Goal: Task Accomplishment & Management: Manage account settings

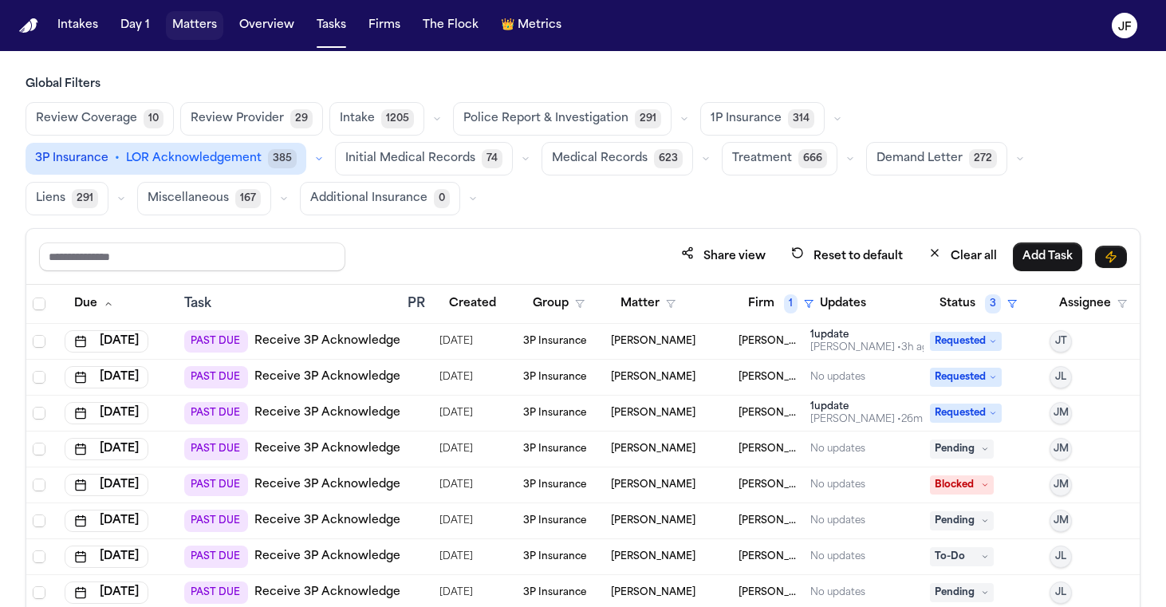
scroll to position [80, 0]
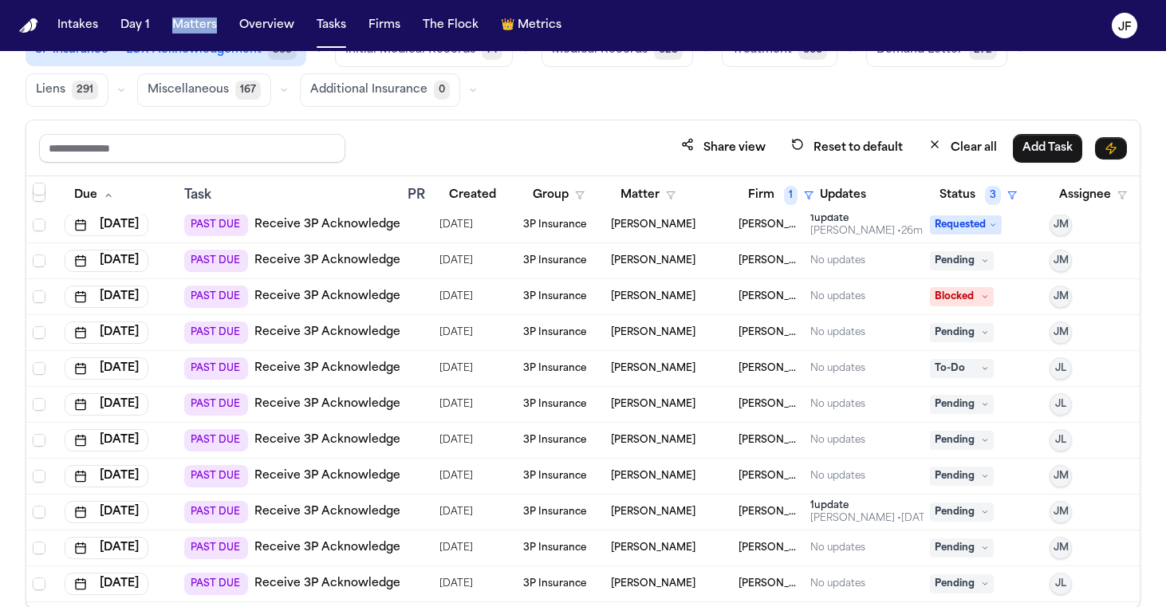
click at [313, 262] on link "Receive 3P Acknowledgement" at bounding box center [342, 261] width 176 height 16
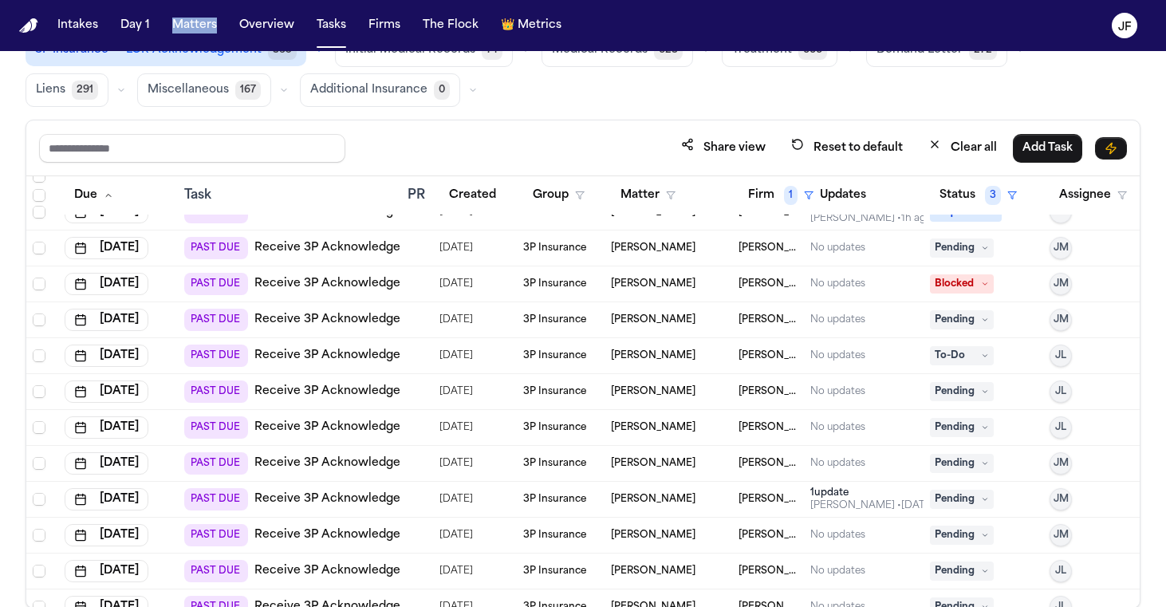
click at [341, 279] on link "Receive 3P Acknowledgement" at bounding box center [342, 284] width 176 height 16
click at [993, 286] on span "Blocked" at bounding box center [962, 283] width 64 height 19
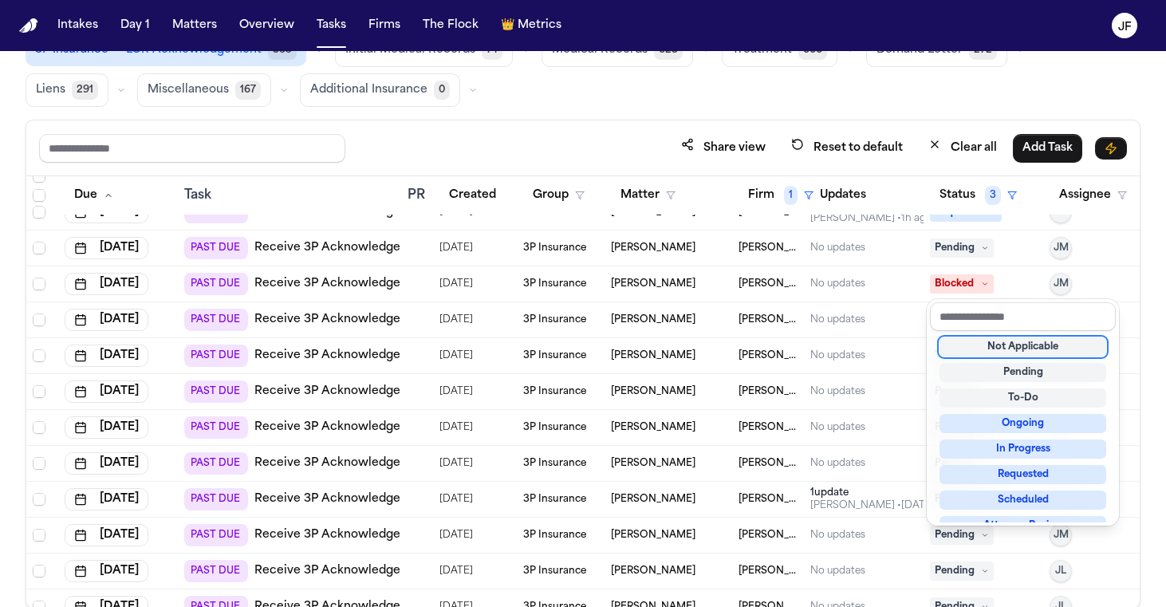
click at [956, 345] on div "Not Applicable" at bounding box center [1023, 346] width 167 height 19
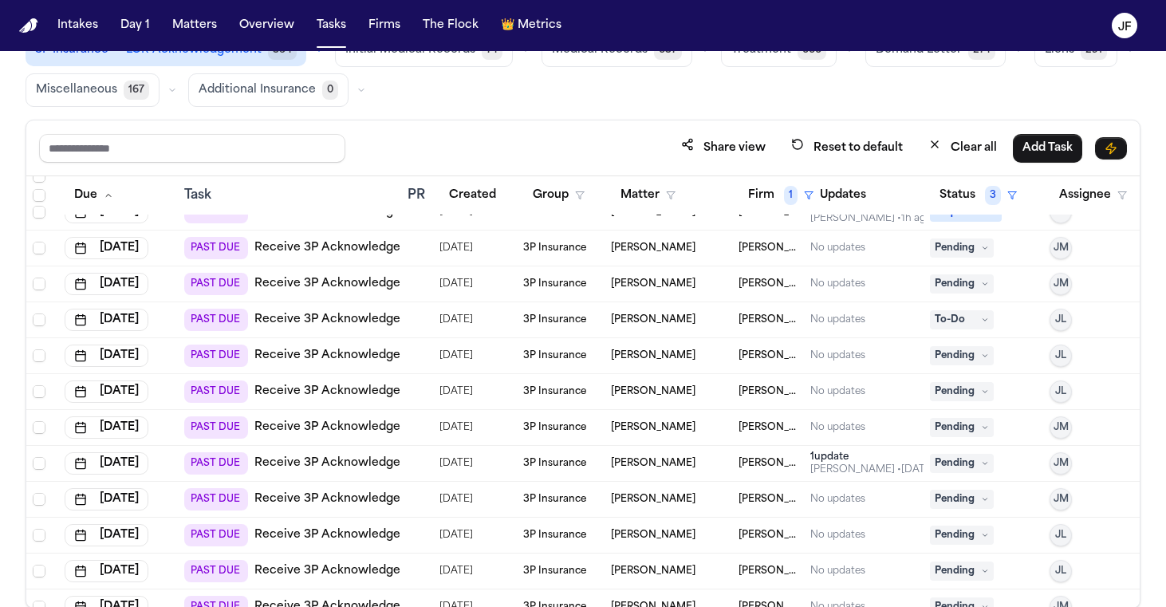
click at [986, 249] on icon at bounding box center [985, 248] width 8 height 8
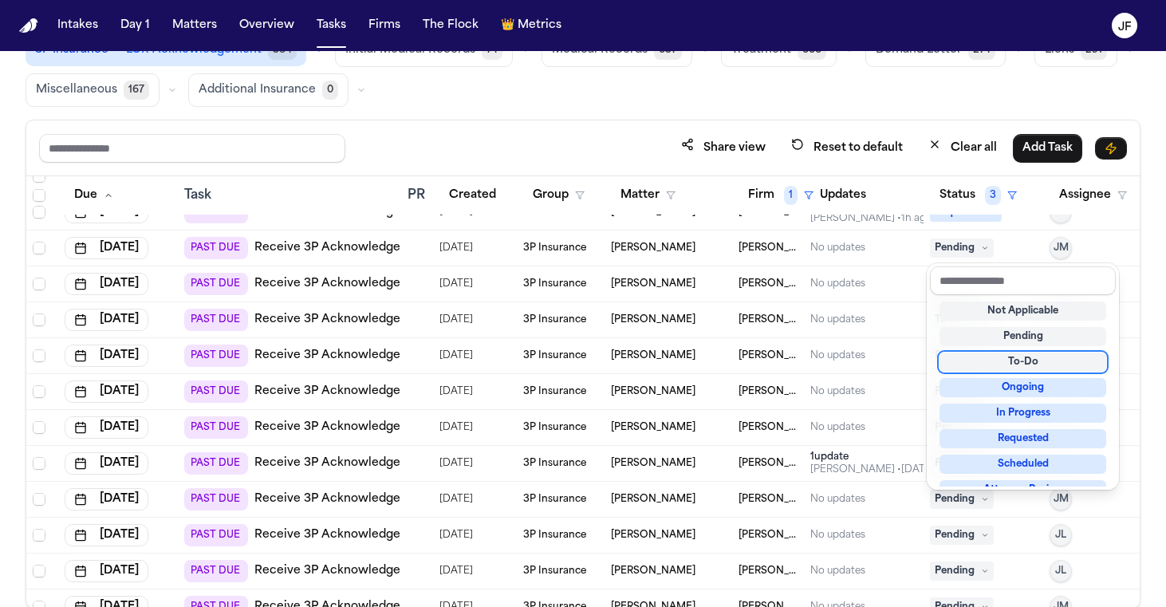
click at [991, 361] on div "To-Do" at bounding box center [1023, 362] width 167 height 19
click at [635, 123] on div "Share view Reset to default Clear all Add Task Due Task PR Created Group Matter…" at bounding box center [583, 364] width 1115 height 489
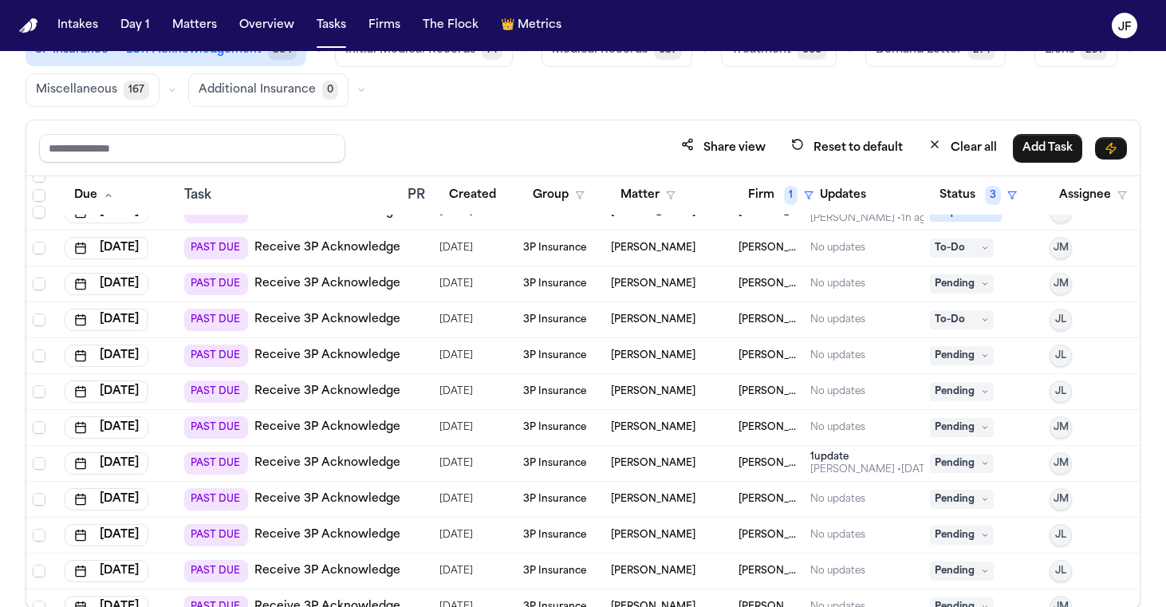
click at [965, 284] on span "Pending" at bounding box center [962, 283] width 64 height 19
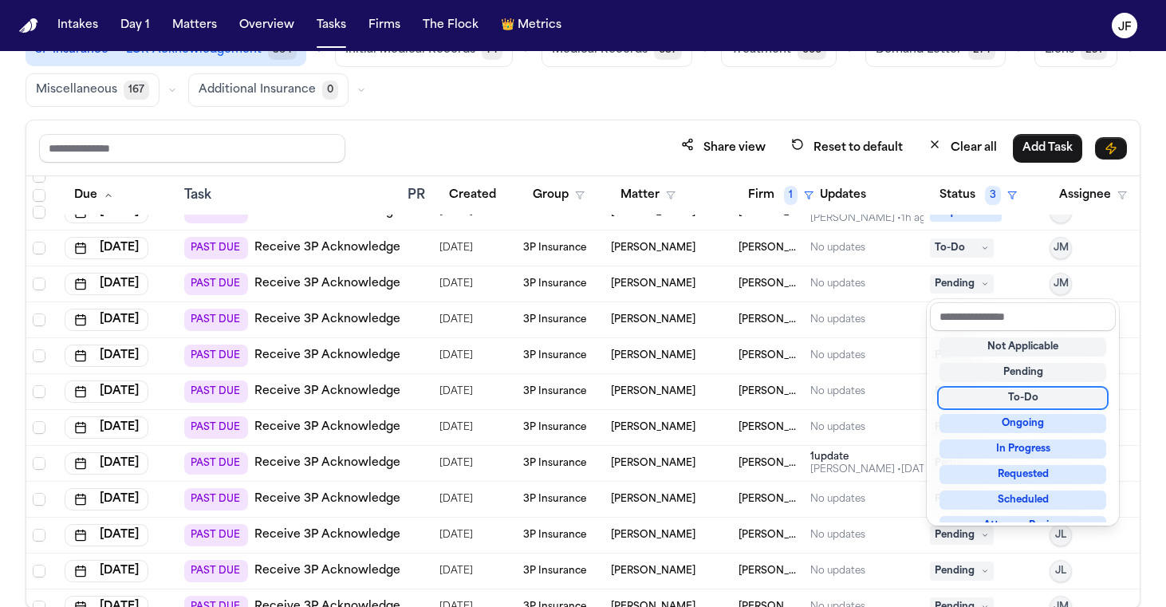
click at [968, 413] on div "Not Applicable Pending To-Do Ongoing In Progress Requested Scheduled Attorney R…" at bounding box center [1023, 426] width 186 height 191
click at [968, 412] on div "Not Applicable Pending To-Do Ongoing In Progress Requested Scheduled Attorney R…" at bounding box center [1023, 426] width 186 height 191
click at [983, 396] on div "To-Do" at bounding box center [1023, 397] width 167 height 19
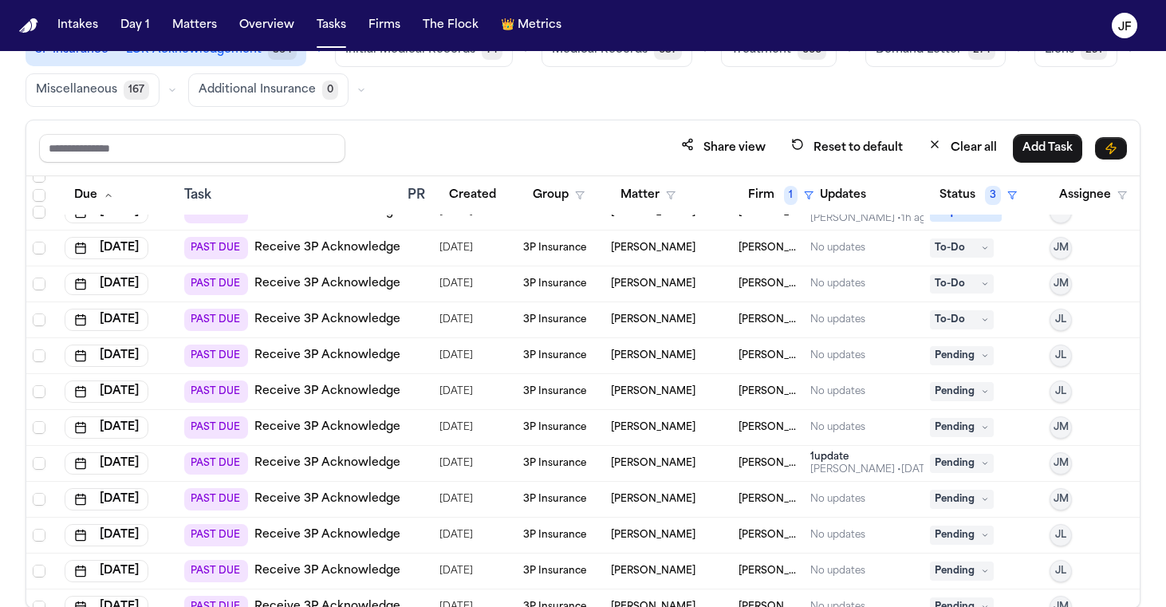
click at [389, 321] on link "Receive 3P Acknowledgement" at bounding box center [342, 320] width 176 height 16
click at [384, 289] on link "Receive 3P Acknowledgement" at bounding box center [342, 284] width 176 height 16
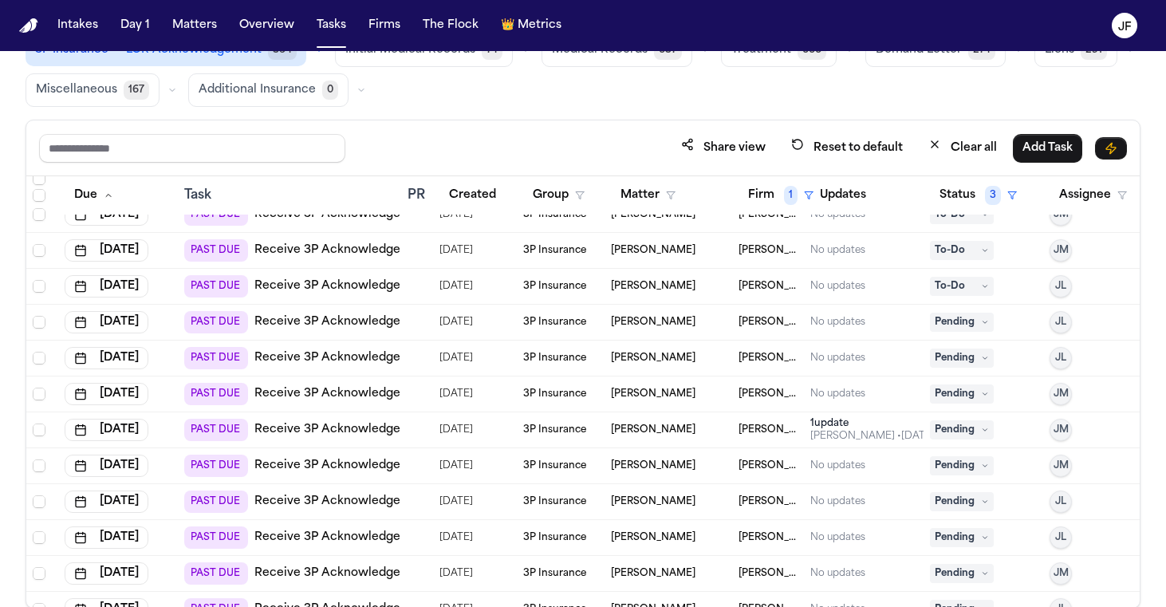
scroll to position [150, 0]
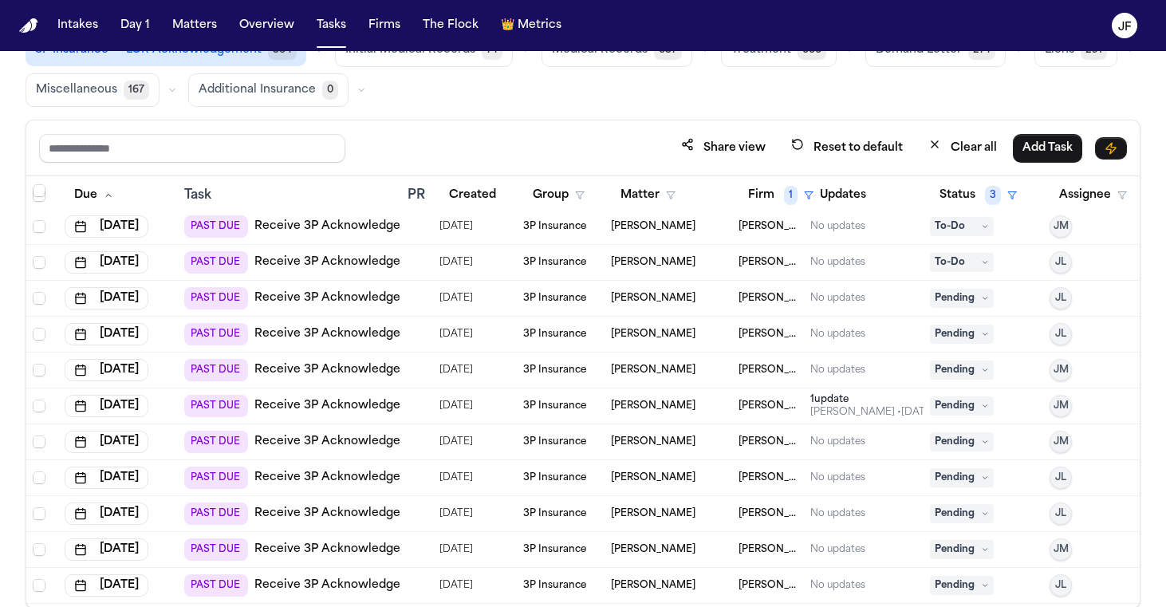
click at [982, 266] on span "To-Do" at bounding box center [962, 262] width 64 height 19
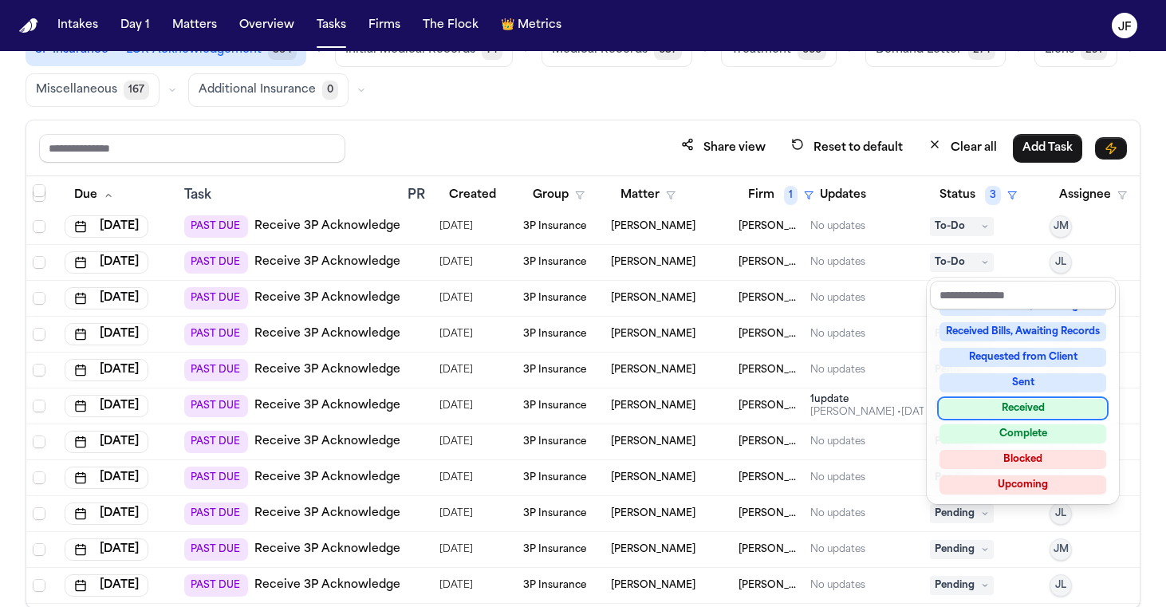
click at [996, 412] on div "Received" at bounding box center [1023, 408] width 167 height 19
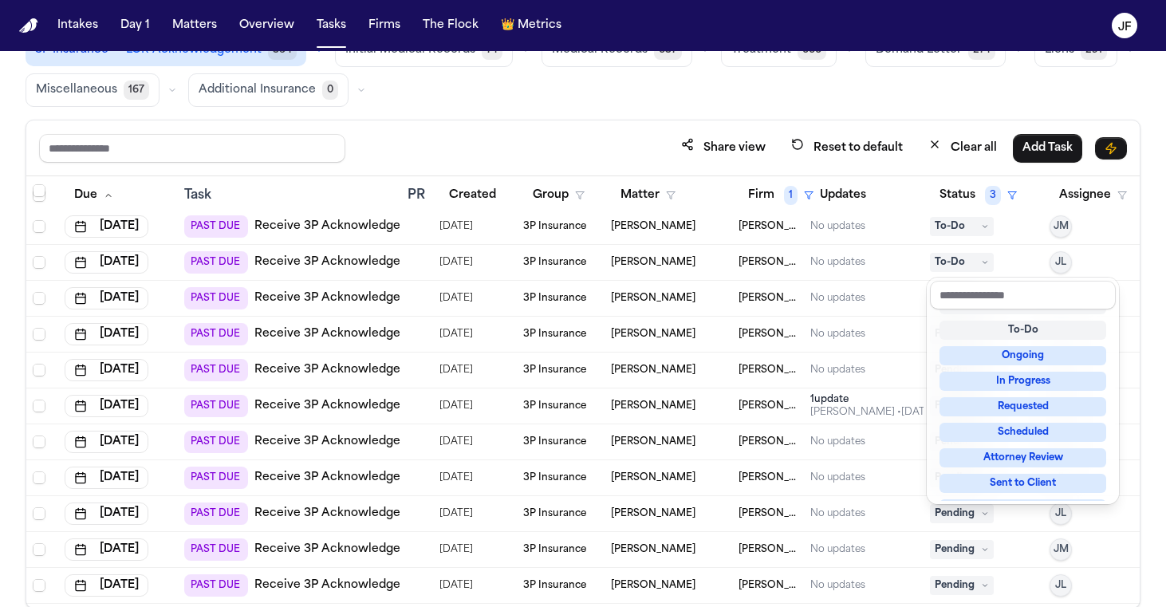
scroll to position [6, 0]
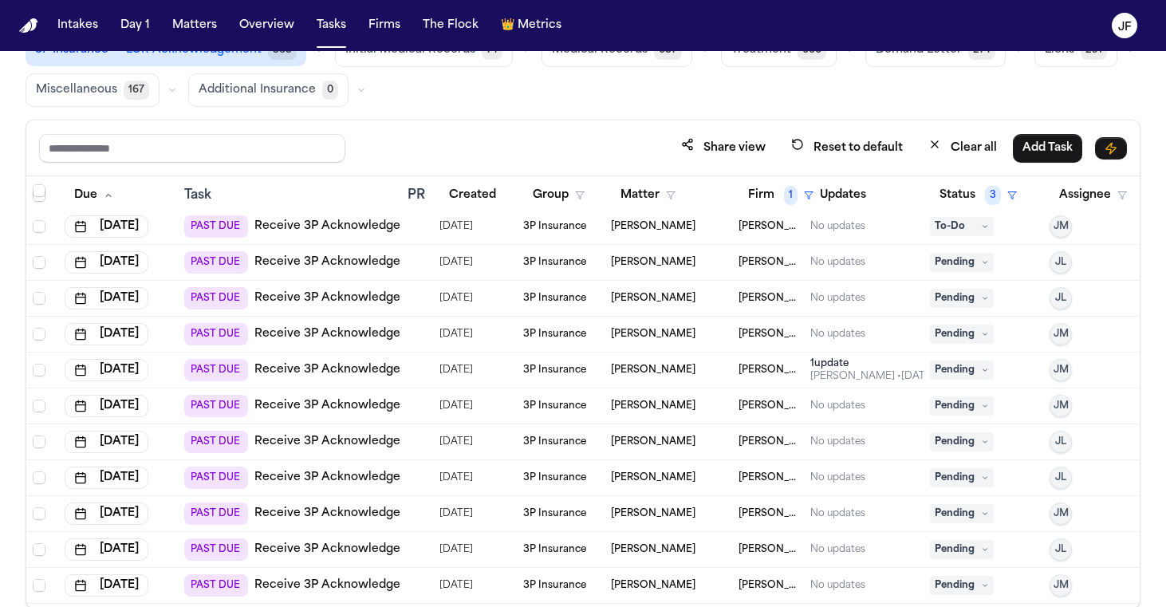
click at [533, 95] on div "Review Coverage 10 Review Provider 29 Intake 1205 Police Report & Investigation…" at bounding box center [583, 50] width 1115 height 113
click at [368, 269] on link "Receive 3P Acknowledgement" at bounding box center [342, 262] width 176 height 16
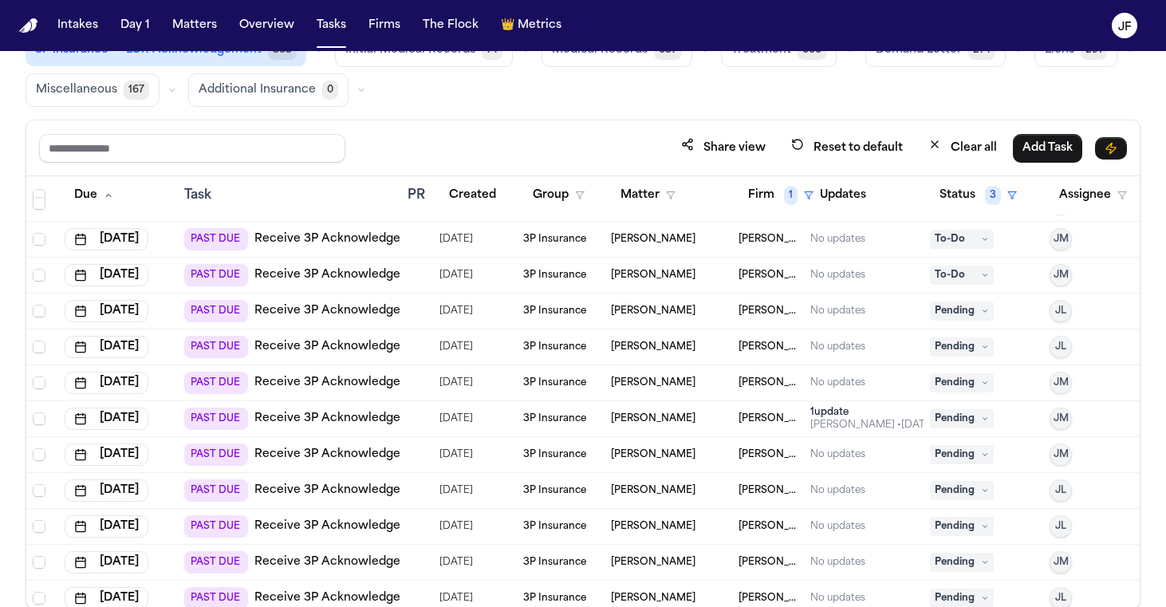
scroll to position [96, 0]
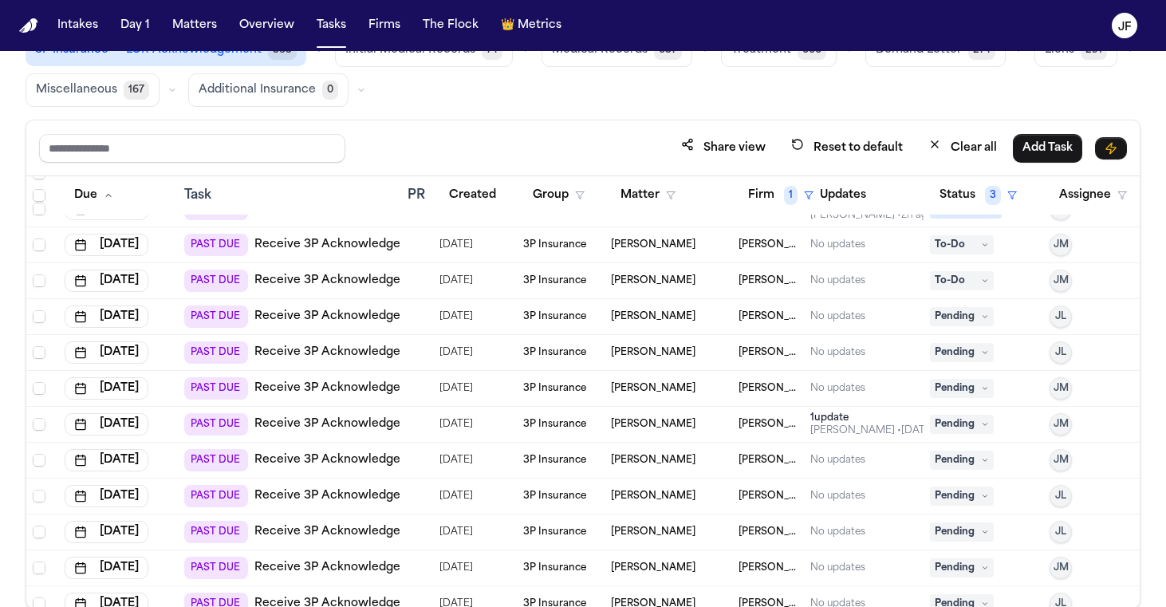
click at [296, 319] on link "Receive 3P Acknowledgement" at bounding box center [342, 317] width 176 height 16
click at [953, 320] on span "Pending" at bounding box center [962, 316] width 64 height 19
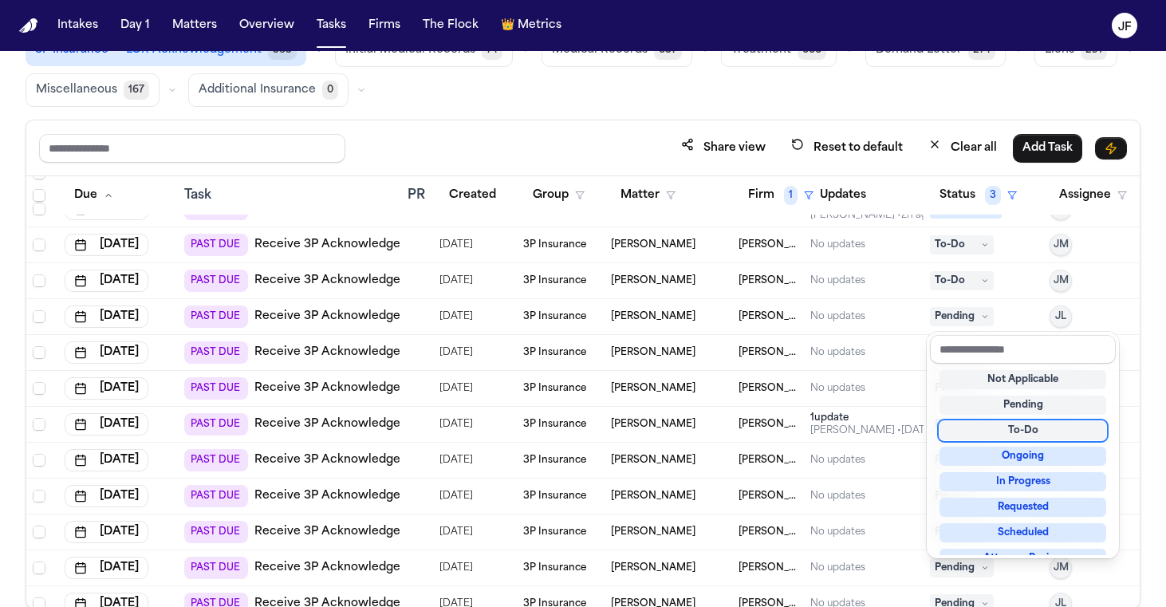
click at [978, 430] on div "To-Do" at bounding box center [1023, 430] width 167 height 19
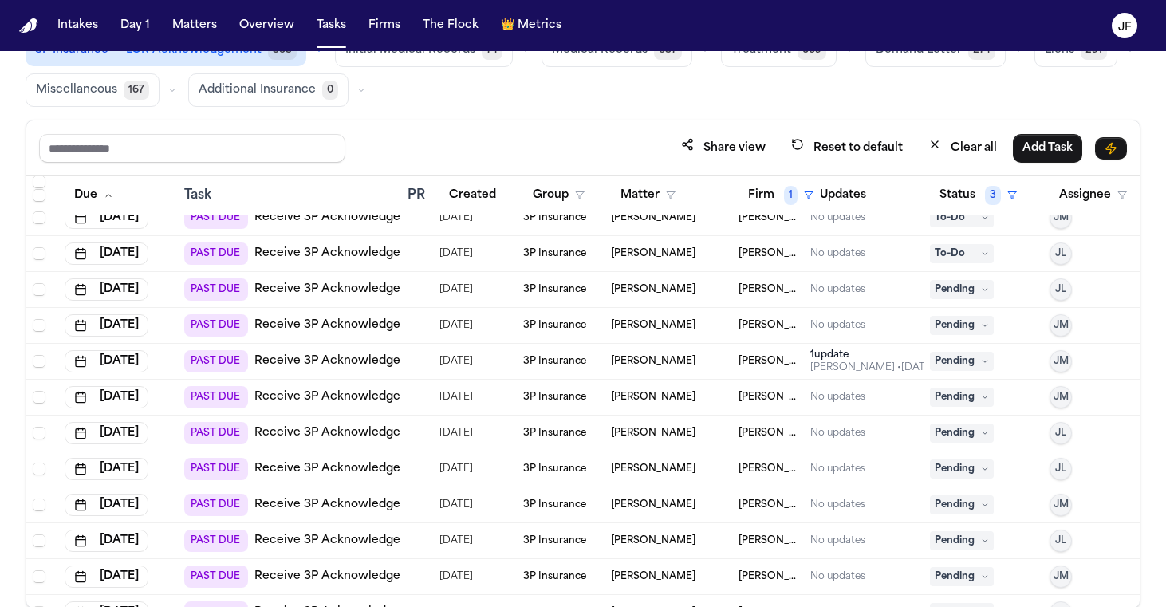
scroll to position [171, 0]
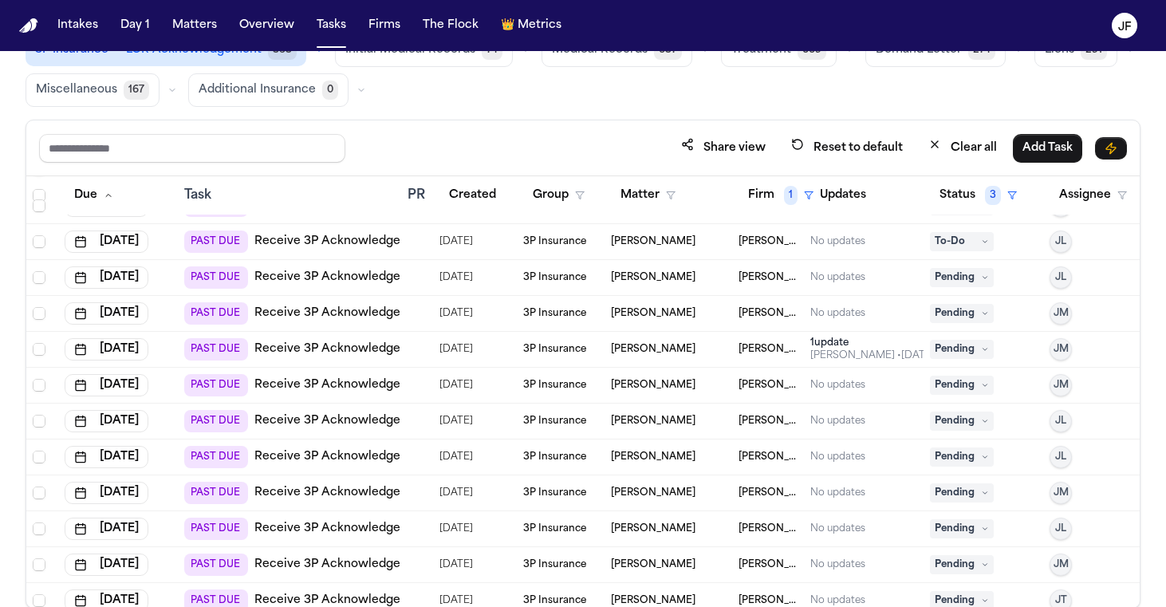
click at [337, 281] on link "Receive 3P Acknowledgement" at bounding box center [342, 278] width 176 height 16
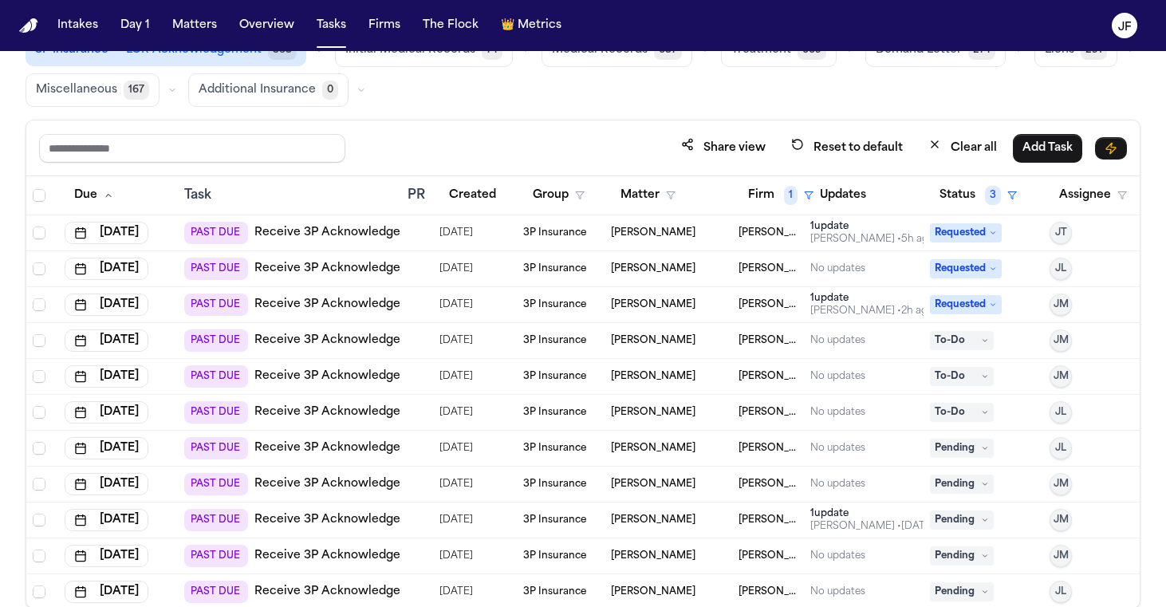
scroll to position [0, 0]
click at [371, 345] on link "Receive 3P Acknowledgement" at bounding box center [342, 341] width 176 height 16
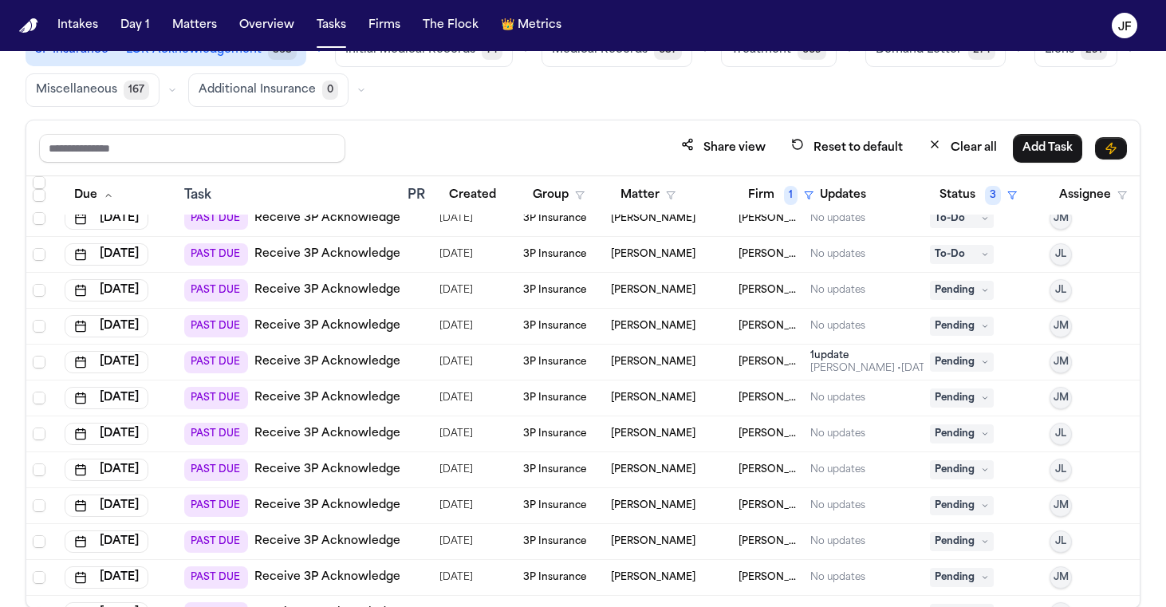
scroll to position [160, 0]
click at [959, 294] on span "Pending" at bounding box center [962, 288] width 64 height 19
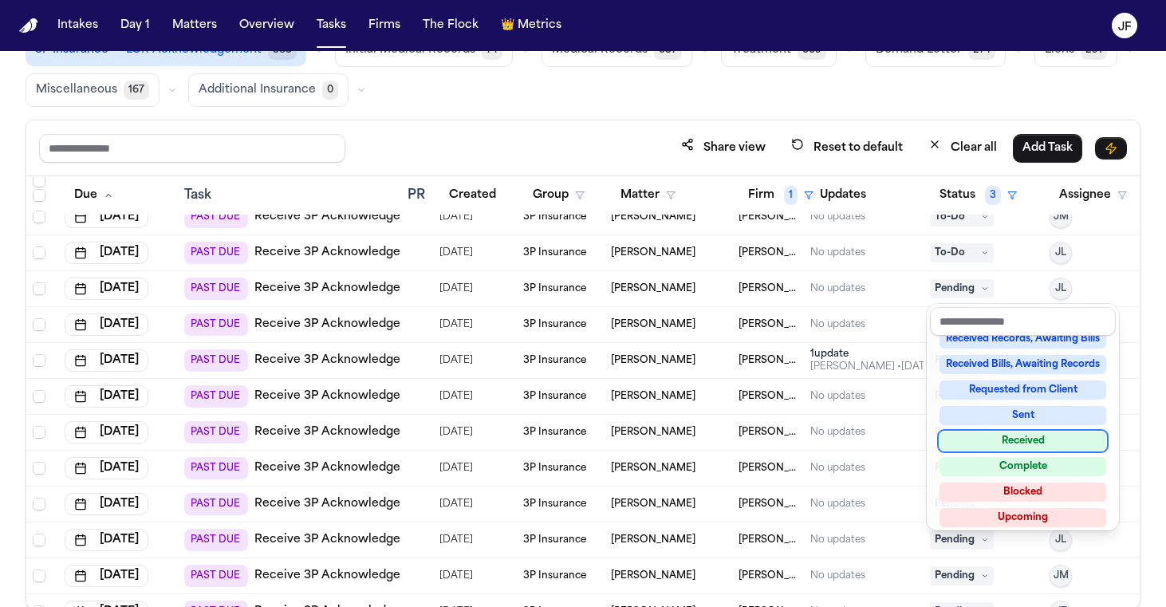
click at [983, 442] on div "Received" at bounding box center [1023, 441] width 167 height 19
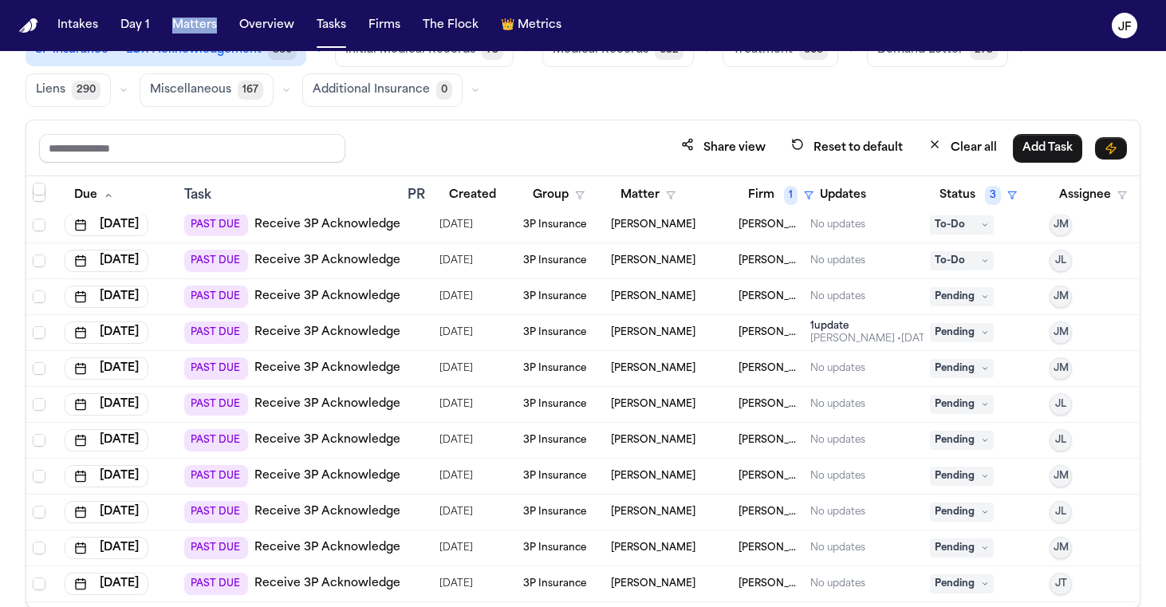
scroll to position [158, 0]
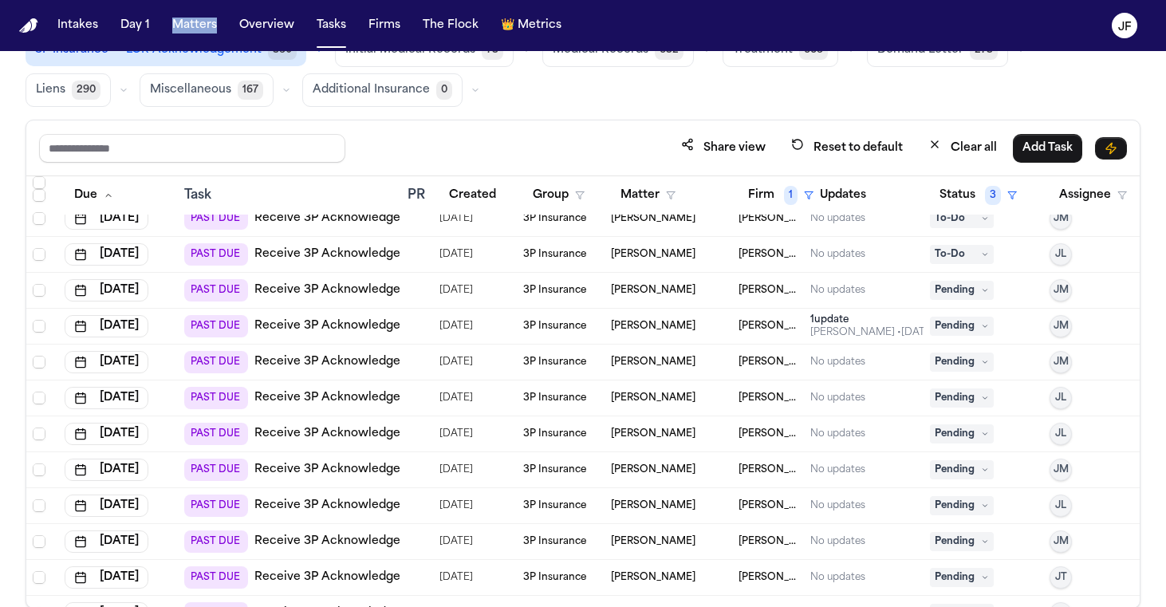
click at [383, 291] on link "Receive 3P Acknowledgement" at bounding box center [342, 290] width 176 height 16
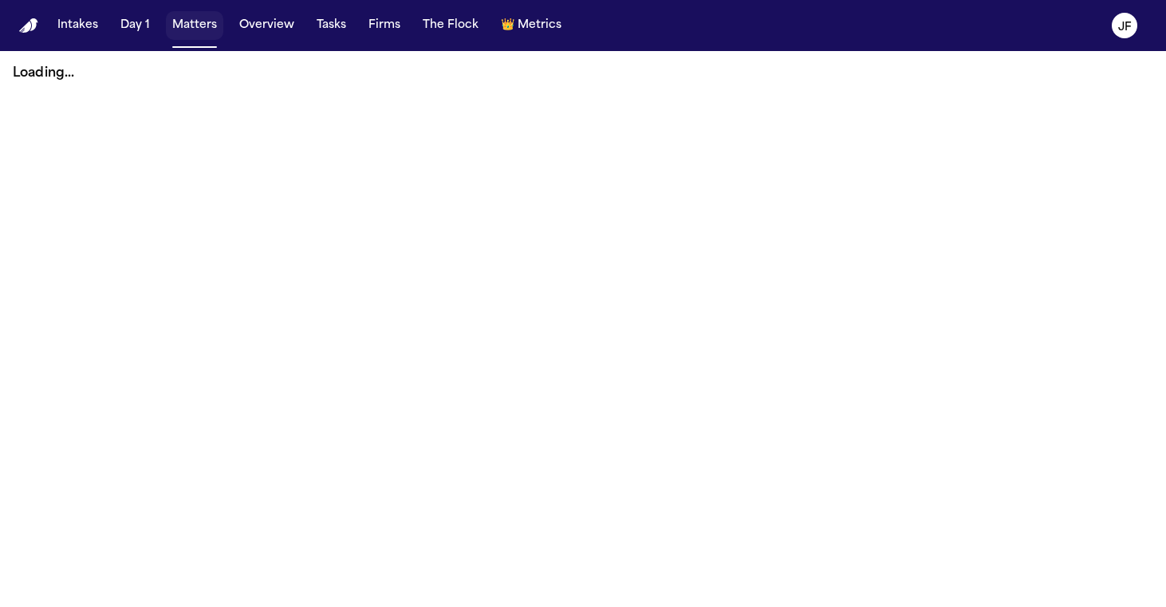
click at [167, 16] on button "Matters" at bounding box center [194, 25] width 57 height 29
click at [196, 22] on button "Matters" at bounding box center [194, 25] width 57 height 29
click at [207, 31] on button "Matters" at bounding box center [194, 25] width 57 height 29
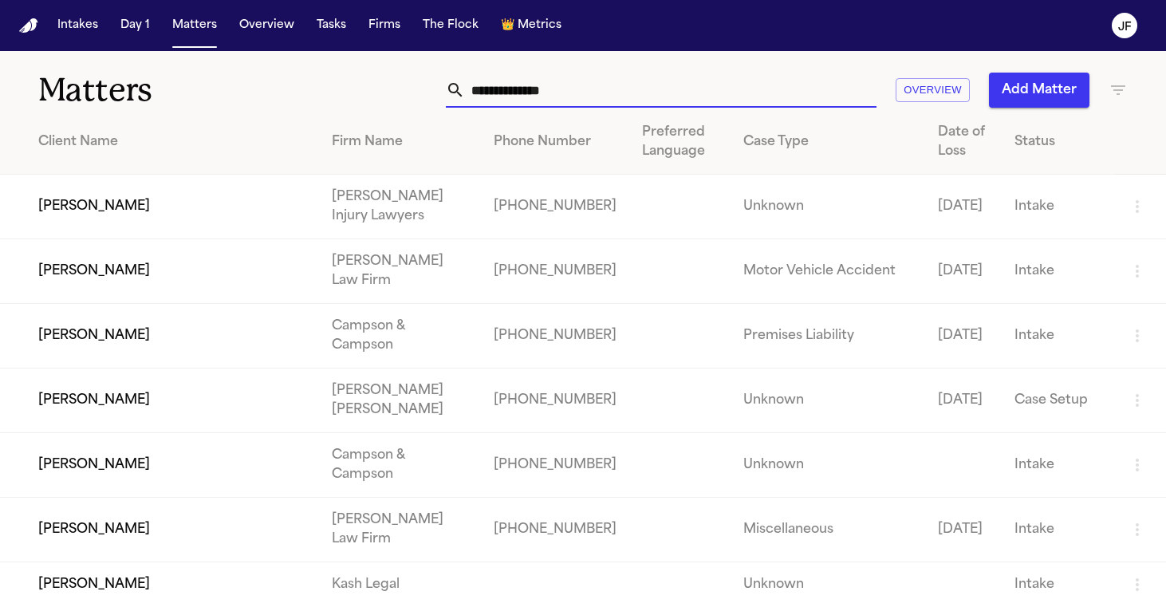
click at [510, 94] on input "text" at bounding box center [671, 90] width 412 height 35
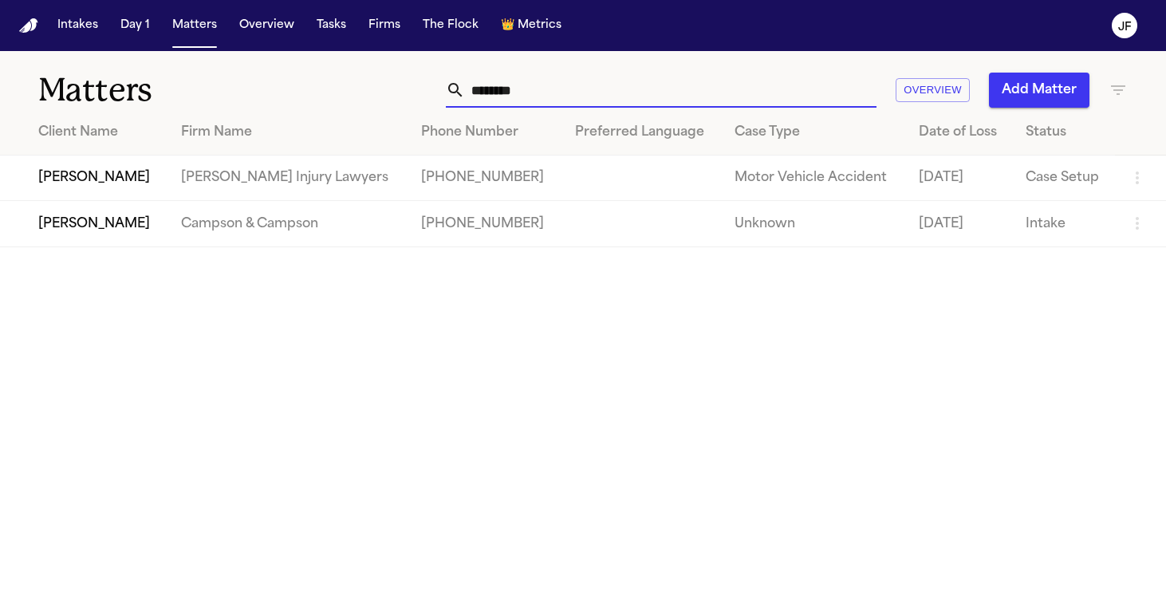
type input "********"
click at [144, 179] on td "Andrew Brodowski" at bounding box center [84, 178] width 168 height 45
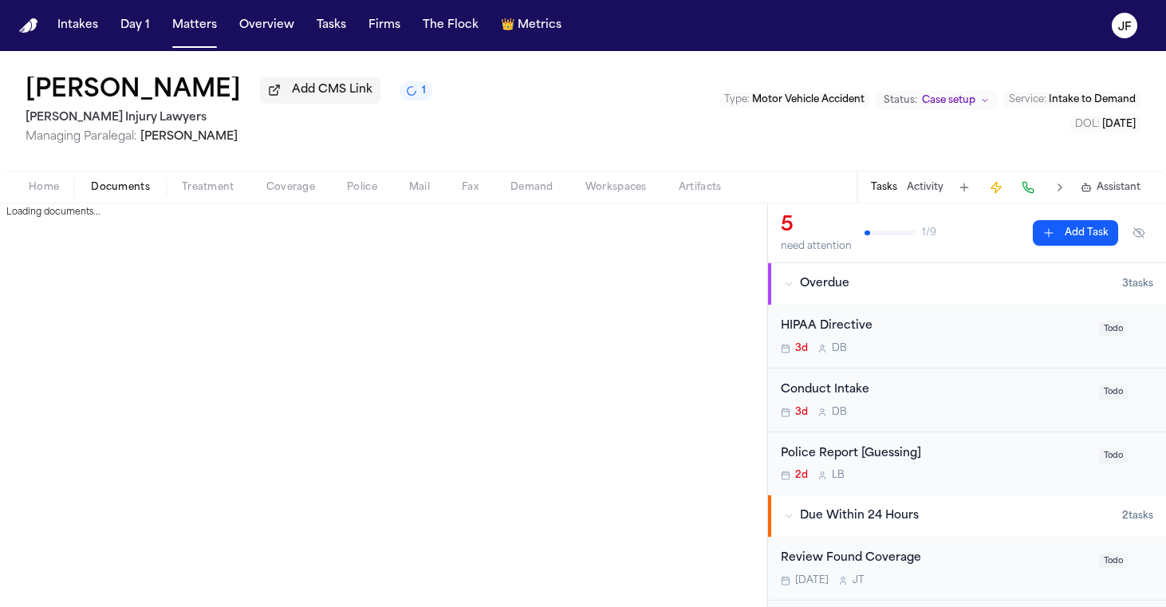
click at [115, 187] on span "Documents" at bounding box center [120, 187] width 59 height 13
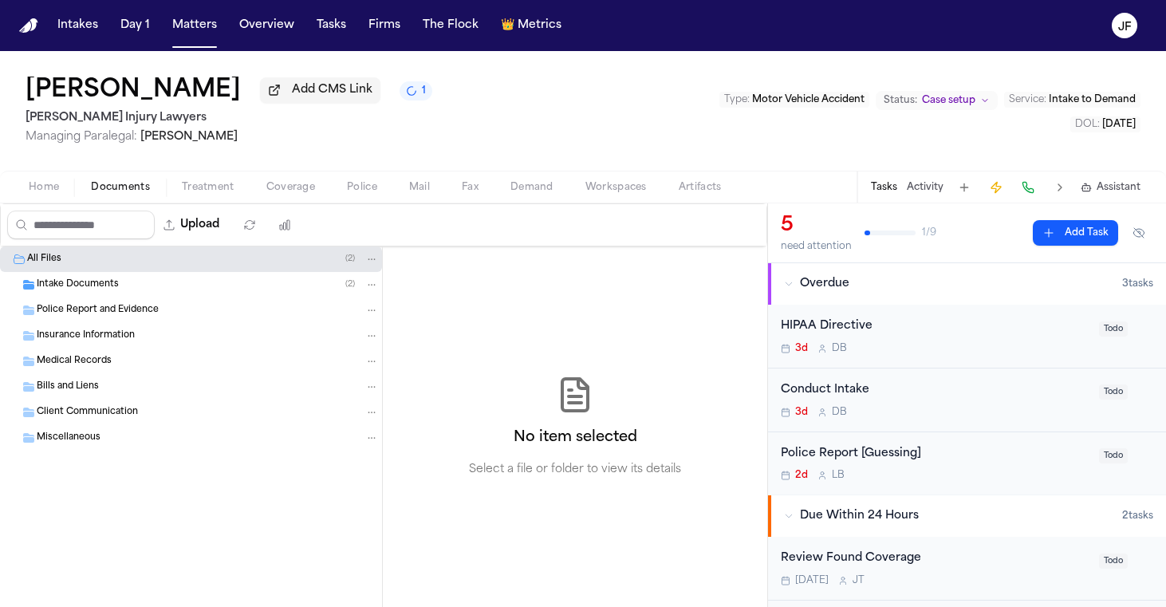
click at [109, 290] on span "Intake Documents" at bounding box center [78, 285] width 82 height 14
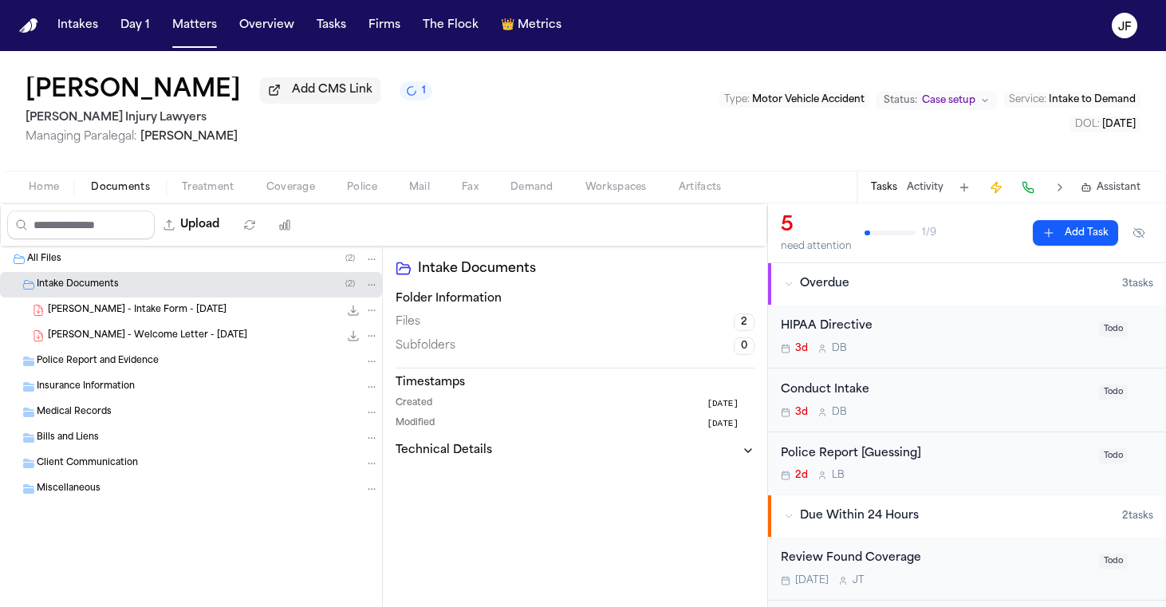
click at [104, 318] on div "A. Brodowski - Intake Form - 9.19.25 22.7 KB • PDF" at bounding box center [213, 310] width 331 height 16
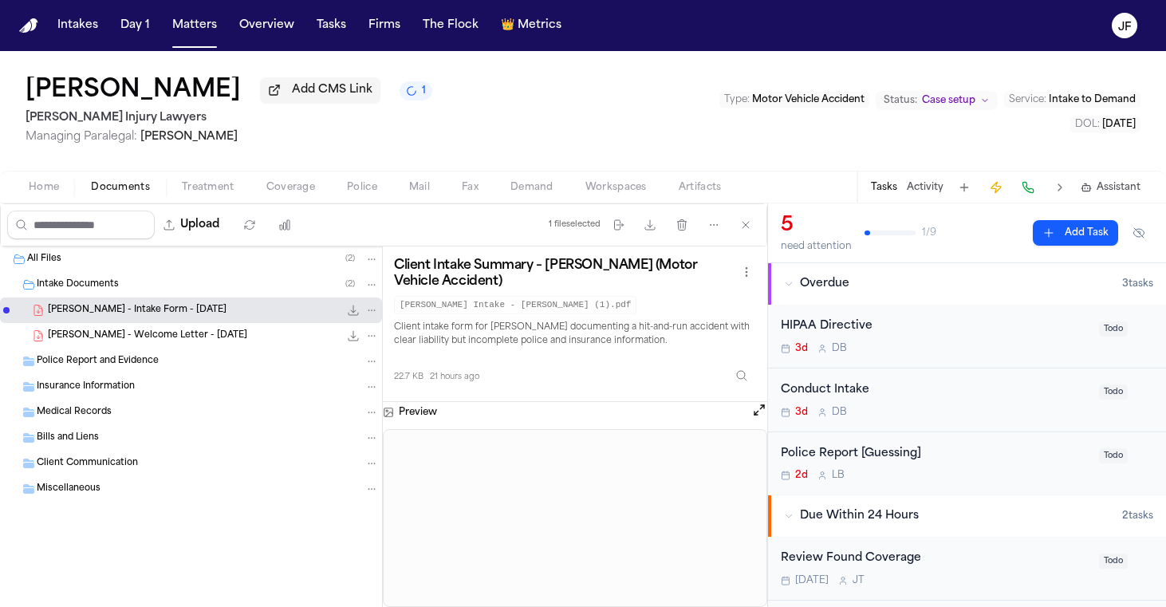
click at [349, 311] on icon "File: A. Brodowski - Intake Form - 9.19.25" at bounding box center [353, 310] width 13 height 13
click at [24, 183] on button "Home" at bounding box center [44, 187] width 62 height 19
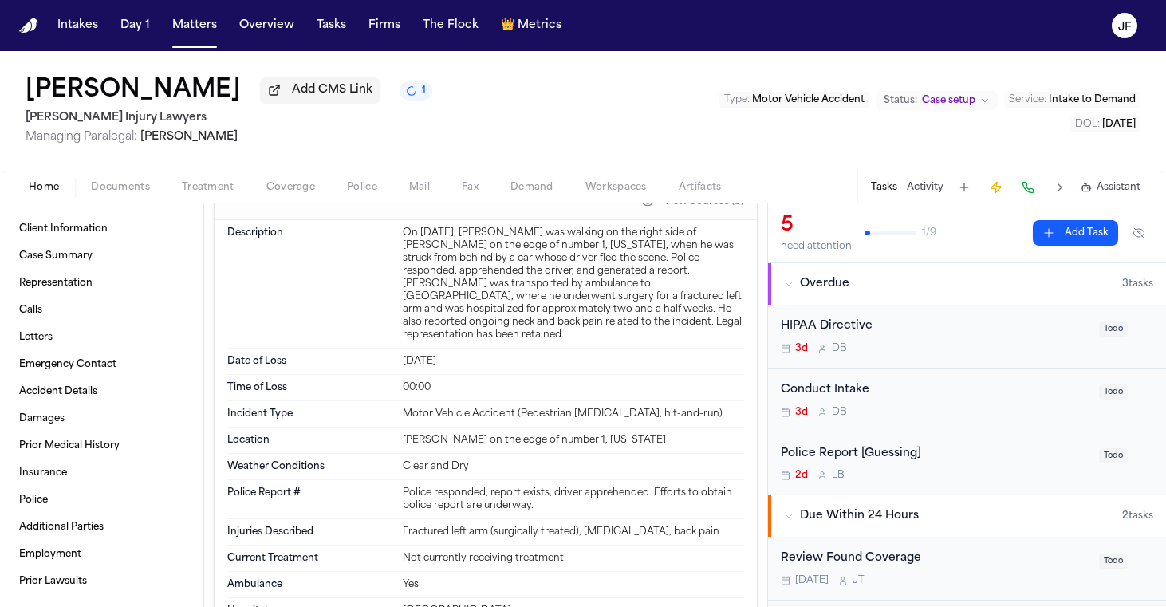
scroll to position [746, 0]
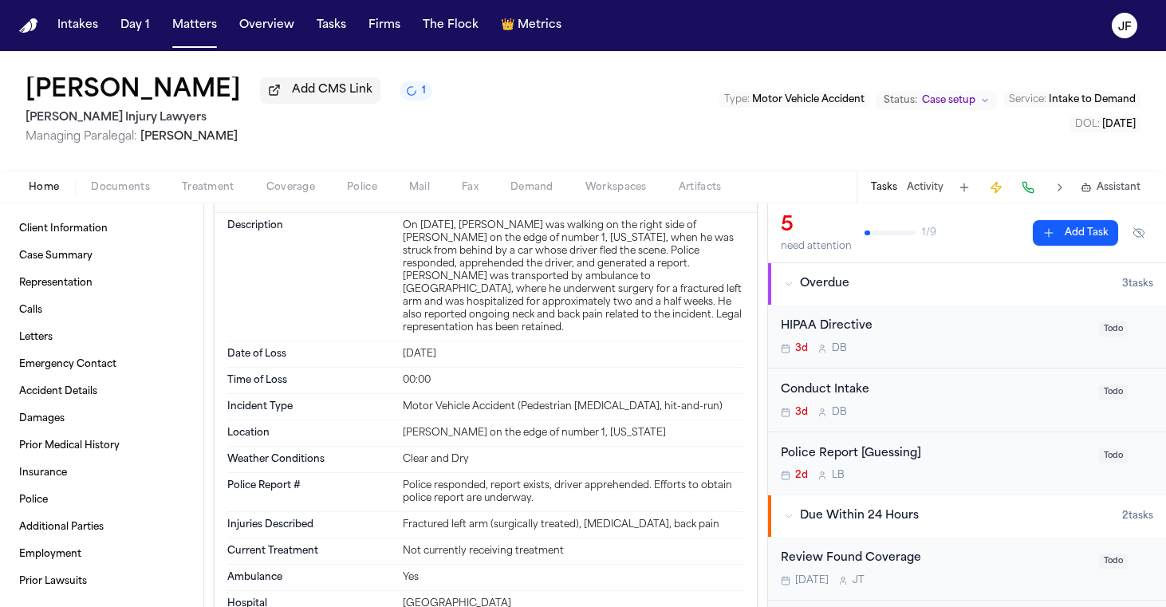
click at [371, 176] on div "Home Documents Treatment Coverage Police Mail Fax Demand Workspaces Artifacts T…" at bounding box center [583, 187] width 1166 height 32
click at [361, 190] on span "Police" at bounding box center [362, 187] width 30 height 13
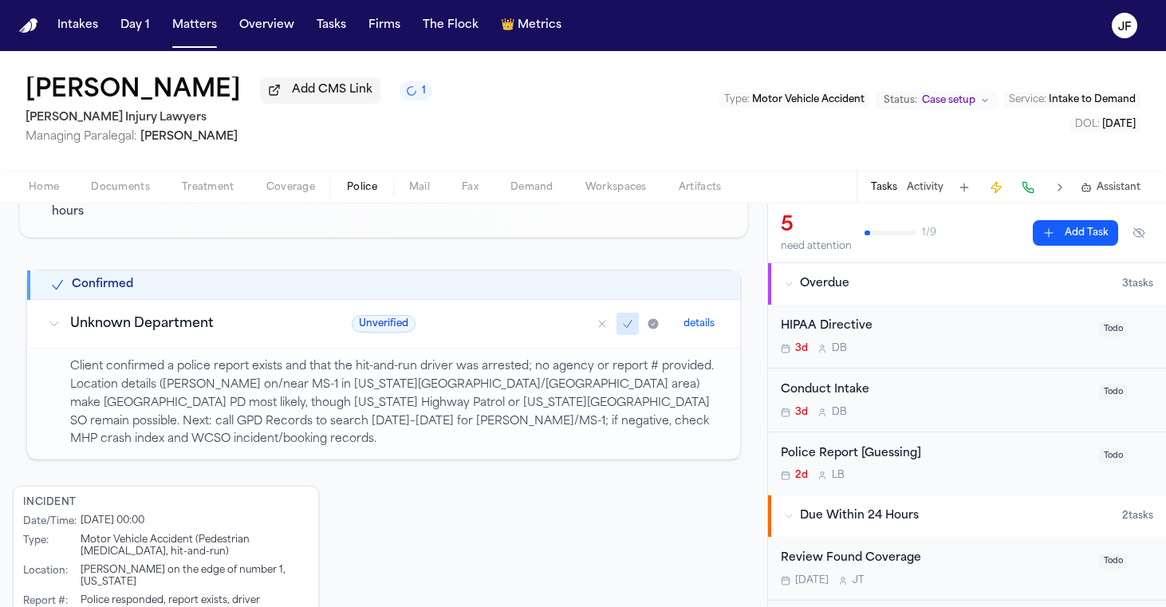
scroll to position [219, 0]
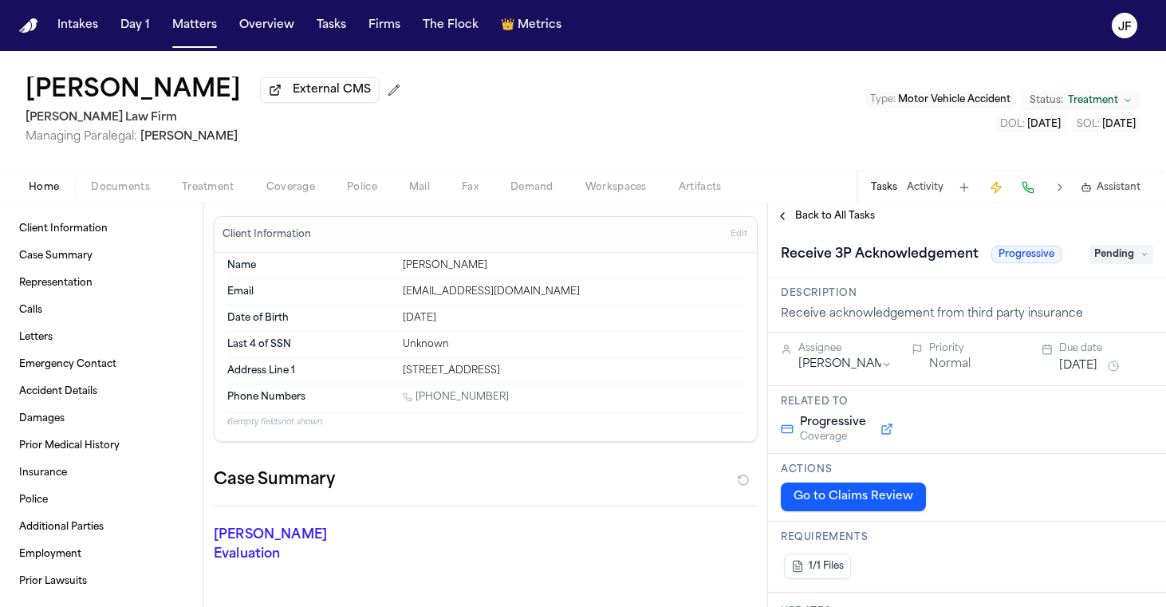
click at [123, 202] on div "Home Documents Treatment Coverage Police Mail Fax Demand Workspaces Artifacts T…" at bounding box center [583, 187] width 1166 height 32
click at [139, 175] on div "Home Documents Treatment Coverage Police Mail Fax Demand Workspaces Artifacts T…" at bounding box center [583, 187] width 1166 height 32
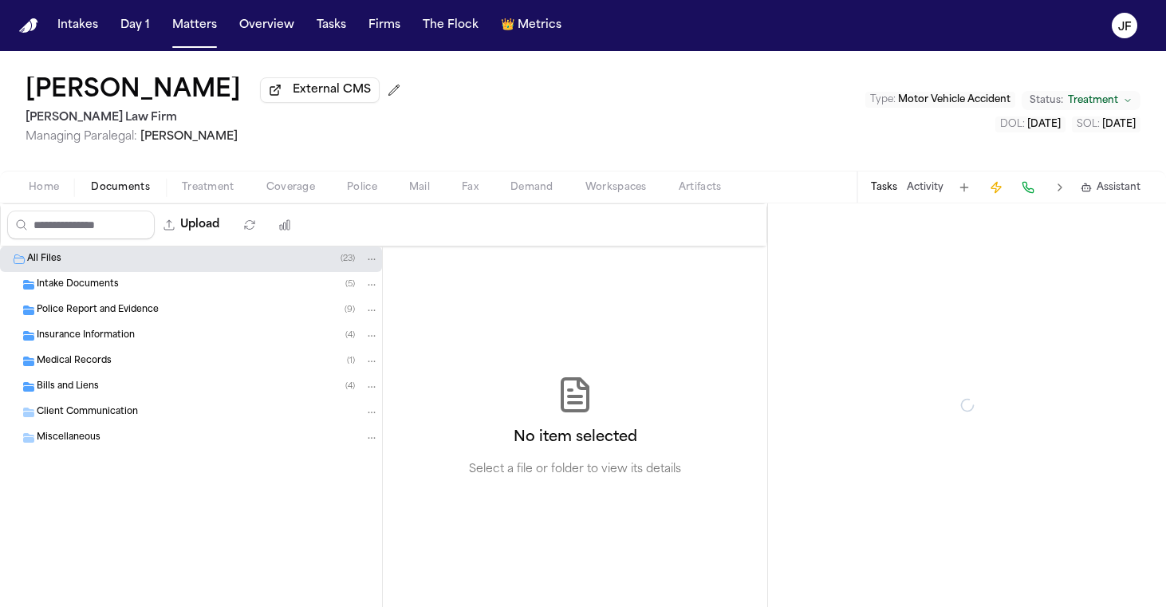
click at [139, 185] on span "Documents" at bounding box center [120, 187] width 59 height 13
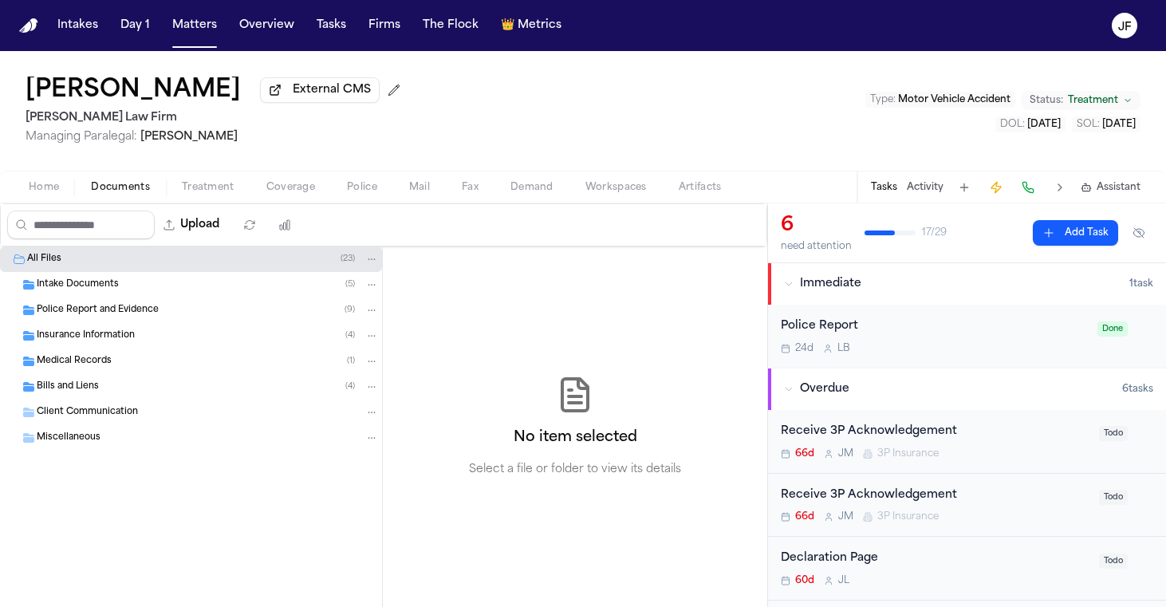
click at [95, 342] on span "Insurance Information" at bounding box center [86, 336] width 98 height 14
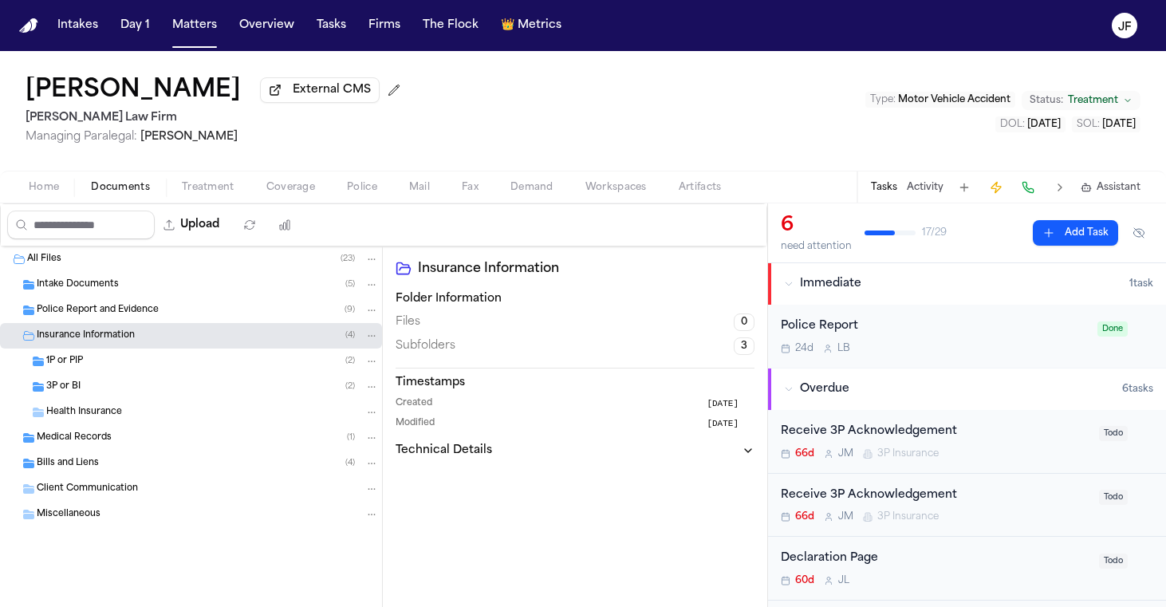
click at [95, 379] on div "3P or BI ( 2 )" at bounding box center [191, 387] width 382 height 26
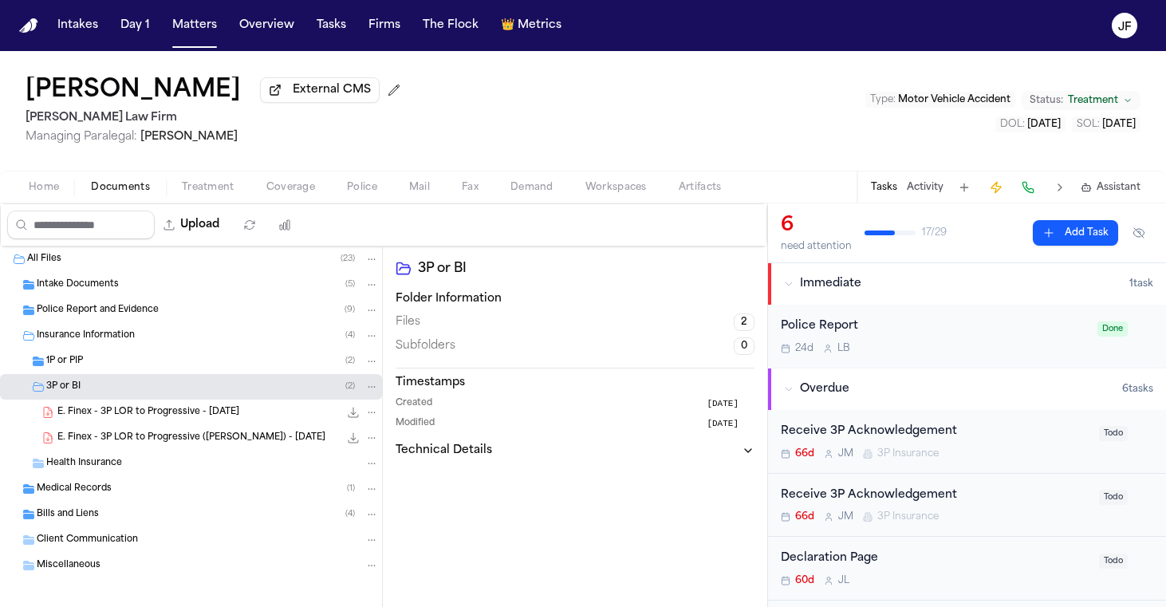
click at [102, 365] on div "1P or PIP ( 2 )" at bounding box center [212, 361] width 333 height 14
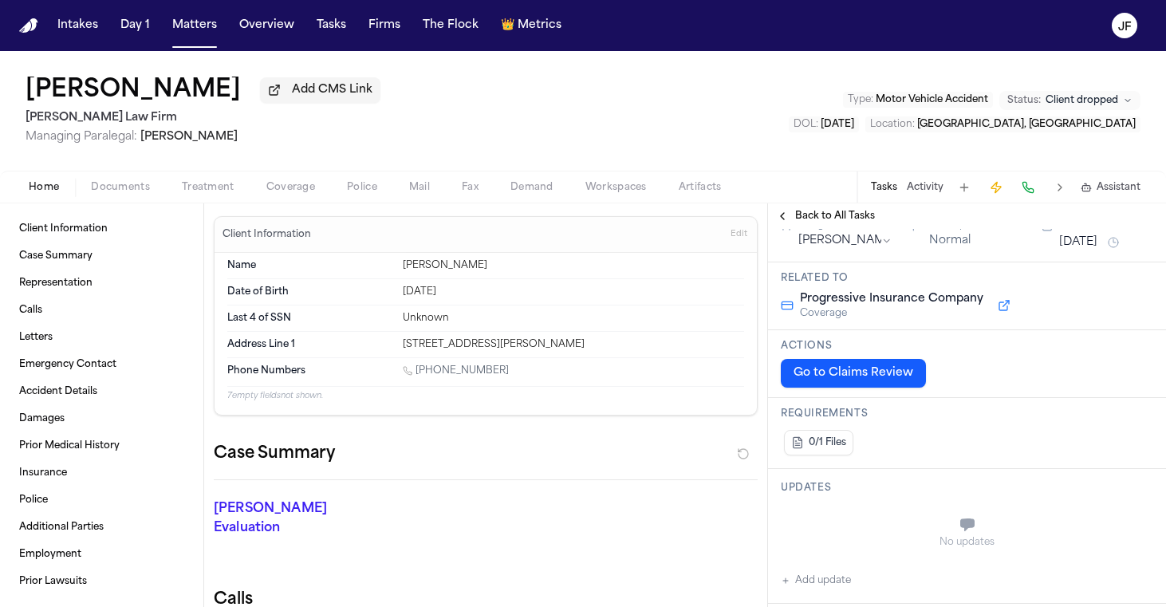
scroll to position [89, 0]
click at [843, 218] on span "Back to All Tasks" at bounding box center [835, 216] width 80 height 13
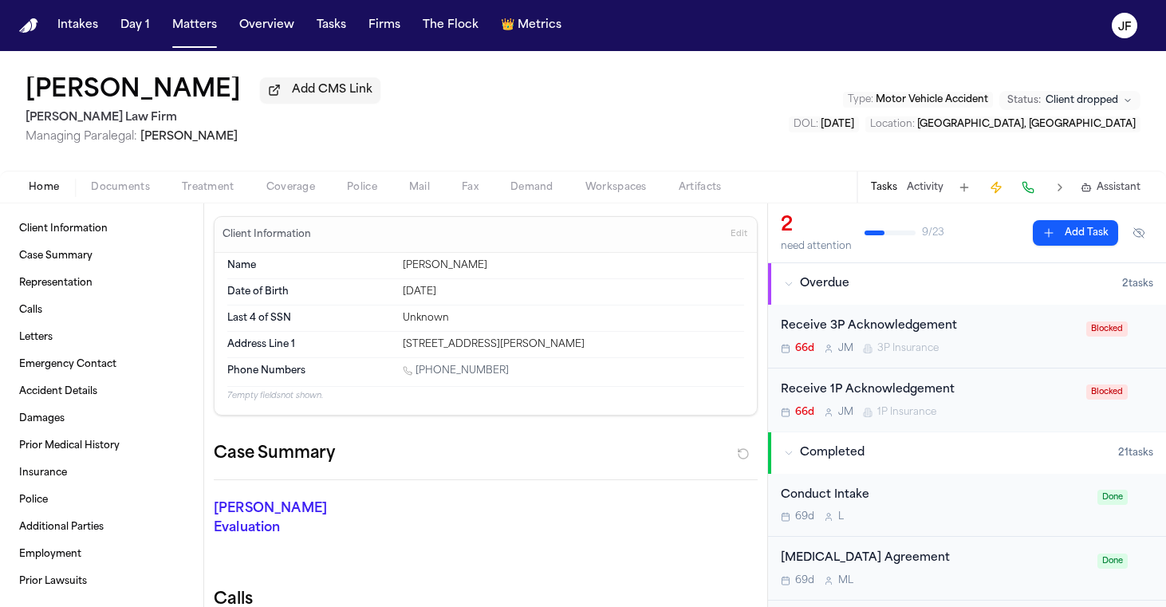
click at [940, 332] on div "Receive 3P Acknowledgement" at bounding box center [929, 326] width 296 height 18
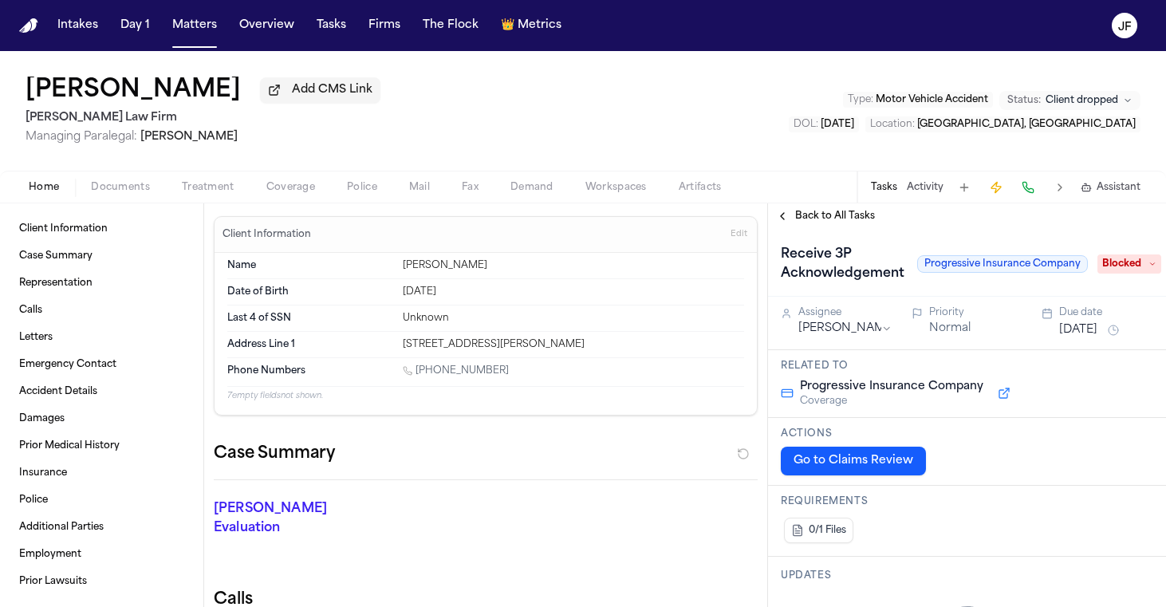
click at [1135, 270] on span "Blocked" at bounding box center [1130, 263] width 64 height 19
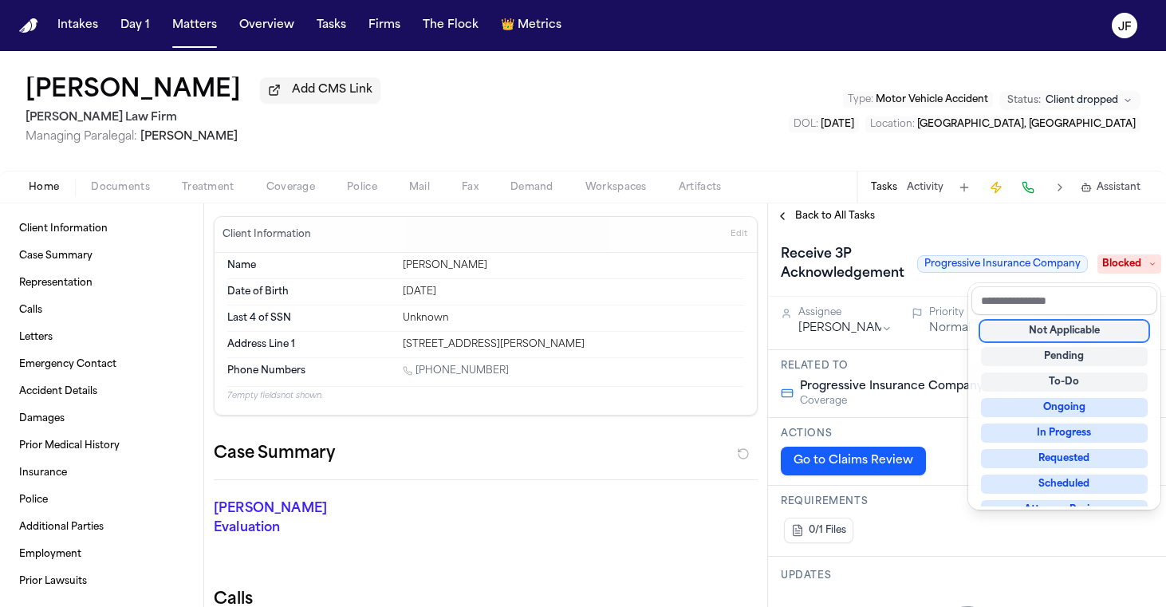
click at [1081, 340] on div "Not Applicable" at bounding box center [1064, 330] width 167 height 19
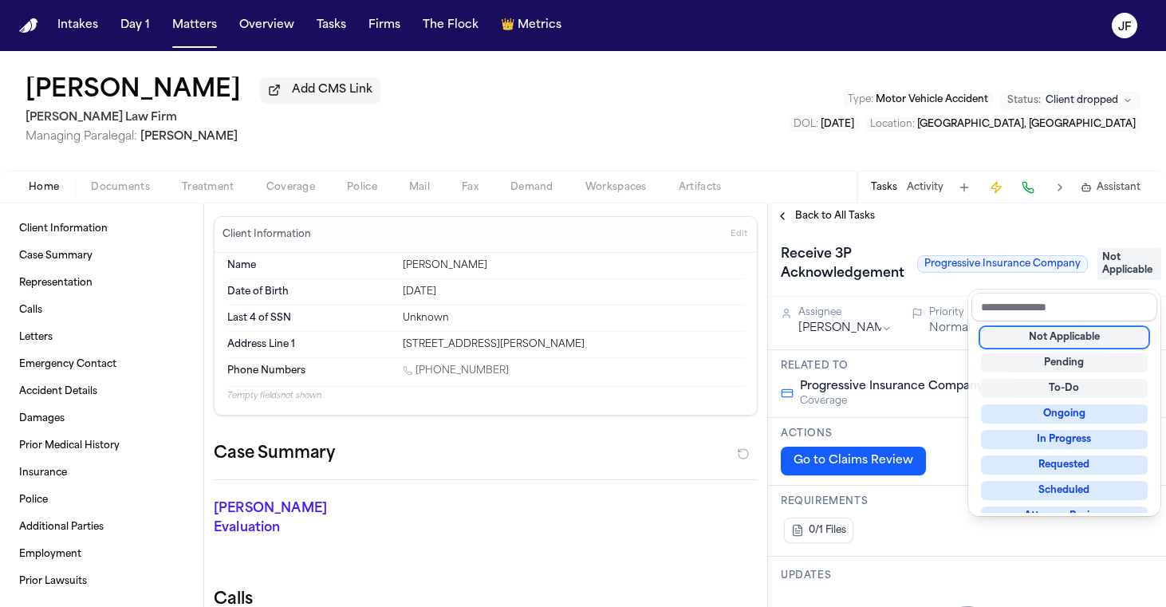
click at [868, 227] on div "Back to All Tasks Receive 3P Acknowledgement Progressive Insurance Company Not …" at bounding box center [967, 405] width 398 height 404
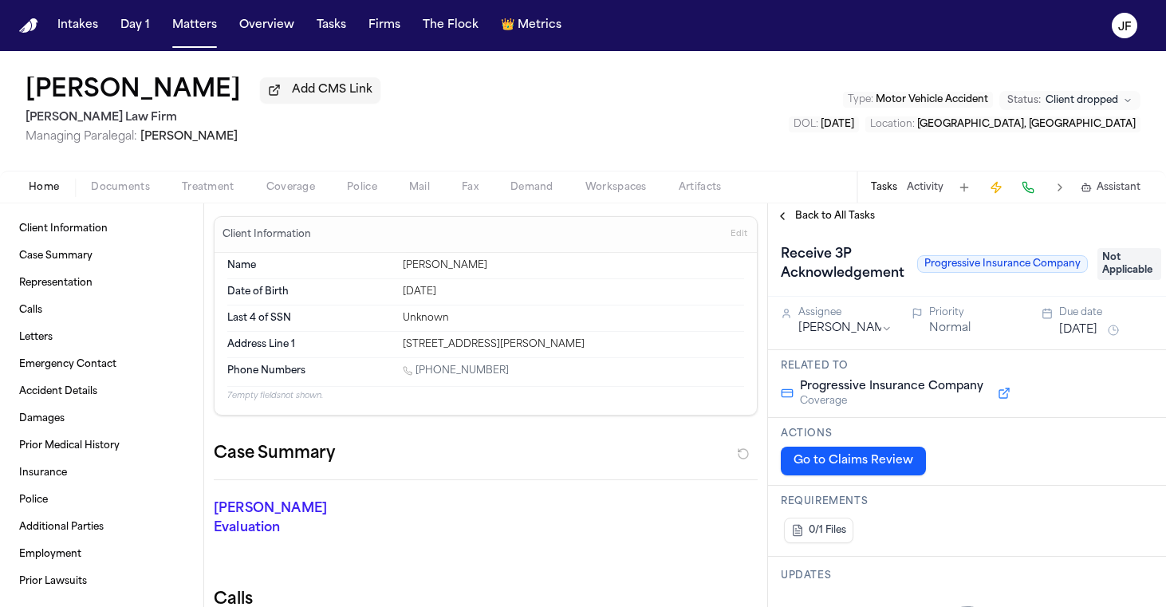
click at [865, 223] on span "Back to All Tasks" at bounding box center [835, 216] width 80 height 13
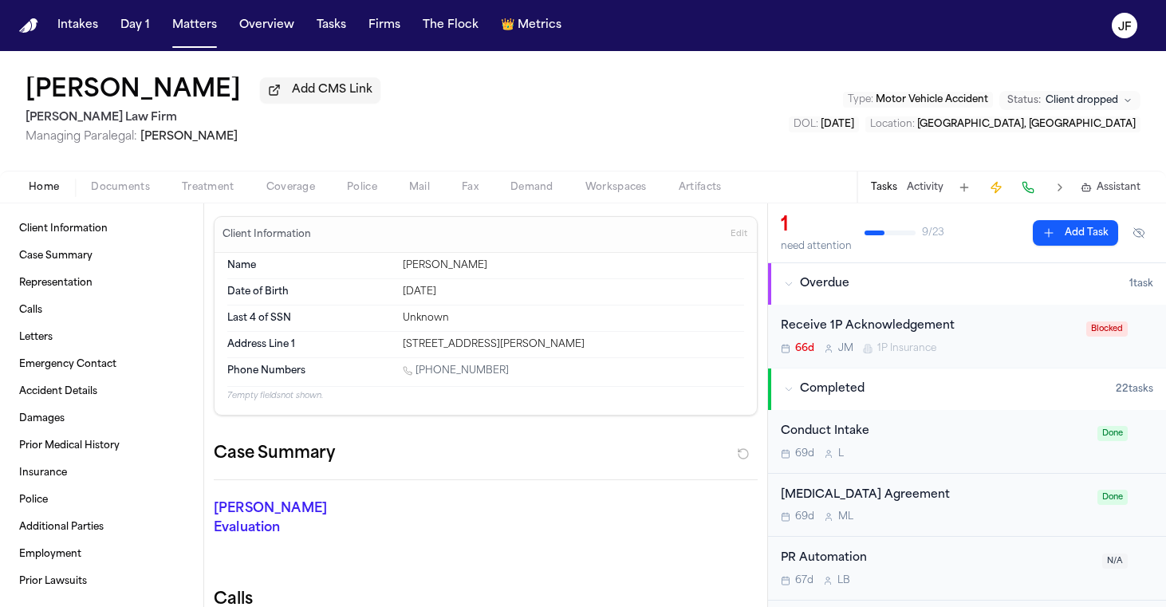
click at [1102, 333] on span "Blocked" at bounding box center [1106, 328] width 41 height 15
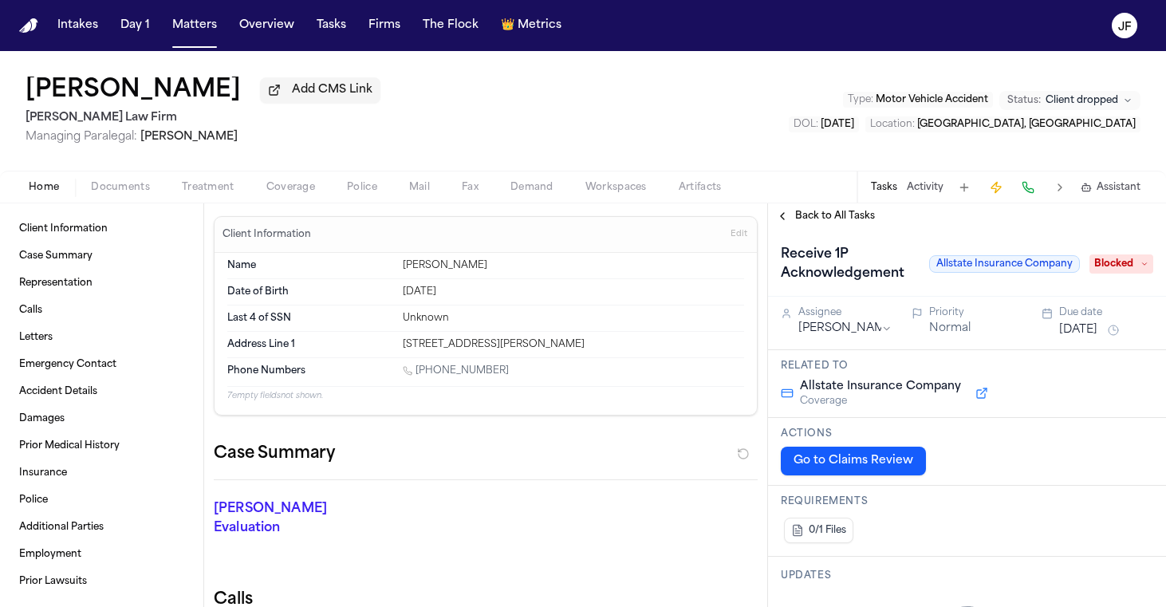
click at [1103, 266] on span "Blocked" at bounding box center [1122, 263] width 64 height 19
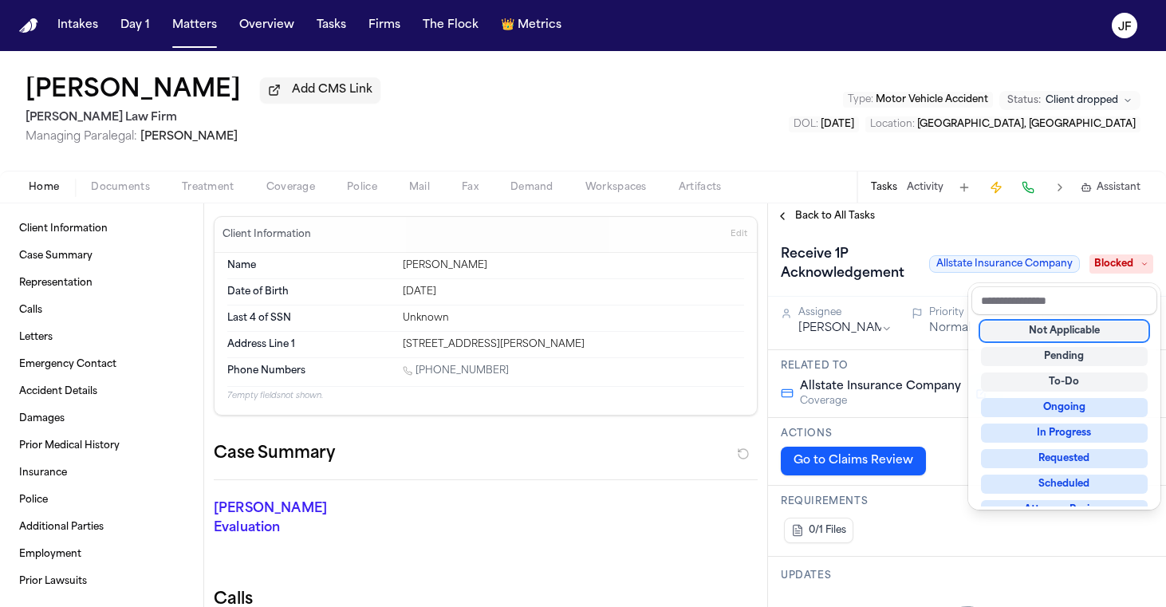
click at [1042, 337] on div "Not Applicable" at bounding box center [1064, 330] width 167 height 19
click at [899, 254] on div "Receive 1P Acknowledgement Allstate Insurance Company Blocked" at bounding box center [967, 264] width 372 height 45
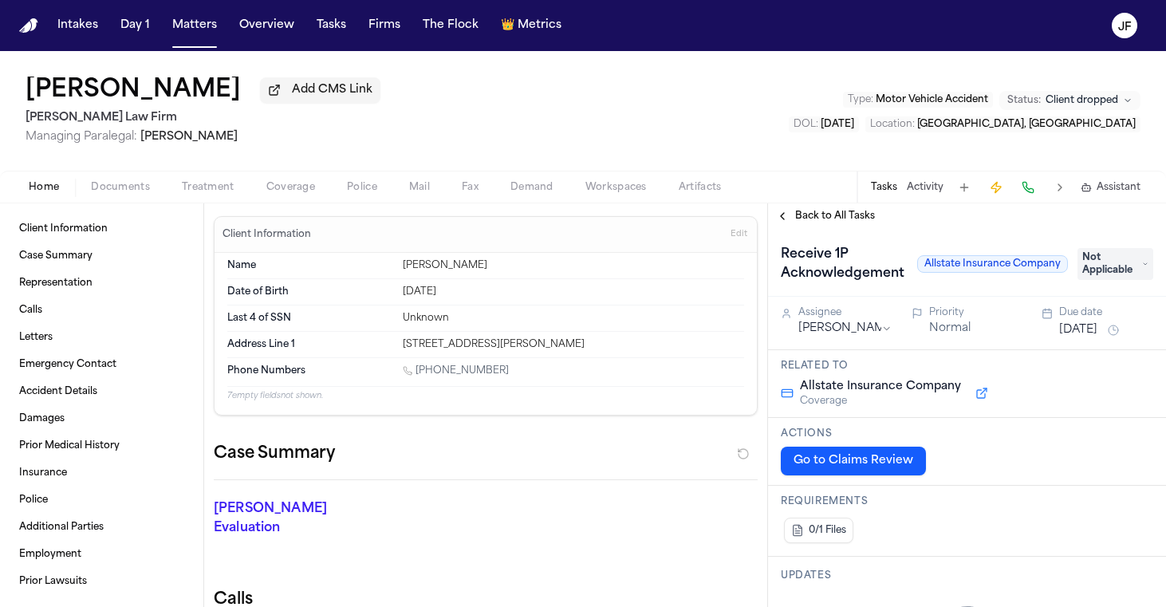
click at [853, 215] on span "Back to All Tasks" at bounding box center [835, 216] width 80 height 13
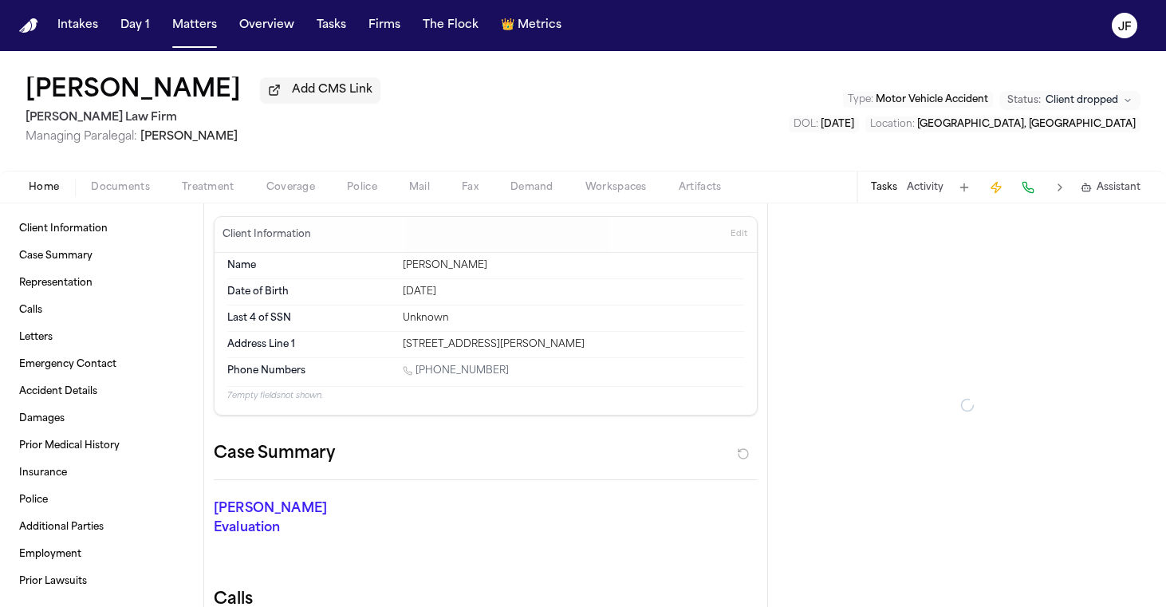
click at [853, 215] on div at bounding box center [967, 405] width 398 height 404
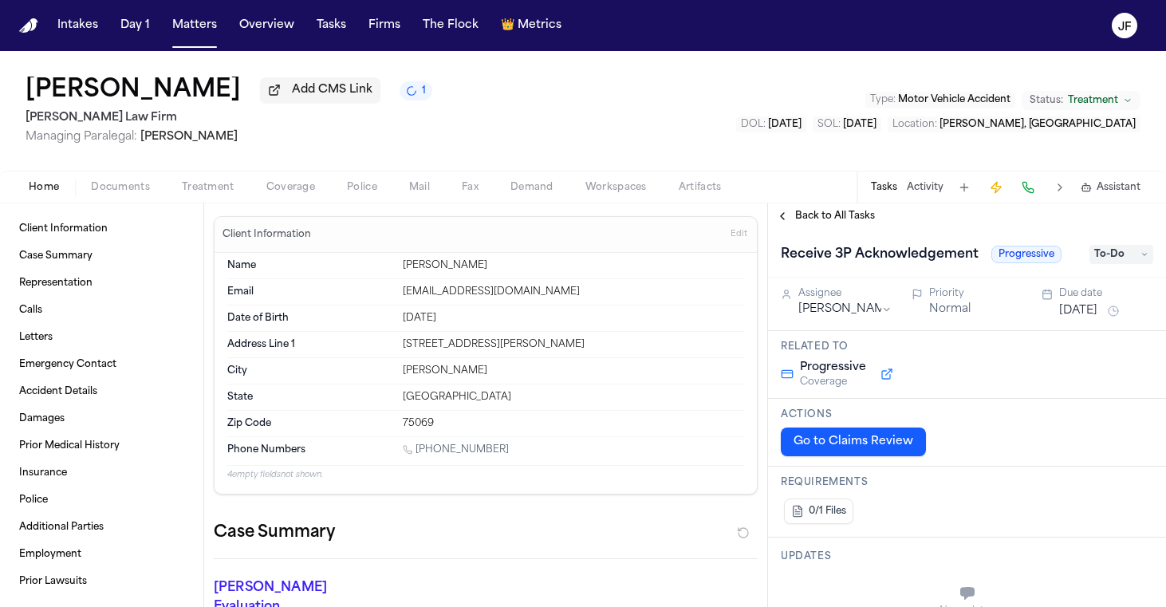
click at [143, 181] on button "Documents" at bounding box center [120, 187] width 91 height 19
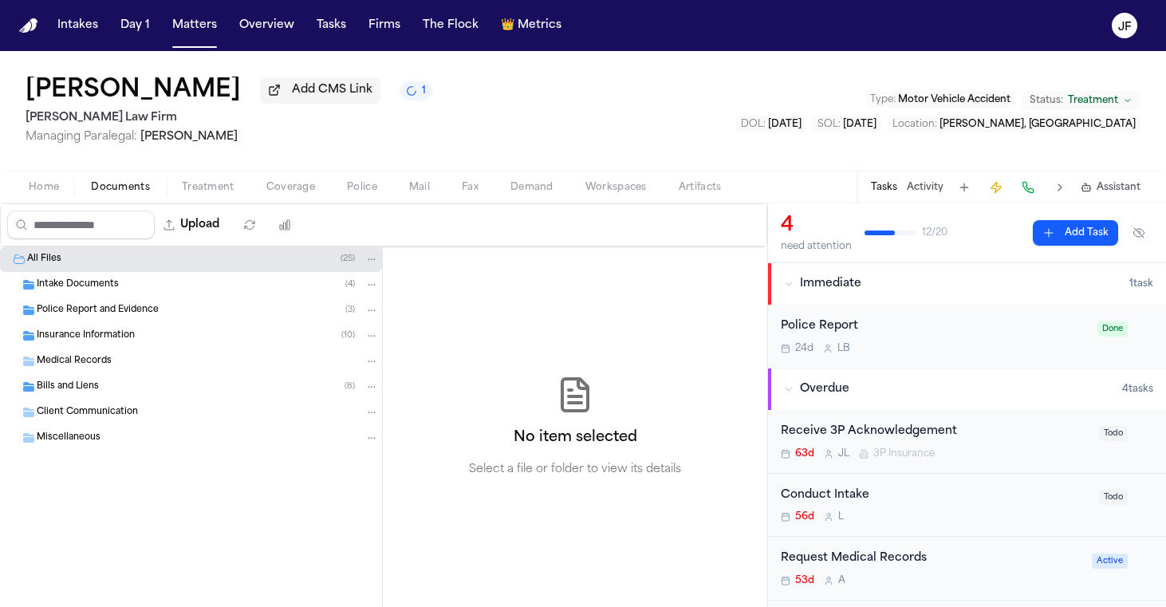
click at [112, 343] on span "Insurance Information" at bounding box center [86, 336] width 98 height 14
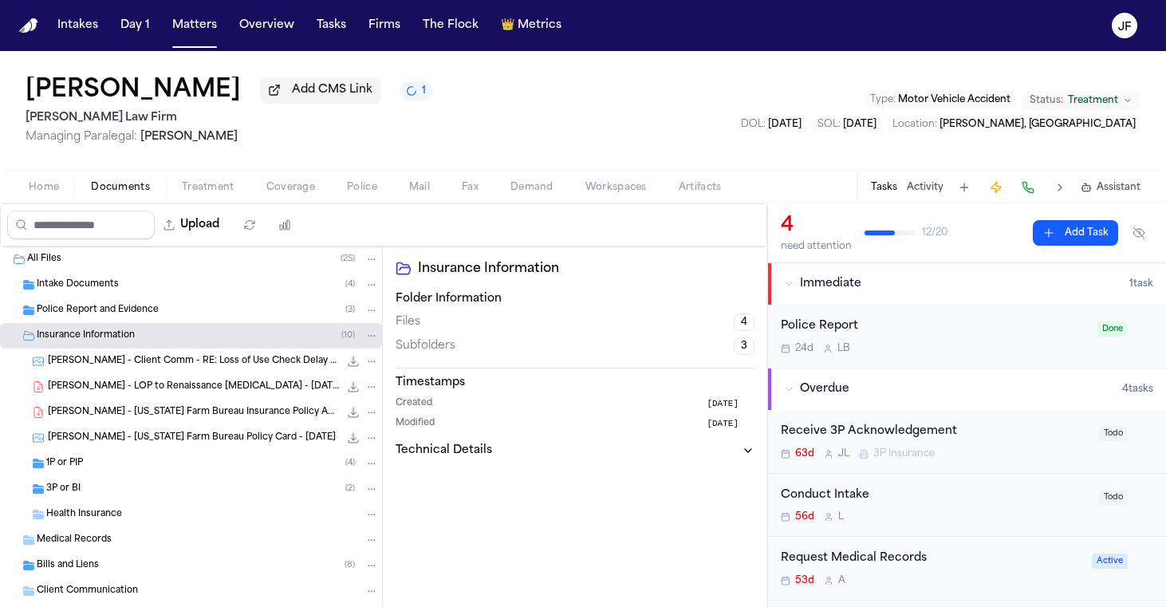
click at [110, 485] on div "3P or BI ( 2 )" at bounding box center [212, 489] width 333 height 14
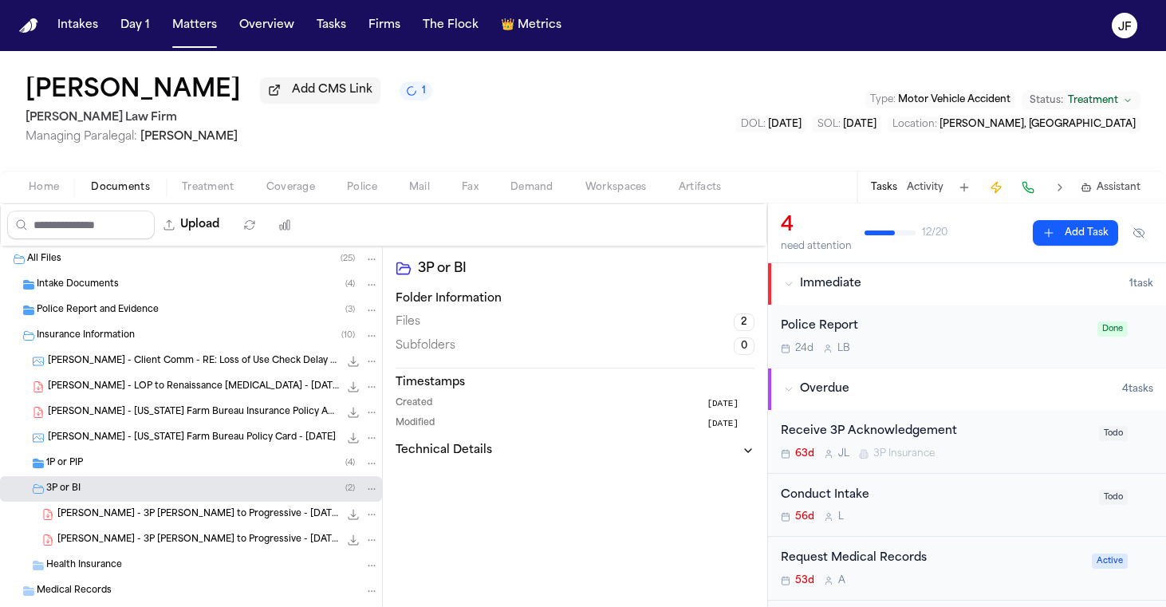
click at [115, 467] on div "1P or PIP ( 4 )" at bounding box center [212, 463] width 333 height 14
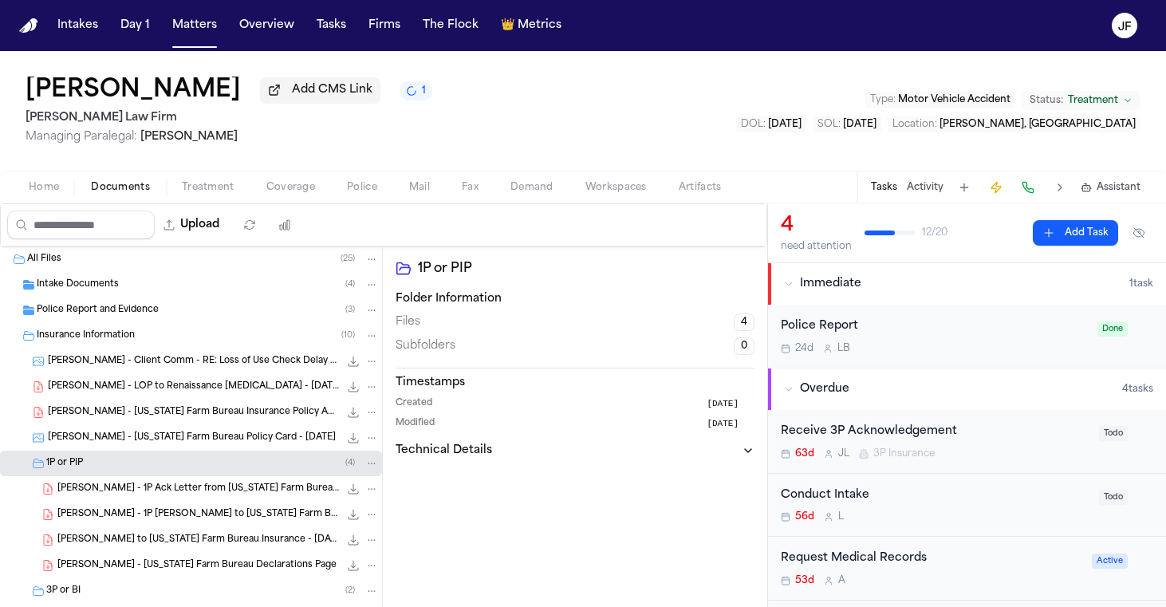
scroll to position [30, 0]
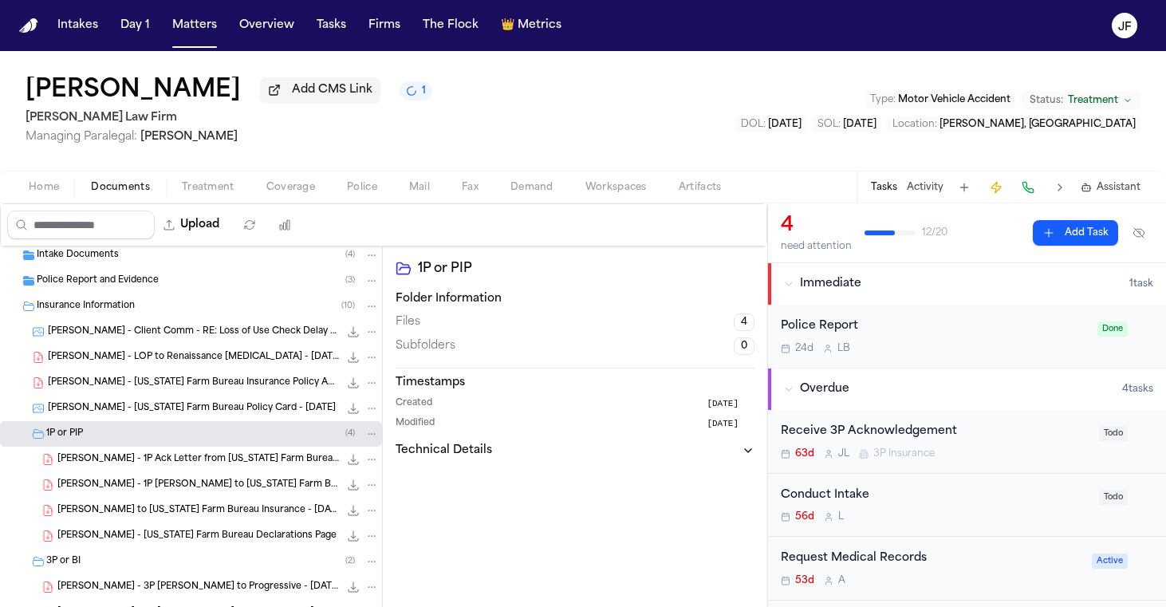
click at [275, 384] on span "[PERSON_NAME] - [US_STATE] Farm Bureau Insurance Policy Application - [DATE]" at bounding box center [193, 383] width 291 height 14
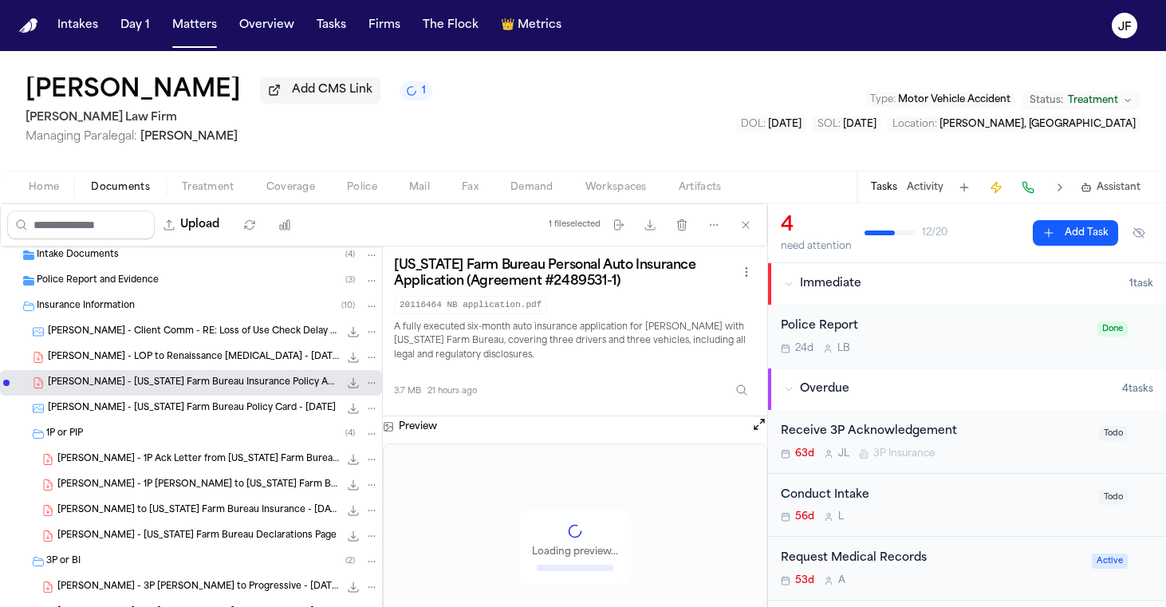
click at [216, 461] on span "[PERSON_NAME] - 1P Ack Letter from [US_STATE] Farm Bureau Insurance - [DATE]" at bounding box center [198, 460] width 282 height 14
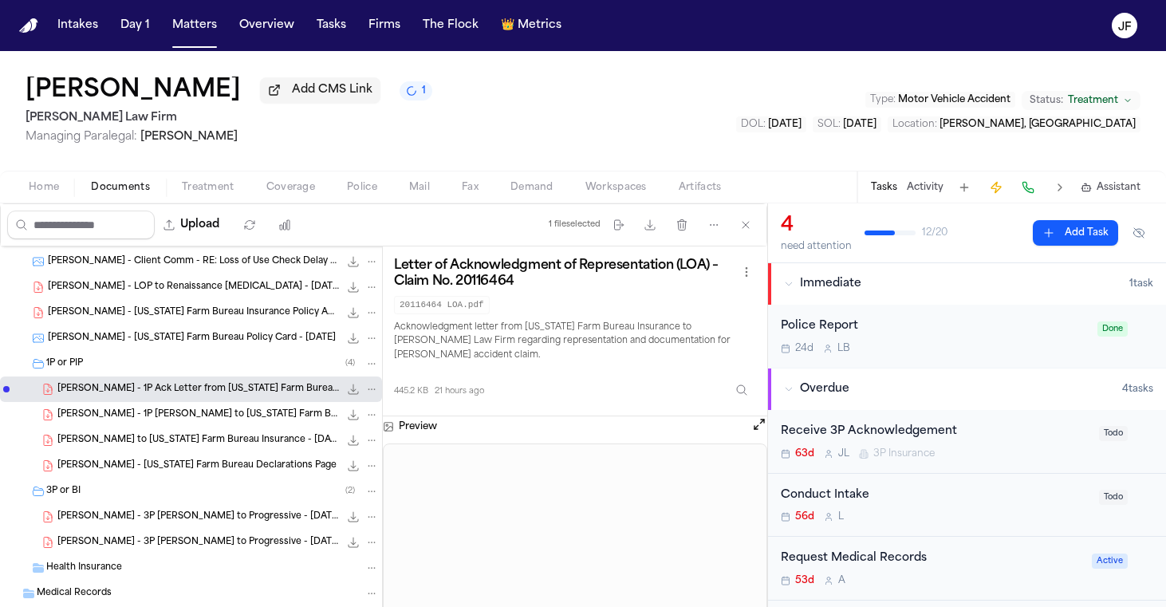
scroll to position [104, 0]
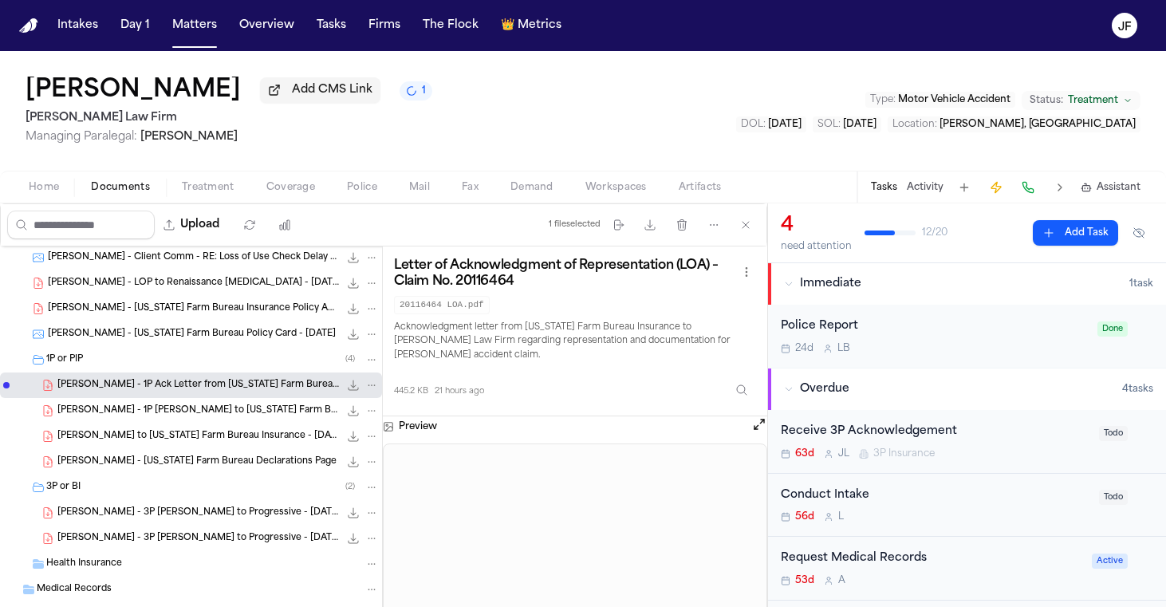
click at [240, 534] on div "O. Bowerman - 3P LOR to Progressive - 7.25.25 213.8 KB • PDF" at bounding box center [217, 538] width 321 height 16
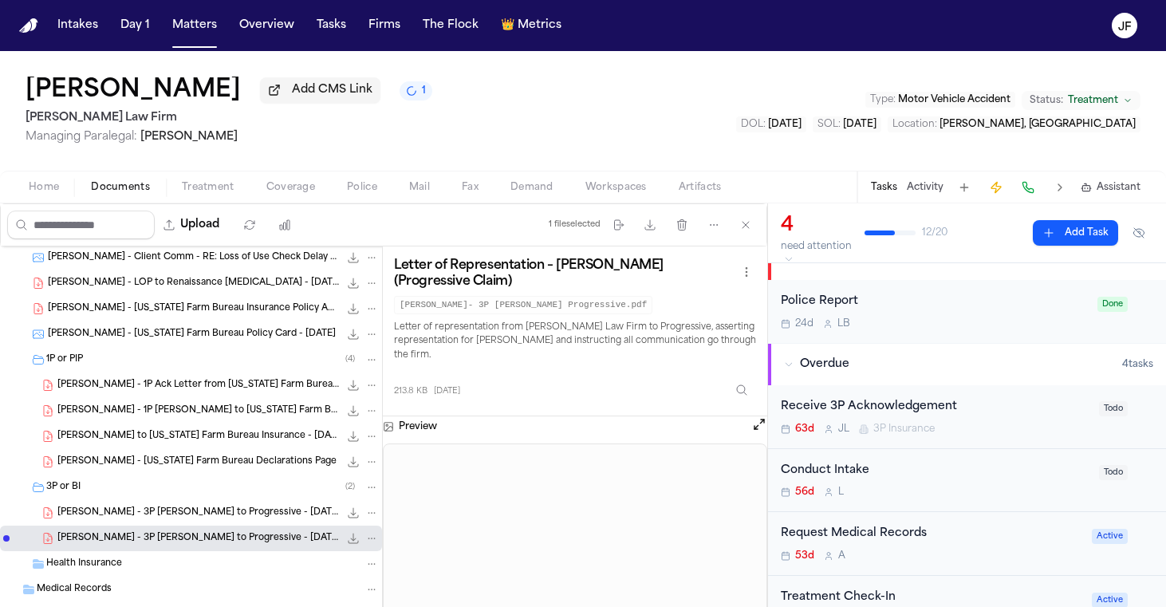
scroll to position [33, 0]
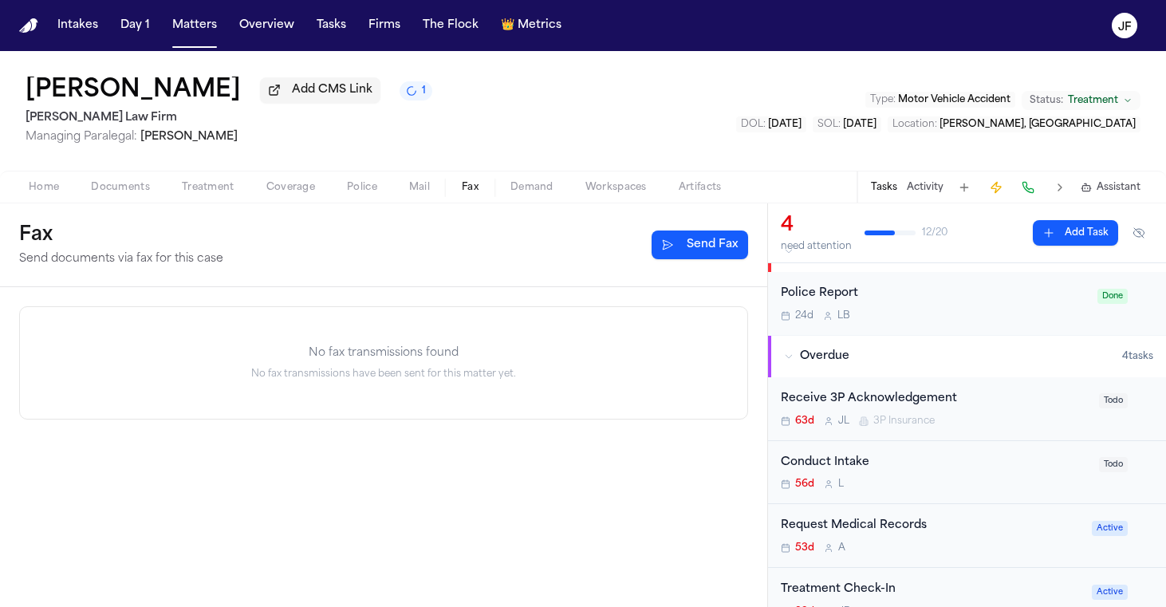
click at [478, 194] on span "Fax" at bounding box center [470, 187] width 17 height 13
click at [34, 207] on div "Fax Send documents via fax for this case Send Fax" at bounding box center [383, 245] width 767 height 84
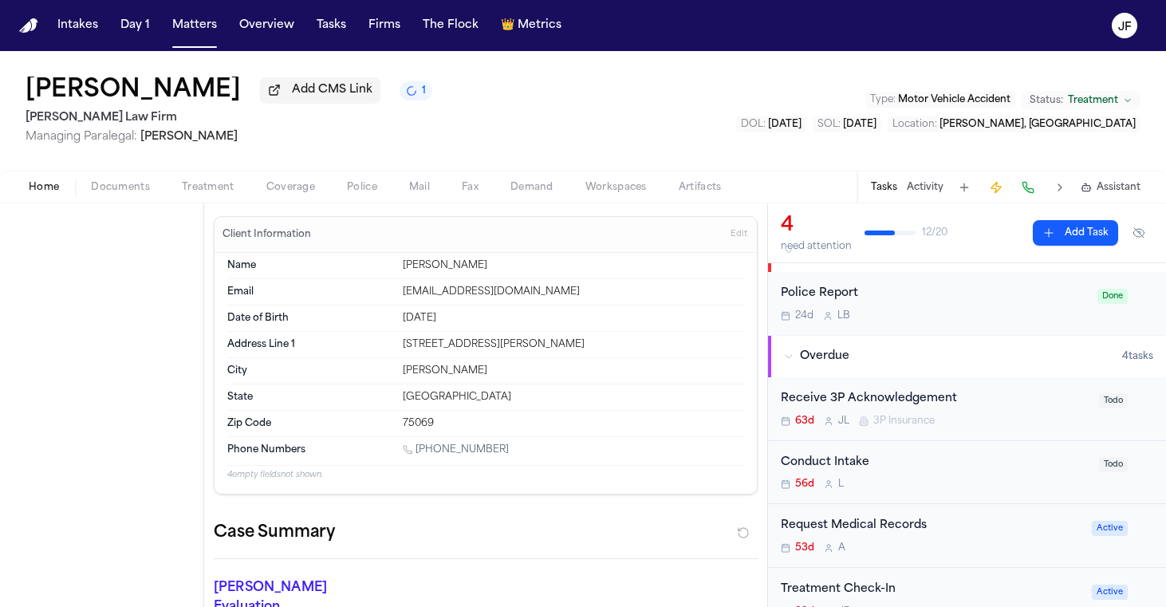
click at [39, 194] on span "Home" at bounding box center [44, 187] width 30 height 13
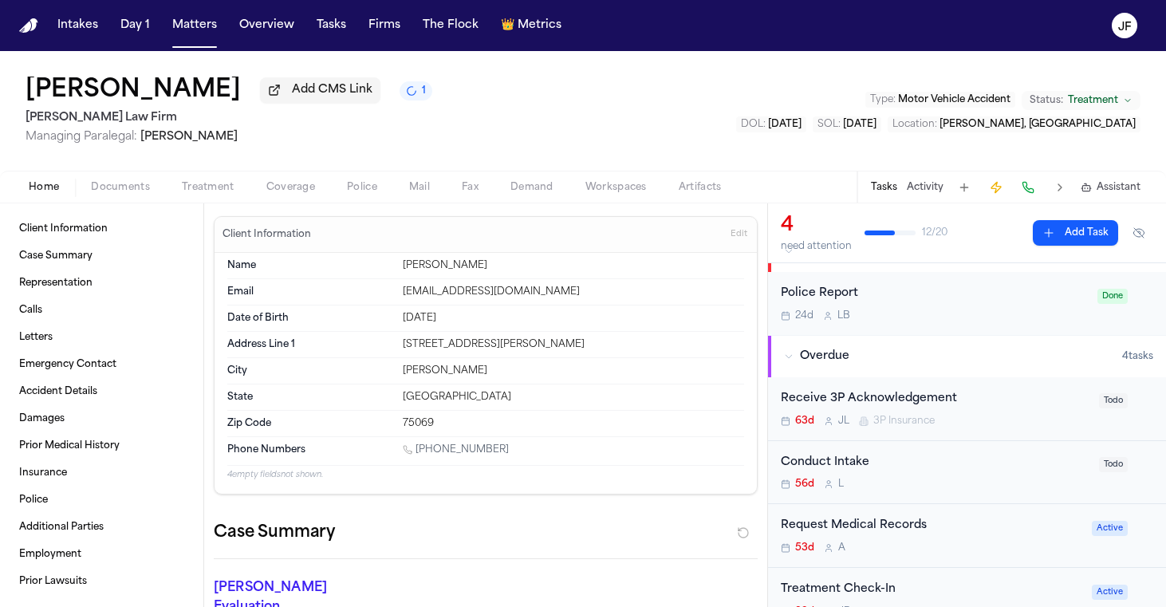
click at [468, 194] on span "Fax" at bounding box center [470, 187] width 17 height 13
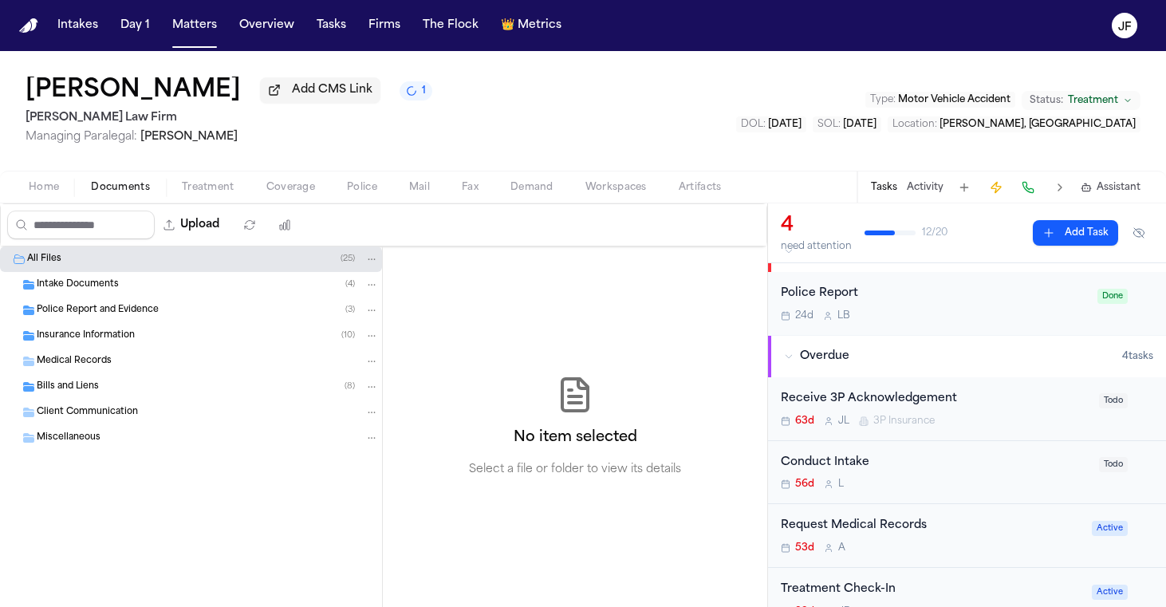
click at [120, 194] on span "Documents" at bounding box center [120, 187] width 59 height 13
click at [321, 98] on span "Add CMS Link" at bounding box center [332, 90] width 81 height 16
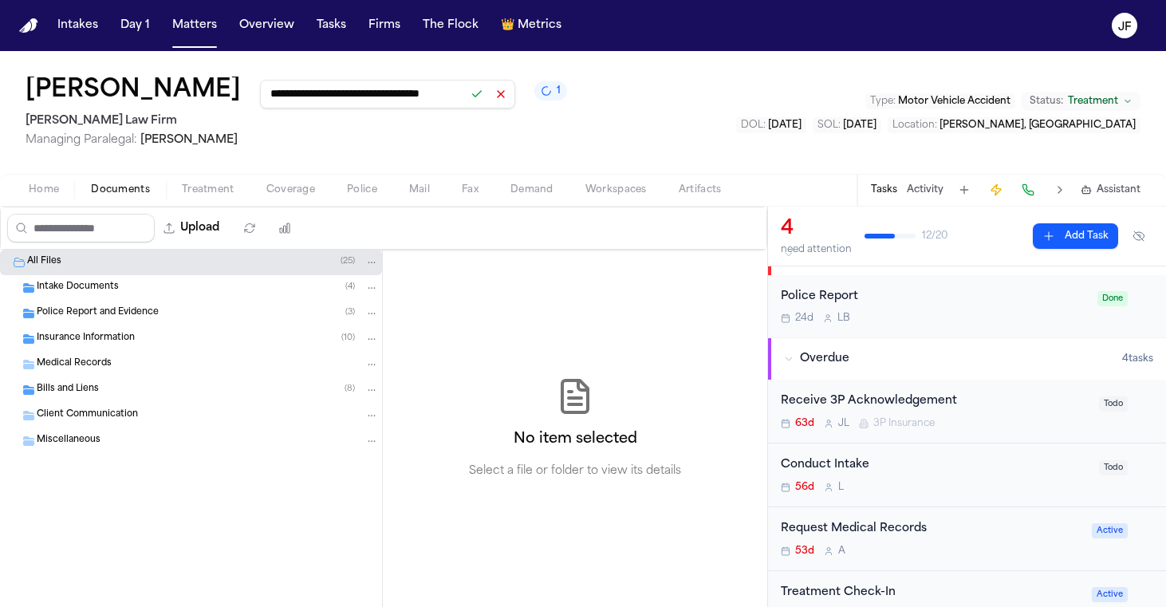
type input "**********"
click at [466, 98] on button at bounding box center [477, 94] width 22 height 22
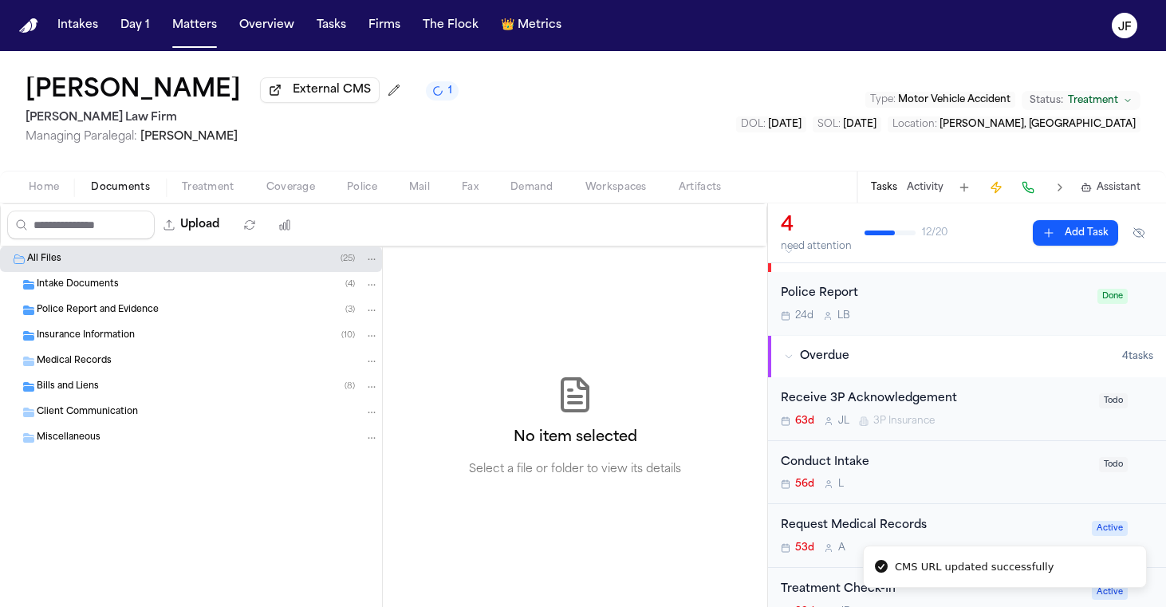
click at [237, 342] on div "Insurance Information ( 10 )" at bounding box center [208, 336] width 342 height 14
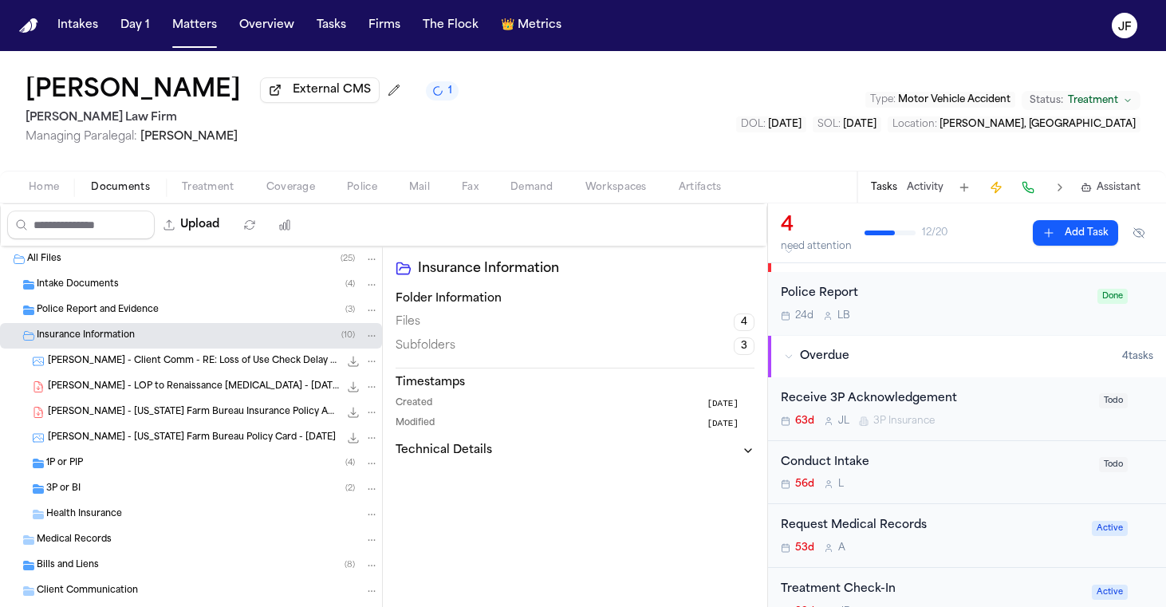
click at [234, 467] on div "1P or PIP ( 4 )" at bounding box center [212, 463] width 333 height 14
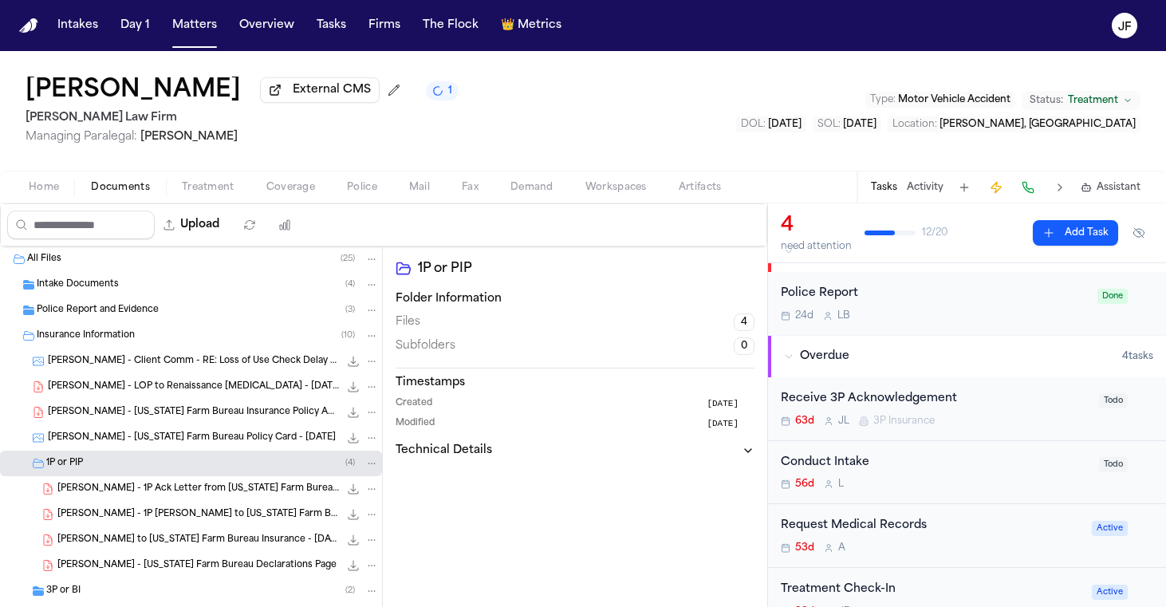
click at [355, 493] on icon "File: O. Bowerman - 1P Ack Letter from Texas Farm Bureau Insurance - 7.17.25" at bounding box center [354, 489] width 10 height 10
click at [272, 501] on div "O. Bowerman - 1P Ack Letter from Texas Farm Bureau Insurance - 7.17.25 445.2 KB…" at bounding box center [191, 489] width 382 height 26
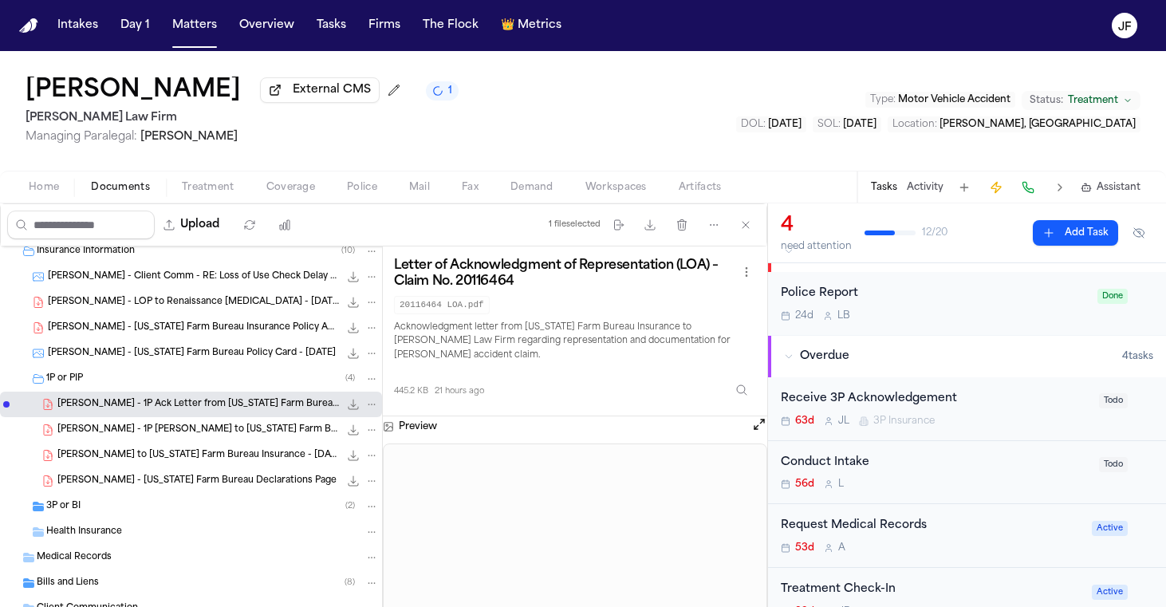
scroll to position [107, 0]
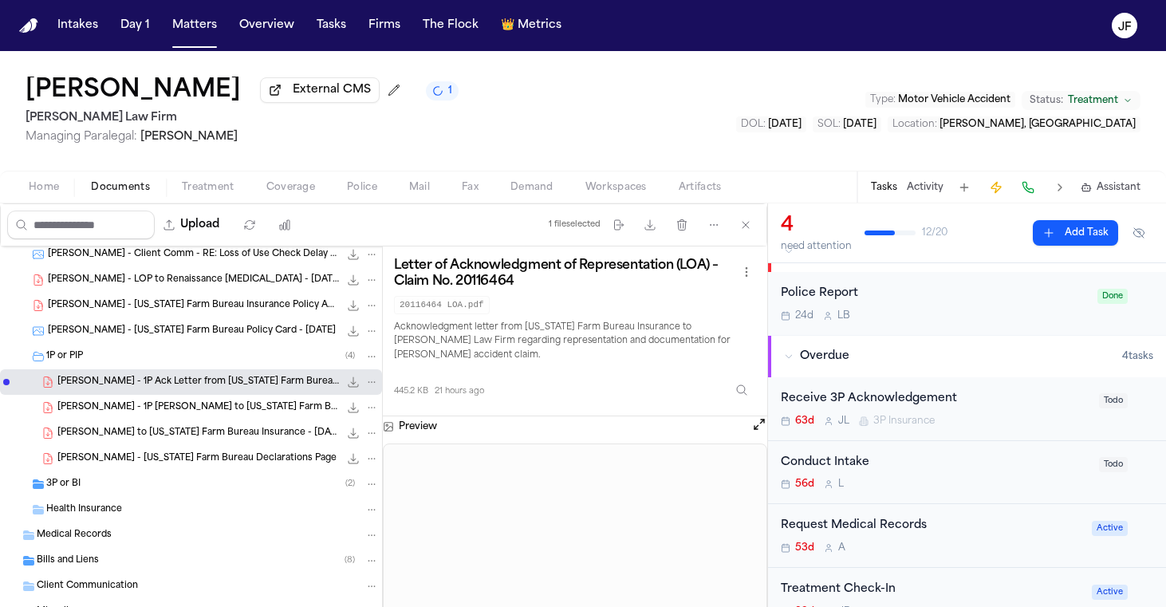
click at [274, 427] on div "O. Bowerman - LOR to Texas Farm Bureau Insurance - 7.28.25 243.4 KB • PDF" at bounding box center [191, 433] width 382 height 26
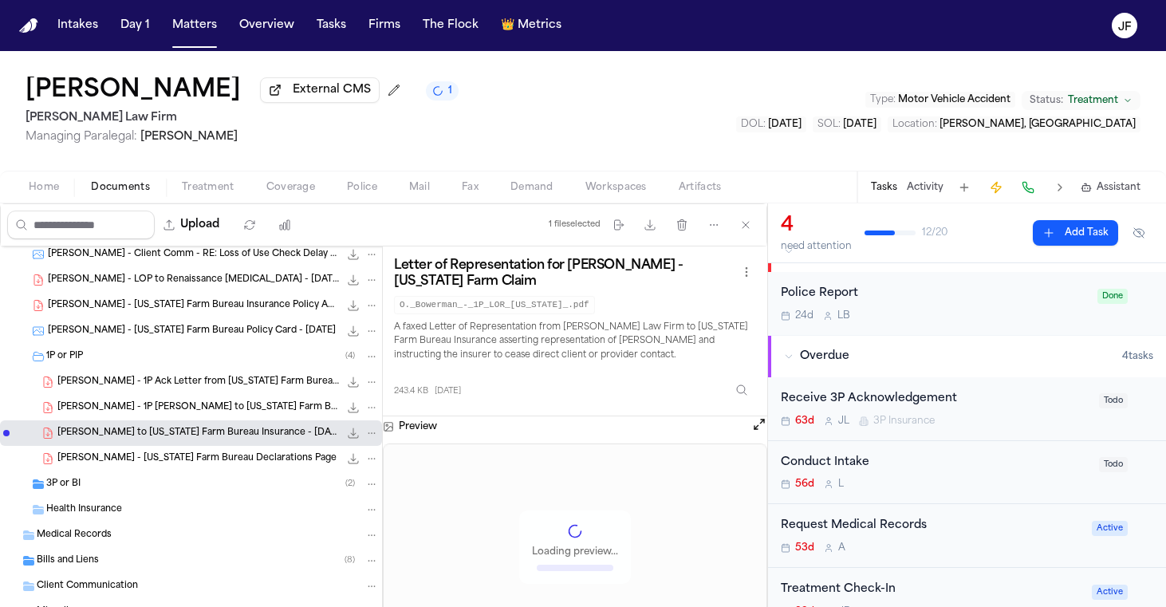
click at [274, 463] on span "O. Bowerman - Texas Farm Bureau Declarations Page" at bounding box center [196, 459] width 279 height 14
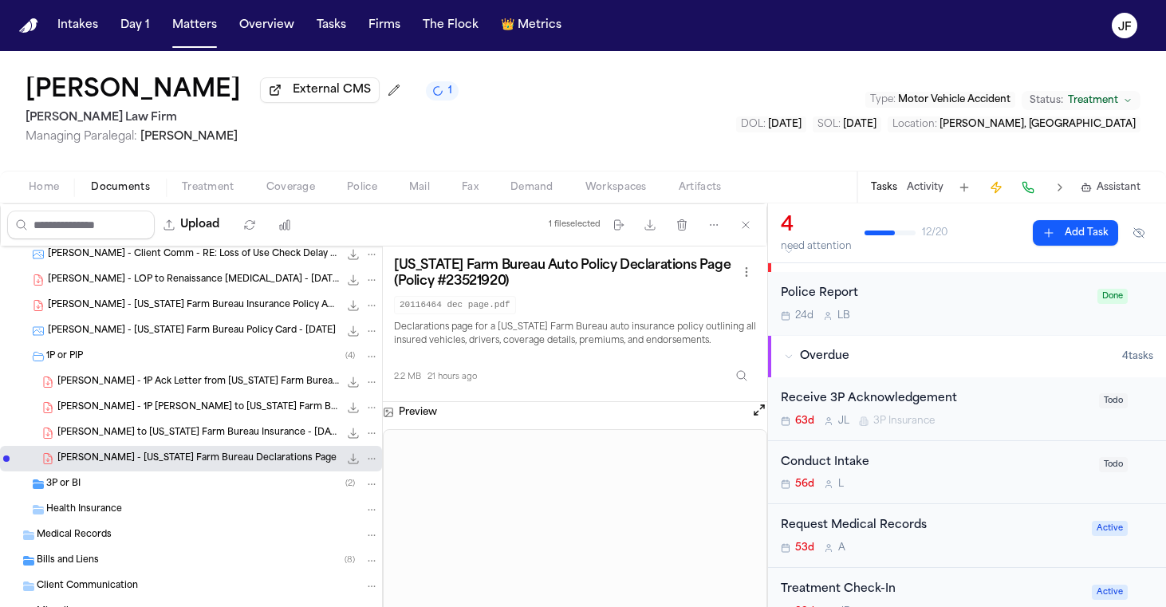
click at [0, 0] on span "243.4 KB • PDF" at bounding box center [0, 0] width 0 height 0
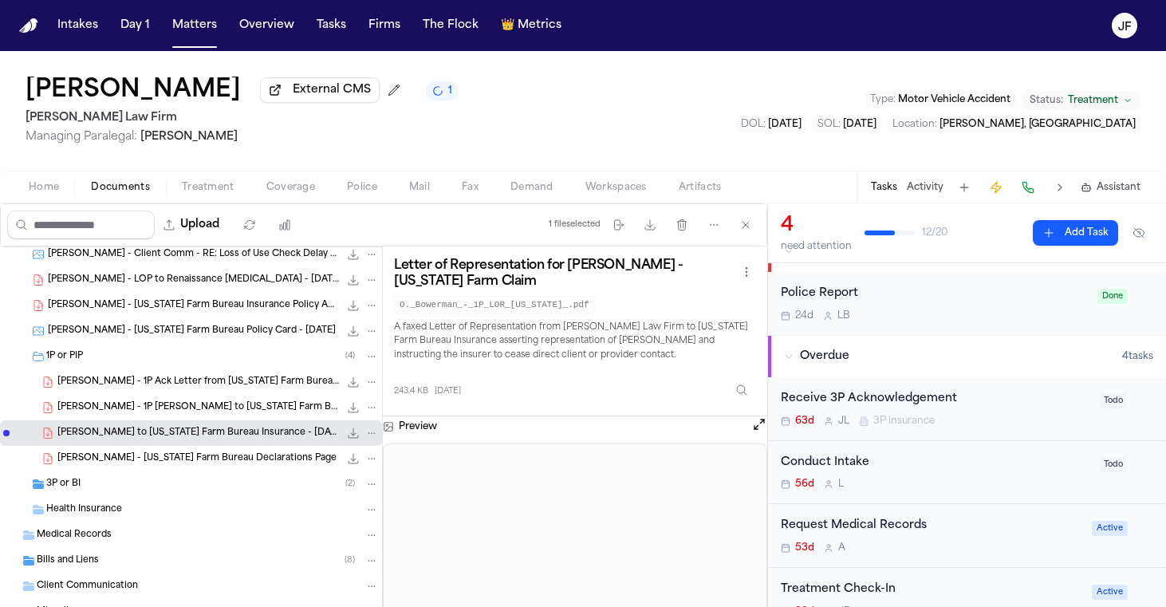
click at [281, 419] on div "O. Bowerman - 1P LOR to Texas Farm Bureau Insurance - 7.28.25 211.7 KB • PDF" at bounding box center [191, 408] width 382 height 26
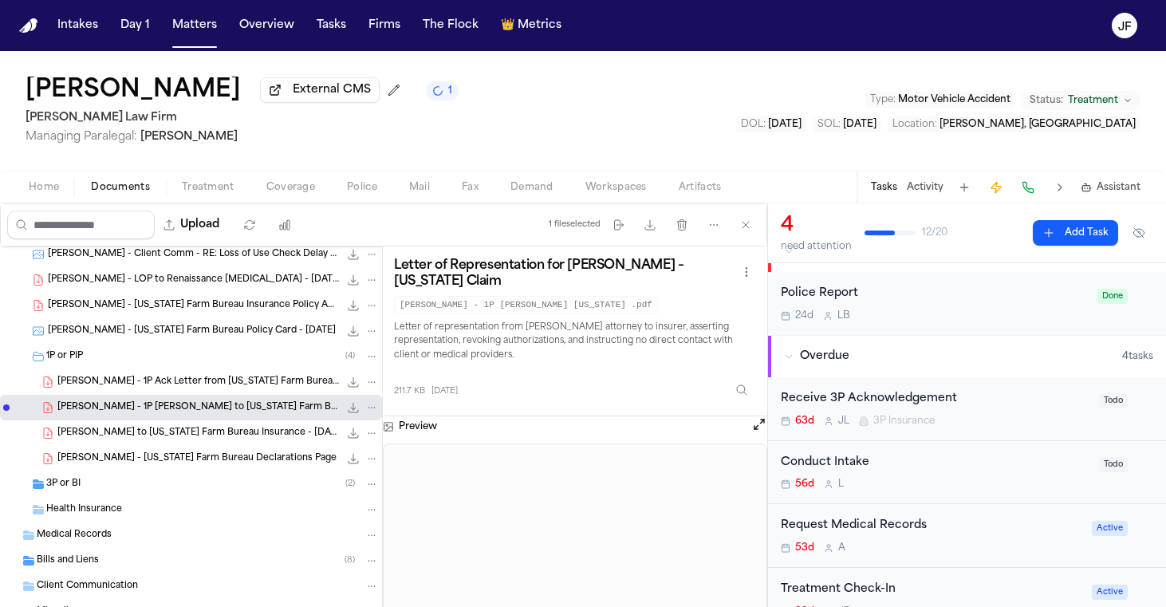
click at [284, 393] on div "O. Bowerman - 1P Ack Letter from Texas Farm Bureau Insurance - 7.17.25 445.2 KB…" at bounding box center [191, 382] width 382 height 26
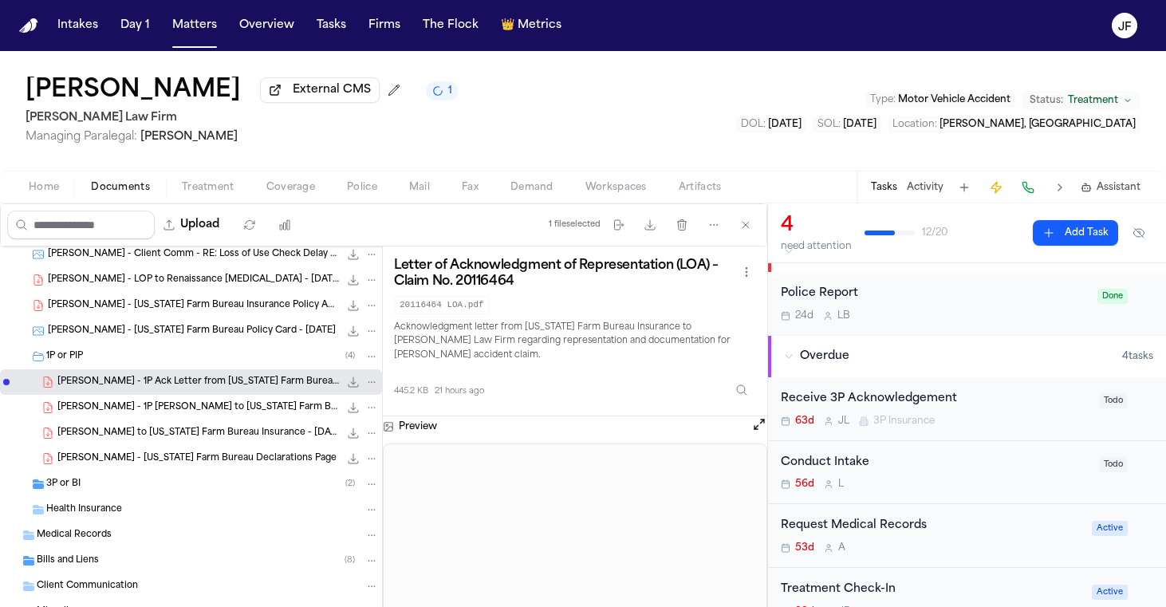
click at [351, 383] on icon "File: O. Bowerman - 1P Ack Letter from Texas Farm Bureau Insurance - 7.17.25" at bounding box center [353, 382] width 13 height 13
click at [243, 460] on span "O. Bowerman - Texas Farm Bureau Declarations Page" at bounding box center [196, 459] width 279 height 14
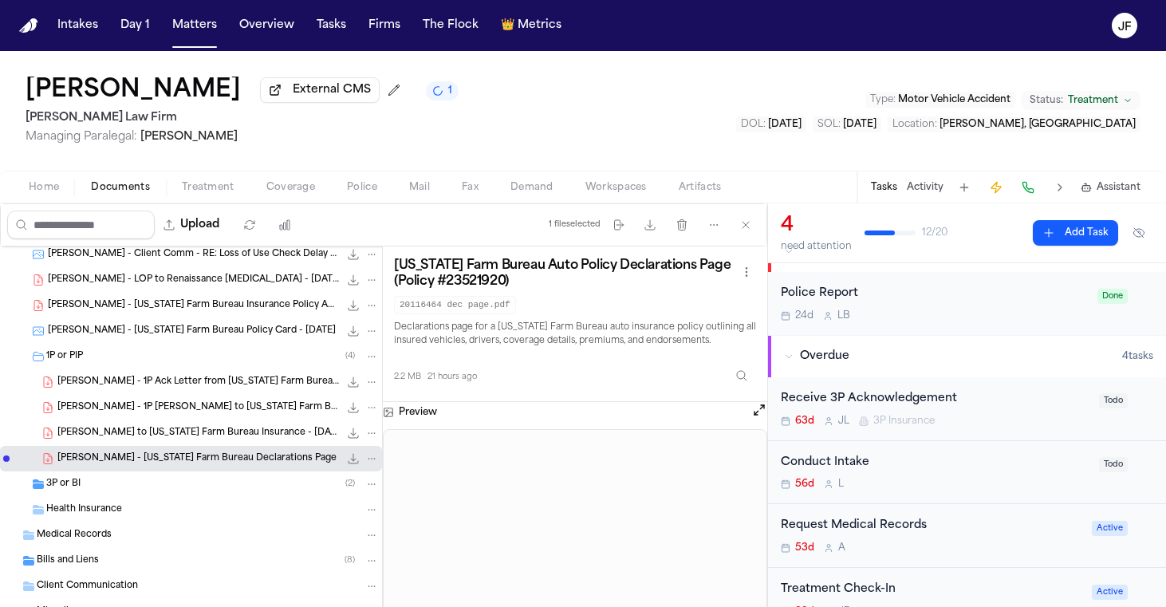
click at [356, 459] on icon "File: O. Bowerman - Texas Farm Bureau Declarations Page" at bounding box center [353, 458] width 13 height 13
click at [144, 483] on div "3P or BI ( 2 )" at bounding box center [212, 484] width 333 height 14
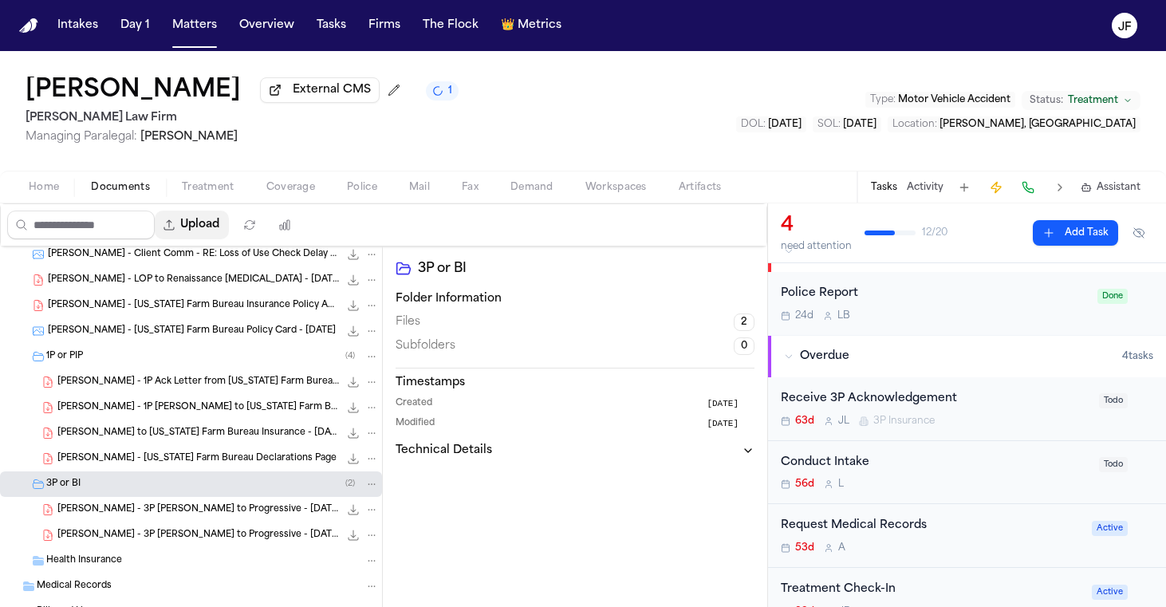
click at [229, 219] on button "Upload" at bounding box center [192, 225] width 74 height 29
select select "**********"
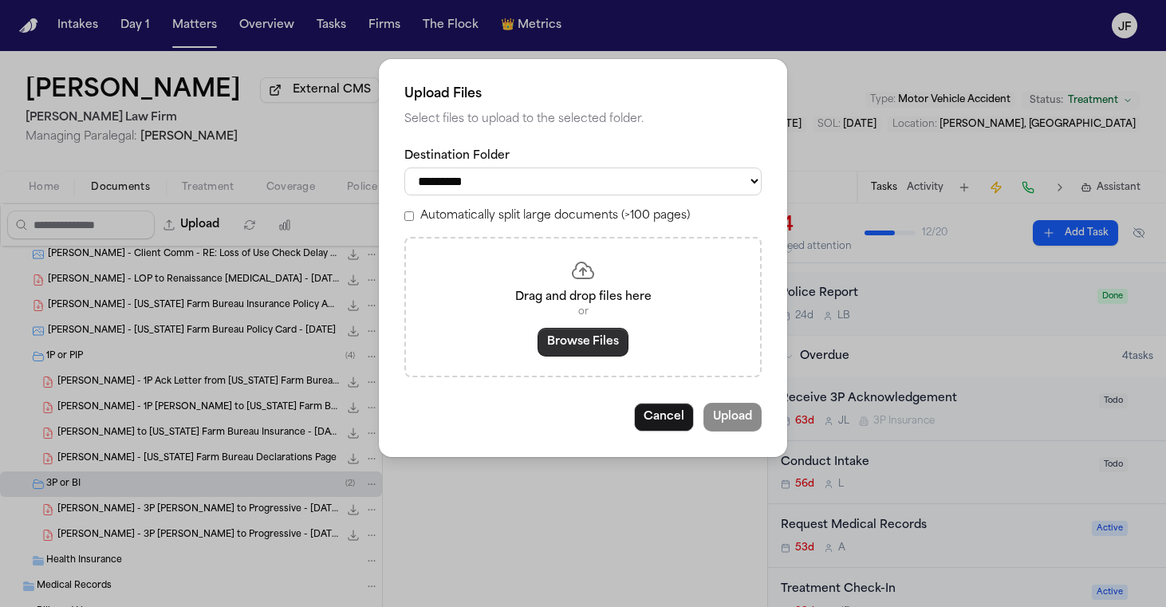
click at [581, 349] on button "Browse Files" at bounding box center [583, 342] width 91 height 29
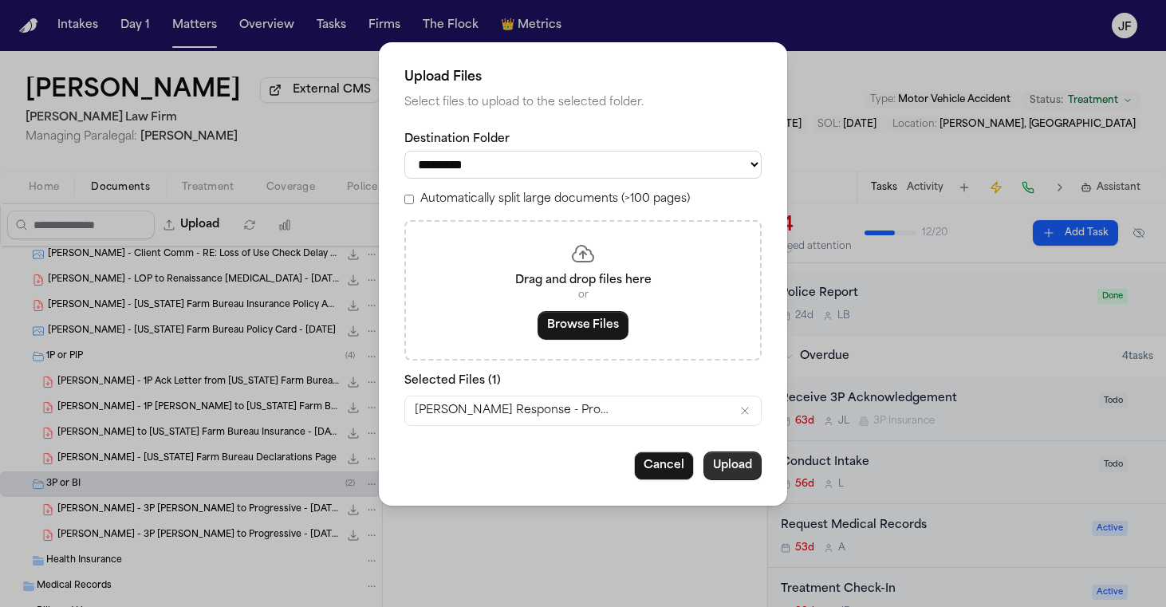
click at [742, 465] on button "Upload" at bounding box center [732, 465] width 58 height 29
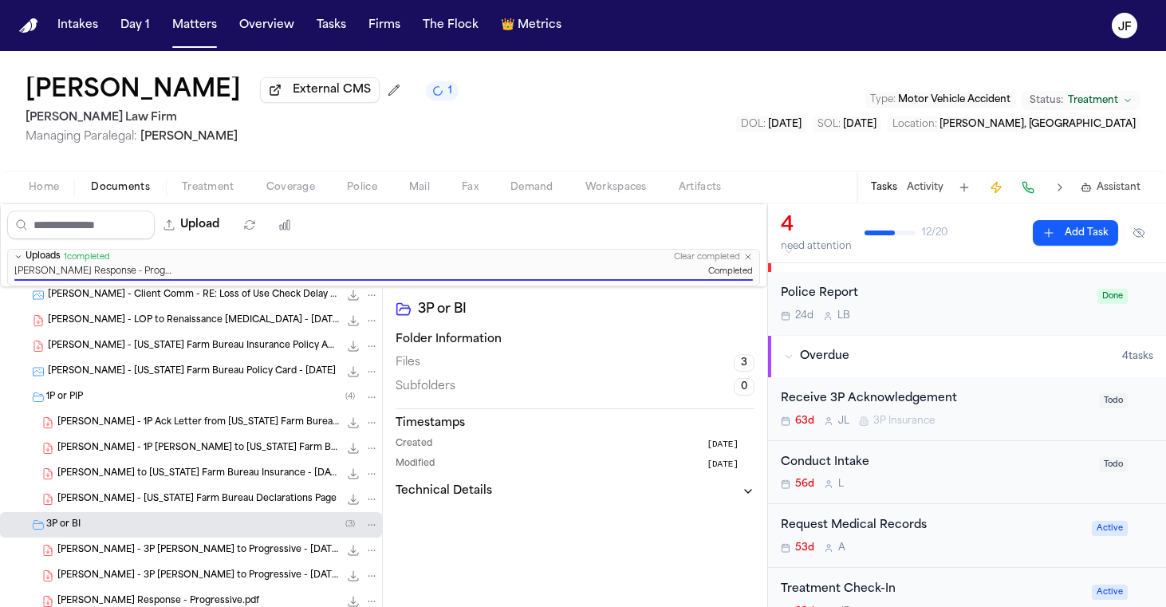
click at [914, 403] on div "Receive 3P Acknowledgement" at bounding box center [935, 399] width 309 height 18
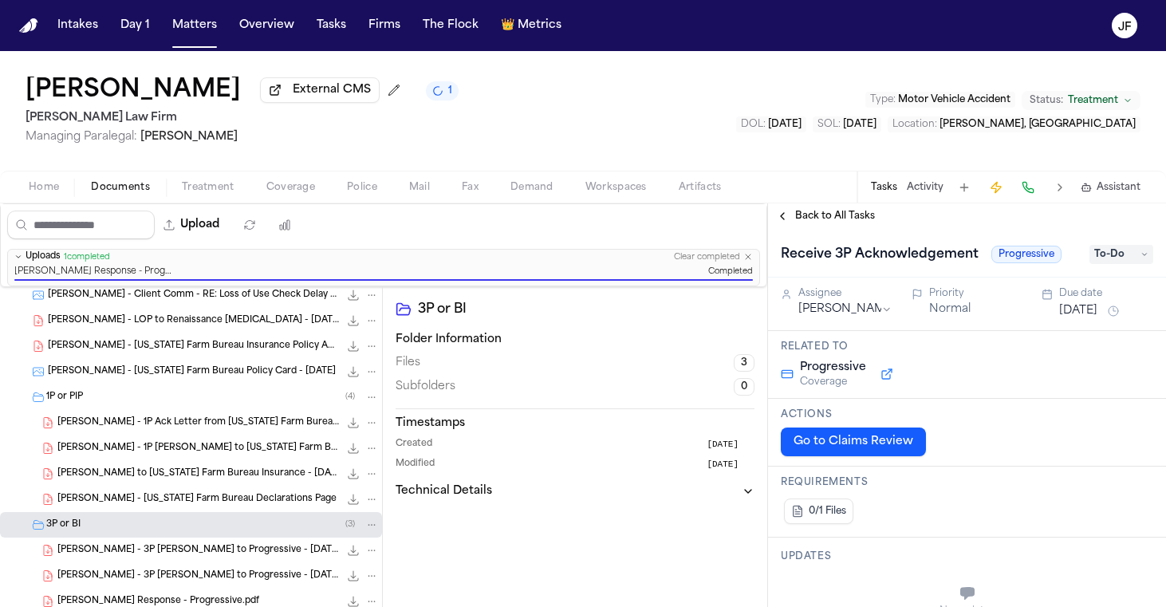
click at [1115, 257] on span "To-Do" at bounding box center [1122, 254] width 64 height 19
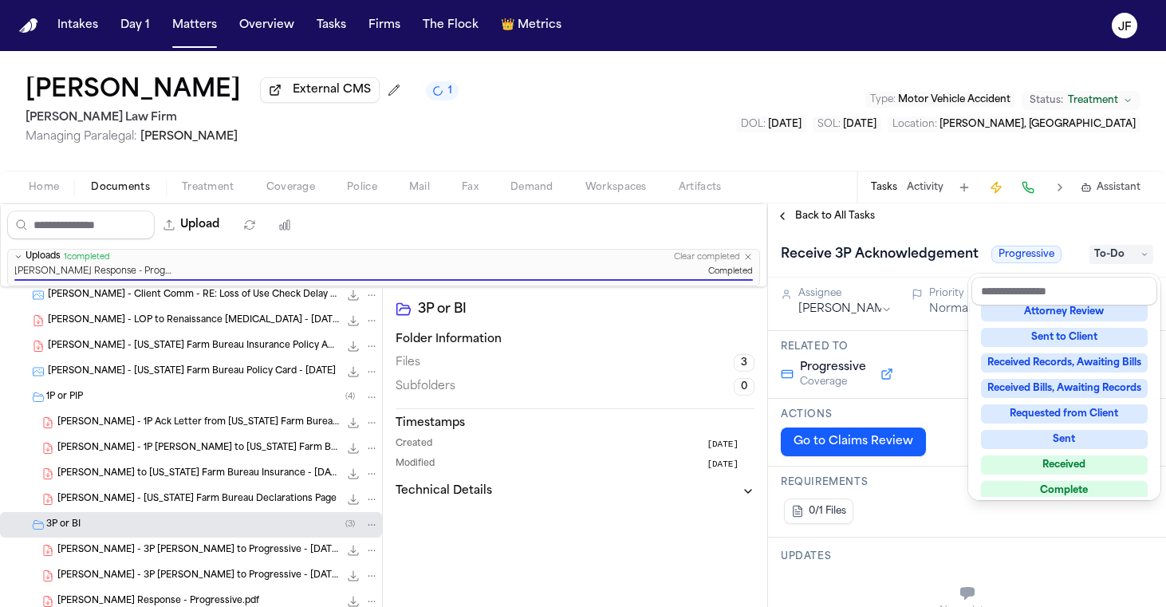
scroll to position [199, 0]
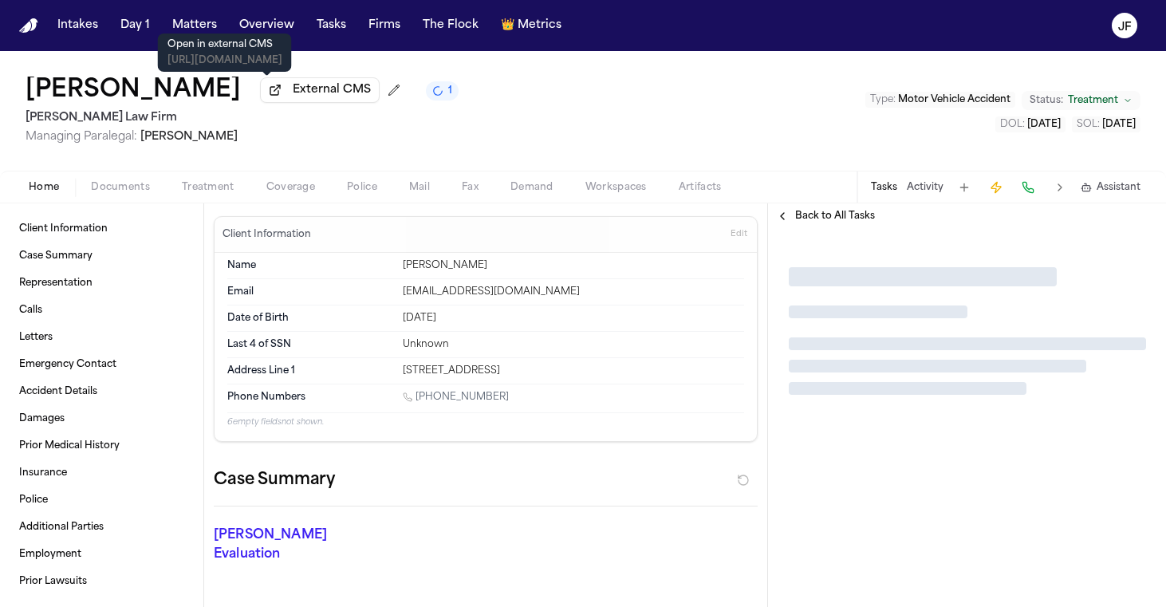
click at [257, 69] on div "Open in external CMS [URL][DOMAIN_NAME] Open in external CMS [URL][DOMAIN_NAME]" at bounding box center [225, 52] width 134 height 38
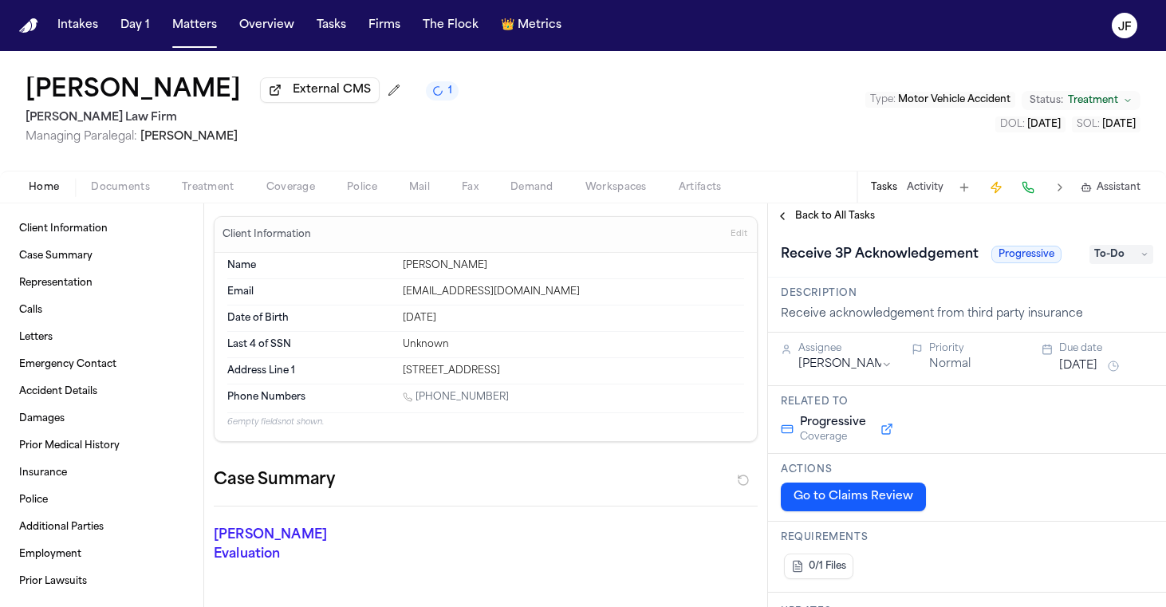
click at [293, 94] on span "External CMS" at bounding box center [332, 90] width 78 height 16
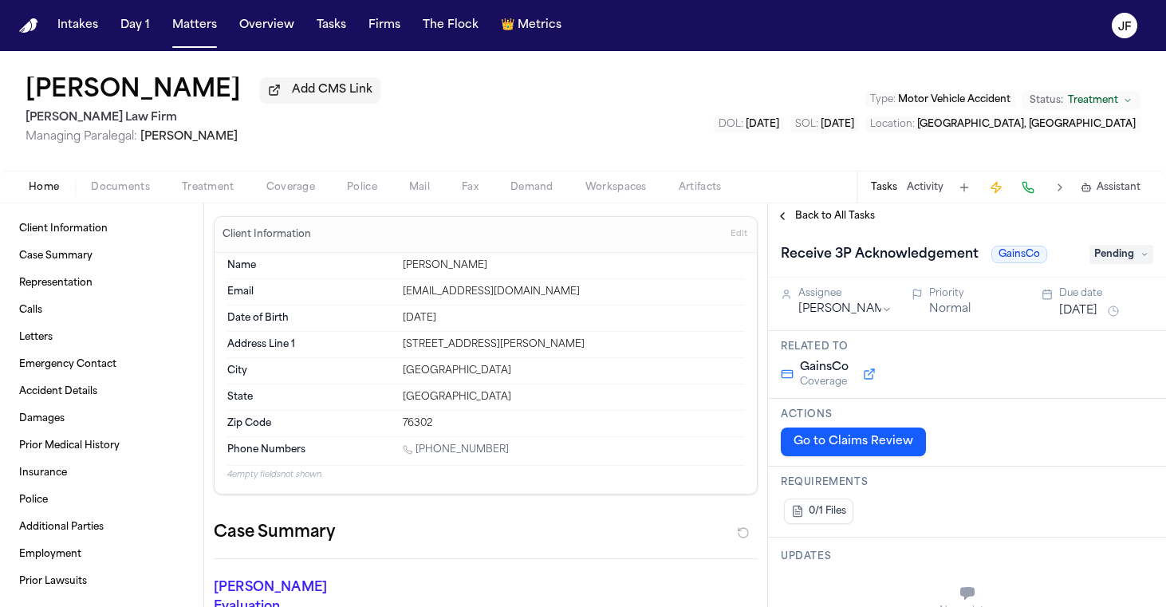
click at [128, 203] on div "[PERSON_NAME] Add CMS Link [PERSON_NAME] Law Firm Managing Paralegal: [PERSON_N…" at bounding box center [583, 127] width 1166 height 152
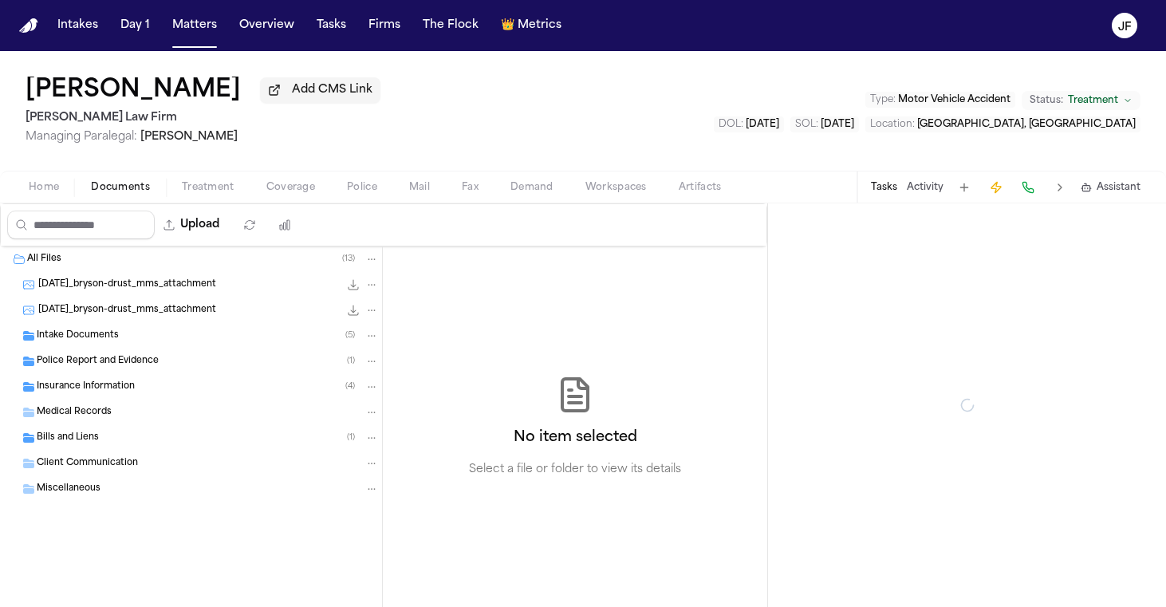
click at [131, 194] on span "Documents" at bounding box center [120, 187] width 59 height 13
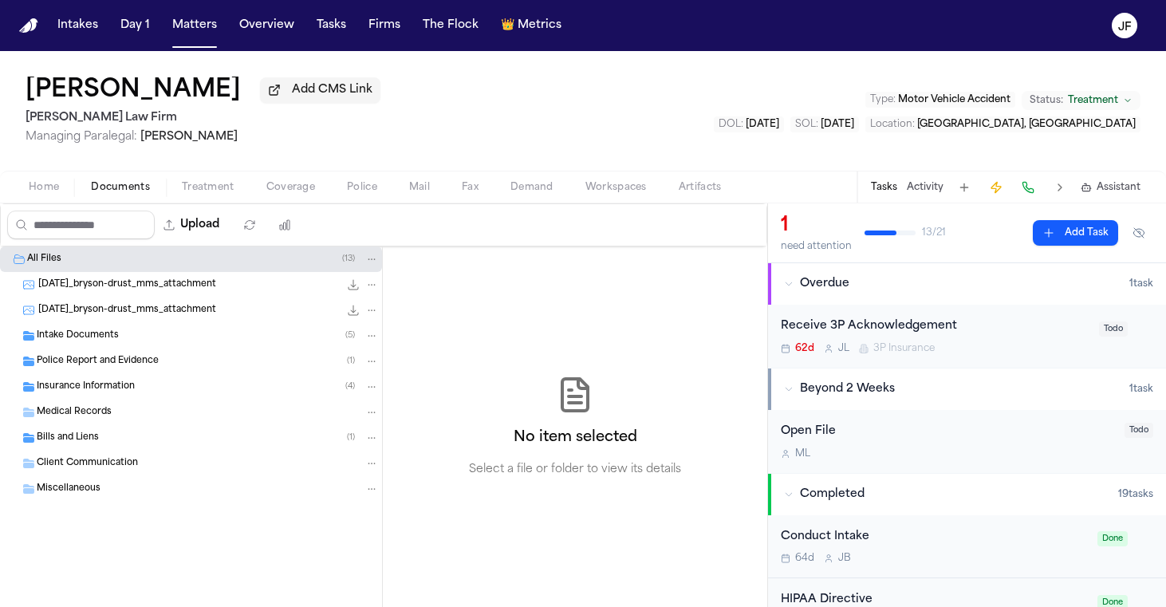
click at [76, 394] on div "Insurance Information ( 4 )" at bounding box center [208, 387] width 342 height 14
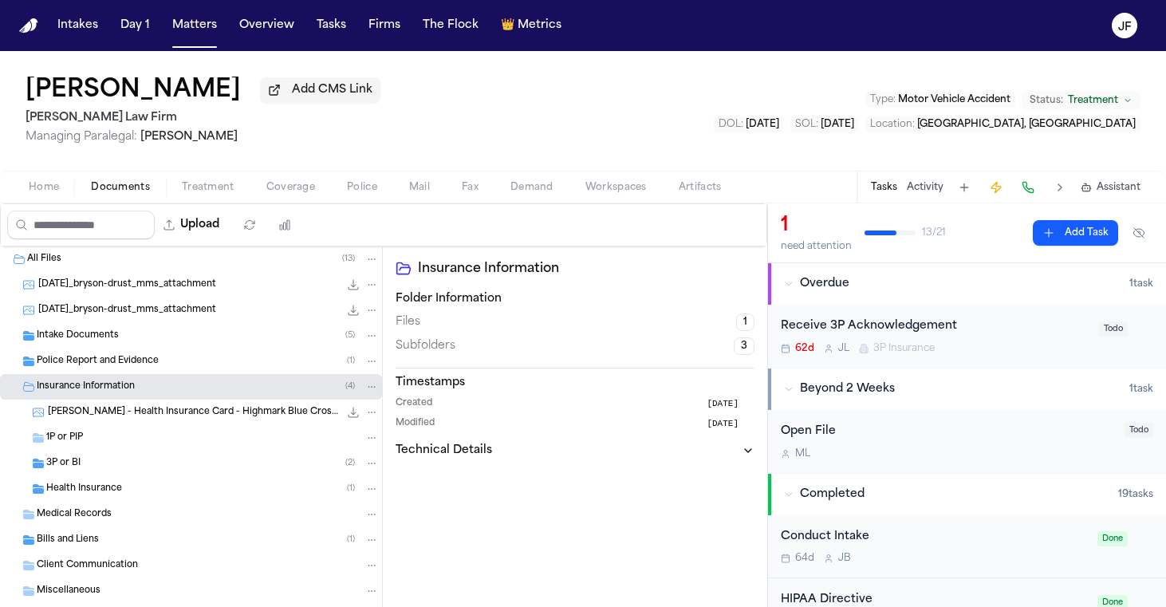
click at [112, 479] on div "Health Insurance ( 1 )" at bounding box center [191, 489] width 382 height 26
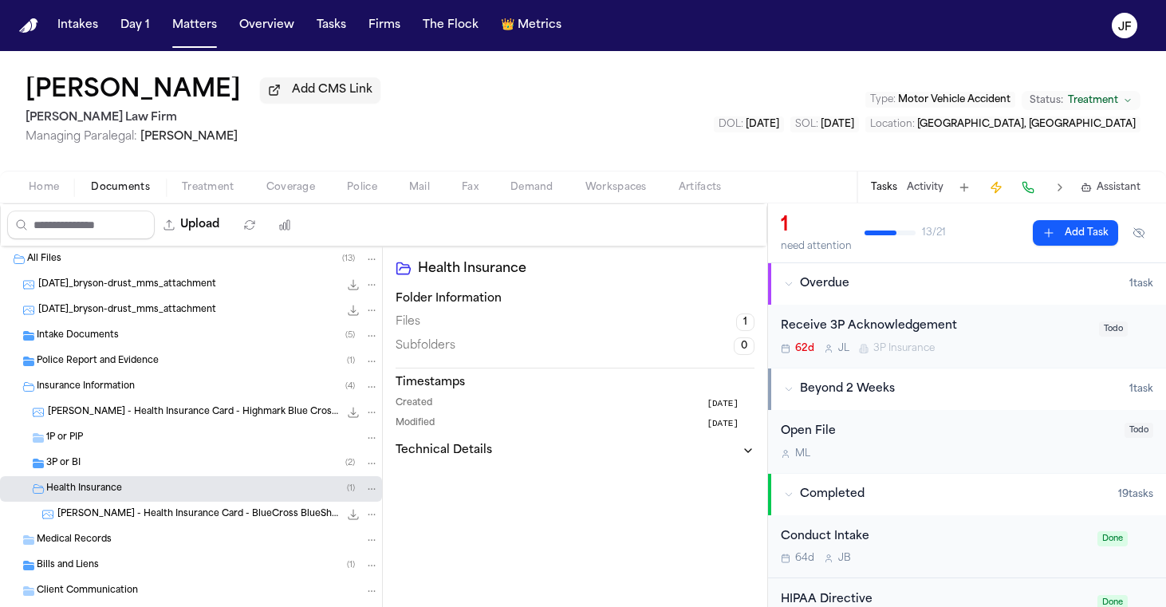
click at [122, 471] on div "3P or BI ( 2 )" at bounding box center [212, 463] width 333 height 14
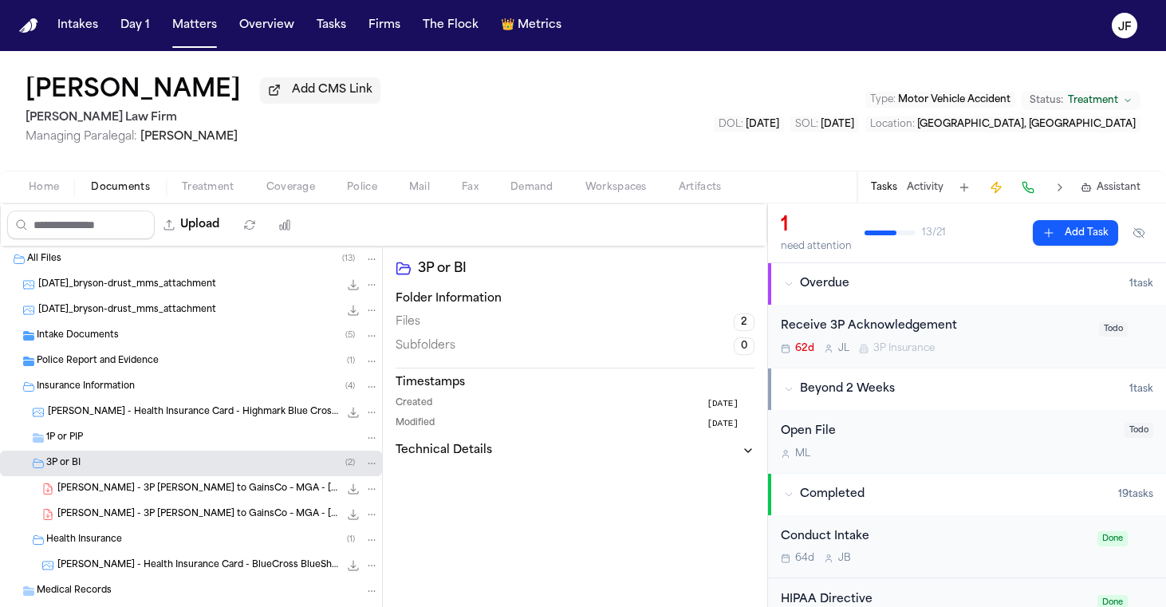
click at [130, 508] on div "[PERSON_NAME] - 3P [PERSON_NAME] to GainsCo – MGA - [DATE] 241.3 KB • PDF" at bounding box center [191, 515] width 382 height 26
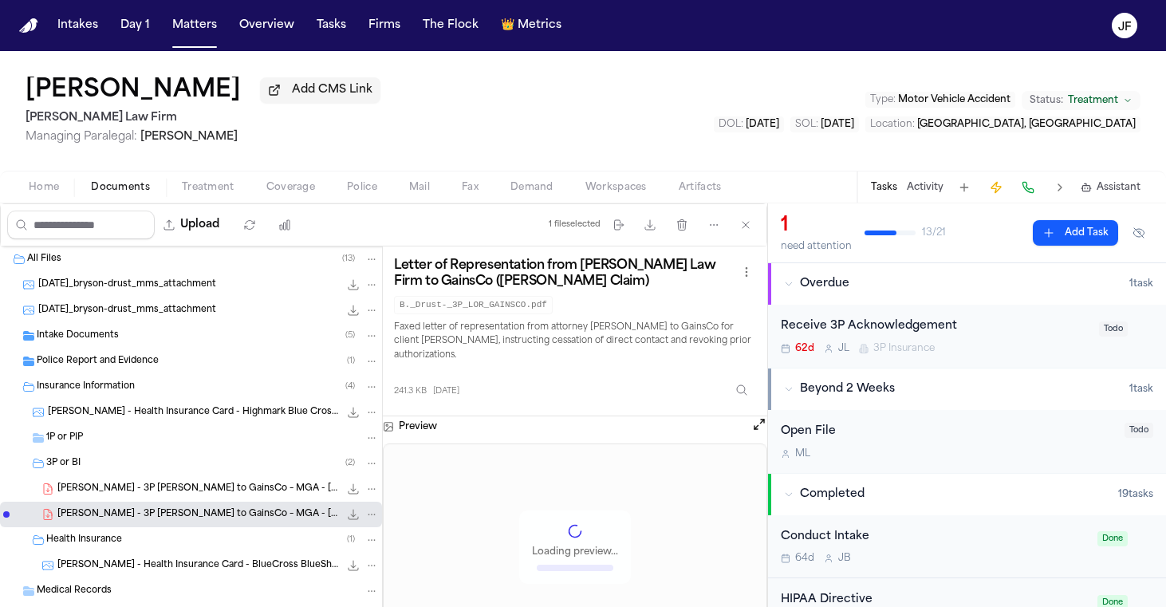
click at [356, 519] on icon "File: B. Drust - 3P LOR to GainsCo – MGA - 7.25.25" at bounding box center [353, 514] width 13 height 13
click at [818, 0] on nav "Intakes Day 1 Matters Overview Tasks Firms The Flock 👑 Metrics JF" at bounding box center [583, 25] width 1166 height 51
click at [293, 103] on button "Add CMS Link" at bounding box center [320, 90] width 120 height 26
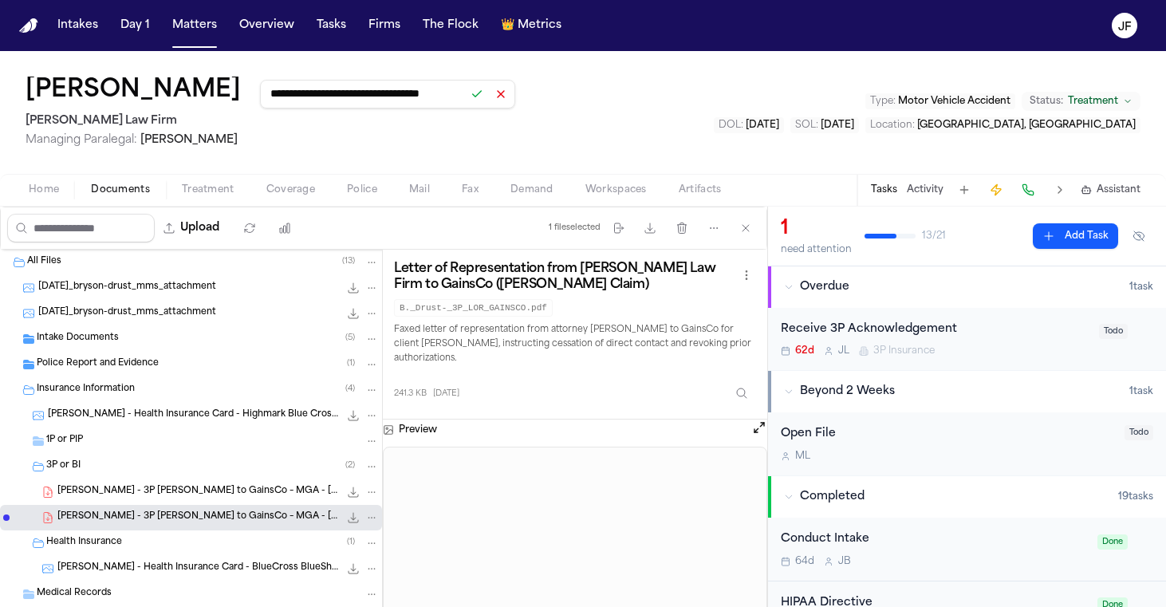
type input "**********"
click at [466, 102] on button at bounding box center [477, 94] width 22 height 22
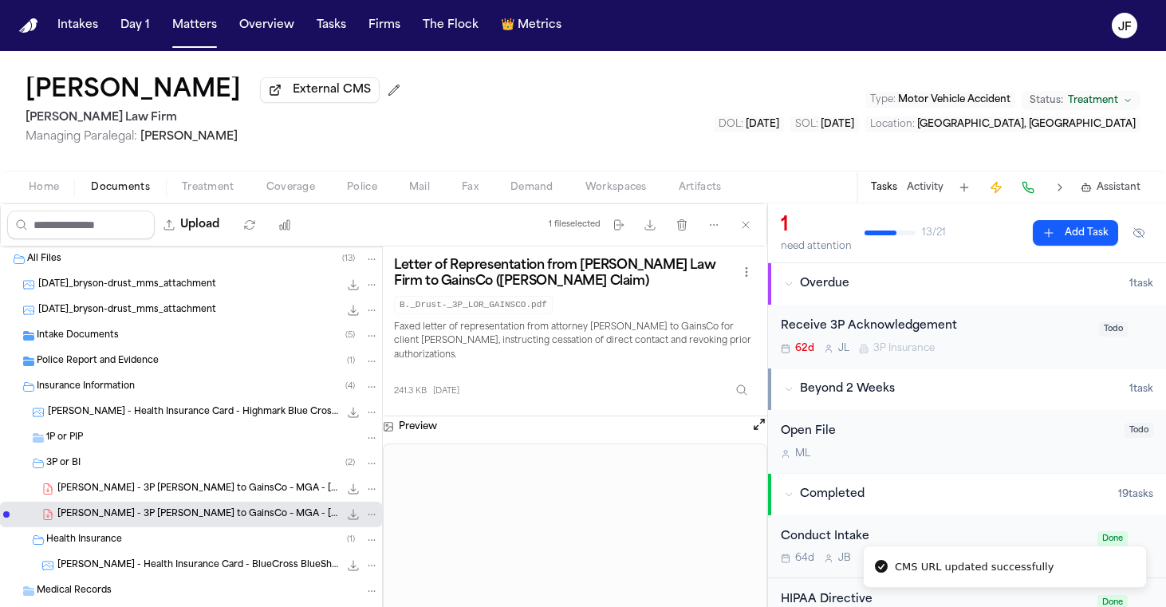
click at [554, 104] on div "[PERSON_NAME] External CMS [PERSON_NAME] Law Firm Managing Paralegal: [PERSON_N…" at bounding box center [583, 111] width 1166 height 120
click at [801, 4] on nav "Intakes Day 1 Matters Overview Tasks Firms The Flock 👑 Metrics JF" at bounding box center [583, 25] width 1166 height 51
click at [791, 2] on nav "Intakes Day 1 Matters Overview Tasks Firms The Flock 👑 Metrics JF" at bounding box center [583, 25] width 1166 height 51
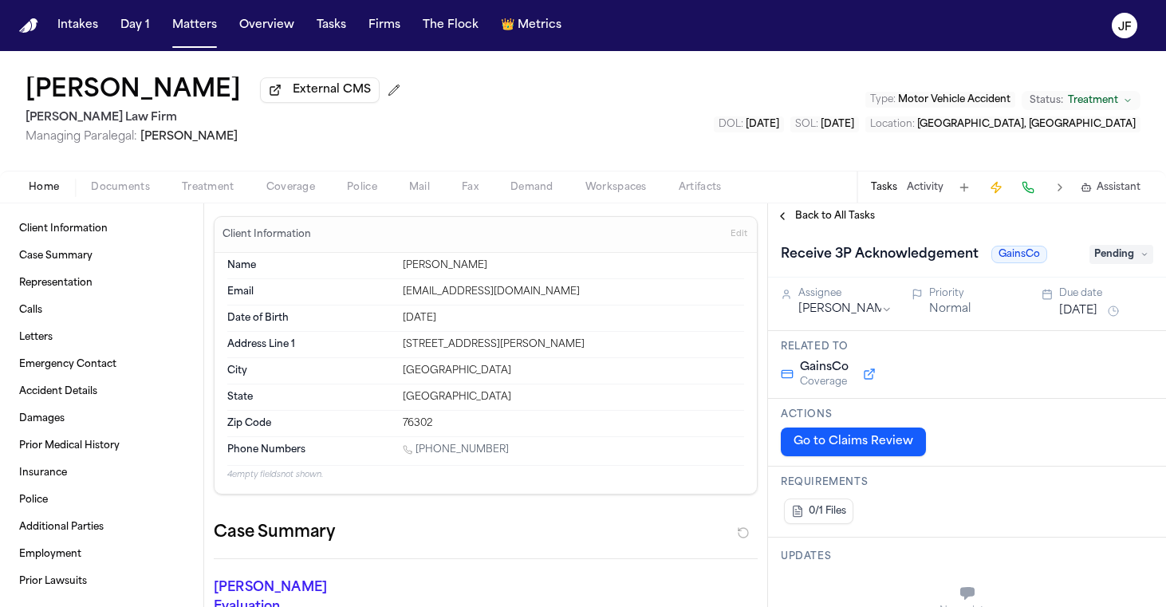
click at [129, 207] on div "Client Information Case Summary Representation Calls Letters Emergency Contact …" at bounding box center [101, 405] width 203 height 404
click at [131, 201] on div "Home Documents Treatment Coverage Police Mail Fax Demand Workspaces Artifacts T…" at bounding box center [583, 187] width 1166 height 32
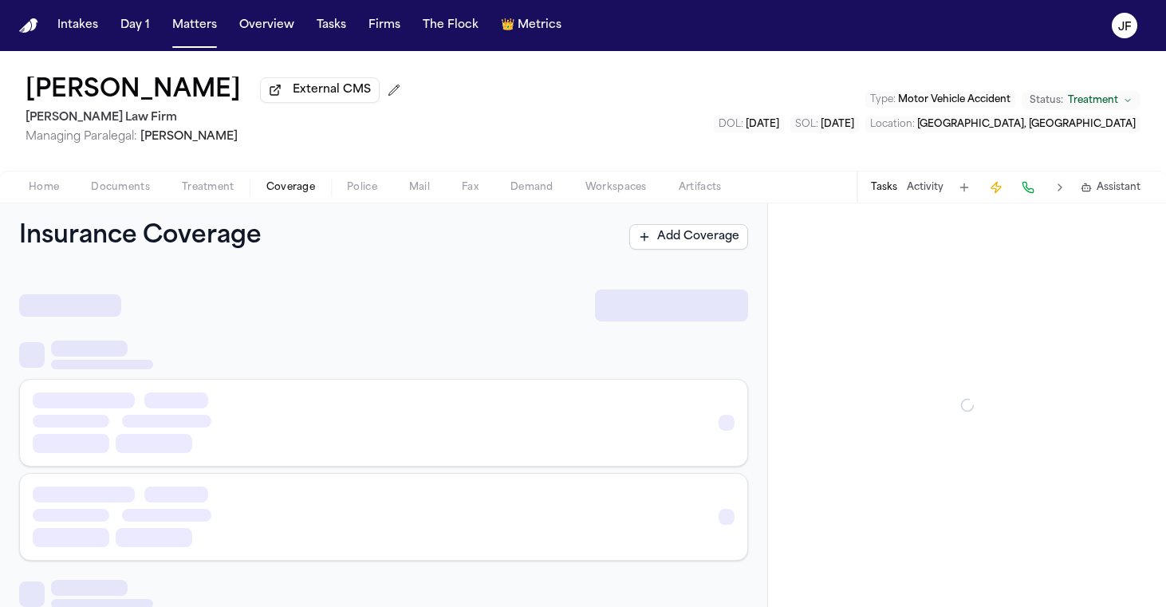
click at [298, 186] on span "Coverage" at bounding box center [290, 187] width 49 height 13
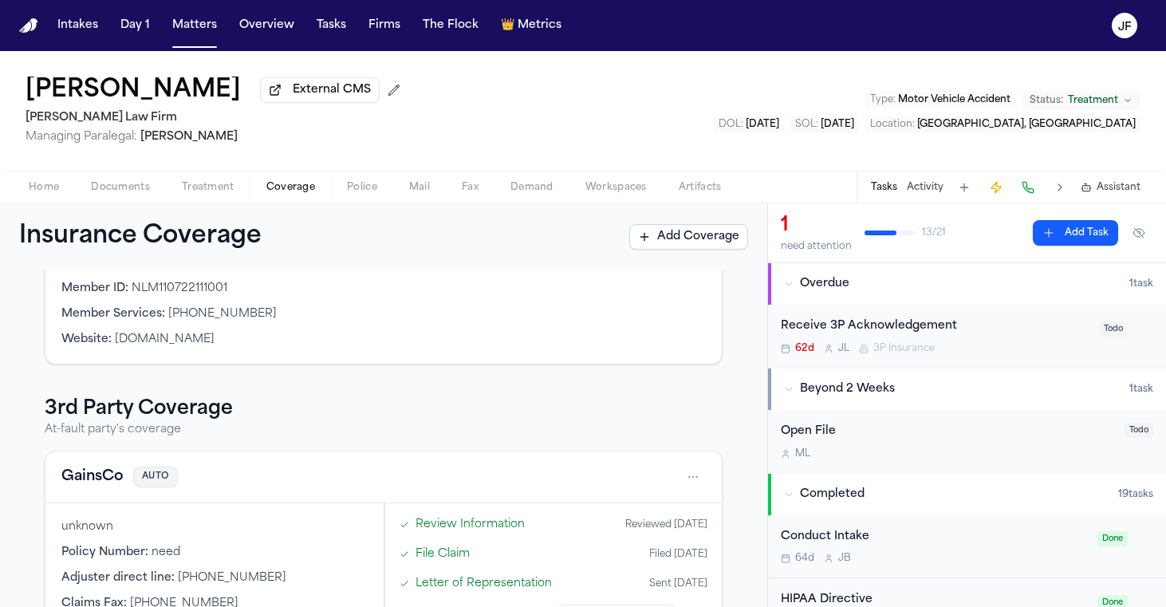
scroll to position [39, 0]
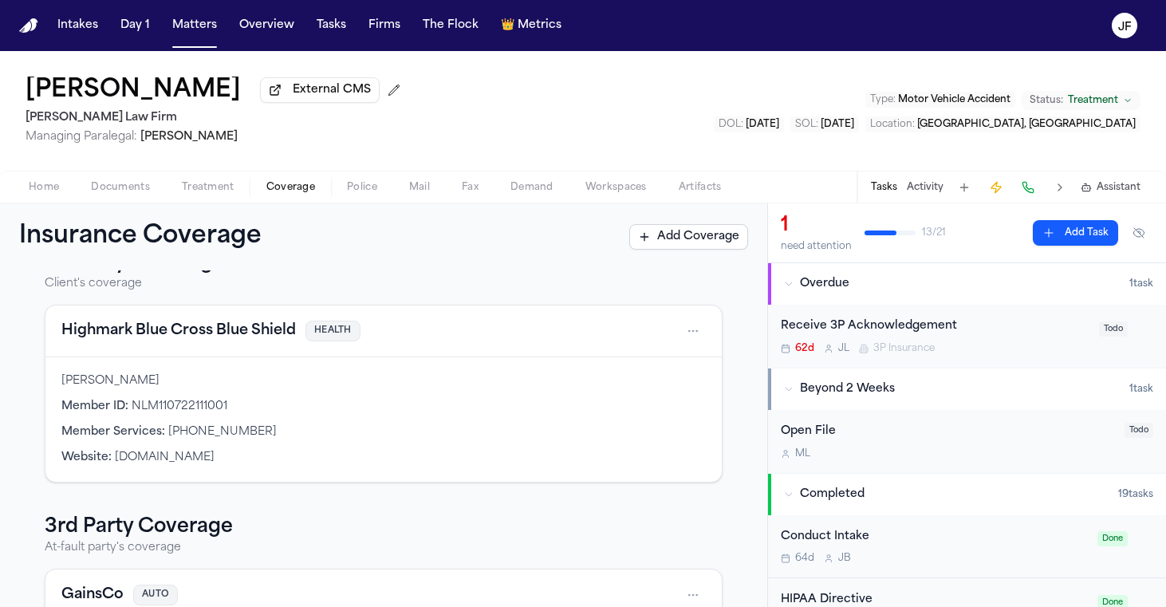
click at [106, 194] on span "Documents" at bounding box center [120, 187] width 59 height 13
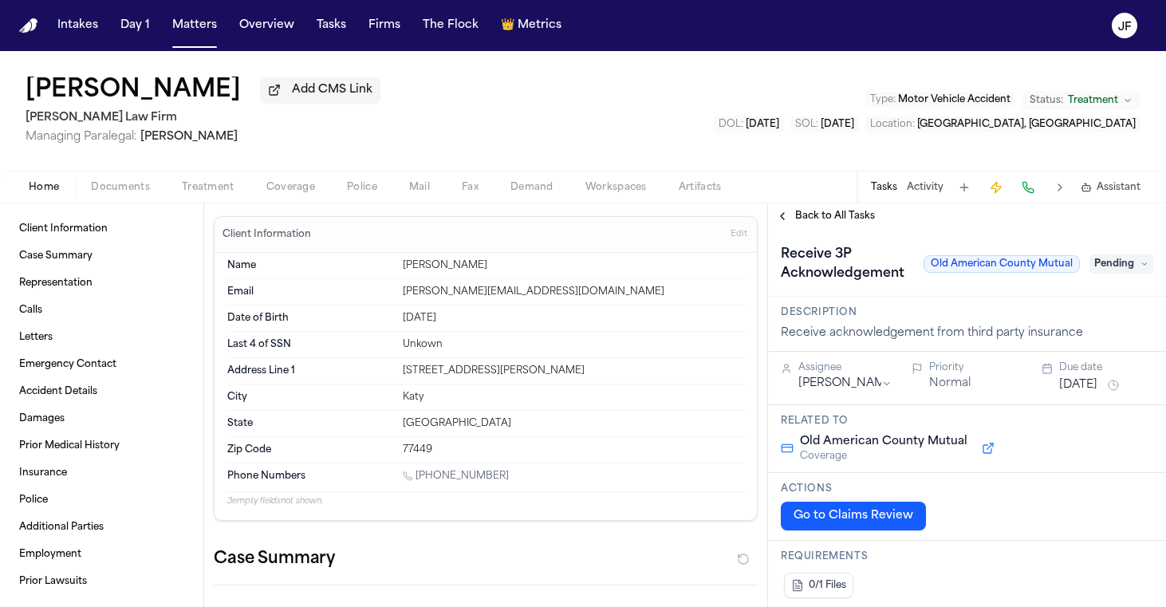
click at [118, 201] on div "Home Documents Treatment Coverage Police Mail Fax Demand Workspaces Artifacts T…" at bounding box center [583, 187] width 1166 height 32
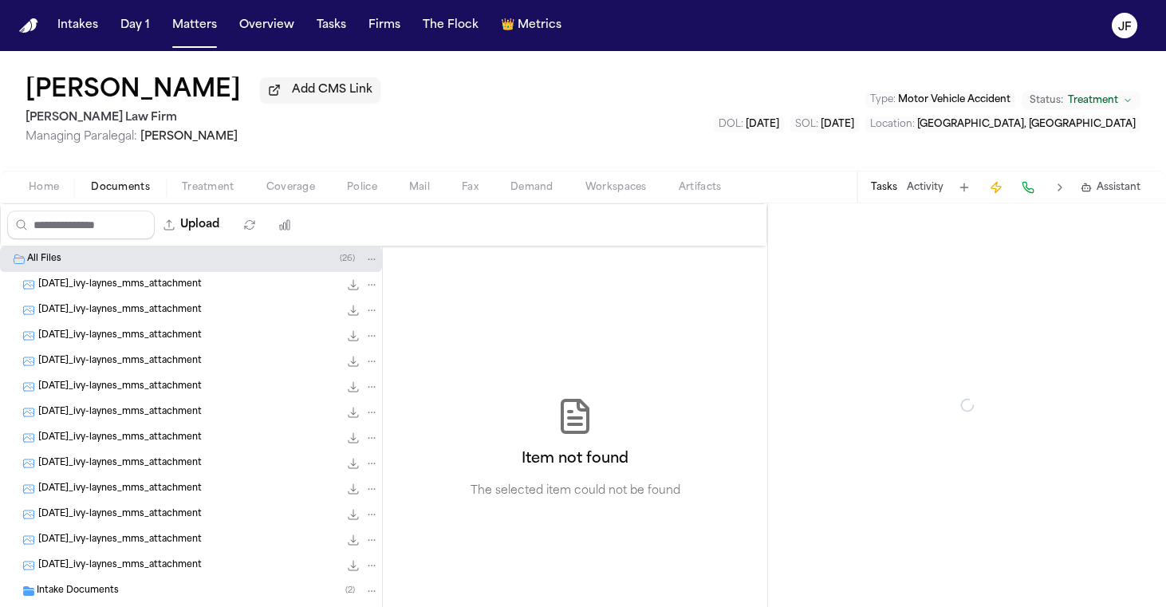
click at [131, 183] on span "Documents" at bounding box center [120, 187] width 59 height 13
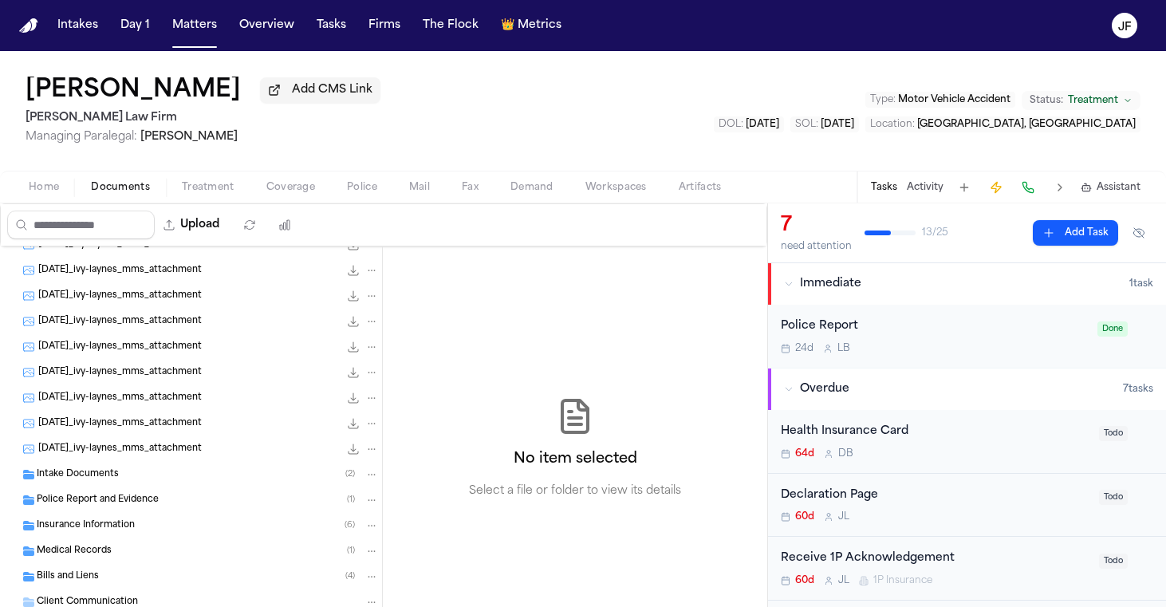
scroll to position [152, 0]
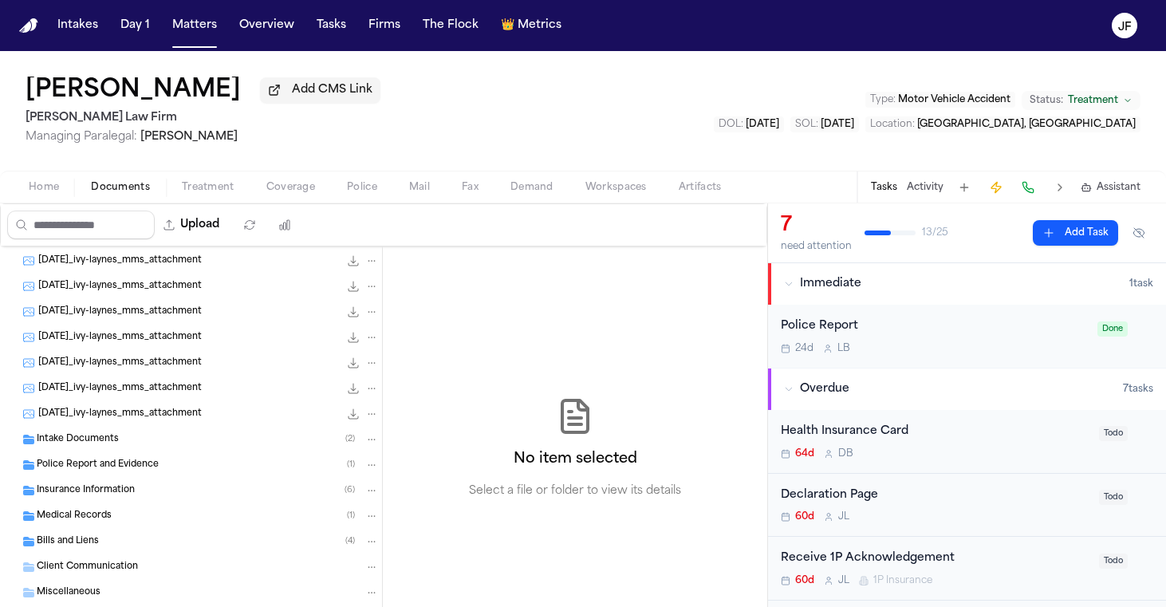
click at [179, 468] on div "Police Report and Evidence ( 1 )" at bounding box center [208, 465] width 342 height 14
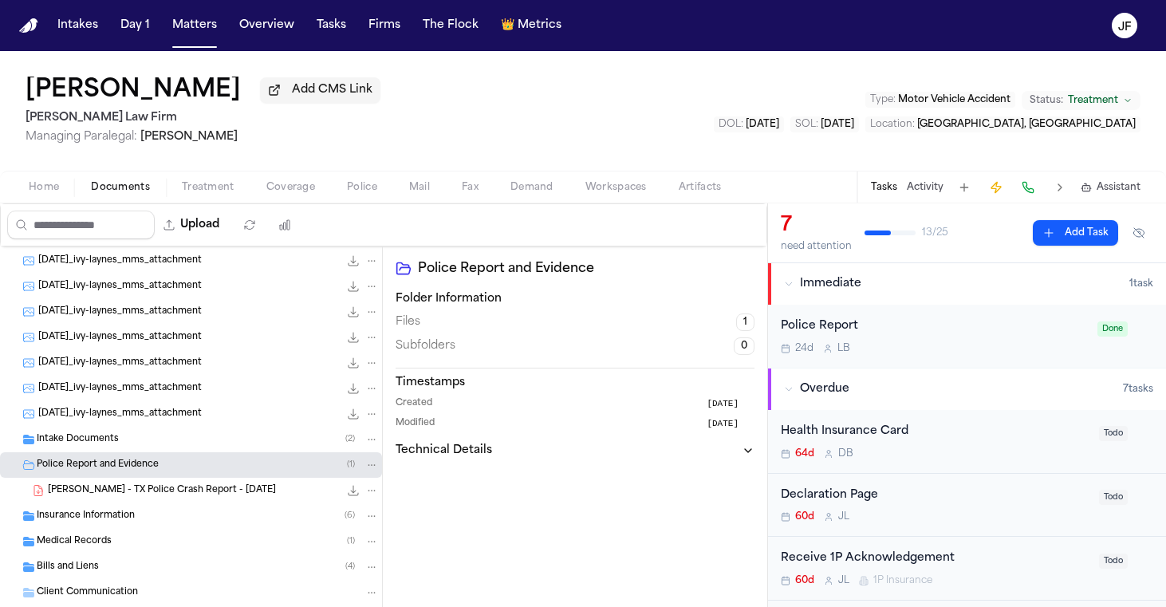
click at [179, 478] on div "Police Report and Evidence ( 1 )" at bounding box center [191, 465] width 382 height 26
click at [179, 491] on div "Insurance Information ( 6 )" at bounding box center [208, 490] width 342 height 14
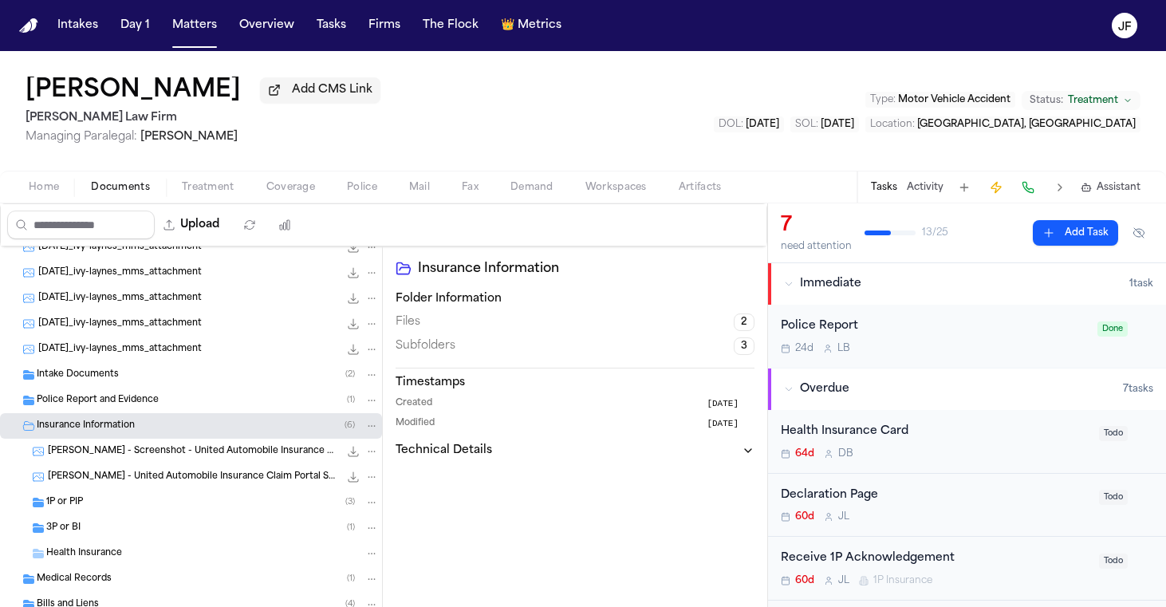
scroll to position [218, 0]
click at [166, 526] on div "3P or BI ( 1 )" at bounding box center [212, 526] width 333 height 14
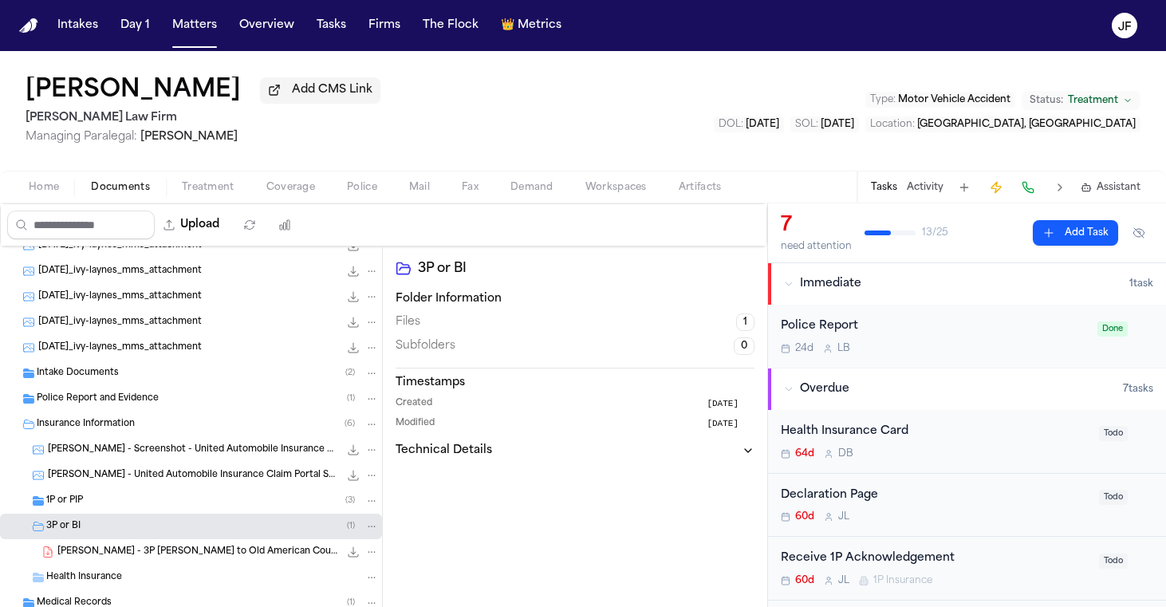
click at [172, 513] on div "1P or PIP ( 3 )" at bounding box center [191, 501] width 382 height 26
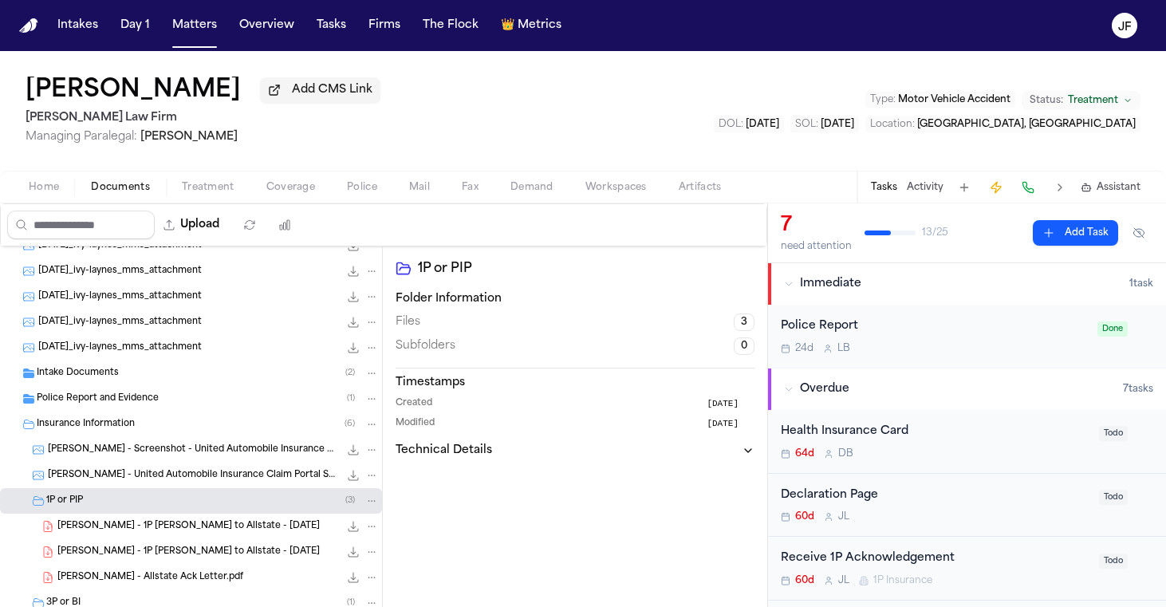
click at [234, 457] on span "[PERSON_NAME] - Screenshot - United Automobile Insurance Claim Task List" at bounding box center [193, 450] width 291 height 14
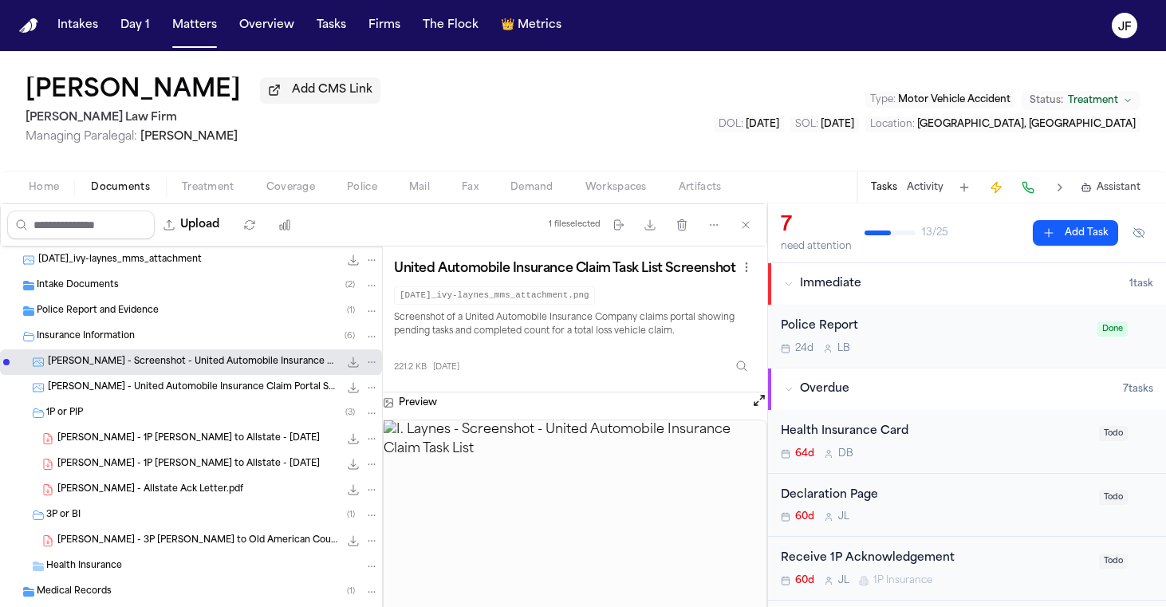
scroll to position [309, 0]
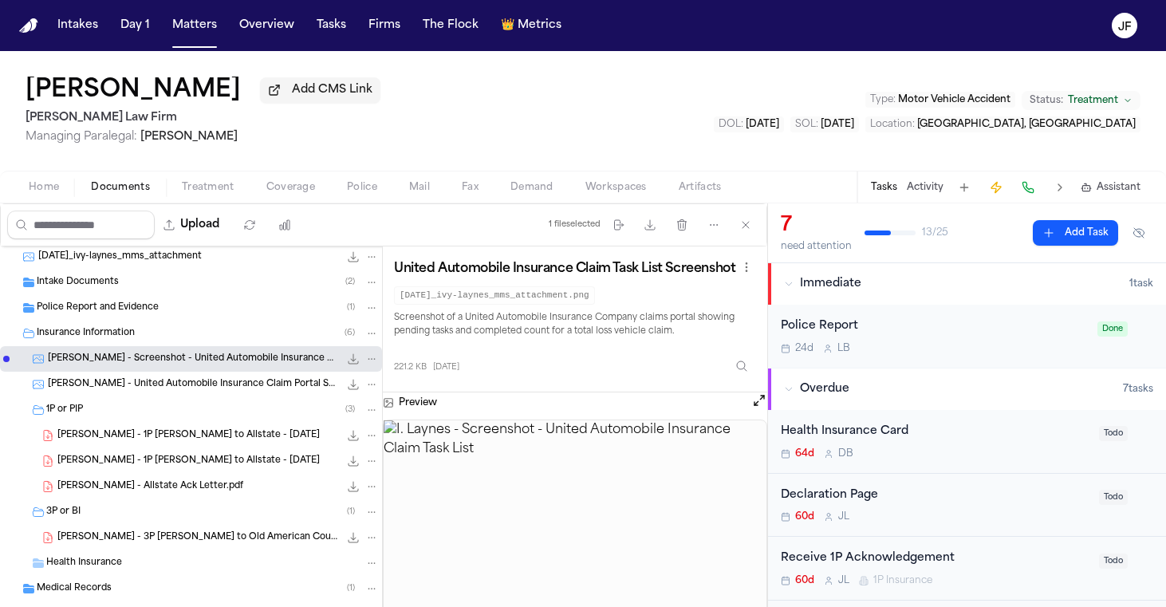
click at [227, 542] on span "[PERSON_NAME] - 3P [PERSON_NAME] to Old American County Mutual - [DATE]" at bounding box center [198, 538] width 282 height 14
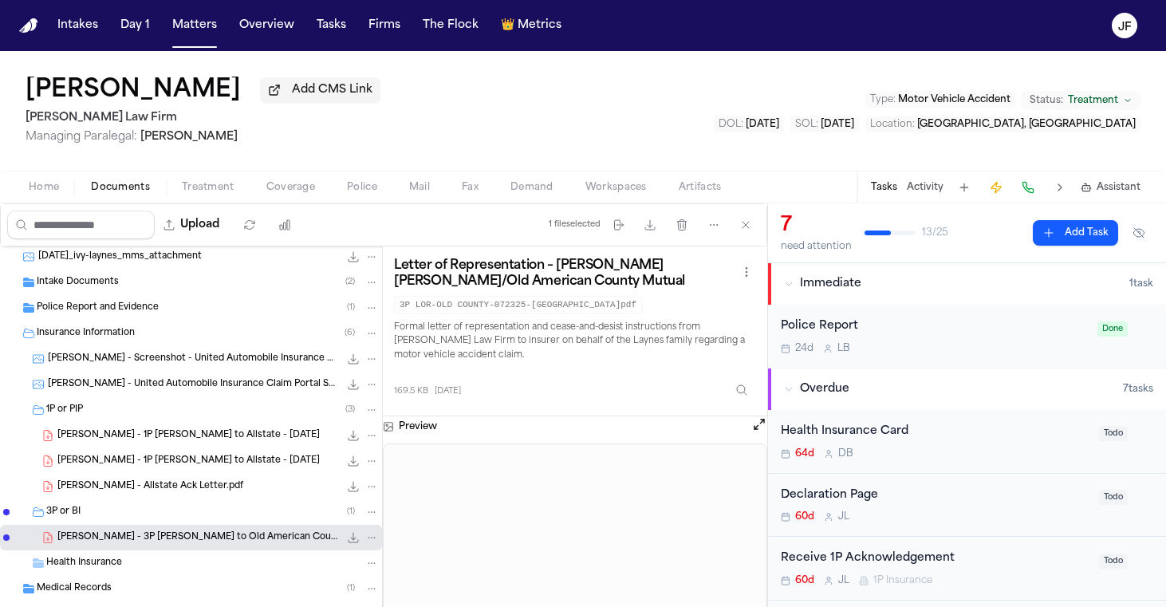
click at [261, 392] on span "[PERSON_NAME] - United Automobile Insurance Claim Portal Screenshot - [DATE]" at bounding box center [193, 385] width 291 height 14
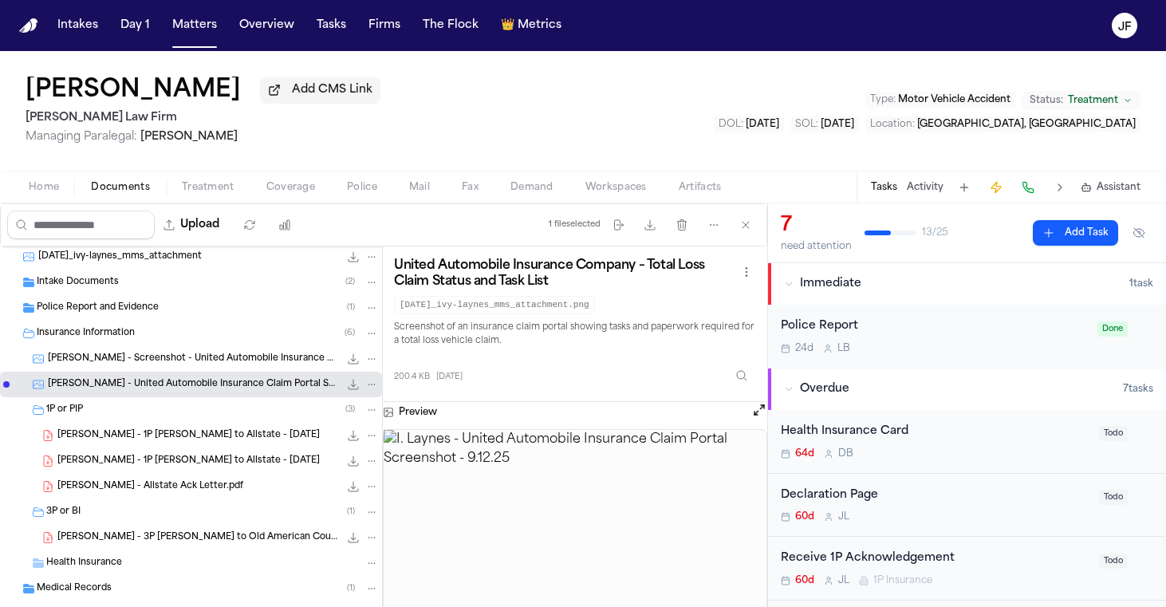
click at [276, 542] on span "[PERSON_NAME] - 3P [PERSON_NAME] to Old American County Mutual - [DATE]" at bounding box center [198, 538] width 282 height 14
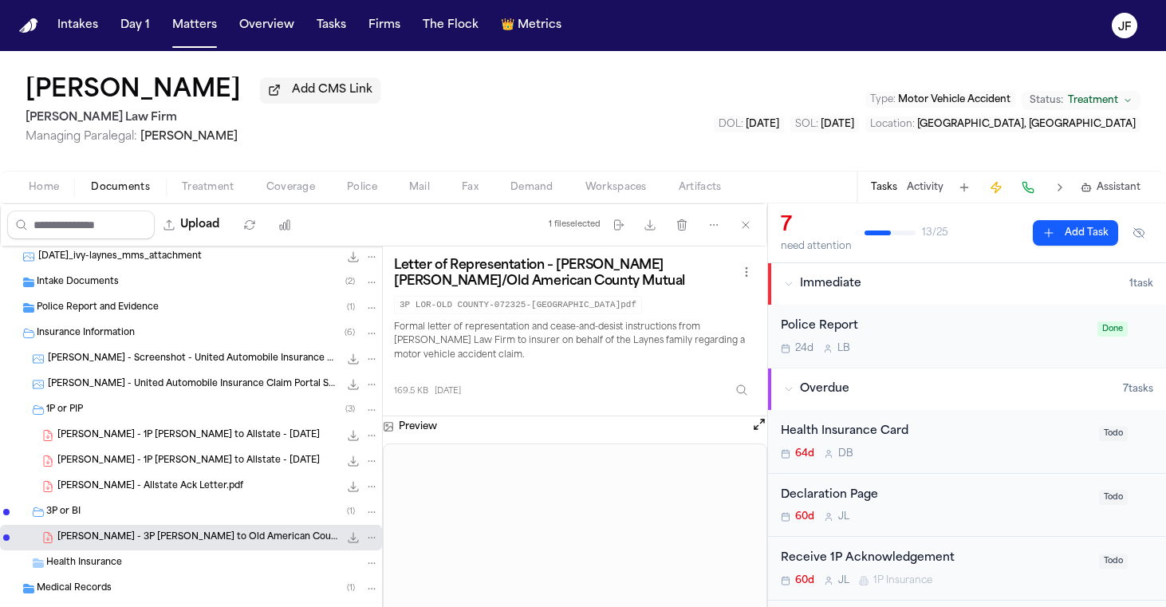
click at [466, 1] on nav "Intakes Day 1 Matters Overview Tasks Firms The Flock 👑 Metrics JF" at bounding box center [583, 25] width 1166 height 51
click at [229, 219] on button "Upload" at bounding box center [192, 225] width 74 height 29
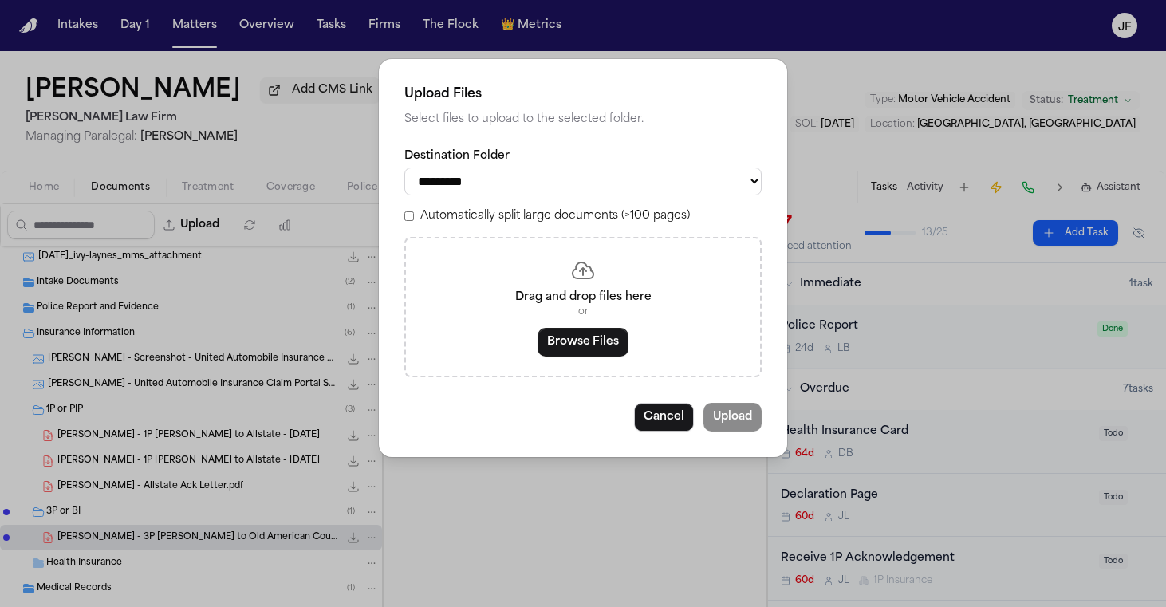
select select "**********"
click at [564, 329] on button "Browse Files" at bounding box center [583, 342] width 91 height 29
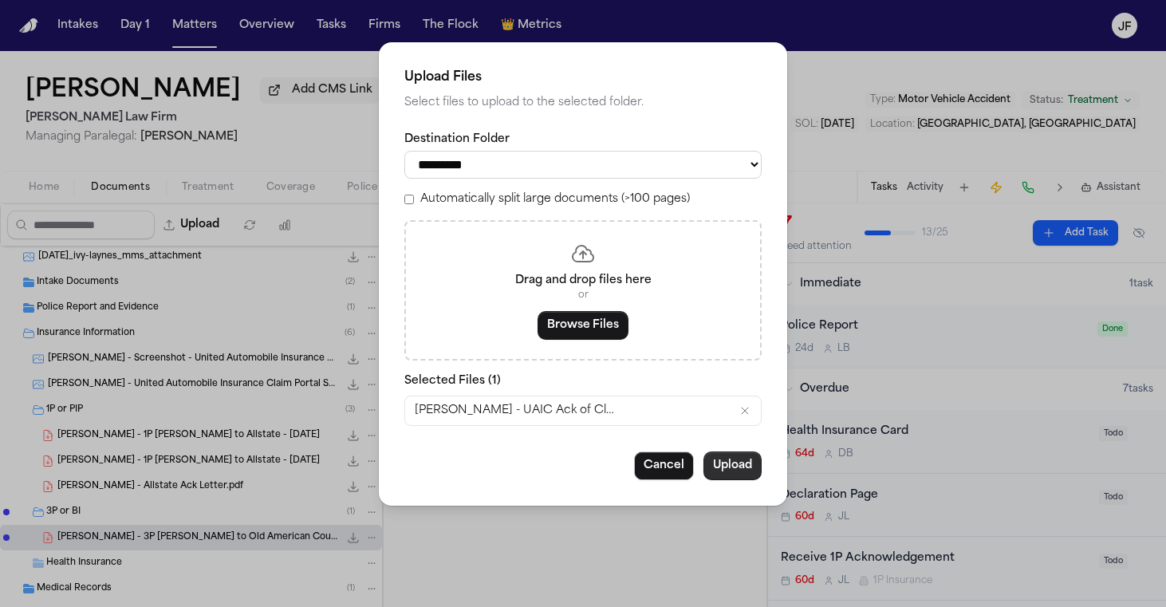
click at [736, 471] on button "Upload" at bounding box center [732, 465] width 58 height 29
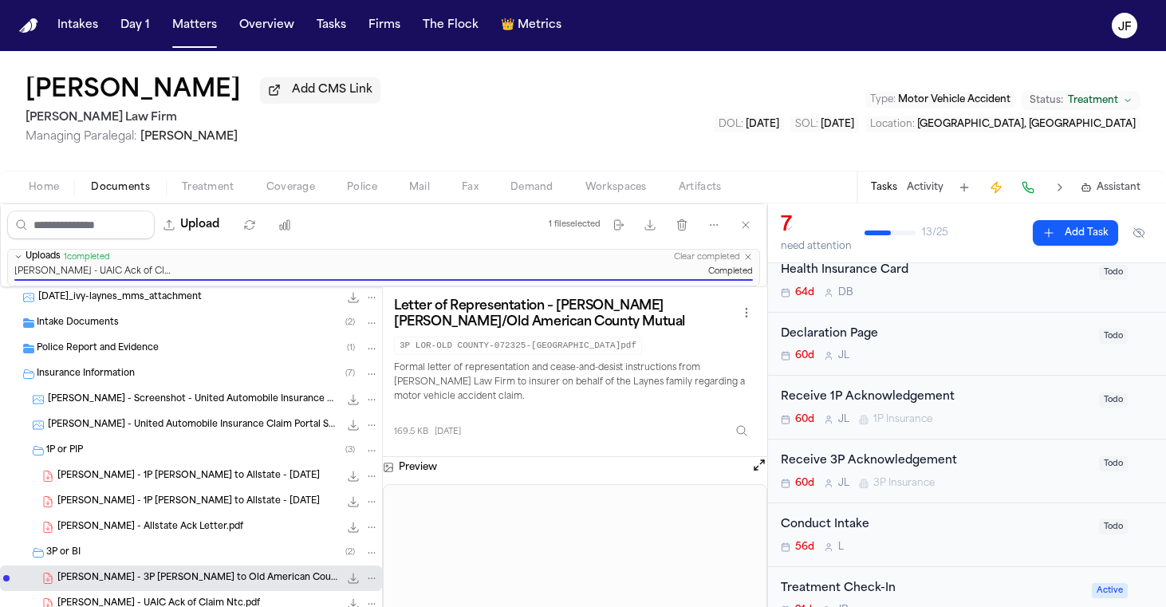
scroll to position [164, 0]
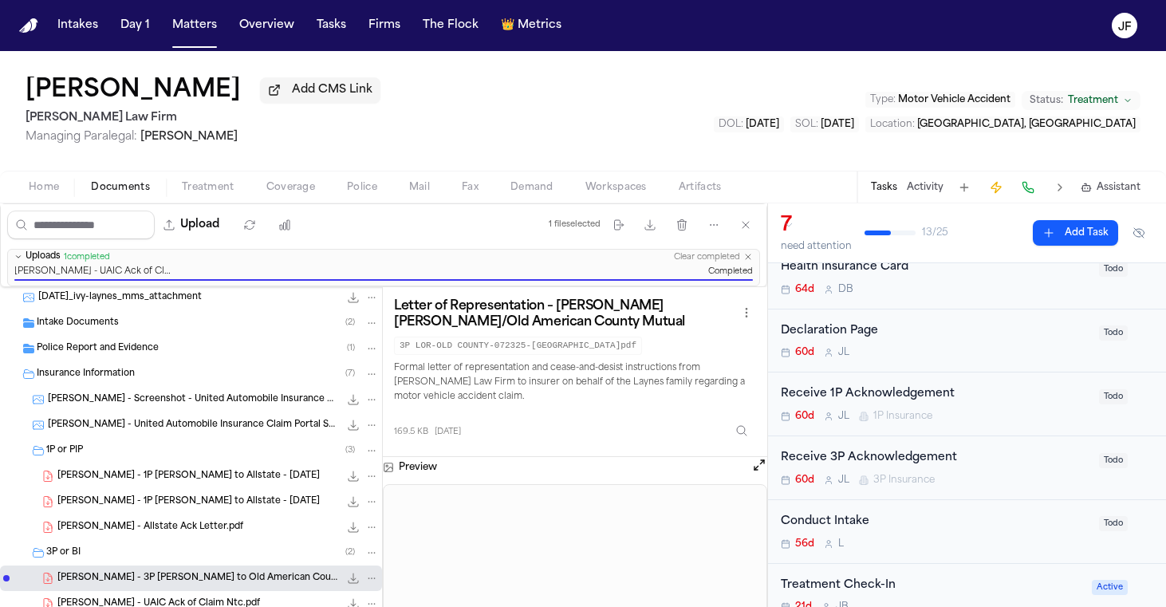
click at [919, 465] on div "Receive 3P Acknowledgement" at bounding box center [935, 458] width 309 height 18
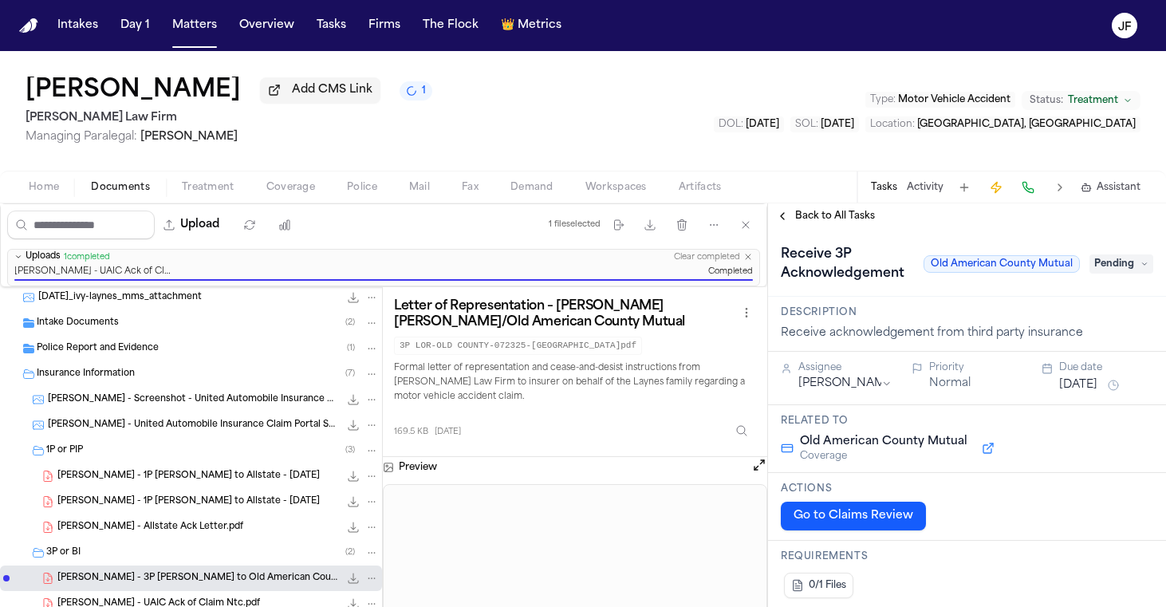
click at [1129, 274] on span "Pending" at bounding box center [1122, 263] width 64 height 19
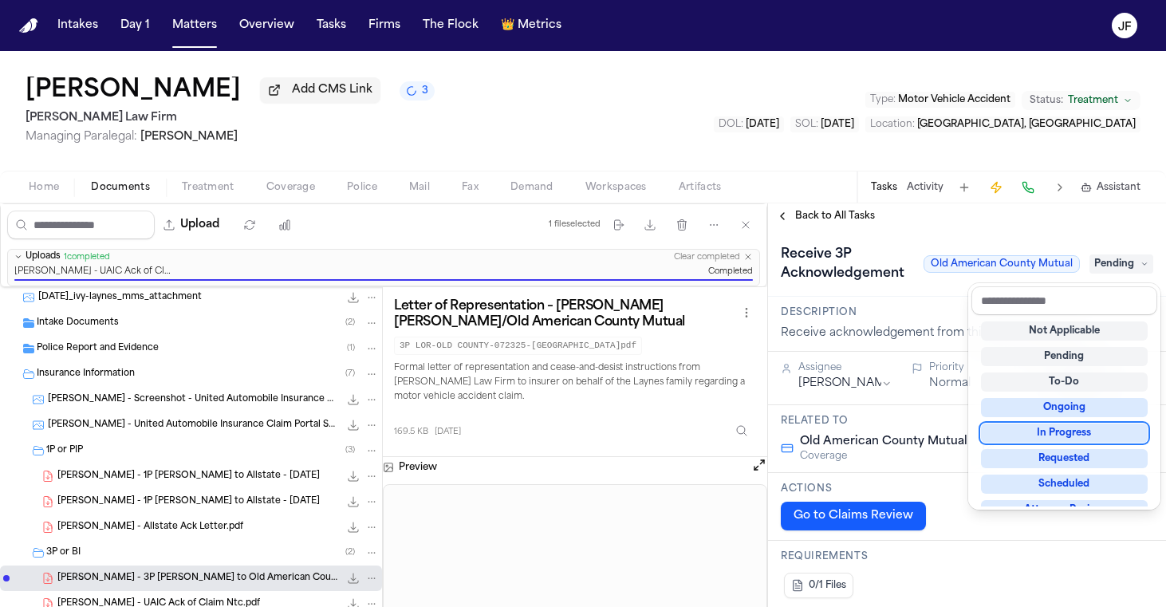
click at [1054, 433] on div "In Progress" at bounding box center [1064, 433] width 167 height 19
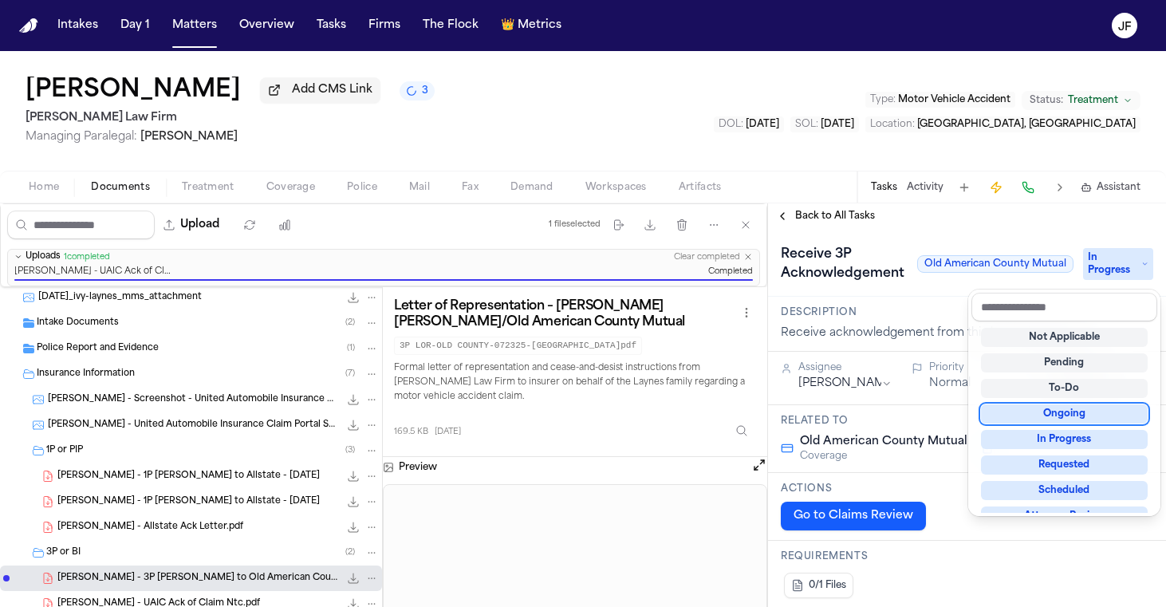
click at [860, 231] on div "**********" at bounding box center [967, 405] width 398 height 404
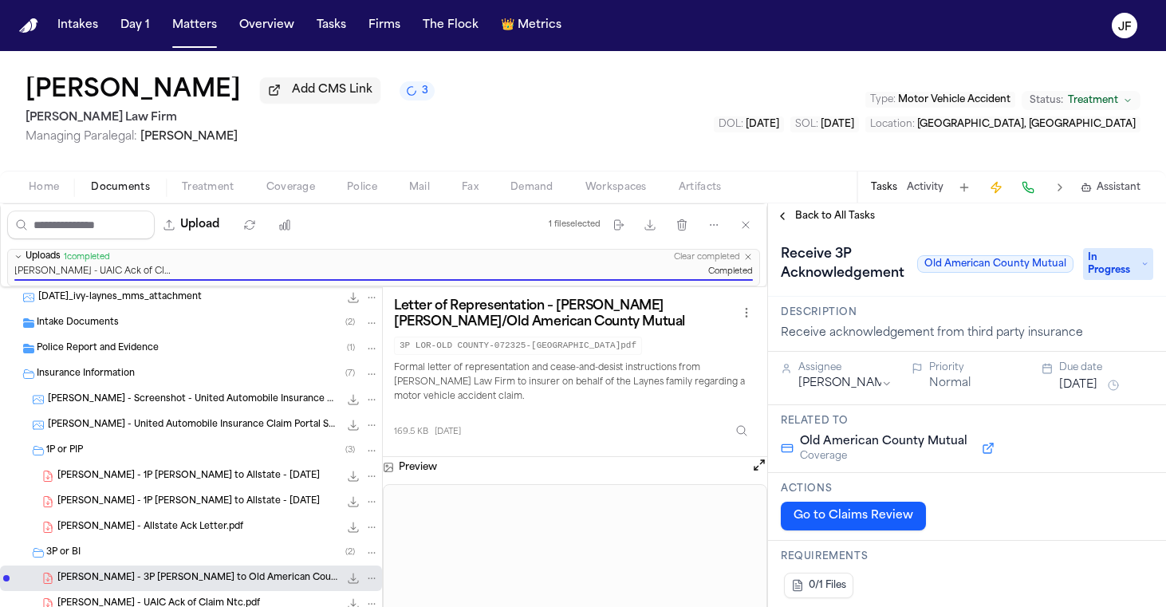
click at [860, 223] on span "Back to All Tasks" at bounding box center [835, 216] width 80 height 13
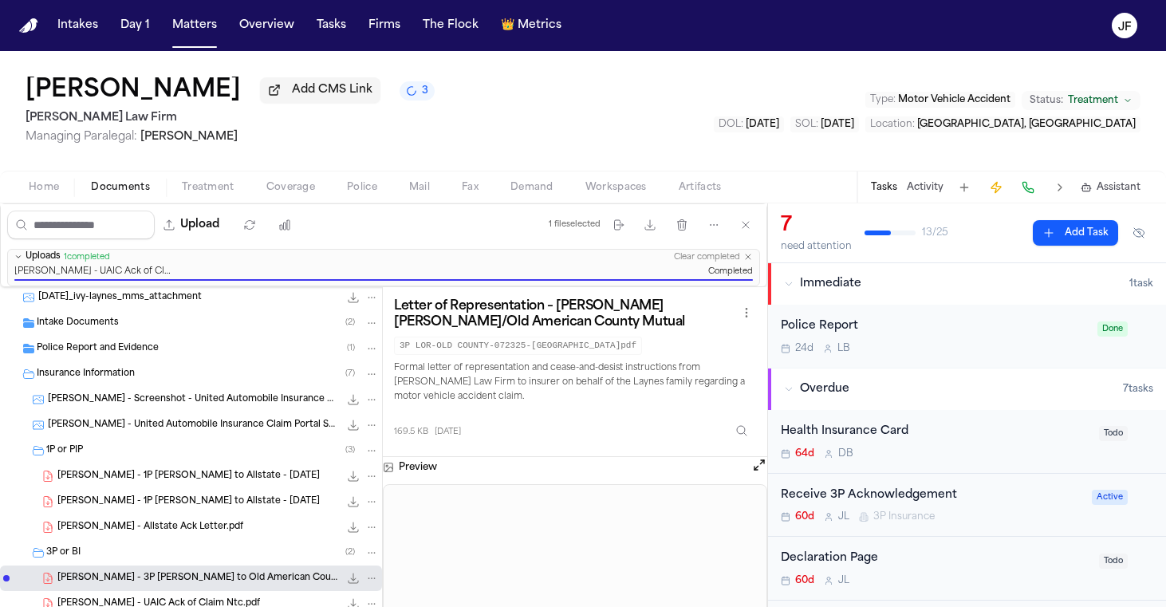
click at [266, 471] on div "I. Laynes - 1P LOR to Allstate - 7.28.25 212.2 KB • PDF" at bounding box center [217, 476] width 321 height 16
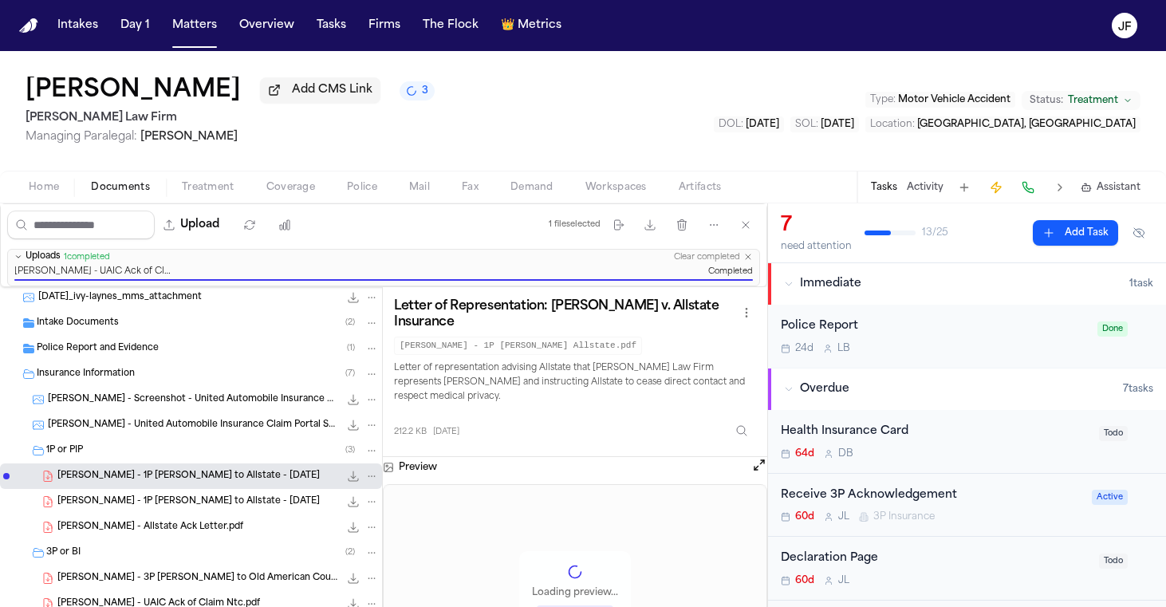
click at [247, 527] on div "I. Laynes - Allstate Ack Letter.pdf 643.9 KB • PDF" at bounding box center [217, 527] width 321 height 16
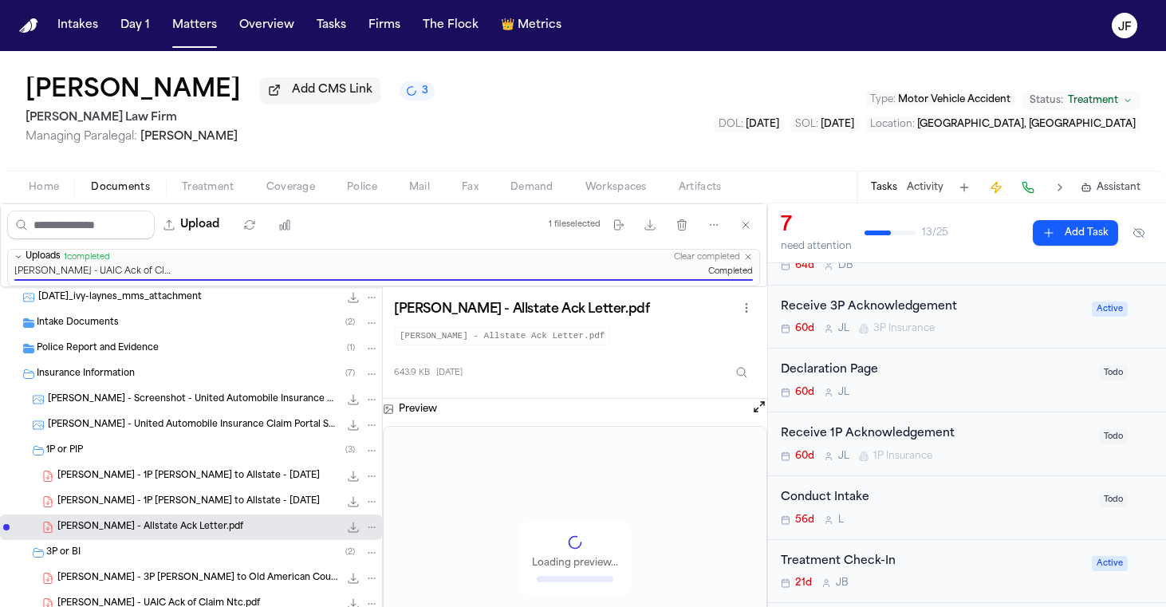
scroll to position [191, 0]
click at [908, 434] on div "Receive 1P Acknowledgement" at bounding box center [935, 432] width 309 height 18
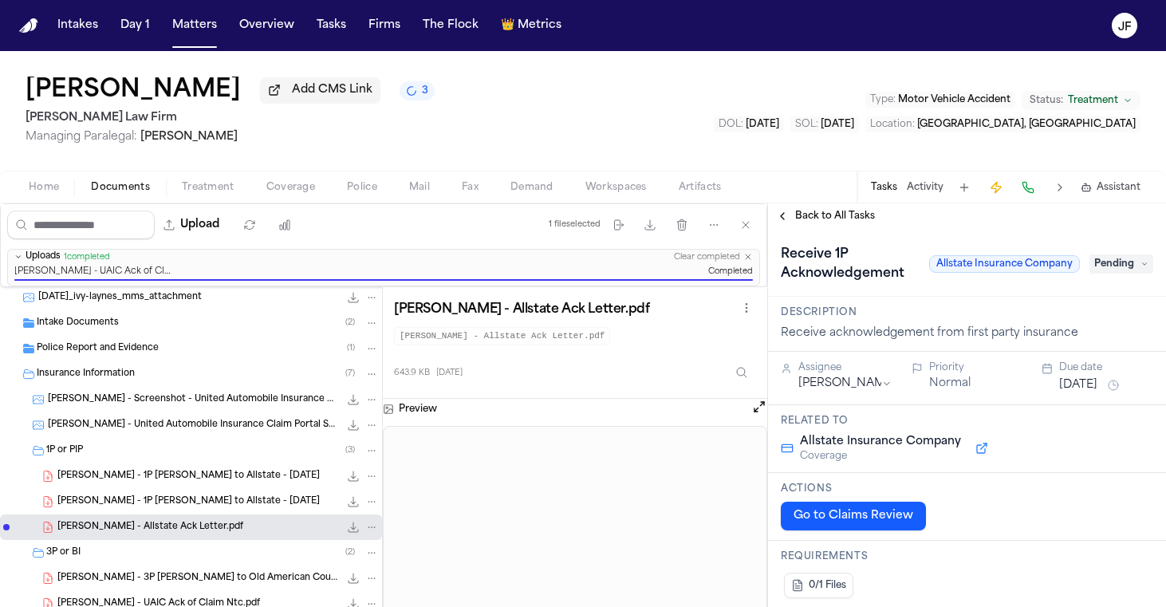
click at [1142, 266] on icon at bounding box center [1145, 264] width 8 height 8
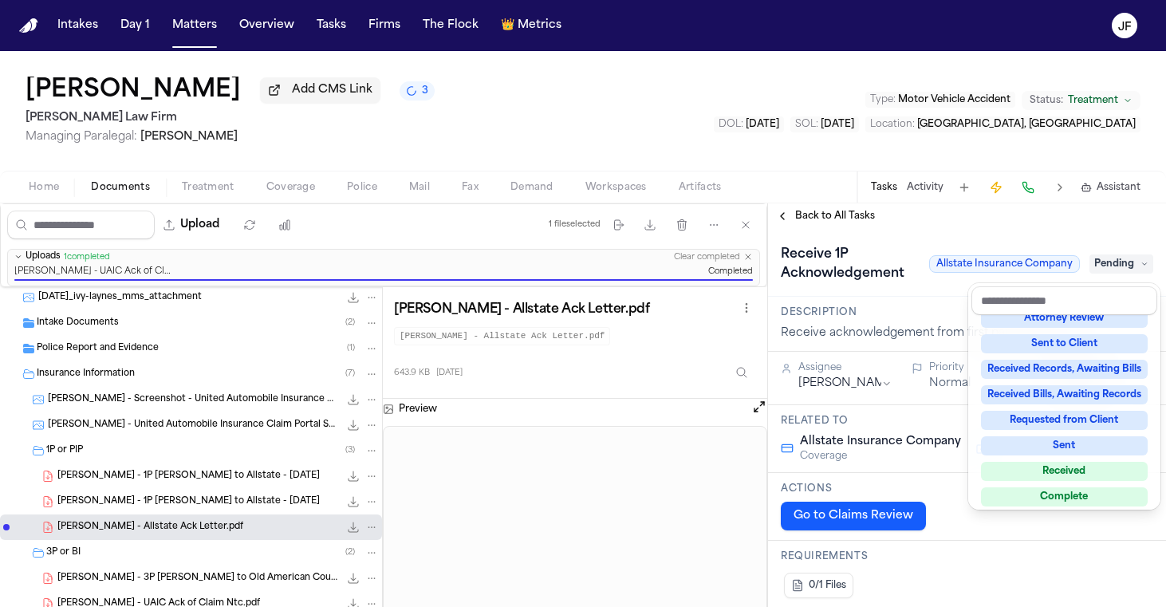
scroll to position [198, 0]
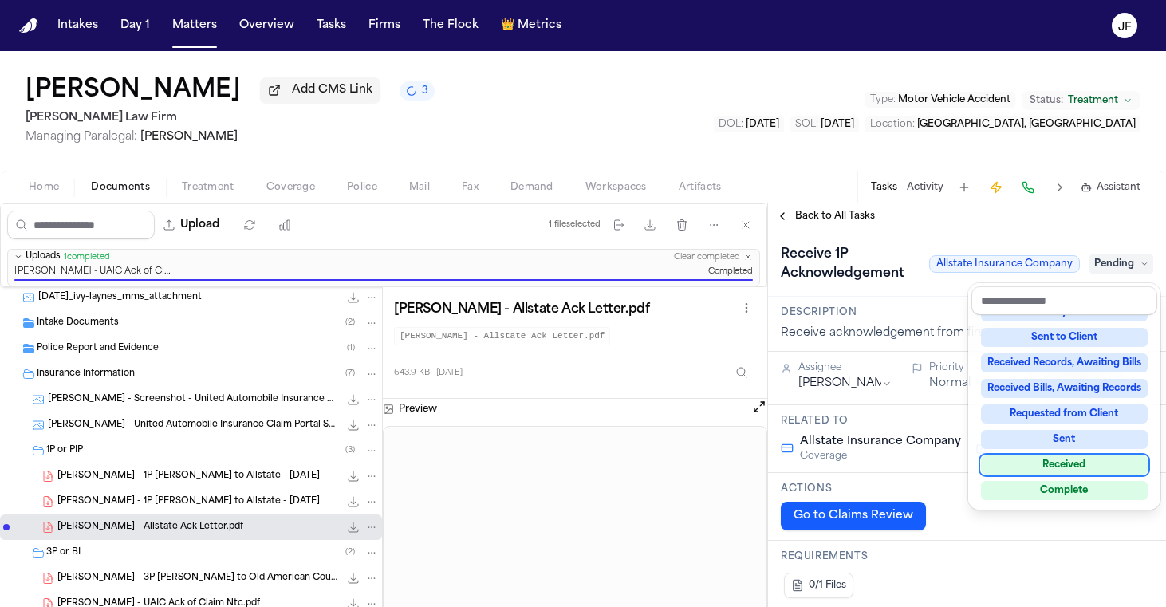
click at [1049, 466] on div "Received" at bounding box center [1064, 464] width 167 height 19
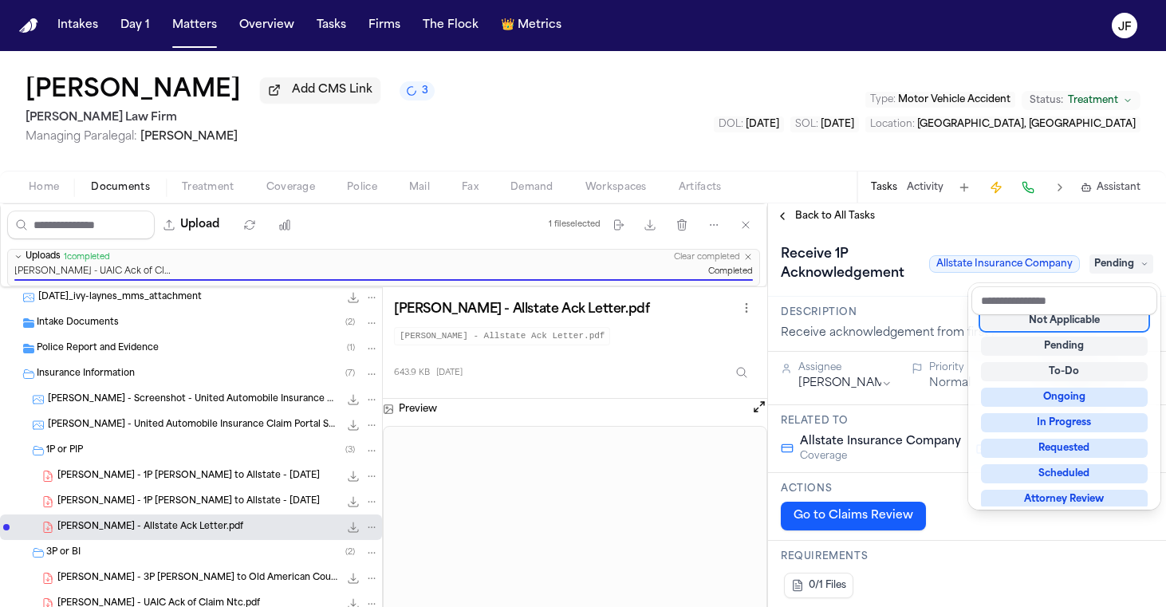
scroll to position [6, 0]
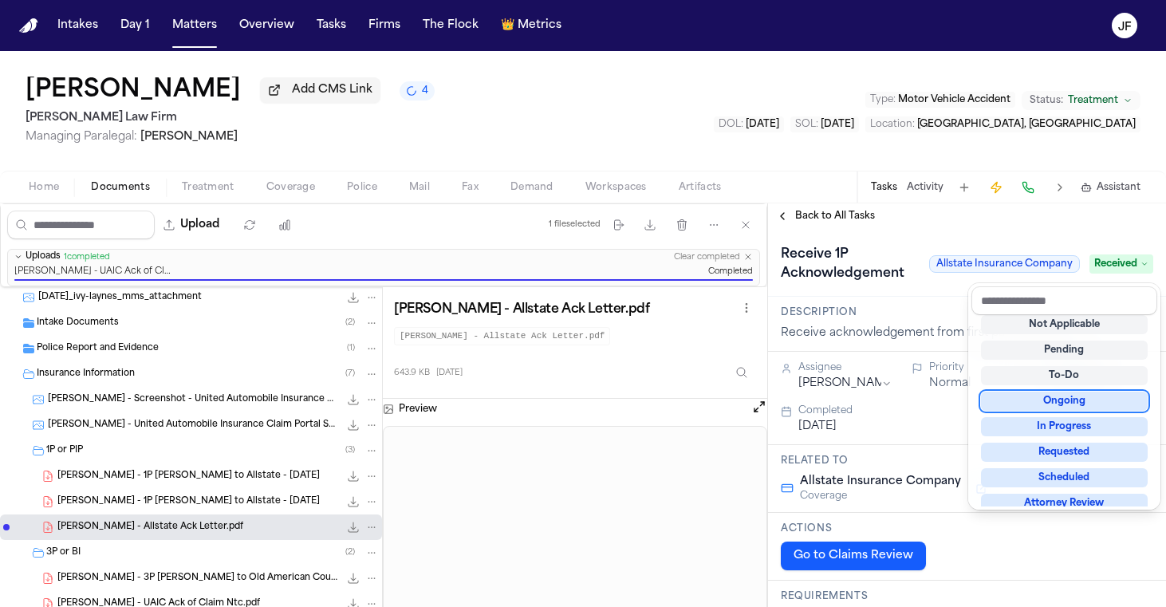
click at [978, 237] on div "Receive 1P Acknowledgement Allstate Insurance Company Received" at bounding box center [967, 263] width 398 height 68
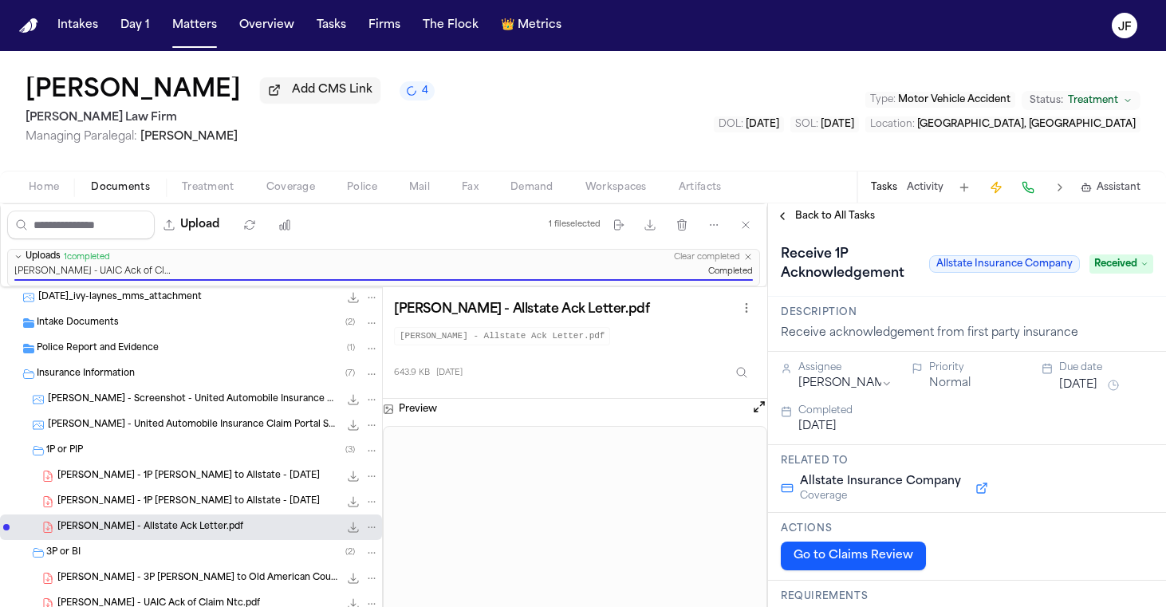
click at [856, 216] on span "Back to All Tasks" at bounding box center [835, 216] width 80 height 13
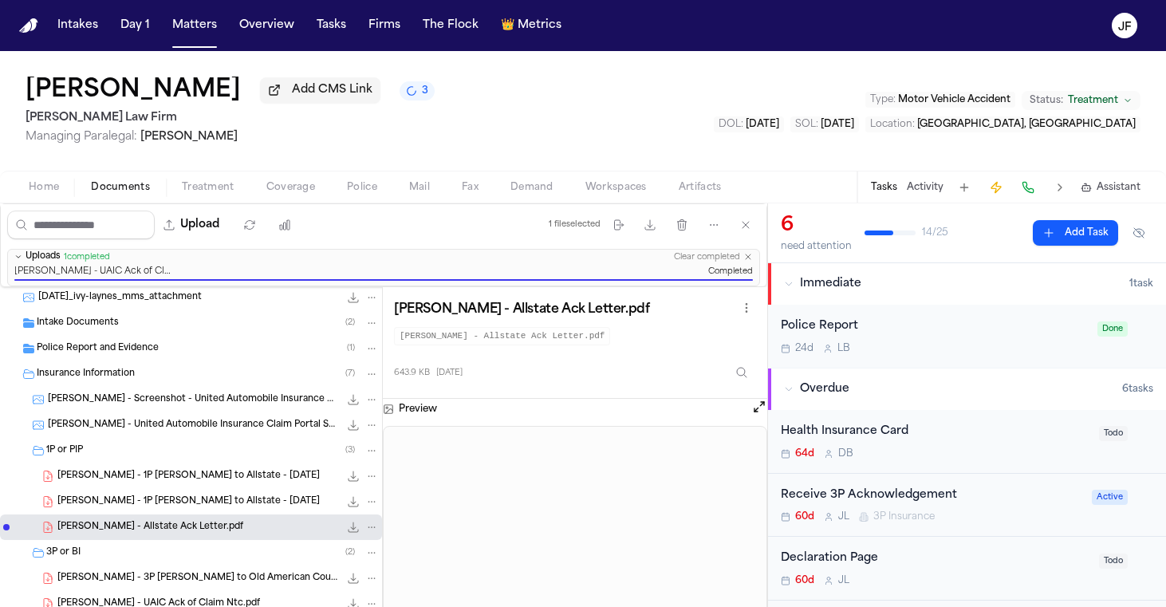
click at [231, 491] on div "I. Laynes - 1P LOR to Allstate - 7.28.25 243.2 KB • PDF" at bounding box center [191, 502] width 382 height 26
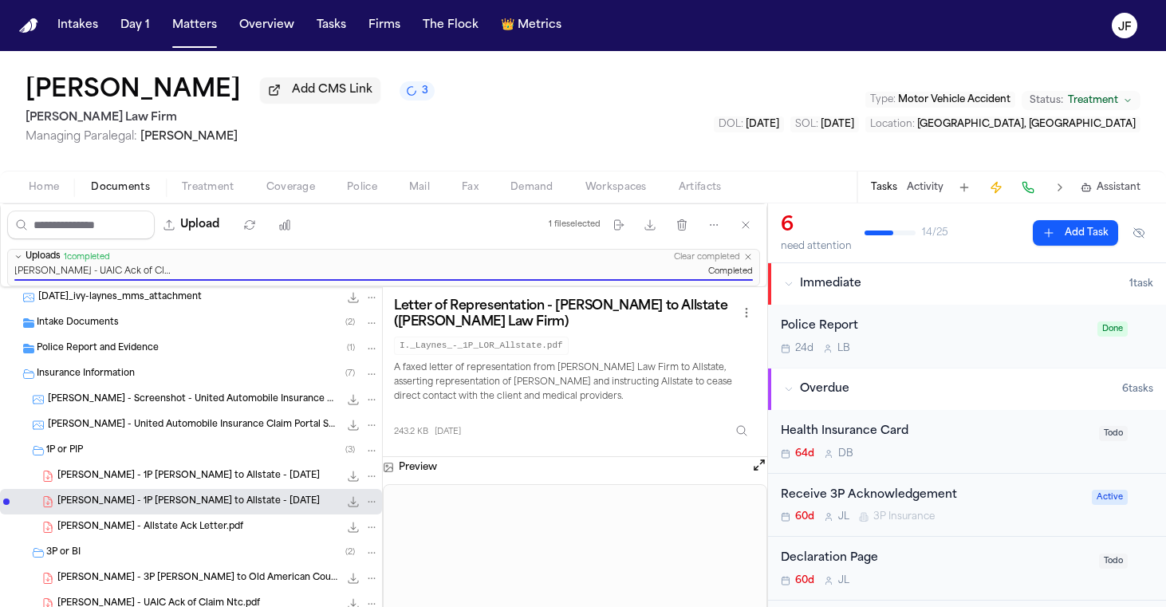
click at [195, 479] on span "I. Laynes - 1P LOR to Allstate - 7.28.25" at bounding box center [188, 477] width 262 height 14
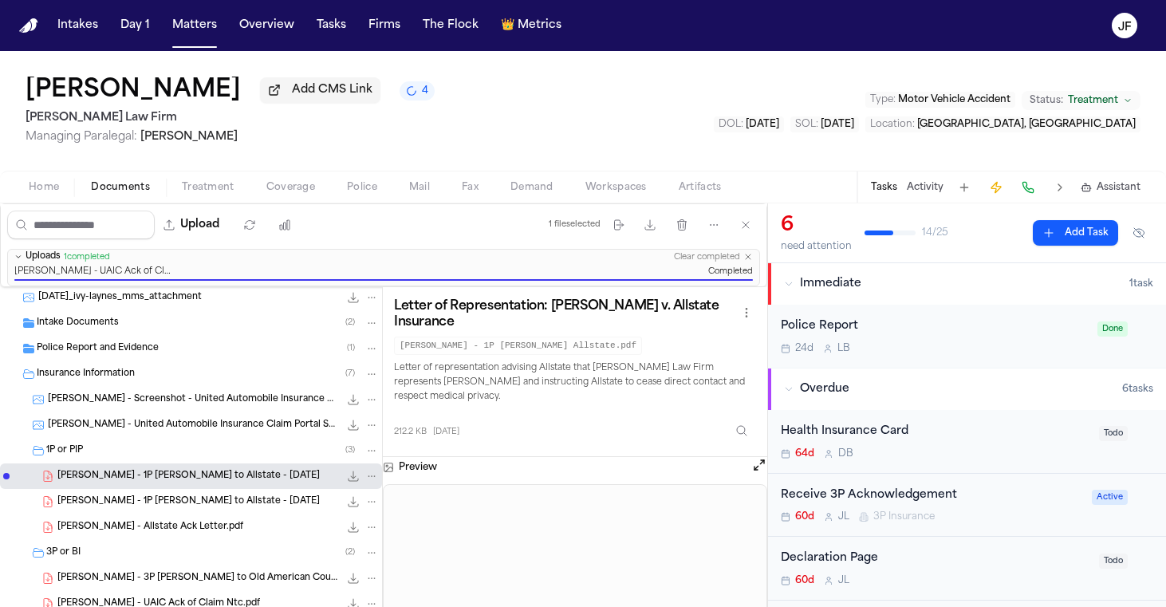
click at [292, 92] on span "Add CMS Link" at bounding box center [332, 90] width 81 height 16
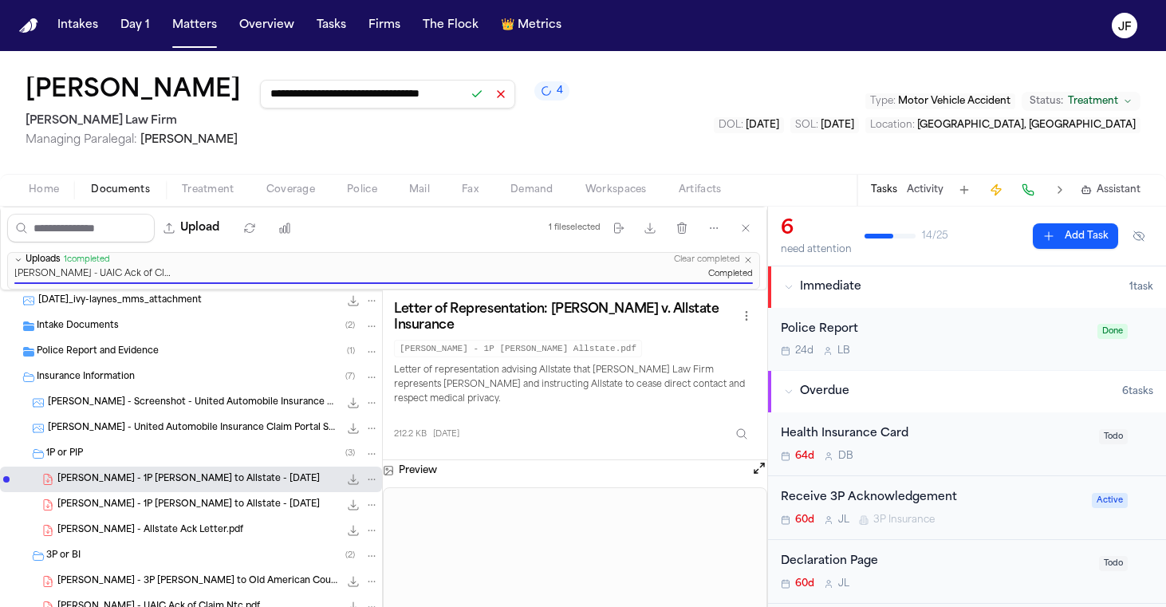
type input "**********"
click at [466, 102] on button at bounding box center [477, 94] width 22 height 22
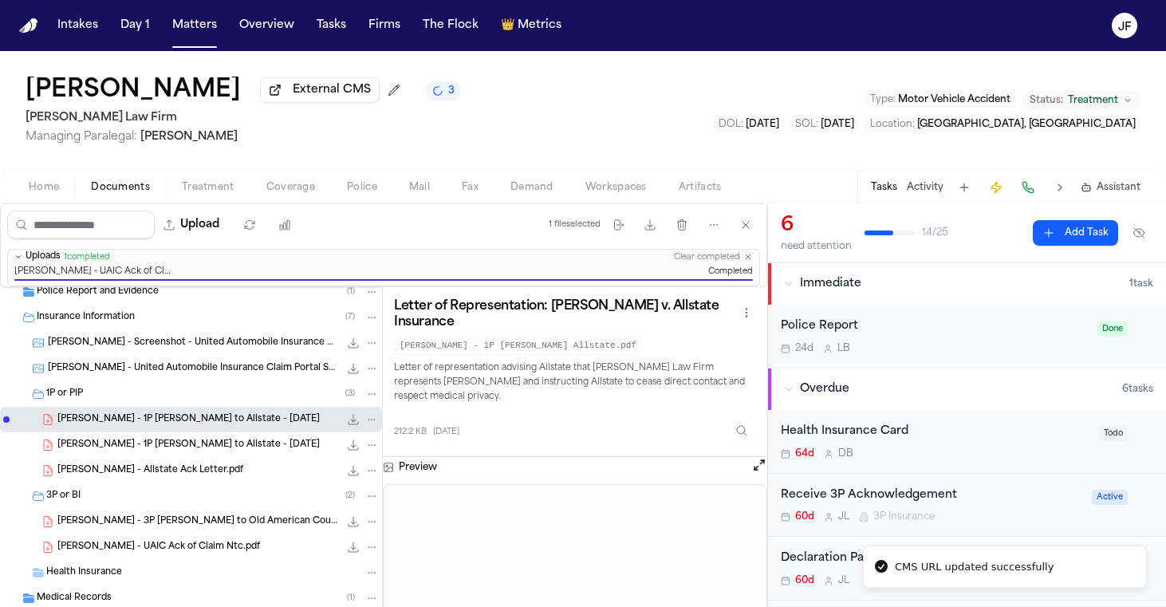
scroll to position [367, 0]
click at [181, 471] on span "I. Laynes - Allstate Ack Letter.pdf" at bounding box center [150, 470] width 186 height 14
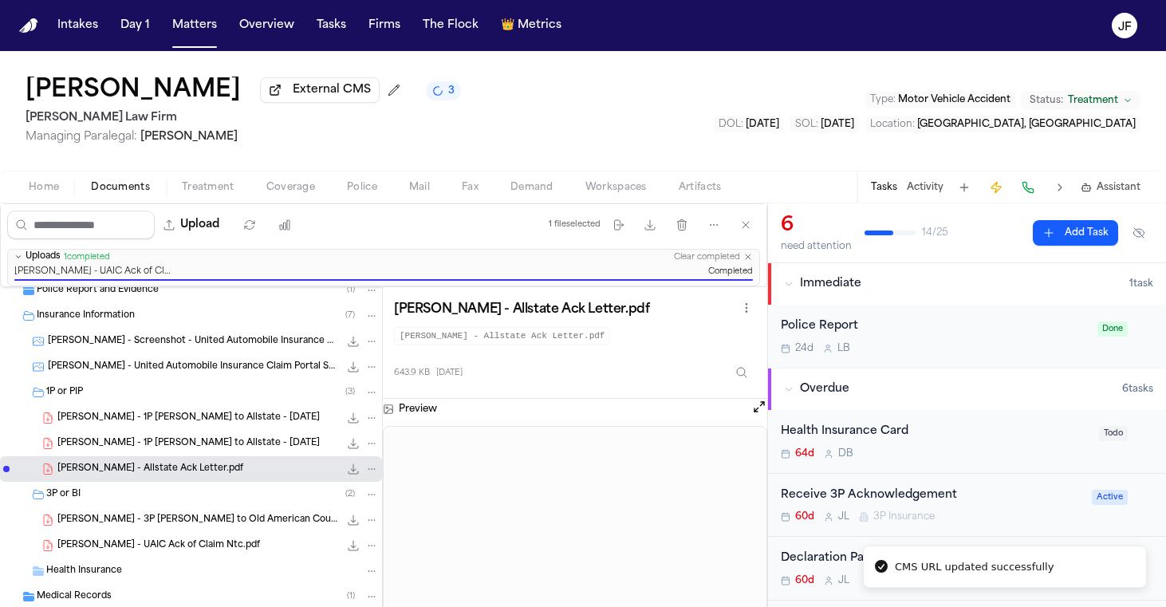
click at [187, 546] on span "I. Laynes - UAIC Ack of Claim Ntc.pdf" at bounding box center [158, 546] width 203 height 14
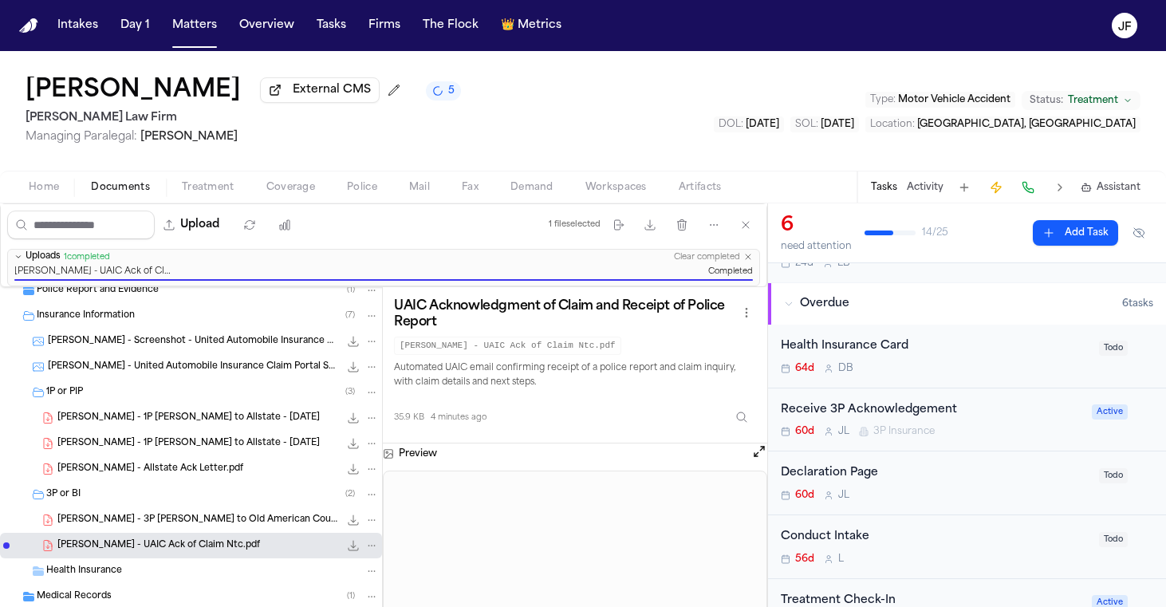
scroll to position [99, 0]
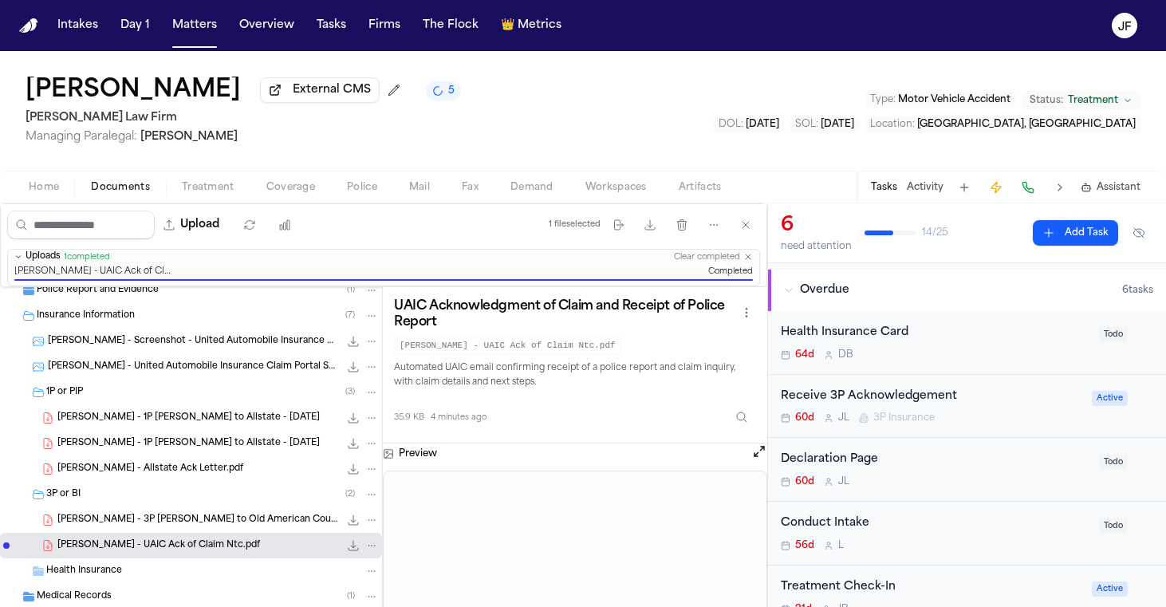
click at [844, 468] on div "Declaration Page" at bounding box center [935, 460] width 309 height 18
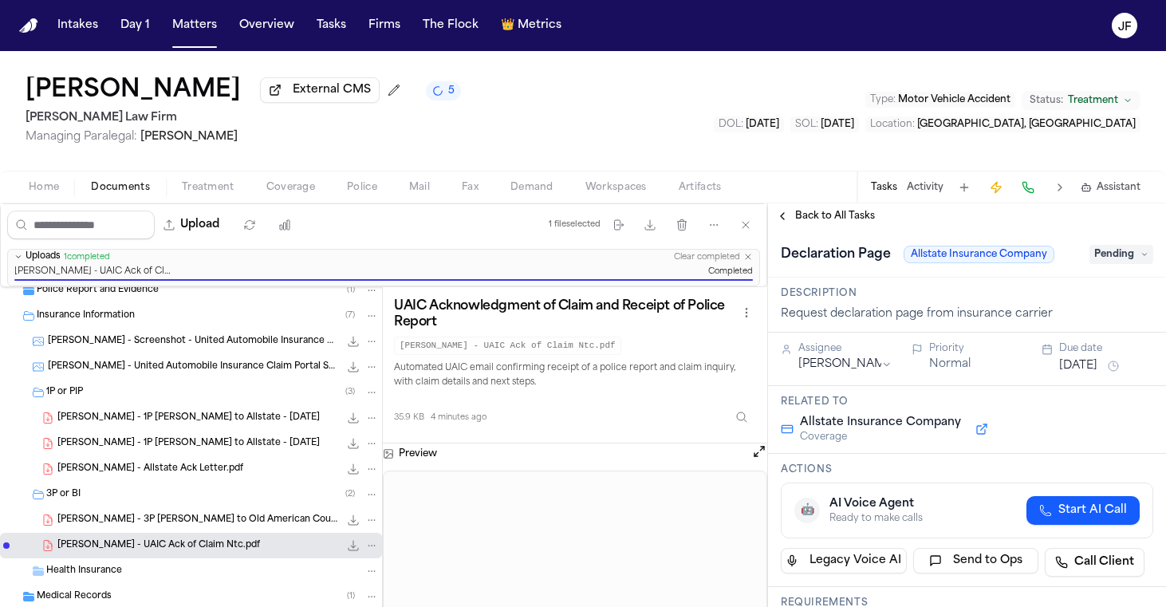
click at [1108, 263] on span "Pending" at bounding box center [1122, 254] width 64 height 19
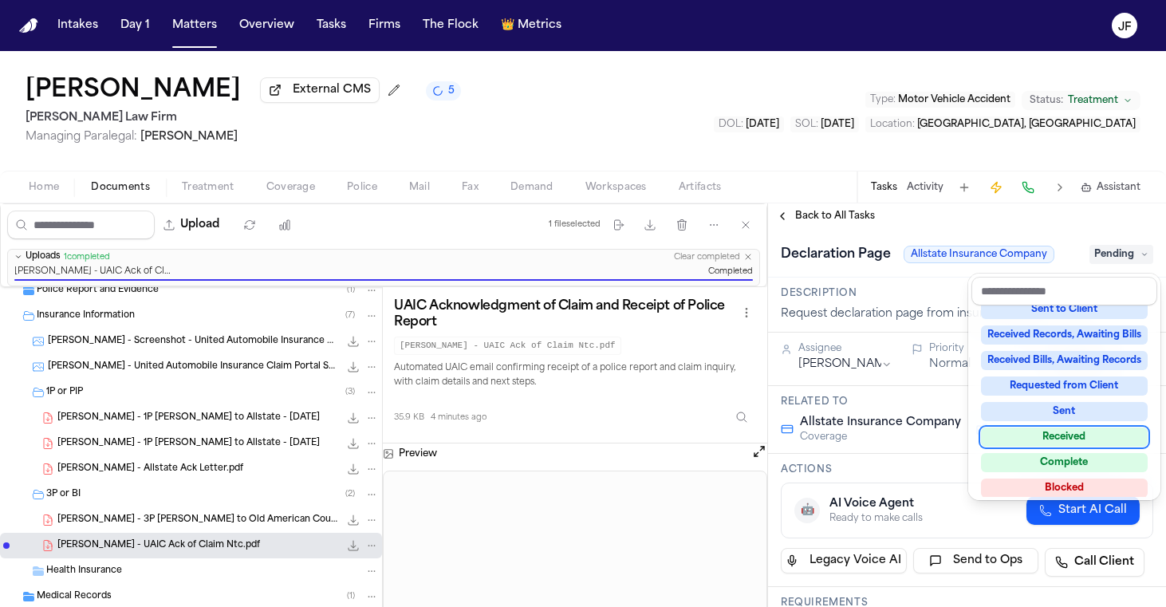
click at [1056, 442] on div "Received" at bounding box center [1064, 437] width 167 height 19
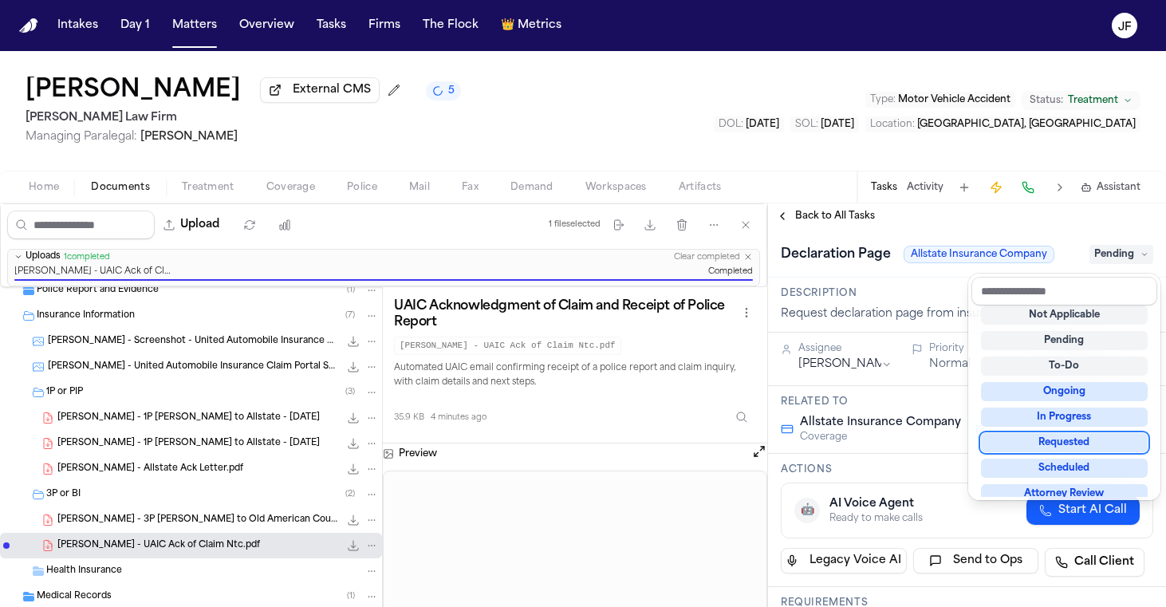
click at [853, 220] on div "**********" at bounding box center [967, 405] width 398 height 404
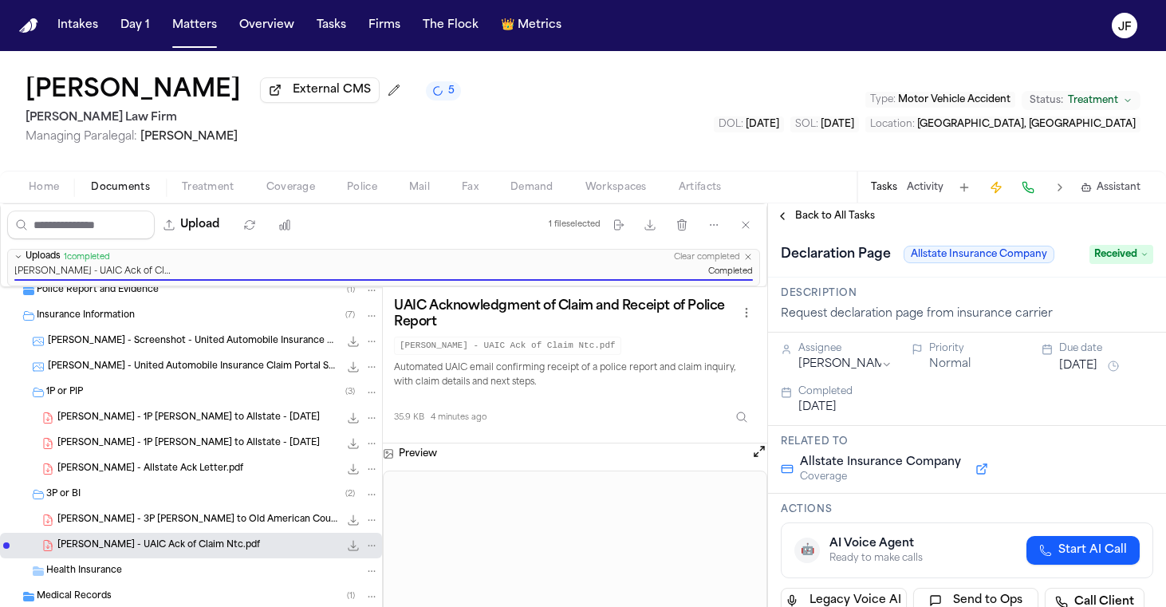
click at [860, 220] on span "Back to All Tasks" at bounding box center [835, 216] width 80 height 13
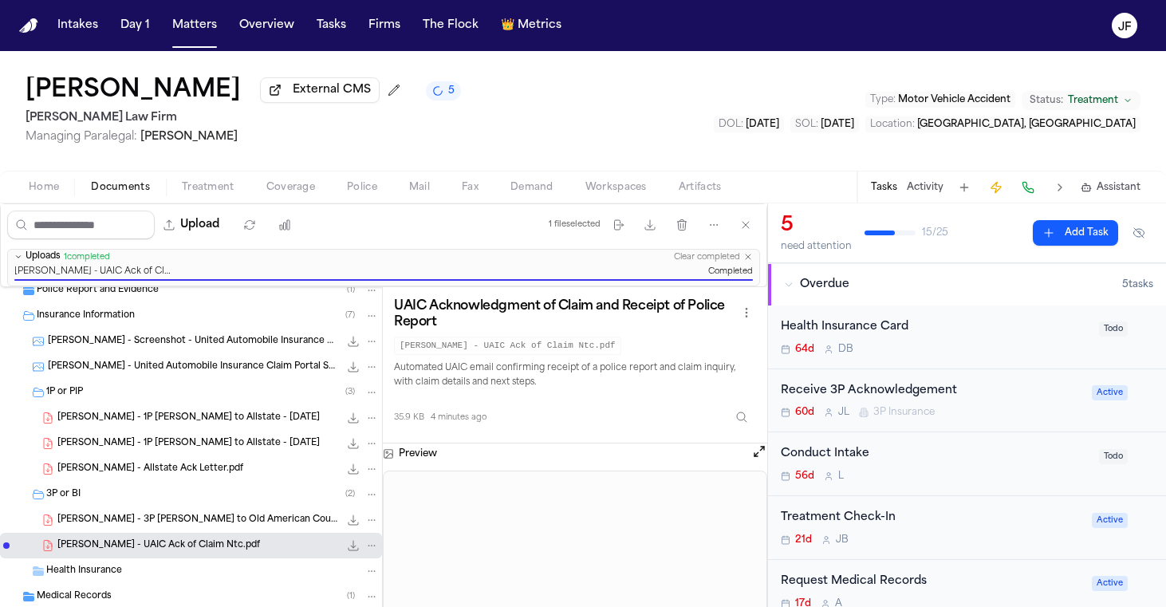
scroll to position [86, 0]
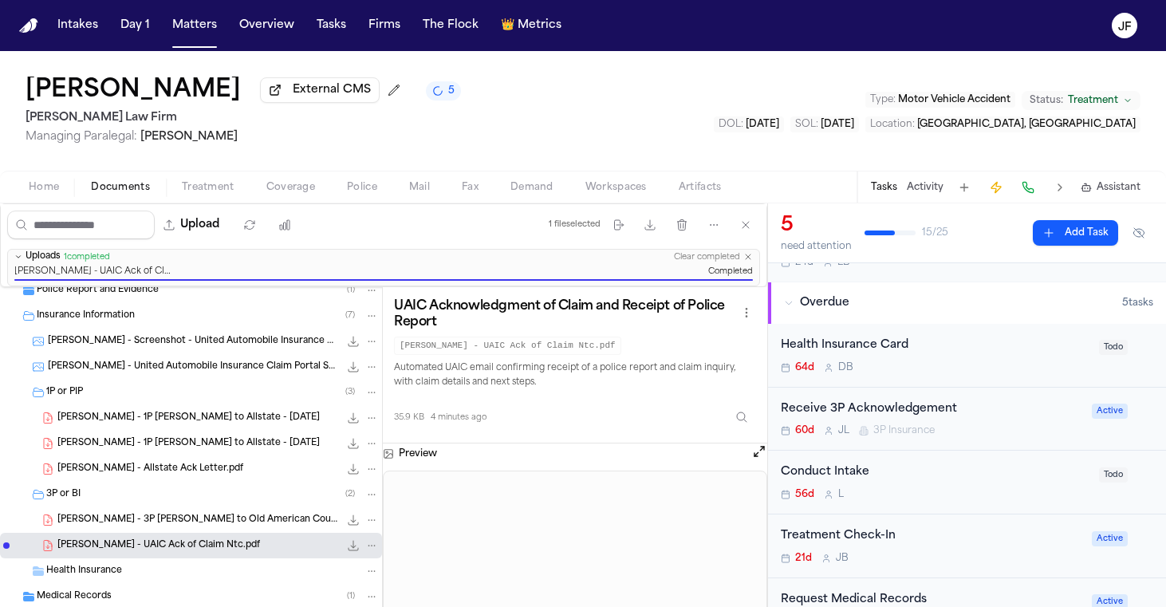
click at [879, 404] on div "Receive 3P Acknowledgement" at bounding box center [931, 409] width 301 height 18
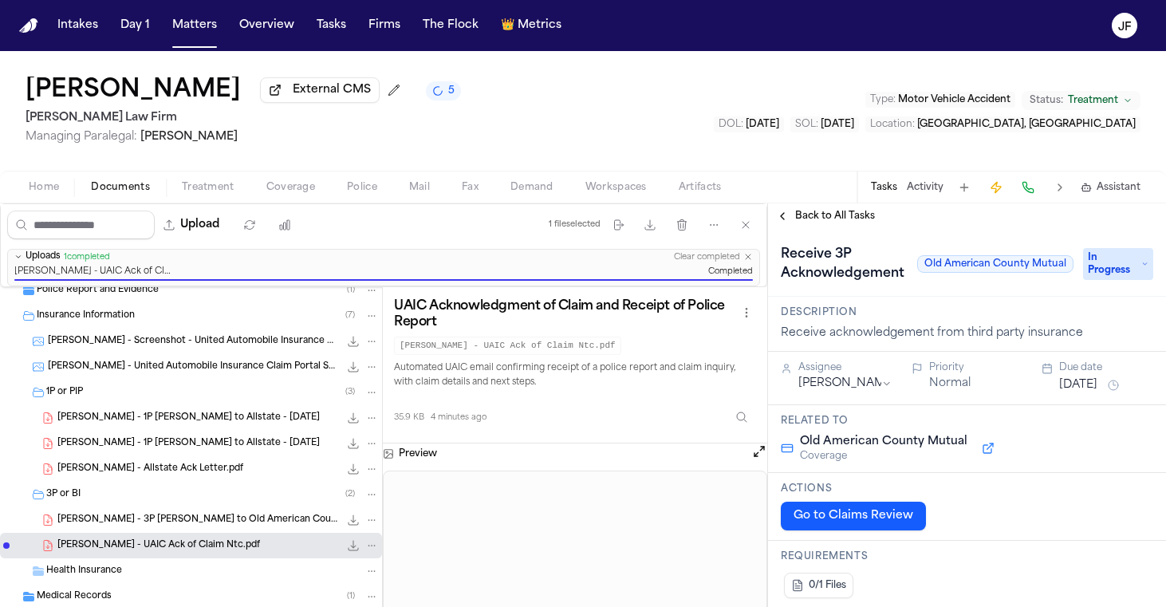
click at [1128, 264] on span "In Progress" at bounding box center [1118, 264] width 70 height 32
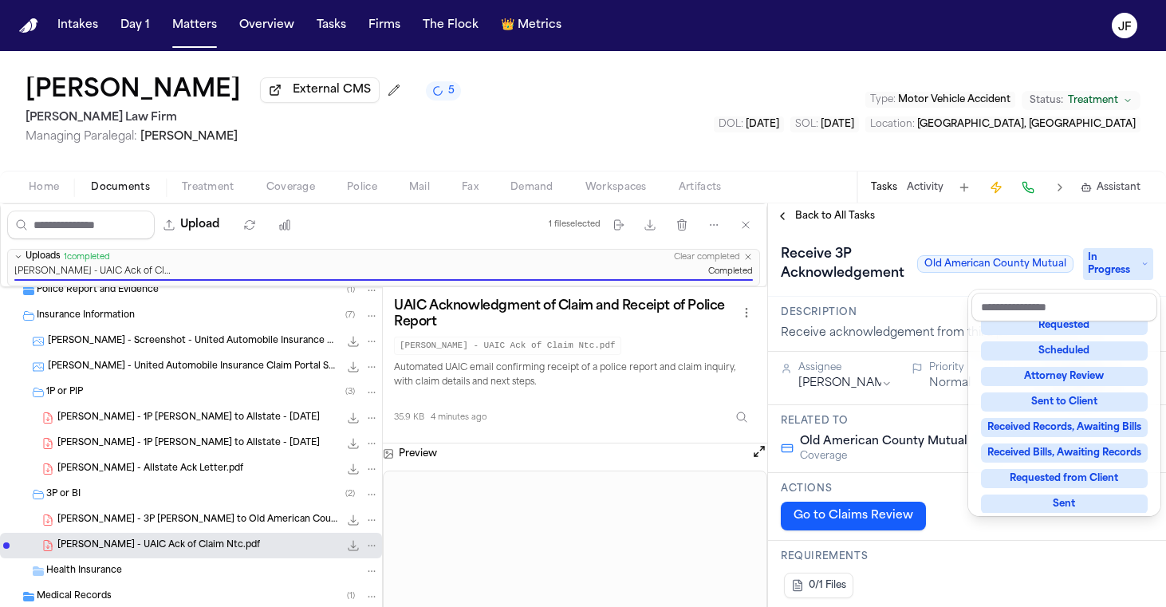
scroll to position [143, 0]
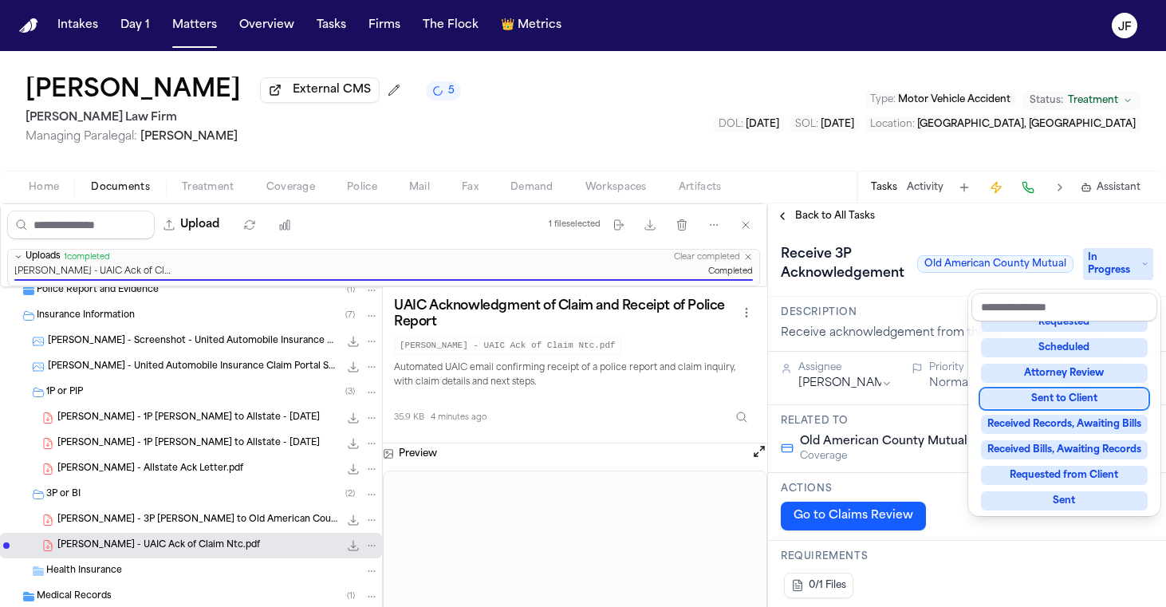
click at [869, 219] on div "**********" at bounding box center [967, 405] width 398 height 404
click at [863, 219] on span "Back to All Tasks" at bounding box center [835, 216] width 80 height 13
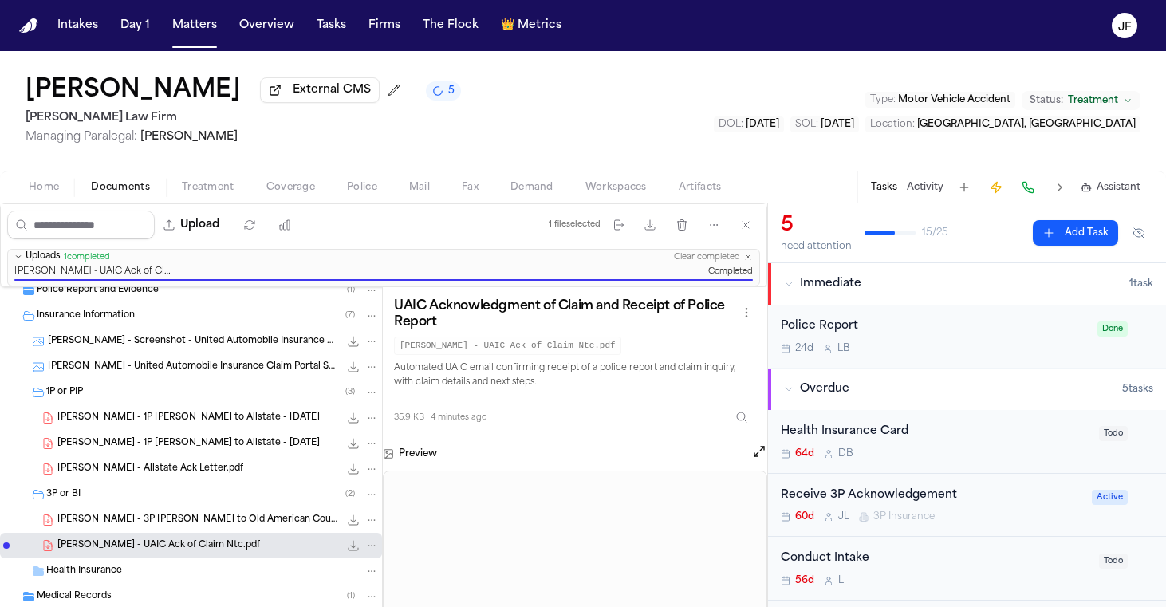
click at [280, 190] on span "Coverage" at bounding box center [290, 187] width 49 height 13
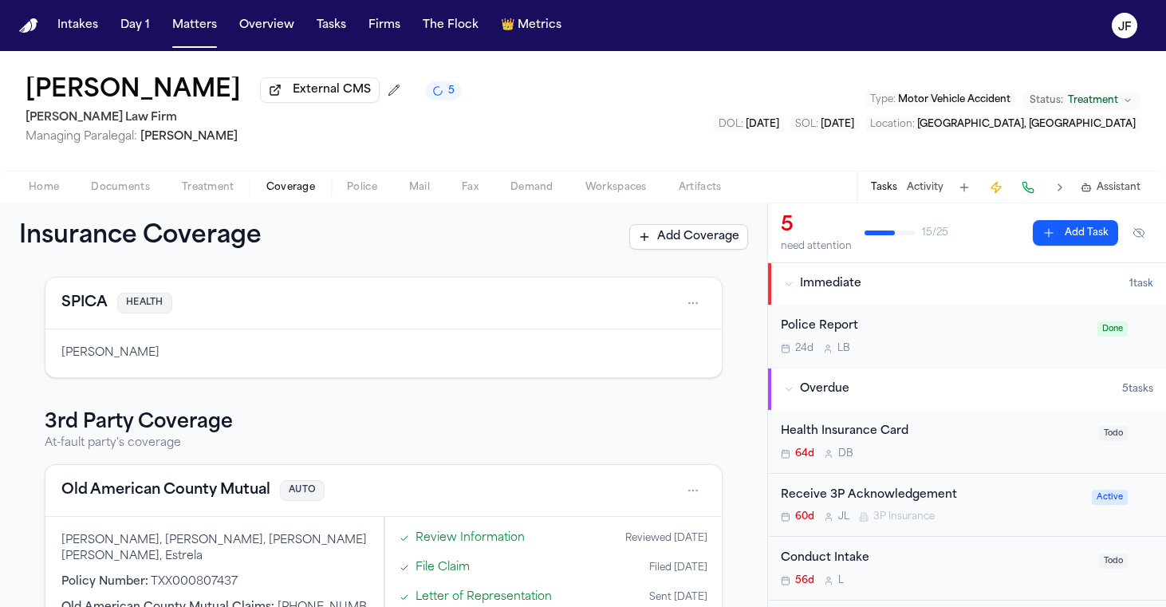
scroll to position [383, 0]
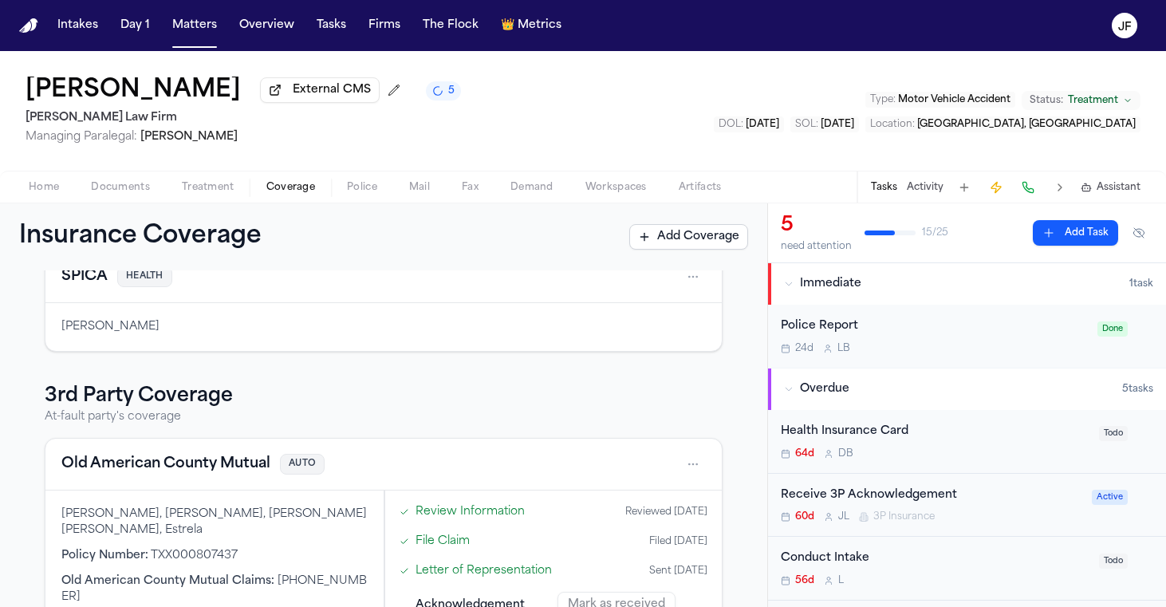
click at [189, 466] on button "Old American County Mutual" at bounding box center [165, 464] width 209 height 22
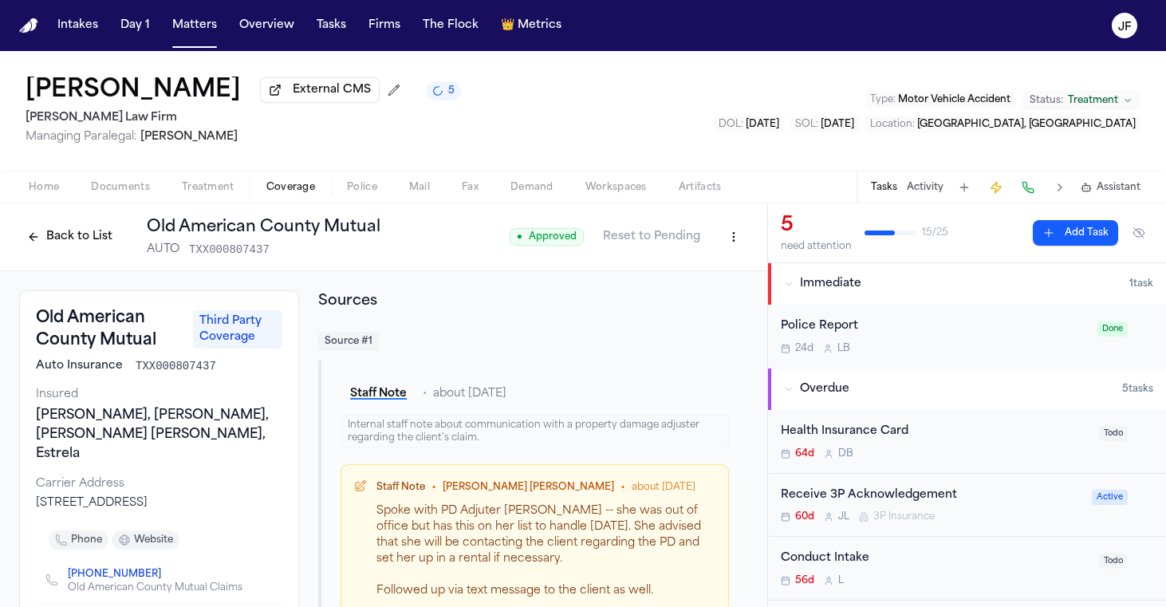
click at [79, 234] on button "Back to List" at bounding box center [69, 237] width 101 height 26
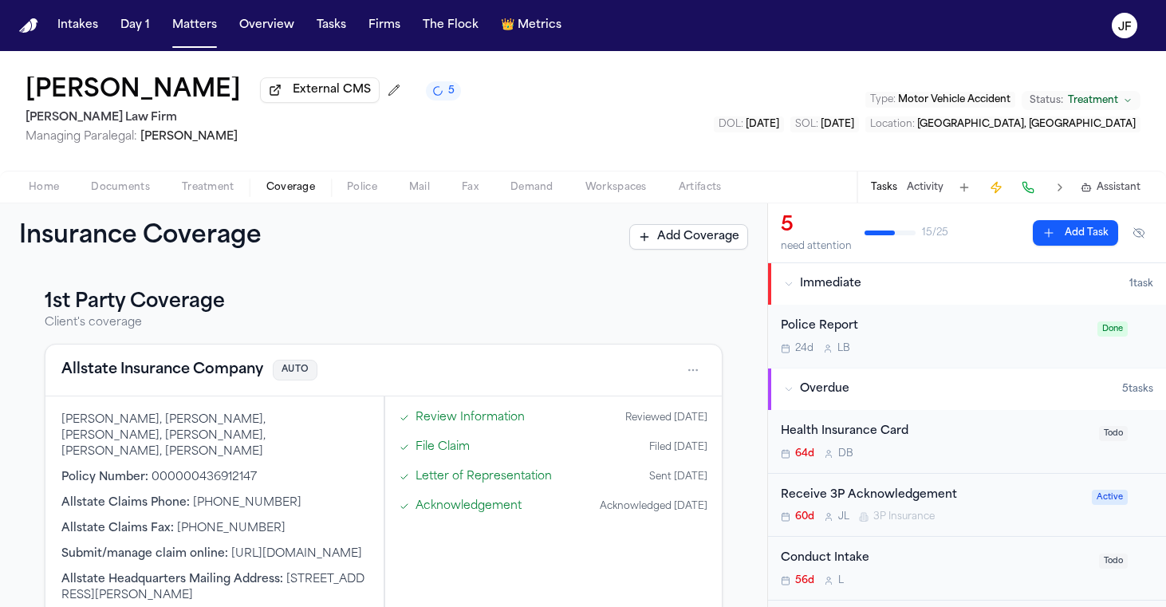
click at [935, 499] on div "Receive 3P Acknowledgement" at bounding box center [931, 496] width 301 height 18
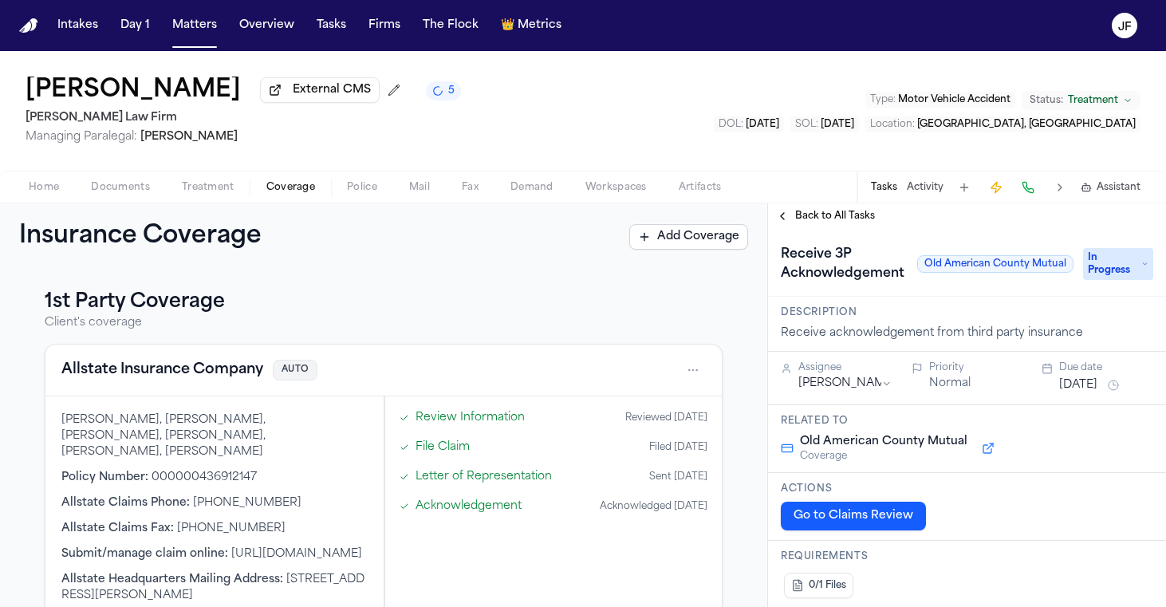
click at [1134, 253] on span "In Progress" at bounding box center [1118, 264] width 70 height 32
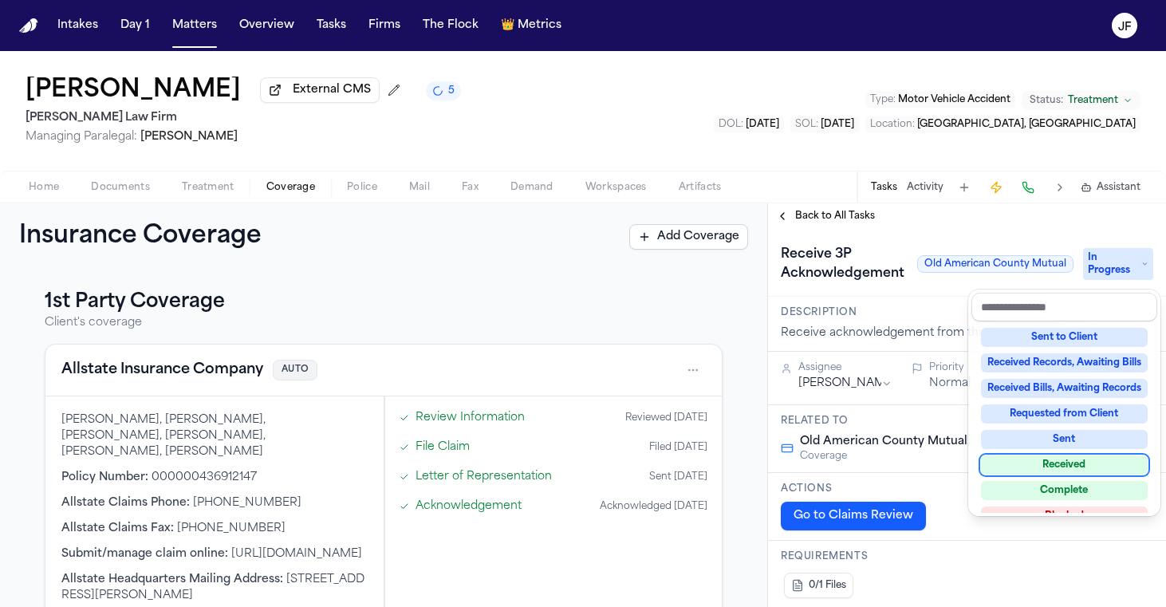
click at [1049, 460] on div "Received" at bounding box center [1064, 464] width 167 height 19
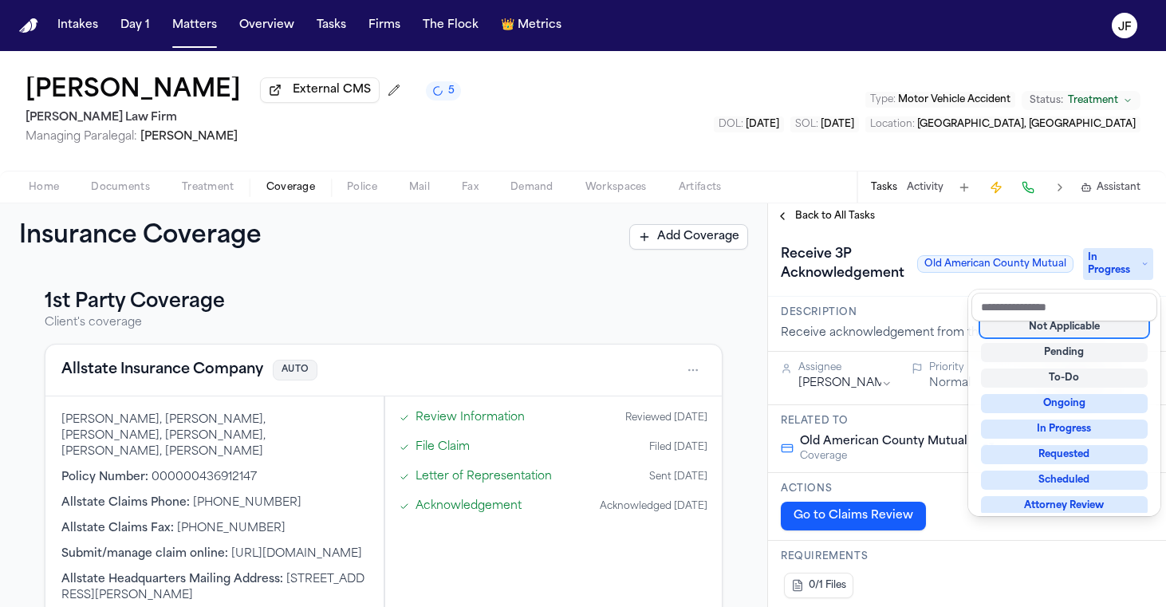
scroll to position [6, 0]
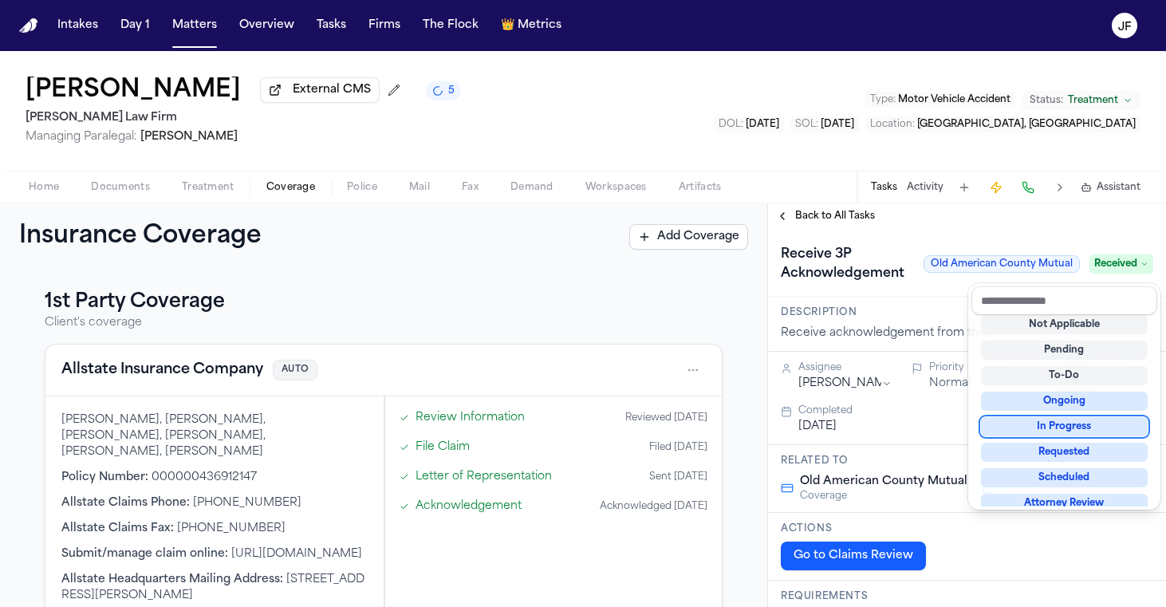
click at [805, 227] on div "**********" at bounding box center [967, 405] width 398 height 404
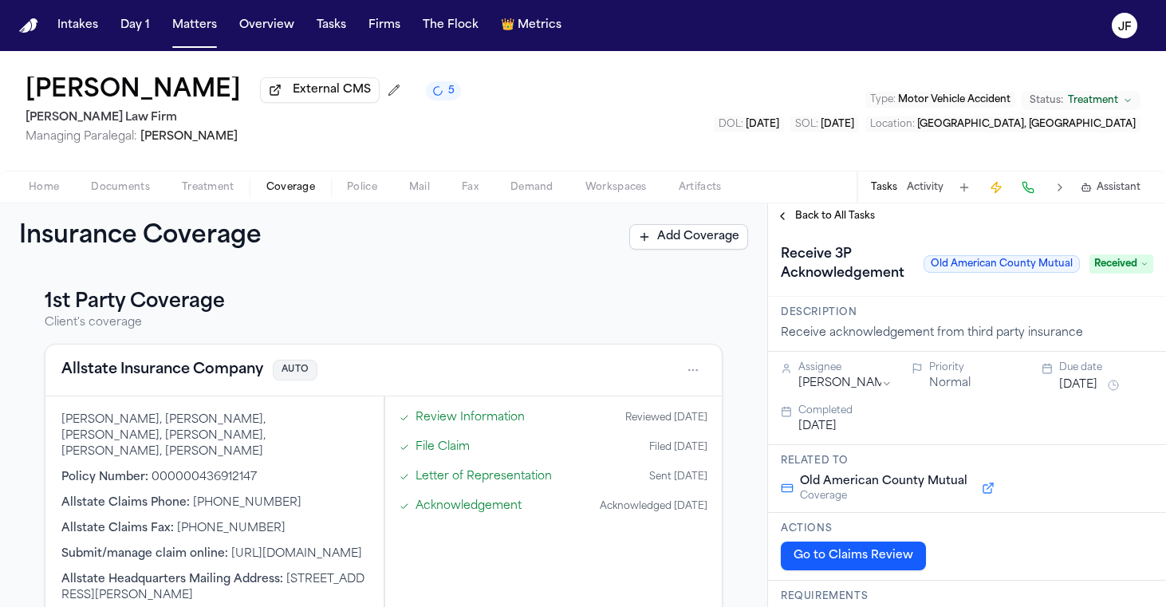
click at [811, 223] on span "Back to All Tasks" at bounding box center [835, 216] width 80 height 13
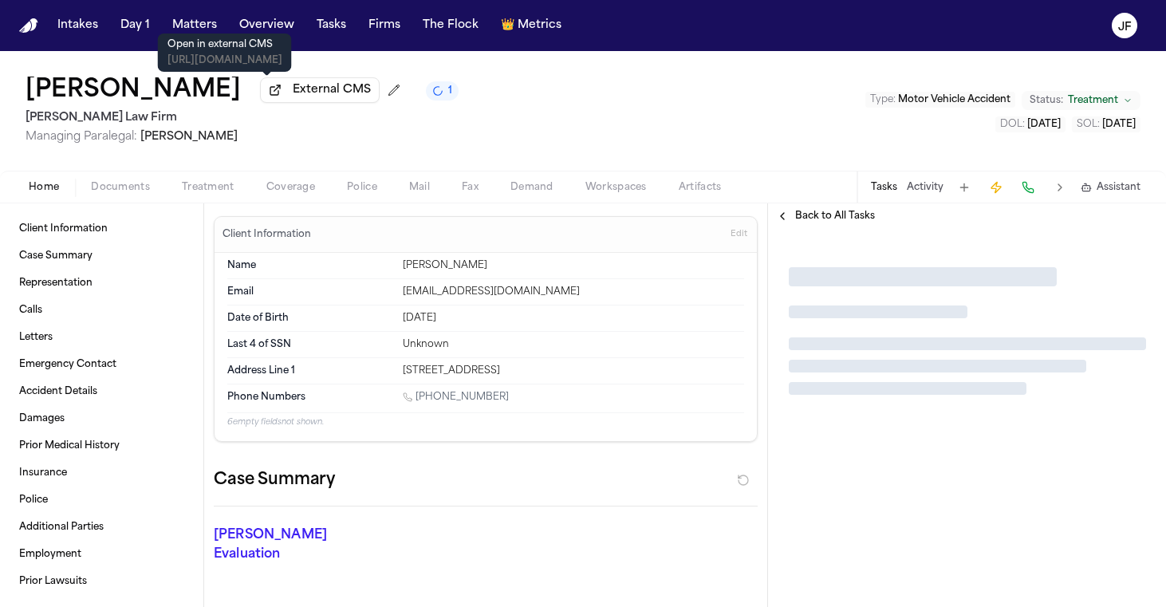
click at [266, 103] on button "External CMS" at bounding box center [320, 90] width 120 height 26
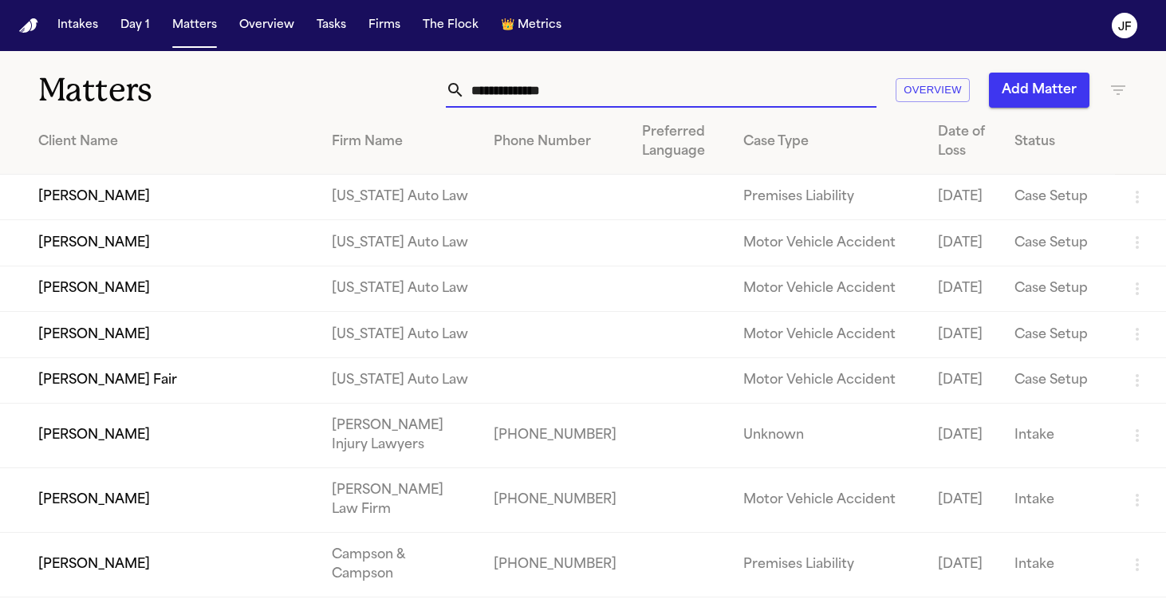
click at [476, 99] on input "text" at bounding box center [671, 90] width 412 height 35
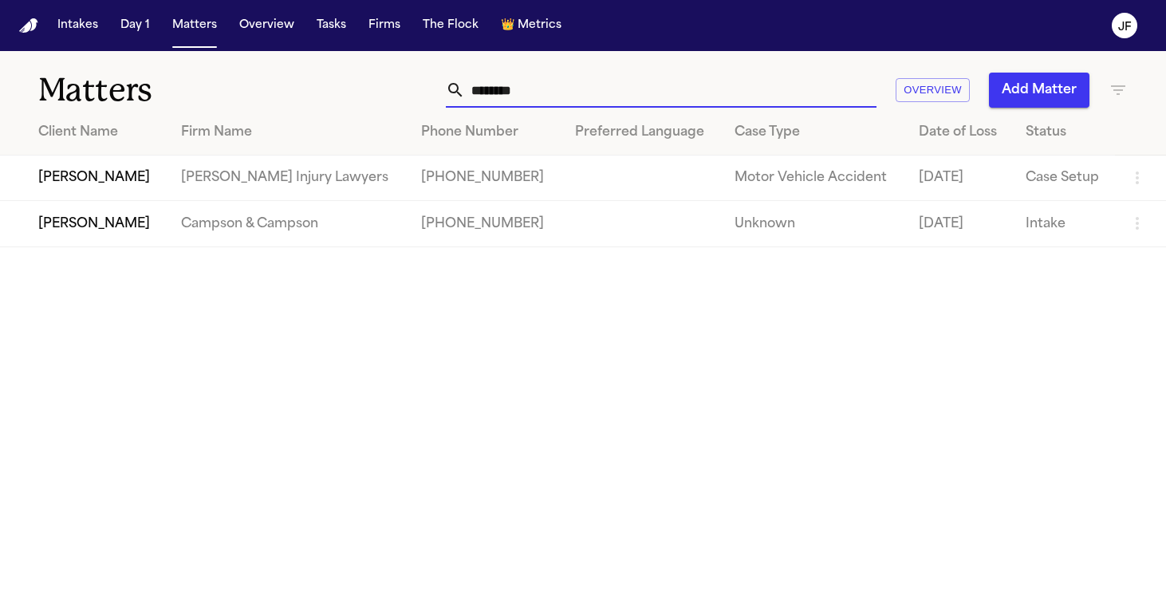
type input "********"
click at [128, 181] on td "Andrew Brodowski" at bounding box center [84, 178] width 168 height 45
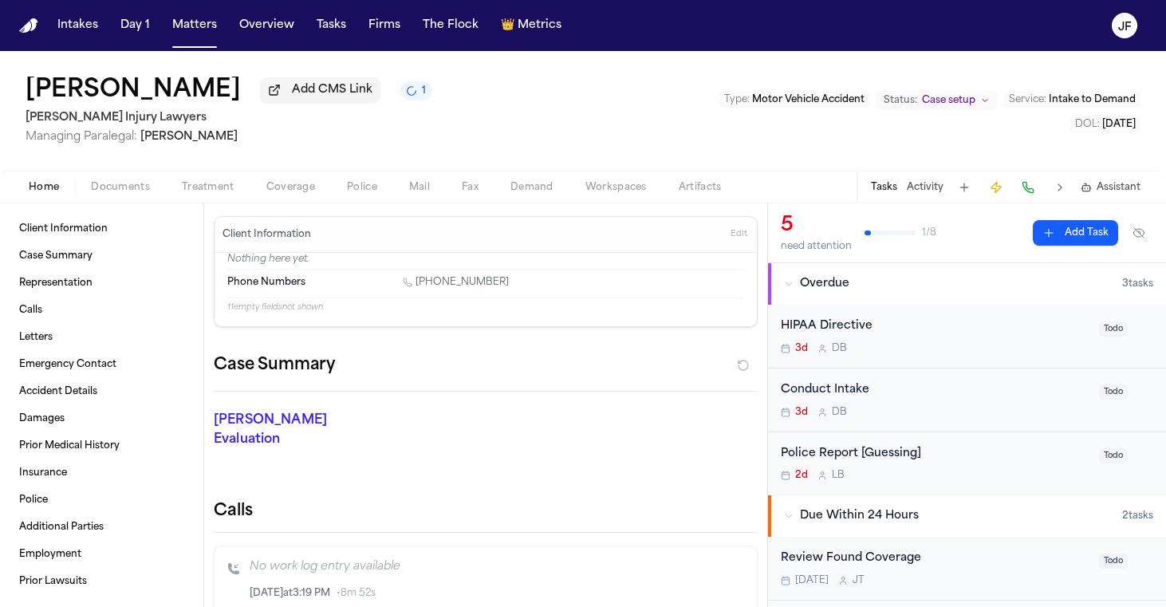
click at [278, 194] on span "Coverage" at bounding box center [290, 187] width 49 height 13
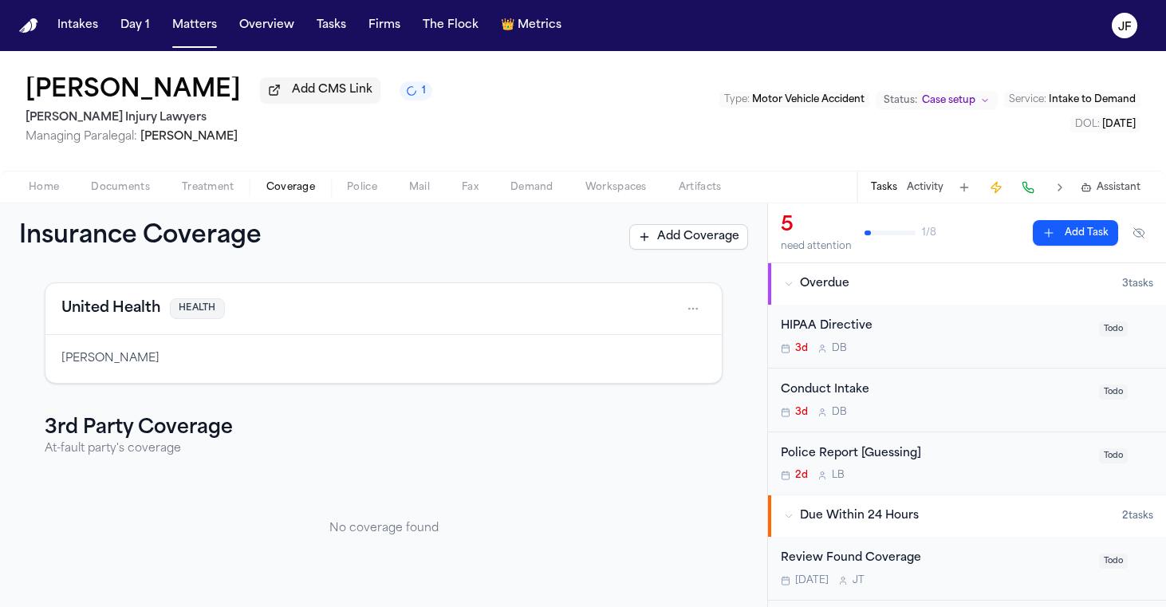
scroll to position [65, 0]
drag, startPoint x: 35, startPoint y: 191, endPoint x: 42, endPoint y: 196, distance: 8.6
click at [35, 191] on span "Home" at bounding box center [44, 187] width 30 height 13
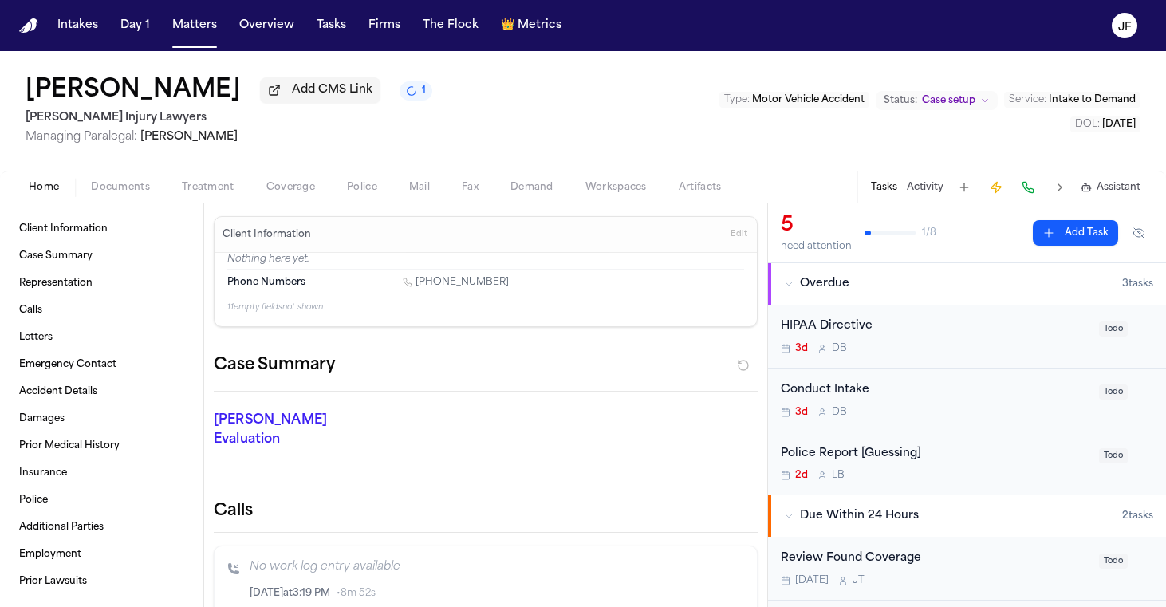
scroll to position [26, 0]
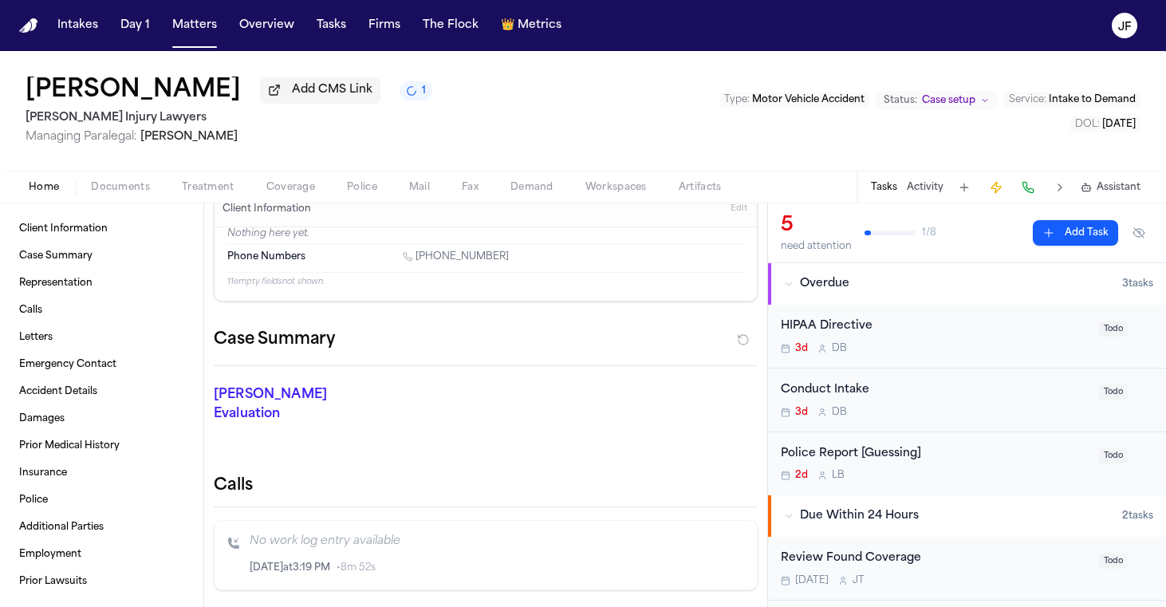
click at [128, 200] on div "Home Documents Treatment Coverage Police Mail Fax Demand Workspaces Artifacts T…" at bounding box center [583, 187] width 1166 height 32
click at [128, 194] on span "Documents" at bounding box center [120, 187] width 59 height 13
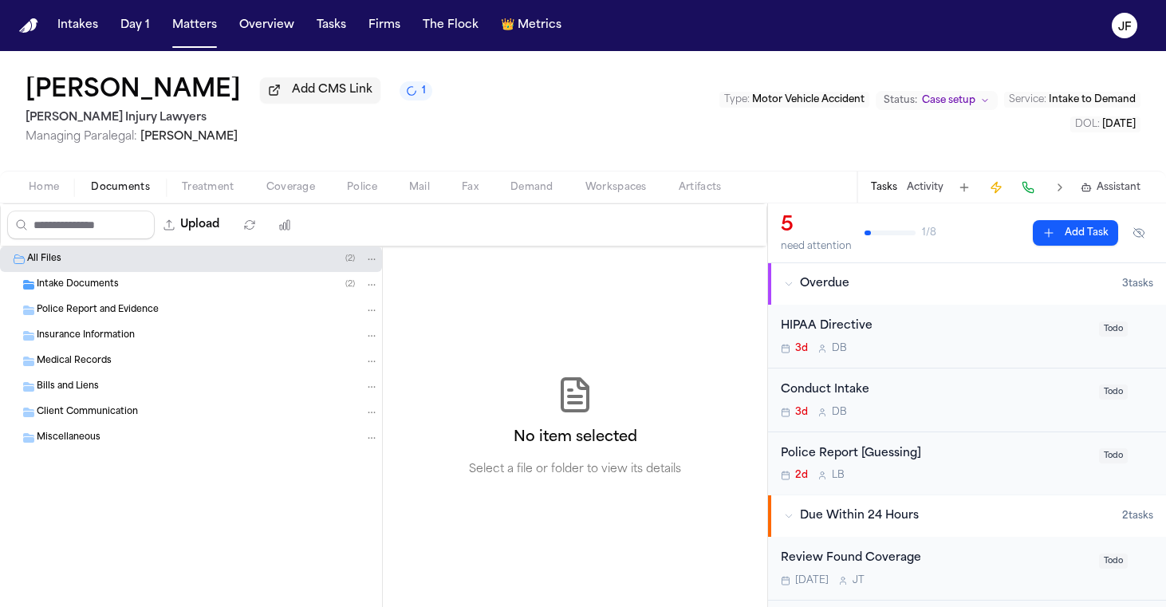
click at [88, 287] on span "Intake Documents" at bounding box center [78, 285] width 82 height 14
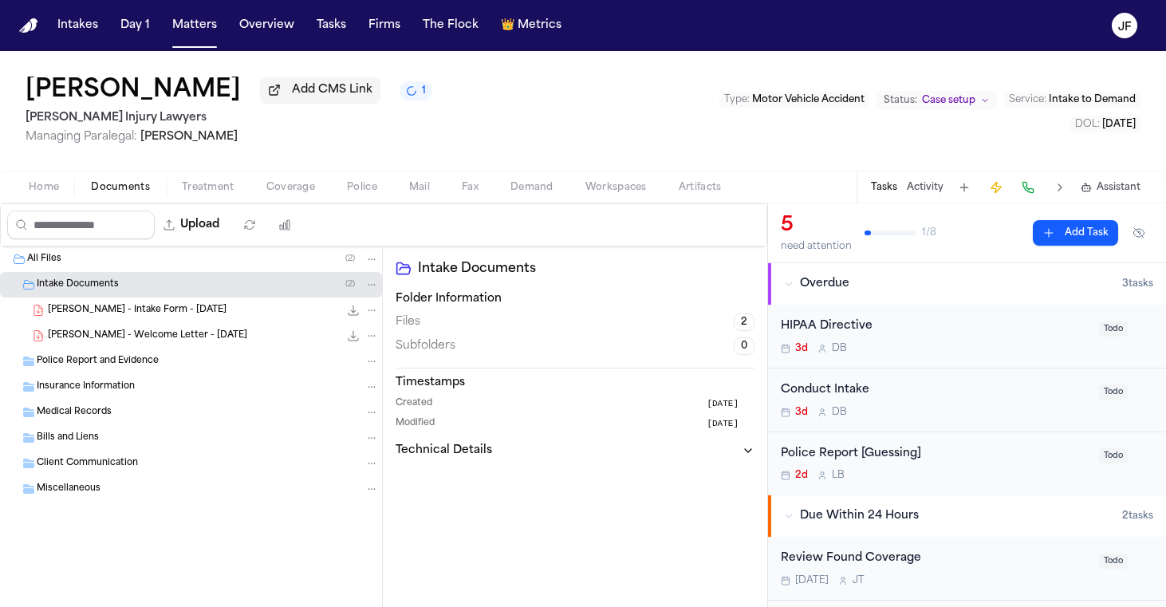
click at [210, 316] on div "A. Brodowski - Intake Form - 9.19.25 22.7 KB • PDF" at bounding box center [213, 310] width 331 height 16
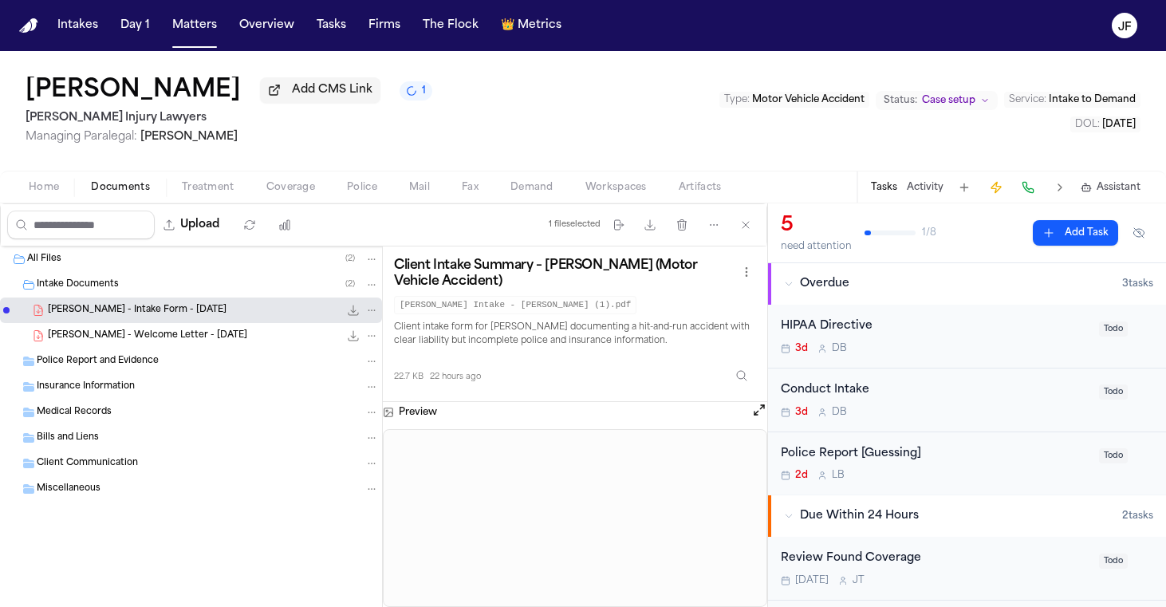
click at [350, 315] on icon "File: A. Brodowski - Intake Form - 9.19.25" at bounding box center [353, 310] width 13 height 13
click at [852, 452] on div "Police Report [Guessing]" at bounding box center [935, 454] width 309 height 18
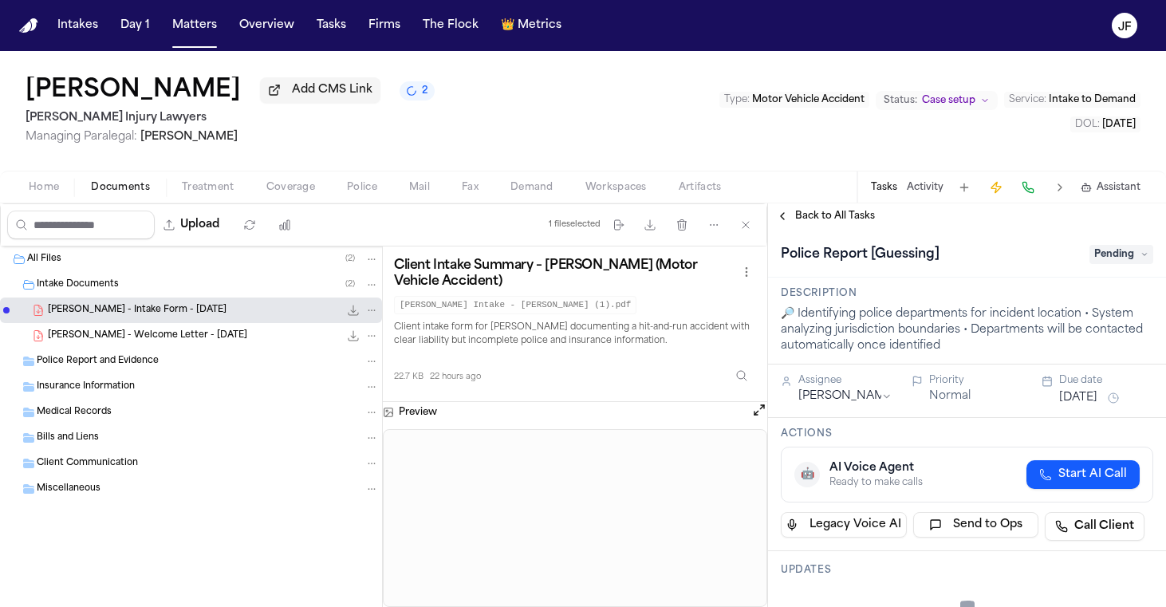
click at [1106, 264] on span "Pending" at bounding box center [1122, 254] width 64 height 19
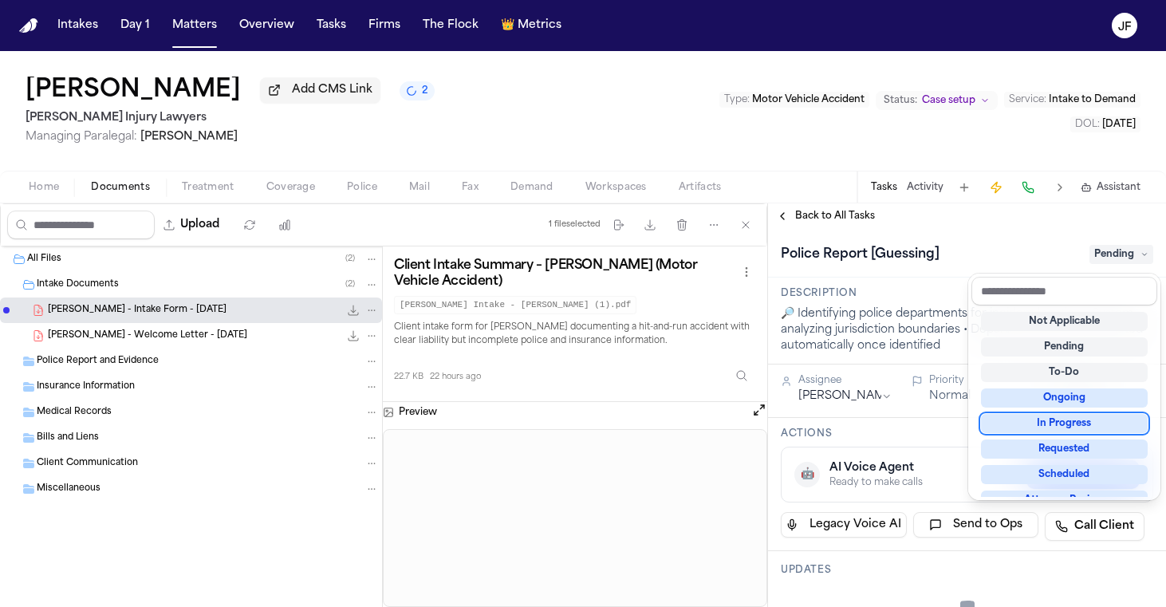
click at [1055, 424] on div "In Progress" at bounding box center [1064, 423] width 167 height 19
click at [991, 227] on div "**********" at bounding box center [967, 405] width 398 height 404
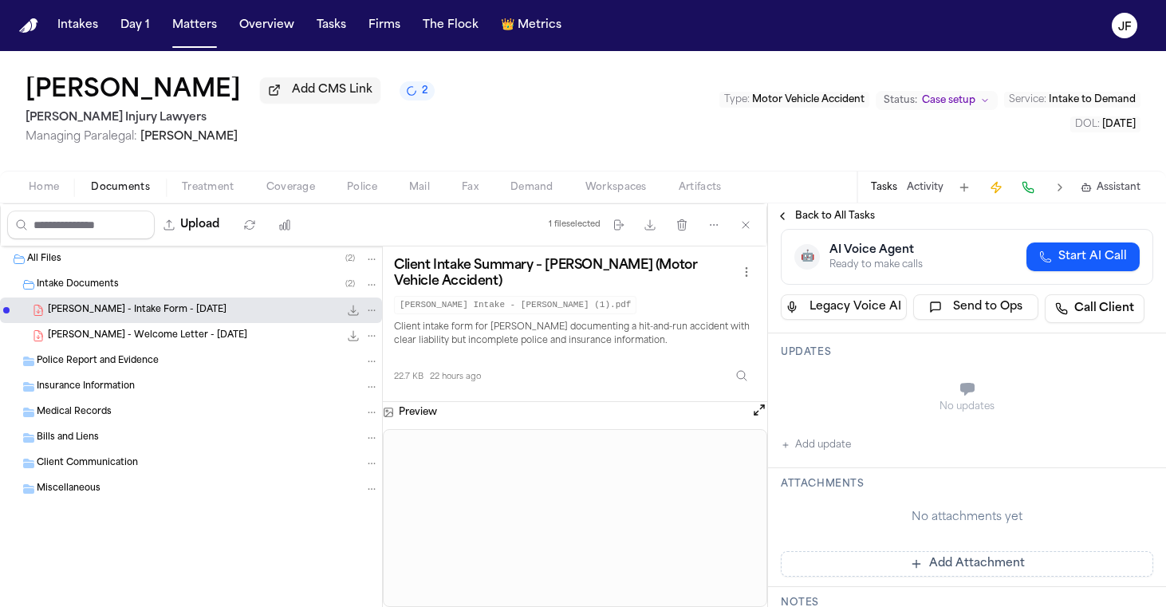
scroll to position [220, 0]
click at [834, 438] on button "Add update" at bounding box center [816, 442] width 70 height 19
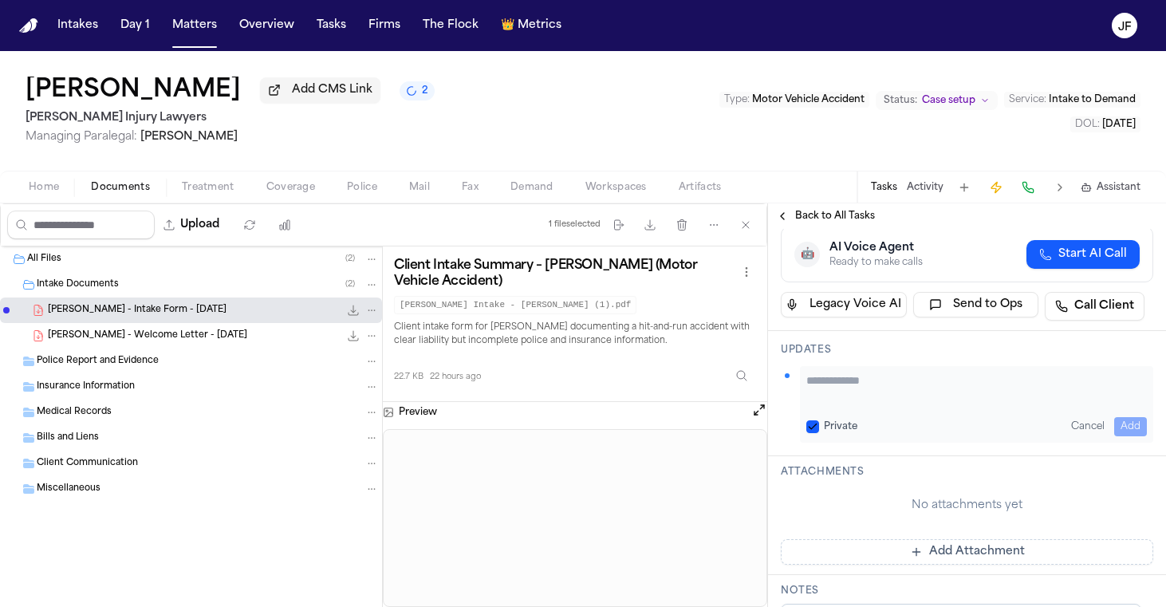
click at [900, 350] on h3 "Updates" at bounding box center [967, 350] width 372 height 13
click at [900, 388] on textarea "Add your update" at bounding box center [976, 388] width 341 height 32
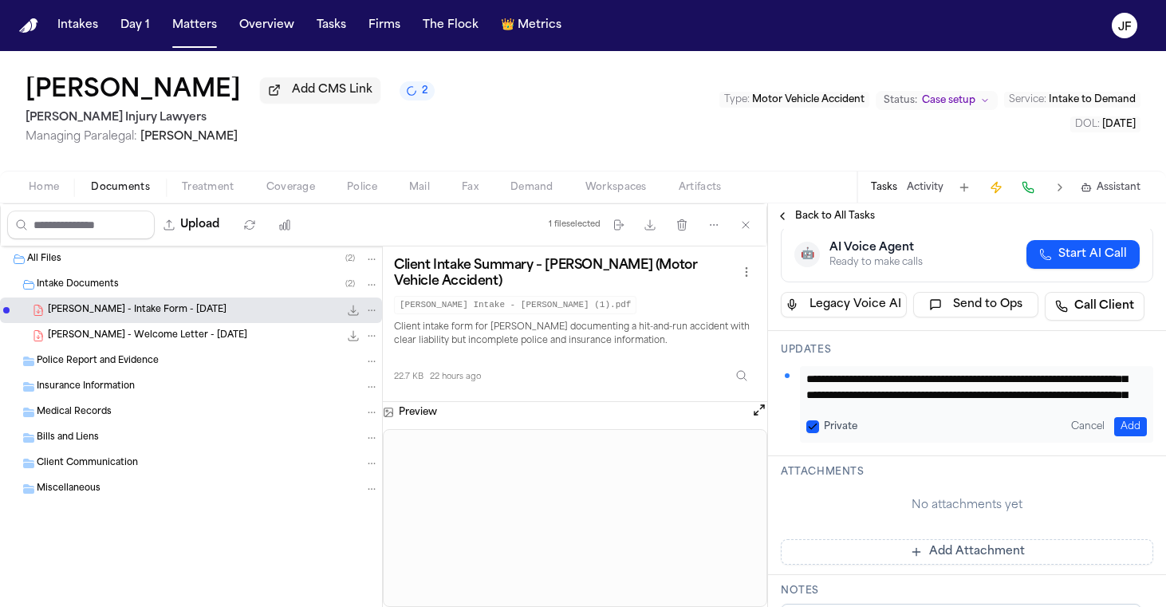
scroll to position [0, 0]
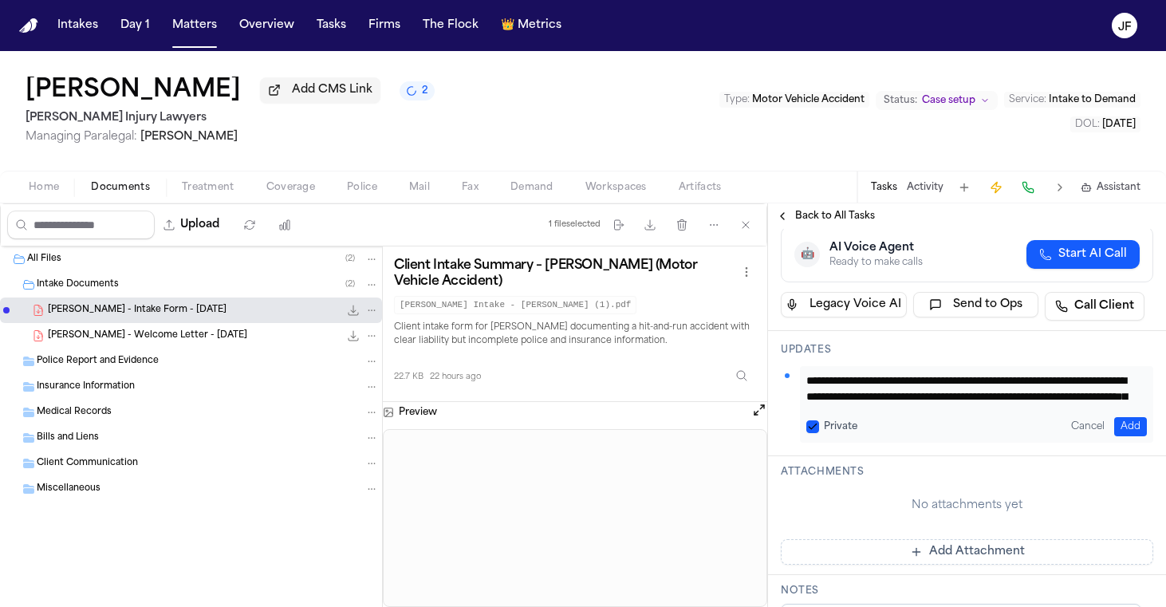
drag, startPoint x: 1094, startPoint y: 402, endPoint x: 790, endPoint y: 328, distance: 312.0
click at [790, 328] on div "**********" at bounding box center [967, 558] width 398 height 1003
type textarea "**********"
click at [1114, 422] on button "Add" at bounding box center [1130, 426] width 33 height 19
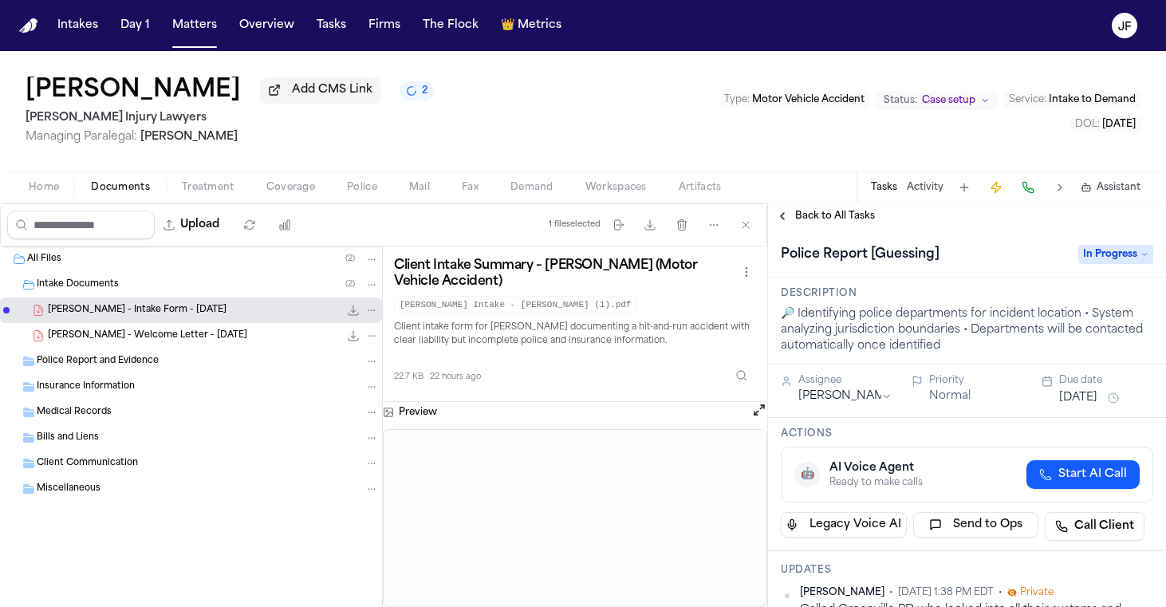
click at [835, 404] on html "Intakes Day 1 Matters Overview Tasks Firms The Flock 👑 Metrics JF Andrew Brodow…" at bounding box center [583, 303] width 1166 height 607
click at [637, 148] on div "Andrew Brodowski Add CMS Link 2 George Sink Injury Lawyers Managing Paralegal: …" at bounding box center [583, 111] width 1166 height 120
click at [805, 220] on span "Back to All Tasks" at bounding box center [835, 216] width 80 height 13
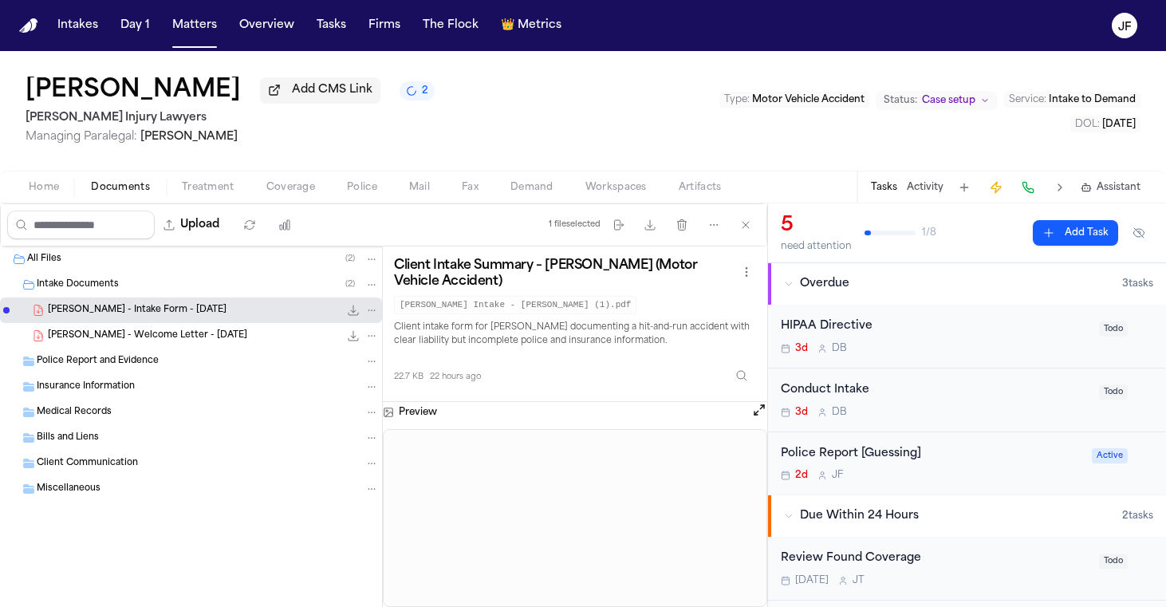
click at [626, 90] on div "Andrew Brodowski Add CMS Link 2 George Sink Injury Lawyers Managing Paralegal: …" at bounding box center [583, 111] width 1166 height 120
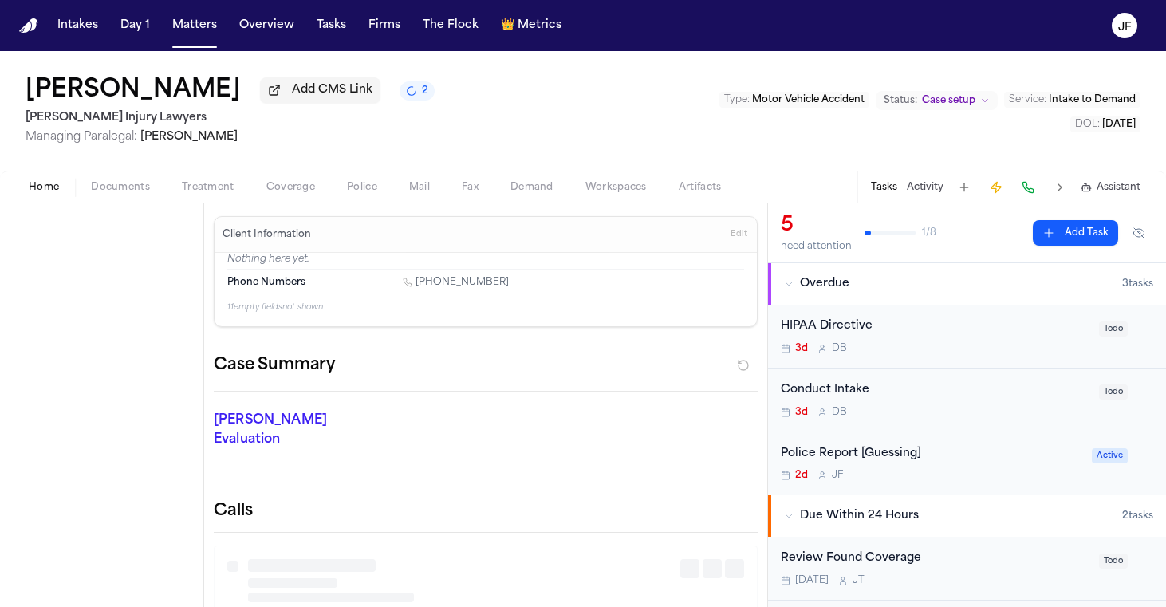
click at [50, 187] on span "Home" at bounding box center [44, 187] width 30 height 13
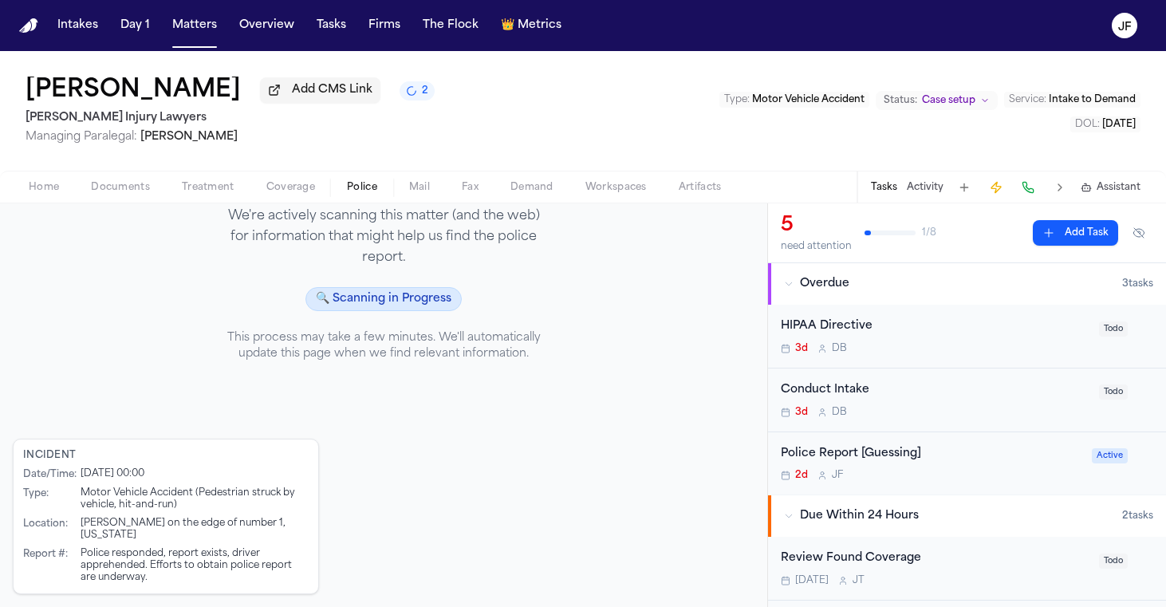
click at [365, 194] on span "Police" at bounding box center [362, 187] width 30 height 13
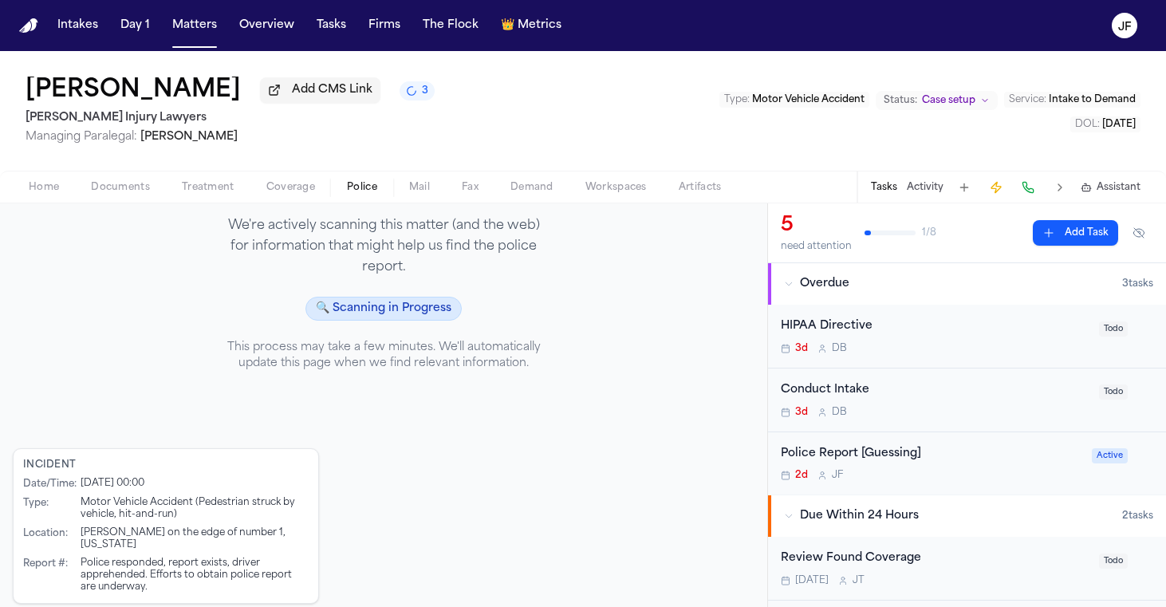
click at [870, 453] on div "Police Report [Guessing]" at bounding box center [931, 454] width 301 height 18
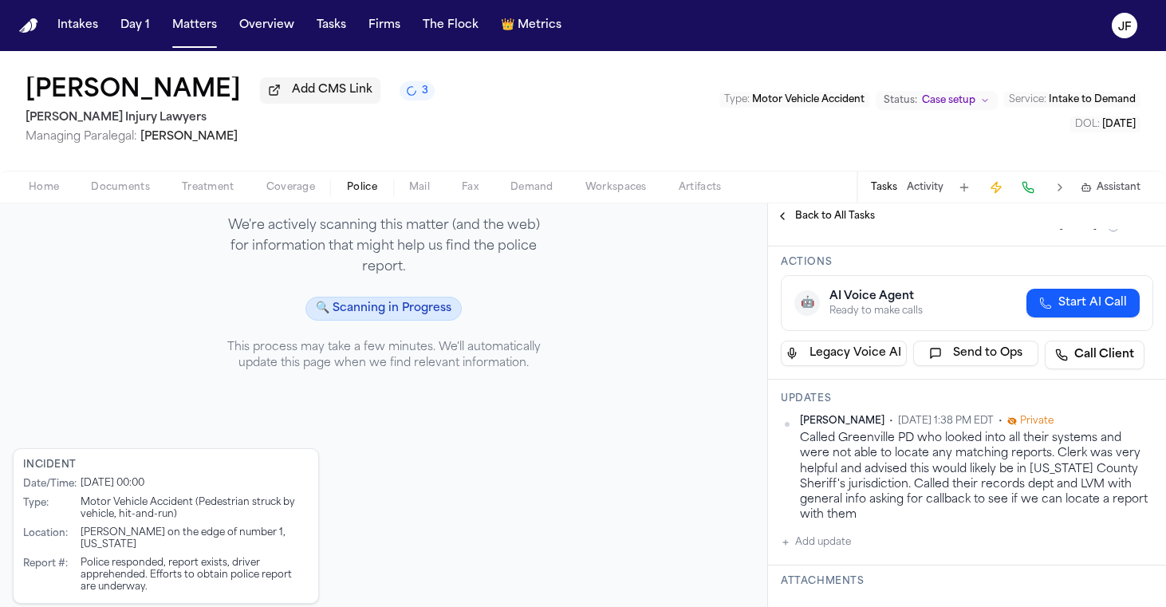
scroll to position [181, 0]
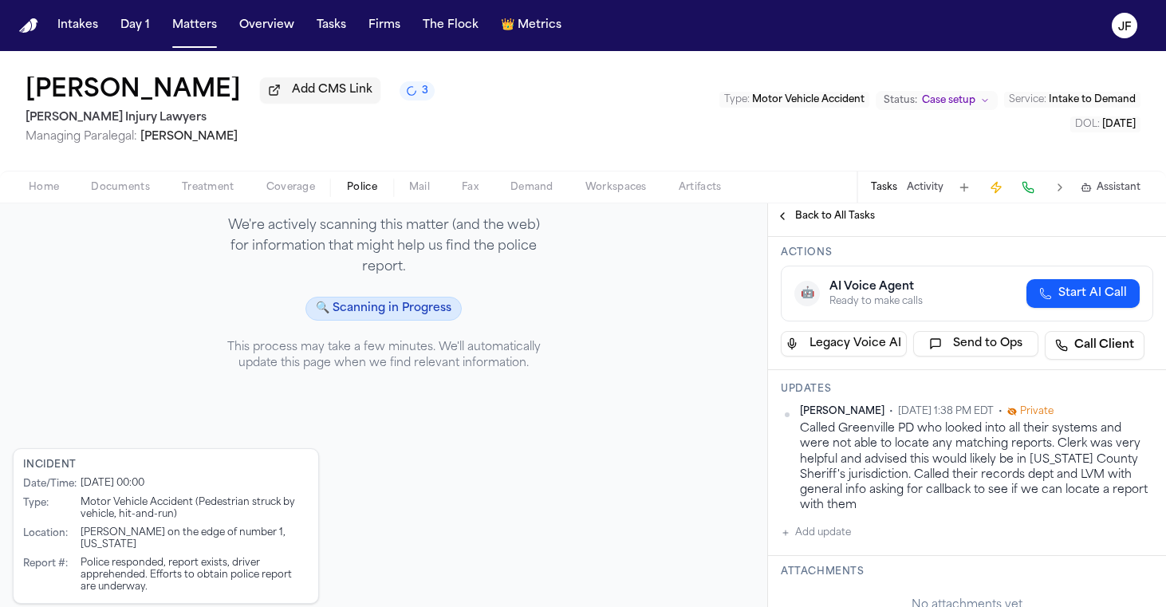
click at [930, 201] on div "Tasks Activity Assistant" at bounding box center [1005, 186] width 297 height 31
click at [928, 191] on button "Activity" at bounding box center [925, 187] width 37 height 13
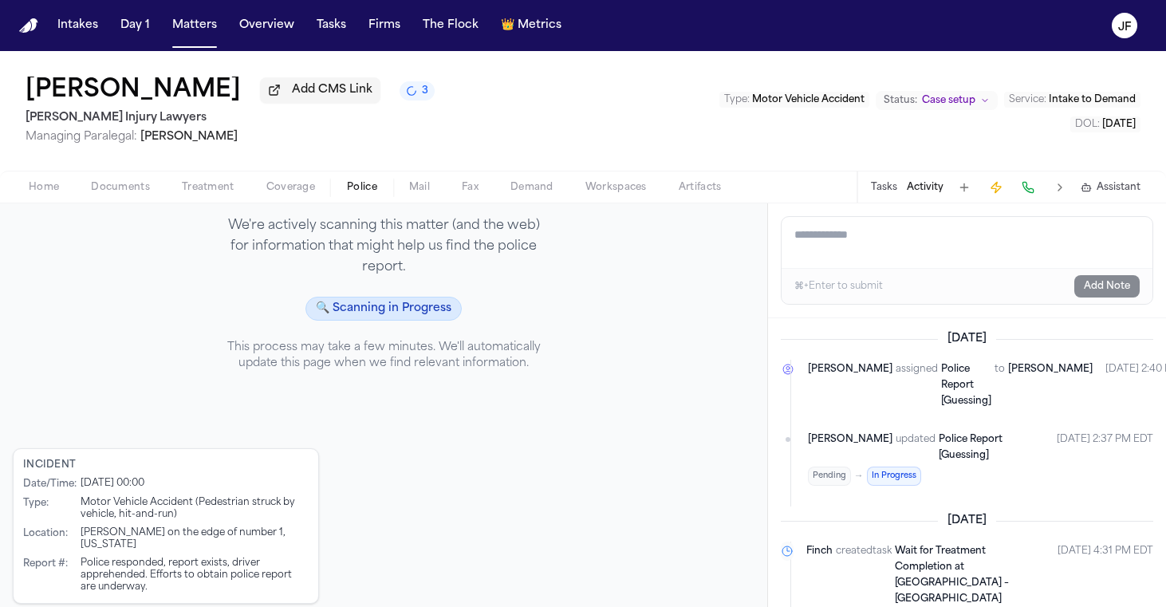
click at [906, 261] on textarea "Add a note to this matter" at bounding box center [967, 242] width 371 height 51
paste textarea "**********"
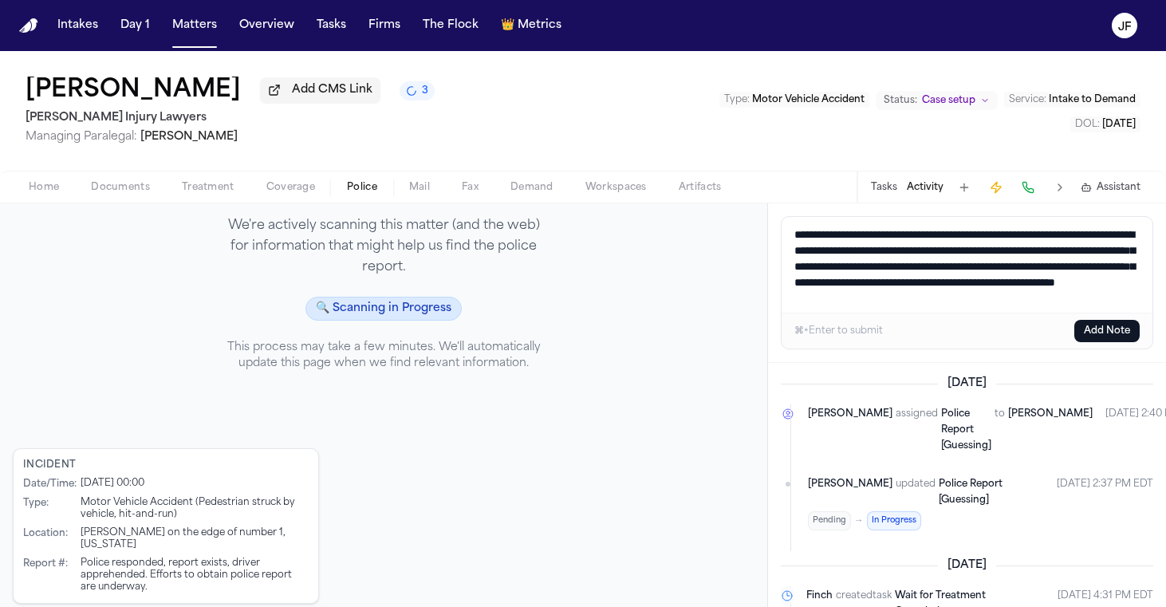
scroll to position [10, 0]
type textarea "**********"
click at [1114, 330] on button "Add Note" at bounding box center [1106, 331] width 65 height 22
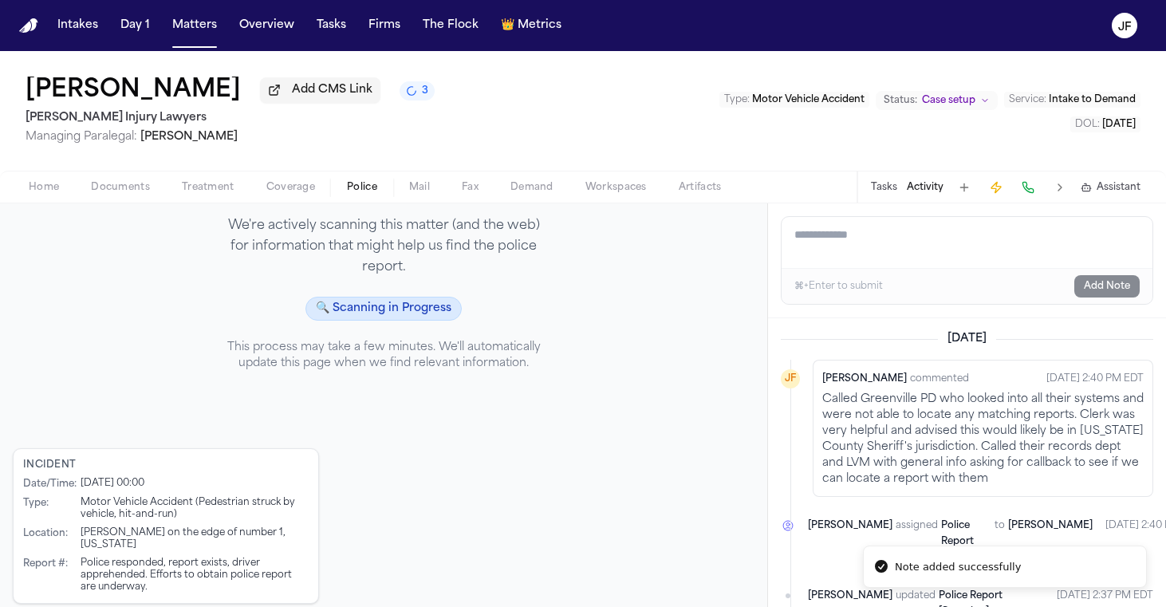
scroll to position [0, 0]
click at [41, 194] on span "Home" at bounding box center [44, 187] width 30 height 13
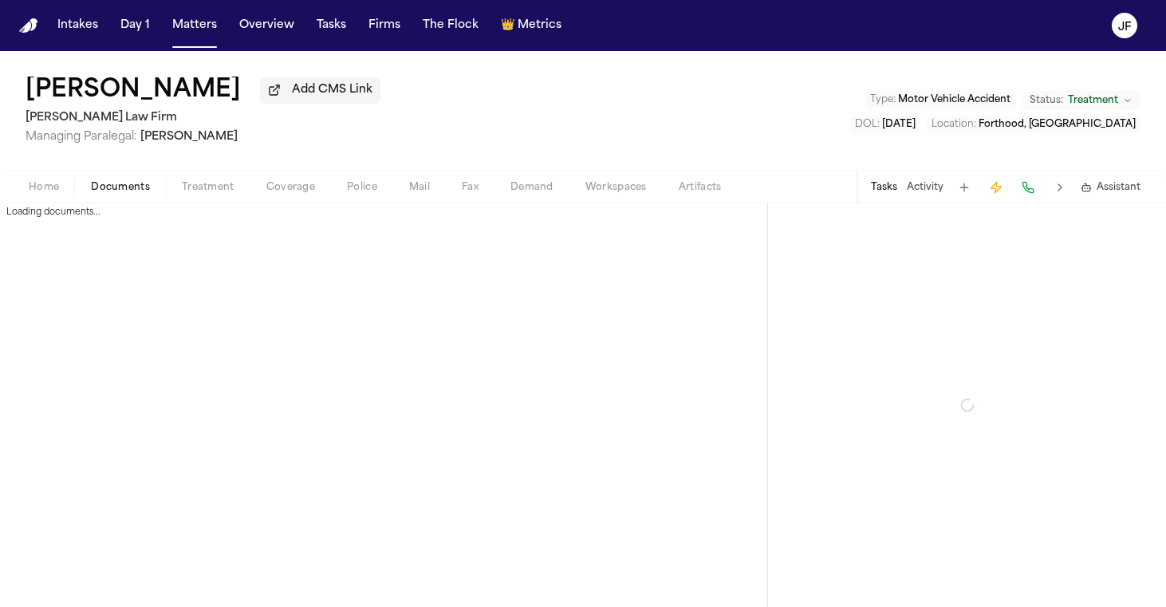
click at [112, 193] on span "Documents" at bounding box center [120, 187] width 59 height 13
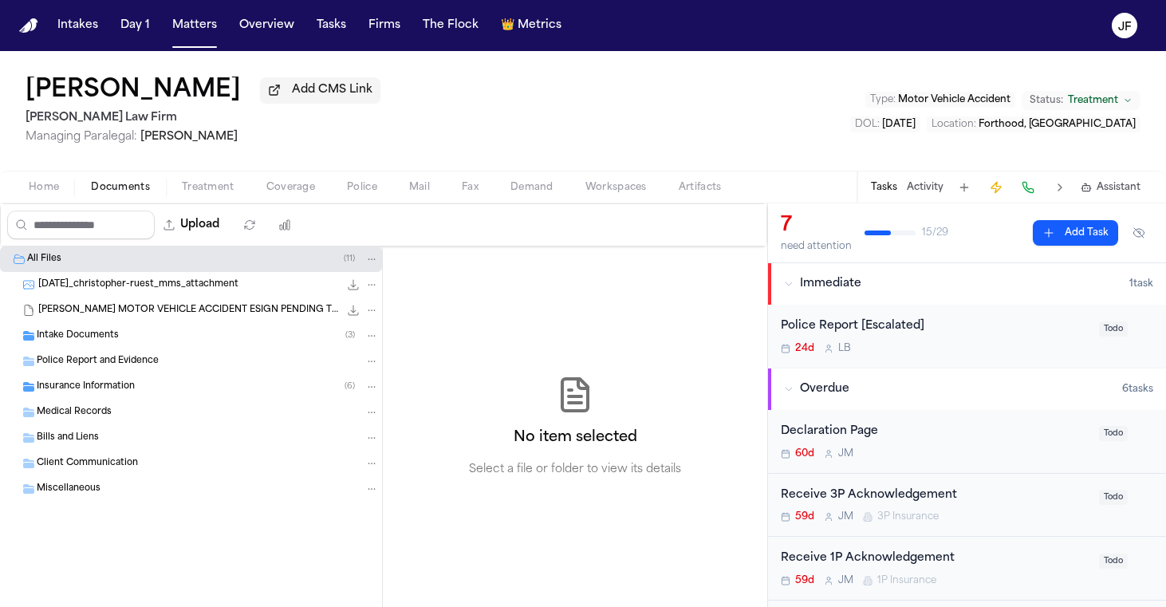
click at [109, 405] on div "Medical Records" at bounding box center [191, 413] width 382 height 26
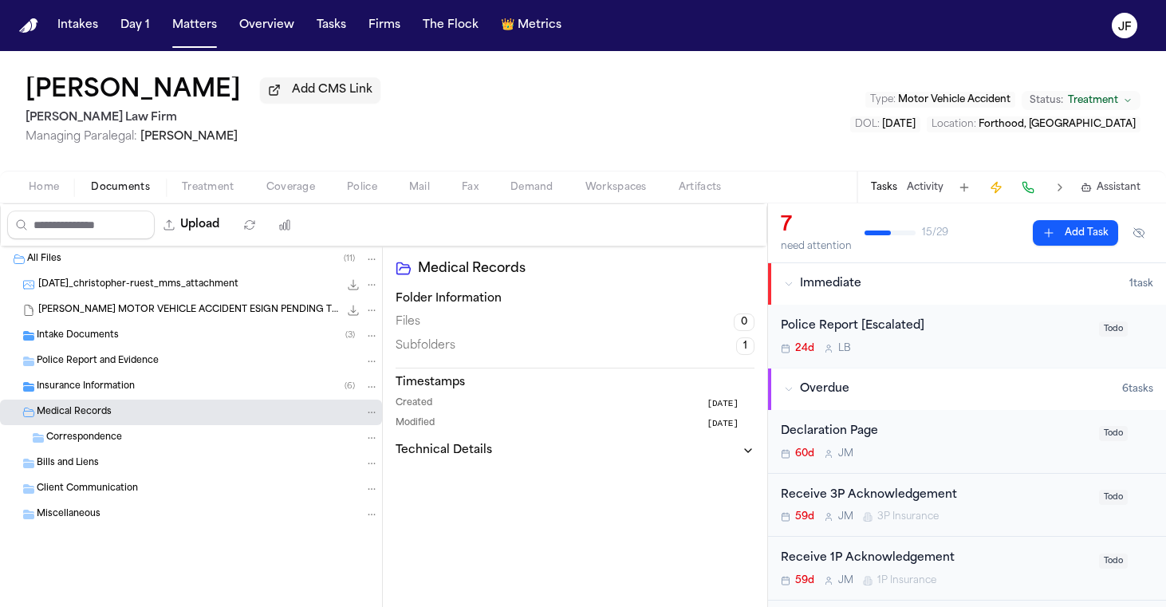
click at [123, 394] on span "Insurance Information" at bounding box center [86, 387] width 98 height 14
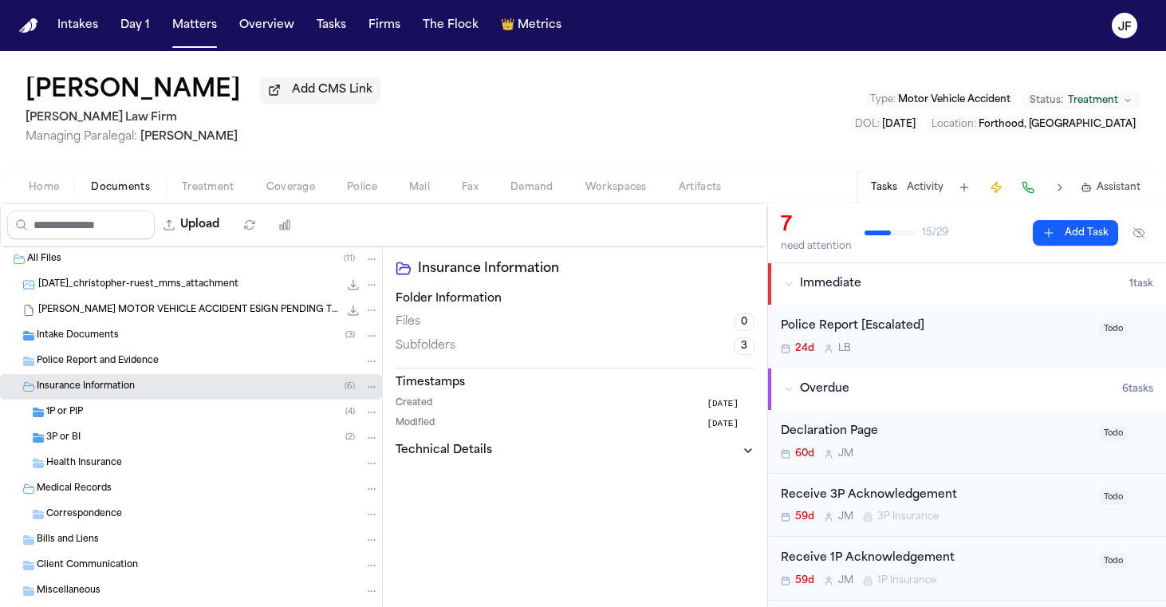
click at [122, 423] on div "1P or PIP ( 4 )" at bounding box center [191, 413] width 382 height 26
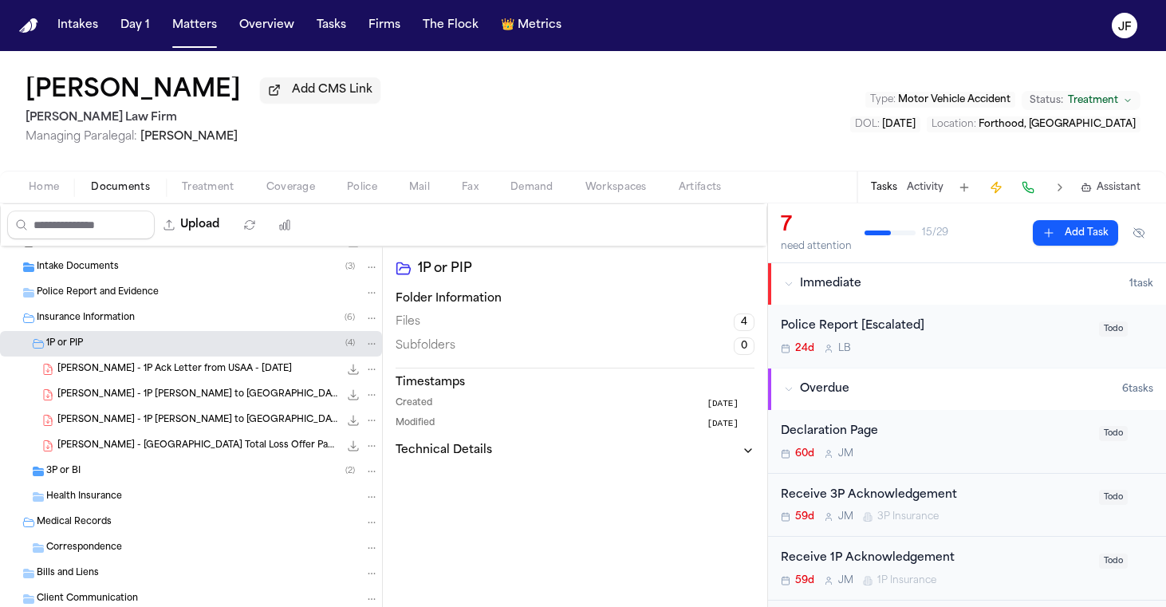
click at [118, 468] on div "3P or BI ( 2 )" at bounding box center [212, 471] width 333 height 14
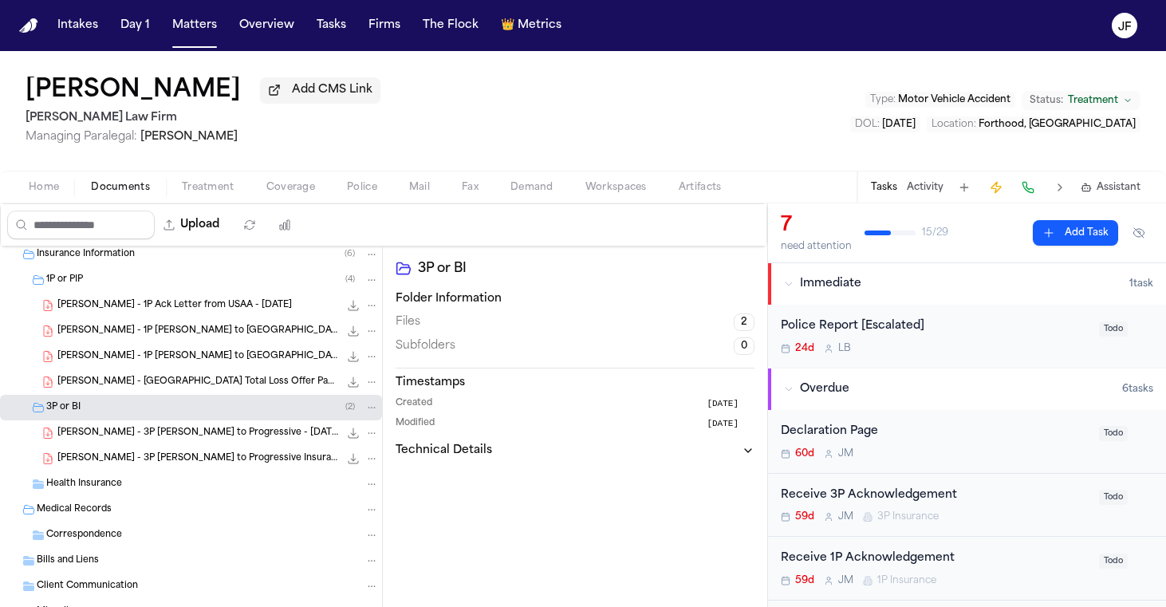
scroll to position [136, 0]
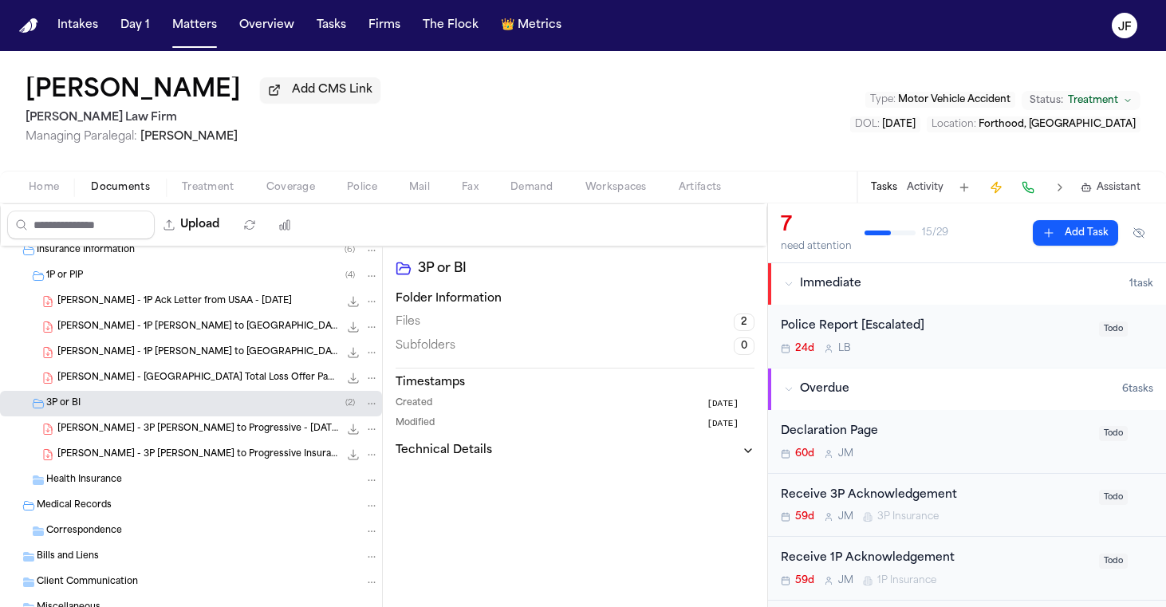
click at [169, 447] on div "C. Ruest - 3P LOR to Progressive Insurance Company - 7.29.25 245.8 KB • PDF" at bounding box center [191, 455] width 382 height 26
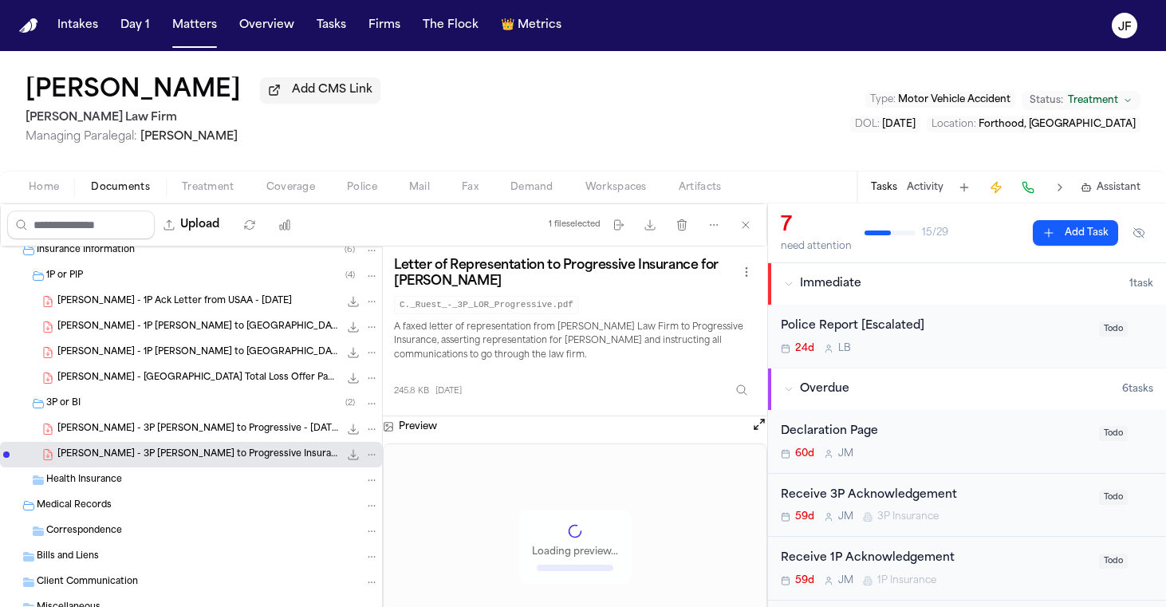
click at [179, 430] on span "C. Ruest - 3P LOR to Progressive - 7.29.25" at bounding box center [198, 430] width 282 height 14
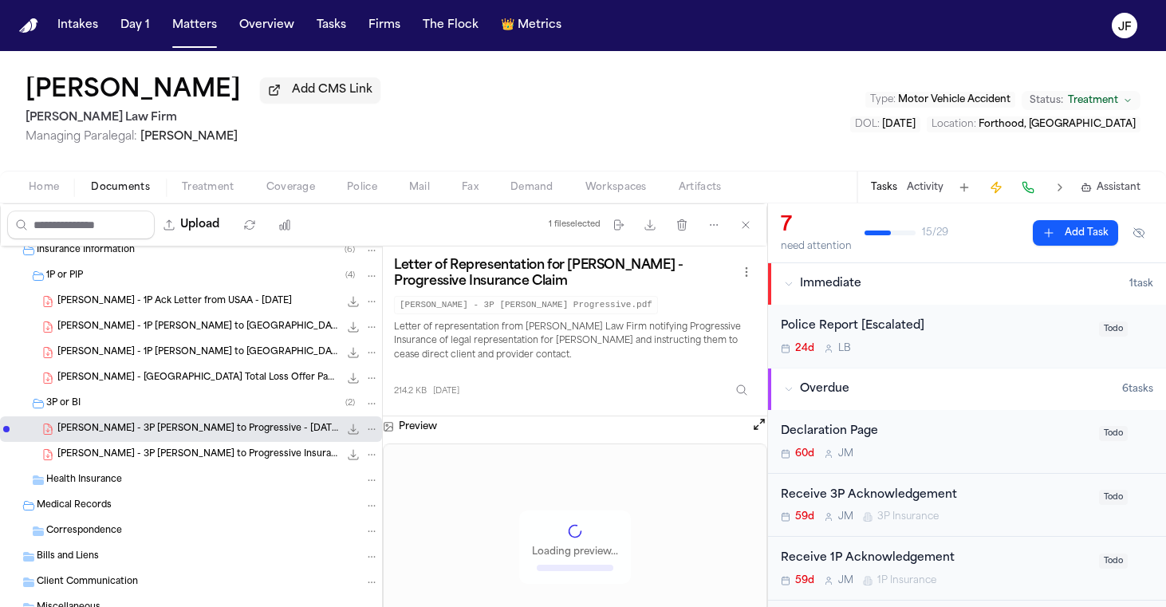
click at [347, 432] on icon "File: C. Ruest - 3P LOR to Progressive - 7.29.25" at bounding box center [353, 429] width 13 height 13
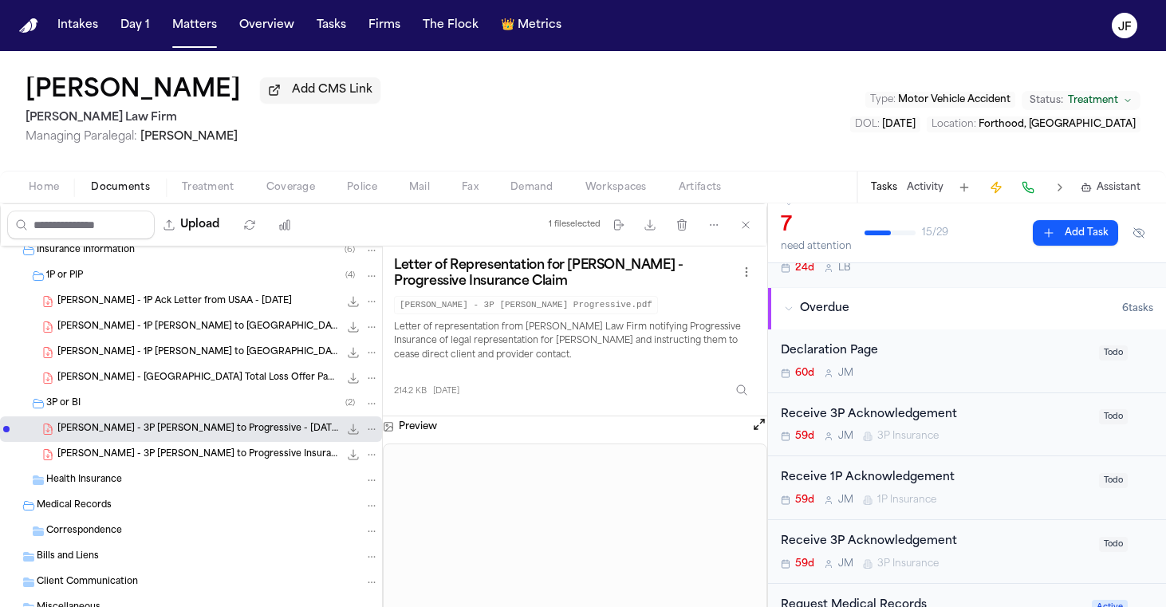
scroll to position [81, 0]
click at [913, 479] on div "Receive 1P Acknowledgement" at bounding box center [935, 477] width 309 height 18
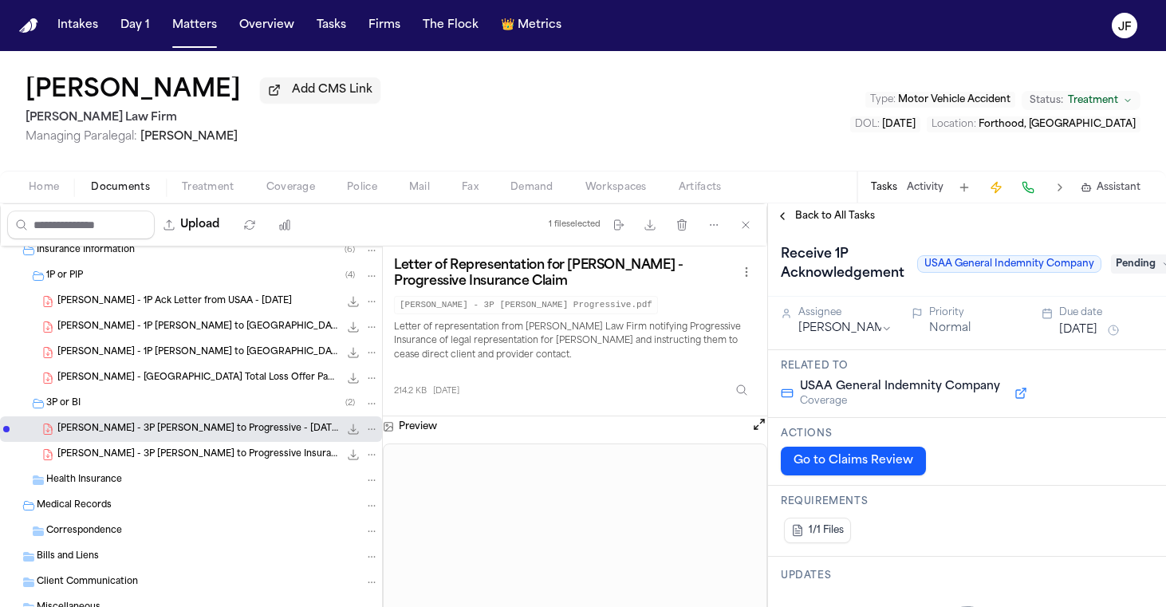
click at [1125, 264] on span "Pending" at bounding box center [1143, 263] width 64 height 19
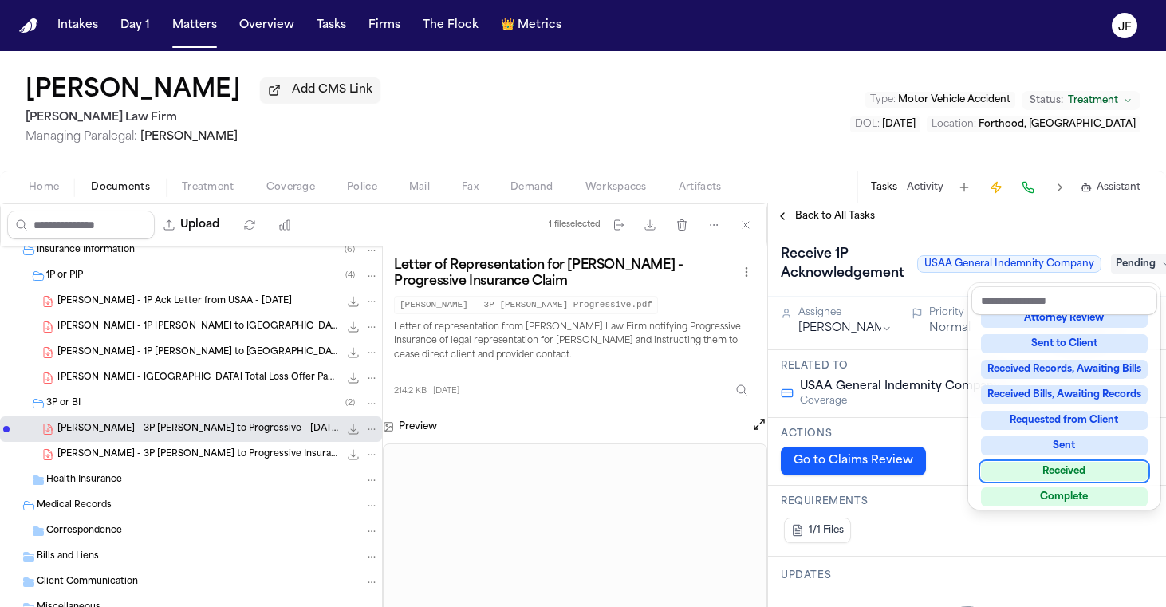
click at [1026, 464] on div "Received" at bounding box center [1064, 471] width 167 height 19
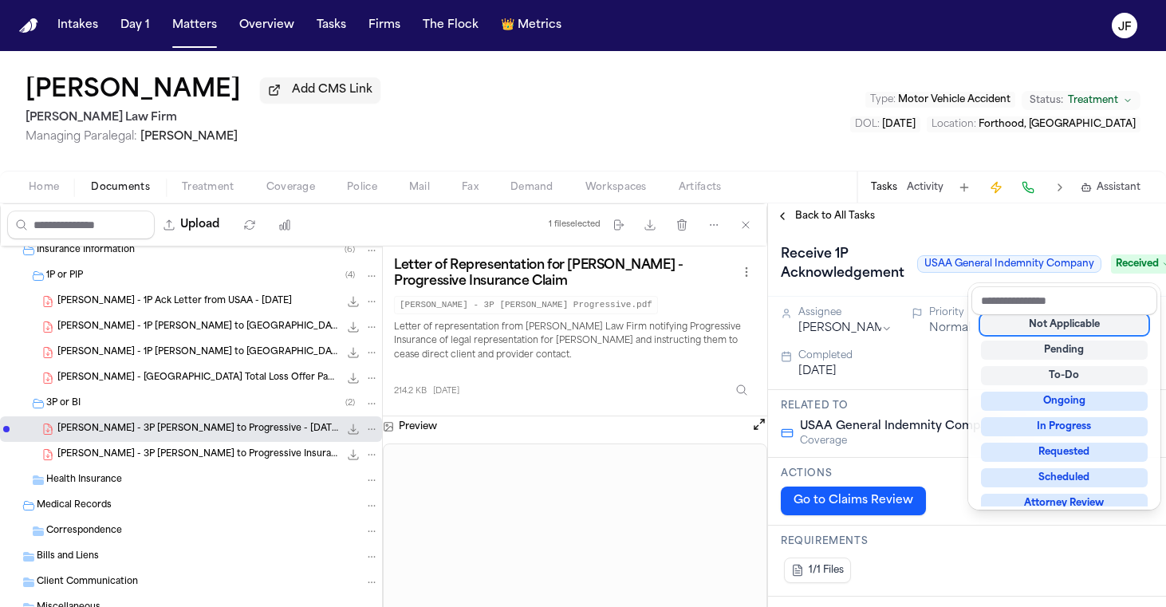
click at [847, 203] on div "Christopher Ruest Add CMS Link Ruy Mireles Law Firm Managing Paralegal: Jessica…" at bounding box center [583, 329] width 1166 height 556
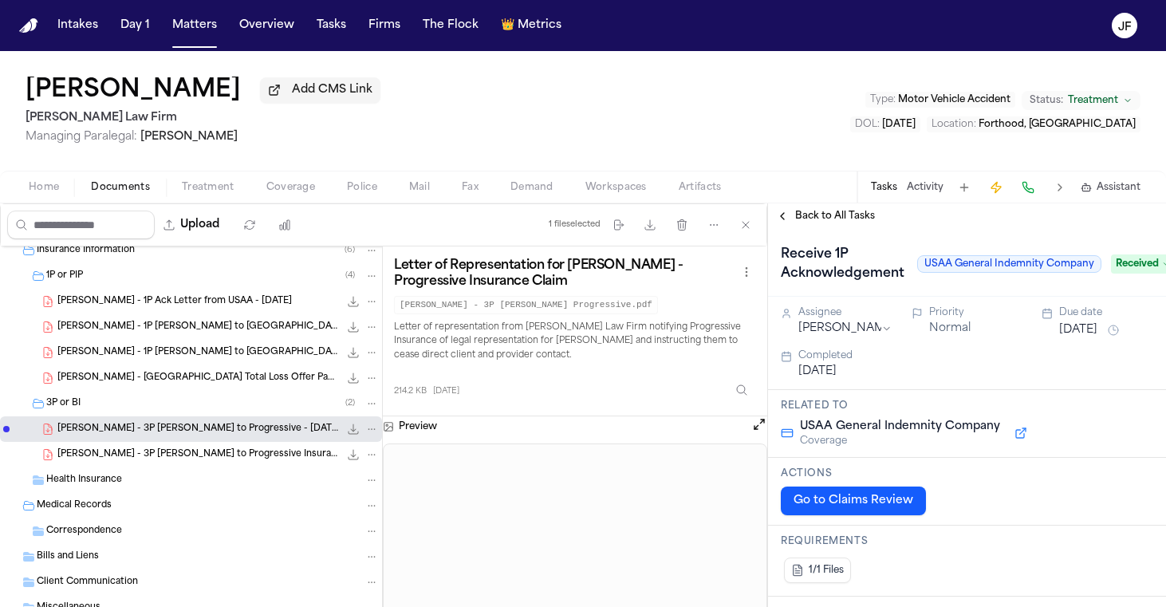
click at [847, 223] on span "Back to All Tasks" at bounding box center [835, 216] width 80 height 13
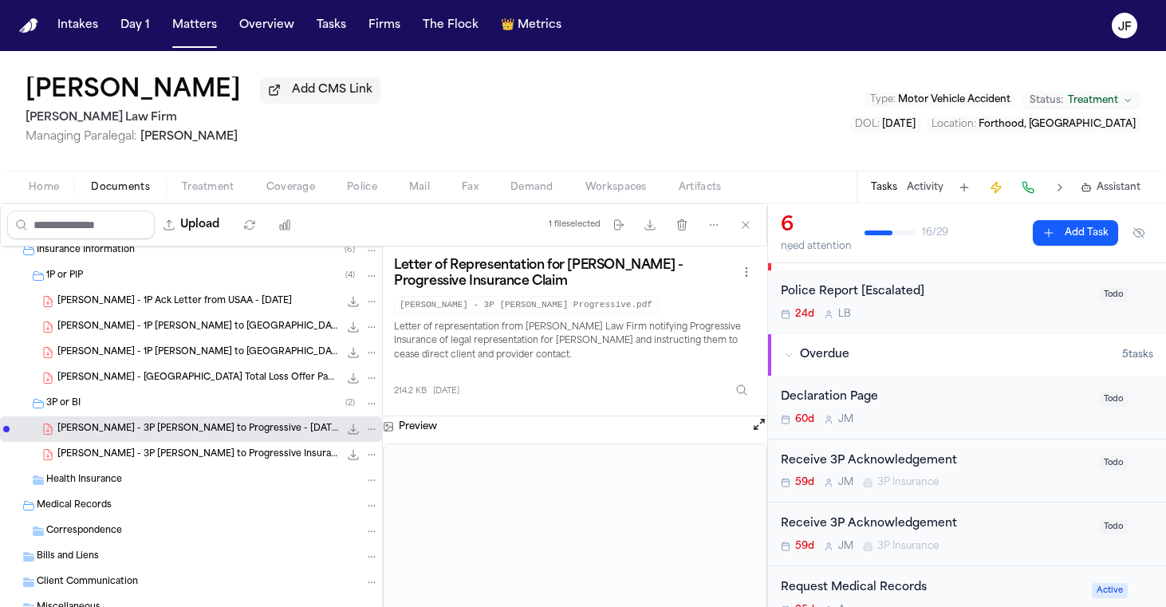
scroll to position [39, 0]
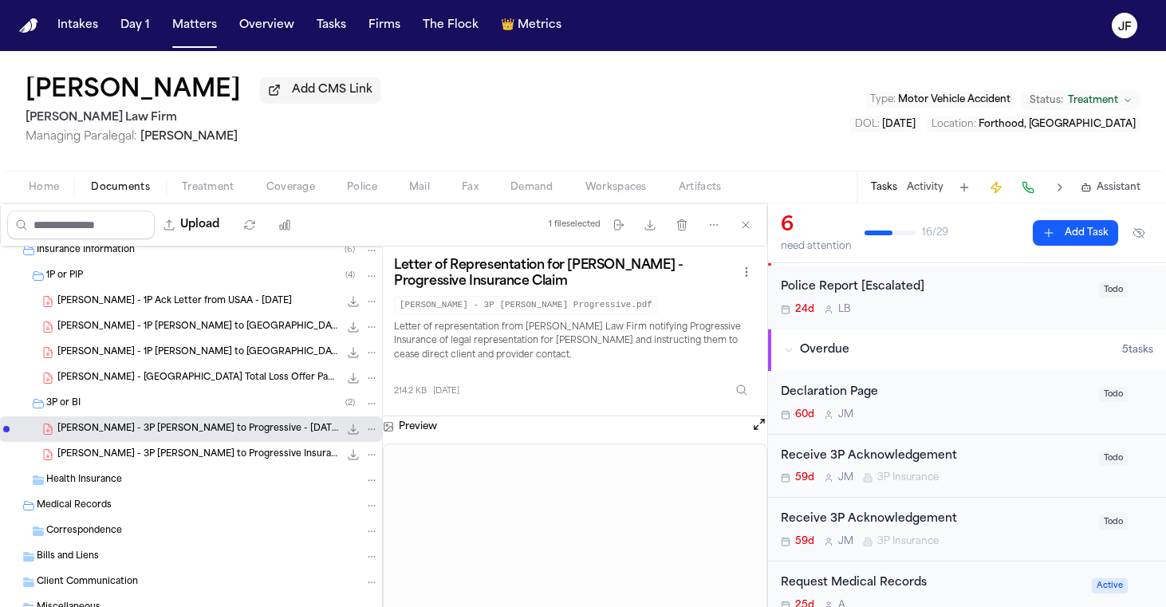
click at [261, 462] on span "C. Ruest - 3P LOR to Progressive Insurance Company - 7.29.25" at bounding box center [198, 455] width 282 height 14
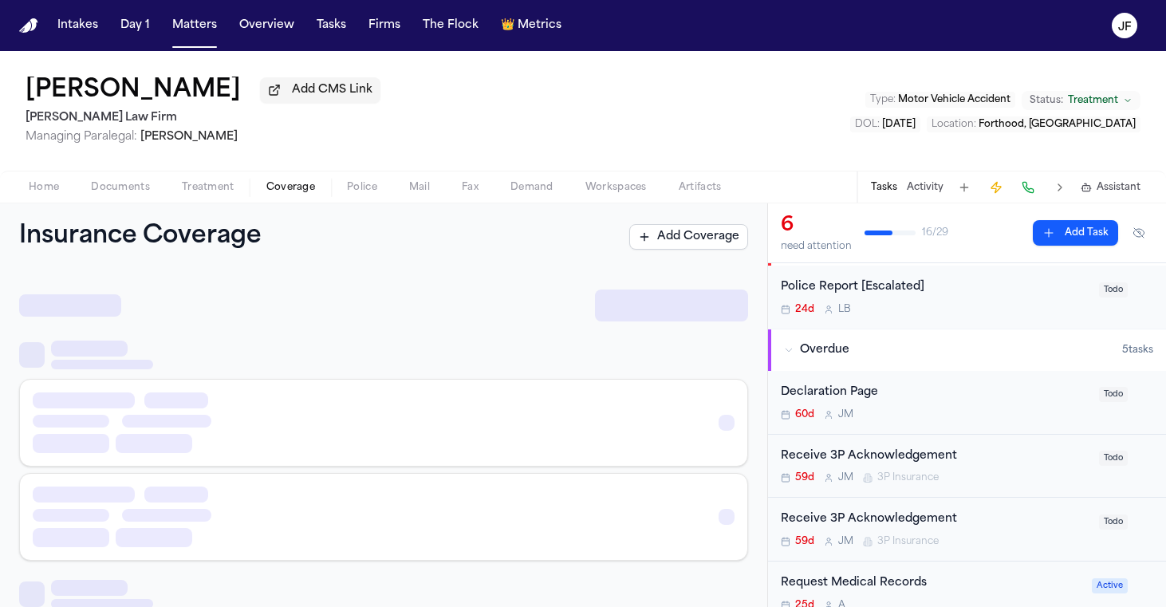
click at [308, 192] on span "Coverage" at bounding box center [290, 187] width 49 height 13
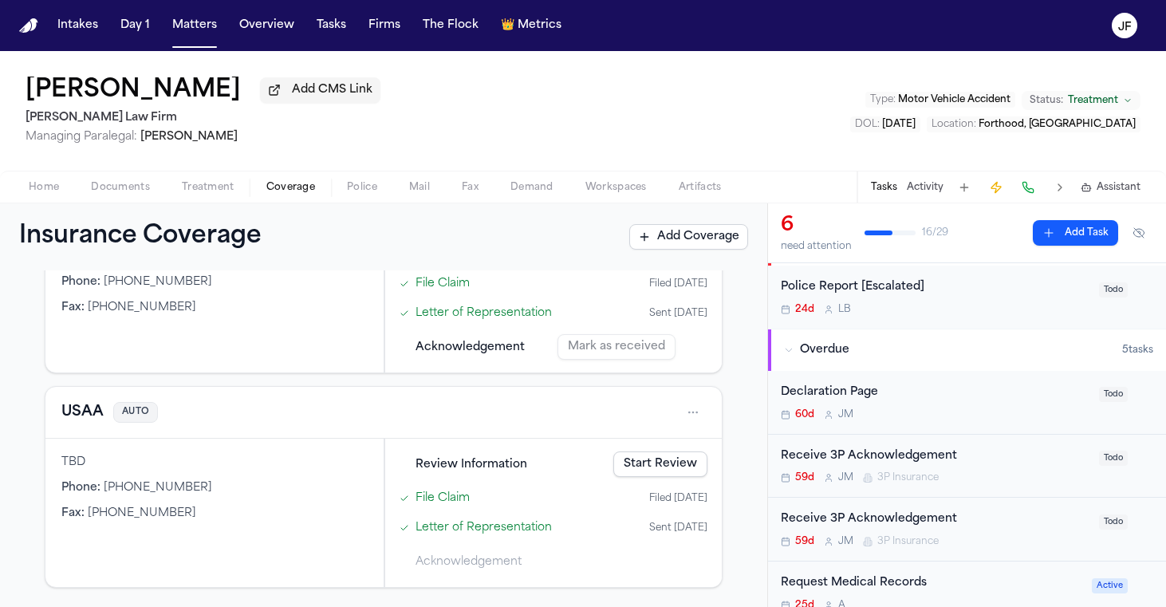
click at [84, 408] on button "USAA" at bounding box center [82, 412] width 42 height 22
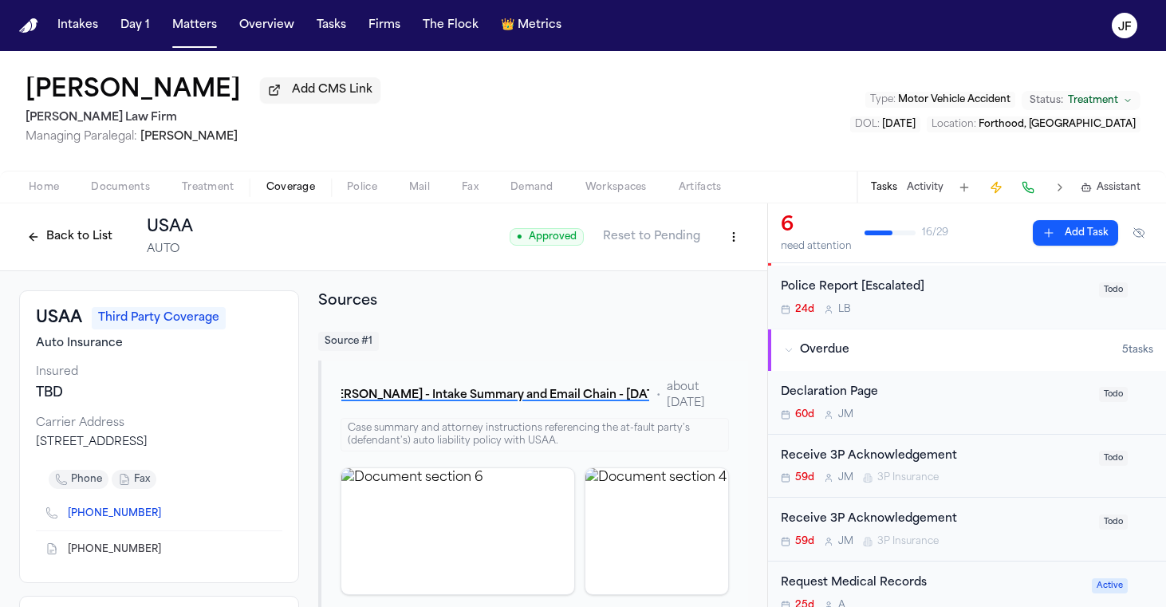
click at [44, 250] on button "Back to List" at bounding box center [69, 237] width 101 height 26
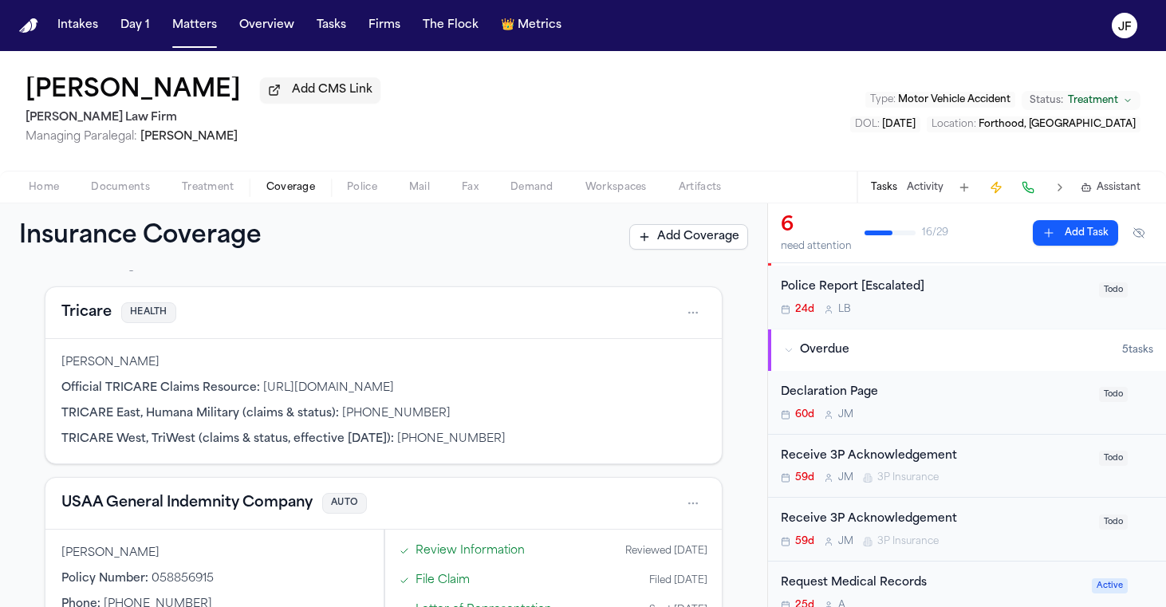
scroll to position [63, 0]
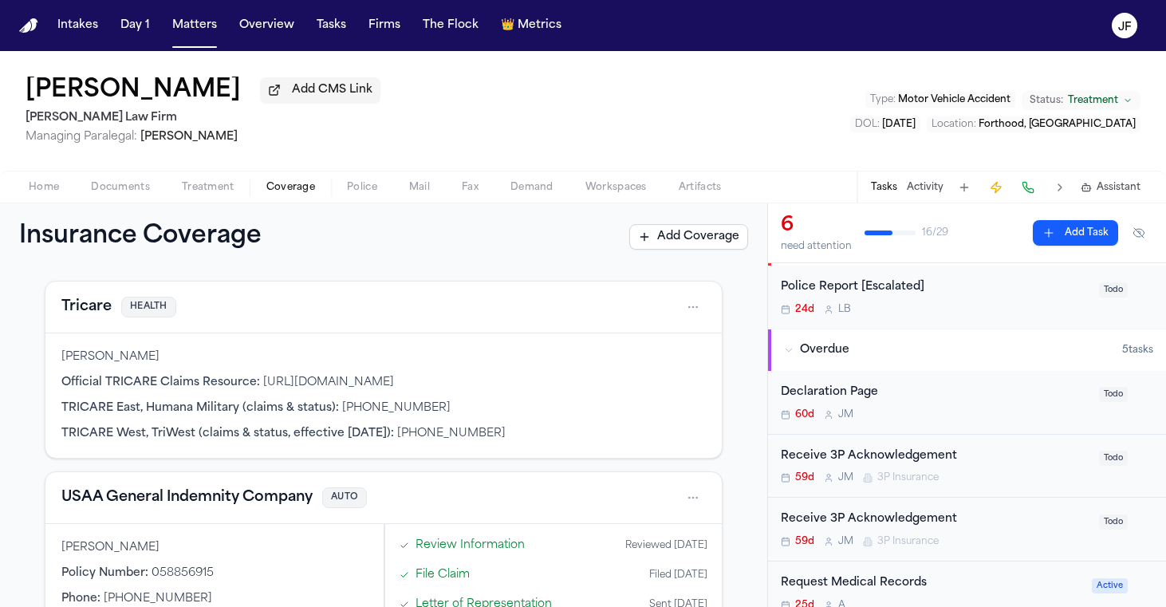
click at [193, 492] on button "USAA General Indemnity Company" at bounding box center [186, 498] width 251 height 22
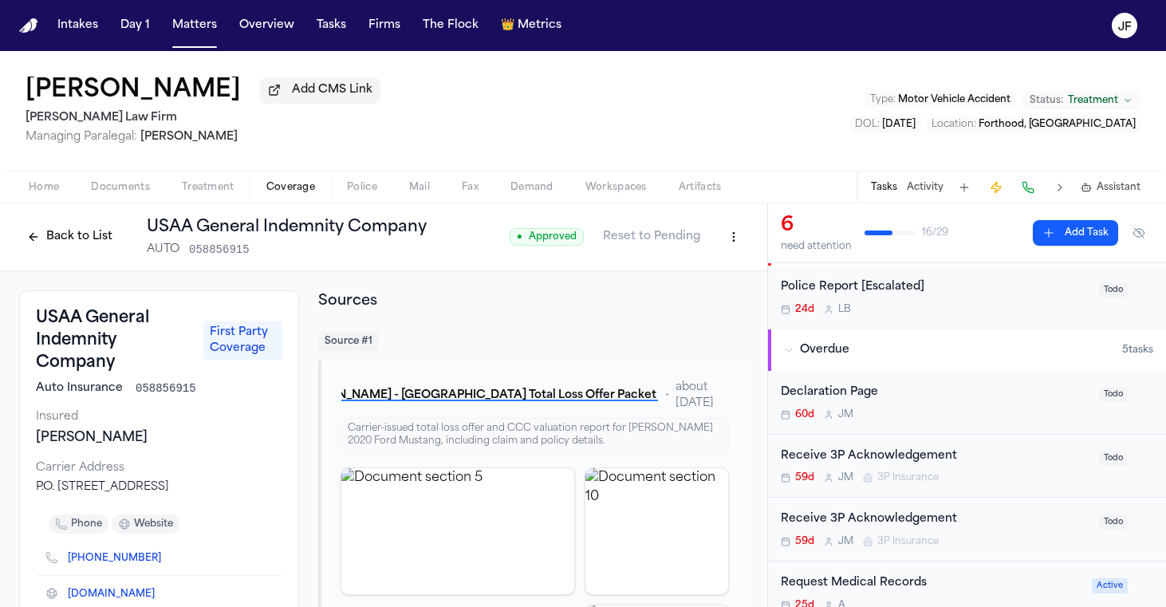
scroll to position [-1, 0]
click at [57, 258] on div "Back to List USAA General Indemnity Company AUTO 058856915" at bounding box center [223, 236] width 408 height 41
click at [66, 257] on div "Back to List USAA General Indemnity Company AUTO 058856915" at bounding box center [223, 236] width 408 height 41
click at [69, 238] on button "Back to List" at bounding box center [69, 237] width 101 height 26
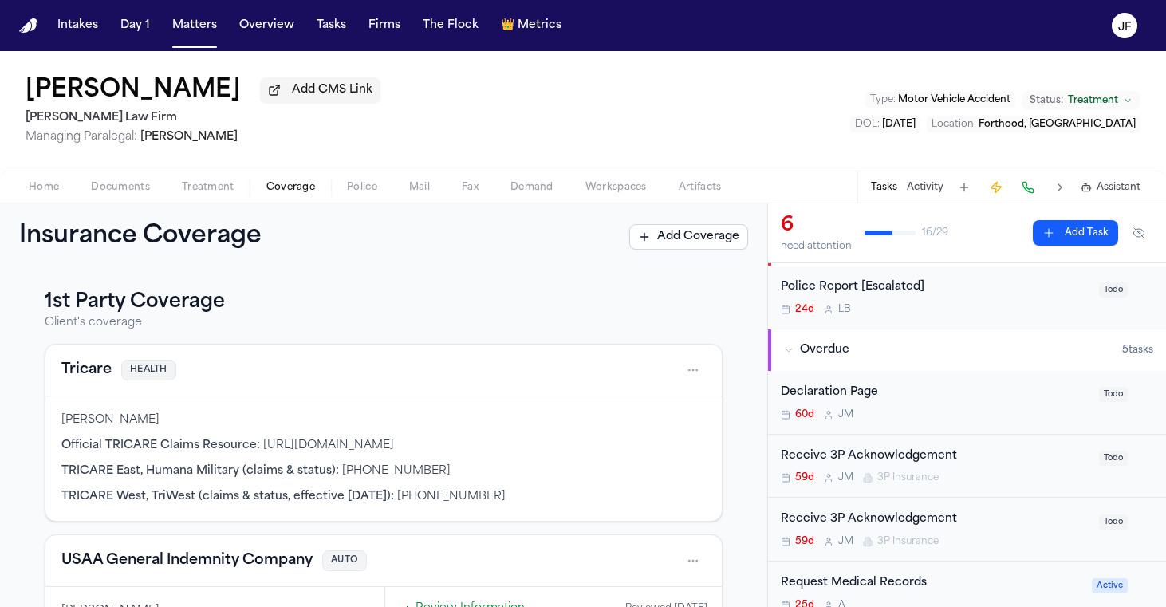
click at [947, 460] on div "Receive 3P Acknowledgement" at bounding box center [935, 456] width 309 height 18
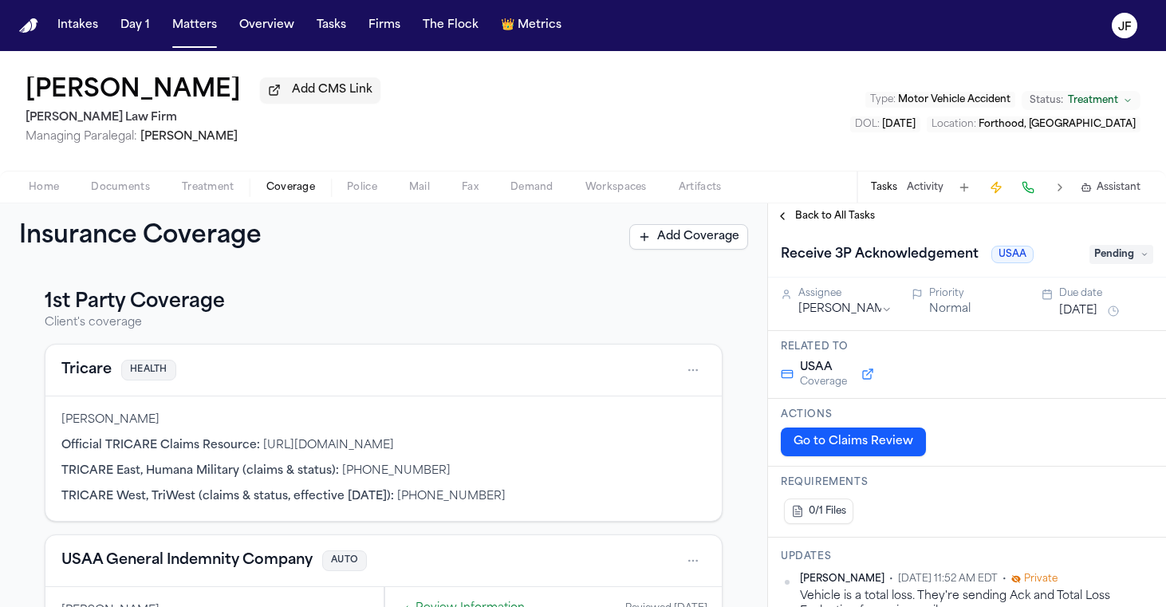
click at [1141, 257] on icon at bounding box center [1145, 254] width 8 height 8
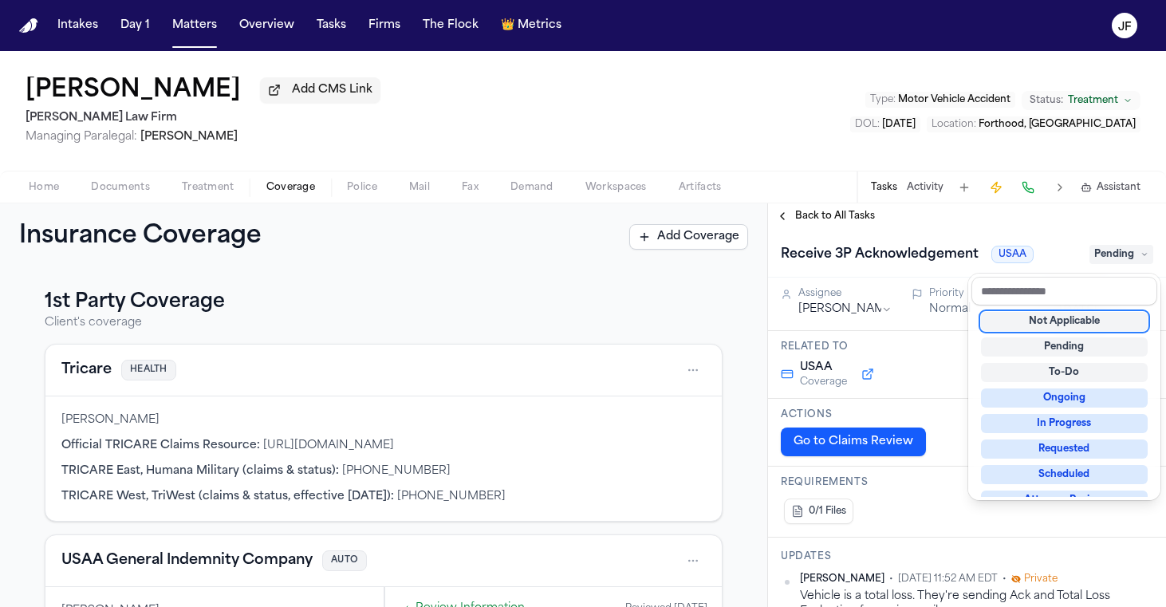
click at [1082, 321] on div "Not Applicable" at bounding box center [1064, 321] width 167 height 19
click at [853, 226] on div "Back to All Tasks Receive 3P Acknowledgement USAA Not Applicable Assignee Jacqu…" at bounding box center [967, 405] width 398 height 404
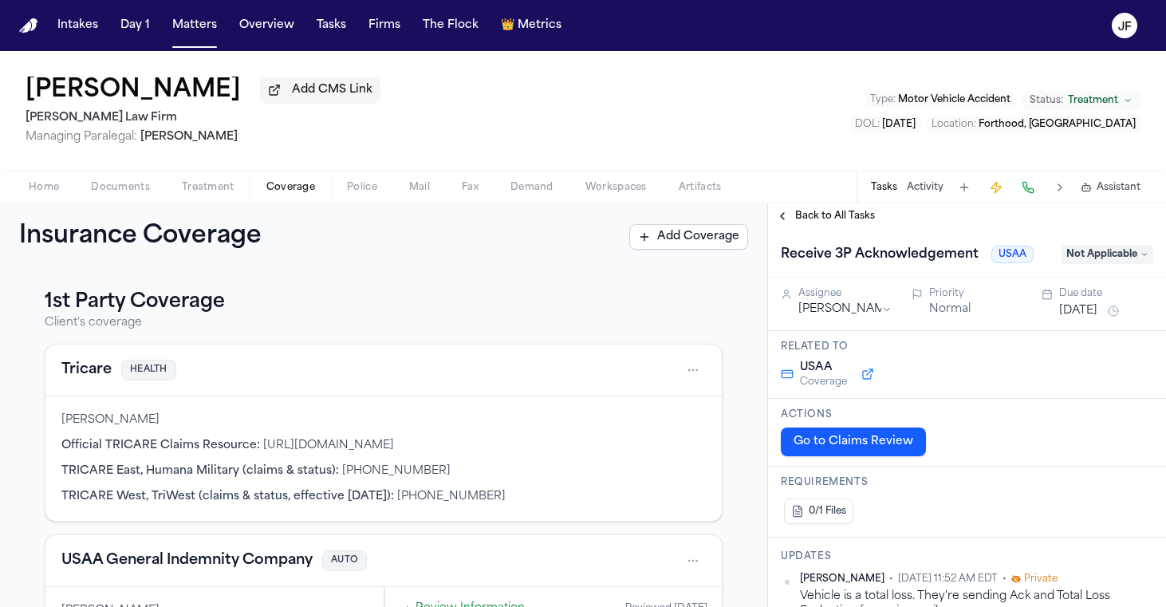
click at [853, 223] on span "Back to All Tasks" at bounding box center [835, 216] width 80 height 13
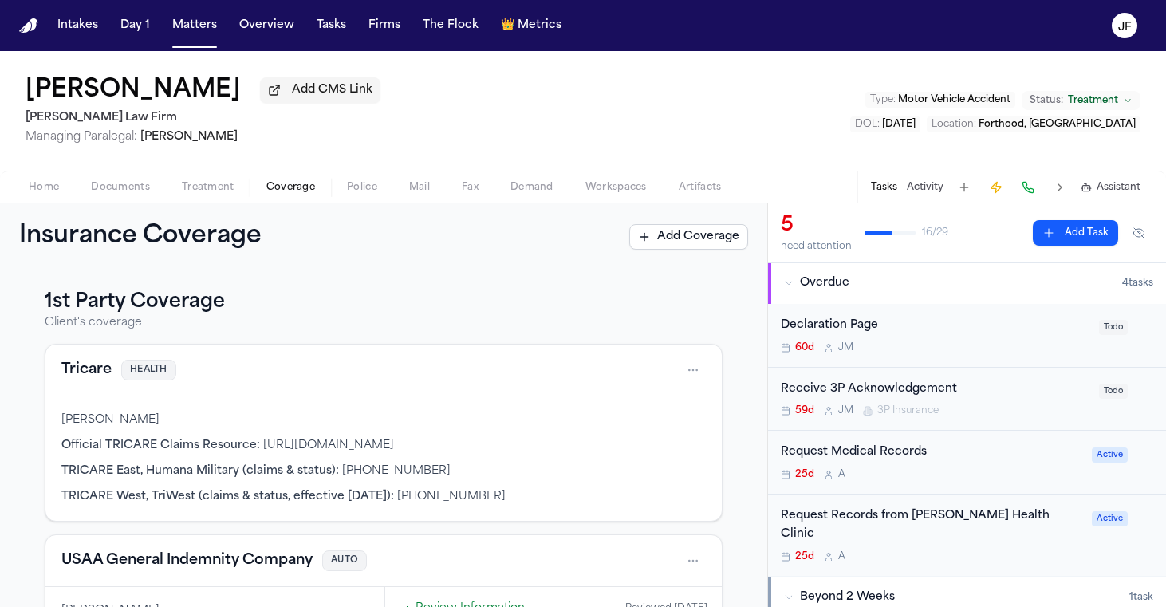
scroll to position [94, 0]
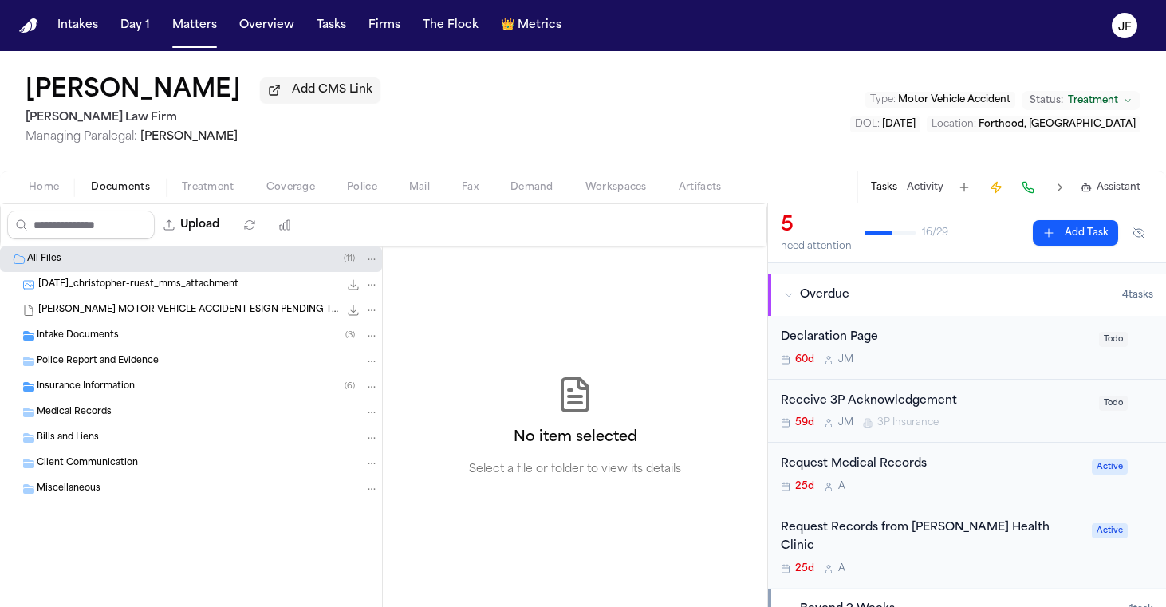
click at [112, 184] on span "Documents" at bounding box center [120, 187] width 59 height 13
click at [161, 333] on div "Intake Documents ( 3 )" at bounding box center [208, 336] width 342 height 14
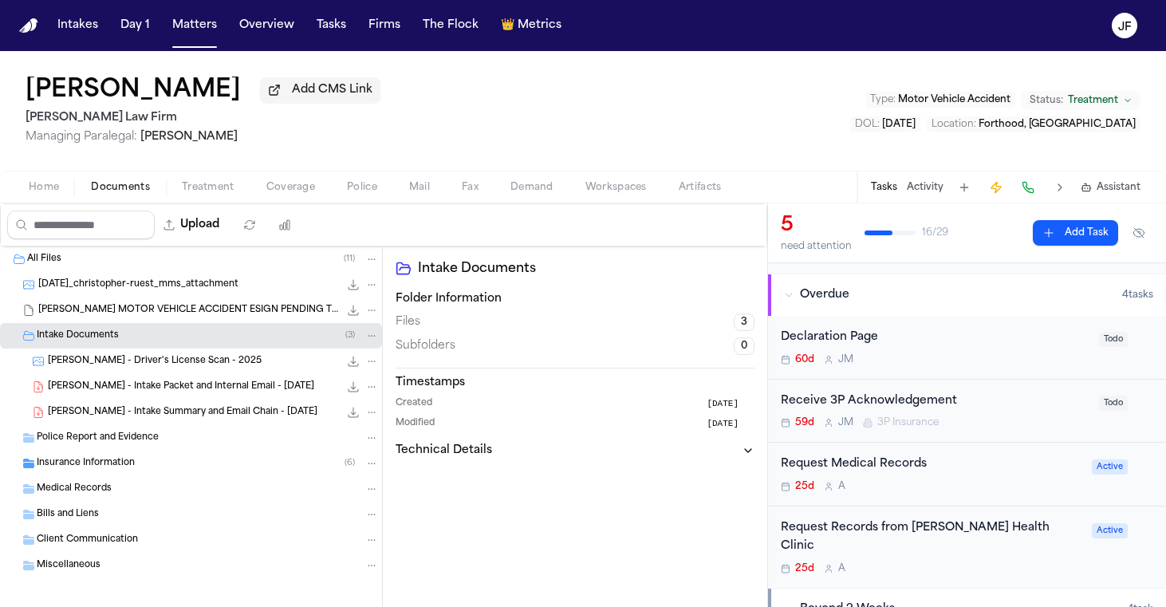
click at [171, 335] on div "Intake Documents ( 3 )" at bounding box center [208, 336] width 342 height 14
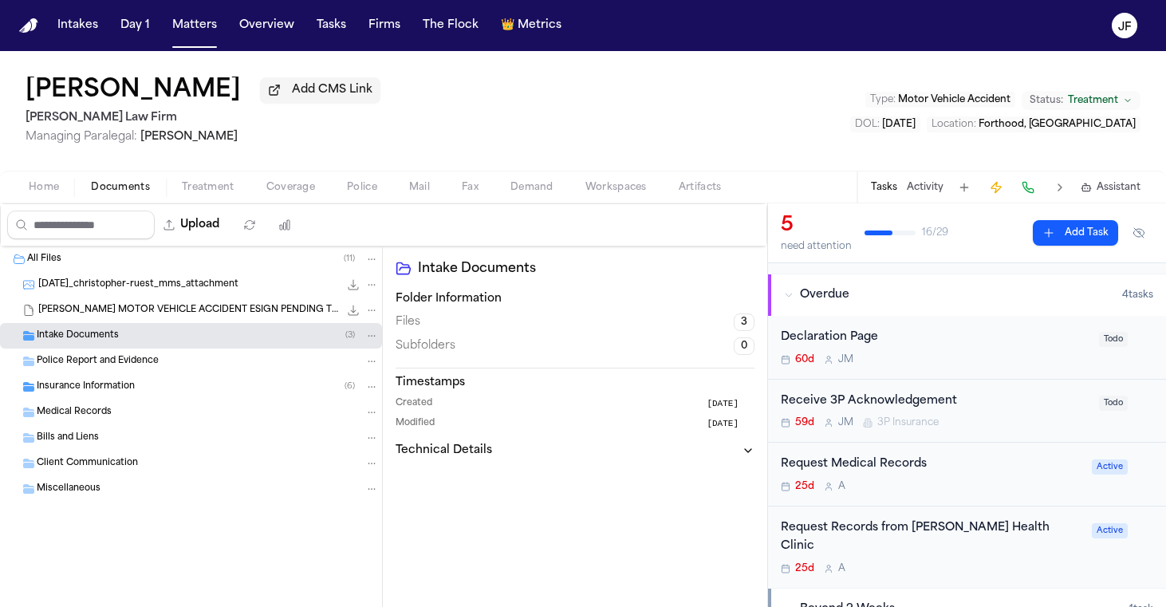
click at [172, 383] on div "Insurance Information ( 6 )" at bounding box center [208, 387] width 342 height 14
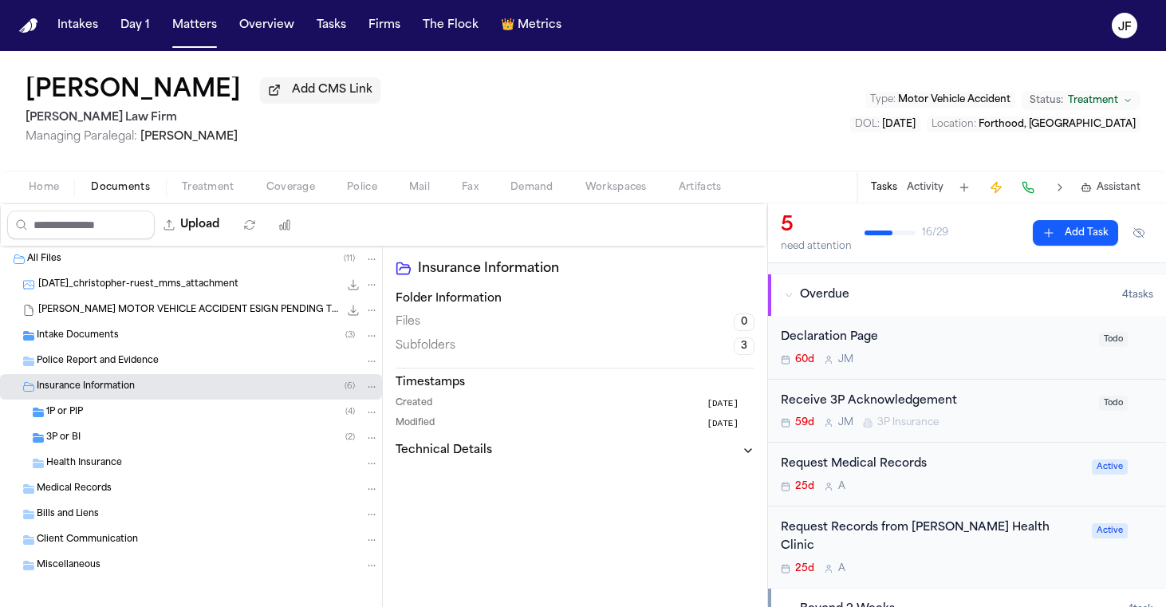
click at [175, 420] on div "1P or PIP ( 4 )" at bounding box center [212, 412] width 333 height 14
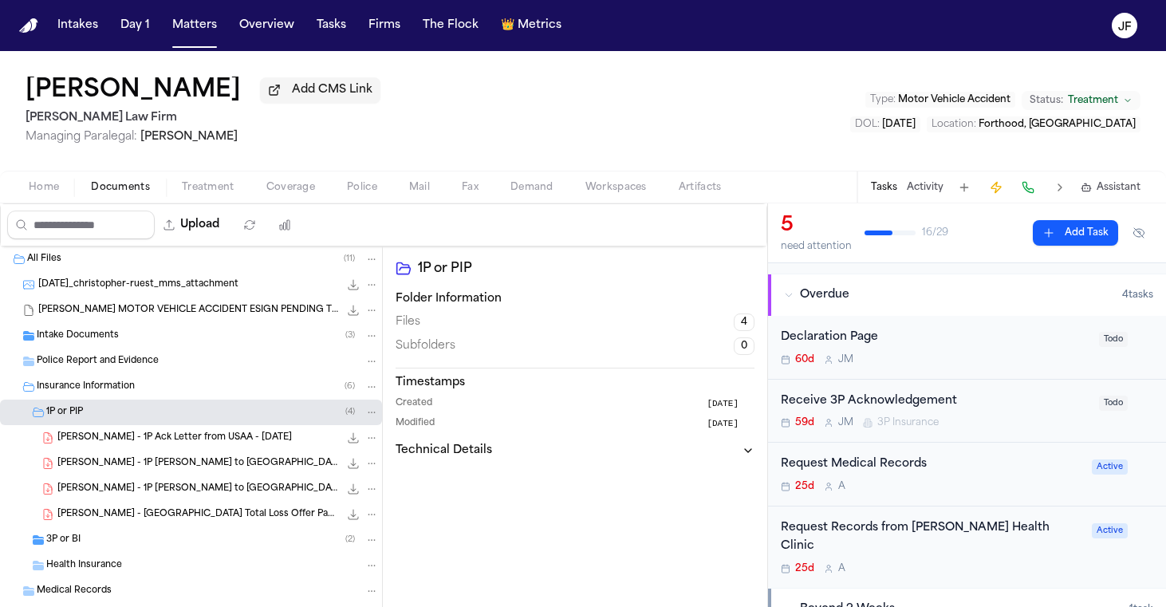
click at [202, 521] on span "C. Ruest - USAA Total Loss Offer Packet - 7.21.25" at bounding box center [198, 515] width 282 height 14
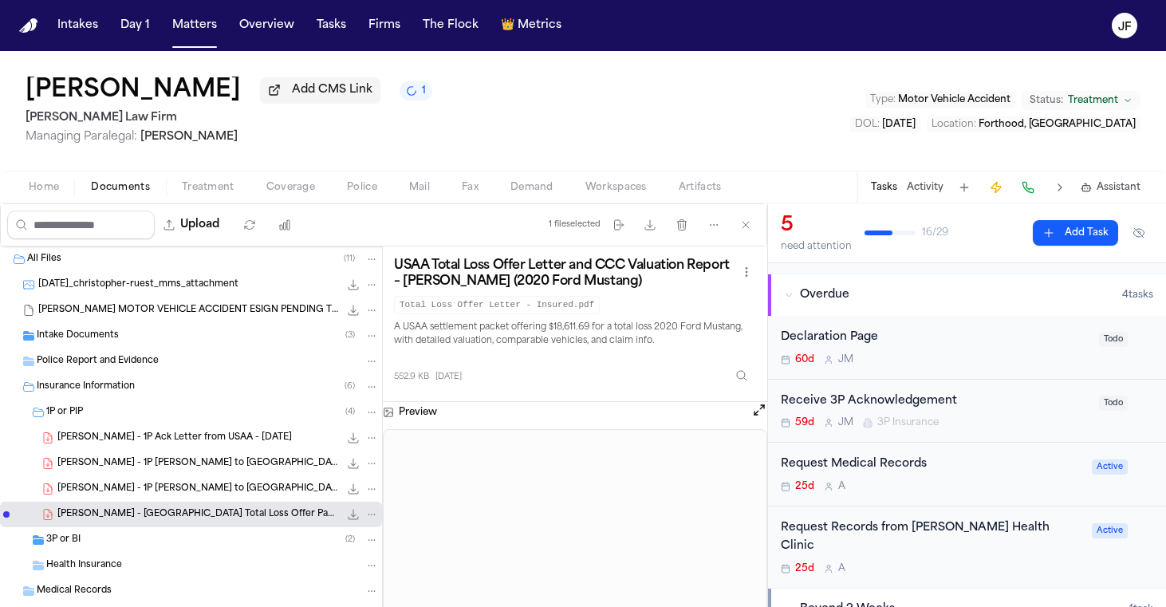
click at [222, 443] on span "C. Ruest - 1P Ack Letter from USAA - 8.1.25" at bounding box center [174, 439] width 234 height 14
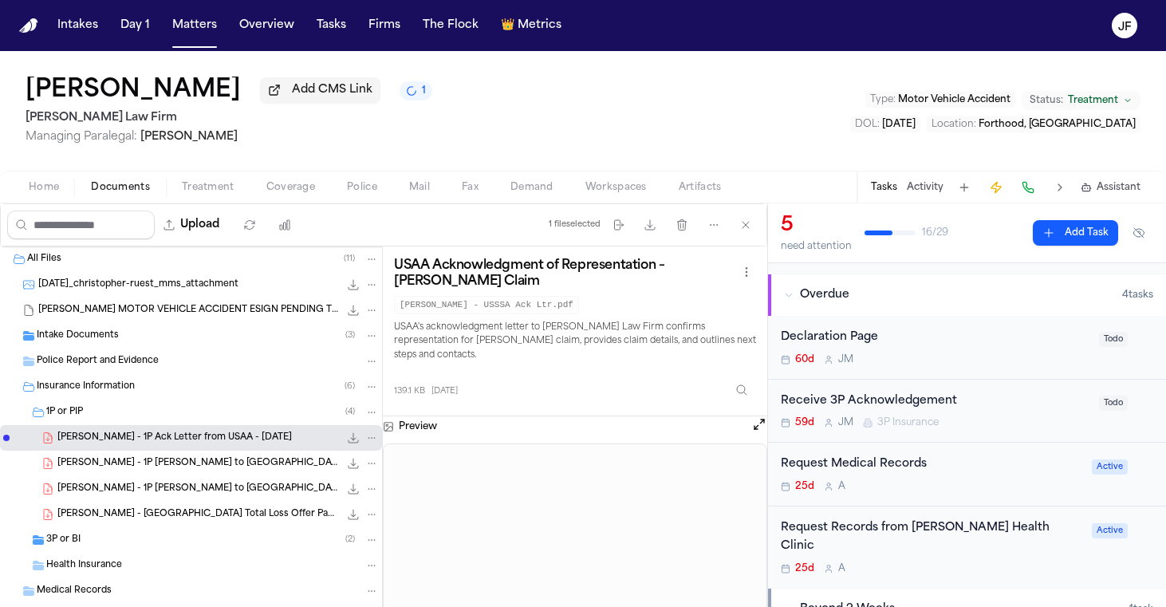
click at [873, 404] on div "Receive 3P Acknowledgement" at bounding box center [935, 401] width 309 height 18
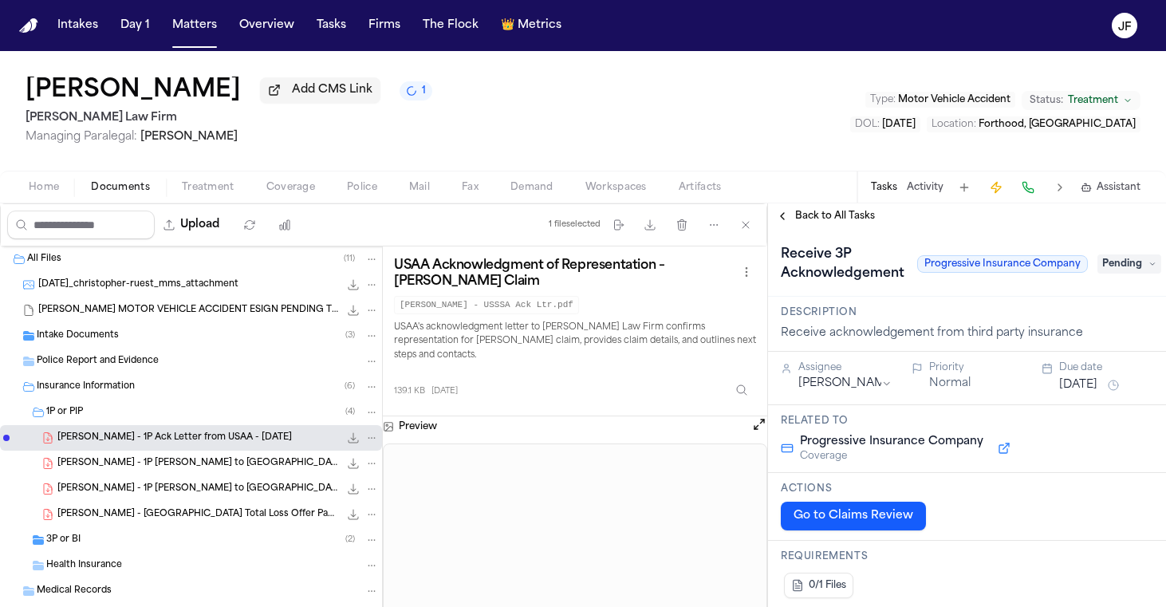
click at [818, 215] on span "Back to All Tasks" at bounding box center [835, 216] width 80 height 13
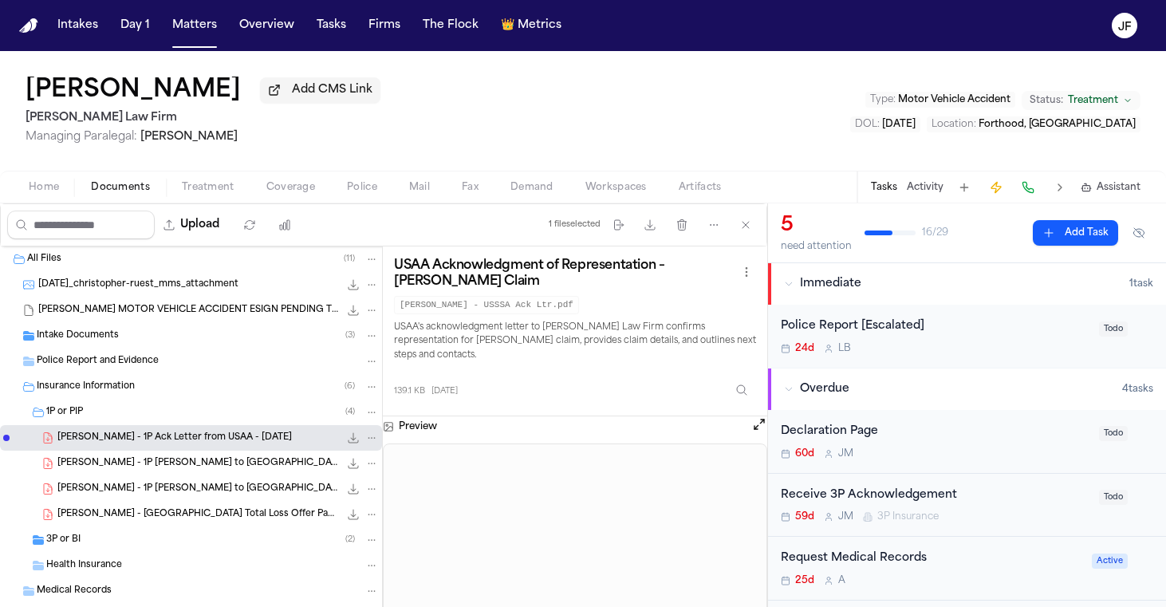
click at [132, 342] on div "Intake Documents ( 3 )" at bounding box center [208, 336] width 342 height 14
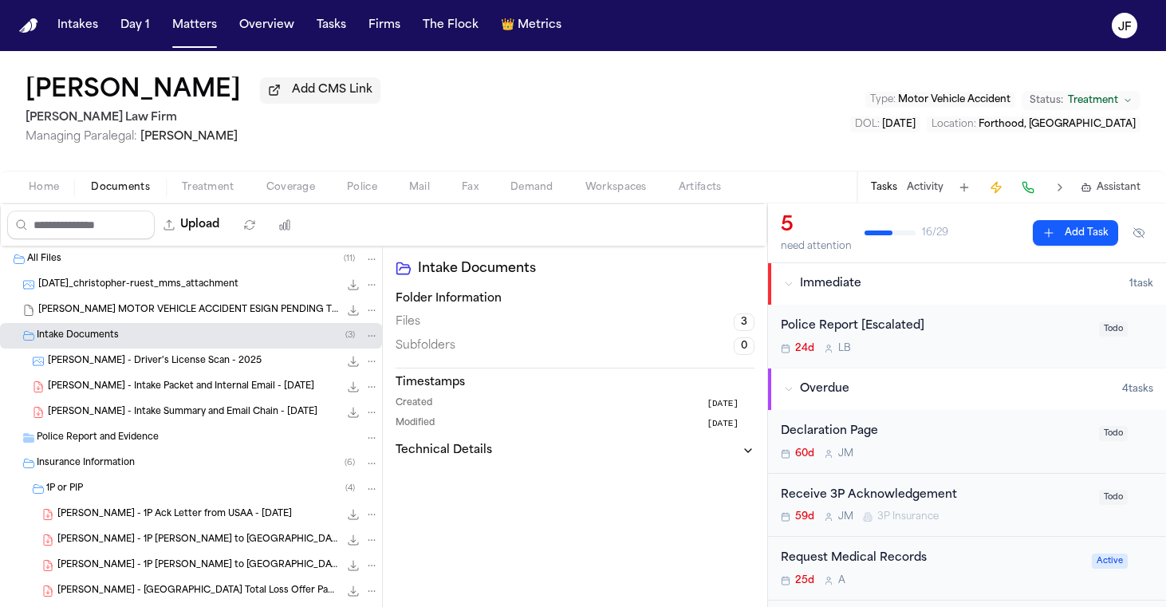
click at [160, 388] on span "C. Ruest - Intake Packet and Internal Email - 7.21.25" at bounding box center [181, 387] width 266 height 14
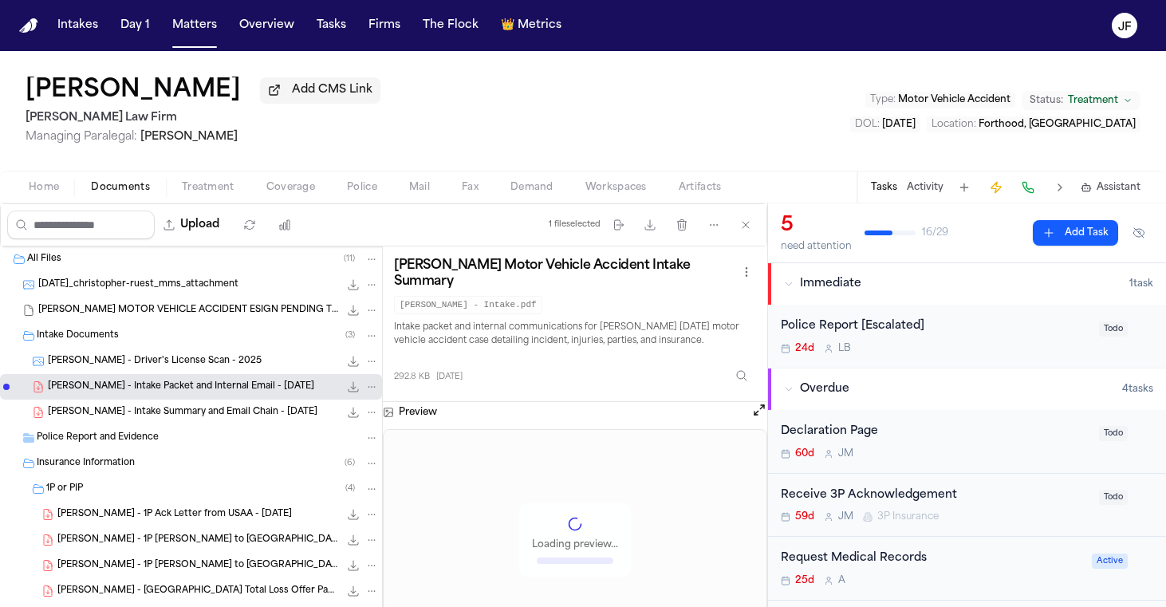
click at [347, 389] on icon "File: C. Ruest - Intake Packet and Internal Email - 7.21.25" at bounding box center [353, 386] width 13 height 13
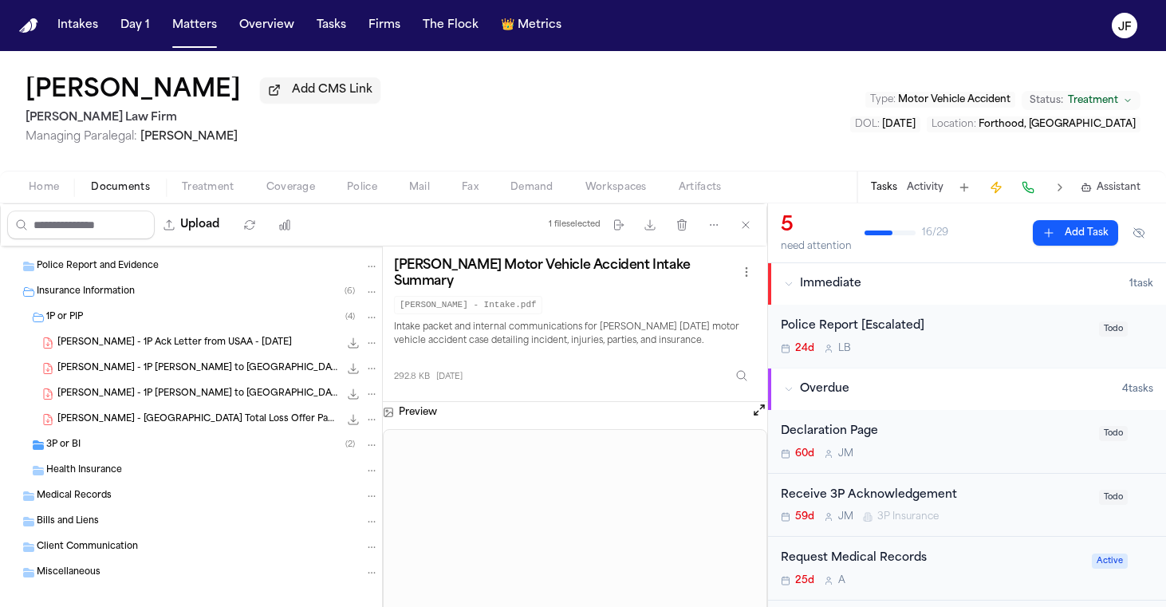
scroll to position [173, 0]
click at [222, 442] on div "3P or BI ( 2 )" at bounding box center [212, 443] width 333 height 14
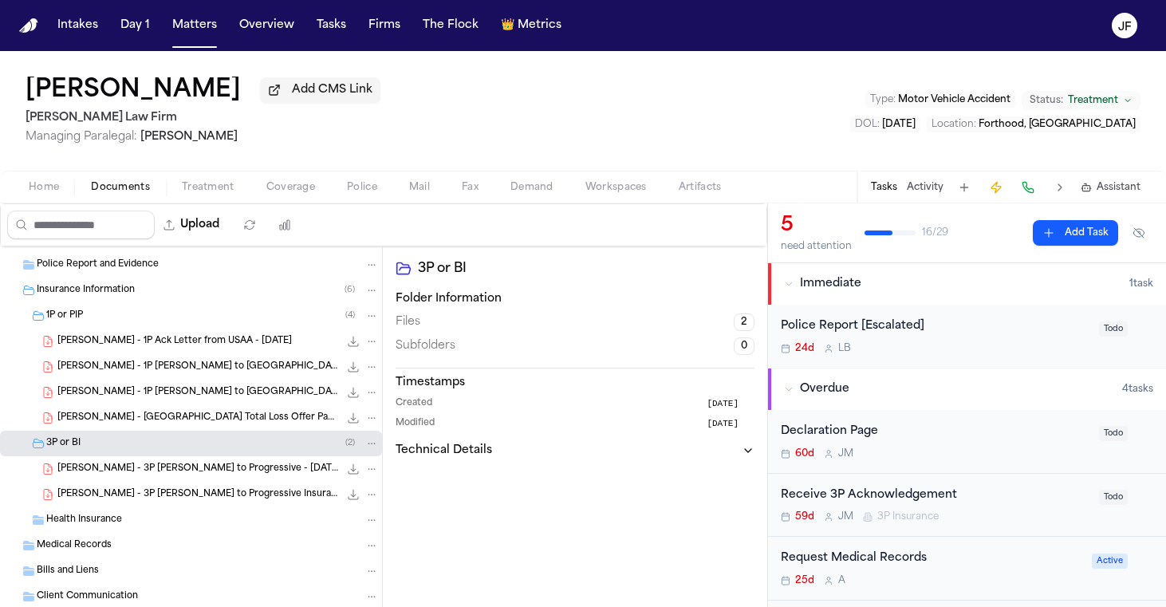
click at [971, 340] on div "Police Report [Escalated] 24d L B" at bounding box center [935, 335] width 309 height 37
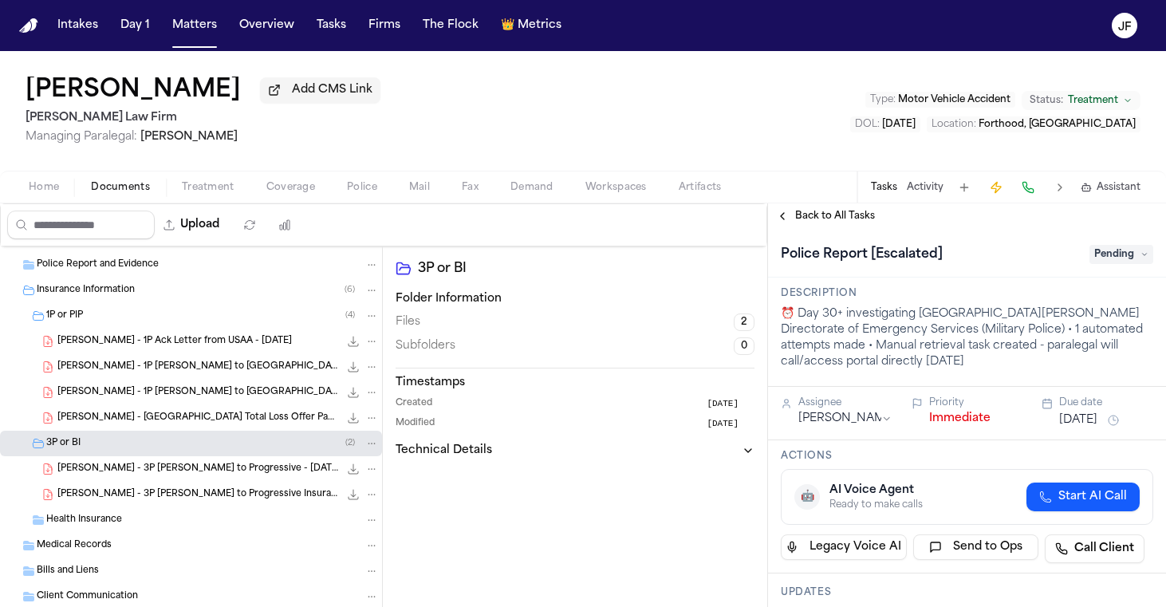
click at [940, 1] on nav "Intakes Day 1 Matters Overview Tasks Firms The Flock 👑 Metrics JF" at bounding box center [583, 25] width 1166 height 51
click at [1108, 255] on span "Pending" at bounding box center [1122, 254] width 64 height 19
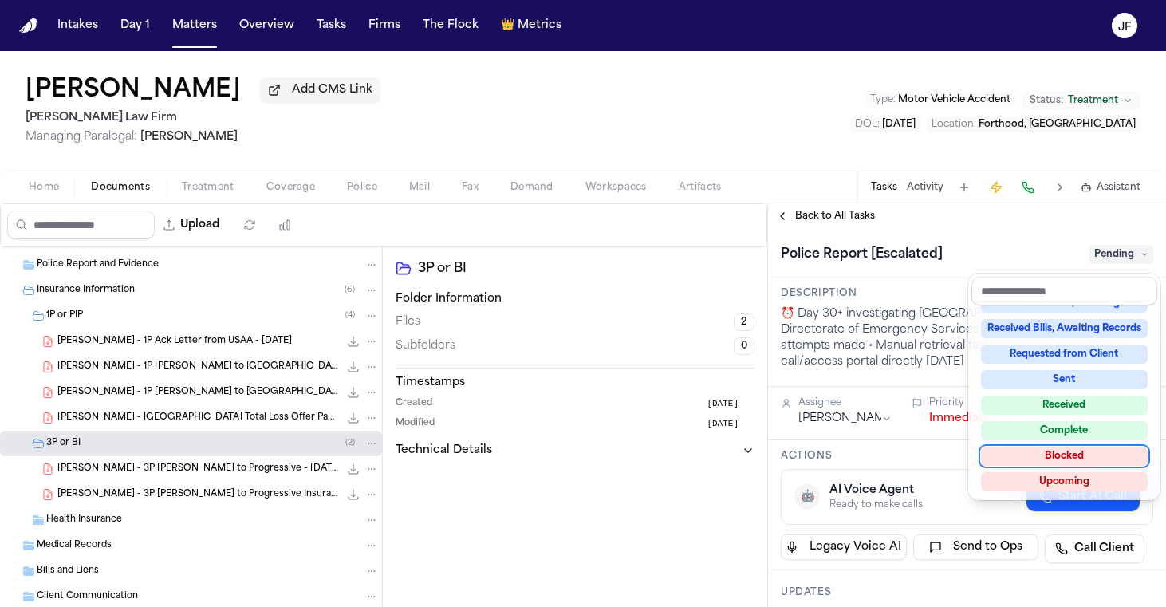
click at [1054, 455] on div "Blocked" at bounding box center [1064, 456] width 167 height 19
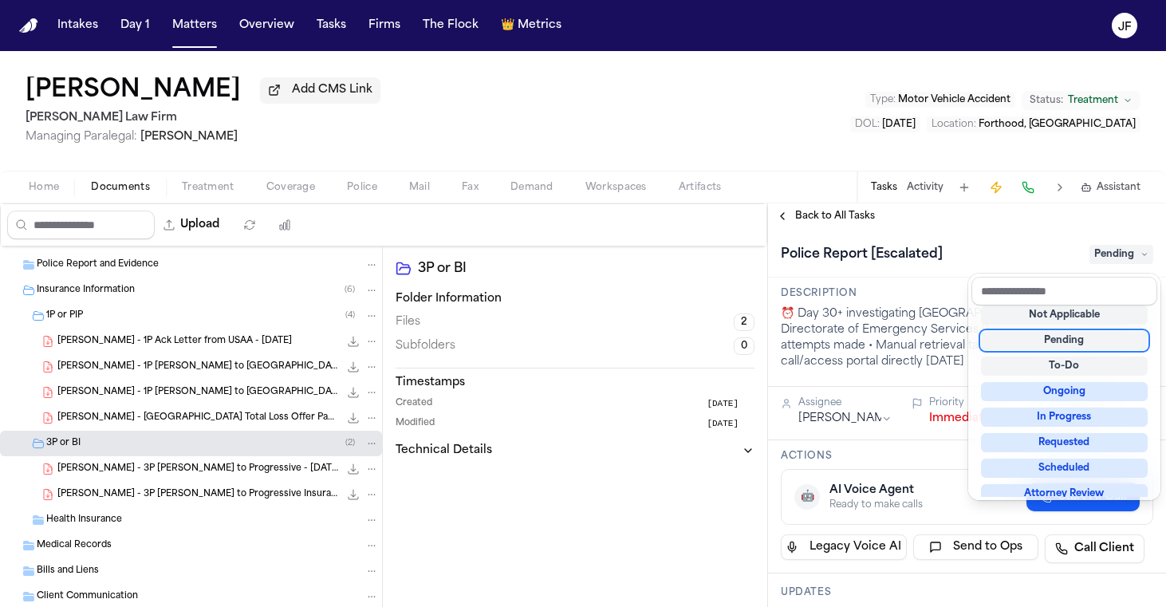
click at [972, 227] on div "**********" at bounding box center [967, 405] width 398 height 404
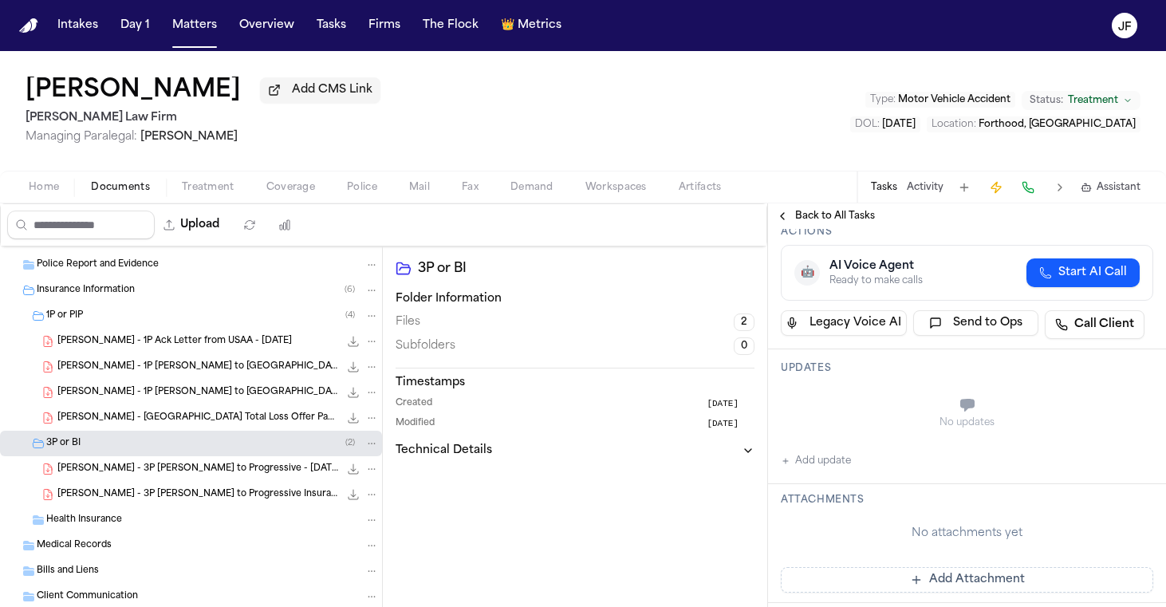
scroll to position [227, 0]
click at [814, 459] on button "Add update" at bounding box center [816, 457] width 70 height 19
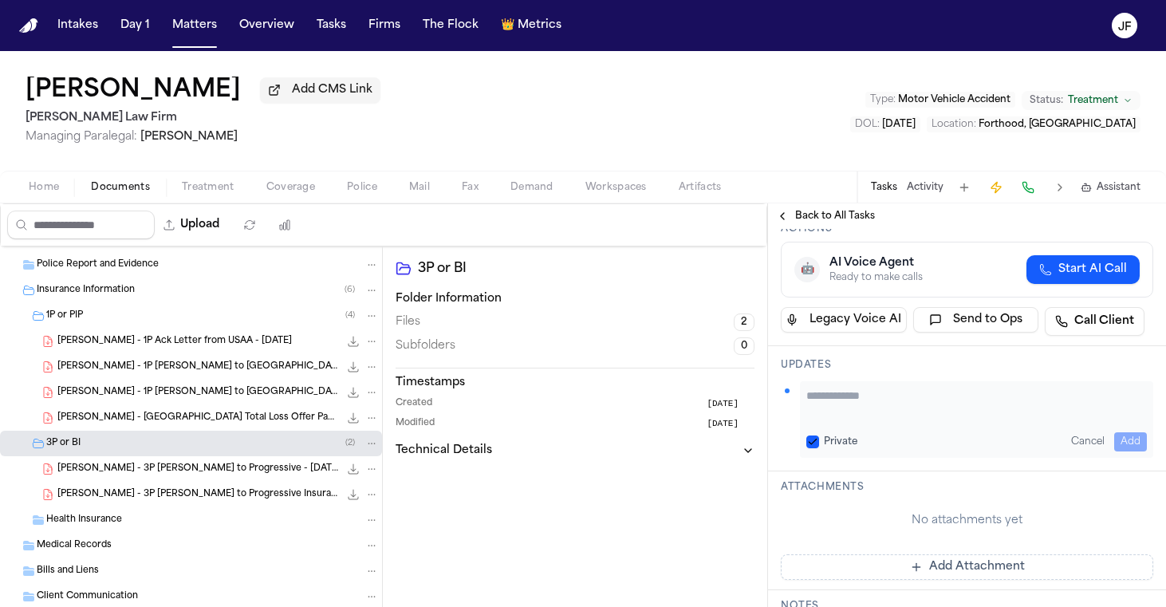
click at [910, 403] on textarea "Add your update" at bounding box center [976, 404] width 341 height 32
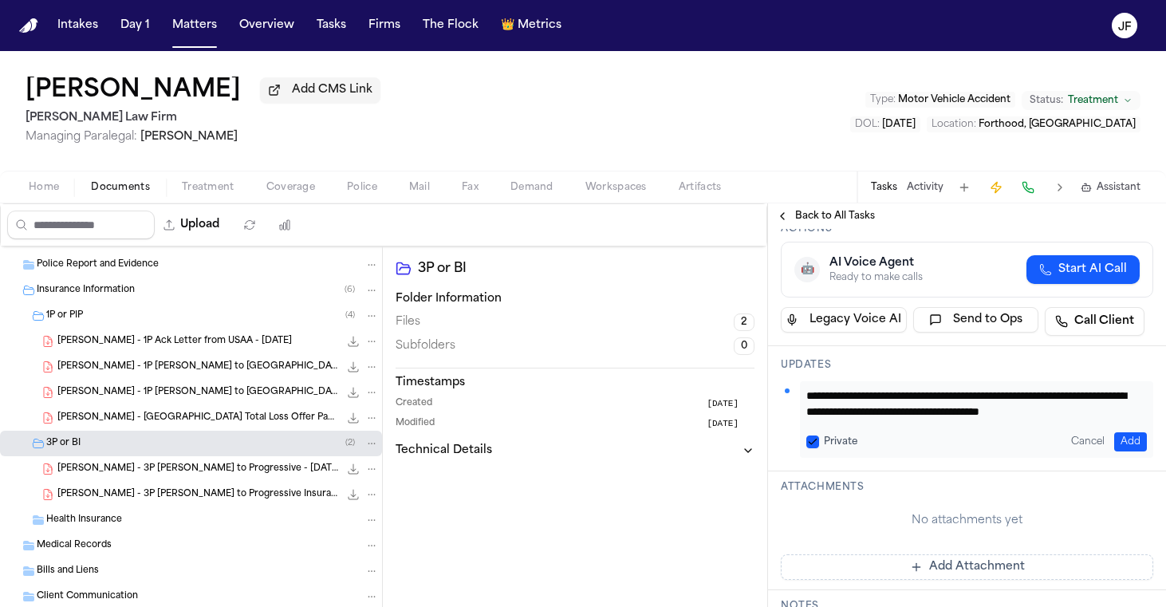
scroll to position [16, 0]
type textarea "**********"
click at [1117, 441] on button "Add" at bounding box center [1130, 441] width 33 height 19
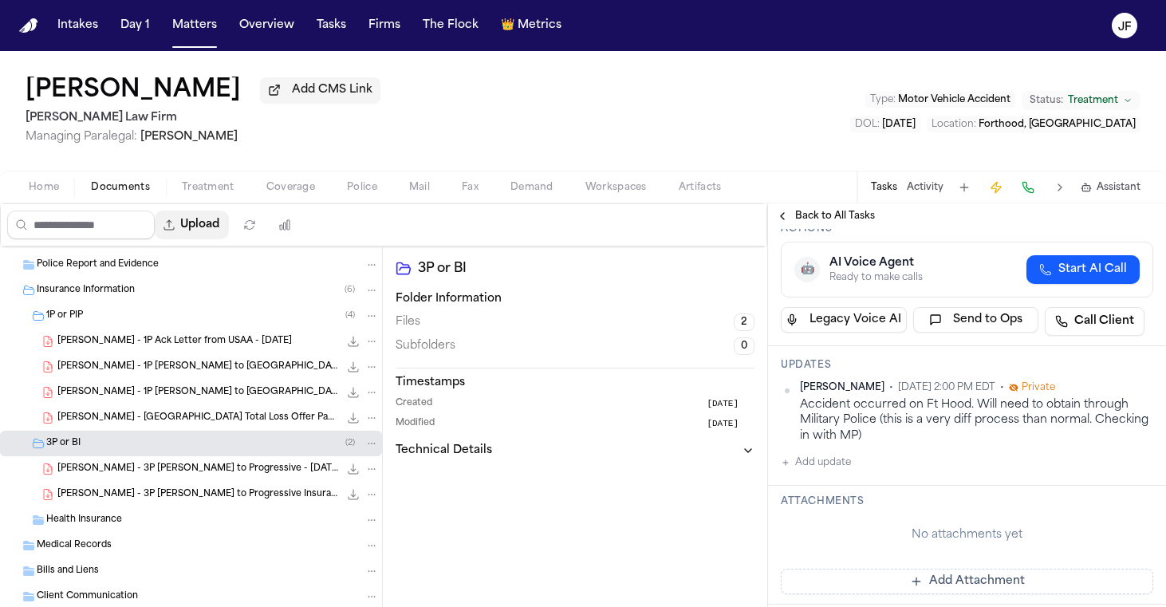
click at [229, 233] on button "Upload" at bounding box center [192, 225] width 74 height 29
select select "**********"
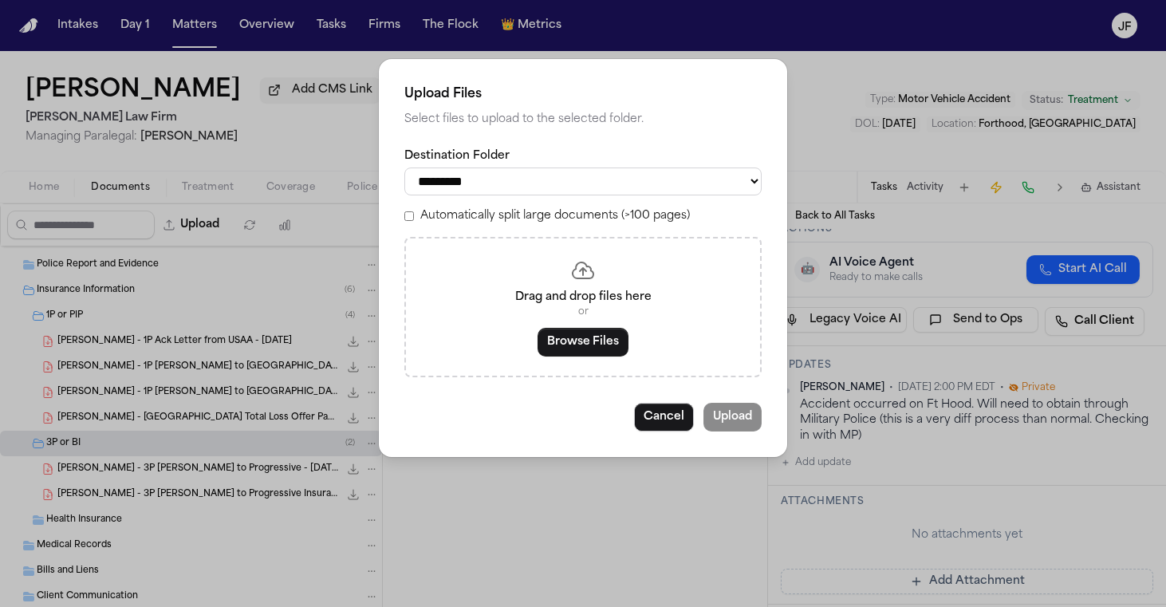
click at [550, 342] on button "Browse Files" at bounding box center [583, 342] width 91 height 29
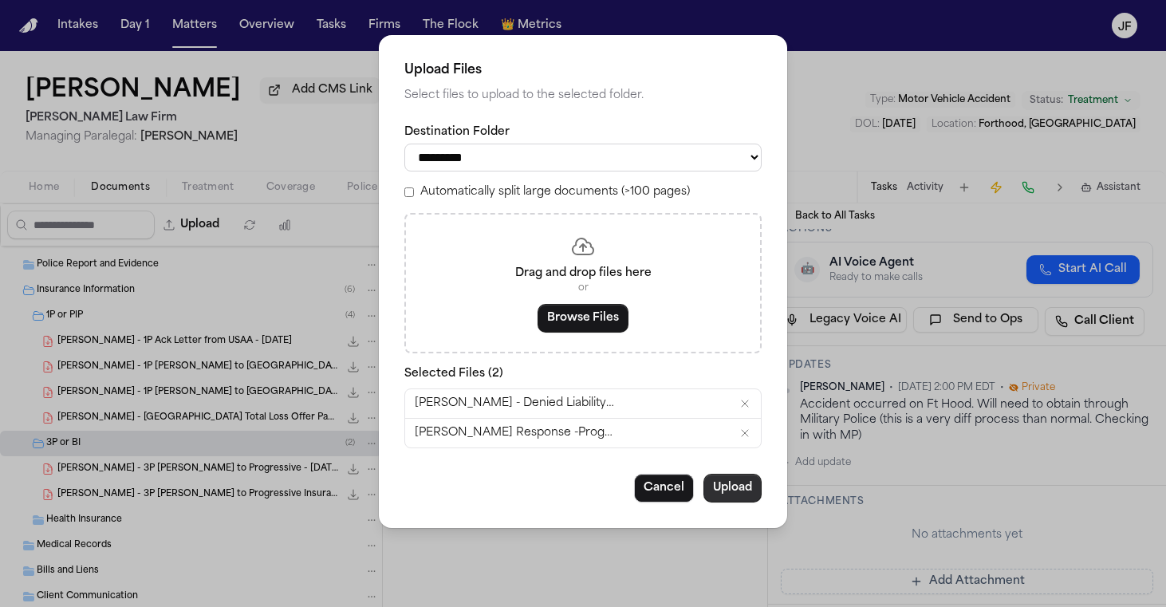
click at [730, 485] on button "Upload" at bounding box center [732, 488] width 58 height 29
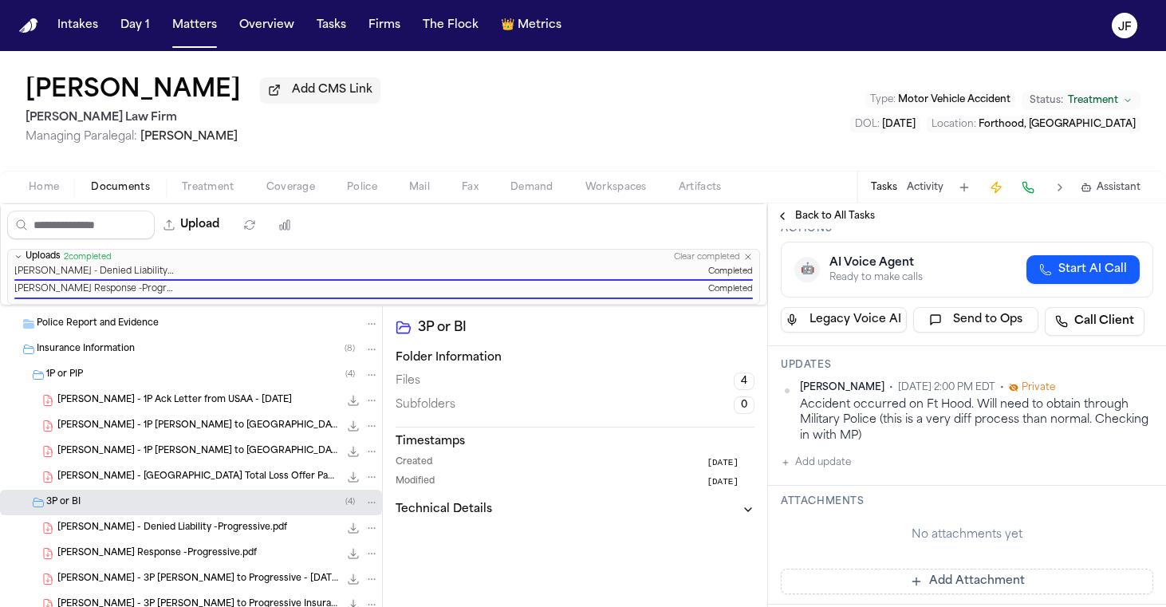
click at [819, 211] on span "Back to All Tasks" at bounding box center [835, 216] width 80 height 13
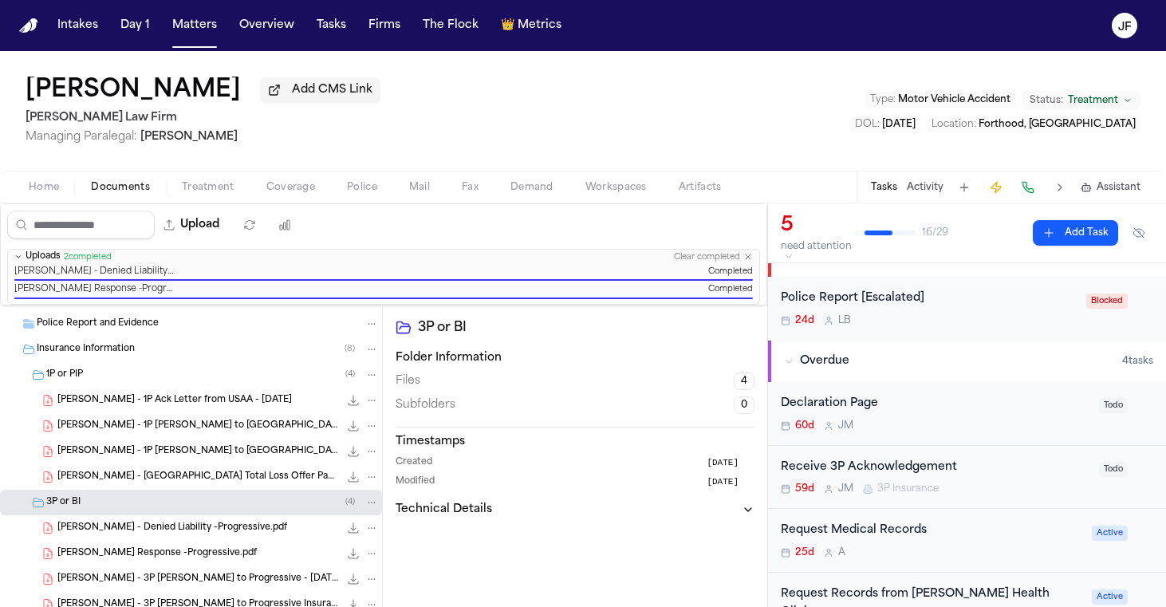
scroll to position [30, 0]
click at [889, 464] on div "Receive 3P Acknowledgement" at bounding box center [935, 465] width 309 height 18
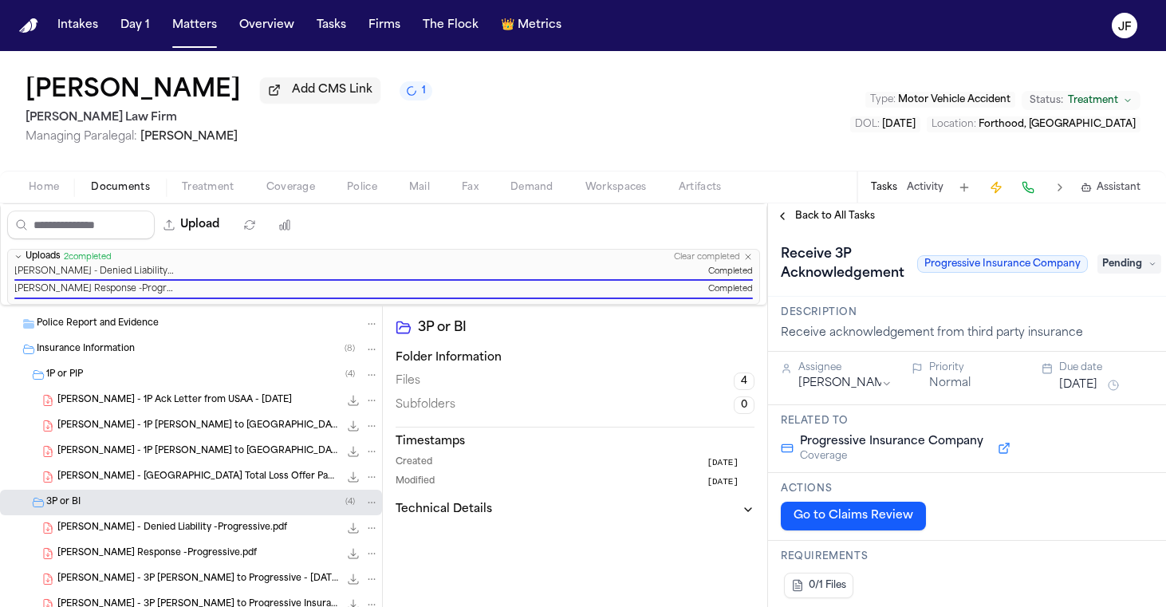
click at [1123, 252] on div "Receive 3P Acknowledgement Progressive Insurance Company Pending" at bounding box center [967, 264] width 372 height 45
click at [1123, 263] on span "Pending" at bounding box center [1130, 263] width 64 height 19
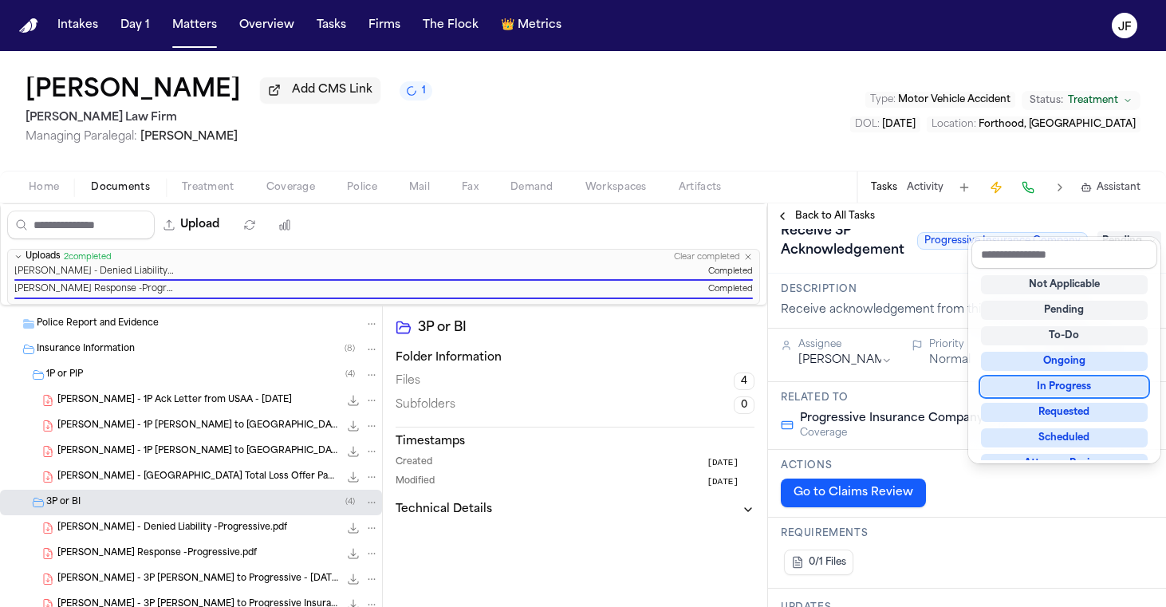
scroll to position [7, 1]
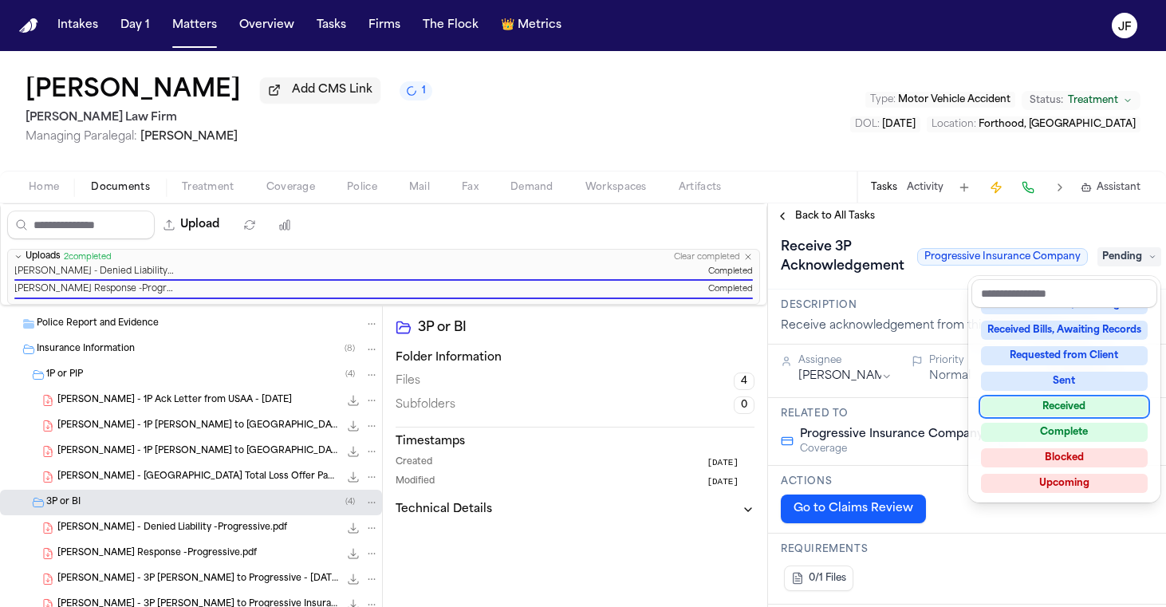
click at [1070, 406] on div "Received" at bounding box center [1064, 406] width 167 height 19
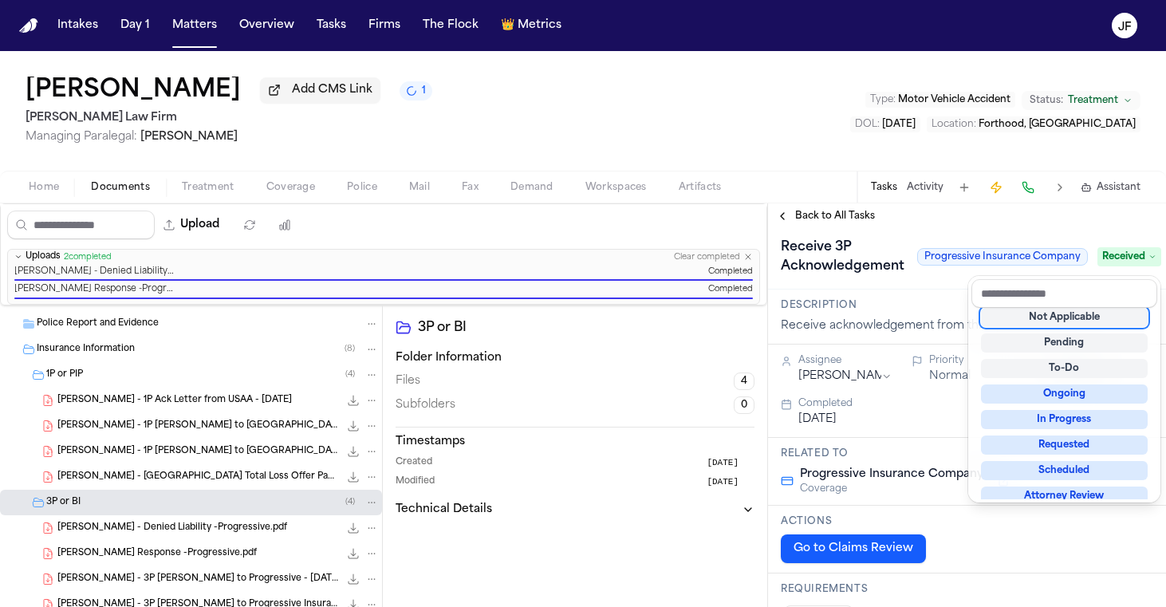
click at [152, 347] on div "Upload 0 files selected Move files Download files Delete files More actions Cle…" at bounding box center [583, 405] width 1166 height 404
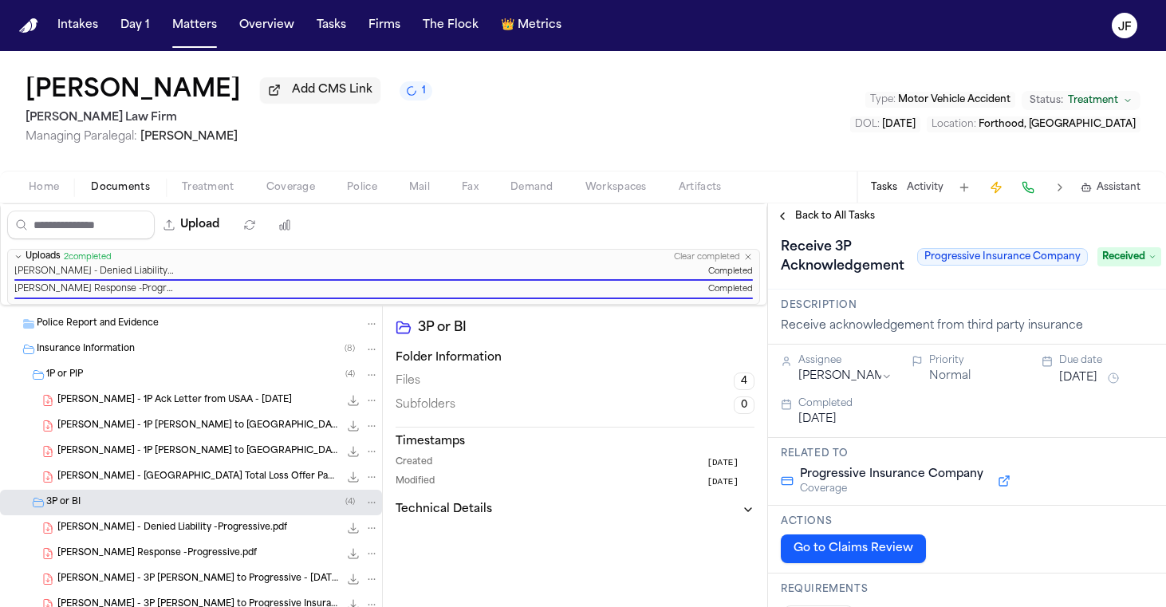
click at [177, 356] on div "Insurance Information ( 8 )" at bounding box center [208, 349] width 342 height 14
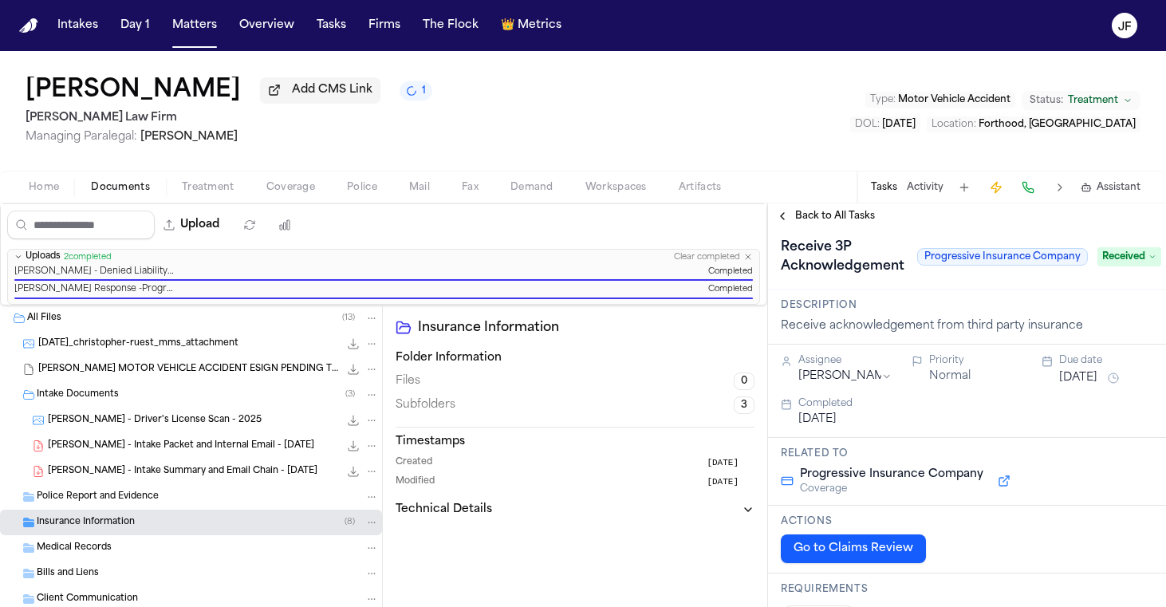
scroll to position [0, 0]
click at [163, 443] on span "C. Ruest - Intake Packet and Internal Email - 7.21.25" at bounding box center [181, 446] width 266 height 14
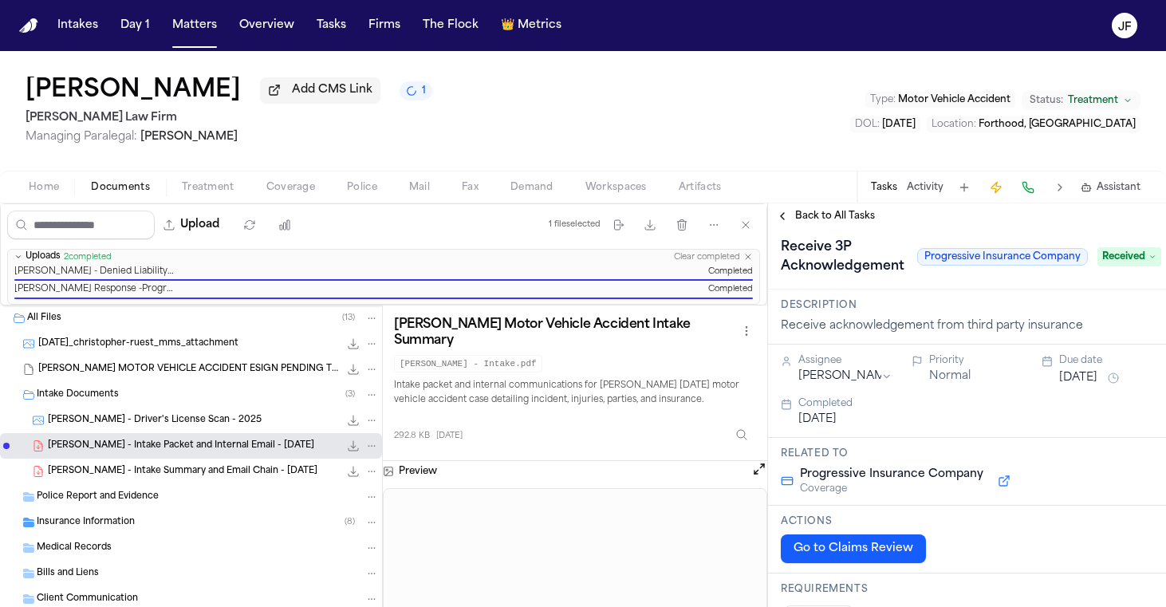
click at [347, 448] on icon "File: C. Ruest - Intake Packet and Internal Email - 7.21.25" at bounding box center [353, 445] width 13 height 13
click at [820, 2] on nav "Intakes Day 1 Matters Overview Tasks Firms The Flock 👑 Metrics JF" at bounding box center [583, 25] width 1166 height 51
click at [202, 423] on span "C. Ruest - Driver's License Scan - 2025" at bounding box center [155, 421] width 214 height 14
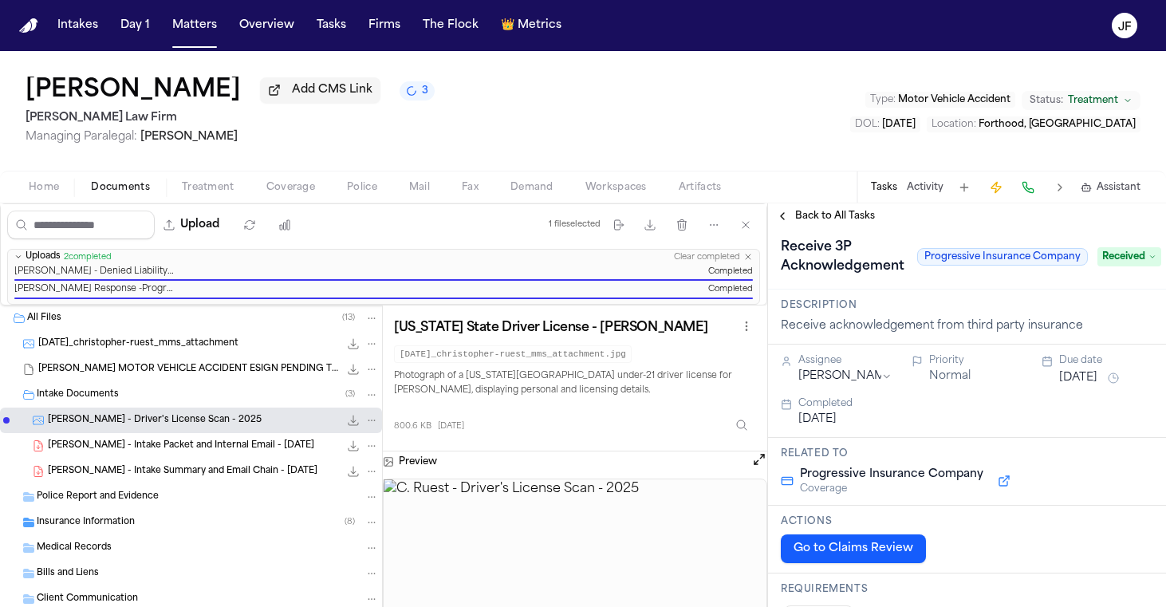
click at [347, 422] on icon "File: C. Ruest - Driver's License Scan - 2025" at bounding box center [353, 420] width 13 height 13
click at [214, 396] on div "Intake Documents ( 3 )" at bounding box center [208, 395] width 342 height 14
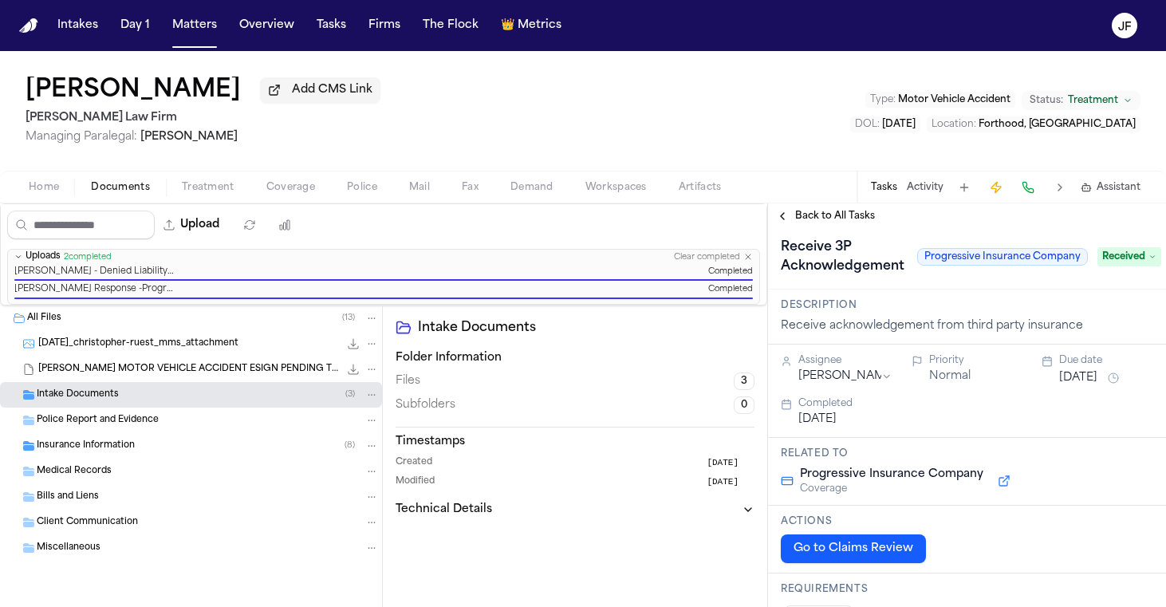
click at [226, 447] on div "Insurance Information ( 8 )" at bounding box center [208, 446] width 342 height 14
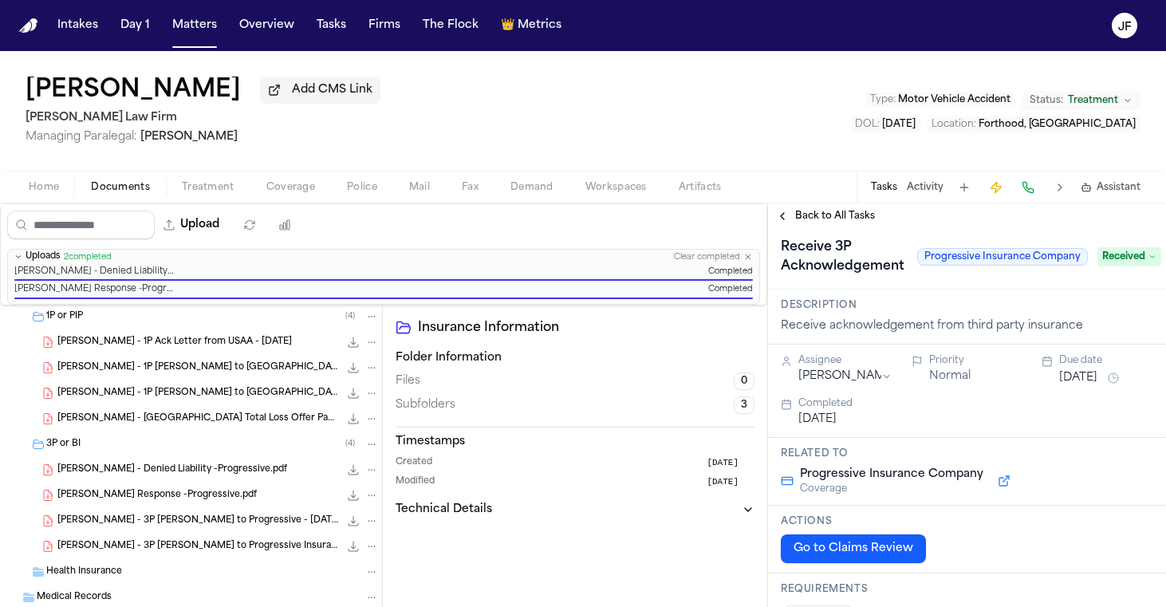
scroll to position [194, 0]
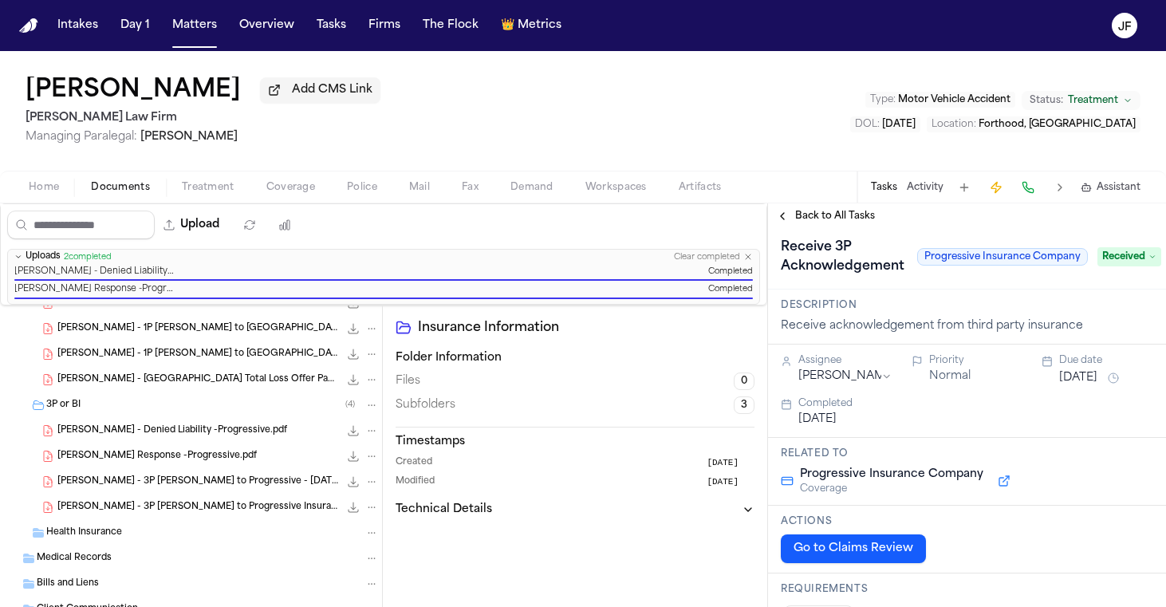
click at [935, 2] on nav "Intakes Day 1 Matters Overview Tasks Firms The Flock 👑 Metrics JF" at bounding box center [583, 25] width 1166 height 51
click at [336, 98] on span "Add CMS Link" at bounding box center [332, 90] width 81 height 16
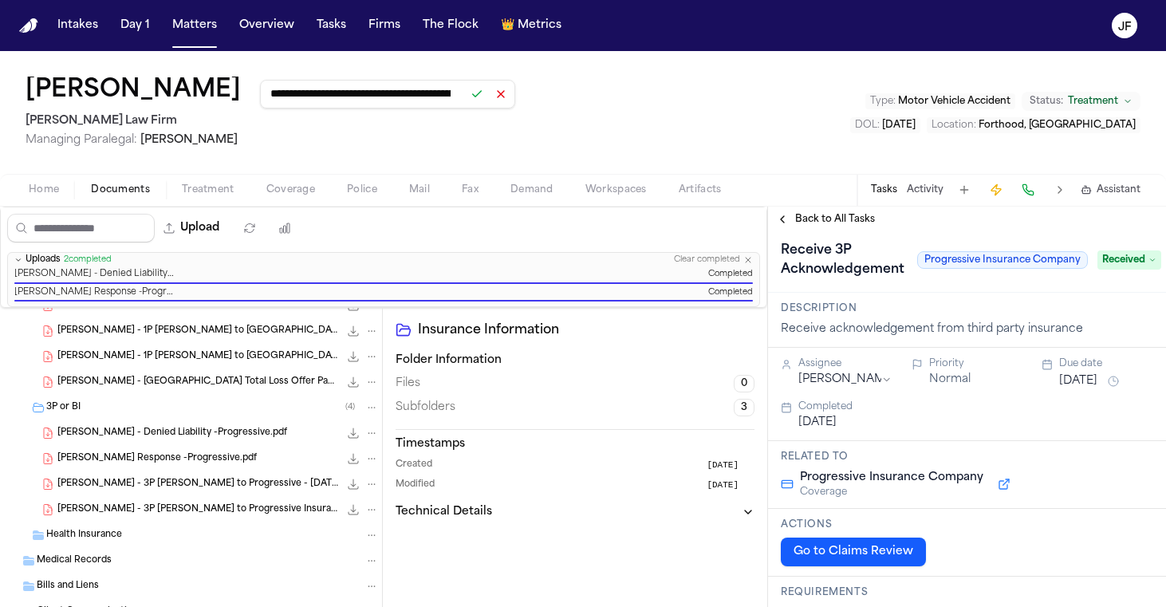
type input "**********"
click at [483, 96] on button at bounding box center [477, 94] width 22 height 22
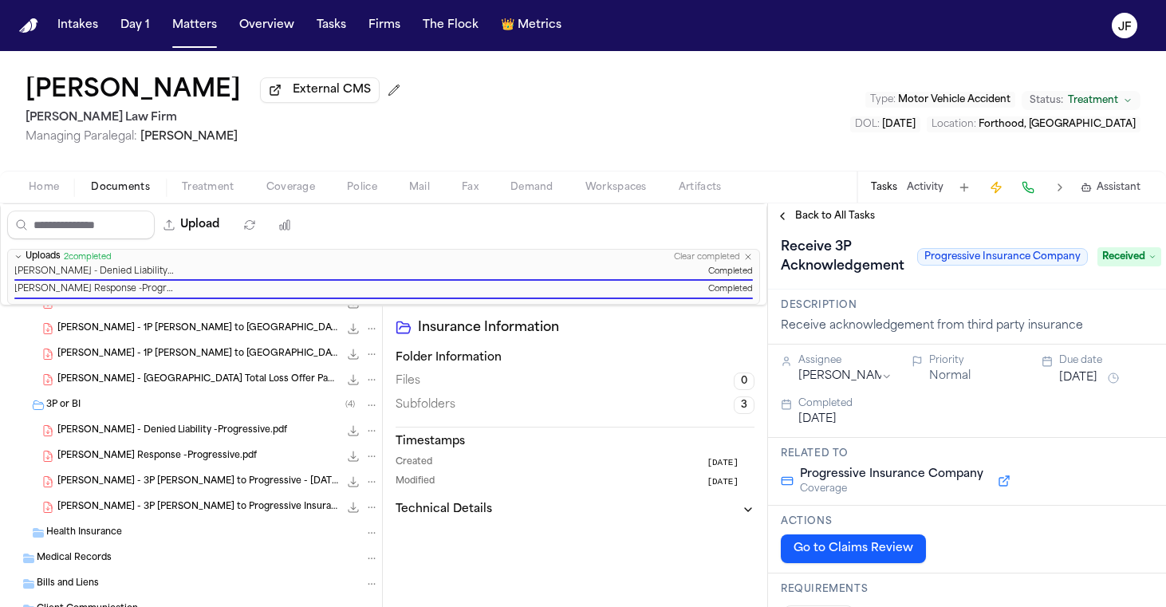
click at [770, 114] on div "Christopher Ruest External CMS Ruy Mireles Law Firm Managing Paralegal: Jessica…" at bounding box center [583, 111] width 1166 height 120
click at [747, 250] on div "Upload 0 files selected Move files Download files Delete files More actions Cle…" at bounding box center [383, 254] width 767 height 102
click at [747, 252] on div "Uploads 2 completed Clear completed Christopher Ruest - Denied Liability -Progr…" at bounding box center [383, 277] width 753 height 56
click at [928, 187] on button "Activity" at bounding box center [925, 187] width 37 height 13
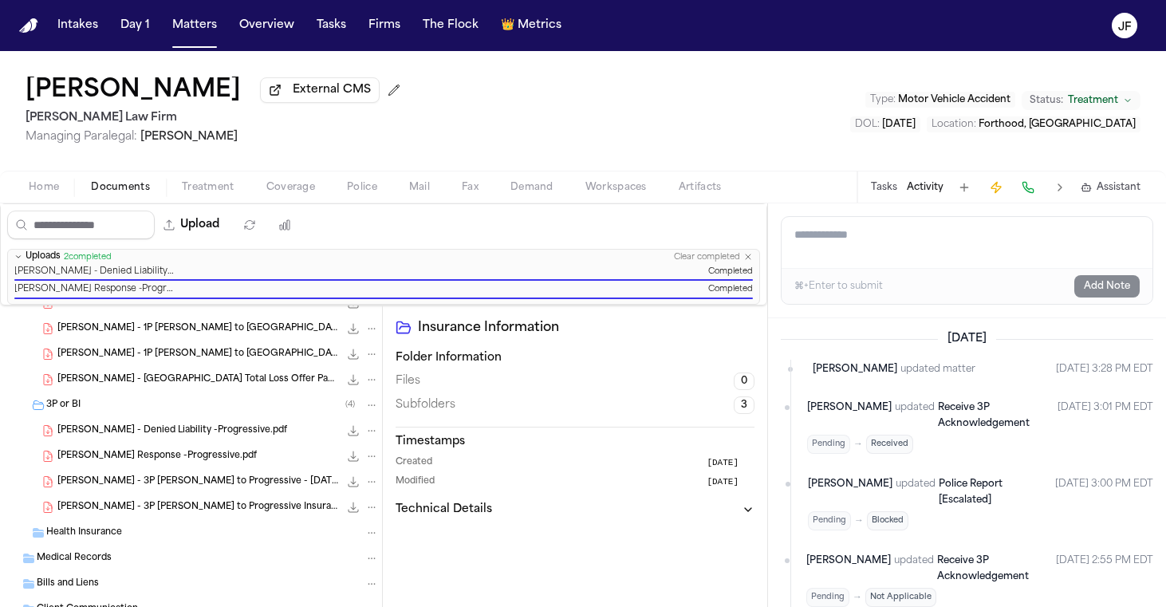
click at [956, 237] on textarea "Add a note to this matter" at bounding box center [967, 242] width 371 height 51
click at [230, 439] on div "Christopher Ruest - Denied Liability -Progressive.pdf 138.6 KB • PDF" at bounding box center [217, 431] width 321 height 16
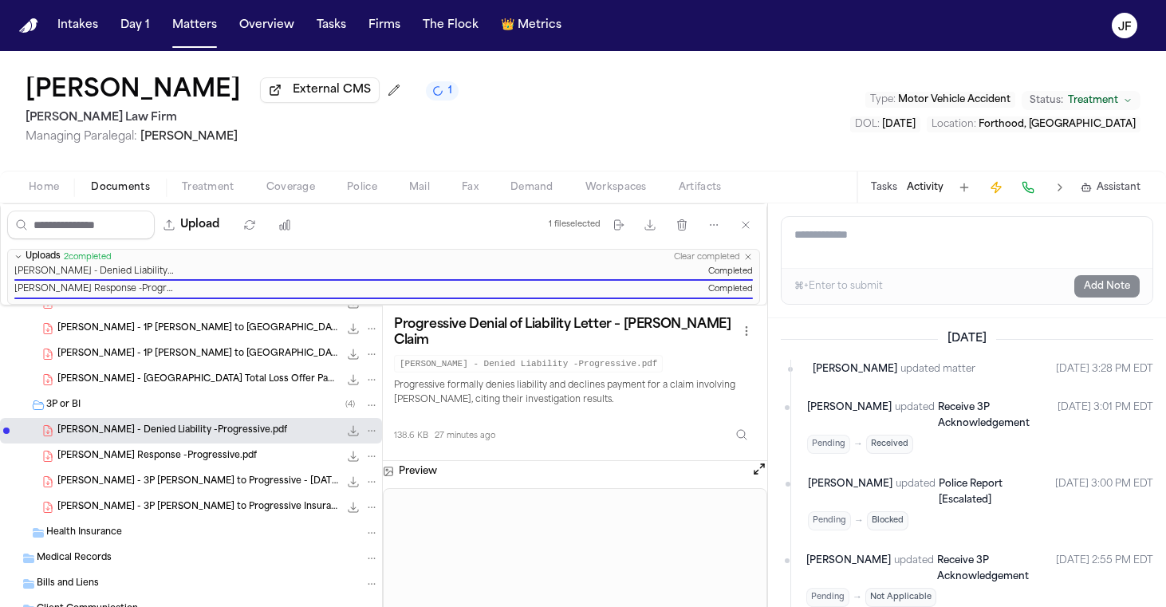
click at [975, 230] on textarea "Add a note to this matter" at bounding box center [967, 242] width 371 height 51
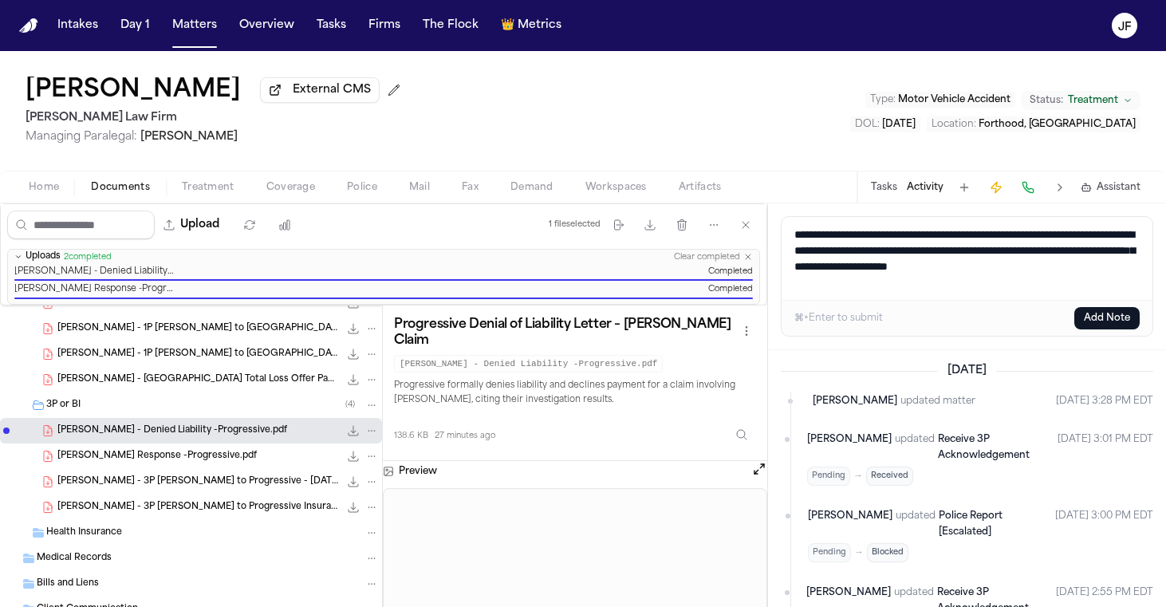
click at [876, 294] on textarea "**********" at bounding box center [967, 258] width 371 height 83
type textarea "**********"
click at [1104, 304] on div "⌘+Enter to submit Add Note" at bounding box center [967, 318] width 371 height 36
click at [1102, 309] on div "⌘+Enter to submit Add Note" at bounding box center [967, 318] width 371 height 36
click at [1106, 328] on button "Add Note" at bounding box center [1106, 318] width 65 height 22
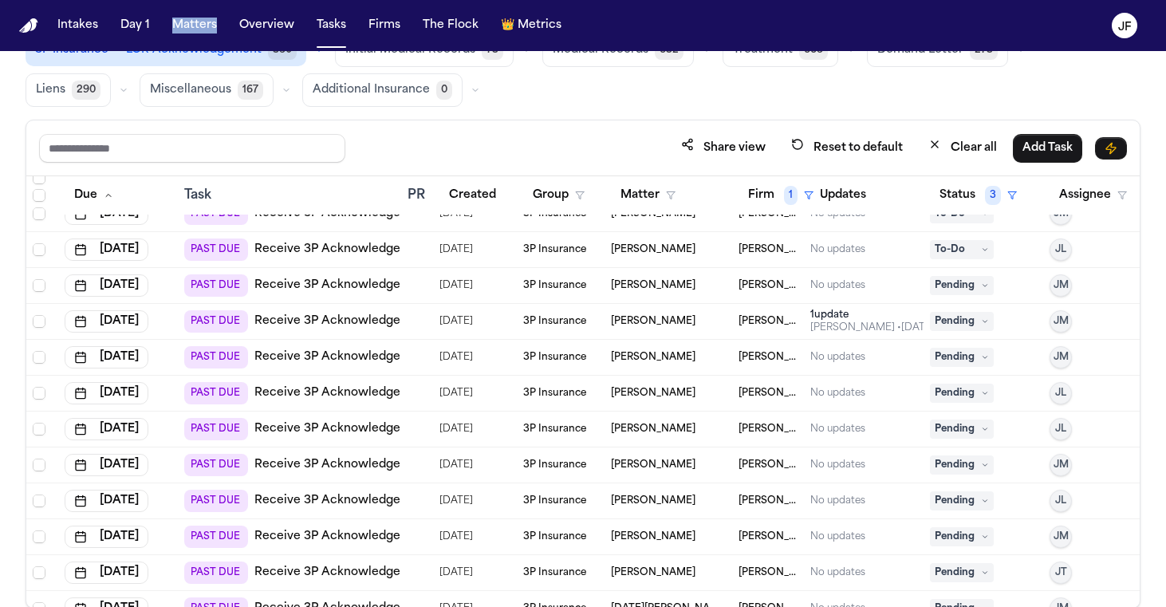
scroll to position [165, 0]
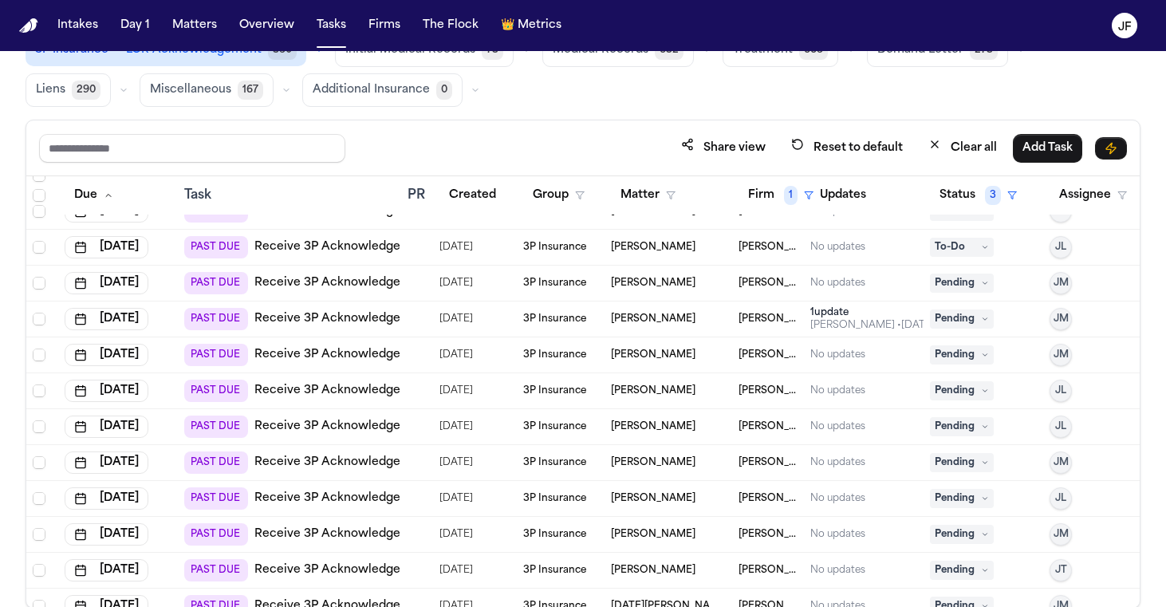
click at [433, 324] on td "07/29/2025" at bounding box center [475, 319] width 84 height 36
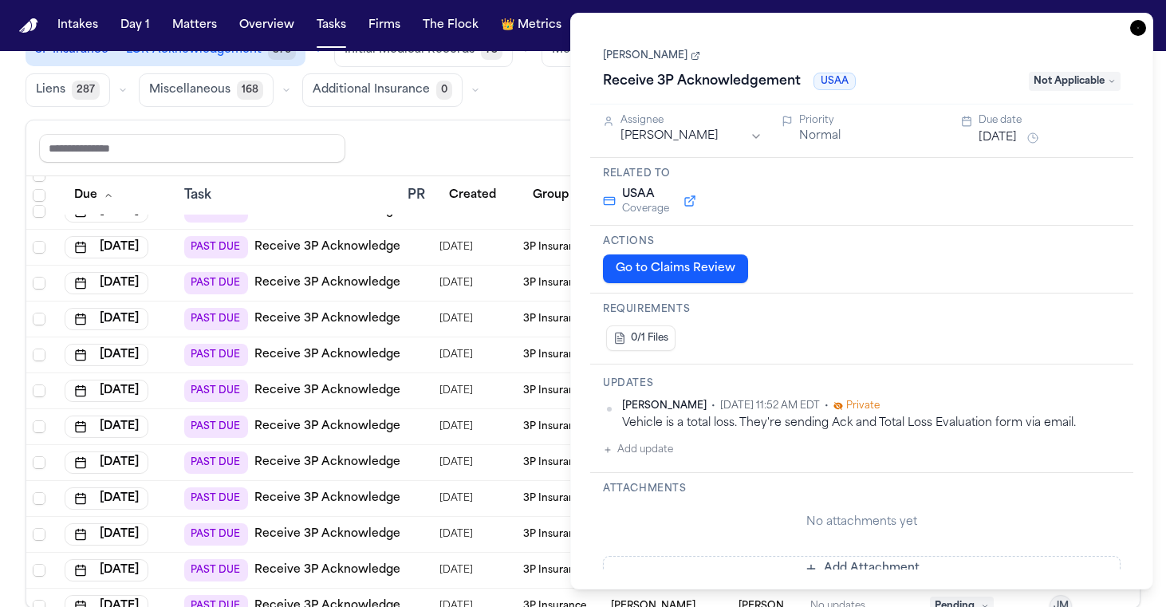
click at [1137, 33] on icon "button" at bounding box center [1138, 28] width 16 height 16
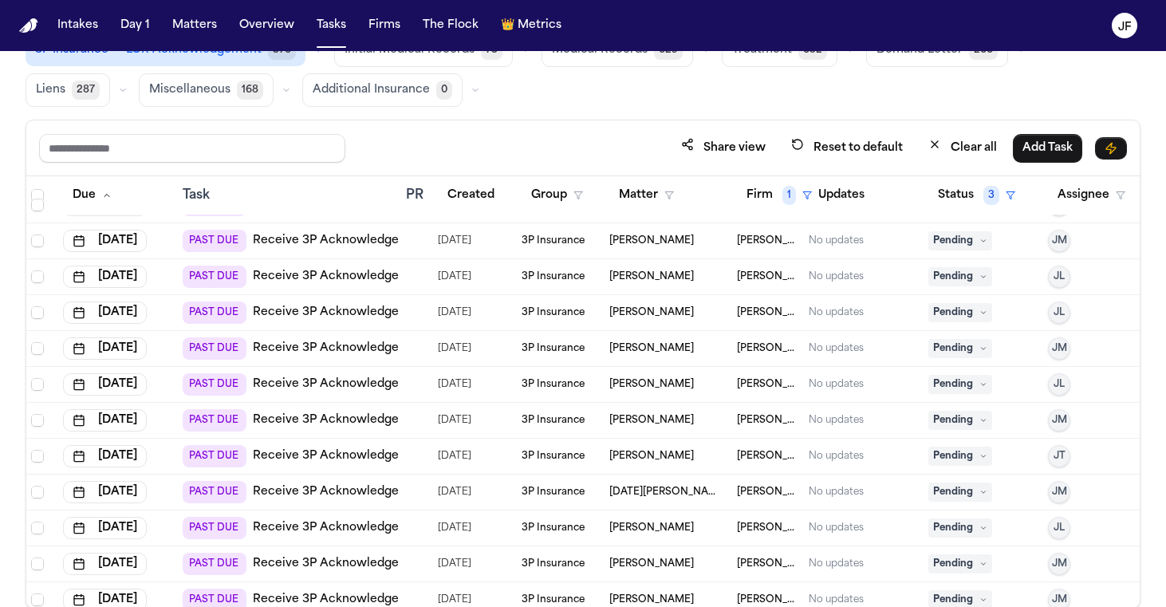
scroll to position [209, 2]
click at [353, 236] on link "Receive 3P Acknowledgement" at bounding box center [341, 239] width 176 height 16
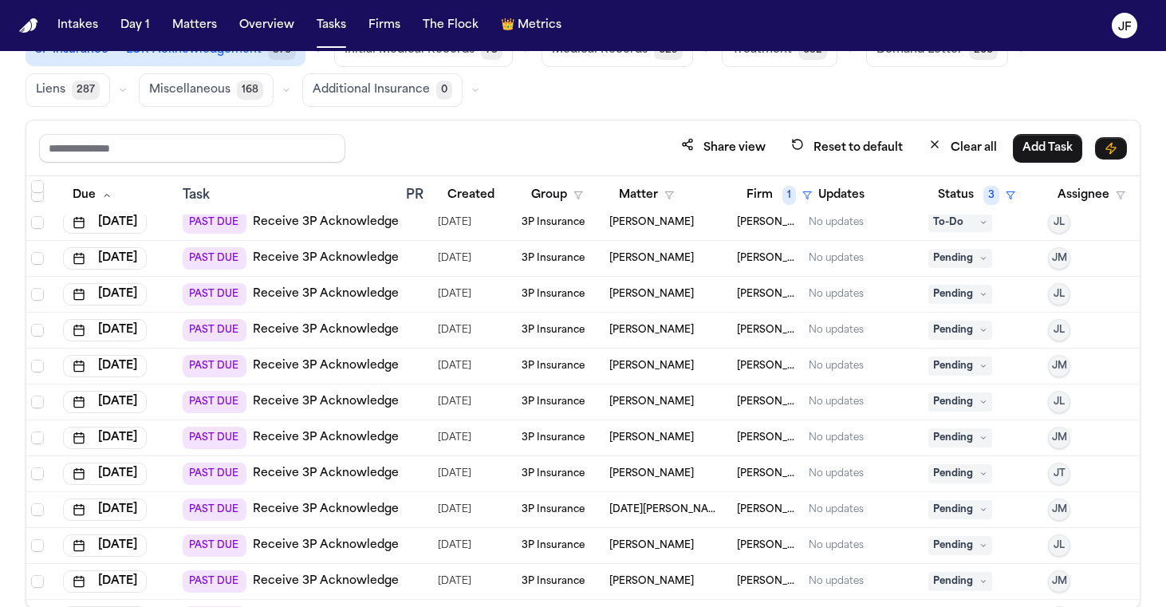
click at [395, 220] on link "Receive 3P Acknowledgement" at bounding box center [341, 223] width 176 height 16
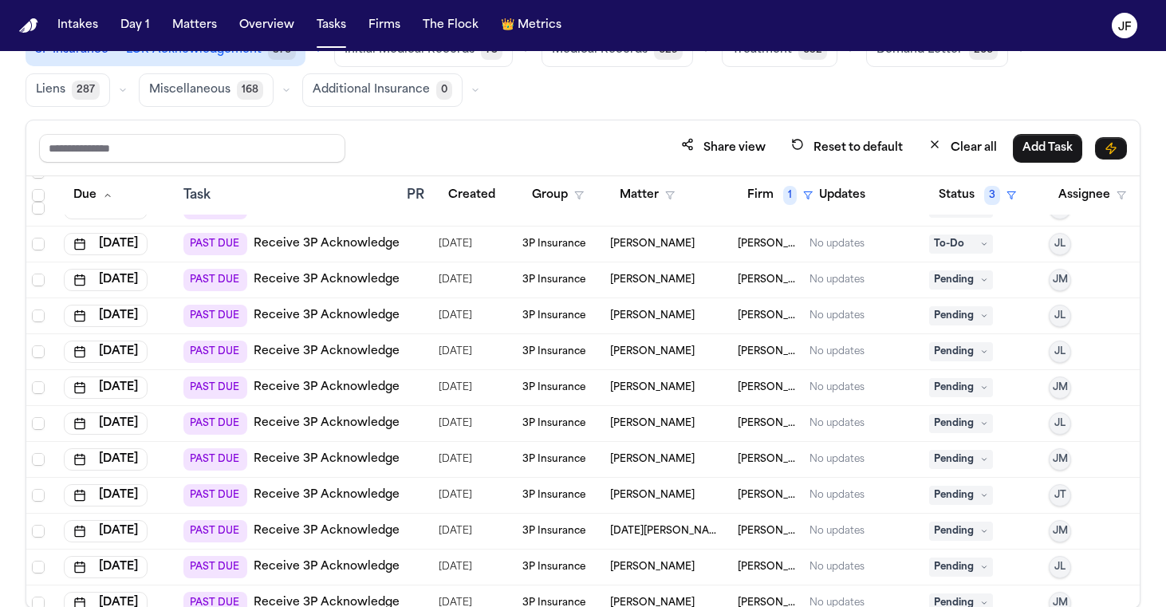
scroll to position [166, 2]
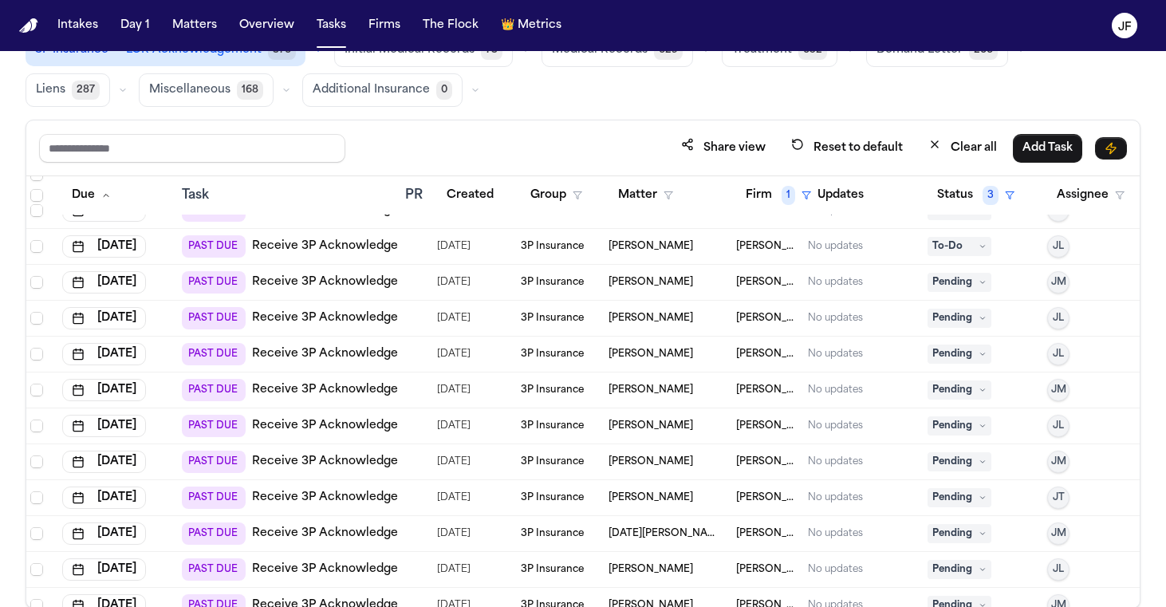
click at [971, 284] on span "Pending" at bounding box center [960, 282] width 64 height 19
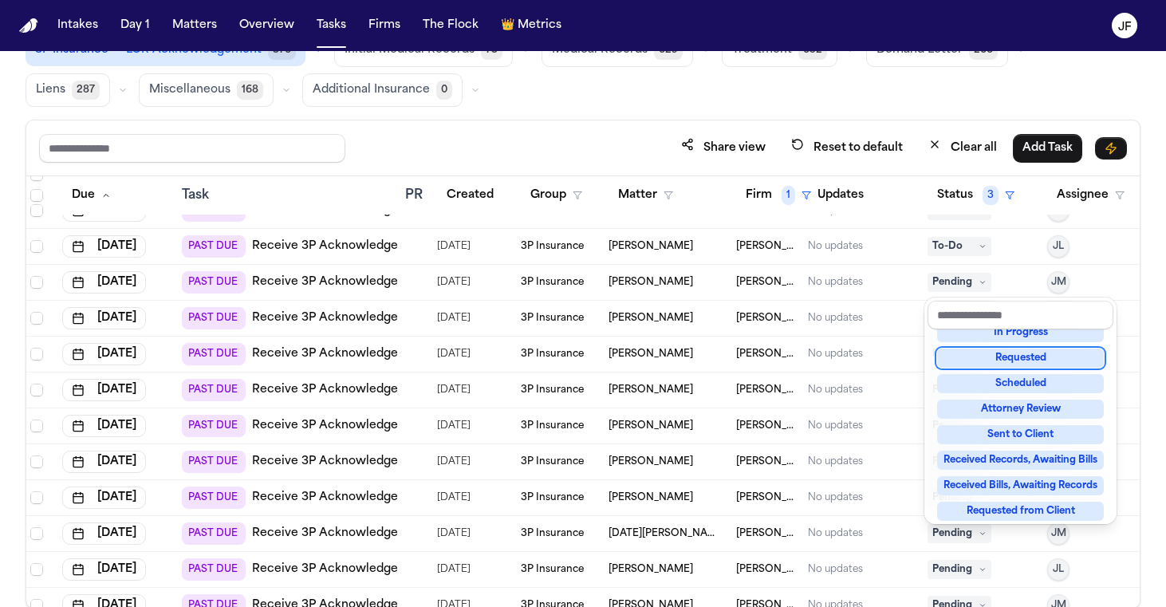
click at [990, 355] on div "Requested" at bounding box center [1020, 358] width 167 height 19
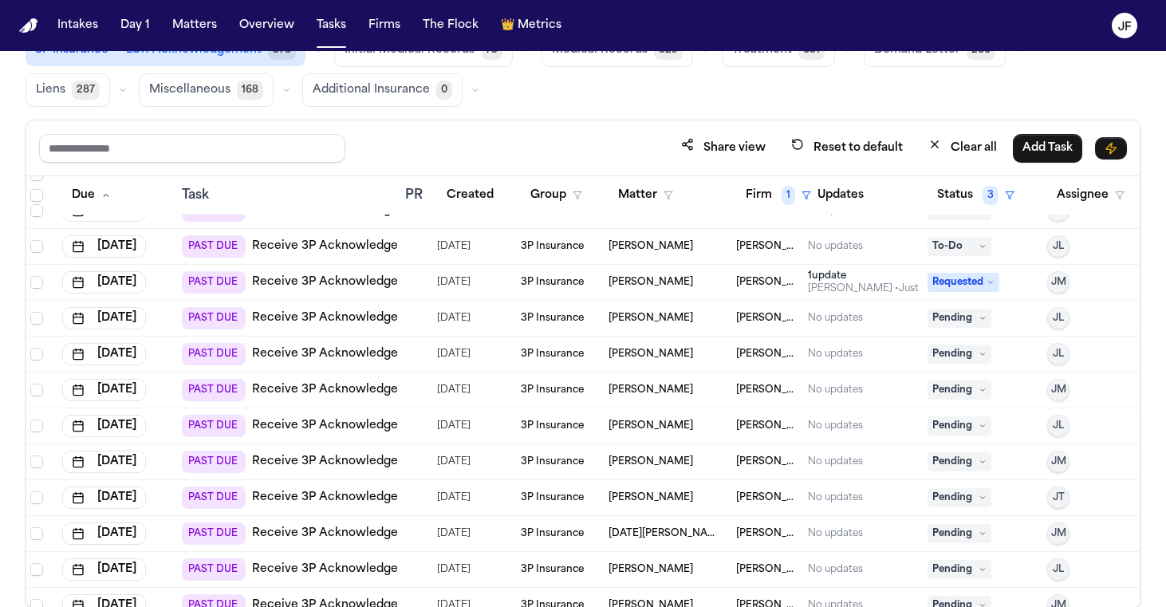
click at [970, 87] on div "Review Coverage 11 Review Provider 29 Intake 1188 Police Report & Investigation…" at bounding box center [583, 50] width 1115 height 113
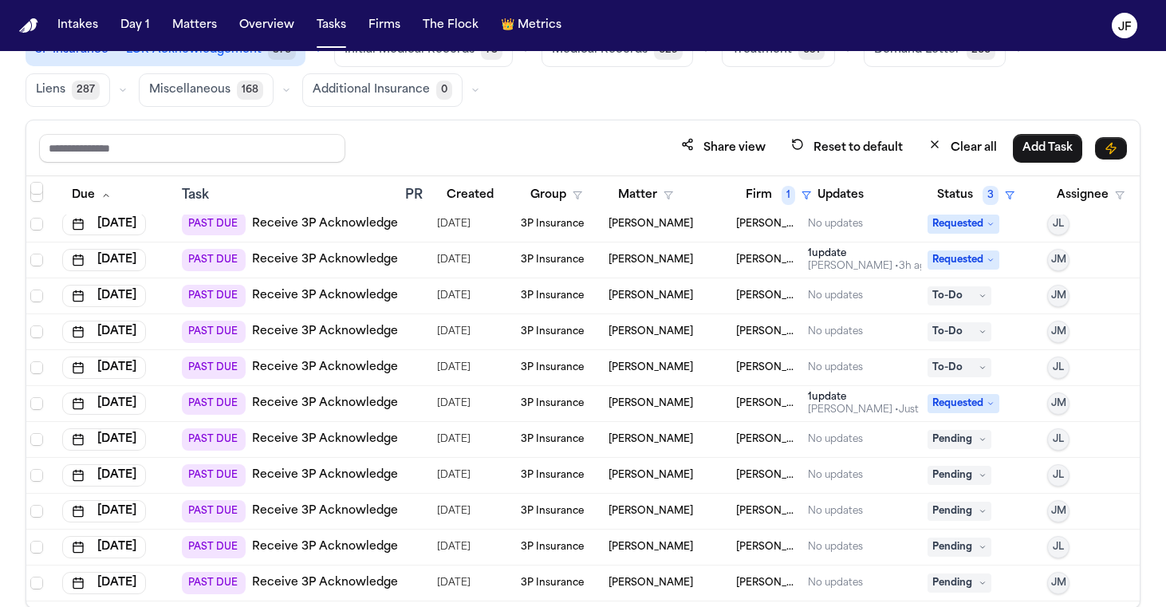
scroll to position [81, 2]
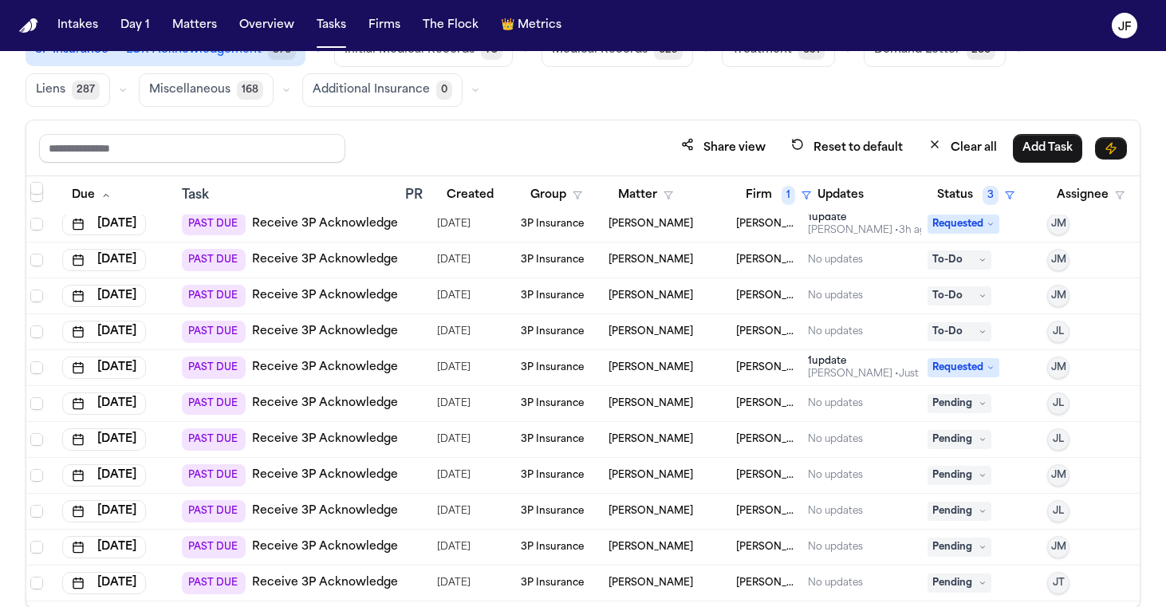
click at [361, 406] on link "Receive 3P Acknowledgement" at bounding box center [340, 404] width 176 height 16
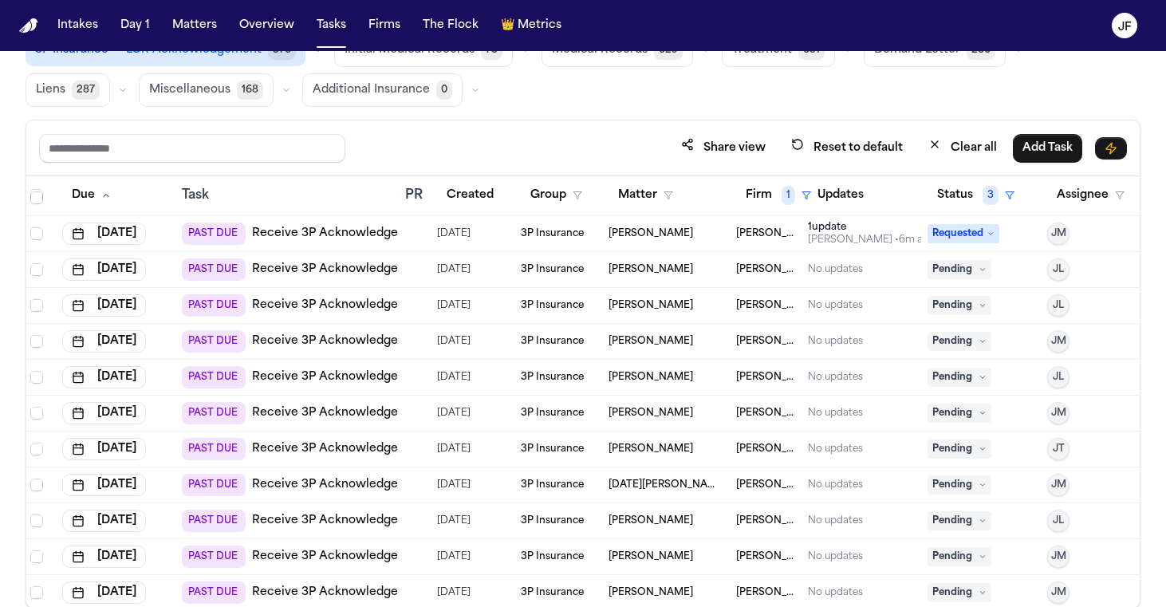
scroll to position [216, 2]
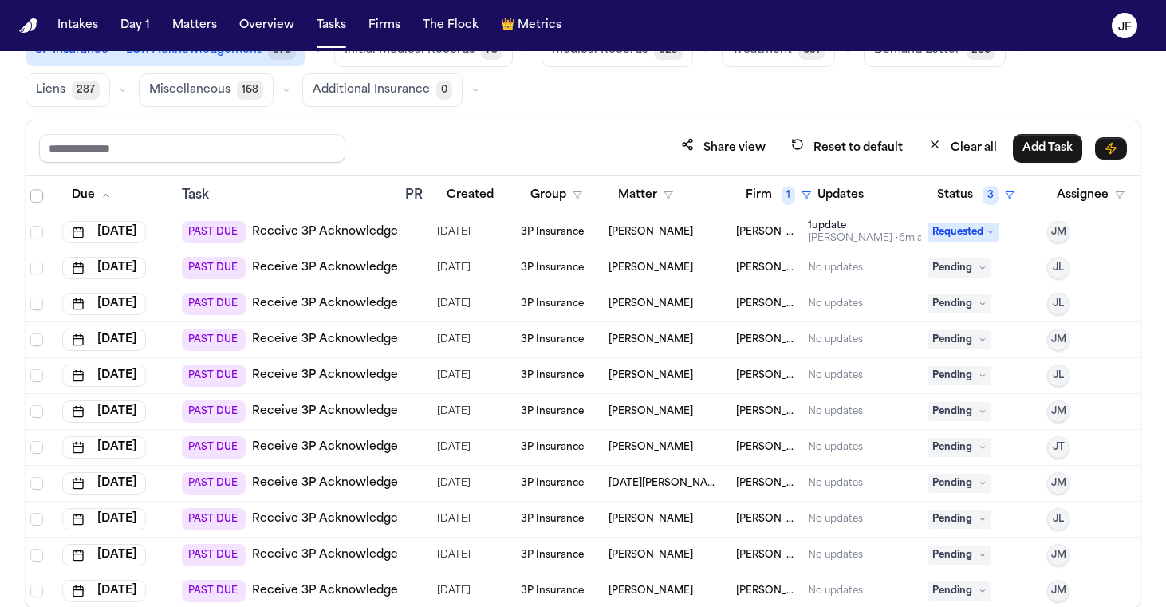
click at [418, 270] on div at bounding box center [414, 268] width 19 height 13
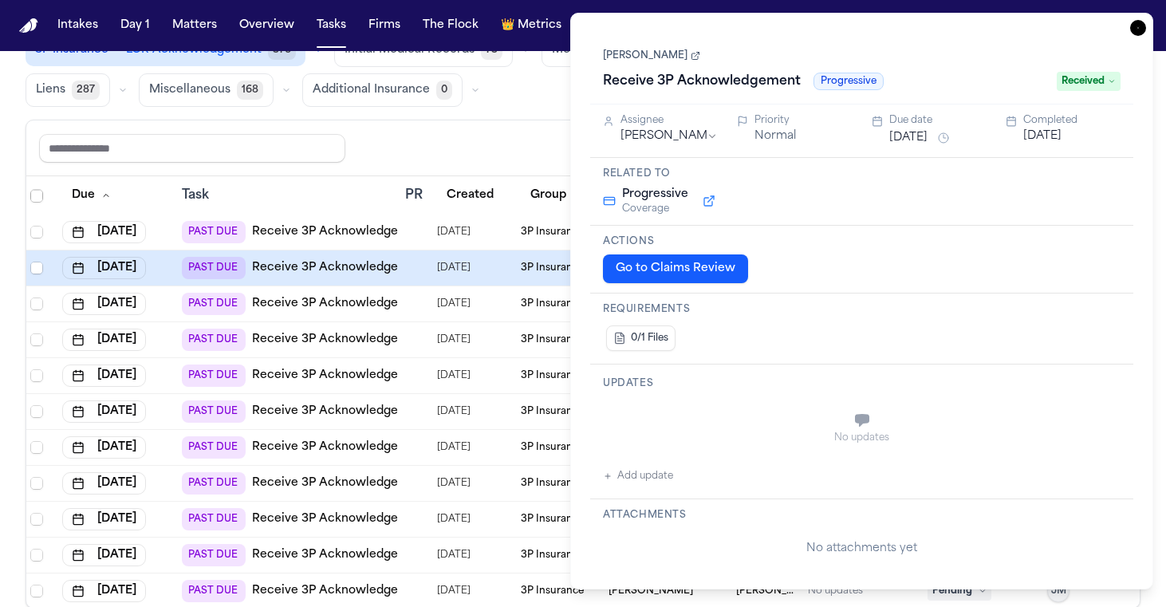
click at [1100, 81] on span "Received" at bounding box center [1089, 81] width 64 height 19
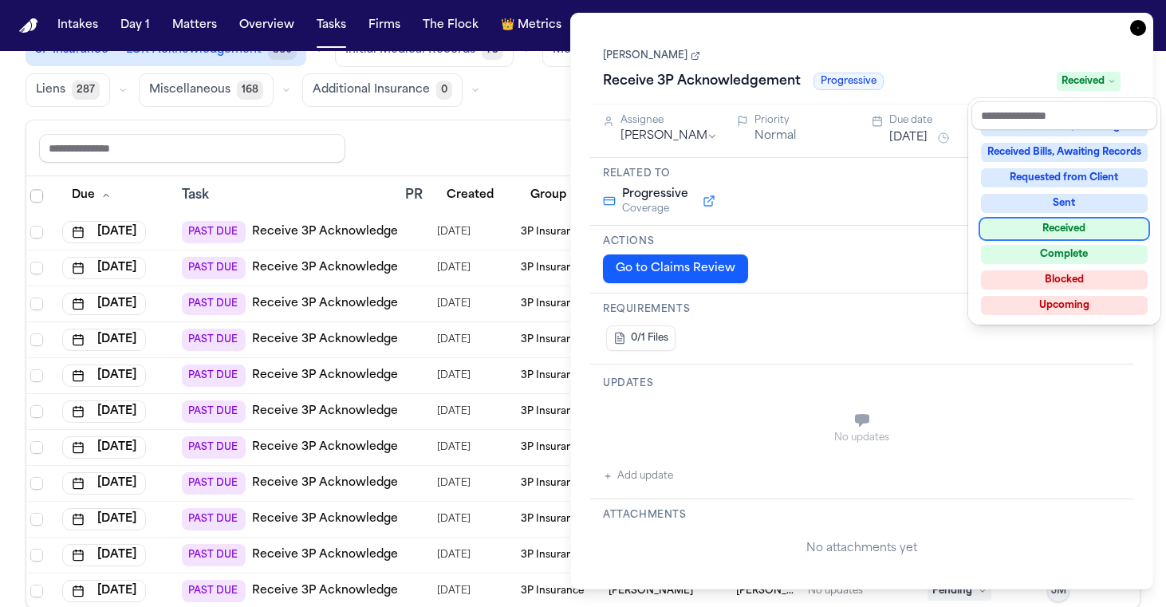
click at [1056, 222] on div "Received" at bounding box center [1064, 228] width 167 height 19
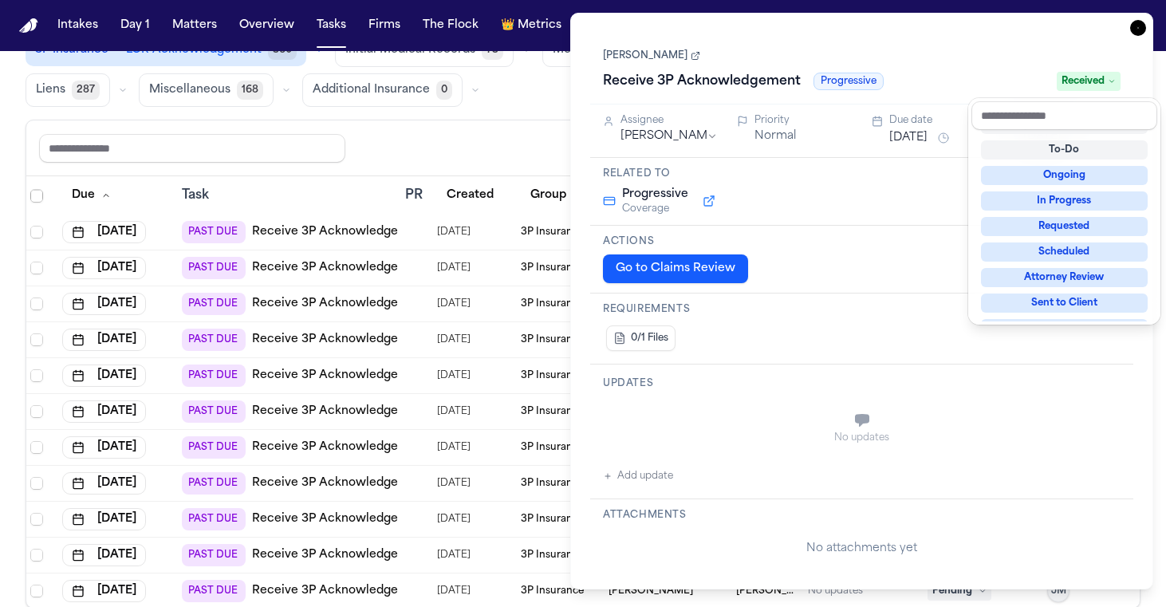
scroll to position [6, 0]
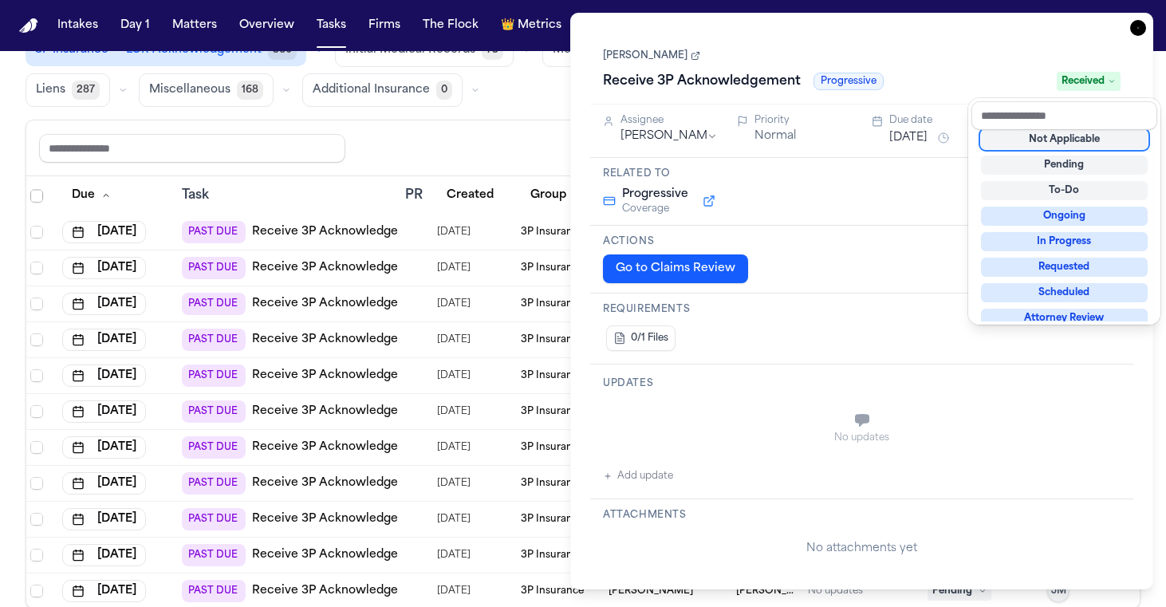
click at [1130, 30] on div "Task Details Denise Matheson Receive 3P Acknowledgement Progressive Received As…" at bounding box center [861, 301] width 583 height 577
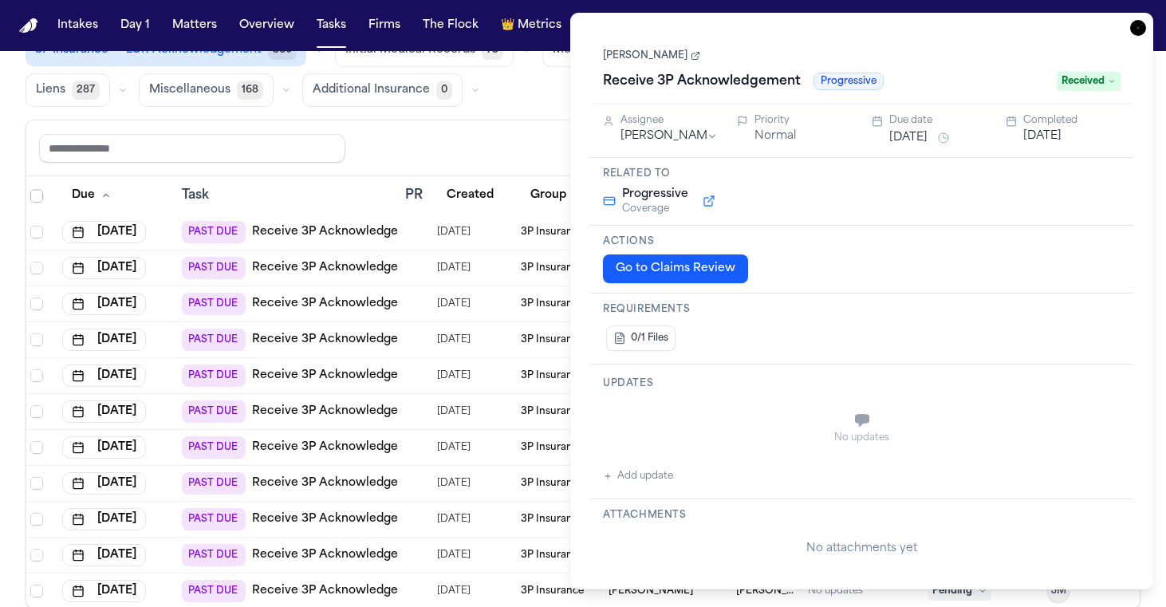
click at [1145, 25] on icon "button" at bounding box center [1138, 28] width 16 height 16
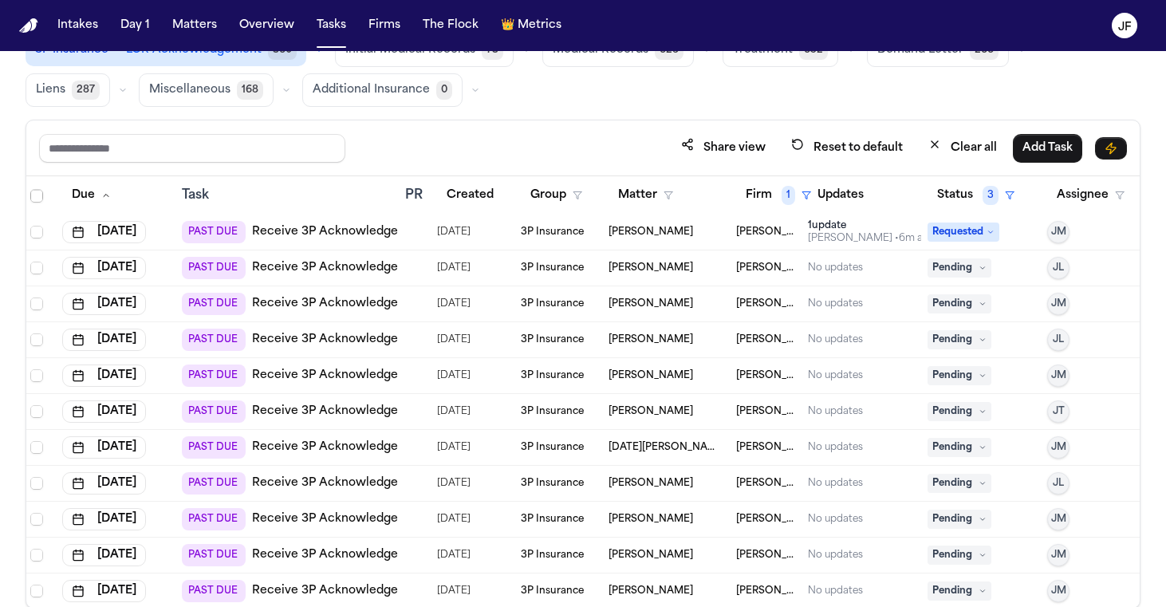
click at [311, 266] on link "Receive 3P Acknowledgement" at bounding box center [340, 268] width 176 height 16
click at [346, 303] on link "Receive 3P Acknowledgement" at bounding box center [340, 304] width 176 height 16
click at [958, 299] on span "Pending" at bounding box center [960, 303] width 64 height 19
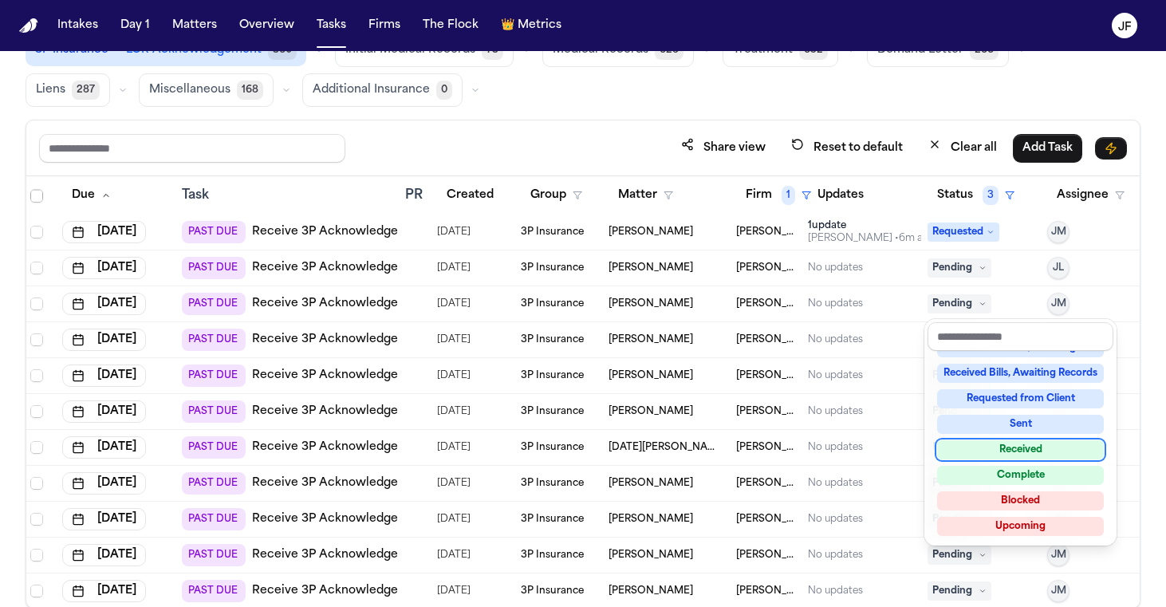
click at [984, 457] on div "Received" at bounding box center [1020, 449] width 167 height 19
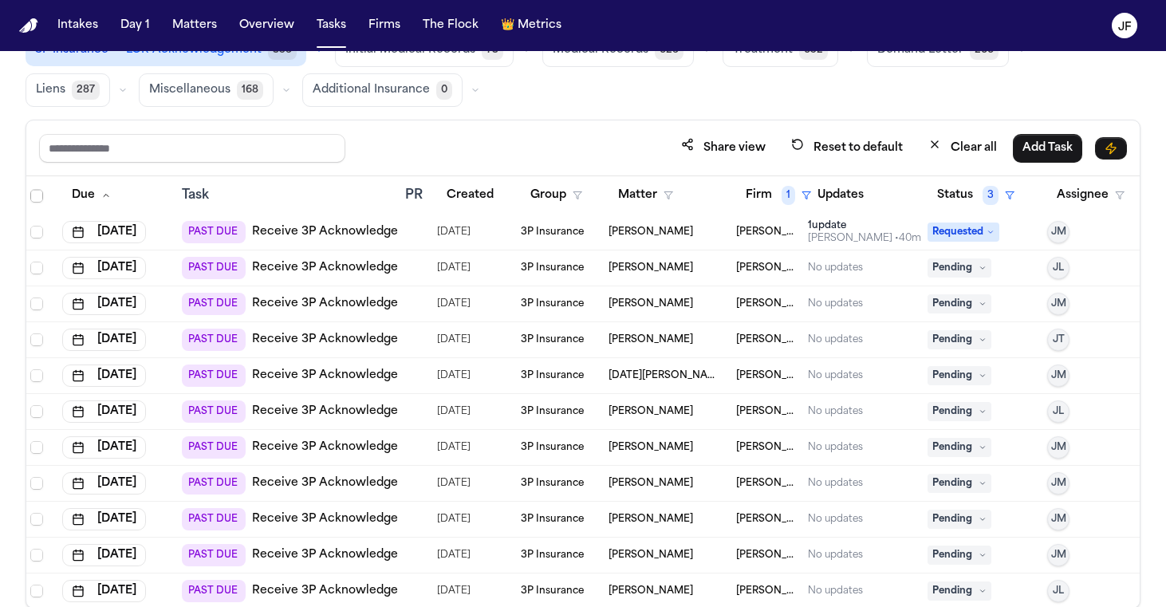
scroll to position [225, 2]
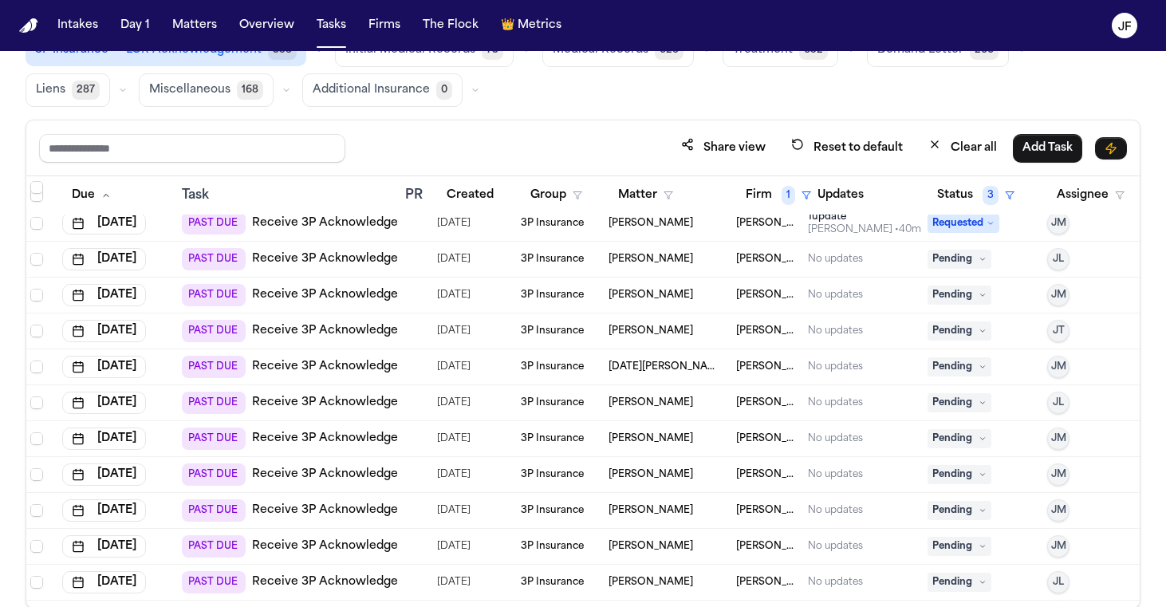
click at [378, 254] on link "Receive 3P Acknowledgement" at bounding box center [340, 259] width 176 height 16
click at [950, 263] on span "Pending" at bounding box center [960, 259] width 64 height 19
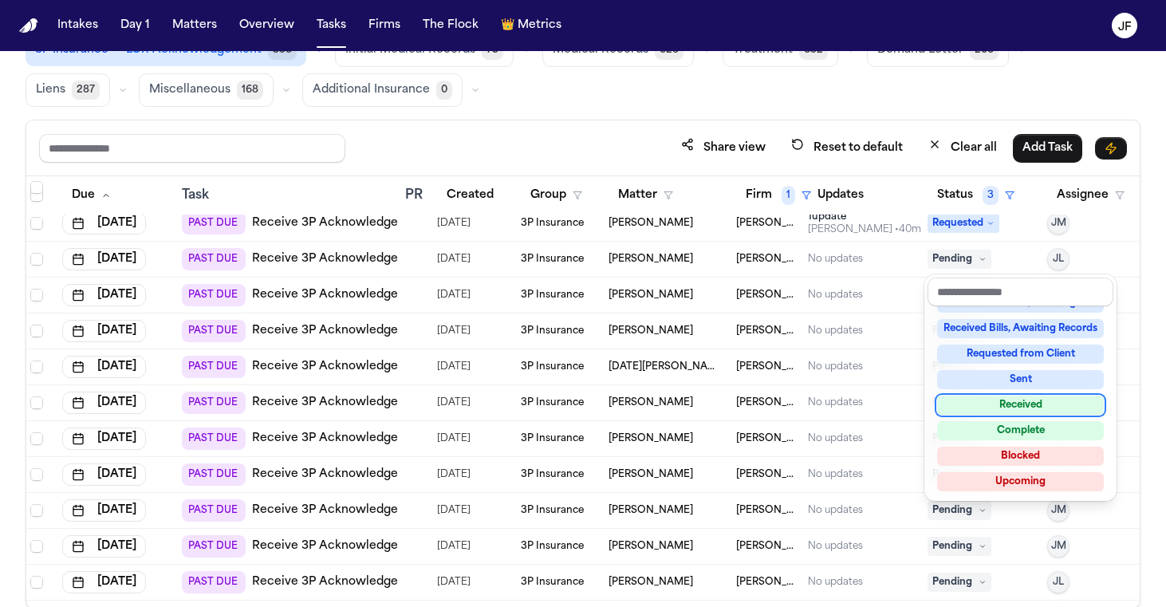
click at [972, 410] on div "Received" at bounding box center [1020, 405] width 167 height 19
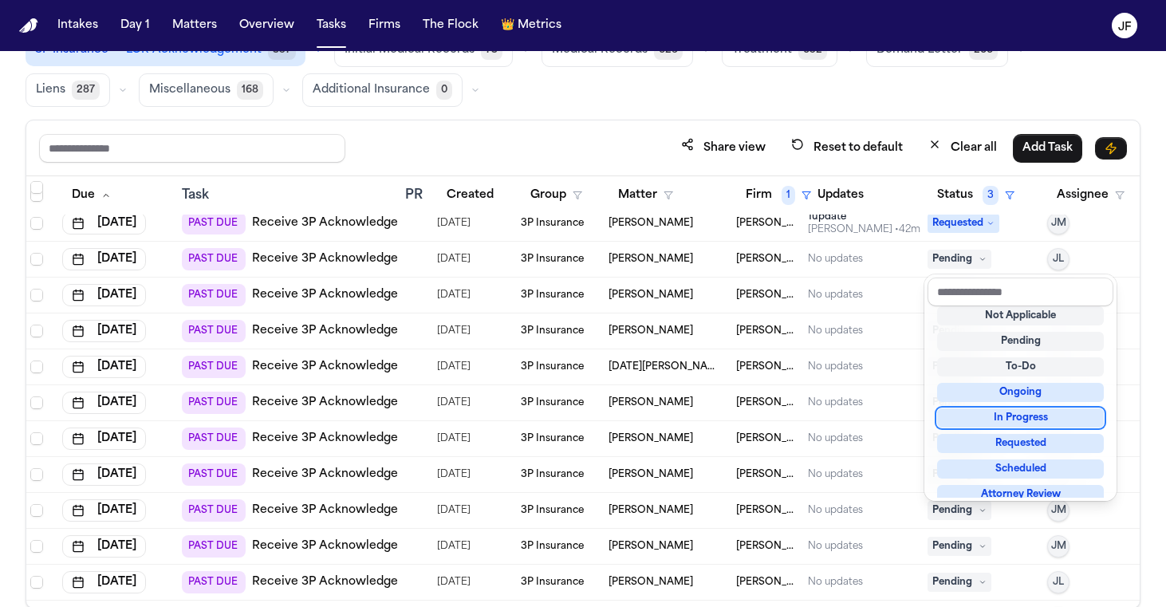
click at [611, 121] on div "Share view Reset to default Clear all Add Task Due Task PR Created Group Matter…" at bounding box center [583, 364] width 1115 height 489
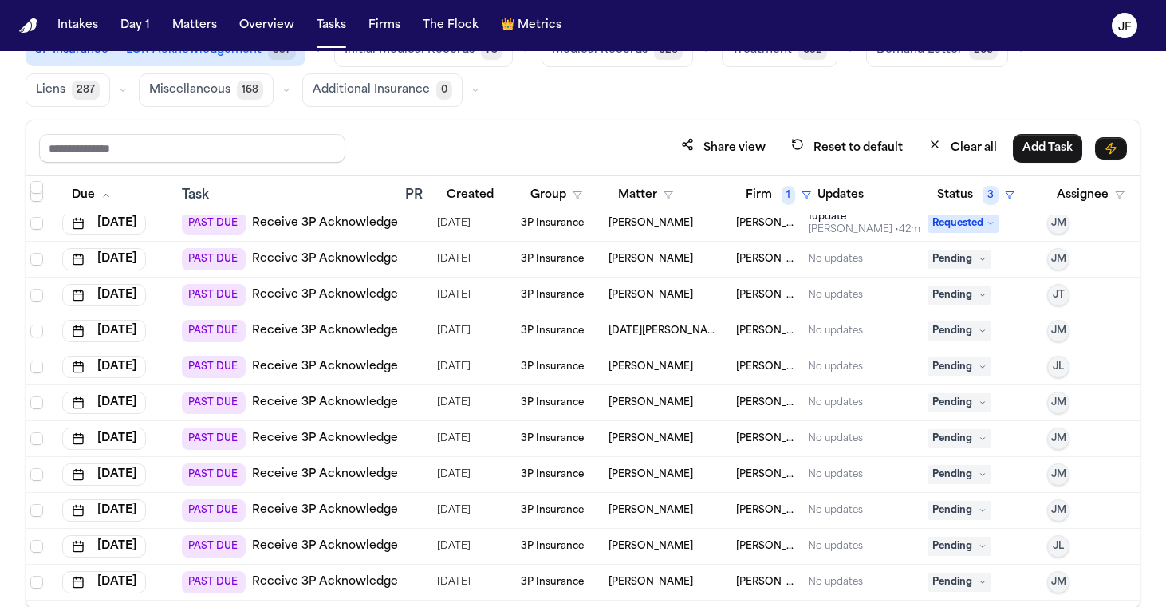
click at [370, 262] on link "Receive 3P Acknowledgement" at bounding box center [340, 259] width 176 height 16
click at [952, 256] on span "Pending" at bounding box center [960, 259] width 64 height 19
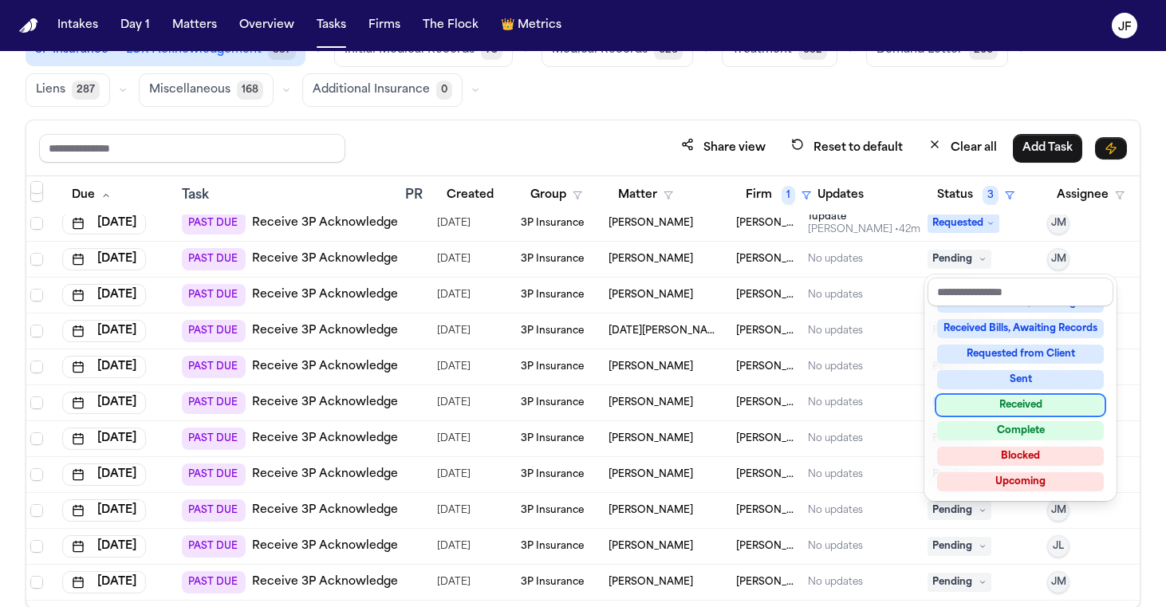
click at [999, 408] on div "Received" at bounding box center [1020, 405] width 167 height 19
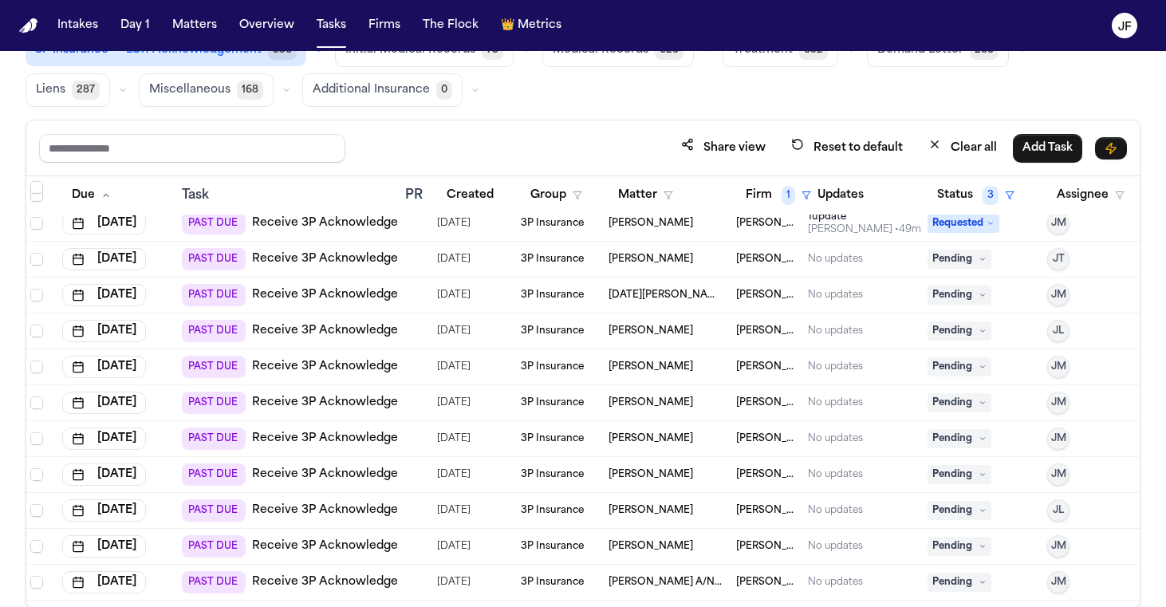
click at [597, 131] on div "Share view Reset to default Clear all Add Task" at bounding box center [582, 148] width 1113 height 56
click at [367, 257] on link "Receive 3P Acknowledgement" at bounding box center [340, 259] width 176 height 16
click at [978, 259] on span "Pending" at bounding box center [960, 259] width 64 height 19
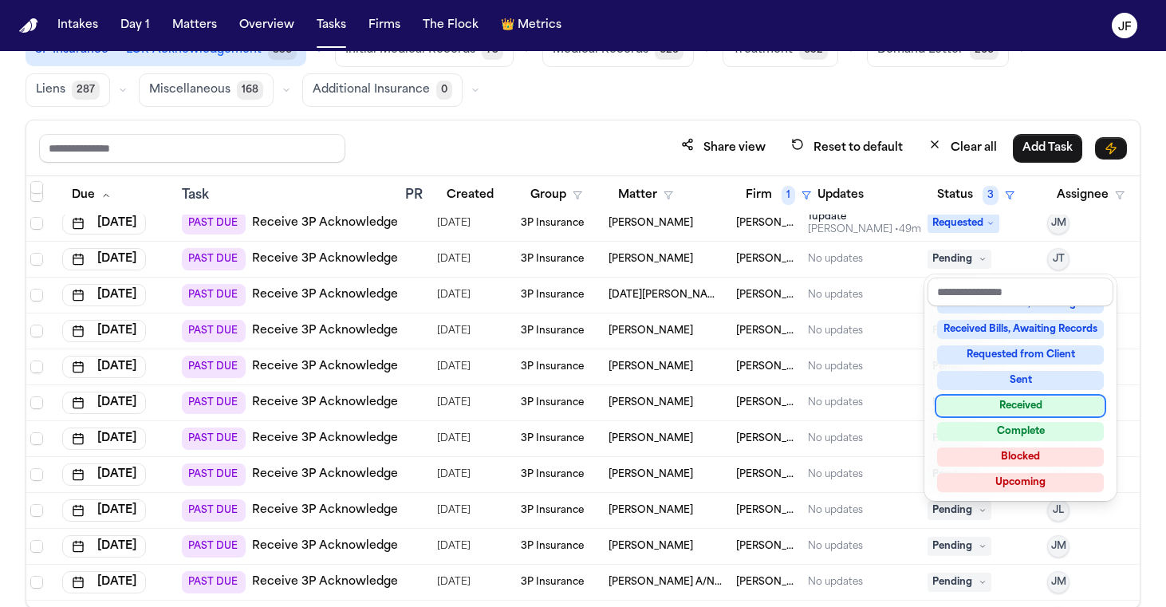
click at [989, 404] on div "Received" at bounding box center [1020, 405] width 167 height 19
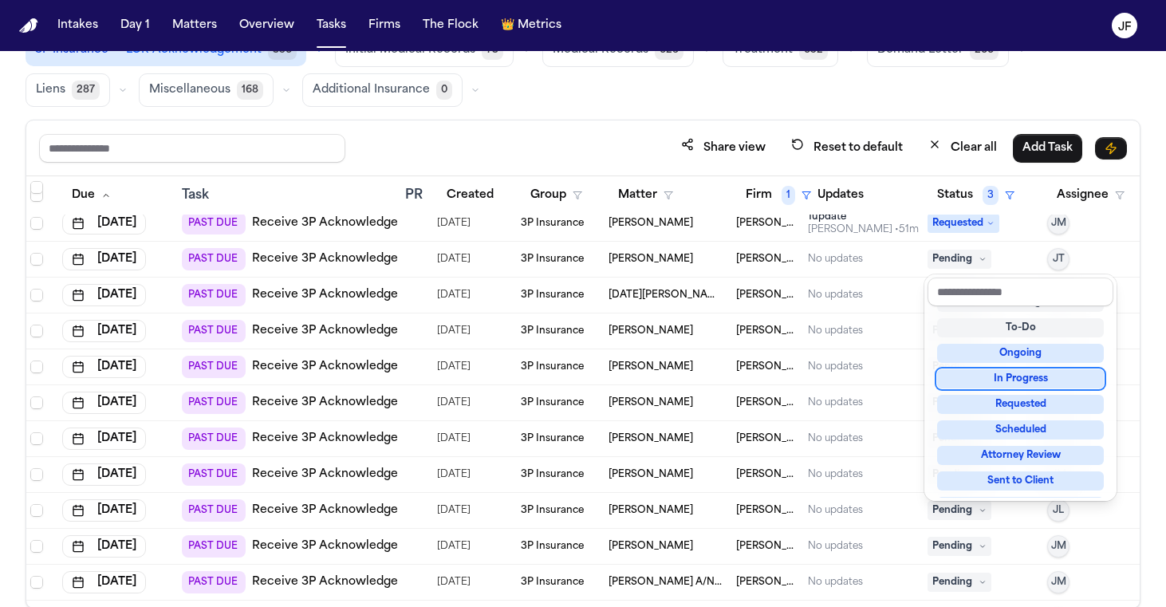
scroll to position [9, 0]
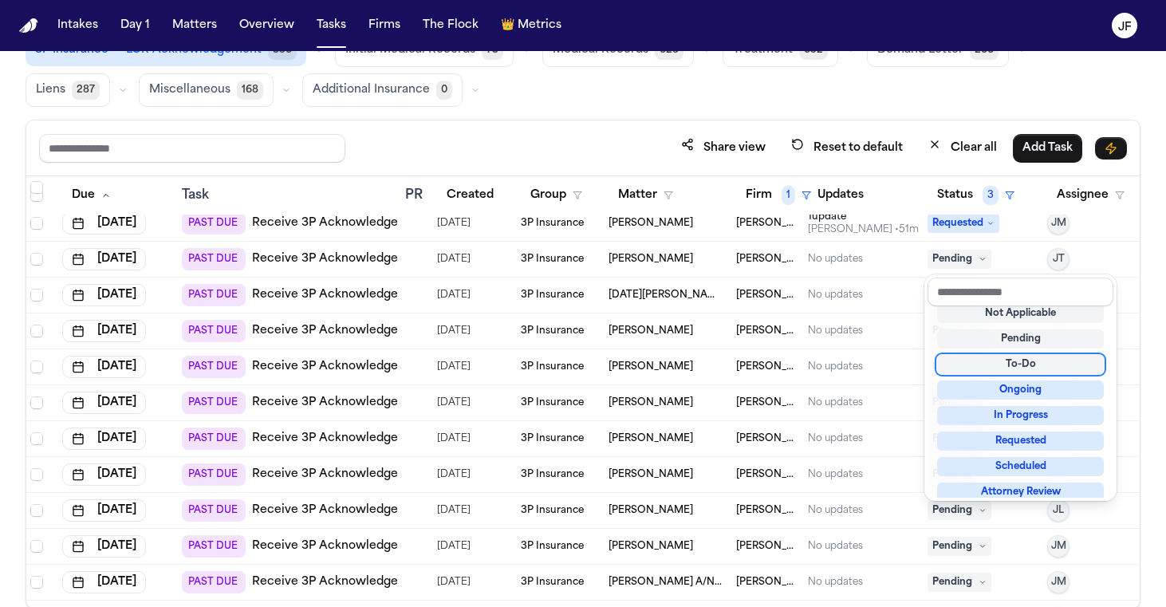
click at [936, 103] on div "Global Filters Review Coverage 11 Review Provider 29 Intake 1174 Police Report …" at bounding box center [583, 288] width 1115 height 640
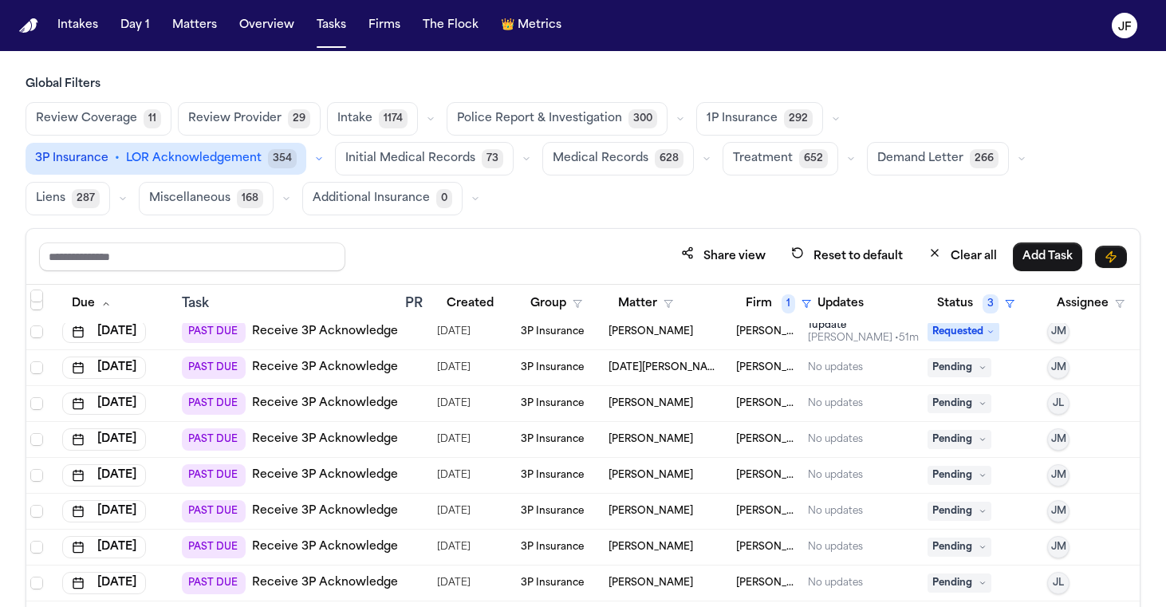
scroll to position [0, 0]
click at [329, 149] on button "button" at bounding box center [318, 158] width 19 height 19
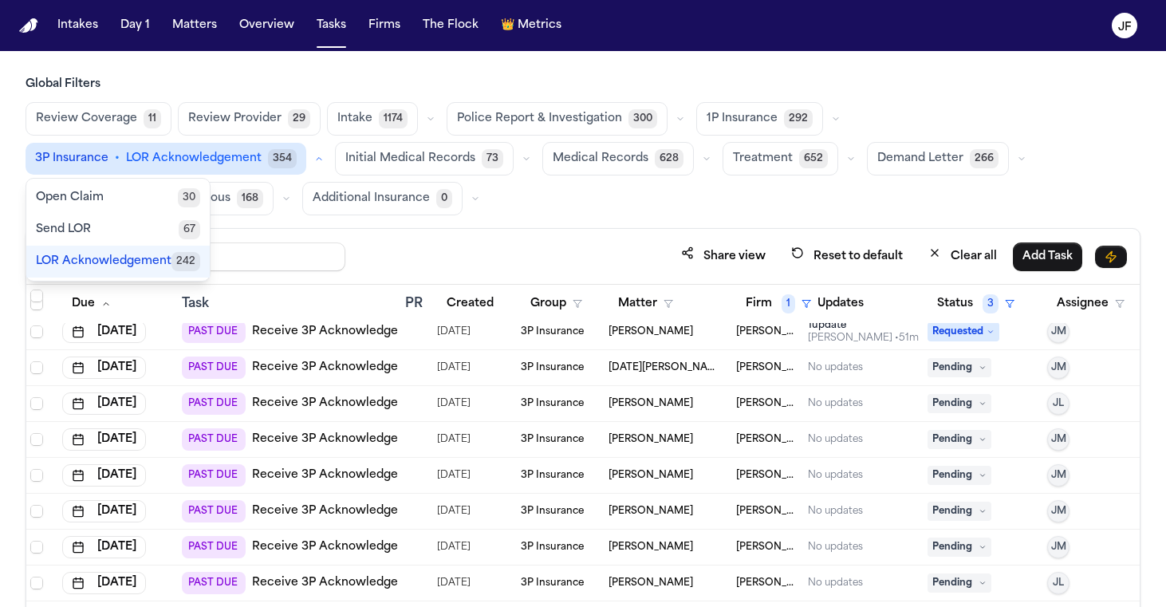
click at [831, 121] on icon "button" at bounding box center [836, 119] width 10 height 10
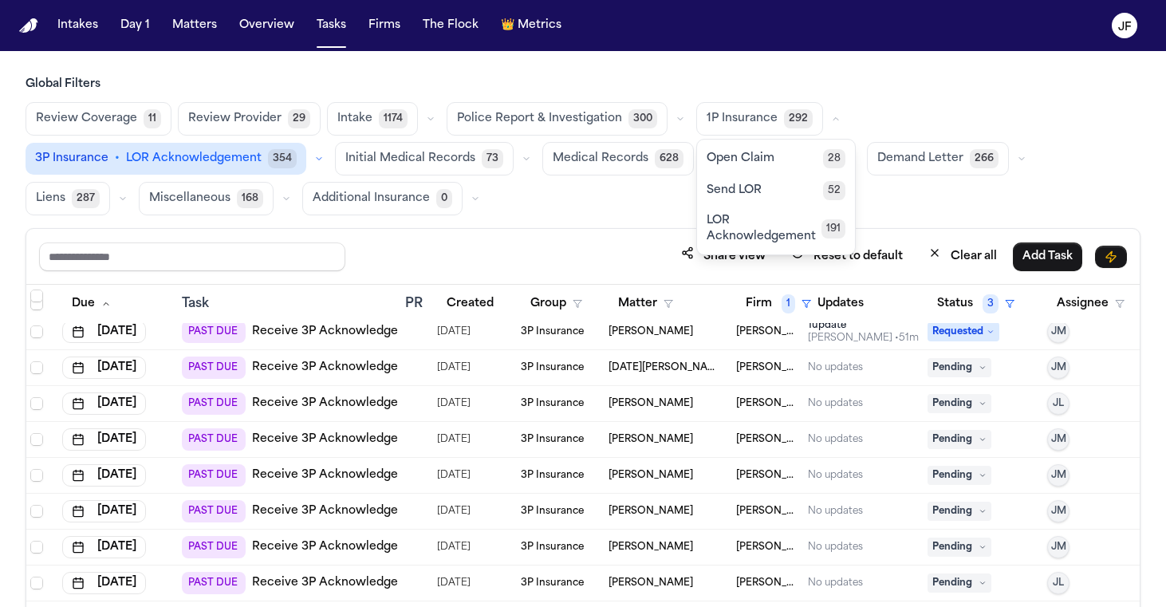
click at [324, 154] on icon "button" at bounding box center [319, 159] width 10 height 10
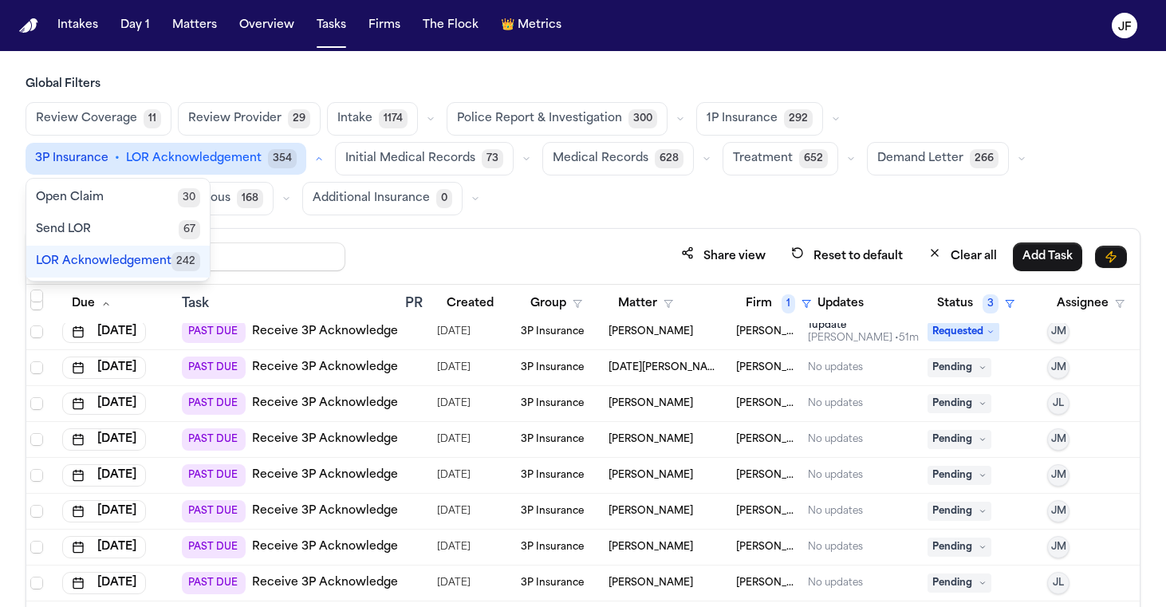
click at [1089, 198] on div "Review Coverage 11 Review Provider 29 Intake 1174 Police Report & Investigation…" at bounding box center [583, 158] width 1115 height 113
click at [715, 212] on div "Review Coverage 11 Review Provider 29 Intake 1174 Police Report & Investigation…" at bounding box center [583, 158] width 1115 height 113
click at [324, 154] on icon "button" at bounding box center [319, 159] width 10 height 10
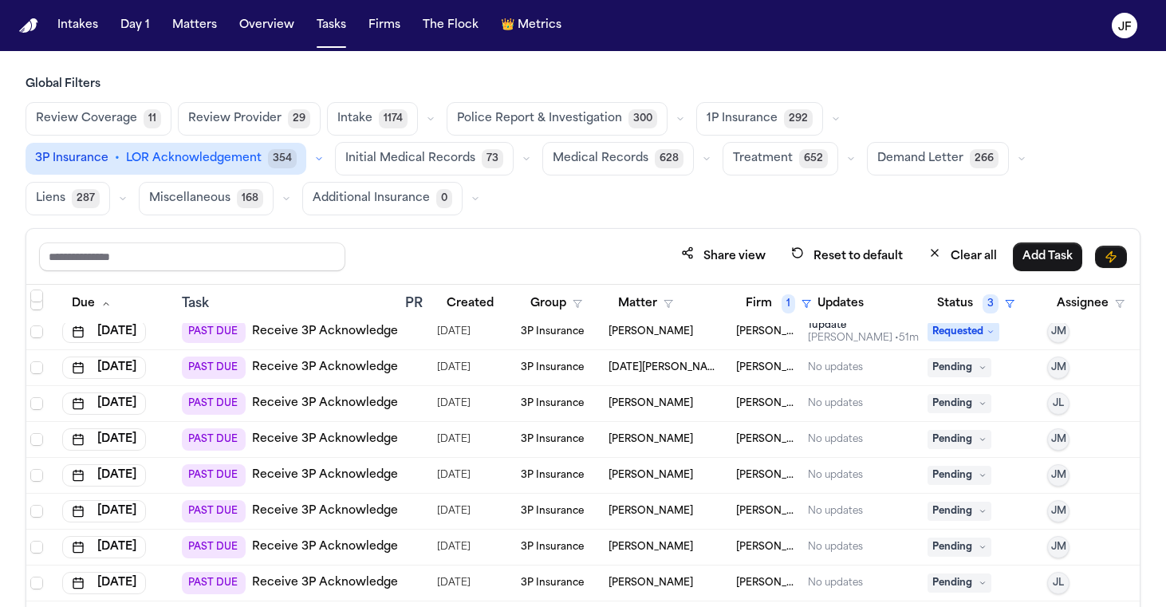
click at [831, 116] on icon "button" at bounding box center [836, 119] width 10 height 10
click at [831, 117] on icon "button" at bounding box center [836, 119] width 10 height 10
click at [1145, 122] on div "Global Filters Review Coverage 11 Review Provider 29 Intake 1174 Police Report …" at bounding box center [583, 397] width 1166 height 640
click at [329, 149] on button "button" at bounding box center [318, 158] width 19 height 19
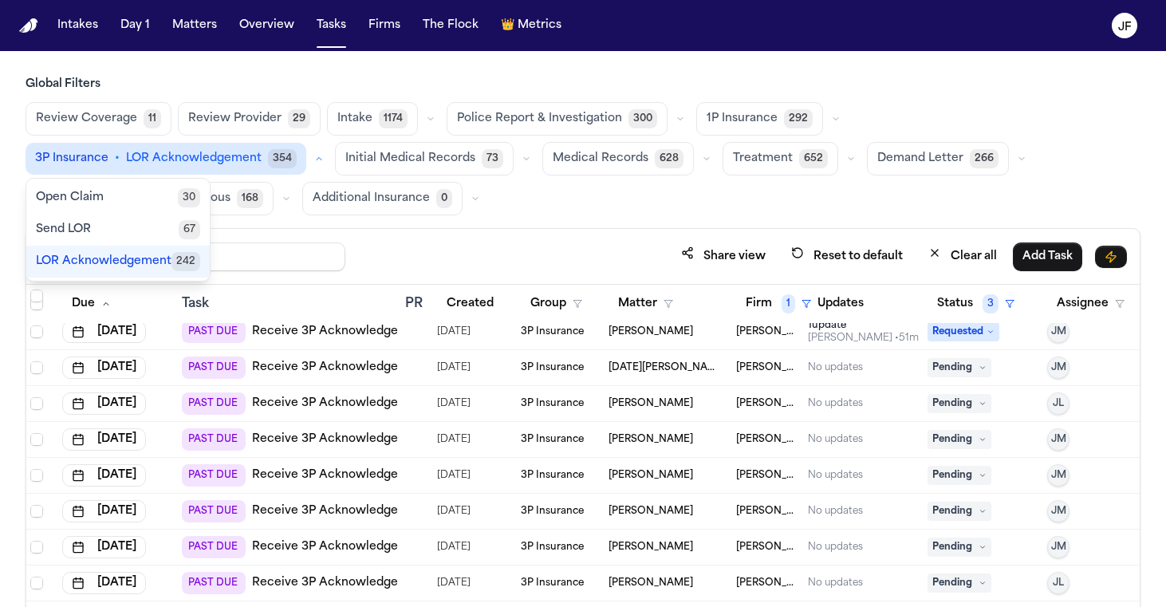
click at [329, 149] on button "button" at bounding box center [318, 158] width 19 height 19
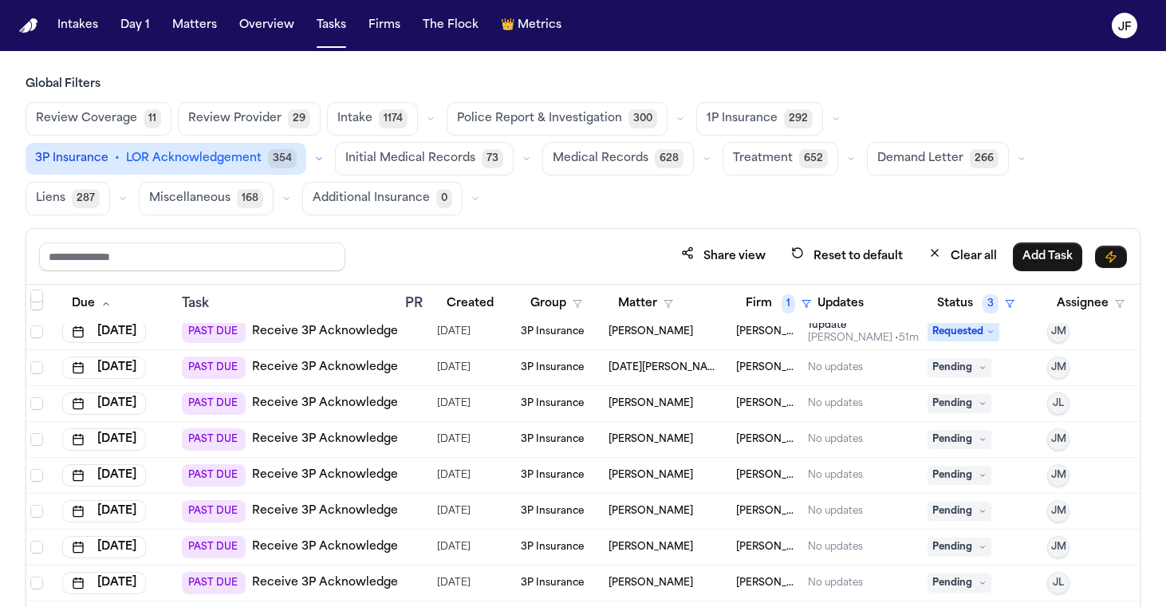
click at [592, 249] on div "Share view Reset to default Clear all Add Task" at bounding box center [583, 257] width 1088 height 30
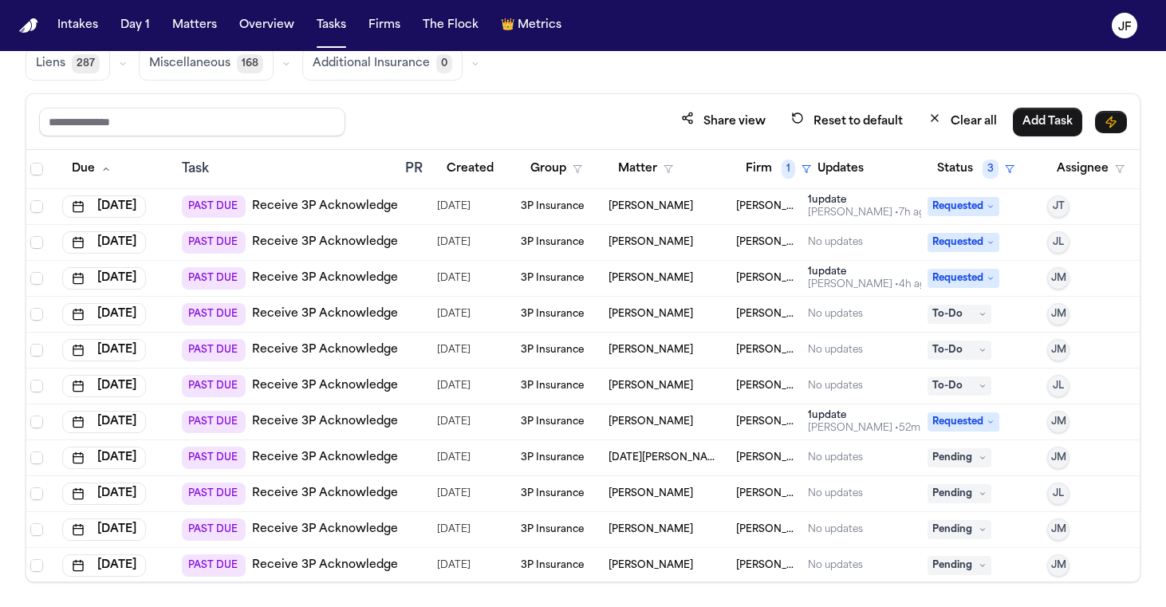
scroll to position [0, 2]
click at [372, 451] on link "Receive 3P Acknowledgement" at bounding box center [340, 458] width 176 height 16
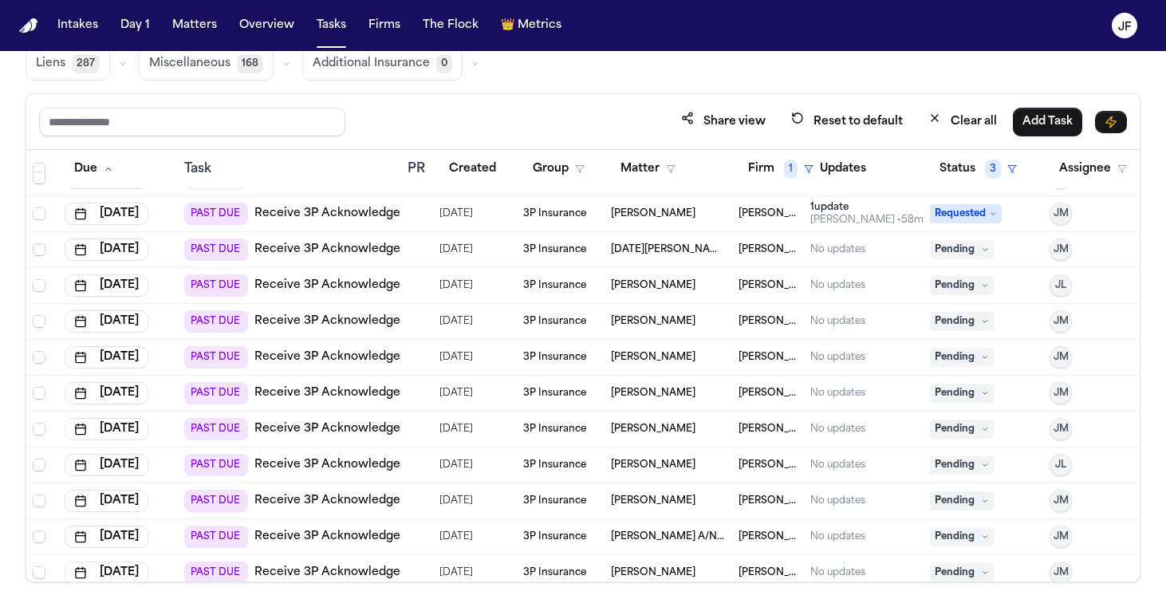
scroll to position [210, 0]
click at [893, 242] on div "No updates" at bounding box center [863, 248] width 107 height 13
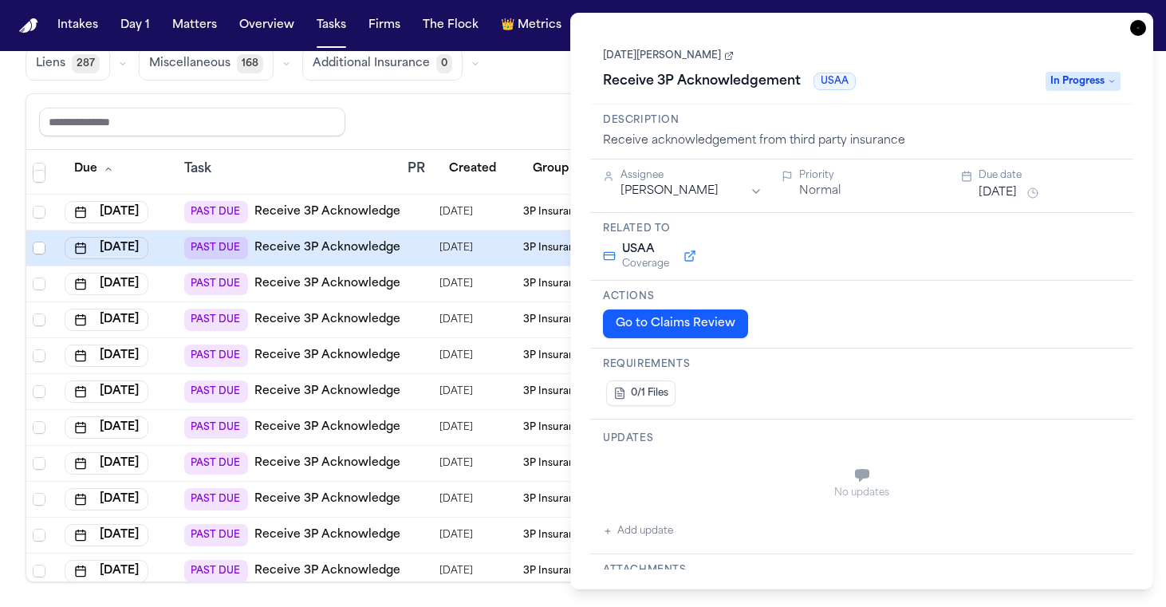
click at [1133, 33] on icon "button" at bounding box center [1138, 28] width 16 height 16
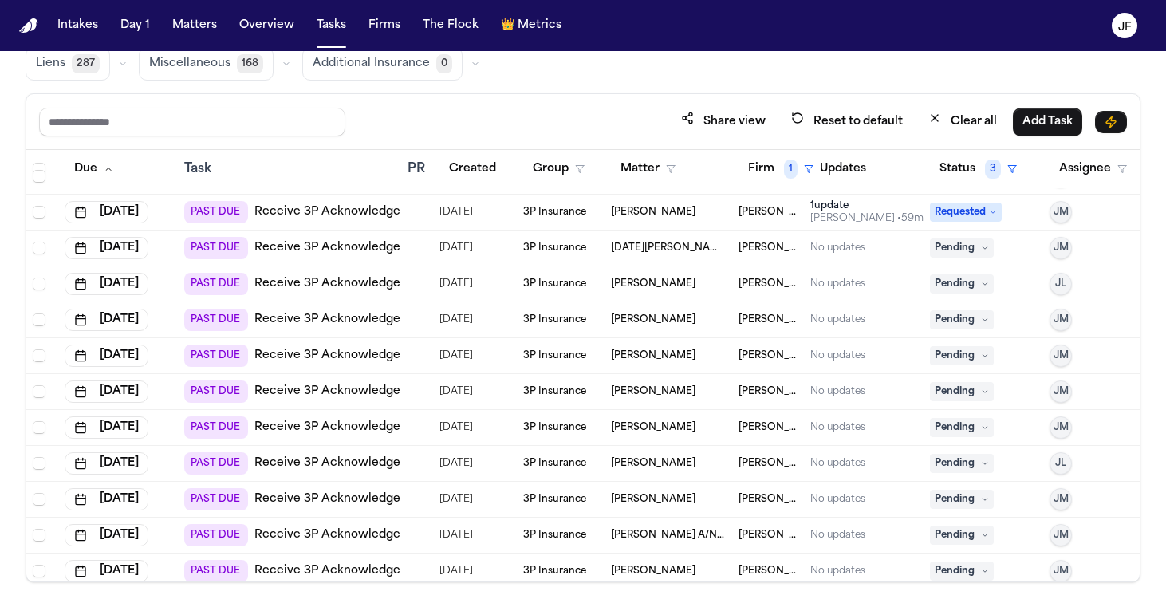
click at [970, 248] on span "Pending" at bounding box center [962, 247] width 64 height 19
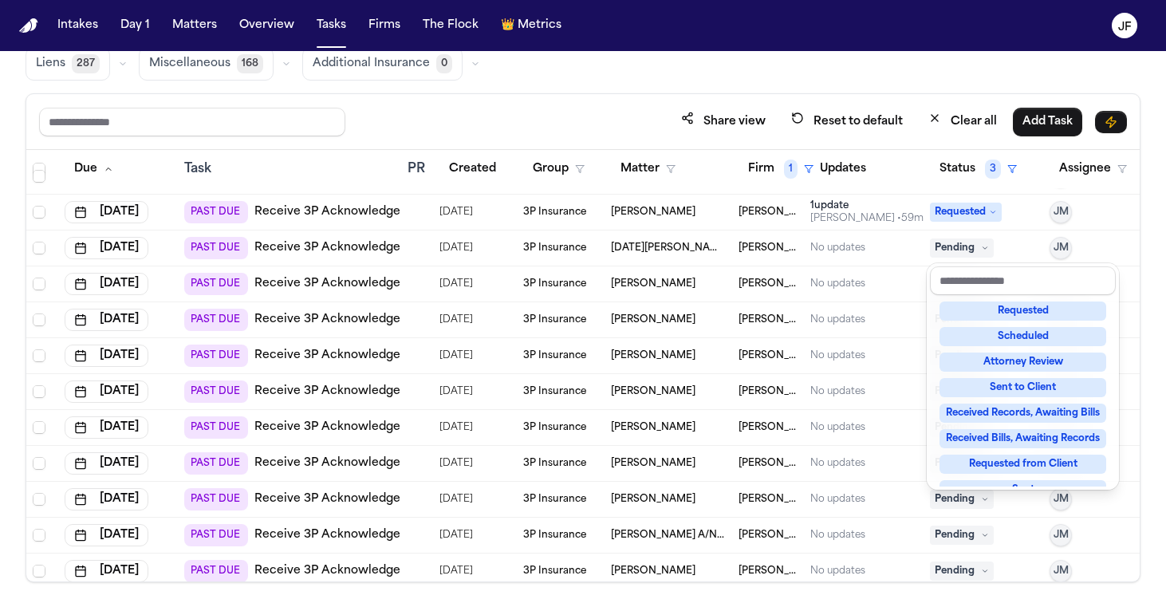
scroll to position [132, 0]
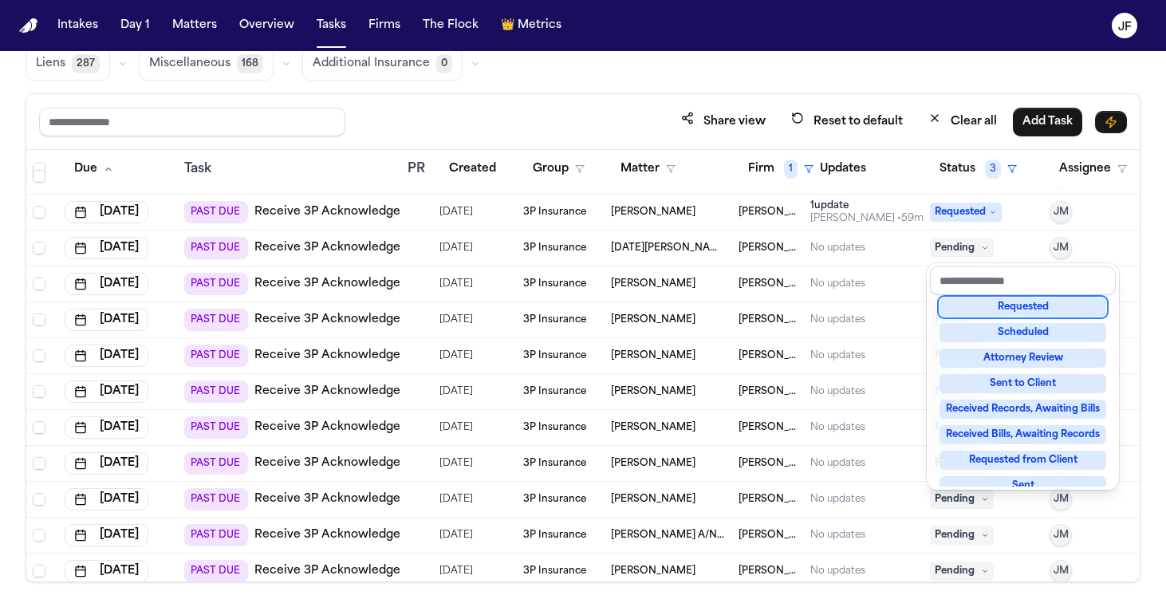
click at [1029, 306] on div "Requested" at bounding box center [1023, 307] width 167 height 19
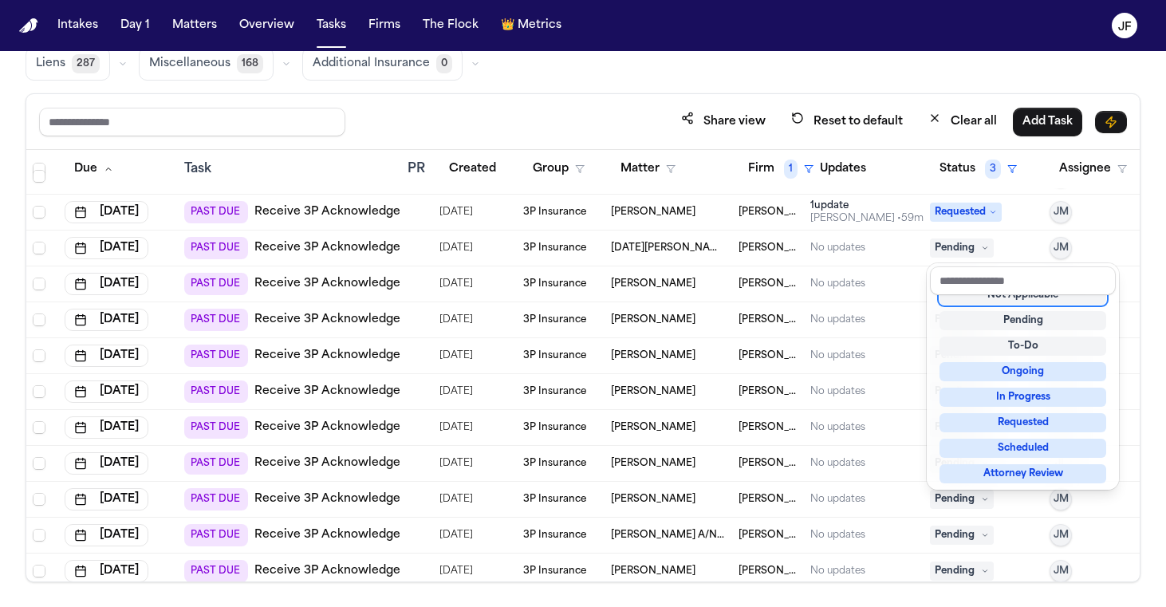
scroll to position [6, 0]
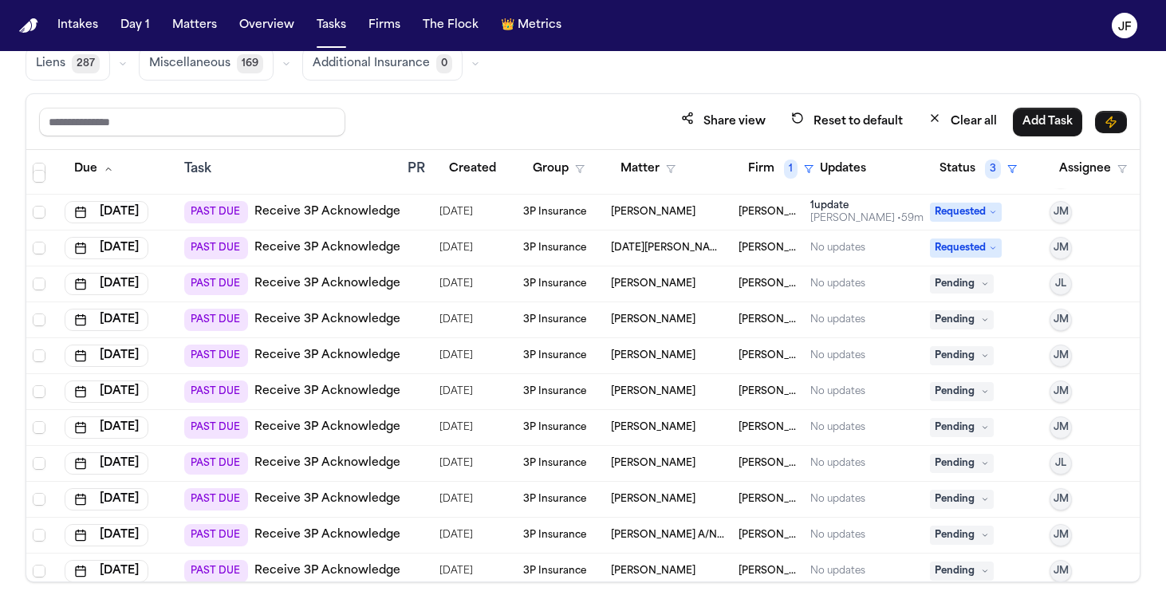
click at [367, 289] on link "Receive 3P Acknowledgement" at bounding box center [342, 284] width 176 height 16
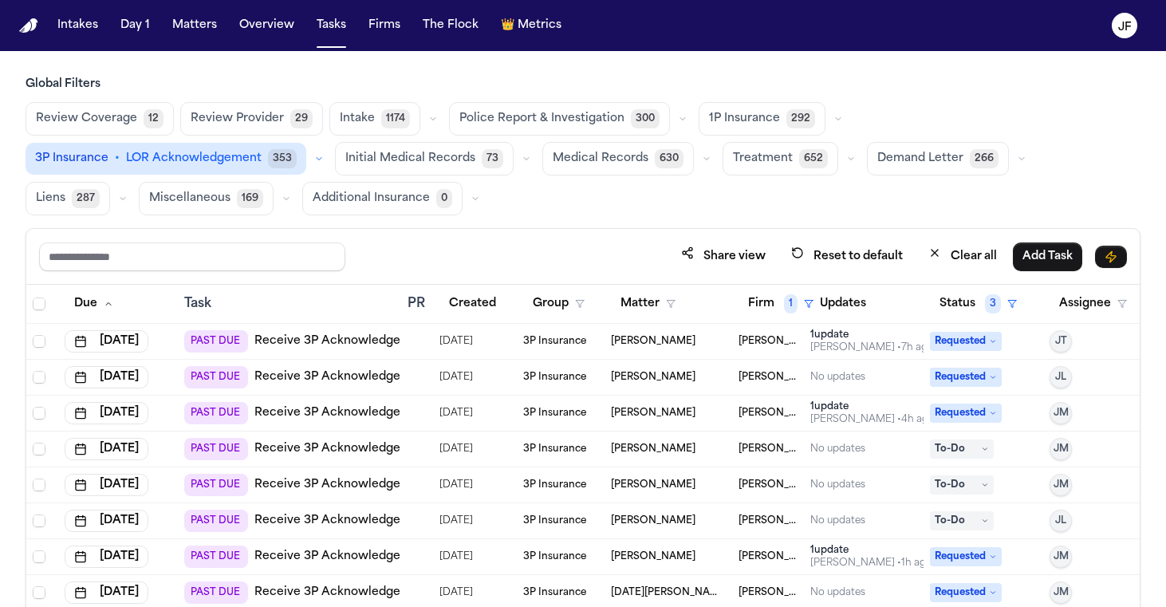
scroll to position [0, 0]
click at [329, 149] on button "button" at bounding box center [318, 158] width 19 height 19
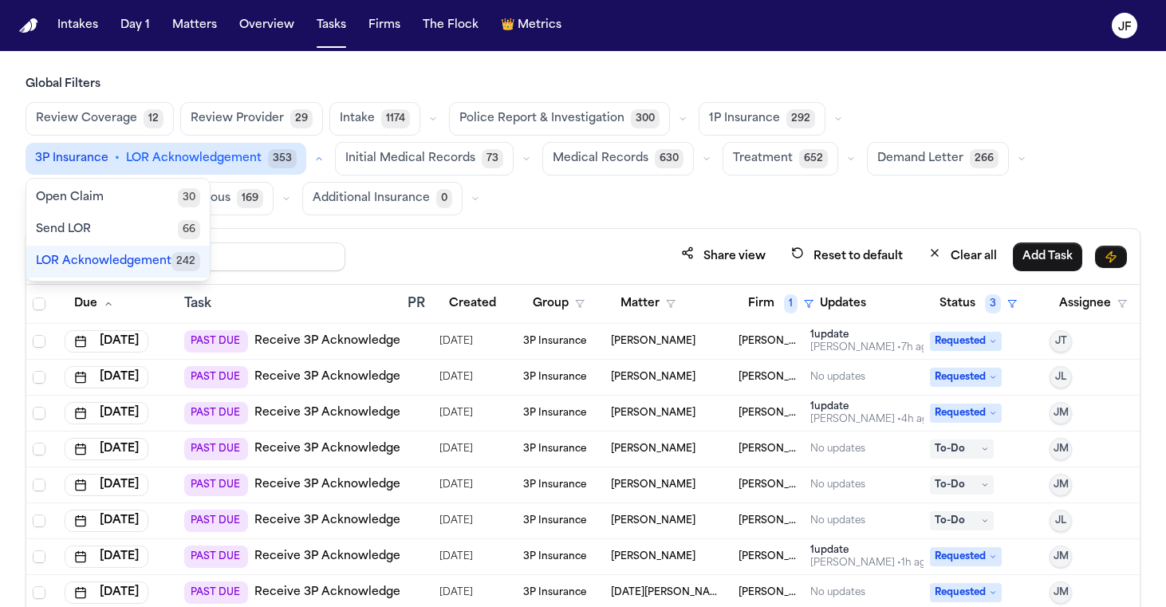
click at [1081, 203] on div "Review Coverage 12 Review Provider 29 Intake 1174 Police Report & Investigation…" at bounding box center [583, 158] width 1115 height 113
click at [834, 114] on icon "button" at bounding box center [839, 119] width 10 height 10
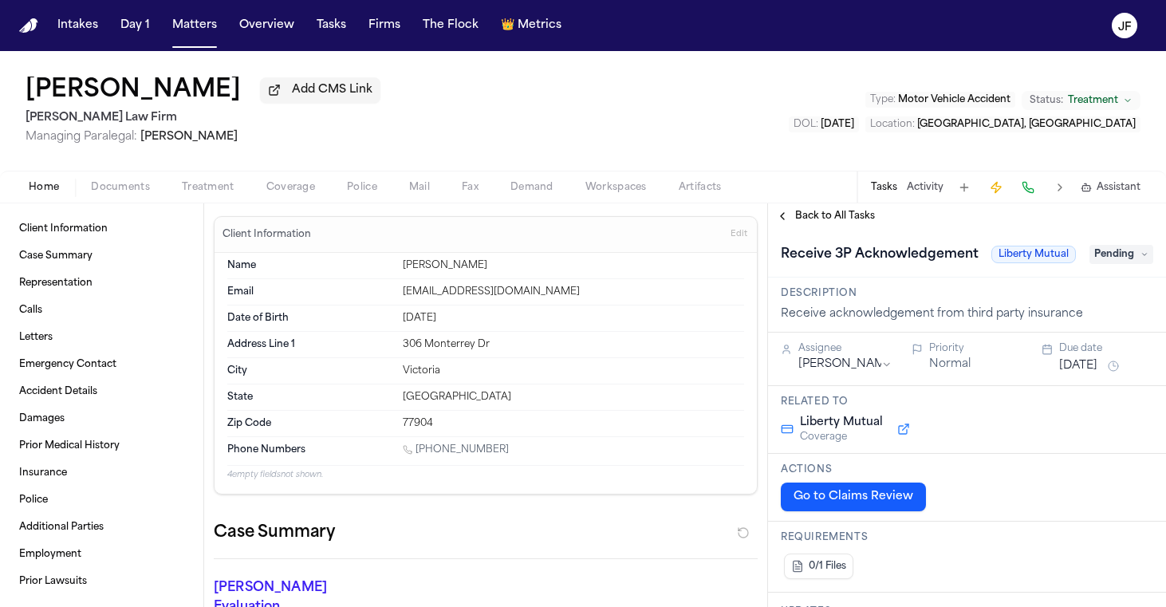
scroll to position [-2, 0]
click at [833, 223] on span "Back to All Tasks" at bounding box center [835, 216] width 80 height 13
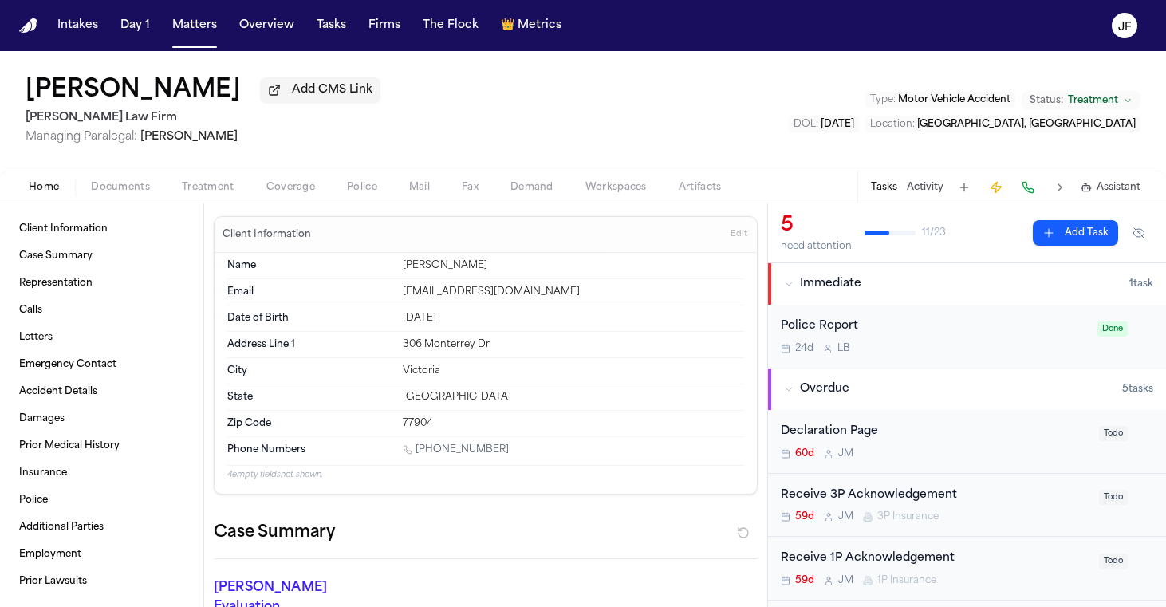
click at [104, 197] on span "button" at bounding box center [120, 196] width 78 height 2
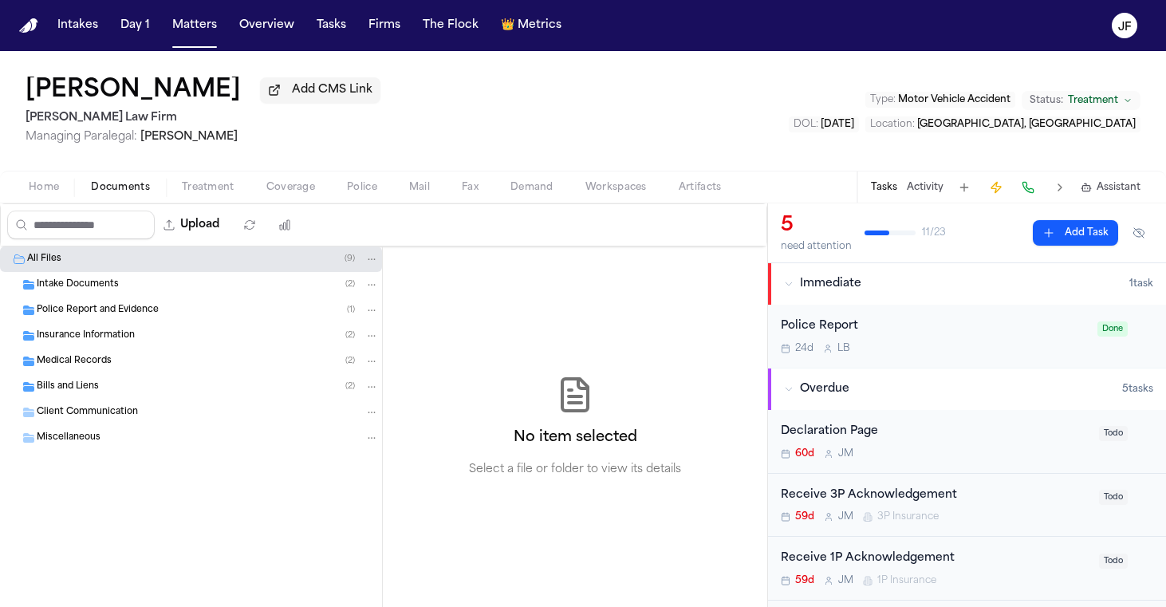
click at [112, 327] on div "Insurance Information ( 2 )" at bounding box center [191, 336] width 382 height 26
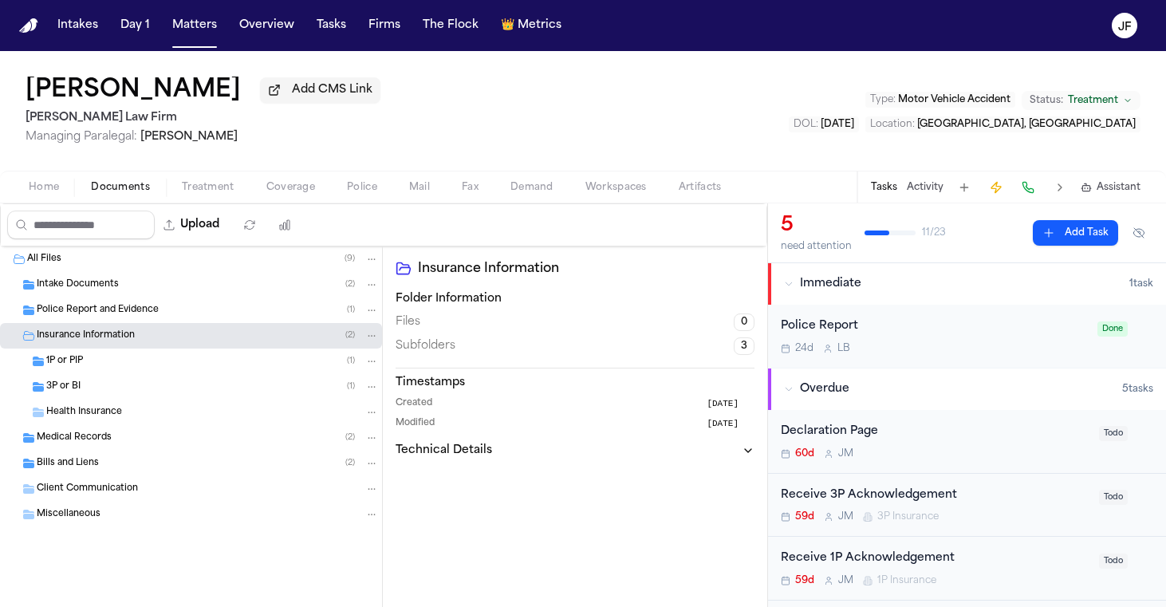
click at [128, 384] on div "3P or BI ( 1 )" at bounding box center [212, 387] width 333 height 14
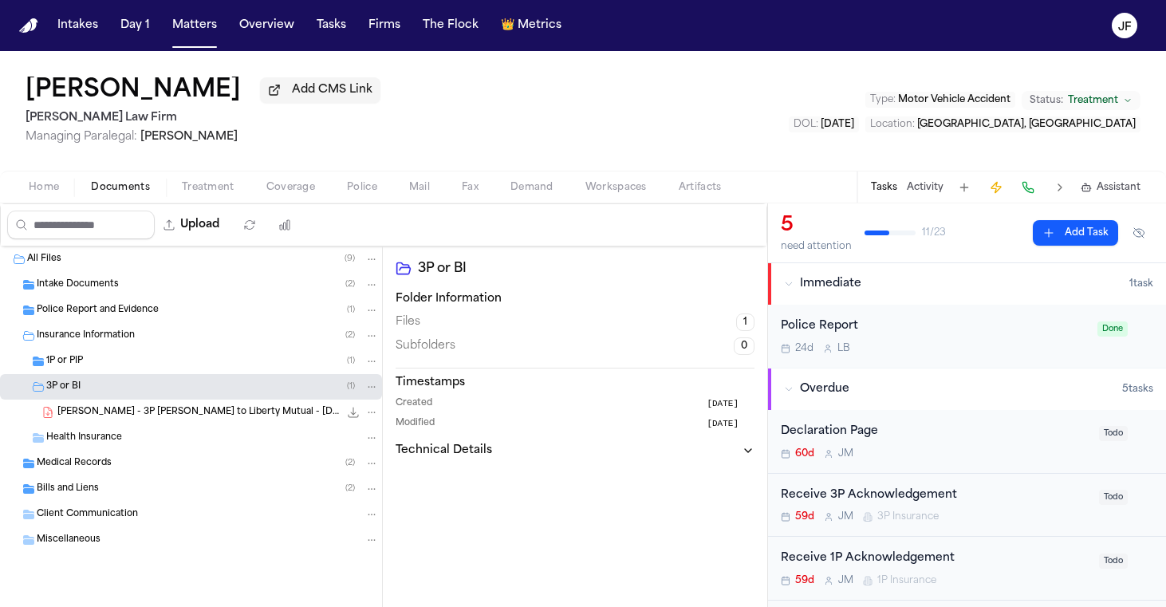
click at [134, 357] on div "1P or PIP ( 1 )" at bounding box center [212, 361] width 333 height 14
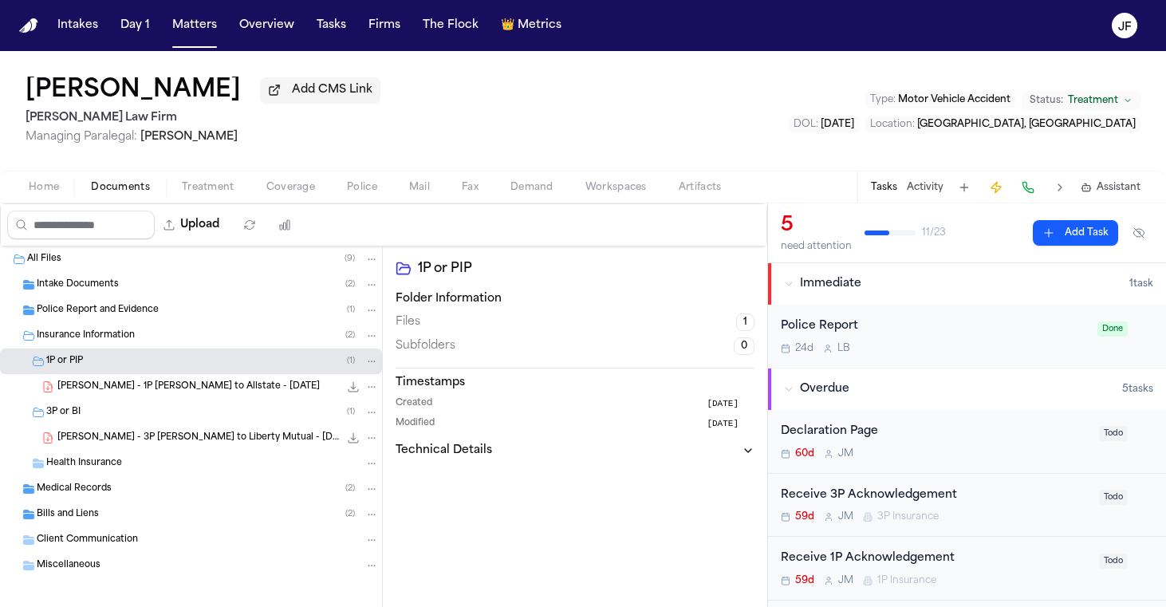
click at [140, 440] on span "[PERSON_NAME] - 3P [PERSON_NAME] to Liberty Mutual - [DATE]" at bounding box center [198, 439] width 282 height 14
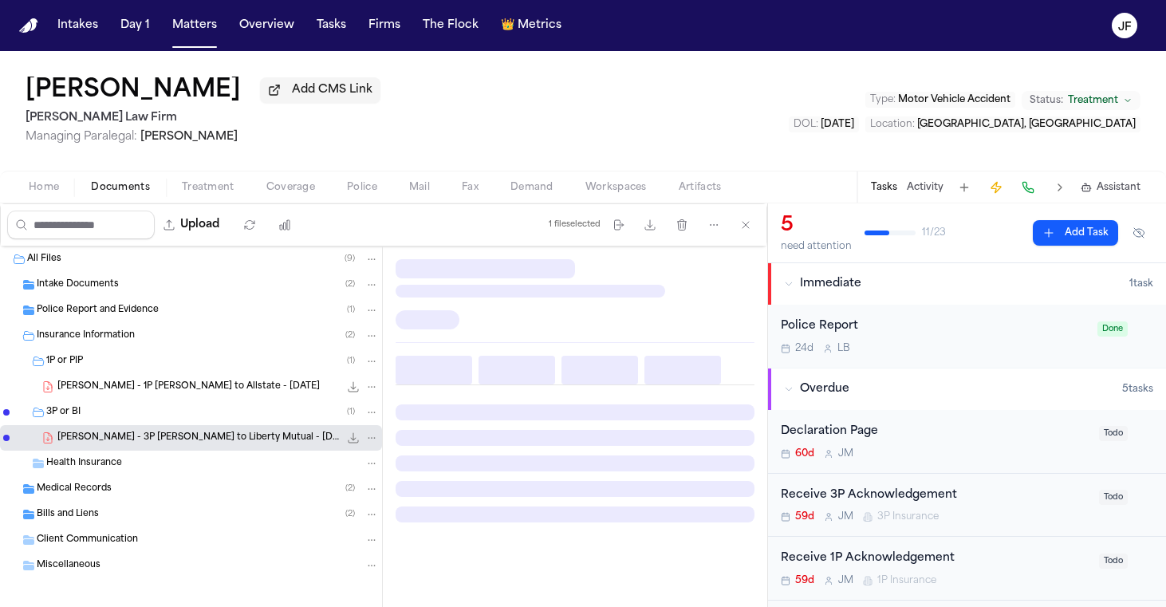
click at [162, 387] on span "[PERSON_NAME] - 1P [PERSON_NAME] to Allstate - [DATE]" at bounding box center [188, 387] width 262 height 14
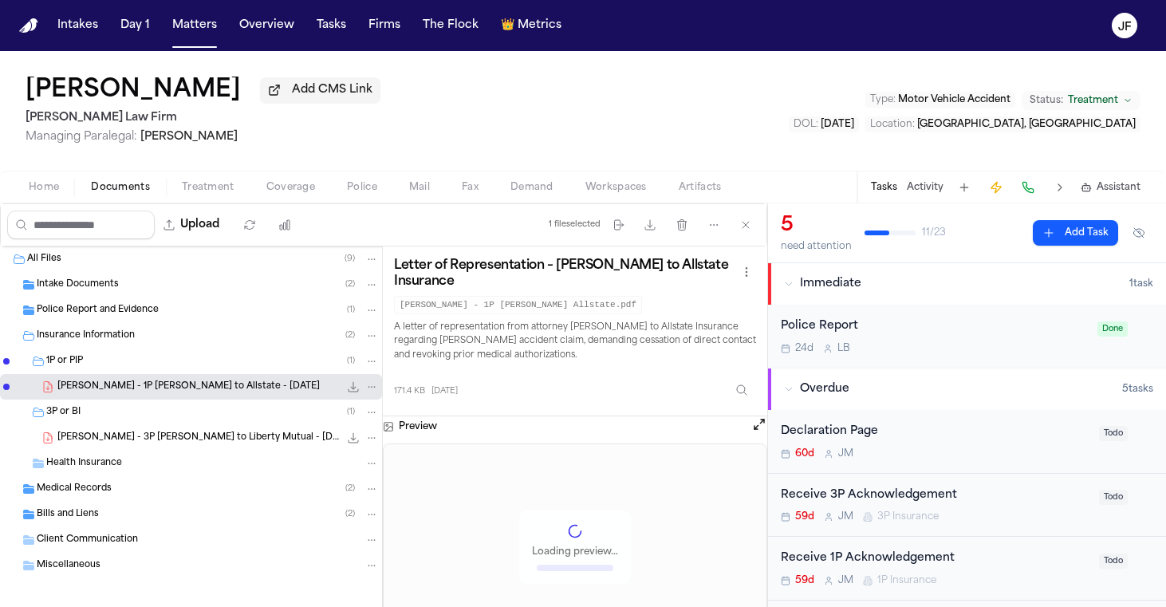
click at [347, 384] on icon "File: D. Johnson - 1P LOR to Allstate - 7.28.25" at bounding box center [353, 386] width 13 height 13
click at [292, 93] on span "Add CMS Link" at bounding box center [332, 90] width 81 height 16
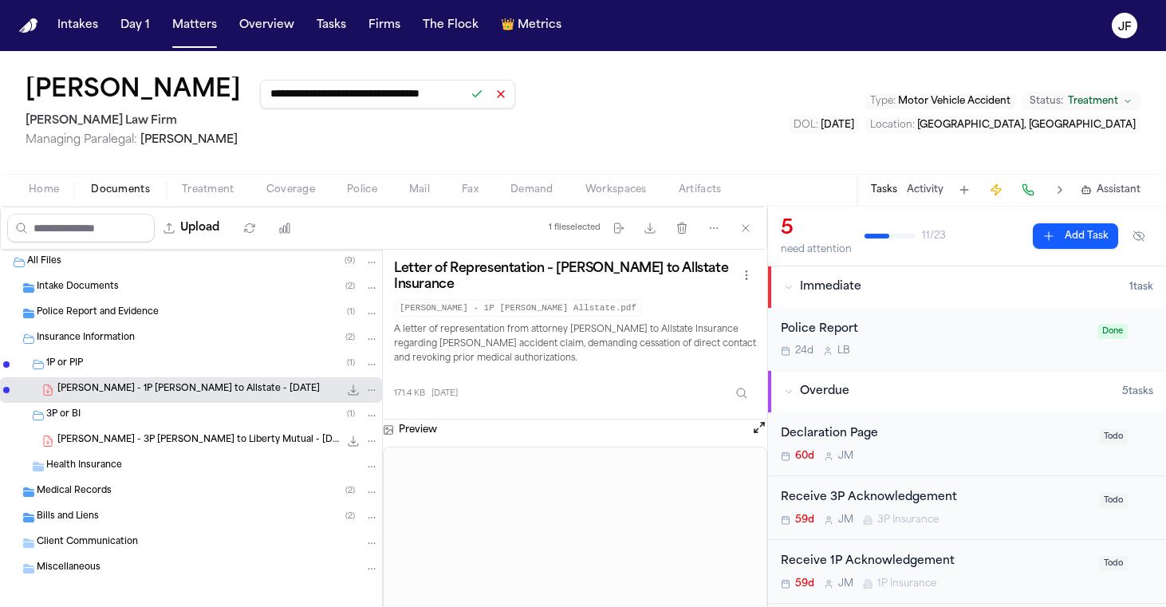
type input "**********"
click at [466, 99] on button at bounding box center [477, 94] width 22 height 22
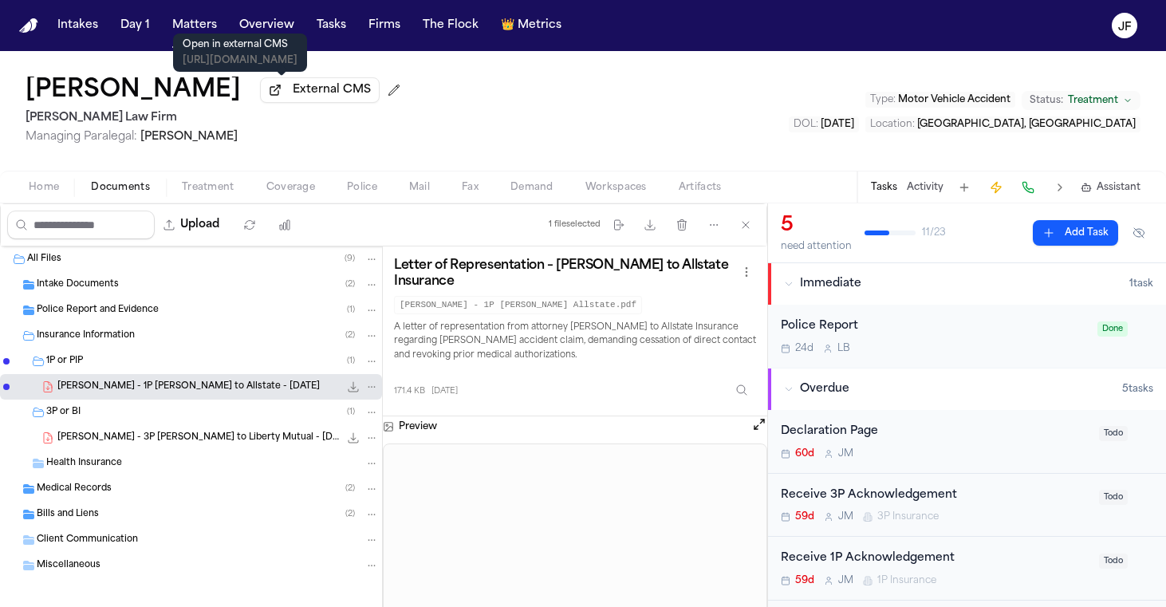
click at [316, 91] on span "External CMS" at bounding box center [332, 90] width 78 height 16
click at [177, 471] on div "Health Insurance" at bounding box center [212, 463] width 333 height 14
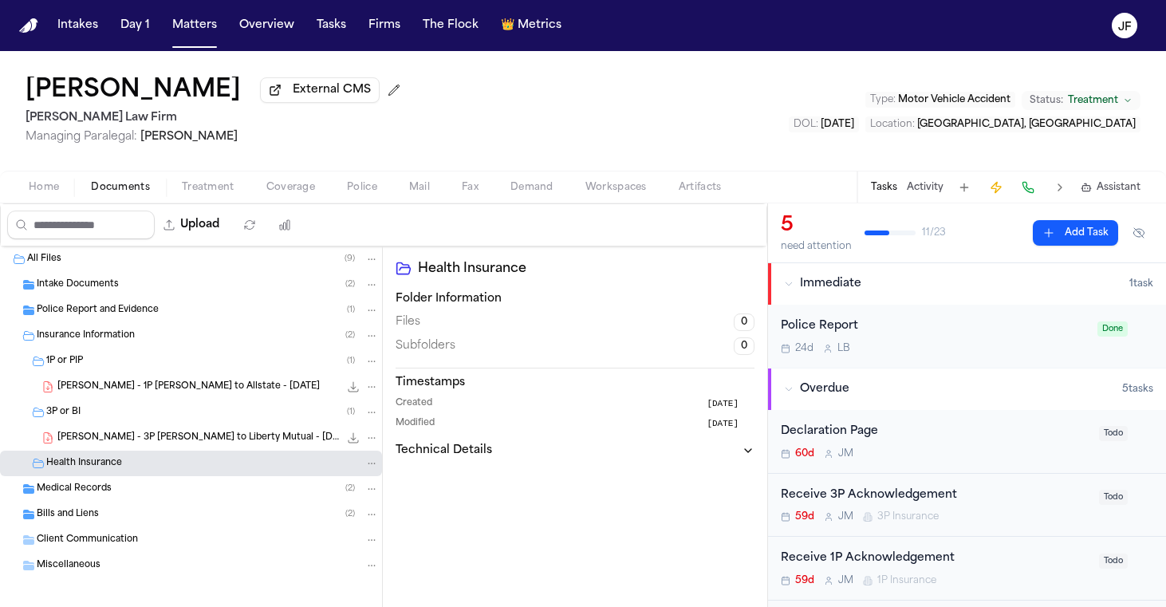
click at [160, 368] on div "1P or PIP ( 1 )" at bounding box center [212, 361] width 333 height 14
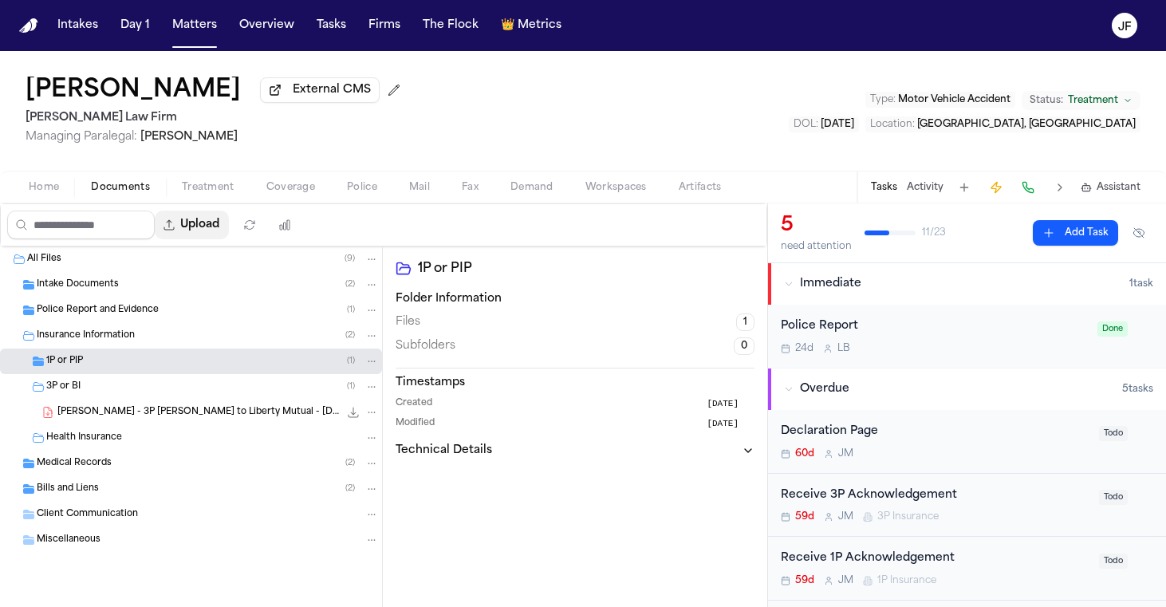
click at [224, 221] on button "Upload" at bounding box center [192, 225] width 74 height 29
select select "**********"
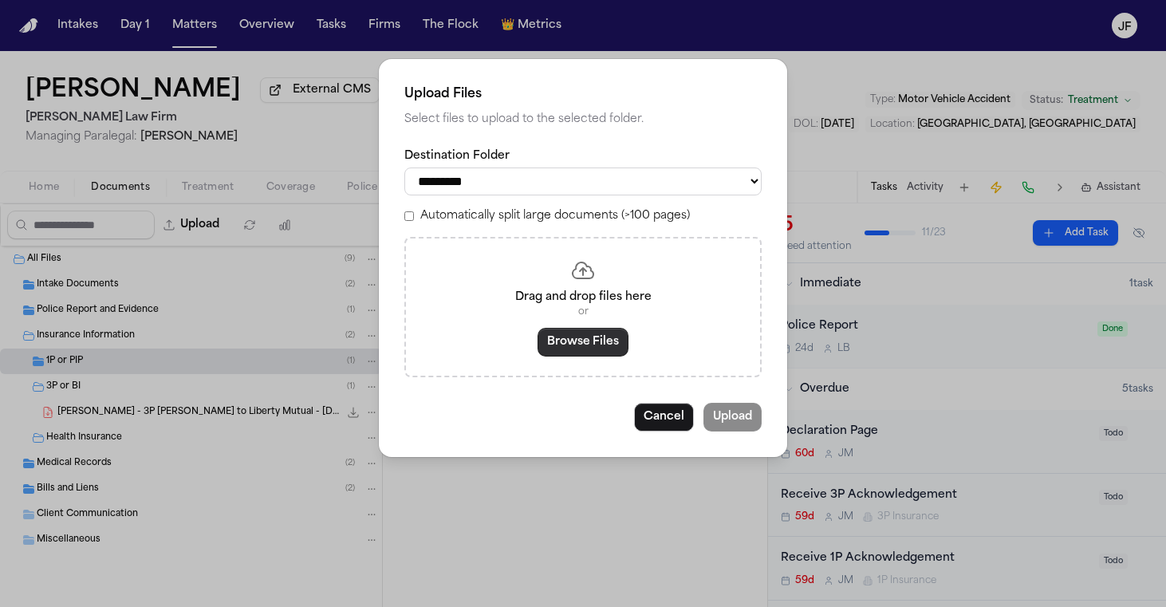
click at [542, 353] on button "Browse Files" at bounding box center [583, 342] width 91 height 29
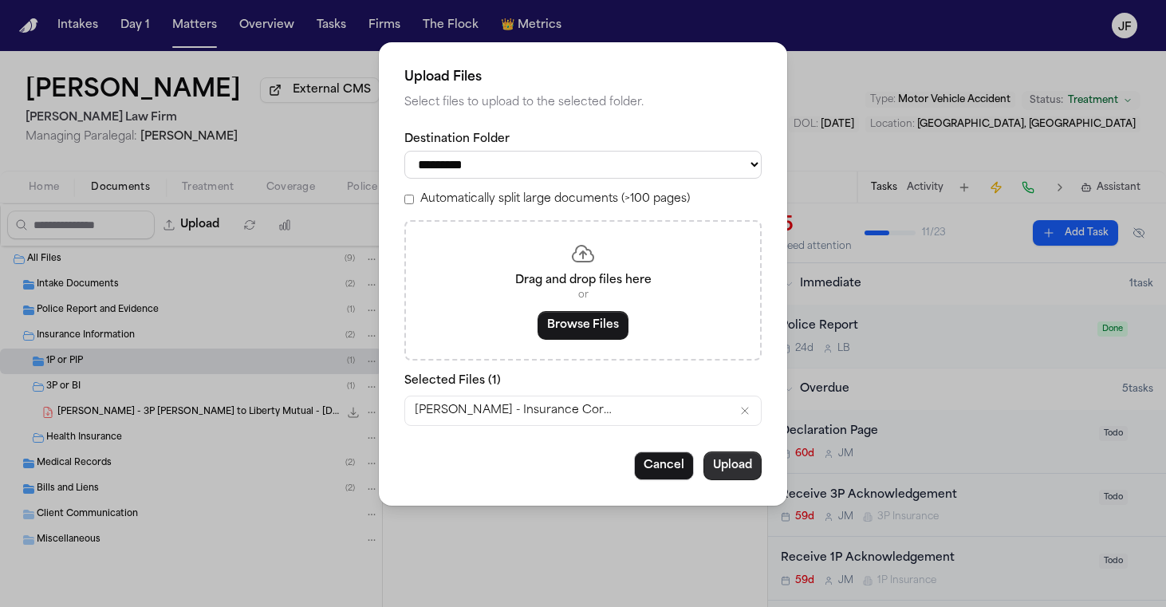
click at [718, 464] on button "Upload" at bounding box center [732, 465] width 58 height 29
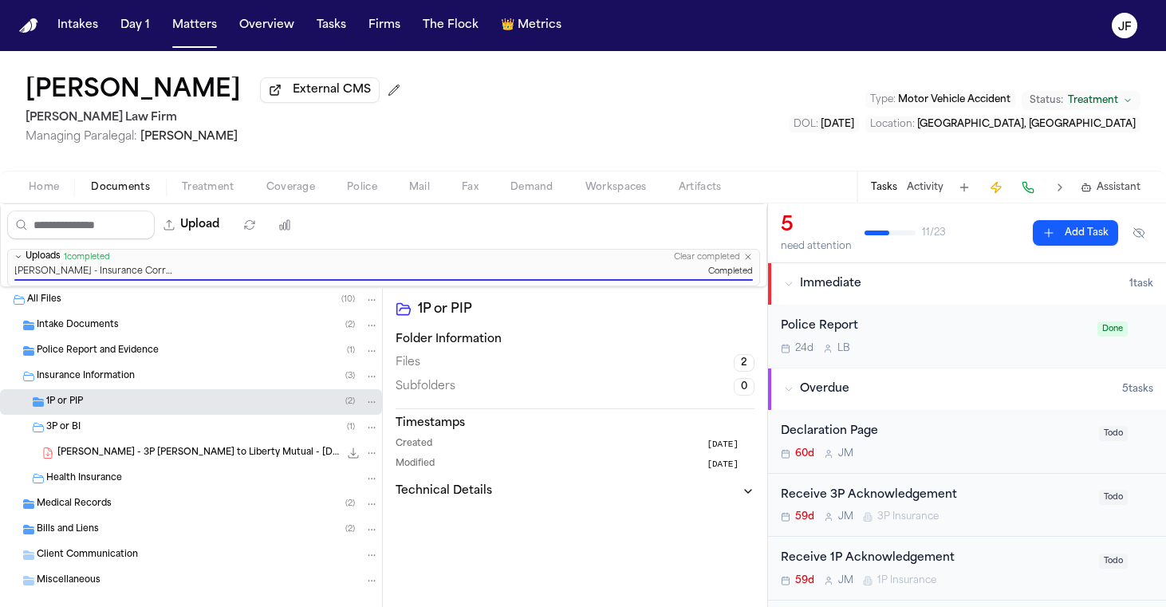
click at [162, 451] on span "[PERSON_NAME] - 3P [PERSON_NAME] to Liberty Mutual - [DATE]" at bounding box center [198, 454] width 282 height 14
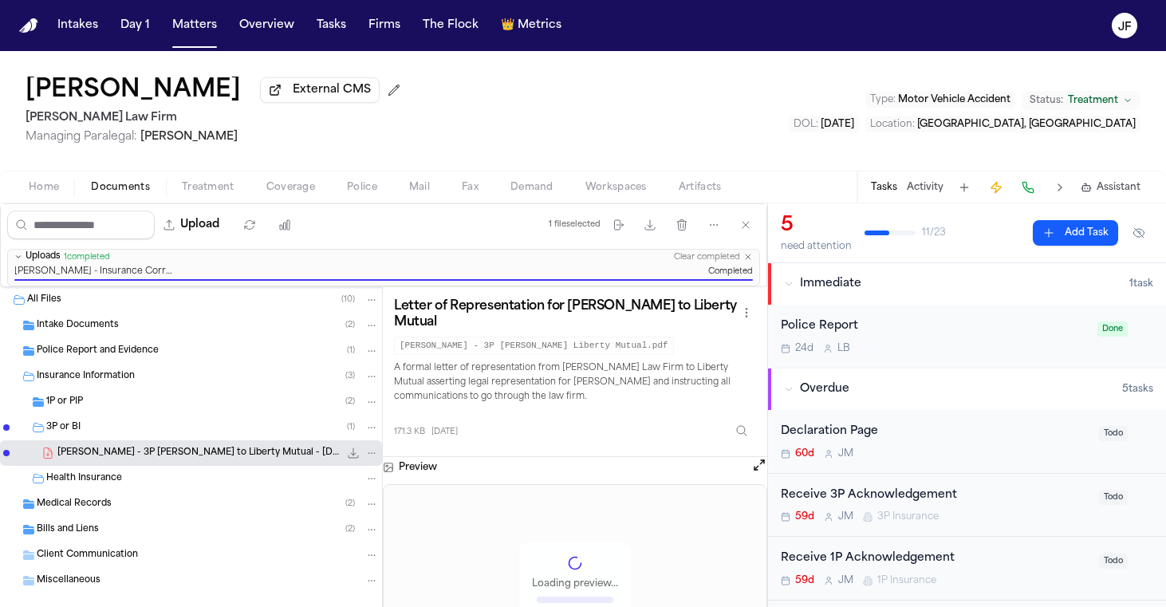
click at [355, 459] on icon "File: D. Johnson - 3P LOR to Liberty Mutual - 7.28.25" at bounding box center [353, 453] width 13 height 13
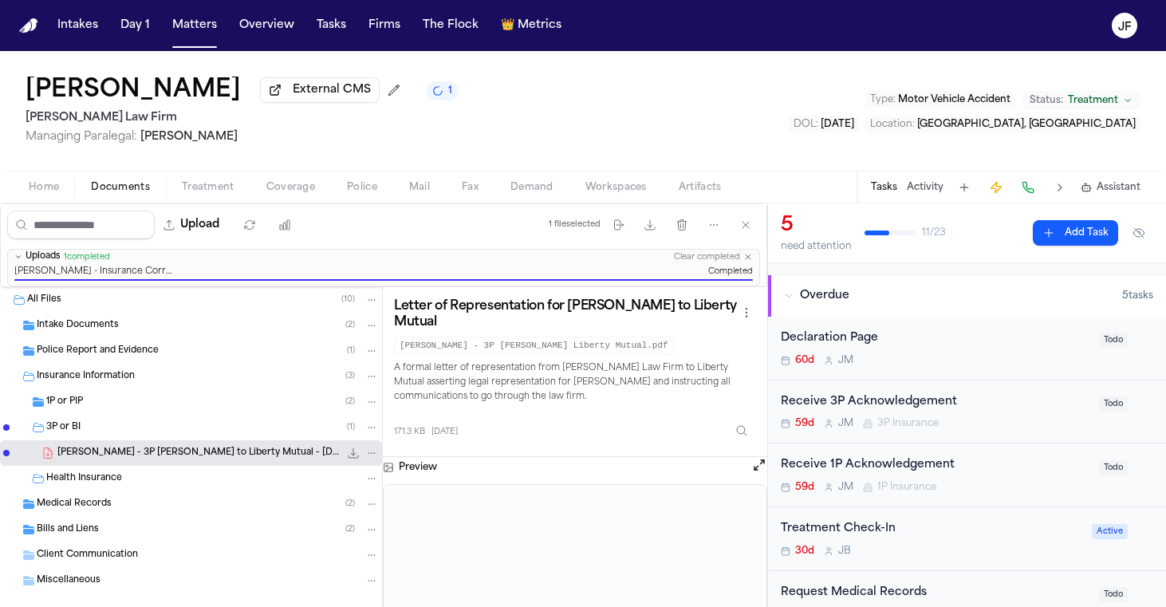
scroll to position [135, 0]
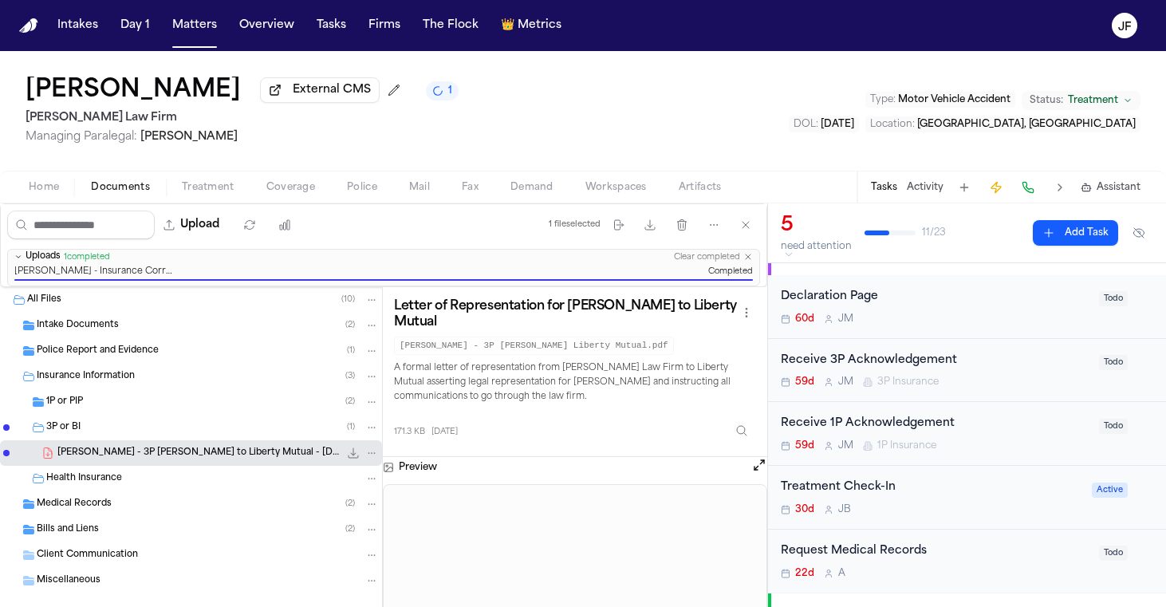
click at [940, 430] on div "Receive 1P Acknowledgement" at bounding box center [935, 424] width 309 height 18
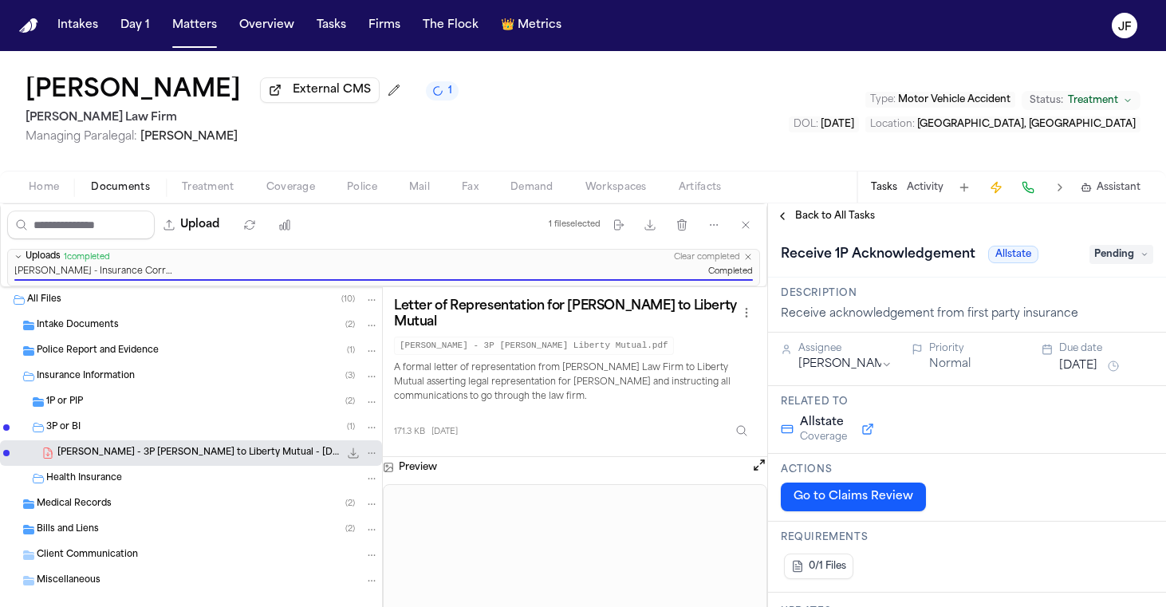
click at [1113, 251] on span "Pending" at bounding box center [1122, 254] width 64 height 19
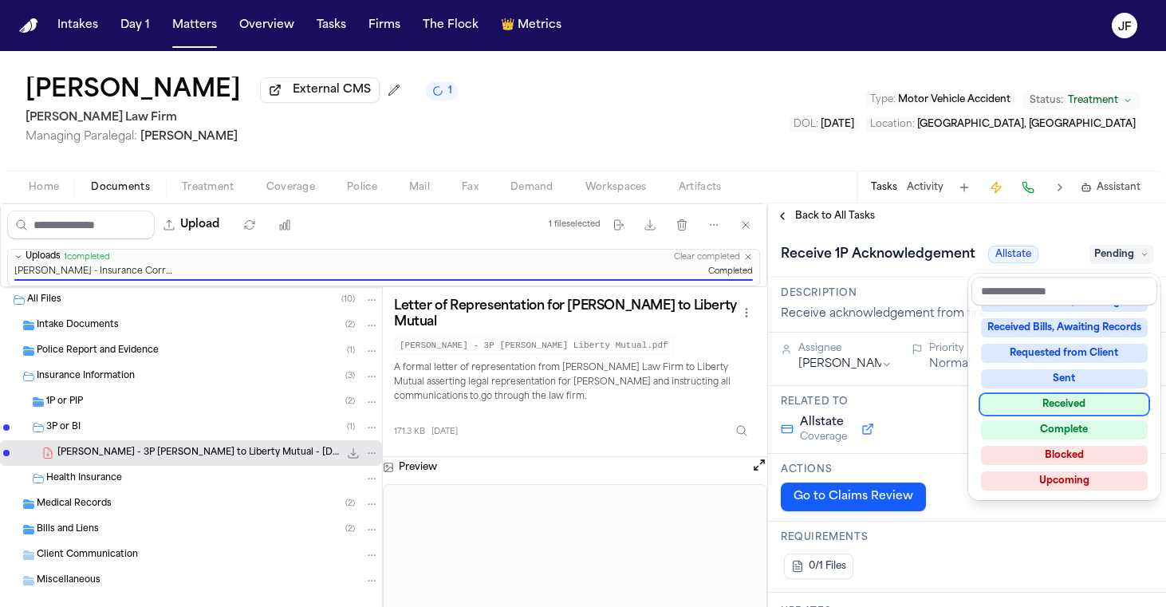
click at [1052, 399] on div "Received" at bounding box center [1064, 404] width 167 height 19
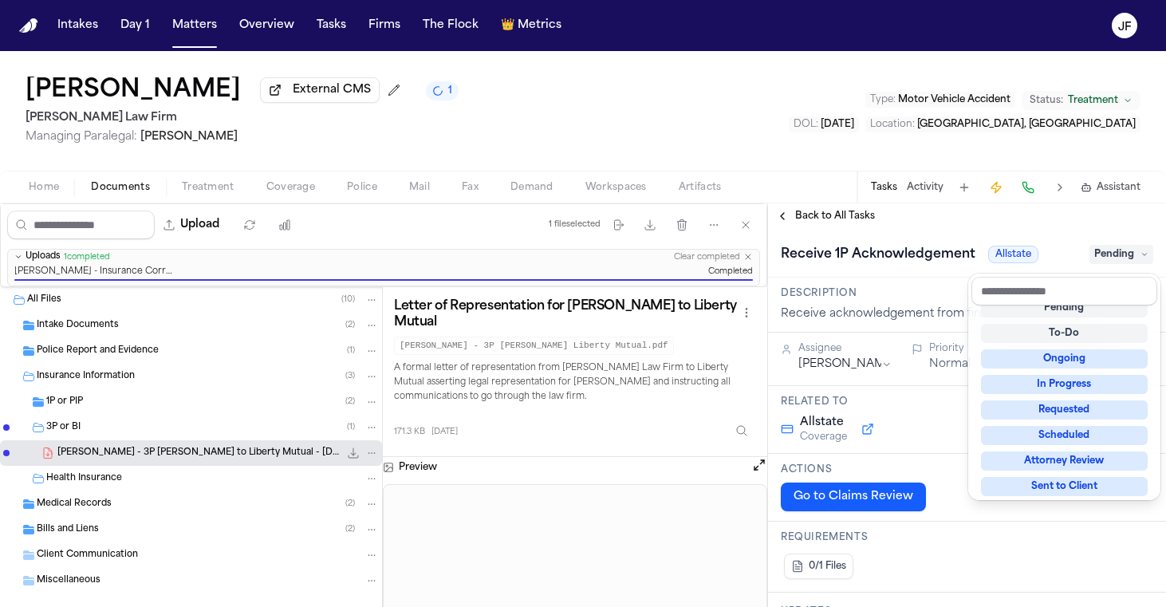
scroll to position [6, 0]
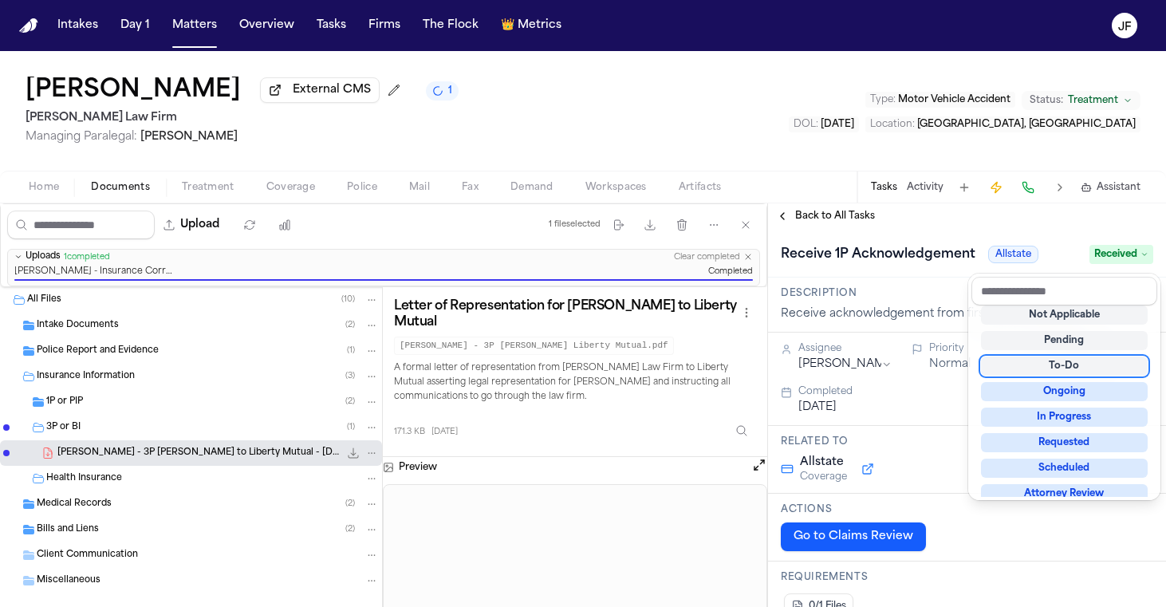
click at [903, 211] on div "**********" at bounding box center [967, 405] width 398 height 404
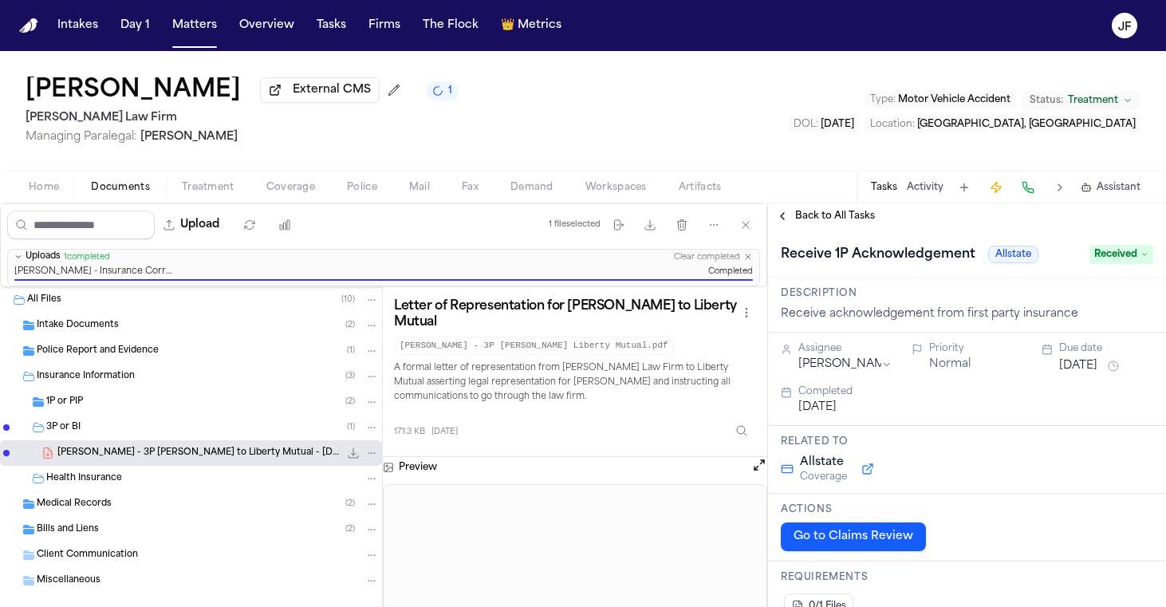
click at [847, 212] on span "Back to All Tasks" at bounding box center [835, 216] width 80 height 13
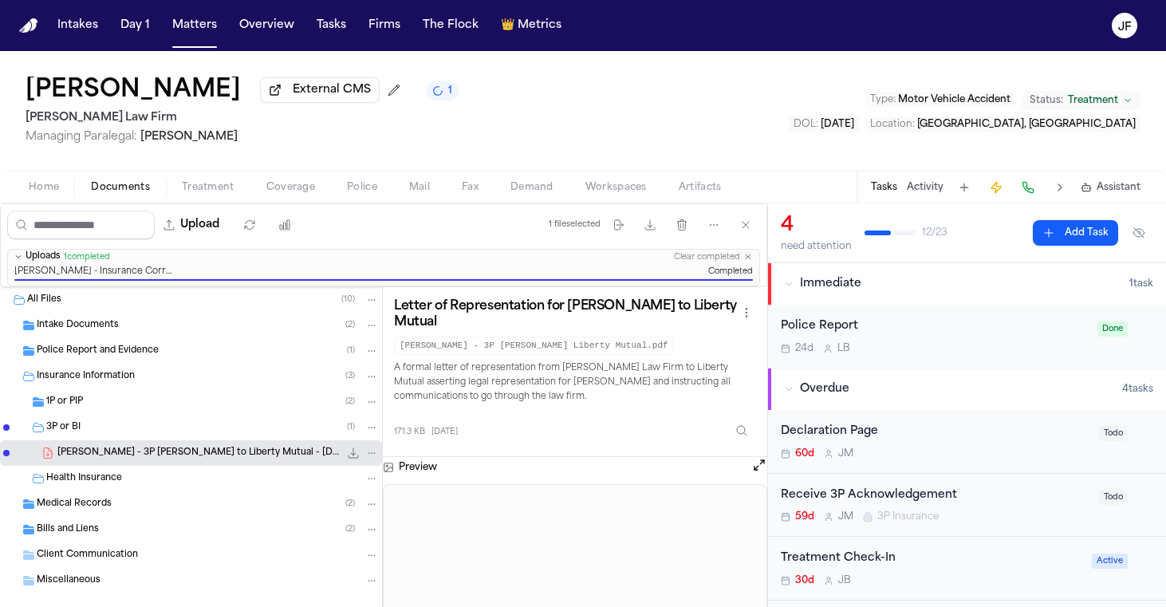
click at [211, 399] on div "1P or PIP ( 2 )" at bounding box center [212, 402] width 333 height 14
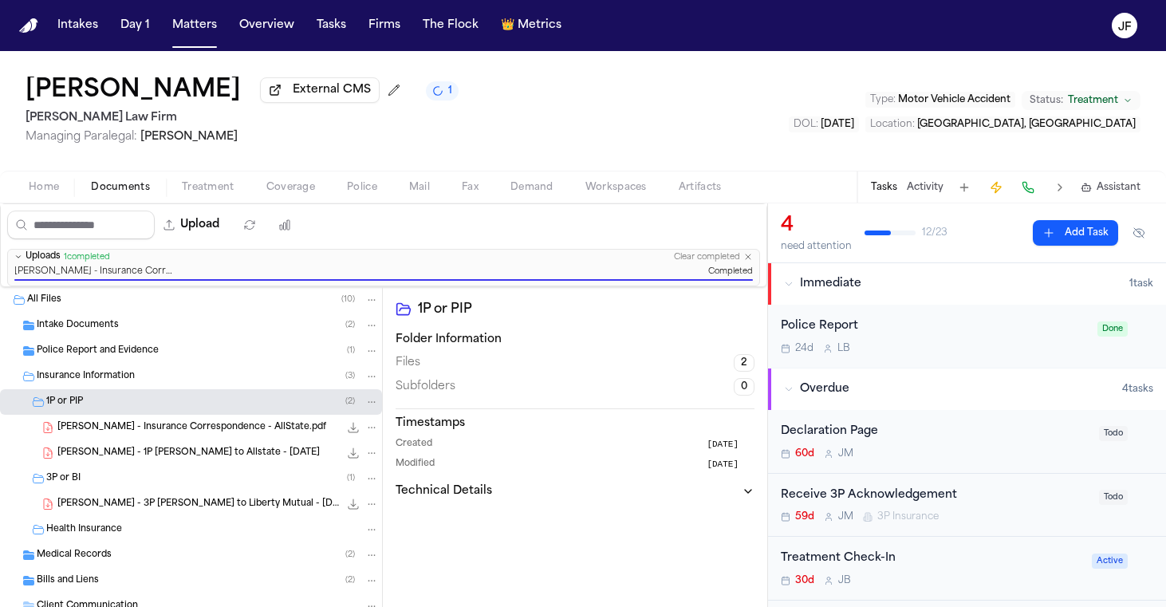
click at [229, 427] on span "[PERSON_NAME] - Insurance Correspondence - AllState.pdf" at bounding box center [191, 428] width 269 height 14
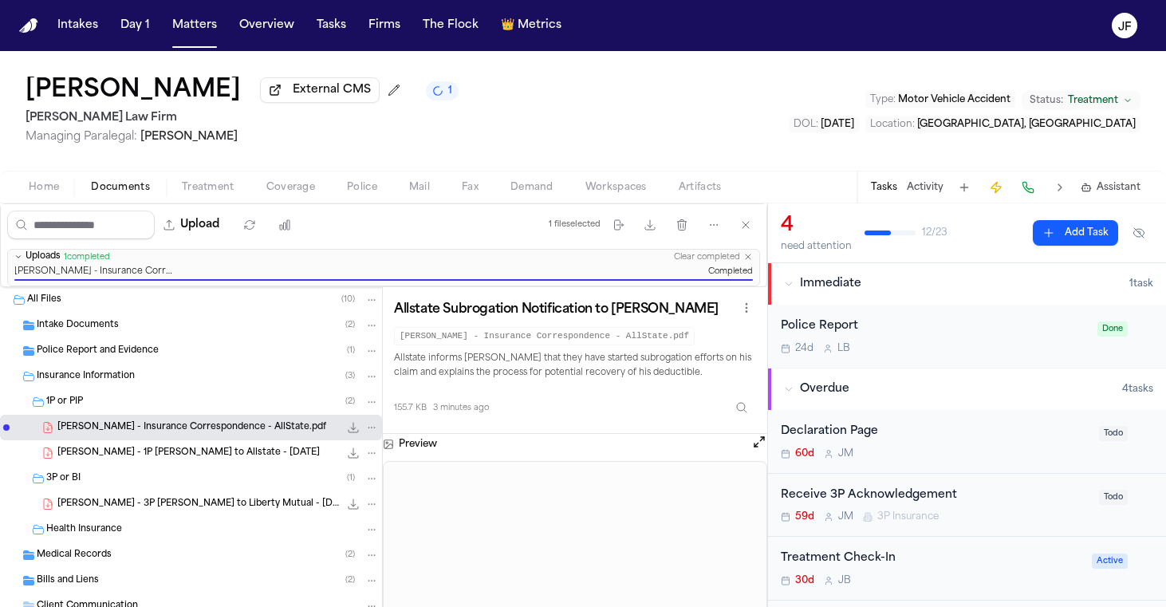
click at [848, 435] on div "Declaration Page" at bounding box center [935, 432] width 309 height 18
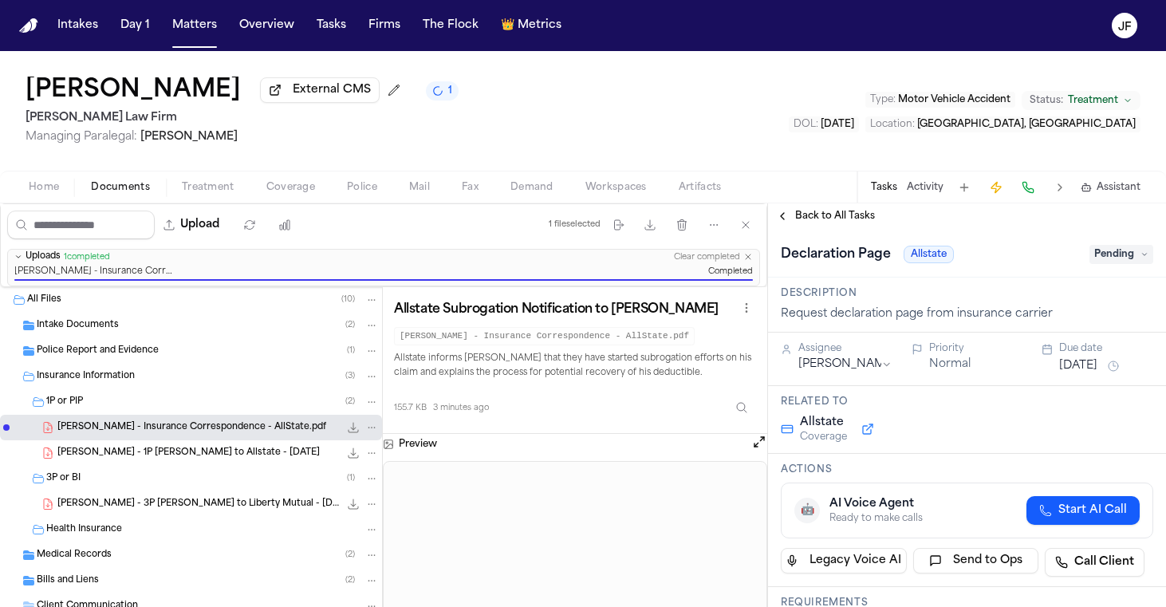
click at [1118, 264] on span "Pending" at bounding box center [1122, 254] width 64 height 19
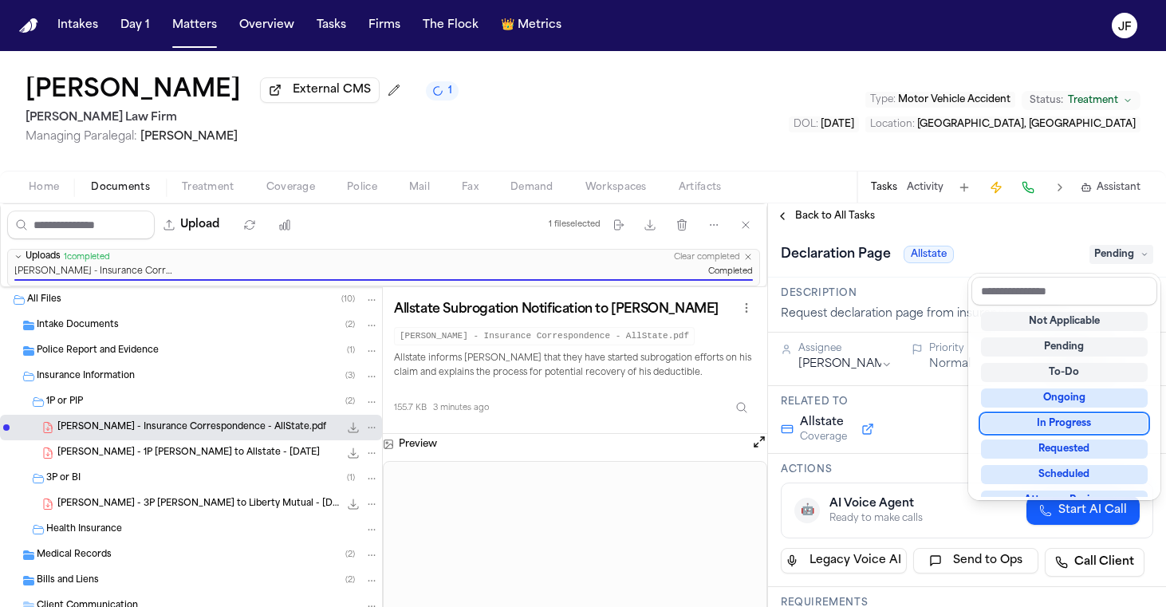
click at [1076, 434] on div "Not Applicable Pending To-Do Ongoing In Progress Requested Scheduled Attorney R…" at bounding box center [1064, 400] width 186 height 191
click at [838, 221] on div "**********" at bounding box center [967, 405] width 398 height 404
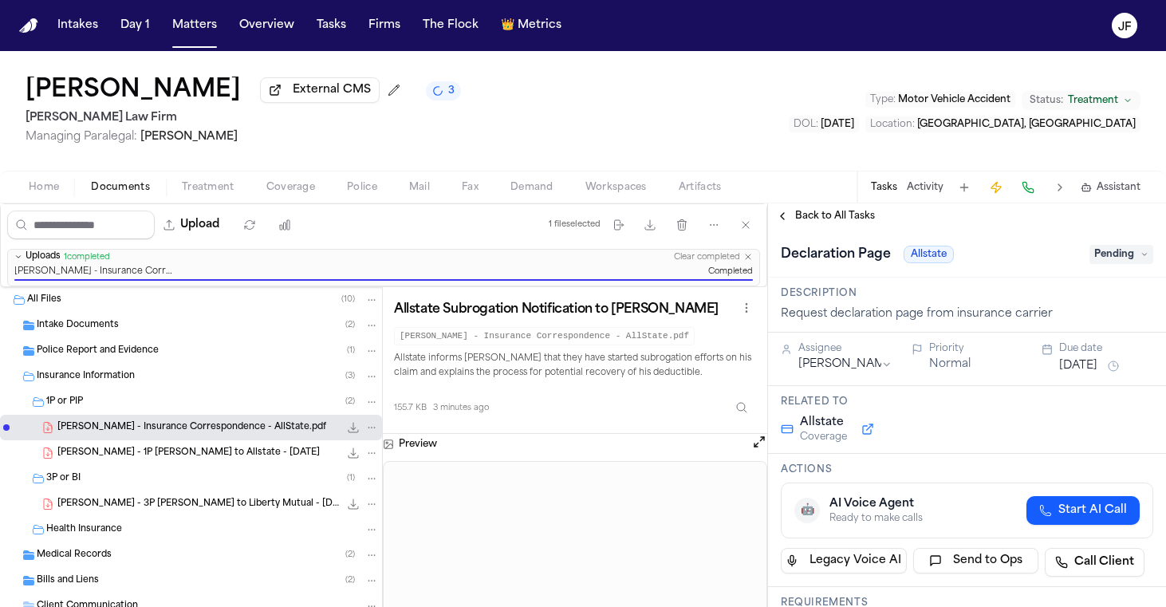
click at [1126, 246] on div "Declaration Page Allstate Pending" at bounding box center [967, 255] width 372 height 26
click at [1126, 264] on span "Pending" at bounding box center [1122, 254] width 64 height 19
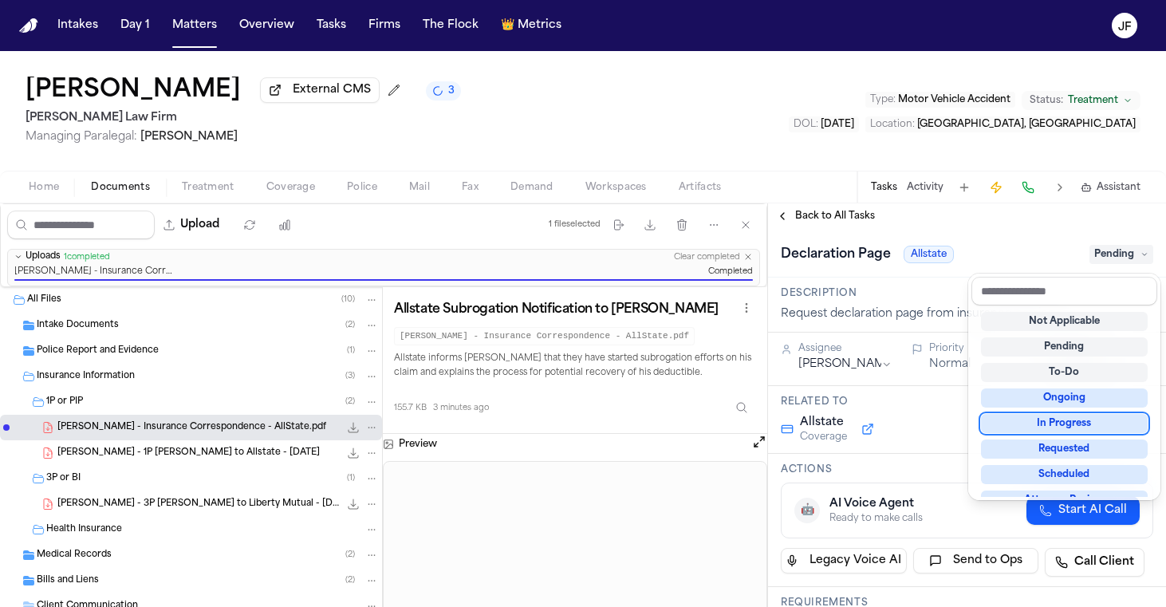
click at [1069, 424] on div "In Progress" at bounding box center [1064, 423] width 167 height 19
click at [837, 217] on div "**********" at bounding box center [967, 405] width 398 height 404
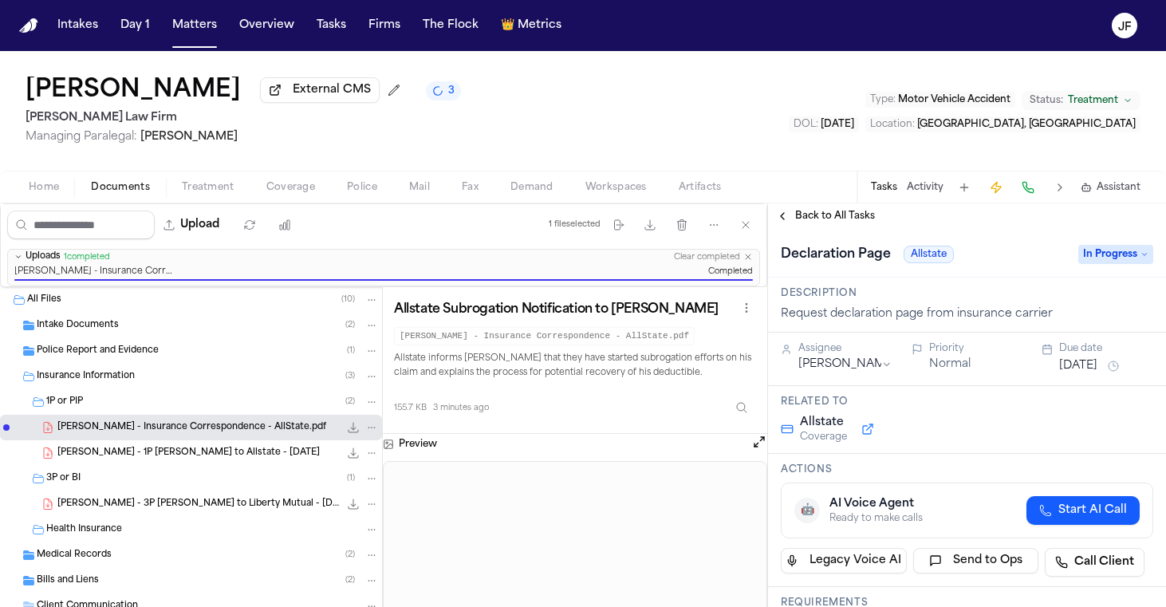
click at [837, 217] on span "Back to All Tasks" at bounding box center [835, 216] width 80 height 13
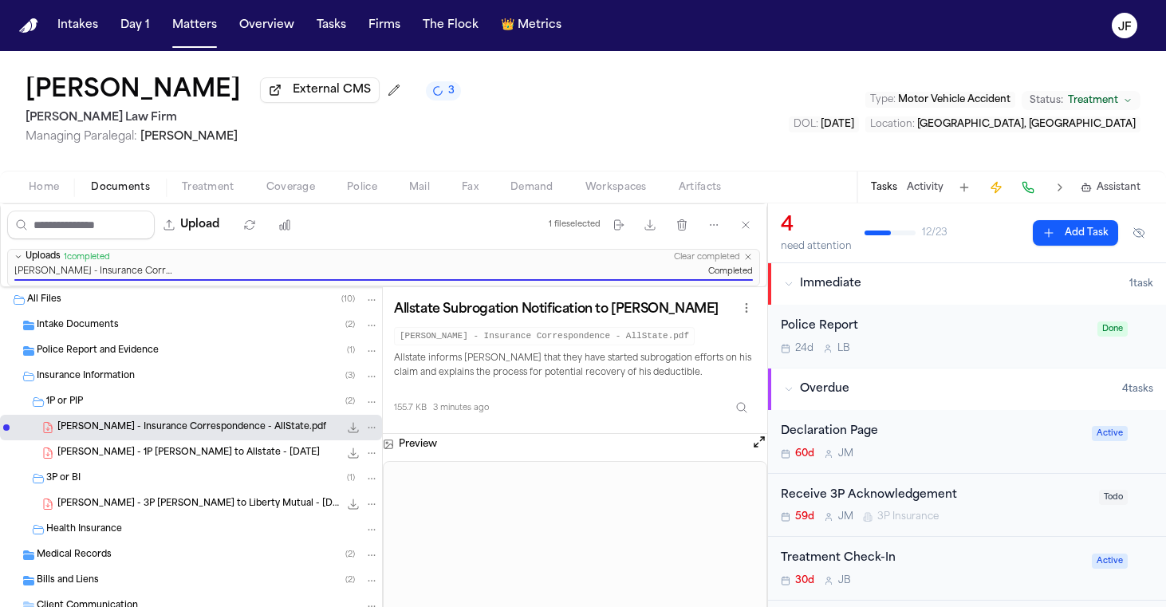
scroll to position [97, 0]
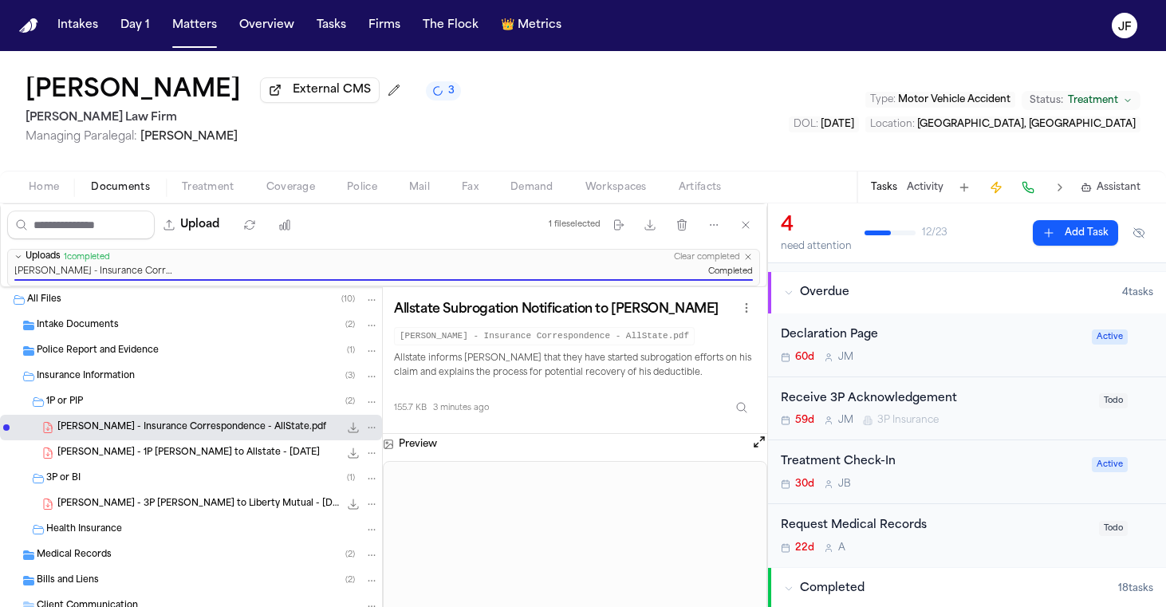
click at [930, 407] on div "Receive 3P Acknowledgement" at bounding box center [935, 399] width 309 height 18
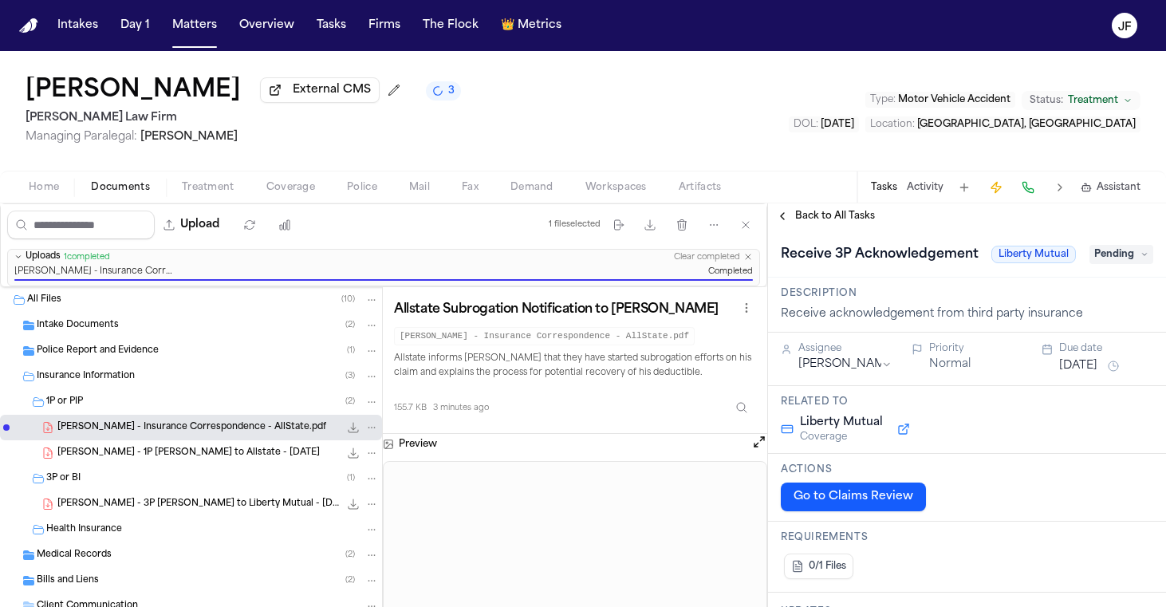
click at [1112, 262] on span "Pending" at bounding box center [1122, 254] width 64 height 19
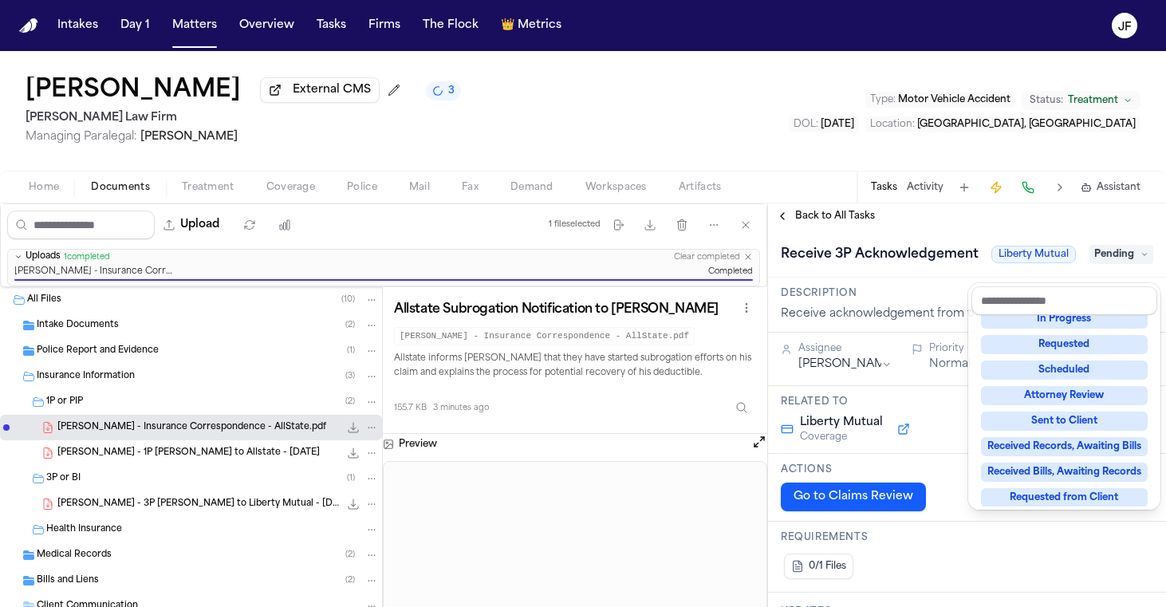
click at [1073, 365] on div "Scheduled" at bounding box center [1064, 370] width 167 height 19
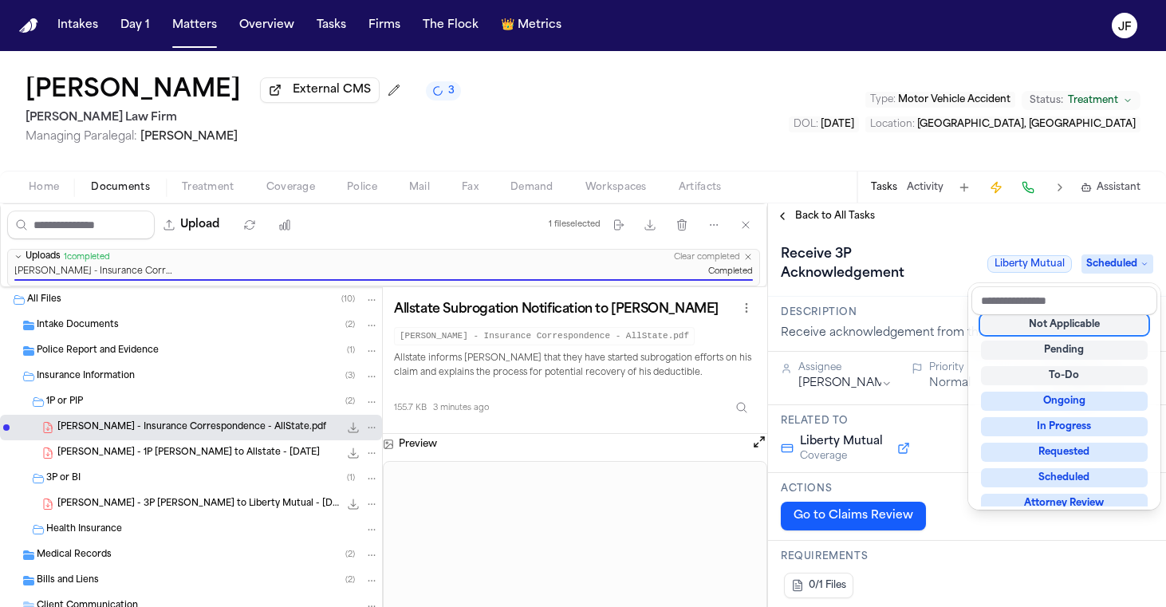
click at [1102, 262] on span "Scheduled" at bounding box center [1118, 263] width 72 height 19
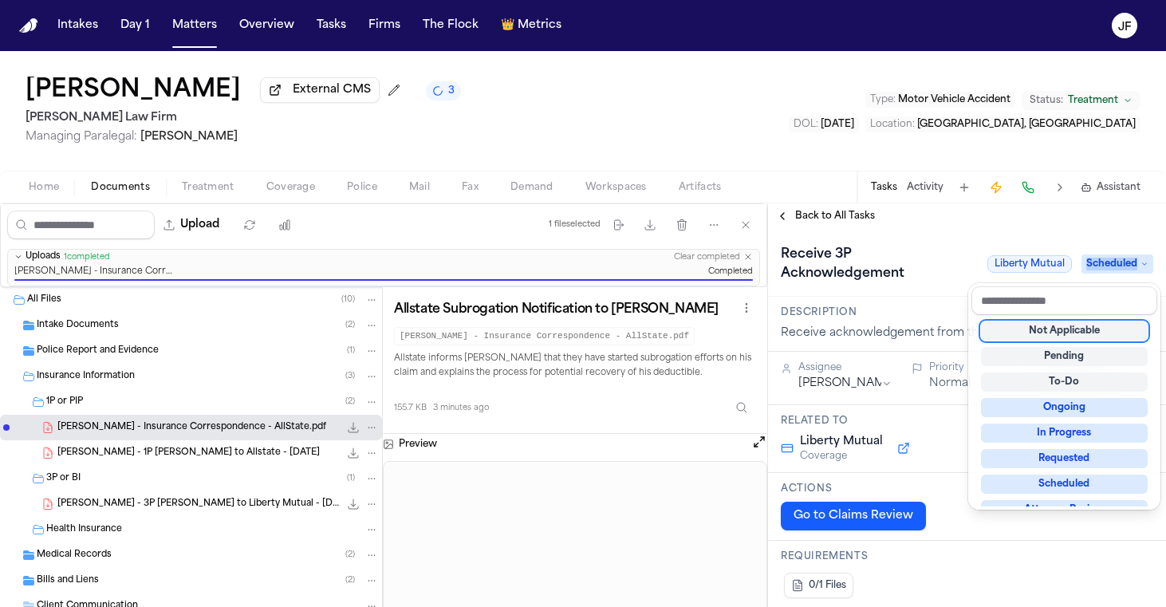
click at [1102, 262] on span "Scheduled" at bounding box center [1118, 263] width 72 height 19
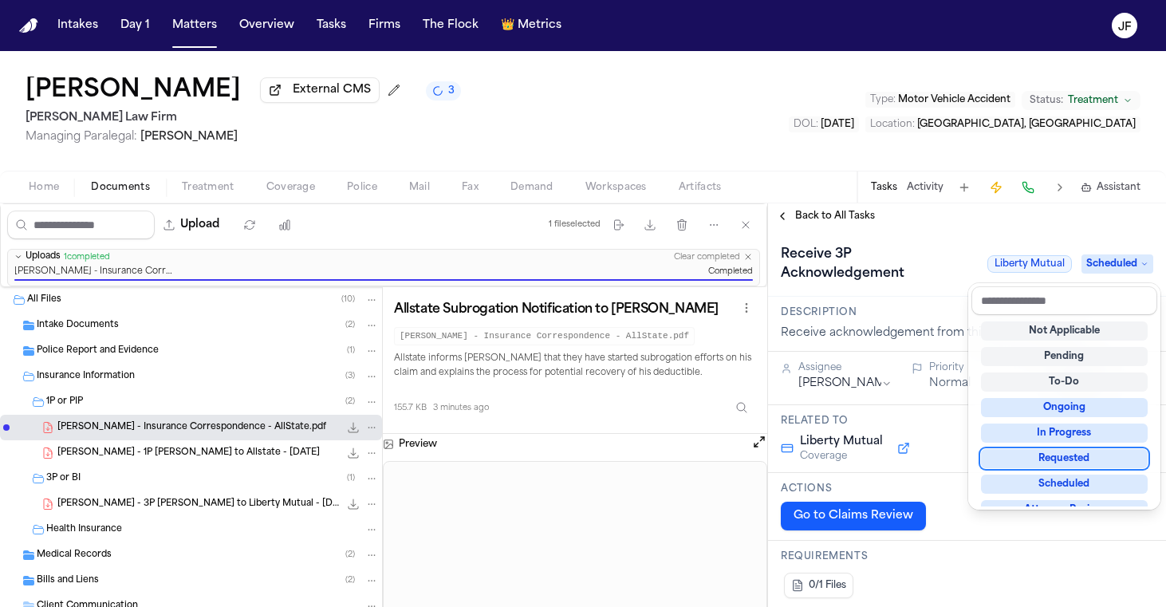
click at [1063, 463] on div "Requested" at bounding box center [1064, 458] width 167 height 19
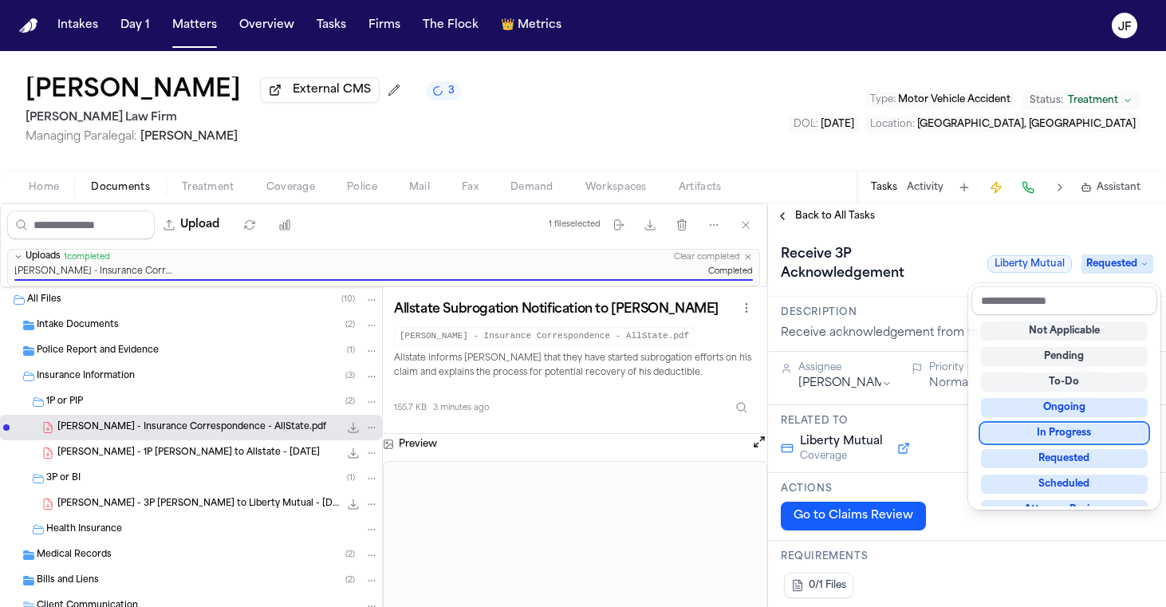
click at [876, 259] on div "Receive 3P Acknowledgement Liberty Mutual Requested" at bounding box center [967, 264] width 372 height 45
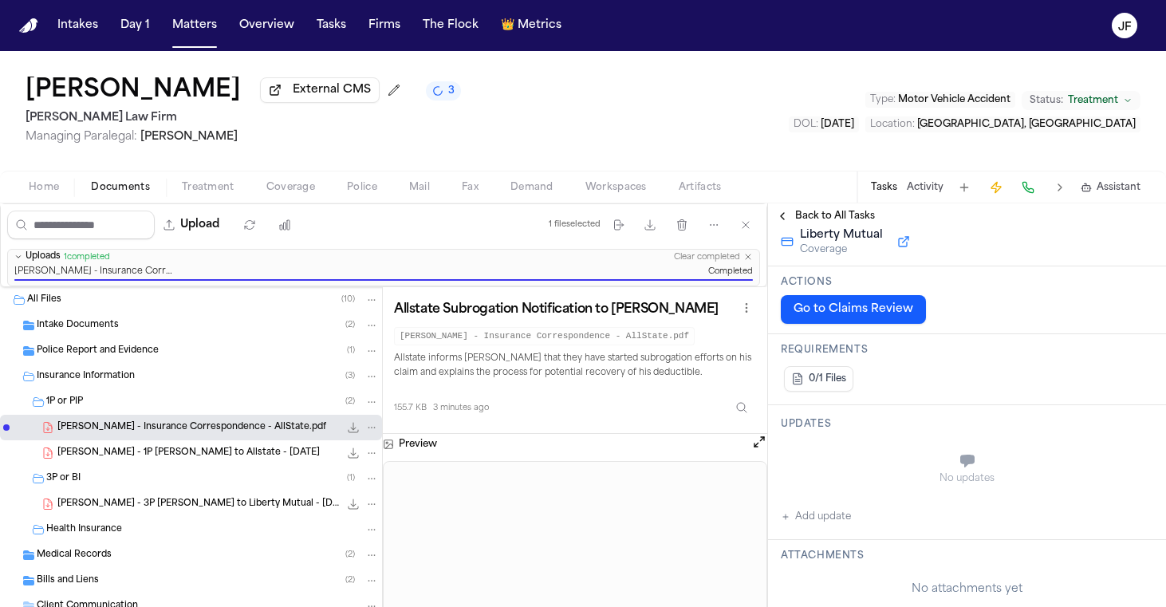
scroll to position [250, 0]
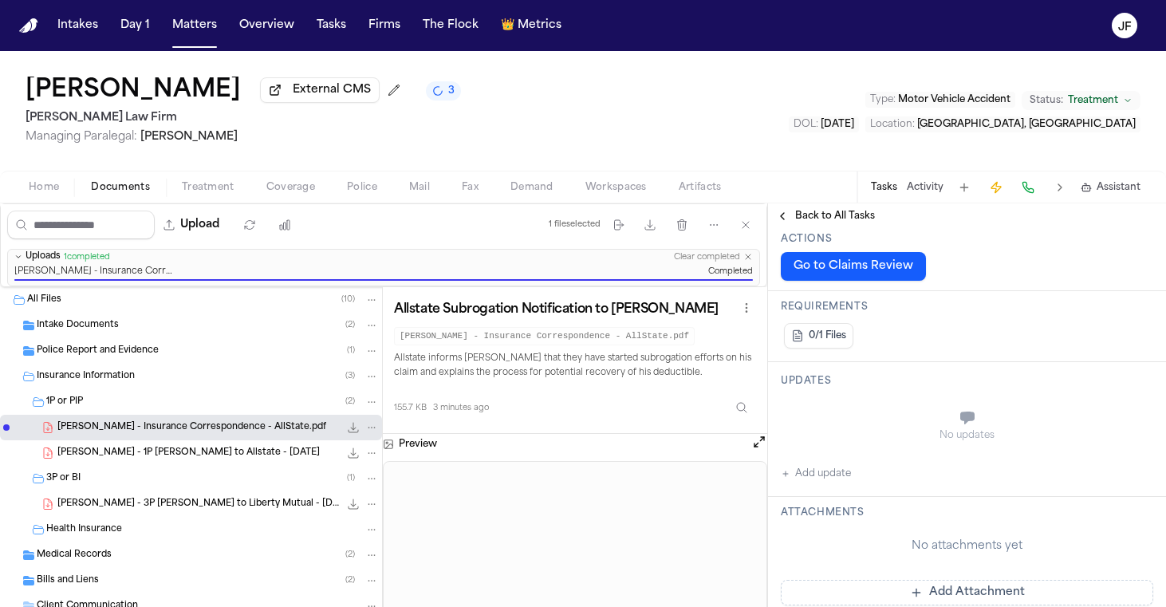
click at [843, 483] on button "Add update" at bounding box center [816, 473] width 70 height 19
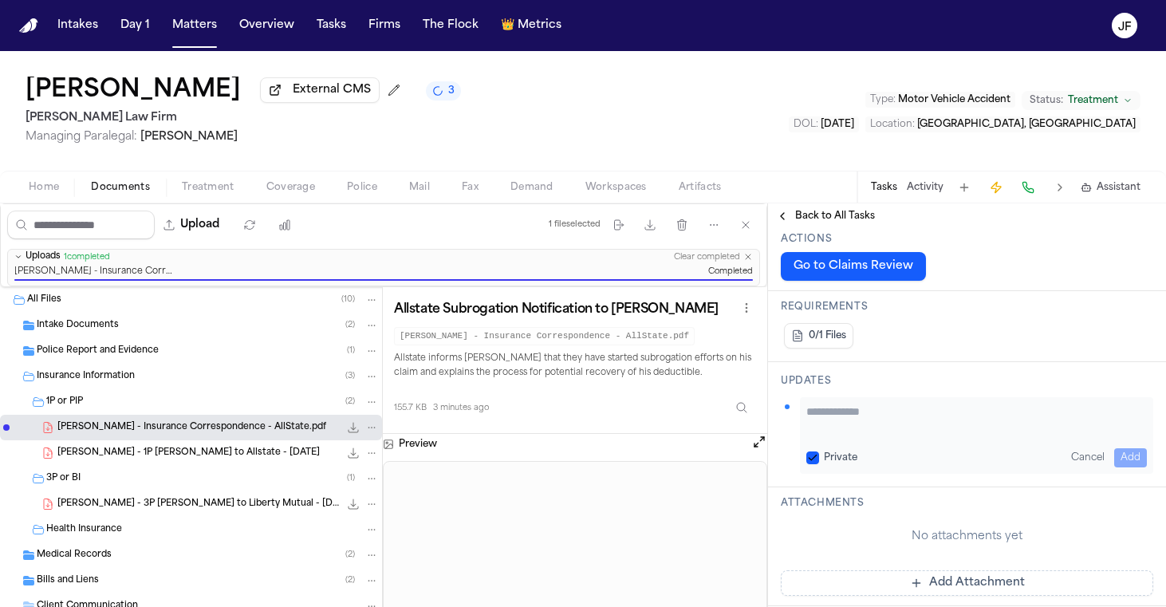
click at [876, 447] on div "Private Cancel Add" at bounding box center [976, 435] width 353 height 77
click at [877, 429] on textarea "Add your update" at bounding box center [976, 420] width 341 height 32
type textarea "**********"
click at [1114, 455] on button "Add" at bounding box center [1130, 457] width 33 height 19
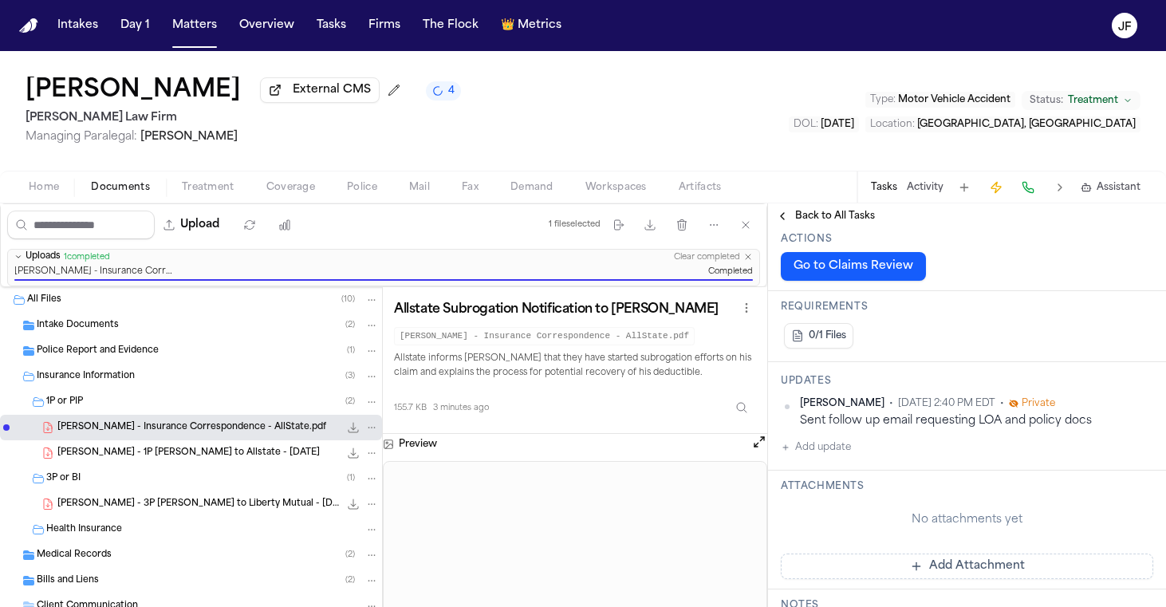
click at [232, 404] on div "1P or PIP ( 2 )" at bounding box center [212, 402] width 333 height 14
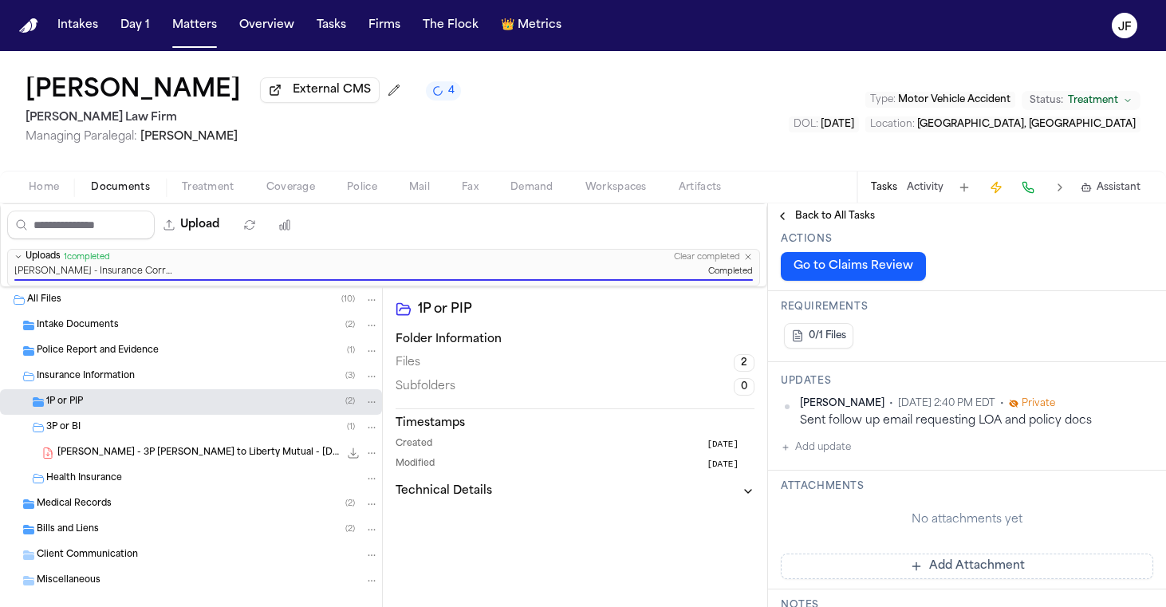
click at [217, 368] on div "Insurance Information ( 3 )" at bounding box center [191, 377] width 382 height 26
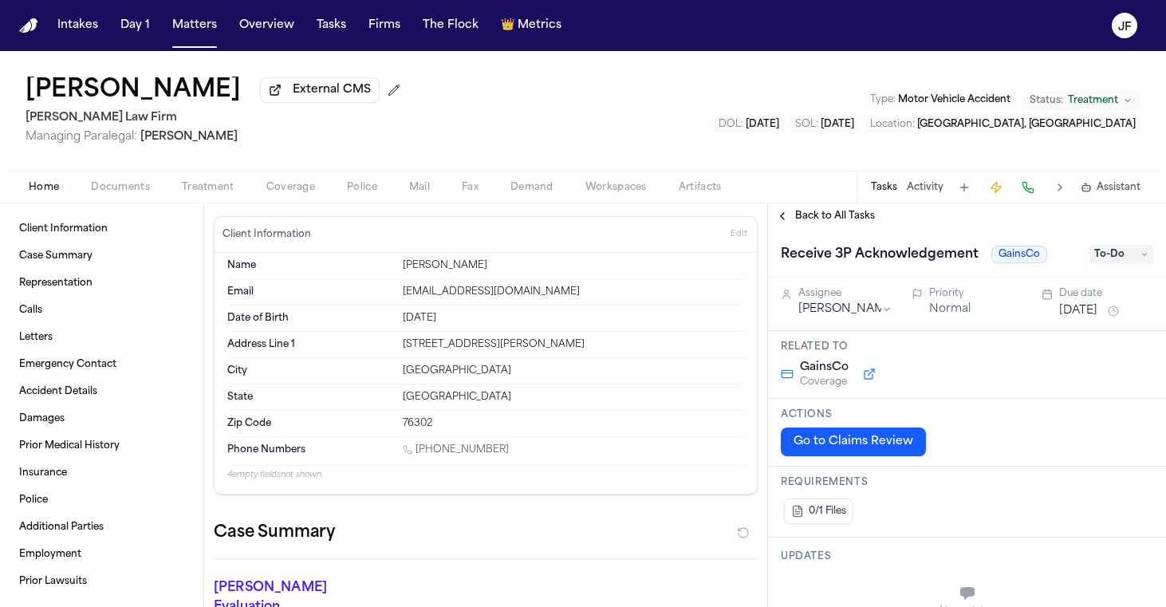
click at [293, 97] on span "External CMS" at bounding box center [332, 90] width 78 height 16
click at [352, 89] on span "Add CMS Link" at bounding box center [332, 90] width 81 height 16
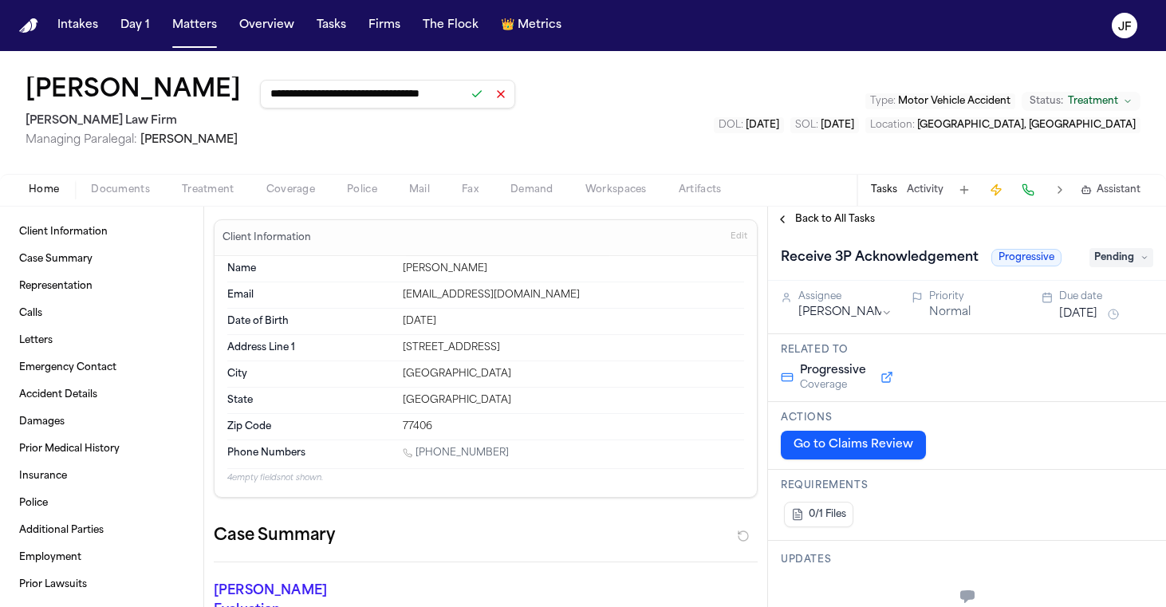
type input "**********"
click at [481, 97] on button at bounding box center [477, 94] width 22 height 22
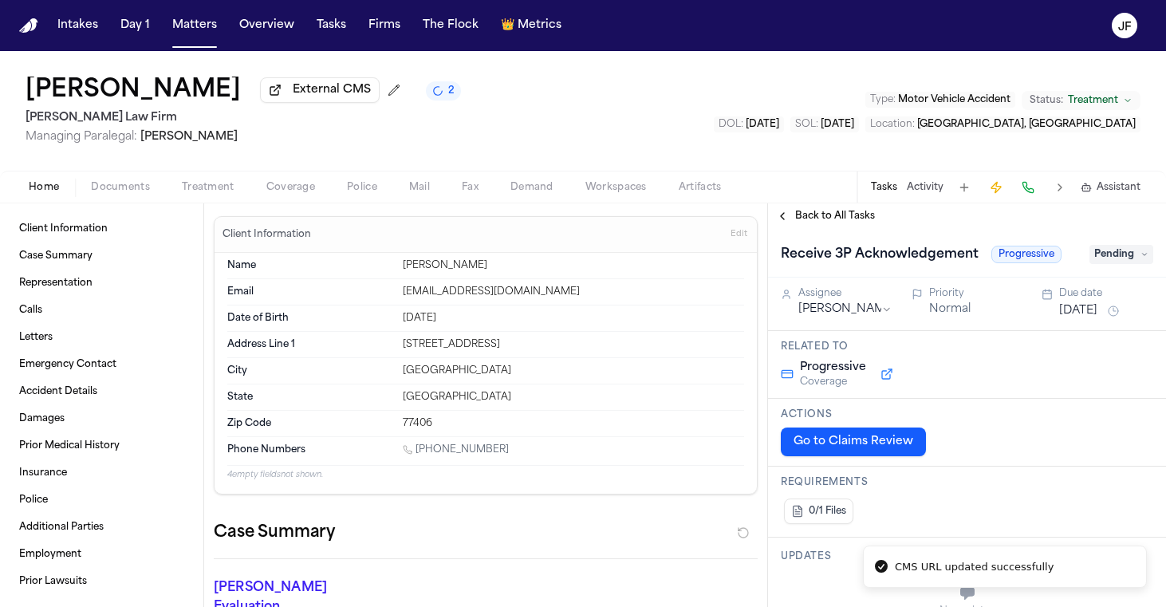
click at [122, 177] on div "Home Documents Treatment Coverage Police Mail Fax Demand Workspaces Artifacts T…" at bounding box center [583, 187] width 1166 height 32
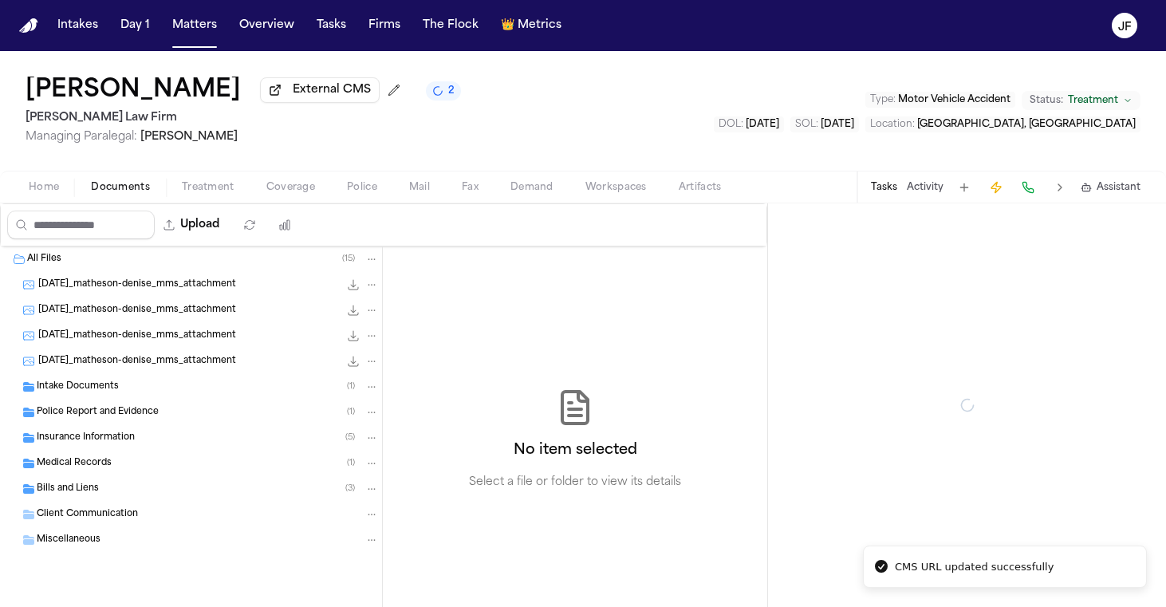
click at [122, 188] on span "Documents" at bounding box center [120, 187] width 59 height 13
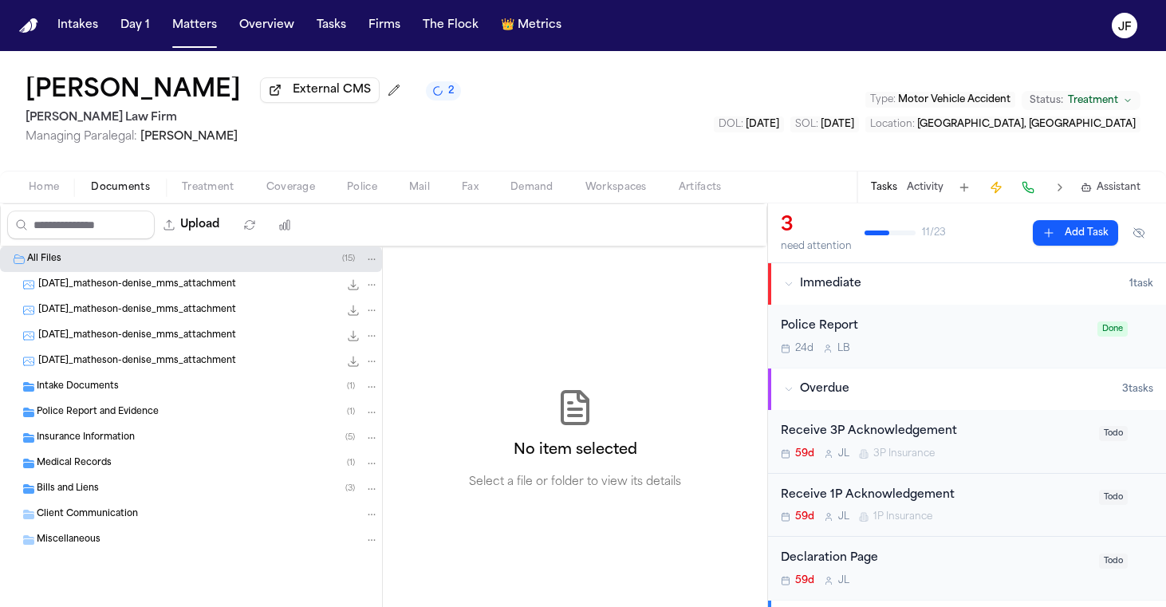
click at [104, 417] on span "Police Report and Evidence" at bounding box center [98, 413] width 122 height 14
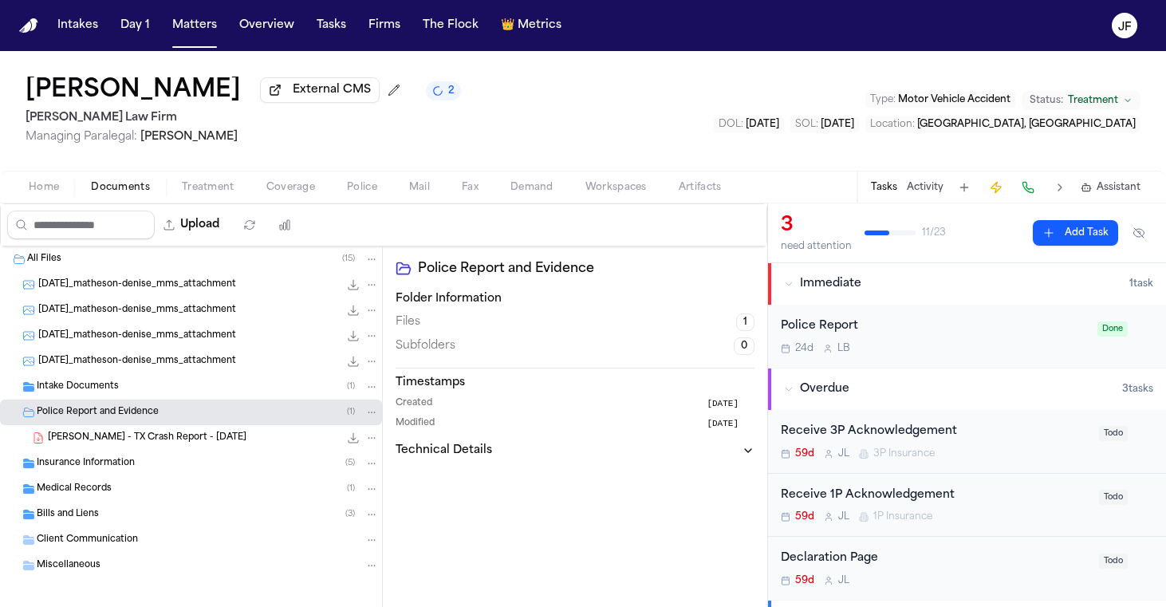
click at [124, 451] on div "[PERSON_NAME] - TX Crash Report - [DATE] 289.0 KB • PDF" at bounding box center [191, 438] width 382 height 26
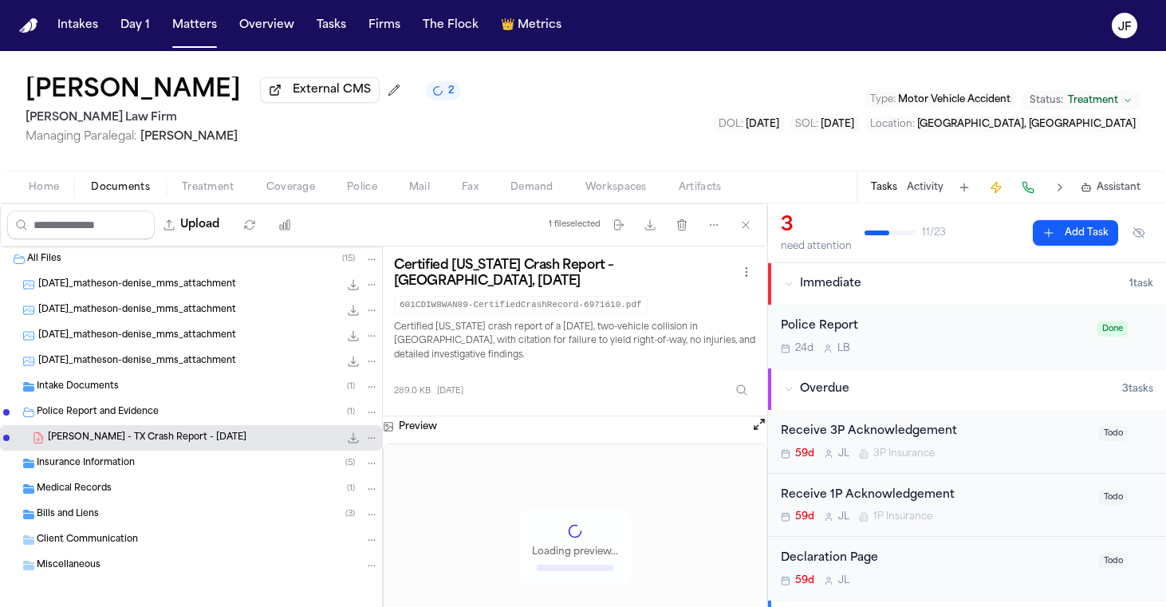
click at [349, 443] on icon "File: D. Matheson - TX Crash Report - 7.21.25" at bounding box center [354, 438] width 10 height 10
click at [77, 467] on span "Insurance Information" at bounding box center [86, 464] width 98 height 14
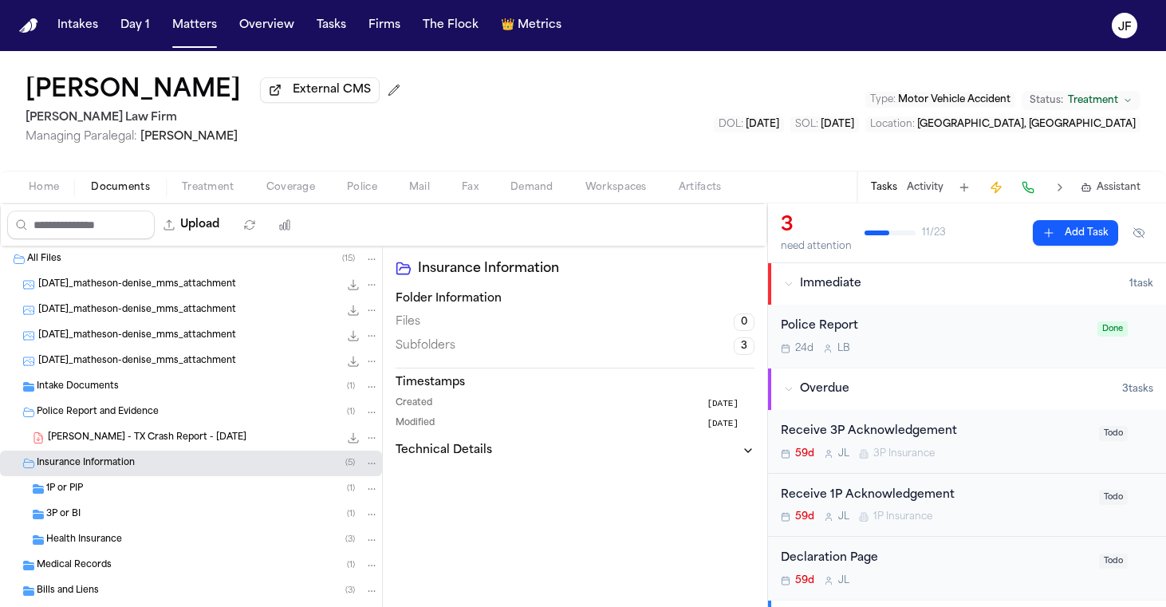
click at [164, 512] on div "3P or BI ( 1 )" at bounding box center [212, 514] width 333 height 14
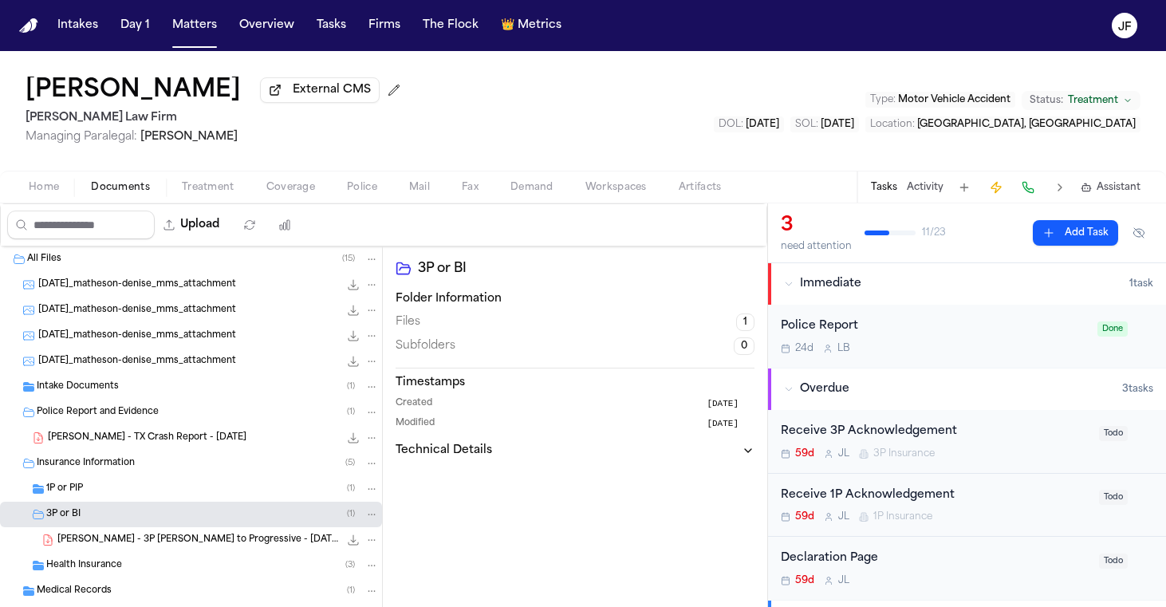
click at [182, 491] on div "1P or PIP ( 1 )" at bounding box center [212, 489] width 333 height 14
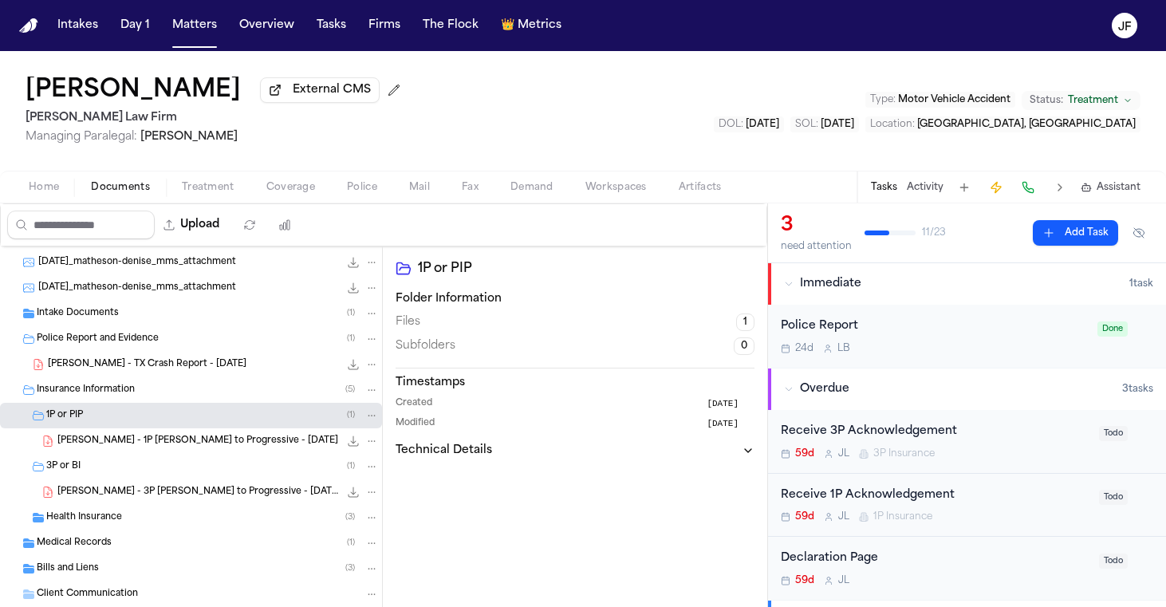
scroll to position [81, 0]
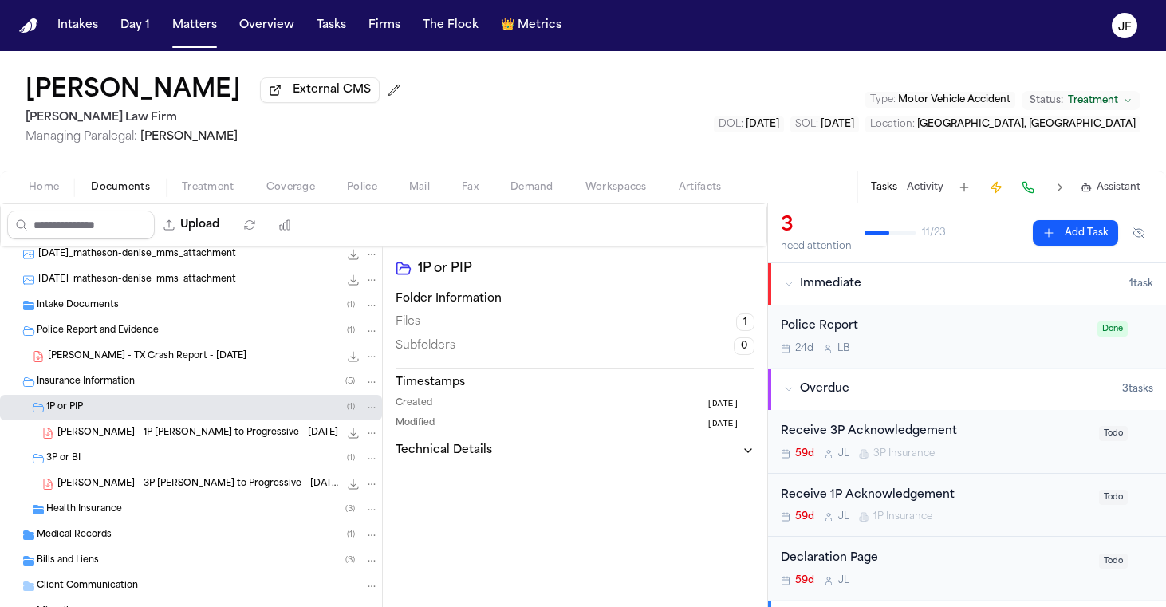
click at [227, 430] on span "[PERSON_NAME] - 1P [PERSON_NAME] to Progressive - [DATE]" at bounding box center [197, 434] width 281 height 14
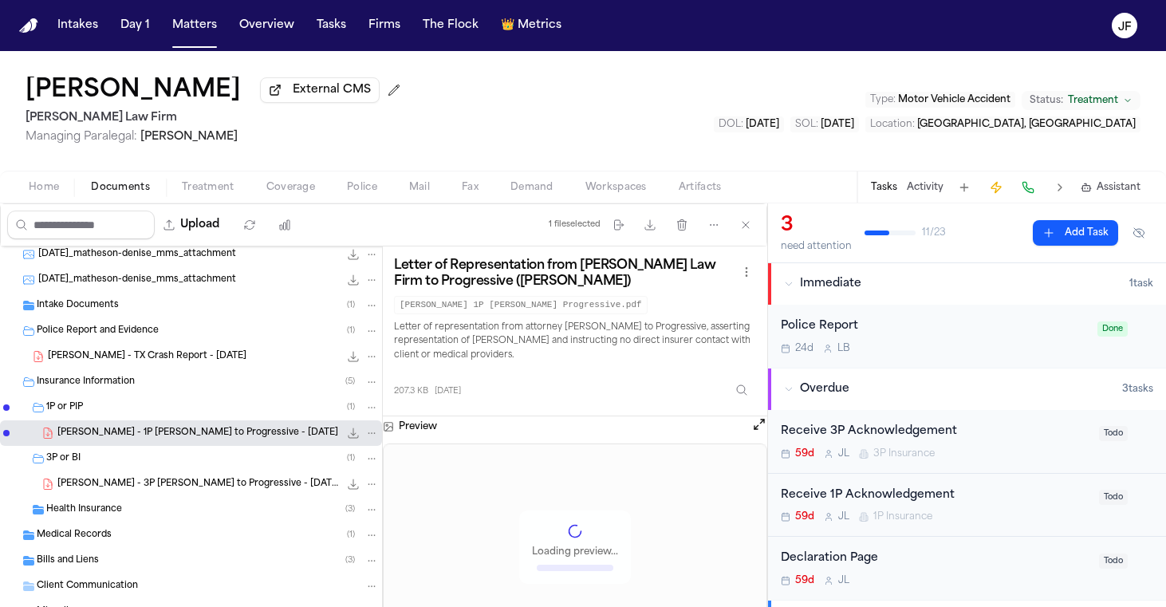
click at [347, 435] on icon "File: D. Matheson - 1P LOR to Progressive - 7.23.25" at bounding box center [353, 433] width 13 height 13
click at [97, 415] on div "1P or PIP ( 1 )" at bounding box center [212, 407] width 333 height 14
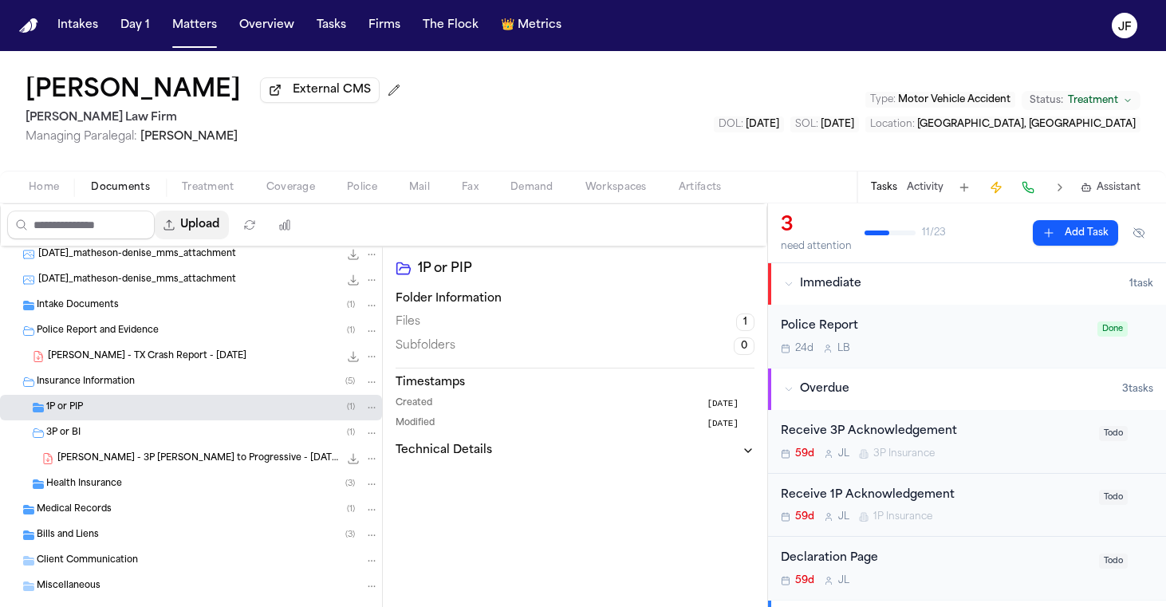
click at [229, 226] on button "Upload" at bounding box center [192, 225] width 74 height 29
select select "**********"
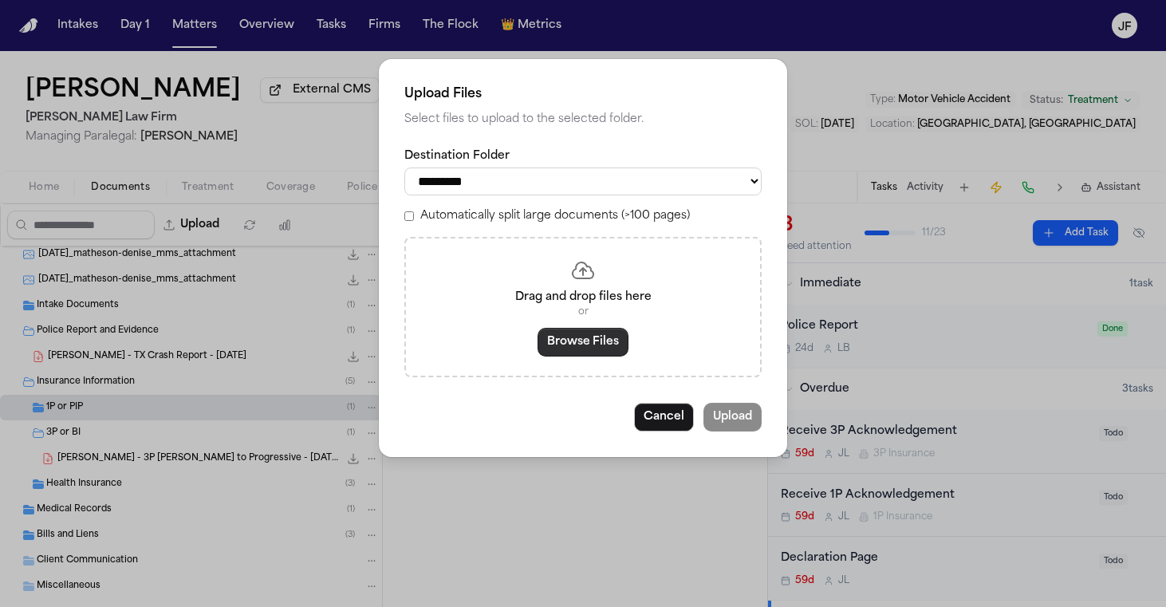
click at [562, 333] on button "Browse Files" at bounding box center [583, 342] width 91 height 29
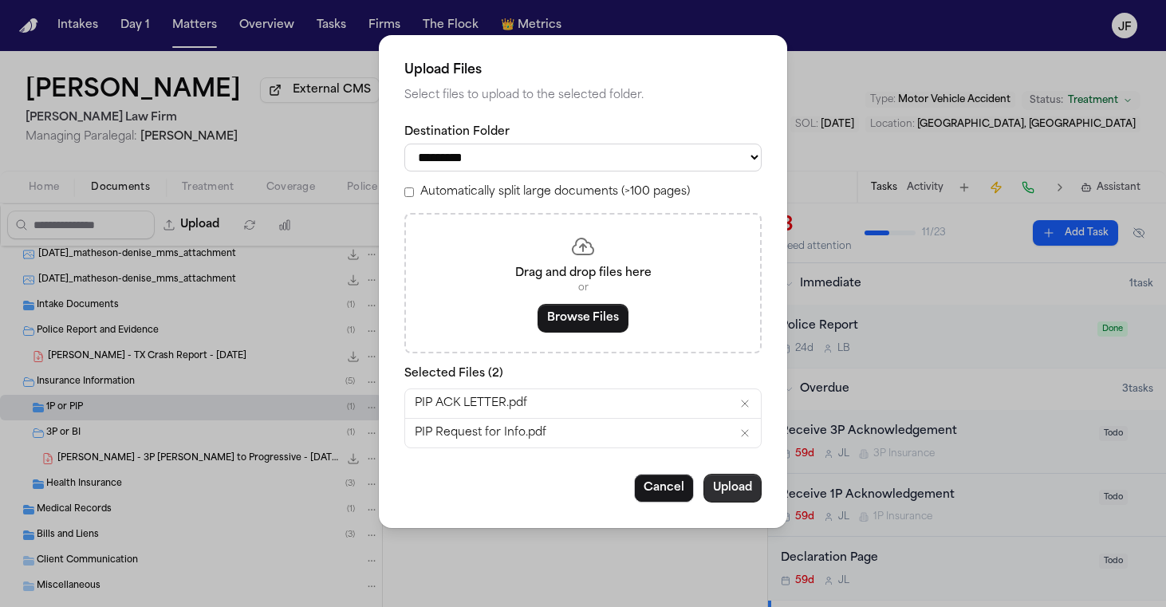
click at [735, 482] on button "Upload" at bounding box center [732, 488] width 58 height 29
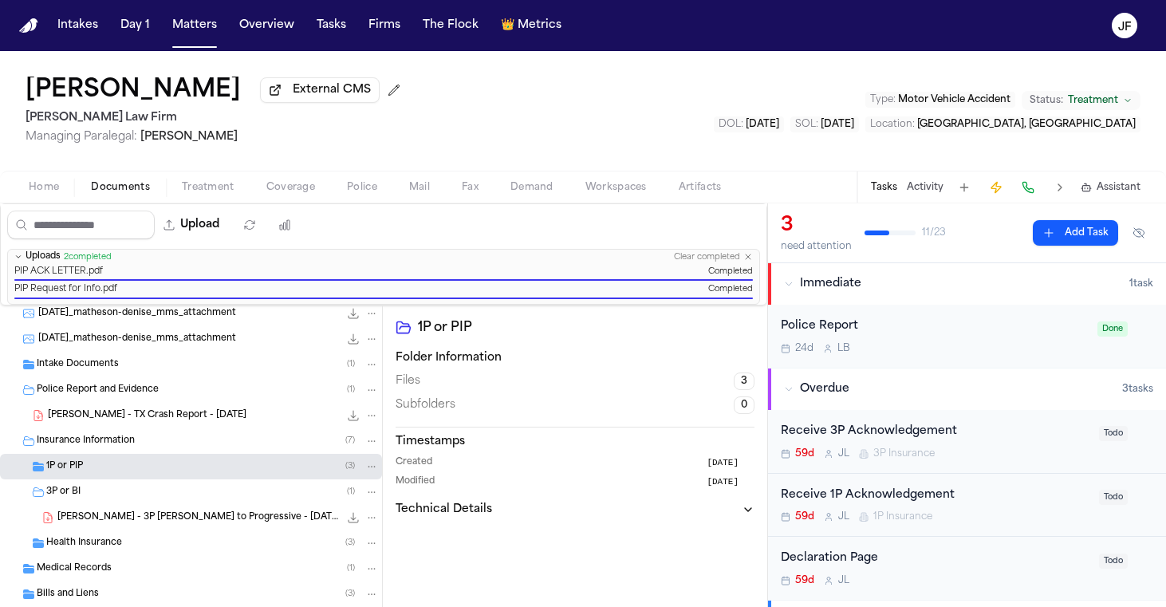
click at [61, 493] on span "3P or BI" at bounding box center [63, 493] width 34 height 14
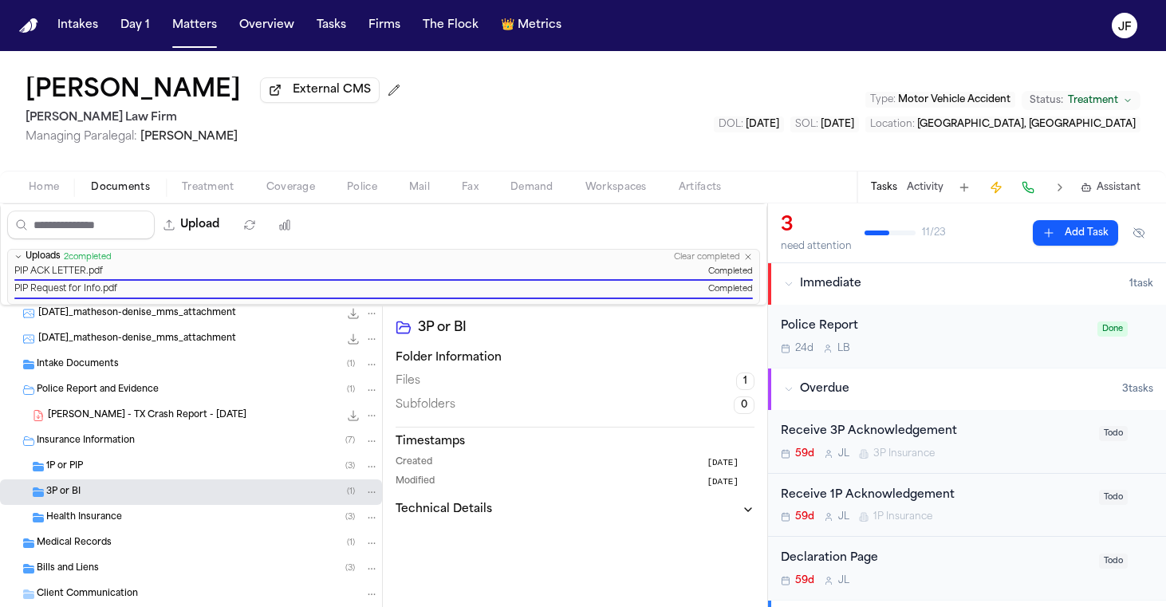
click at [201, 499] on div "3P or BI ( 1 )" at bounding box center [212, 492] width 333 height 14
click at [195, 514] on span "[PERSON_NAME] - 3P [PERSON_NAME] to Progressive - [DATE]" at bounding box center [198, 518] width 282 height 14
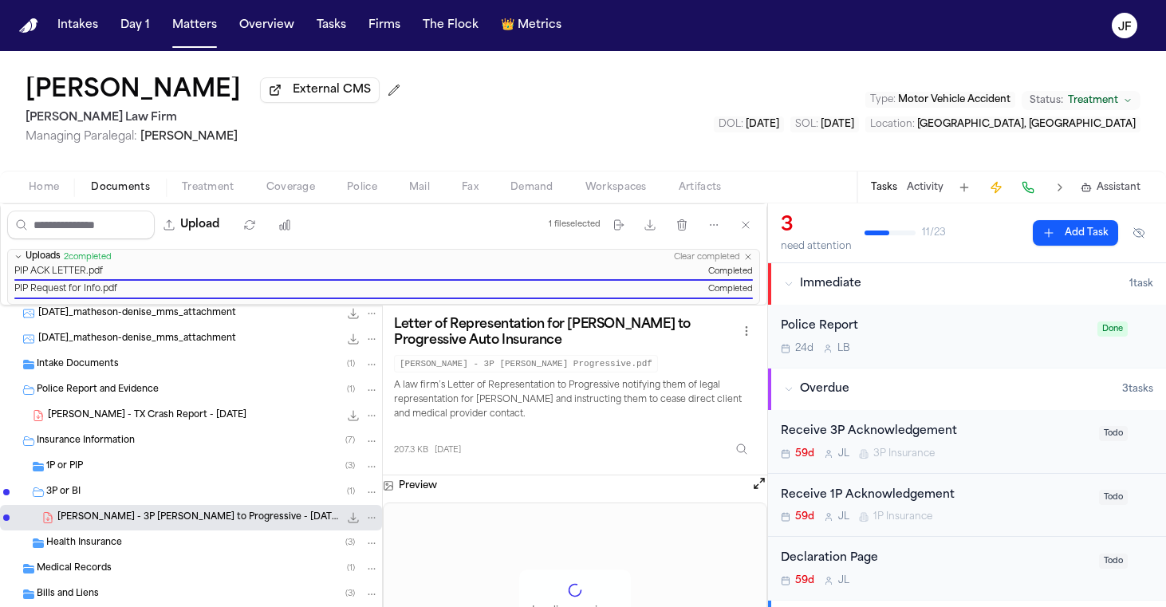
click at [244, 211] on div "Upload" at bounding box center [153, 224] width 305 height 41
click at [229, 231] on button "Upload" at bounding box center [192, 225] width 74 height 29
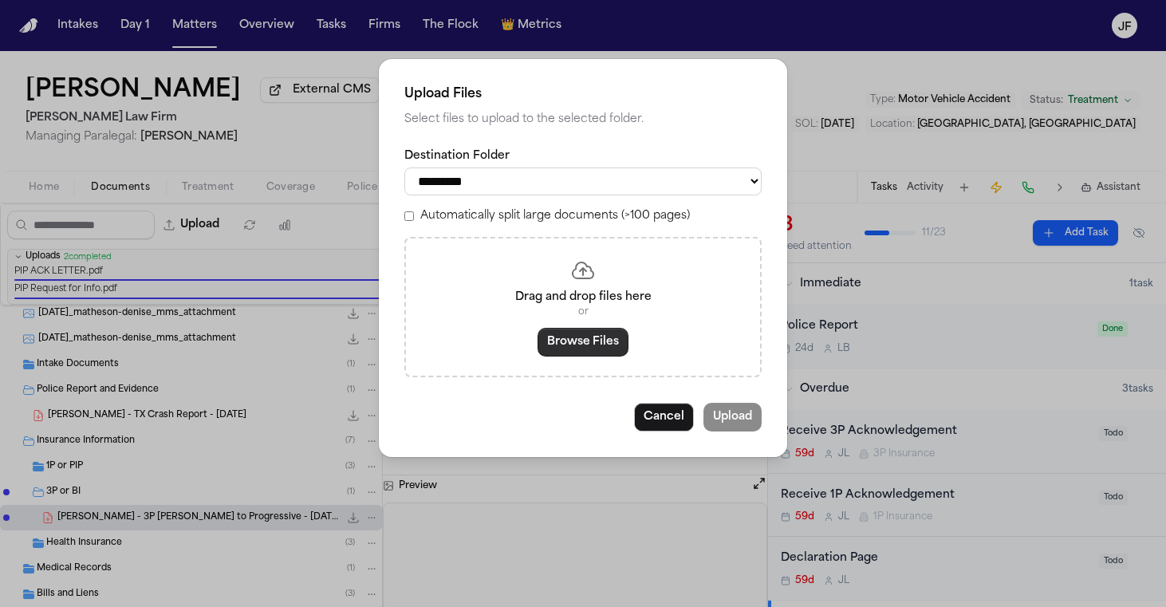
click at [598, 332] on button "Browse Files" at bounding box center [583, 342] width 91 height 29
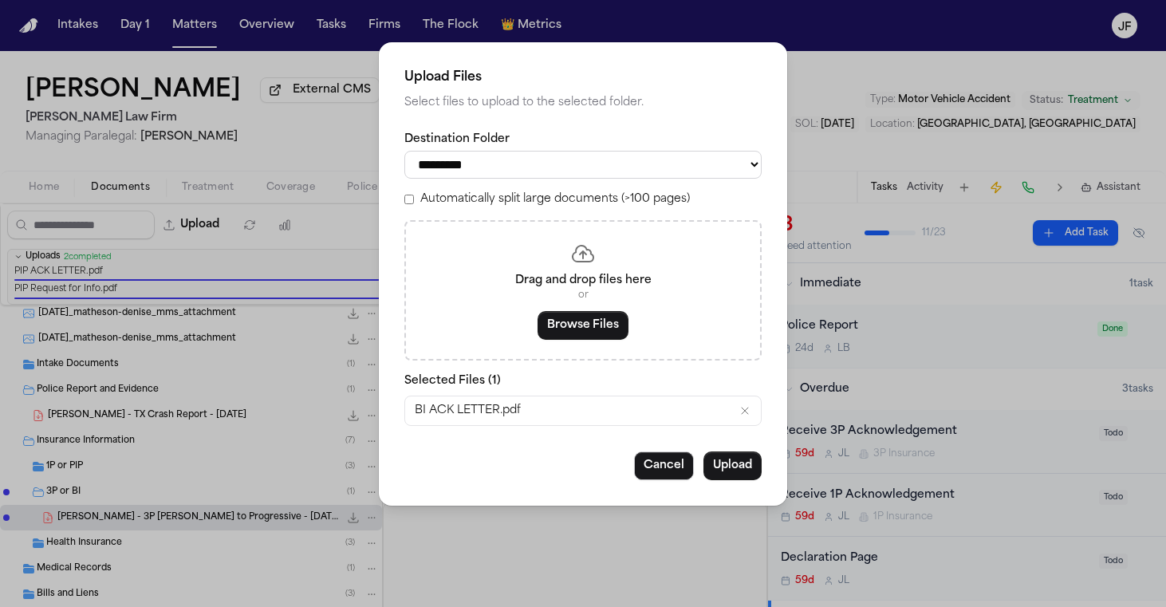
select select "**********"
click at [751, 466] on button "Upload" at bounding box center [732, 465] width 58 height 29
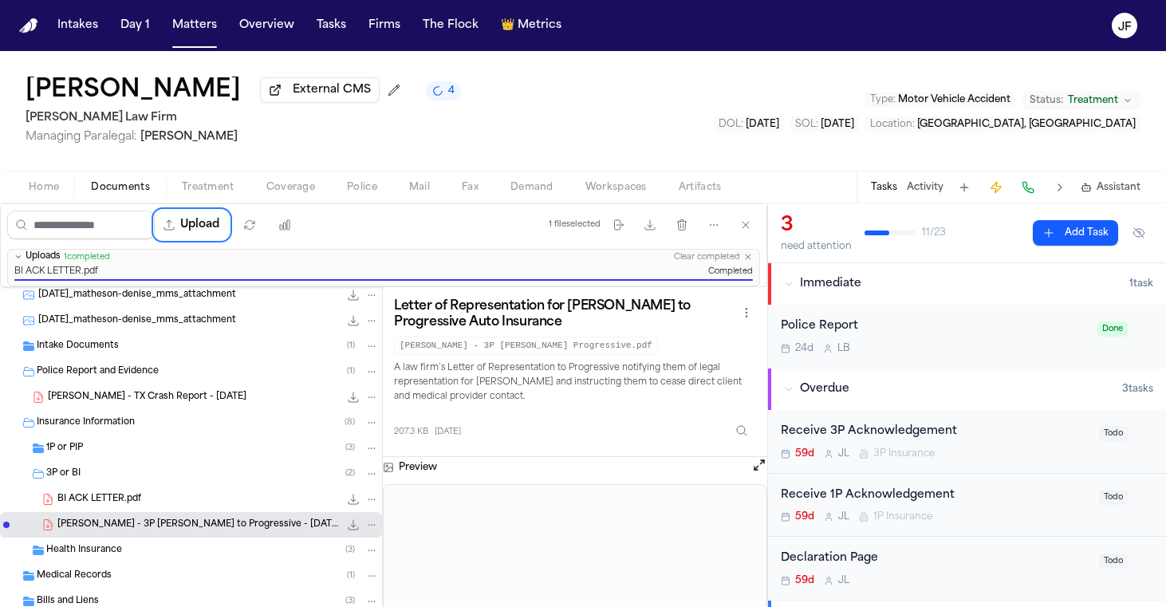
click at [141, 464] on div "3P or BI ( 2 )" at bounding box center [191, 474] width 382 height 26
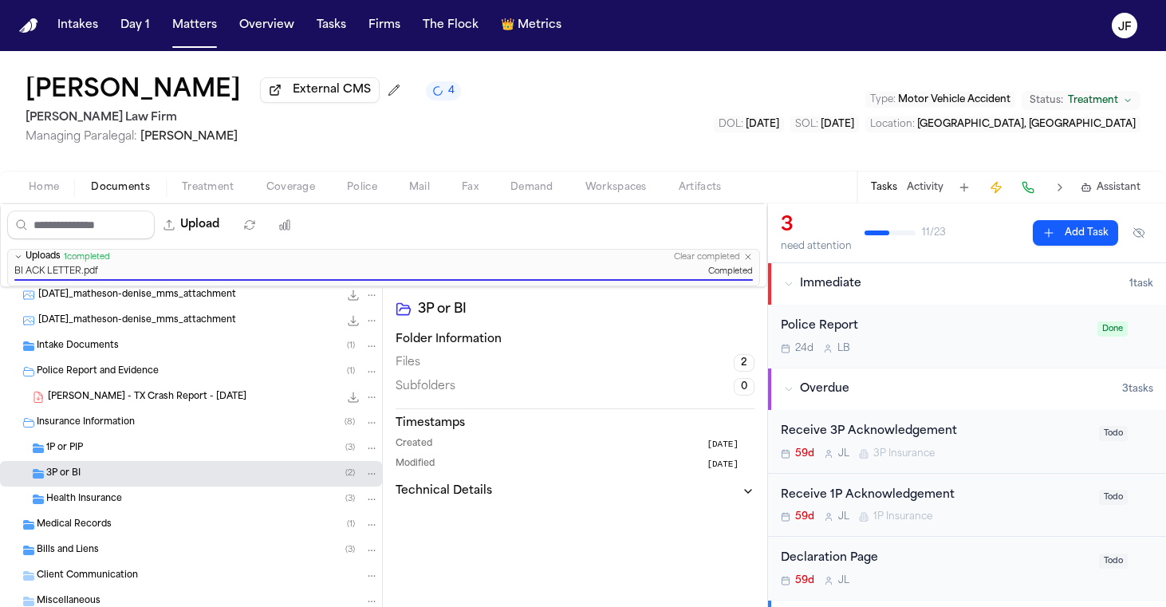
click at [857, 439] on div "Receive 3P Acknowledgement" at bounding box center [935, 432] width 309 height 18
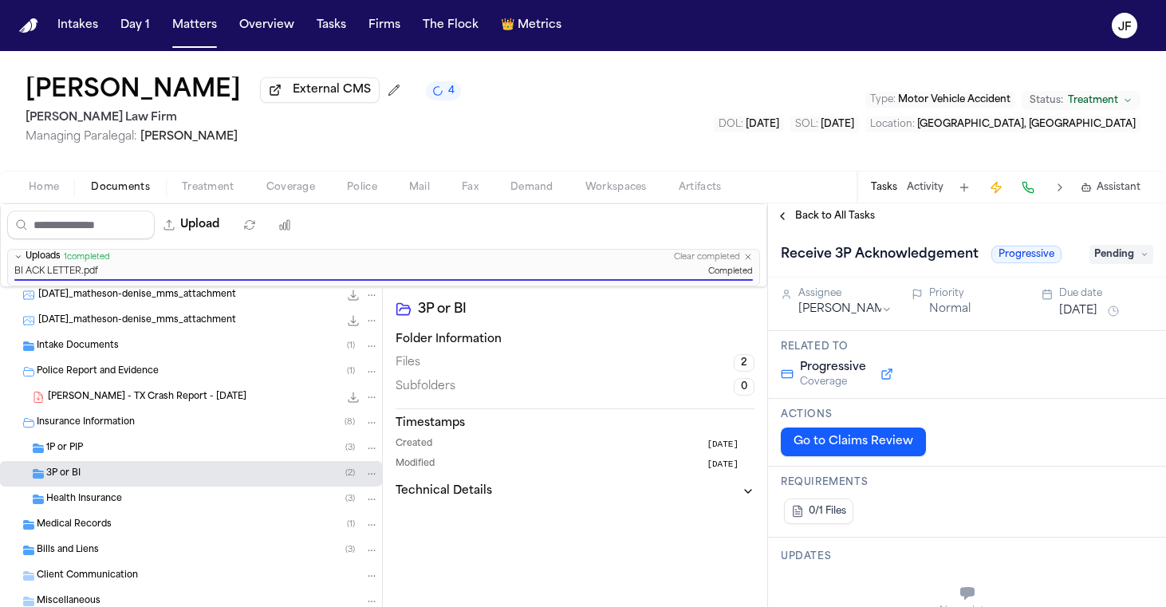
click at [1113, 258] on span "Pending" at bounding box center [1122, 254] width 64 height 19
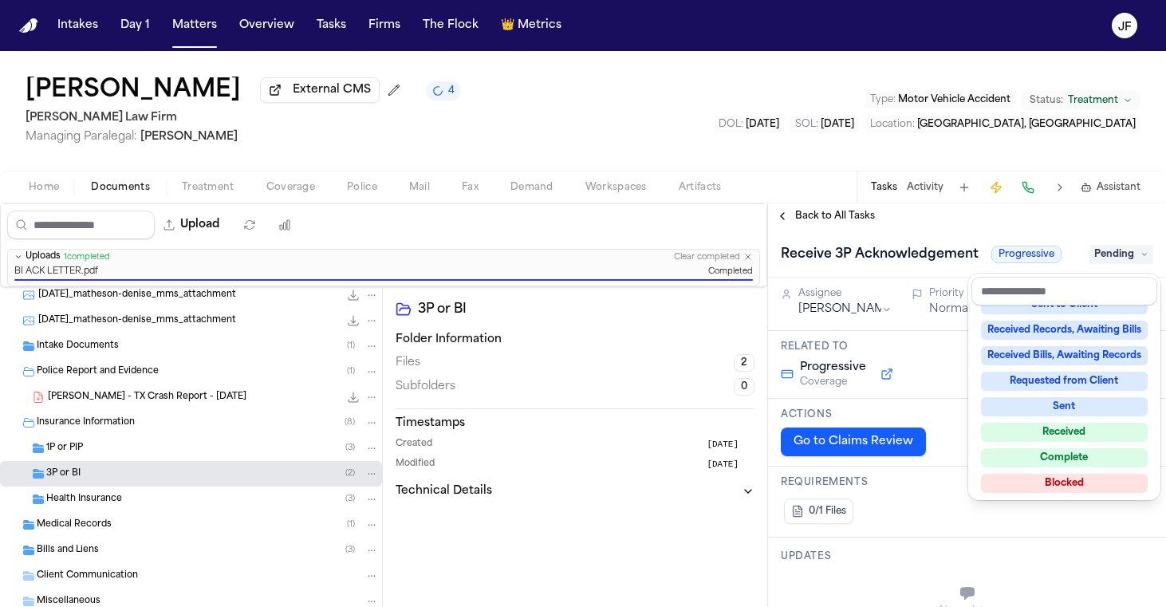
scroll to position [249, 0]
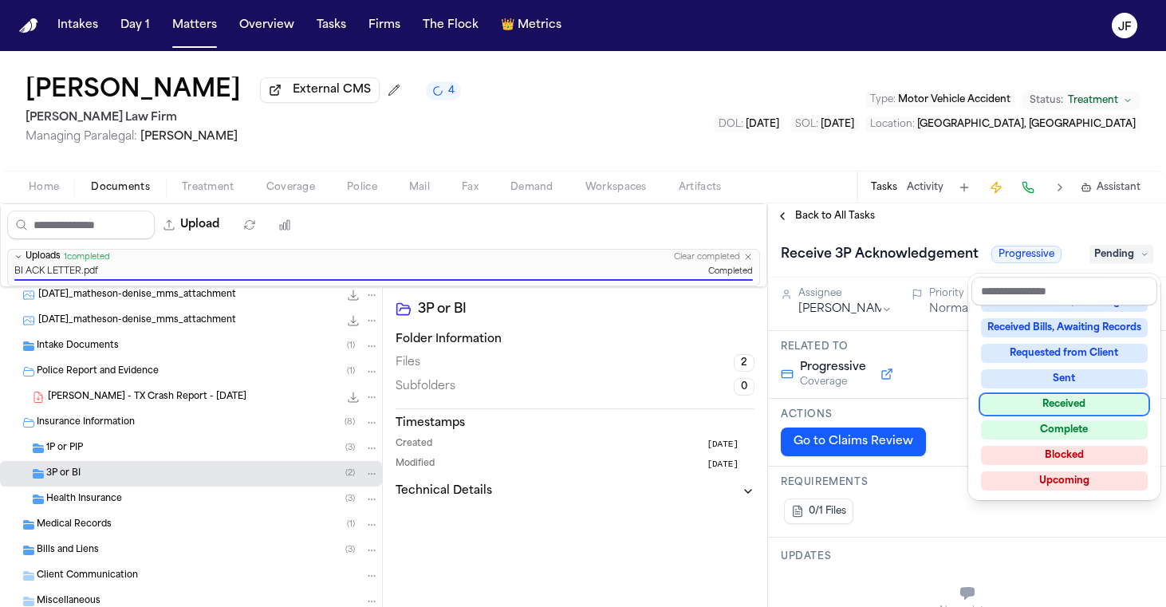
click at [1071, 397] on div "Received" at bounding box center [1064, 404] width 167 height 19
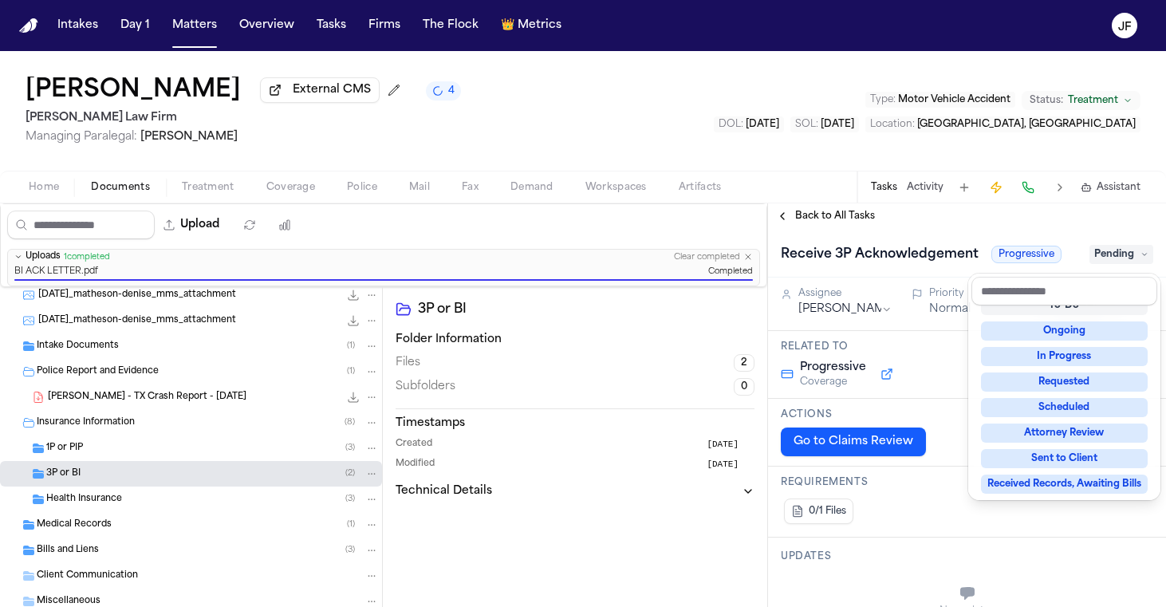
scroll to position [6, 0]
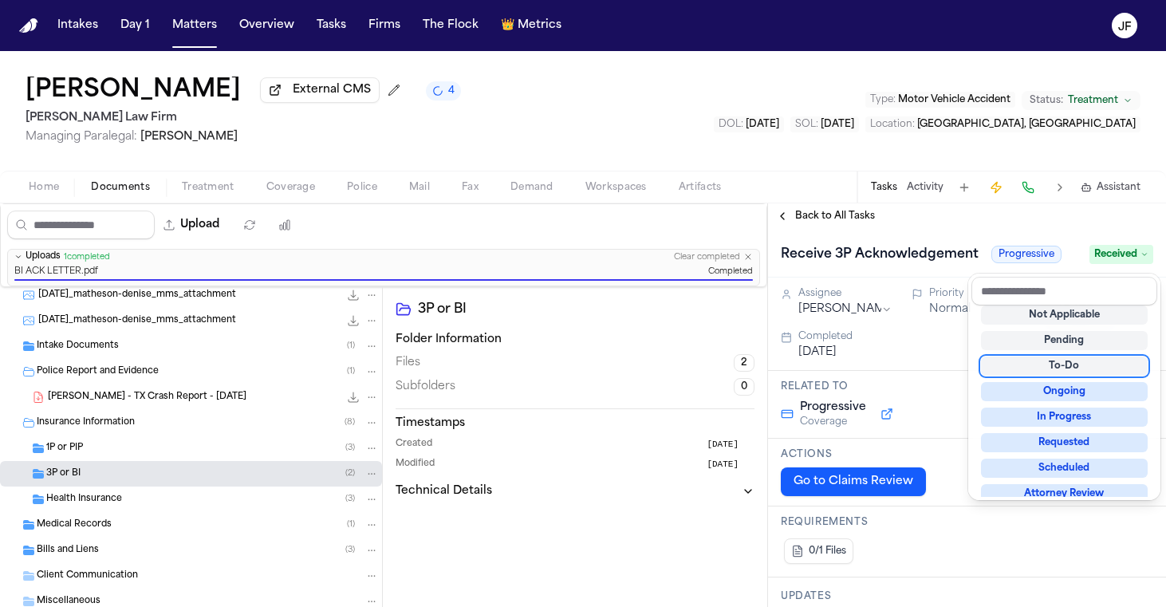
click at [830, 220] on div "Back to All Tasks Receive 3P Acknowledgement Progressive Received Assignee [PER…" at bounding box center [967, 405] width 398 height 404
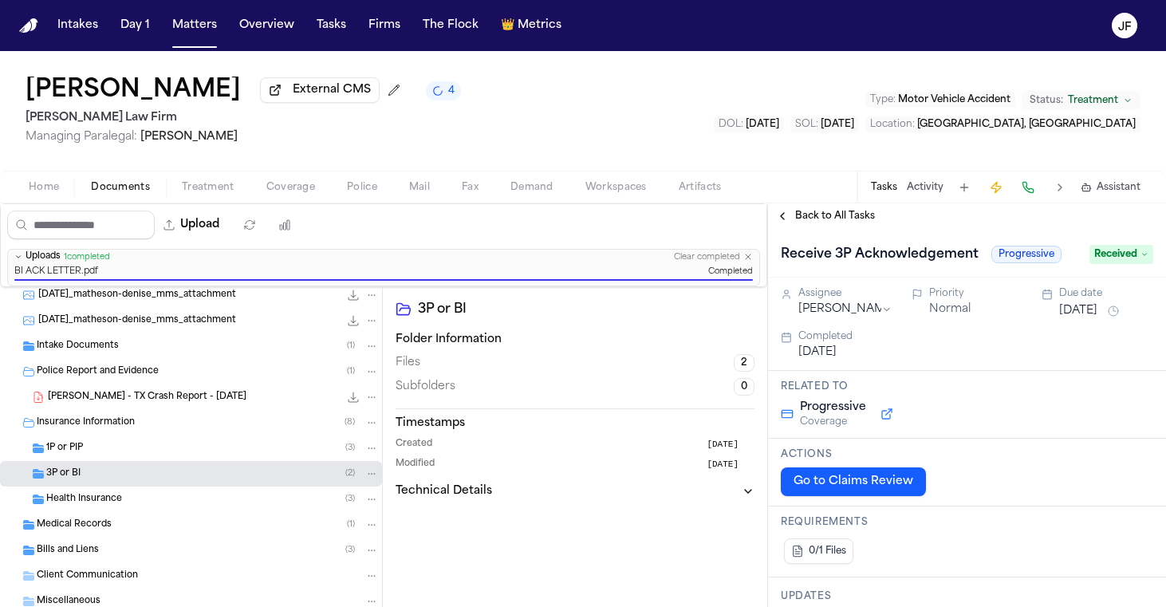
click at [833, 220] on span "Back to All Tasks" at bounding box center [835, 216] width 80 height 13
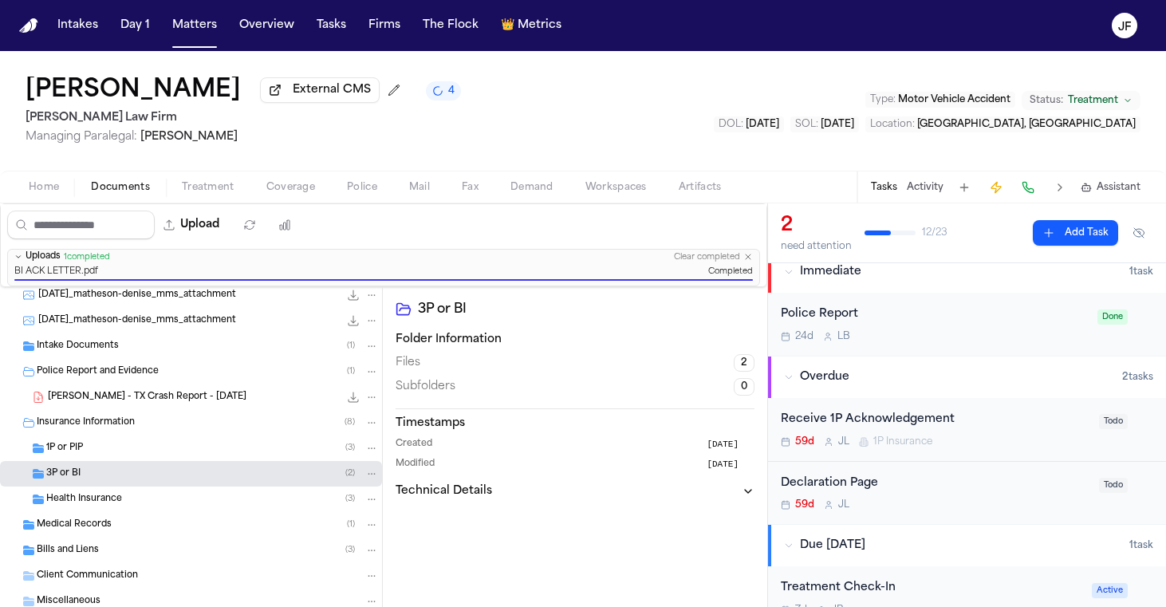
scroll to position [15, 0]
click at [917, 424] on div "Receive 1P Acknowledgement" at bounding box center [935, 417] width 309 height 18
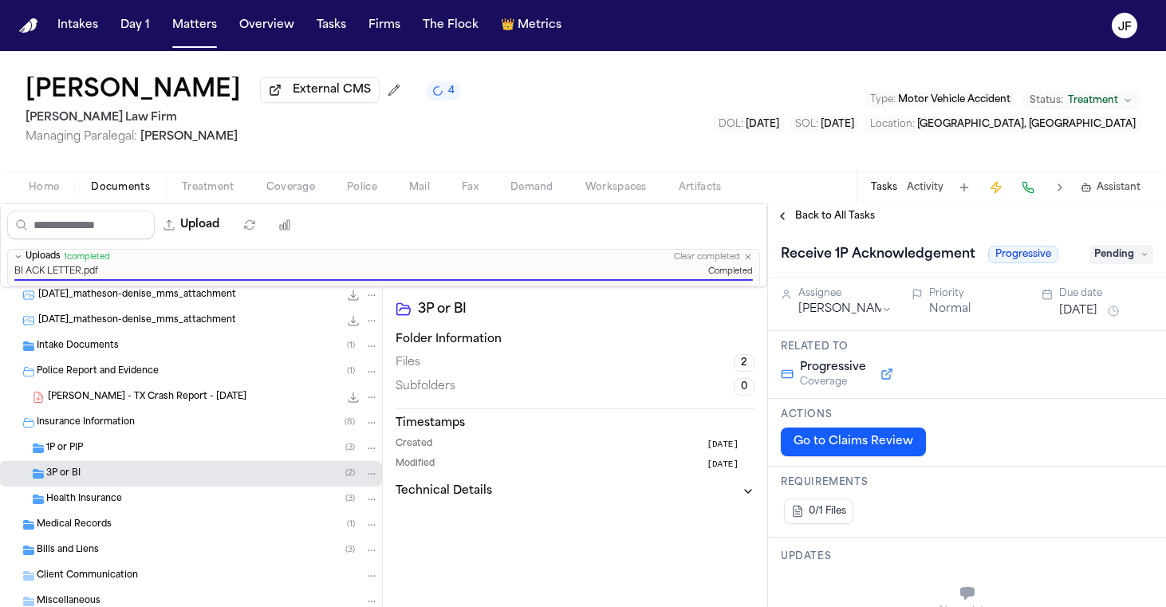
click at [1105, 250] on span "Pending" at bounding box center [1122, 254] width 64 height 19
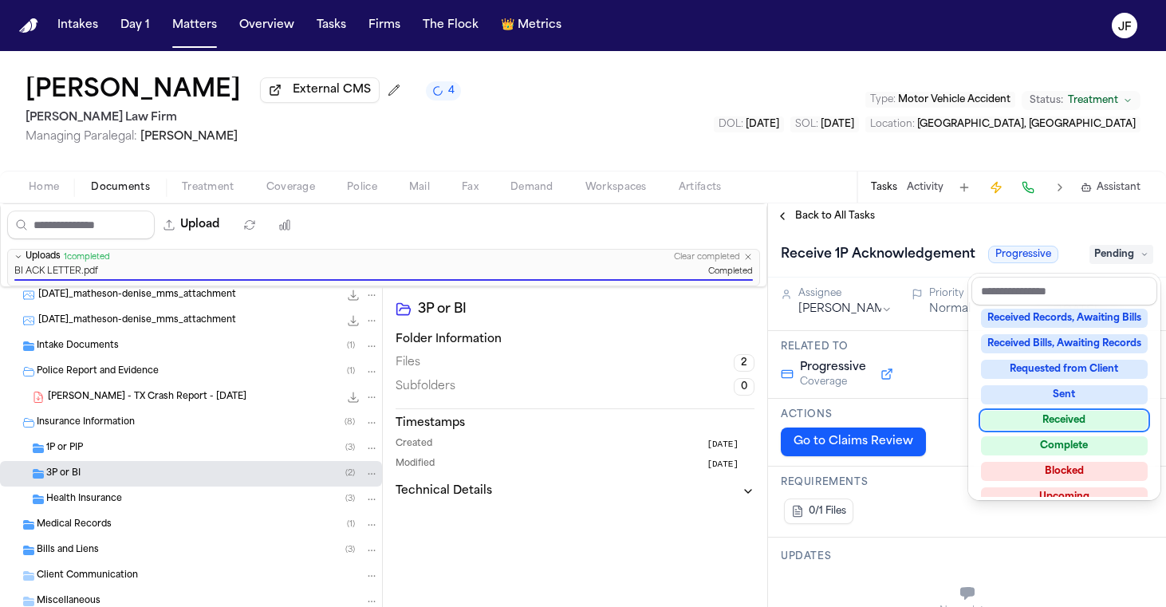
click at [1074, 416] on div "Received" at bounding box center [1064, 420] width 167 height 19
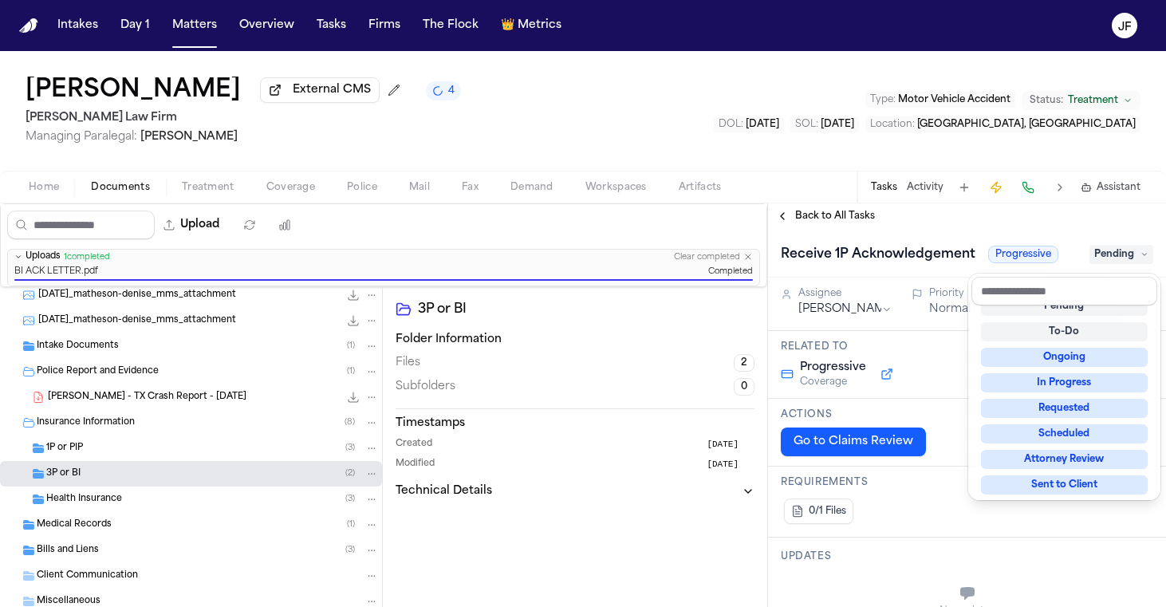
scroll to position [6, 0]
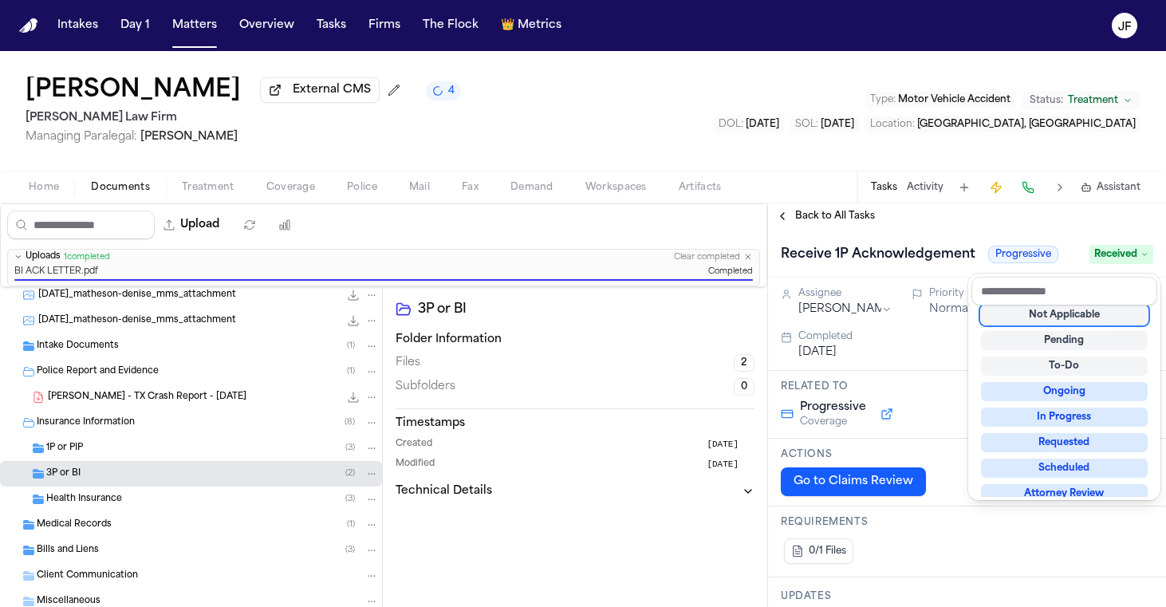
click at [932, 222] on div "Back to All Tasks Receive 1P Acknowledgement Progressive Received Assignee Juli…" at bounding box center [967, 405] width 398 height 404
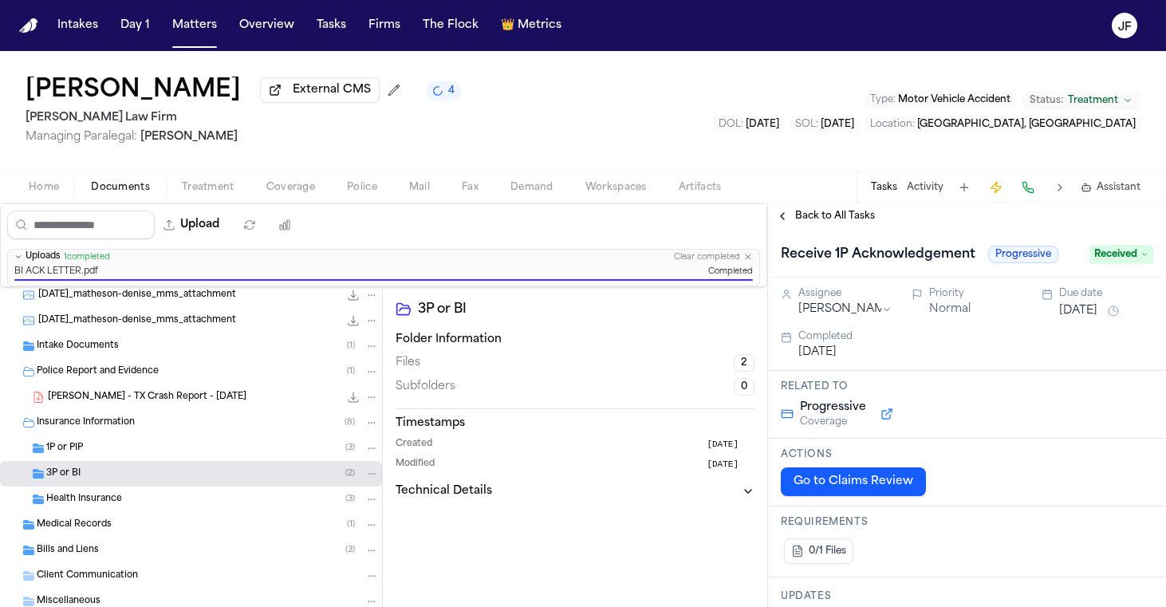
click at [858, 219] on span "Back to All Tasks" at bounding box center [835, 216] width 80 height 13
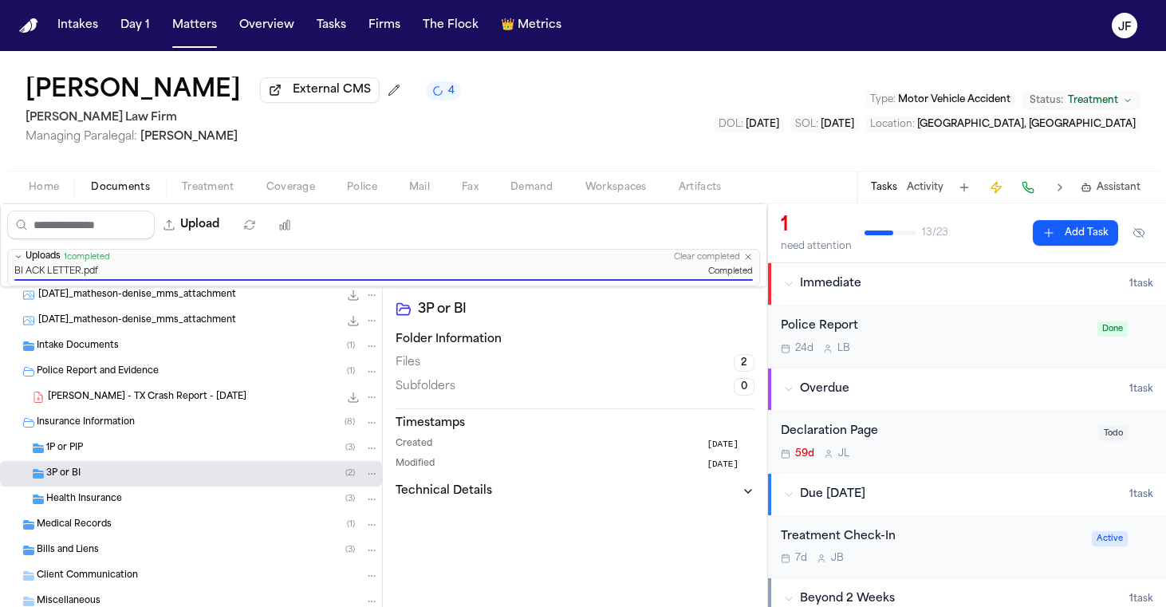
click at [844, 433] on div "Declaration Page" at bounding box center [935, 432] width 309 height 18
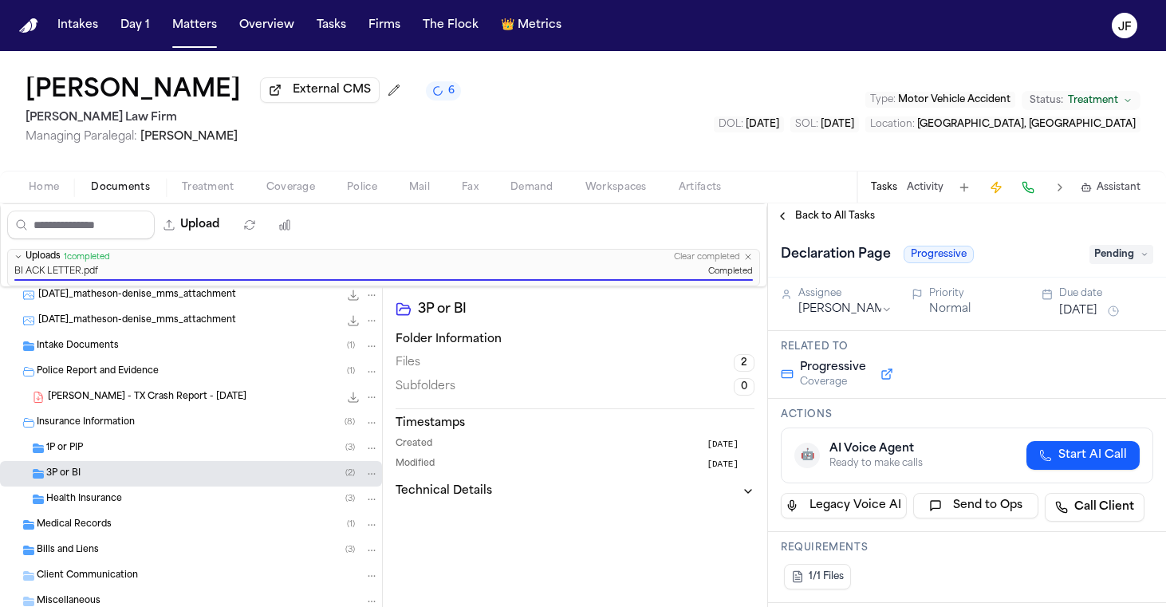
click at [1121, 254] on span "Pending" at bounding box center [1122, 254] width 64 height 19
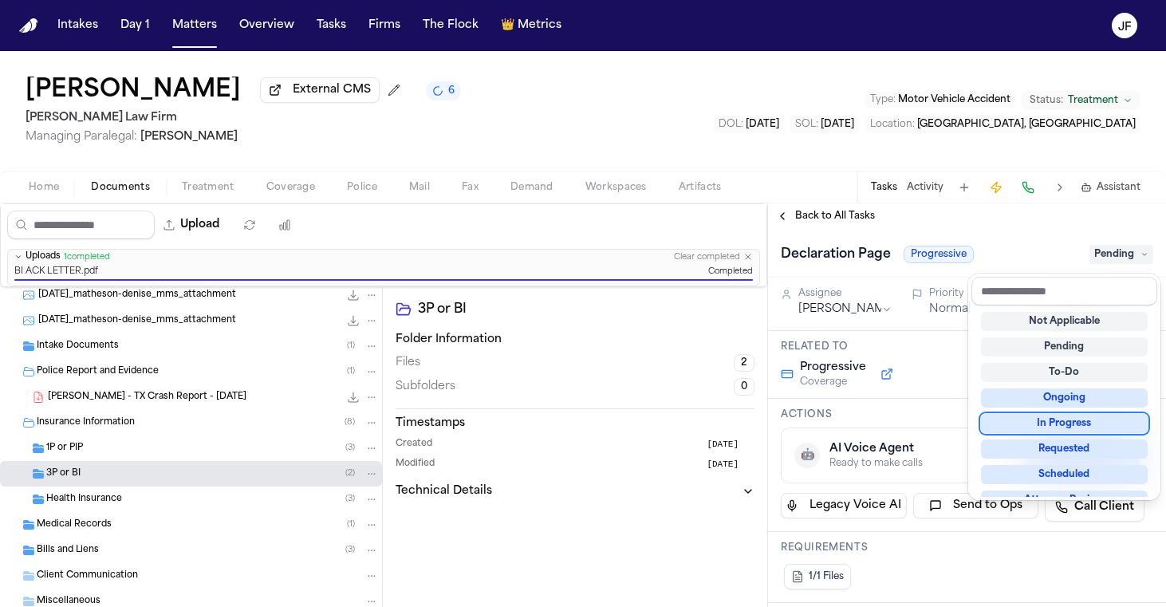
click at [1051, 419] on div "In Progress" at bounding box center [1064, 423] width 167 height 19
click at [846, 206] on div "Denise Matheson External CMS 6 Ruy Mireles Law Firm Managing Paralegal: Jessica…" at bounding box center [583, 329] width 1166 height 556
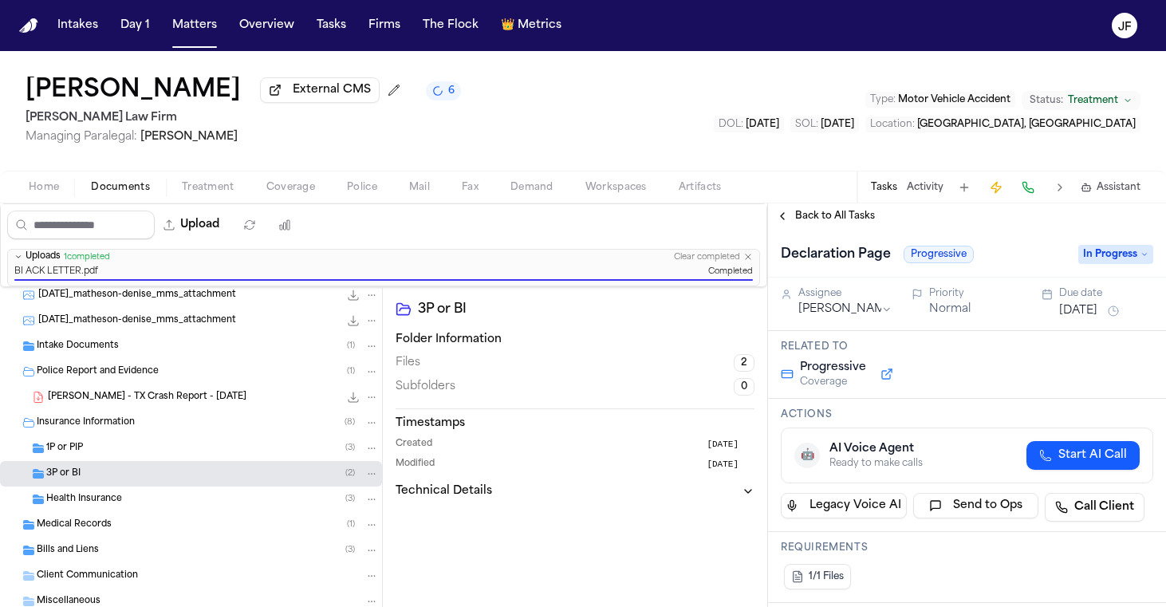
click at [846, 219] on span "Back to All Tasks" at bounding box center [835, 216] width 80 height 13
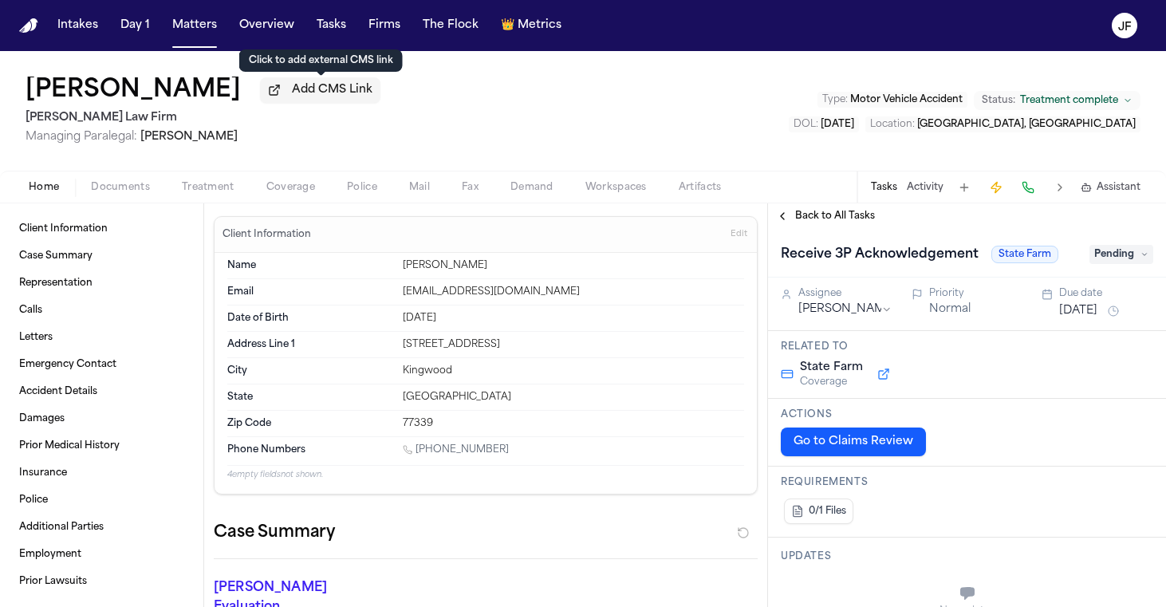
click at [286, 103] on button "Add CMS Link" at bounding box center [320, 90] width 120 height 26
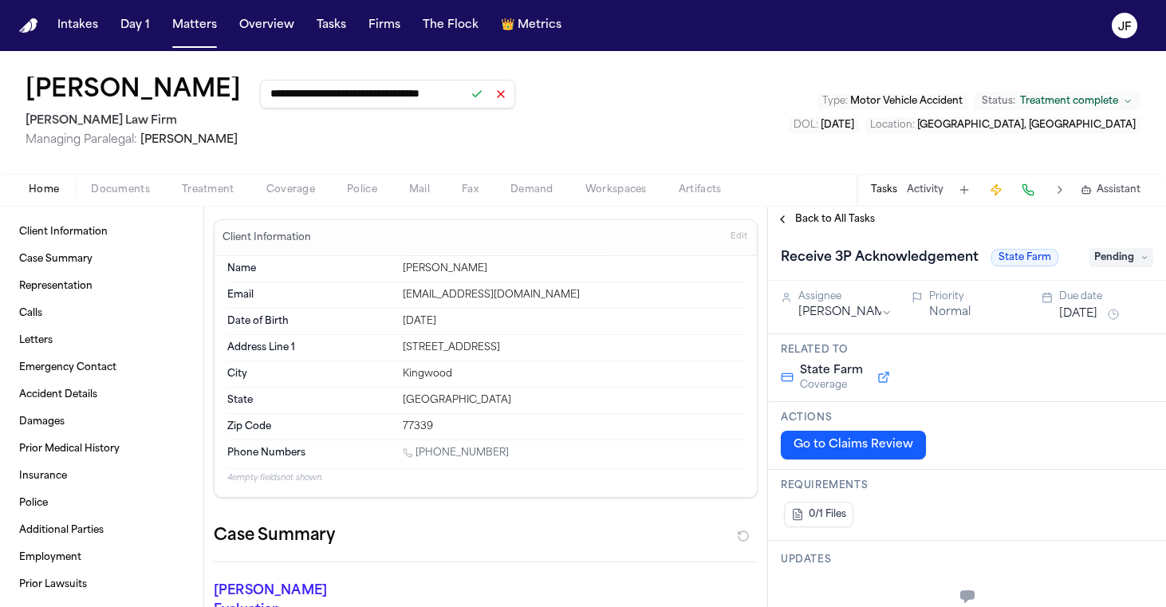
type input "**********"
click at [480, 102] on button at bounding box center [477, 94] width 22 height 22
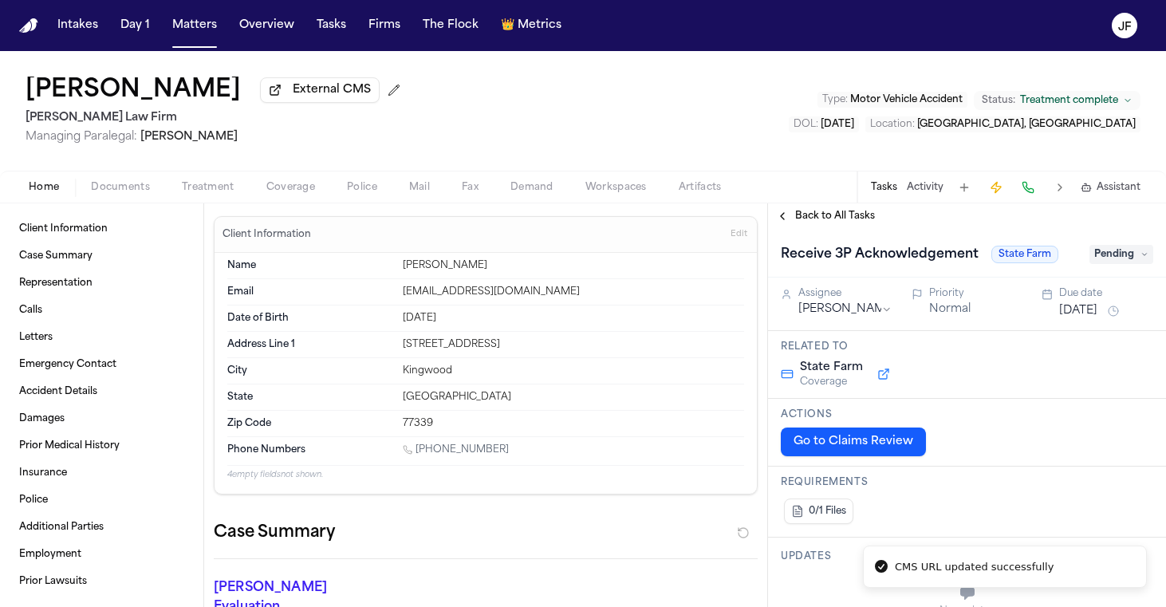
click at [140, 179] on div "Home Documents Treatment Coverage Police Mail Fax Demand Workspaces Artifacts T…" at bounding box center [583, 187] width 1166 height 32
click at [134, 190] on span "Documents" at bounding box center [120, 187] width 59 height 13
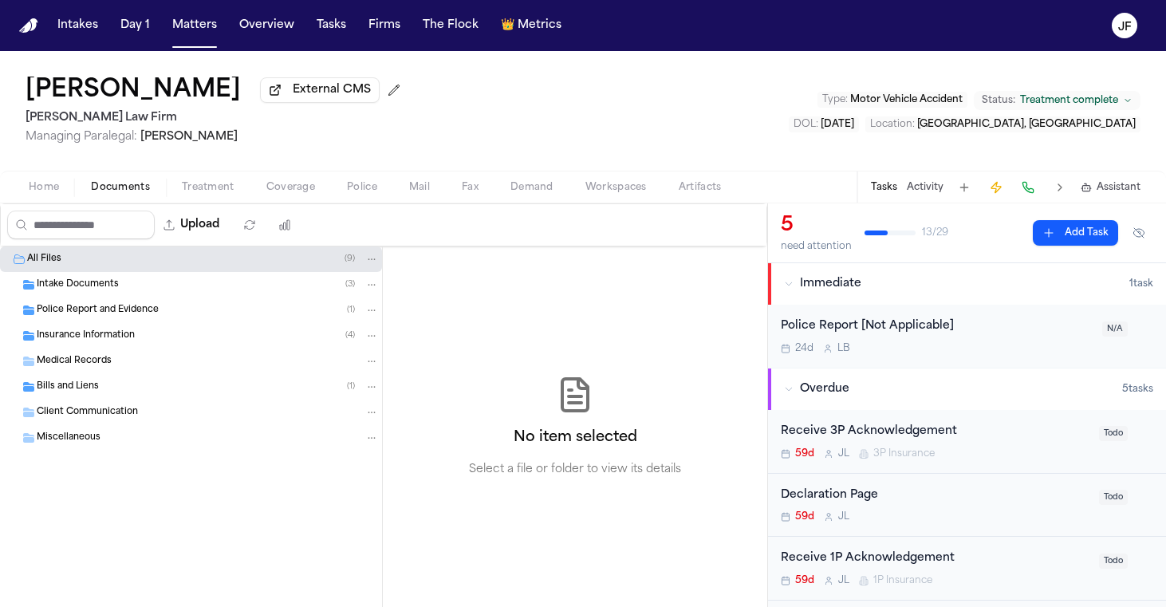
click at [87, 341] on span "Insurance Information" at bounding box center [86, 336] width 98 height 14
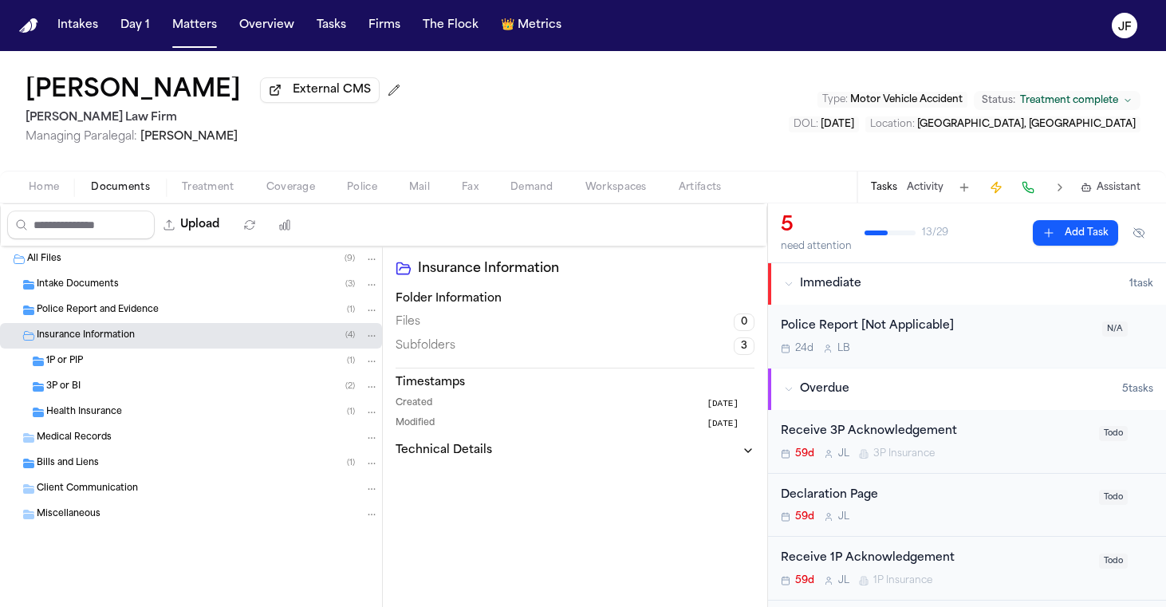
click at [104, 367] on div "1P or PIP ( 1 )" at bounding box center [212, 361] width 333 height 14
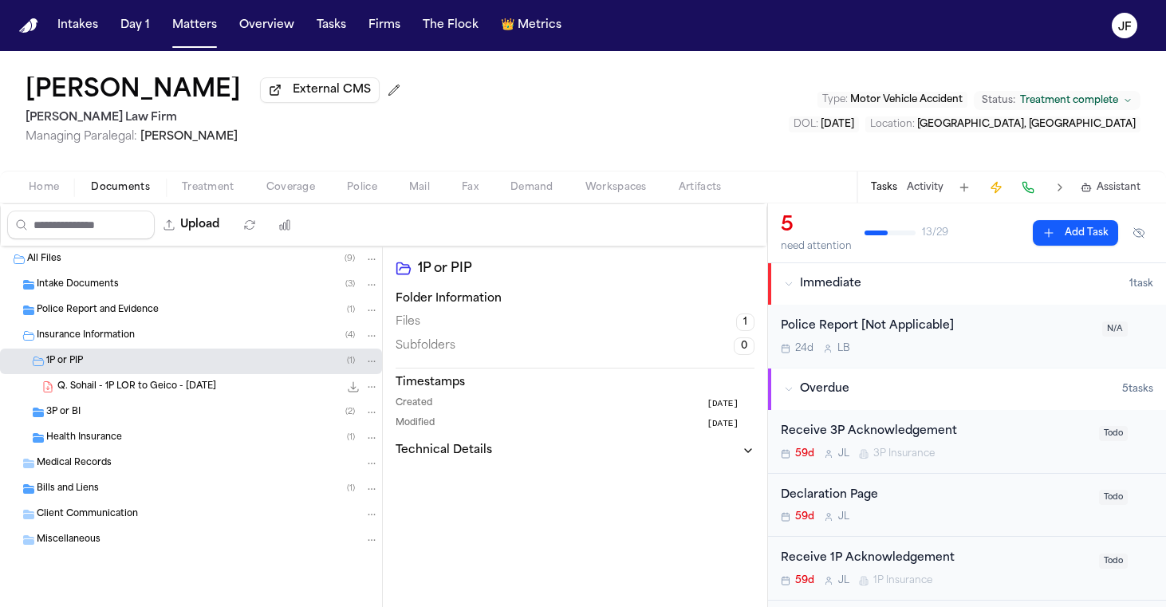
click at [104, 418] on div "3P or BI ( 2 )" at bounding box center [212, 412] width 333 height 14
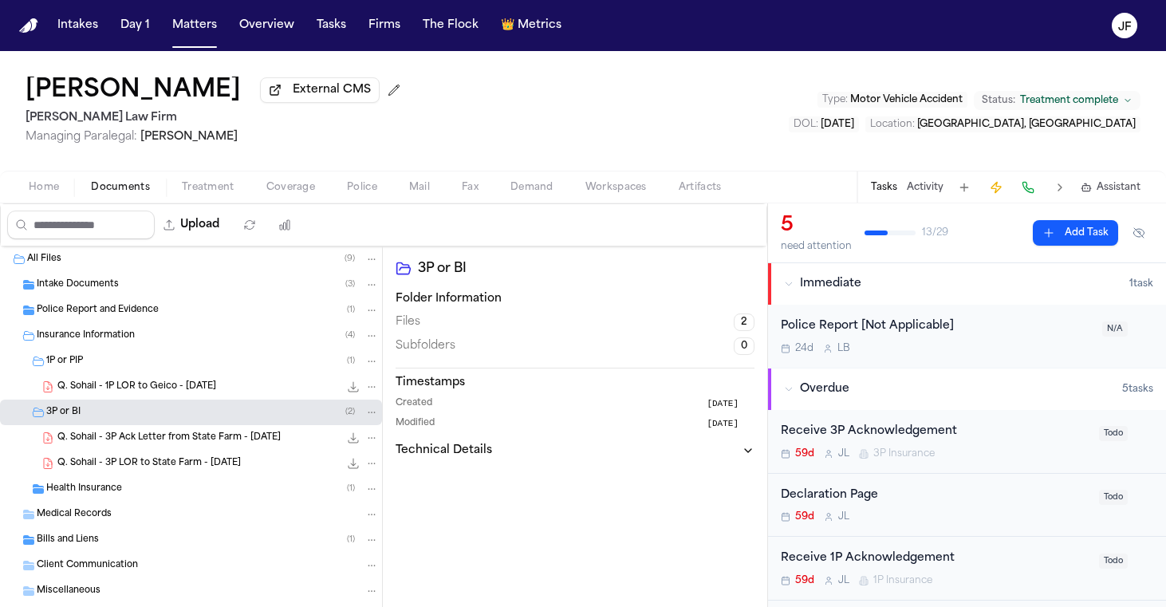
click at [192, 445] on span "Q. Sohail - 3P Ack Letter from State Farm - 7.31.25" at bounding box center [168, 439] width 223 height 14
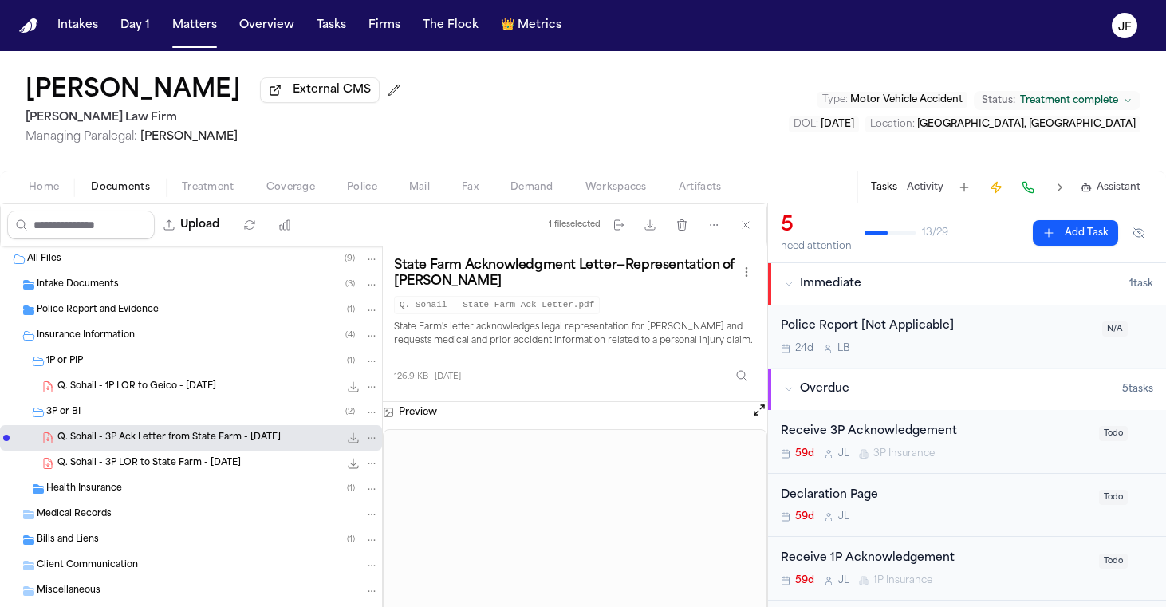
click at [866, 439] on div "Receive 3P Acknowledgement" at bounding box center [935, 432] width 309 height 18
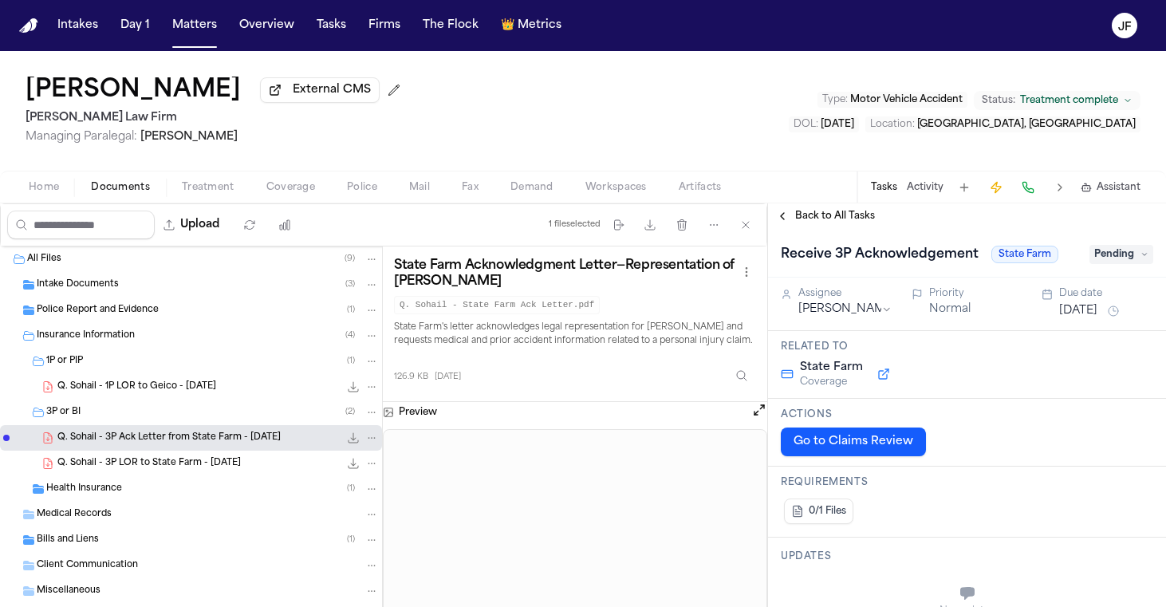
click at [1094, 261] on span "Pending" at bounding box center [1122, 254] width 64 height 19
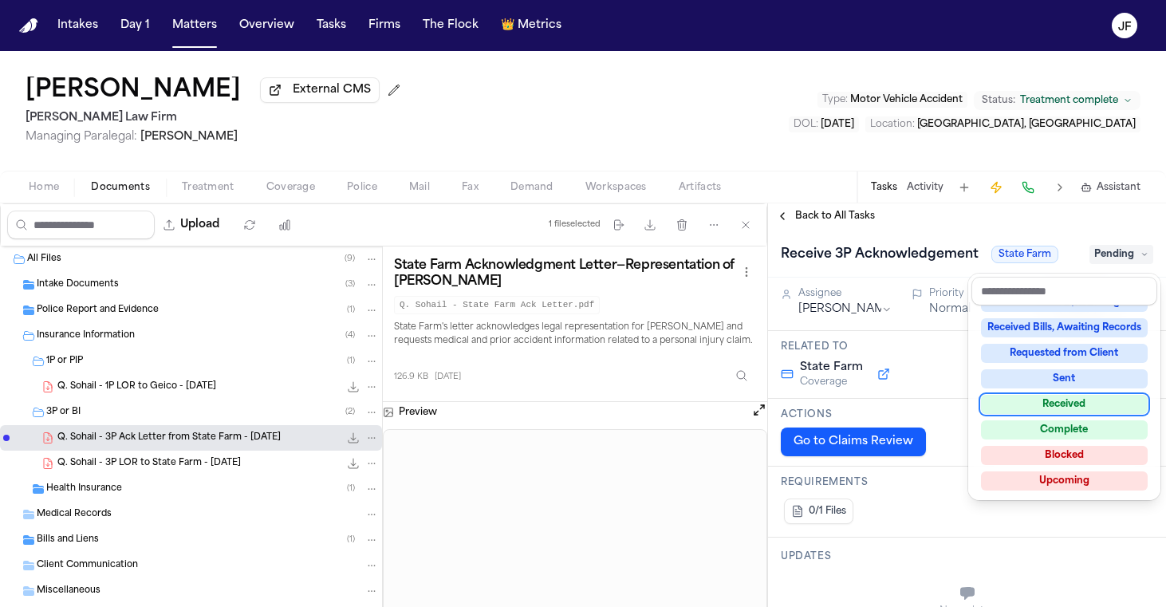
click at [1066, 403] on div "Received" at bounding box center [1064, 404] width 167 height 19
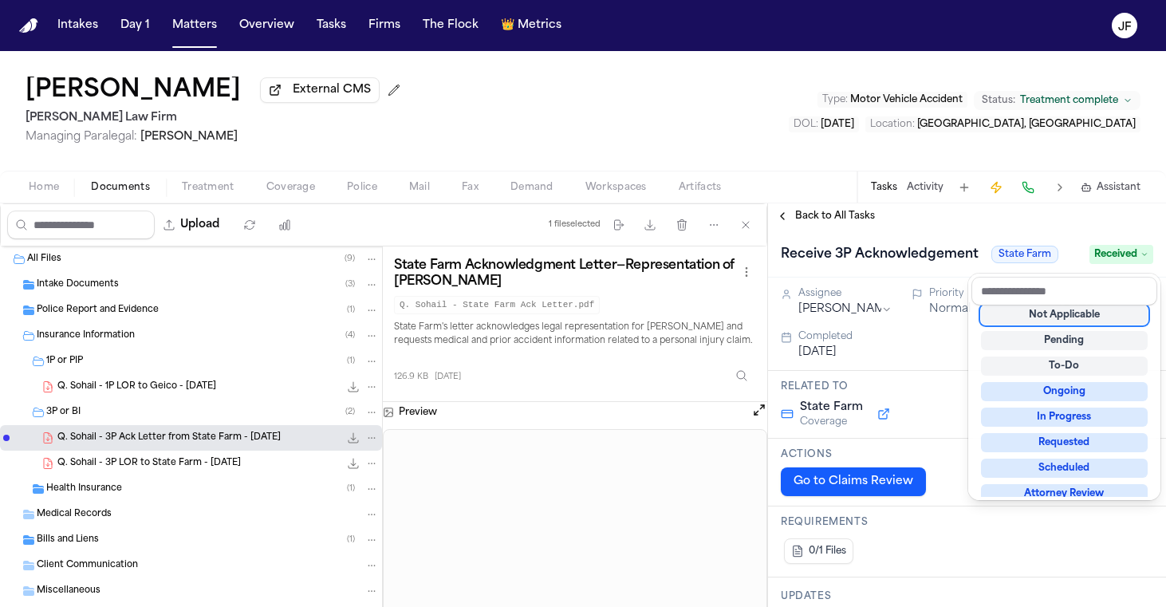
click at [900, 237] on div "Receive 3P Acknowledgement State Farm Received" at bounding box center [967, 253] width 398 height 49
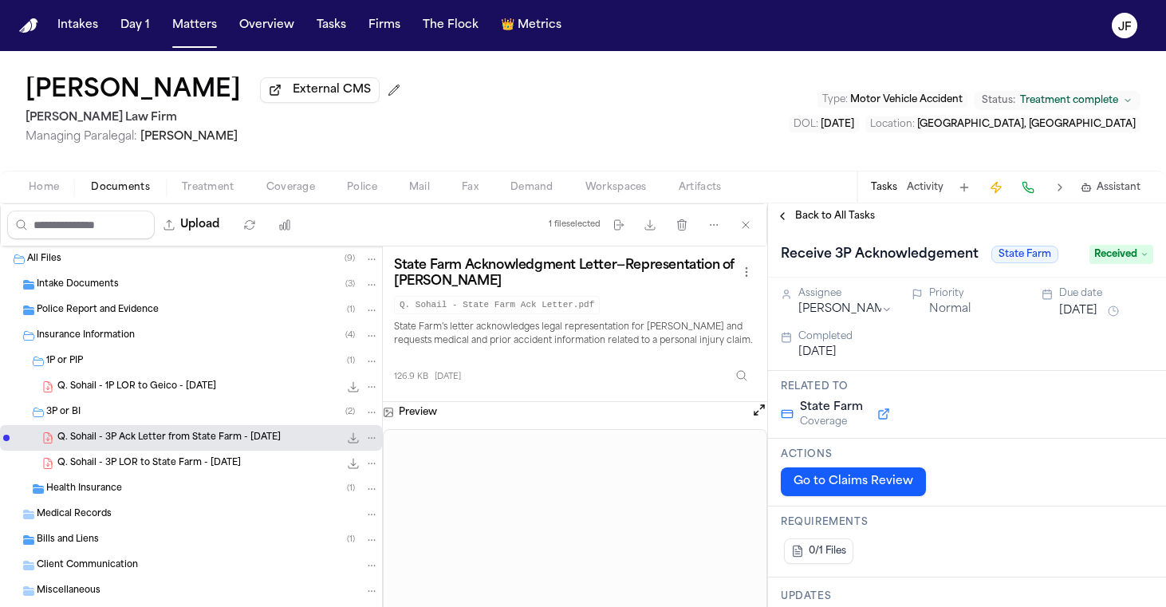
click at [843, 223] on span "Back to All Tasks" at bounding box center [835, 216] width 80 height 13
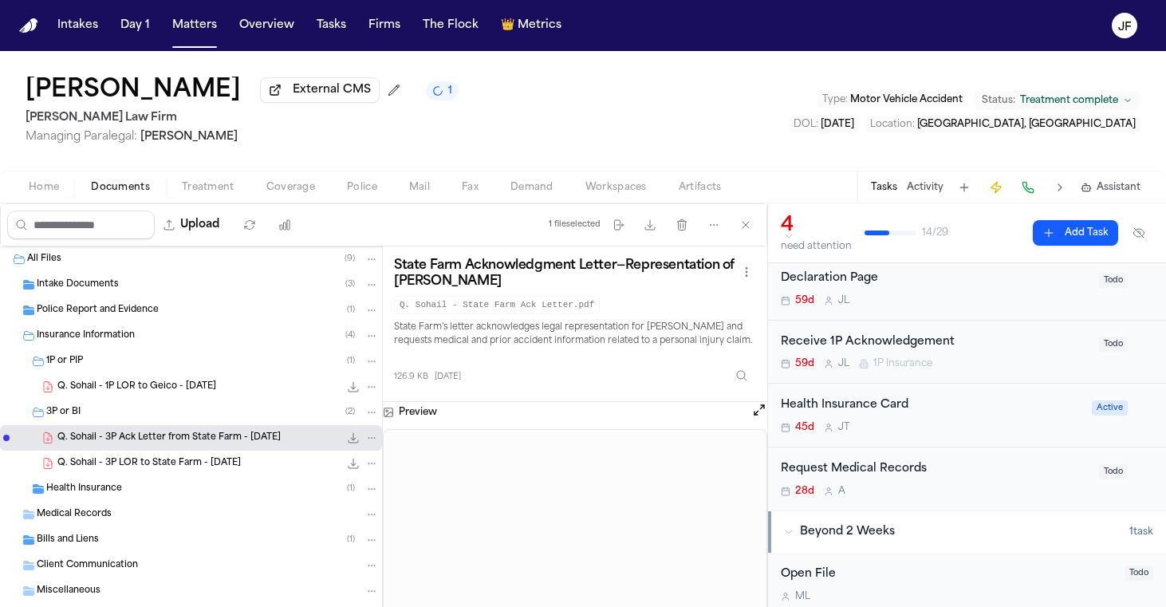
scroll to position [154, 0]
click at [152, 385] on span "Q. Sohail - 1P LOR to Geico - 7.21.25" at bounding box center [136, 387] width 159 height 14
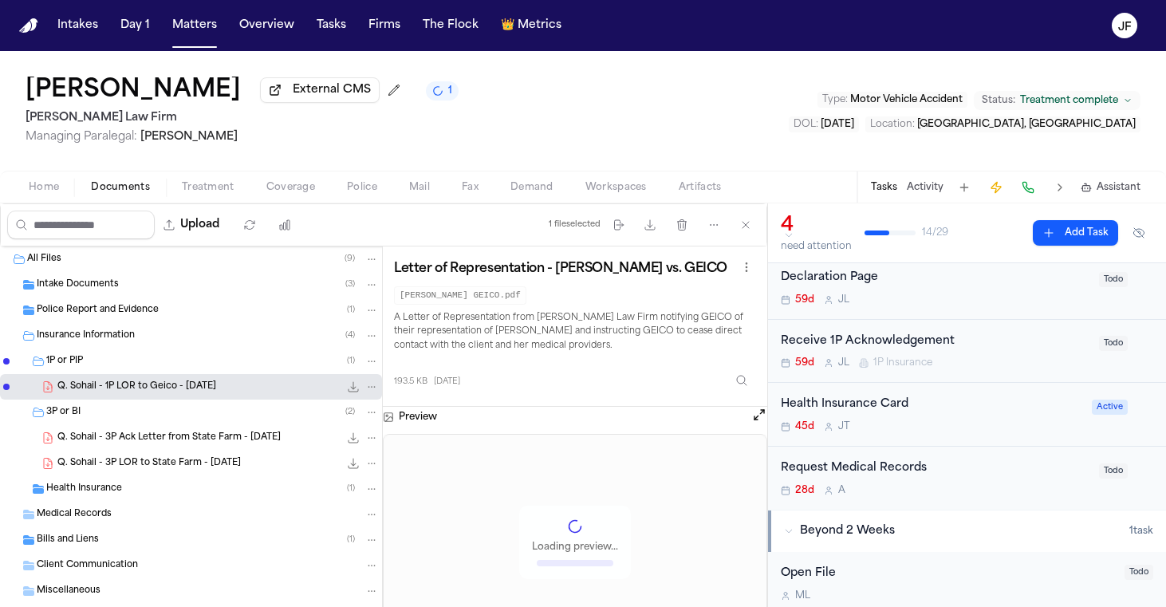
click at [345, 395] on button "File: Q. Sohail - 1P LOR to Geico - 7.21.25" at bounding box center [353, 387] width 16 height 16
click at [347, 389] on icon "File: Q. Sohail - 1P LOR to Geico - 7.21.25" at bounding box center [353, 386] width 13 height 13
click at [473, 193] on span "Fax" at bounding box center [470, 187] width 17 height 13
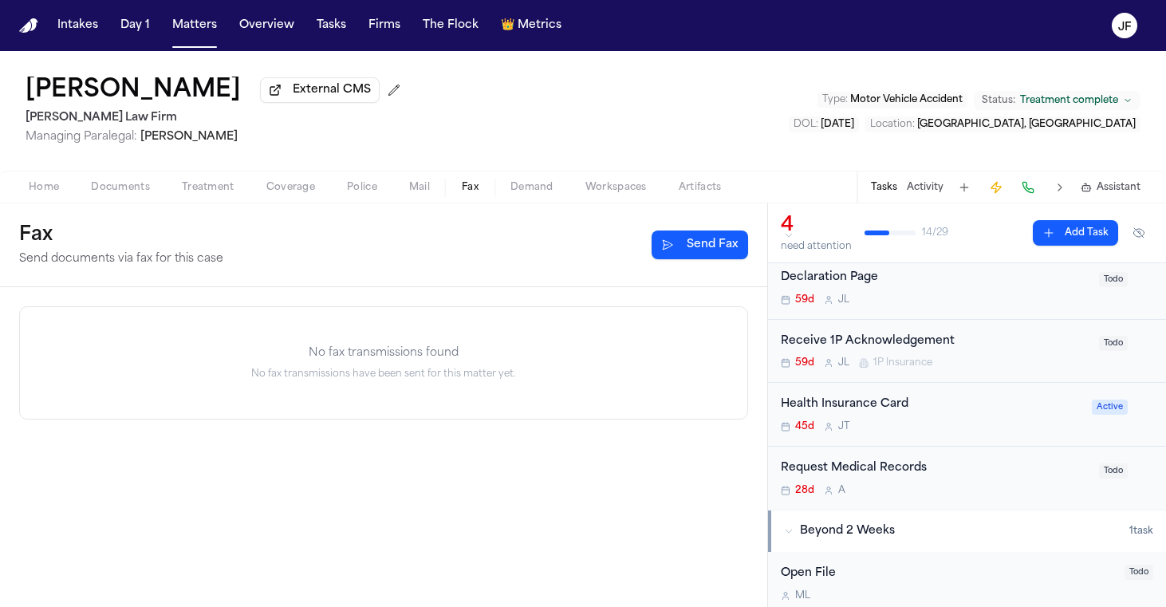
click at [712, 248] on button "Send Fax" at bounding box center [700, 245] width 97 height 29
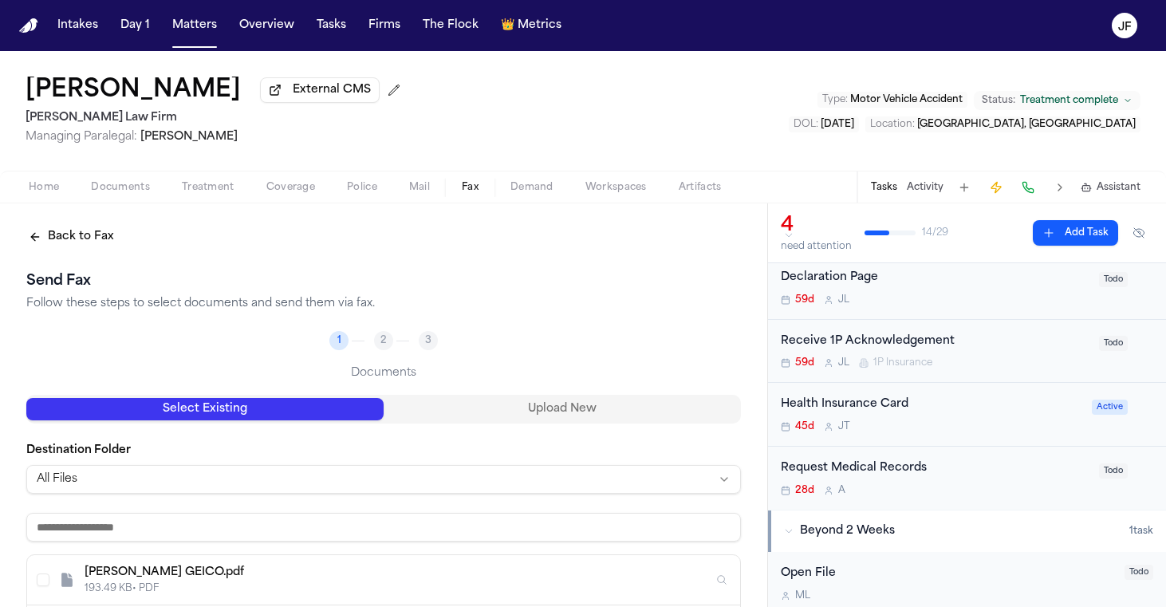
click at [262, 482] on html "Intakes Day 1 Matters Overview Tasks Firms The Flock 👑 Metrics JF Qurratulain S…" at bounding box center [583, 303] width 1166 height 607
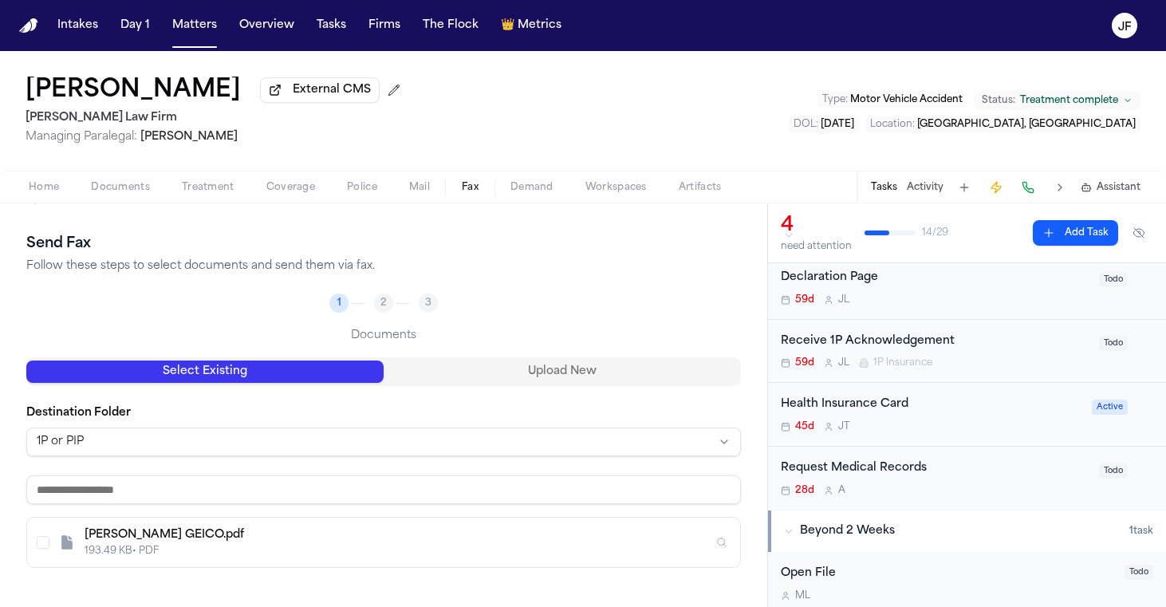
scroll to position [87, 0]
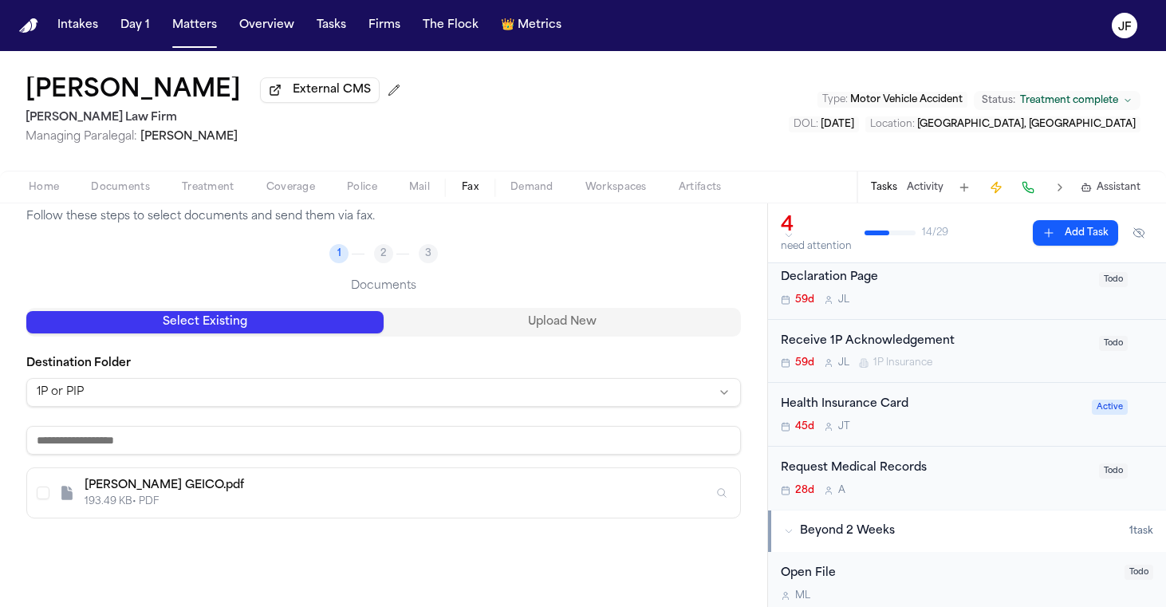
click at [253, 513] on div "Q. Sohail -LOR GEICO.pdf 193.49 KB • PDF" at bounding box center [383, 492] width 713 height 49
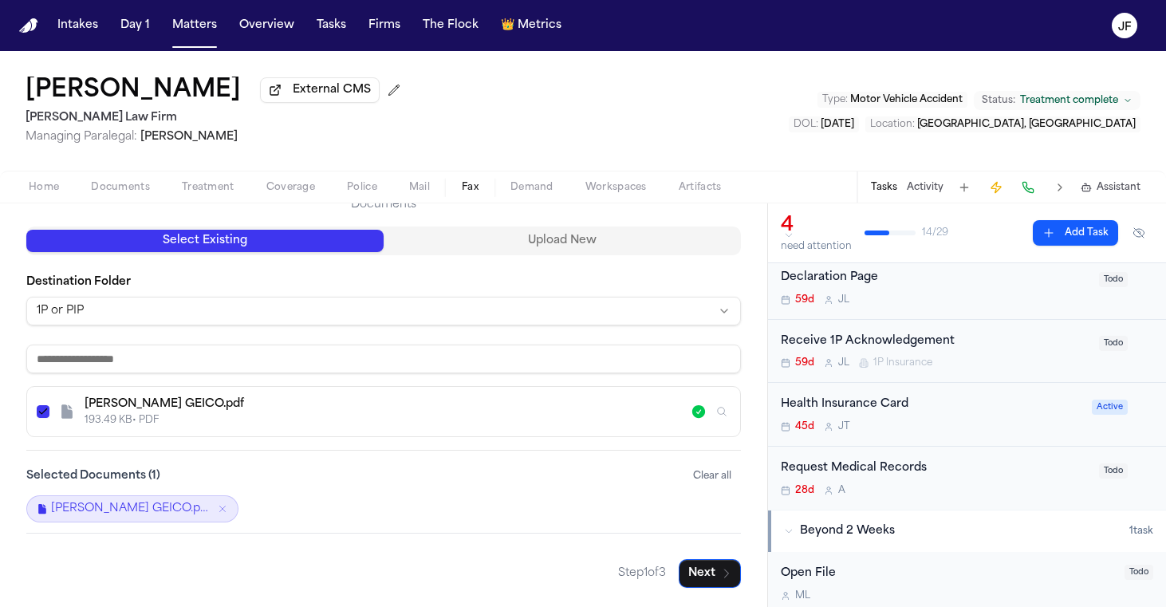
scroll to position [171, 0]
click at [738, 572] on div "Back to Fax Send Fax Follow these steps to select documents and send them via f…" at bounding box center [383, 321] width 767 height 572
click at [694, 572] on button "Next" at bounding box center [710, 573] width 62 height 29
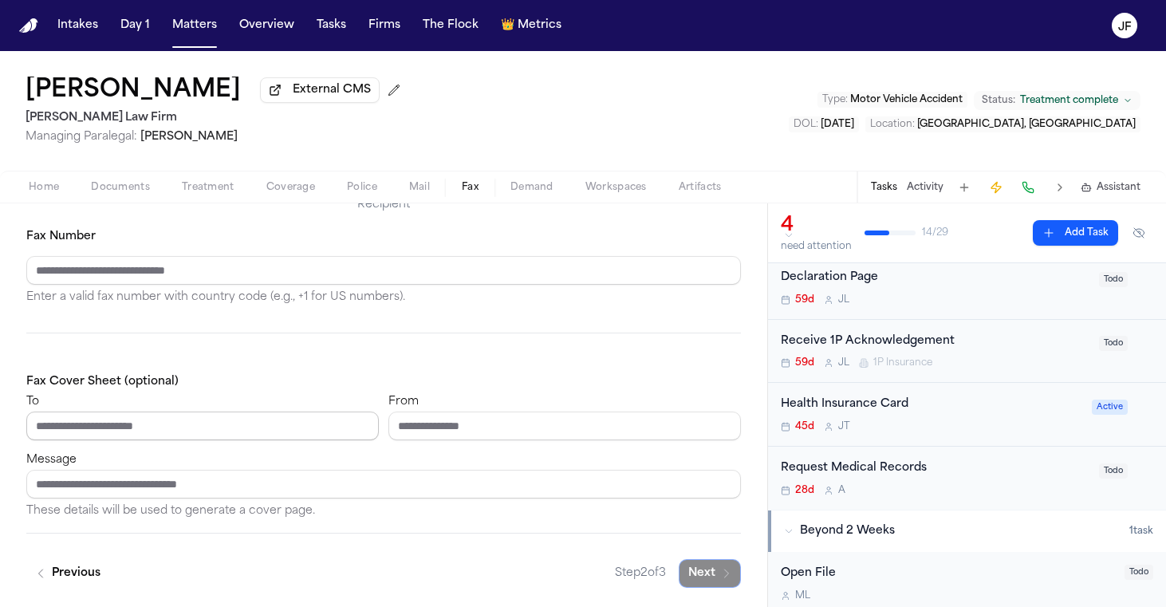
paste input "**********"
type input "**********"
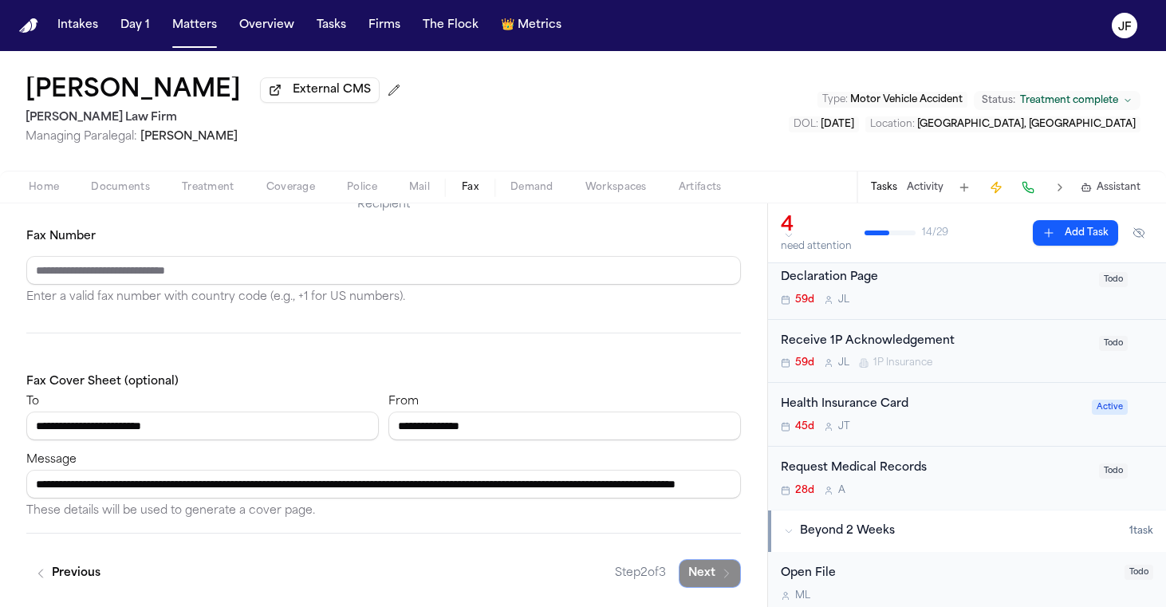
paste input "**********"
type input "**********"
paste input "**********"
type input "**********"
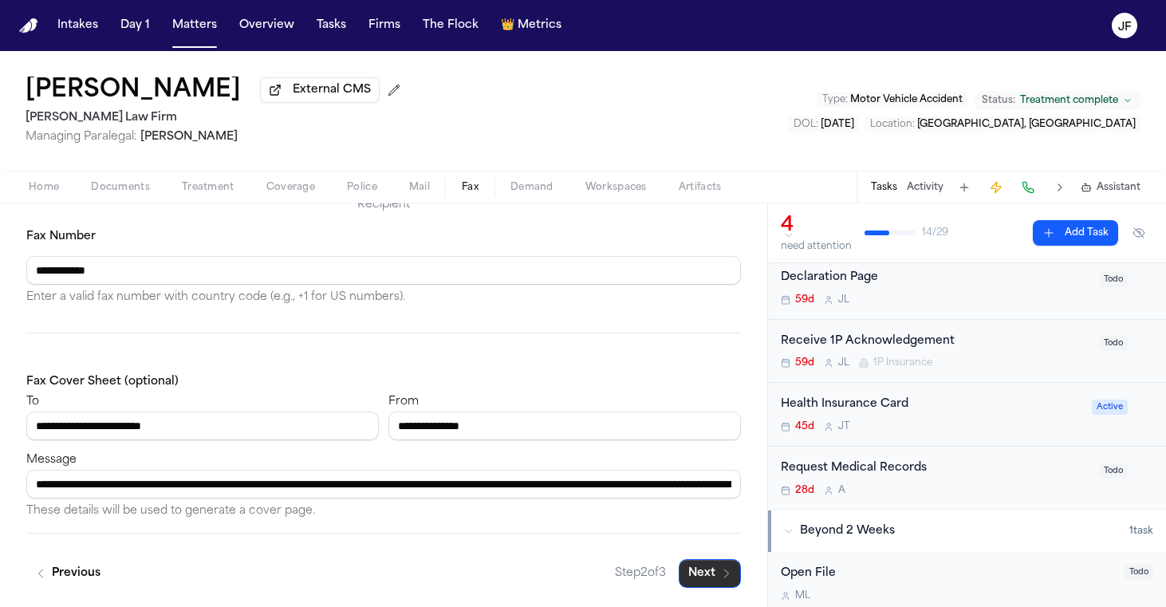
click at [701, 574] on button "Next" at bounding box center [710, 573] width 62 height 29
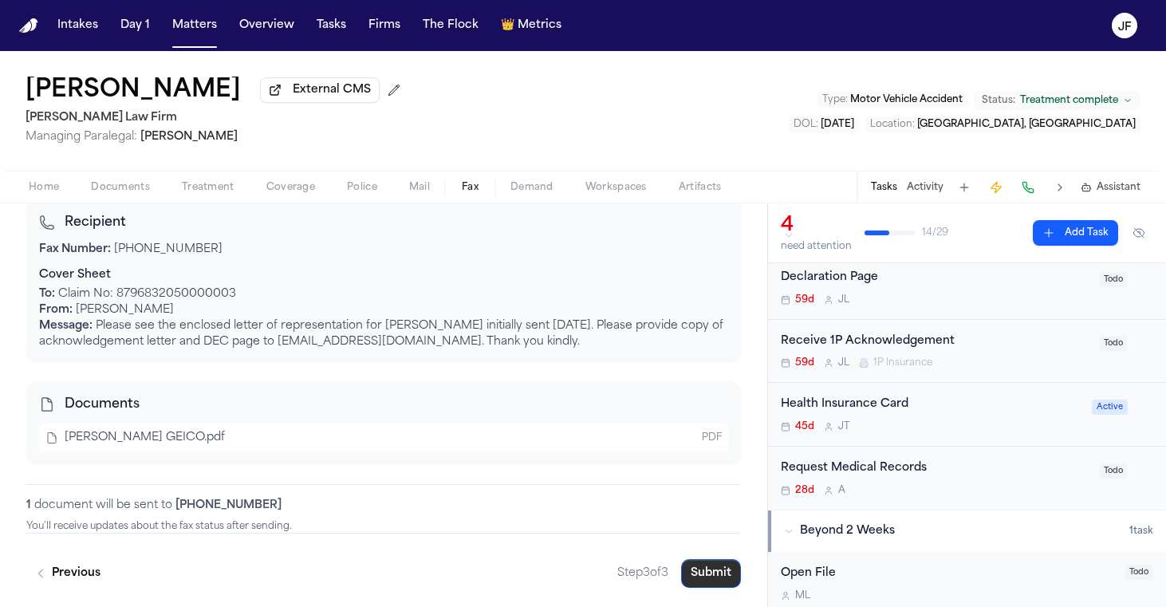
click at [713, 570] on button "Submit" at bounding box center [711, 573] width 60 height 29
click at [906, 345] on div "Receive 1P Acknowledgement" at bounding box center [935, 342] width 309 height 18
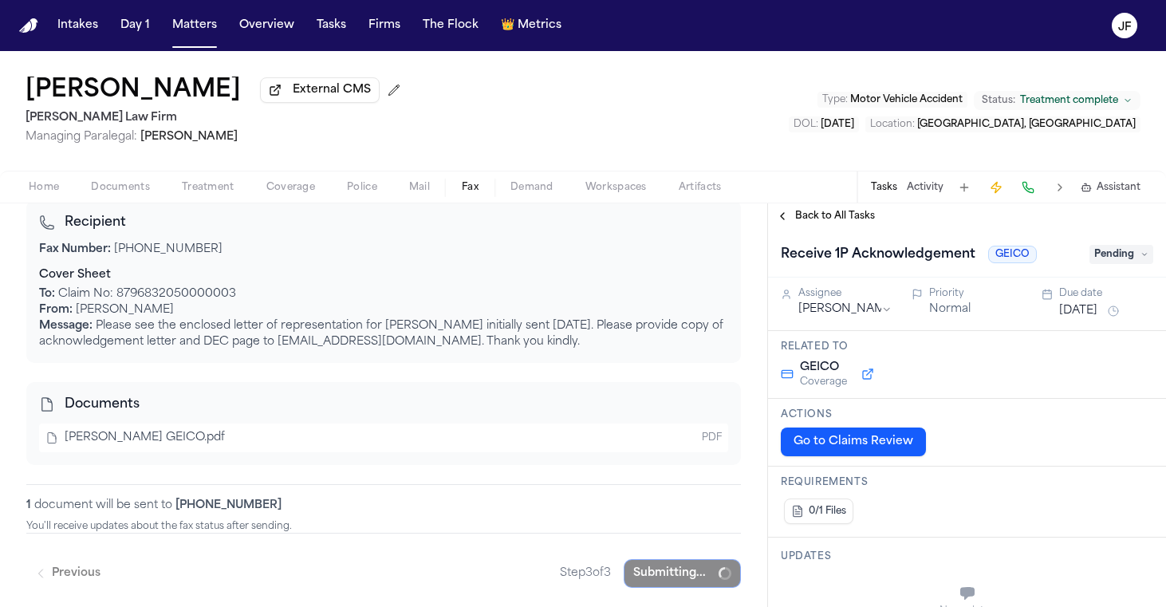
click at [1116, 242] on div "Receive 1P Acknowledgement GEICO Pending" at bounding box center [967, 253] width 398 height 49
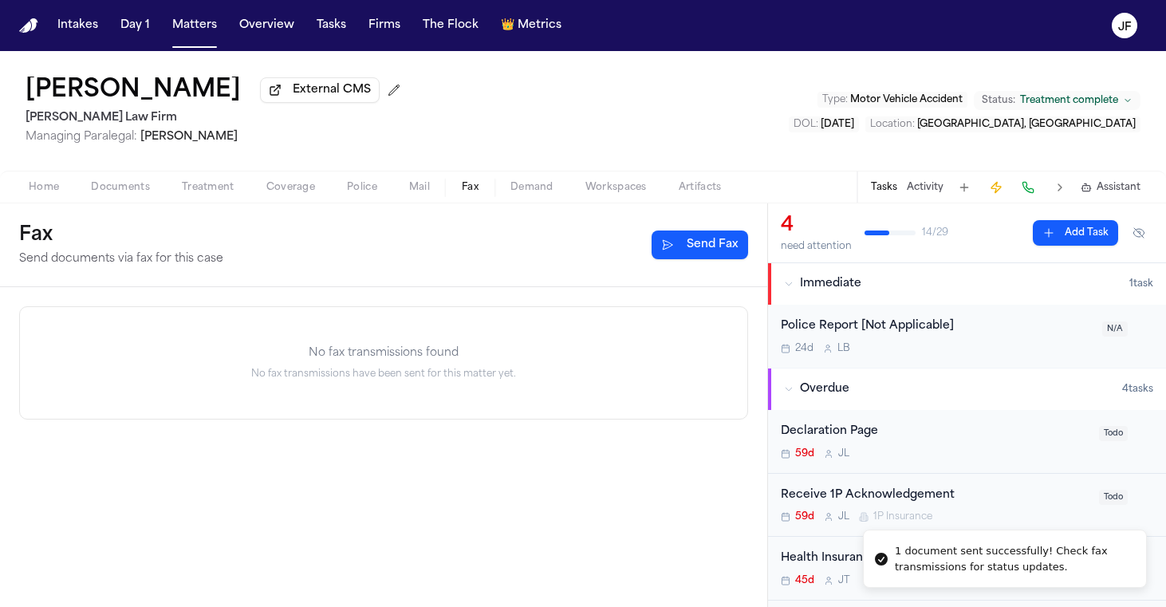
click at [1116, 257] on div "4 need attention 14 / 29 Add Task" at bounding box center [967, 233] width 398 height 60
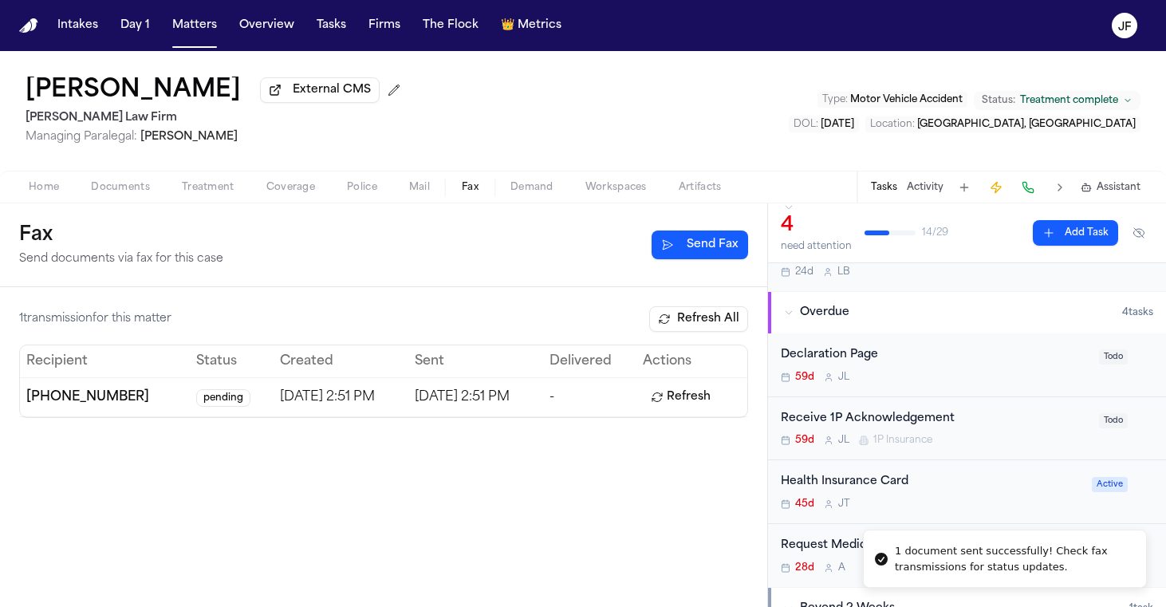
scroll to position [78, 0]
click at [906, 420] on div "Receive 1P Acknowledgement" at bounding box center [935, 417] width 309 height 18
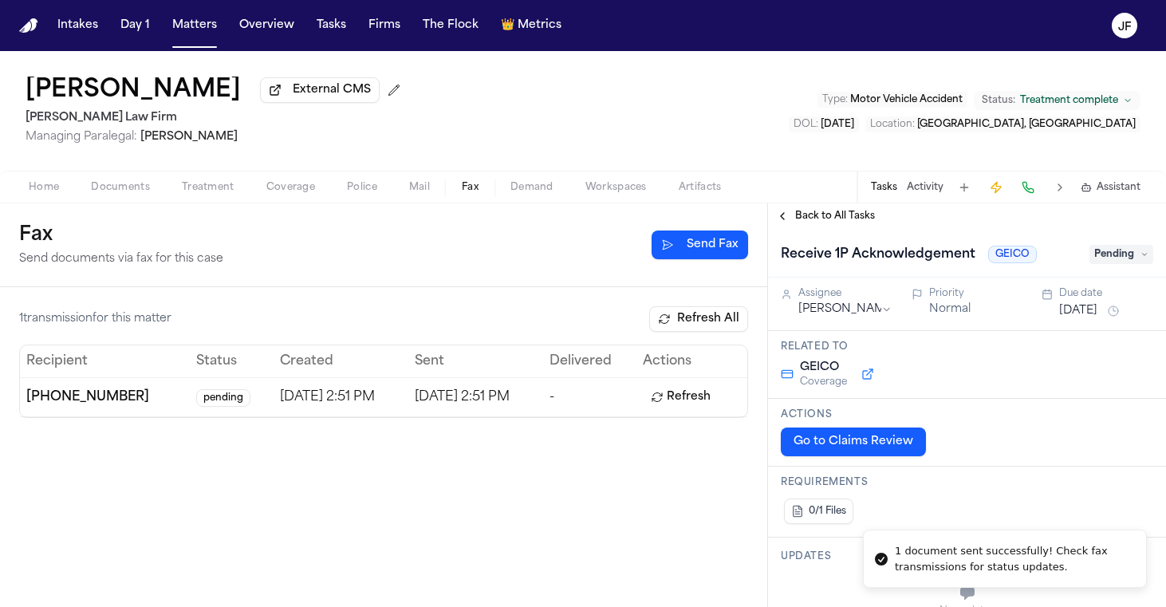
click at [1114, 261] on span "Pending" at bounding box center [1122, 254] width 64 height 19
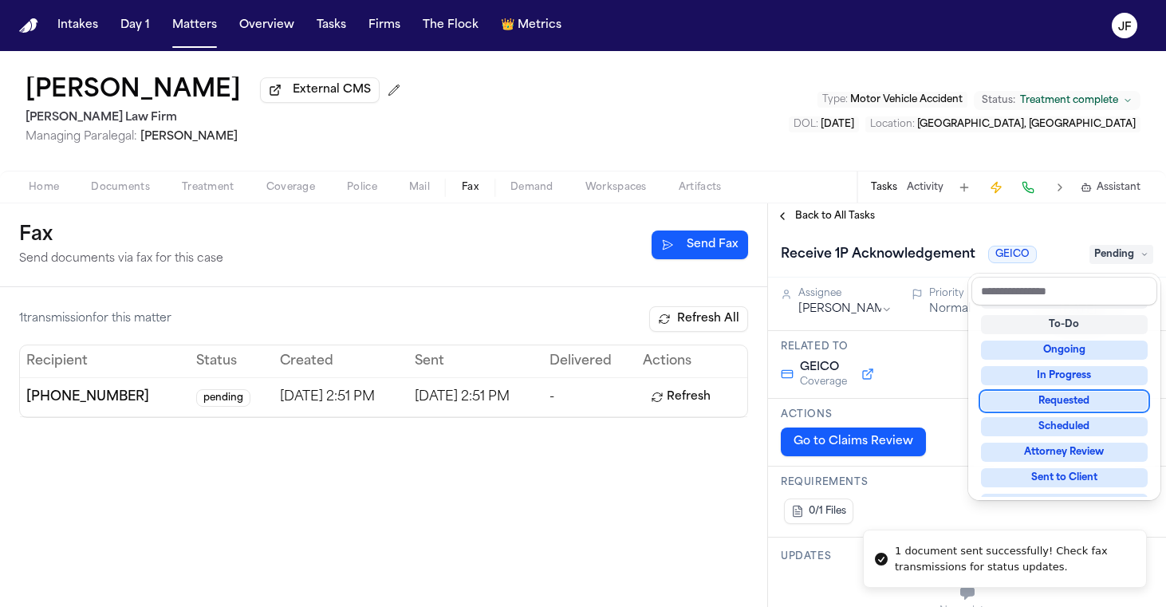
click at [1090, 402] on div "Requested" at bounding box center [1064, 401] width 167 height 19
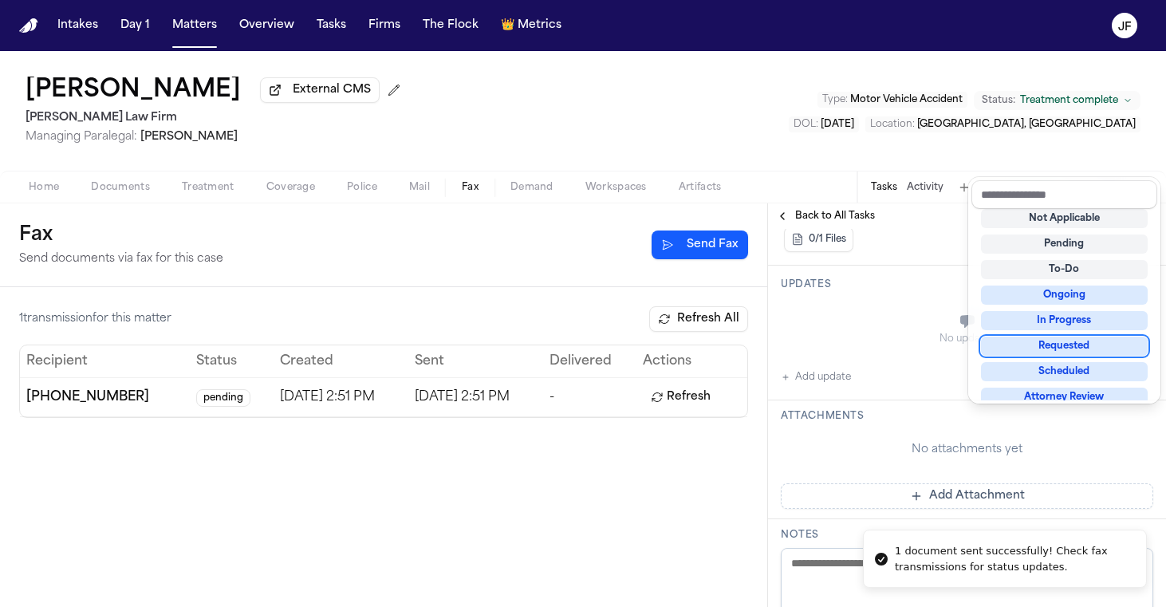
scroll to position [294, 0]
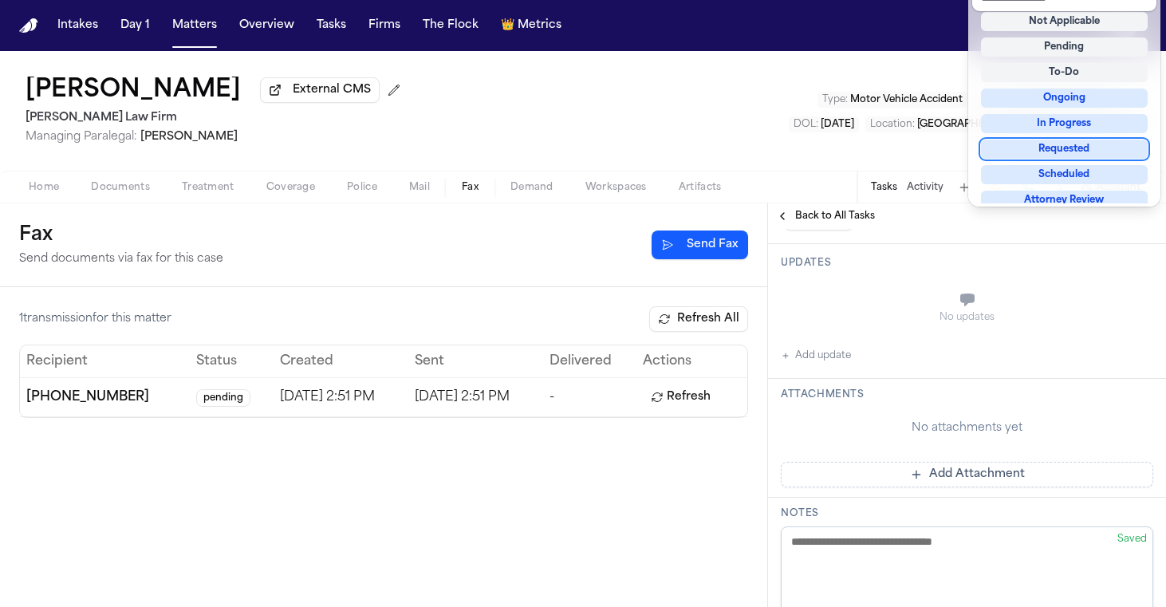
click at [844, 355] on div "Receive 1P Acknowledgement GEICO Requested Assignee Julie Lopez Priority Normal…" at bounding box center [967, 458] width 398 height 1047
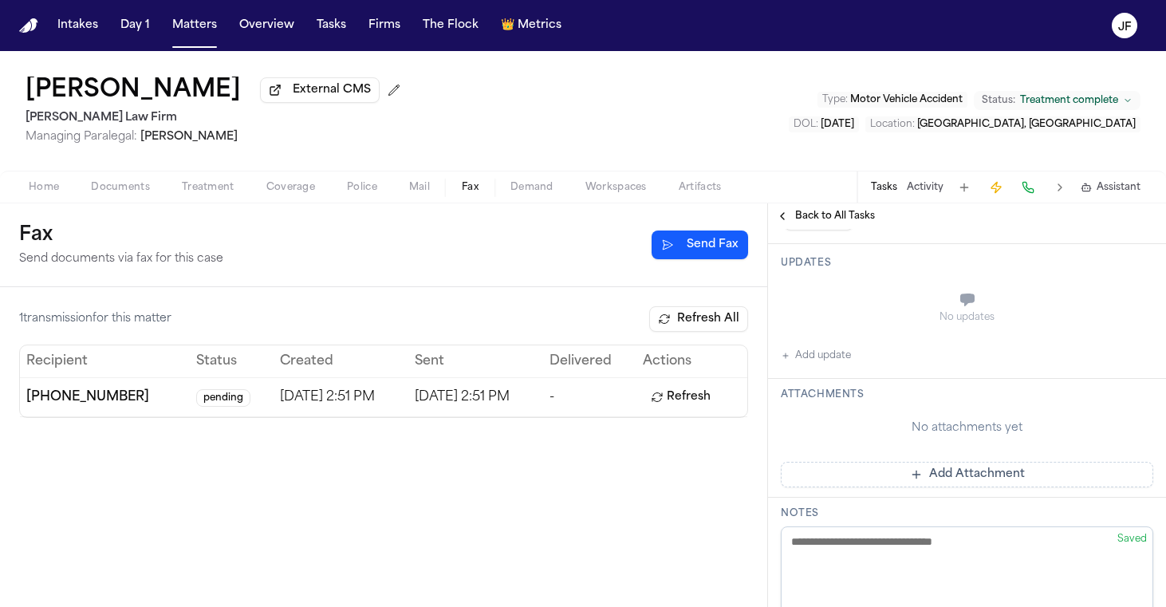
click at [844, 355] on button "Add update" at bounding box center [816, 355] width 70 height 19
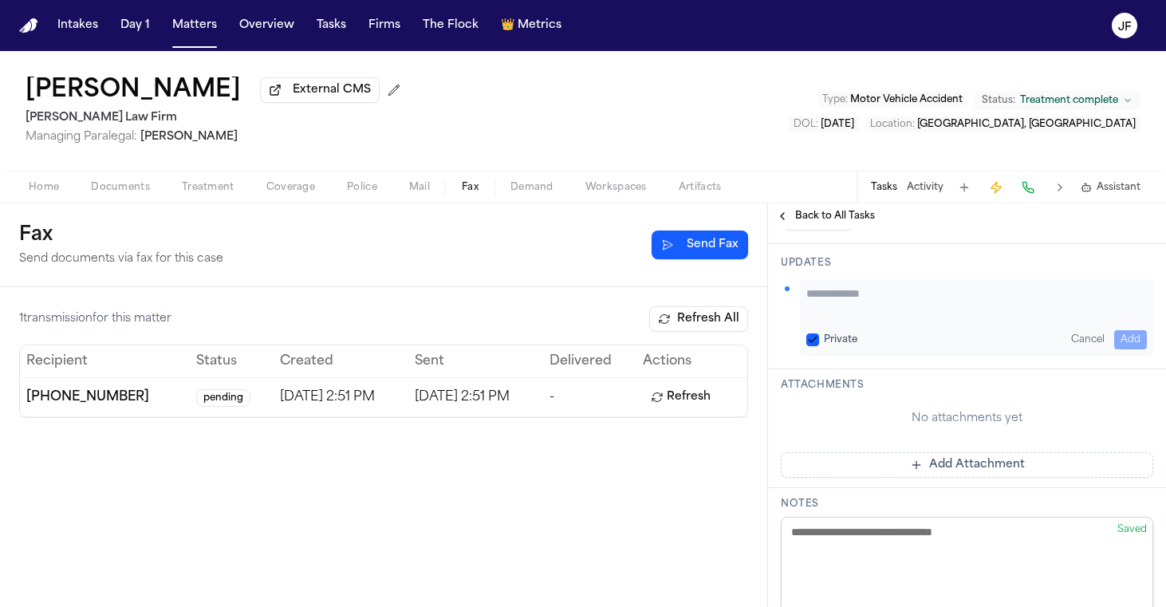
click at [910, 313] on textarea "Add your update" at bounding box center [976, 302] width 341 height 32
drag, startPoint x: 1066, startPoint y: 304, endPoint x: 775, endPoint y: 303, distance: 291.1
click at [775, 303] on div "**********" at bounding box center [967, 306] width 398 height 125
type textarea "**********"
click at [1114, 345] on button "Add" at bounding box center [1130, 339] width 33 height 19
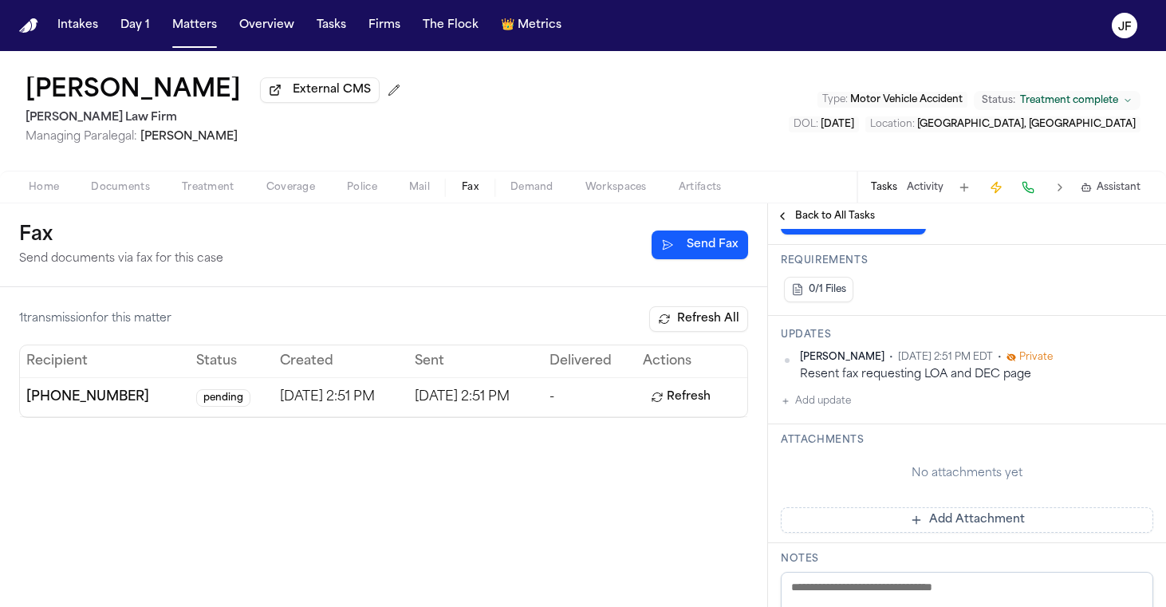
scroll to position [119, 0]
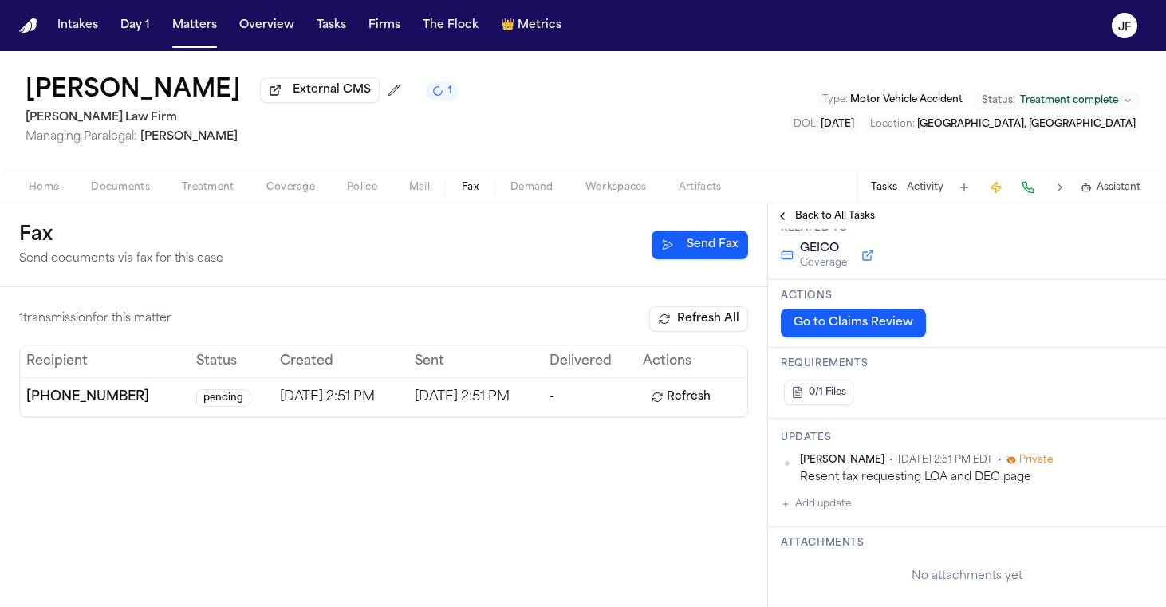
click at [843, 218] on span "Back to All Tasks" at bounding box center [835, 216] width 80 height 13
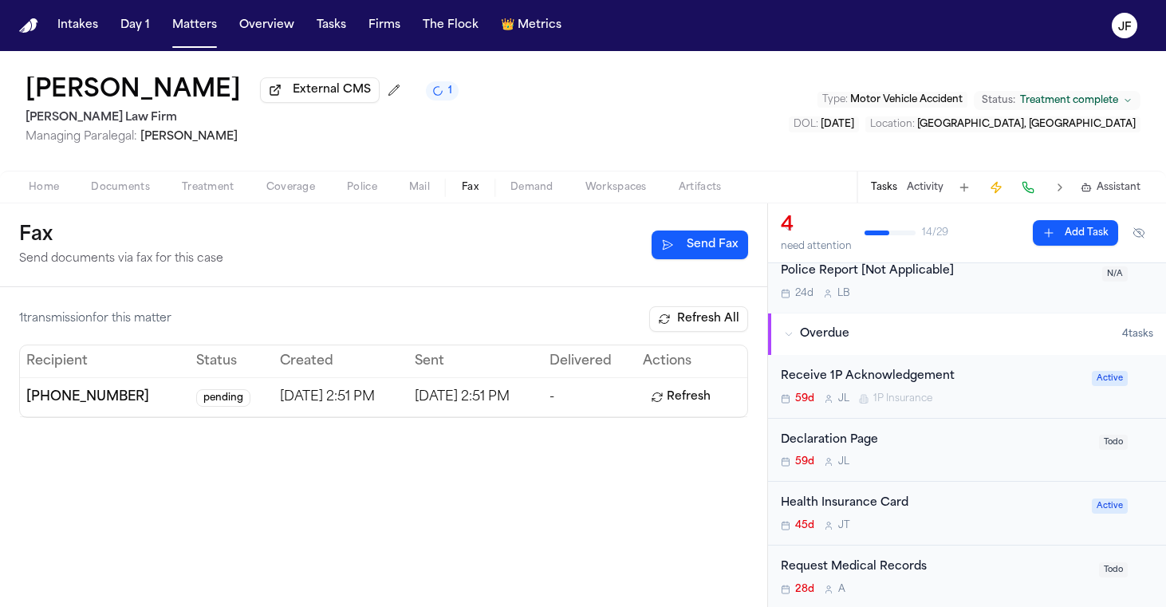
scroll to position [61, 0]
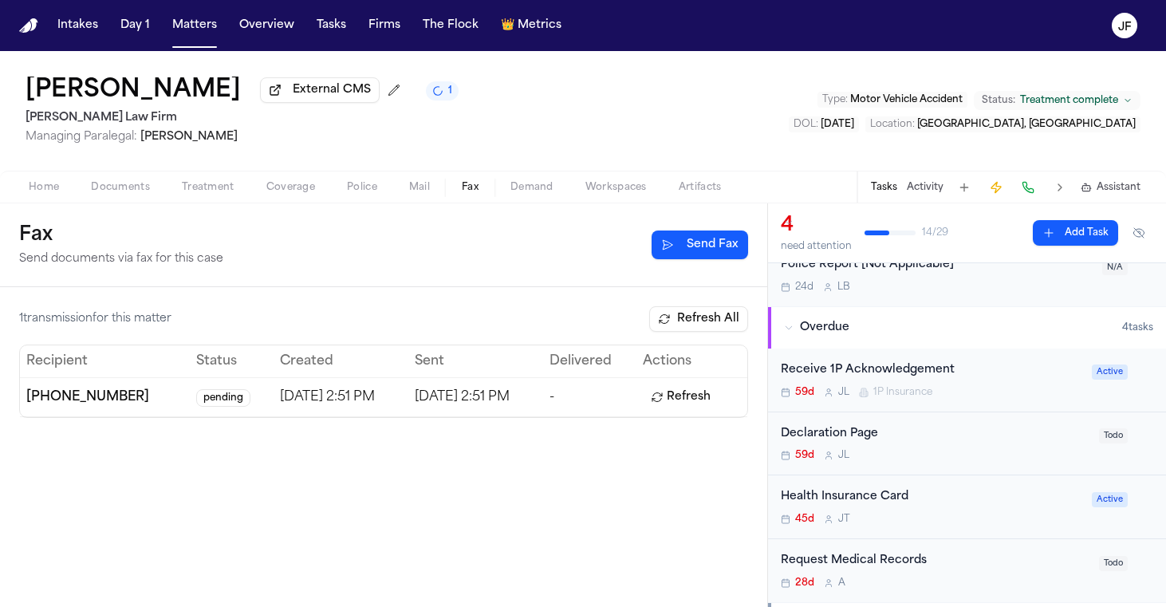
click at [861, 444] on div "Declaration Page 59d J L" at bounding box center [935, 443] width 309 height 37
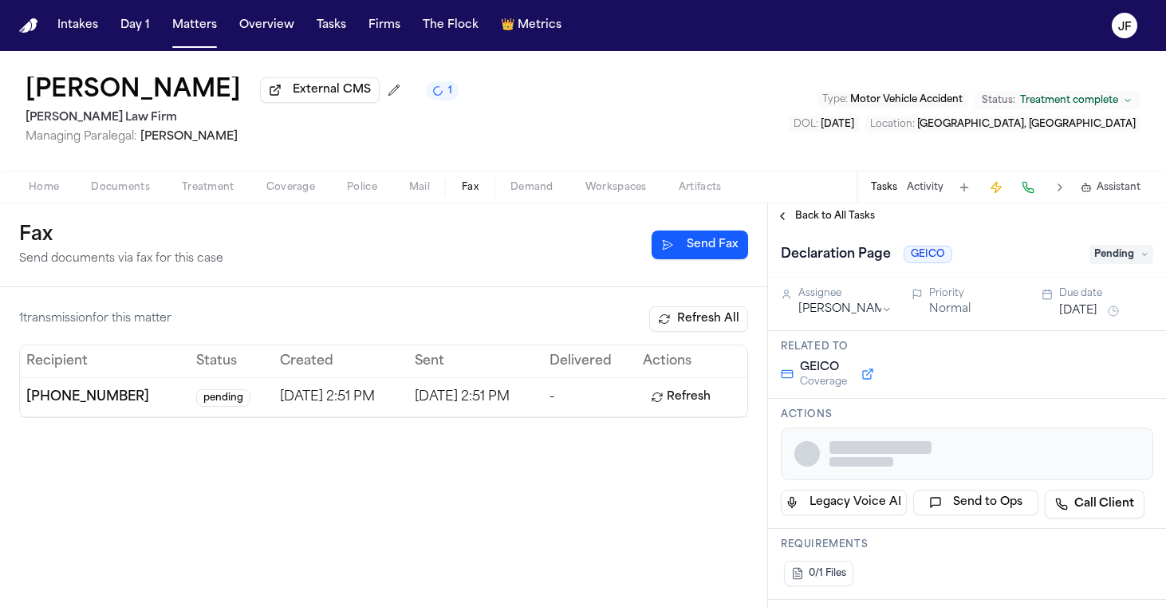
click at [1103, 262] on span "Pending" at bounding box center [1122, 254] width 64 height 19
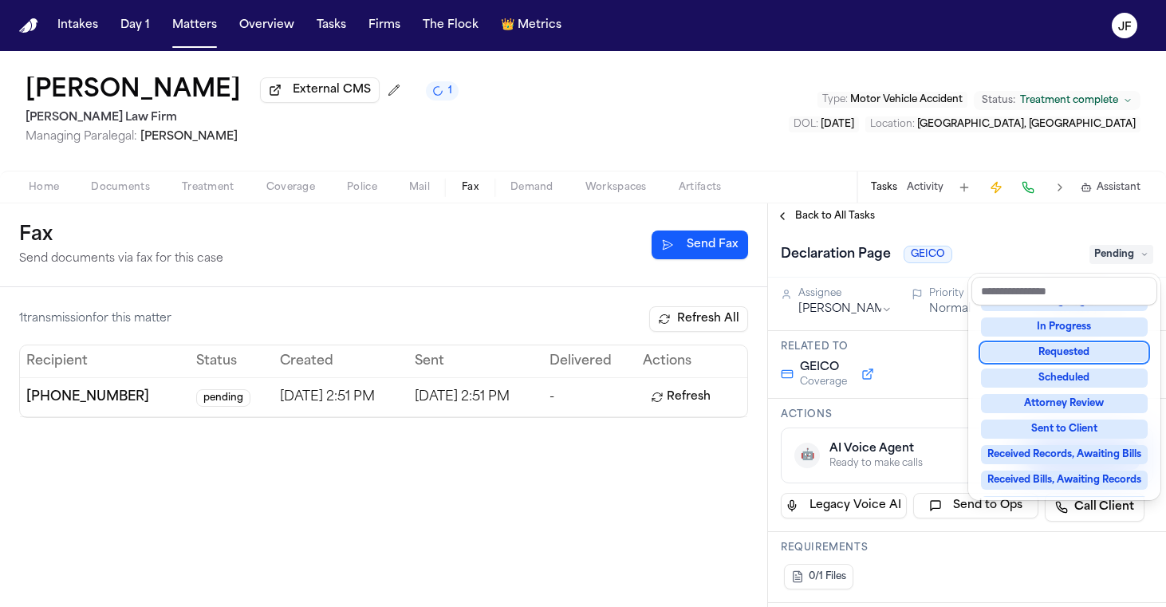
click at [1068, 352] on div "Requested" at bounding box center [1064, 352] width 167 height 19
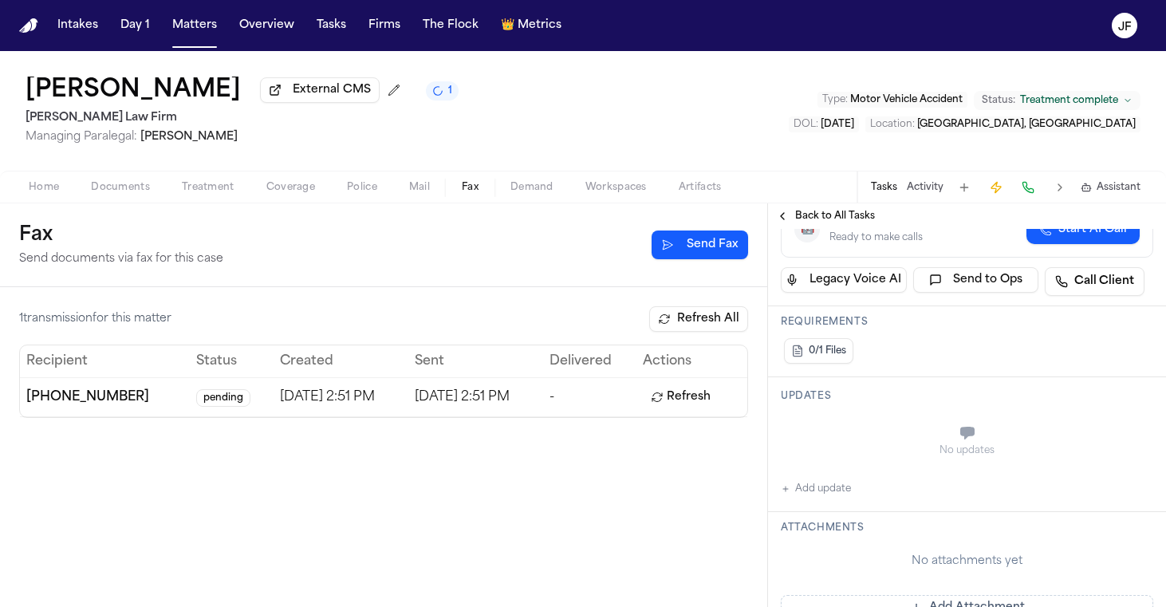
scroll to position [241, 0]
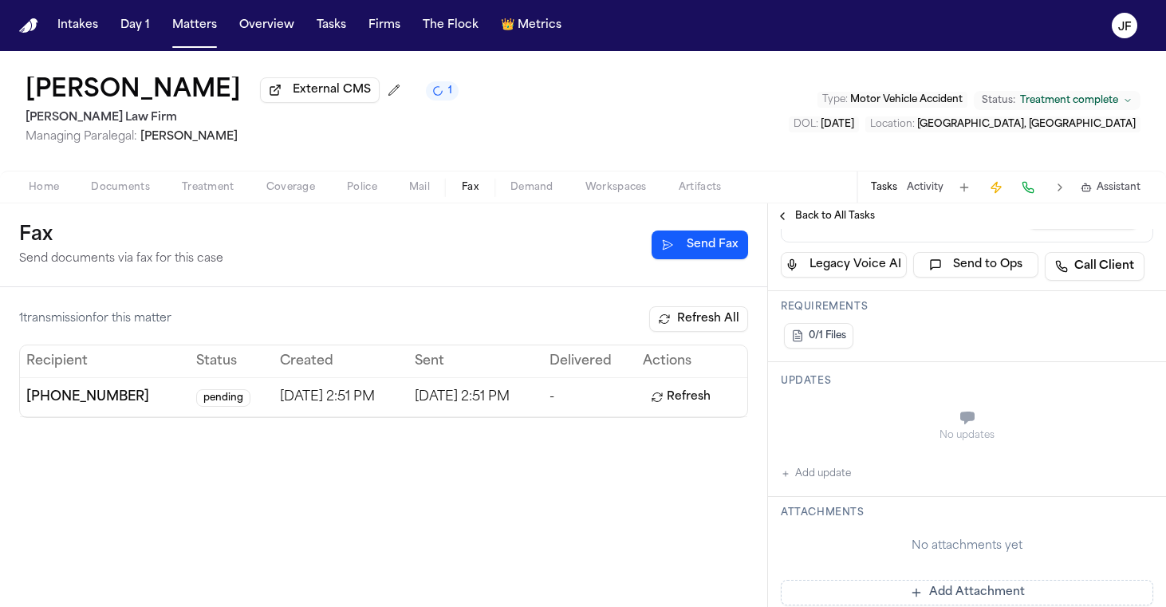
click at [817, 471] on button "Add update" at bounding box center [816, 473] width 70 height 19
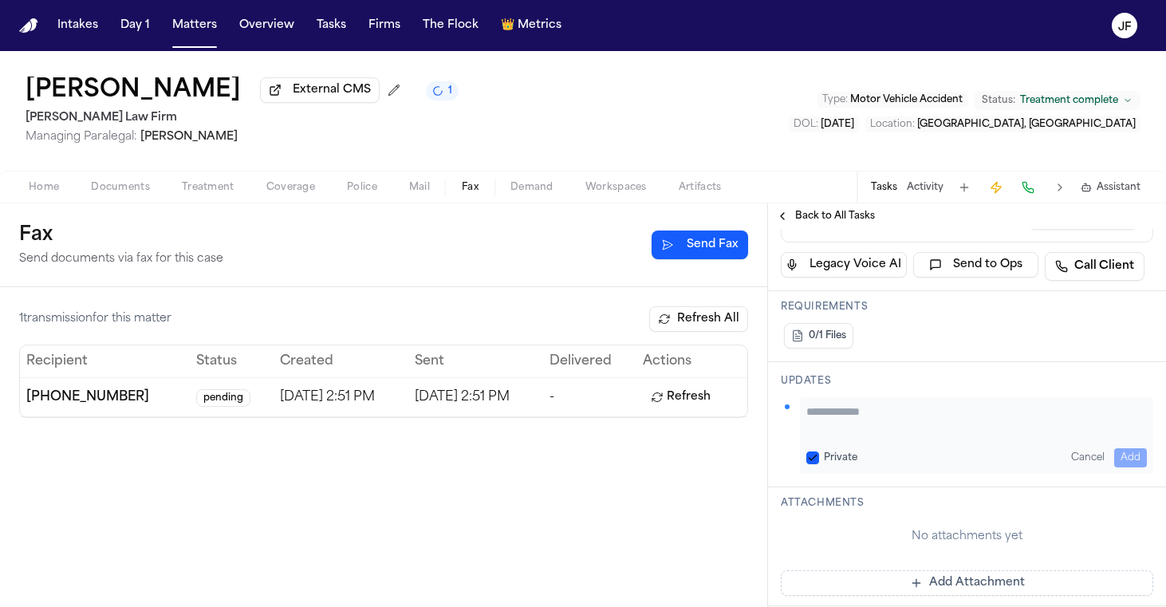
click at [873, 410] on textarea "Add your update" at bounding box center [976, 420] width 341 height 32
paste textarea "**********"
type textarea "**********"
click at [1123, 451] on button "Add" at bounding box center [1130, 457] width 33 height 19
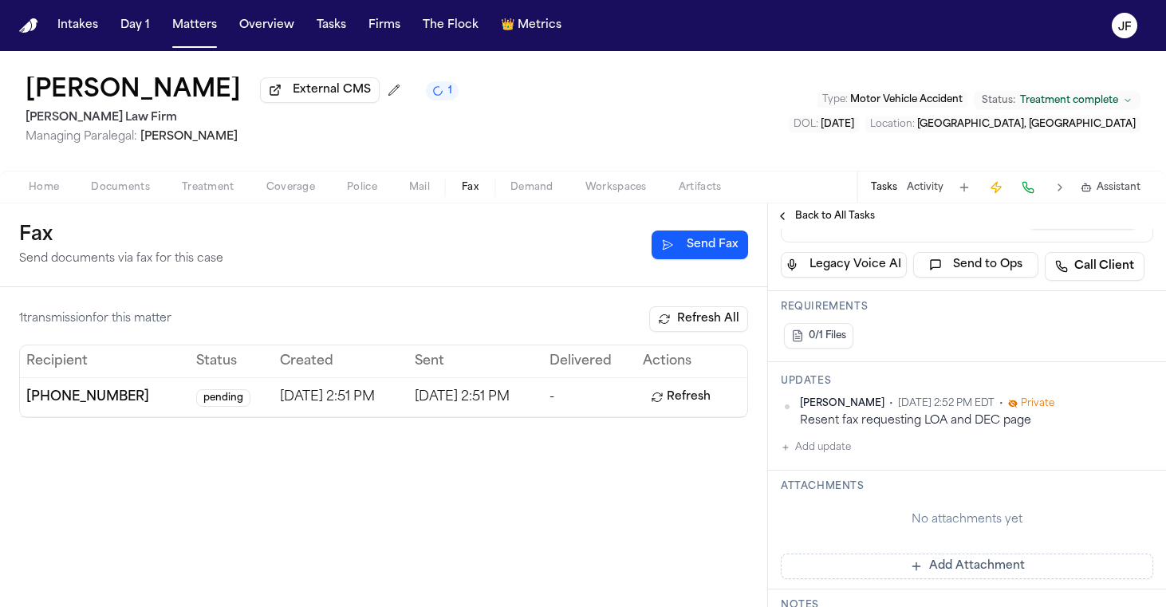
click at [838, 215] on span "Back to All Tasks" at bounding box center [835, 216] width 80 height 13
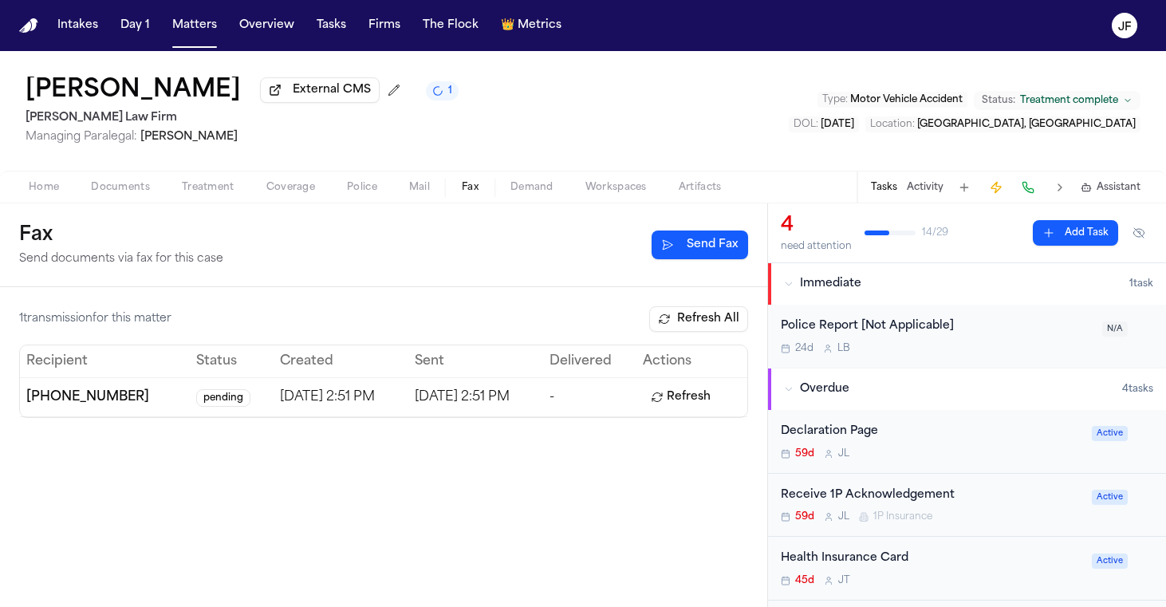
click at [952, 348] on div "24d L B" at bounding box center [937, 348] width 312 height 13
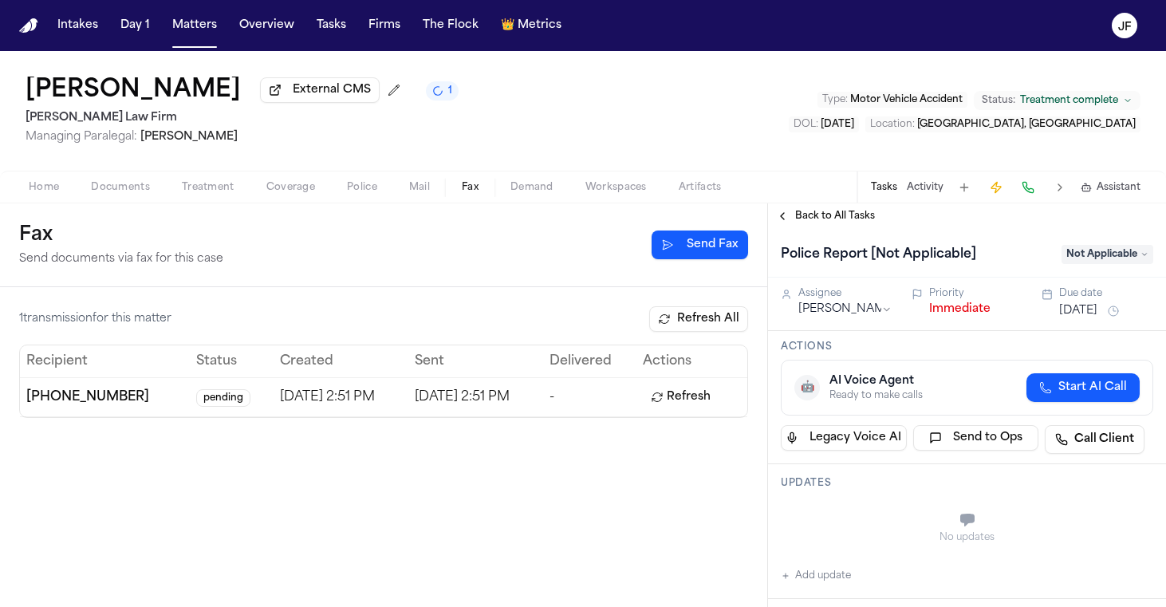
click at [960, 316] on button "Immediate" at bounding box center [959, 309] width 61 height 16
click at [830, 222] on span "Back to All Tasks" at bounding box center [835, 216] width 80 height 13
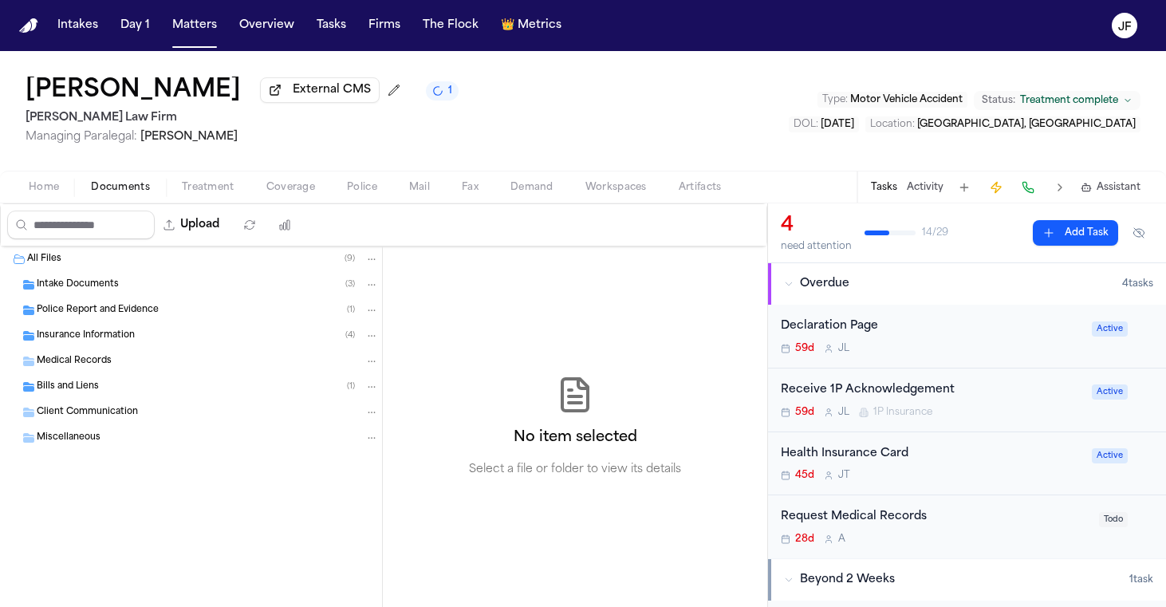
click at [100, 183] on span "Documents" at bounding box center [120, 187] width 59 height 13
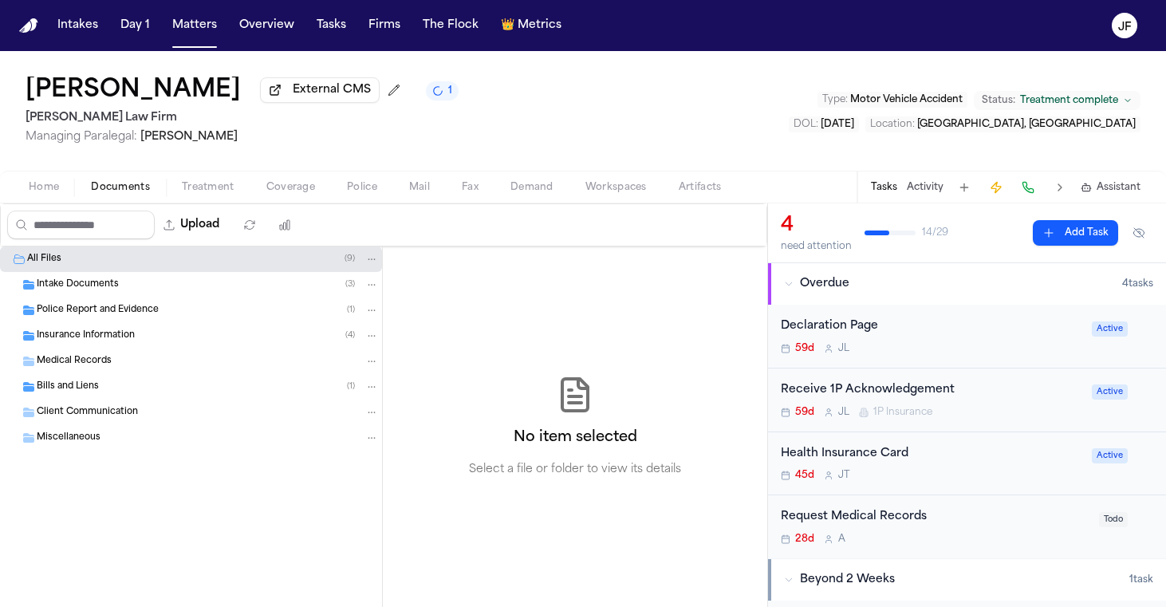
click at [97, 334] on span "Insurance Information" at bounding box center [86, 336] width 98 height 14
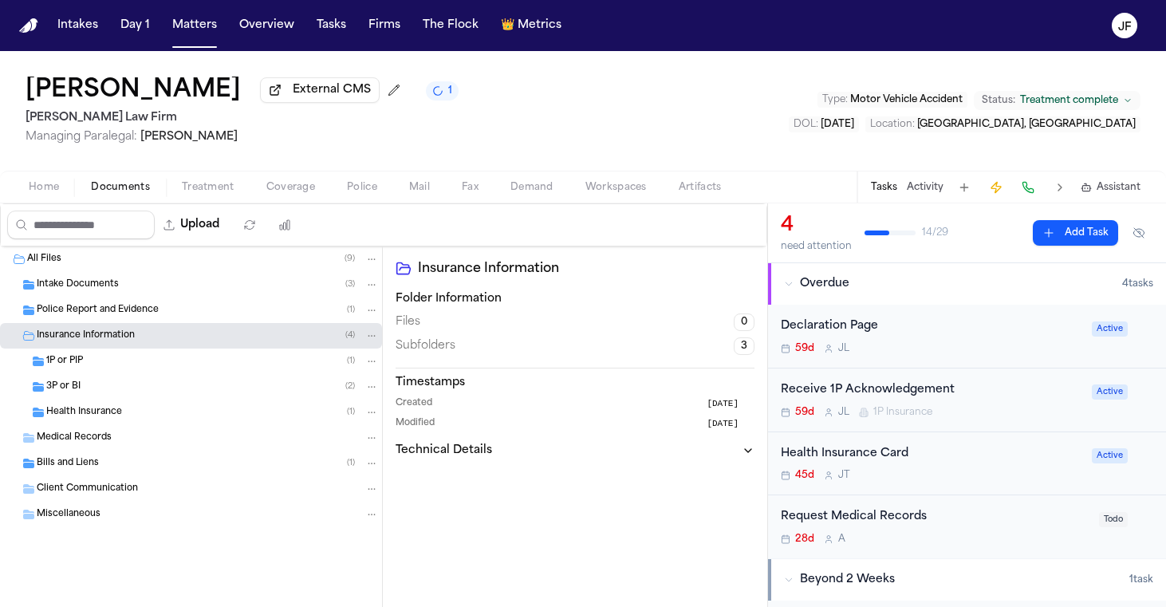
click at [114, 425] on div "Health Insurance ( 1 )" at bounding box center [191, 413] width 382 height 26
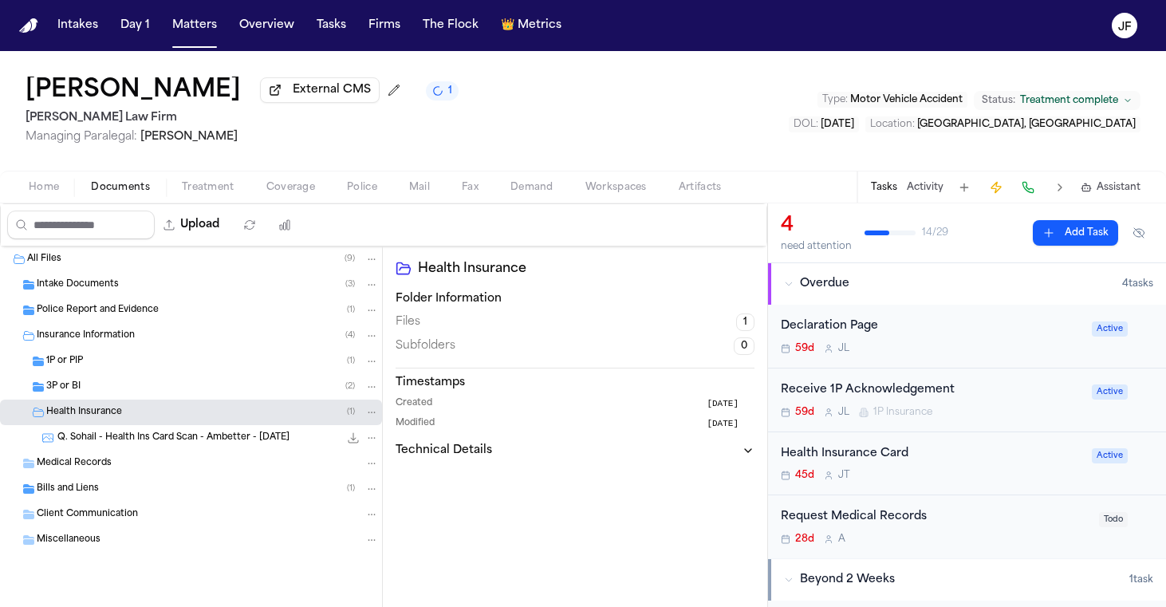
click at [114, 397] on div "3P or BI ( 2 )" at bounding box center [191, 387] width 382 height 26
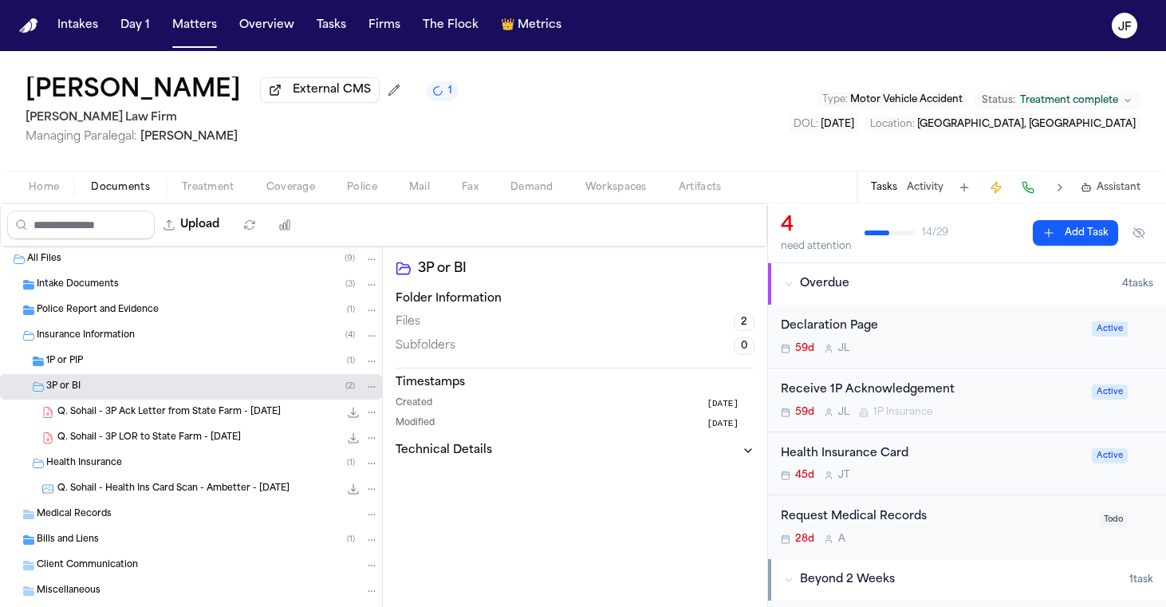
click at [160, 404] on div "Q. Sohail - 3P Ack Letter from State Farm - 7.31.25 126.9 KB • PDF" at bounding box center [191, 413] width 382 height 26
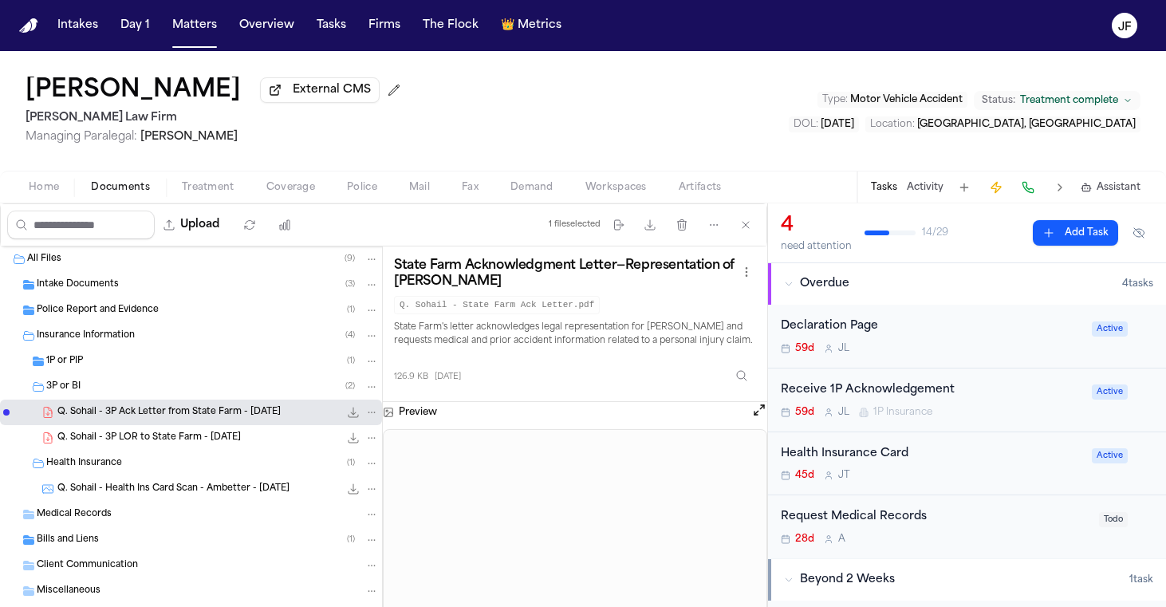
click at [188, 303] on div "Police Report and Evidence ( 1 )" at bounding box center [191, 311] width 382 height 26
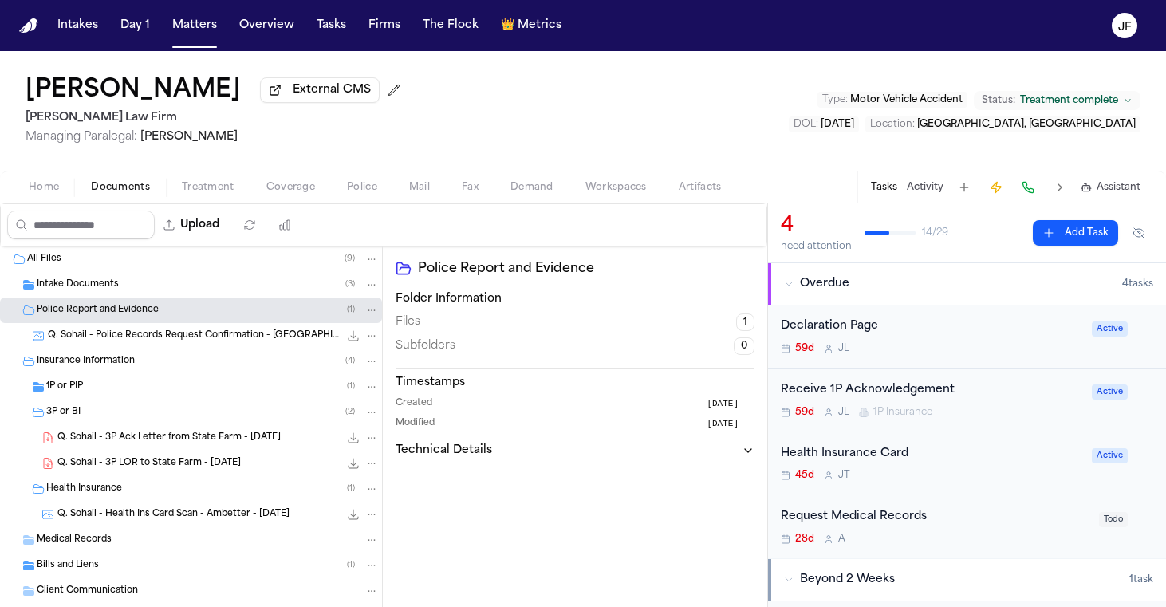
click at [198, 335] on span "Q. Sohail - Police Records Request Confirmation - Montgomery PD - 7.30.25" at bounding box center [193, 336] width 291 height 14
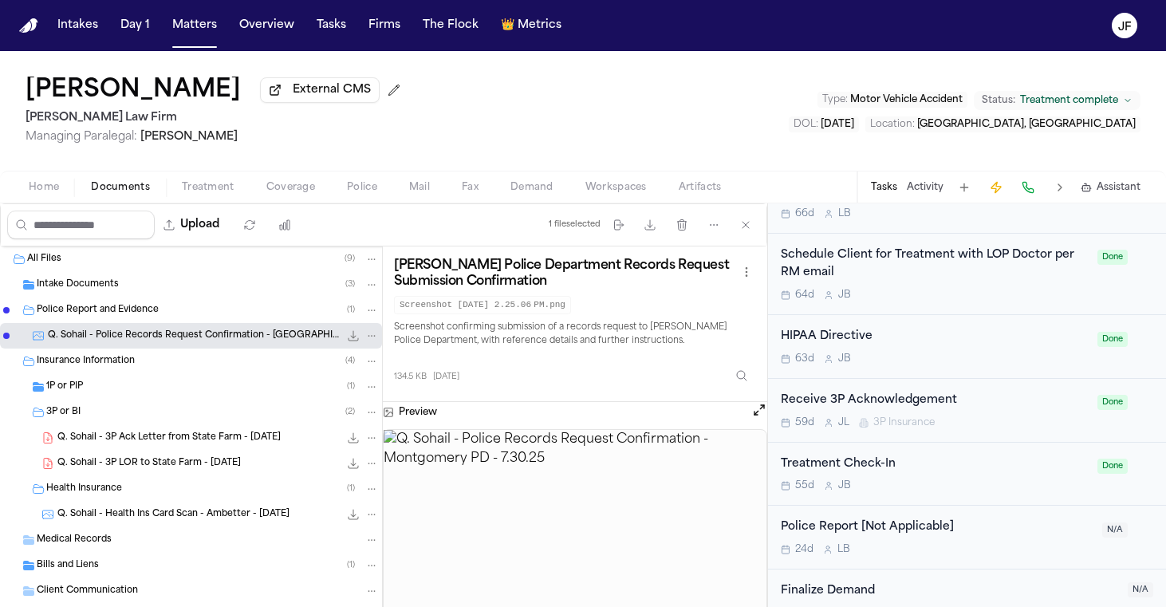
scroll to position [1569, 0]
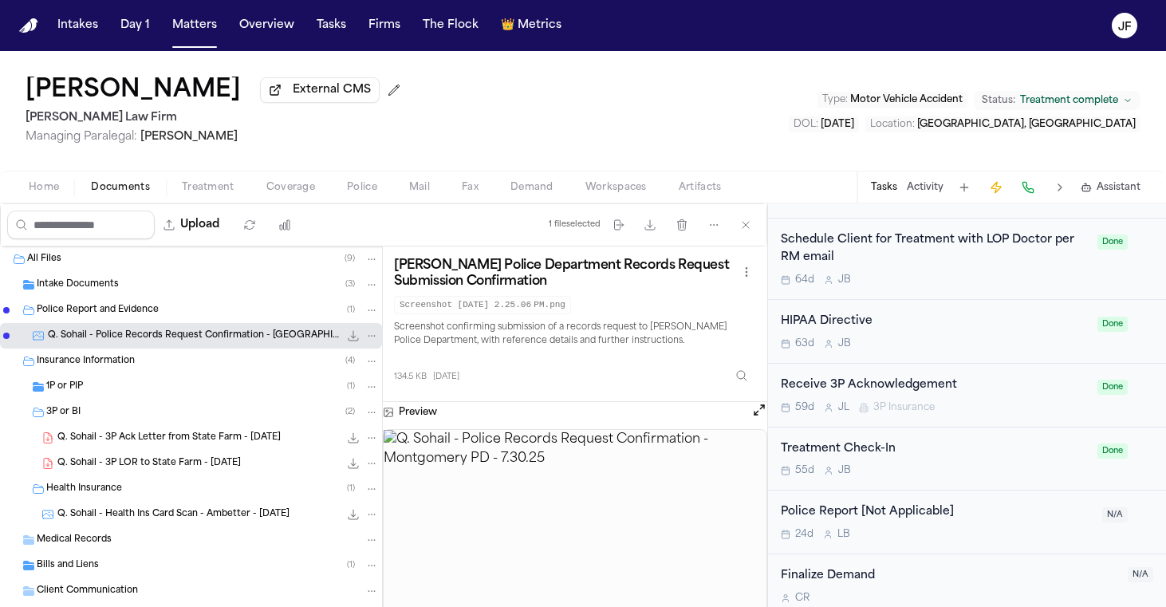
click at [920, 191] on button "Activity" at bounding box center [925, 187] width 37 height 13
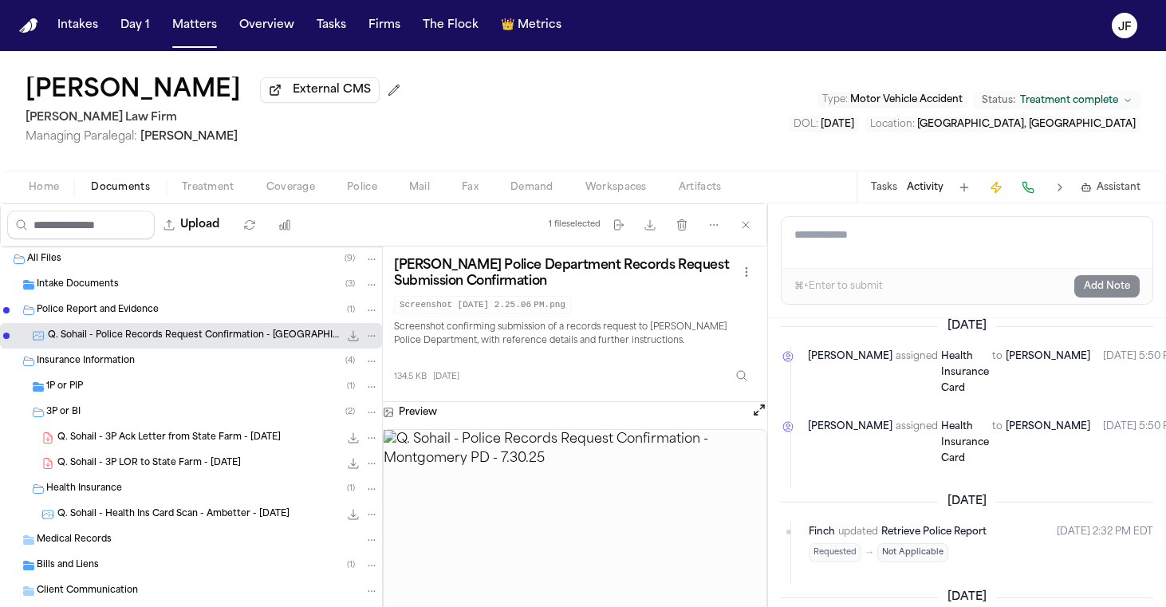
scroll to position [1200, 0]
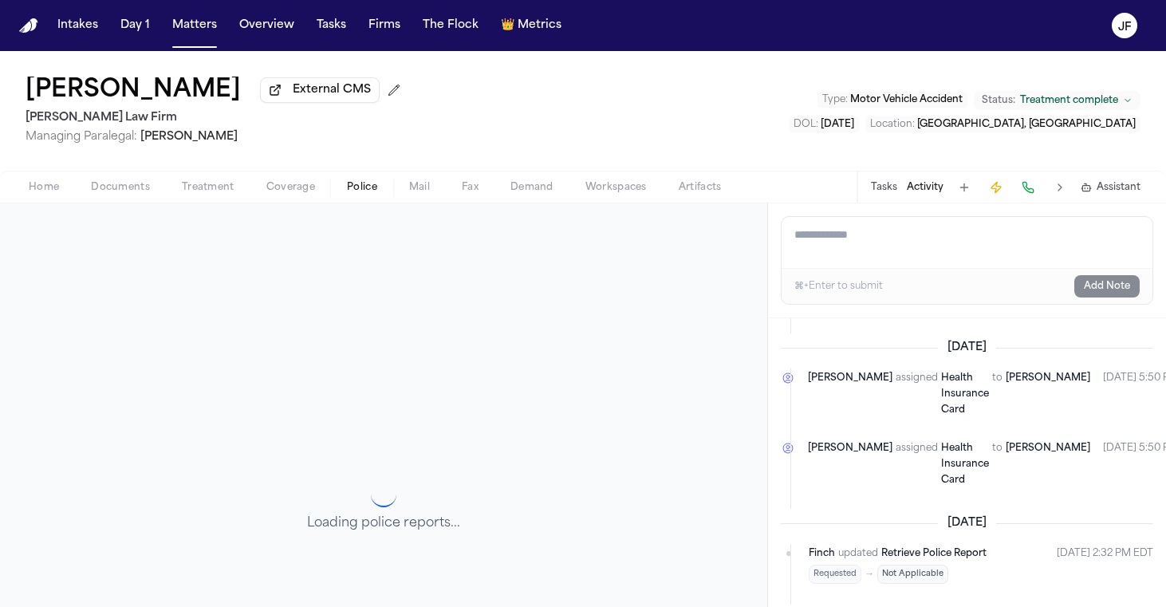
click at [364, 183] on span "Police" at bounding box center [362, 187] width 30 height 13
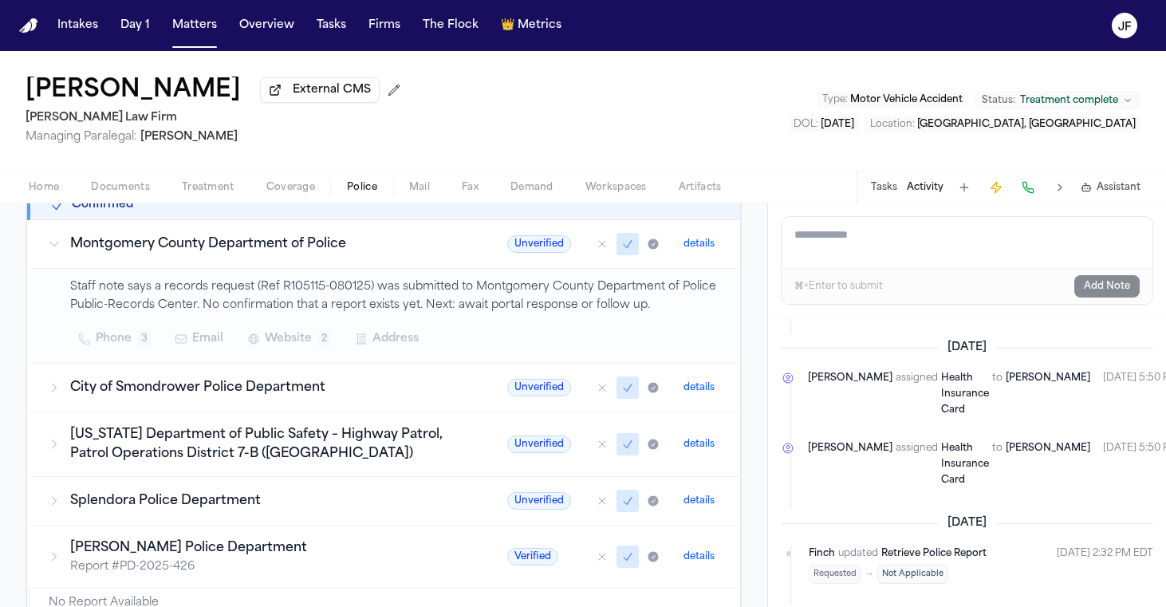
scroll to position [286, 0]
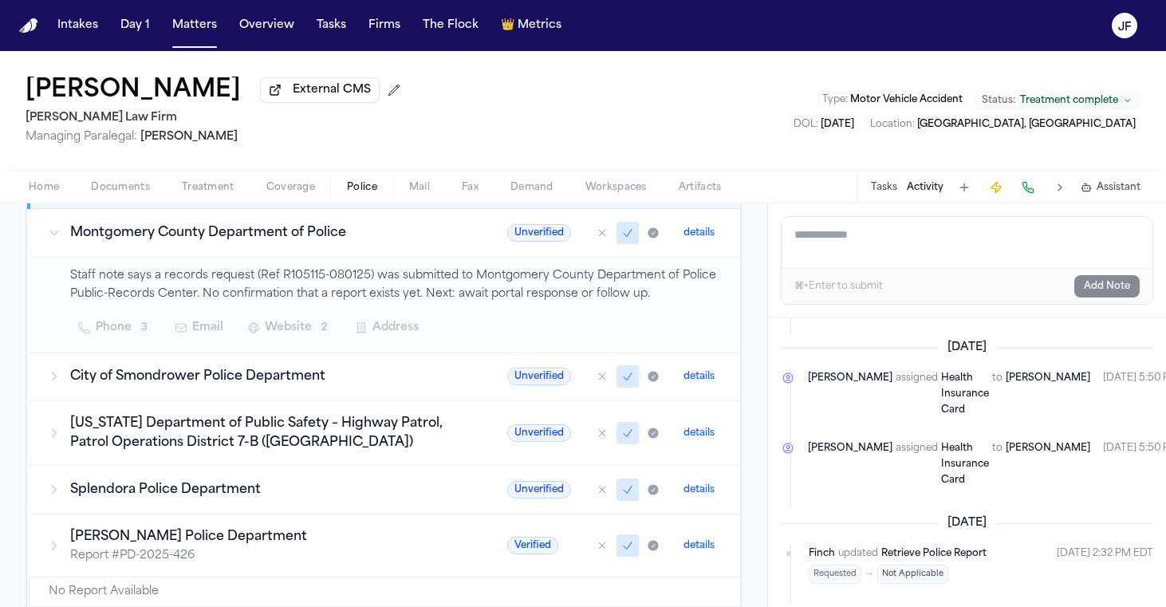
click at [428, 286] on p "Staff note says a records request (Ref R105115-080125) was submitted to Montgom…" at bounding box center [395, 285] width 651 height 37
click at [389, 378] on h3 "City of Smondrower Police Department" at bounding box center [269, 376] width 399 height 19
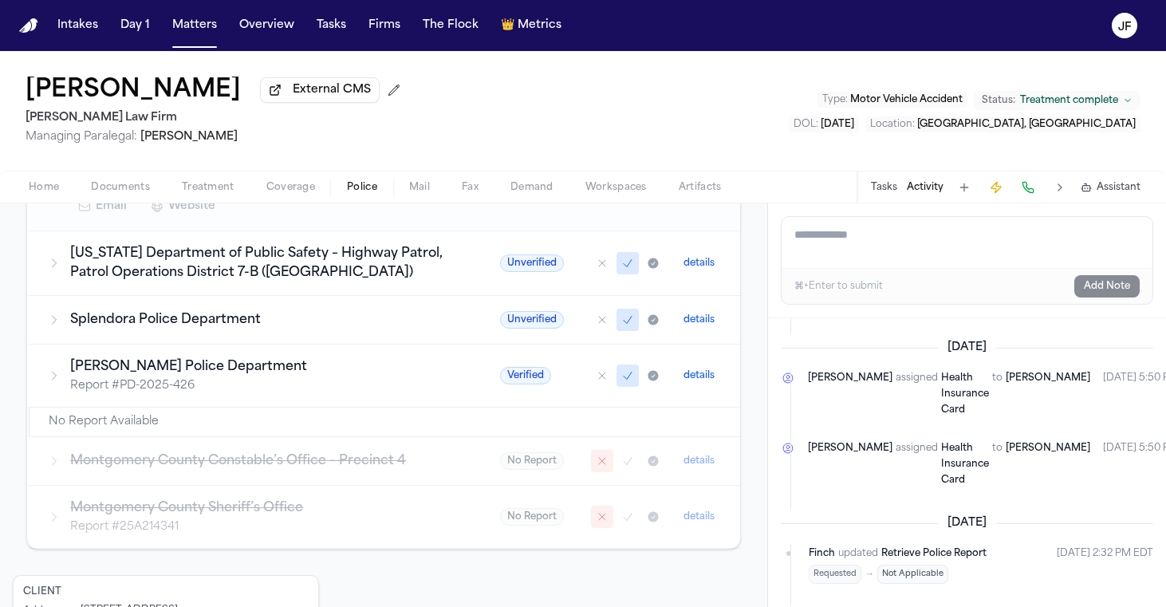
click at [367, 380] on p "Report # PD-2025-426" at bounding box center [266, 386] width 392 height 16
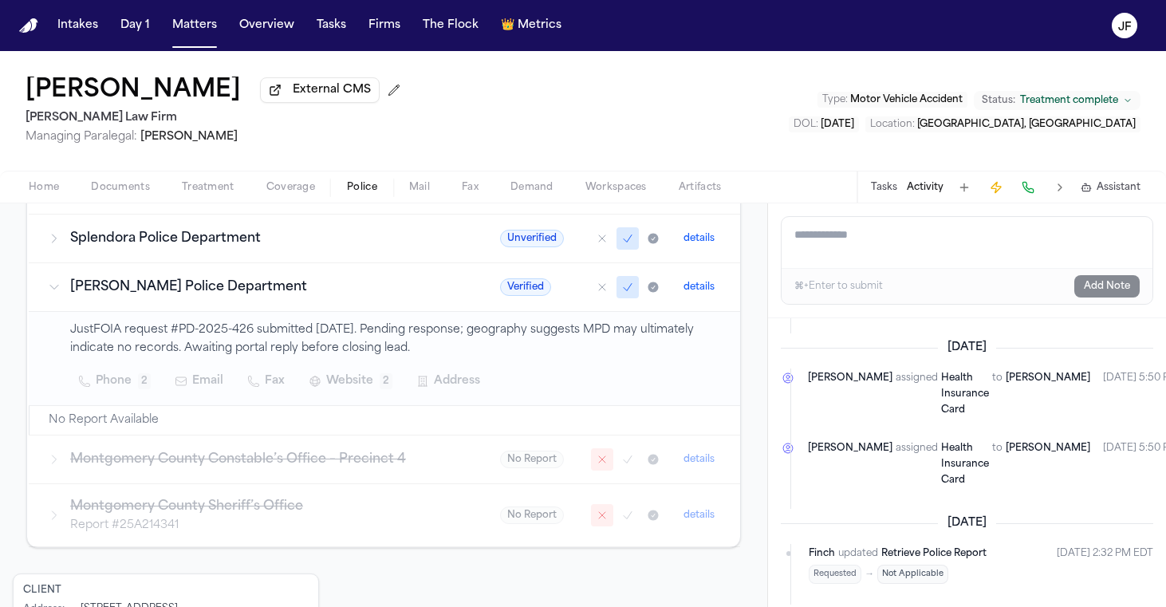
scroll to position [696, 0]
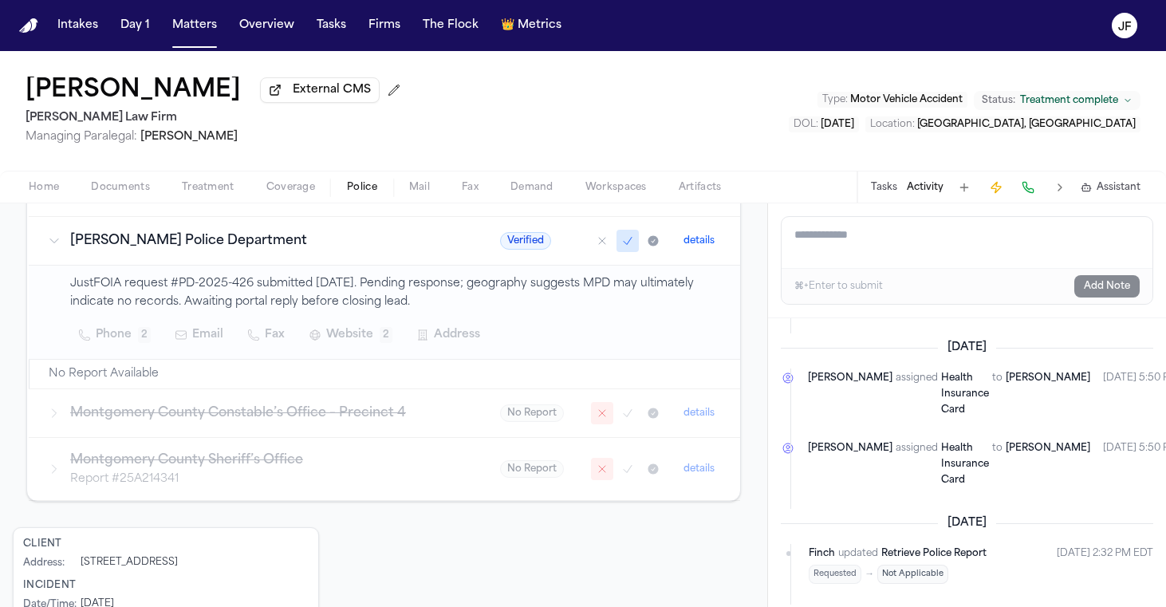
click at [360, 459] on h3 "Montgomery County Sheriff’s Office" at bounding box center [266, 460] width 392 height 19
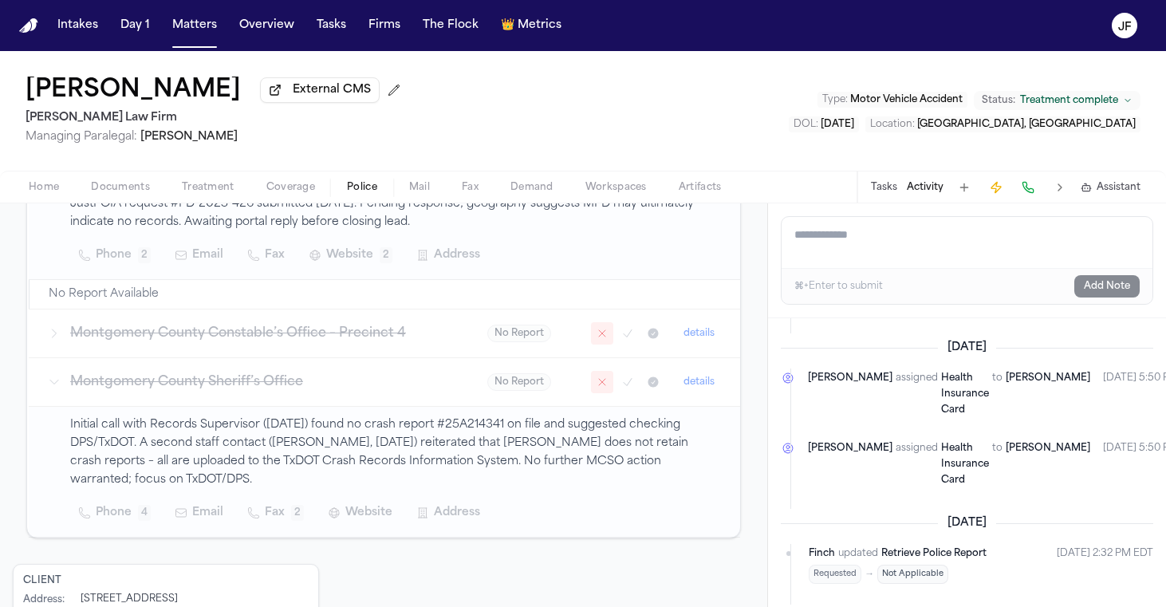
scroll to position [788, 0]
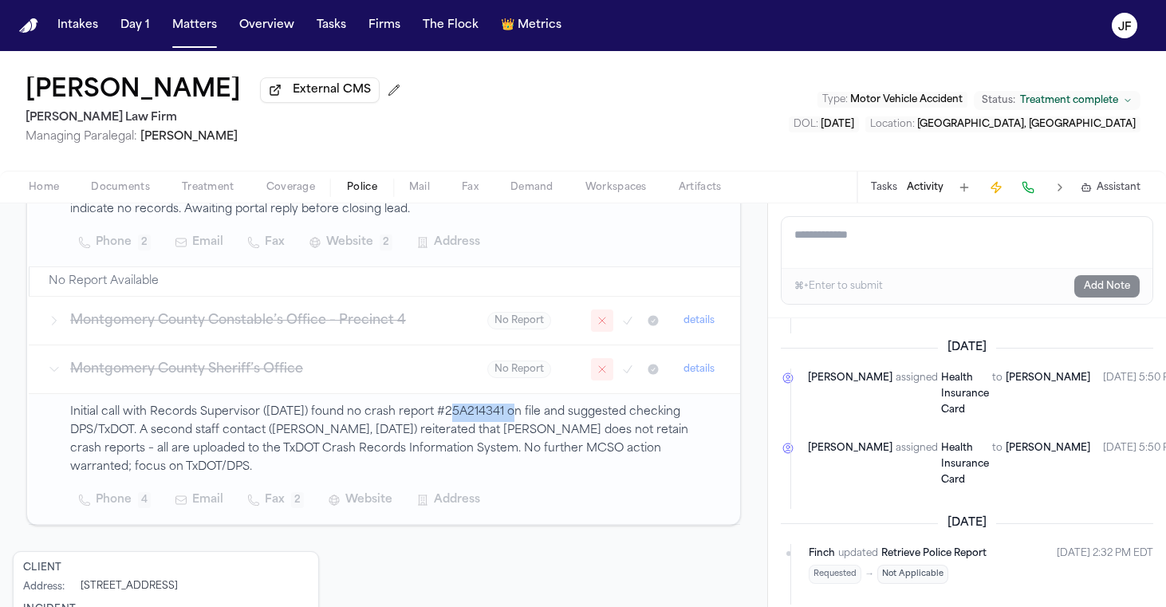
drag, startPoint x: 436, startPoint y: 426, endPoint x: 495, endPoint y: 424, distance: 59.0
click at [495, 424] on p "Initial call with Records Supervisor (7-21-25) found no crash report #25A214341…" at bounding box center [395, 440] width 651 height 73
copy p "25A214341"
click at [277, 190] on span "Coverage" at bounding box center [290, 187] width 49 height 13
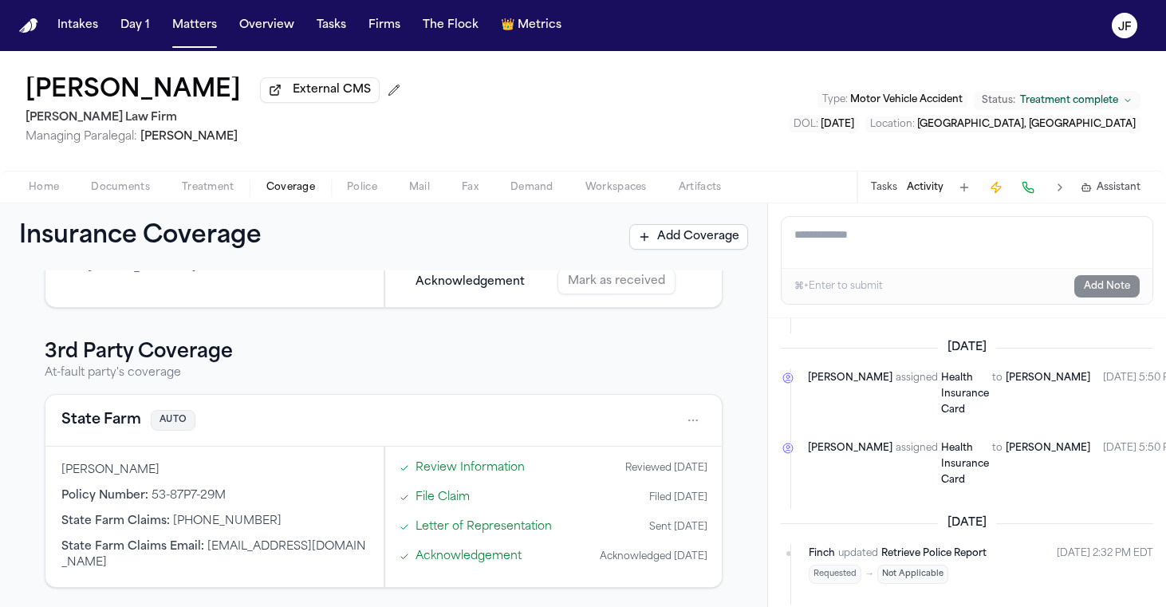
scroll to position [448, 0]
click at [350, 189] on span "Police" at bounding box center [362, 187] width 30 height 13
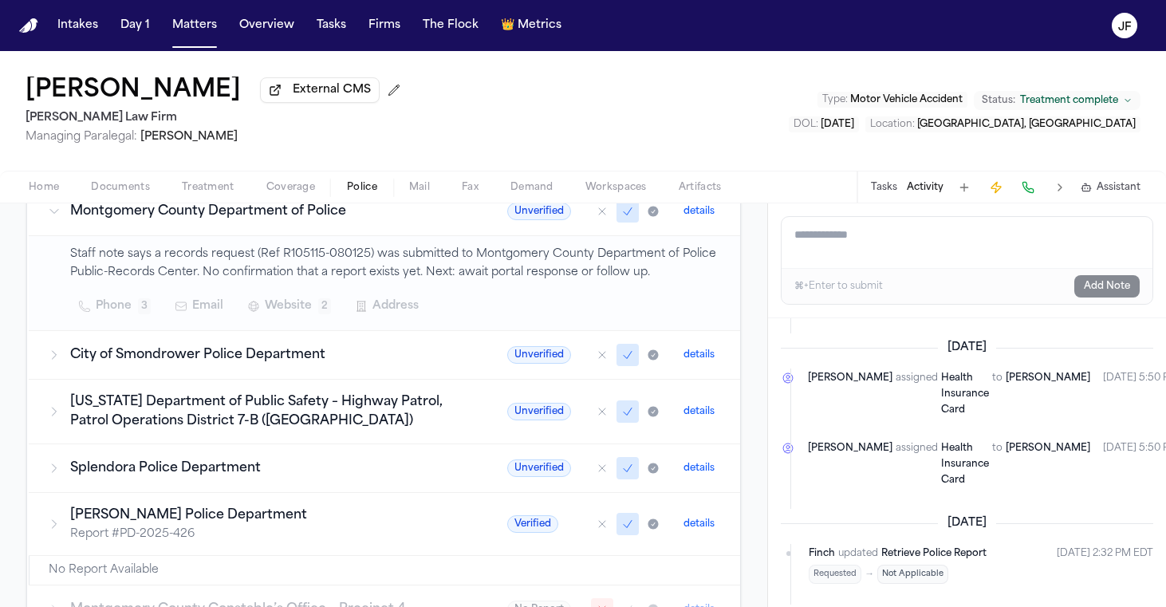
scroll to position [343, 0]
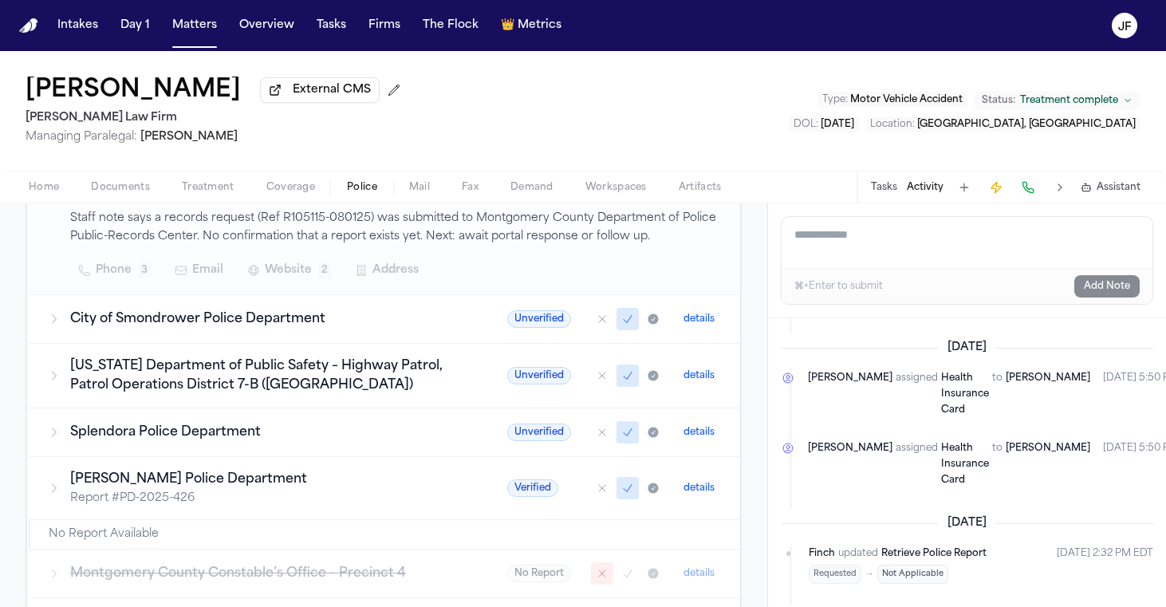
click at [380, 444] on td "Splendora Police Department" at bounding box center [258, 432] width 459 height 49
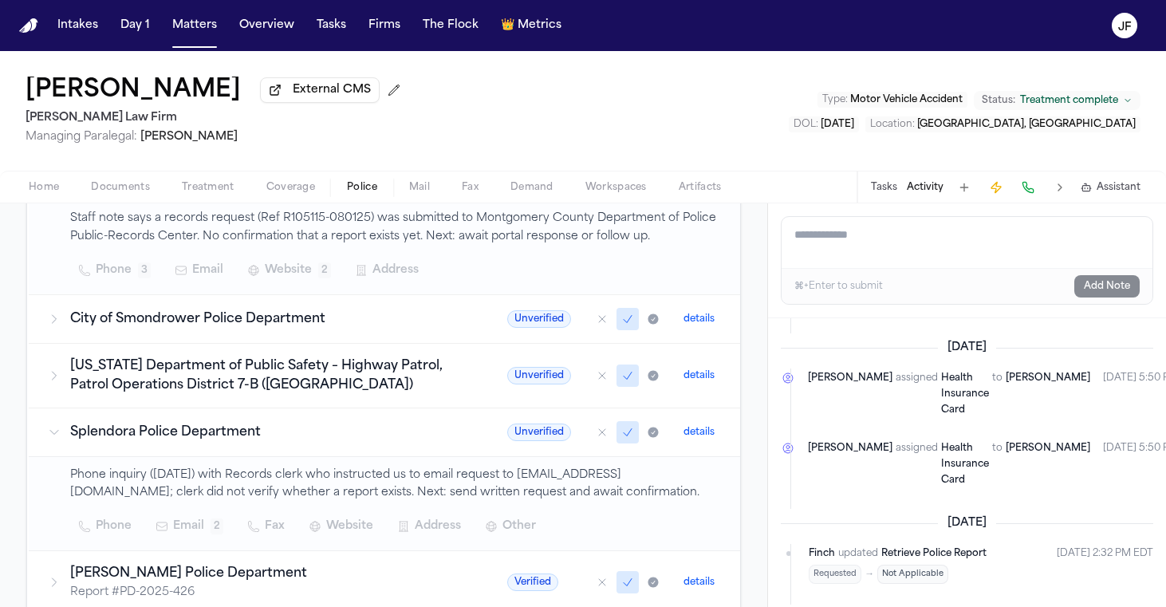
click at [399, 405] on td "Texas Department of Public Safety – Highway Patrol, Patrol Operations District …" at bounding box center [258, 375] width 459 height 65
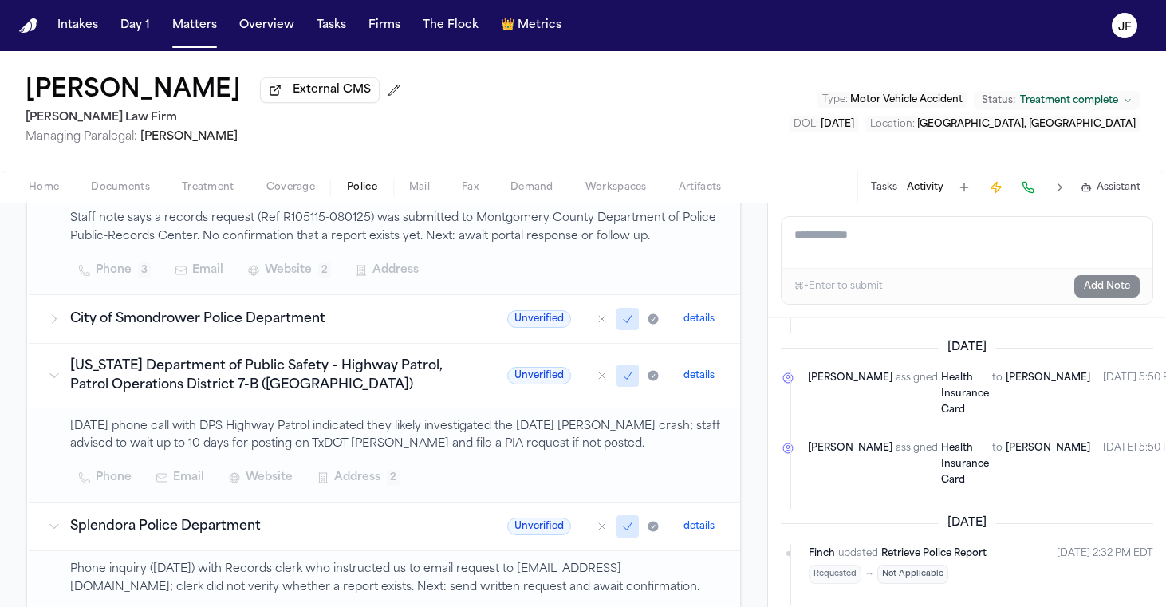
click at [403, 351] on td "Texas Department of Public Safety – Highway Patrol, Patrol Operations District …" at bounding box center [258, 375] width 459 height 65
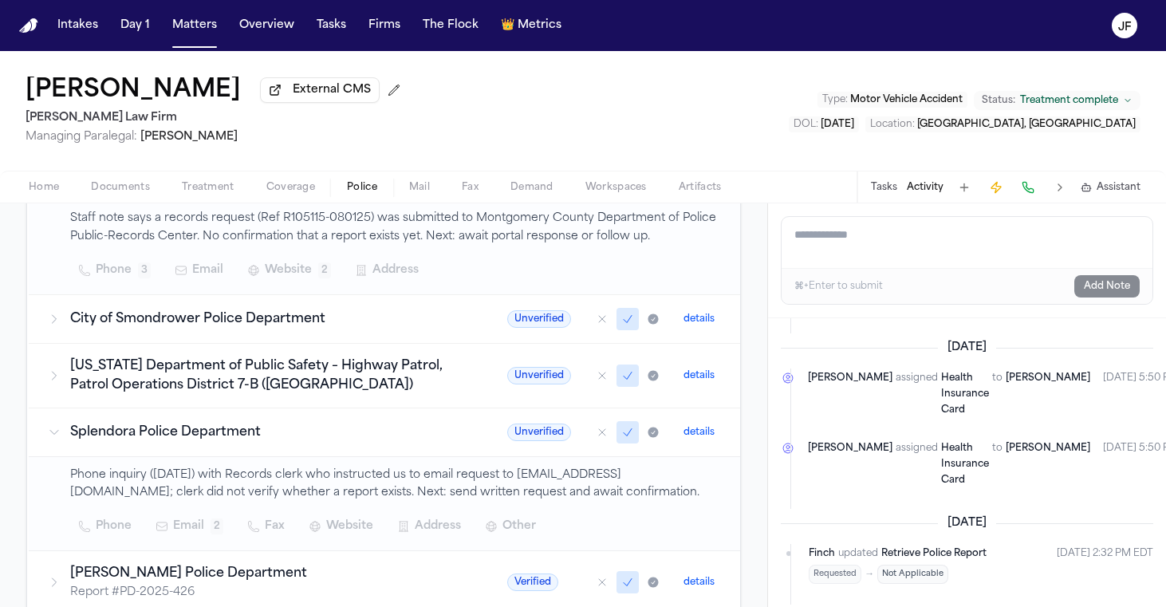
click at [408, 336] on td "City of Smondrower Police Department" at bounding box center [258, 318] width 459 height 49
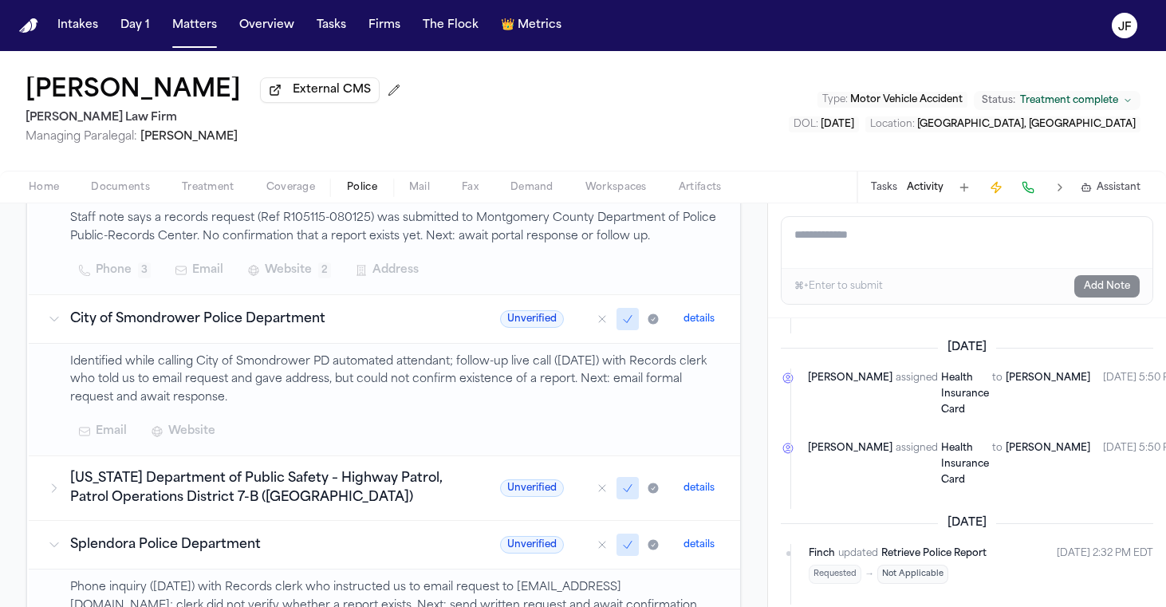
click at [387, 471] on h3 "Texas Department of Public Safety – Highway Patrol, Patrol Operations District …" at bounding box center [266, 488] width 392 height 38
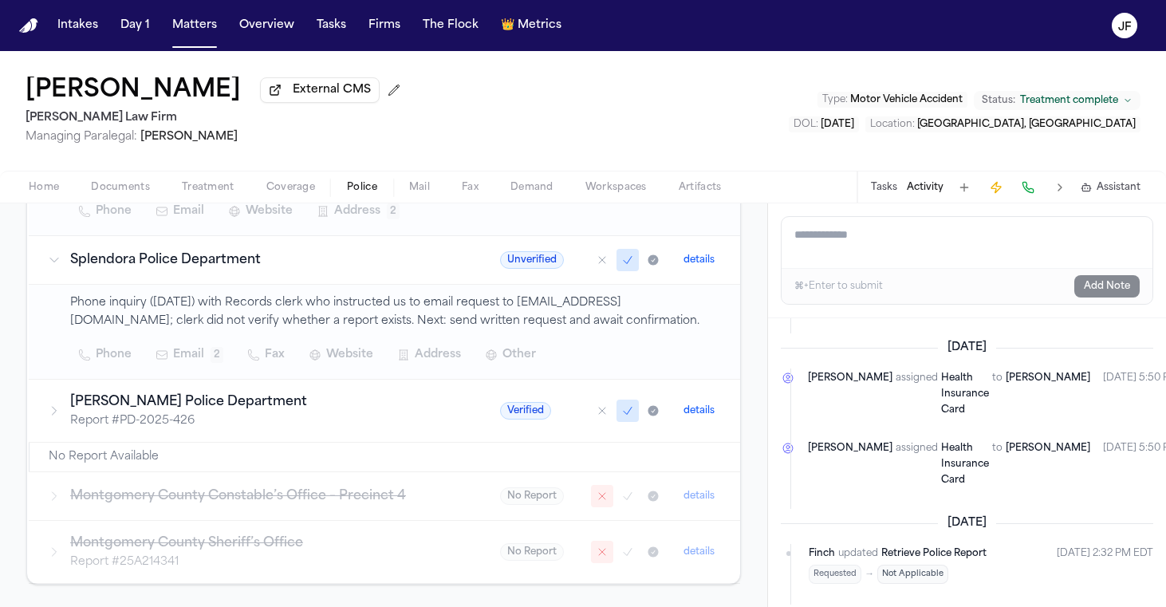
scroll to position [758, 0]
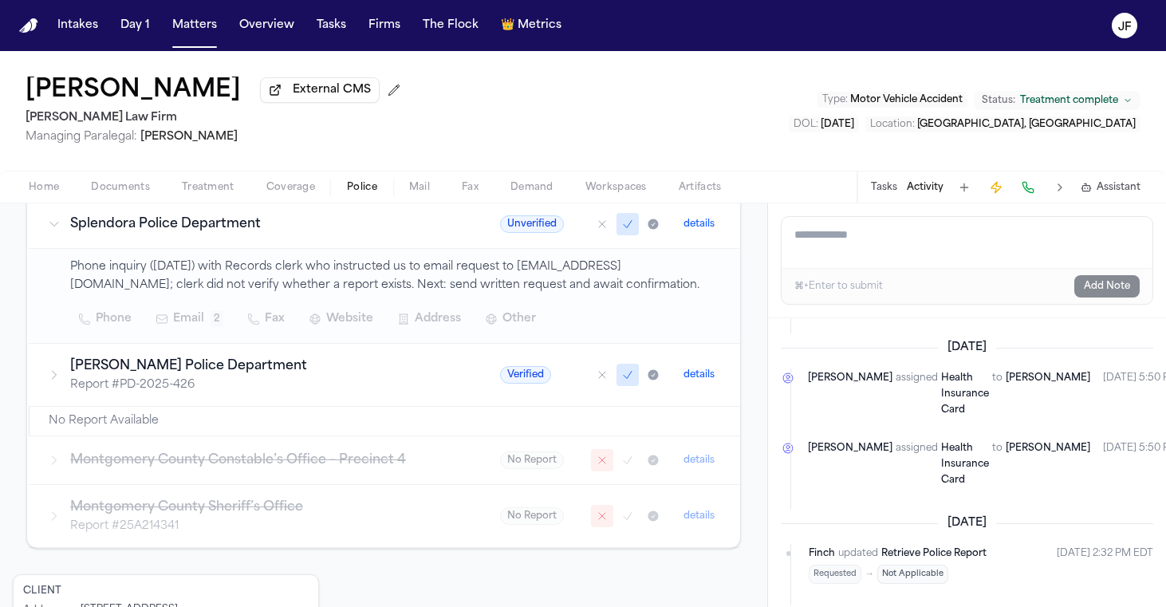
click at [387, 502] on td "Montgomery County Sheriff’s Office Report # 25A214341" at bounding box center [255, 515] width 452 height 63
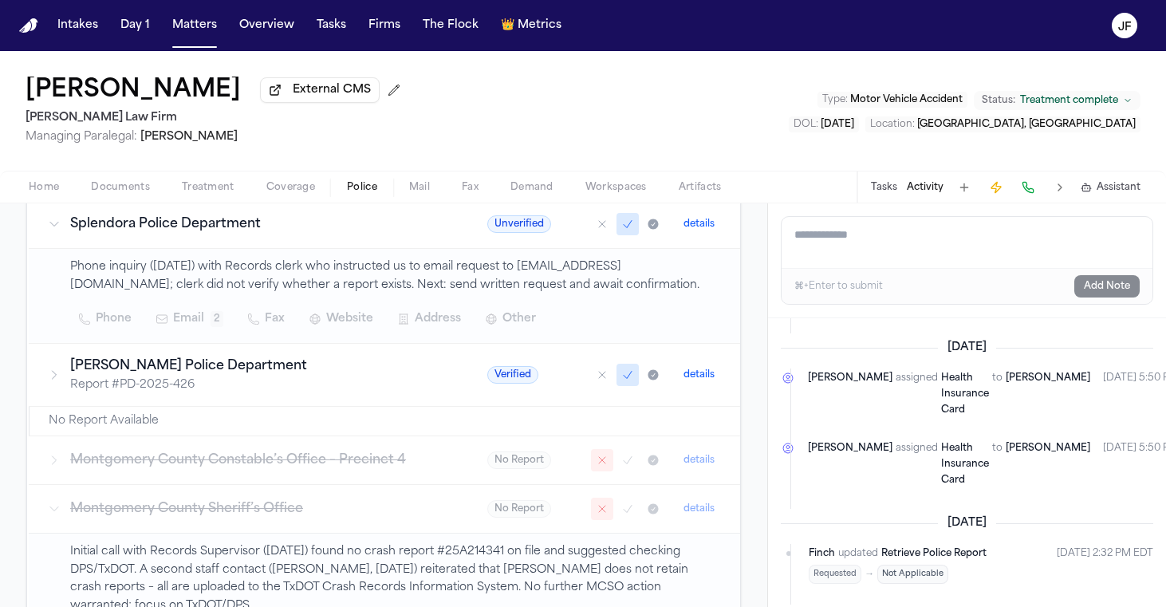
click at [394, 474] on td "Montgomery County Constable’s Office – Precinct 4" at bounding box center [248, 459] width 439 height 49
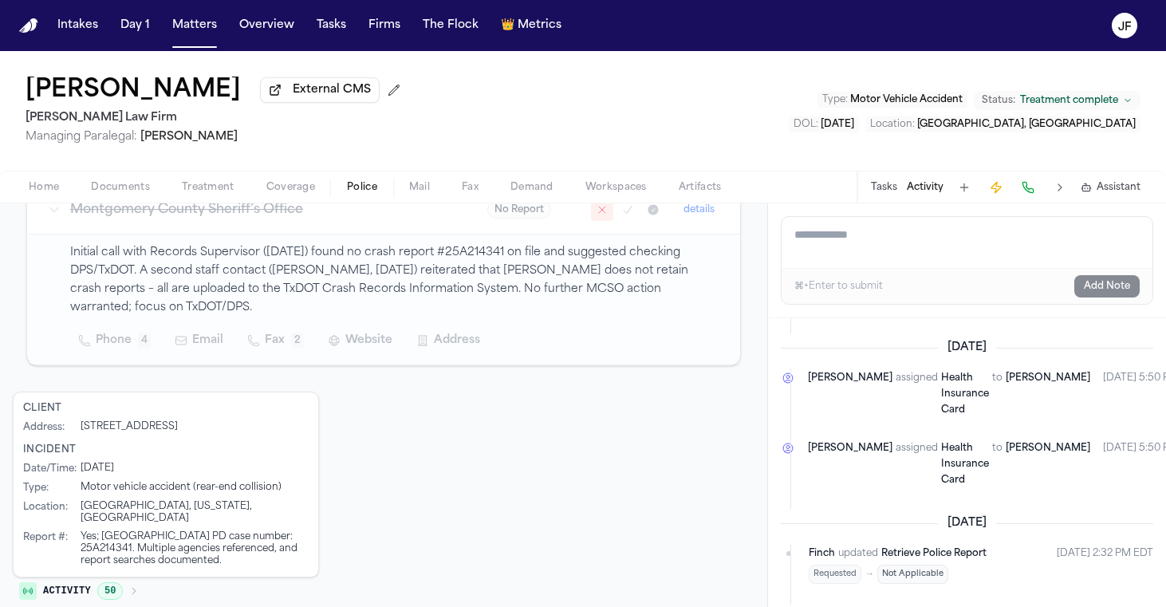
scroll to position [1149, 0]
drag, startPoint x: 78, startPoint y: 535, endPoint x: 136, endPoint y: 533, distance: 58.3
click at [138, 535] on div "Report # : Yes; Montgomery County PD case number: 25A214341. Multiple agencies …" at bounding box center [166, 551] width 286 height 36
click at [167, 533] on div "Yes; Montgomery County PD case number: 25A214341. Multiple agencies referenced,…" at bounding box center [195, 551] width 228 height 36
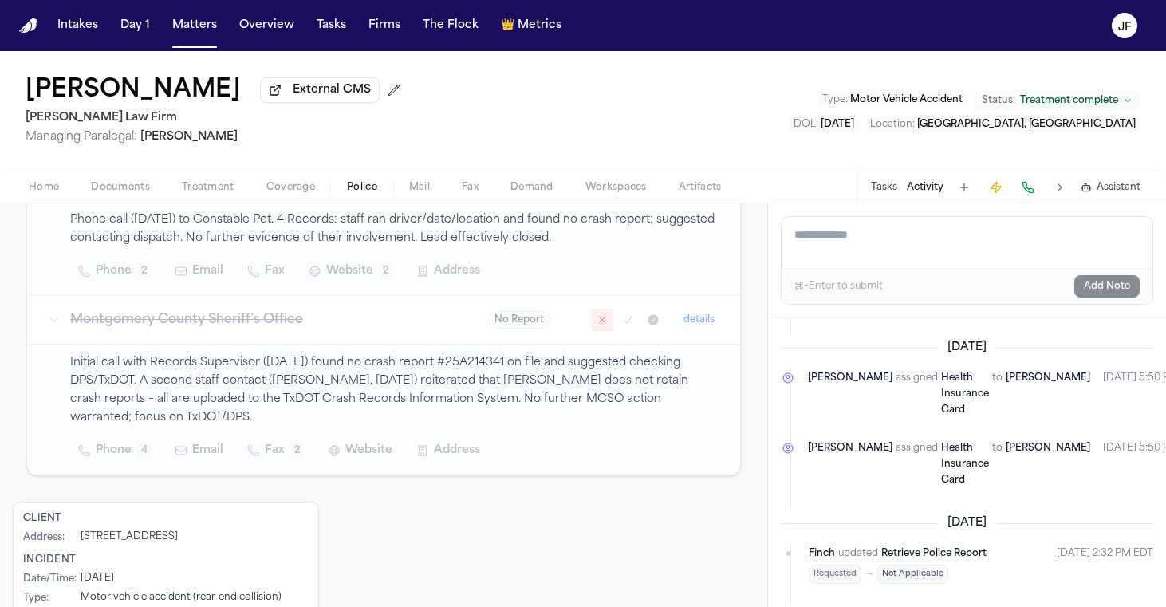
scroll to position [980, 0]
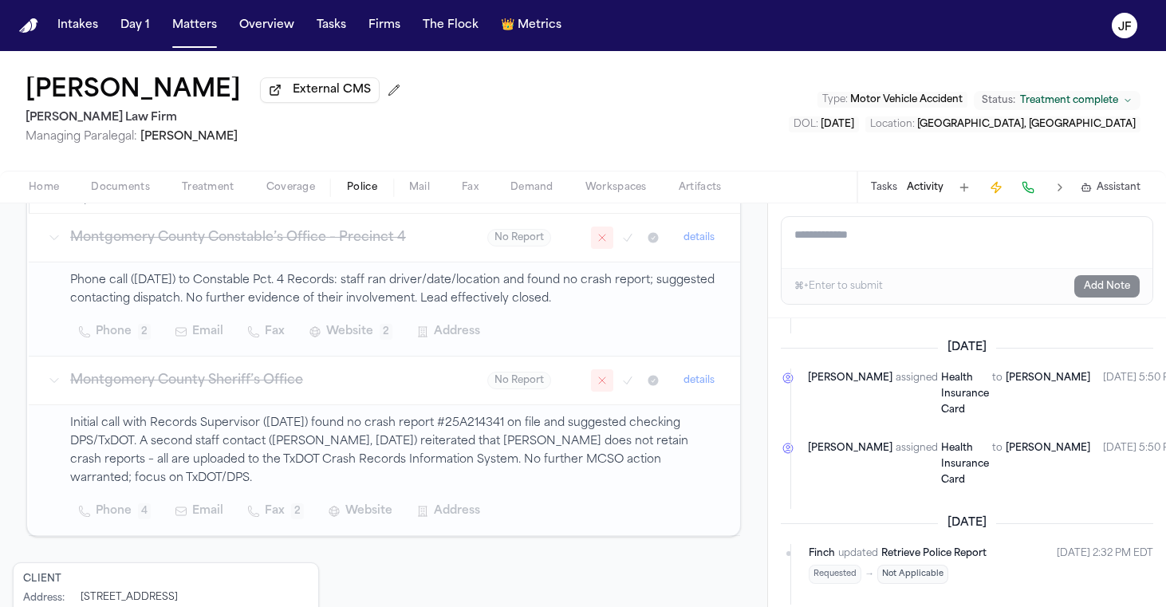
click at [117, 203] on div "Home Documents Treatment Coverage Police Mail Fax Demand Workspaces Artifacts T…" at bounding box center [583, 187] width 1166 height 32
click at [120, 192] on span "Documents" at bounding box center [120, 187] width 59 height 13
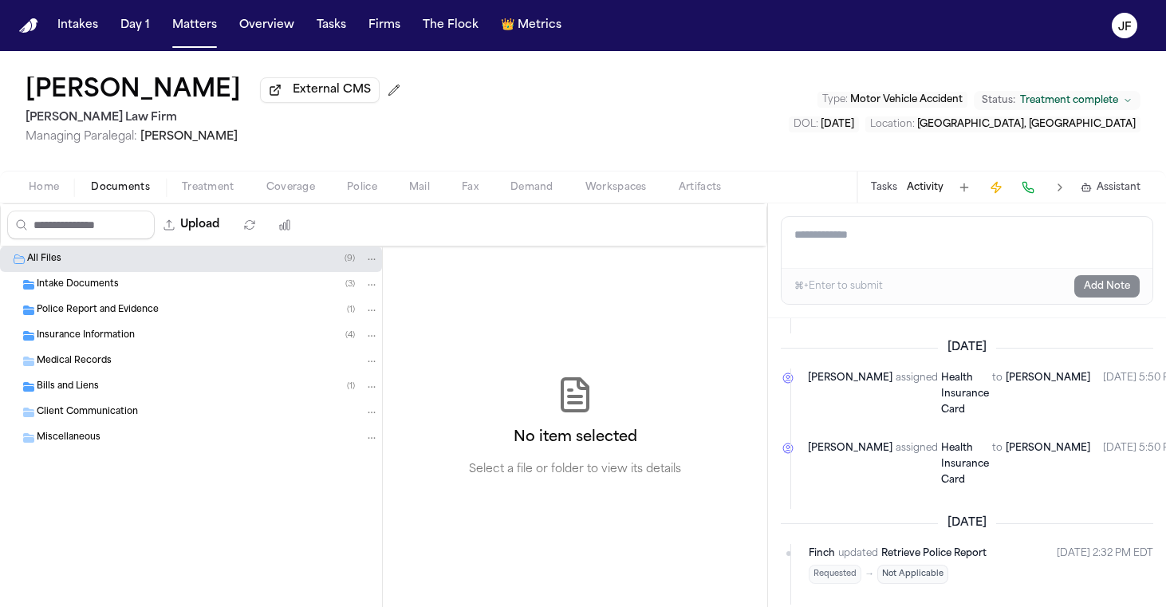
click at [81, 306] on div "Police Report and Evidence ( 1 )" at bounding box center [208, 310] width 342 height 14
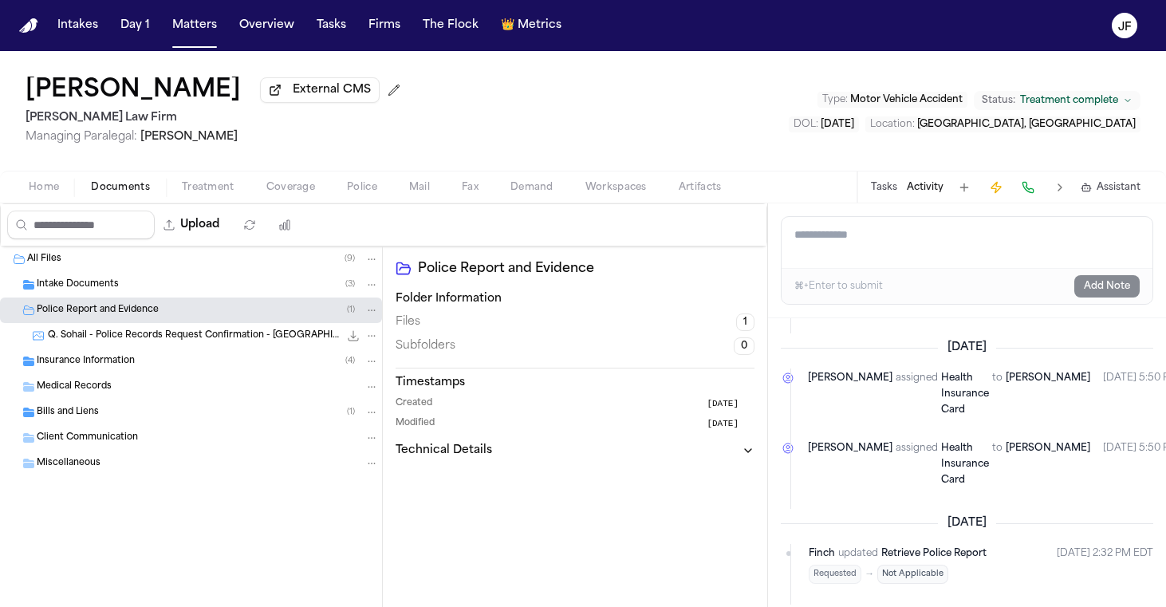
click at [93, 290] on span "Intake Documents" at bounding box center [78, 285] width 82 height 14
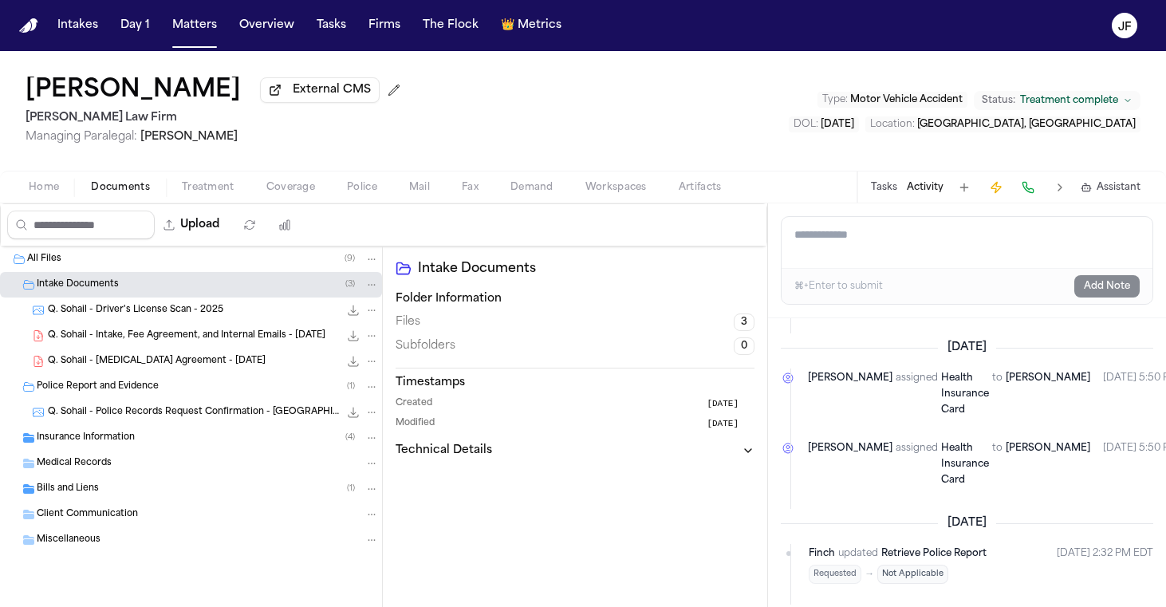
click at [119, 343] on span "Q. Sohail - Intake, Fee Agreement, and Internal Emails - 7.14.25" at bounding box center [187, 336] width 278 height 14
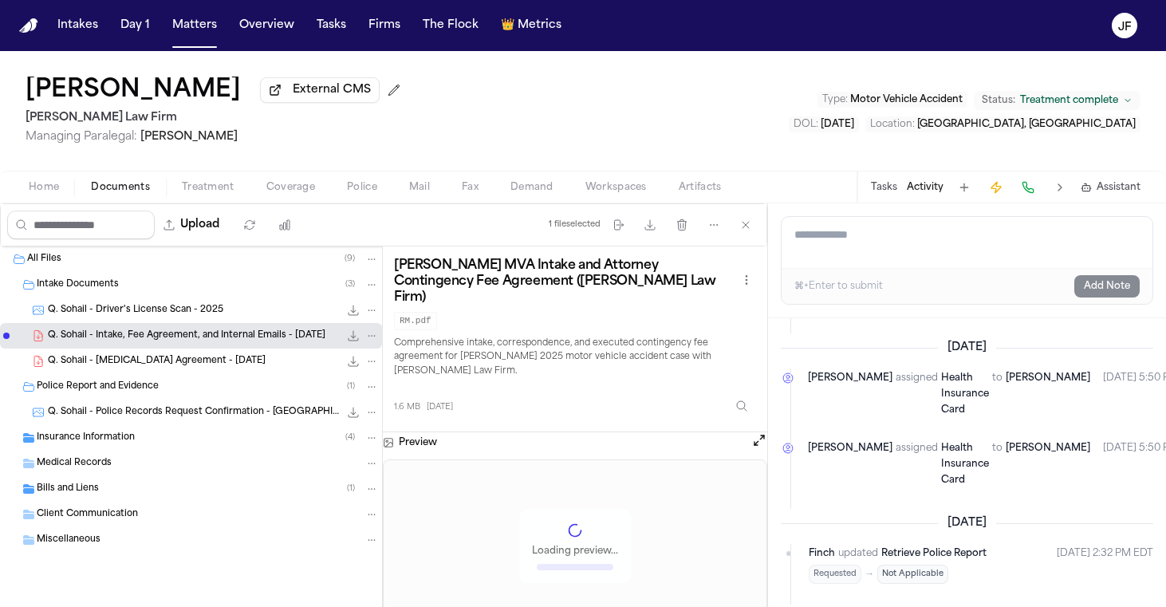
click at [353, 341] on icon "File: Q. Sohail - Intake, Fee Agreement, and Internal Emails - 7.14.25" at bounding box center [354, 336] width 10 height 10
click at [345, 187] on button "Police" at bounding box center [362, 187] width 62 height 19
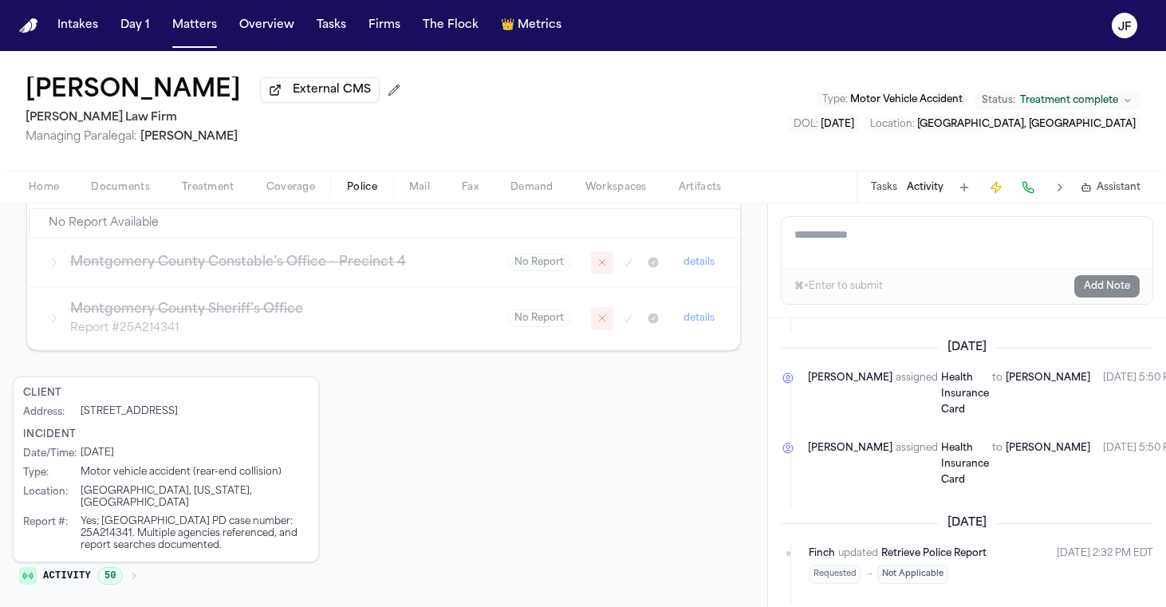
click at [272, 200] on div "Home Documents Treatment Coverage Police Mail Fax Demand Workspaces Artifacts T…" at bounding box center [583, 187] width 1166 height 32
click at [278, 191] on span "Coverage" at bounding box center [290, 187] width 49 height 13
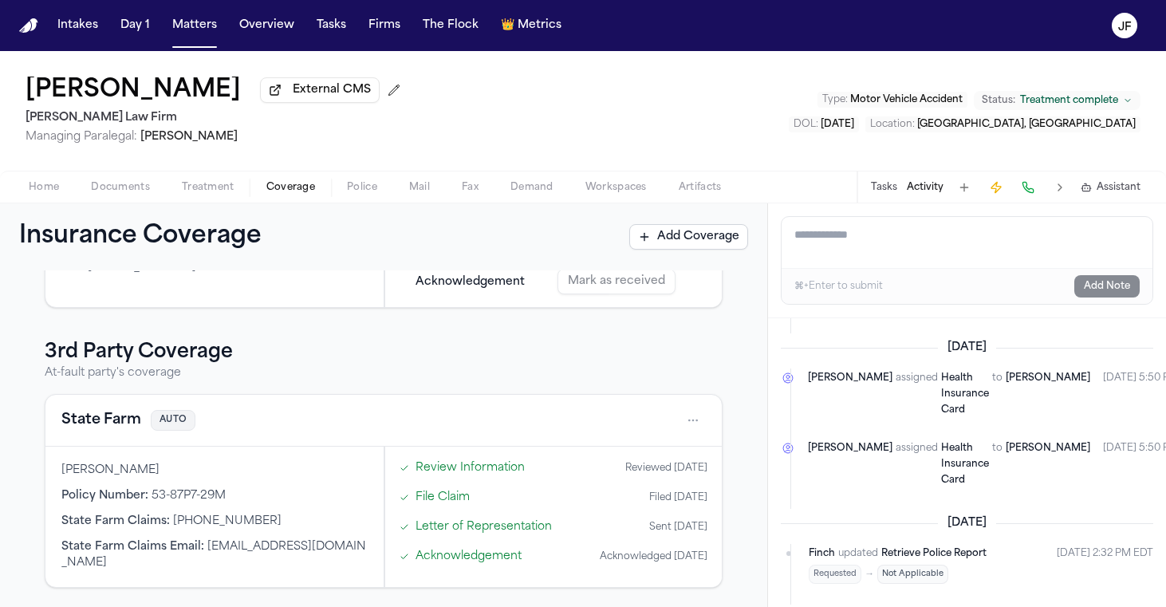
drag, startPoint x: 43, startPoint y: 189, endPoint x: 49, endPoint y: 199, distance: 11.8
click at [43, 188] on span "Home" at bounding box center [44, 187] width 30 height 13
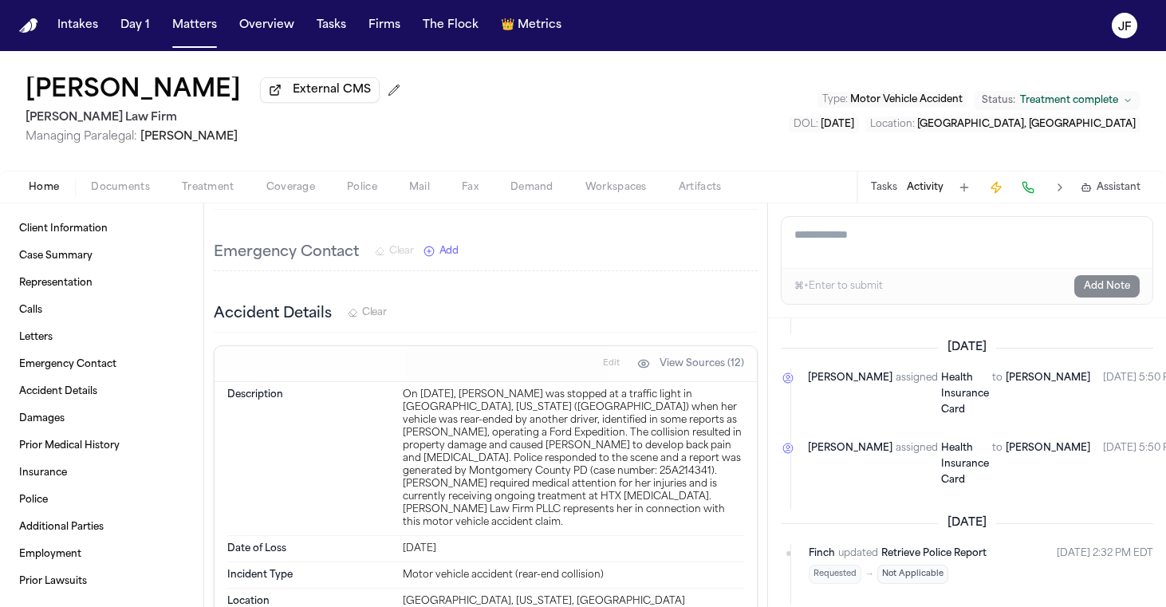
scroll to position [1642, 0]
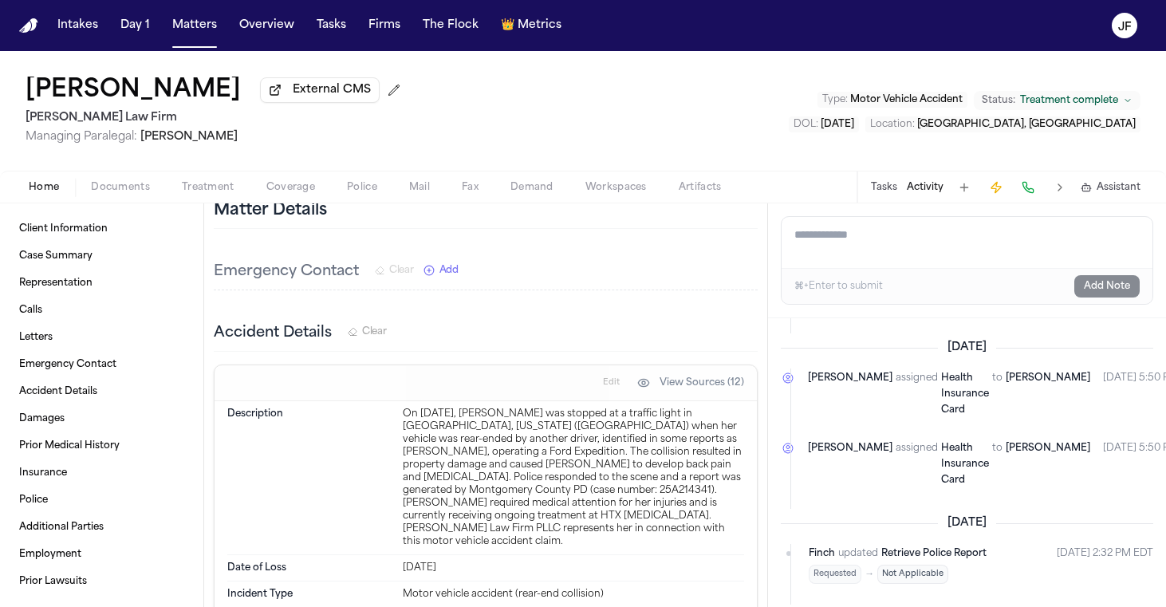
click at [277, 194] on span "Coverage" at bounding box center [290, 187] width 49 height 13
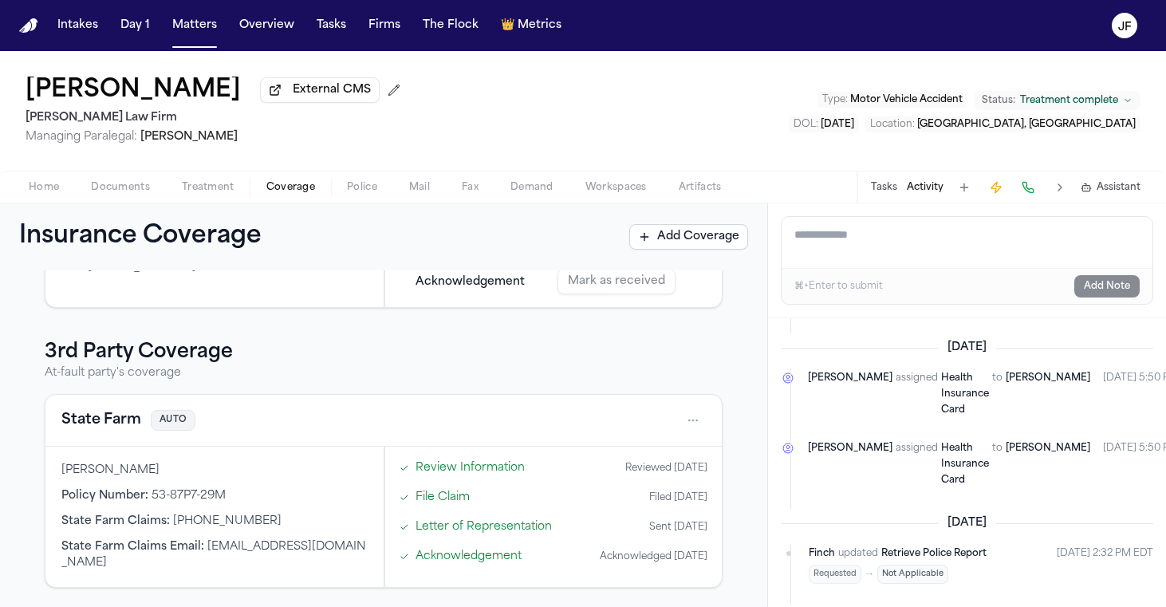
scroll to position [448, 0]
click at [866, 2] on nav "Intakes Day 1 Matters Overview Tasks Firms The Flock 👑 Metrics JF" at bounding box center [583, 25] width 1166 height 51
click at [806, 0] on nav "Intakes Day 1 Matters Overview Tasks Firms The Flock 👑 Metrics JF" at bounding box center [583, 25] width 1166 height 51
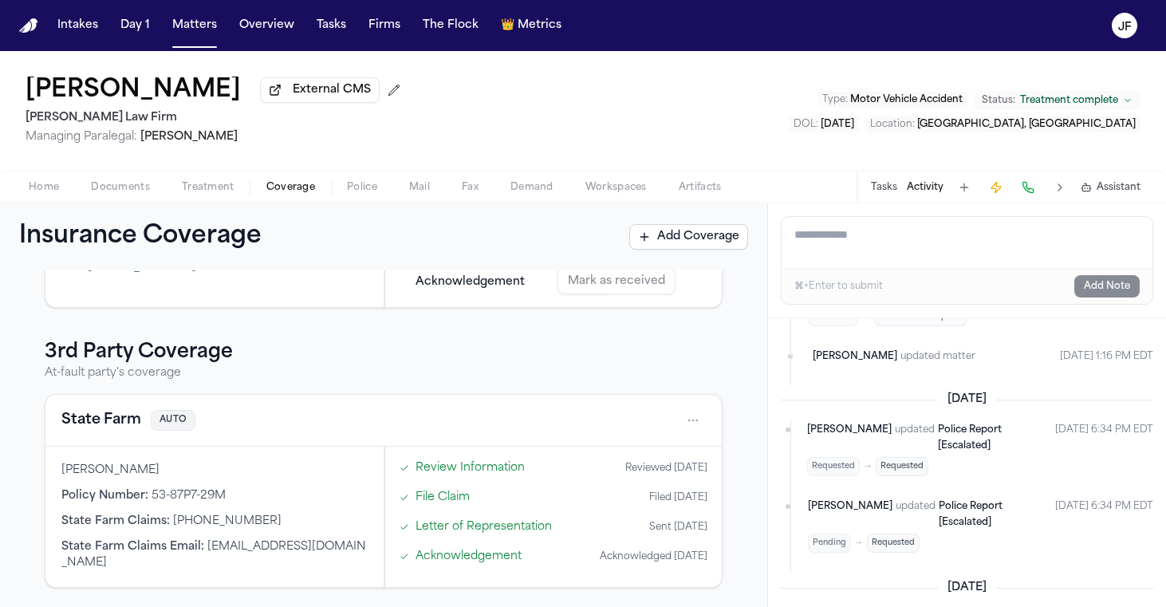
scroll to position [486, 0]
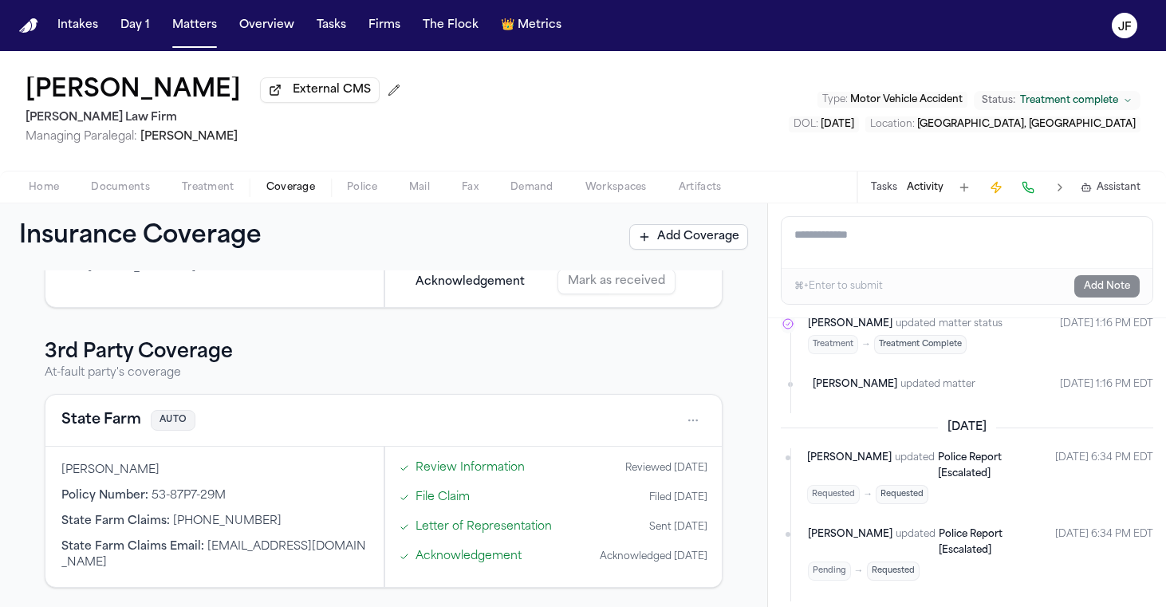
click at [880, 189] on button "Tasks" at bounding box center [884, 187] width 26 height 13
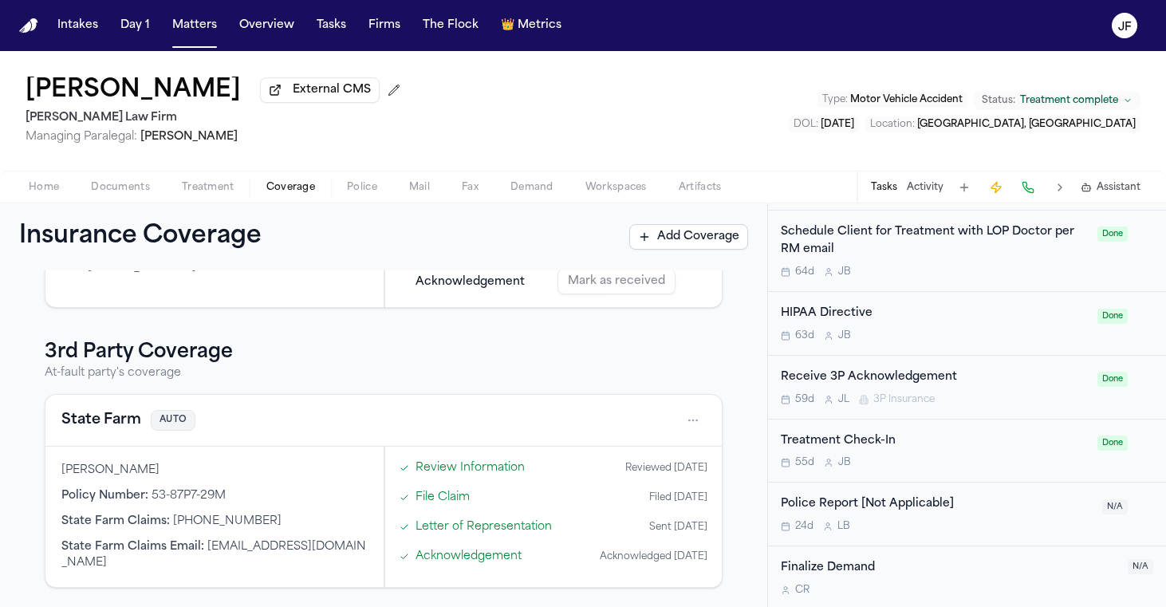
scroll to position [1578, 0]
click at [1003, 519] on div "24d L B" at bounding box center [937, 525] width 312 height 13
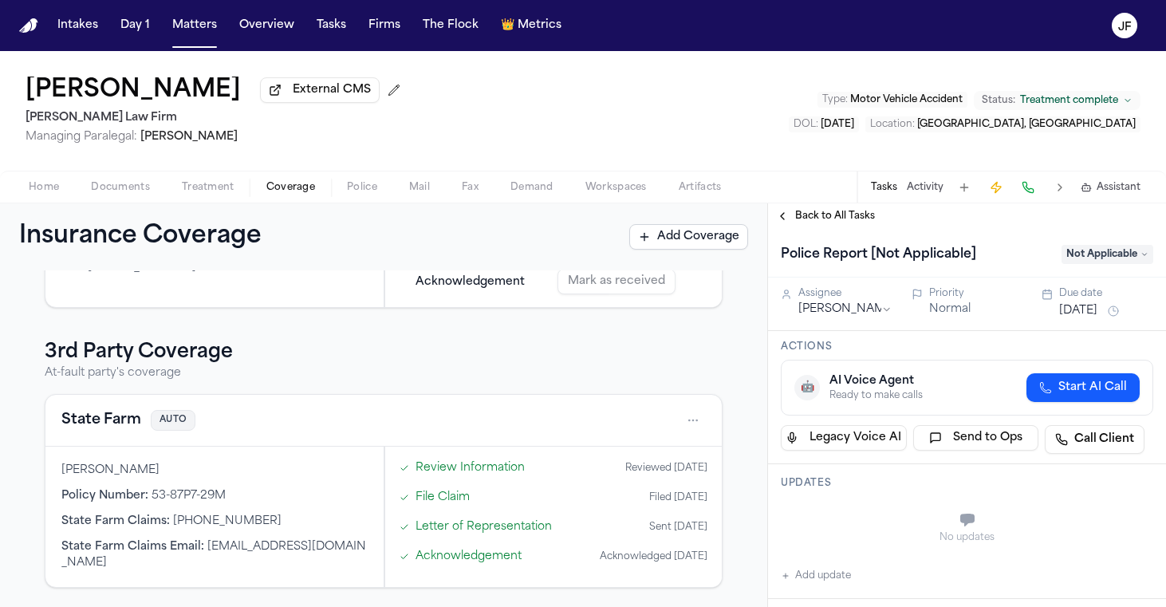
click at [1104, 254] on span "Not Applicable" at bounding box center [1108, 254] width 92 height 19
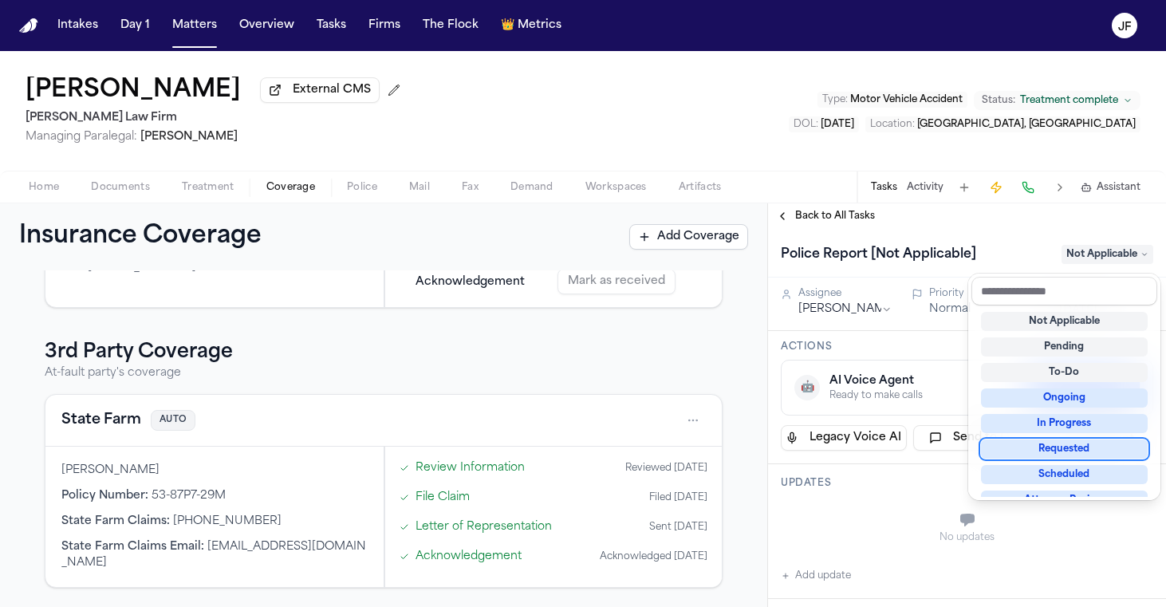
click at [1035, 454] on div "Requested" at bounding box center [1064, 448] width 167 height 19
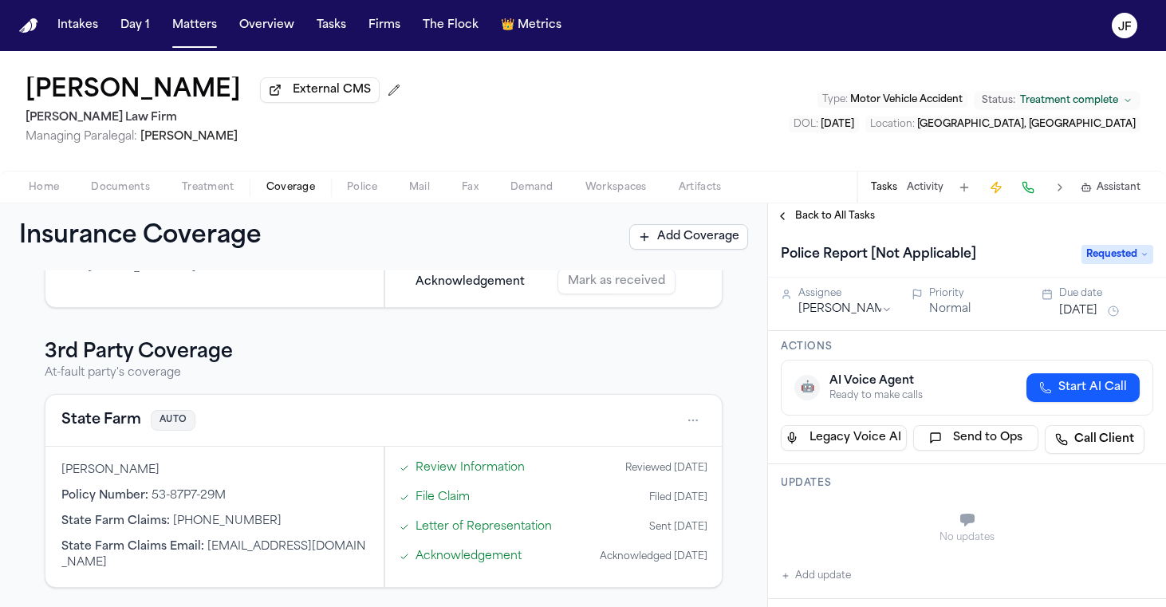
click at [830, 576] on button "Add update" at bounding box center [816, 575] width 70 height 19
click at [861, 510] on textarea "Add your update" at bounding box center [976, 522] width 341 height 32
paste textarea "**********"
type textarea "**********"
click at [1119, 565] on button "Add" at bounding box center [1130, 559] width 33 height 19
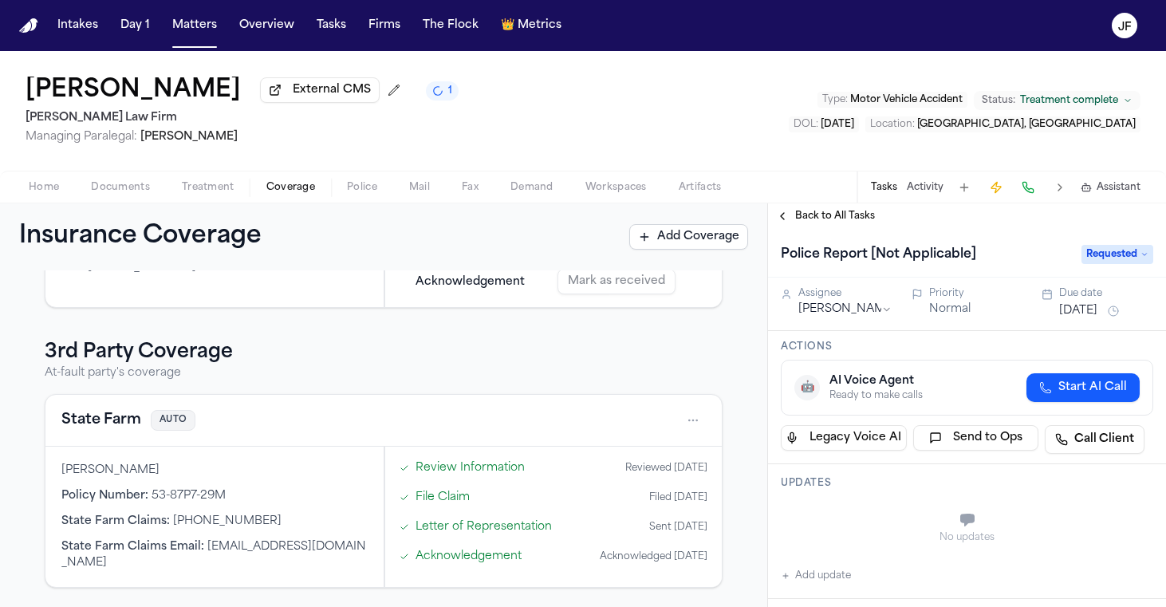
type textarea "**********"
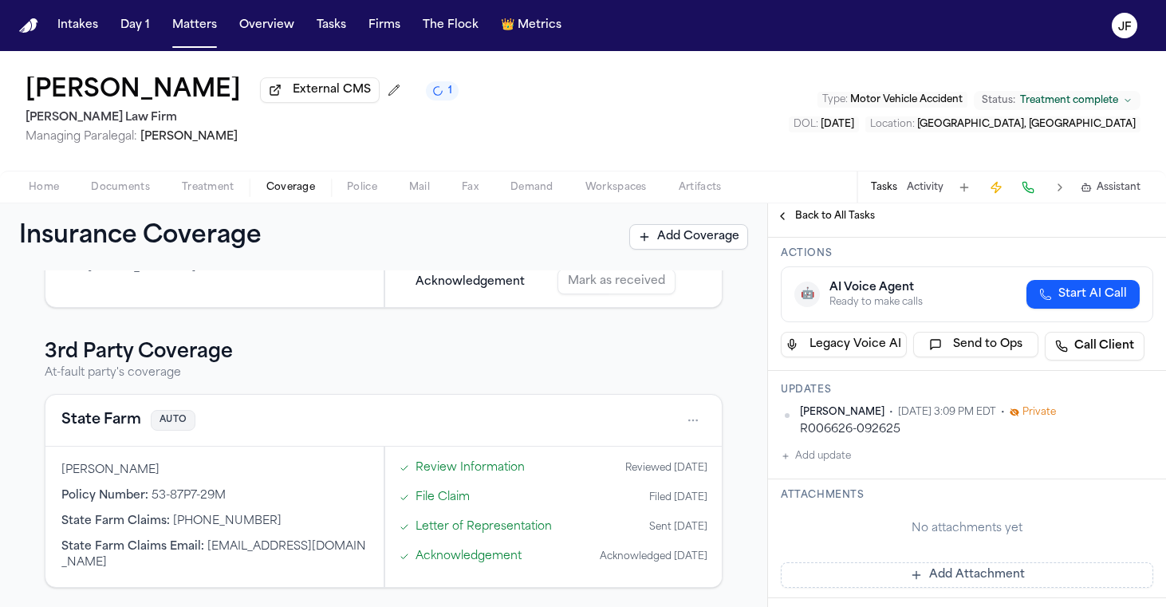
scroll to position [207, 0]
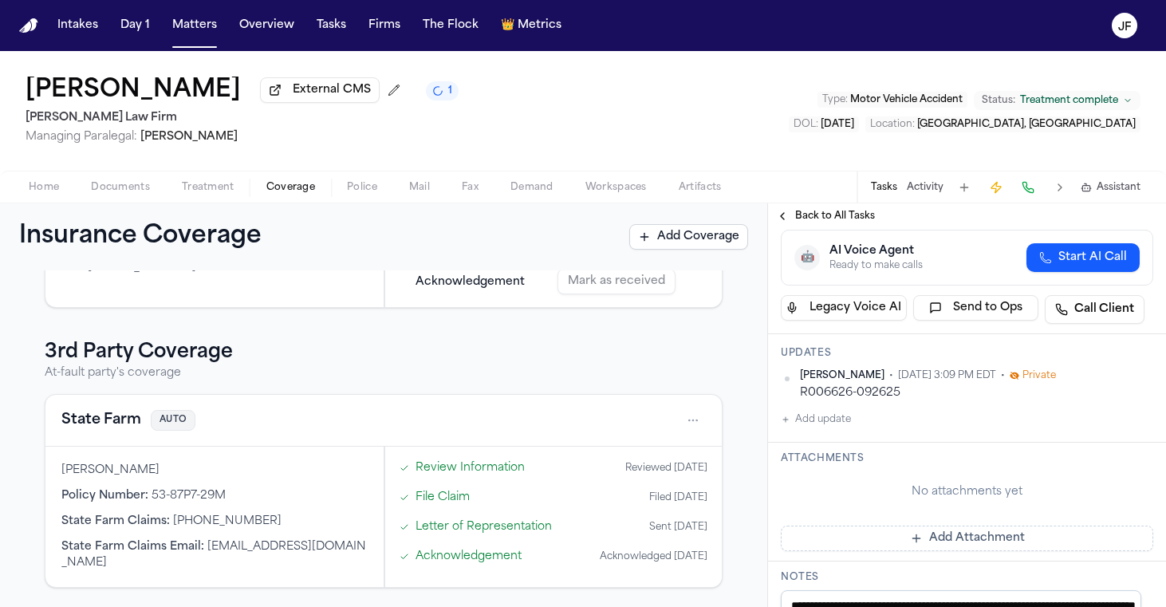
click at [820, 432] on div "Updates Julia Forza • Sep 26, 2025 3:09 PM EDT • Private R006626-092625 Add upd…" at bounding box center [967, 388] width 398 height 108
click at [830, 424] on button "Add update" at bounding box center [816, 419] width 70 height 19
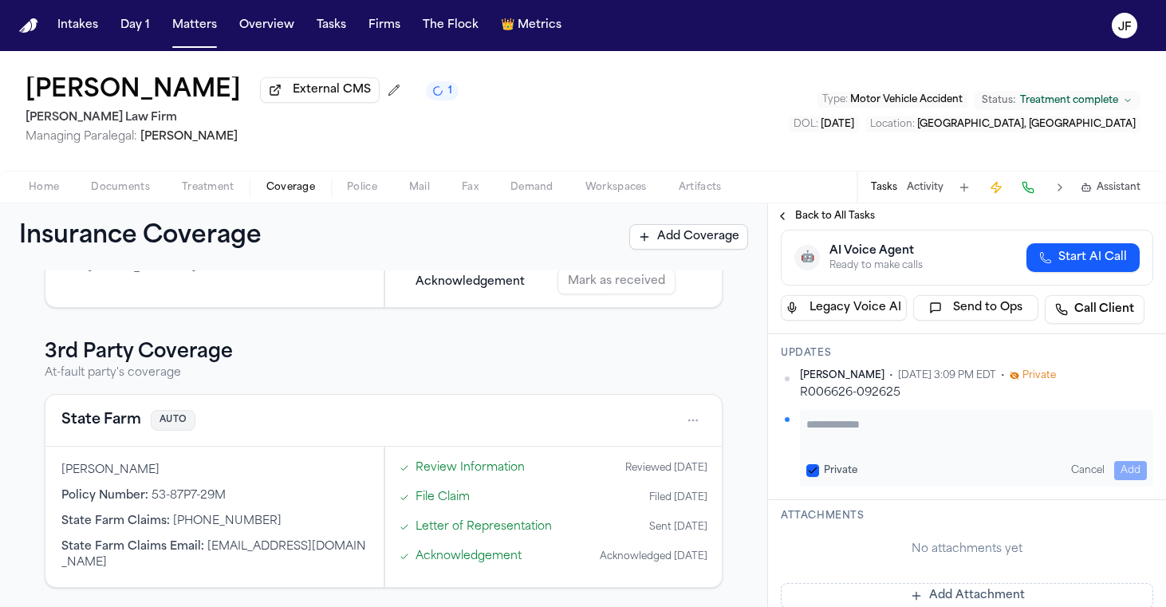
click at [830, 443] on textarea "Add your update" at bounding box center [976, 432] width 341 height 32
paste textarea "**********"
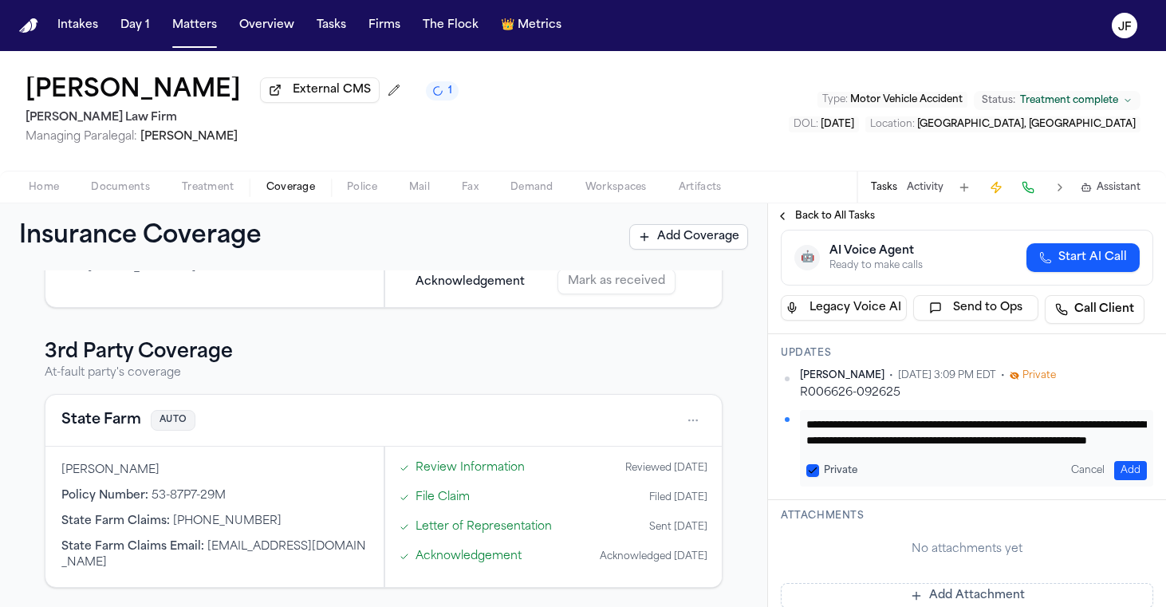
scroll to position [48, 0]
type textarea "**********"
click at [1121, 463] on button "Add" at bounding box center [1130, 470] width 33 height 19
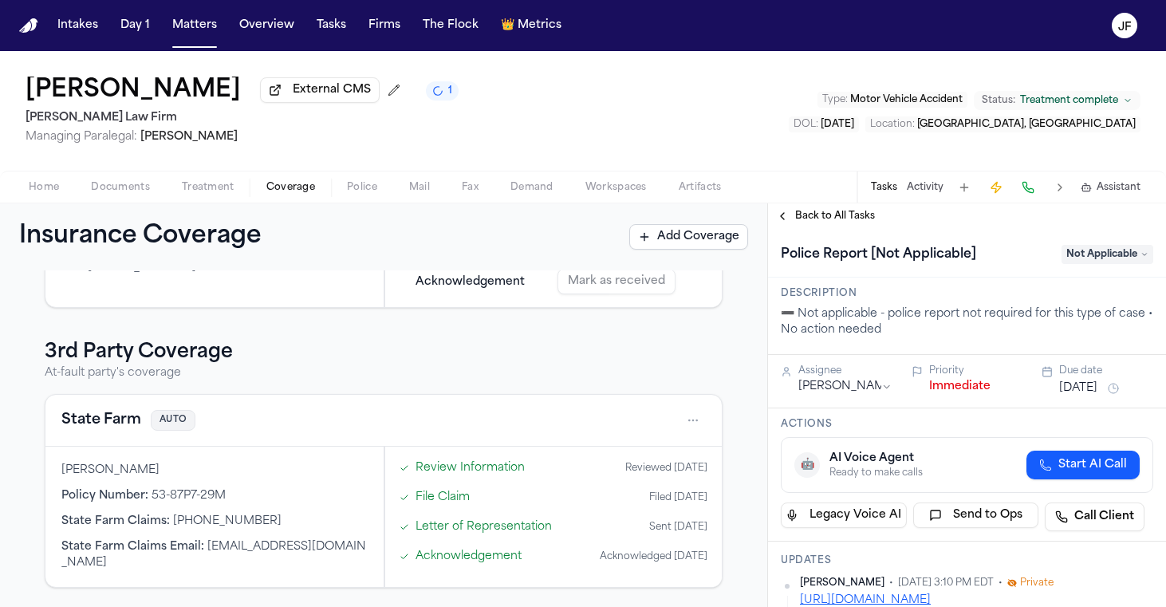
scroll to position [0, 0]
click at [852, 203] on div "Home Documents Treatment Coverage Police Mail Fax Demand Workspaces Artifacts T…" at bounding box center [583, 187] width 1166 height 32
click at [852, 212] on span "Back to All Tasks" at bounding box center [835, 216] width 80 height 13
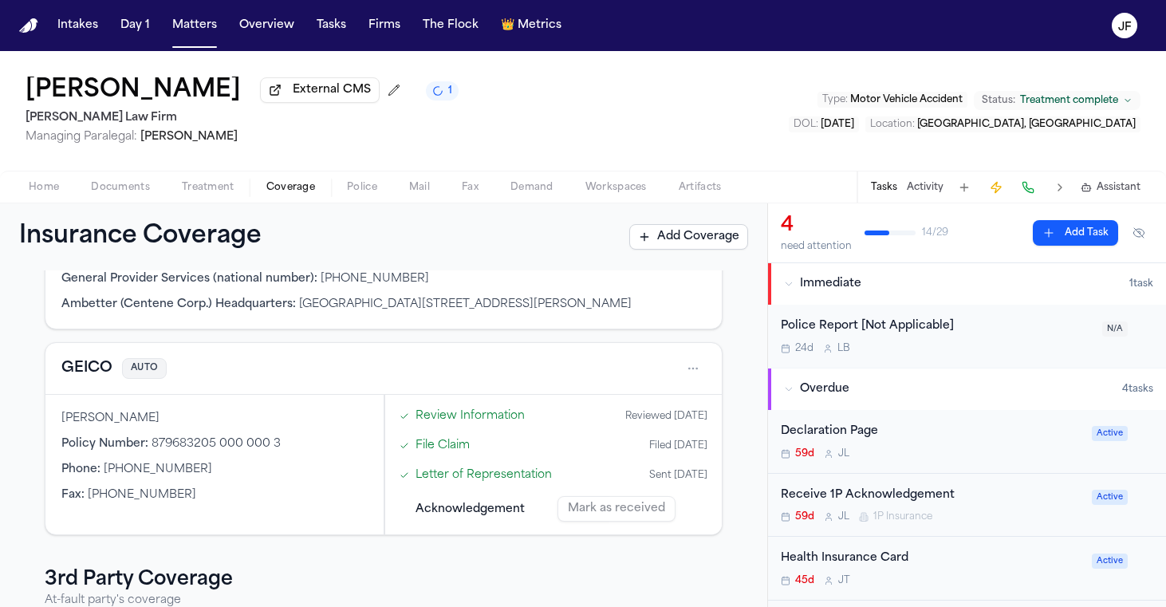
scroll to position [219, 0]
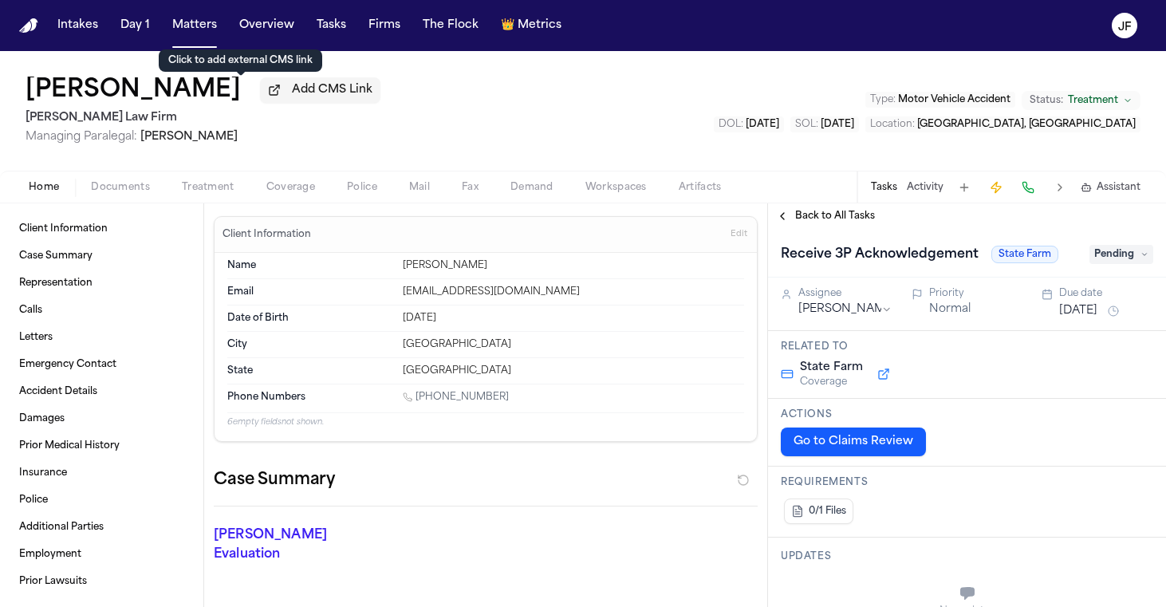
click at [292, 87] on span "Add CMS Link" at bounding box center [332, 90] width 81 height 16
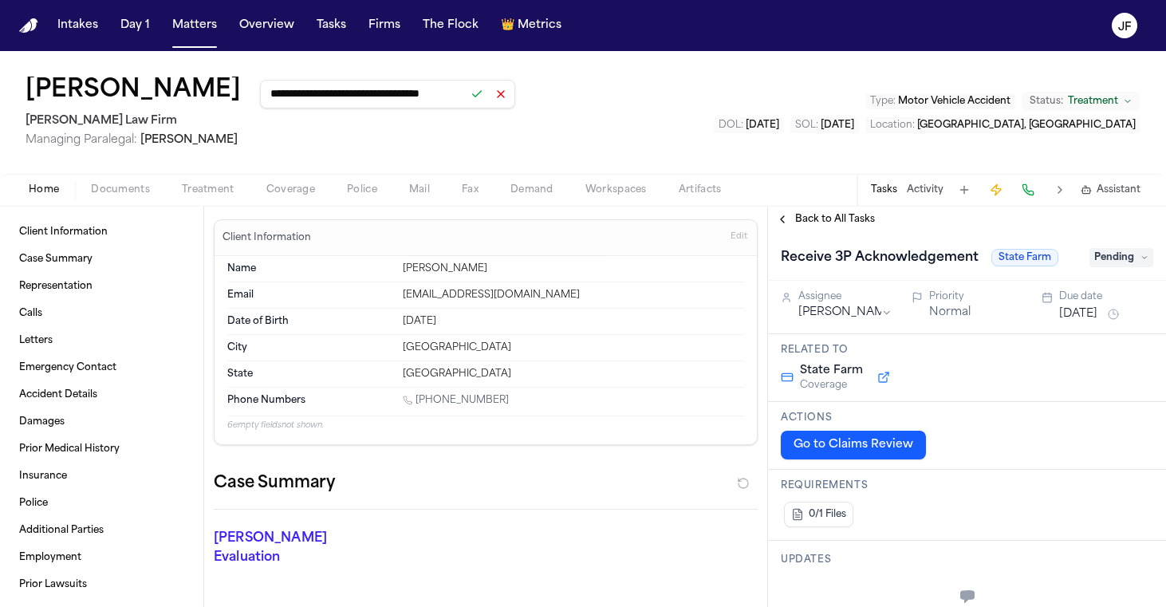
type input "**********"
click at [466, 95] on button at bounding box center [477, 94] width 22 height 22
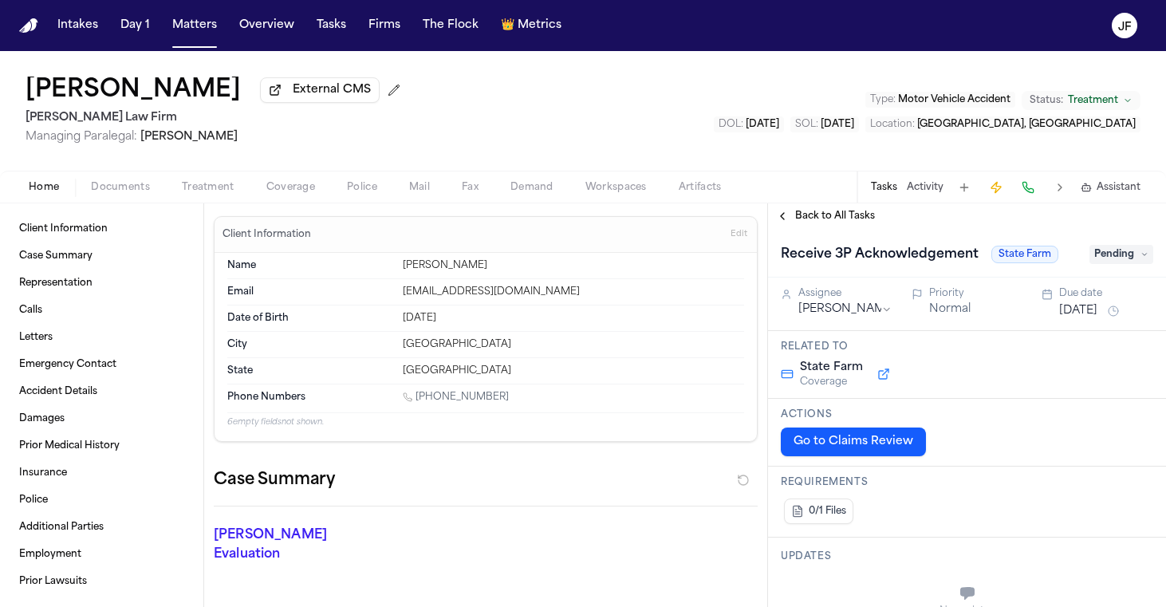
click at [106, 171] on div "[PERSON_NAME] External CMS [PERSON_NAME] Law Firm Managing Paralegal: [PERSON_N…" at bounding box center [583, 111] width 1166 height 120
click at [106, 182] on span "Documents" at bounding box center [120, 187] width 59 height 13
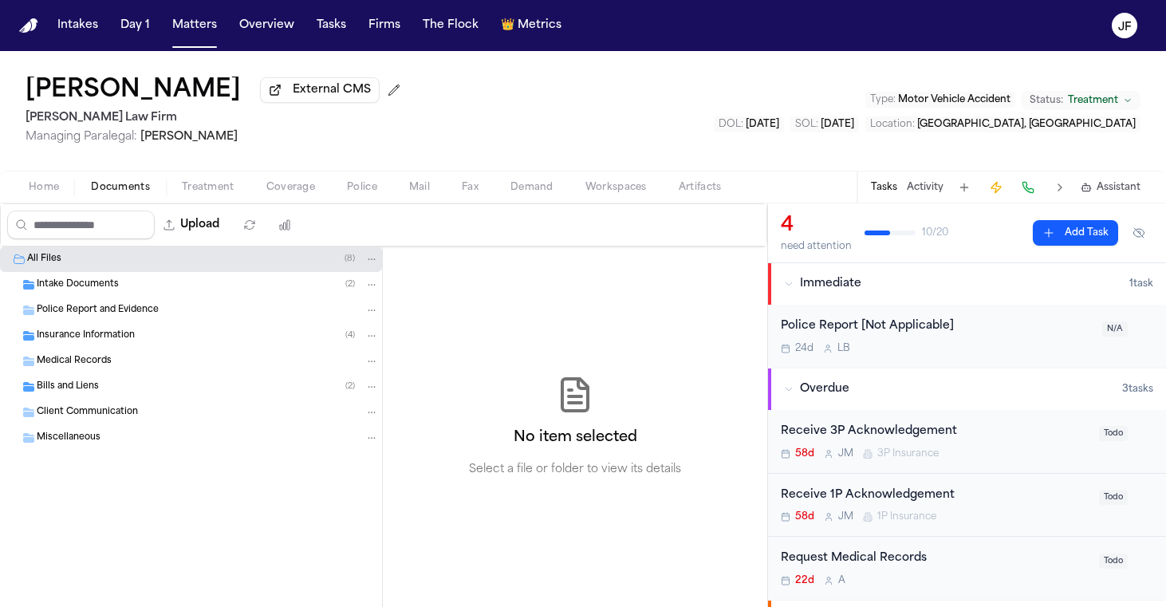
click at [81, 334] on span "Insurance Information" at bounding box center [86, 336] width 98 height 14
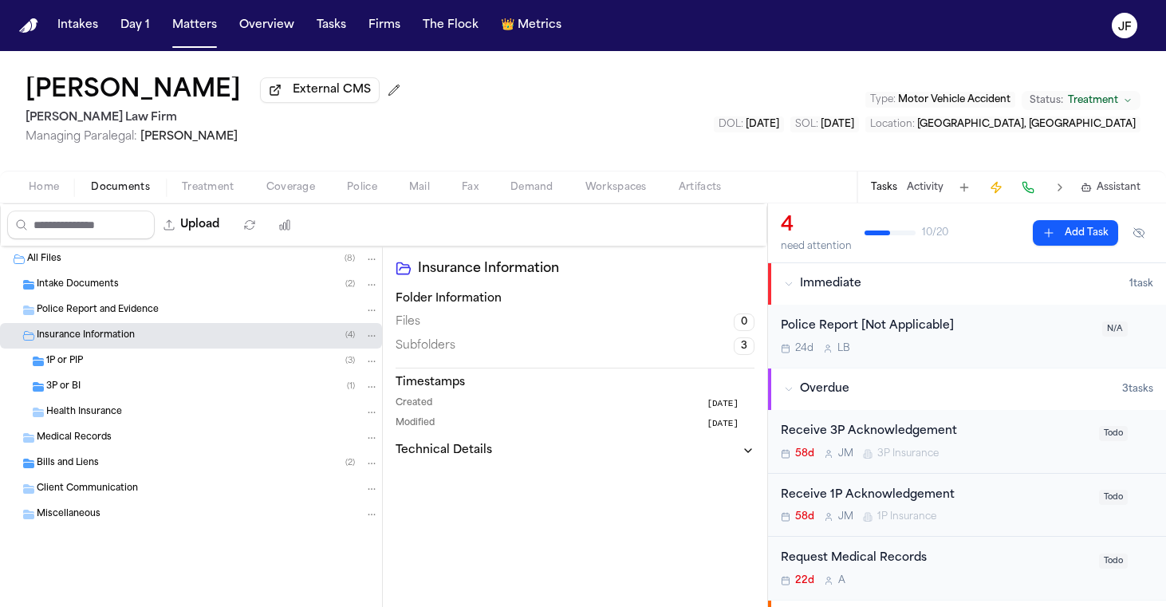
click at [86, 393] on div "3P or BI ( 1 )" at bounding box center [212, 387] width 333 height 14
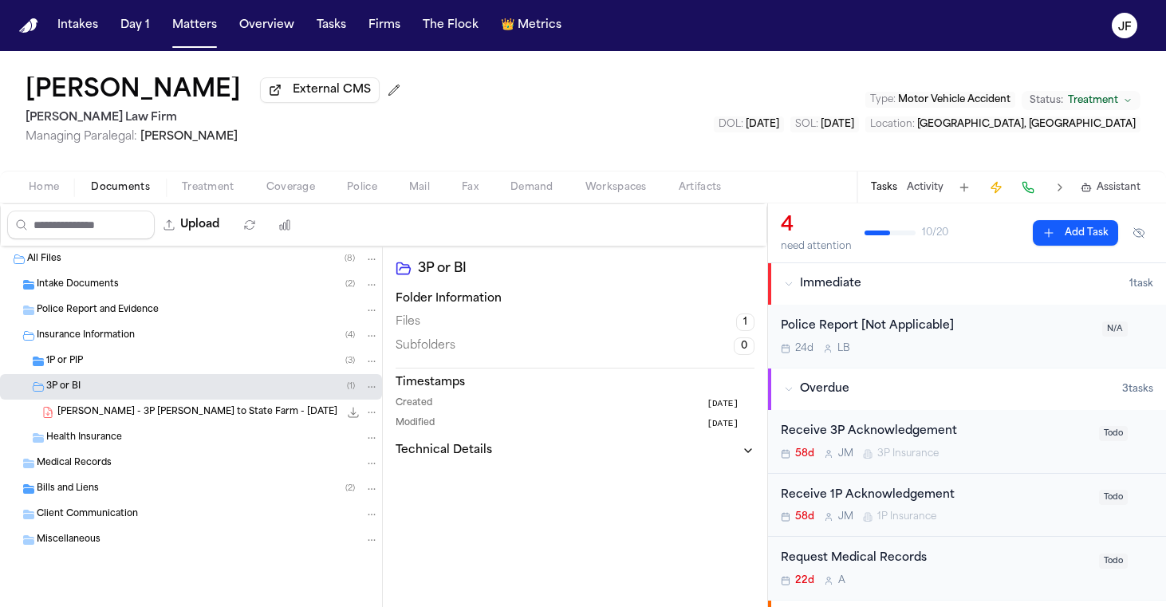
click at [87, 366] on div "1P or PIP ( 3 )" at bounding box center [212, 361] width 333 height 14
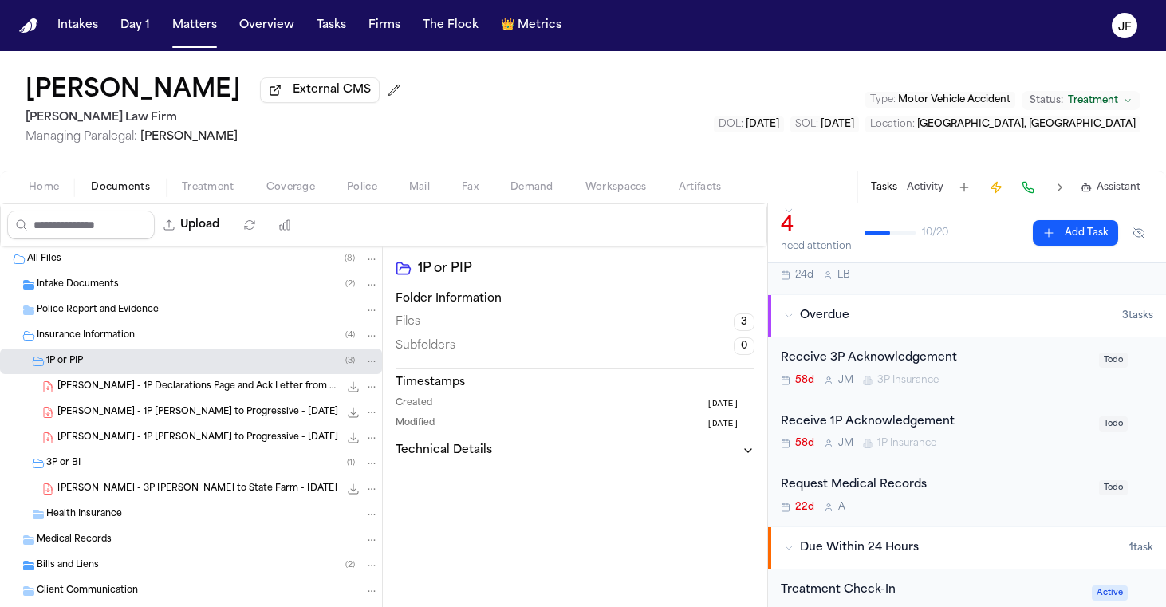
scroll to position [87, 0]
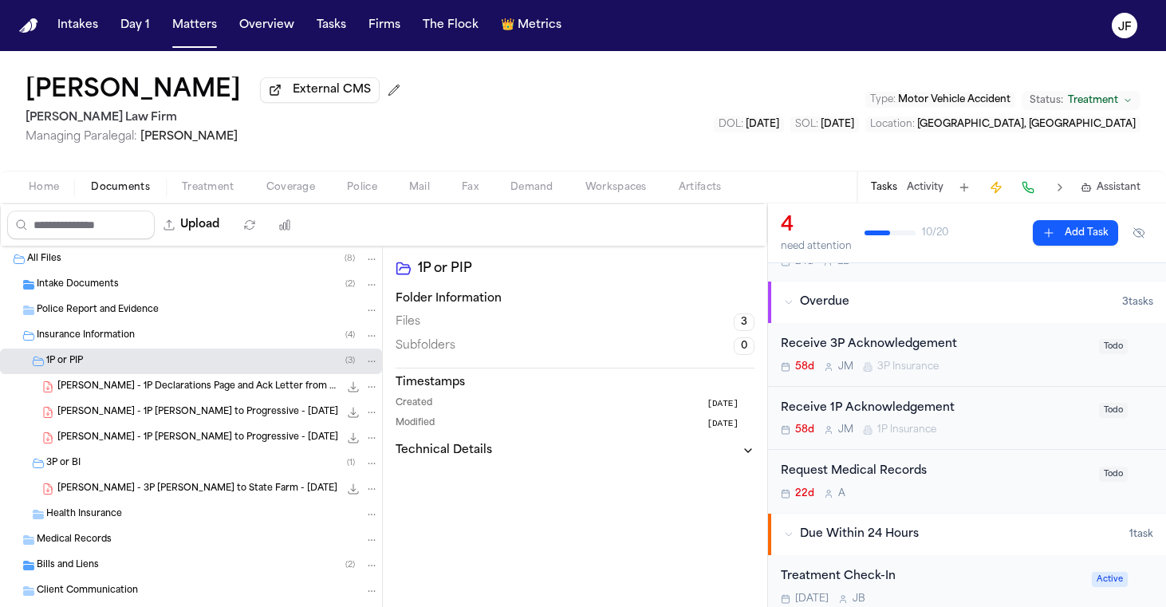
click at [902, 423] on div "Receive 1P Acknowledgement 58d [PERSON_NAME] 1P Insurance" at bounding box center [935, 418] width 309 height 37
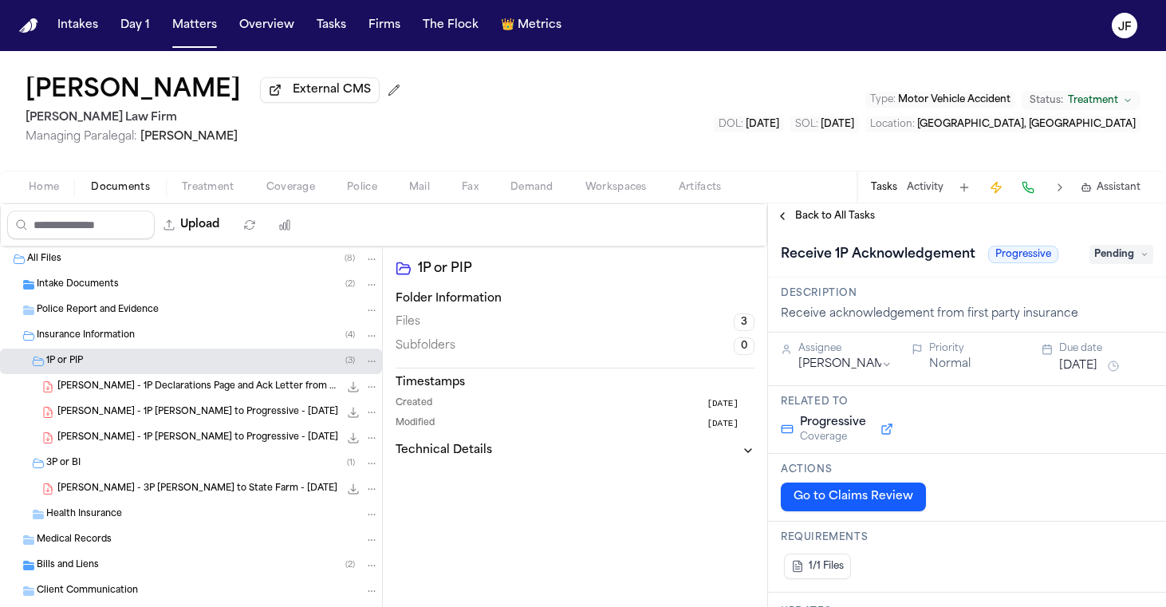
click at [1115, 254] on span "Pending" at bounding box center [1122, 254] width 64 height 19
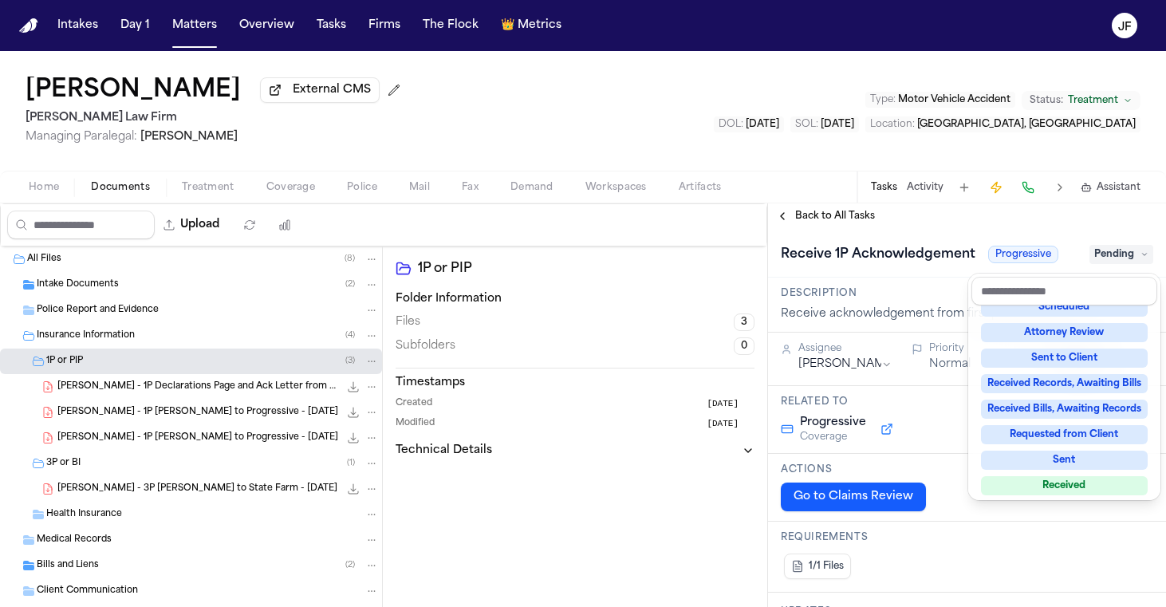
scroll to position [175, 0]
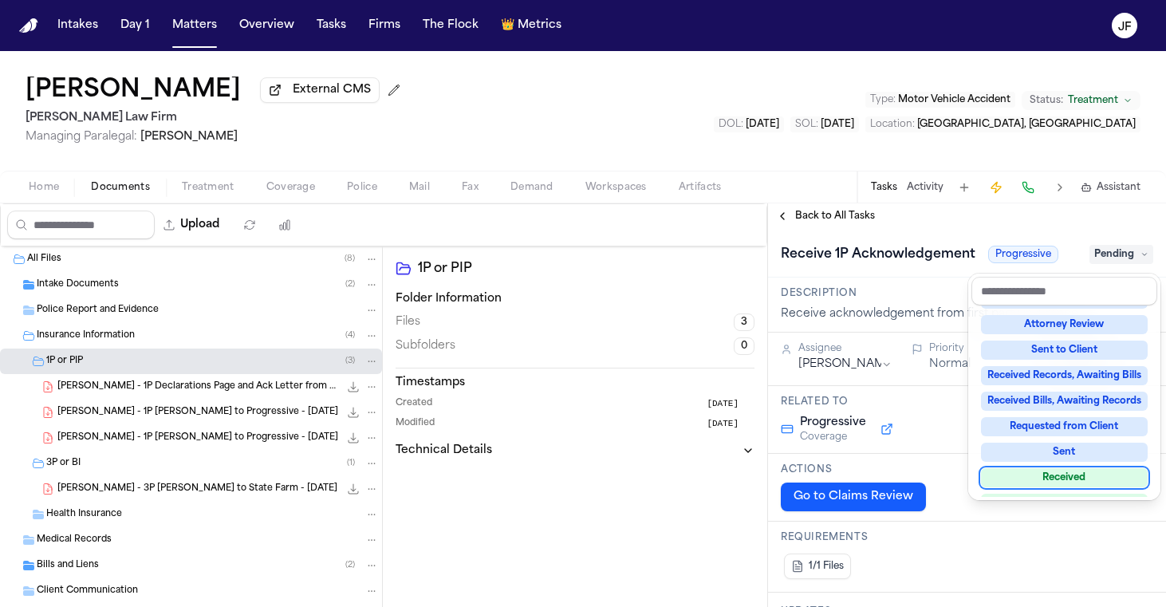
click at [1051, 469] on div "Received" at bounding box center [1064, 477] width 167 height 19
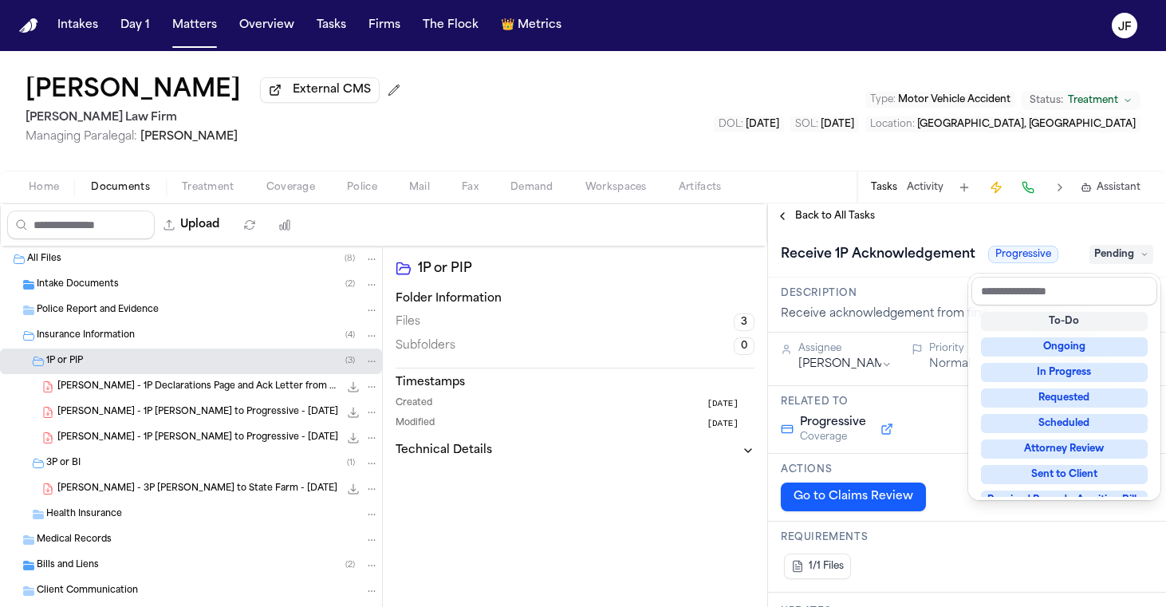
scroll to position [6, 0]
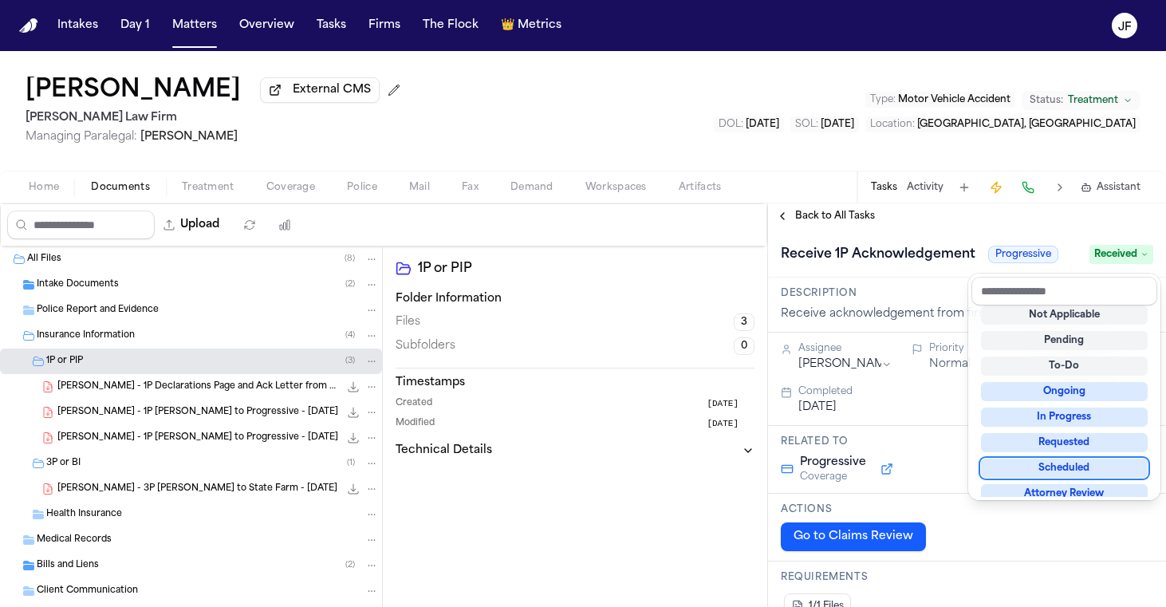
click at [646, 1] on div "Intakes Day 1 Matters Overview Tasks Firms The Flock 👑 Metrics [PERSON_NAME] Ex…" at bounding box center [583, 303] width 1166 height 607
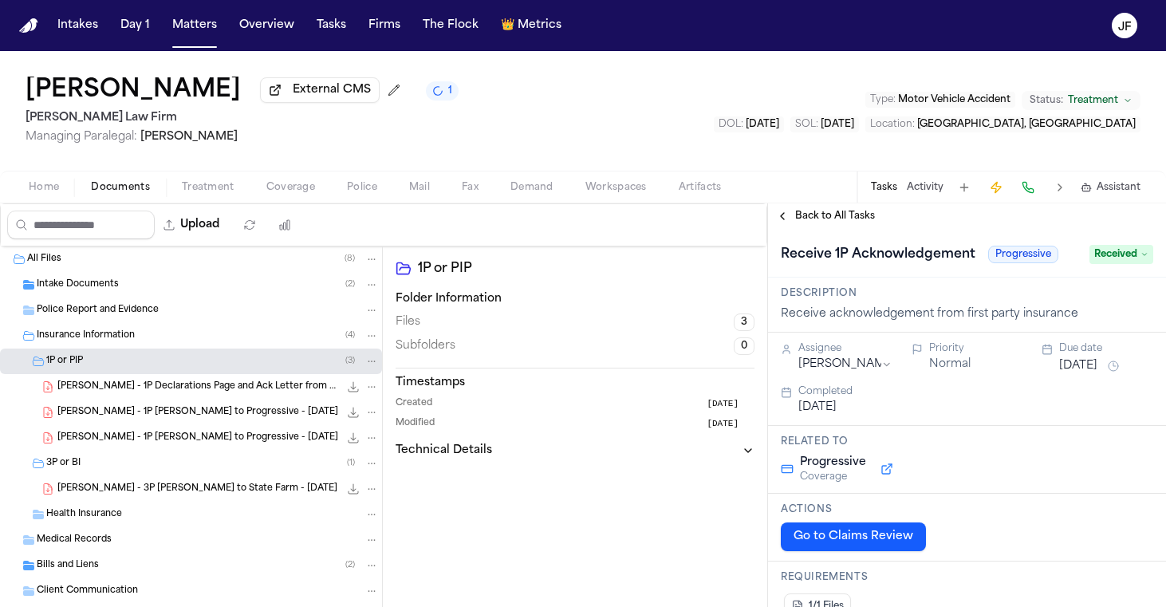
click at [835, 221] on span "Back to All Tasks" at bounding box center [835, 216] width 80 height 13
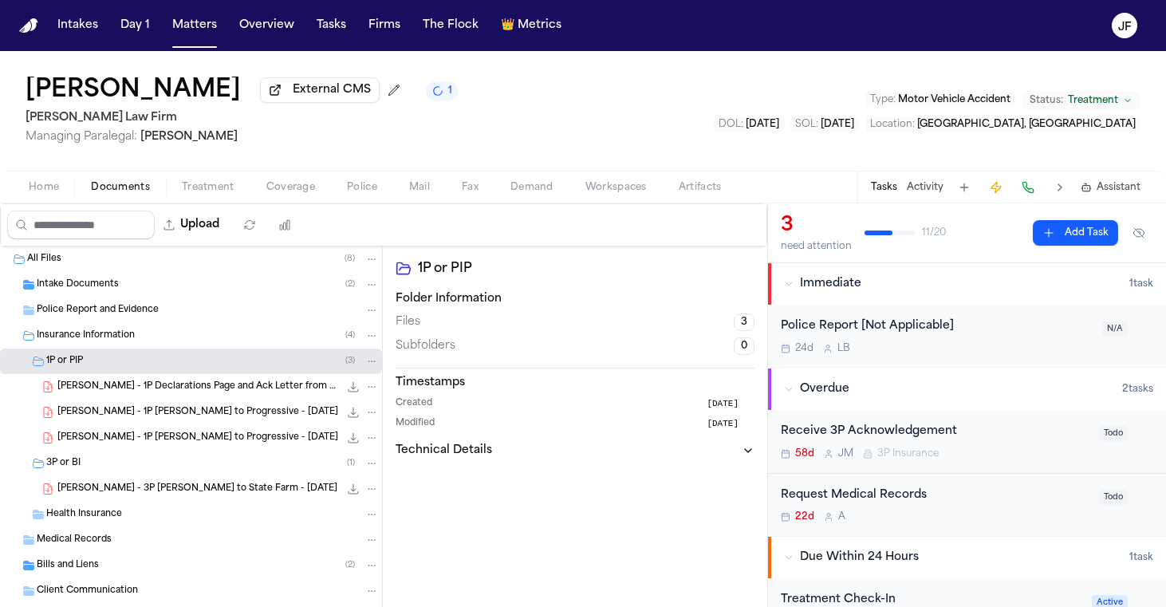
click at [187, 309] on div "Police Report and Evidence" at bounding box center [208, 310] width 342 height 14
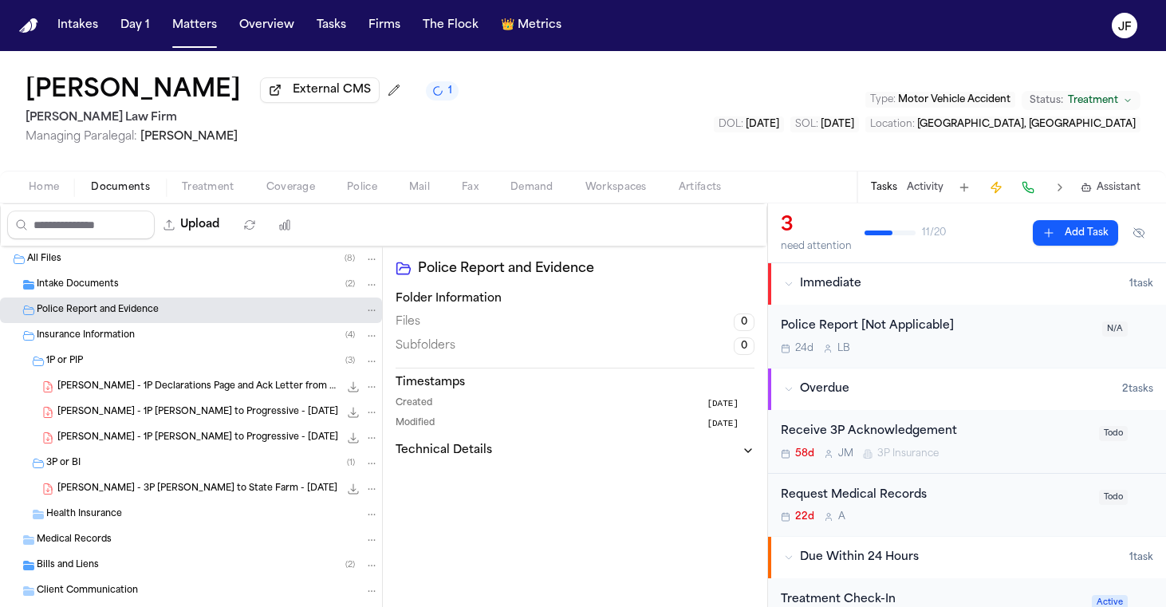
click at [191, 262] on div "All Files ( 8 )" at bounding box center [203, 259] width 352 height 14
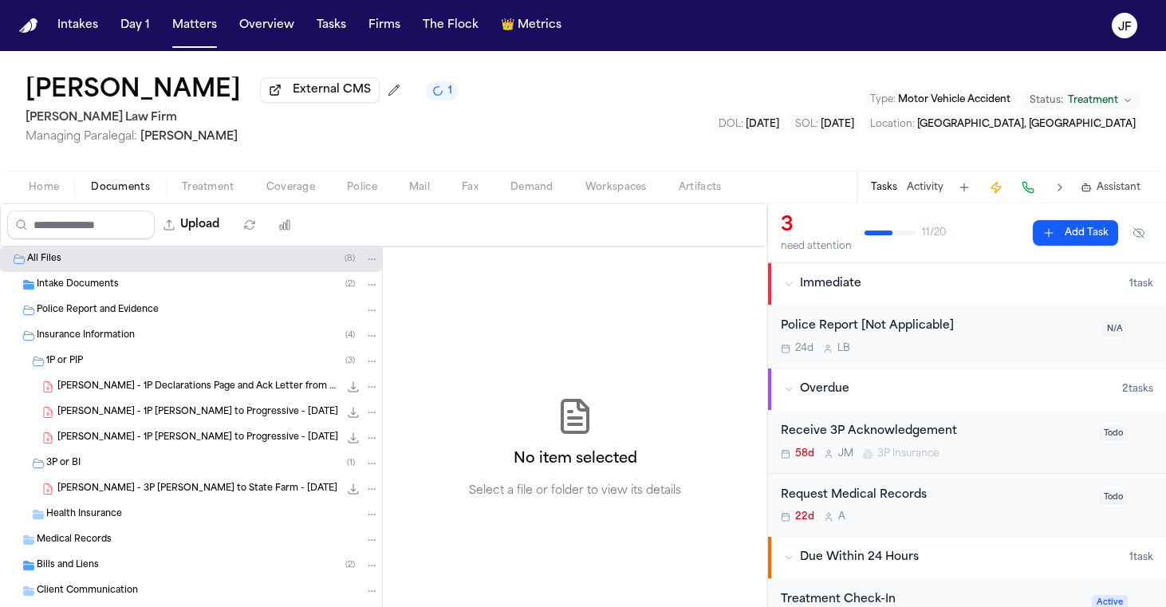
click at [194, 278] on div "Intake Documents ( 2 )" at bounding box center [191, 285] width 382 height 26
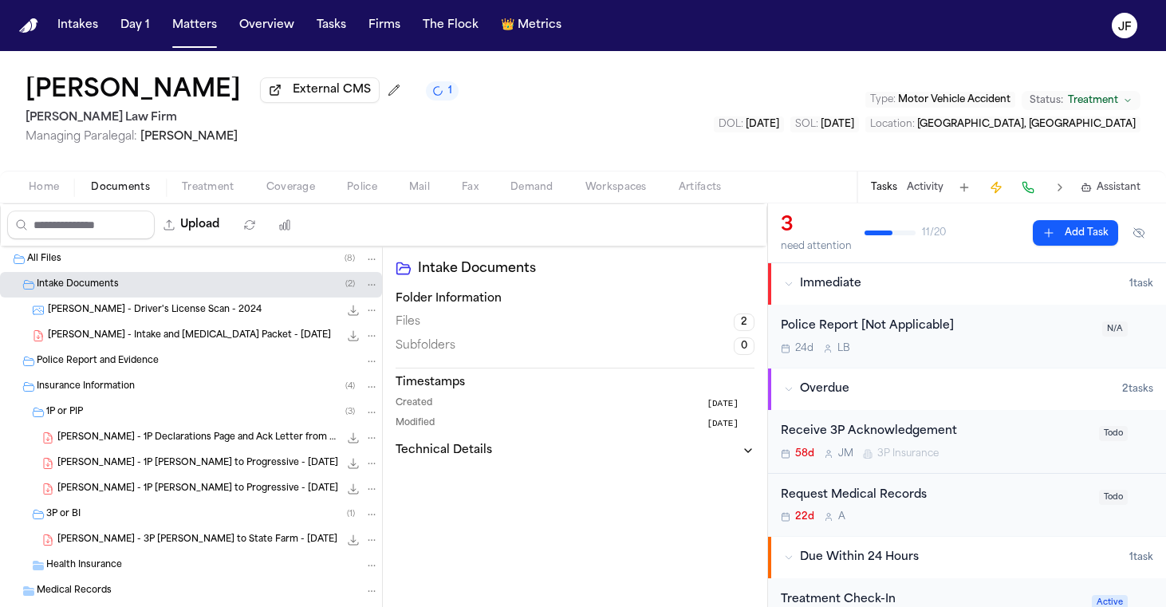
click at [221, 328] on div "[PERSON_NAME] - Intake and [MEDICAL_DATA] Packet - [DATE] 7.2 MB • PDF" at bounding box center [191, 336] width 382 height 26
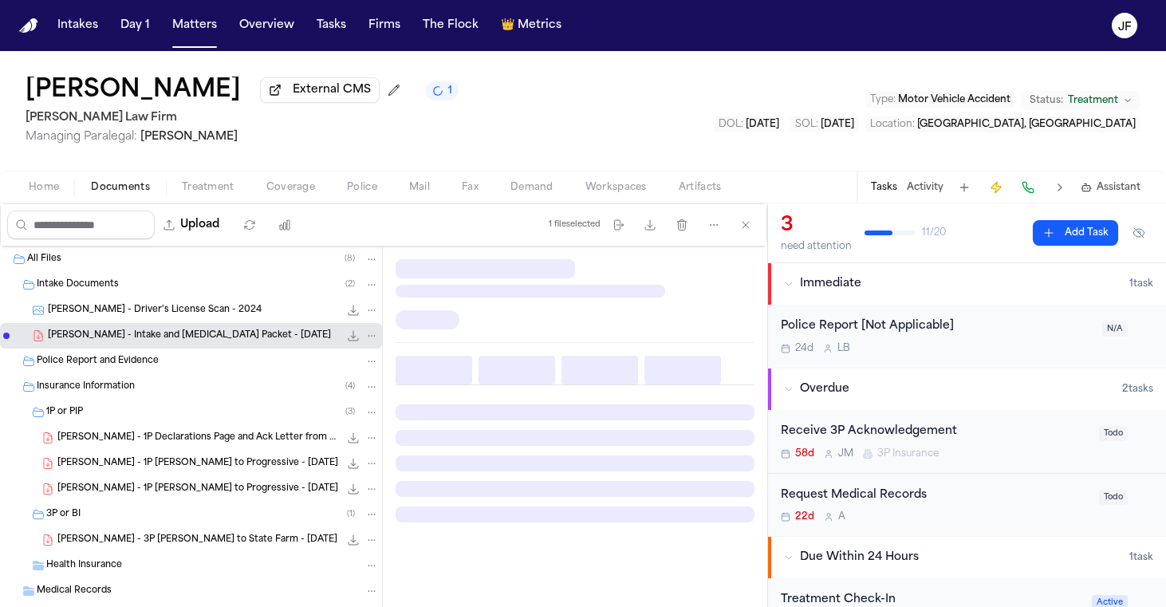
click at [347, 341] on icon "File: J. Luna - Intake and Retainer Packet - 7.21.25" at bounding box center [353, 335] width 13 height 13
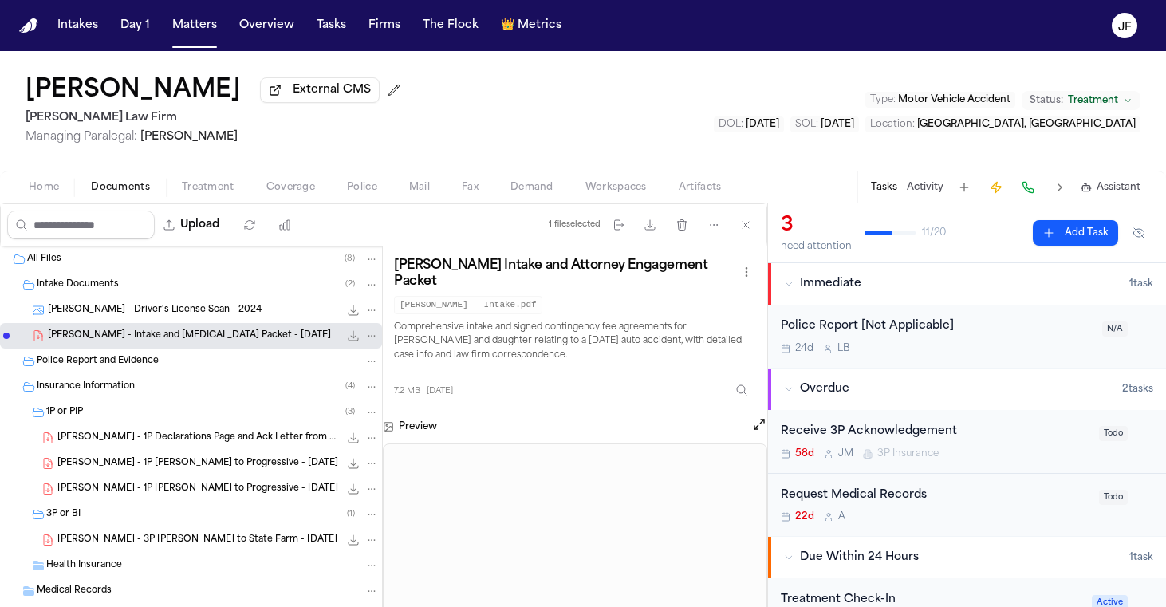
click at [219, 540] on span "[PERSON_NAME] - 3P [PERSON_NAME] to State Farm - [DATE]" at bounding box center [197, 541] width 280 height 14
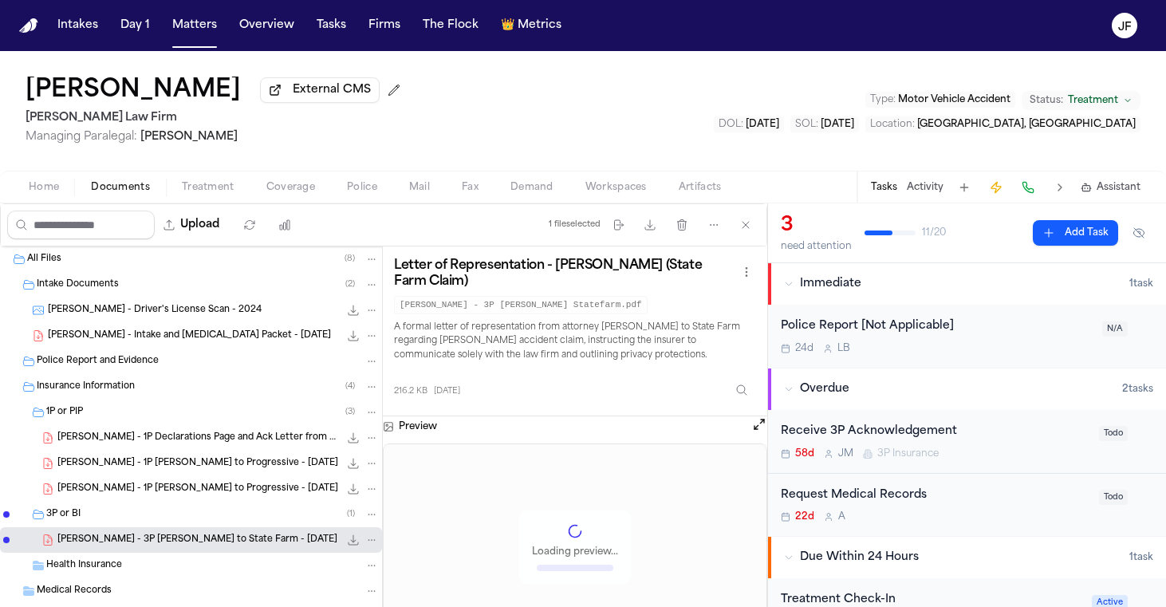
click at [347, 546] on icon "File: J. Luna - 3P LOR to State Farm - 7.28.25" at bounding box center [353, 540] width 13 height 13
click at [229, 234] on button "Upload" at bounding box center [192, 225] width 74 height 29
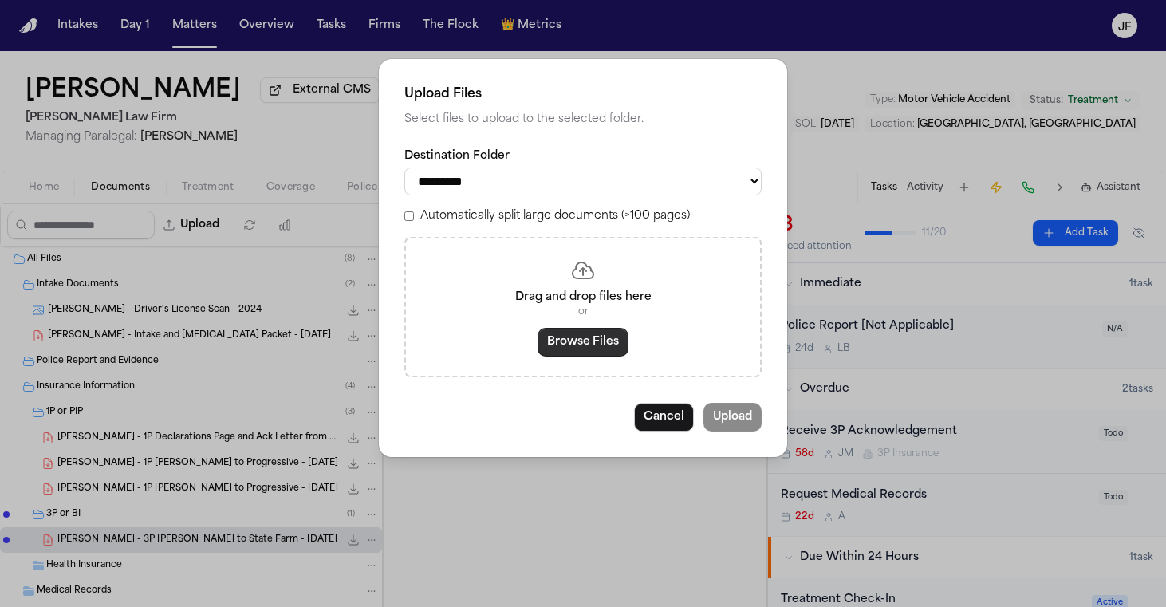
click at [583, 335] on button "Browse Files" at bounding box center [583, 342] width 91 height 29
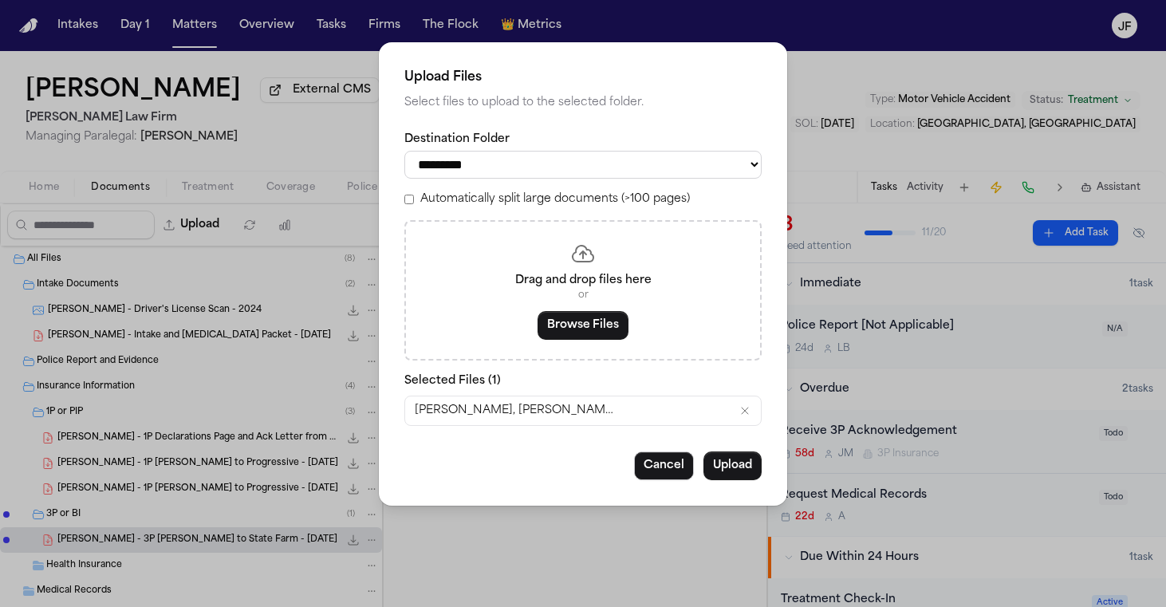
select select "**********"
click at [732, 454] on button "Upload" at bounding box center [732, 465] width 58 height 29
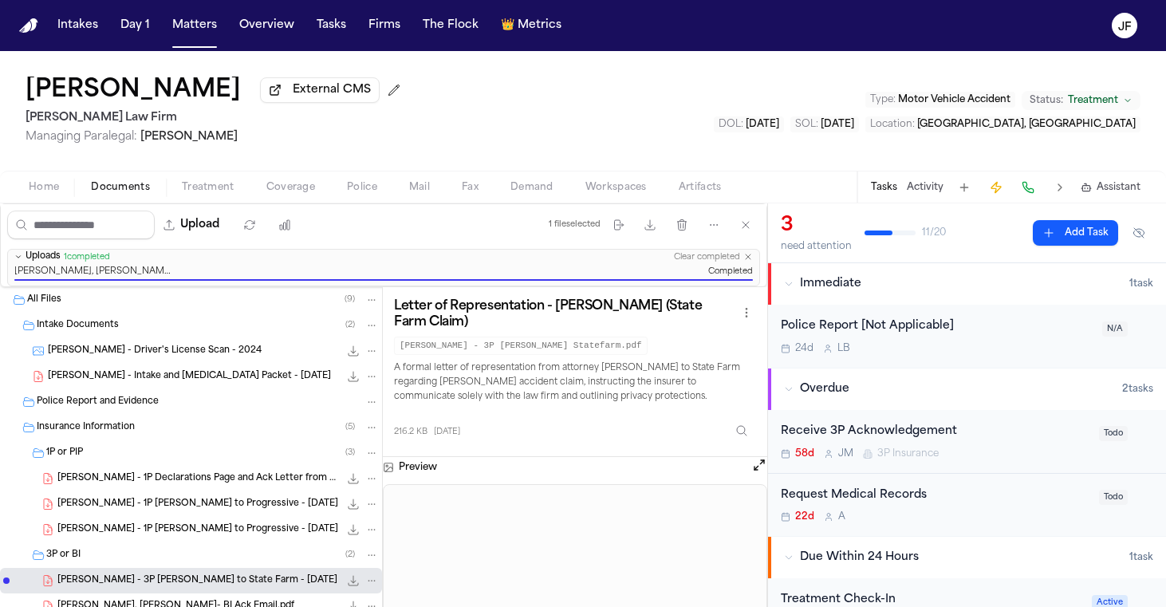
click at [884, 435] on div "Receive 3P Acknowledgement" at bounding box center [935, 432] width 309 height 18
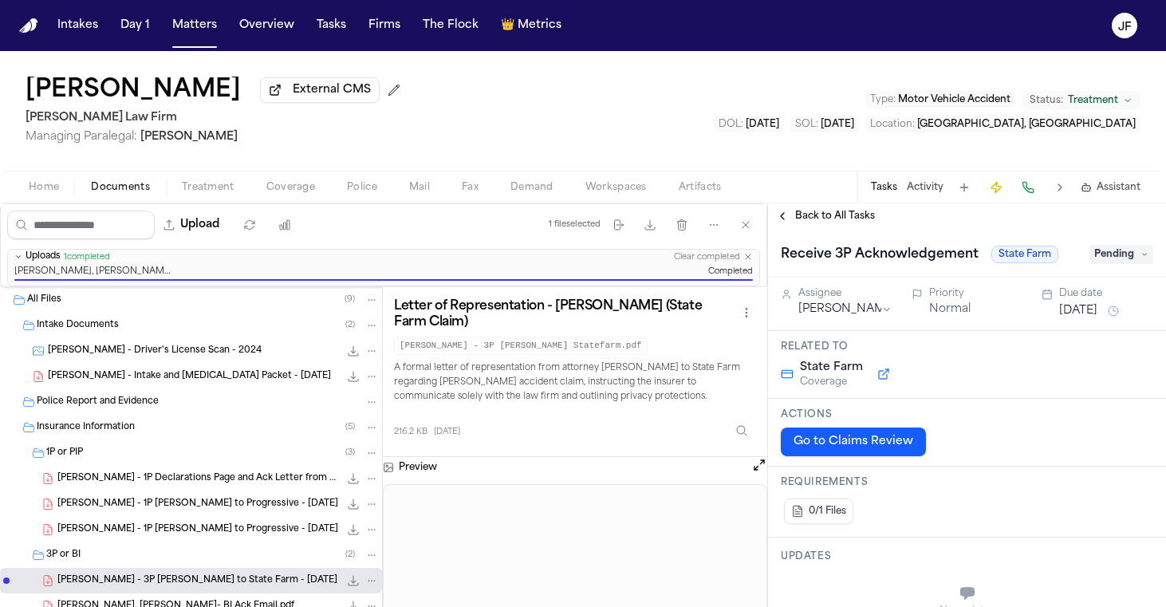
click at [1108, 258] on span "Pending" at bounding box center [1122, 254] width 64 height 19
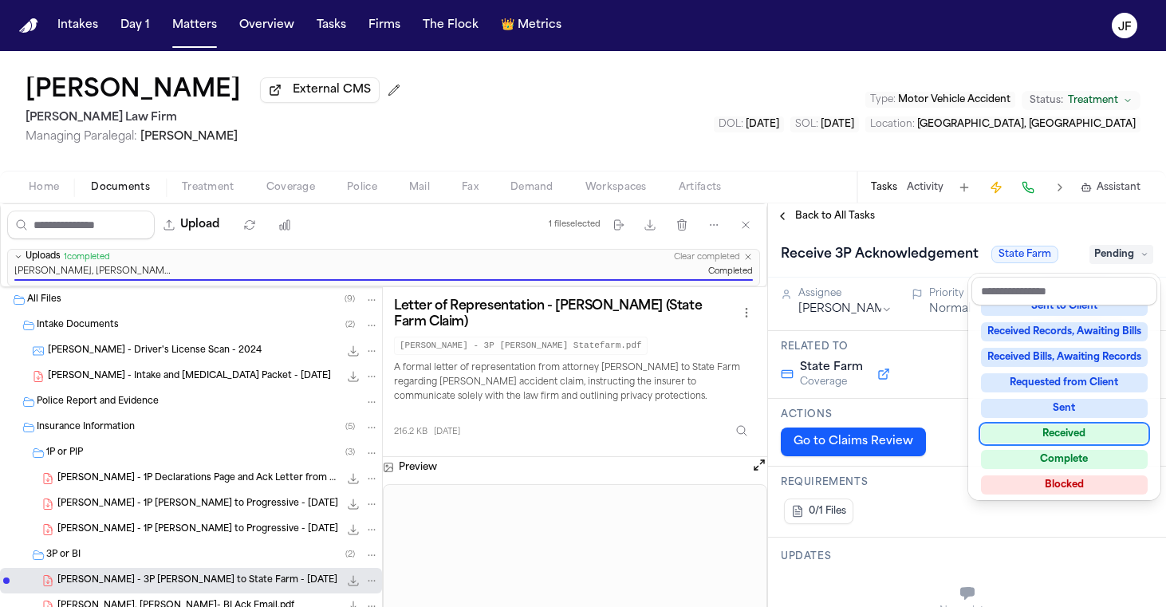
click at [1043, 438] on div "Received" at bounding box center [1064, 433] width 167 height 19
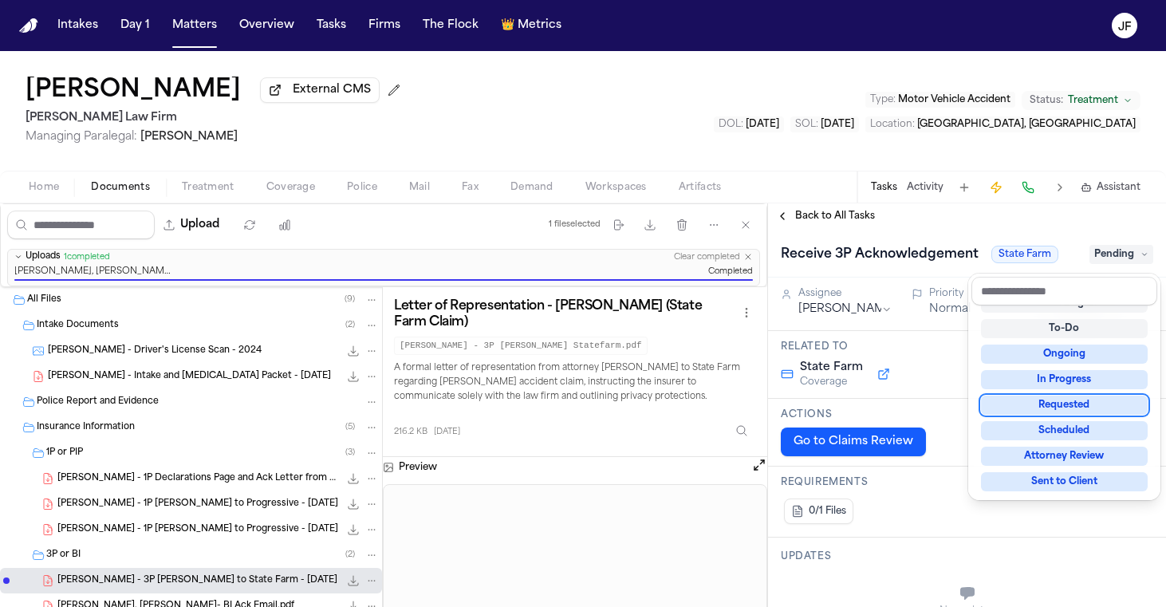
scroll to position [9, 0]
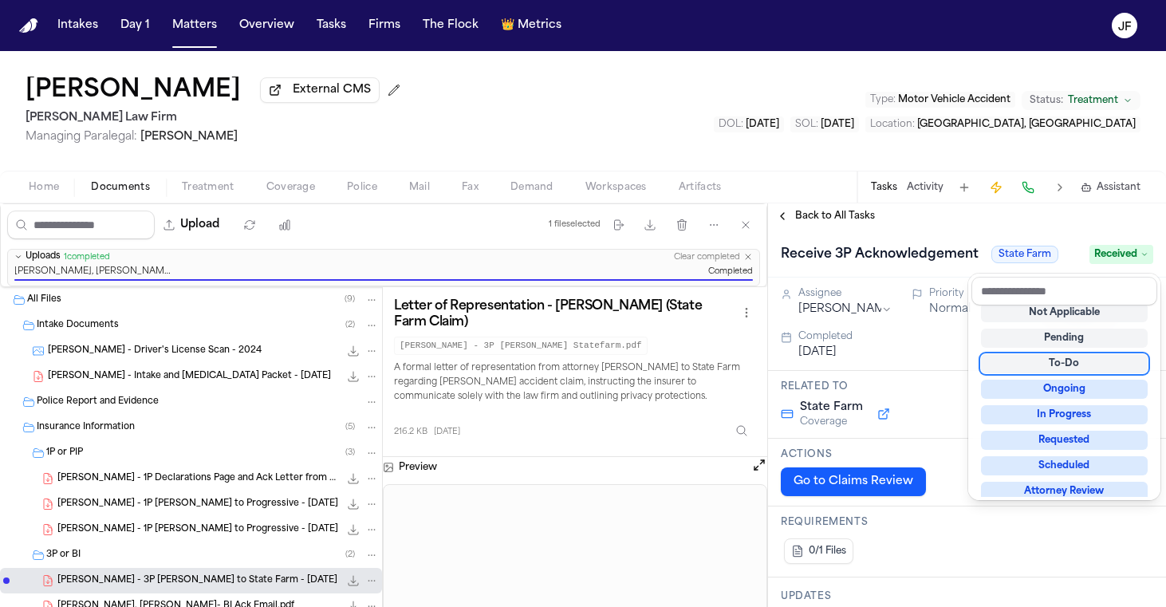
click at [901, 217] on div "Back to All Tasks Receive 3P Acknowledgement State Farm Received Assignee [PERS…" at bounding box center [967, 405] width 398 height 404
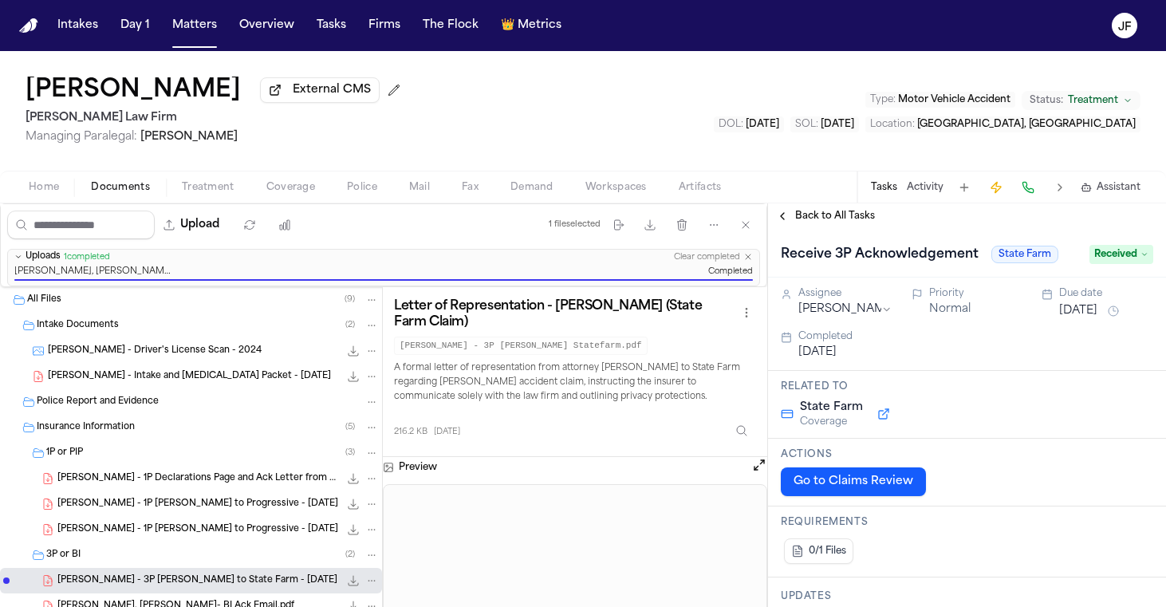
click at [868, 217] on span "Back to All Tasks" at bounding box center [835, 216] width 80 height 13
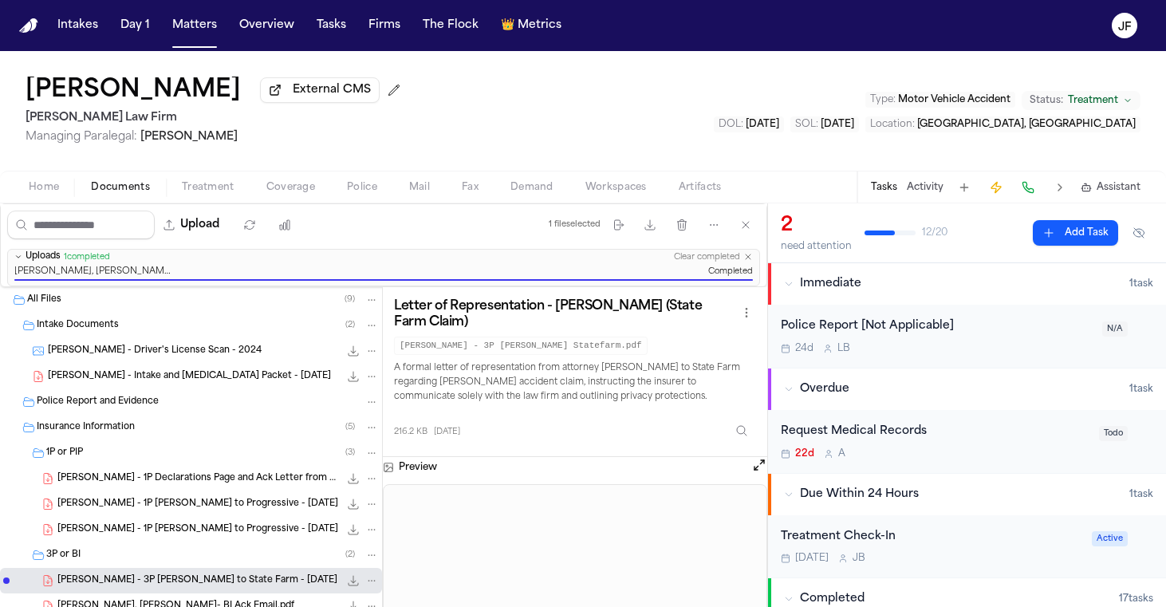
click at [991, 355] on div "24d L B" at bounding box center [937, 348] width 312 height 13
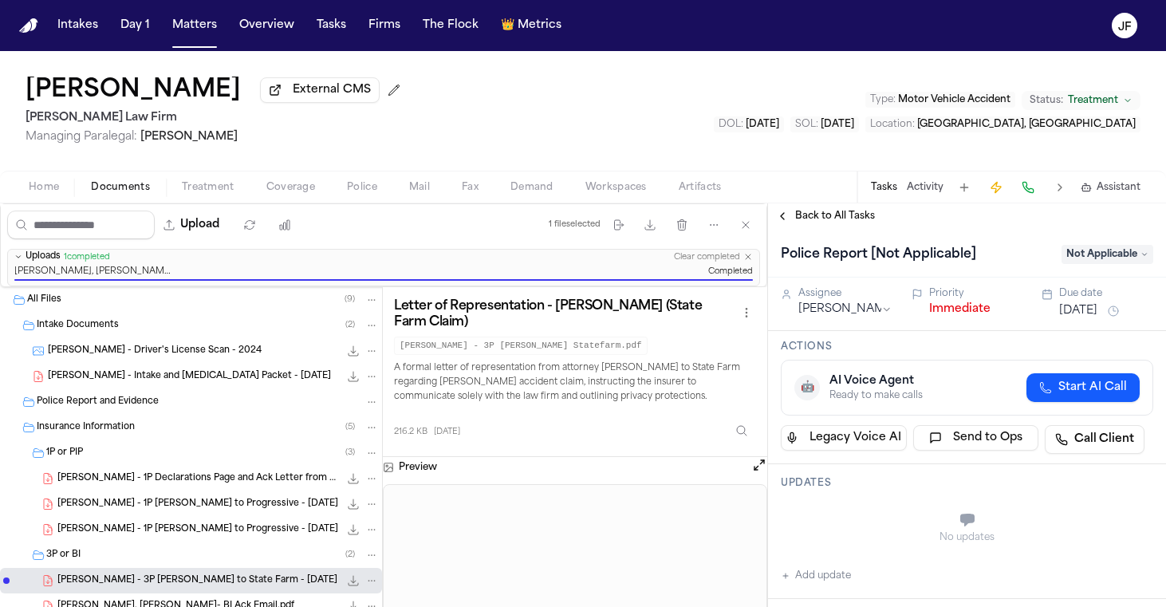
click at [944, 311] on button "Immediate" at bounding box center [959, 309] width 61 height 16
click at [832, 218] on span "Back to All Tasks" at bounding box center [835, 216] width 80 height 13
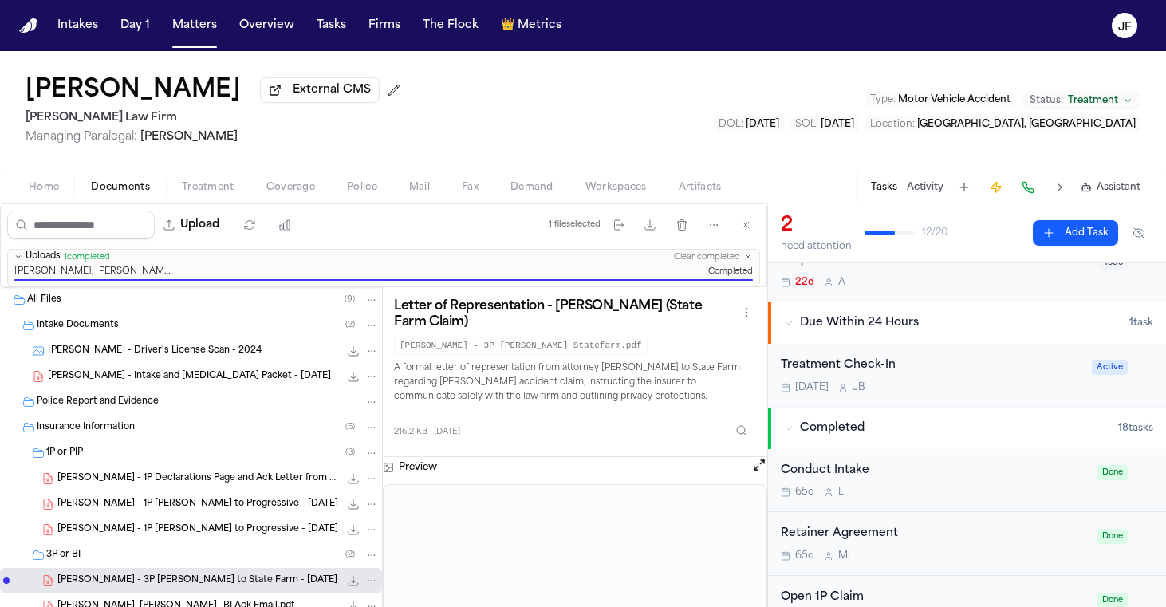
scroll to position [74, 0]
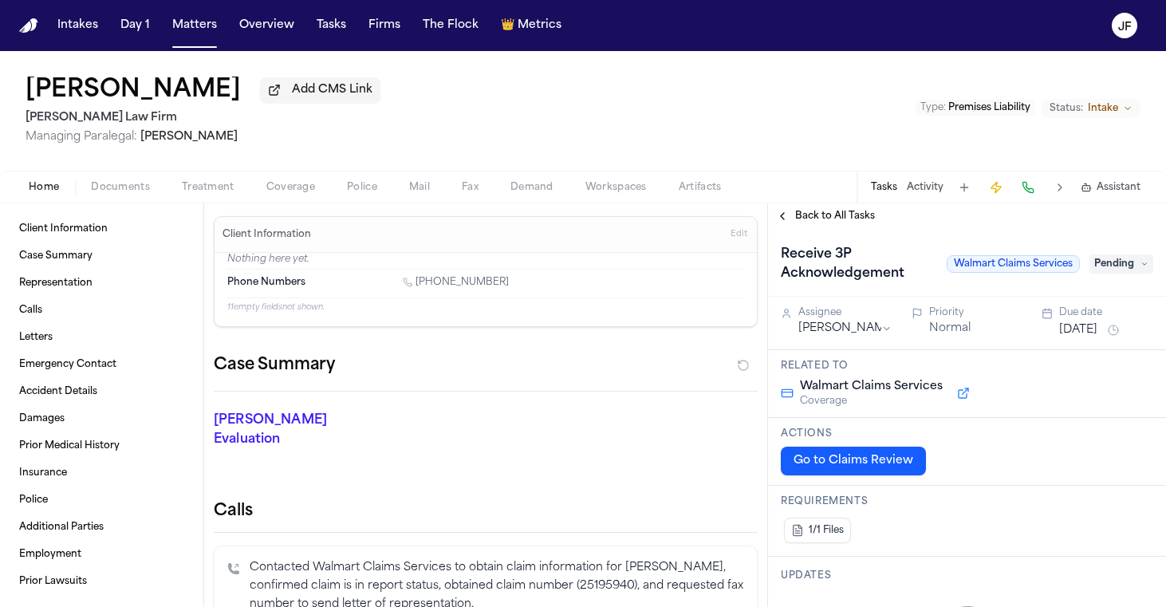
click at [108, 194] on span "Documents" at bounding box center [120, 187] width 59 height 13
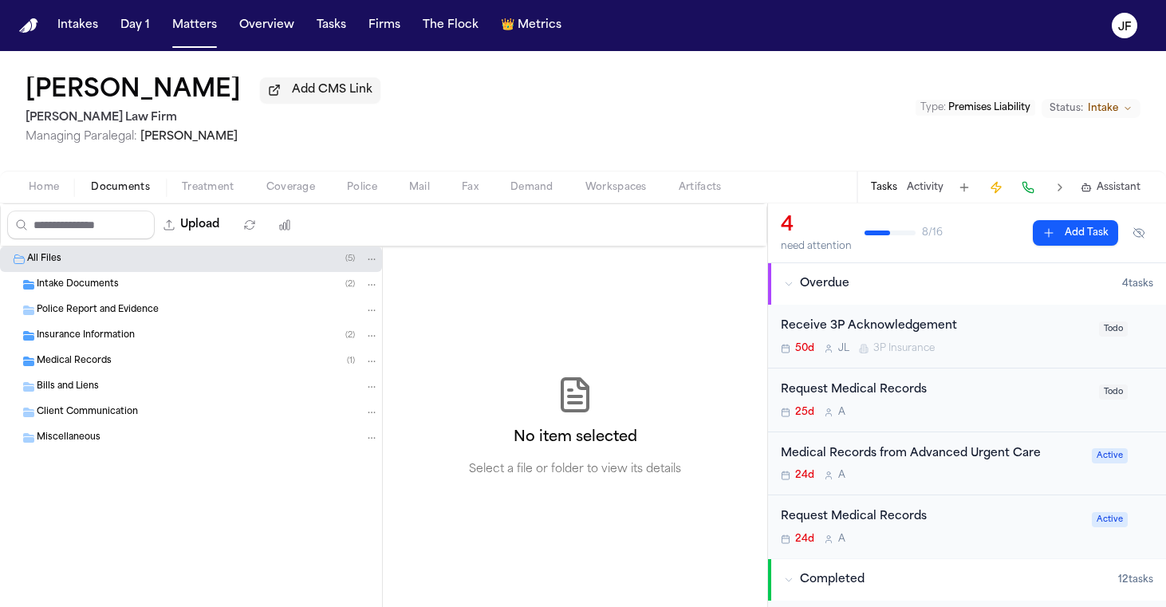
click at [260, 272] on div "All Files ( 5 )" at bounding box center [191, 259] width 382 height 26
click at [246, 343] on div "Insurance Information ( 2 )" at bounding box center [208, 336] width 342 height 14
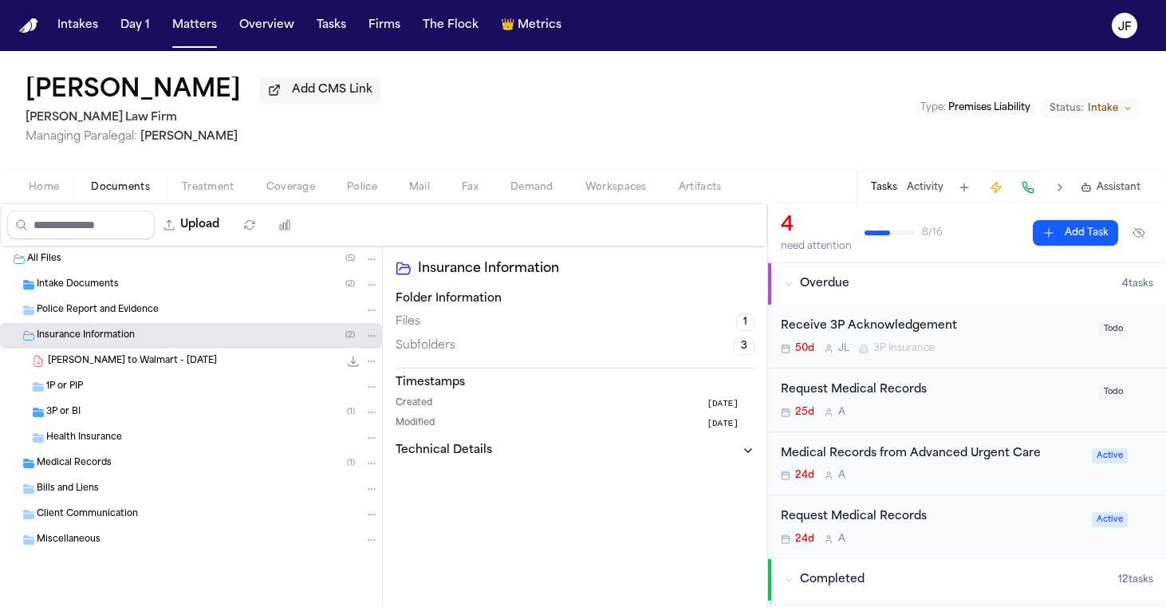
click at [214, 431] on div "Health Insurance" at bounding box center [191, 438] width 382 height 26
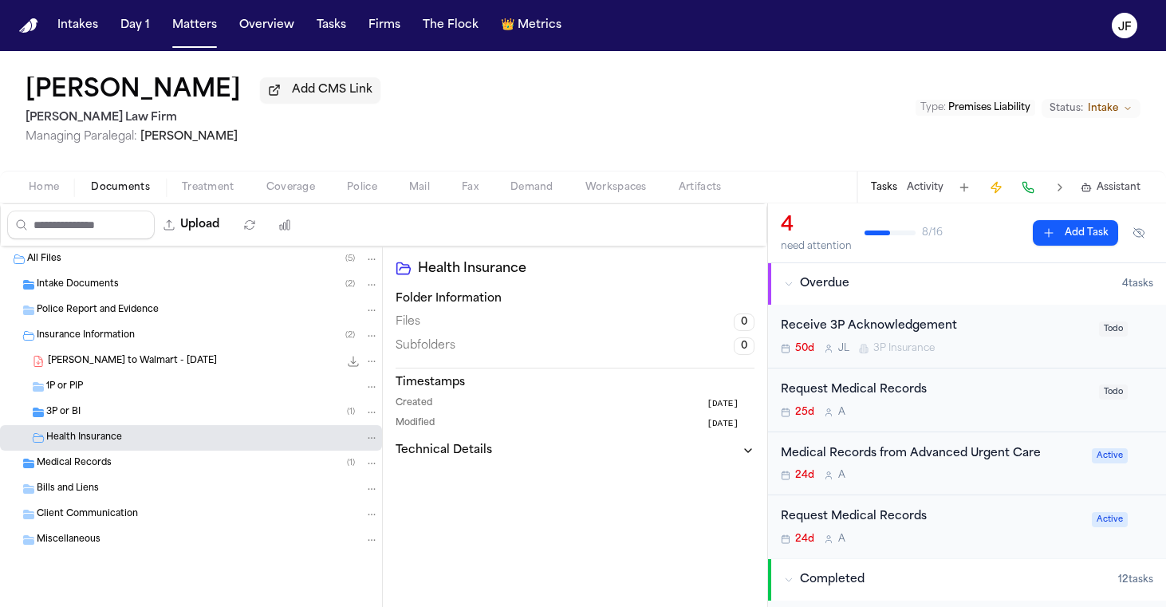
click at [220, 419] on div "3P or BI ( 1 )" at bounding box center [212, 412] width 333 height 14
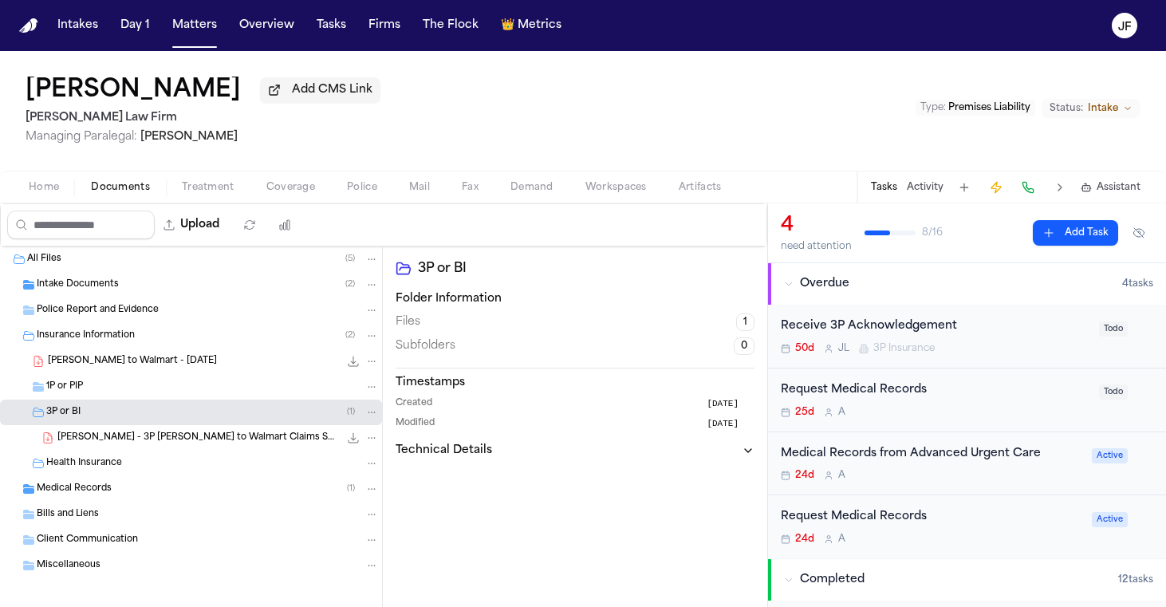
click at [221, 439] on span "[PERSON_NAME] - 3P [PERSON_NAME] to Walmart Claims Services - [DATE]" at bounding box center [198, 439] width 282 height 14
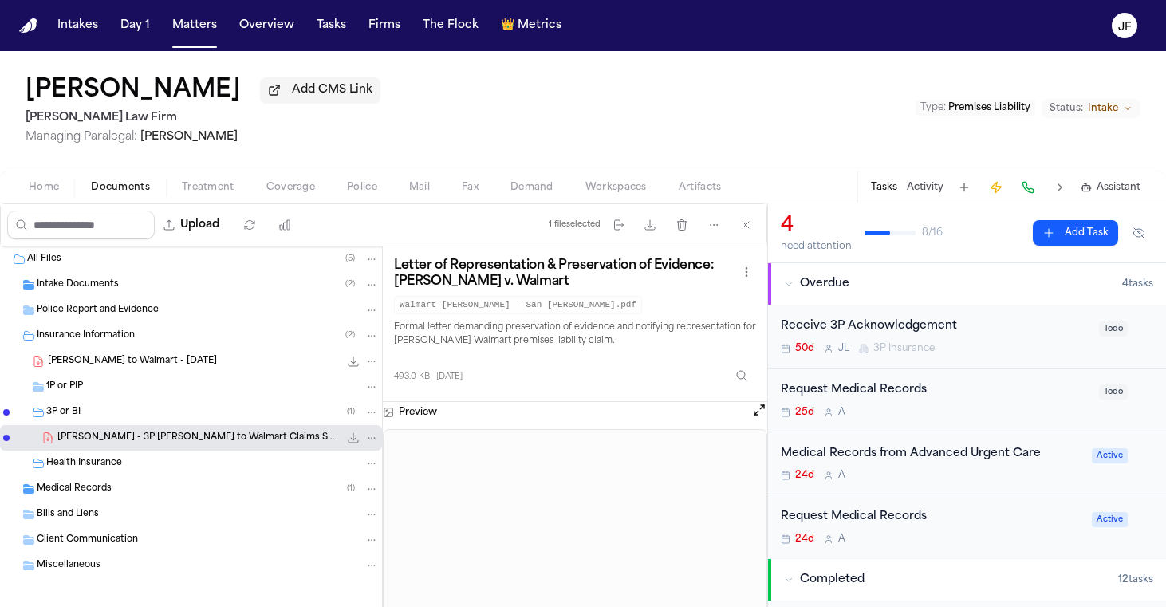
click at [303, 98] on span "Add CMS Link" at bounding box center [332, 90] width 81 height 16
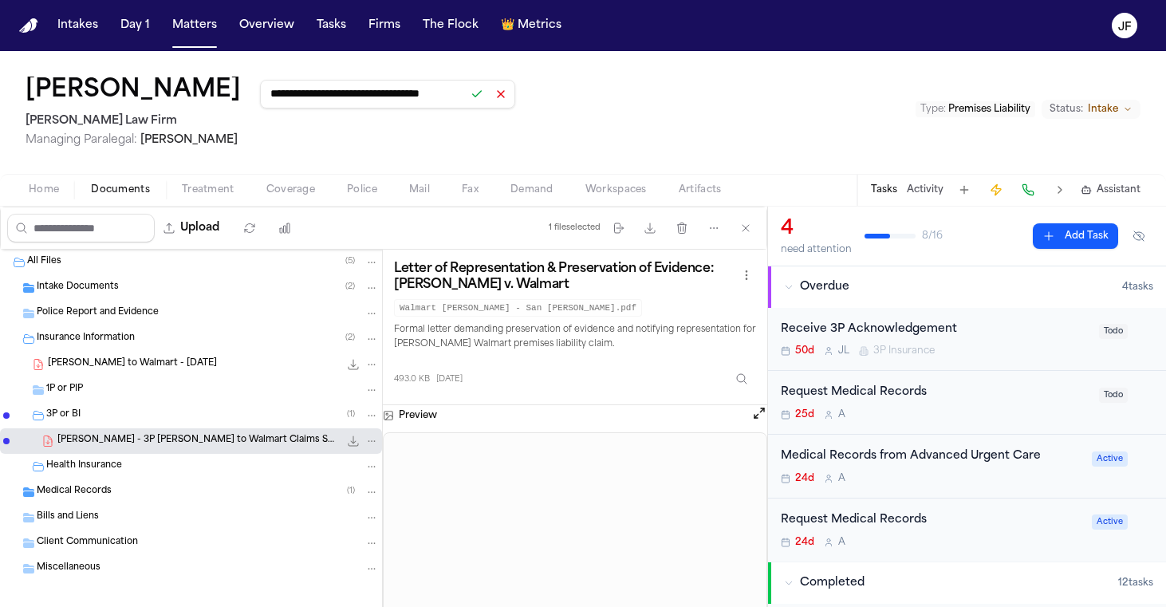
type input "**********"
click at [466, 105] on button at bounding box center [477, 94] width 22 height 22
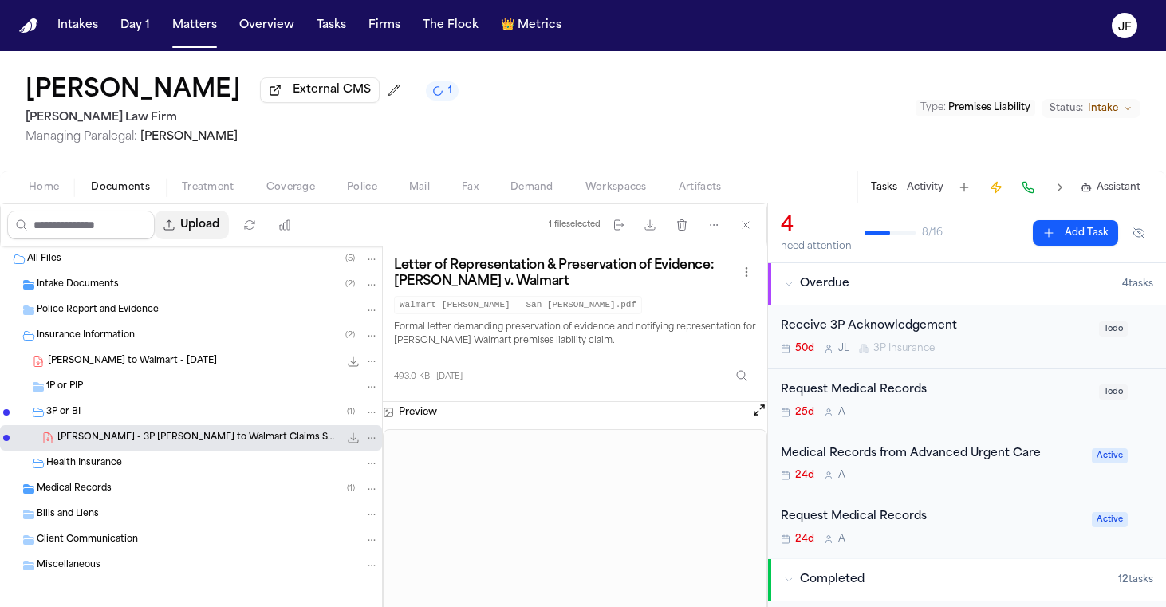
click at [175, 231] on icon "button" at bounding box center [169, 225] width 13 height 13
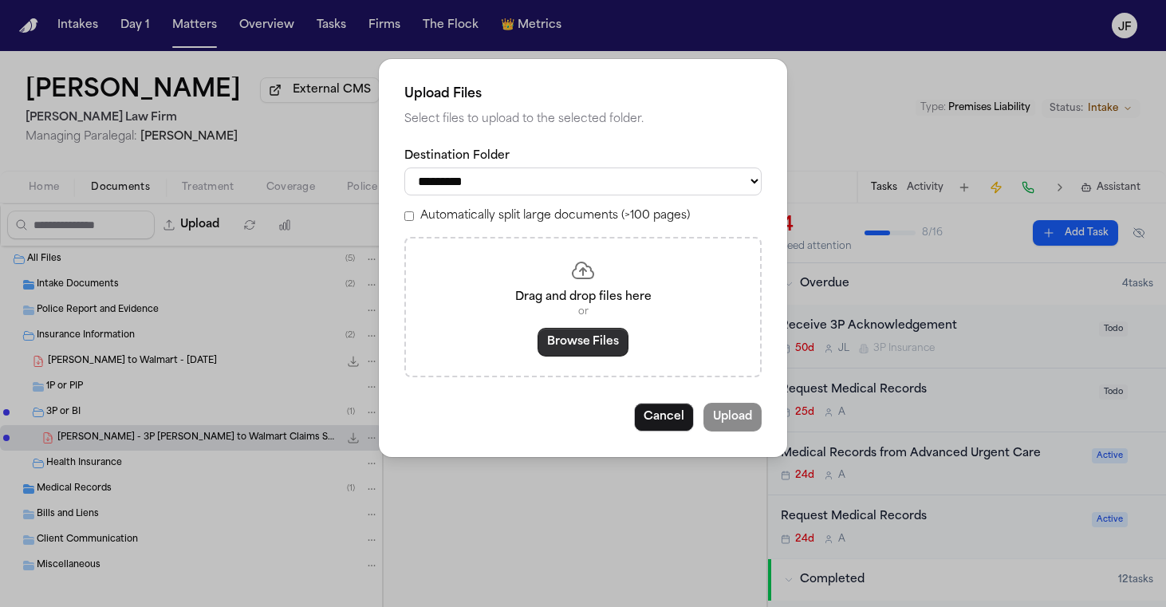
click at [589, 341] on button "Browse Files" at bounding box center [583, 342] width 91 height 29
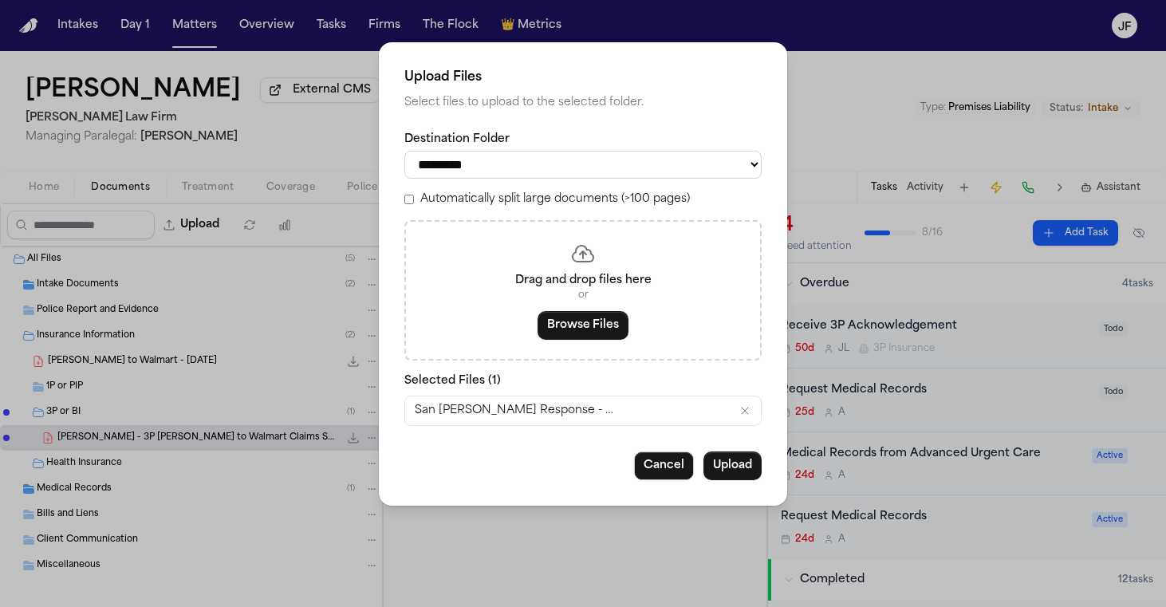
select select "**********"
click at [742, 460] on button "Upload" at bounding box center [732, 465] width 58 height 29
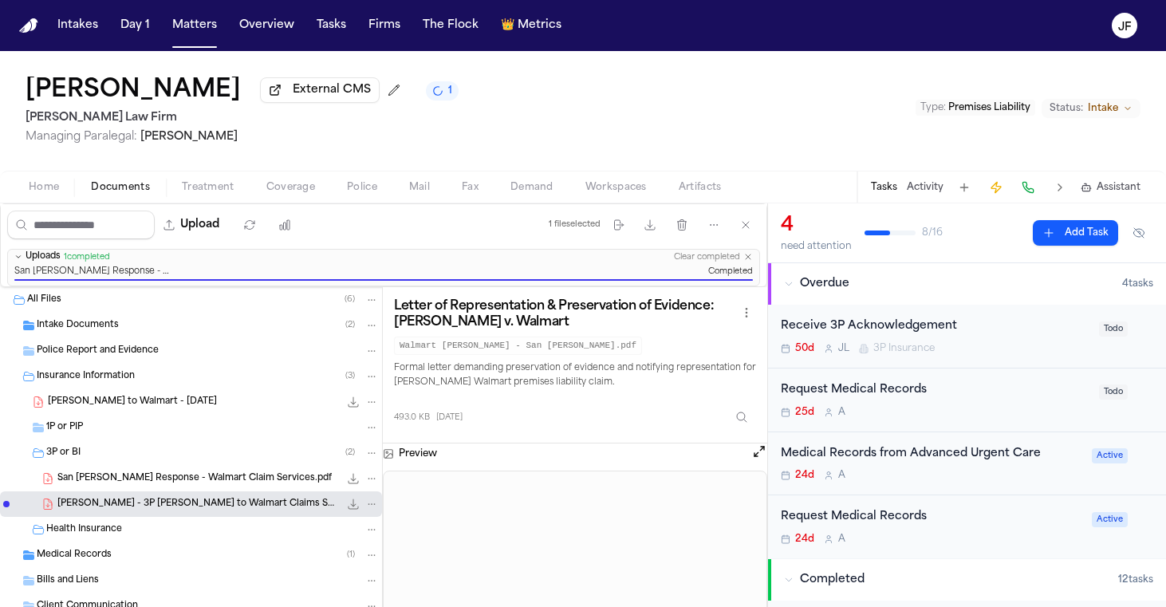
click at [932, 329] on div "Receive 3P Acknowledgement" at bounding box center [935, 326] width 309 height 18
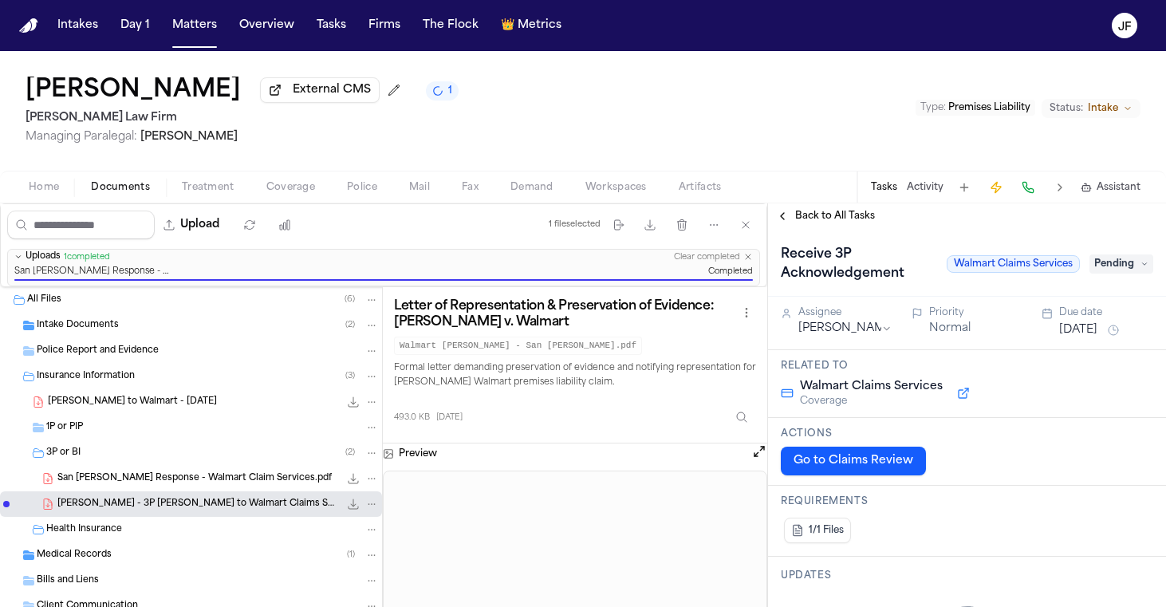
click at [1110, 267] on span "Pending" at bounding box center [1122, 263] width 64 height 19
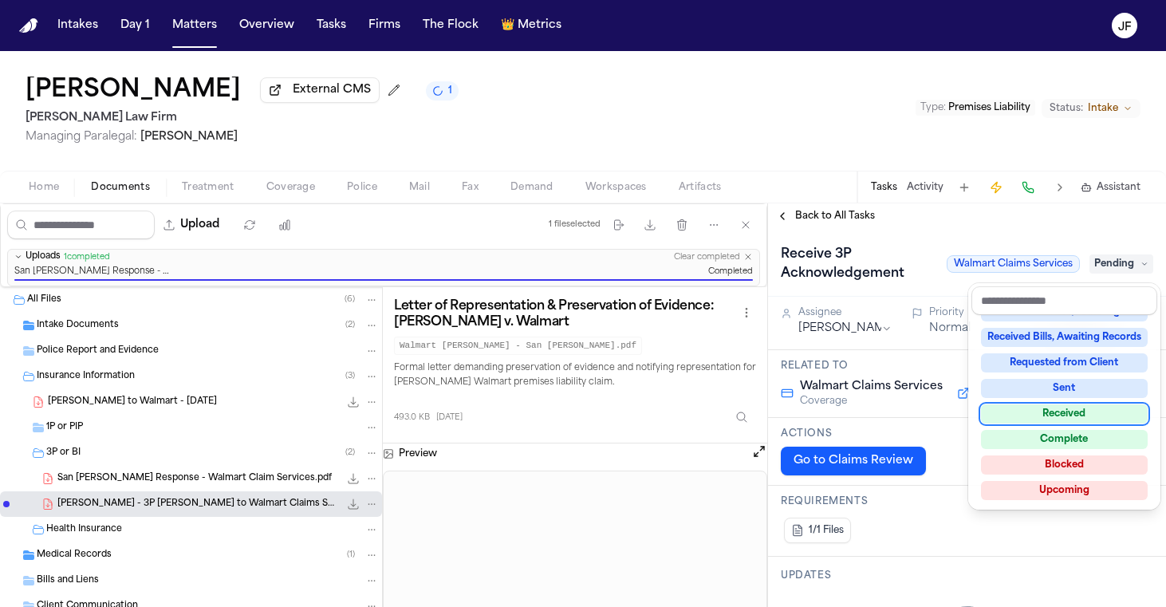
click at [1066, 418] on div "Received" at bounding box center [1064, 413] width 167 height 19
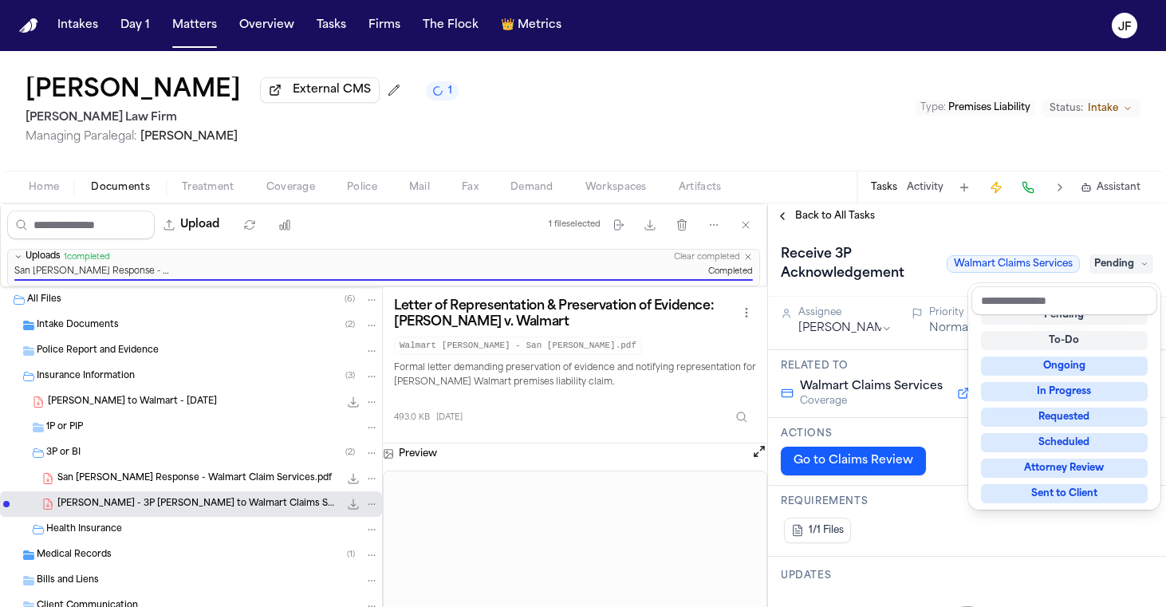
scroll to position [6, 0]
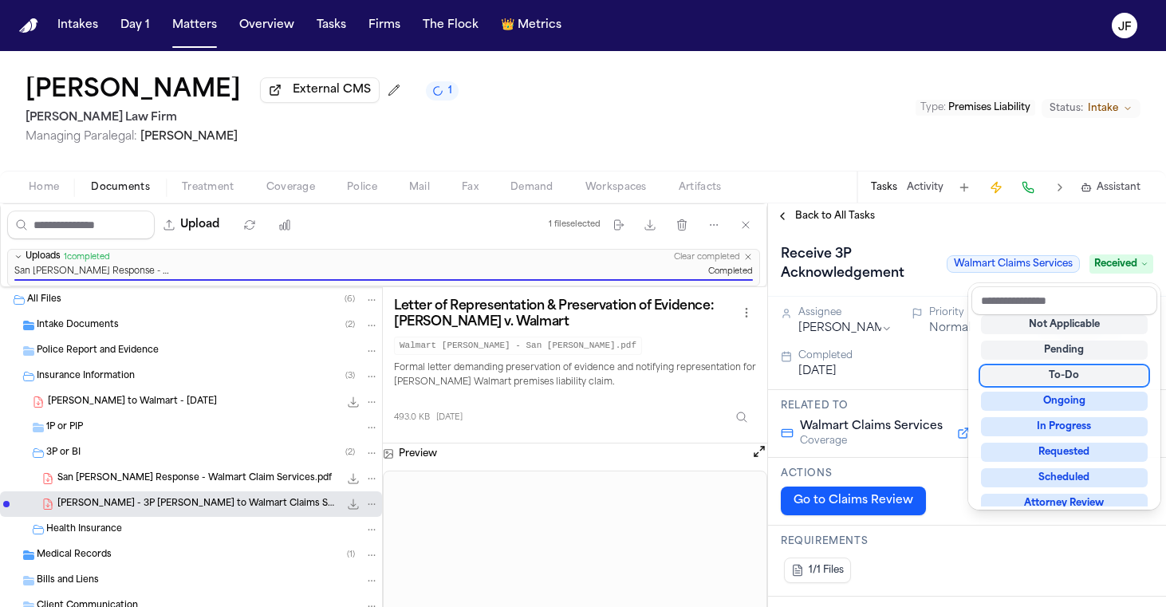
click at [878, 252] on div "Receive 3P Acknowledgement Walmart Claims Services Received" at bounding box center [967, 264] width 372 height 45
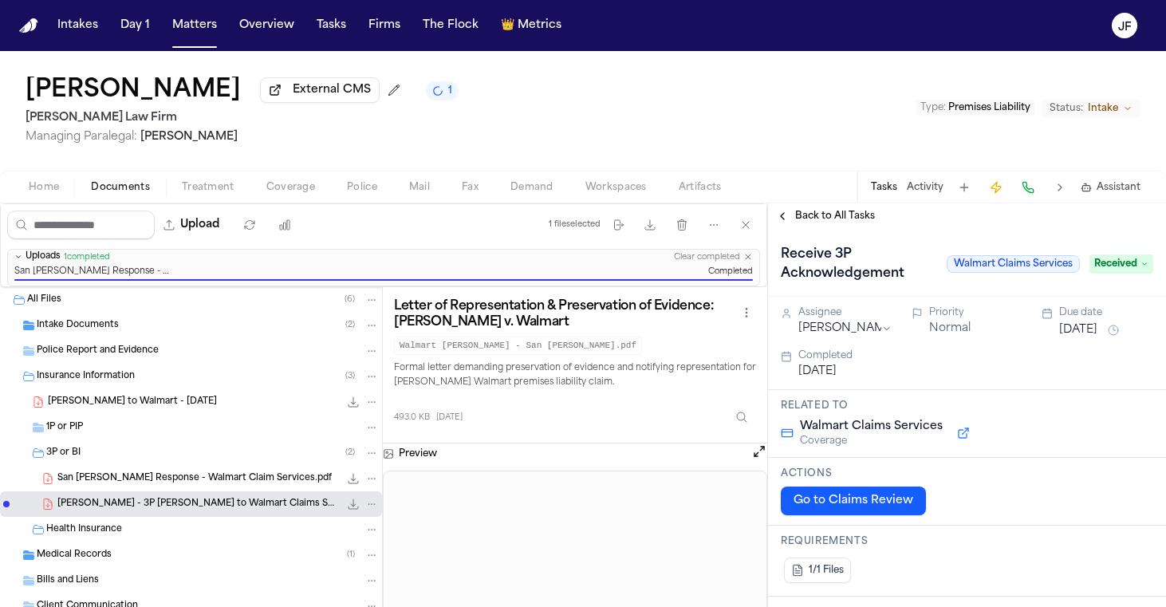
click at [853, 229] on div "Back to All Tasks" at bounding box center [967, 216] width 398 height 26
click at [845, 220] on span "Back to All Tasks" at bounding box center [835, 216] width 80 height 13
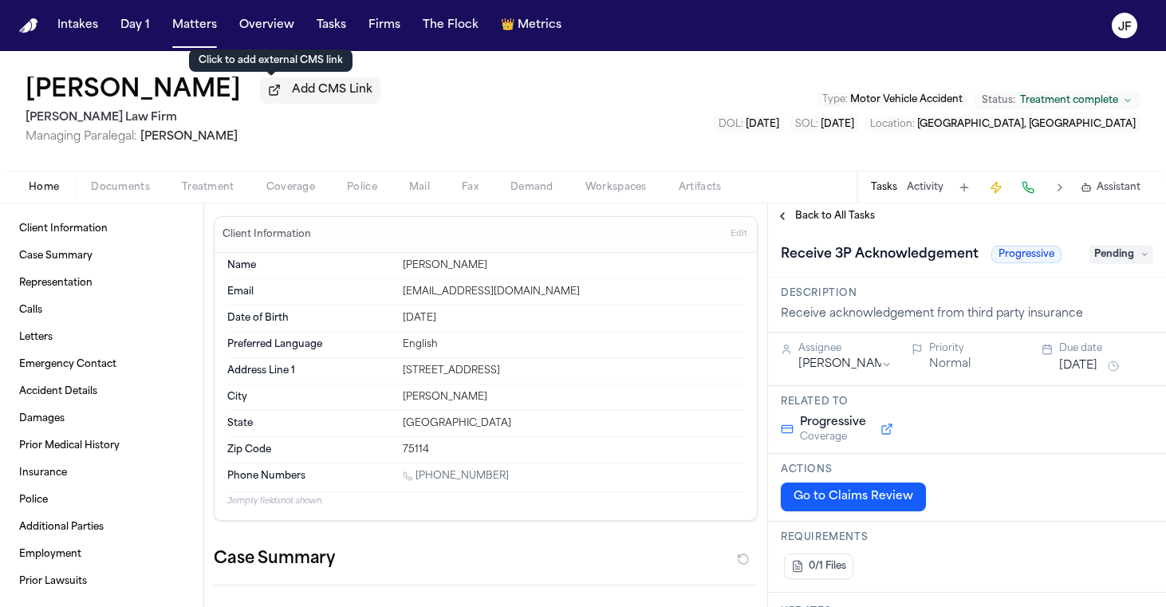
click at [292, 96] on span "Add CMS Link" at bounding box center [332, 90] width 81 height 16
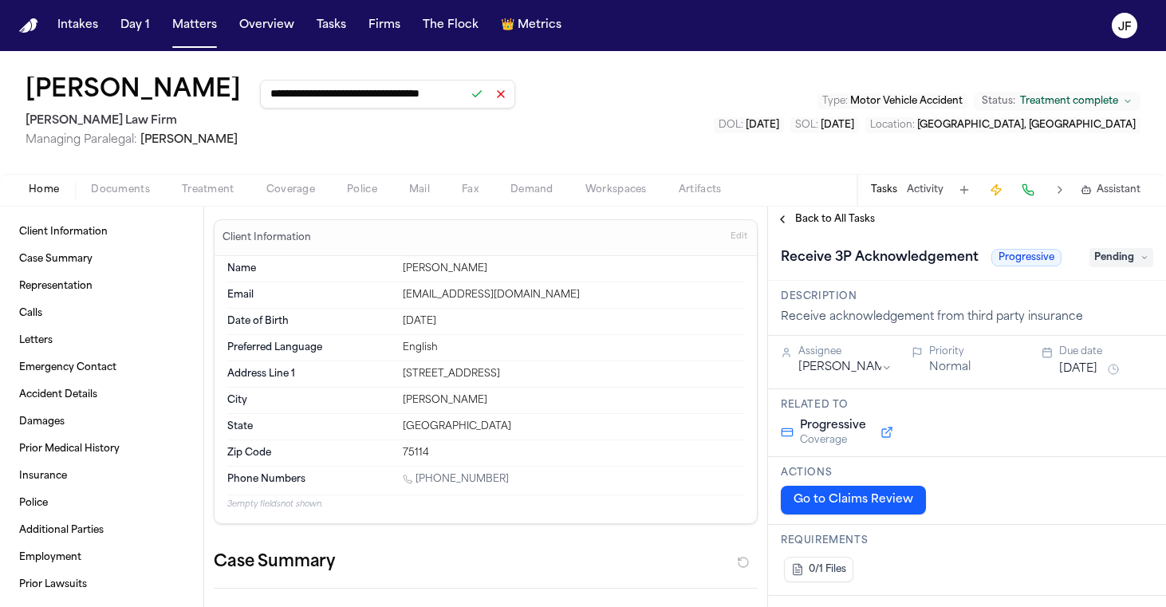
type input "**********"
click at [466, 104] on button at bounding box center [477, 94] width 22 height 22
click at [525, 131] on div "**********" at bounding box center [583, 112] width 1166 height 123
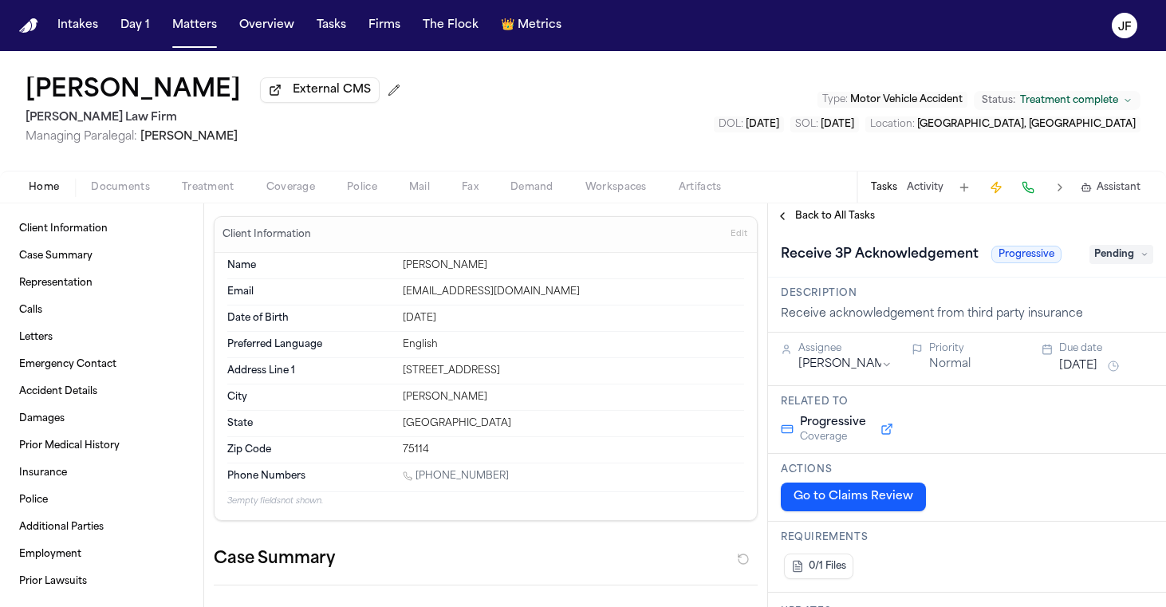
click at [141, 197] on span "button" at bounding box center [120, 196] width 78 height 2
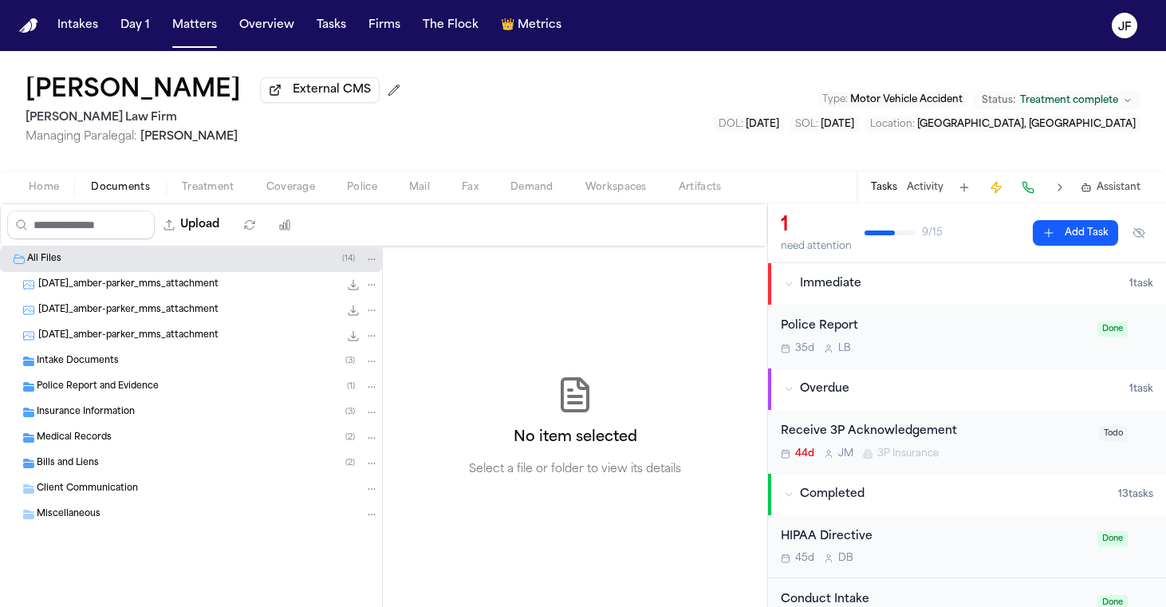
click at [100, 425] on div "Insurance Information ( 3 )" at bounding box center [191, 413] width 382 height 26
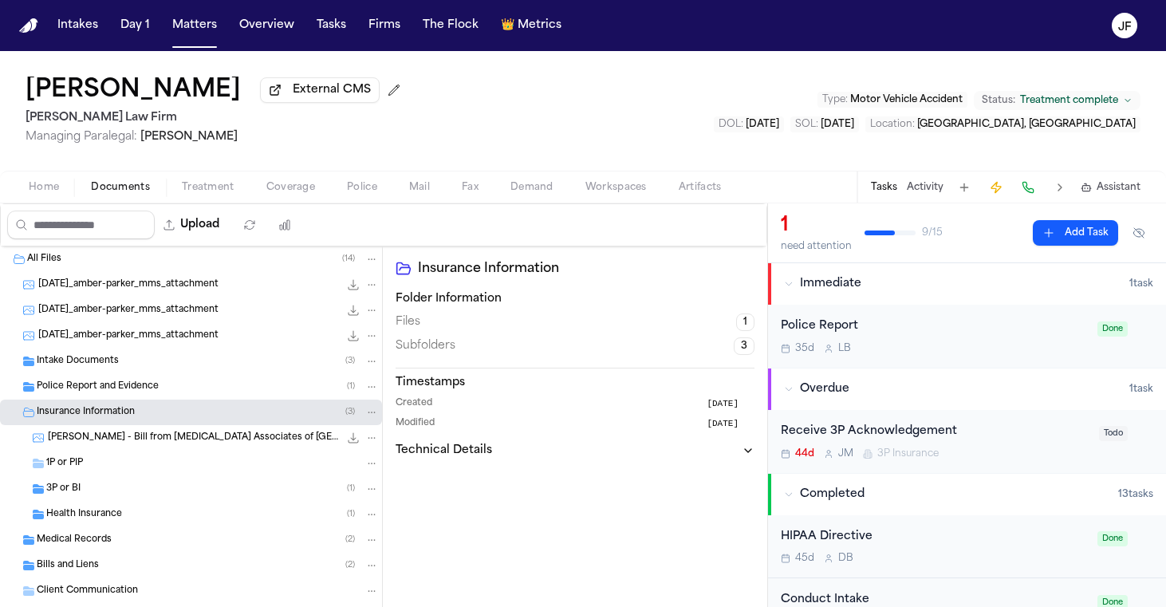
click at [132, 483] on div "3P or BI ( 1 )" at bounding box center [191, 489] width 382 height 26
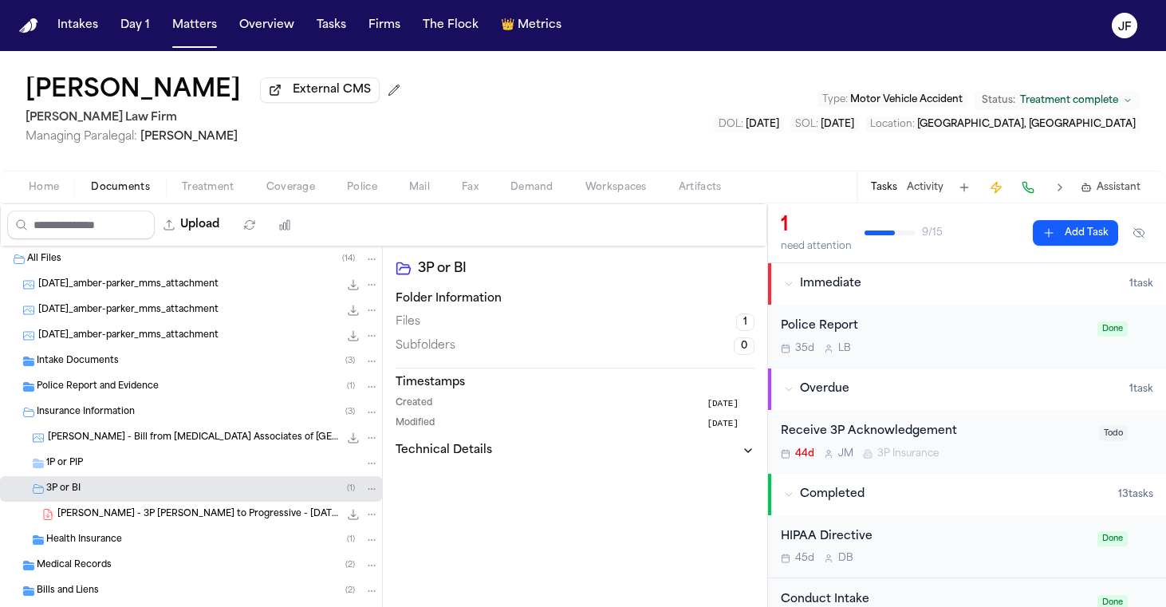
click at [347, 517] on icon "File: A. Parker - 3P LOR to Progressive - 8.14.25" at bounding box center [353, 514] width 13 height 13
click at [260, 502] on div "3P or BI ( 1 )" at bounding box center [191, 489] width 382 height 26
click at [263, 491] on div "3P or BI ( 1 )" at bounding box center [212, 489] width 333 height 14
click at [265, 521] on div "[PERSON_NAME] - 3P [PERSON_NAME] to Progressive - [DATE] 210.1 KB • PDF" at bounding box center [217, 514] width 321 height 16
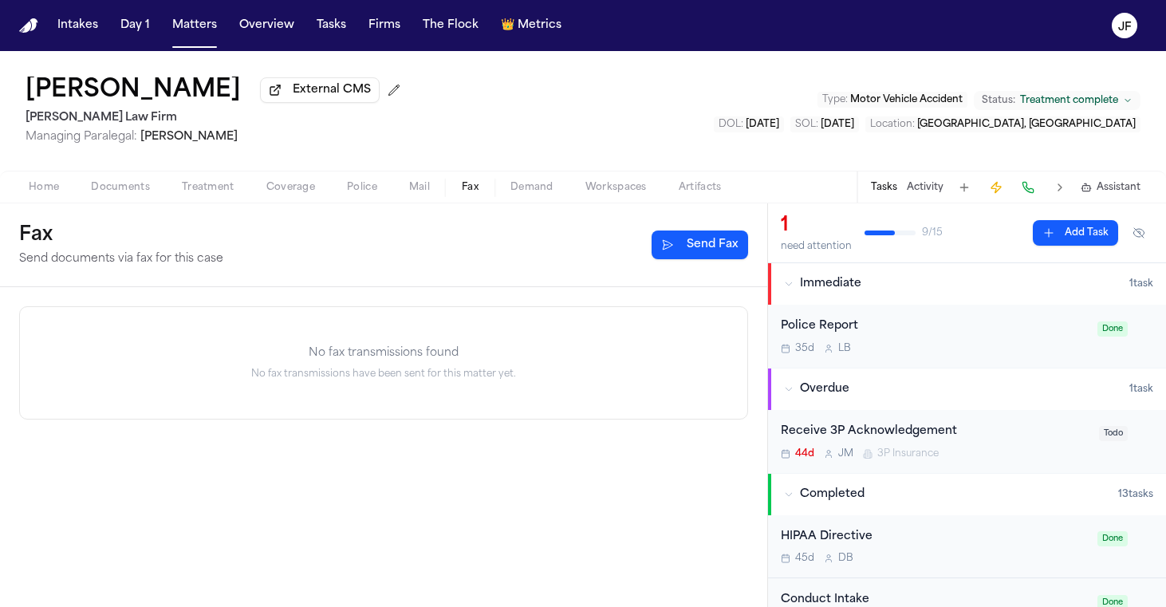
click at [471, 194] on span "Fax" at bounding box center [470, 187] width 17 height 13
click at [677, 248] on button "Send Fax" at bounding box center [700, 245] width 97 height 29
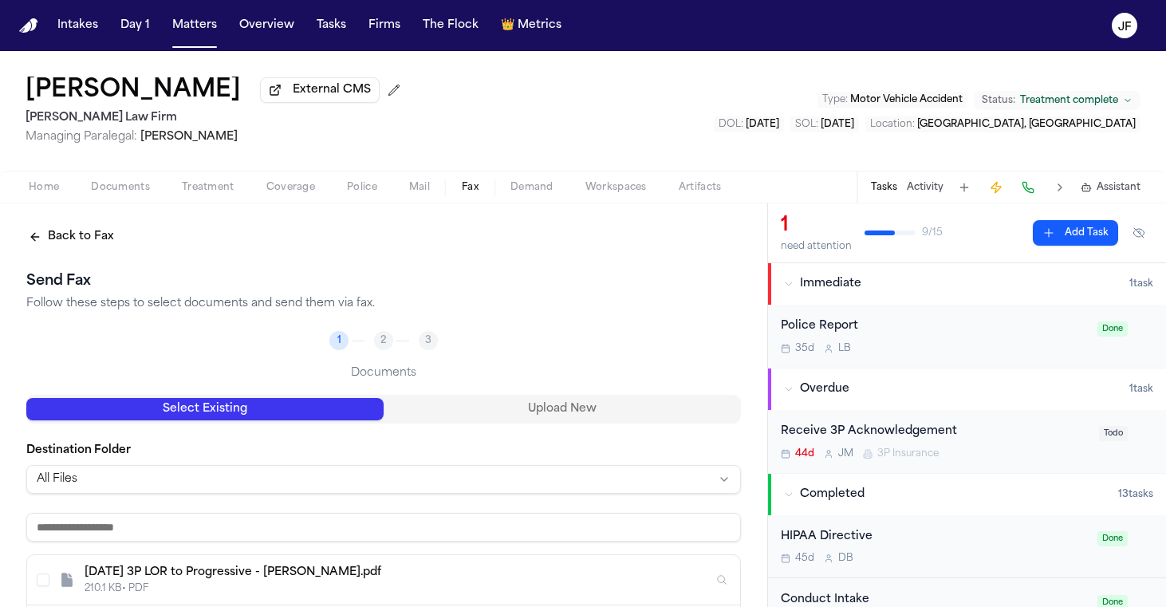
click at [301, 493] on html "Intakes Day 1 Matters Overview Tasks Firms The Flock 👑 Metrics [PERSON_NAME] Ex…" at bounding box center [583, 303] width 1166 height 607
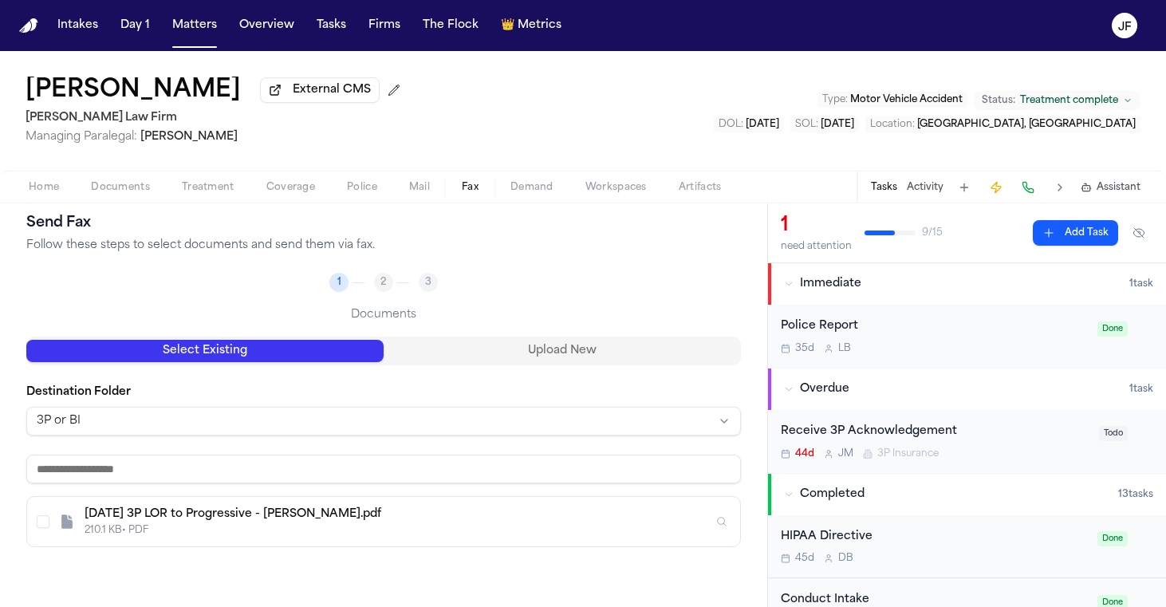
click at [258, 530] on div "210.1 KB • PDF" at bounding box center [399, 530] width 629 height 13
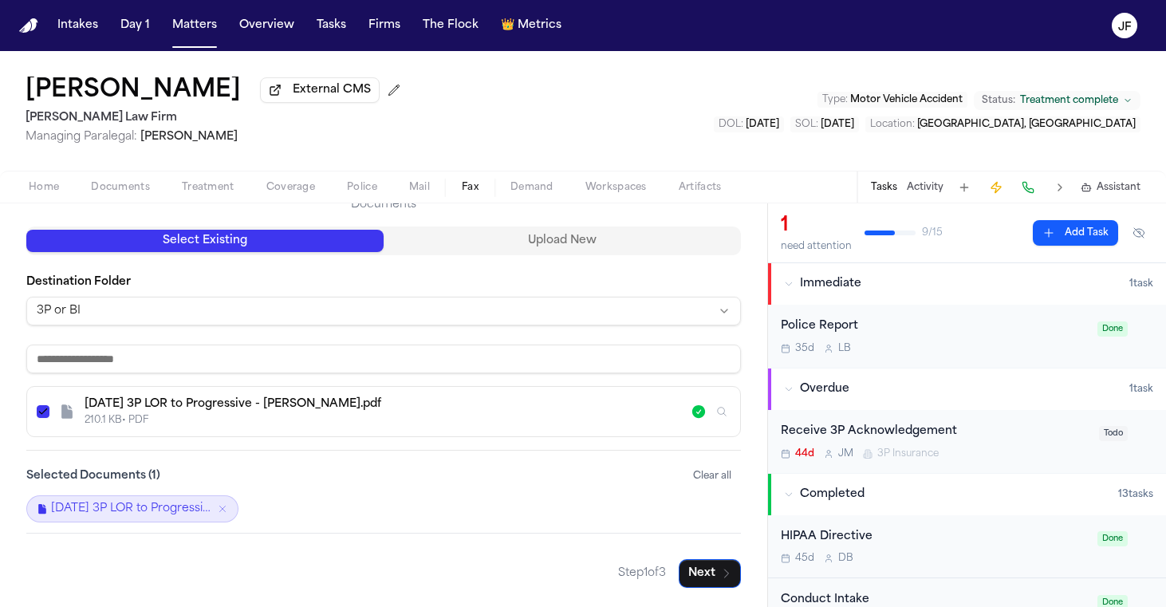
scroll to position [171, 0]
click at [701, 592] on div "Back to Fax Send Fax Follow these steps to select documents and send them via f…" at bounding box center [383, 321] width 767 height 572
click at [701, 578] on button "Next" at bounding box center [710, 573] width 62 height 29
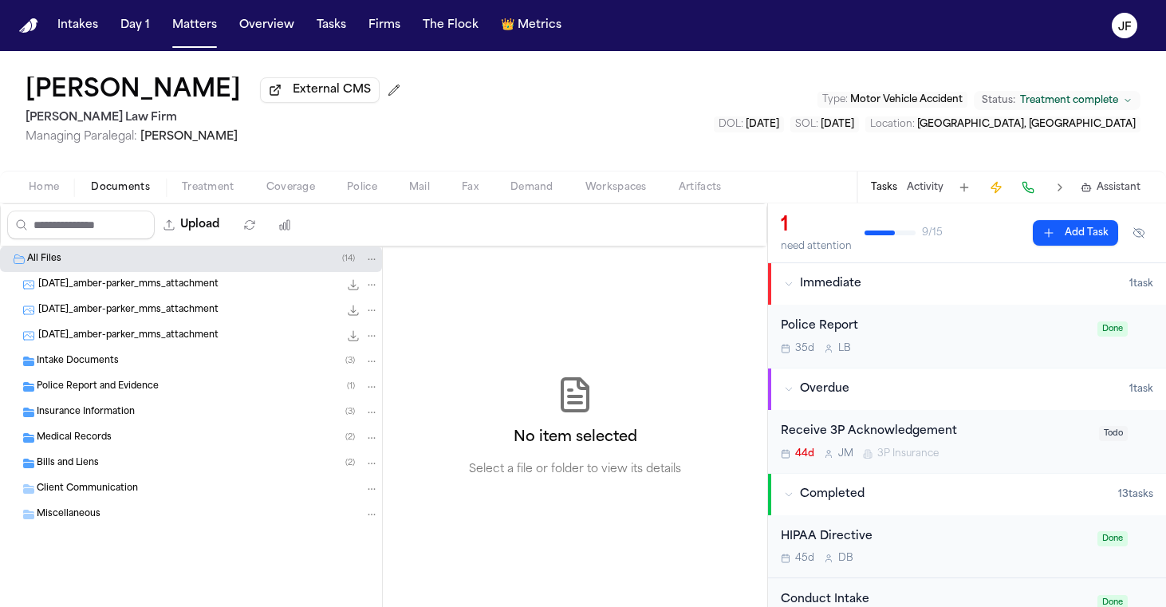
click at [142, 194] on span "Documents" at bounding box center [120, 187] width 59 height 13
click at [114, 425] on div "Insurance Information ( 3 )" at bounding box center [191, 413] width 382 height 26
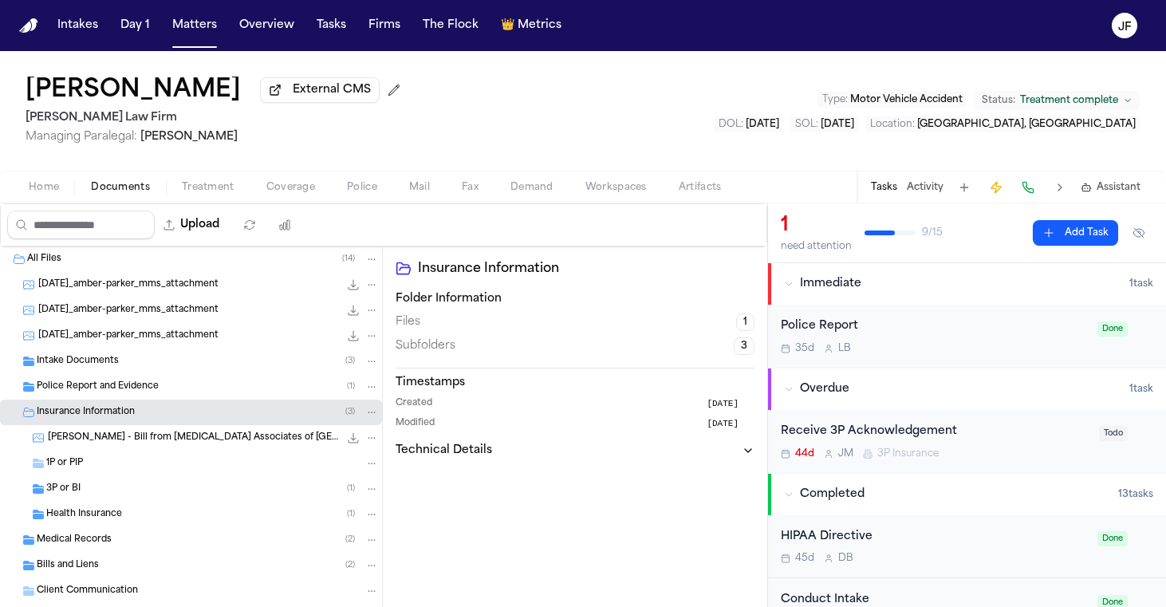
click at [152, 489] on div "3P or BI ( 1 )" at bounding box center [212, 489] width 333 height 14
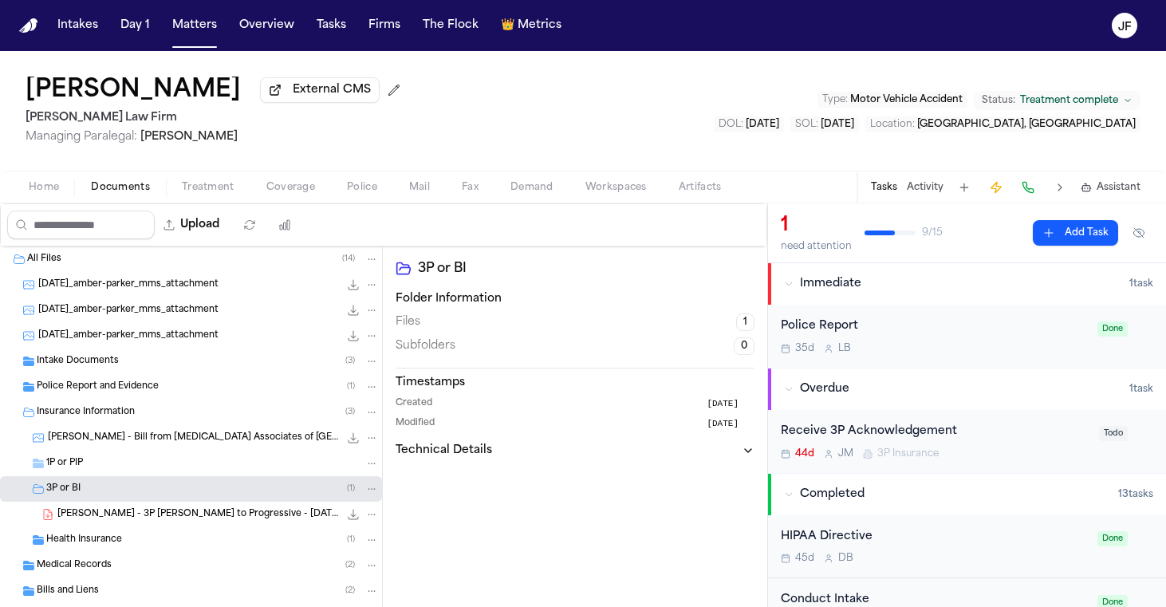
click at [347, 518] on icon "File: A. Parker - 3P LOR to Progressive - 8.14.25" at bounding box center [353, 514] width 13 height 13
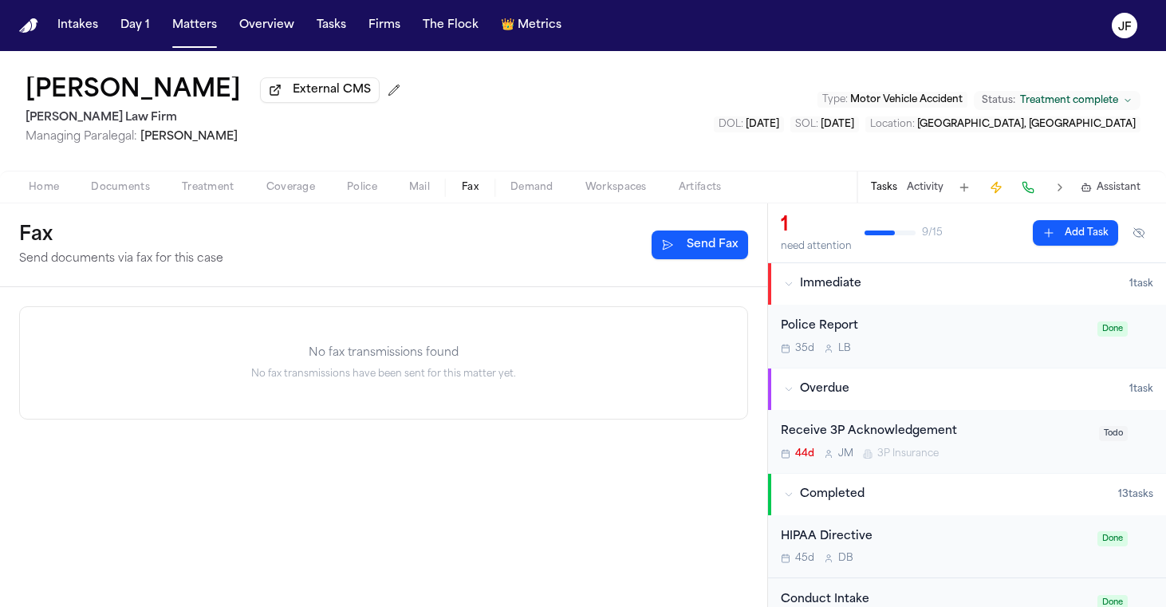
click at [446, 195] on button "Fax" at bounding box center [470, 187] width 49 height 19
click at [687, 246] on button "Send Fax" at bounding box center [700, 245] width 97 height 29
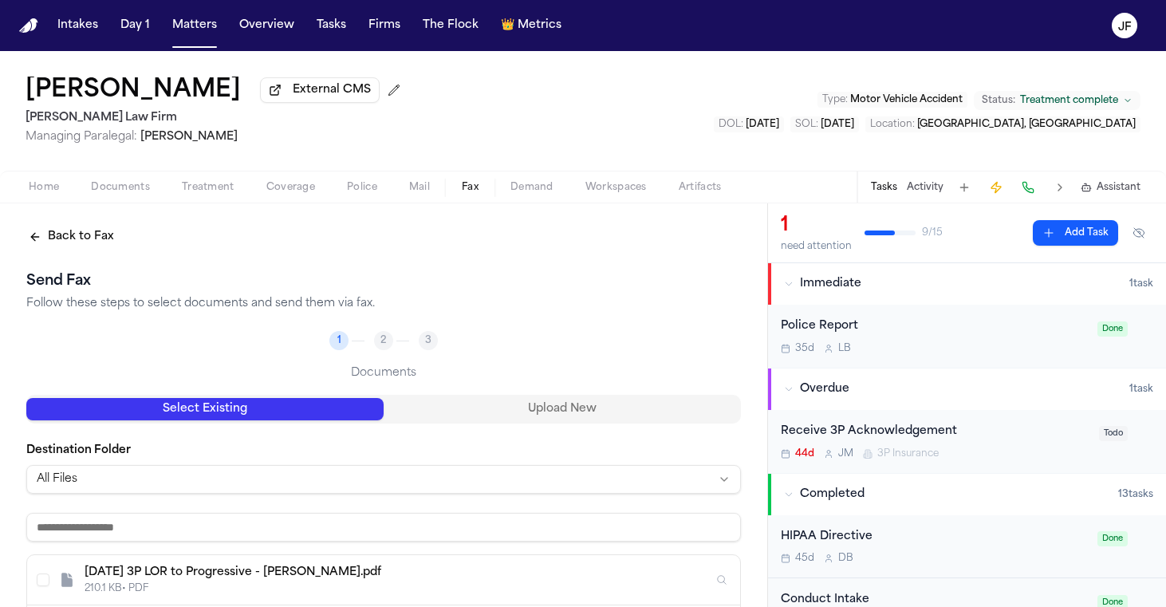
click at [349, 475] on html "Intakes Day 1 Matters Overview Tasks Firms The Flock 👑 Metrics [PERSON_NAME] Ex…" at bounding box center [583, 303] width 1166 height 607
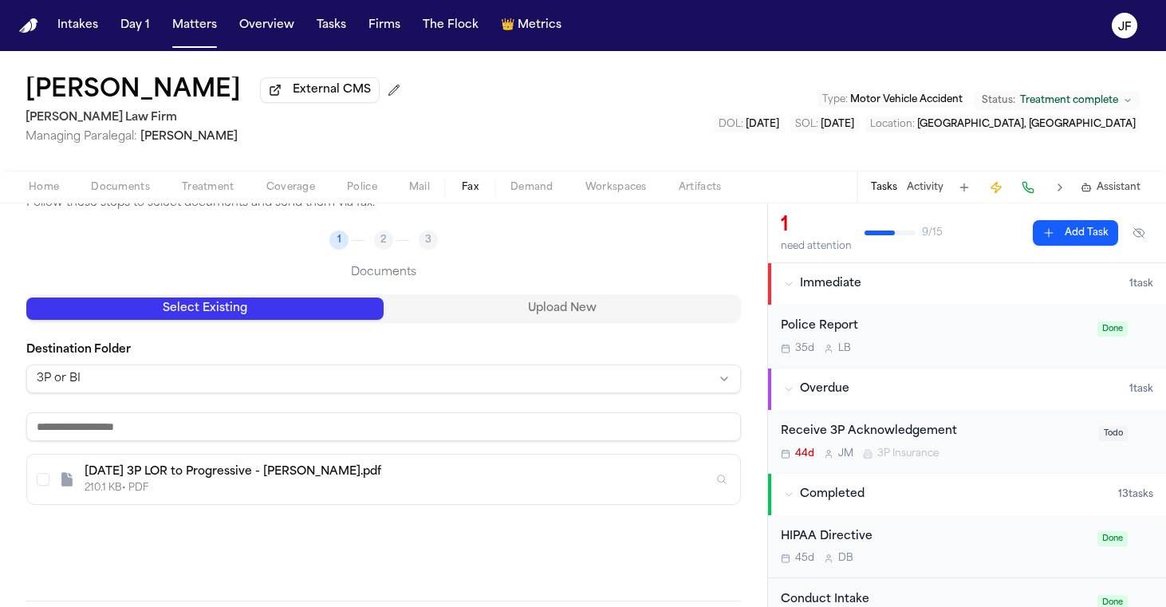
scroll to position [124, 0]
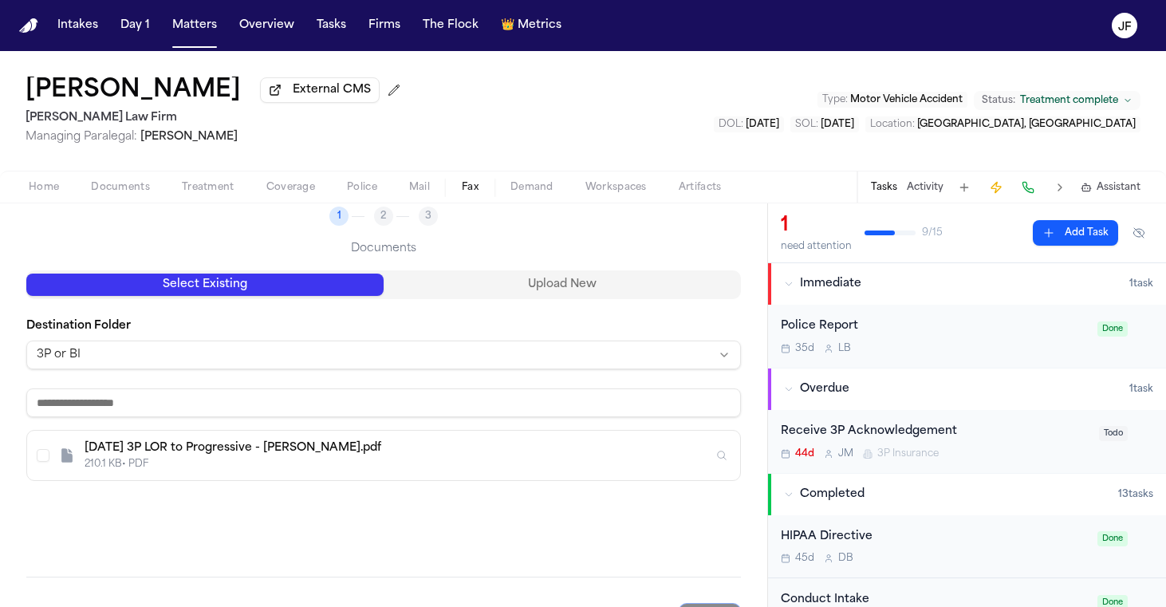
click at [341, 510] on div "Select Existing Upload New Destination Folder 3P or BI [DATE] 3P LOR to Progres…" at bounding box center [383, 423] width 715 height 306
click at [370, 464] on div "210.1 KB • PDF" at bounding box center [399, 464] width 629 height 13
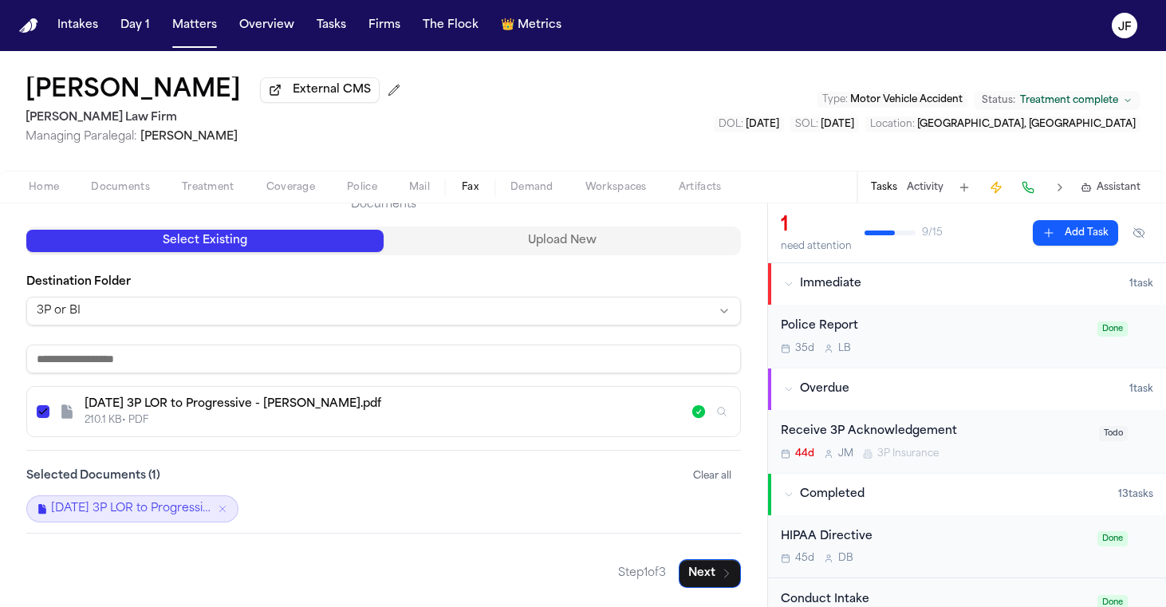
click at [714, 552] on div "Step 1 of 3 Next" at bounding box center [383, 560] width 715 height 55
click at [711, 567] on button "Next" at bounding box center [710, 573] width 62 height 29
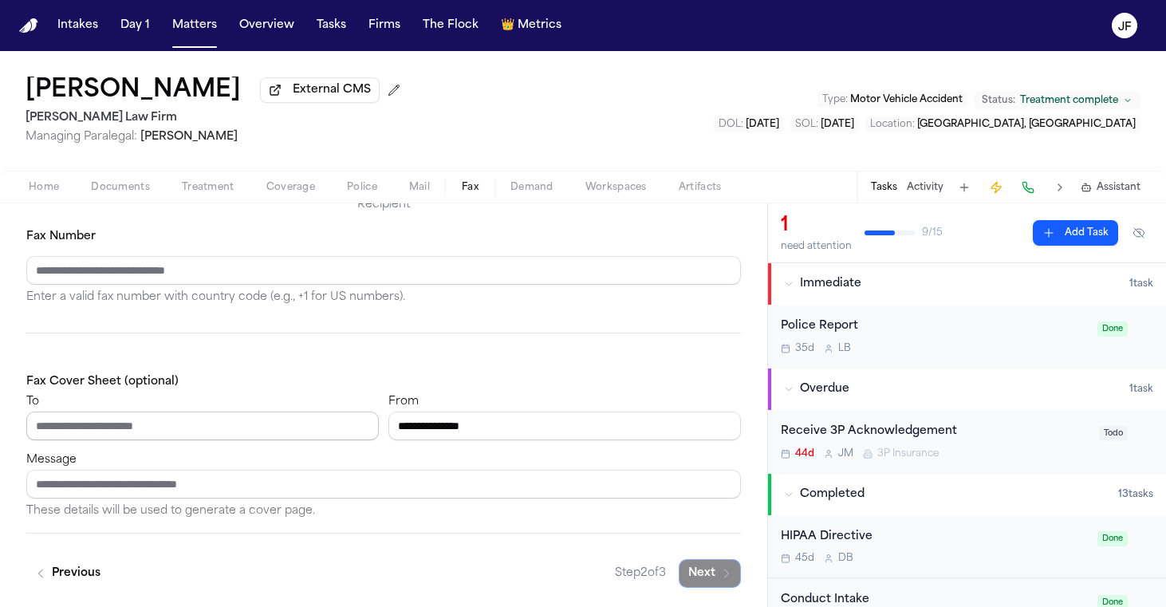
type input "**********"
paste input "**********"
click at [26, 426] on input "**********" at bounding box center [202, 426] width 353 height 29
type input "**********"
paste input "**********"
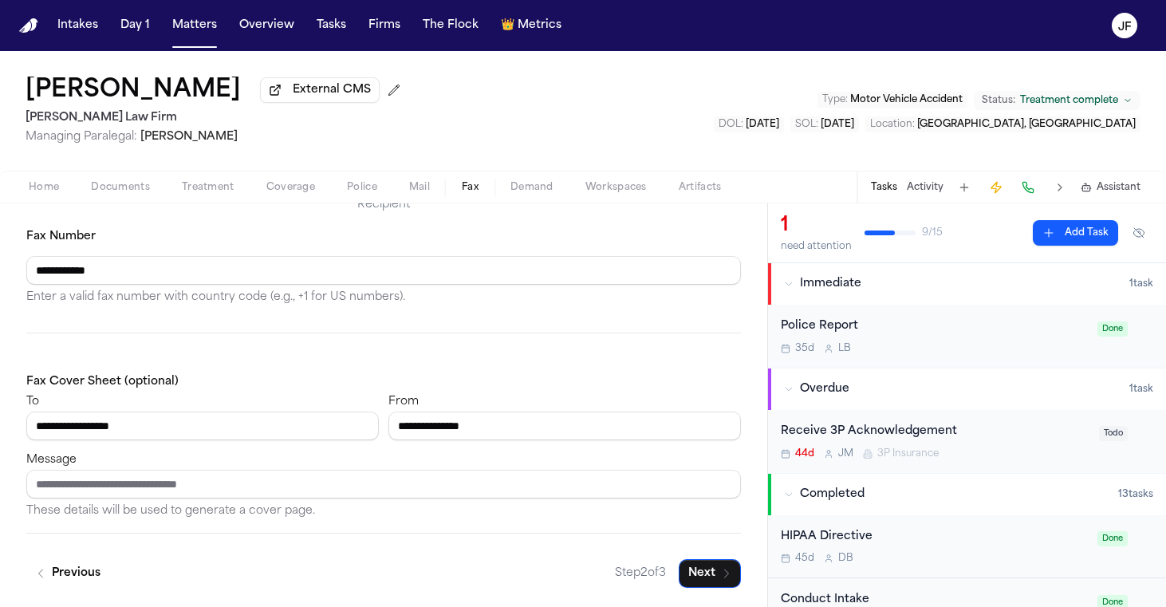
type input "**********"
click at [577, 393] on div "**********" at bounding box center [564, 416] width 353 height 49
click at [530, 503] on div "Message These details will be used to generate a cover page." at bounding box center [383, 485] width 715 height 71
click at [530, 463] on div "Message These details will be used to generate a cover page." at bounding box center [383, 485] width 715 height 71
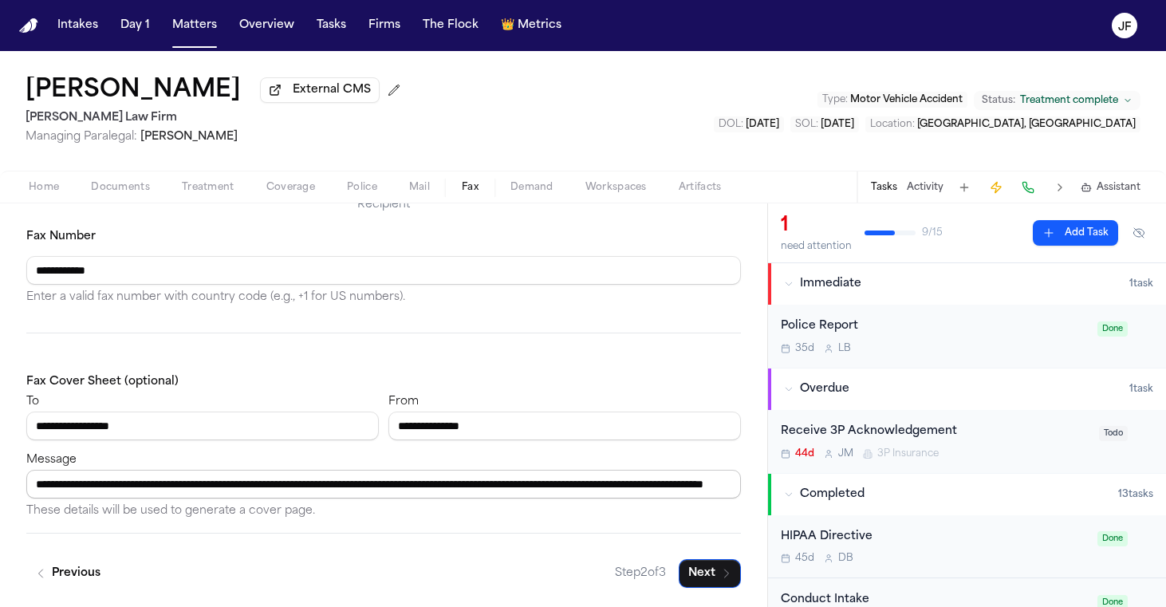
drag, startPoint x: 656, startPoint y: 487, endPoint x: 743, endPoint y: 487, distance: 86.1
click at [743, 487] on div "**********" at bounding box center [383, 321] width 767 height 572
paste input "**********"
click at [678, 491] on input "**********" at bounding box center [383, 484] width 715 height 29
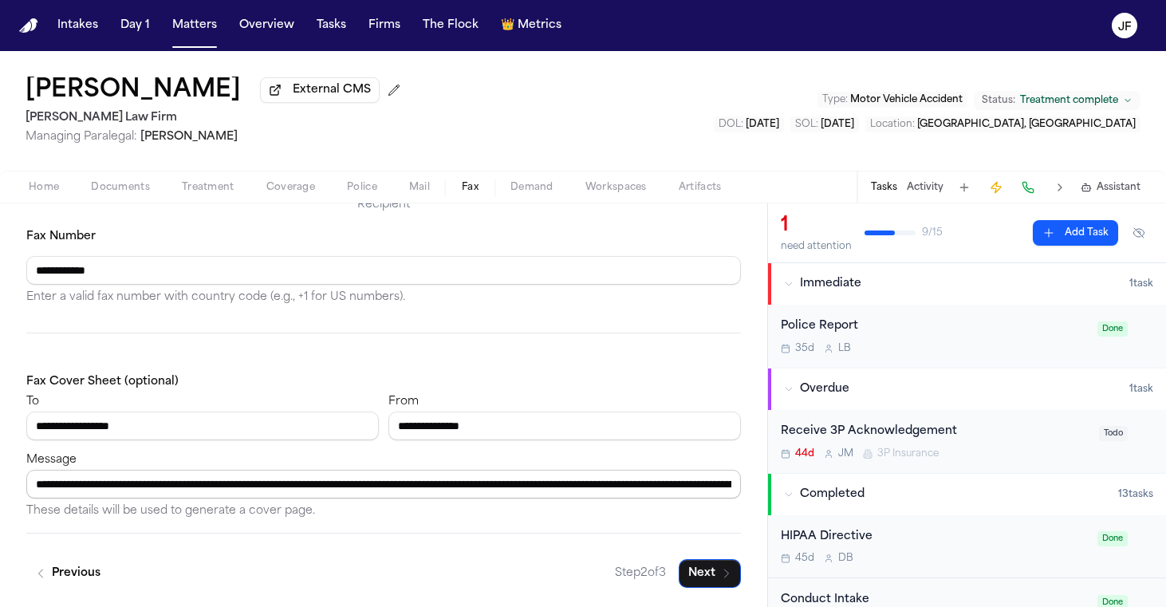
click at [678, 491] on input "**********" at bounding box center [383, 484] width 715 height 29
type input "**********"
click at [624, 531] on div "**********" at bounding box center [383, 380] width 715 height 306
click at [697, 576] on button "Next" at bounding box center [710, 573] width 62 height 29
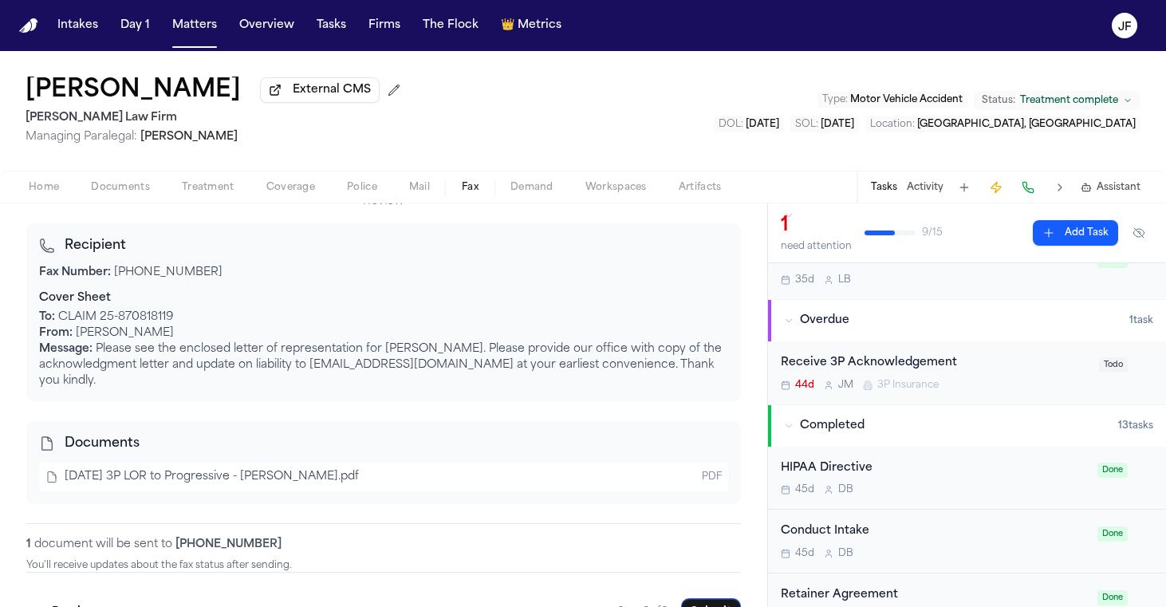
scroll to position [74, 0]
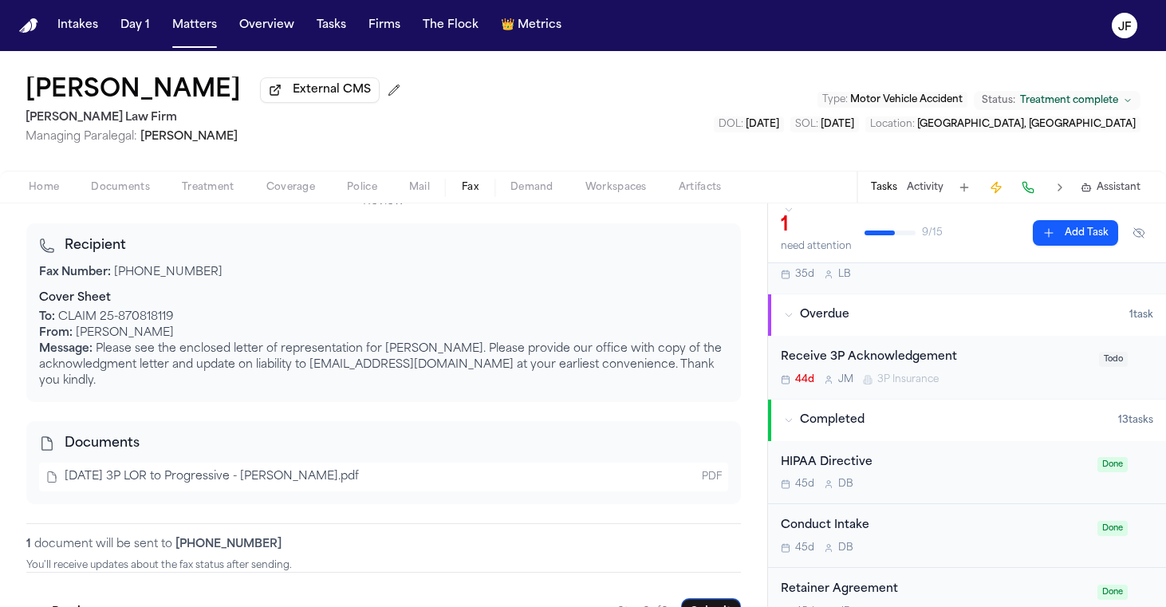
click at [885, 366] on div "Receive 3P Acknowledgement" at bounding box center [935, 358] width 309 height 18
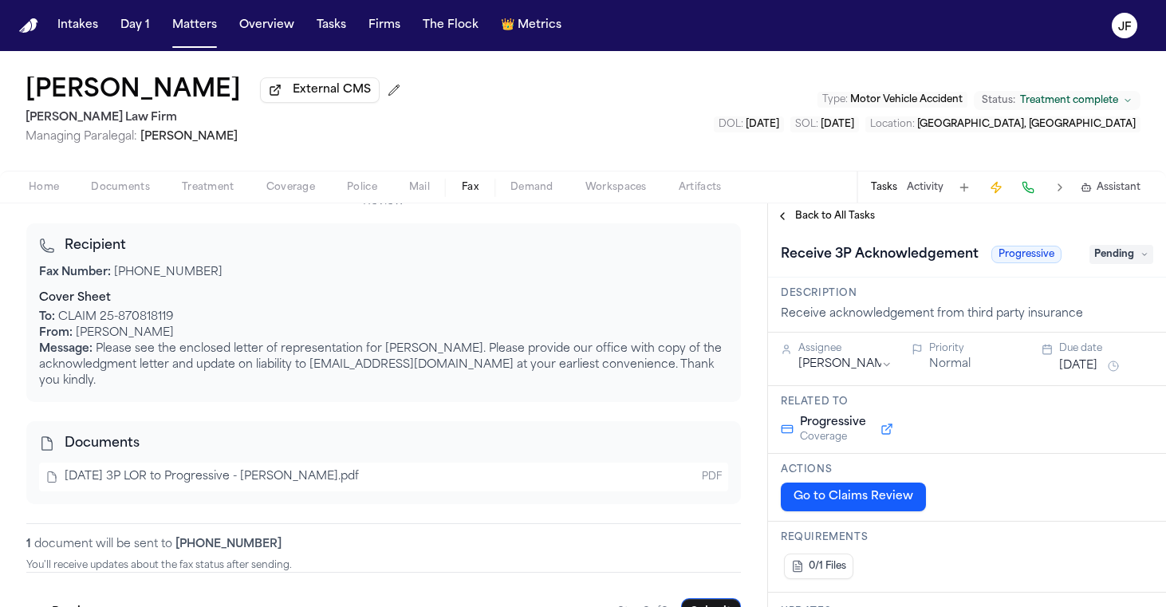
click at [1105, 254] on span "Pending" at bounding box center [1122, 254] width 64 height 19
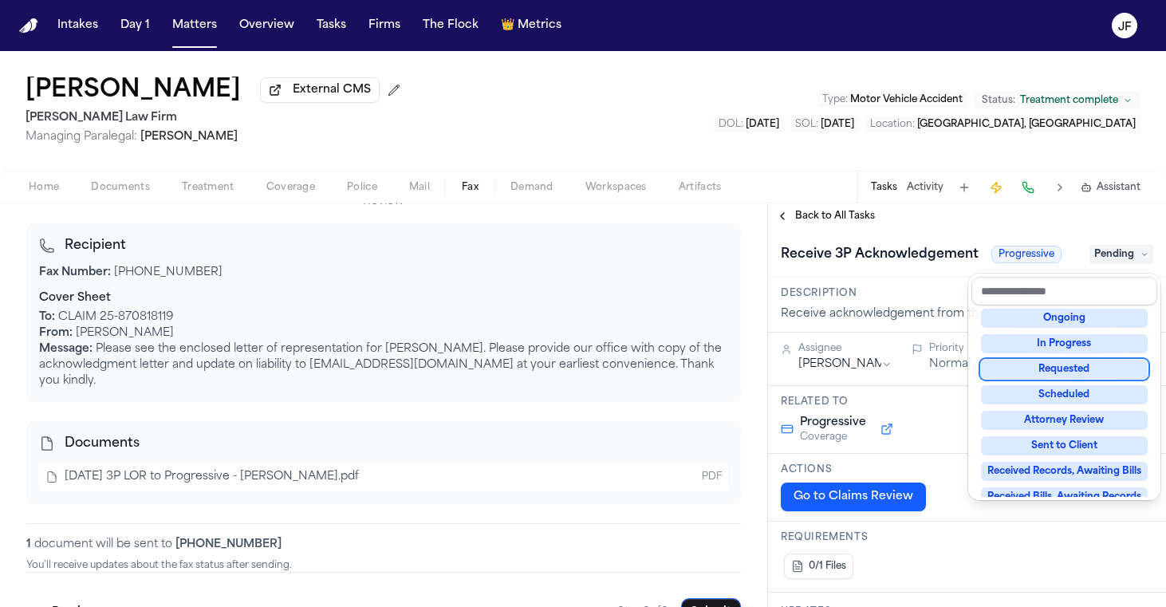
click at [1075, 368] on div "Requested" at bounding box center [1064, 369] width 167 height 19
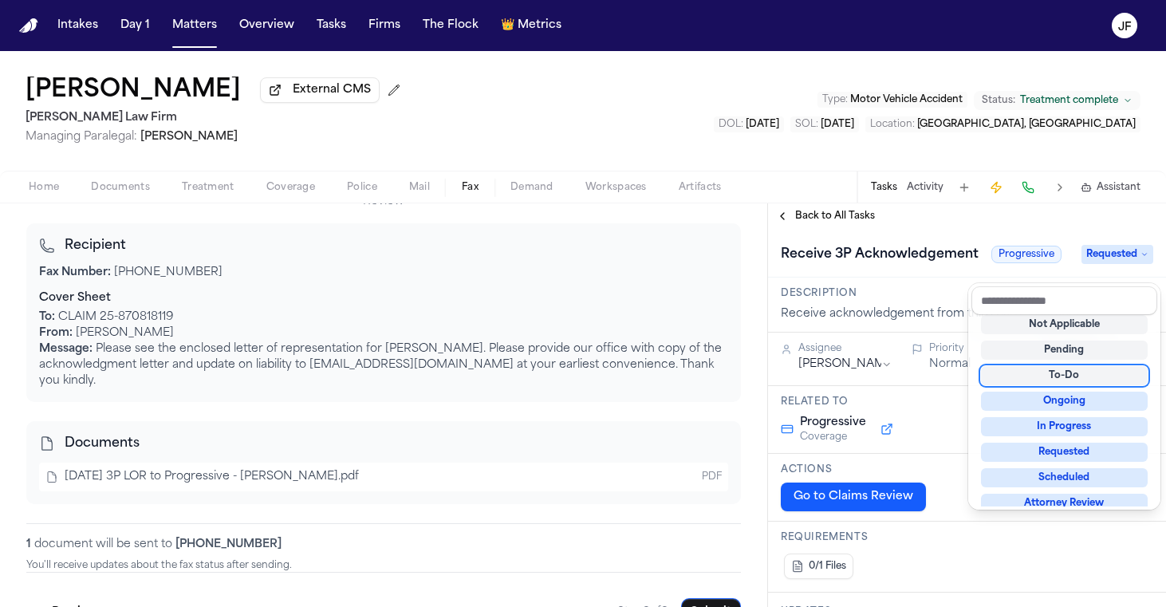
click at [927, 267] on div "Receive 3P Acknowledgement Progressive Requested" at bounding box center [967, 255] width 372 height 26
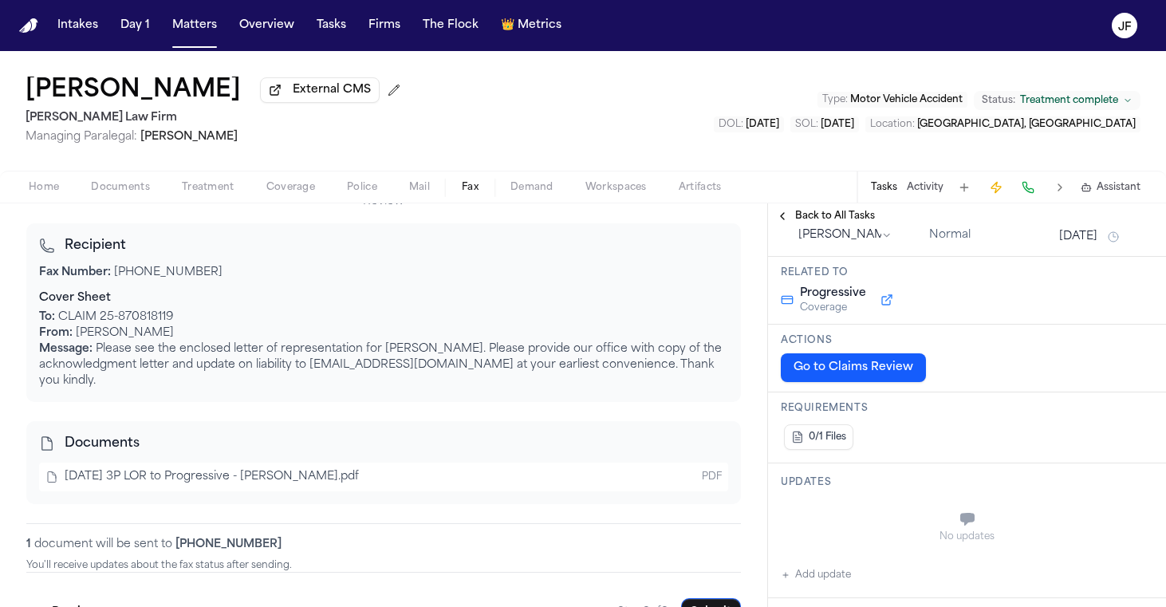
scroll to position [194, 0]
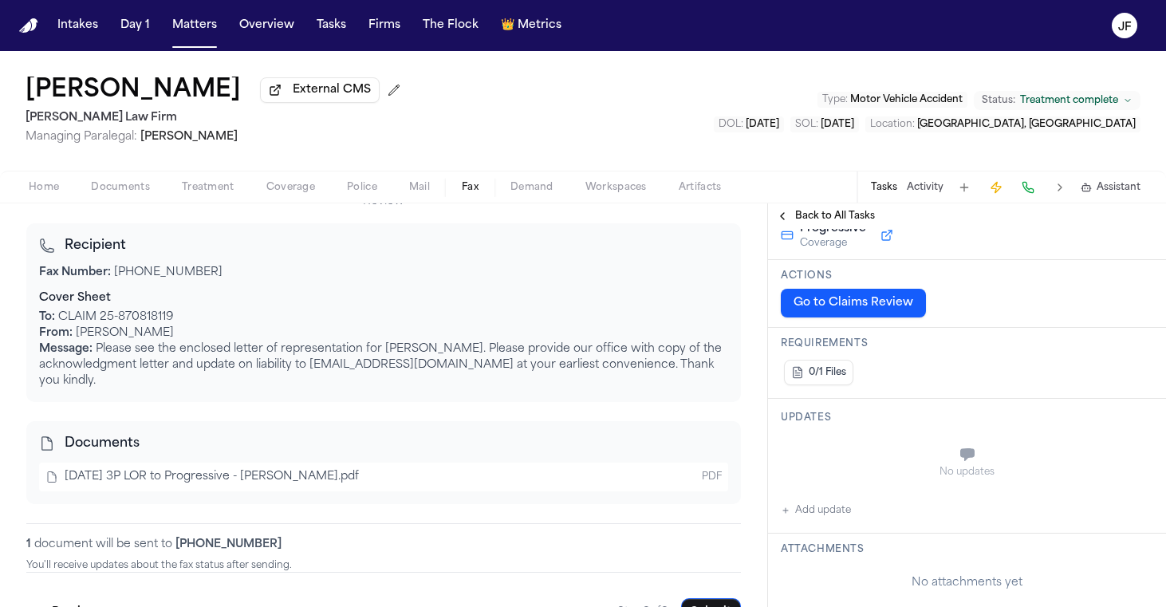
click at [830, 534] on div "Updates No updates Add update" at bounding box center [967, 466] width 398 height 135
click at [830, 520] on button "Add update" at bounding box center [816, 510] width 70 height 19
click at [885, 472] on textarea "Add your update" at bounding box center [976, 456] width 341 height 32
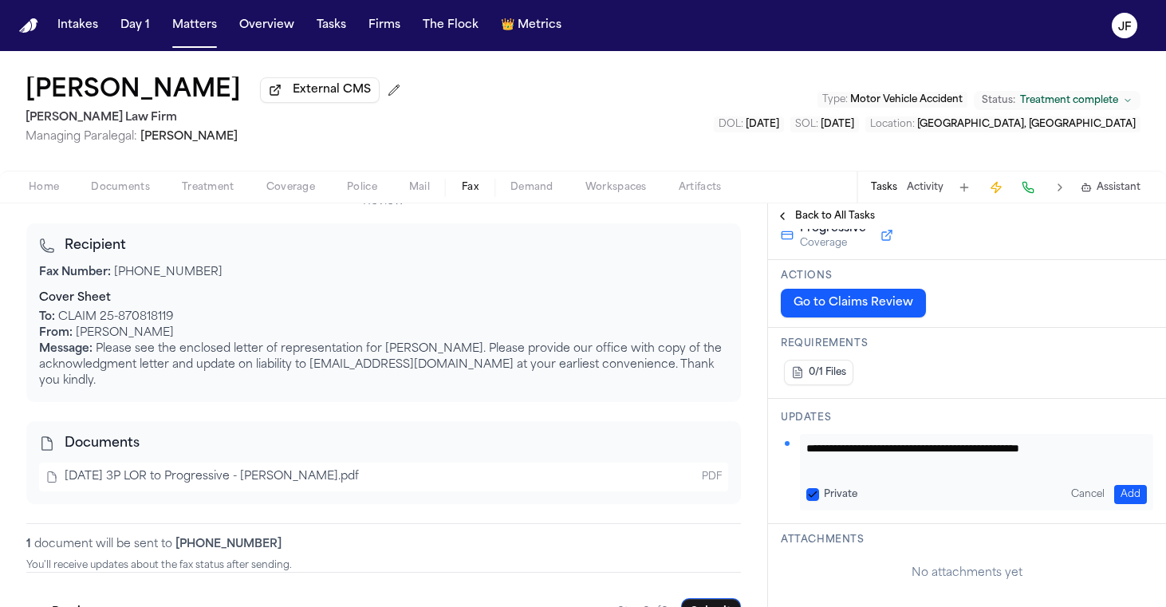
type textarea "**********"
click at [1115, 504] on button "Add" at bounding box center [1130, 494] width 33 height 19
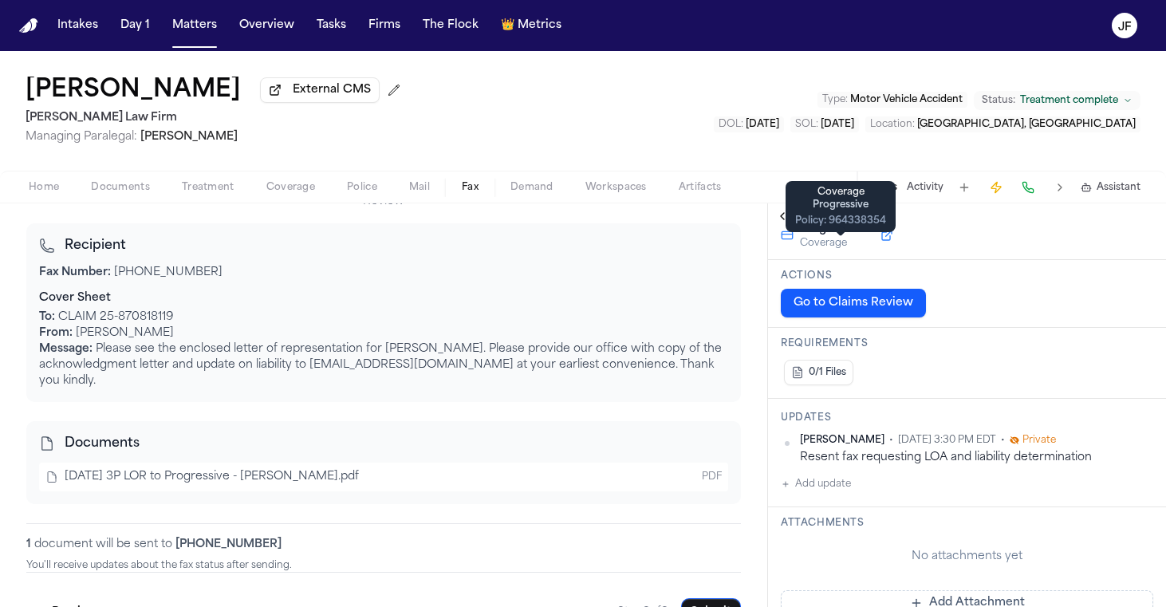
click at [814, 219] on div "Policy: 964338354" at bounding box center [840, 221] width 91 height 13
drag, startPoint x: 779, startPoint y: 187, endPoint x: 779, endPoint y: 240, distance: 53.4
click at [779, 201] on div "Home Documents Treatment Coverage Police Mail Fax Demand Workspaces Artifacts T…" at bounding box center [583, 187] width 1166 height 32
click at [805, 219] on span "Back to All Tasks" at bounding box center [835, 216] width 80 height 13
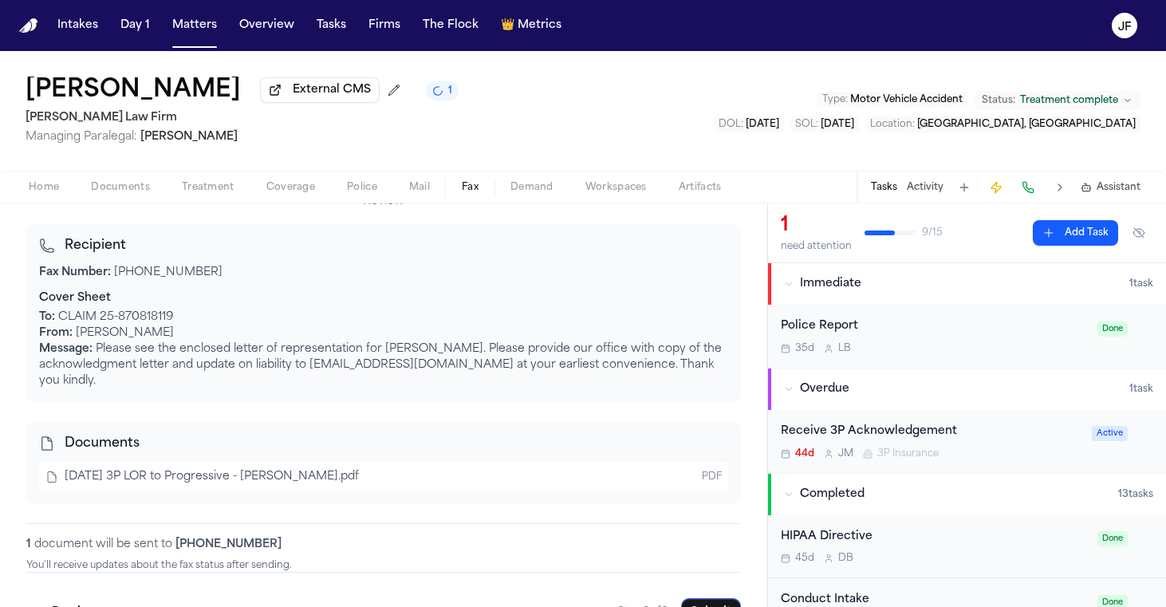
click at [923, 330] on div "Police Report" at bounding box center [934, 326] width 307 height 18
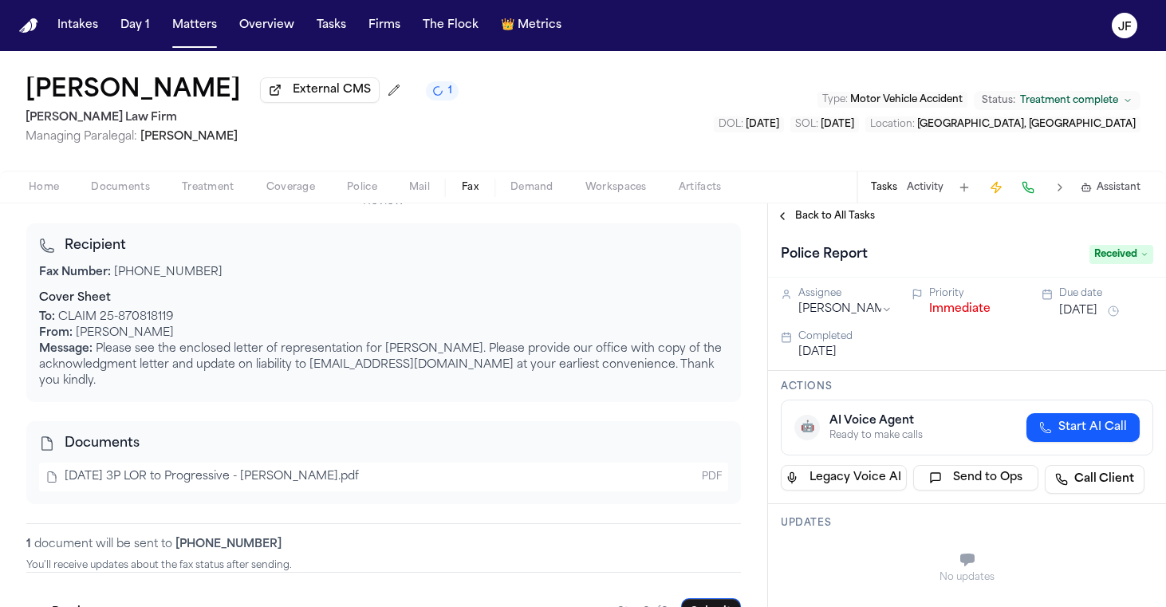
click at [942, 310] on button "Immediate" at bounding box center [959, 309] width 61 height 16
click at [836, 215] on span "Back to All Tasks" at bounding box center [835, 216] width 80 height 13
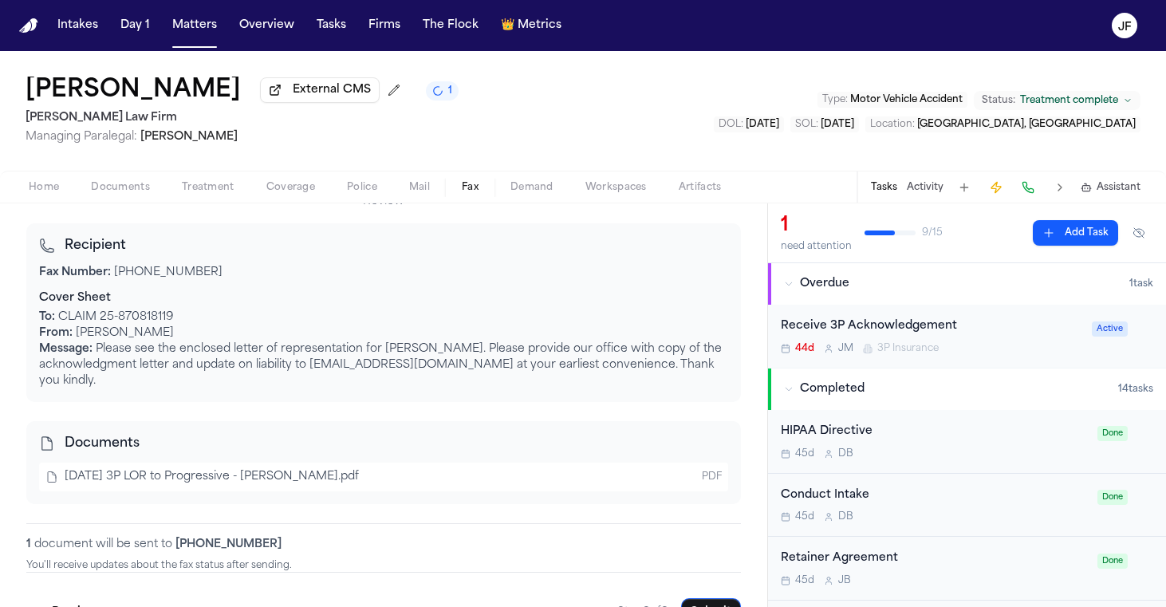
click at [743, 129] on span "DOL :" at bounding box center [731, 125] width 25 height 10
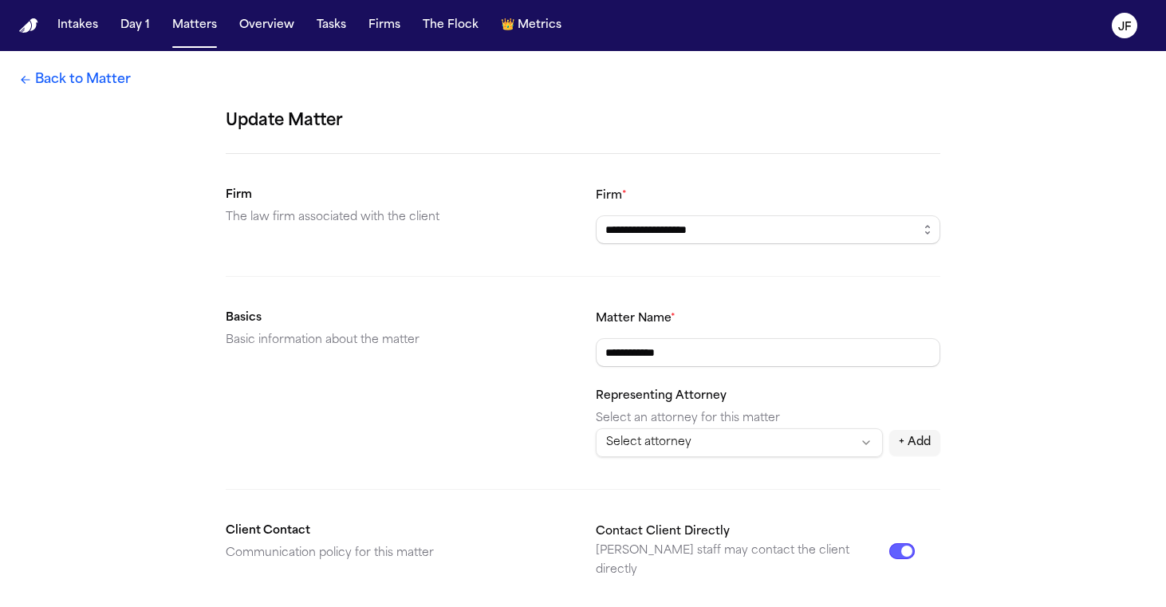
click at [108, 85] on link "Back to Matter" at bounding box center [75, 79] width 112 height 19
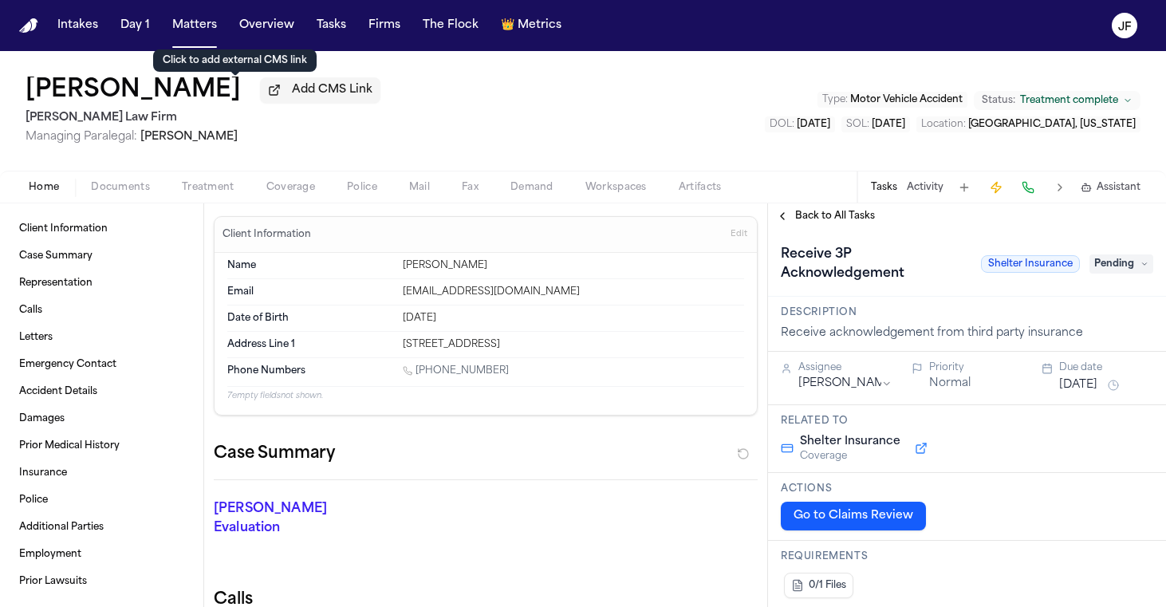
click at [292, 98] on span "Add CMS Link" at bounding box center [332, 90] width 81 height 16
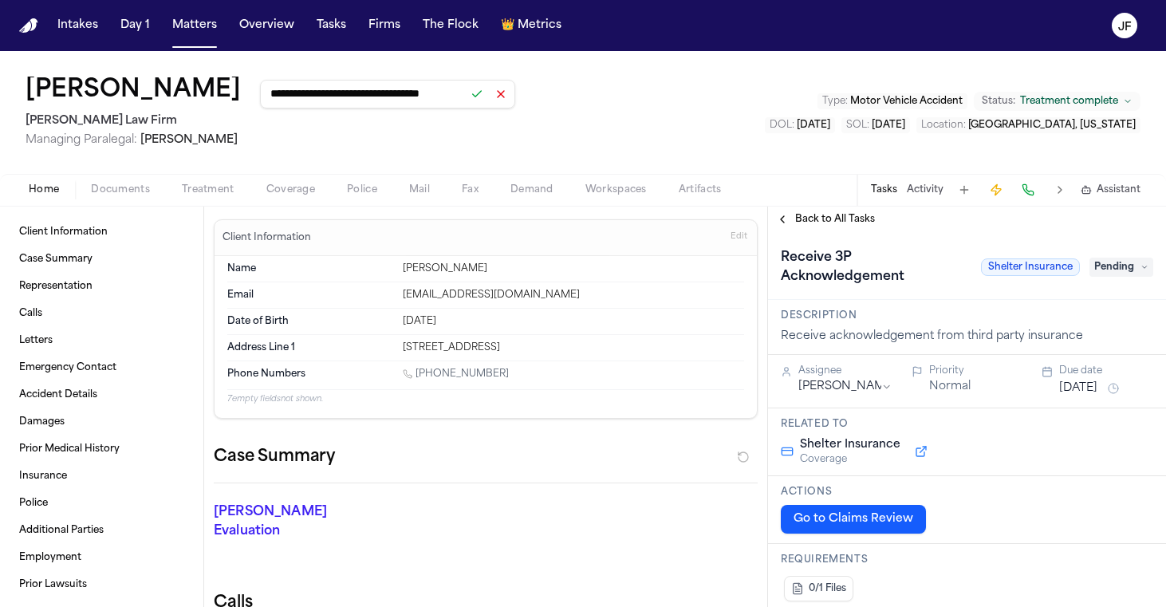
type input "**********"
click at [466, 102] on button at bounding box center [477, 94] width 22 height 22
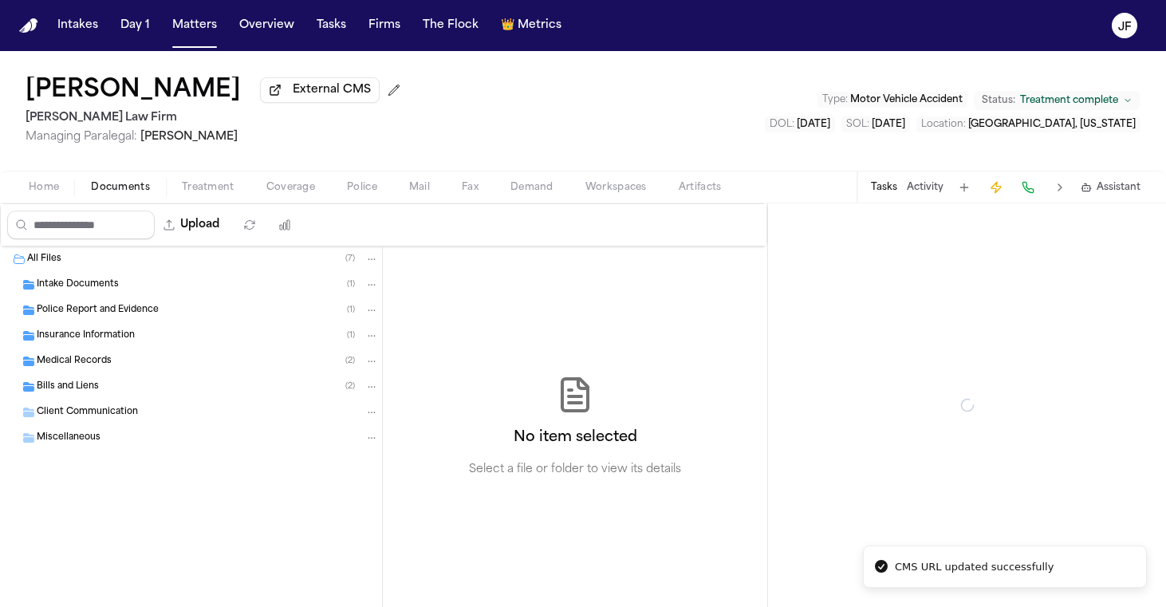
click at [123, 194] on span "Documents" at bounding box center [120, 187] width 59 height 13
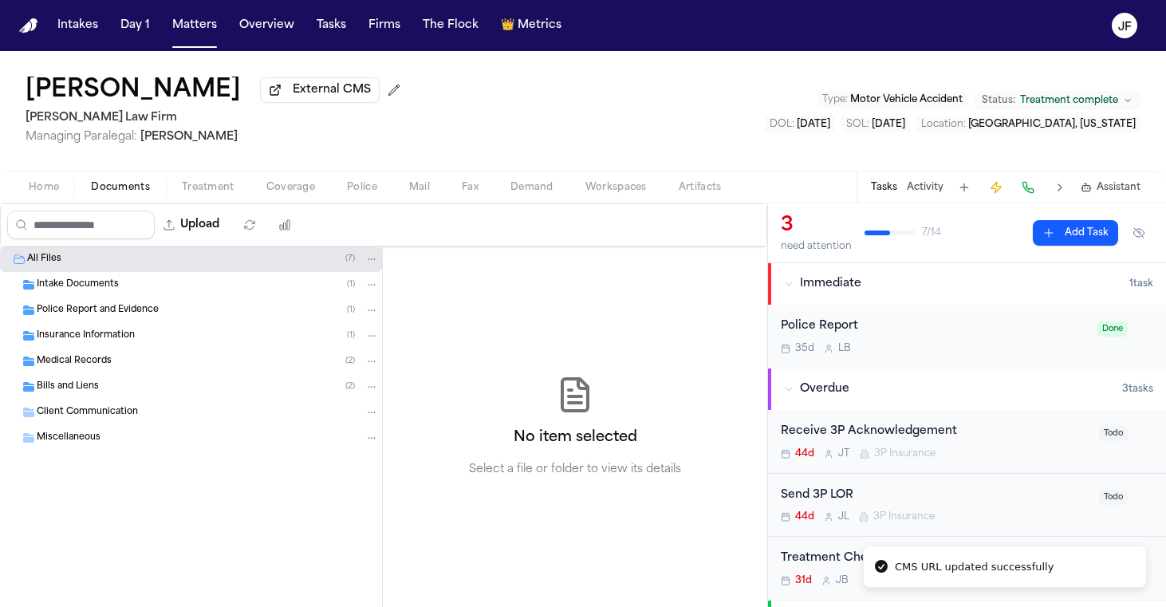
click at [73, 321] on div "Police Report and Evidence ( 1 )" at bounding box center [191, 311] width 382 height 26
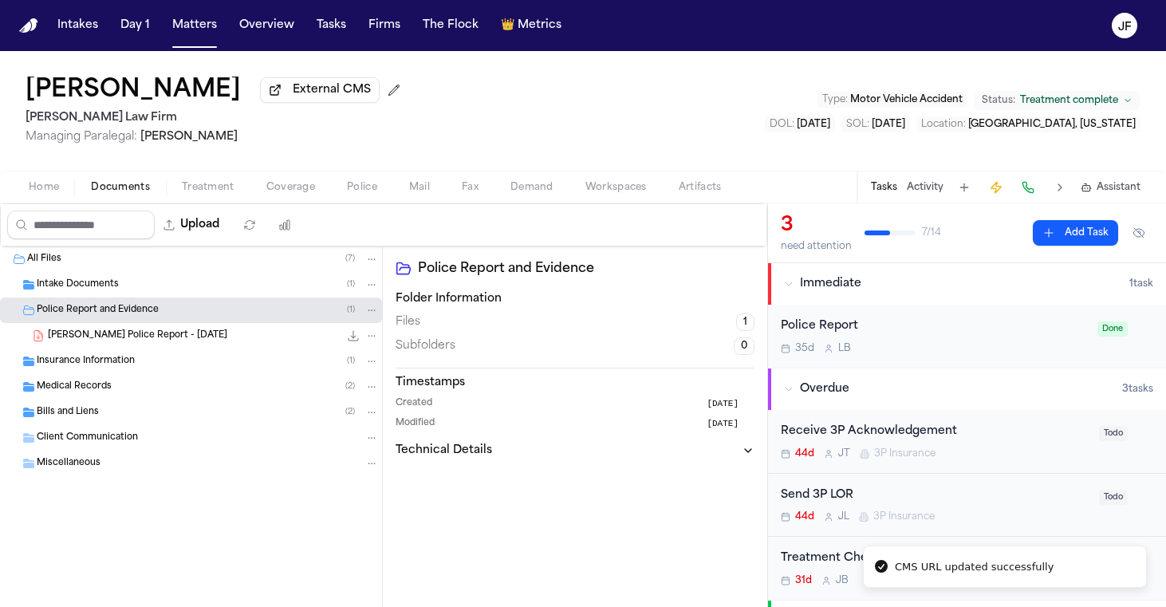
click at [94, 317] on span "Police Report and Evidence" at bounding box center [98, 311] width 122 height 14
click at [94, 349] on div "Insurance Information ( 1 )" at bounding box center [191, 336] width 382 height 26
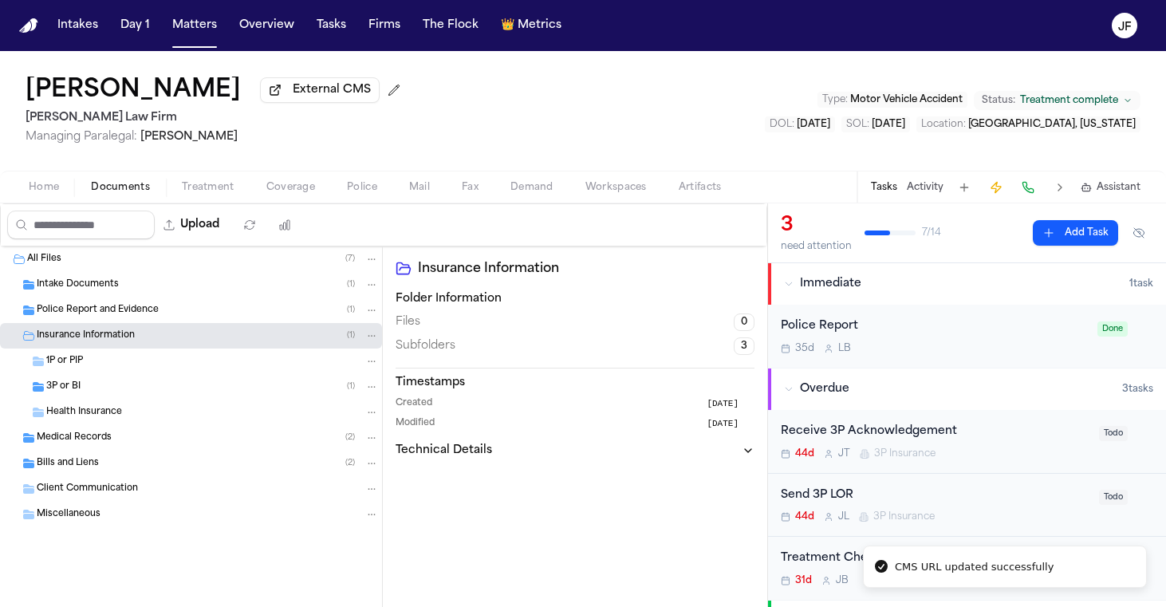
click at [103, 400] on div "3P or BI ( 1 )" at bounding box center [191, 387] width 382 height 26
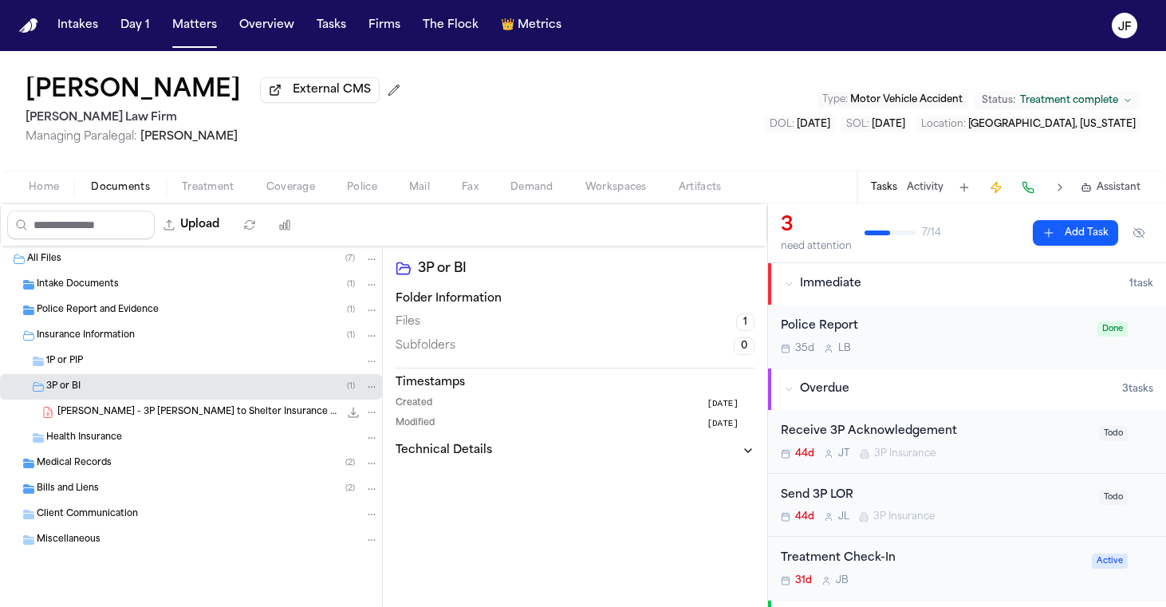
click at [135, 420] on span "[PERSON_NAME] - 3P [PERSON_NAME] to Shelter Insurance - [DATE]" at bounding box center [198, 413] width 282 height 14
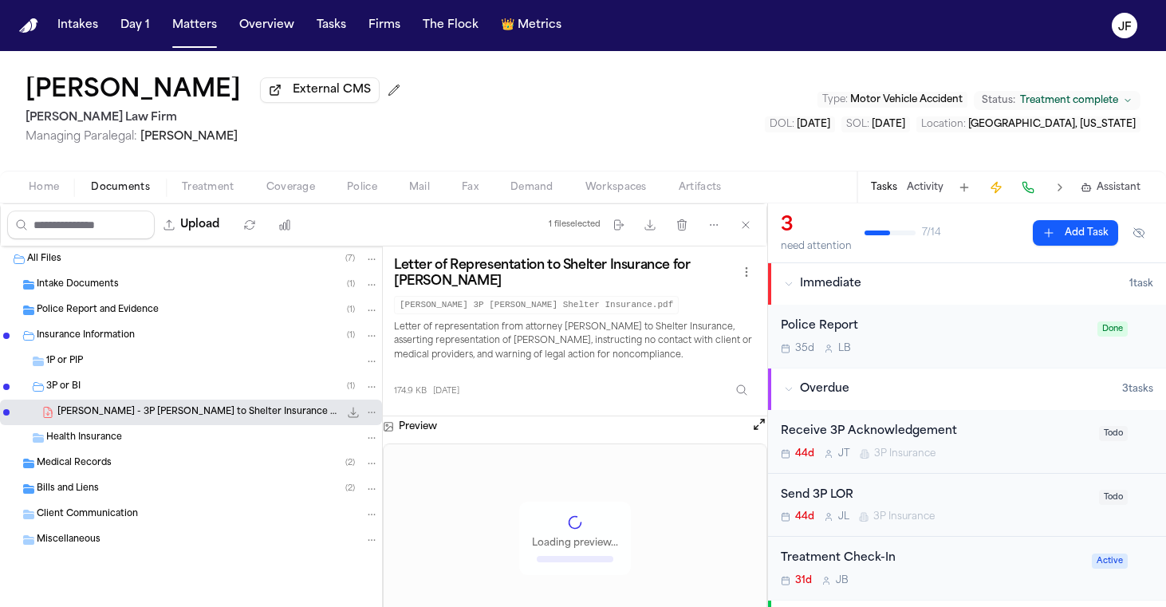
click at [357, 416] on icon "File: J. Clark - 3P LOR to Shelter Insurance - 9.4.25" at bounding box center [353, 412] width 13 height 13
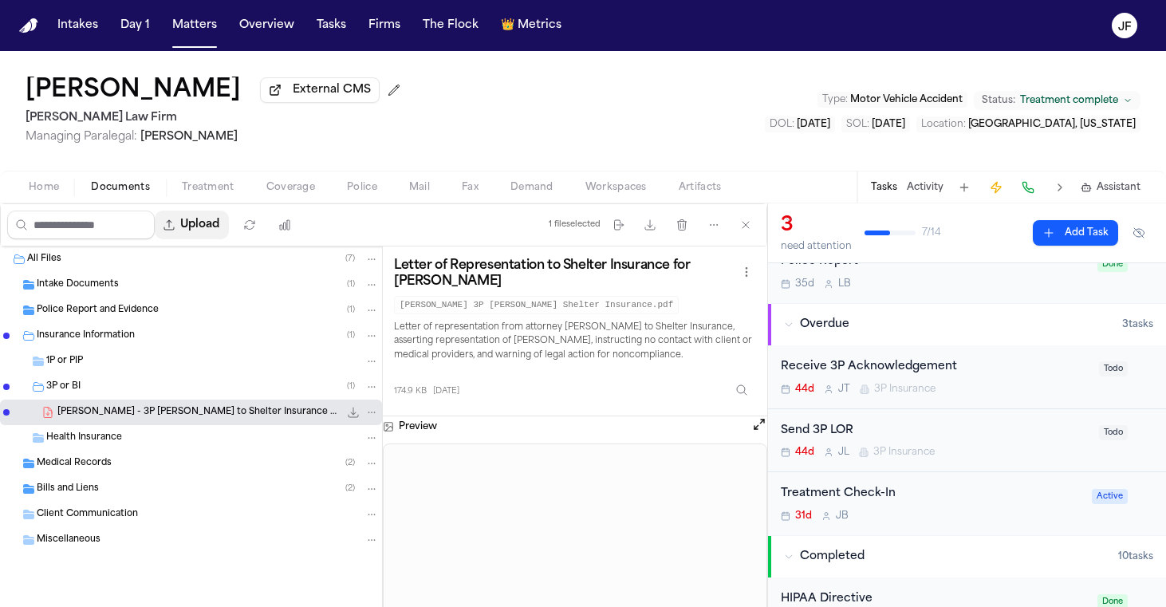
click at [224, 235] on button "Upload" at bounding box center [192, 225] width 74 height 29
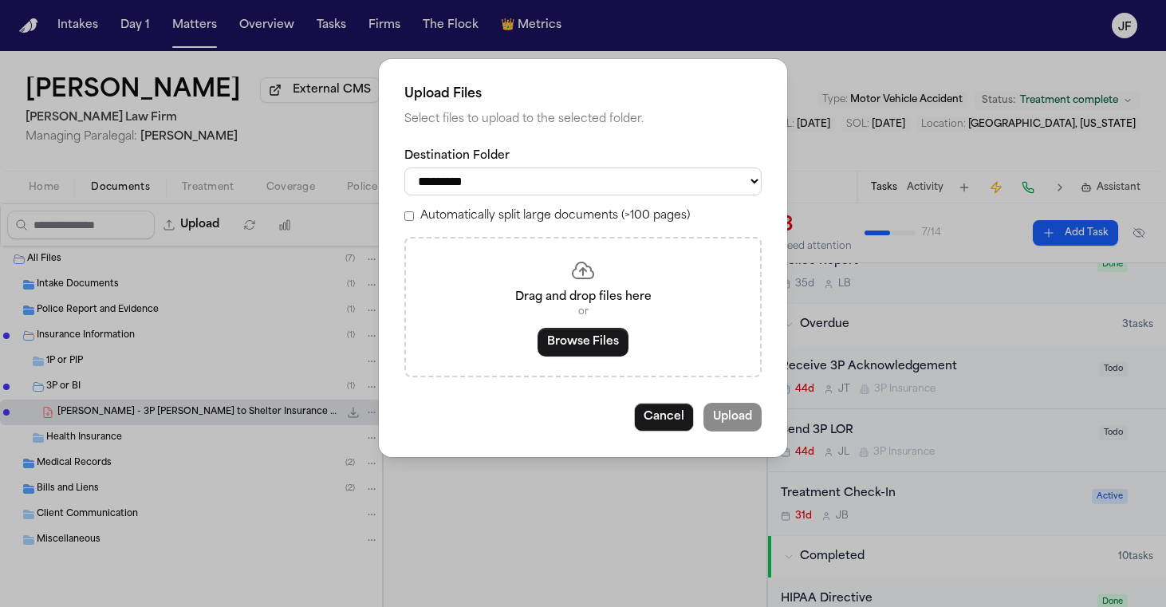
select select "**********"
click at [559, 344] on button "Browse Files" at bounding box center [583, 342] width 91 height 29
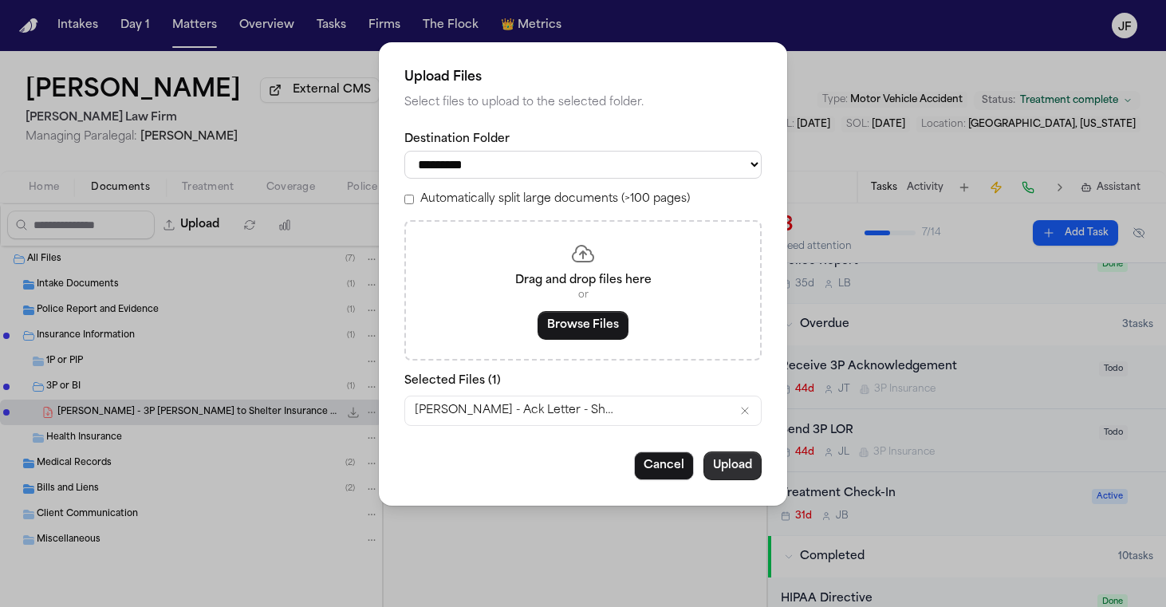
click at [727, 463] on button "Upload" at bounding box center [732, 465] width 58 height 29
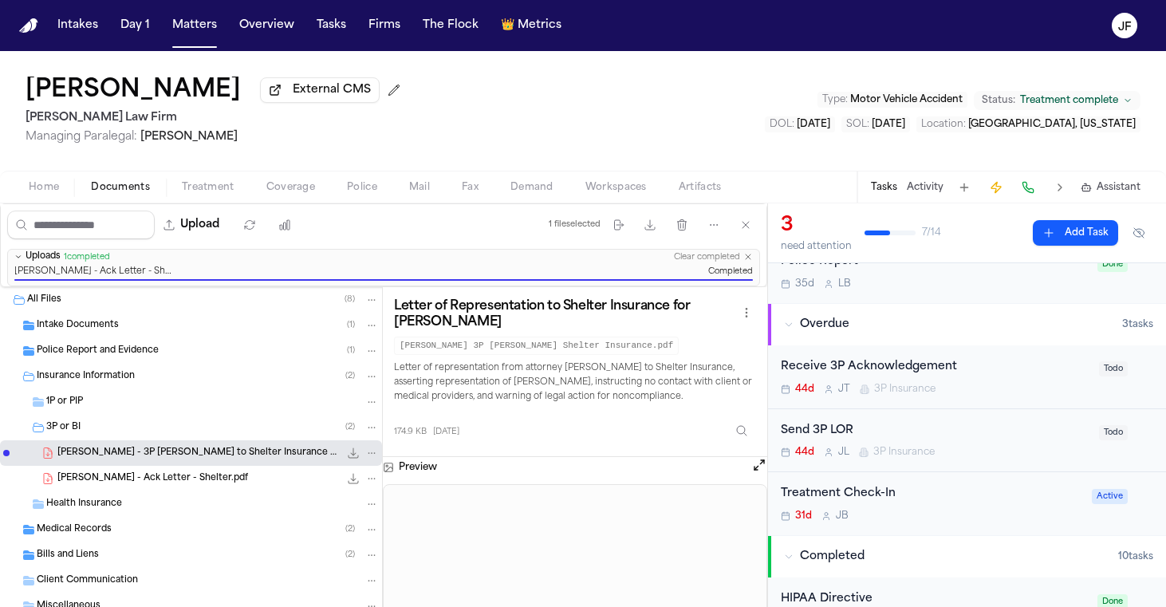
click at [893, 371] on div "Receive 3P Acknowledgement" at bounding box center [935, 367] width 309 height 18
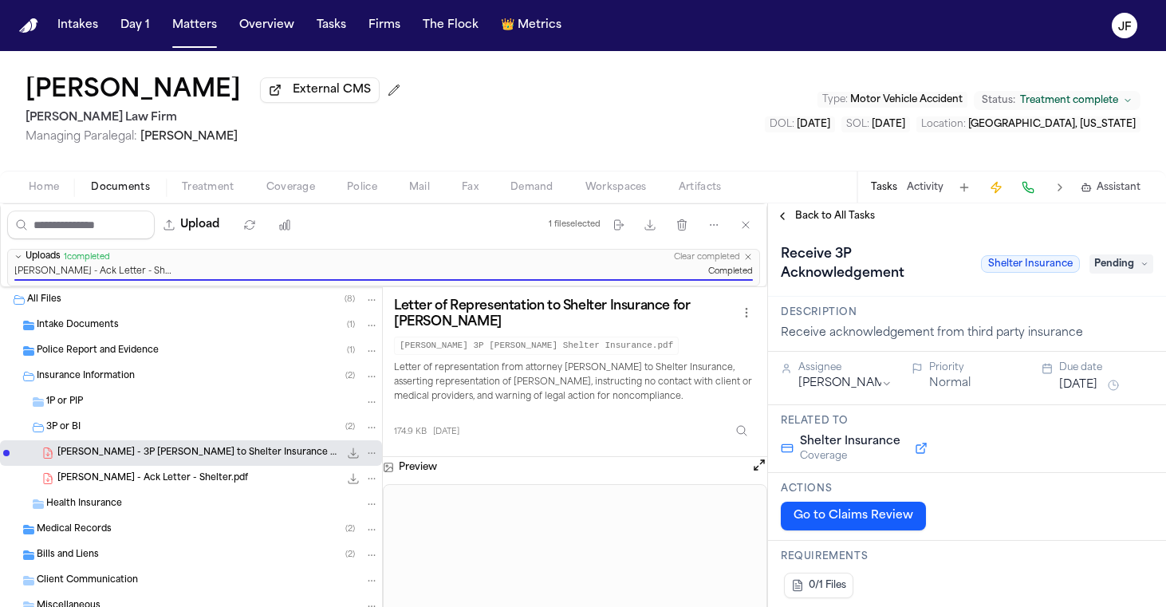
click at [1111, 262] on span "Pending" at bounding box center [1122, 263] width 64 height 19
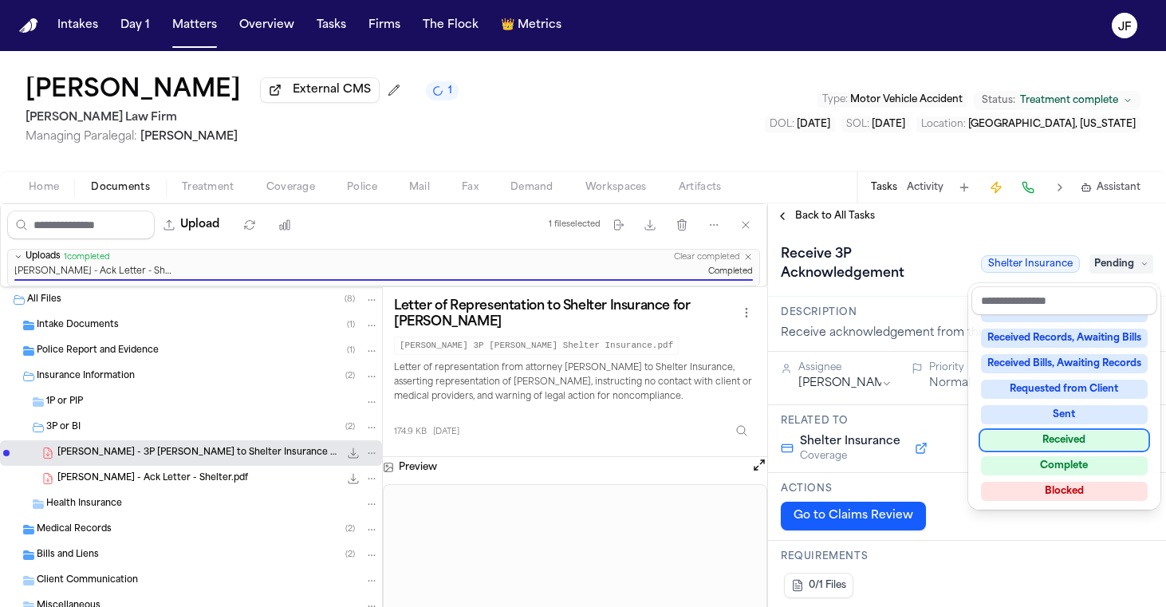
click at [1034, 443] on div "Received" at bounding box center [1064, 440] width 167 height 19
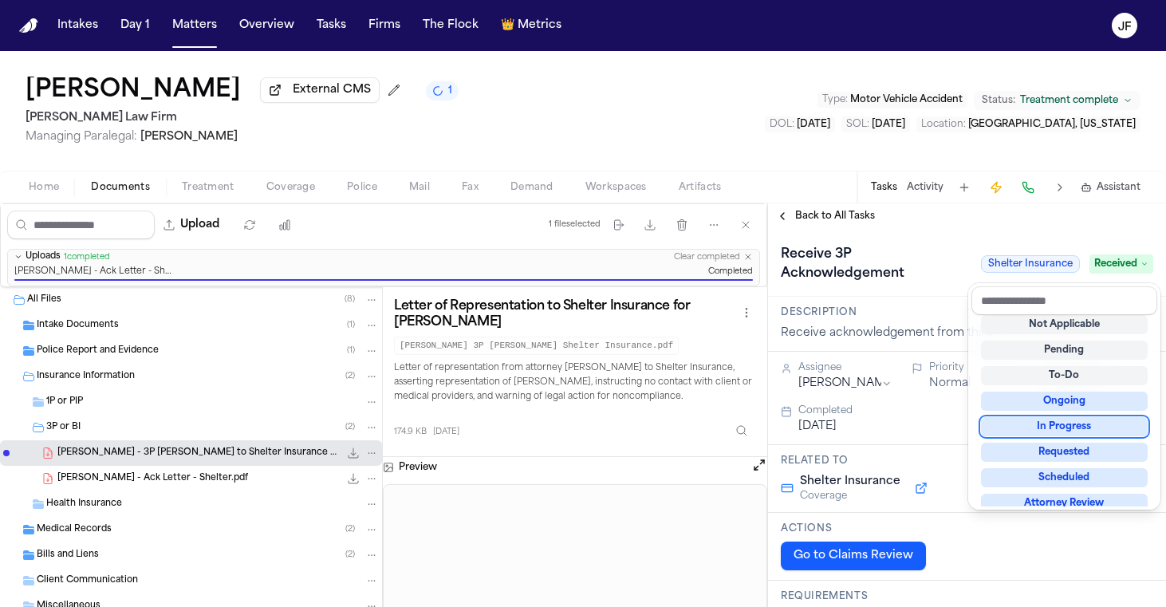
click at [853, 242] on div "Receive 3P Acknowledgement Shelter Insurance Received" at bounding box center [967, 263] width 398 height 68
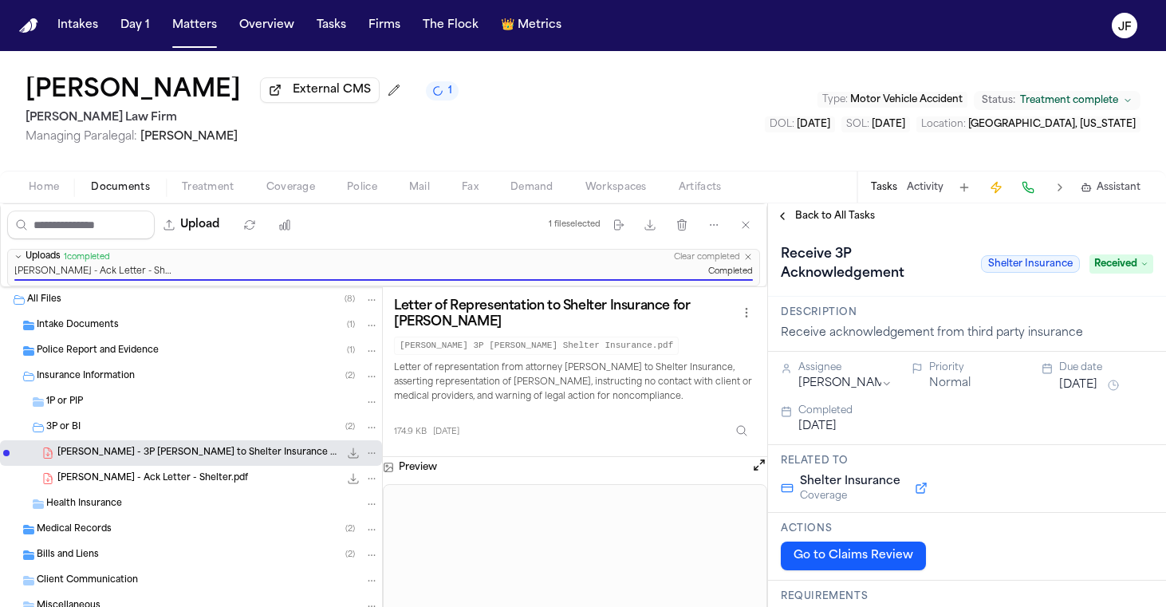
click at [853, 223] on span "Back to All Tasks" at bounding box center [835, 216] width 80 height 13
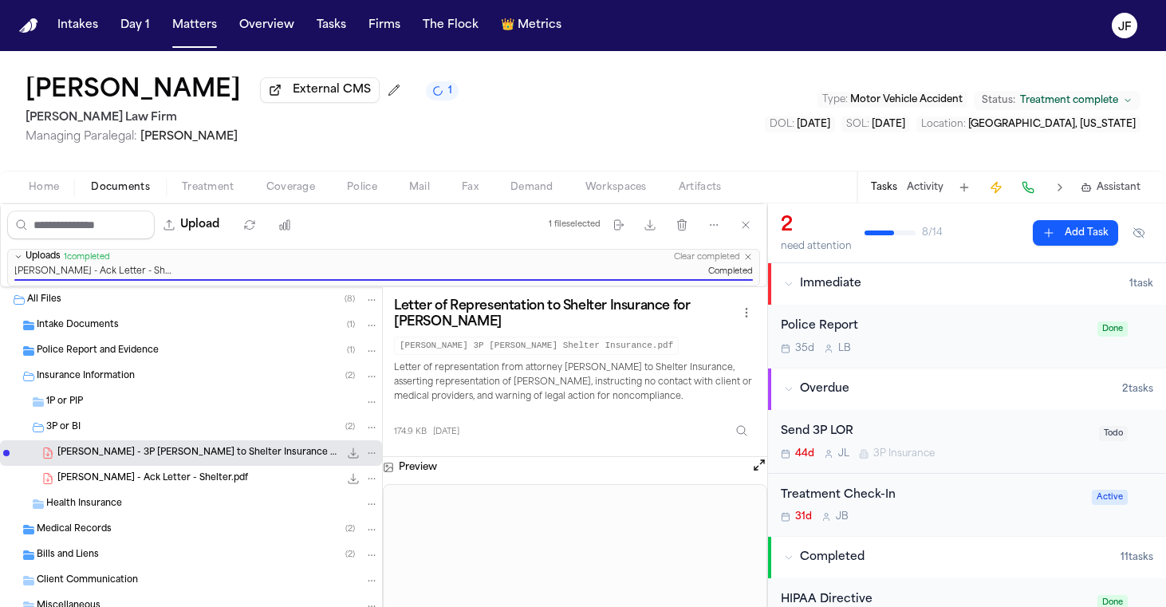
click at [849, 432] on div "Send 3P LOR" at bounding box center [935, 432] width 309 height 18
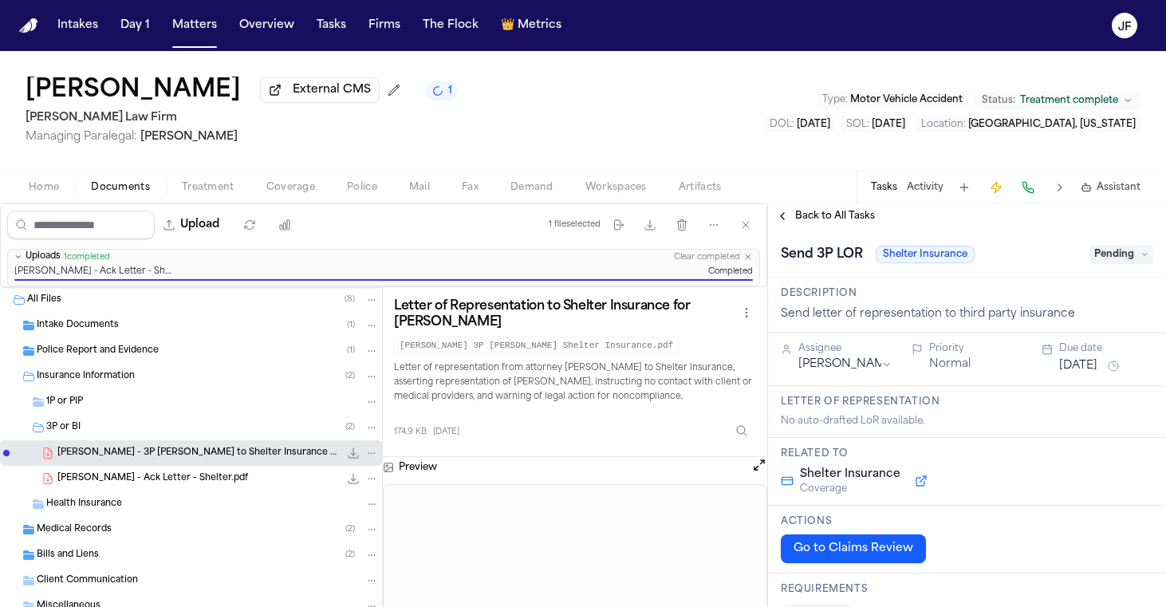
click at [1111, 249] on span "Pending" at bounding box center [1122, 254] width 64 height 19
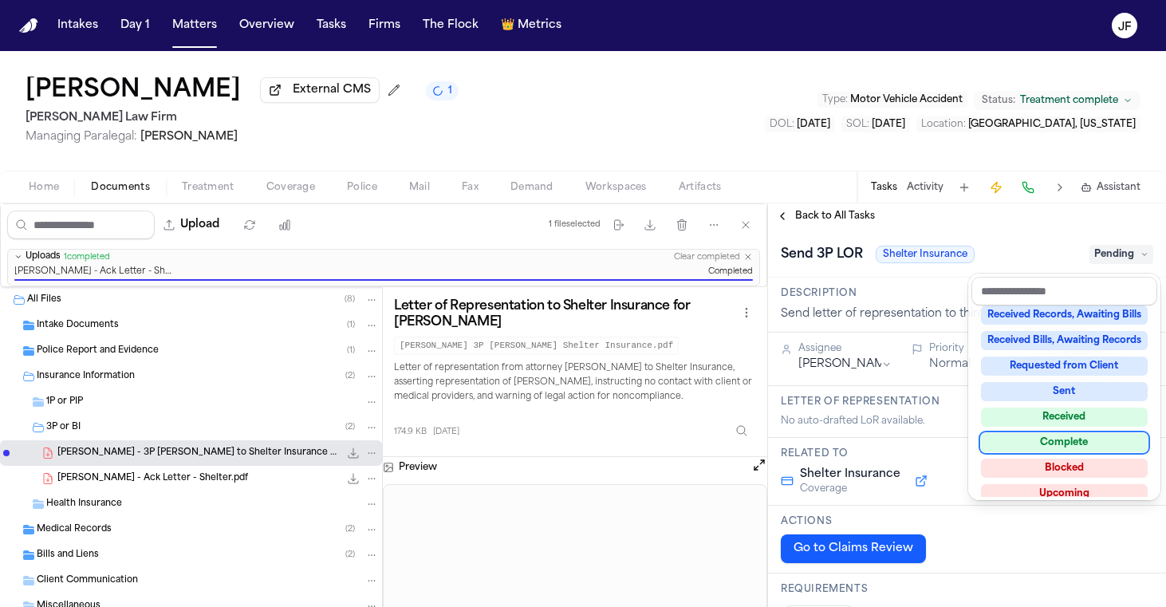
click at [1033, 436] on div "Complete" at bounding box center [1064, 442] width 167 height 19
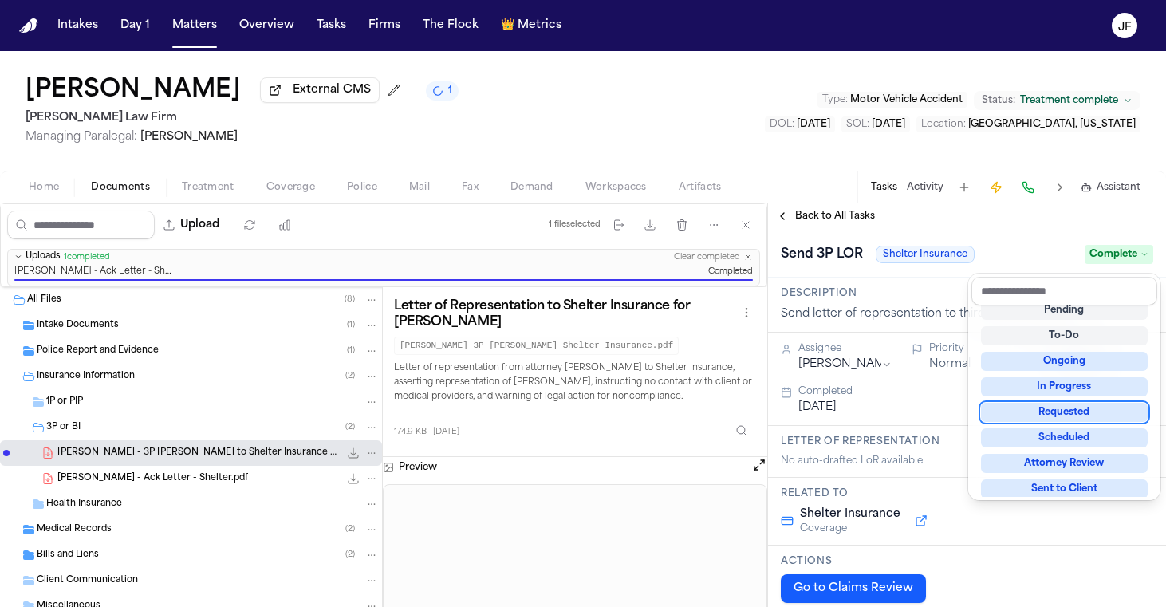
click at [870, 227] on div "**********" at bounding box center [967, 405] width 398 height 404
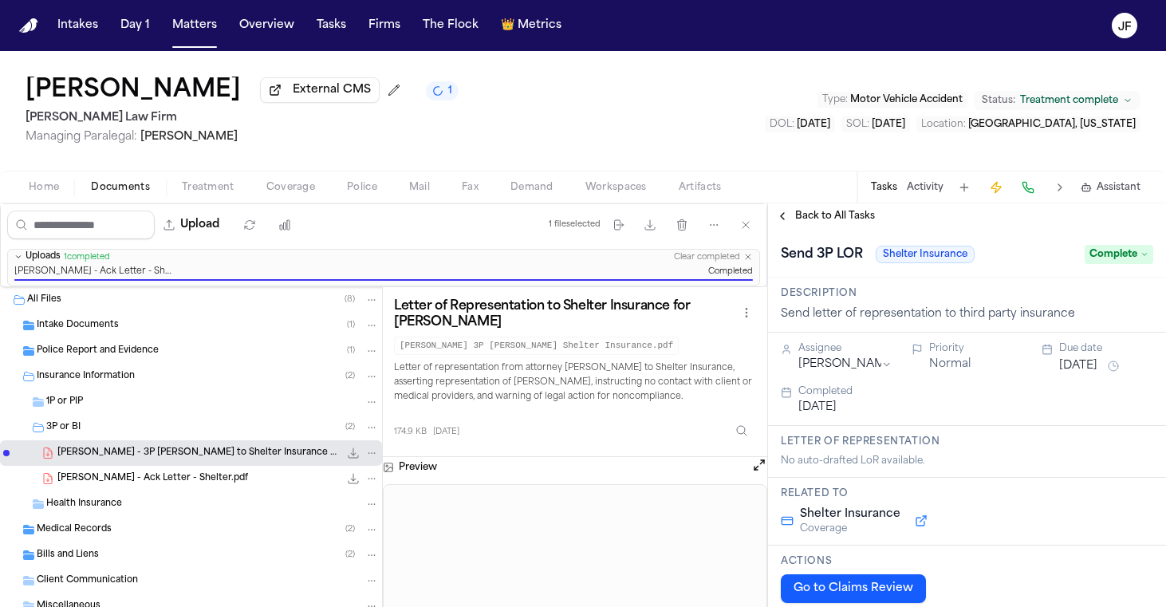
click at [854, 223] on span "Back to All Tasks" at bounding box center [835, 216] width 80 height 13
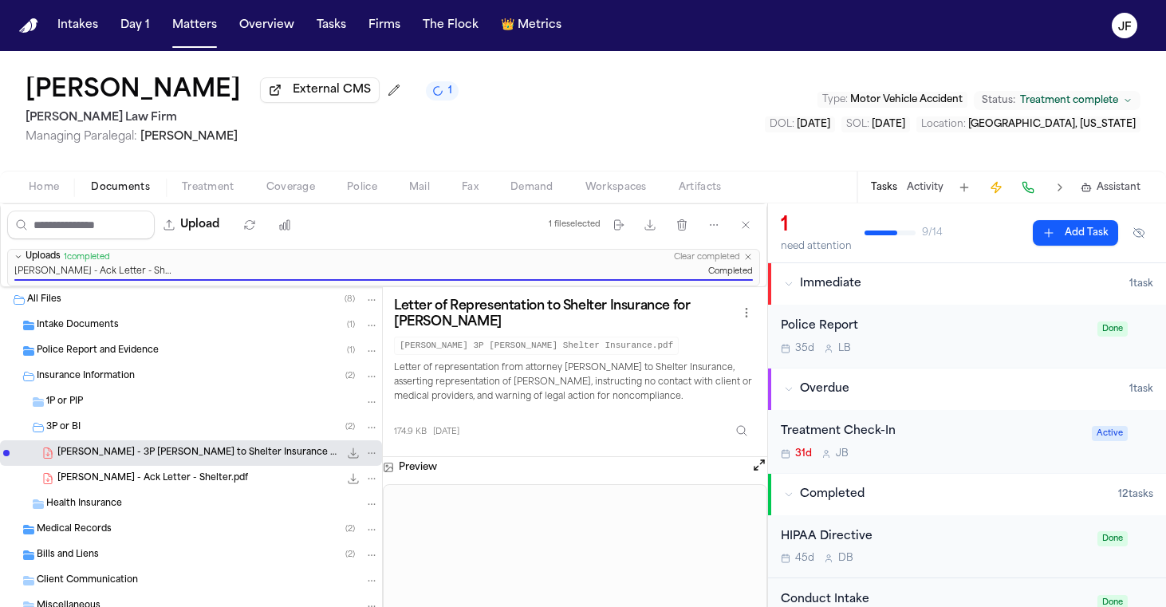
click at [913, 342] on div "Police Report 35d L B" at bounding box center [934, 335] width 307 height 37
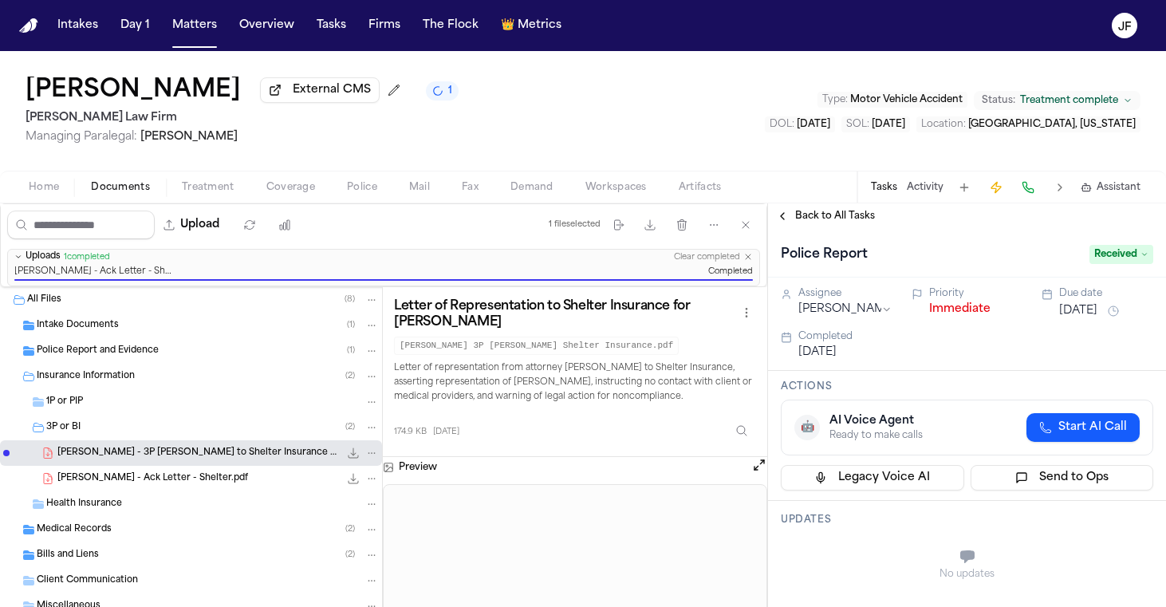
click at [960, 314] on button "Immediate" at bounding box center [959, 309] width 61 height 16
click at [840, 211] on div "Back to All Tasks" at bounding box center [967, 216] width 398 height 26
click at [840, 216] on span "Back to All Tasks" at bounding box center [835, 216] width 80 height 13
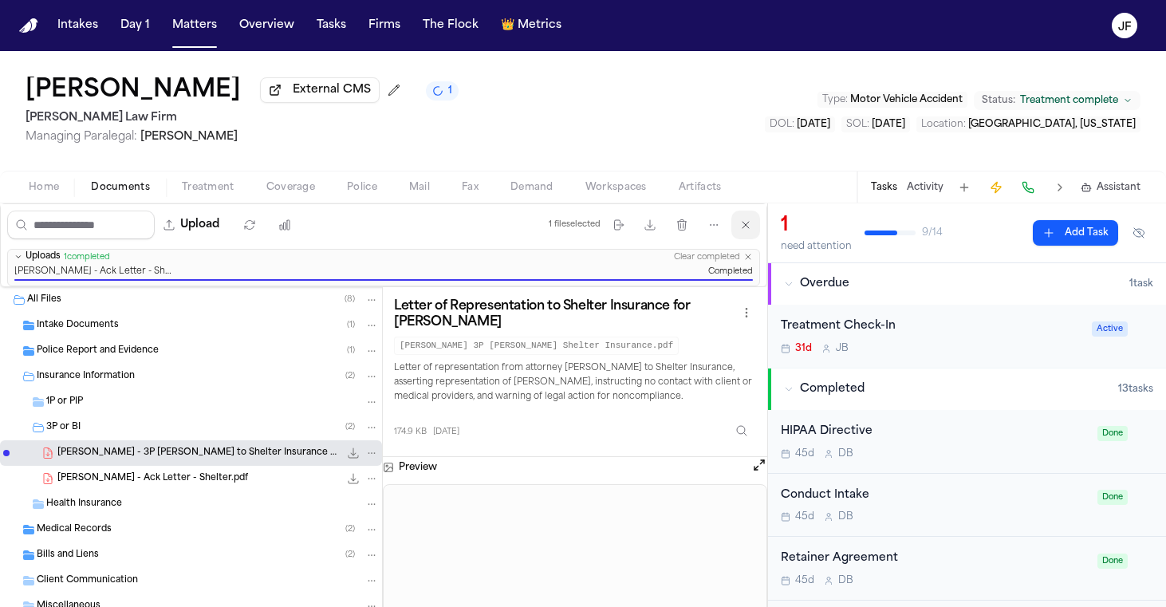
click at [745, 224] on icon "button" at bounding box center [745, 225] width 13 height 13
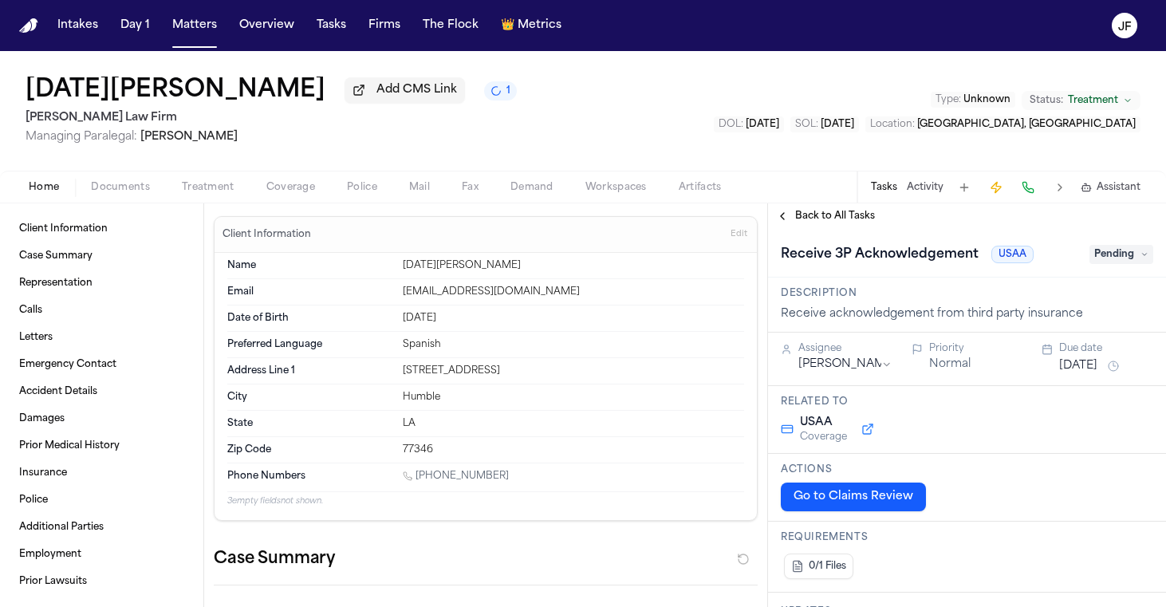
click at [141, 203] on div "Home Documents Treatment Coverage Police Mail Fax Demand Workspaces Artifacts T…" at bounding box center [583, 187] width 1166 height 32
click at [130, 177] on div "Home Documents Treatment Coverage Police Mail Fax Demand Workspaces Artifacts T…" at bounding box center [583, 187] width 1166 height 32
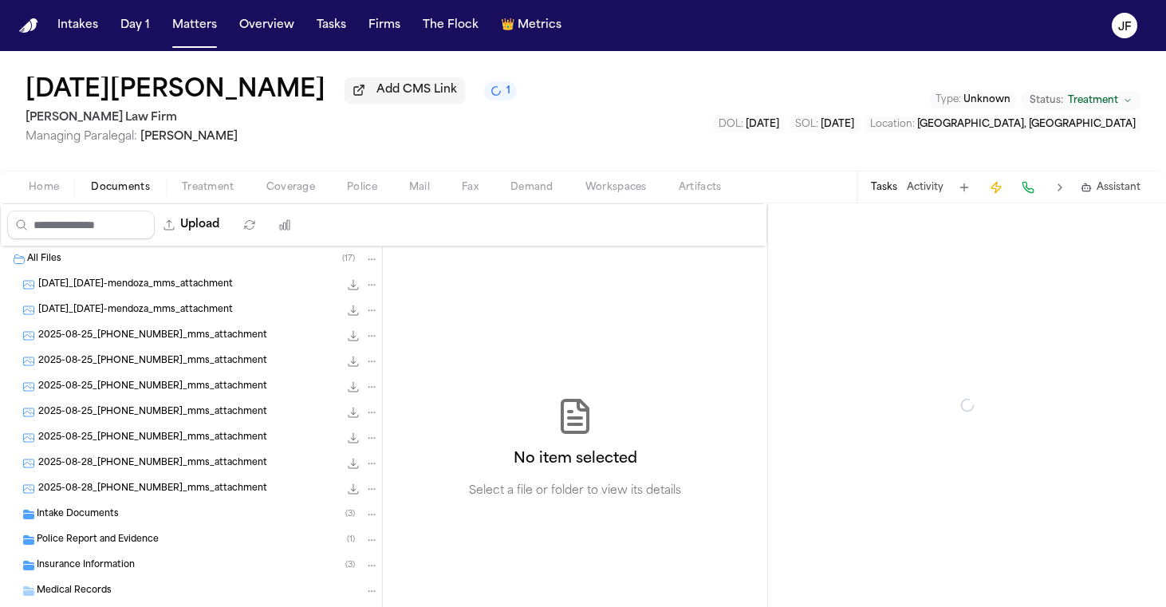
click at [130, 197] on span "button" at bounding box center [120, 196] width 78 height 2
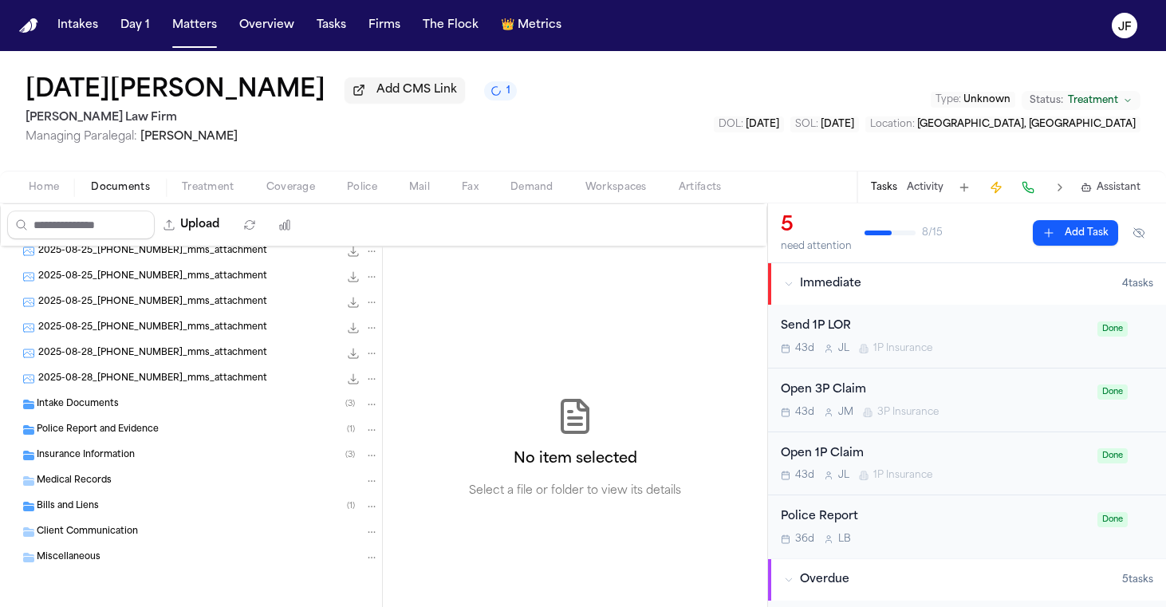
scroll to position [113, 0]
click at [149, 453] on div "Insurance Information ( 3 )" at bounding box center [208, 455] width 342 height 14
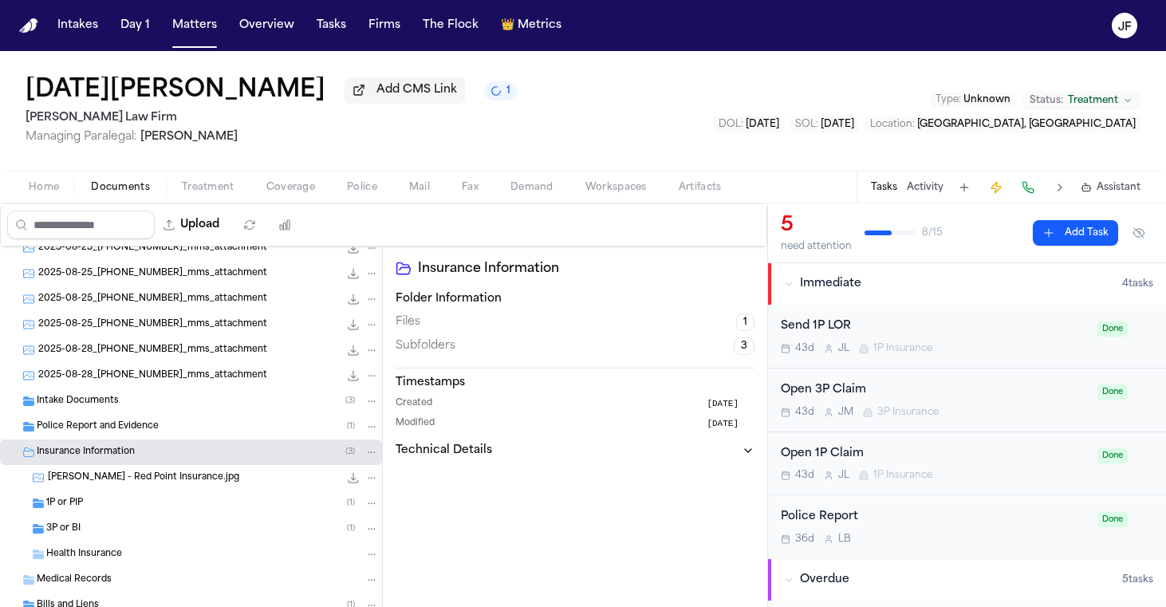
click at [147, 526] on div "3P or BI ( 1 )" at bounding box center [212, 529] width 333 height 14
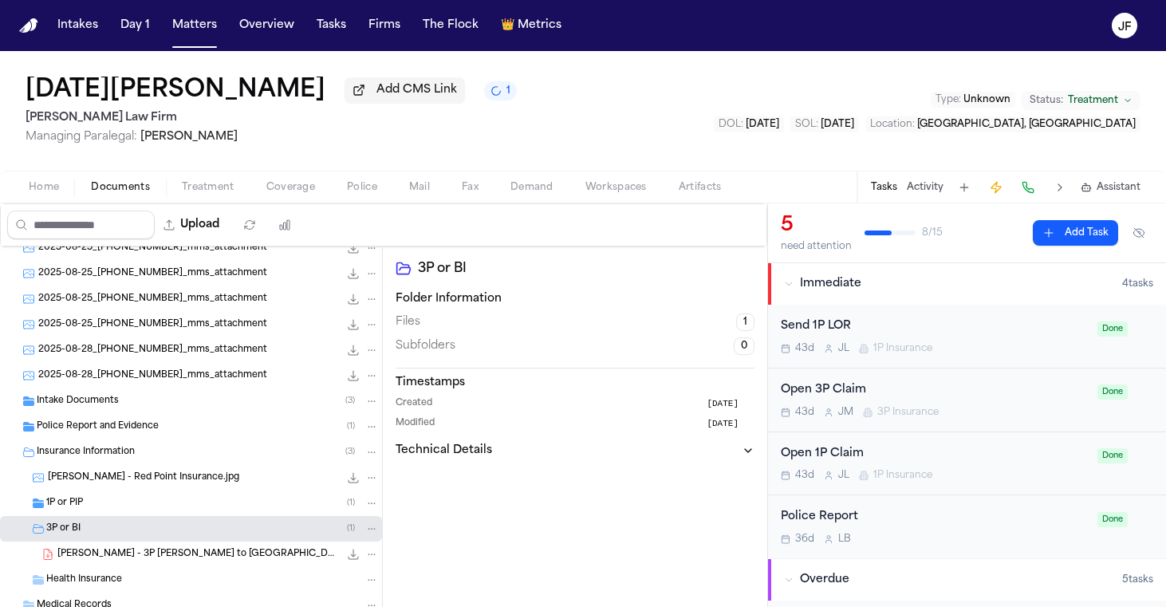
click at [147, 504] on div "1P or PIP ( 1 )" at bounding box center [212, 503] width 333 height 14
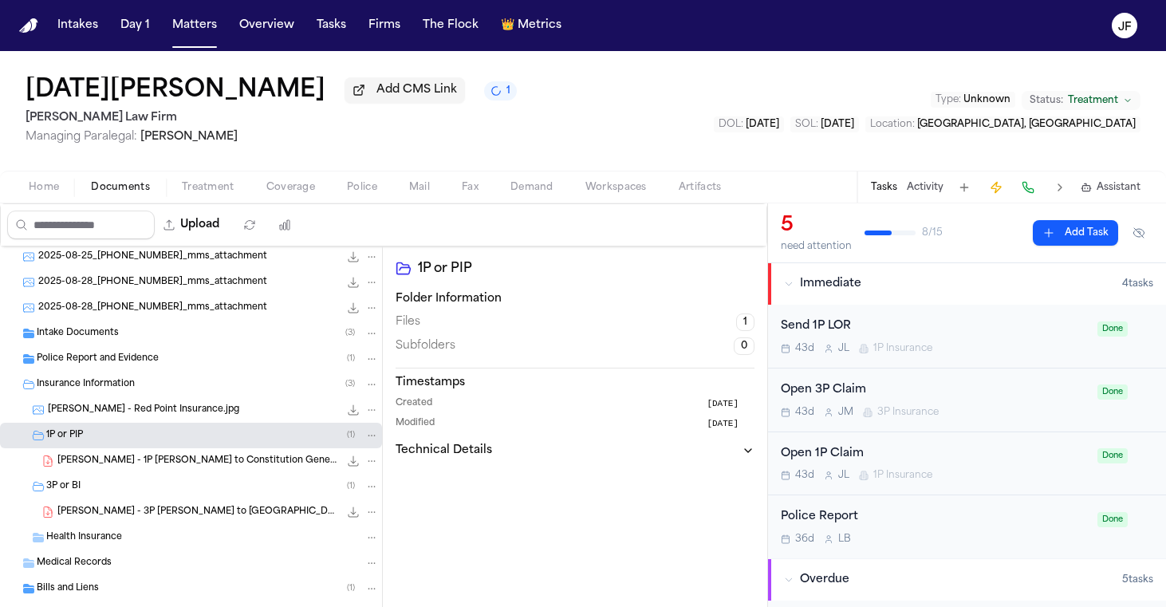
scroll to position [187, 0]
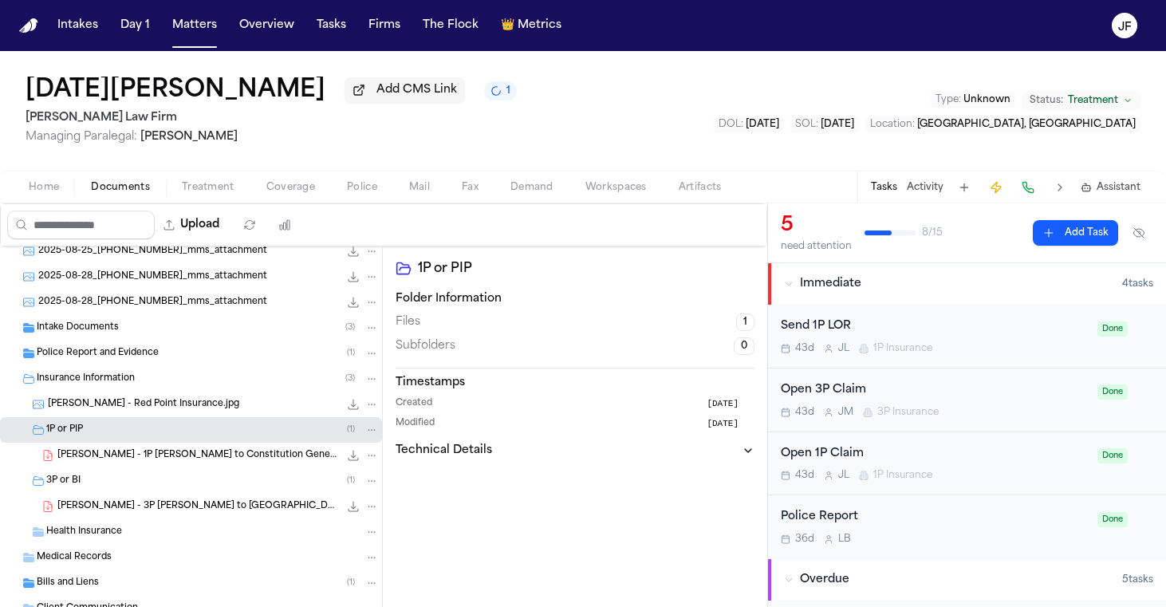
click at [160, 502] on div "[PERSON_NAME] - 3P [PERSON_NAME] to [GEOGRAPHIC_DATA] - [DATE] 179.9 KB • PDF" at bounding box center [217, 507] width 321 height 16
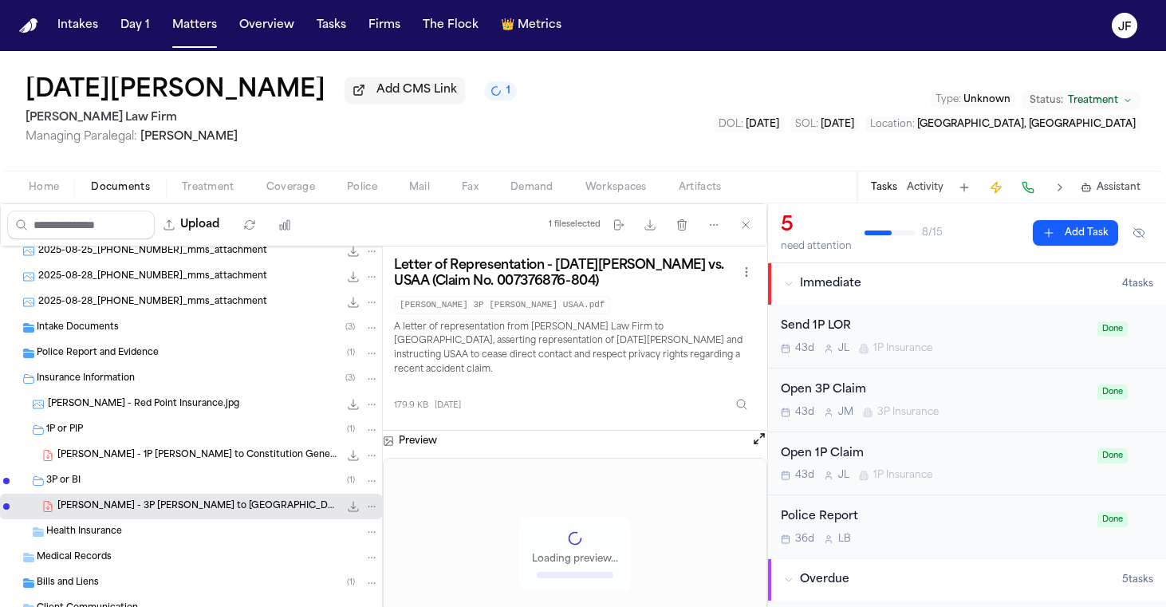
click at [253, 456] on span "[PERSON_NAME] - 1P [PERSON_NAME] to Constitution General Agency / Constitution …" at bounding box center [198, 456] width 282 height 14
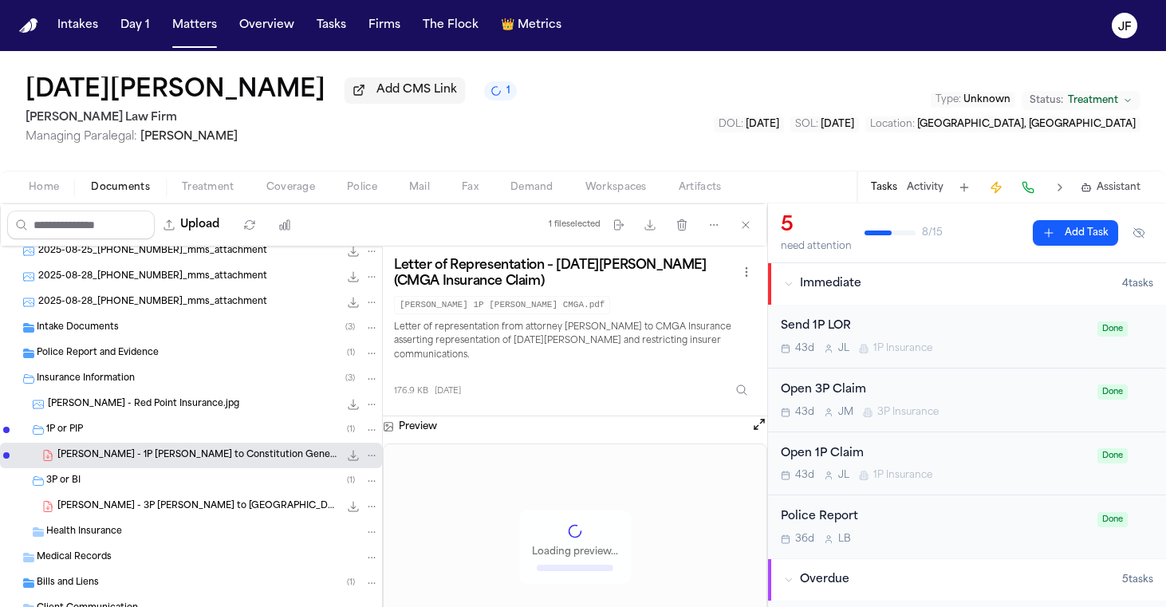
click at [349, 461] on icon "File: L. Mendoza - 1P LOR to Constitution General Agency / Constitution Insuran…" at bounding box center [354, 456] width 10 height 10
click at [160, 504] on span "[PERSON_NAME] - 3P [PERSON_NAME] to [GEOGRAPHIC_DATA] - [DATE]" at bounding box center [198, 507] width 282 height 14
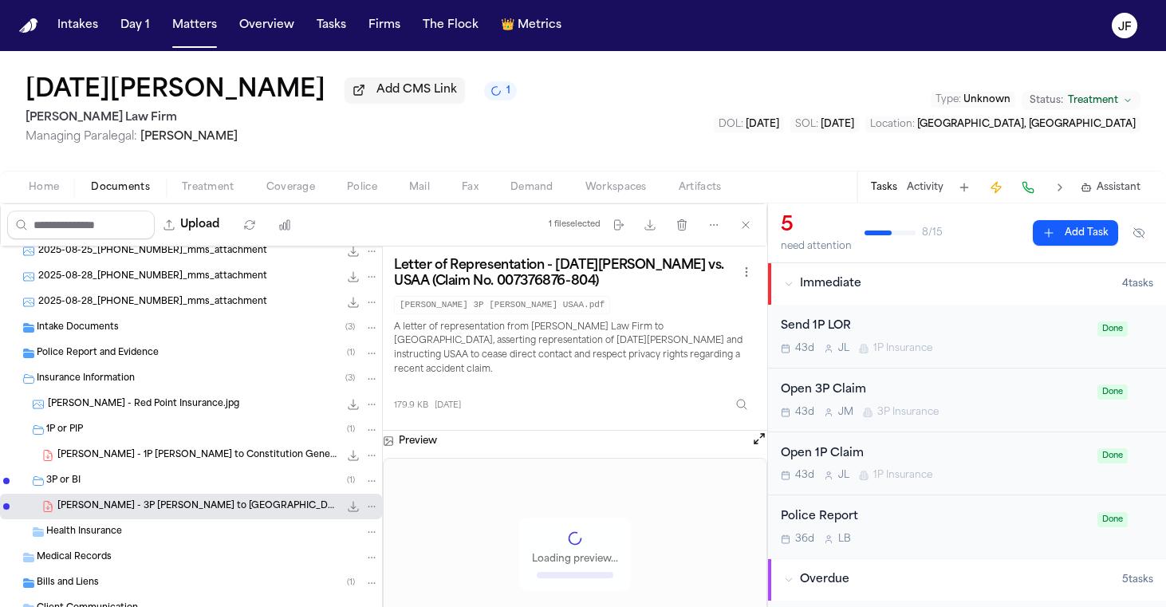
click at [347, 511] on icon "File: L. Mendoza - 3P LOR to USAA - 9.17.25" at bounding box center [353, 506] width 13 height 13
click at [907, 332] on div "Send 1P LOR" at bounding box center [934, 326] width 307 height 18
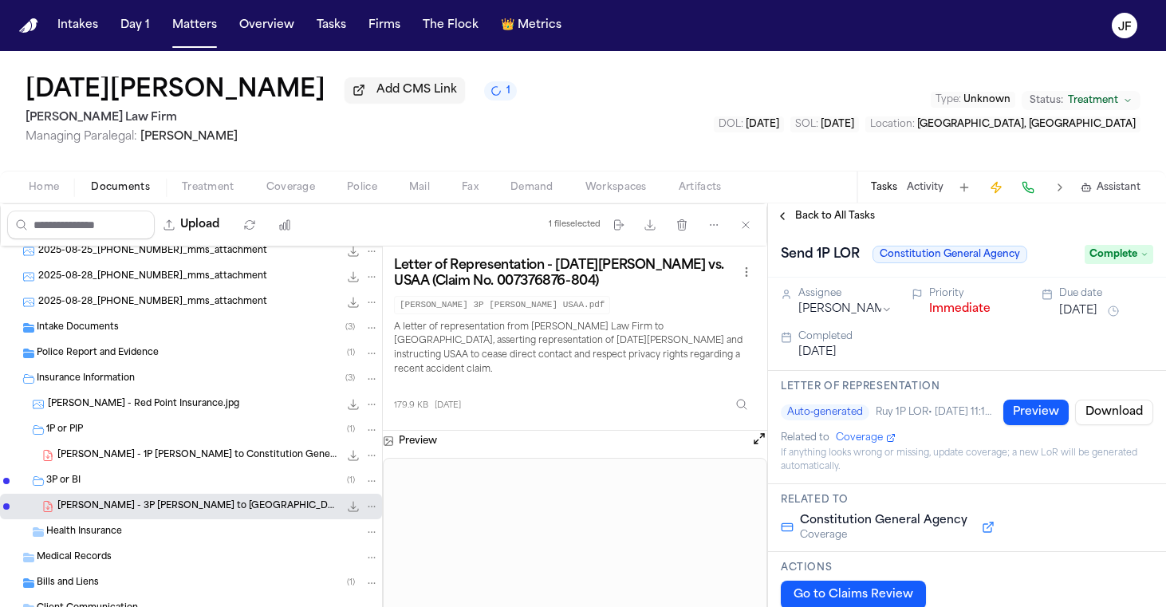
click at [948, 313] on button "Immediate" at bounding box center [959, 309] width 61 height 16
click at [842, 218] on span "Back to All Tasks" at bounding box center [835, 216] width 80 height 13
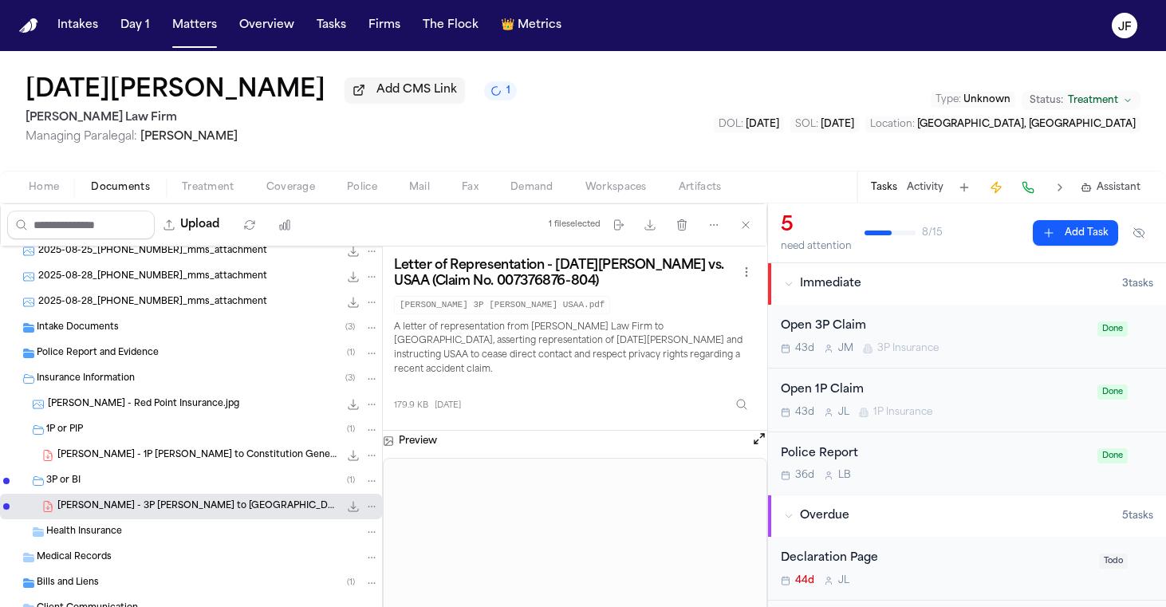
click at [956, 340] on div "Open 3P Claim 43d [PERSON_NAME] 3P Insurance" at bounding box center [934, 335] width 307 height 37
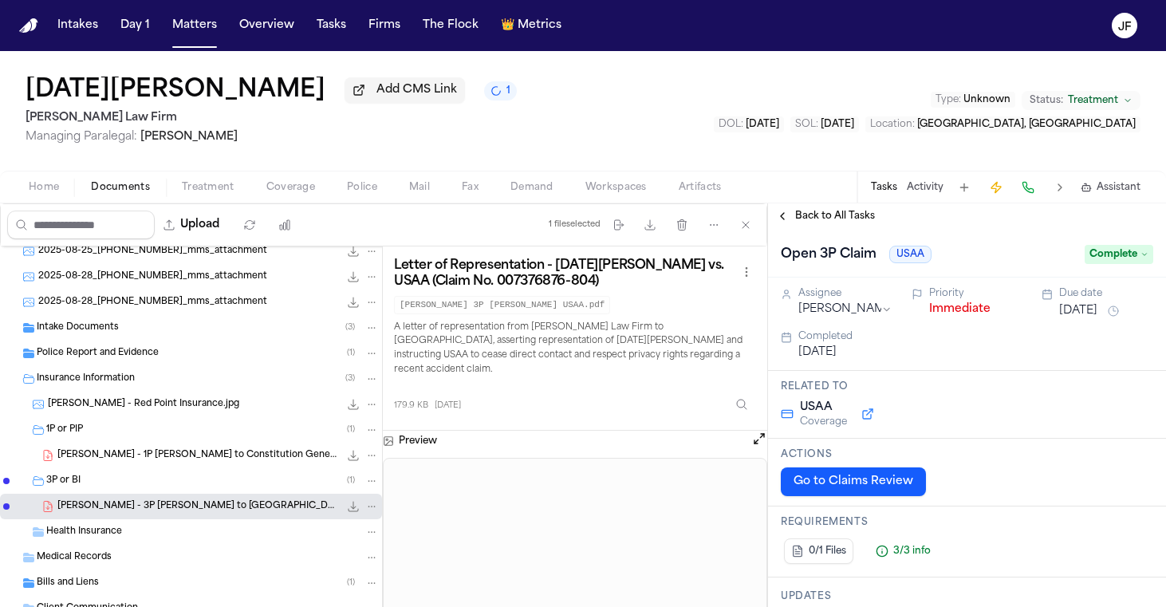
click at [949, 315] on button "Immediate" at bounding box center [959, 309] width 61 height 16
click at [856, 219] on span "Back to All Tasks" at bounding box center [835, 216] width 80 height 13
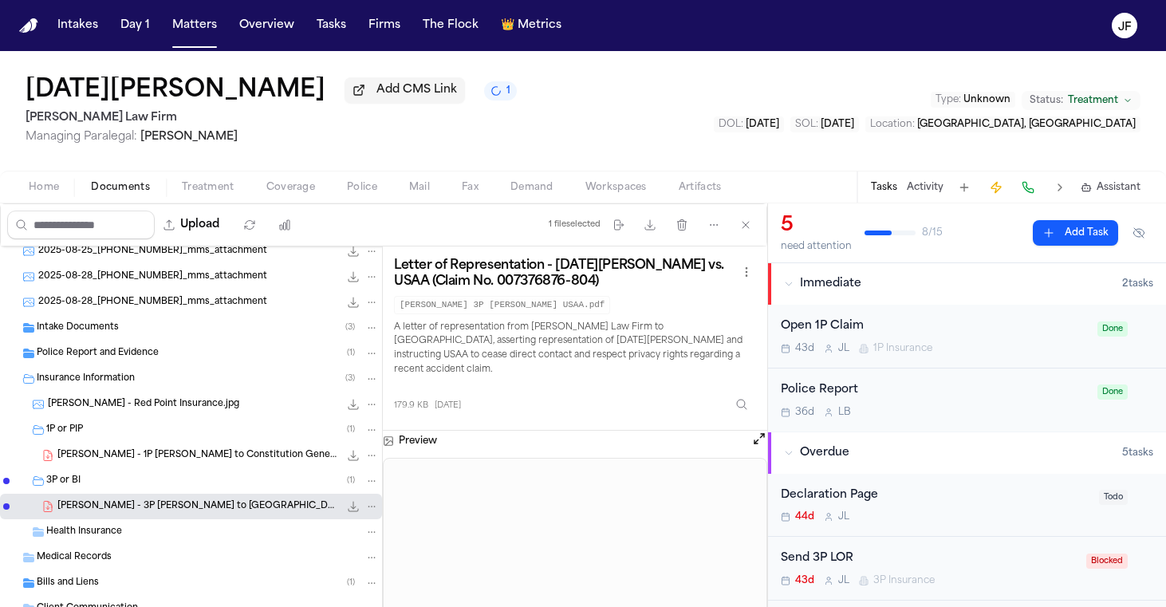
click at [966, 341] on div "Open 1P Claim 43d J L 1P Insurance" at bounding box center [934, 335] width 307 height 37
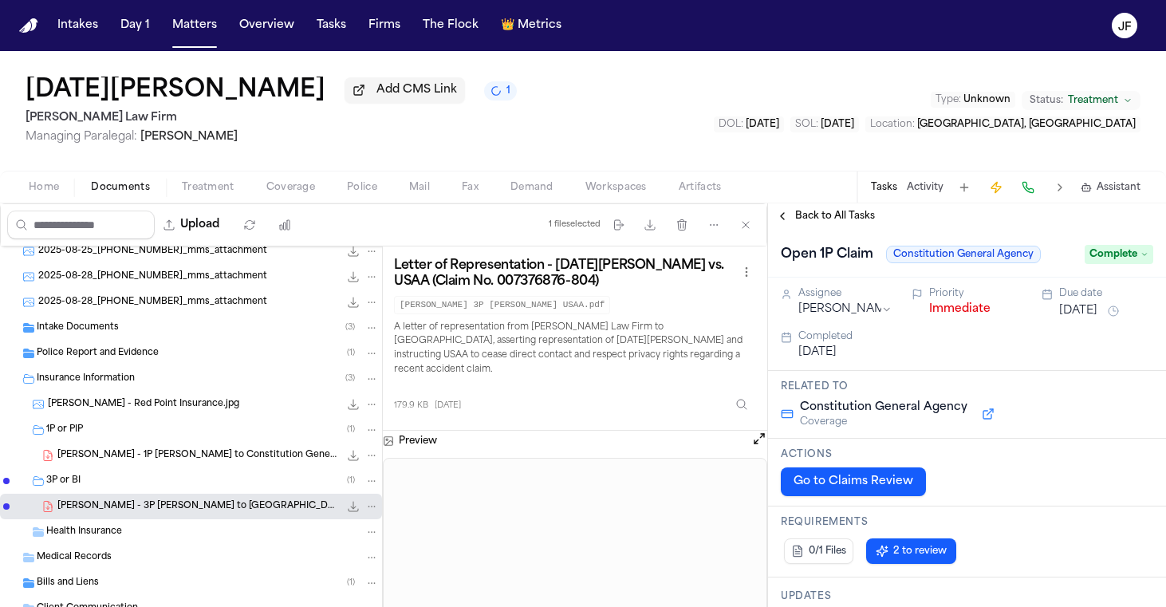
click at [945, 314] on button "Immediate" at bounding box center [959, 309] width 61 height 16
click at [829, 221] on span "Back to All Tasks" at bounding box center [835, 216] width 80 height 13
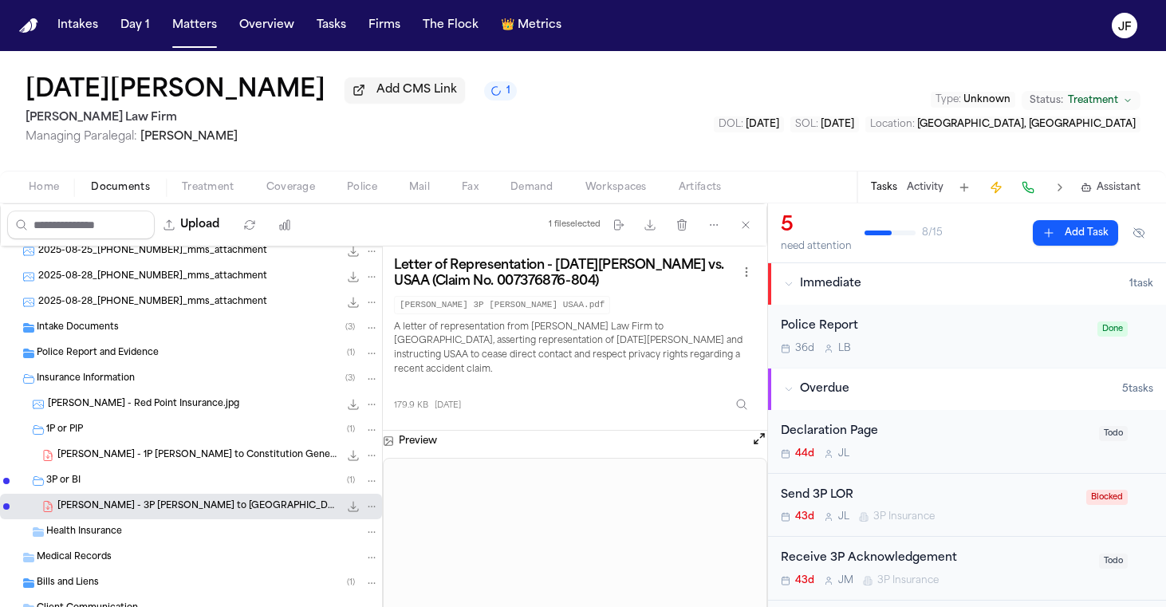
click at [971, 355] on div "36d L B" at bounding box center [934, 348] width 307 height 13
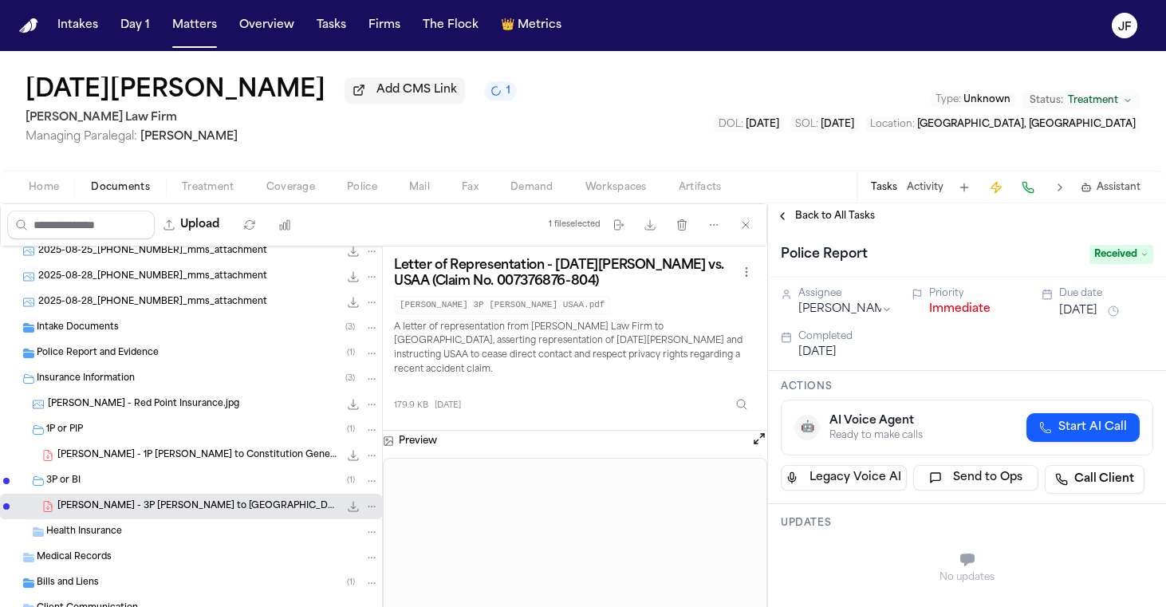
click at [944, 314] on button "Immediate" at bounding box center [959, 309] width 61 height 16
click at [855, 229] on div "Back to All Tasks" at bounding box center [967, 216] width 398 height 26
click at [864, 219] on span "Back to All Tasks" at bounding box center [835, 216] width 80 height 13
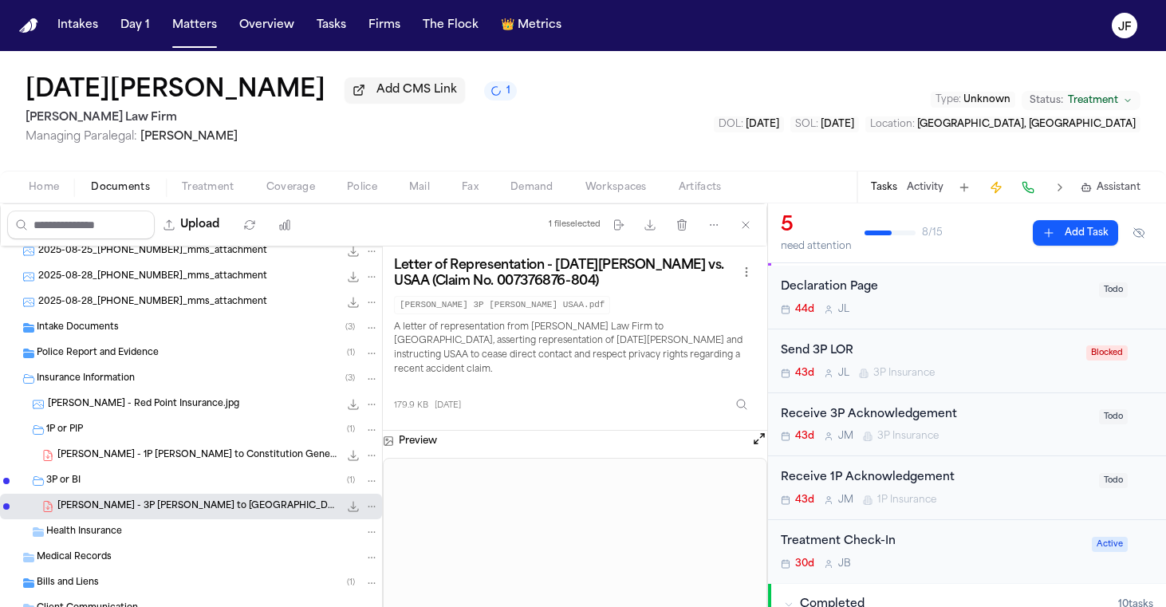
scroll to position [48, 0]
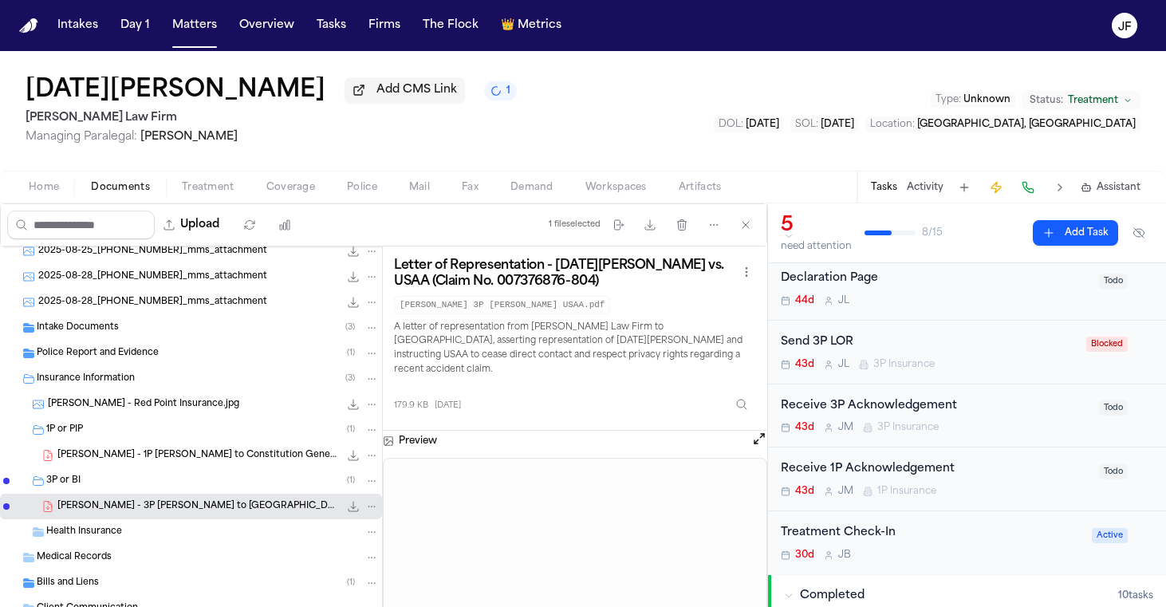
click at [973, 351] on div "Send 3P LOR" at bounding box center [929, 342] width 296 height 18
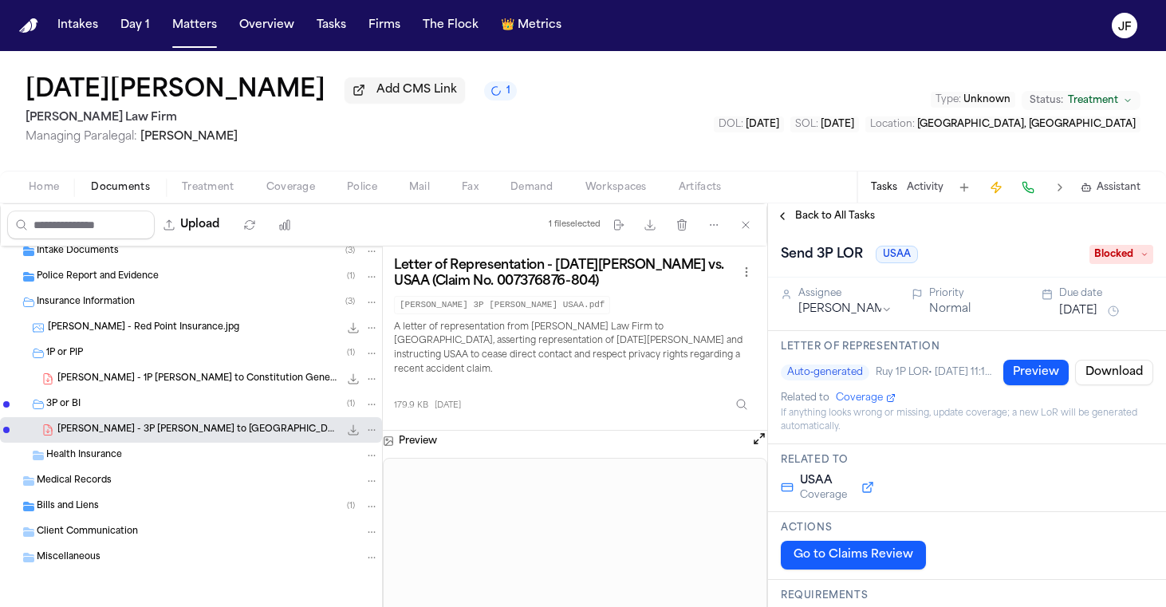
scroll to position [266, 0]
click at [1099, 262] on span "Blocked" at bounding box center [1122, 254] width 64 height 19
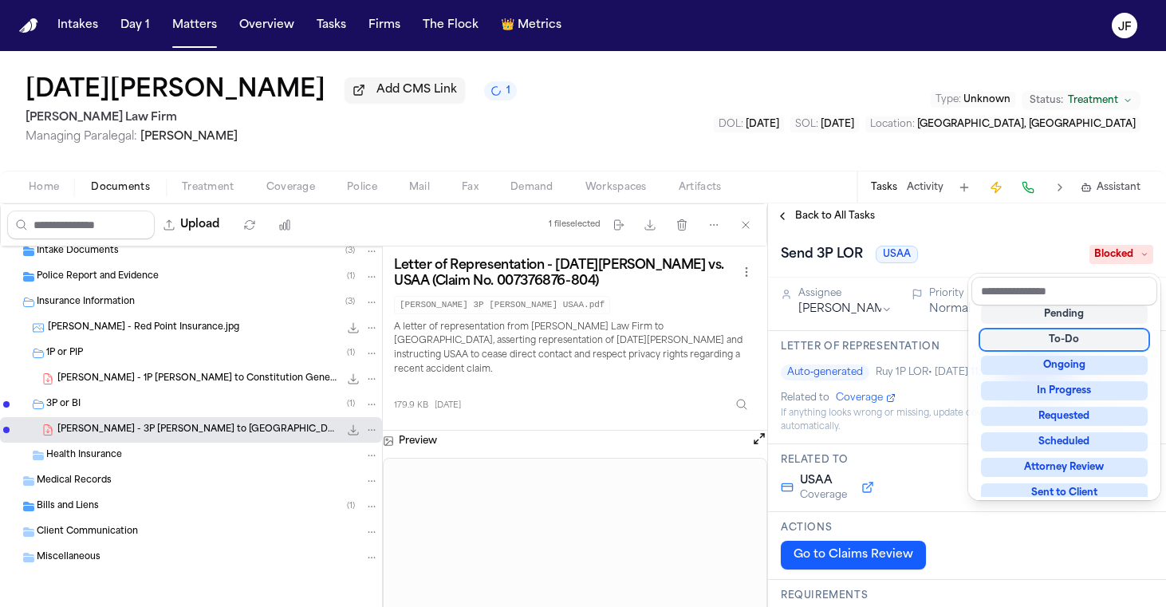
scroll to position [41, 0]
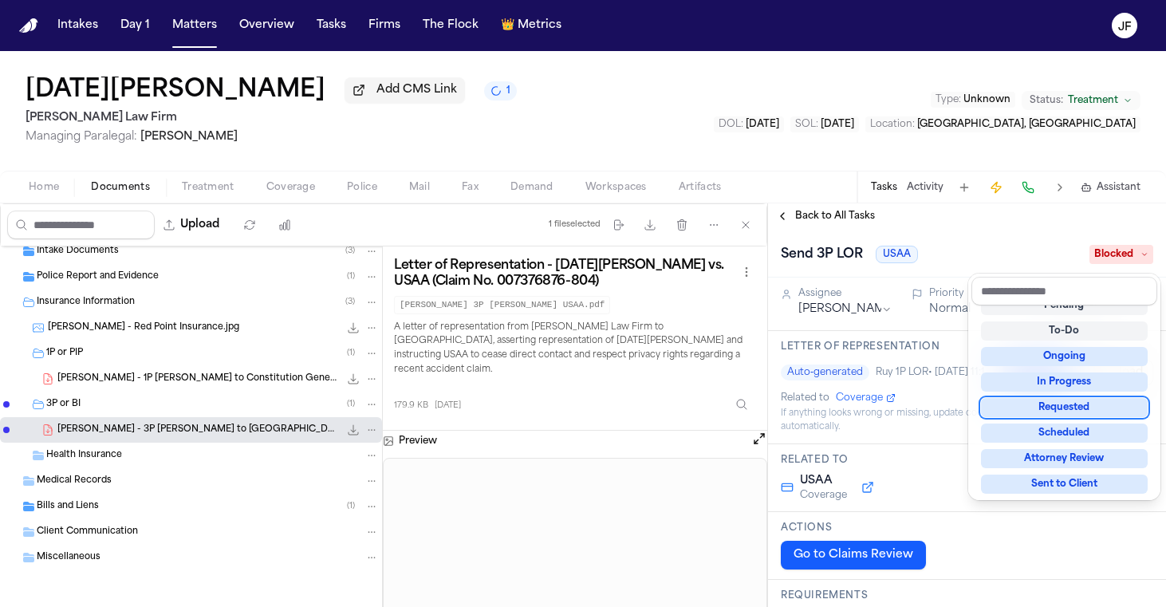
click at [967, 257] on div "Send 3P LOR USAA Blocked" at bounding box center [967, 255] width 372 height 26
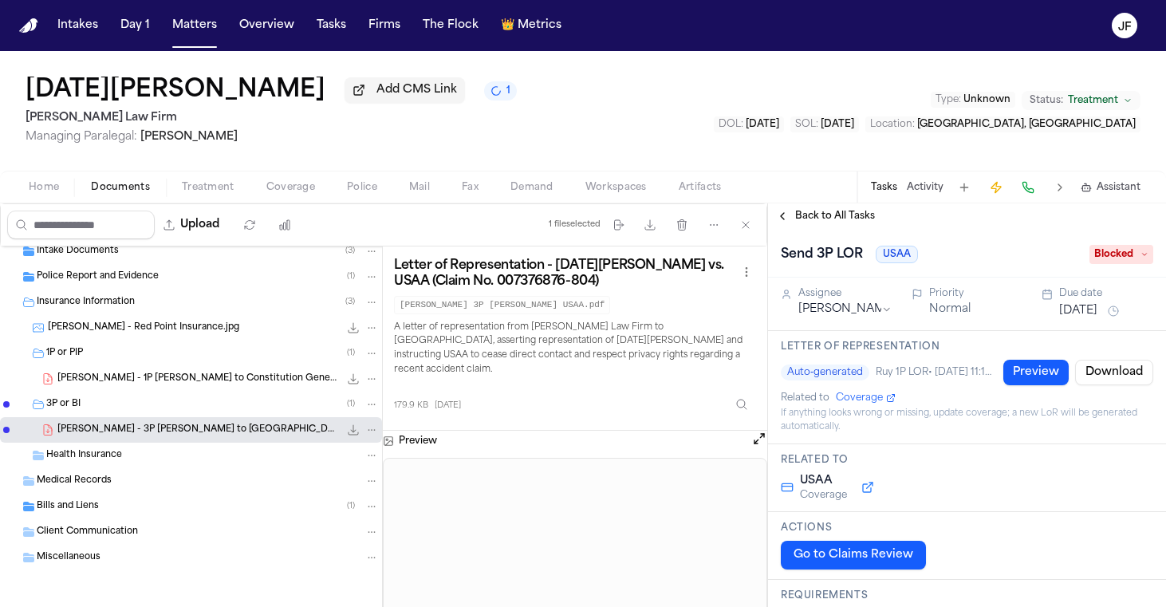
scroll to position [0, 0]
click at [840, 218] on span "Back to All Tasks" at bounding box center [835, 216] width 80 height 13
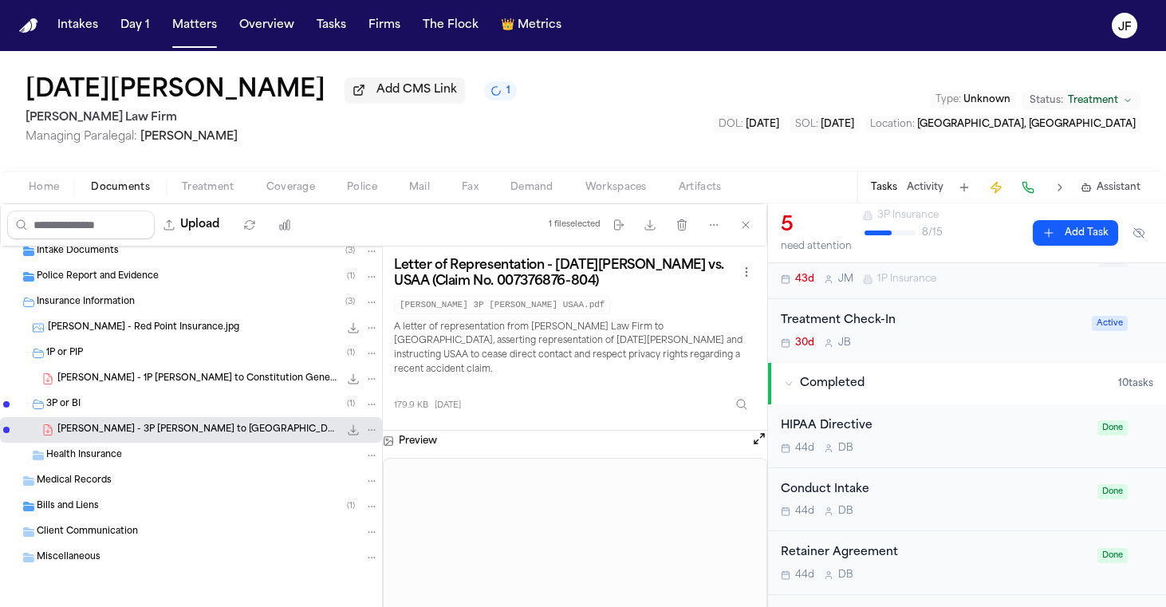
scroll to position [268, 0]
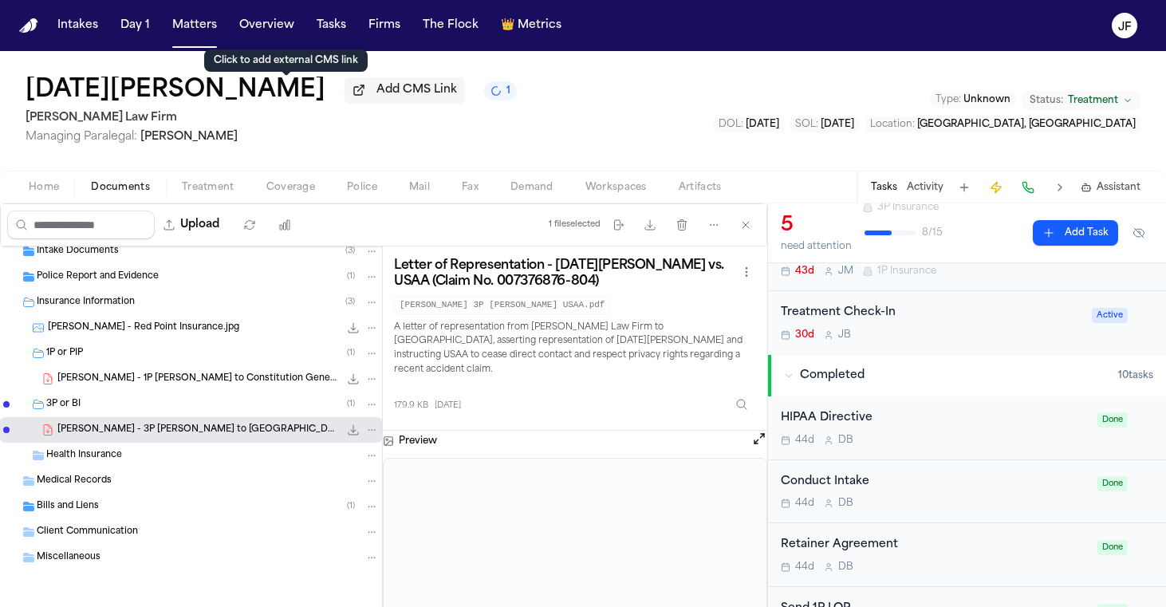
click at [376, 95] on span "Add CMS Link" at bounding box center [416, 90] width 81 height 16
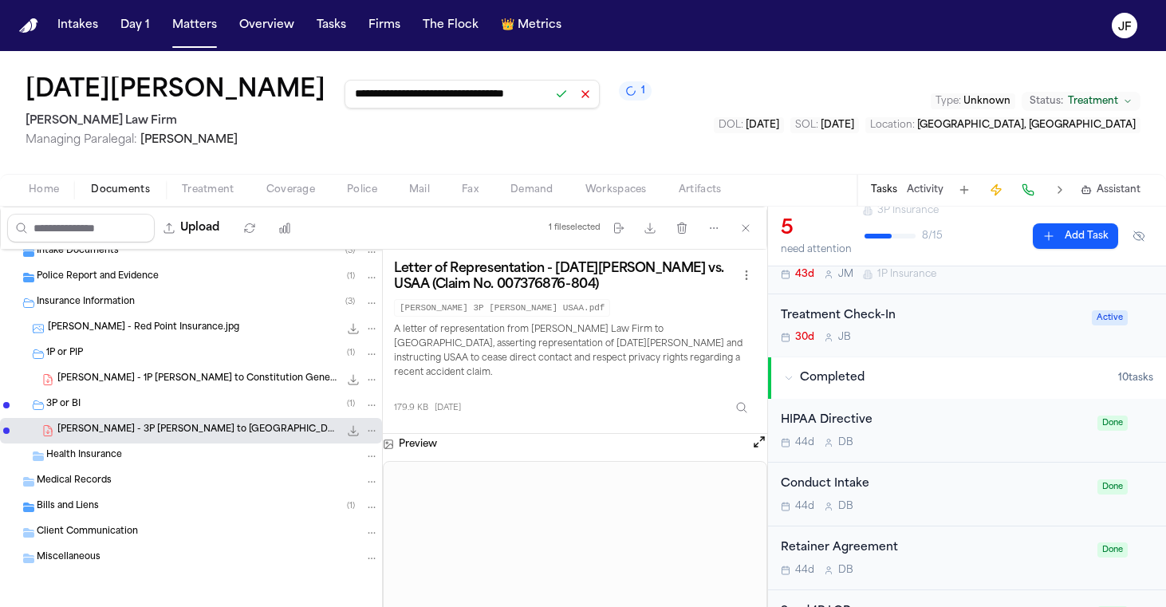
type input "**********"
click at [550, 98] on button at bounding box center [561, 94] width 22 height 22
click at [655, 164] on div "**********" at bounding box center [583, 112] width 1166 height 123
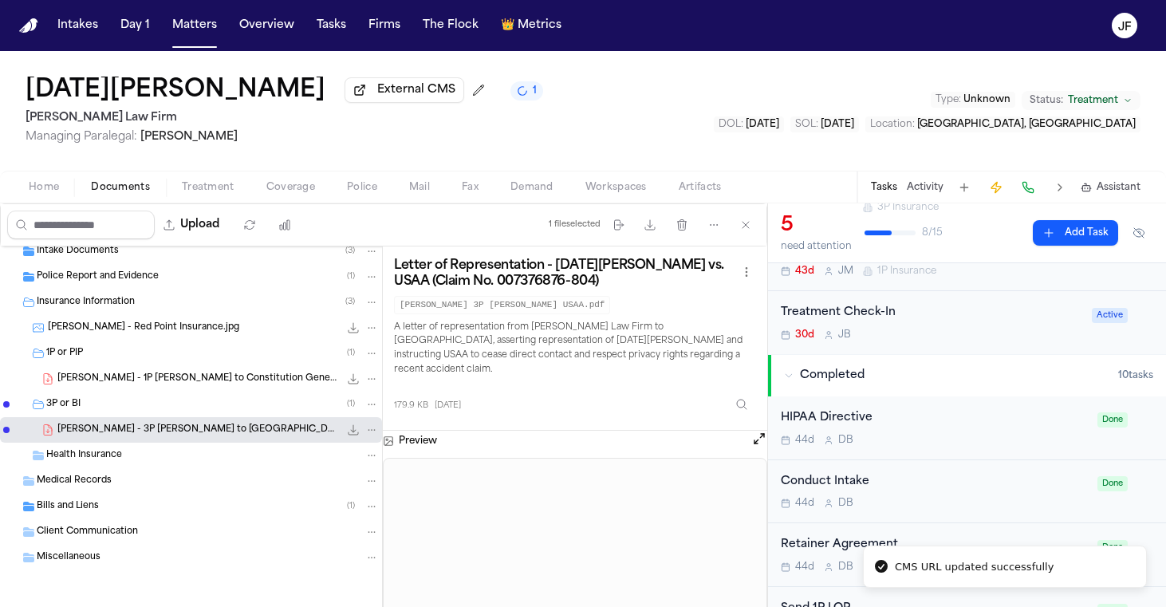
click at [640, 0] on nav "Intakes Day 1 Matters Overview Tasks Firms The Flock 👑 Metrics JF" at bounding box center [583, 25] width 1166 height 51
click at [150, 283] on div "Police Report and Evidence ( 1 )" at bounding box center [208, 277] width 342 height 14
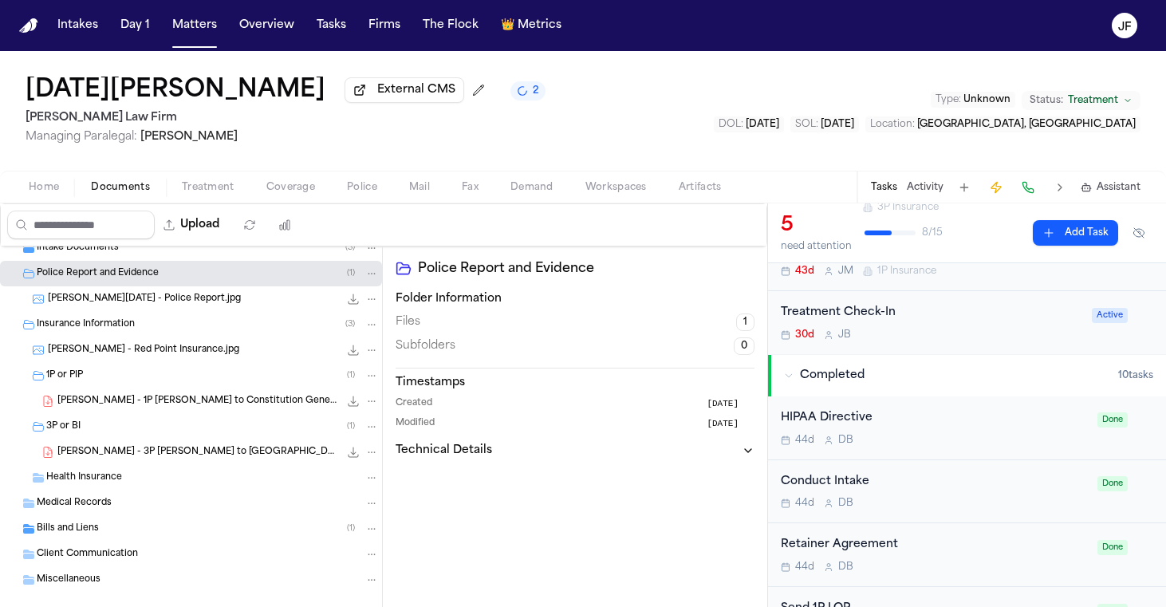
click at [179, 299] on span "Mendoza, Lucia - Police Report.jpg" at bounding box center [144, 300] width 193 height 14
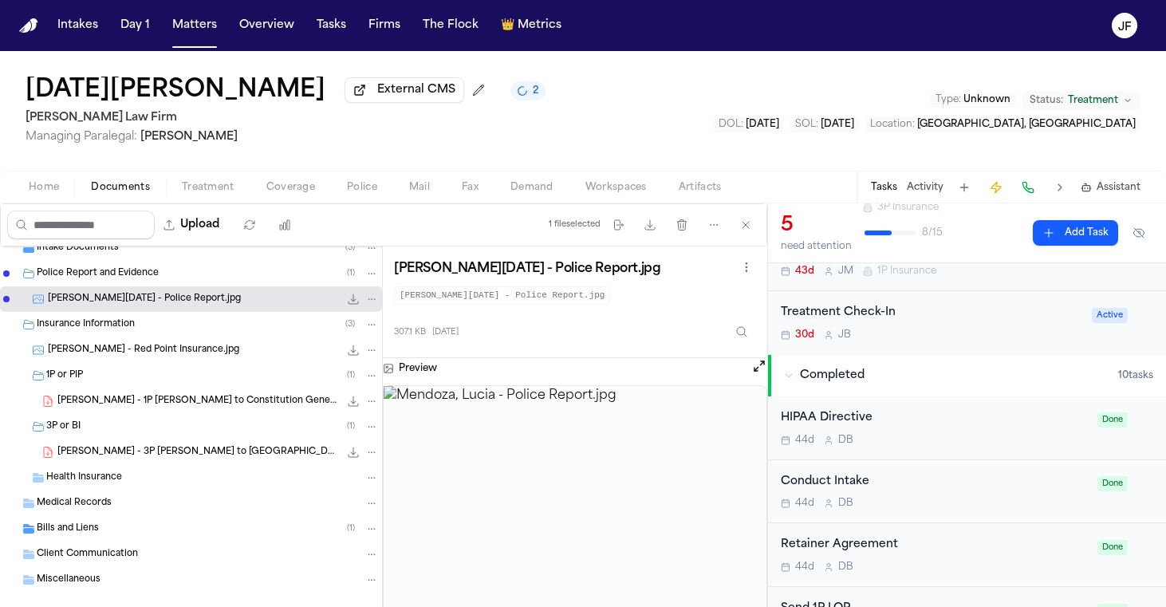
scroll to position [0, 0]
click at [946, 1] on nav "Intakes Day 1 Matters Overview Tasks Firms The Flock 👑 Metrics JF" at bounding box center [583, 25] width 1166 height 51
click at [287, 188] on span "Coverage" at bounding box center [290, 187] width 49 height 13
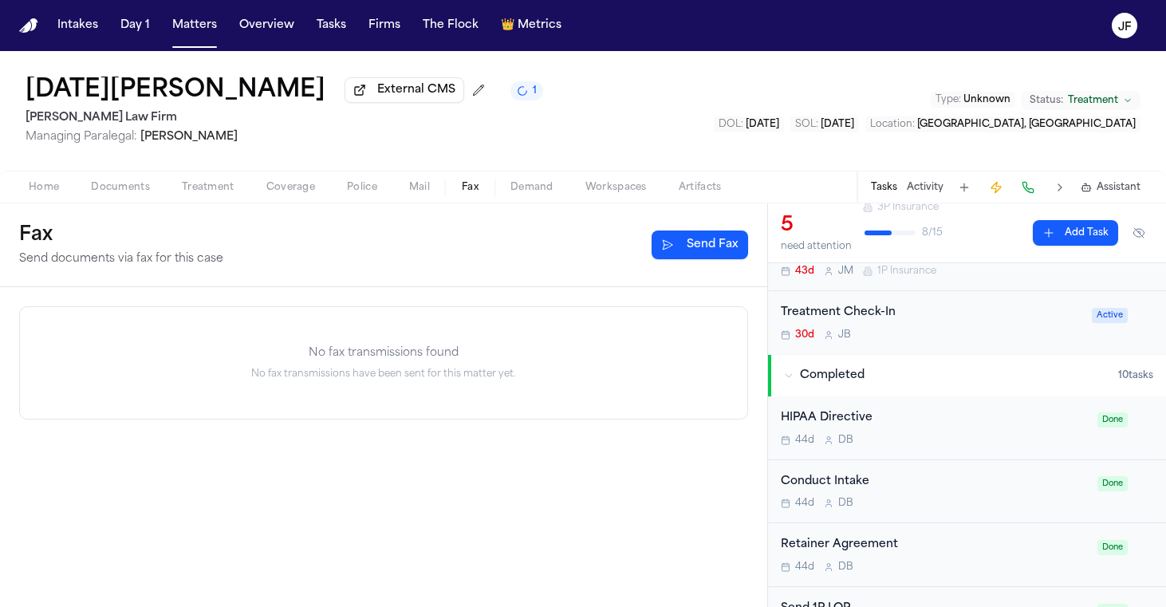
click at [471, 188] on span "Fax" at bounding box center [470, 187] width 17 height 13
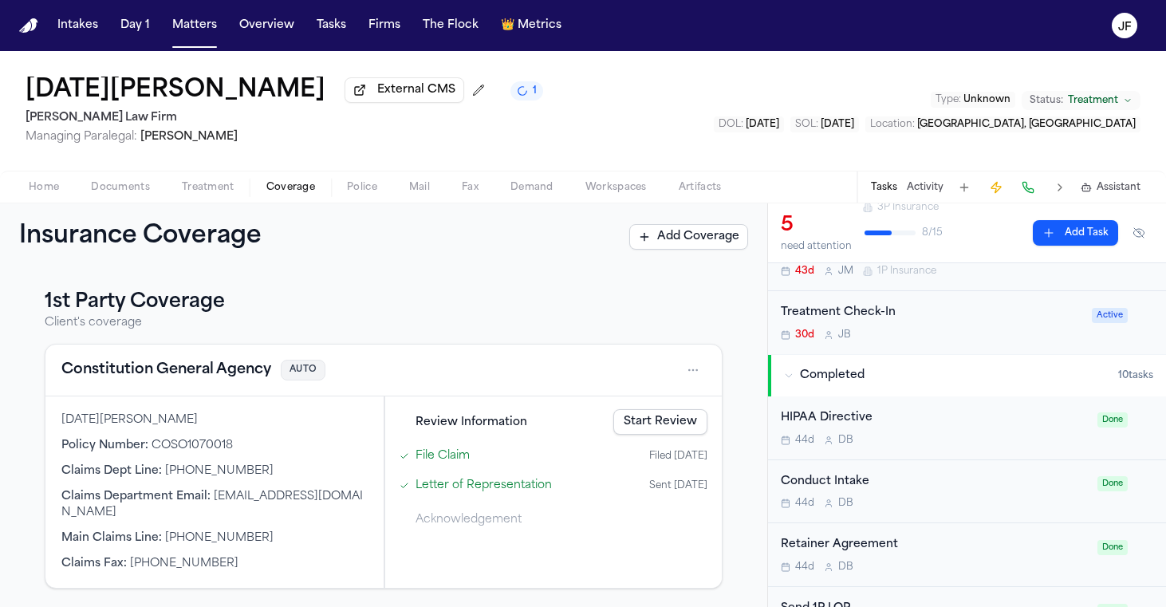
click at [285, 187] on span "Coverage" at bounding box center [290, 187] width 49 height 13
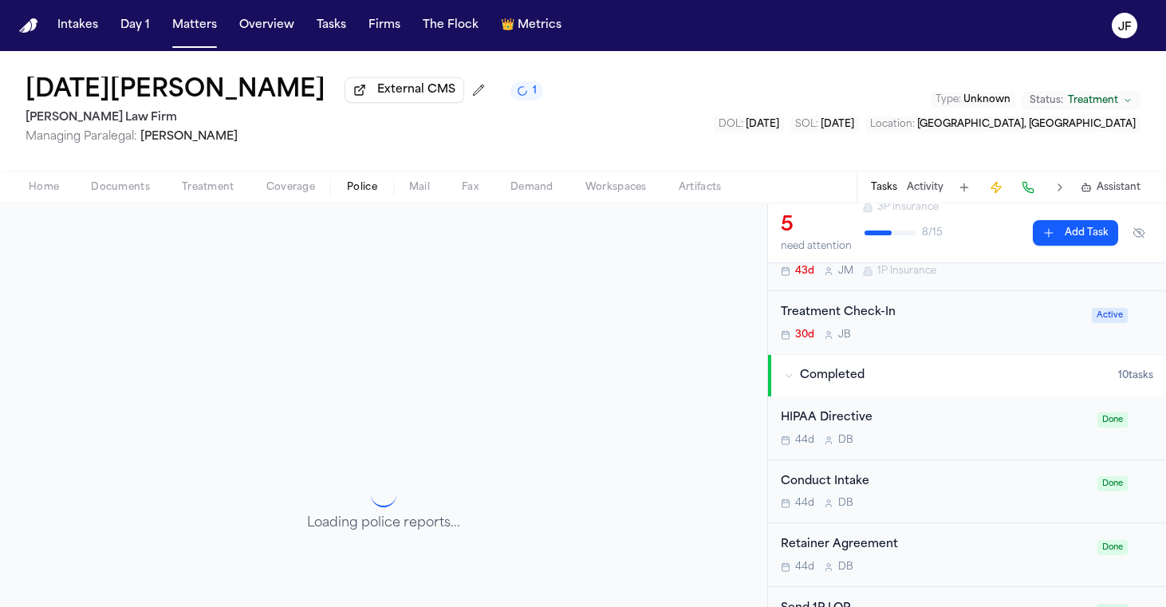
click at [364, 194] on span "Police" at bounding box center [362, 187] width 30 height 13
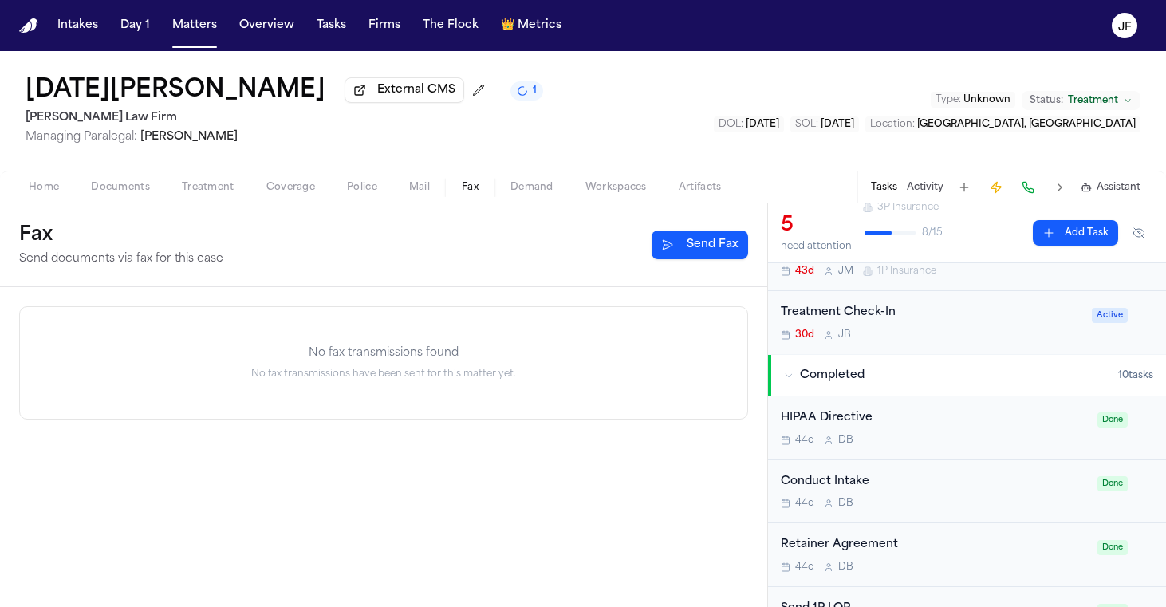
click at [468, 193] on span "Fax" at bounding box center [470, 187] width 17 height 13
click at [724, 257] on button "Send Fax" at bounding box center [700, 245] width 97 height 29
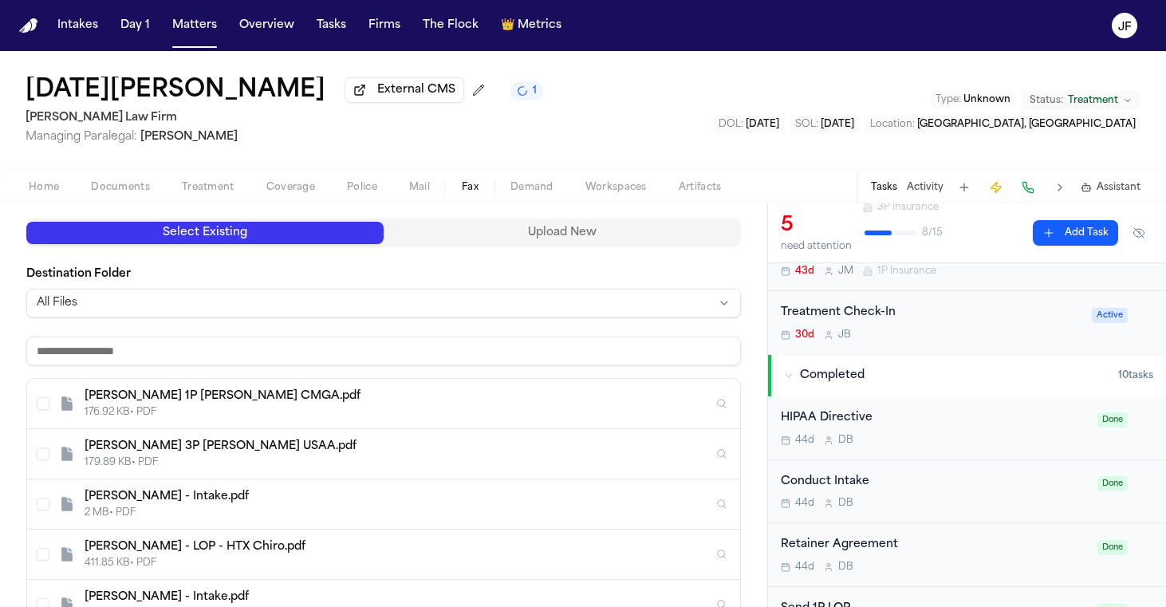
scroll to position [176, 0]
click at [364, 345] on input at bounding box center [383, 351] width 715 height 29
click at [313, 404] on div "L. Mendoza 1P LOR CMGA.pdf" at bounding box center [399, 396] width 629 height 16
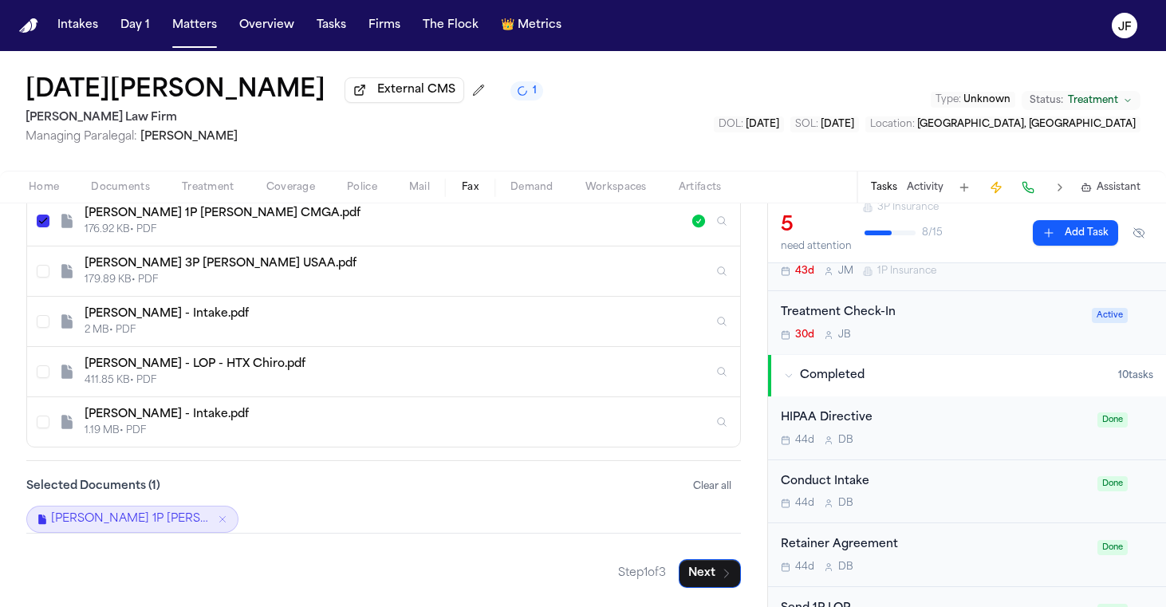
scroll to position [359, 0]
click at [703, 575] on button "Next" at bounding box center [710, 573] width 62 height 29
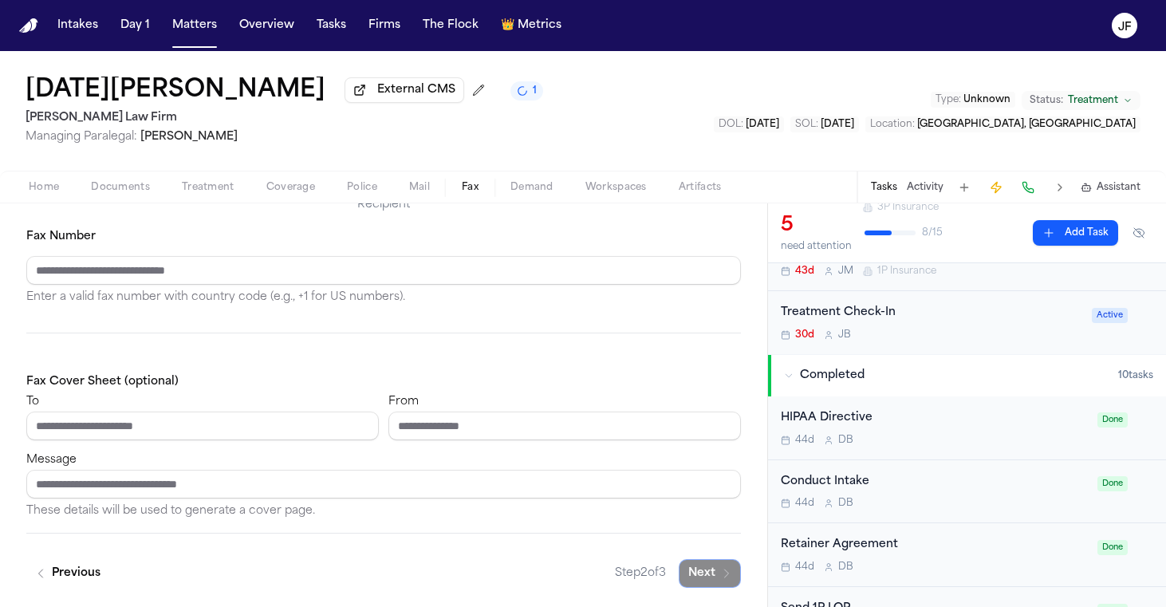
click at [905, 0] on nav "Intakes Day 1 Matters Overview Tasks Firms The Flock 👑 Metrics JF" at bounding box center [583, 25] width 1166 height 51
paste input "**********"
click at [910, 1] on nav "Intakes Day 1 Matters Overview Tasks Firms The Flock 👑 Metrics JF" at bounding box center [583, 25] width 1166 height 51
click at [294, 431] on input "*****" at bounding box center [202, 426] width 353 height 29
paste input "**********"
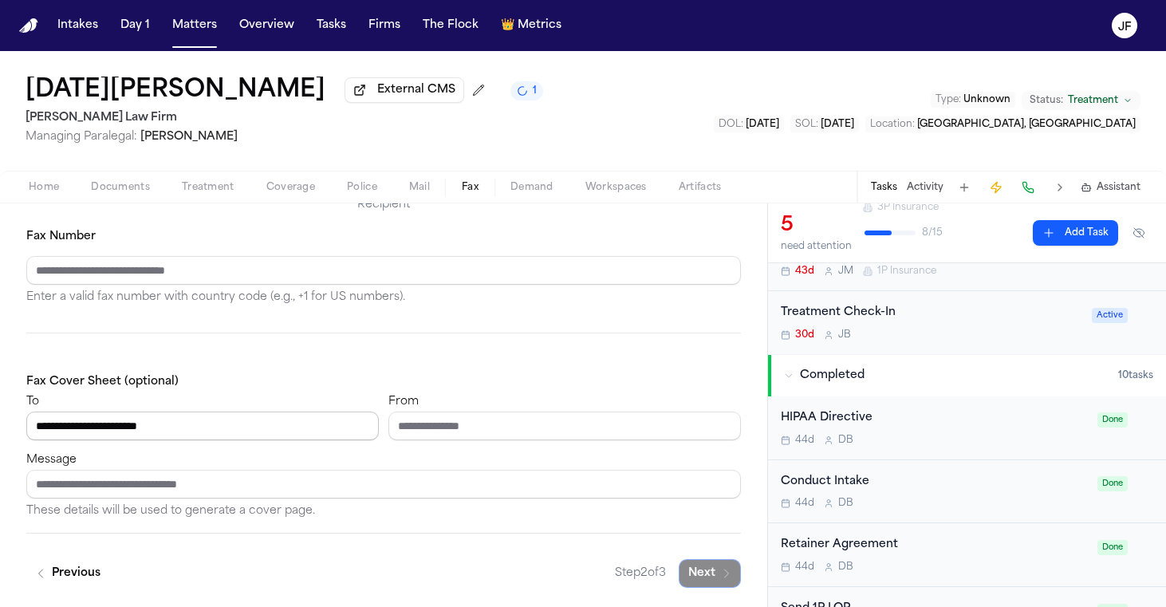
type input "**********"
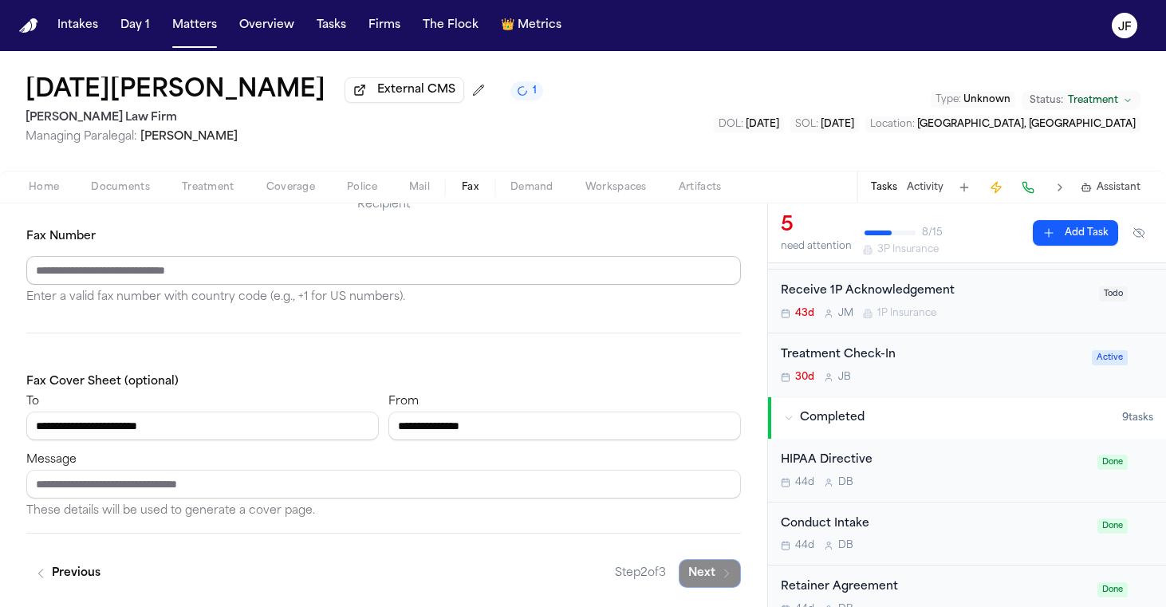
type input "**********"
paste input "**********"
type input "**********"
click at [302, 386] on div "**********" at bounding box center [383, 446] width 715 height 149
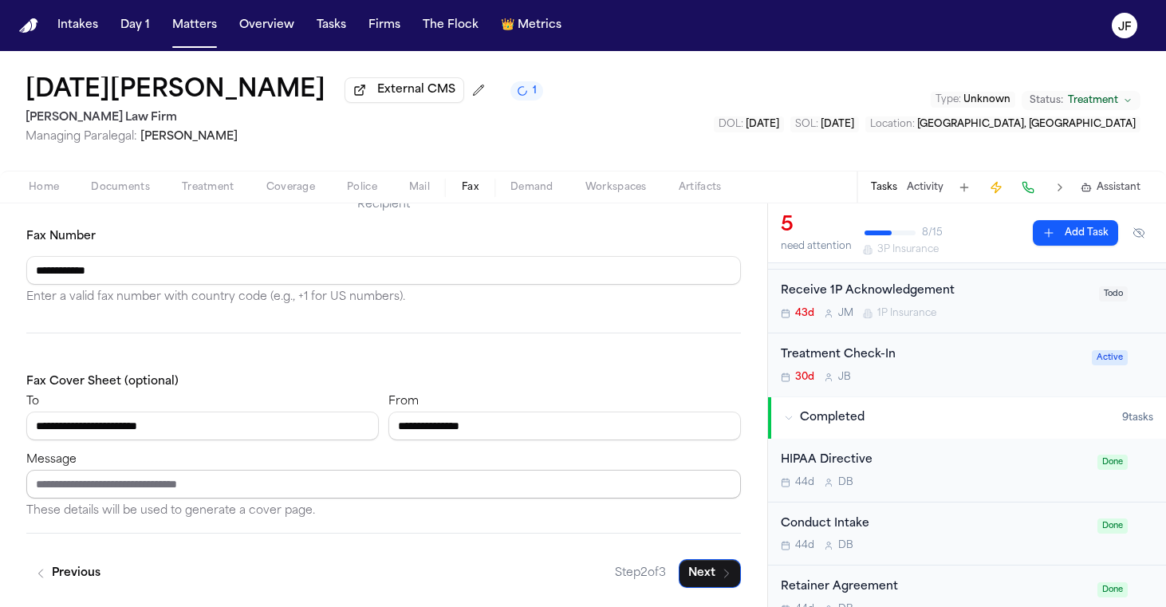
paste input "**********"
type input "**********"
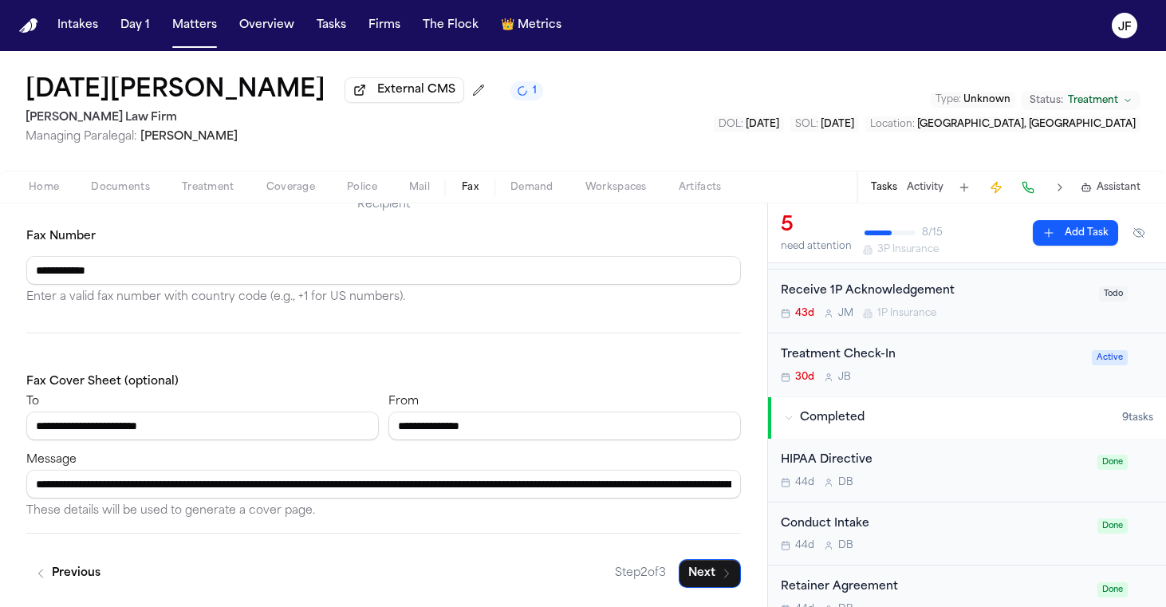
scroll to position [171, 0]
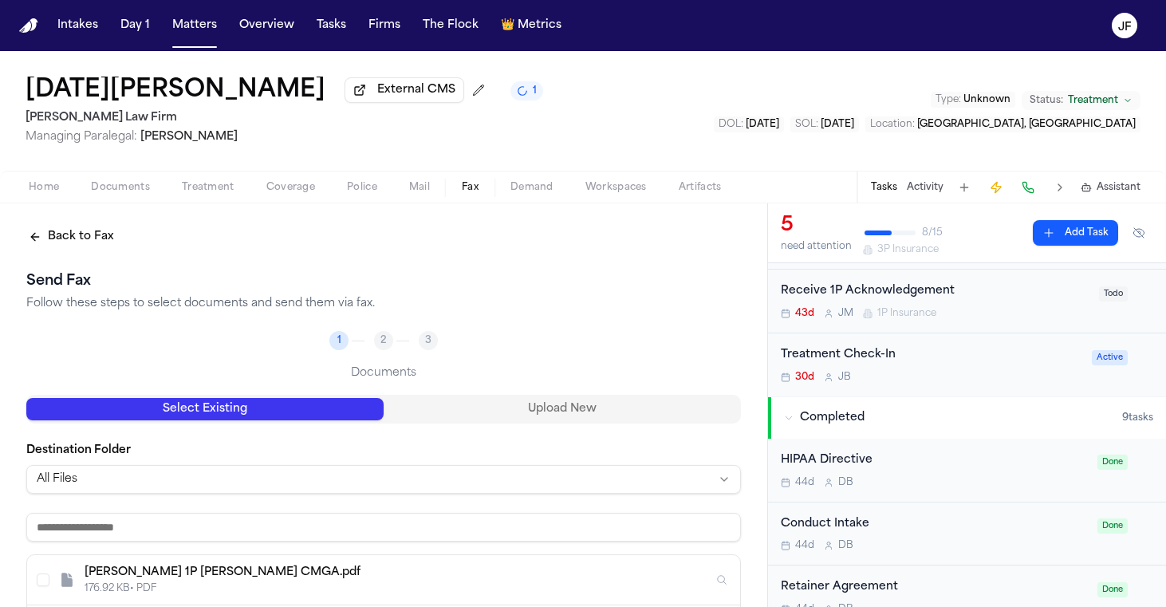
click at [522, 491] on html "Intakes Day 1 Matters Overview Tasks Firms The Flock 👑 Metrics JF Lucia Mendoza…" at bounding box center [583, 303] width 1166 height 607
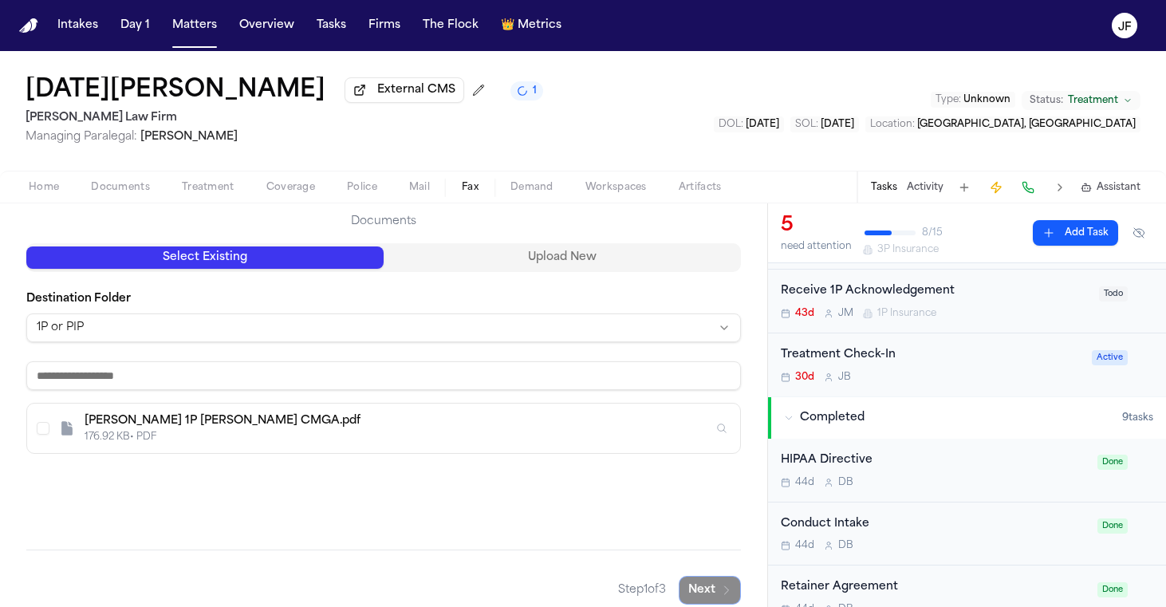
scroll to position [156, 0]
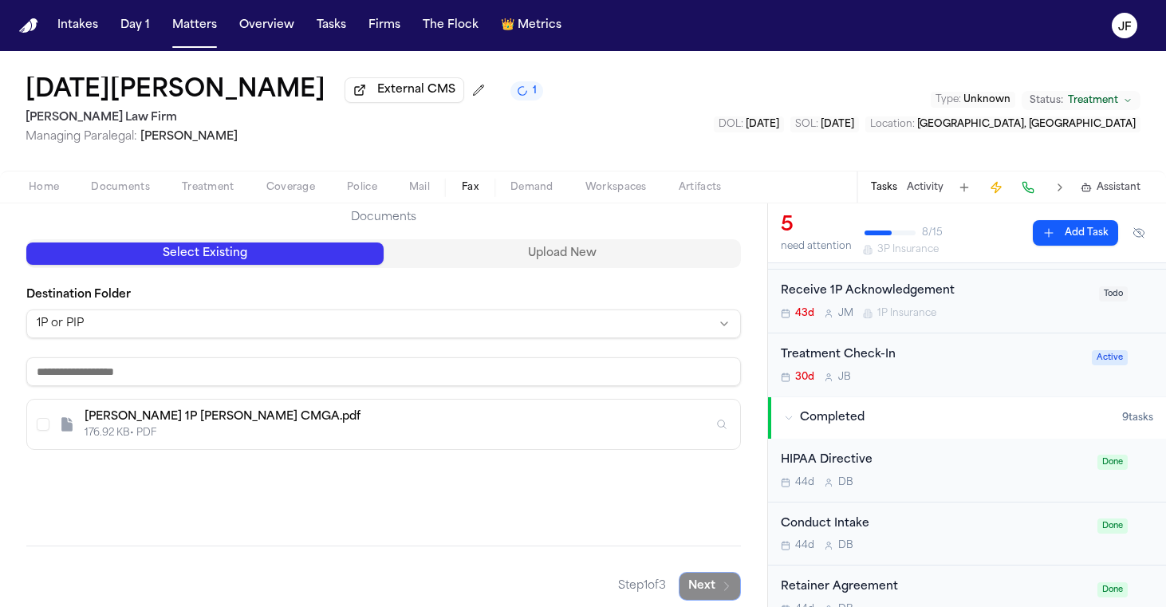
click at [372, 415] on div "L. Mendoza 1P LOR CMGA.pdf" at bounding box center [399, 417] width 629 height 16
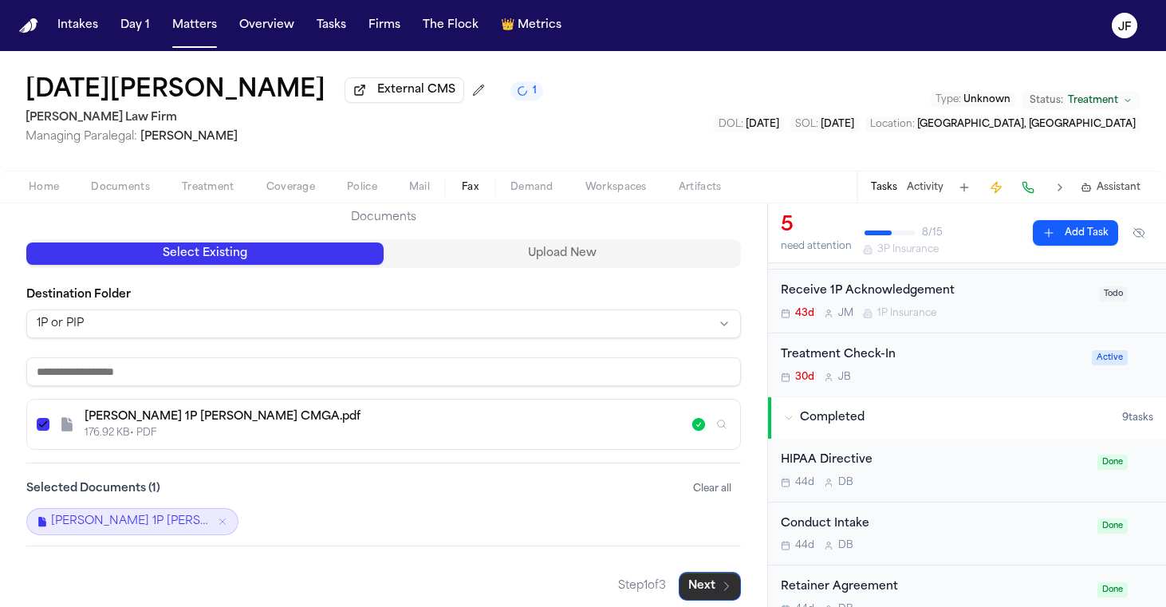
click at [705, 577] on button "Next" at bounding box center [710, 586] width 62 height 29
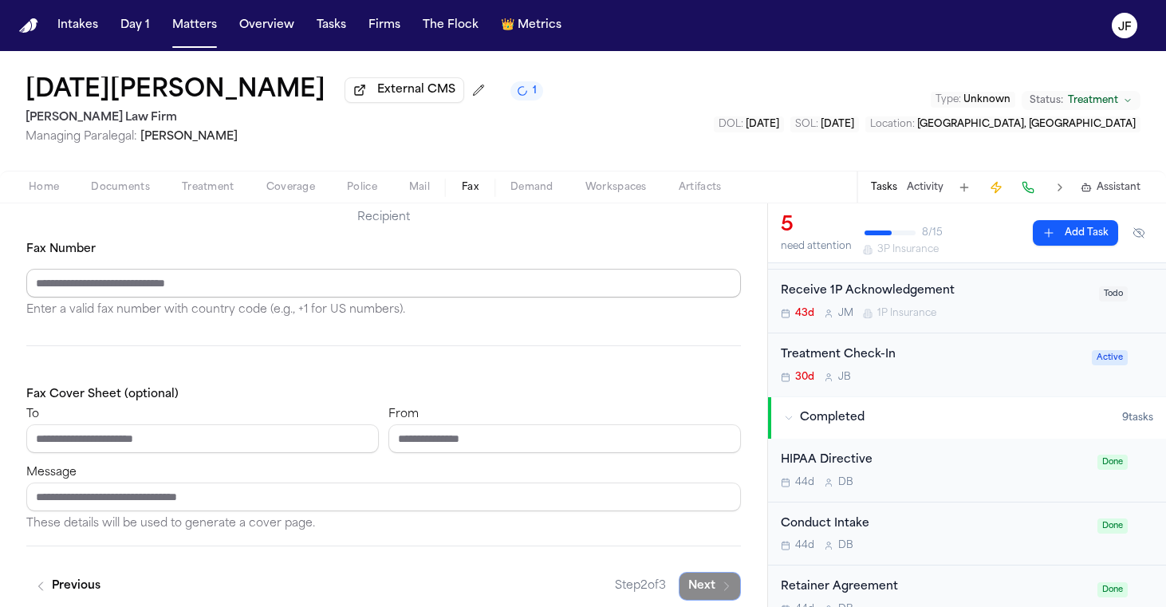
paste input "**********"
type input "**********"
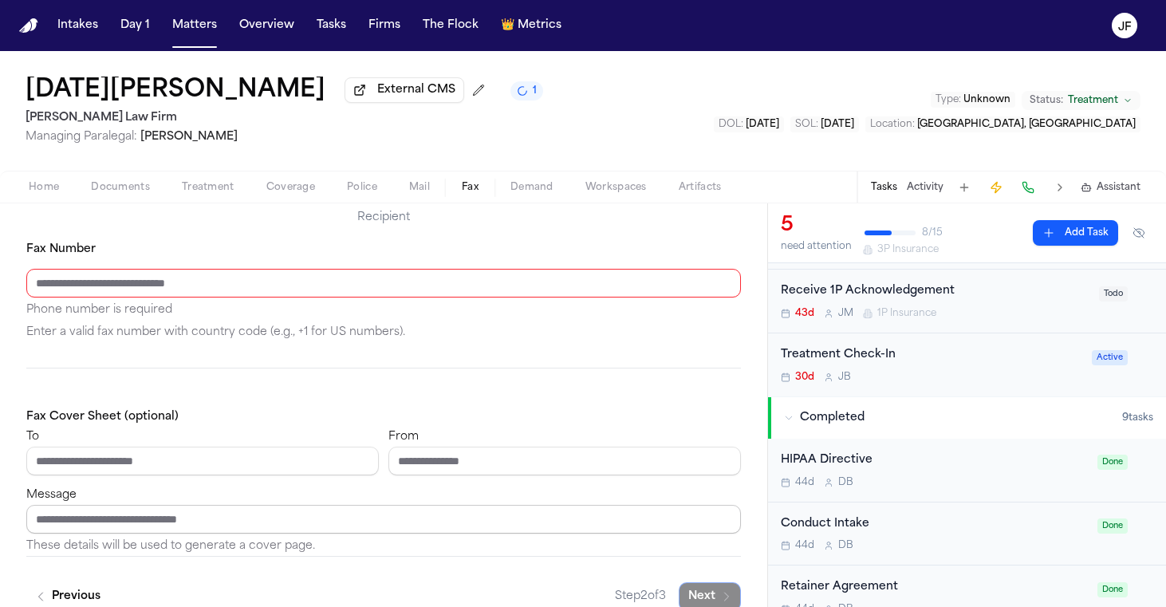
paste input "**********"
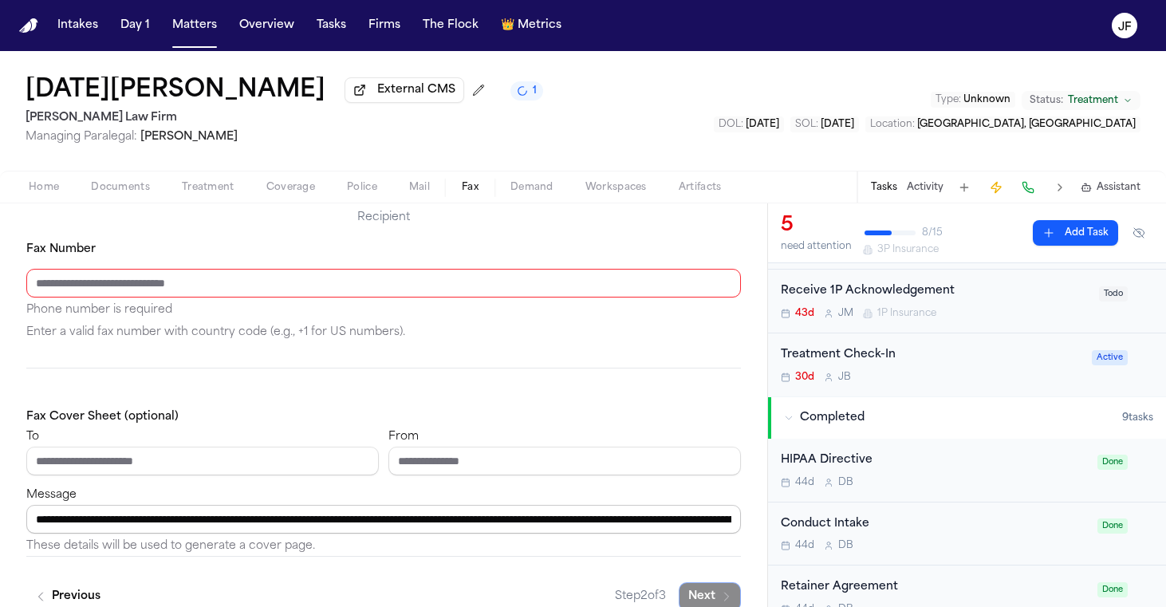
drag, startPoint x: 158, startPoint y: 526, endPoint x: 252, endPoint y: 526, distance: 94.1
click at [252, 526] on input "**********" at bounding box center [383, 519] width 715 height 29
type input "**********"
click at [335, 463] on input "To" at bounding box center [202, 461] width 353 height 29
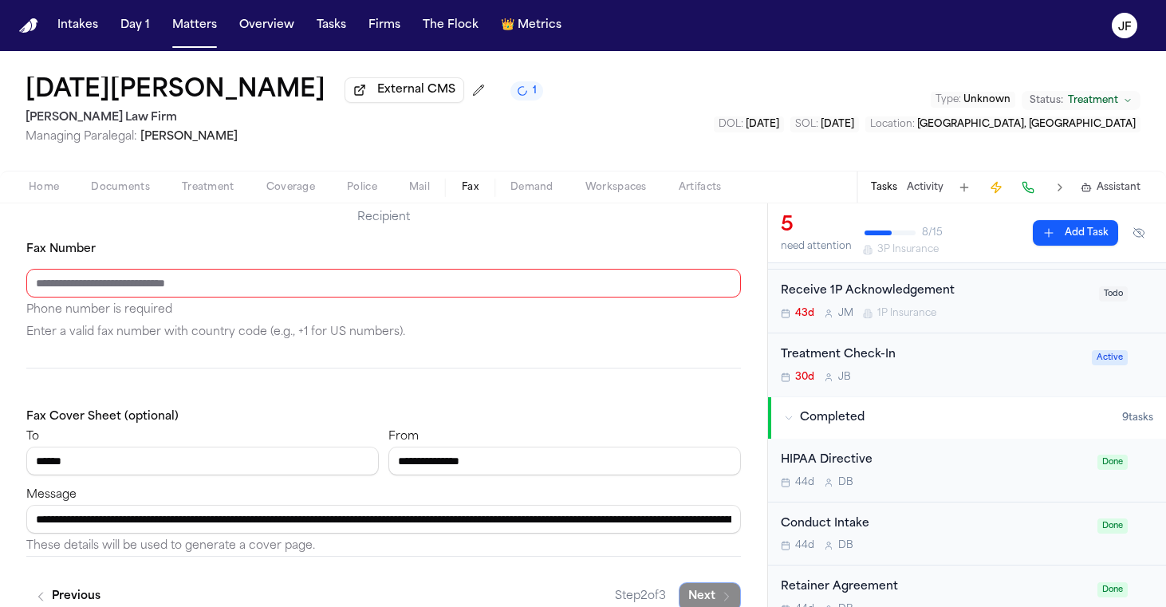
type input "*****"
click at [599, 290] on input "Fax Number" at bounding box center [383, 283] width 715 height 29
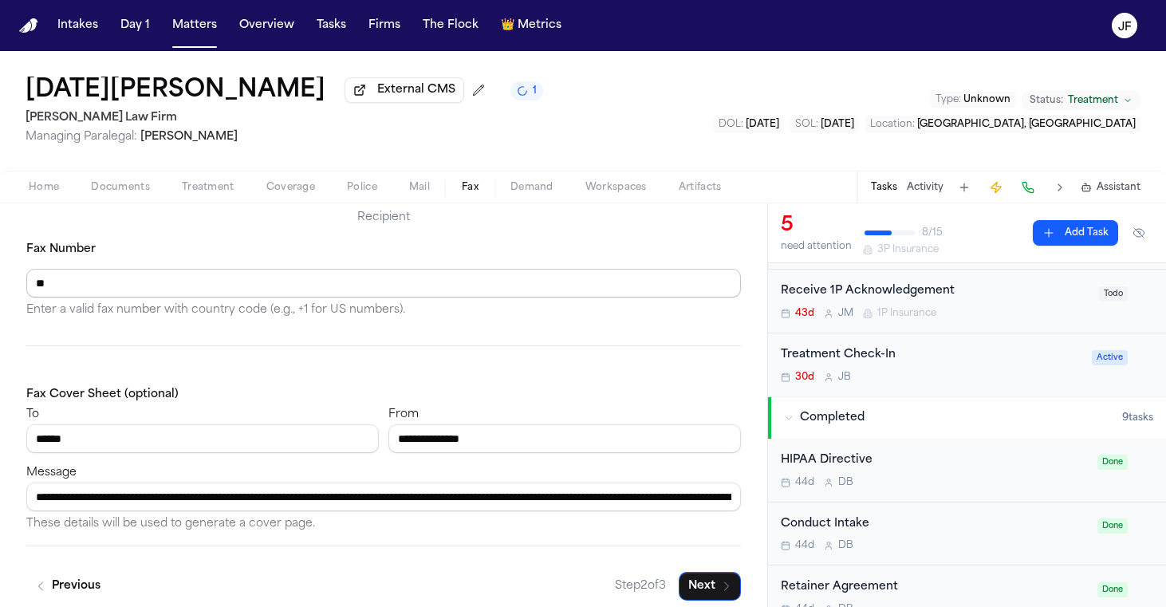
paste input "**********"
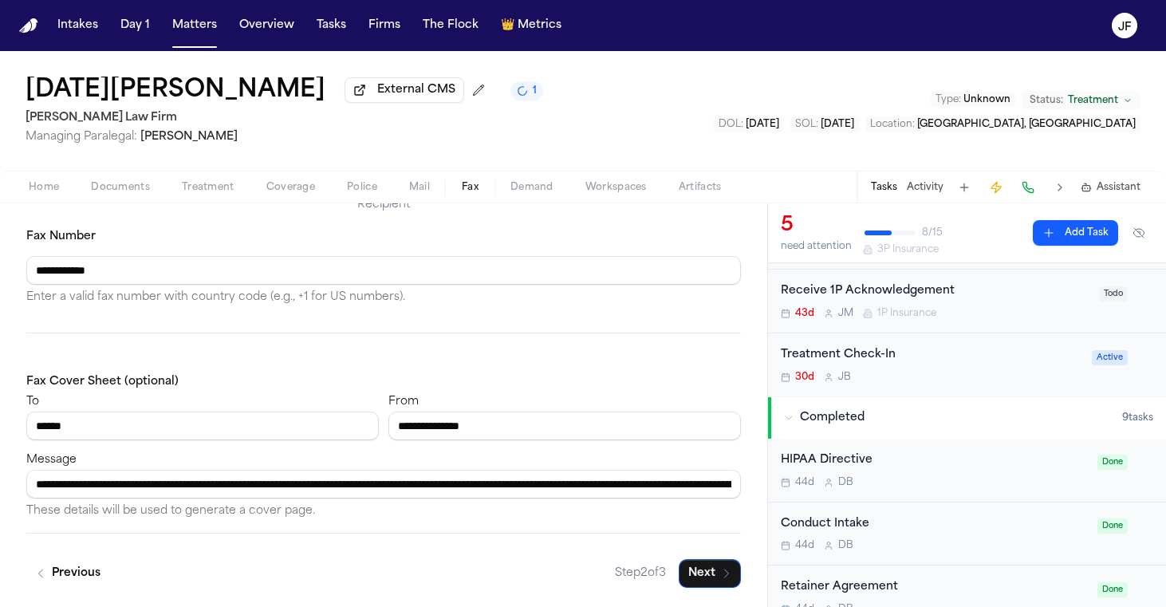
scroll to position [171, 0]
type input "**********"
drag, startPoint x: 494, startPoint y: 488, endPoint x: 655, endPoint y: 492, distance: 161.2
click at [655, 492] on input "**********" at bounding box center [383, 484] width 715 height 29
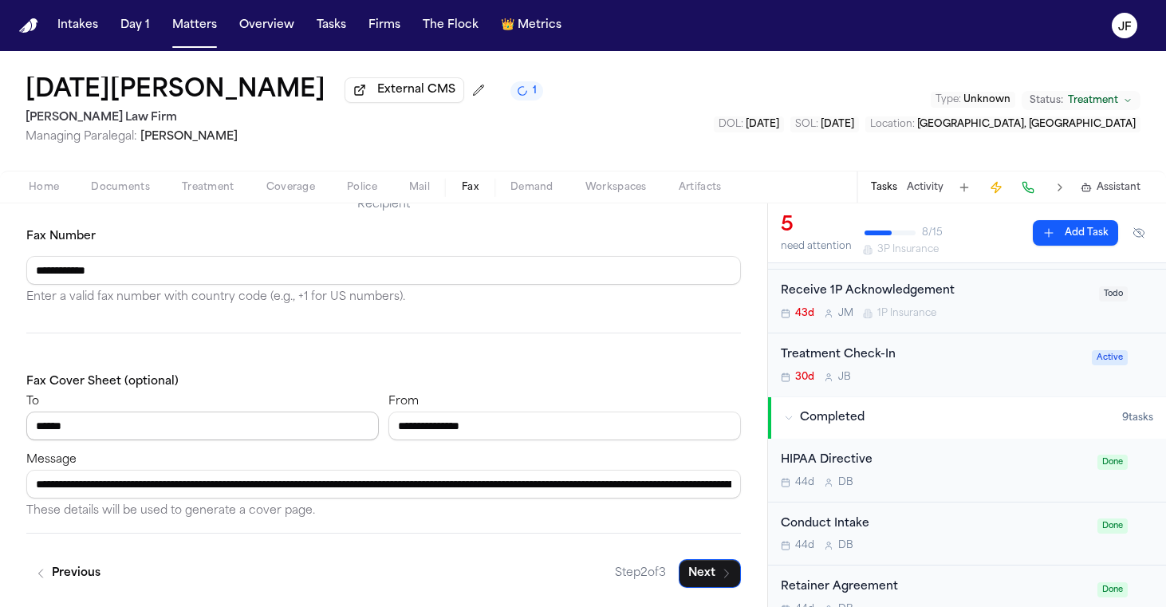
click at [226, 425] on input "*****" at bounding box center [202, 426] width 353 height 29
paste input "**********"
type input "**********"
click at [701, 571] on button "Next" at bounding box center [710, 573] width 62 height 29
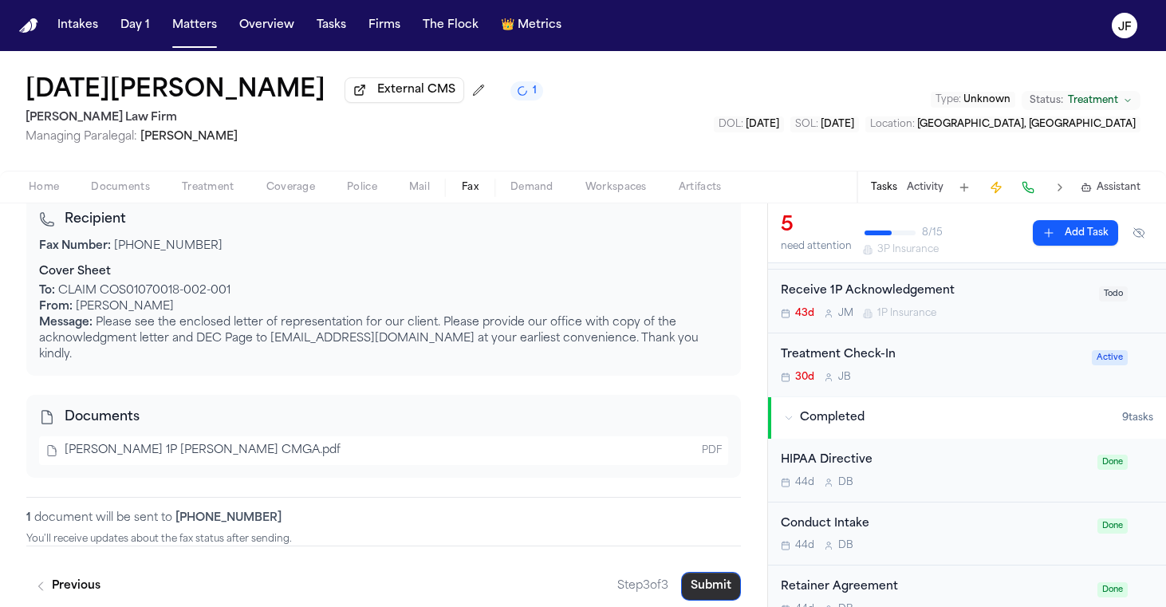
click at [717, 577] on button "Submit" at bounding box center [711, 586] width 60 height 29
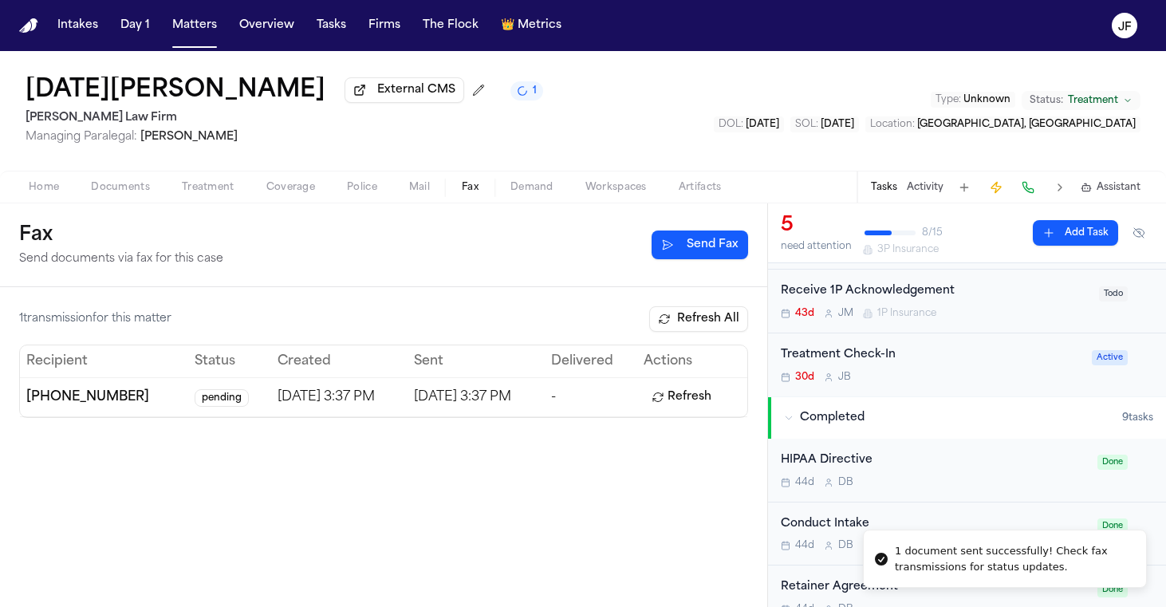
click at [706, 242] on button "Send Fax" at bounding box center [700, 245] width 97 height 29
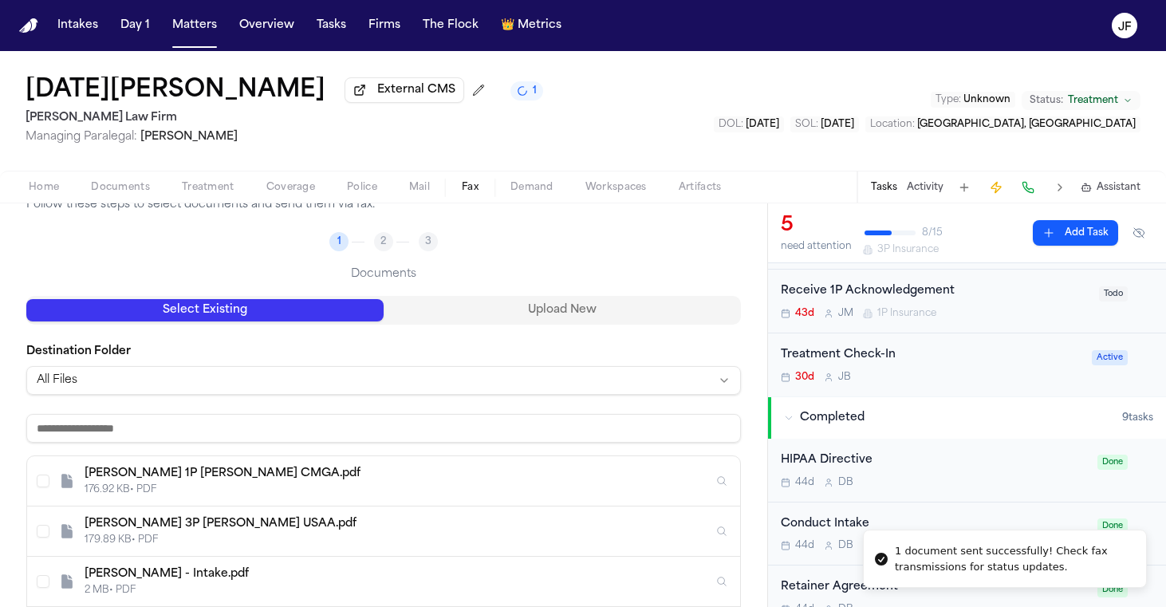
click at [363, 530] on div "L. Mendoza 3P LOR USAA.pdf" at bounding box center [399, 524] width 629 height 16
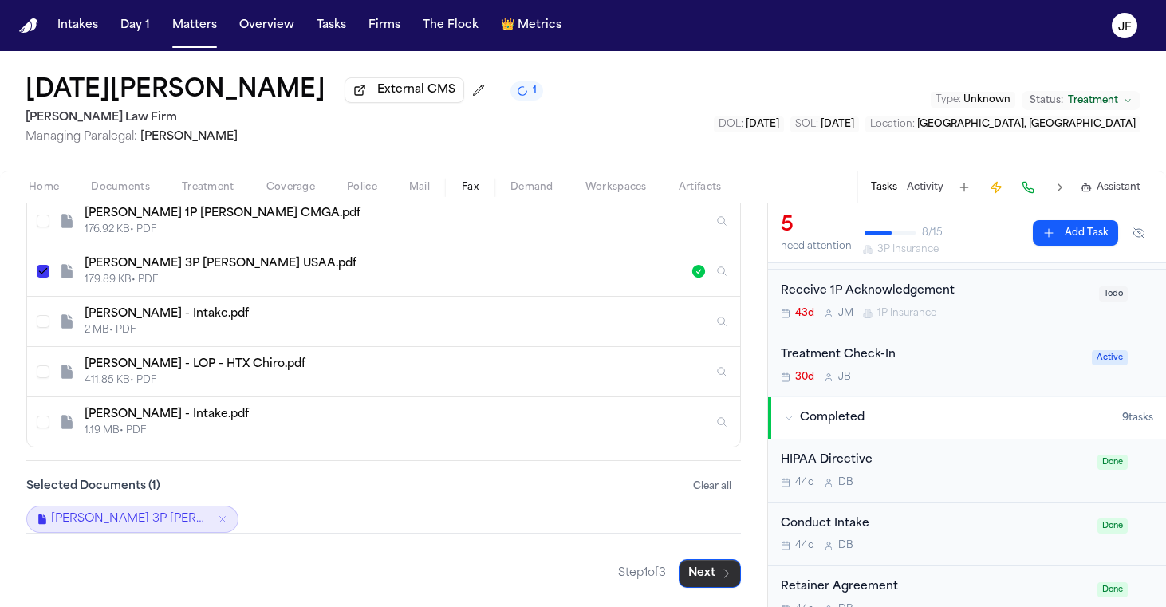
click at [699, 577] on button "Next" at bounding box center [710, 573] width 62 height 29
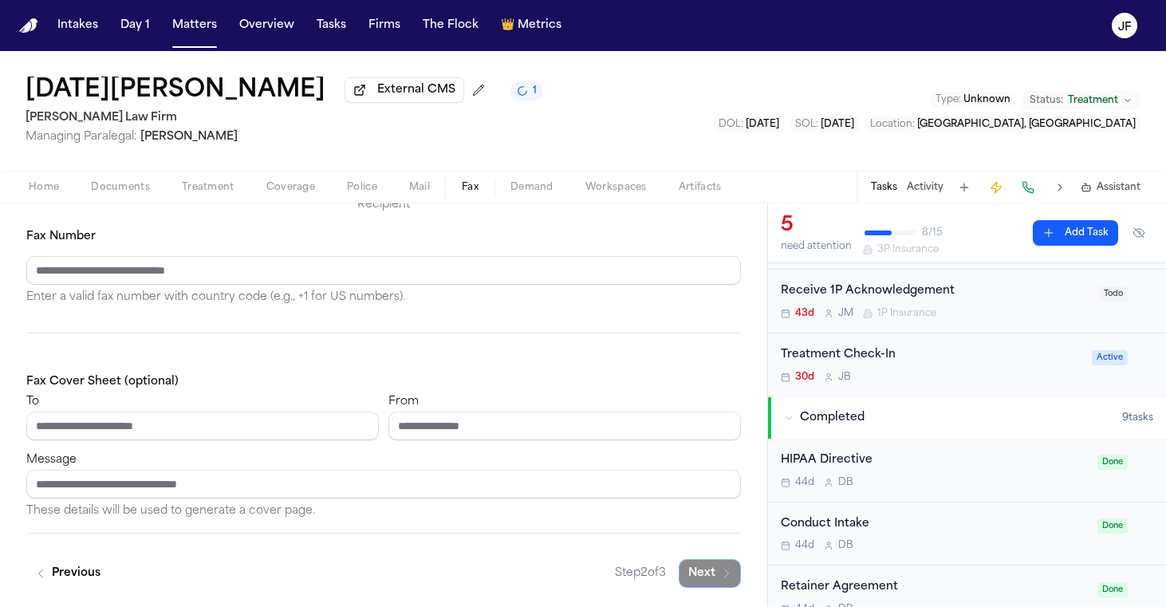
scroll to position [171, 0]
type input "**********"
click at [178, 483] on input "Message" at bounding box center [383, 484] width 715 height 29
paste input "**********"
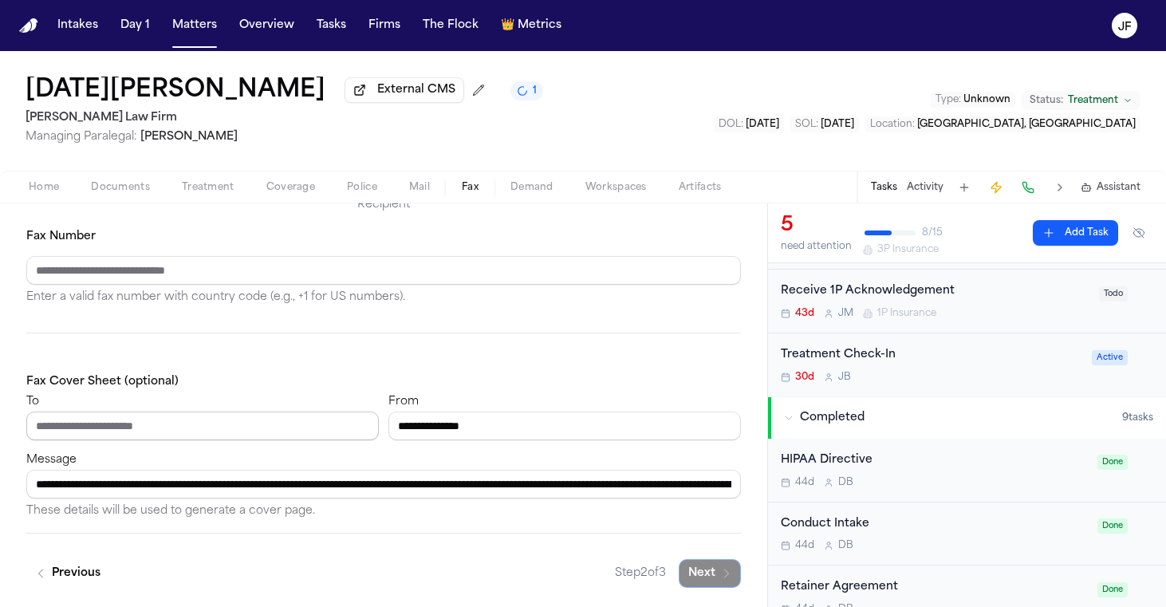
type input "**********"
paste input "**********"
type input "**********"
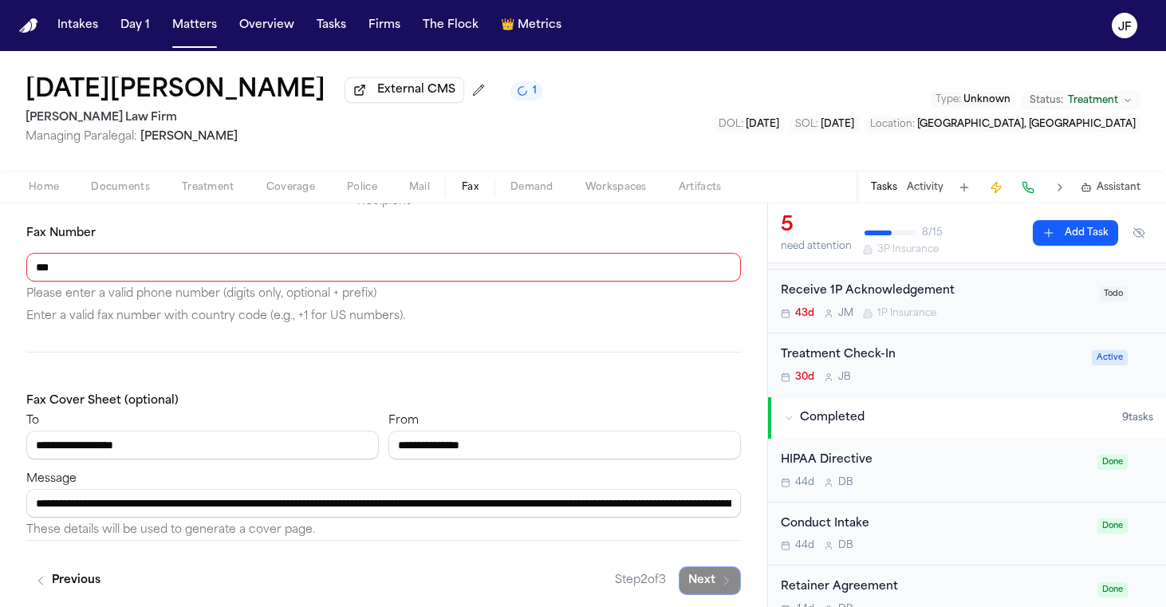
paste input "**********"
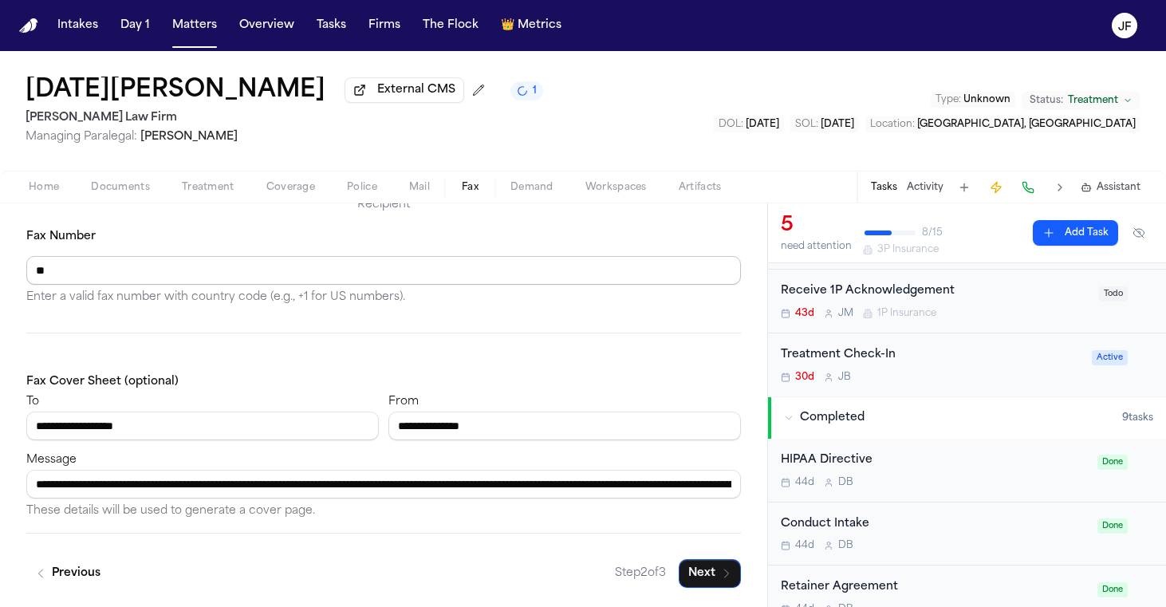
paste input "**********"
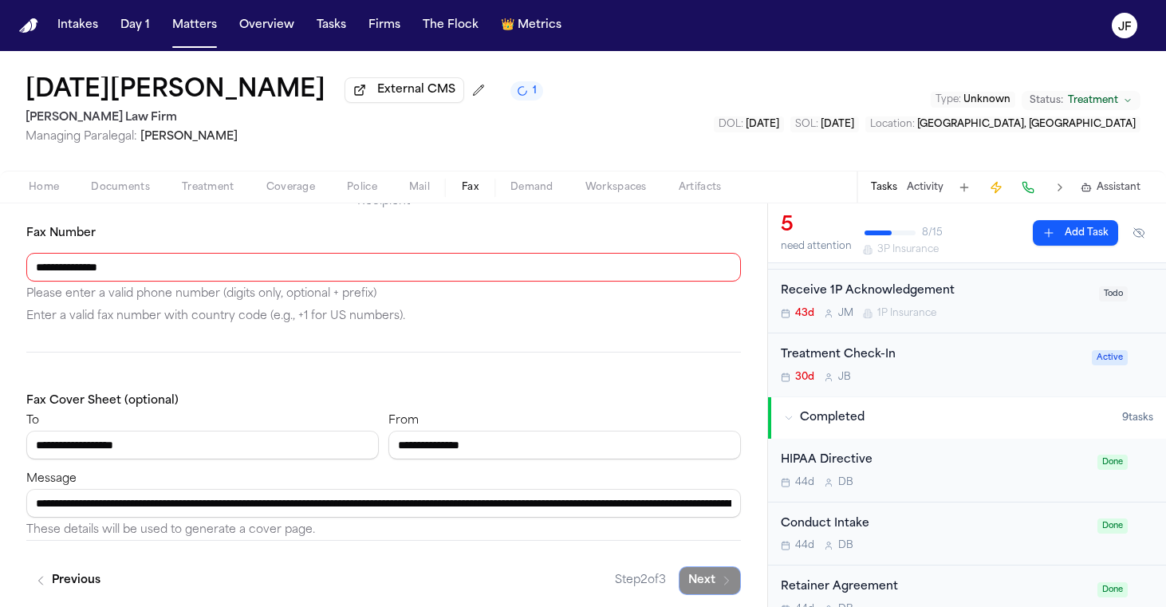
click at [67, 274] on input "**********" at bounding box center [383, 267] width 715 height 29
click at [84, 274] on input "**********" at bounding box center [383, 267] width 715 height 29
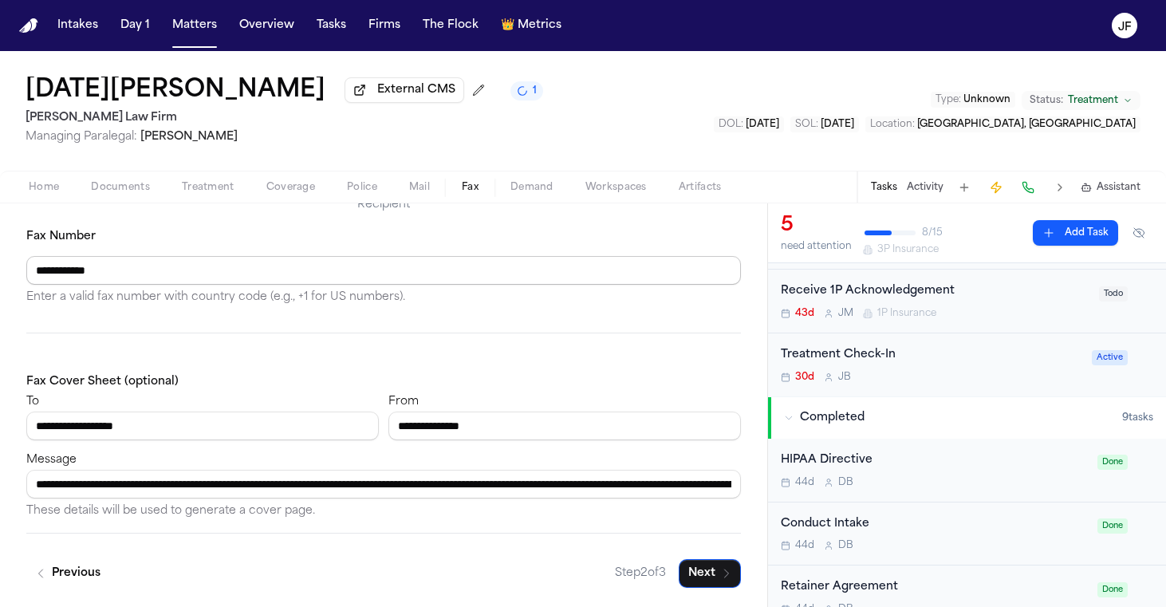
type input "**********"
click at [197, 238] on div "**********" at bounding box center [383, 267] width 715 height 81
click at [287, 379] on div "**********" at bounding box center [383, 446] width 715 height 149
click at [696, 566] on button "Next" at bounding box center [710, 573] width 62 height 29
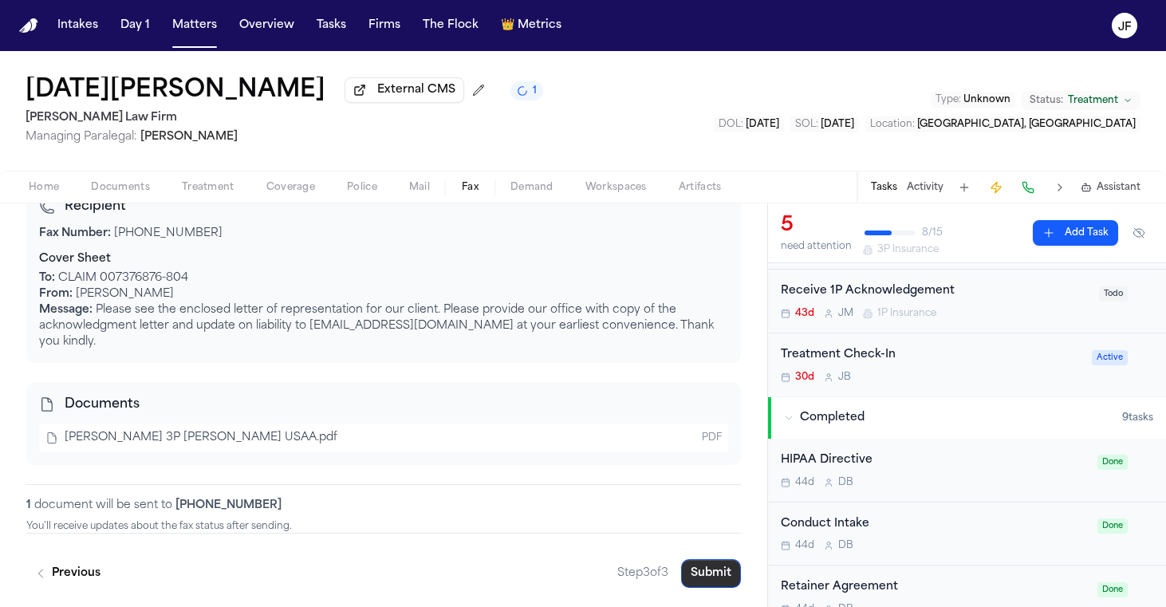
scroll to position [214, 0]
click at [700, 566] on button "Submit" at bounding box center [711, 573] width 60 height 29
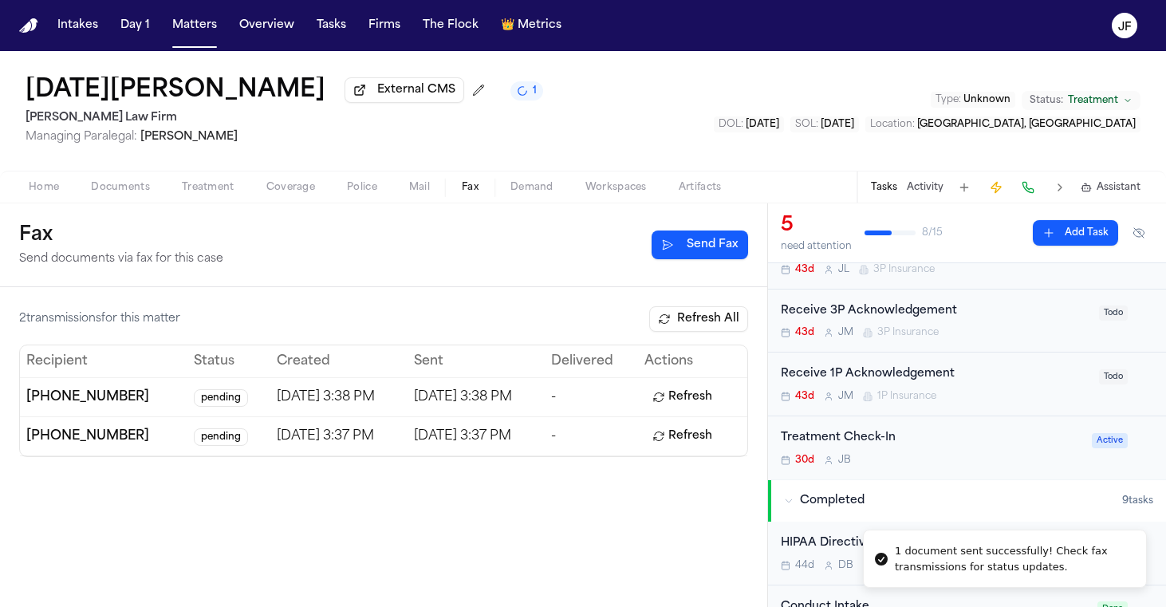
scroll to position [183, 0]
click at [876, 375] on div "Receive 1P Acknowledgement" at bounding box center [935, 377] width 309 height 18
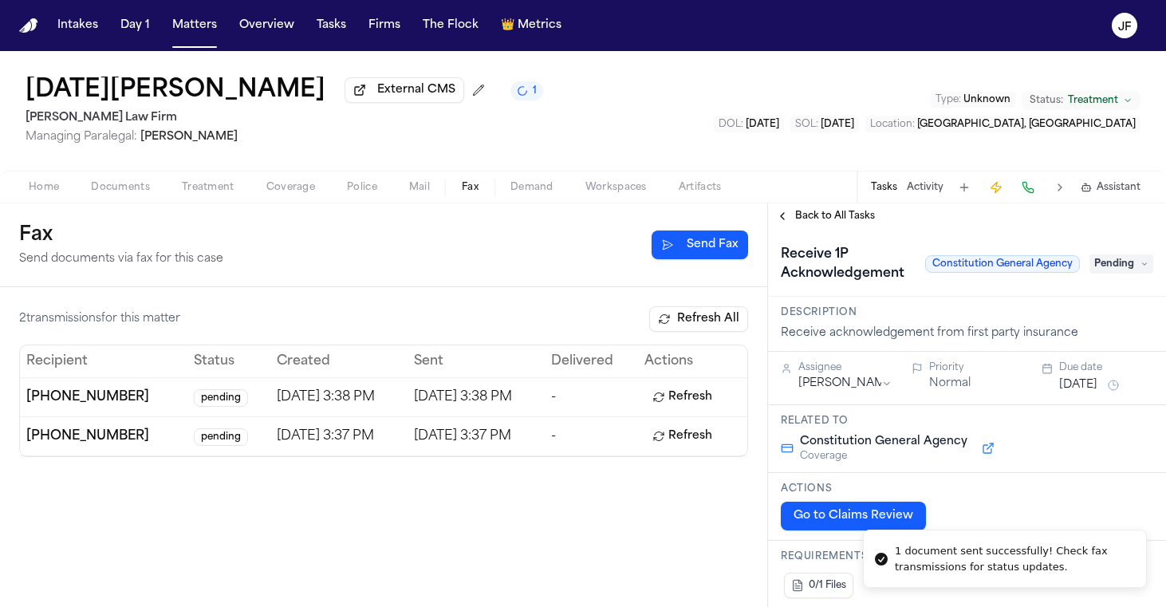
click at [1109, 269] on span "Pending" at bounding box center [1122, 263] width 64 height 19
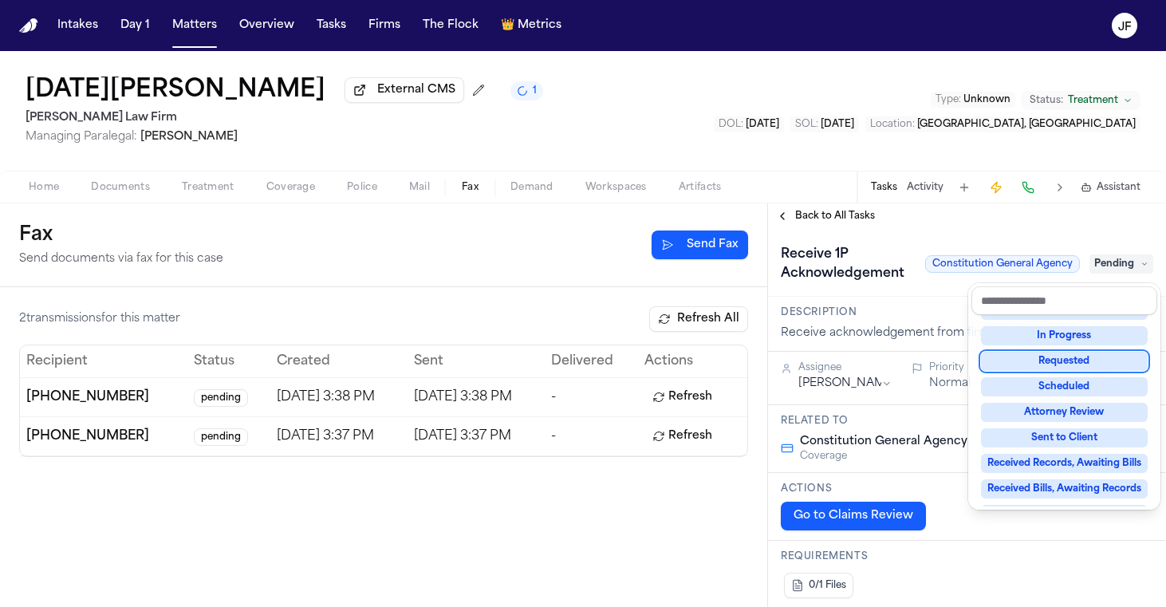
click at [1080, 364] on div "Requested" at bounding box center [1064, 361] width 167 height 19
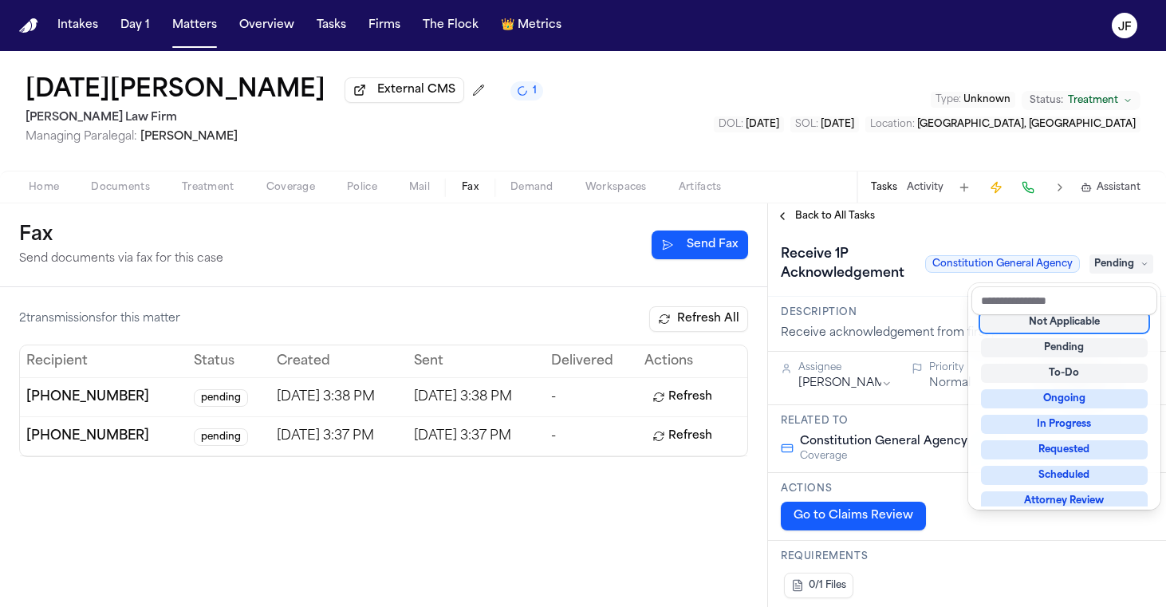
scroll to position [6, 0]
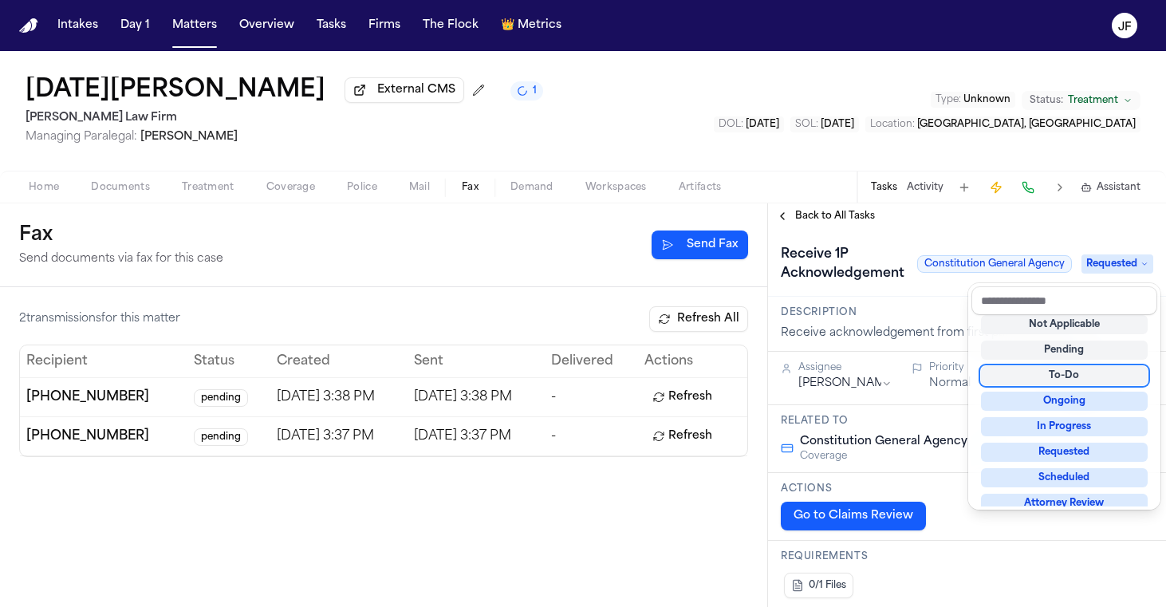
click at [817, 227] on div "**********" at bounding box center [967, 405] width 398 height 404
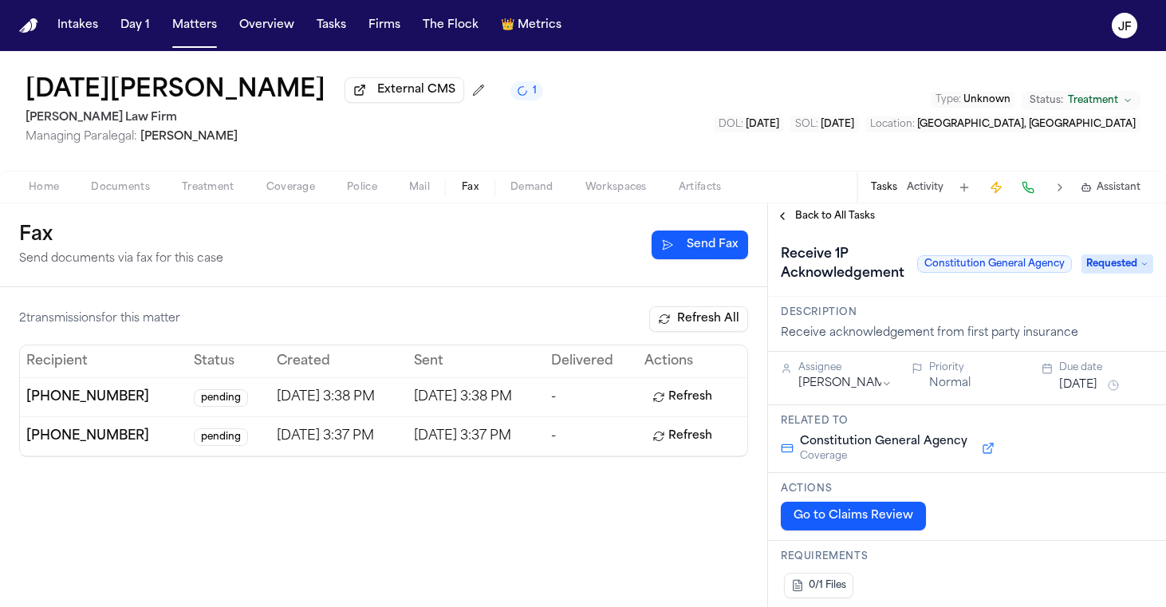
click at [823, 223] on span "Back to All Tasks" at bounding box center [835, 216] width 80 height 13
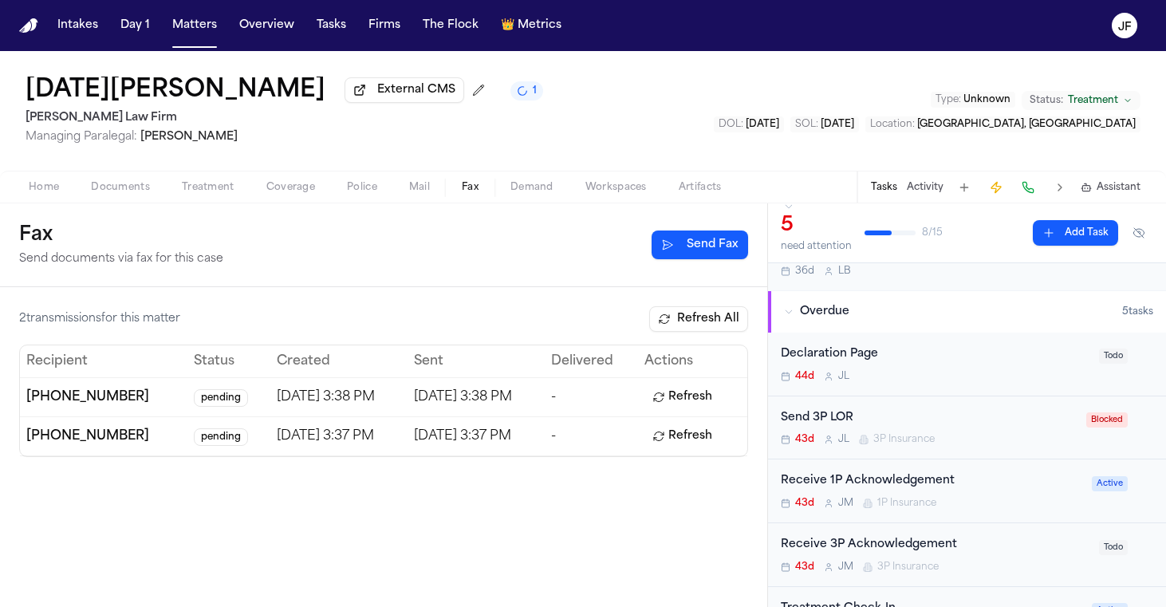
scroll to position [78, 0]
click at [843, 432] on div "Send 3P LOR 43d J L 3P Insurance" at bounding box center [929, 426] width 296 height 37
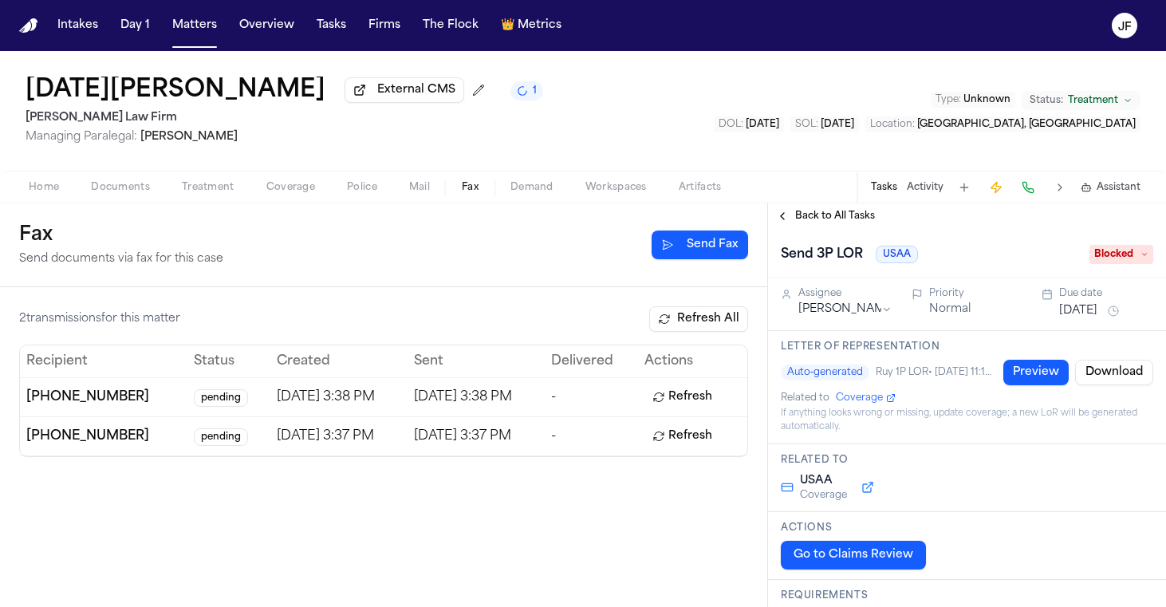
click at [1108, 251] on span "Blocked" at bounding box center [1122, 254] width 64 height 19
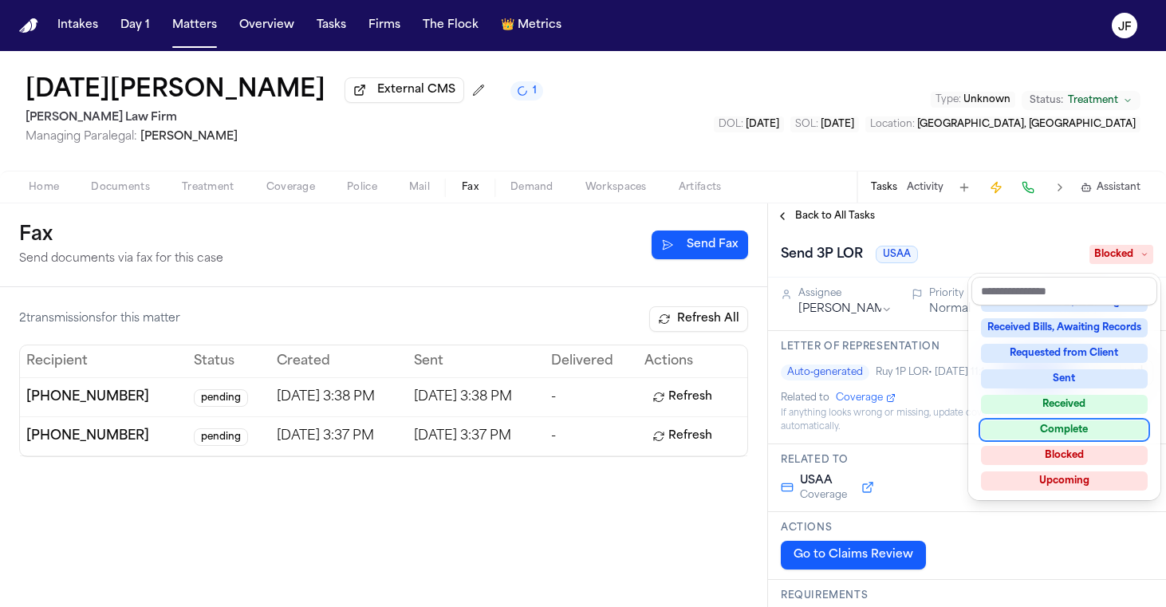
click at [1045, 432] on div "Complete" at bounding box center [1064, 429] width 167 height 19
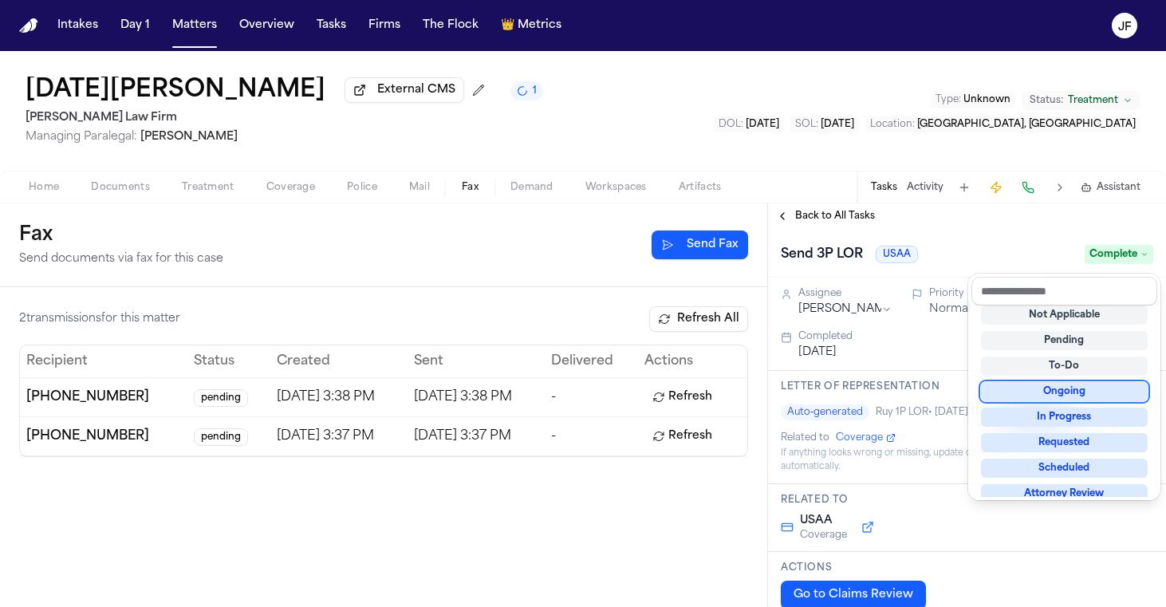
click at [889, 242] on div "Send 3P LOR USAA Complete" at bounding box center [967, 253] width 398 height 49
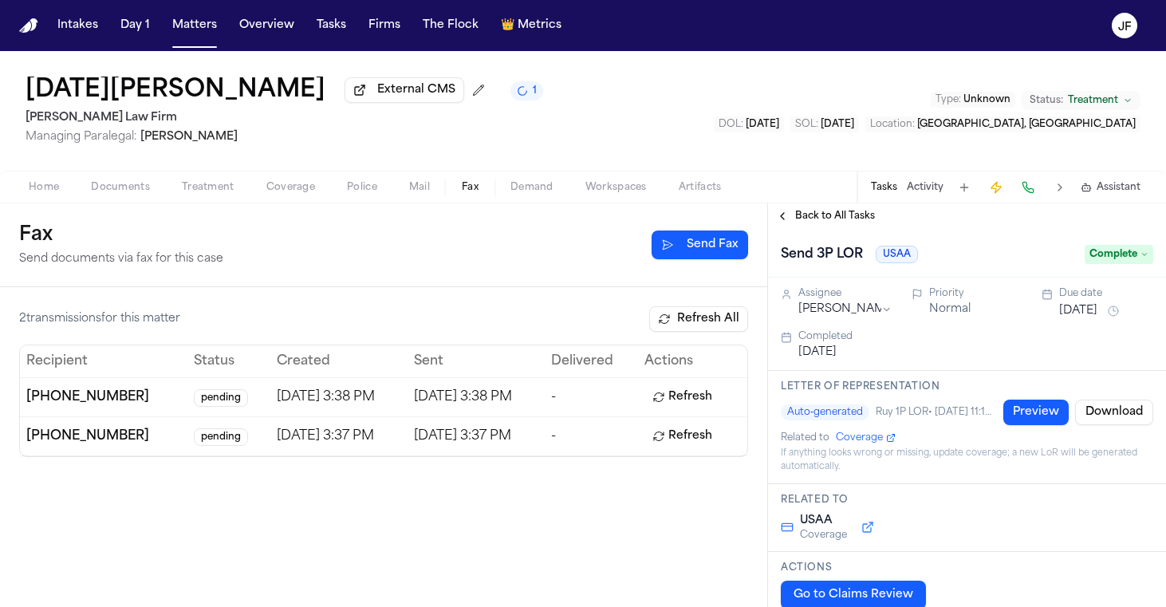
click at [859, 219] on span "Back to All Tasks" at bounding box center [835, 216] width 80 height 13
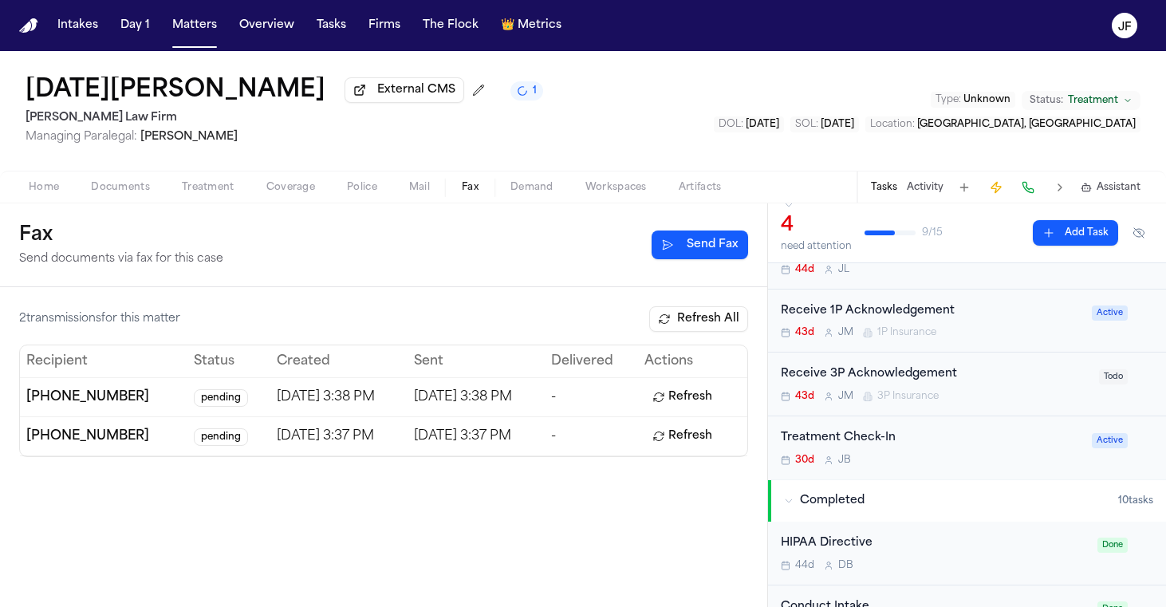
scroll to position [161, 0]
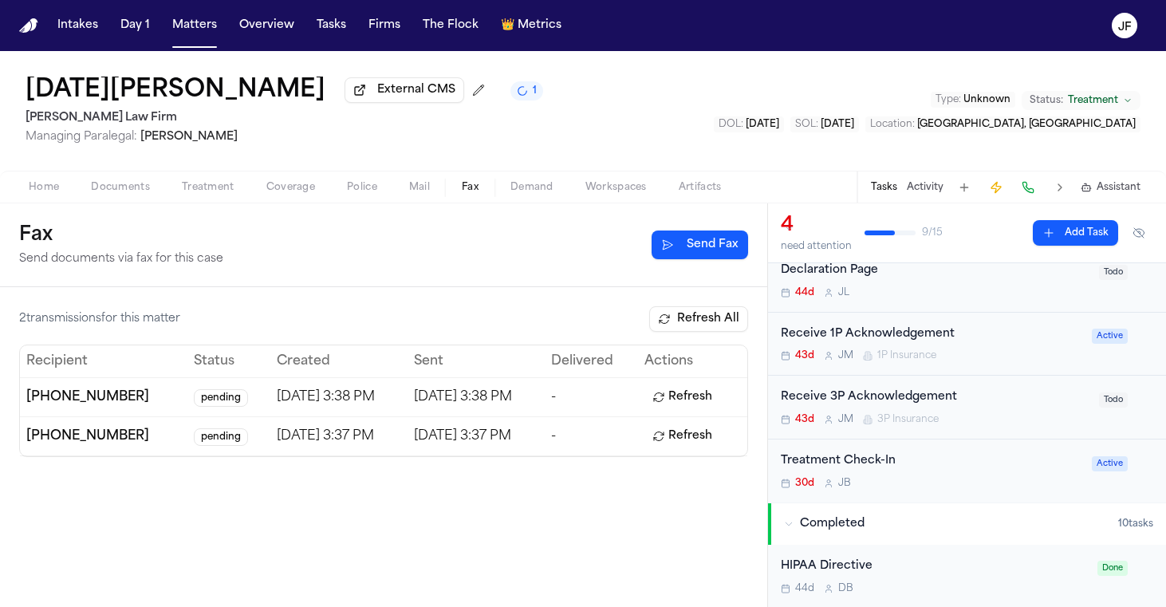
click at [921, 389] on div "Receive 3P Acknowledgement" at bounding box center [935, 397] width 309 height 18
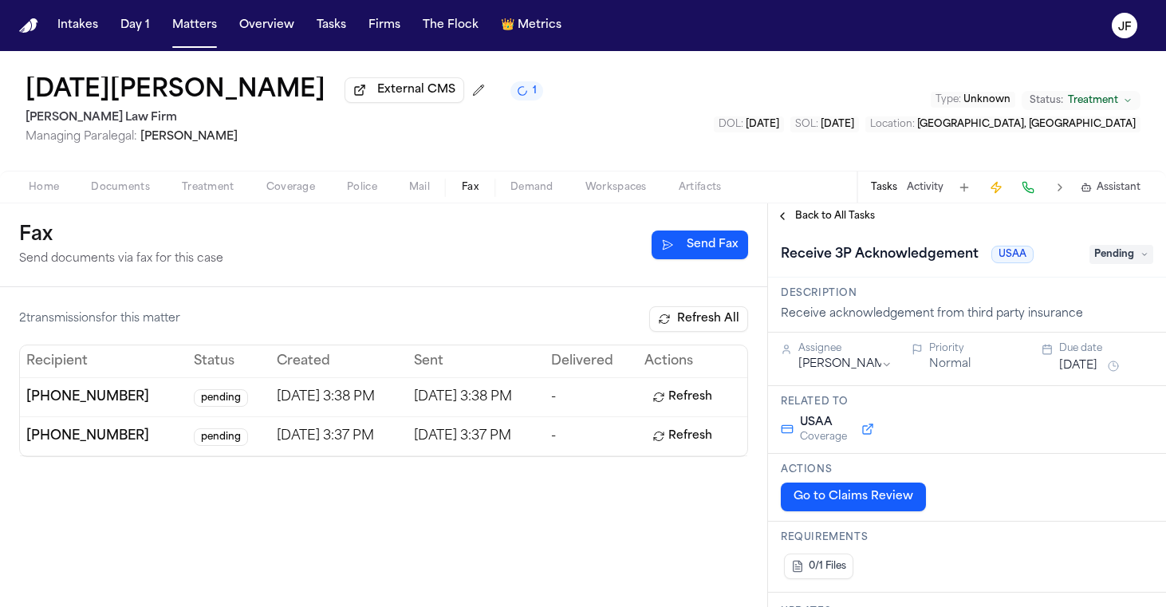
click at [1119, 262] on span "Pending" at bounding box center [1122, 254] width 64 height 19
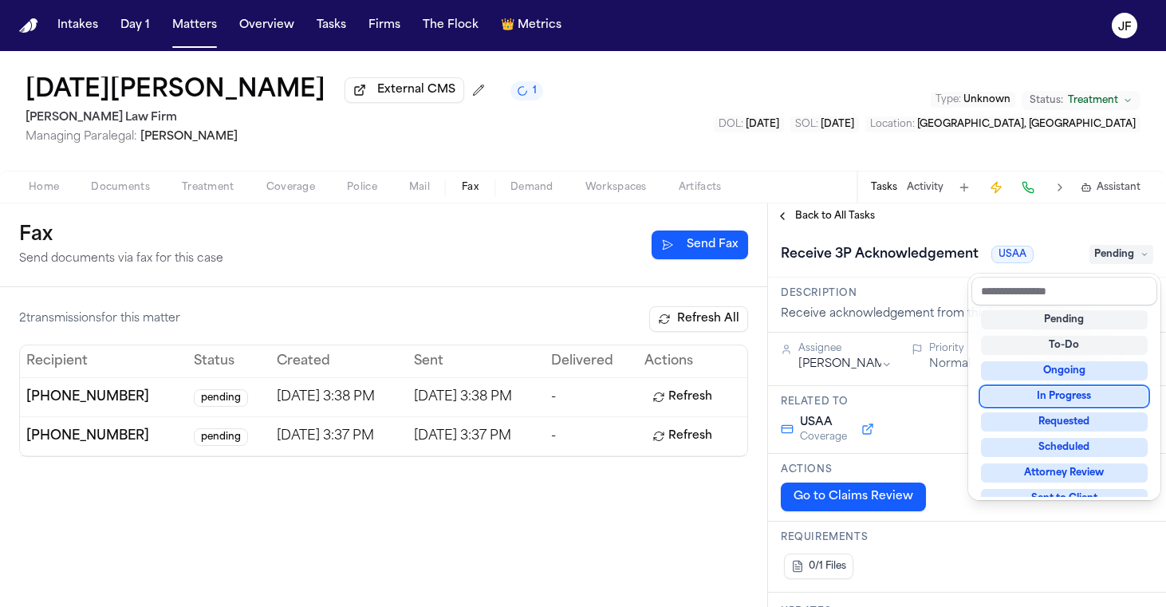
click at [1070, 400] on div "In Progress" at bounding box center [1064, 396] width 167 height 19
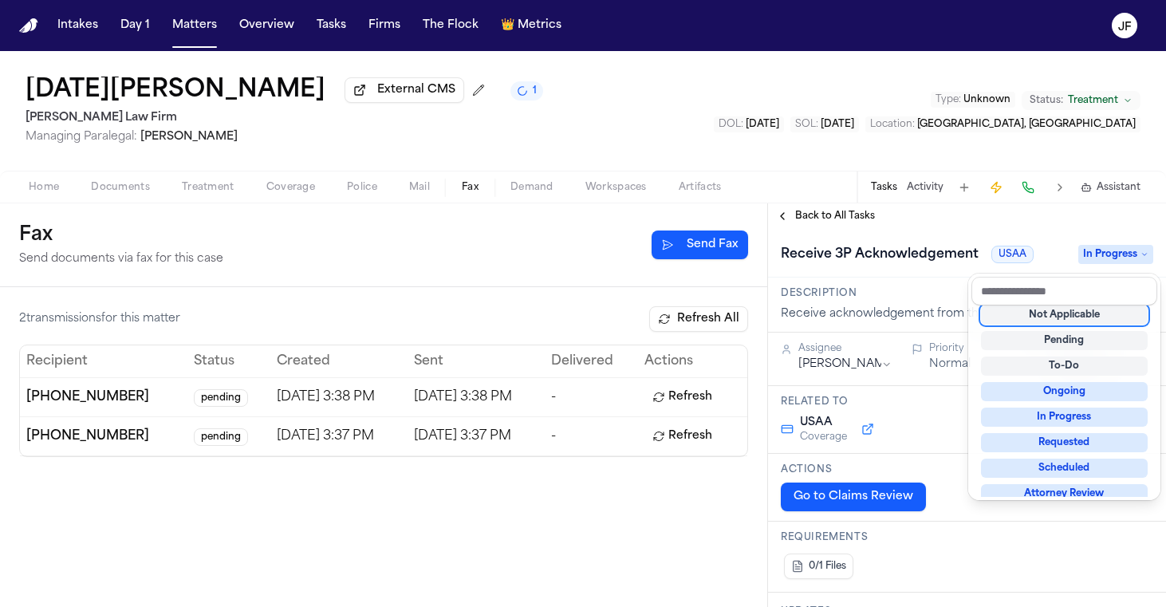
click at [902, 206] on div "**********" at bounding box center [583, 329] width 1166 height 556
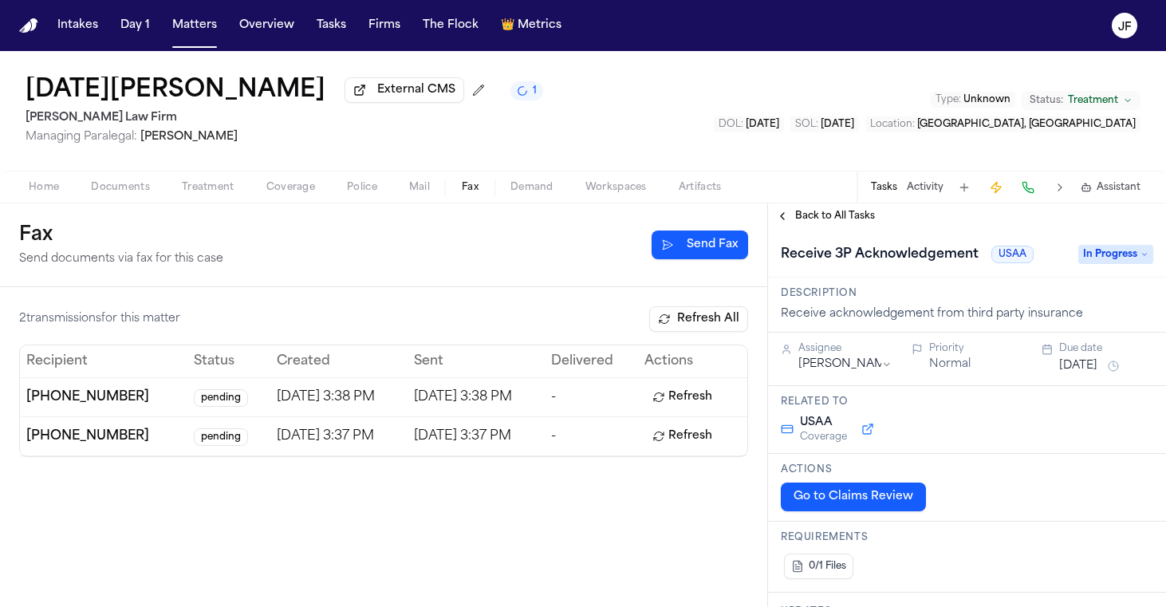
click at [856, 212] on span "Back to All Tasks" at bounding box center [835, 216] width 80 height 13
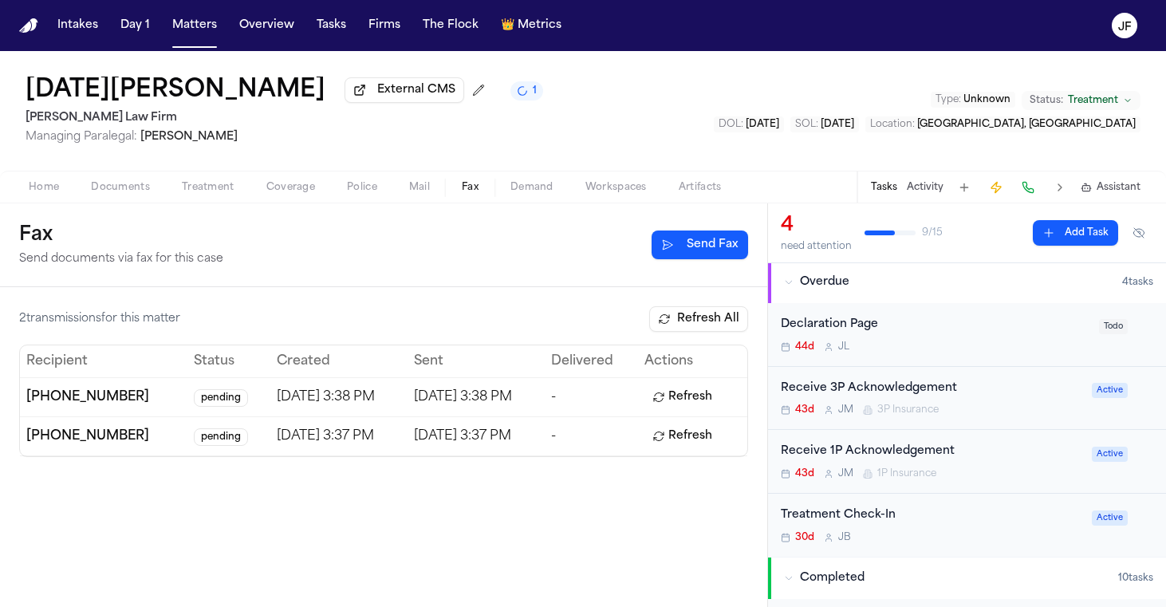
scroll to position [109, 0]
click at [849, 320] on div "Declaration Page" at bounding box center [935, 322] width 309 height 18
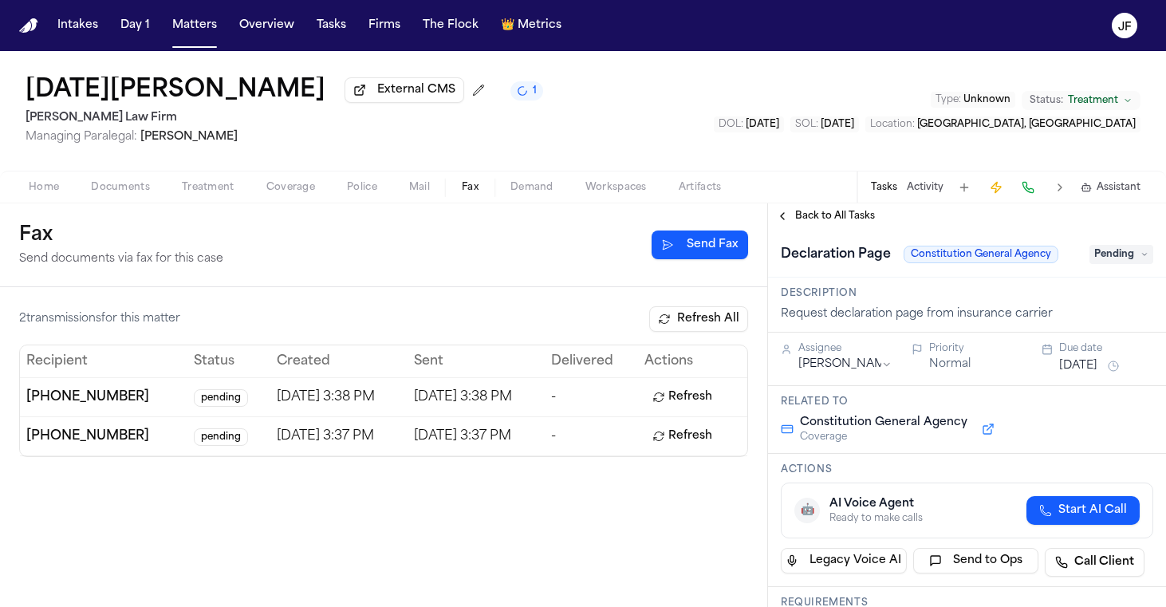
click at [1125, 257] on span "Pending" at bounding box center [1122, 254] width 64 height 19
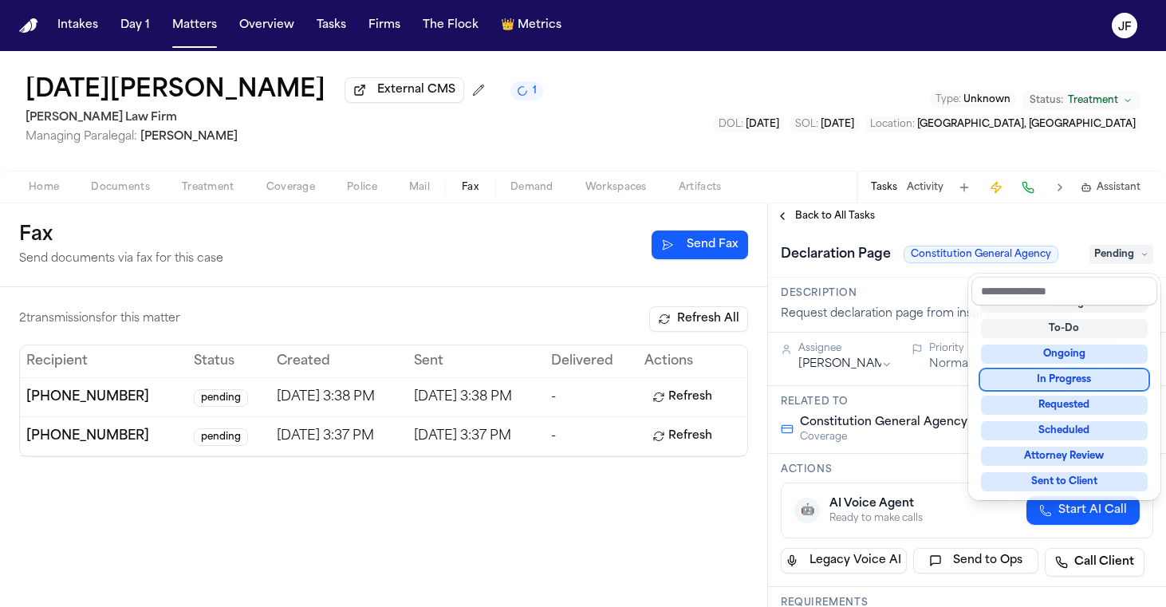
scroll to position [46, 0]
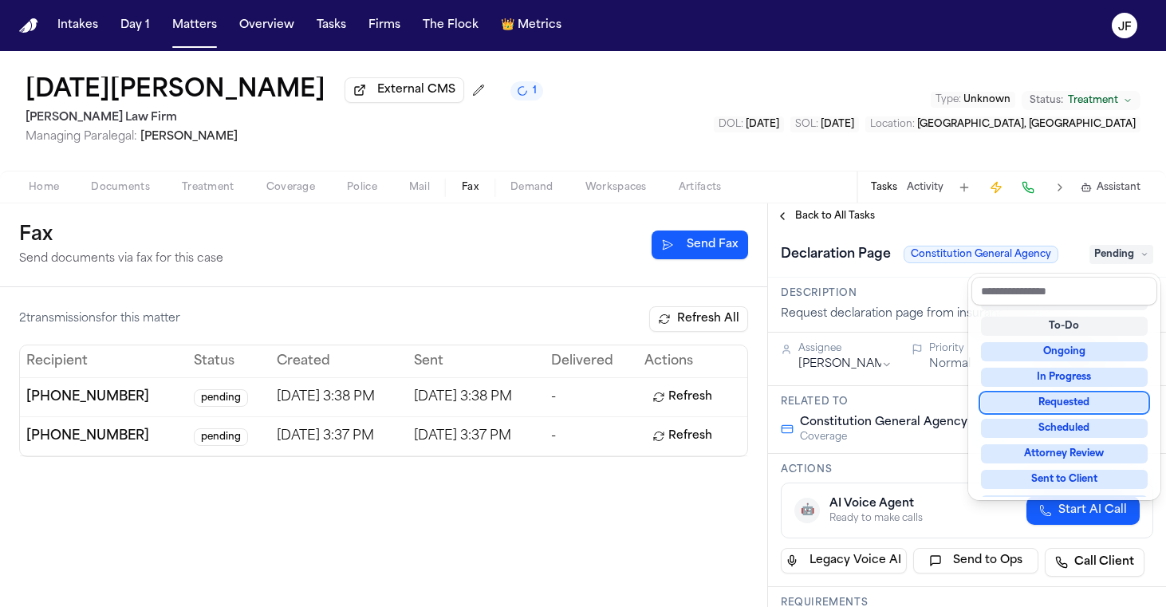
click at [1050, 387] on div "Not Applicable Pending To-Do Ongoing In Progress Requested Scheduled Attorney R…" at bounding box center [1064, 400] width 186 height 191
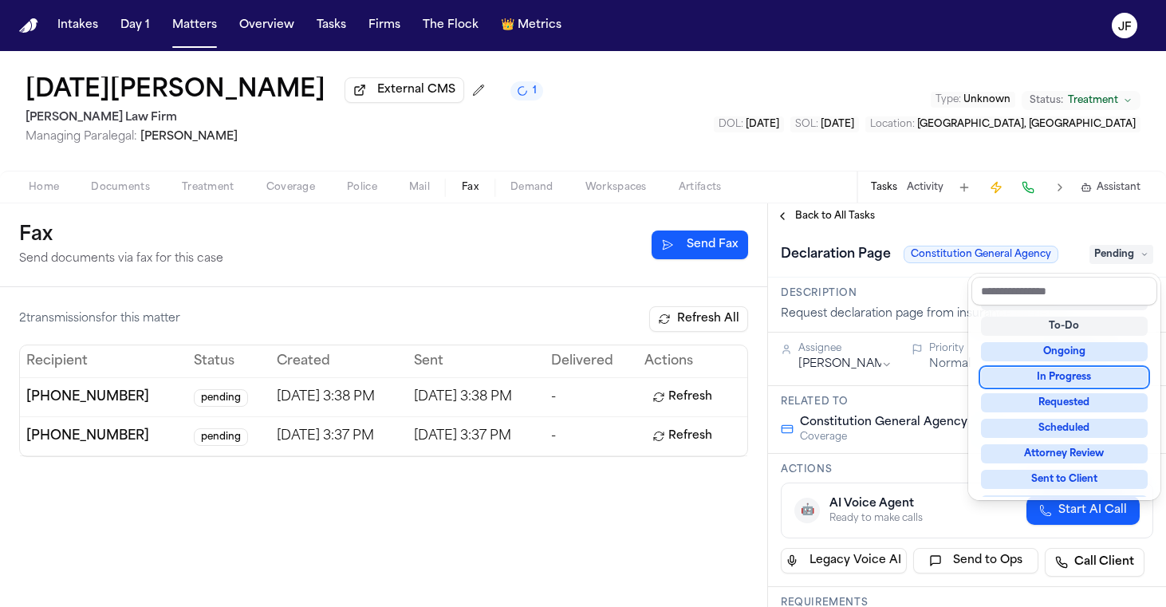
click at [1053, 379] on div "In Progress" at bounding box center [1064, 377] width 167 height 19
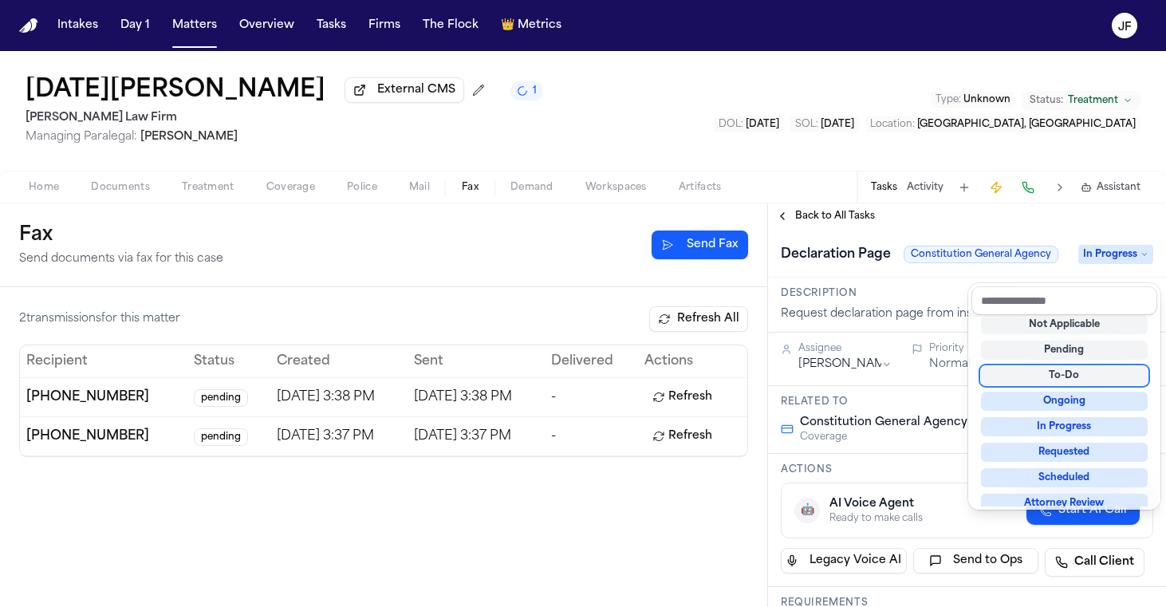
click at [919, 194] on div "Lucia Mendoza External CMS 1 Ruy Mireles Law Firm Managing Paralegal: Jessica B…" at bounding box center [583, 329] width 1166 height 556
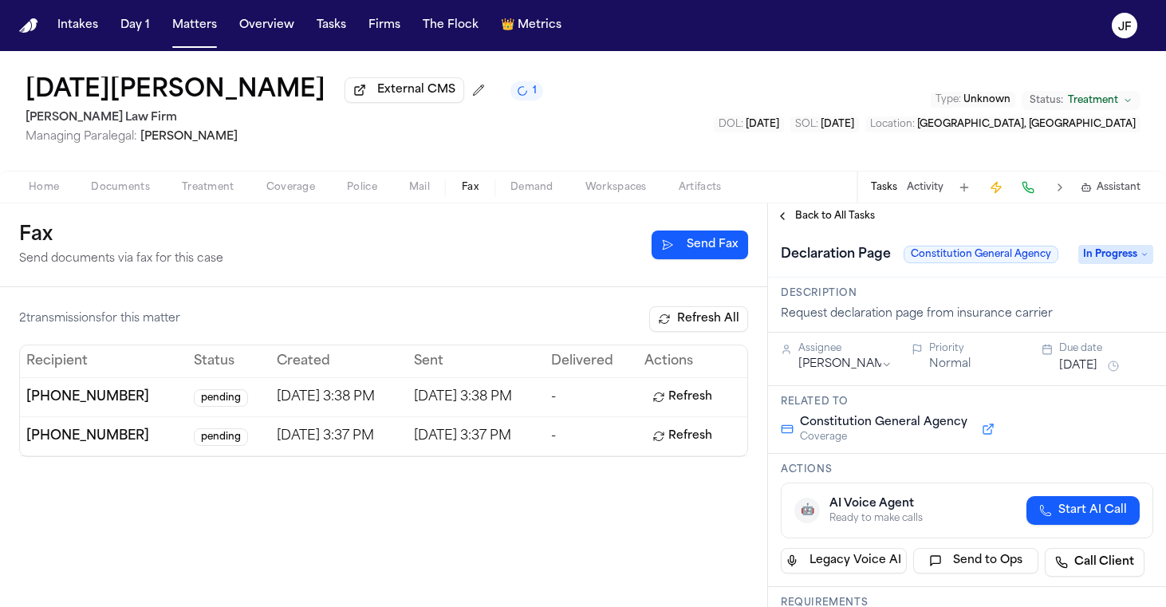
click at [919, 194] on button "Activity" at bounding box center [925, 187] width 37 height 13
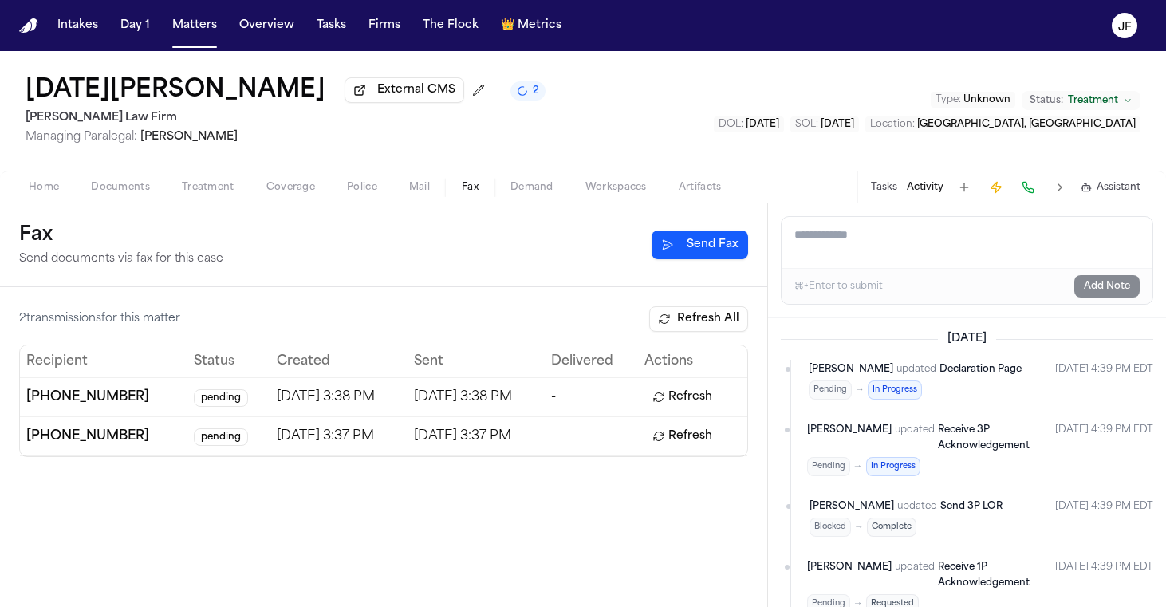
scroll to position [0, 0]
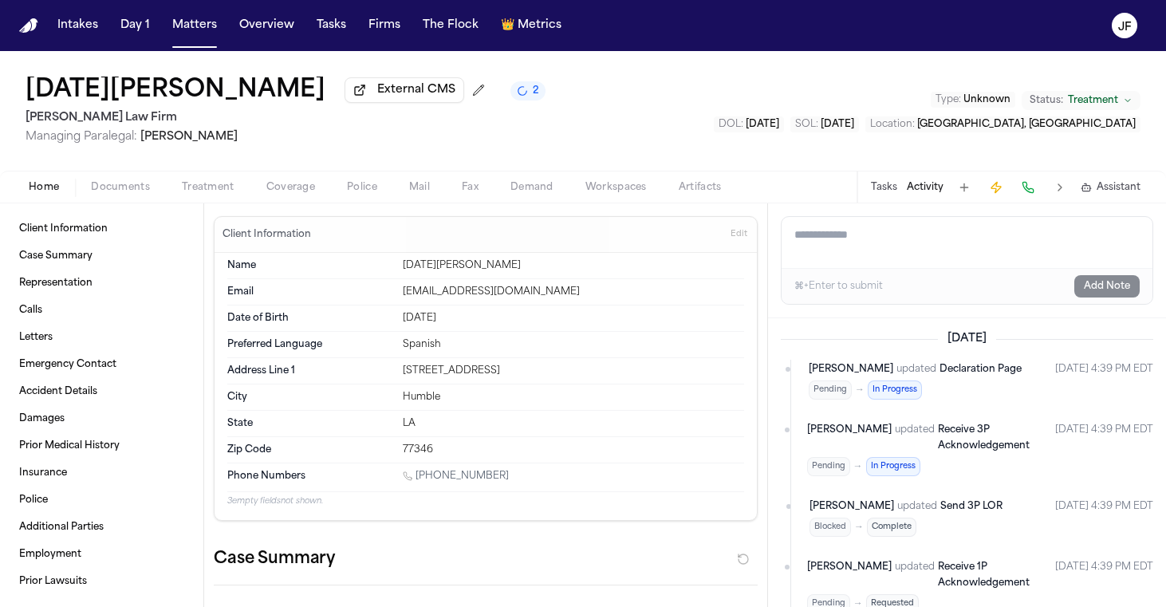
click at [54, 191] on span "Home" at bounding box center [44, 187] width 30 height 13
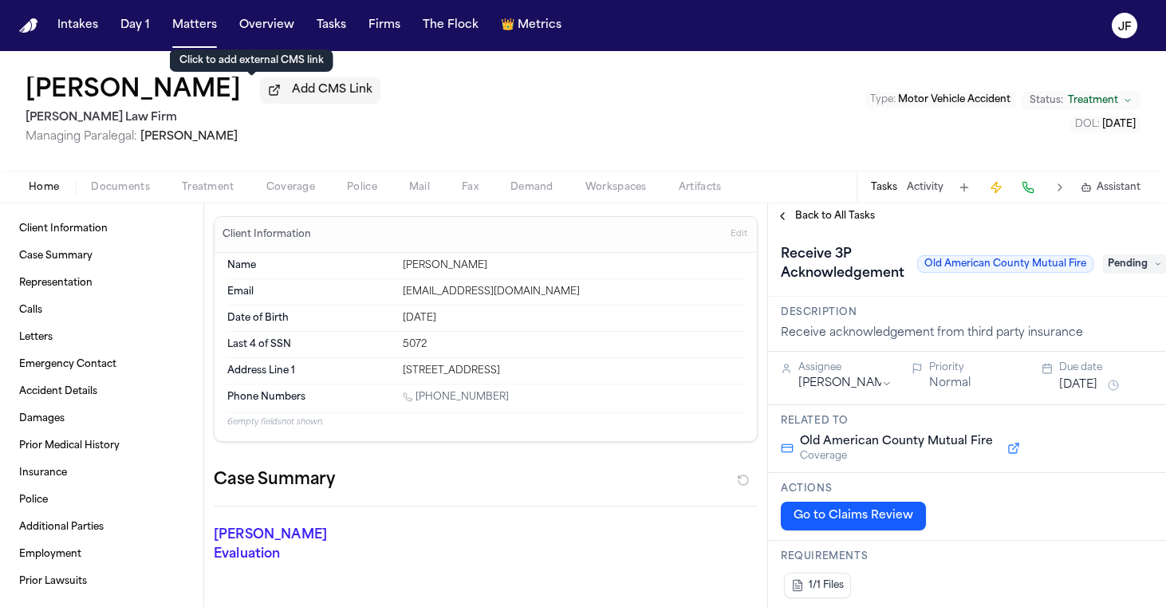
click at [292, 97] on span "Add CMS Link" at bounding box center [332, 90] width 81 height 16
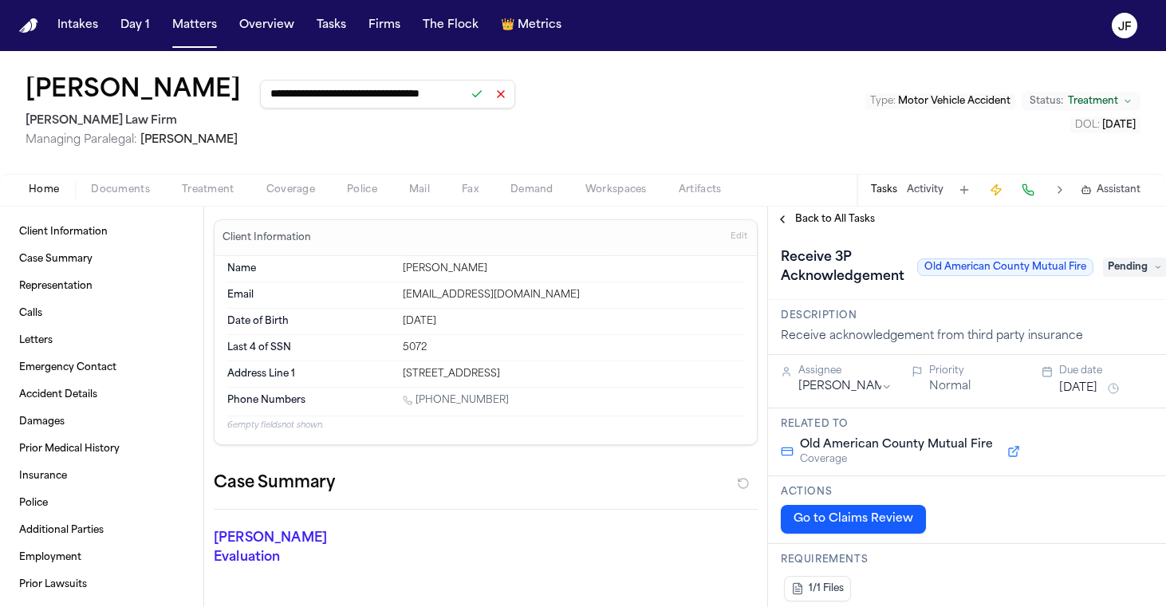
type input "**********"
click at [466, 103] on button at bounding box center [477, 94] width 22 height 22
click at [514, 132] on div "**********" at bounding box center [583, 112] width 1166 height 123
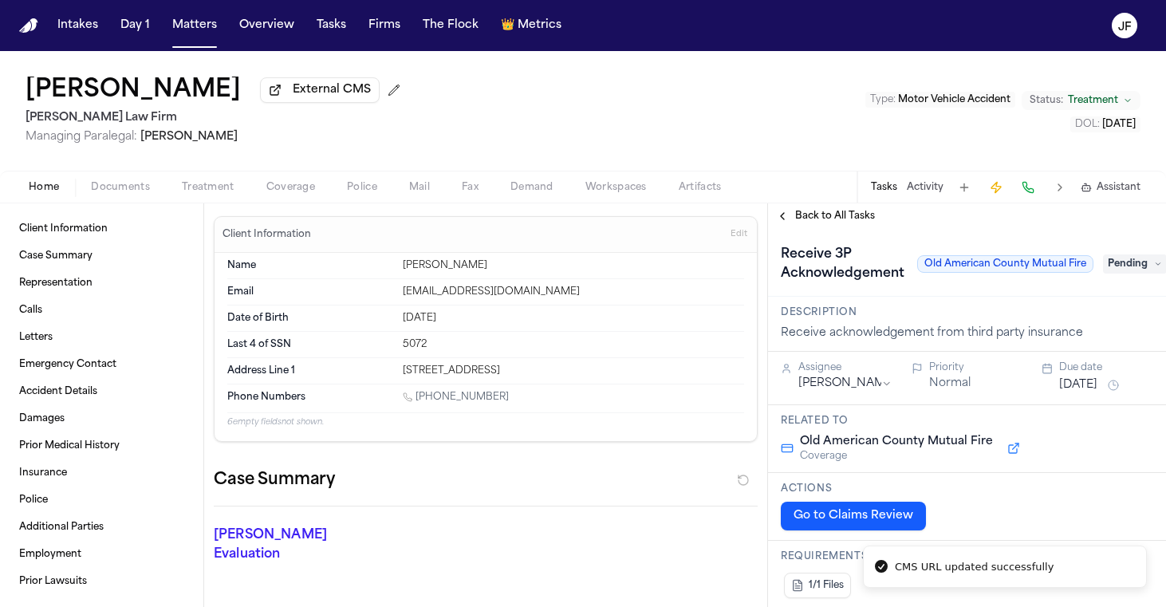
click at [114, 200] on div "Home Documents Treatment Coverage Police Mail Fax Demand Workspaces Artifacts T…" at bounding box center [583, 187] width 1166 height 32
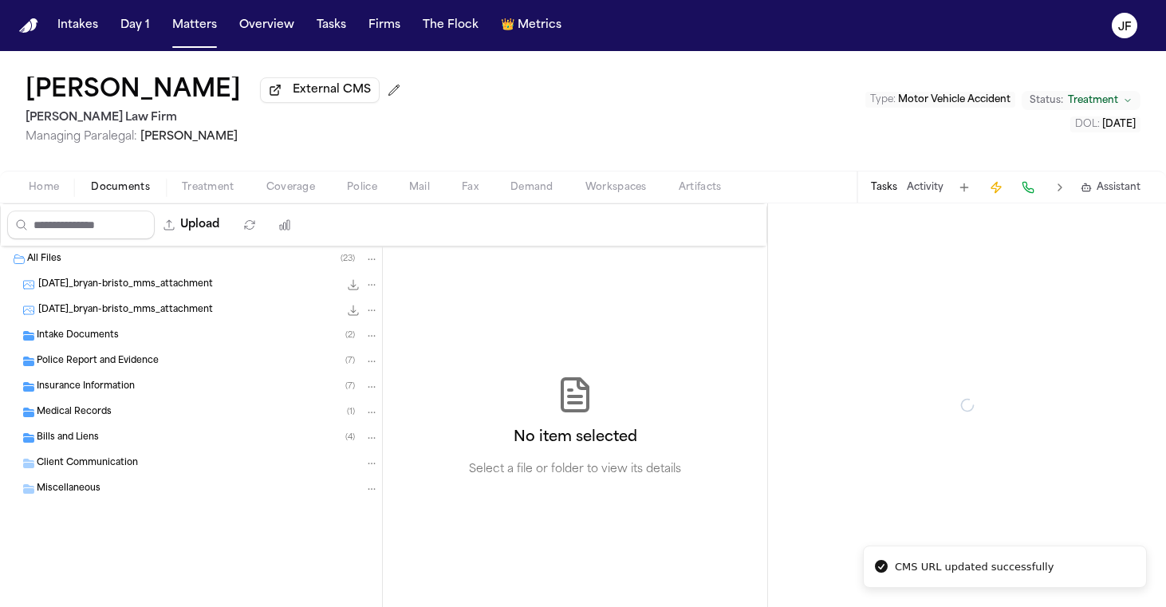
drag, startPoint x: 123, startPoint y: 191, endPoint x: 123, endPoint y: 202, distance: 11.2
click at [123, 191] on span "Documents" at bounding box center [120, 187] width 59 height 13
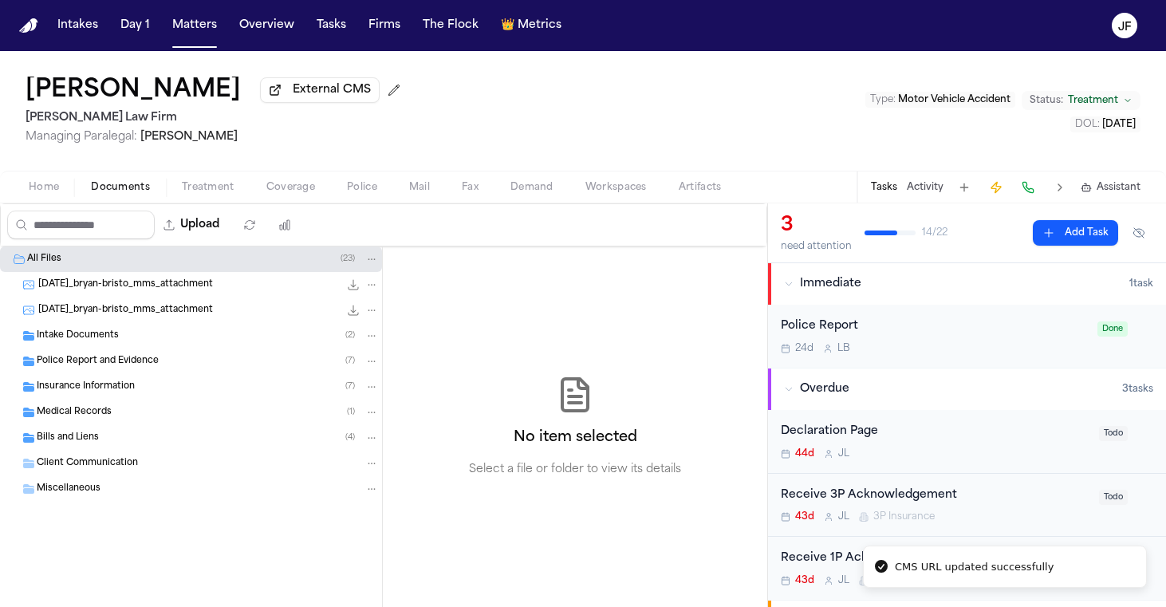
click at [90, 380] on div "Insurance Information ( 7 )" at bounding box center [191, 387] width 382 height 26
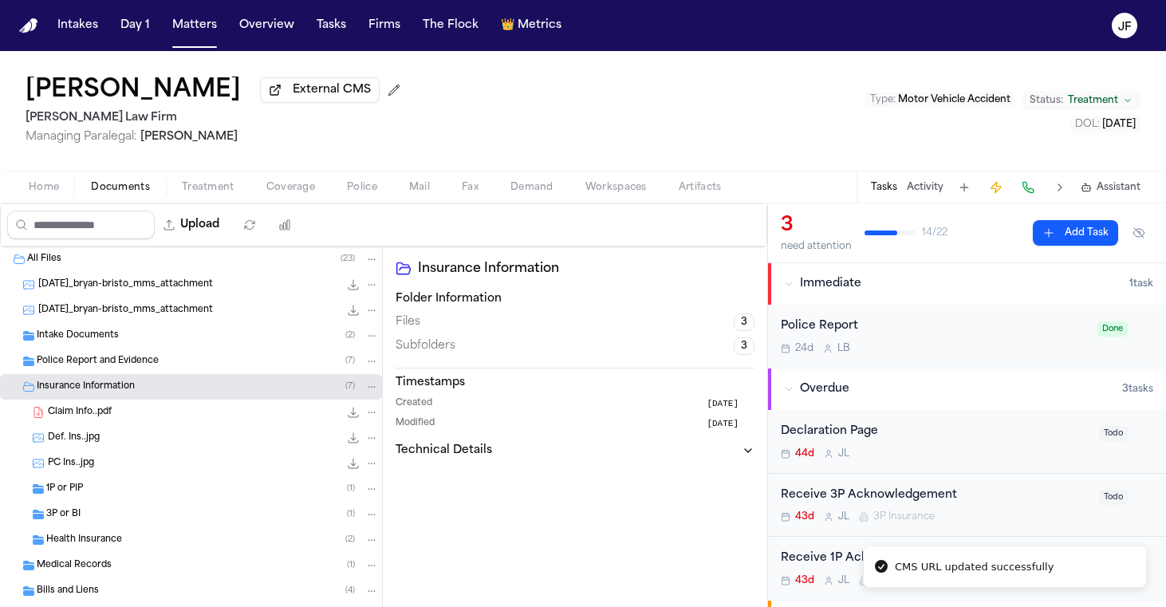
click at [114, 420] on div "Claim Info..pdf 301.0 KB • PDF" at bounding box center [213, 412] width 331 height 16
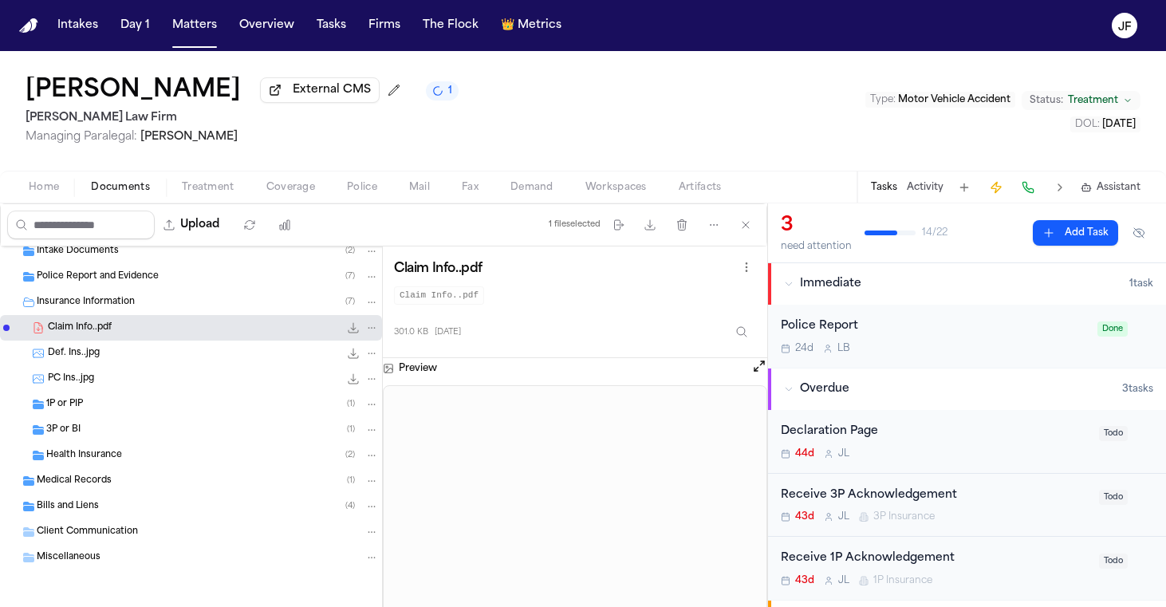
scroll to position [88, 0]
click at [249, 414] on div "1P or PIP ( 1 )" at bounding box center [191, 405] width 382 height 26
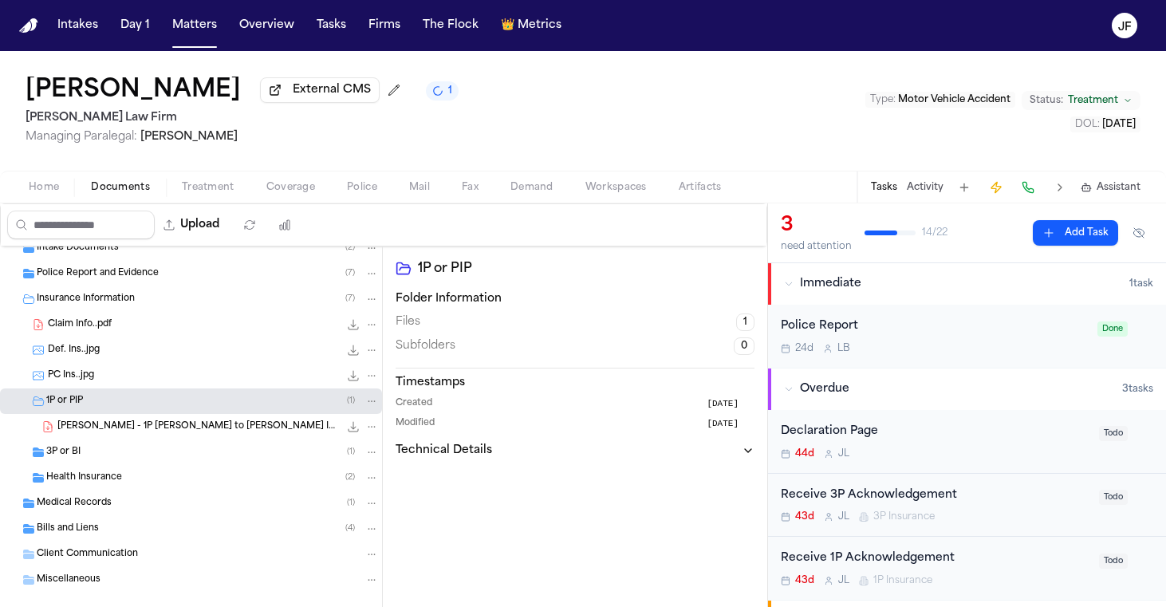
click at [251, 459] on div "3P or BI ( 1 )" at bounding box center [212, 452] width 333 height 14
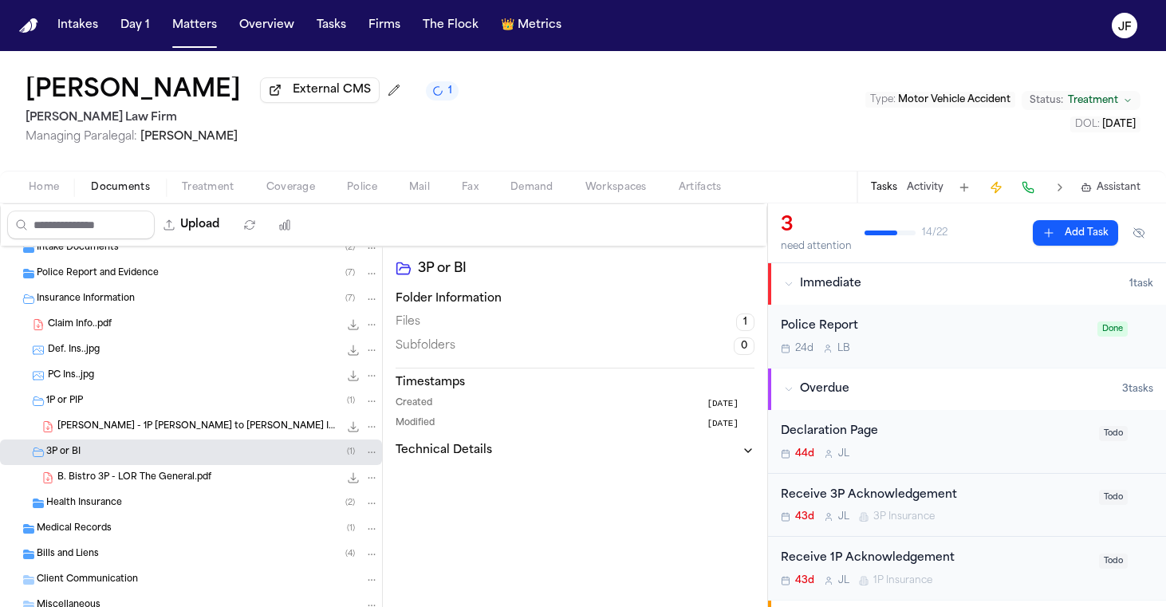
click at [242, 478] on div "B. Bistro 3P - LOR The General.pdf 177.0 KB • PDF" at bounding box center [217, 478] width 321 height 16
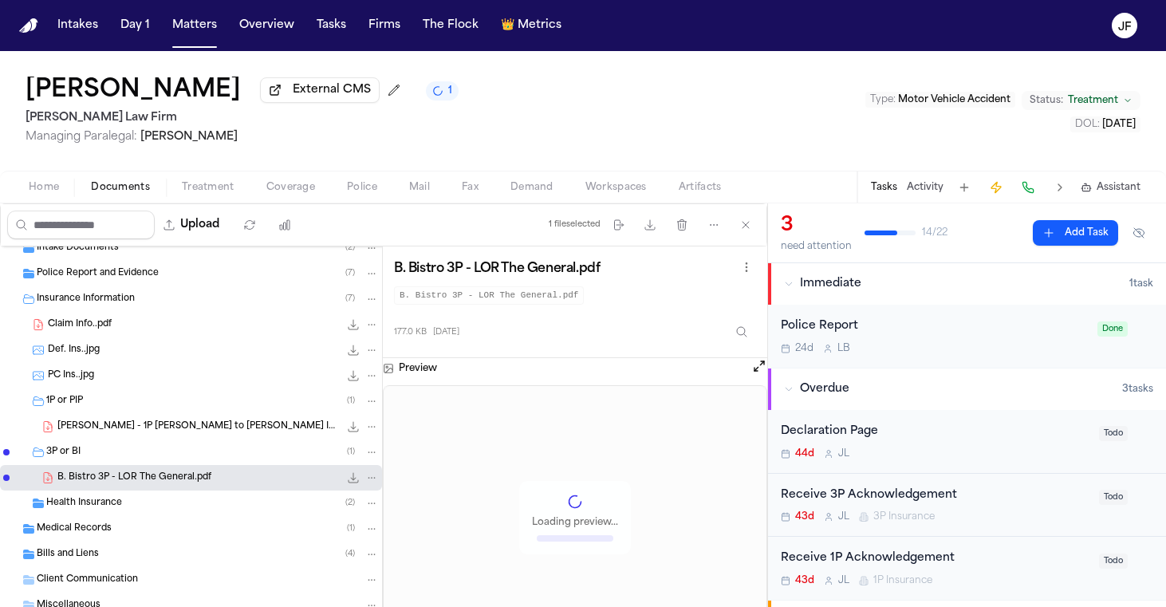
click at [339, 477] on div "177.0 KB • PDF" at bounding box center [359, 478] width 40 height 16
click at [347, 479] on icon "File: B. Bistro 3P - LOR The General.pdf" at bounding box center [353, 477] width 13 height 13
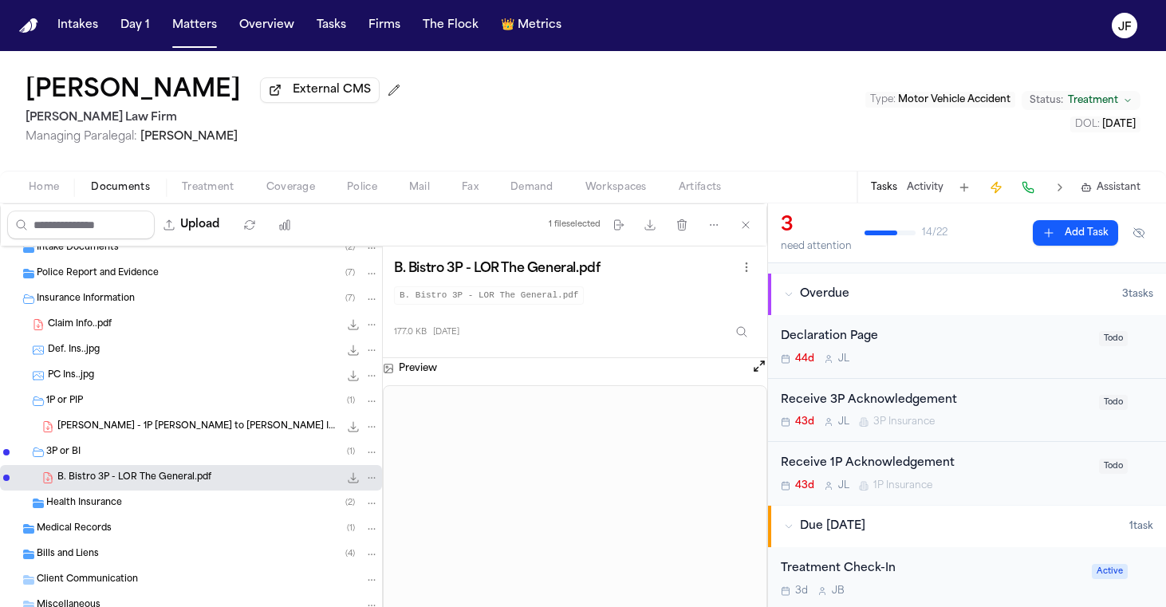
scroll to position [98, 0]
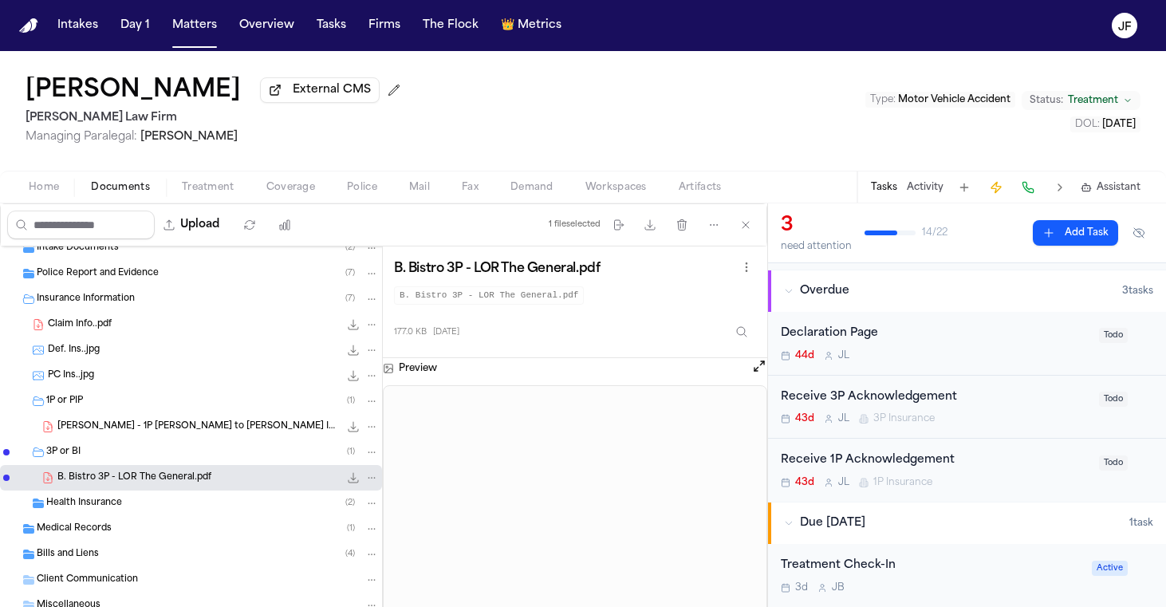
click at [227, 437] on div "[PERSON_NAME] - 1P [PERSON_NAME] to [PERSON_NAME] Insurance Services (Redpoint …" at bounding box center [191, 427] width 382 height 26
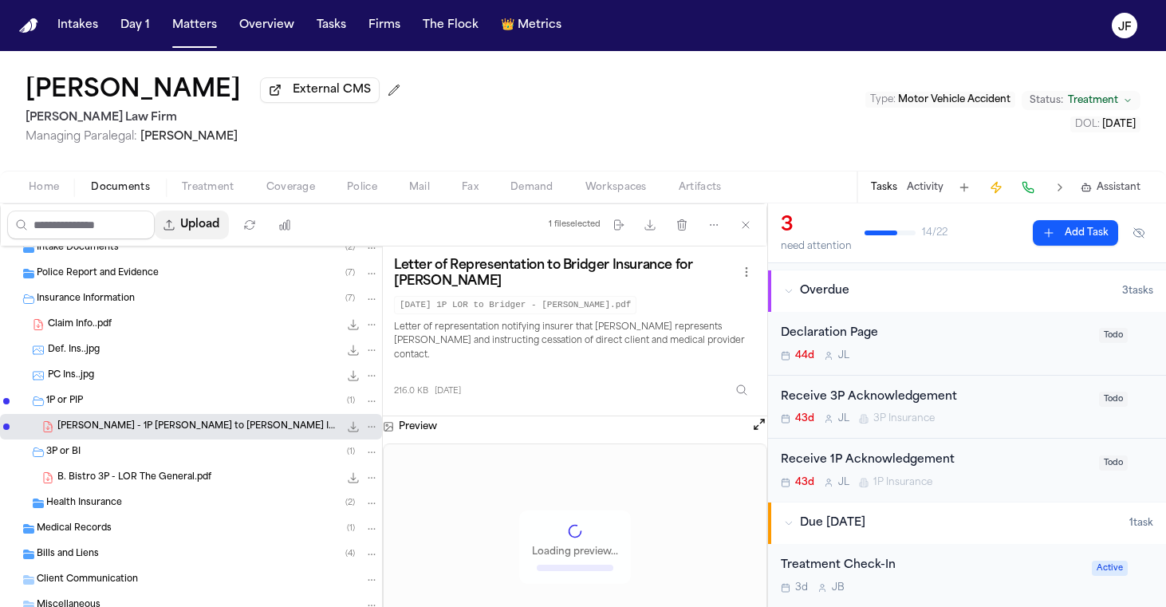
click at [229, 230] on button "Upload" at bounding box center [192, 225] width 74 height 29
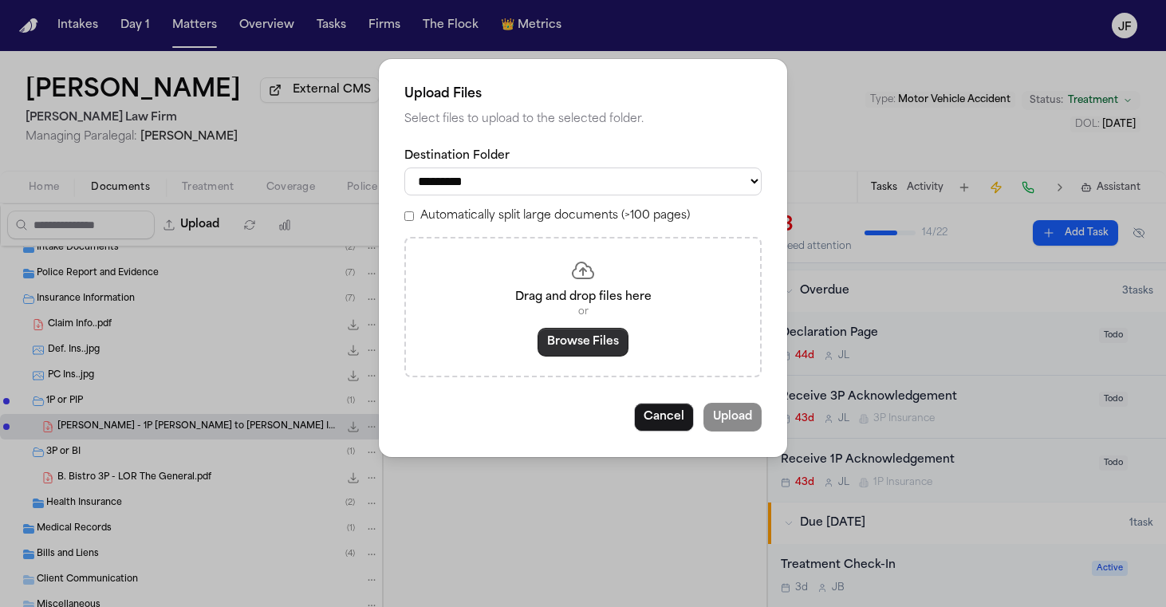
click at [574, 344] on button "Browse Files" at bounding box center [583, 342] width 91 height 29
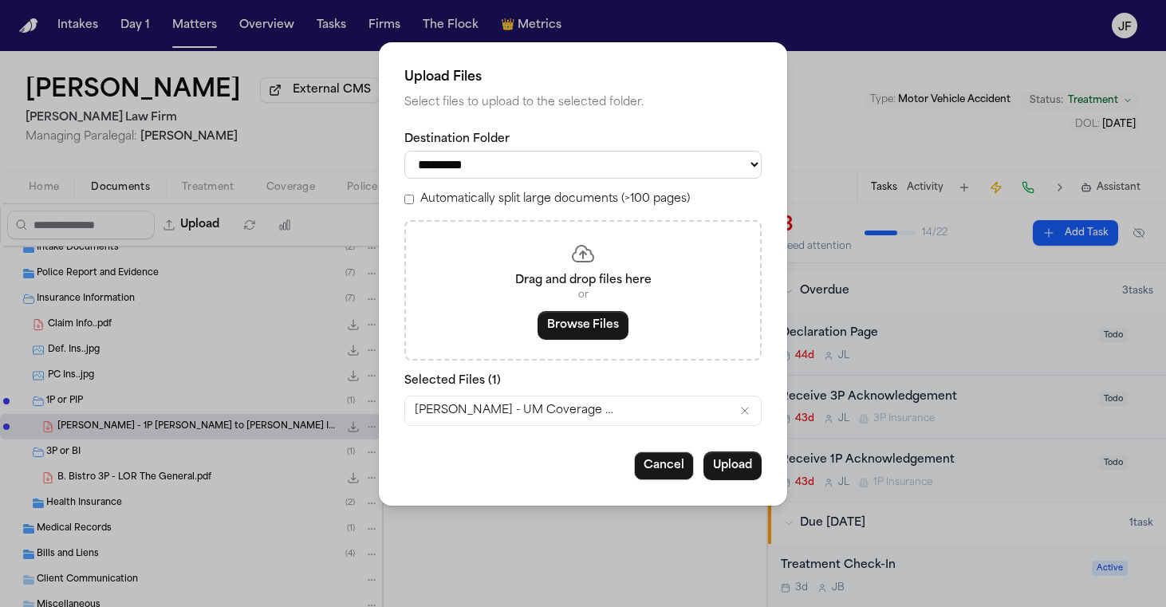
click at [558, 176] on div "**********" at bounding box center [582, 279] width 357 height 294
select select "**********"
click at [746, 475] on button "Upload" at bounding box center [732, 465] width 58 height 29
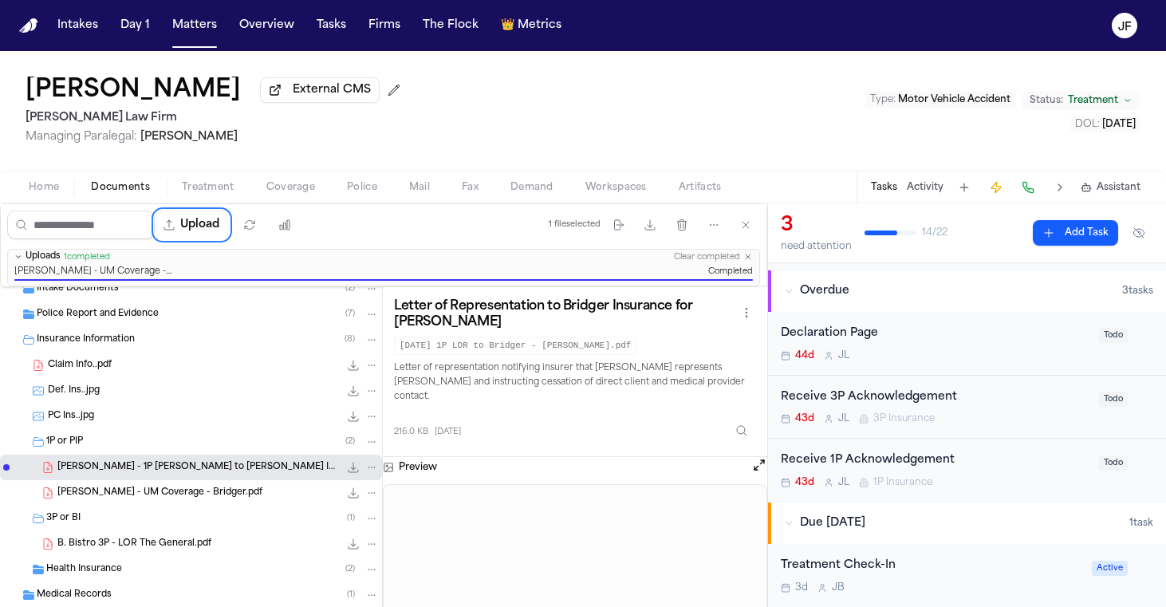
click at [196, 524] on div "3P or BI ( 1 )" at bounding box center [212, 518] width 333 height 14
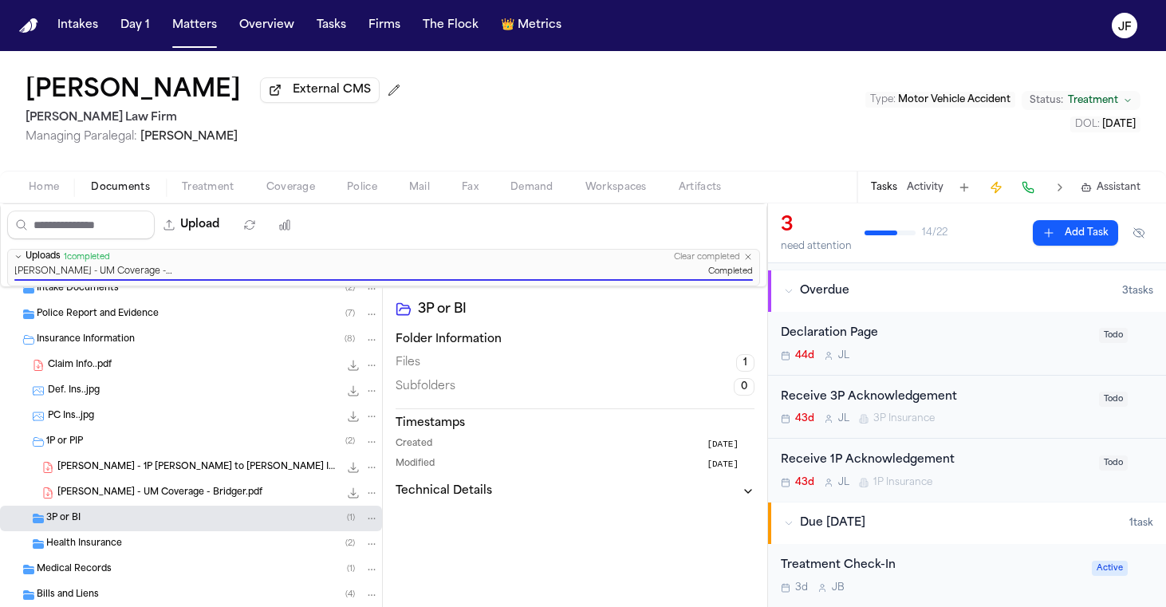
click at [195, 525] on div "3P or BI ( 1 )" at bounding box center [212, 518] width 333 height 14
click at [229, 203] on div "[PERSON_NAME] External CMS [PERSON_NAME] Law Firm Managing Paralegal: [PERSON_N…" at bounding box center [583, 127] width 1166 height 152
click at [229, 234] on button "Upload" at bounding box center [192, 225] width 74 height 29
select select "**********"
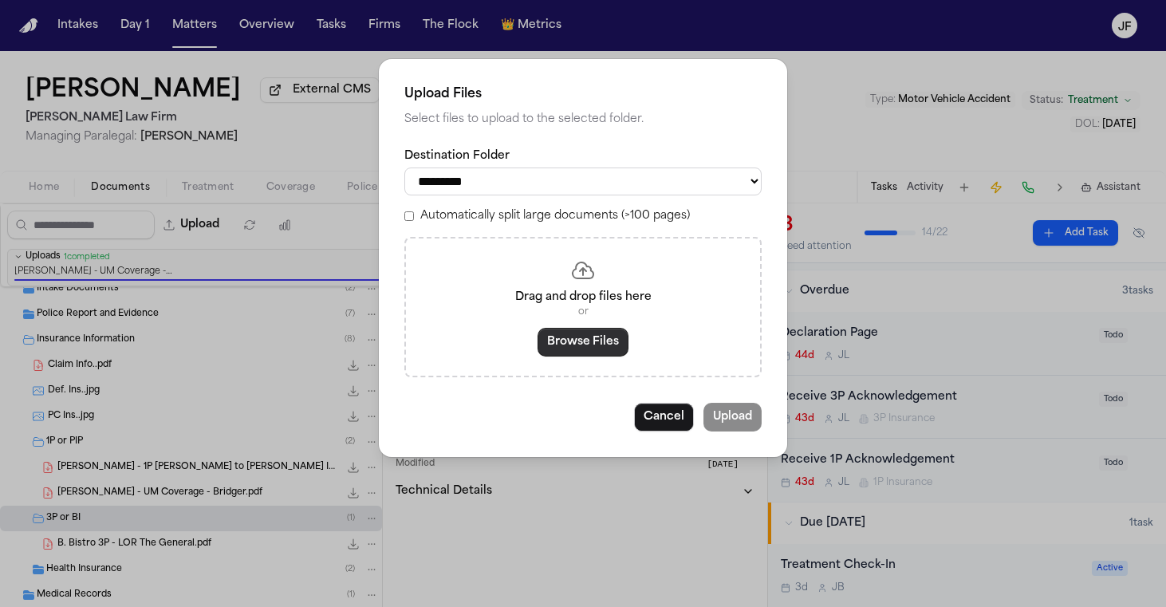
click at [564, 345] on button "Browse Files" at bounding box center [583, 342] width 91 height 29
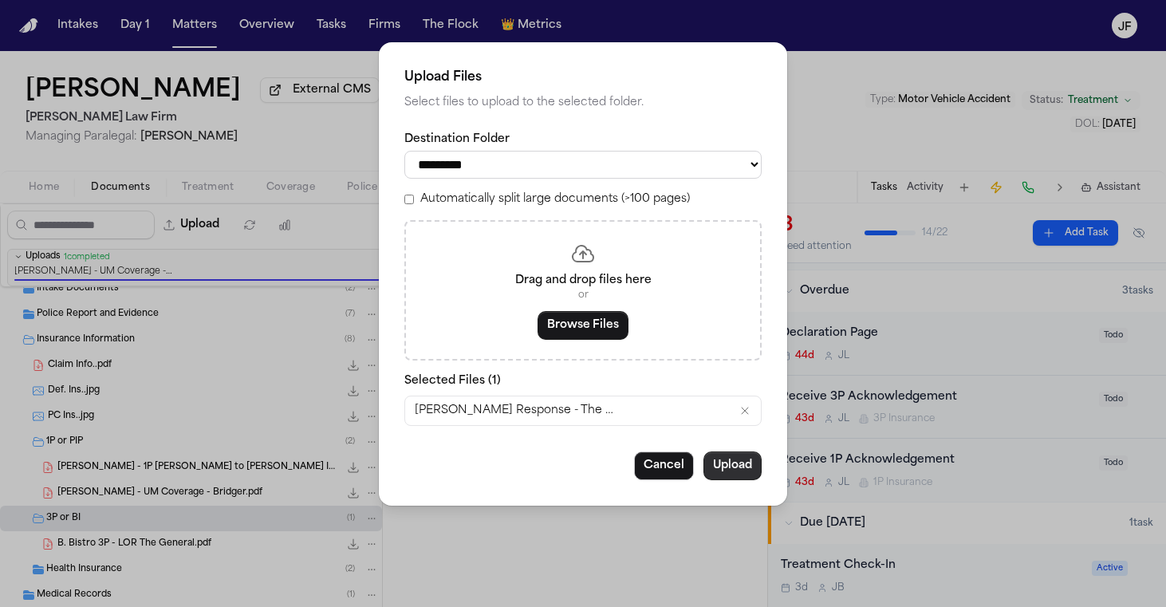
click at [729, 459] on button "Upload" at bounding box center [732, 465] width 58 height 29
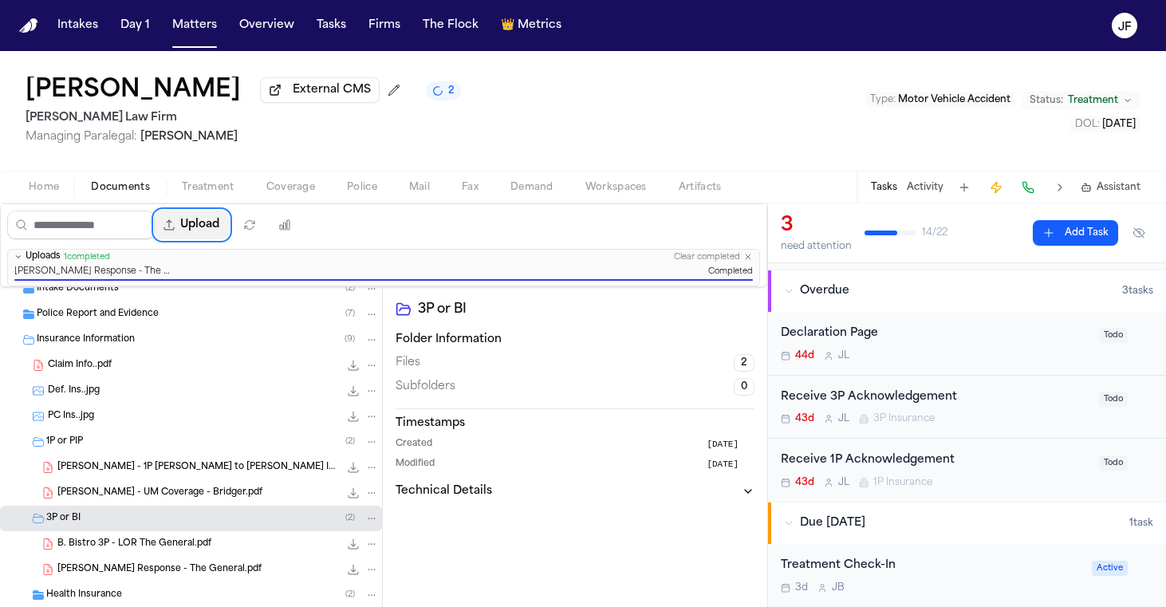
click at [229, 217] on button "Upload" at bounding box center [192, 225] width 74 height 29
select select "**********"
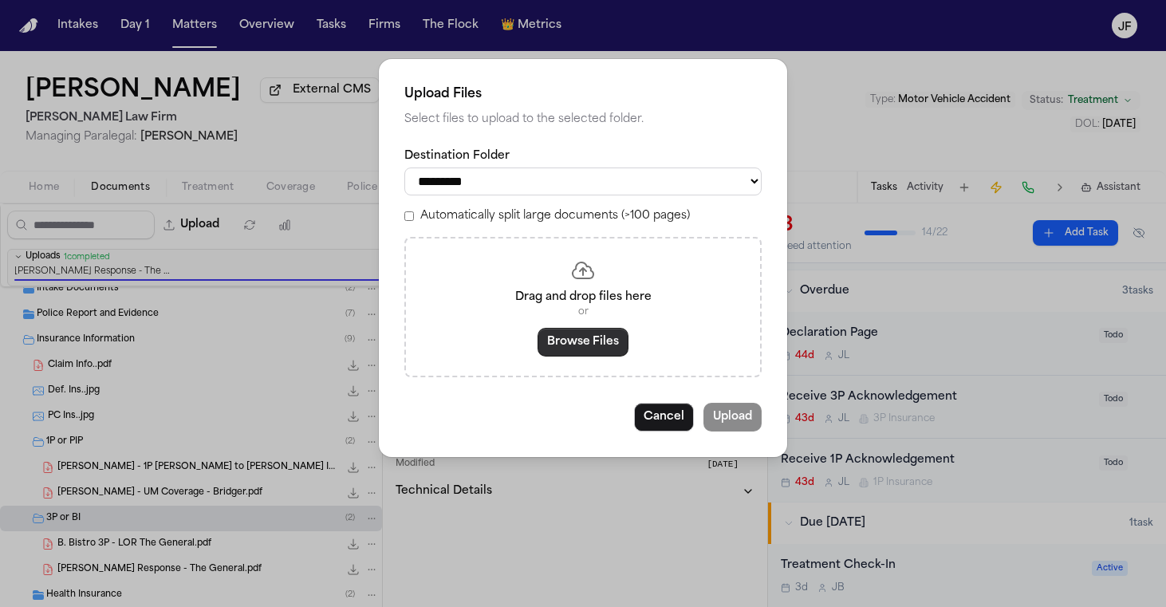
click at [593, 332] on button "Browse Files" at bounding box center [583, 342] width 91 height 29
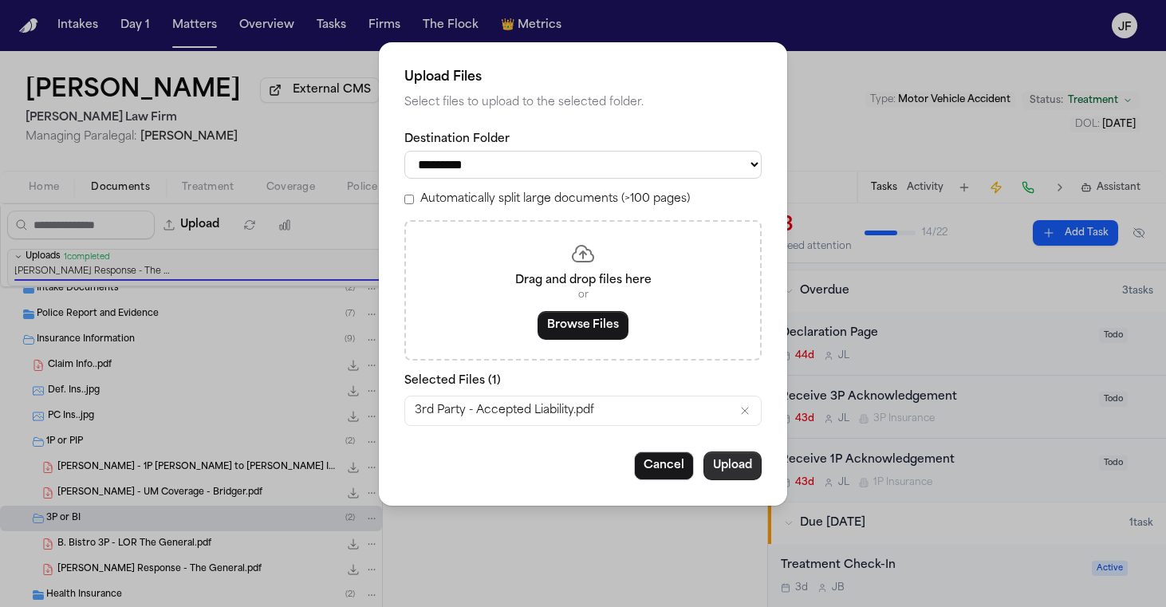
click at [727, 456] on button "Upload" at bounding box center [732, 465] width 58 height 29
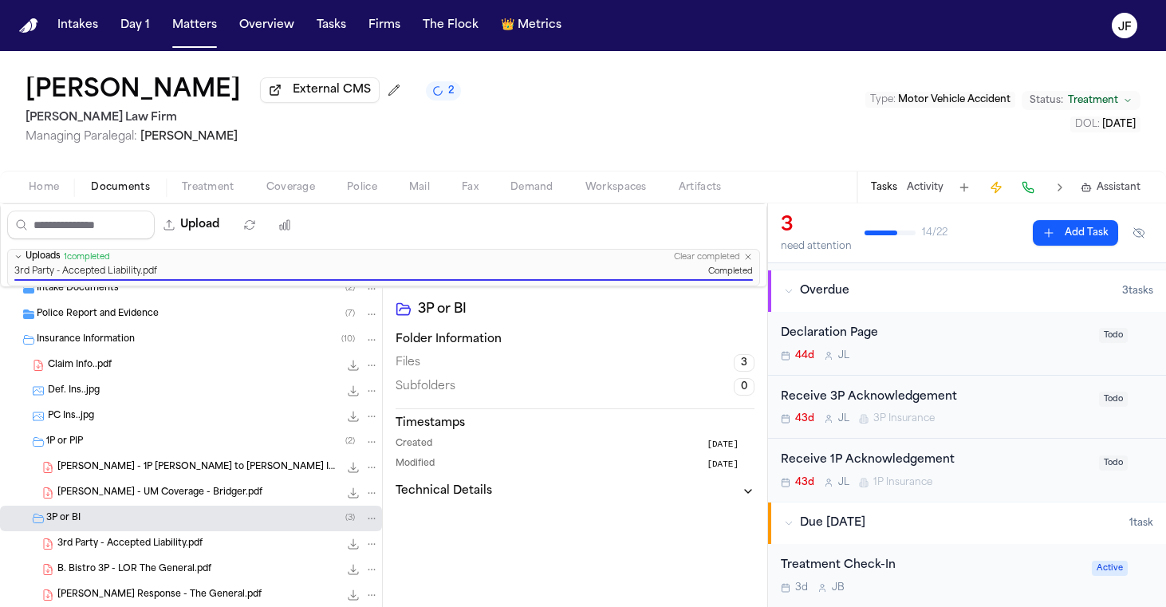
click at [924, 401] on div "Receive 3P Acknowledgement" at bounding box center [935, 397] width 309 height 18
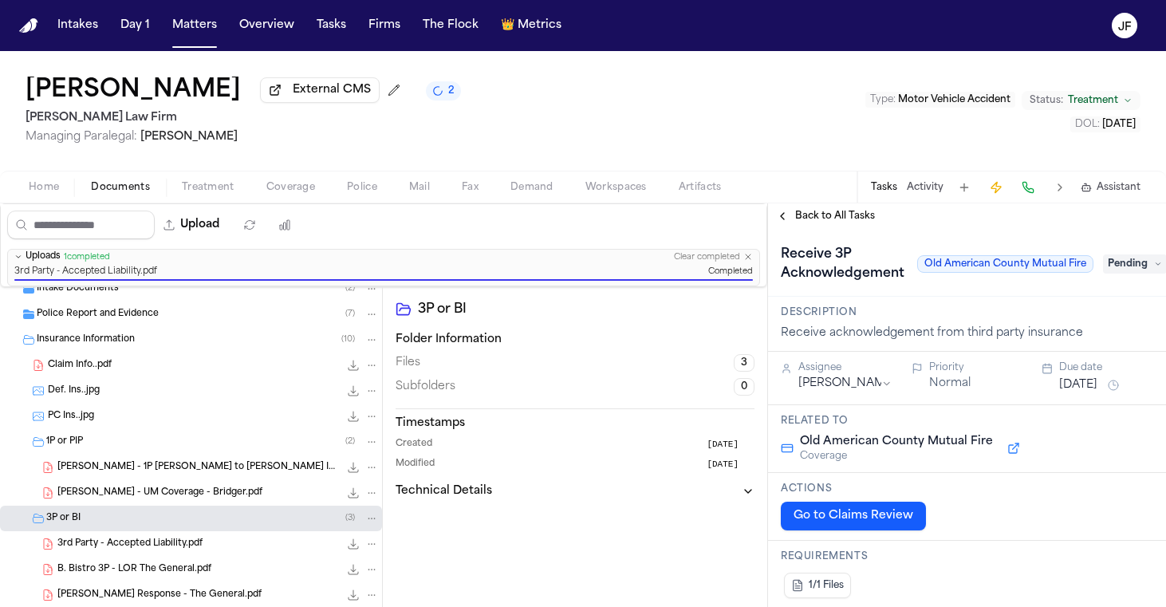
click at [1127, 269] on span "Pending" at bounding box center [1135, 263] width 64 height 19
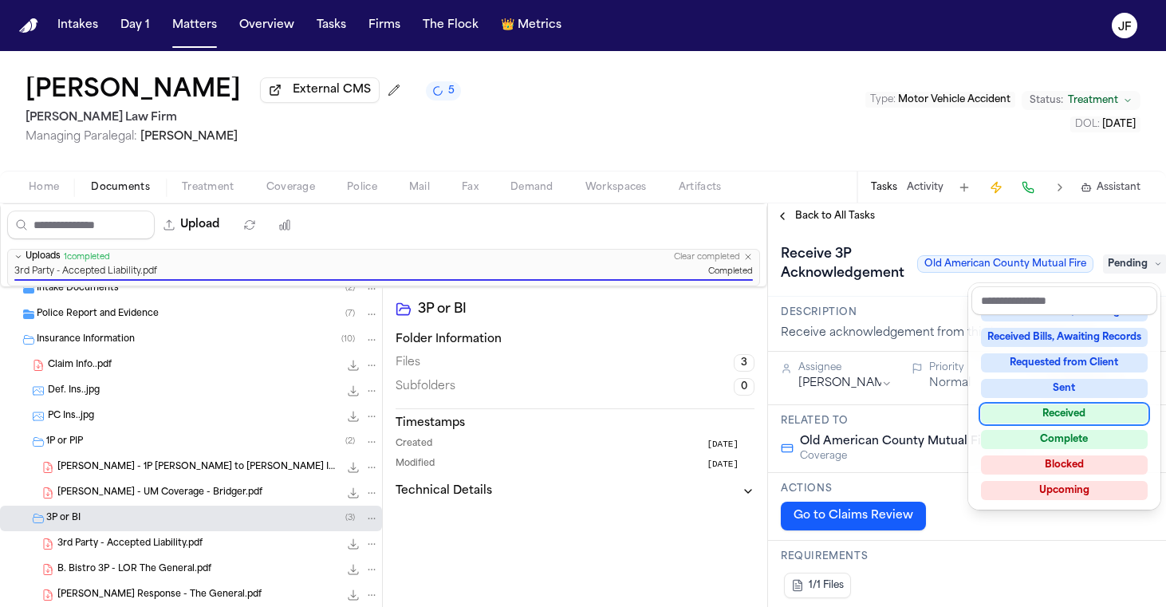
click at [1041, 415] on div "Received" at bounding box center [1064, 413] width 167 height 19
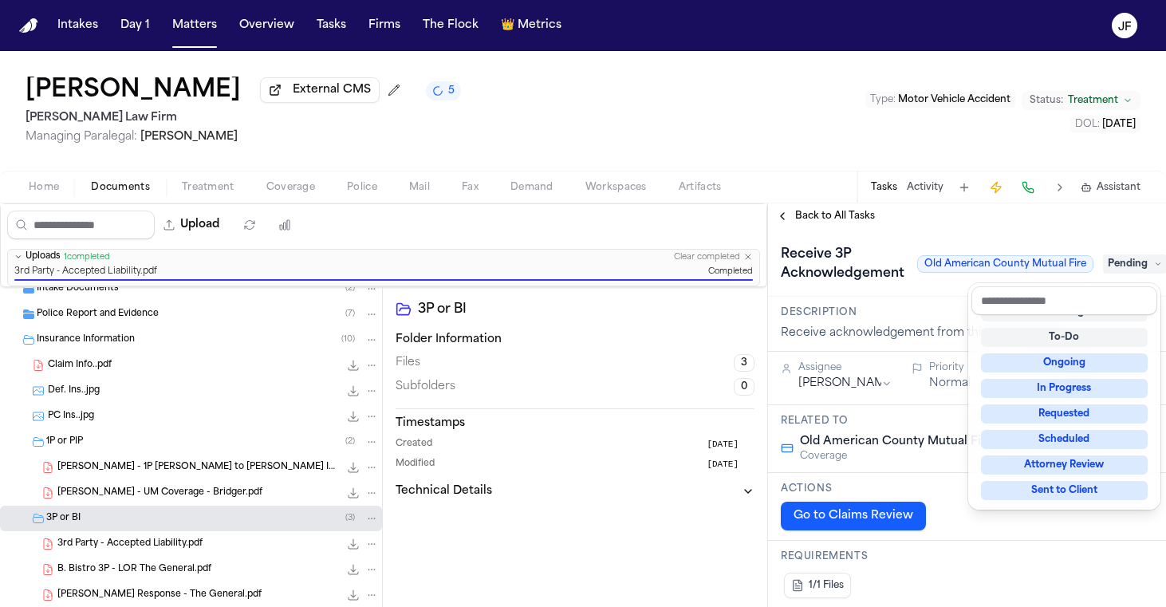
scroll to position [6, 0]
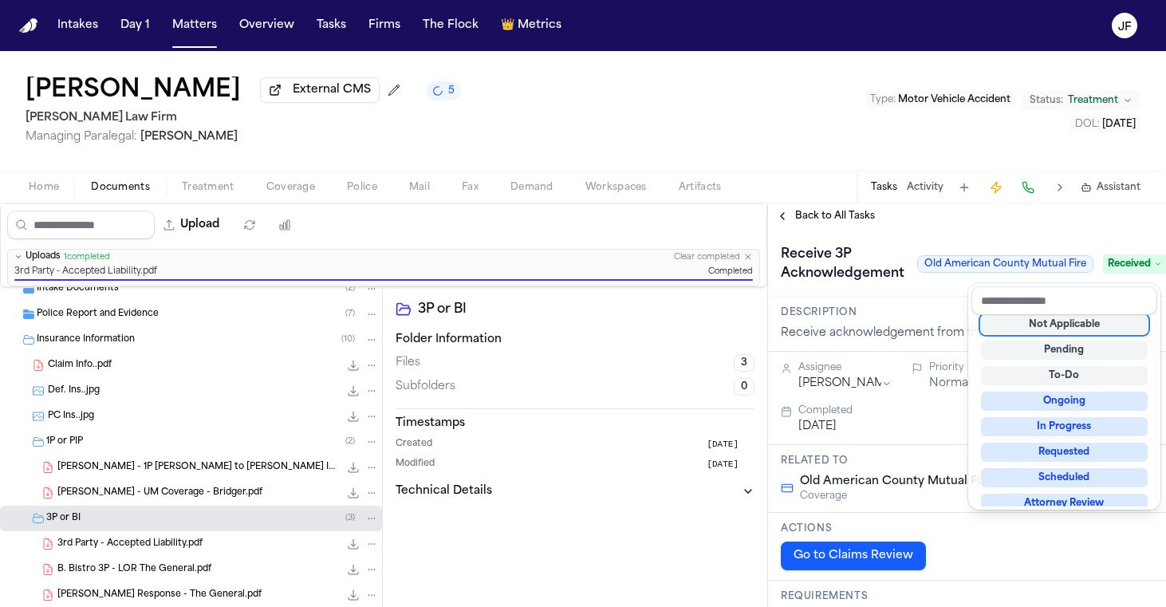
click at [833, 223] on div "**********" at bounding box center [967, 405] width 398 height 404
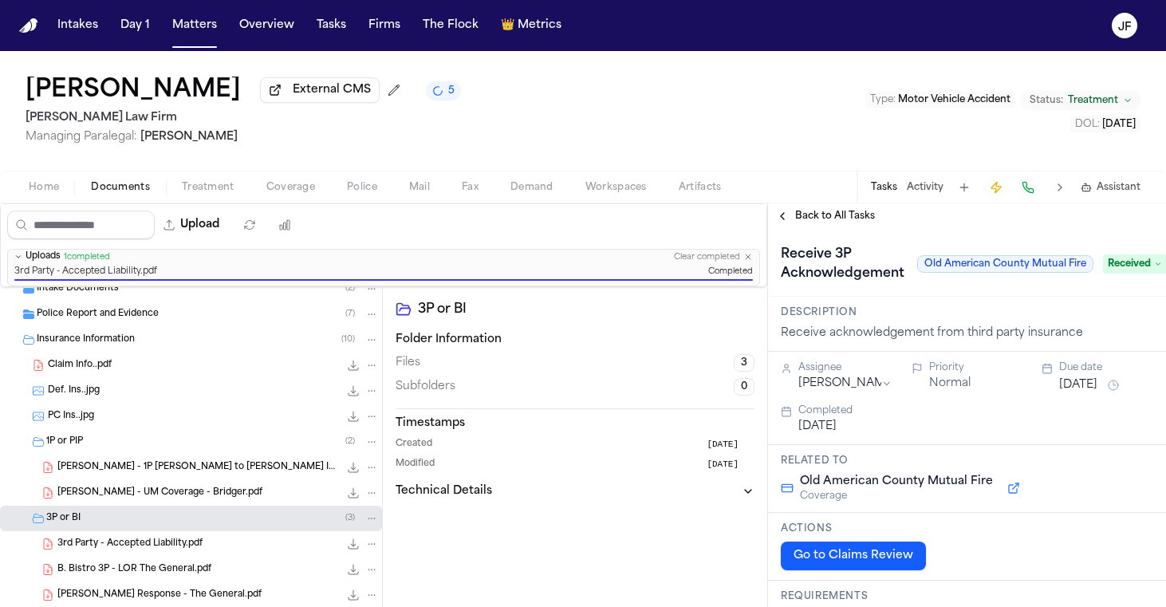
click at [833, 223] on span "Back to All Tasks" at bounding box center [835, 216] width 80 height 13
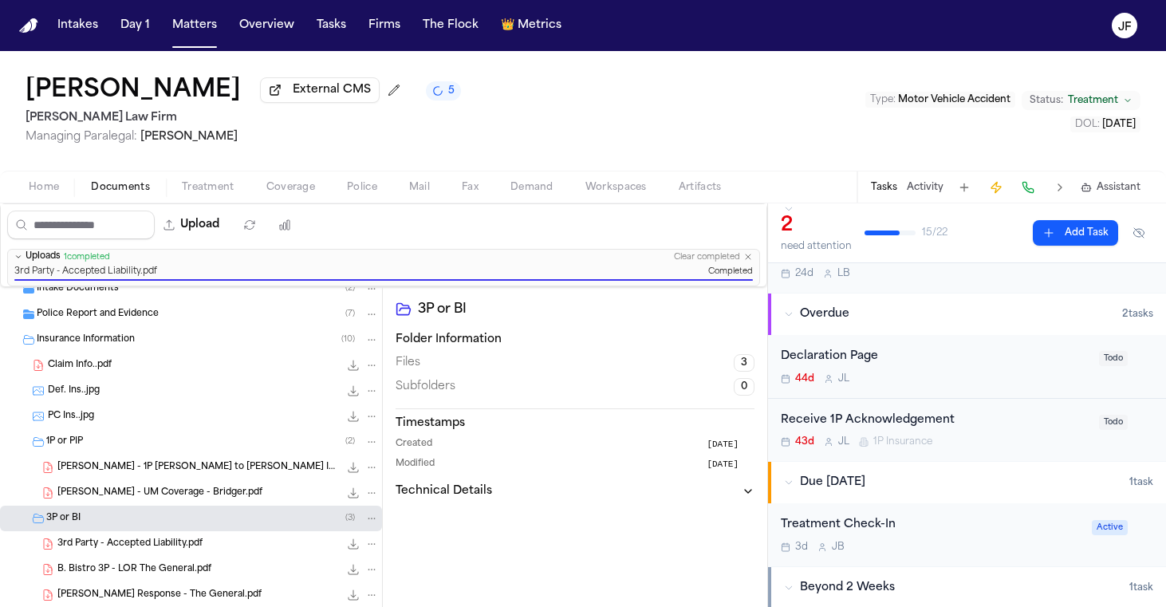
scroll to position [77, 0]
click at [925, 412] on div "Receive 1P Acknowledgement" at bounding box center [935, 419] width 309 height 18
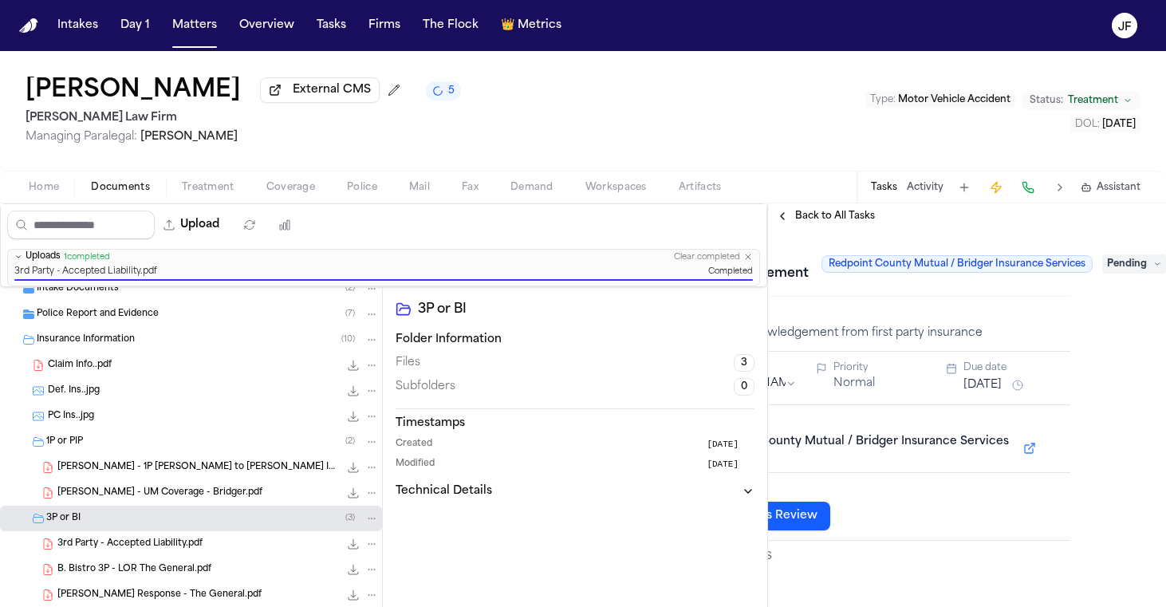
scroll to position [0, 104]
click at [1111, 269] on span "Pending" at bounding box center [1134, 263] width 64 height 19
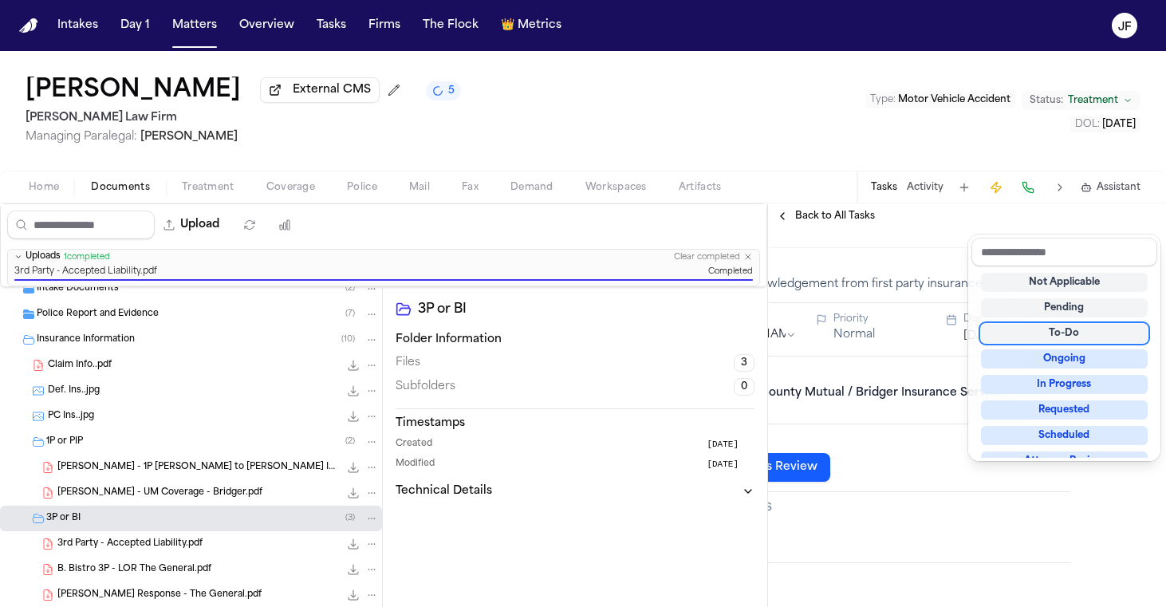
scroll to position [51, 61]
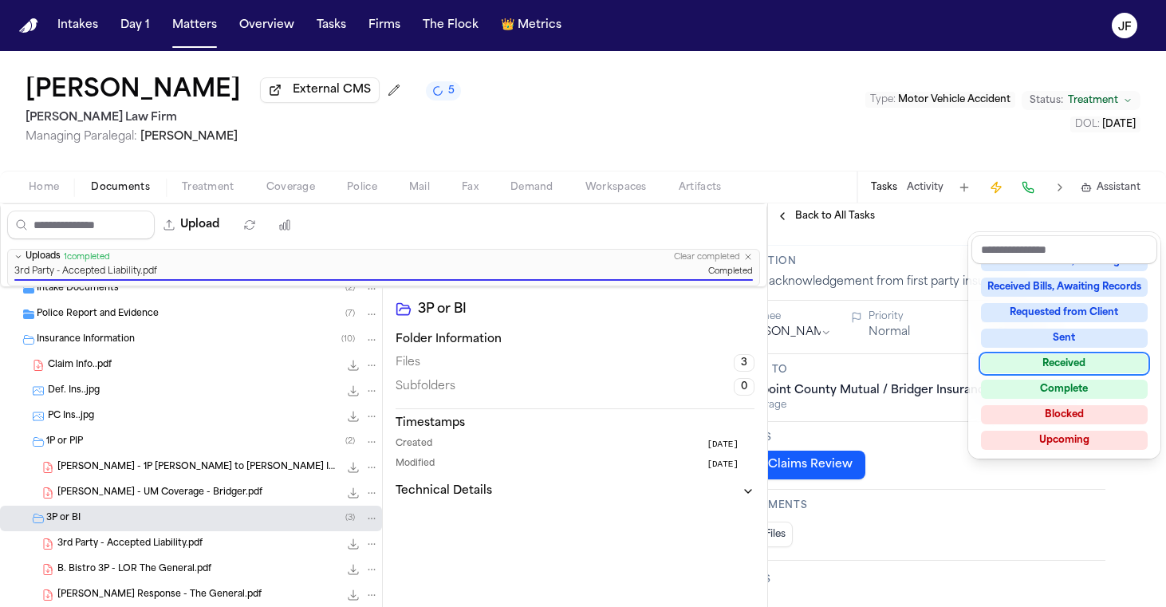
click at [1093, 364] on div "Received" at bounding box center [1064, 363] width 167 height 19
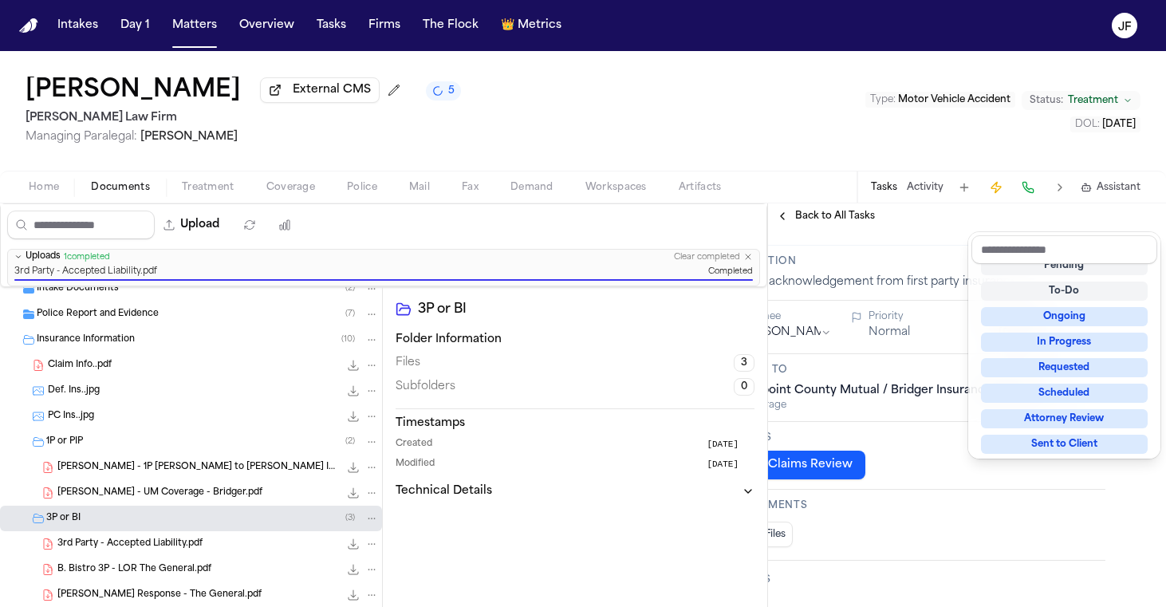
scroll to position [6, 0]
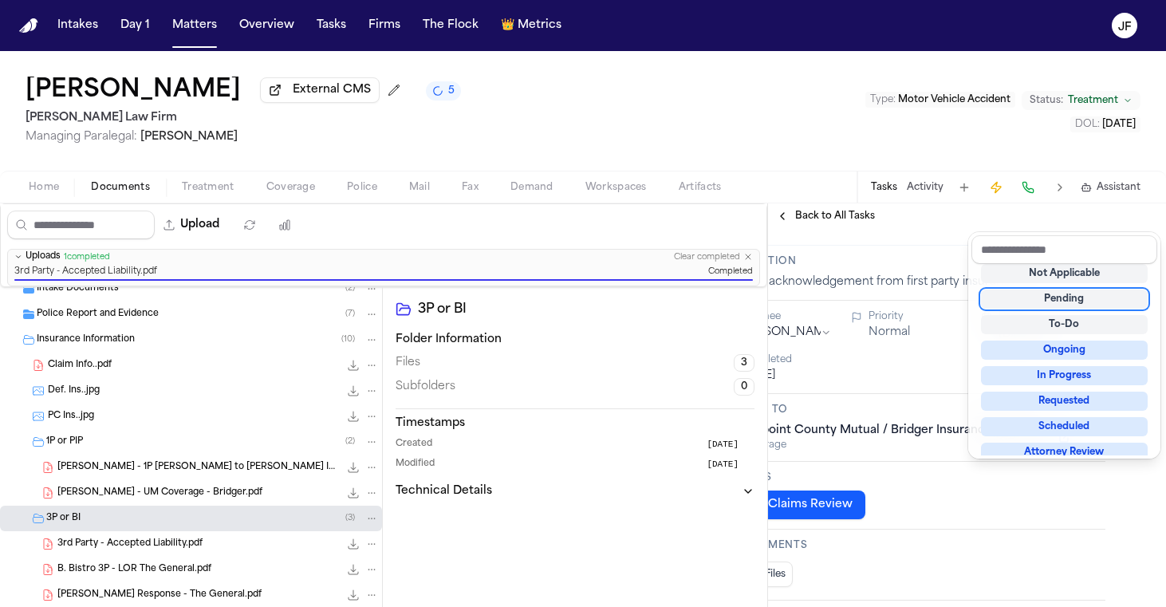
click at [908, 227] on div "**********" at bounding box center [967, 405] width 398 height 404
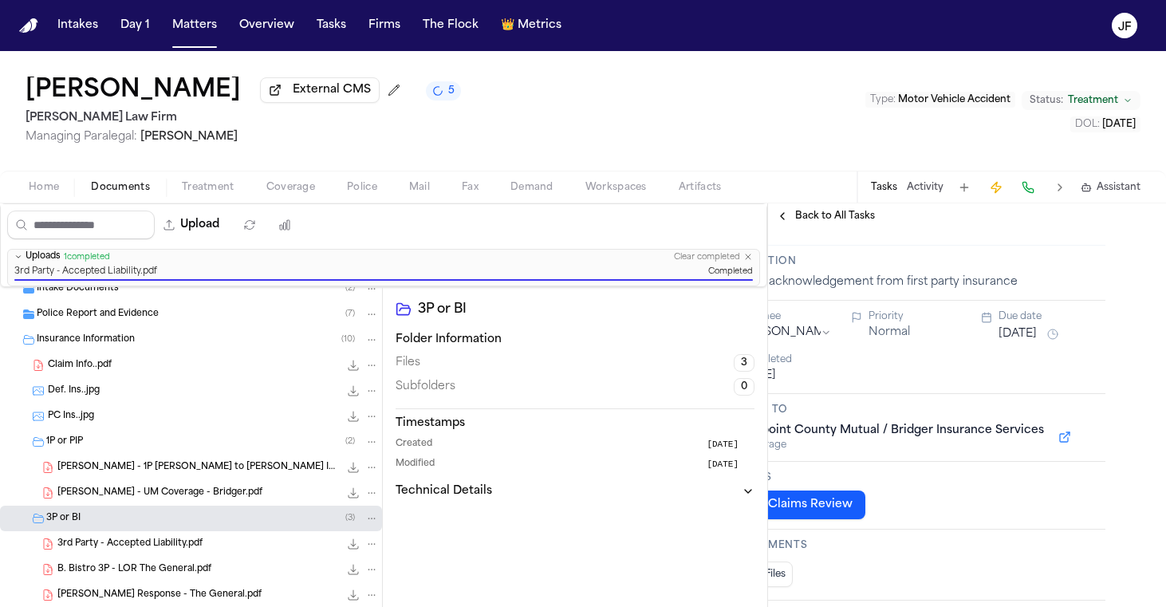
click at [837, 215] on span "Back to All Tasks" at bounding box center [835, 216] width 80 height 13
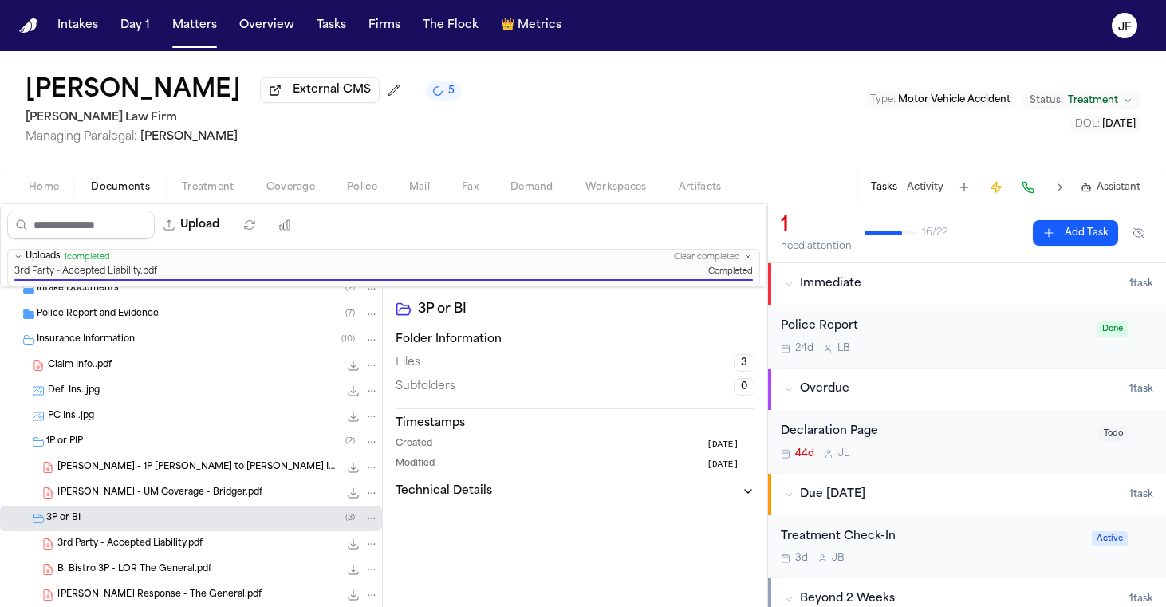
click at [222, 485] on div "[PERSON_NAME] - UM Coverage - Bridger.pdf 152.3 KB • PDF" at bounding box center [191, 493] width 382 height 26
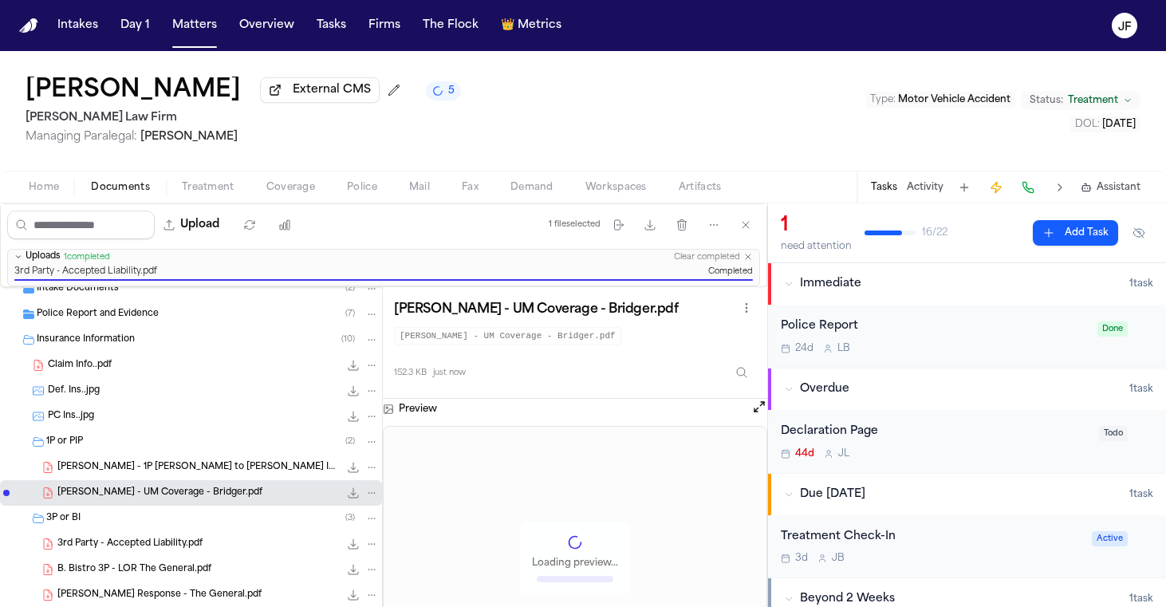
click at [223, 475] on div "[PERSON_NAME] - 1P [PERSON_NAME] to [PERSON_NAME] Insurance Services (Redpoint …" at bounding box center [217, 467] width 321 height 16
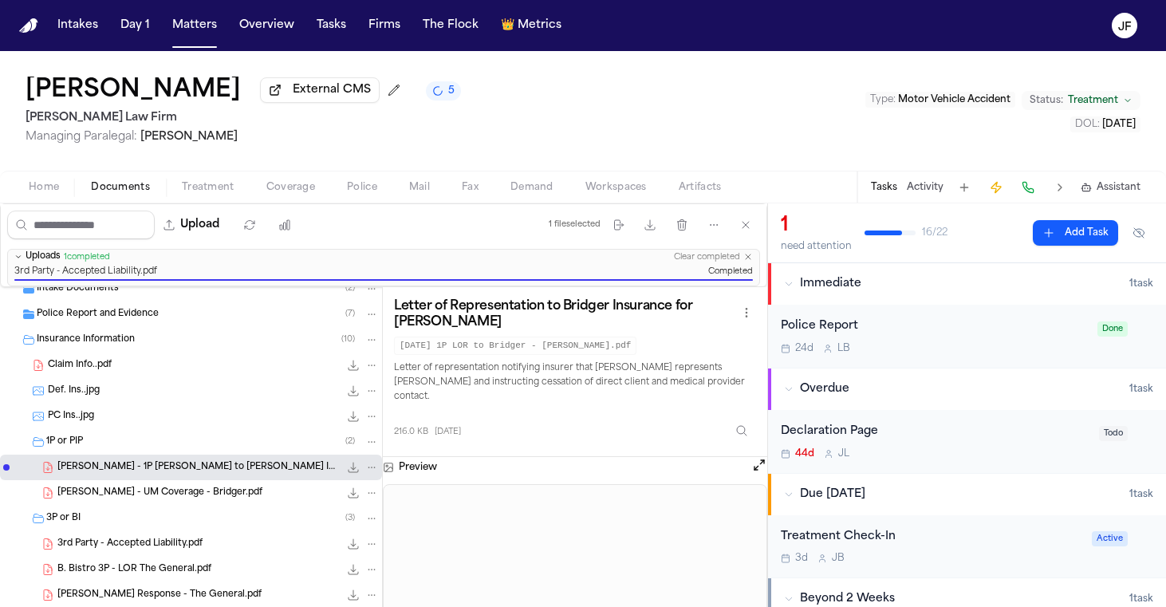
click at [0, 0] on span "152.3 KB • PDF" at bounding box center [0, 0] width 0 height 0
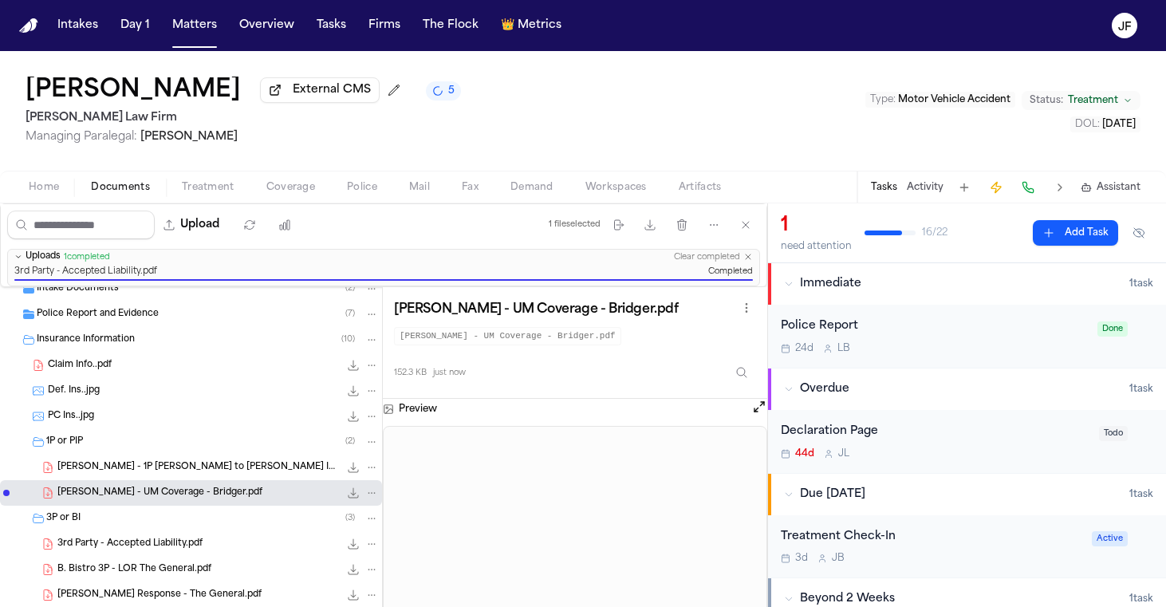
click at [837, 425] on div "Declaration Page" at bounding box center [935, 432] width 309 height 18
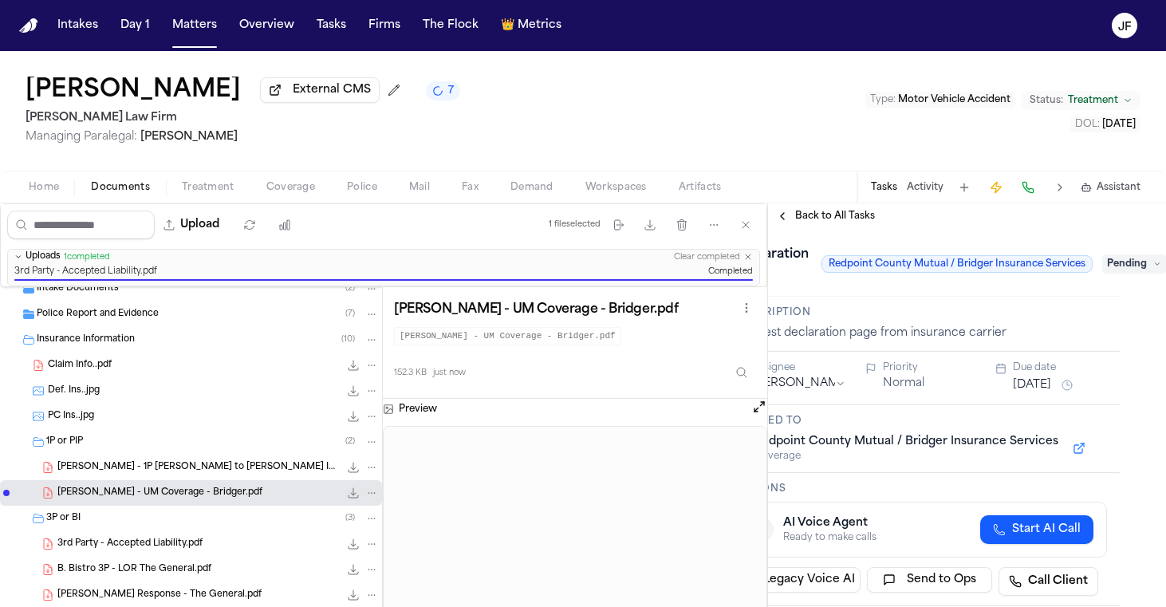
scroll to position [-2, 62]
click at [1113, 270] on span "Pending" at bounding box center [1134, 263] width 64 height 19
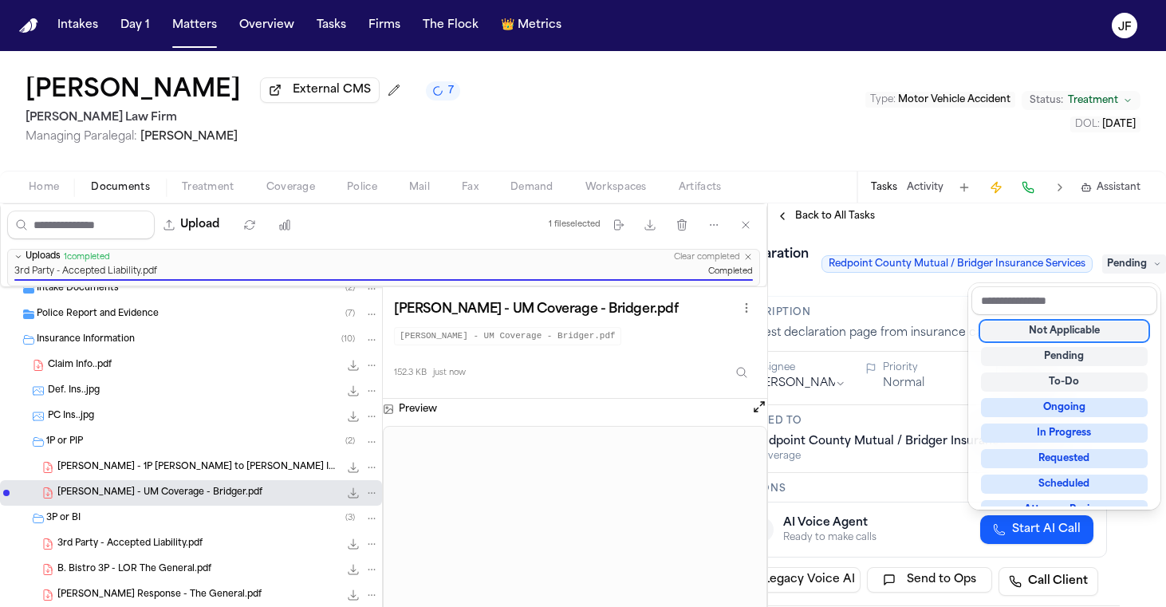
scroll to position [0, 57]
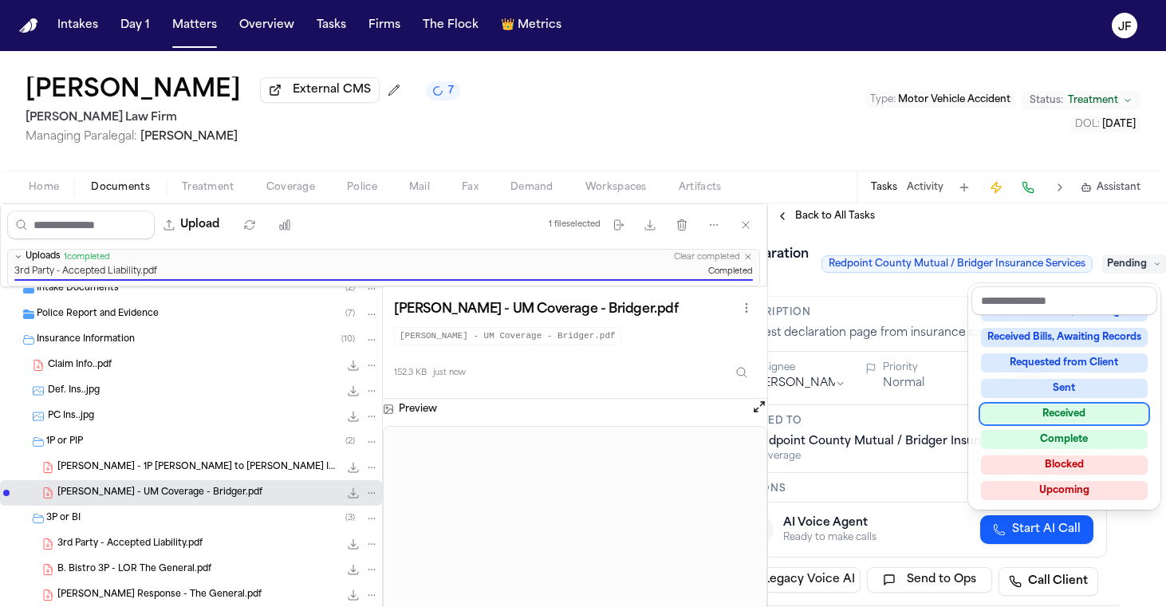
click at [1070, 412] on div "Received" at bounding box center [1064, 413] width 167 height 19
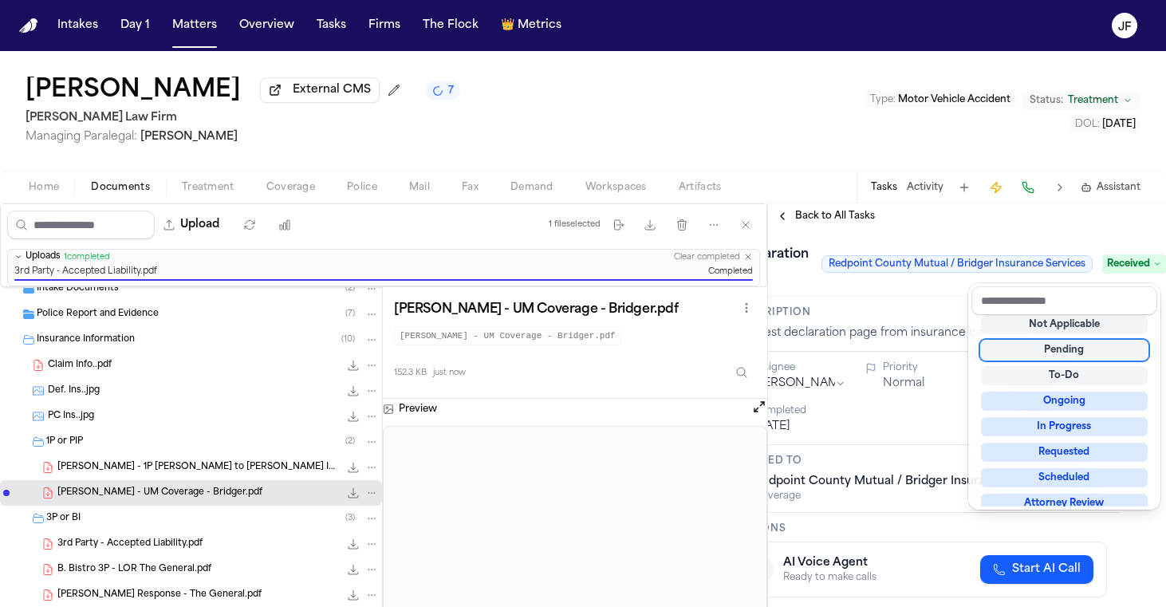
click at [850, 213] on div "**********" at bounding box center [967, 405] width 398 height 404
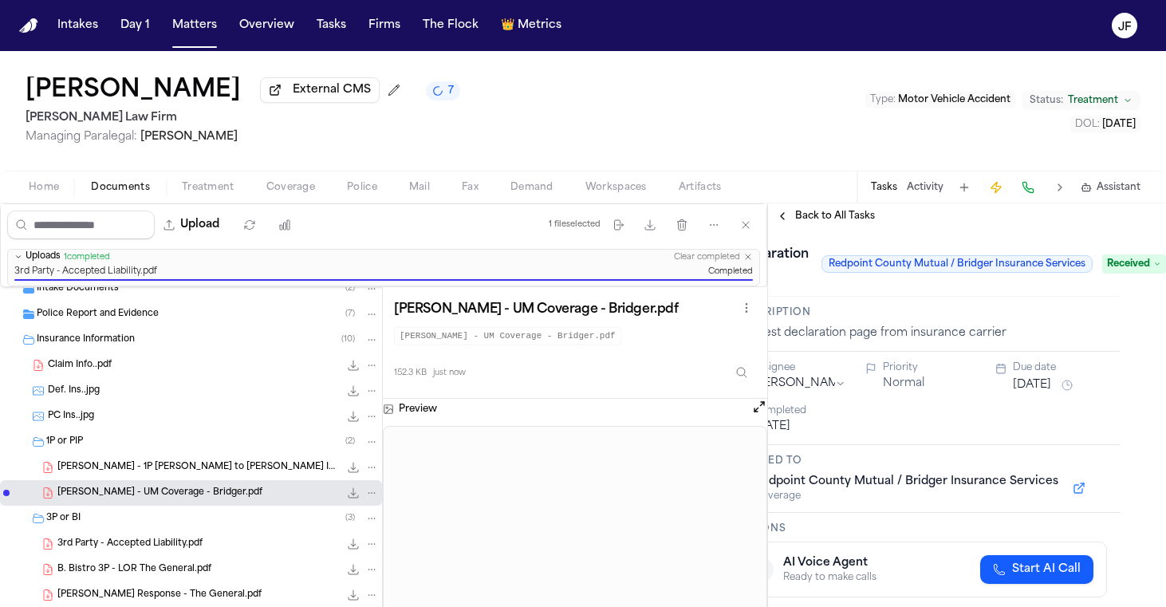
click at [850, 213] on span "Back to All Tasks" at bounding box center [835, 216] width 80 height 13
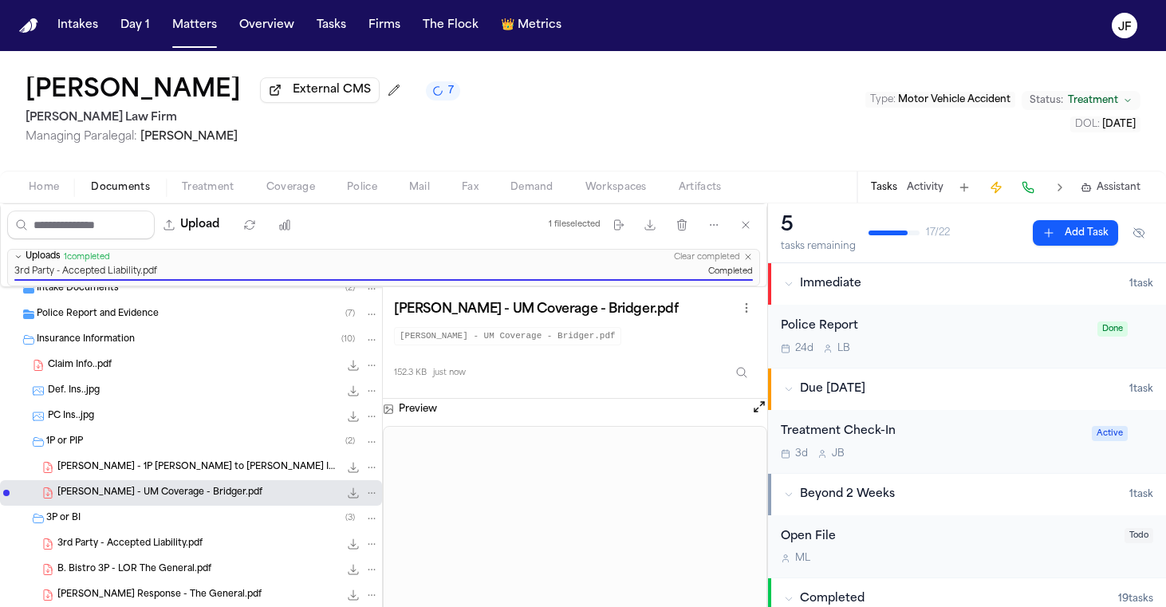
click at [987, 373] on button "Due [DATE] 1 task" at bounding box center [967, 388] width 398 height 41
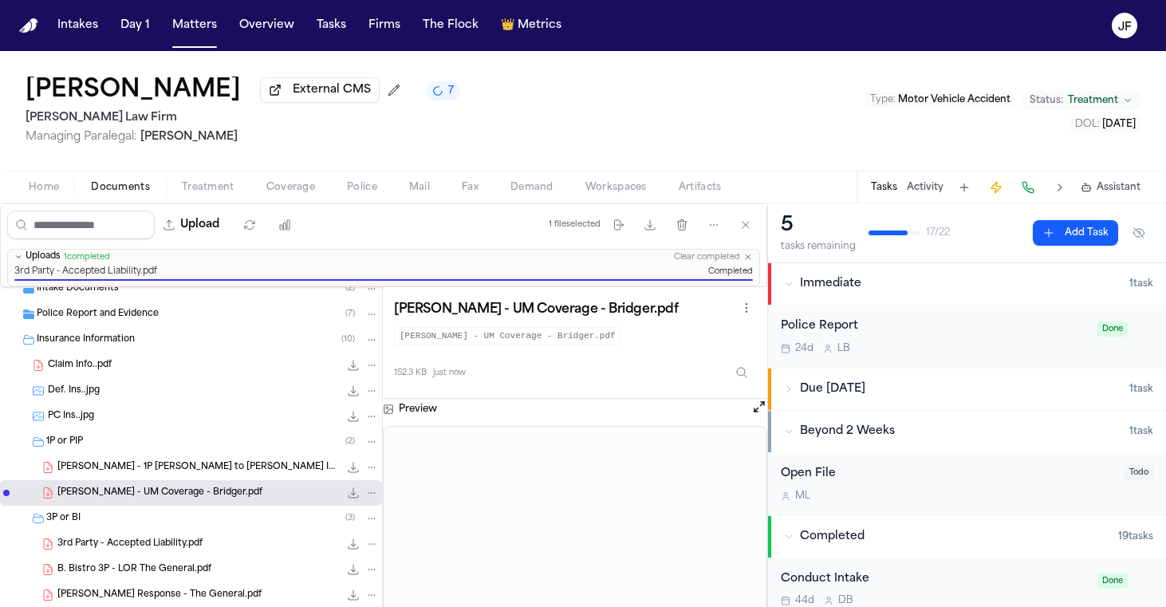
click at [1000, 323] on div "Police Report" at bounding box center [934, 326] width 307 height 18
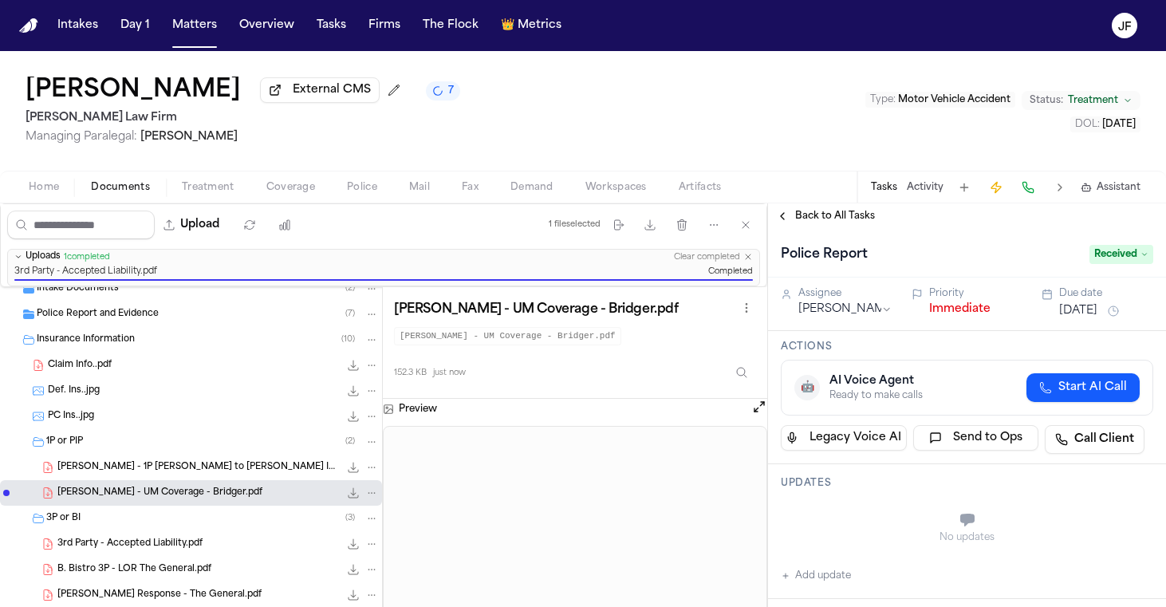
click at [936, 316] on button "Immediate" at bounding box center [959, 309] width 61 height 16
click at [824, 219] on span "Back to All Tasks" at bounding box center [835, 216] width 80 height 13
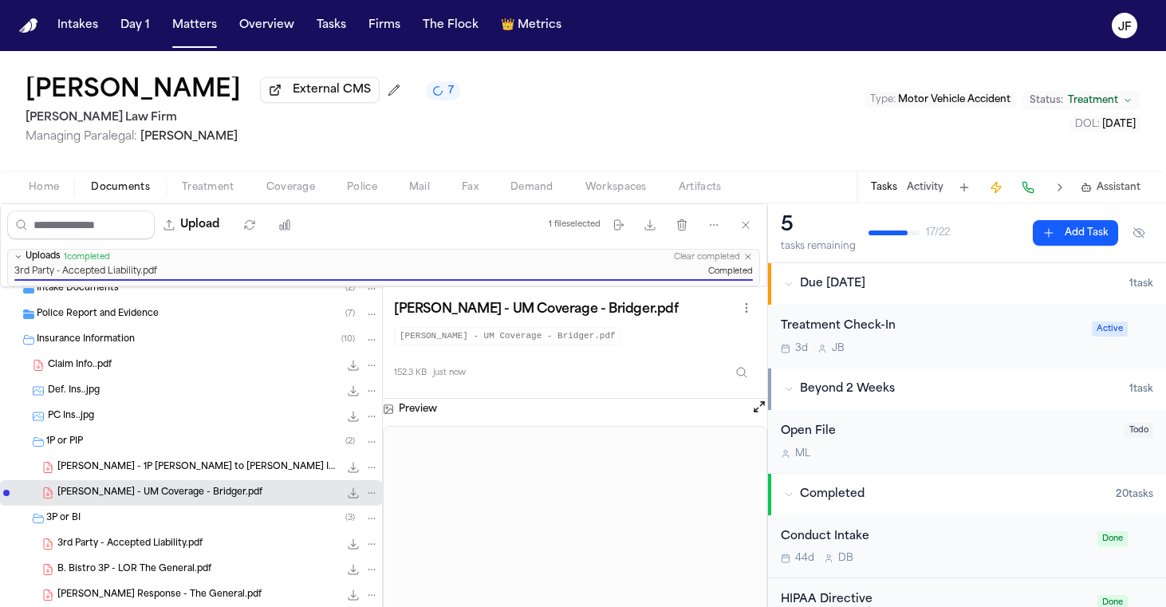
click at [723, 138] on div "[PERSON_NAME] External CMS 7 [PERSON_NAME] Law Firm Managing Paralegal: [PERSON…" at bounding box center [583, 111] width 1166 height 120
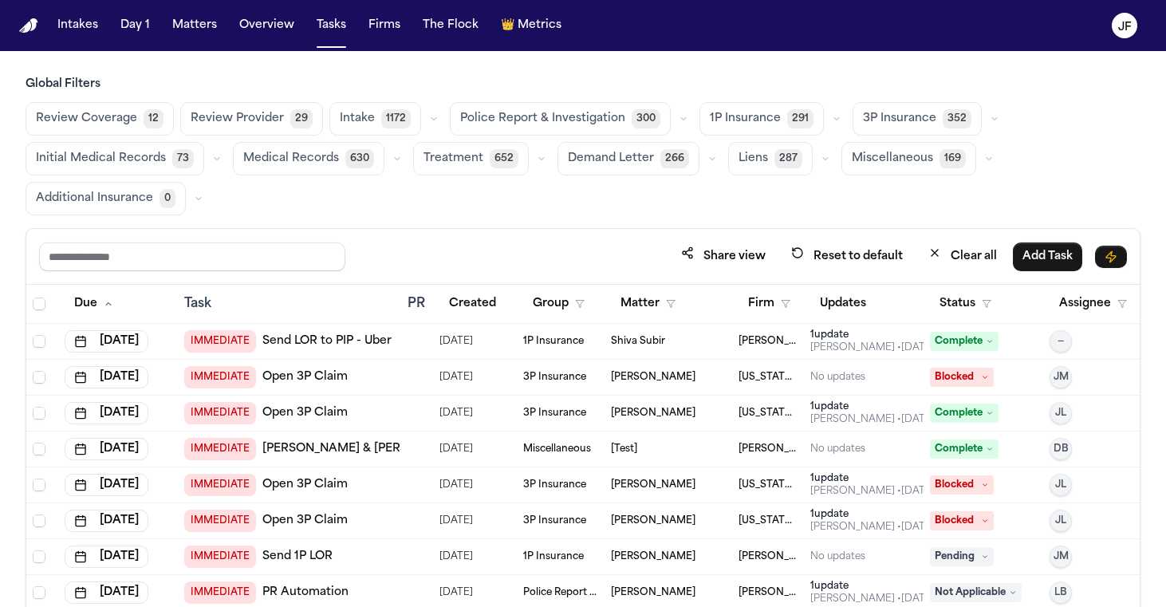
click at [834, 119] on icon "button" at bounding box center [836, 119] width 5 height 2
click at [986, 109] on div "3P Insurance 352" at bounding box center [929, 118] width 152 height 33
click at [985, 113] on button "button" at bounding box center [994, 118] width 19 height 19
click at [891, 235] on span "LOR Acknowledgement" at bounding box center [919, 229] width 112 height 32
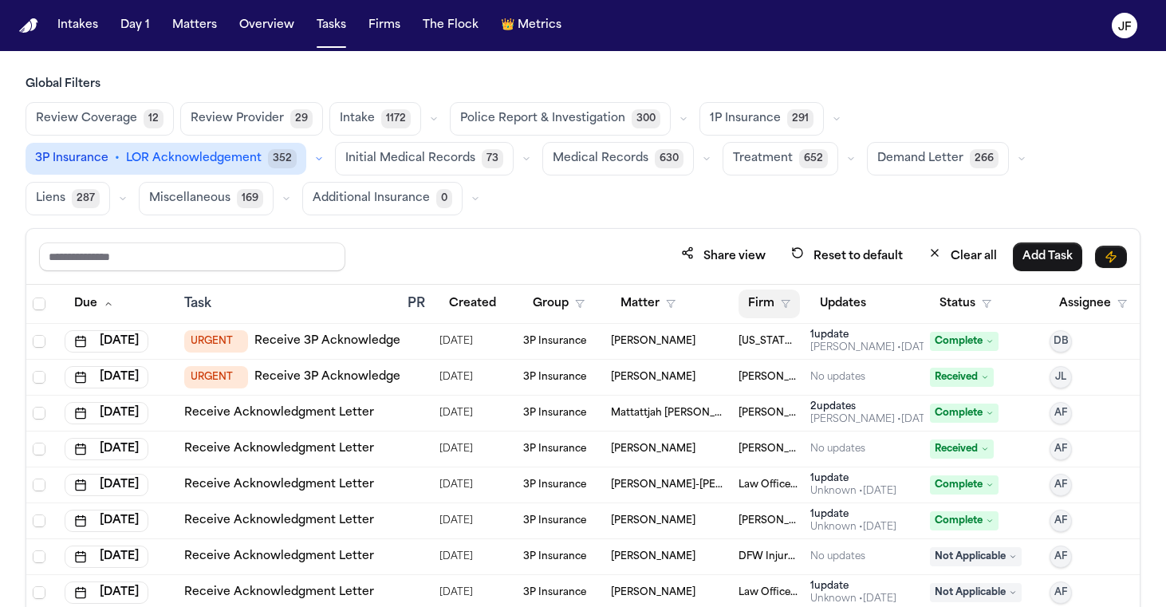
click at [763, 299] on button "Firm" at bounding box center [769, 304] width 61 height 29
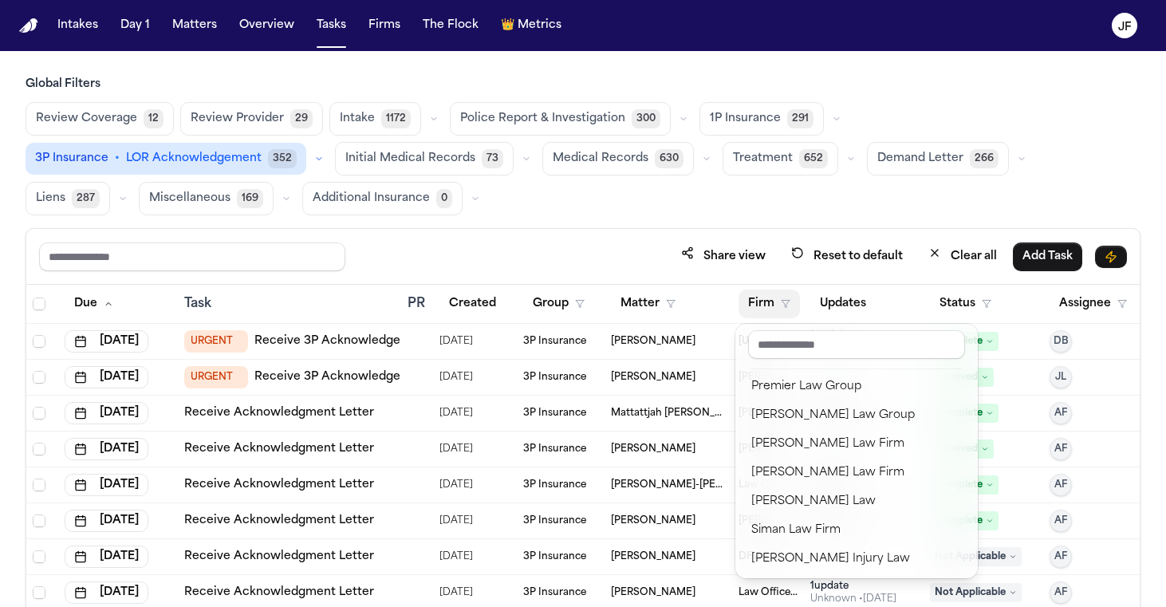
scroll to position [1474, 0]
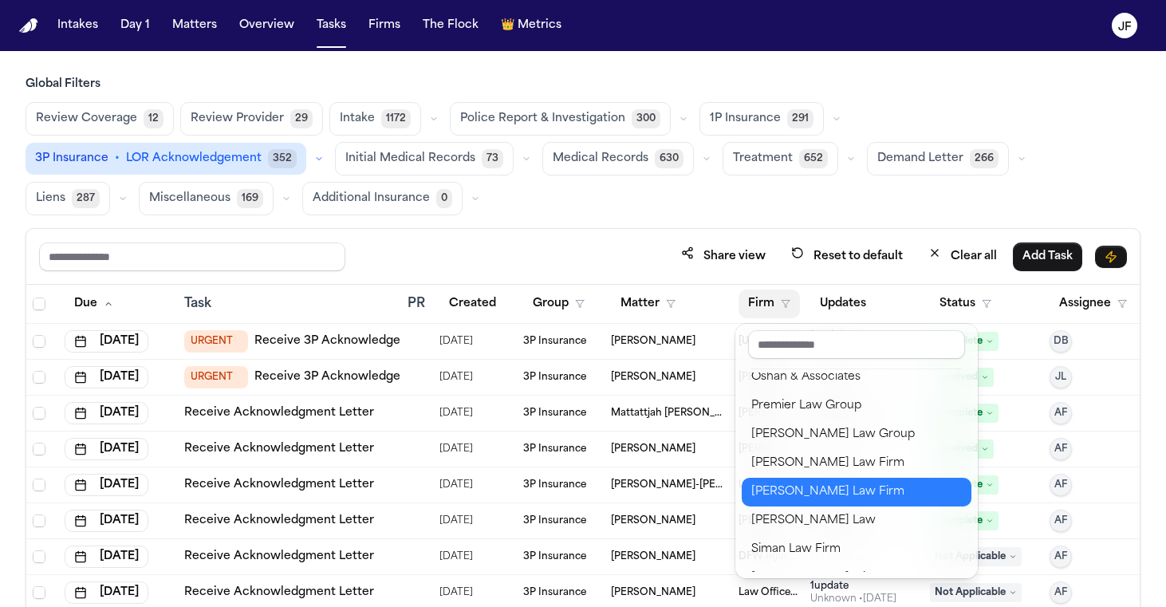
click at [800, 502] on div "[PERSON_NAME] Law Firm" at bounding box center [856, 492] width 211 height 19
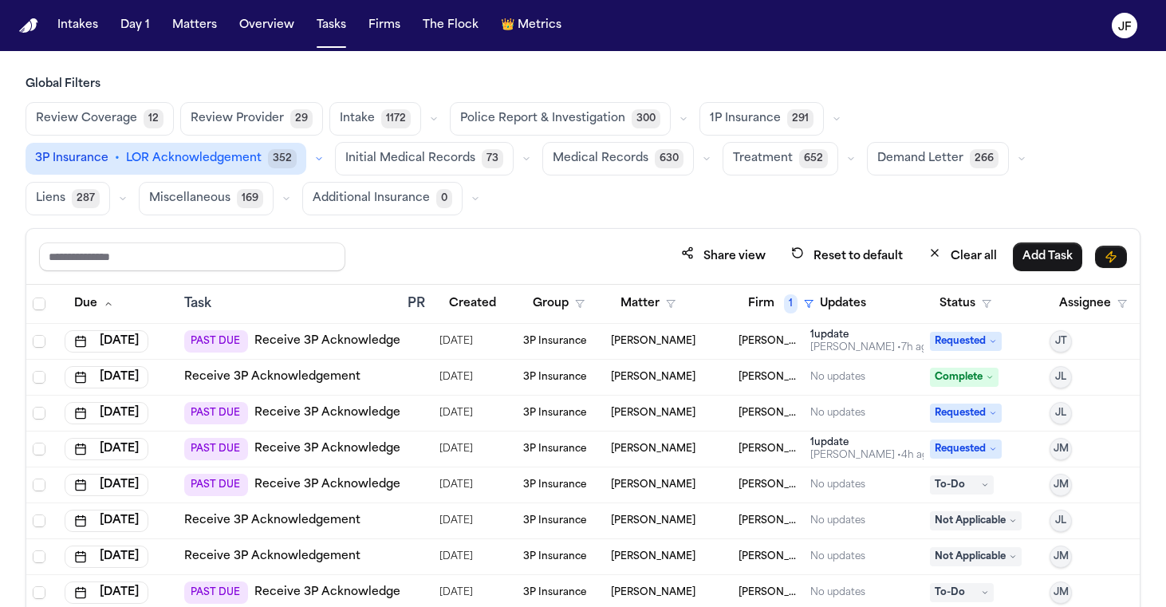
click at [773, 207] on div "Review Coverage 12 Review Provider 29 Intake 1172 Police Report & Investigation…" at bounding box center [583, 158] width 1115 height 113
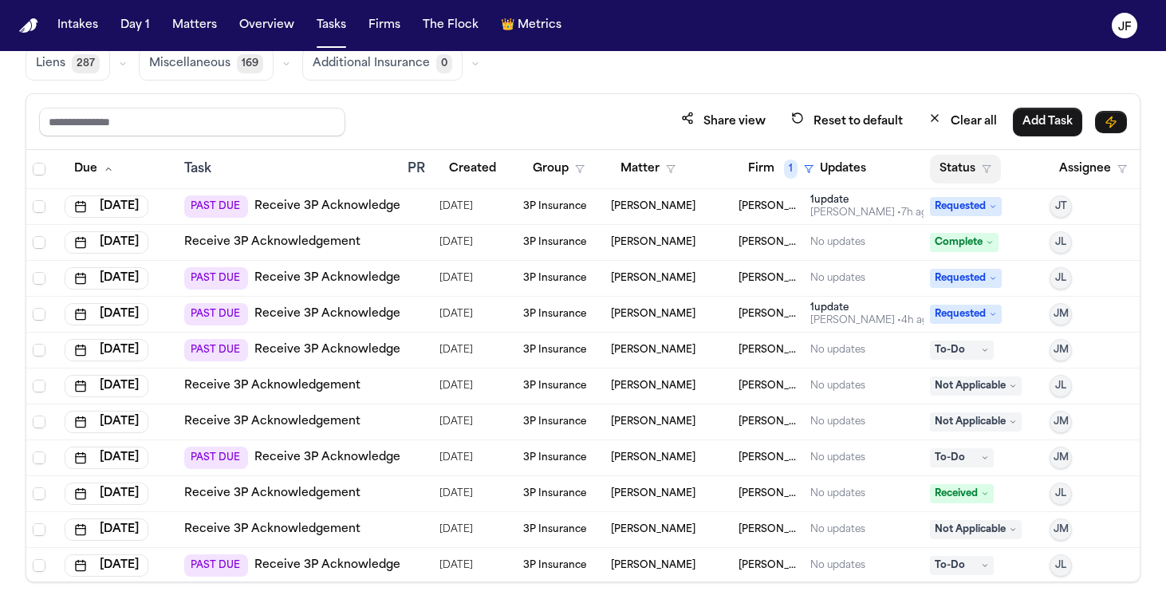
click at [977, 161] on button "Status" at bounding box center [965, 169] width 71 height 29
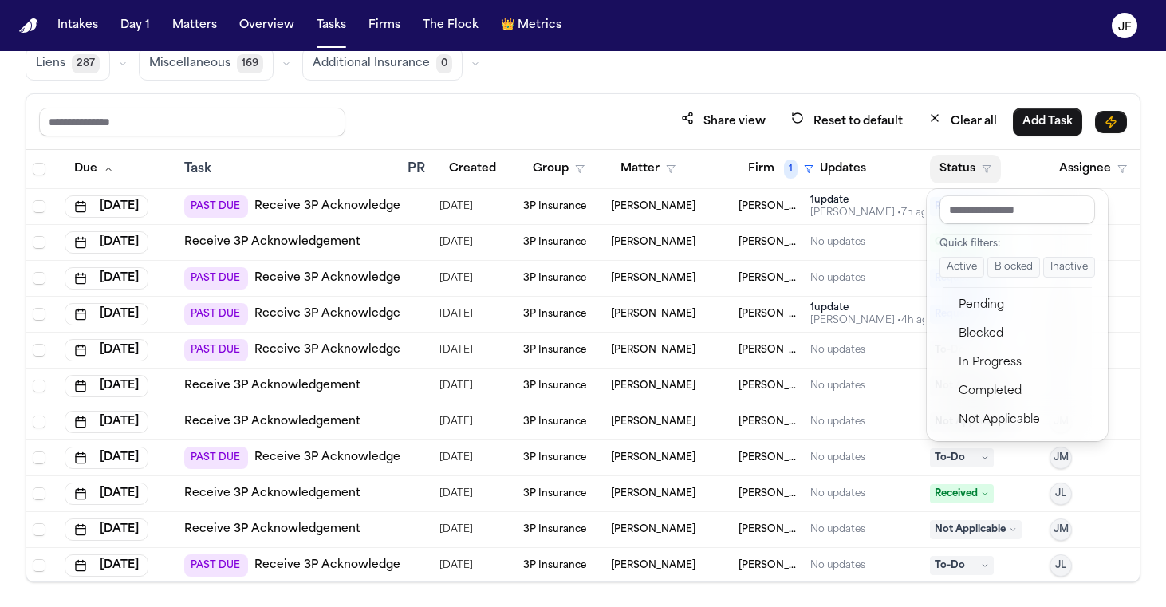
click at [964, 259] on button "Active" at bounding box center [962, 267] width 45 height 21
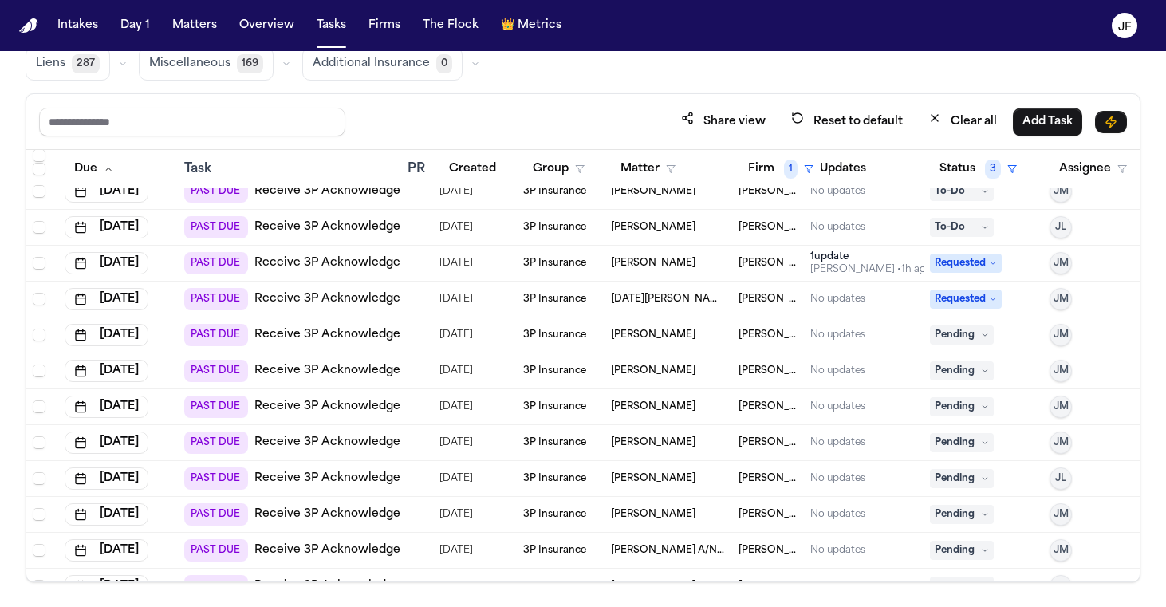
scroll to position [164, 0]
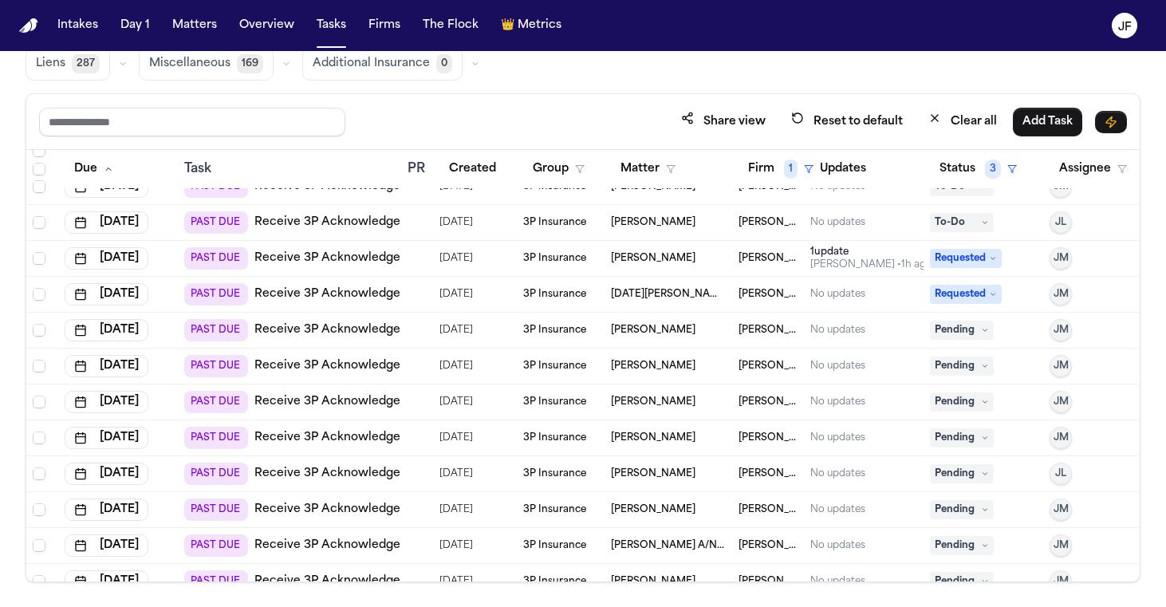
click at [376, 330] on link "Receive 3P Acknowledgement" at bounding box center [342, 330] width 176 height 16
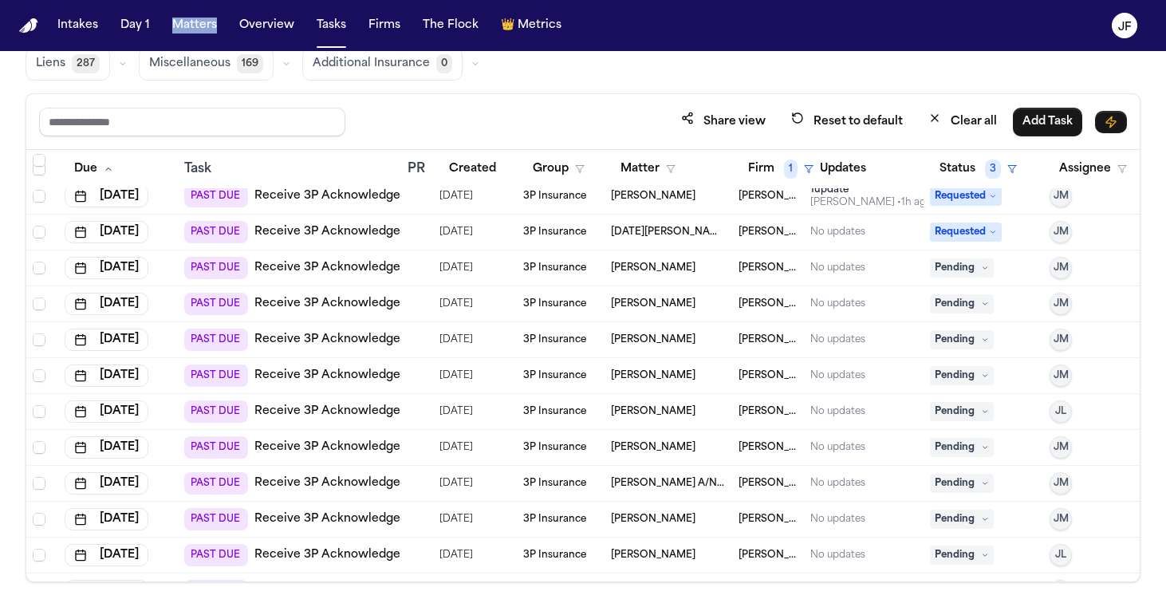
scroll to position [254, 0]
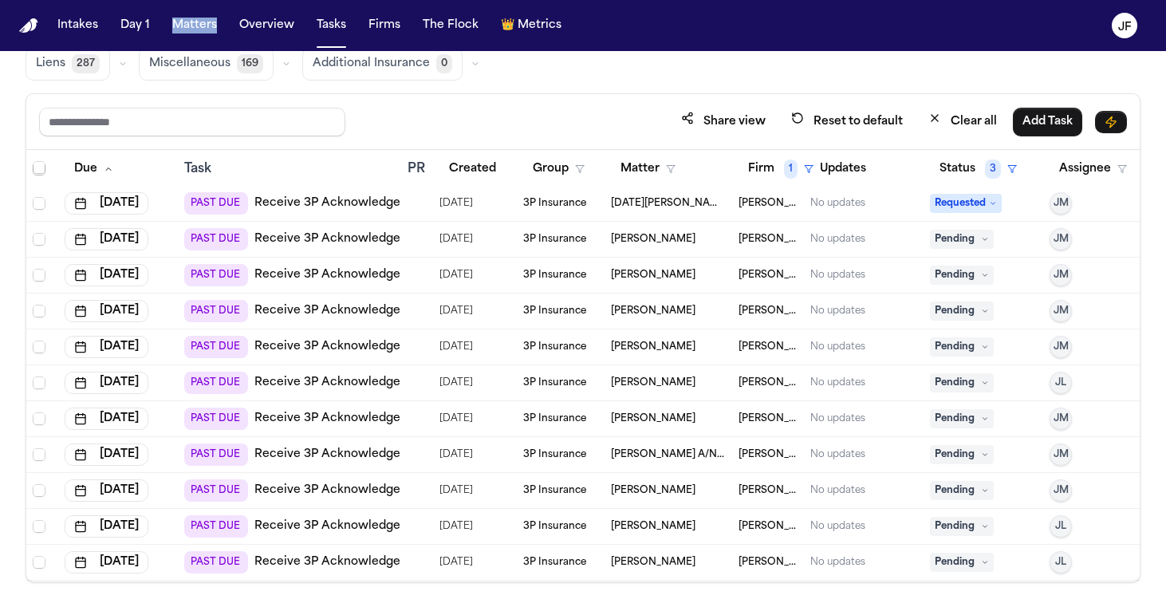
click at [365, 275] on link "Receive 3P Acknowledgement" at bounding box center [342, 275] width 176 height 16
click at [349, 308] on link "Receive 3P Acknowledgement" at bounding box center [342, 311] width 176 height 16
click at [361, 308] on link "Receive 3P Acknowledgement" at bounding box center [342, 311] width 176 height 16
click at [975, 239] on span "Pending" at bounding box center [962, 239] width 64 height 19
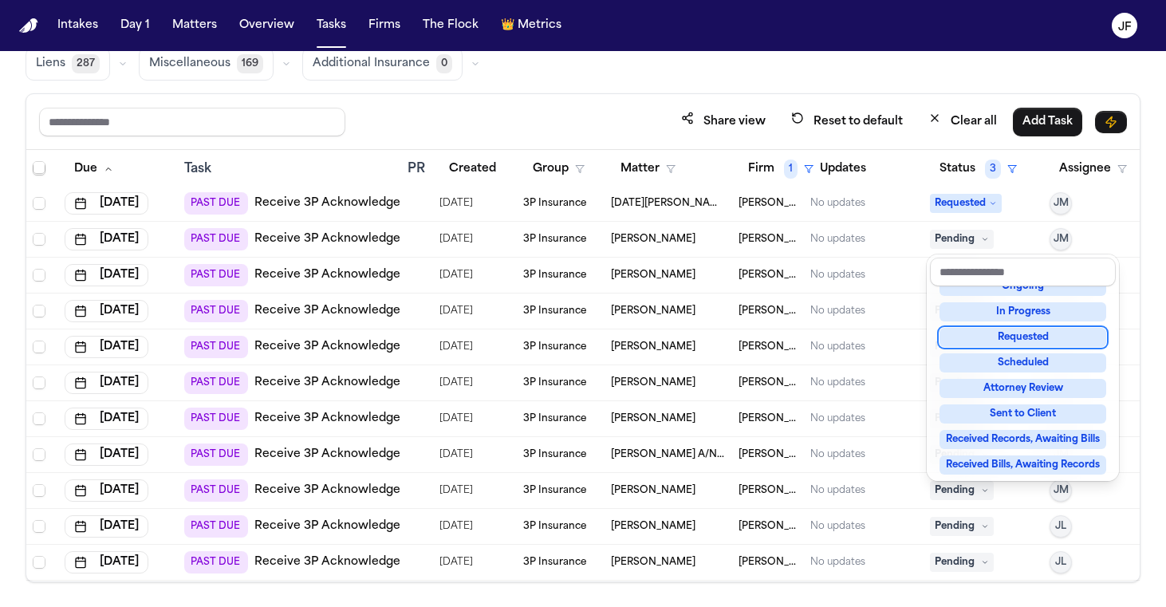
click at [991, 334] on div "Requested" at bounding box center [1023, 337] width 167 height 19
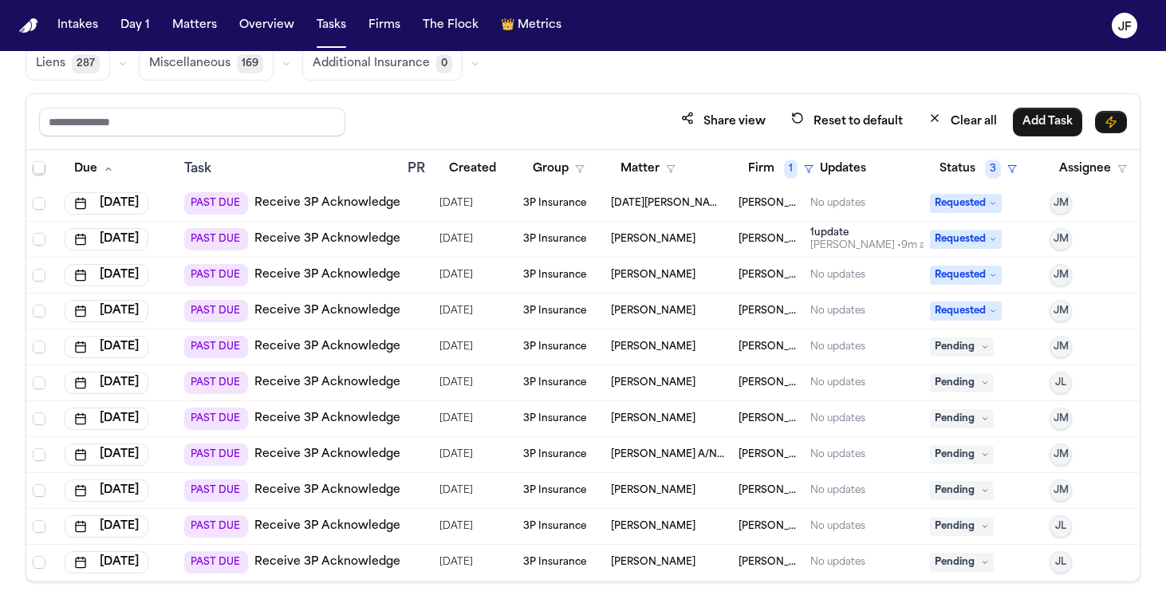
click at [948, 345] on span "Pending" at bounding box center [962, 346] width 64 height 19
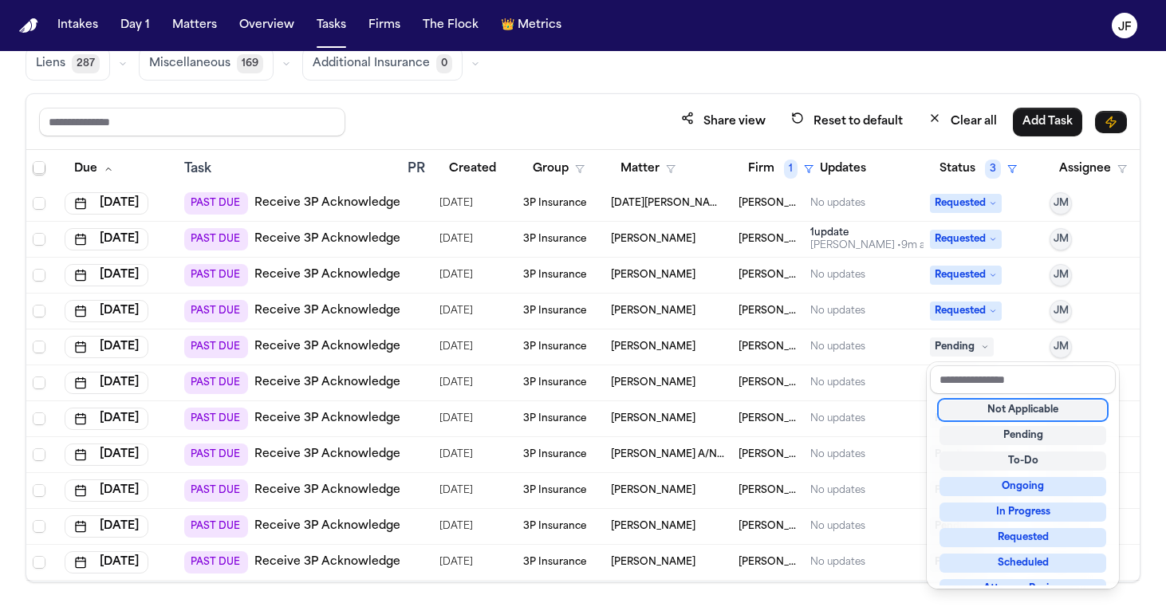
click at [967, 64] on div "Global Filters Review Coverage 12 Review Provider 29 Intake 1175 Police Report …" at bounding box center [583, 262] width 1115 height 640
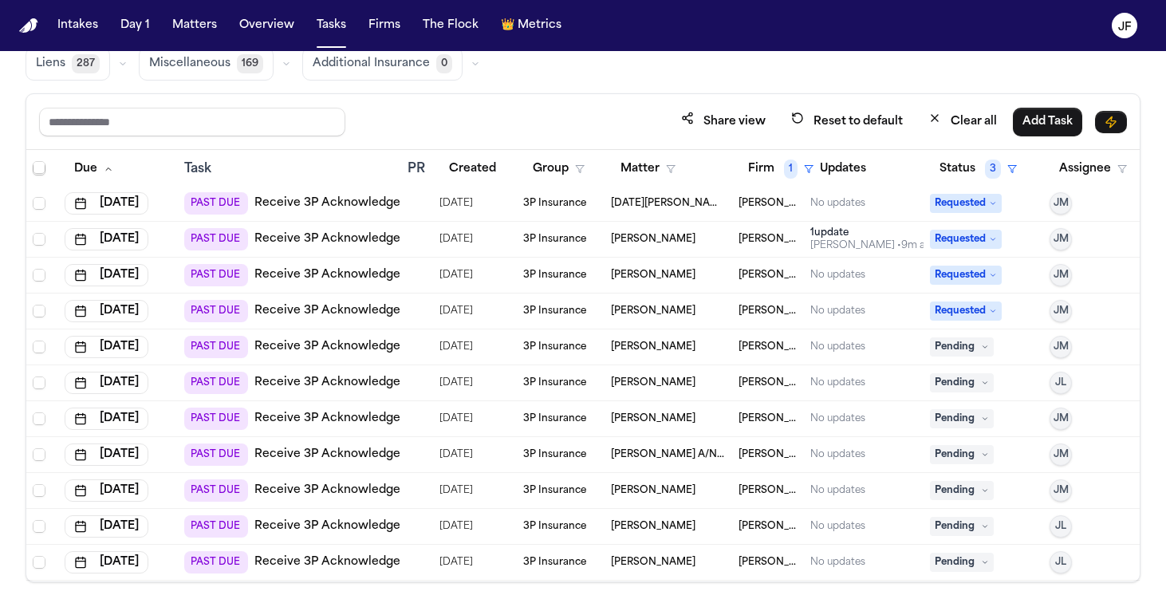
click at [960, 447] on span "Pending" at bounding box center [962, 454] width 64 height 19
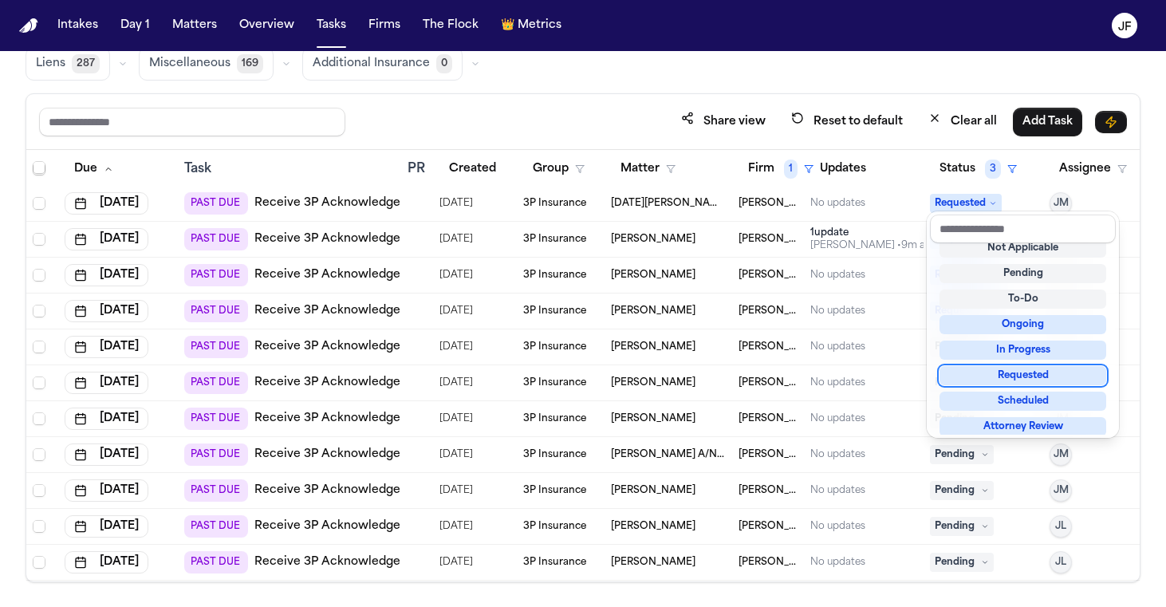
click at [1015, 374] on div "Requested" at bounding box center [1023, 375] width 167 height 19
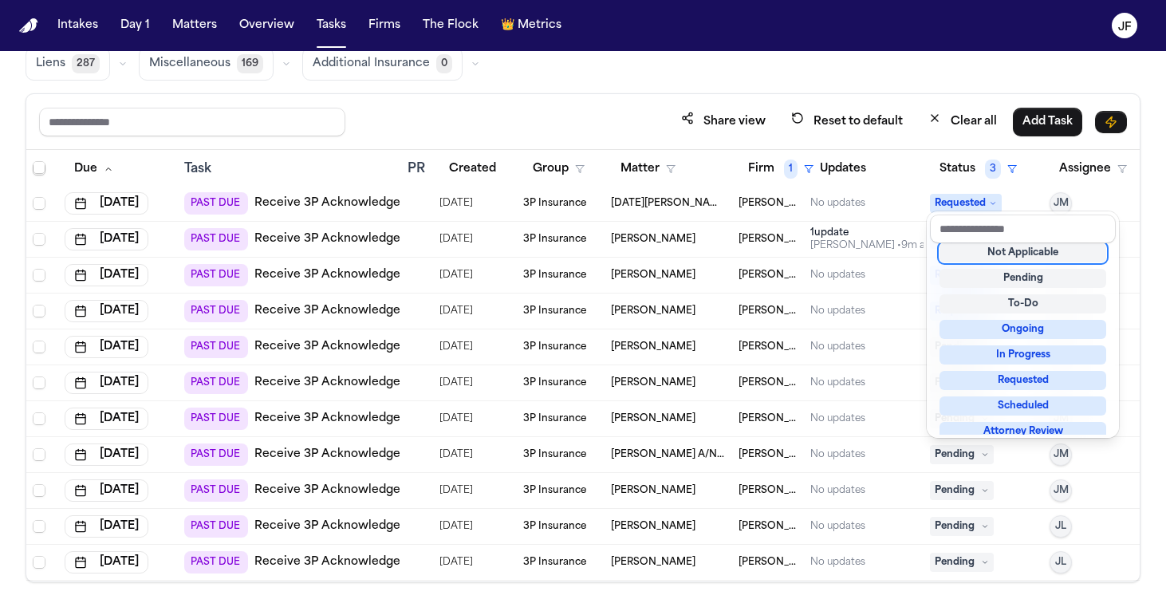
click at [745, 77] on div "Global Filters Review Coverage 12 Review Provider 29 Intake 1175 Police Report …" at bounding box center [583, 262] width 1115 height 640
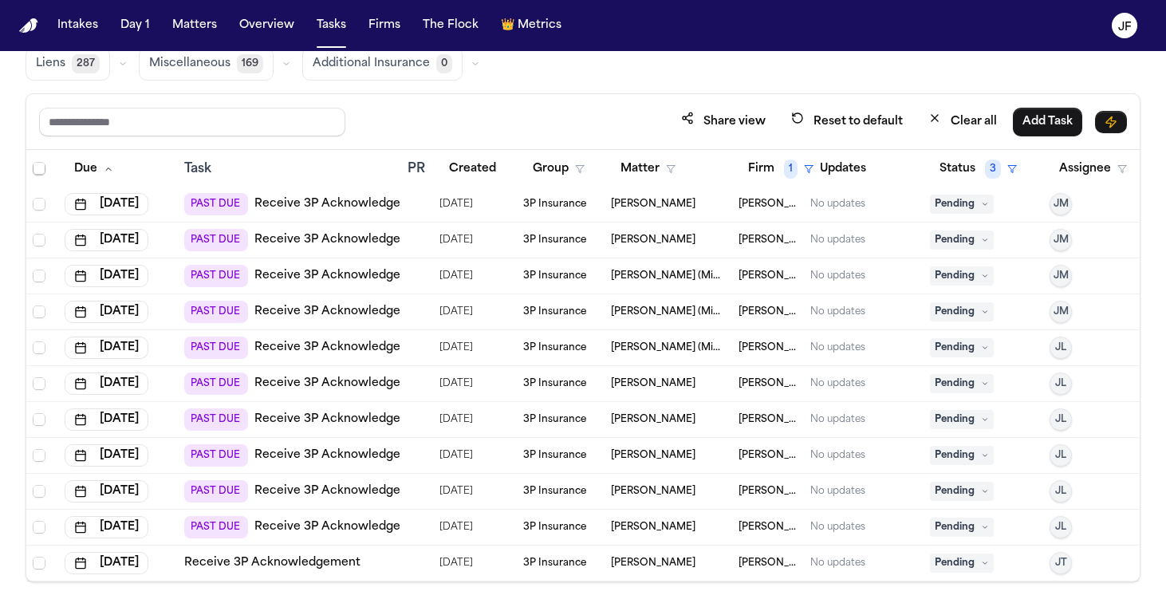
scroll to position [768, 0]
click at [717, 316] on td "Caniya Jones (Minor of Christopher Jones)" at bounding box center [669, 312] width 128 height 36
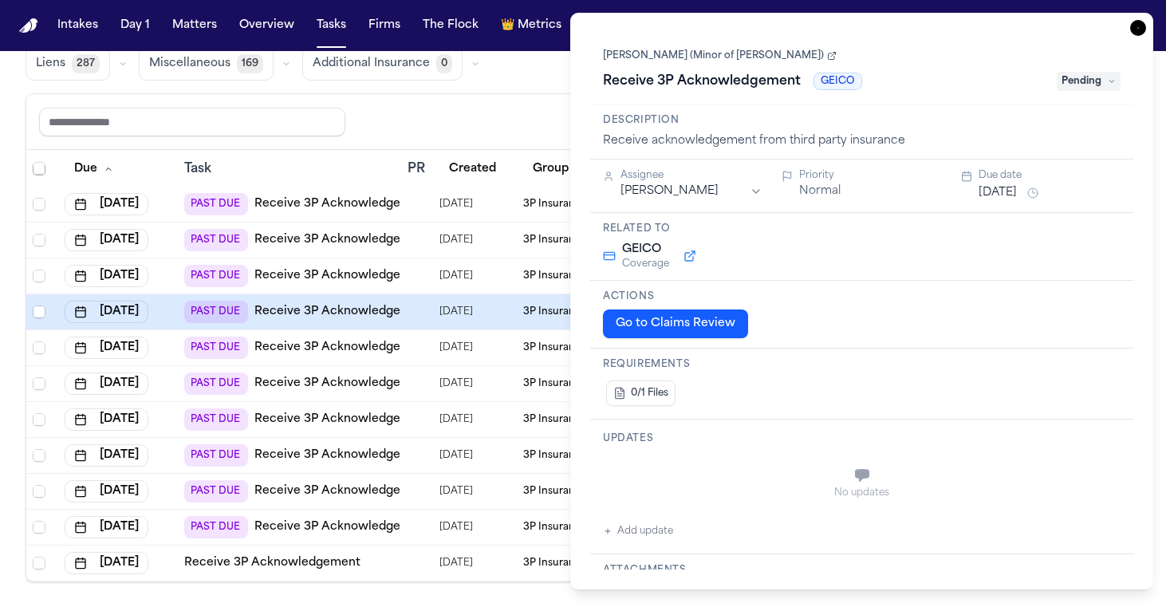
click at [1134, 32] on icon "button" at bounding box center [1138, 28] width 16 height 16
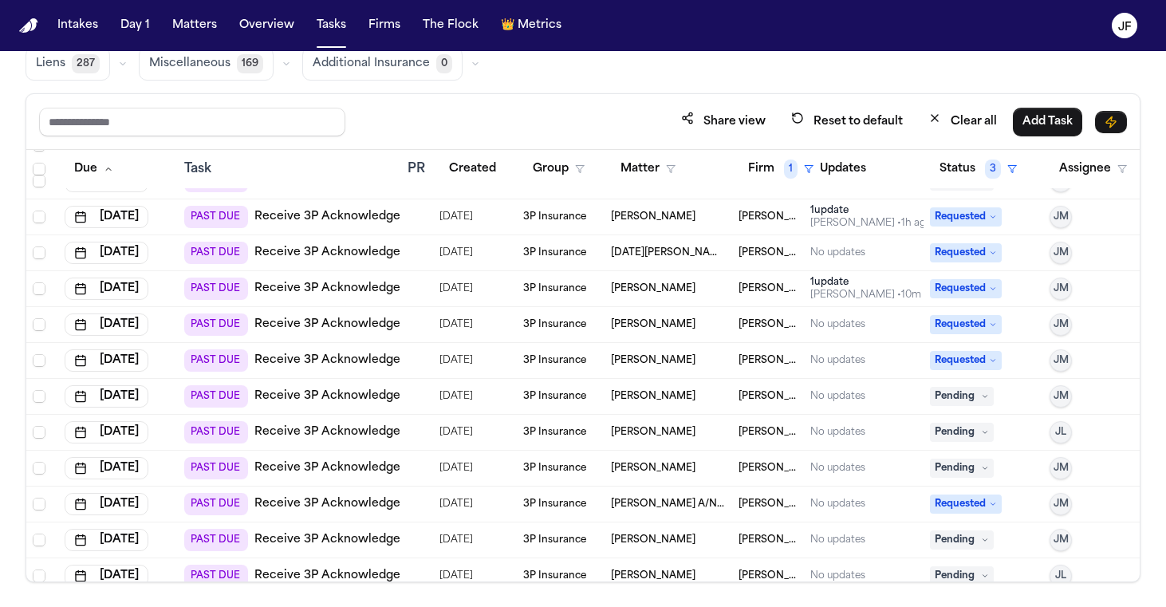
scroll to position [203, 0]
click at [348, 396] on link "Receive 3P Acknowledgement" at bounding box center [342, 398] width 176 height 16
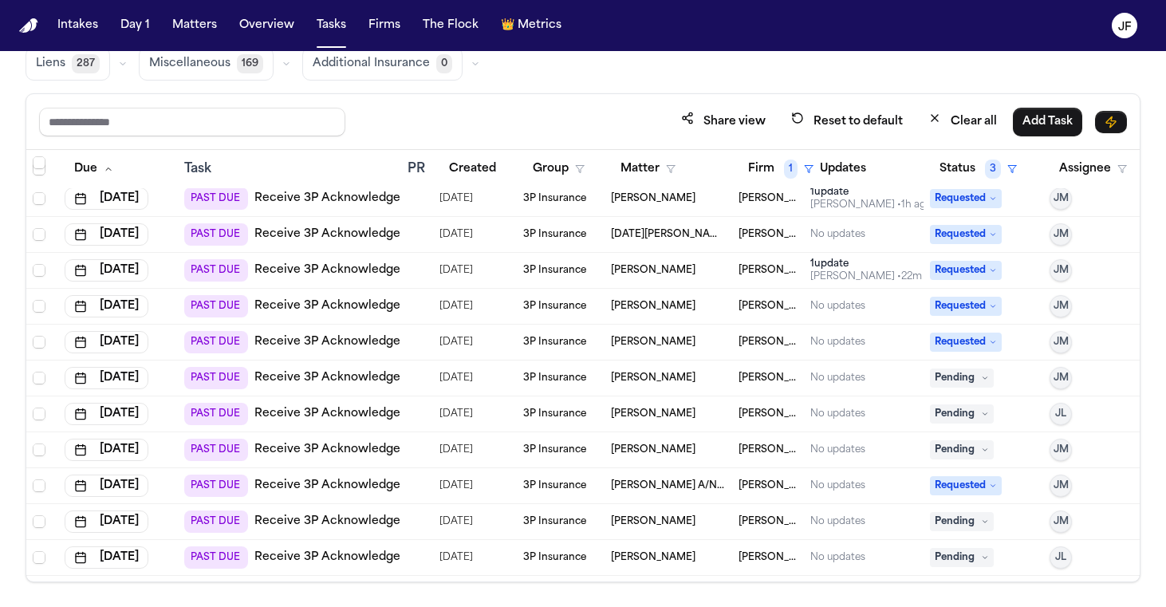
scroll to position [235, 0]
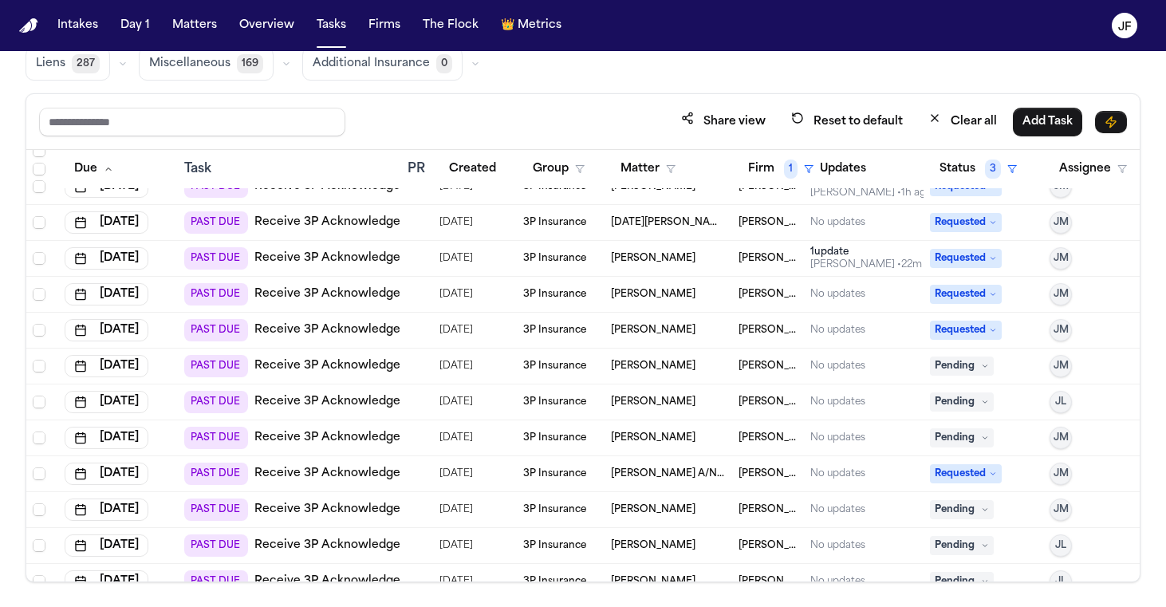
click at [351, 369] on link "Receive 3P Acknowledgement" at bounding box center [342, 366] width 176 height 16
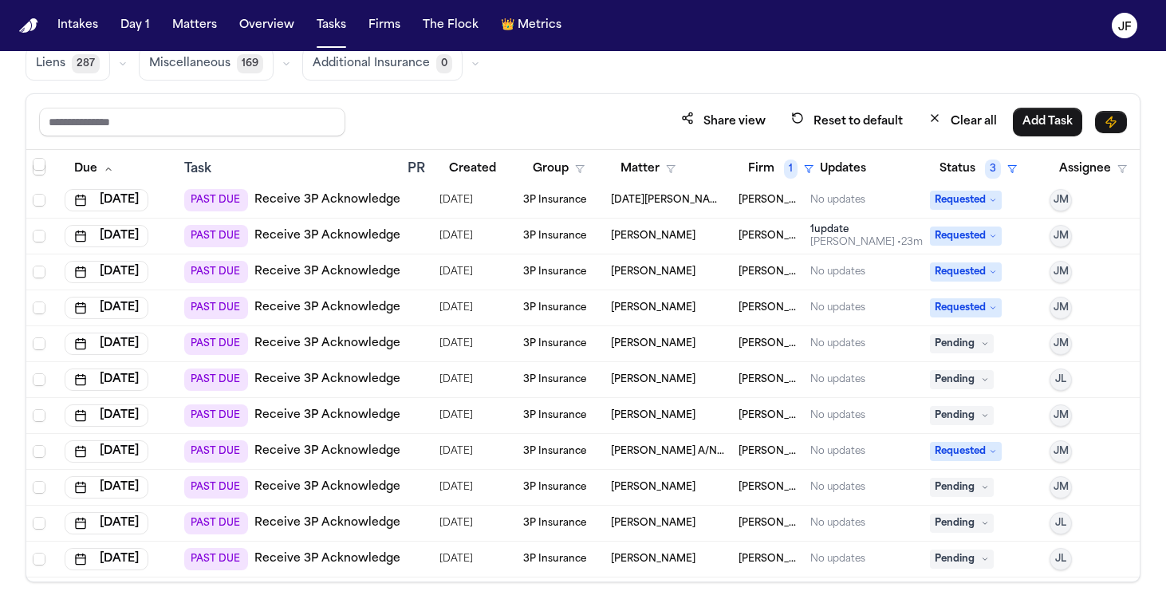
scroll to position [259, 0]
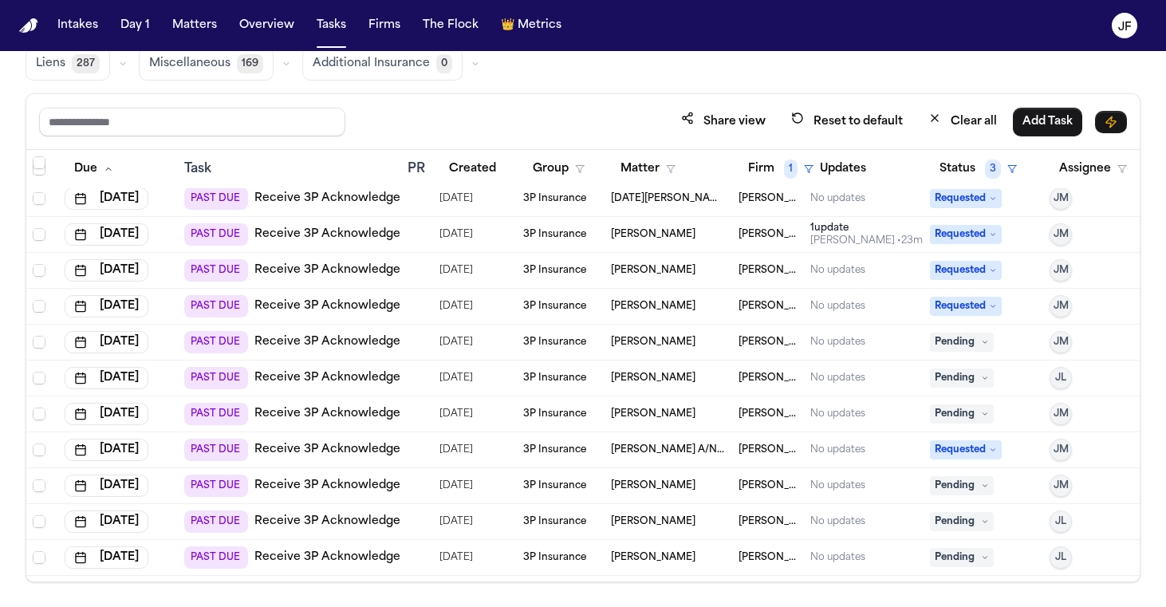
click at [950, 348] on span "Pending" at bounding box center [962, 342] width 64 height 19
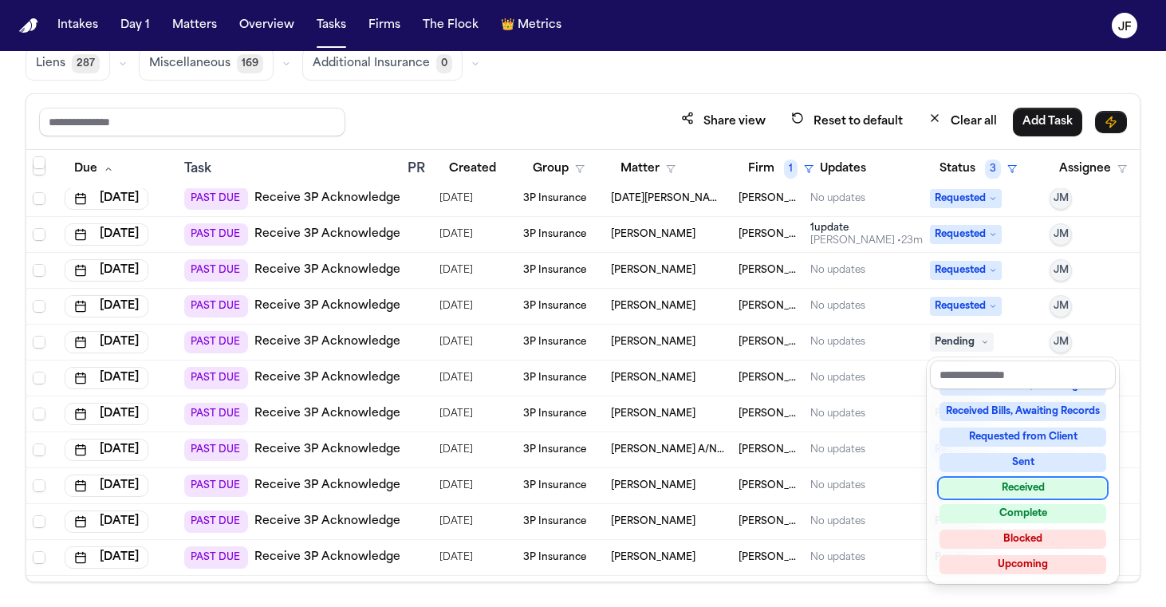
click at [991, 487] on div "Received" at bounding box center [1023, 488] width 167 height 19
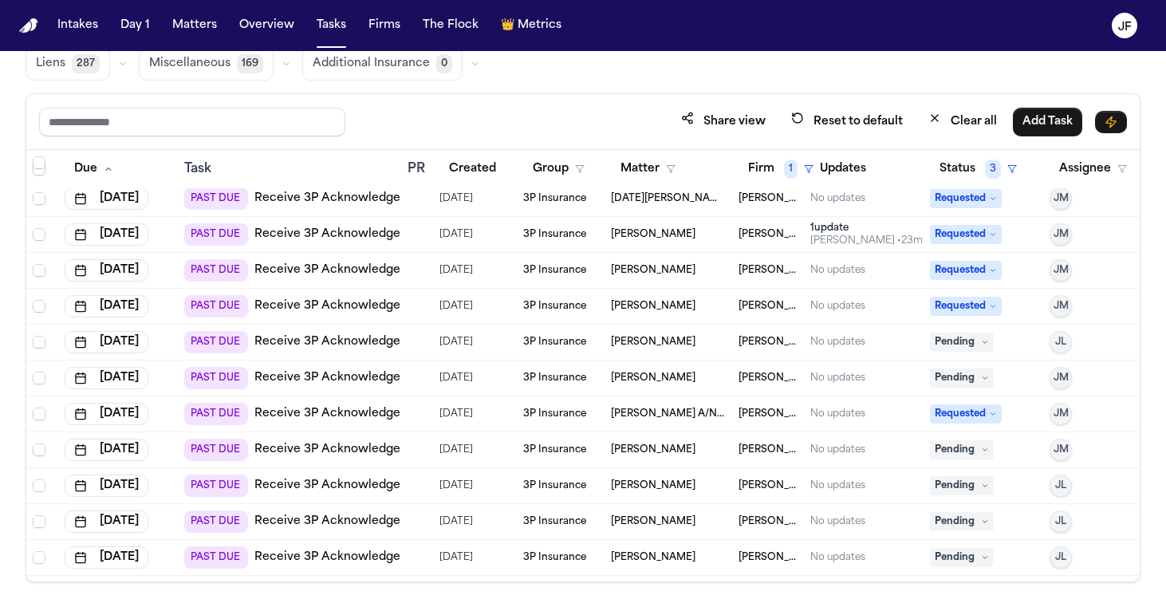
drag, startPoint x: 759, startPoint y: 82, endPoint x: 681, endPoint y: 185, distance: 129.2
click at [759, 82] on div "Global Filters Review Coverage 12 Review Provider 29 Intake 1174 Police Report …" at bounding box center [583, 262] width 1115 height 640
click at [376, 337] on link "Receive 3P Acknowledgement" at bounding box center [342, 342] width 176 height 16
click at [952, 349] on span "Pending" at bounding box center [962, 342] width 64 height 19
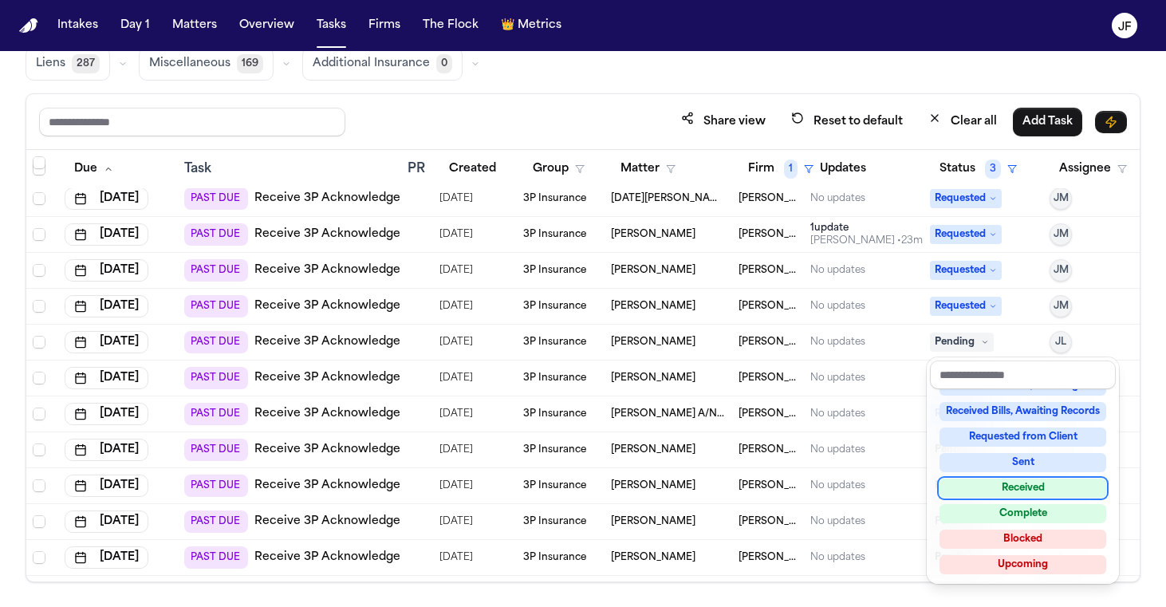
click at [1004, 491] on div "Received" at bounding box center [1023, 488] width 167 height 19
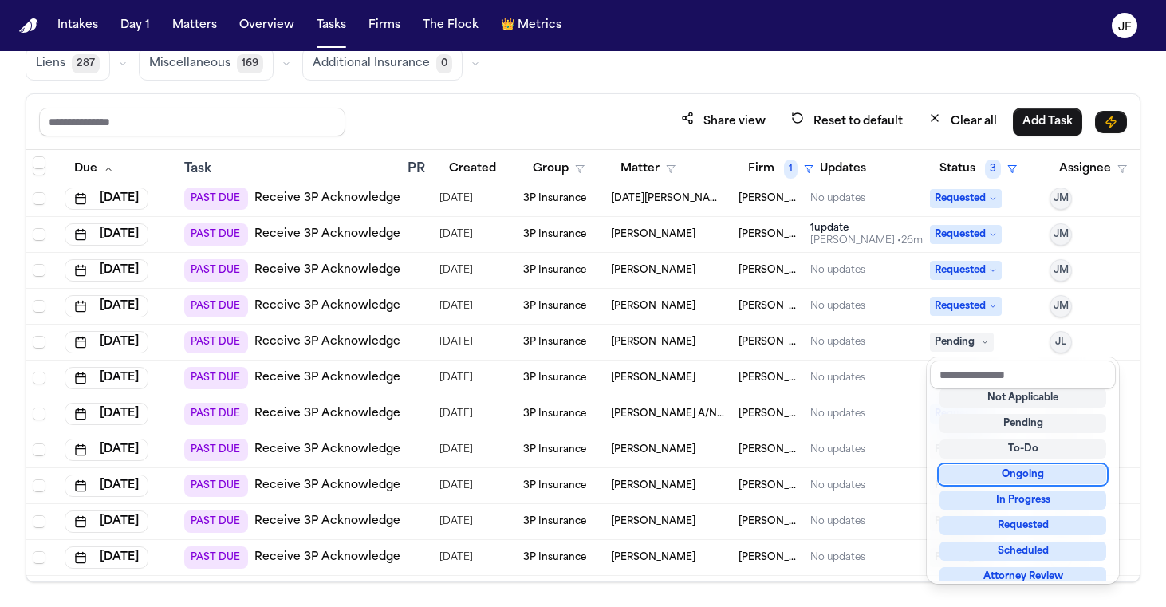
click at [901, 103] on div "Share view Reset to default Clear all Add Task Due Task PR Created Group Matter…" at bounding box center [583, 337] width 1115 height 489
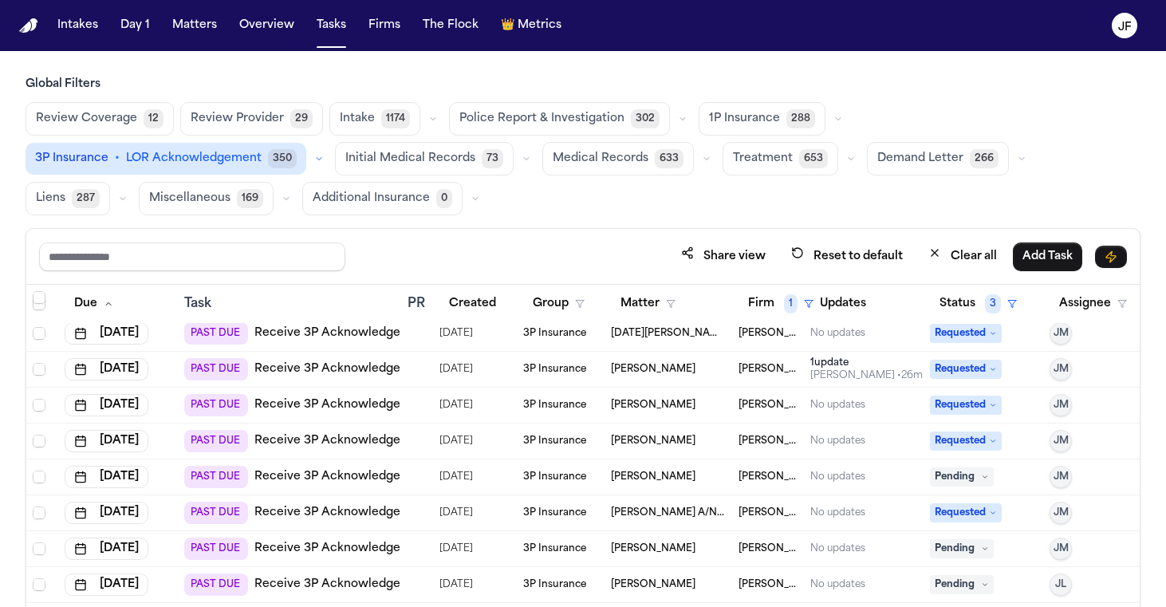
scroll to position [0, 0]
click at [834, 121] on icon "button" at bounding box center [839, 119] width 10 height 10
click at [1011, 195] on div "Review Coverage 12 Review Provider 29 Intake 1174 Police Report & Investigation…" at bounding box center [583, 158] width 1115 height 113
click at [960, 190] on div "Review Coverage 12 Review Provider 29 Intake 1174 Police Report & Investigation…" at bounding box center [583, 158] width 1115 height 113
click at [554, 183] on div "Review Coverage 12 Review Provider 29 Intake 1174 Police Report & Investigation…" at bounding box center [583, 158] width 1115 height 113
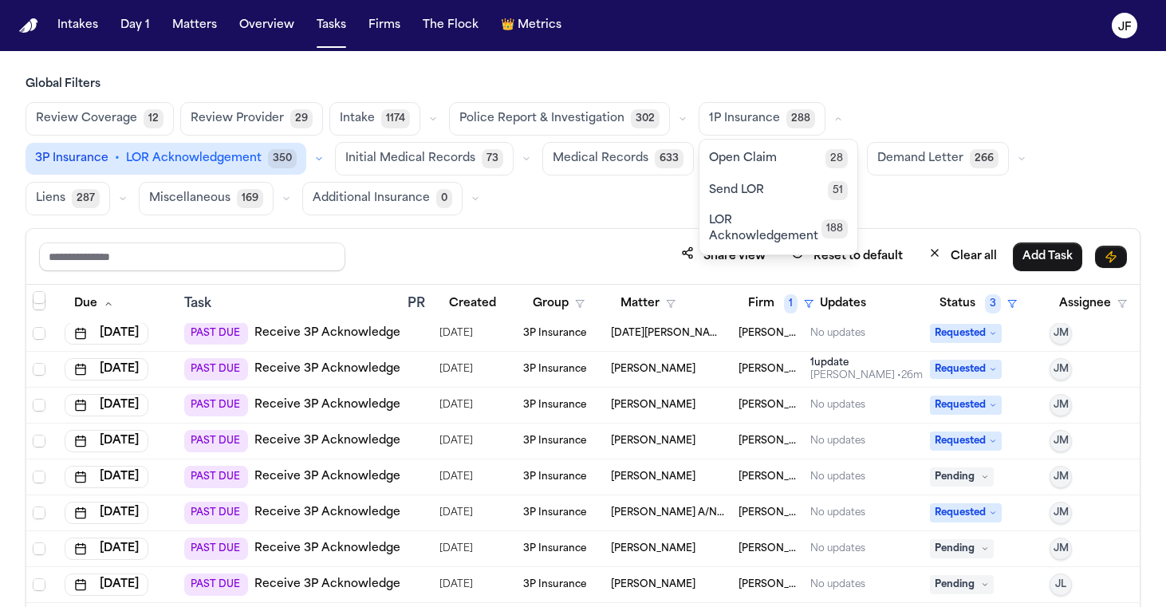
click at [834, 120] on icon "button" at bounding box center [839, 119] width 10 height 10
click at [329, 149] on button "button" at bounding box center [318, 158] width 19 height 19
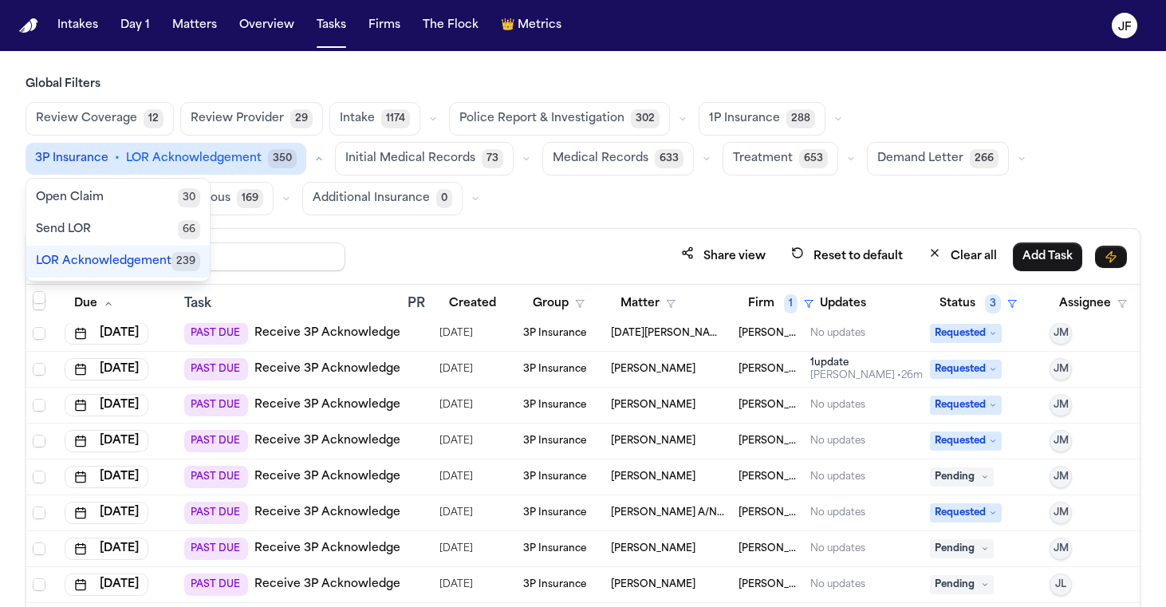
click at [329, 149] on button "button" at bounding box center [318, 158] width 19 height 19
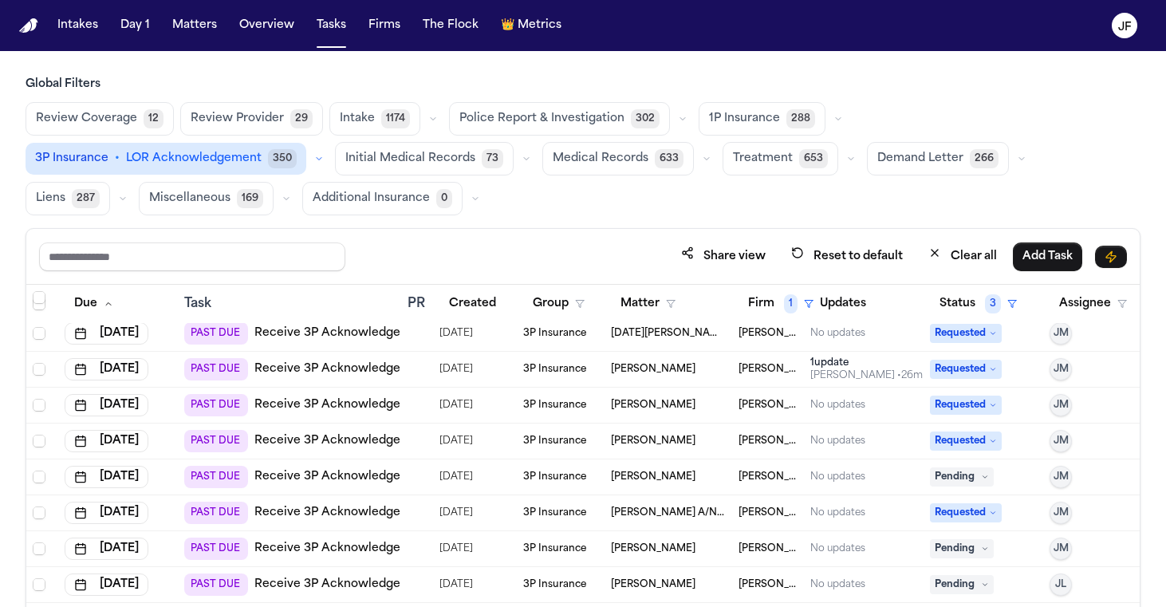
click at [1094, 195] on div "Review Coverage 12 Review Provider 29 Intake 1174 Police Report & Investigation…" at bounding box center [583, 158] width 1115 height 113
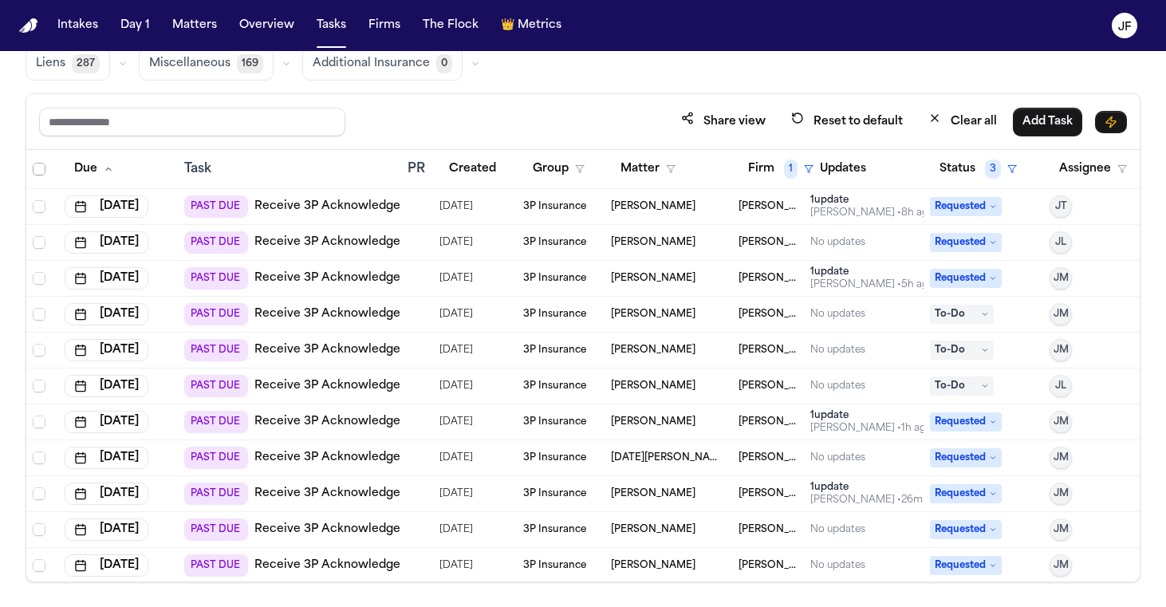
click at [40, 170] on span "Select all" at bounding box center [39, 169] width 13 height 13
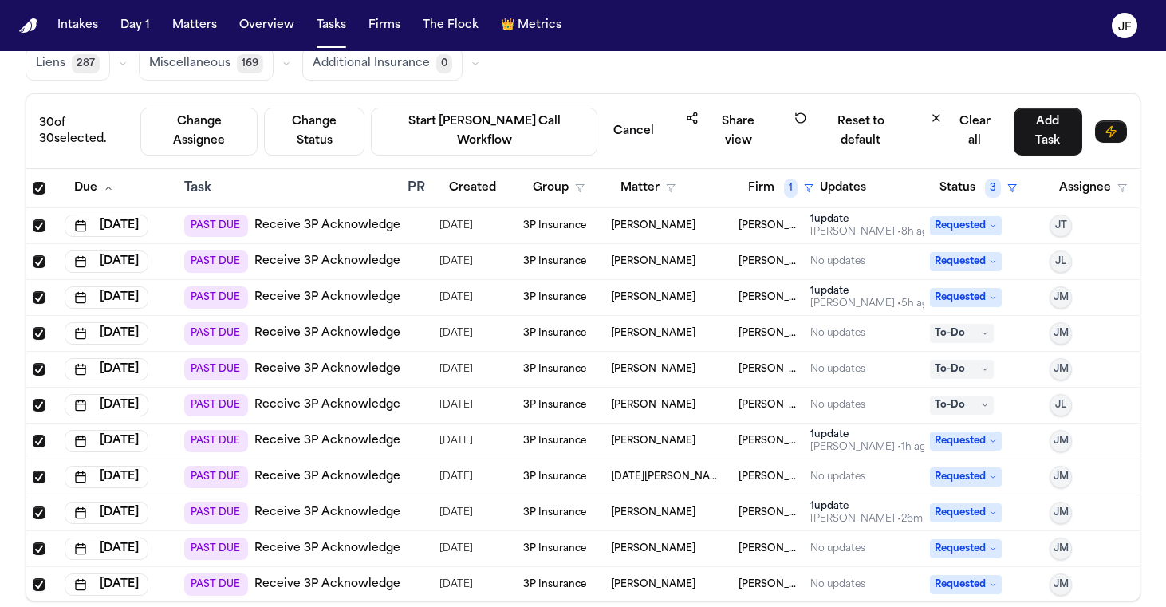
click at [40, 182] on span "Select all" at bounding box center [39, 188] width 13 height 13
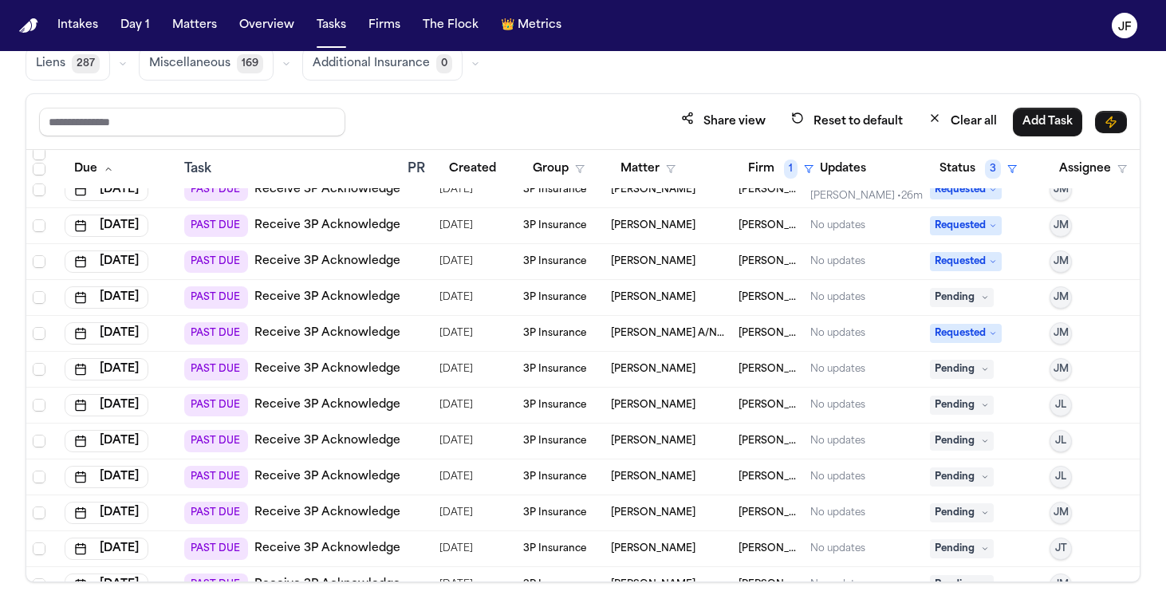
scroll to position [235, 0]
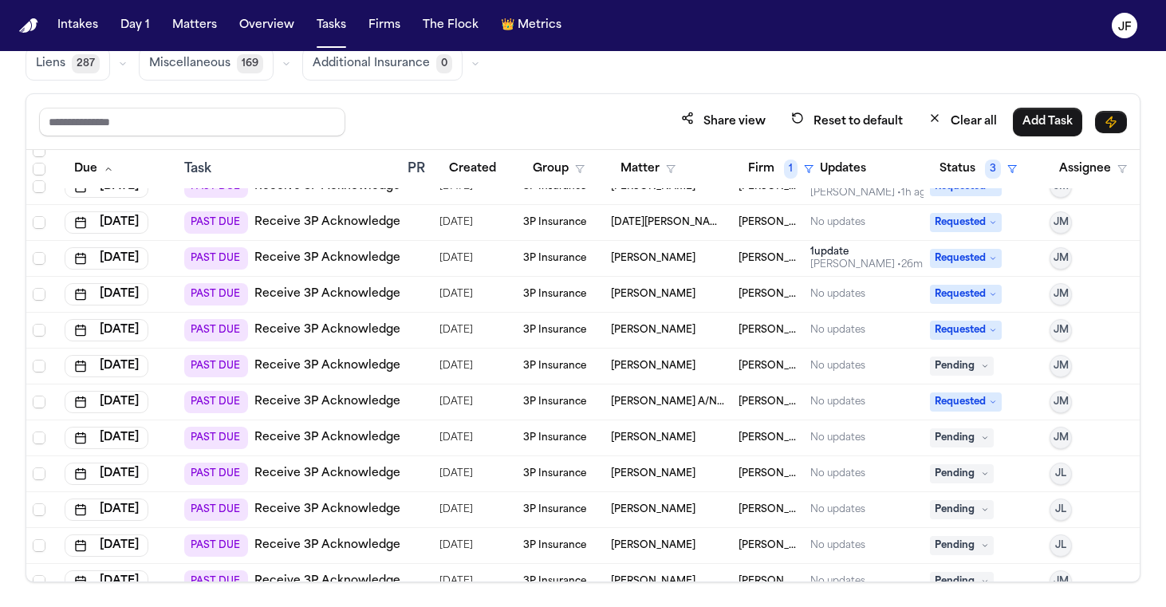
click at [335, 361] on link "Receive 3P Acknowledgement" at bounding box center [342, 366] width 176 height 16
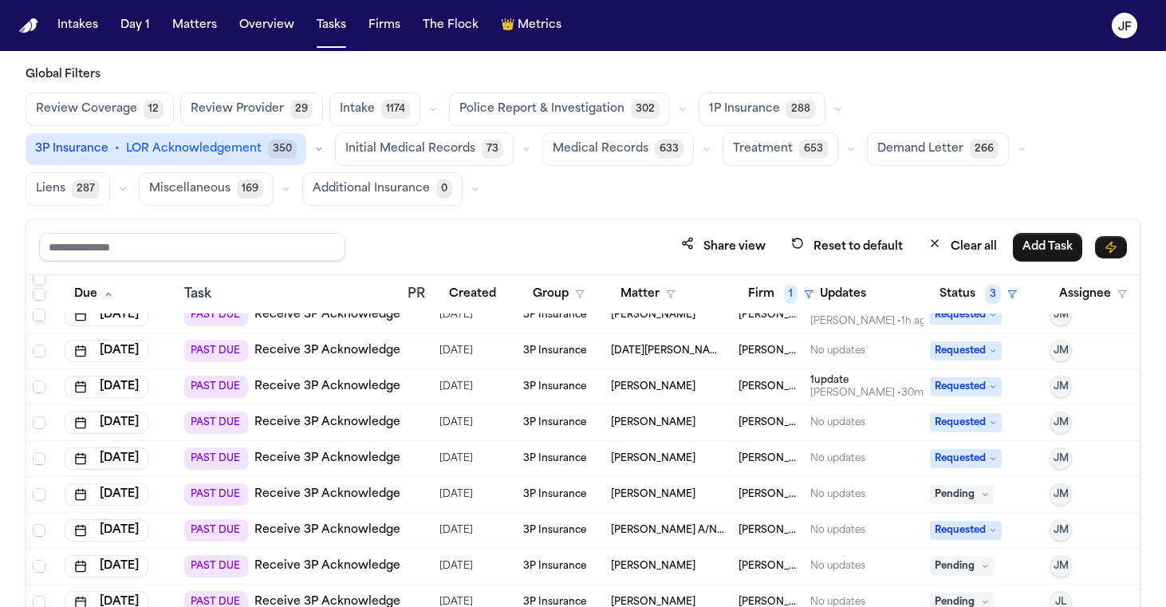
scroll to position [15, 0]
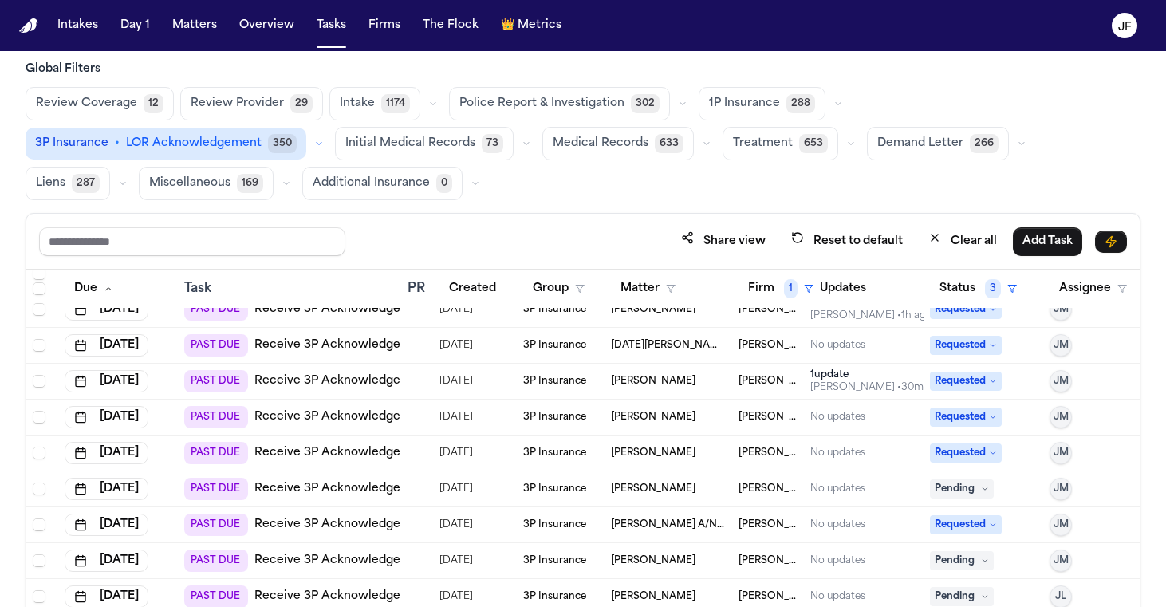
click at [830, 96] on button "button" at bounding box center [838, 103] width 19 height 19
click at [829, 98] on button "button" at bounding box center [838, 103] width 19 height 19
click at [834, 105] on icon "button" at bounding box center [839, 104] width 10 height 10
click at [329, 134] on button "button" at bounding box center [318, 143] width 19 height 19
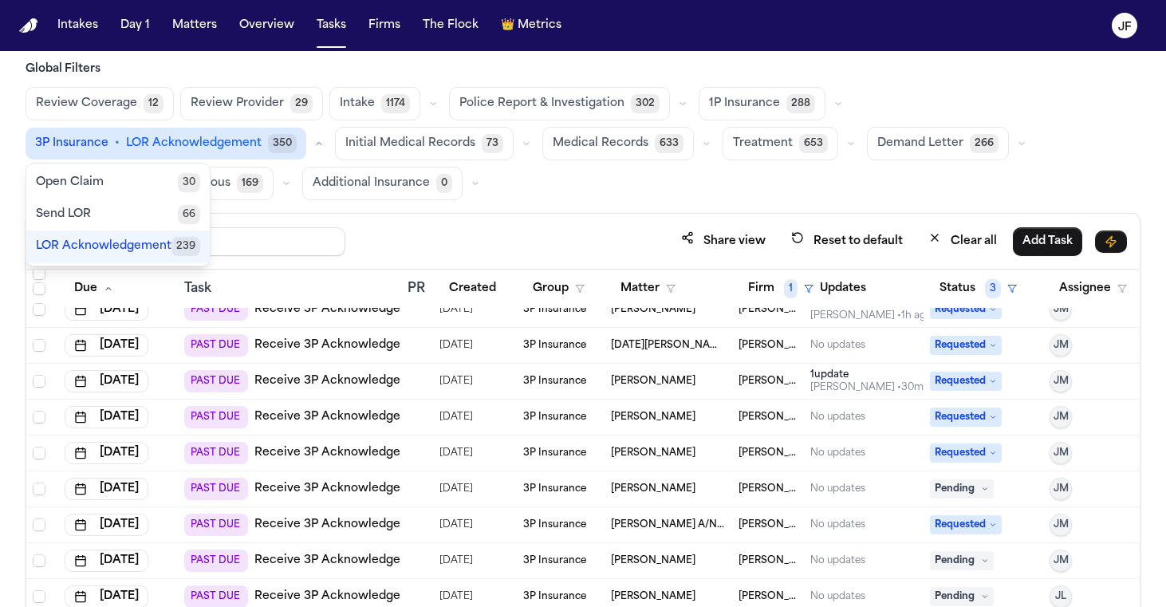
click at [329, 134] on button "button" at bounding box center [318, 143] width 19 height 19
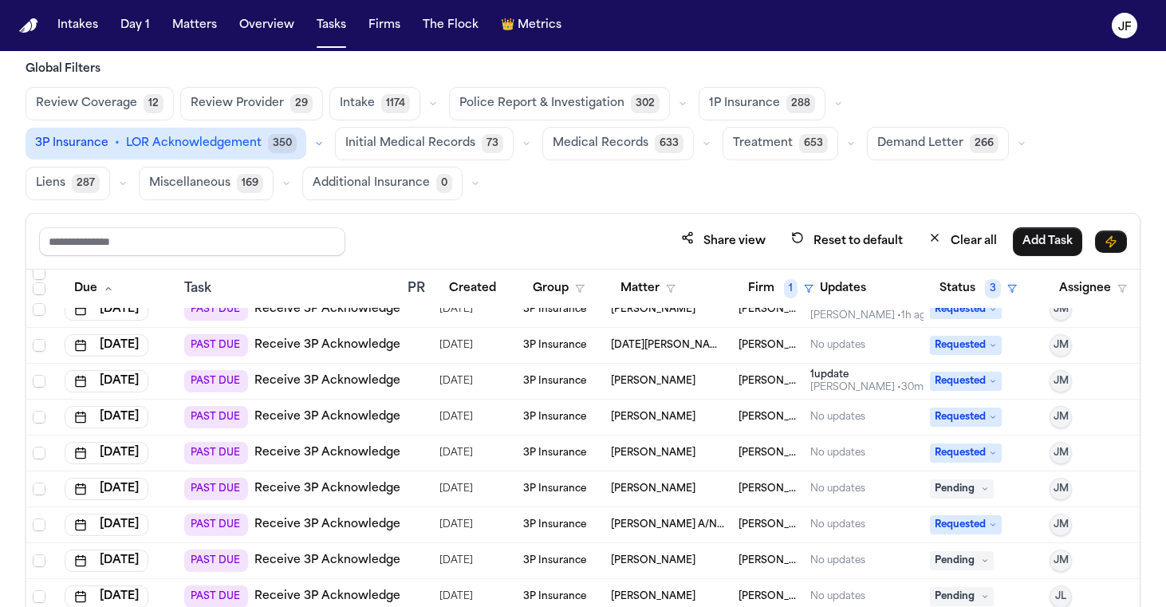
click at [487, 203] on div "Global Filters Review Coverage 12 Review Provider 29 Intake 1174 Police Report …" at bounding box center [583, 381] width 1115 height 640
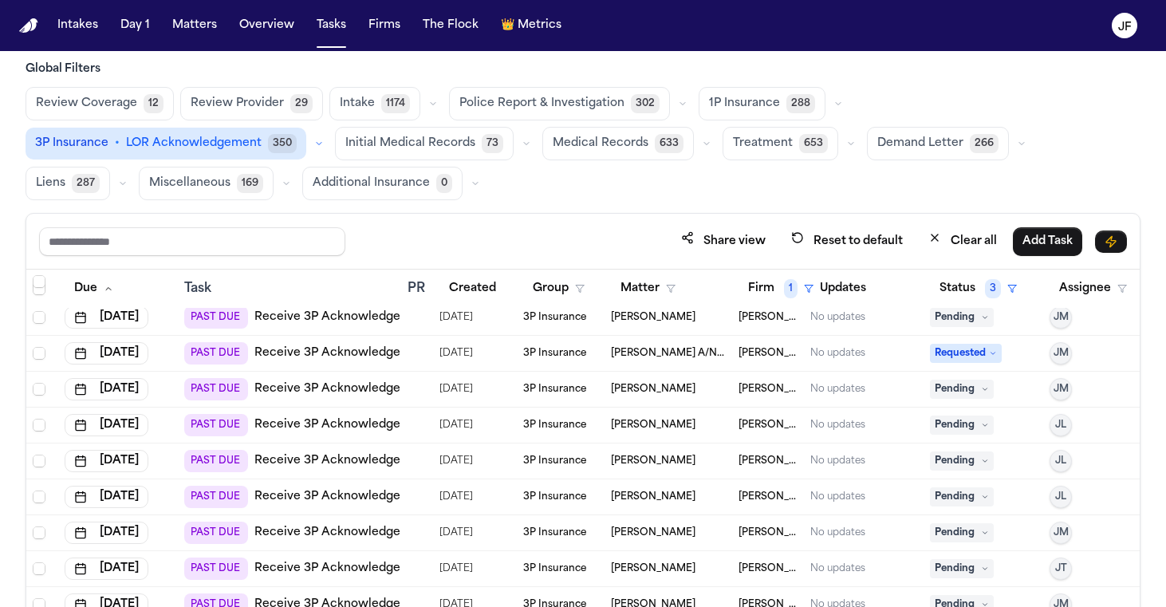
scroll to position [351, 0]
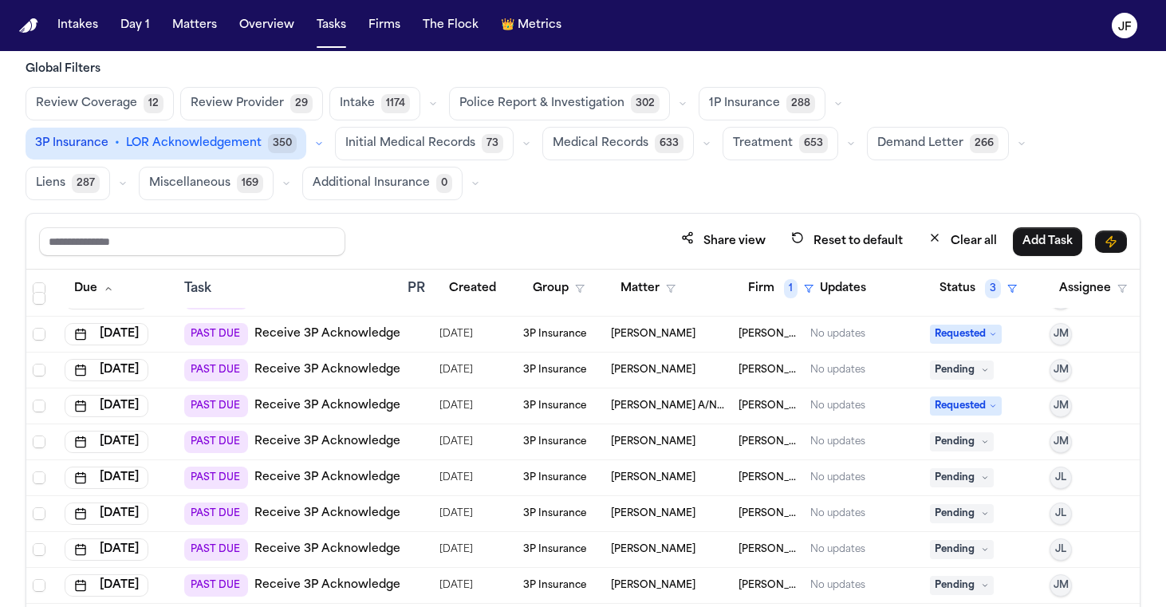
click at [978, 366] on span "Pending" at bounding box center [962, 370] width 64 height 19
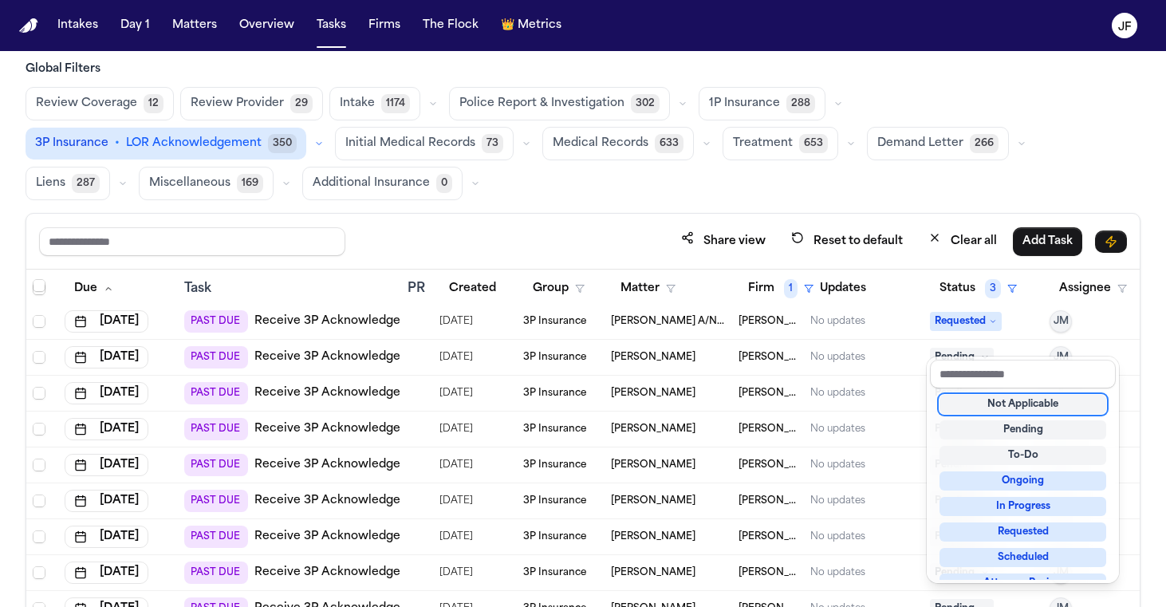
scroll to position [324, 0]
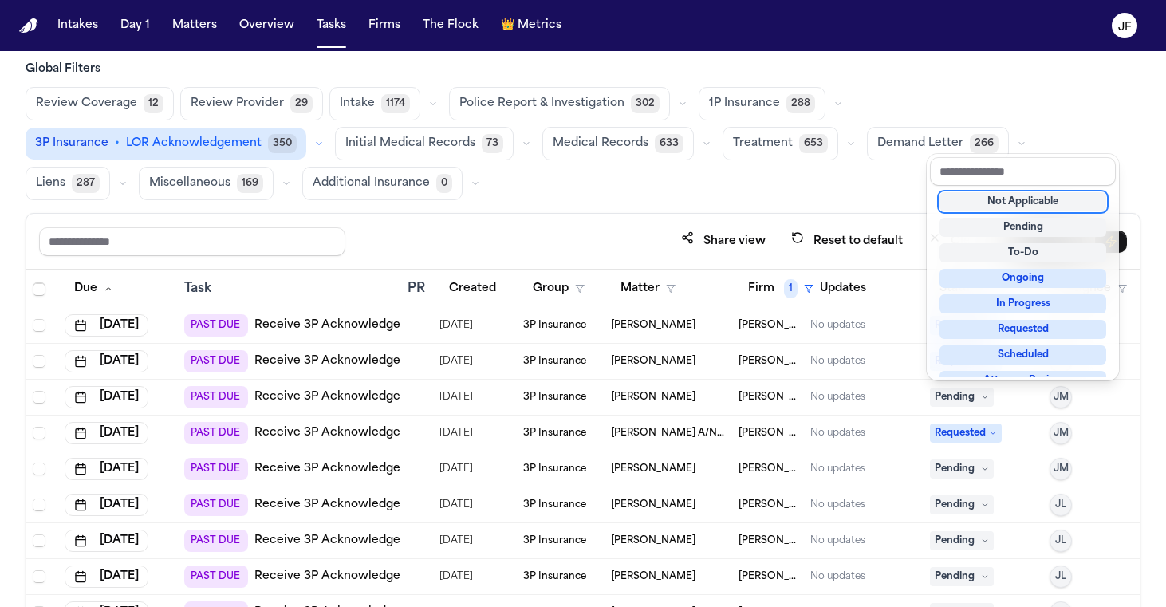
click at [664, 175] on div "Global Filters Review Coverage 12 Review Provider 29 Intake 1174 Police Report …" at bounding box center [583, 381] width 1115 height 640
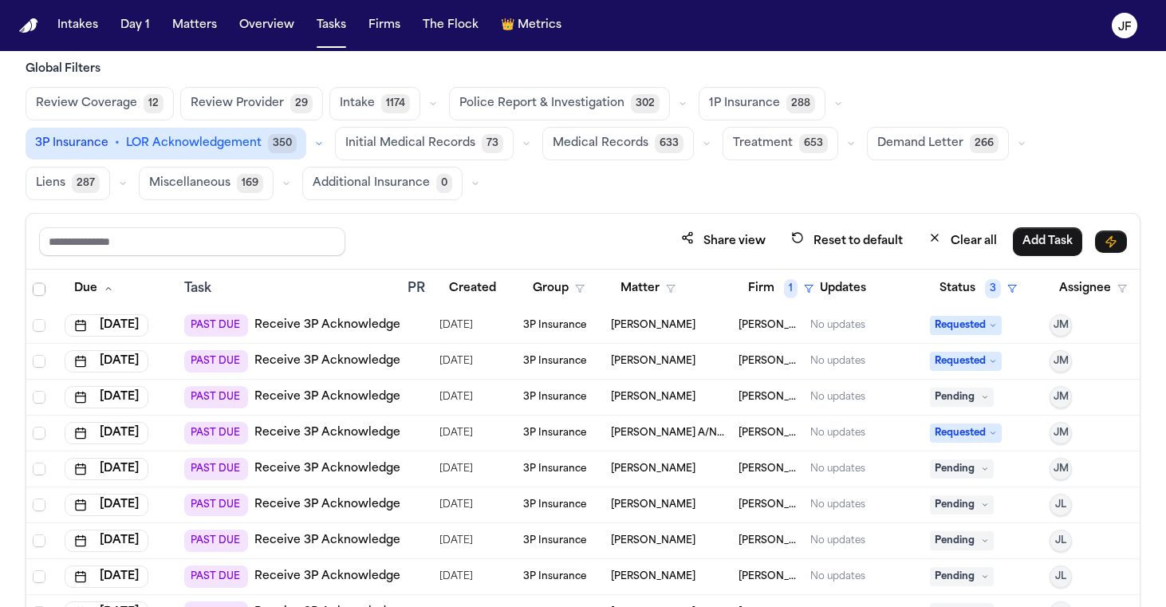
click at [725, 403] on td "Daisy Delgado" at bounding box center [669, 398] width 128 height 36
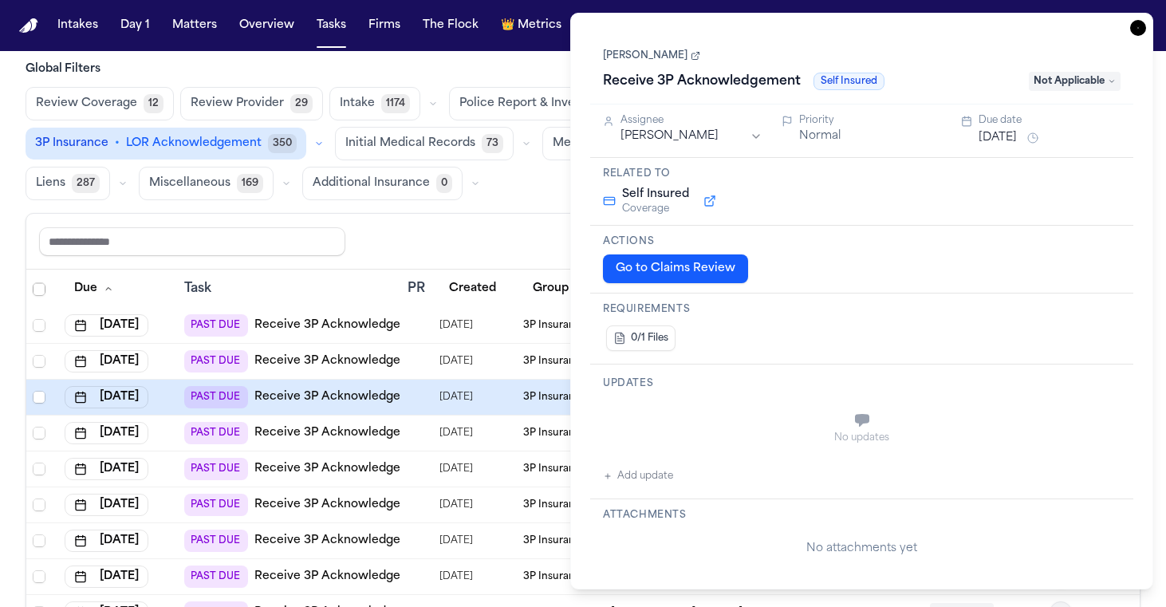
click at [1090, 77] on span "Not Applicable" at bounding box center [1075, 81] width 92 height 19
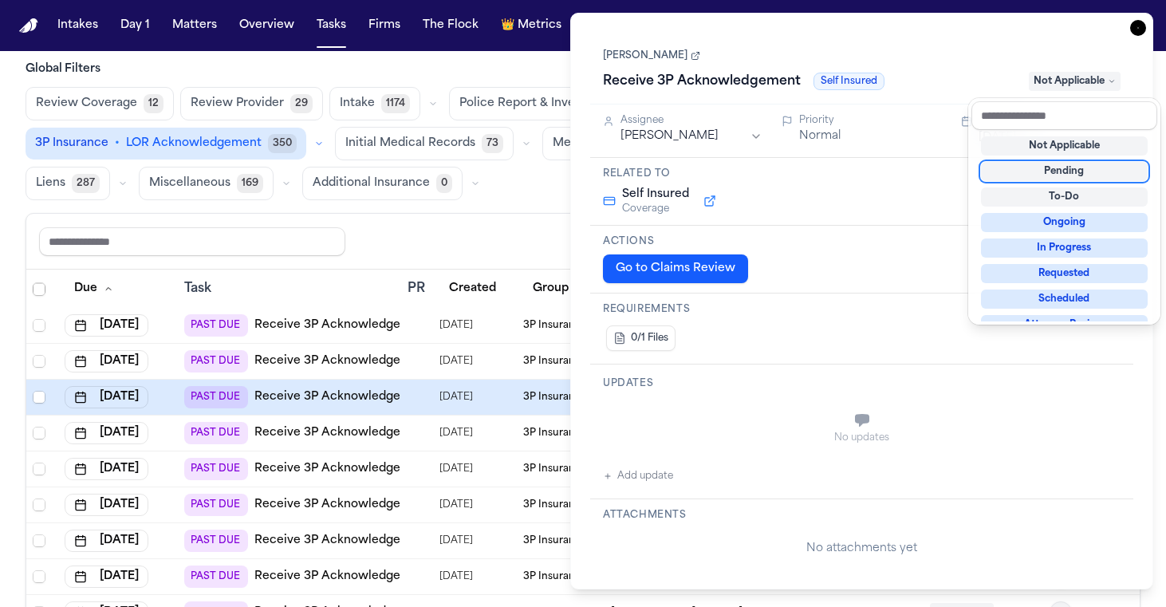
click at [1072, 148] on div "Not Applicable" at bounding box center [1064, 145] width 167 height 19
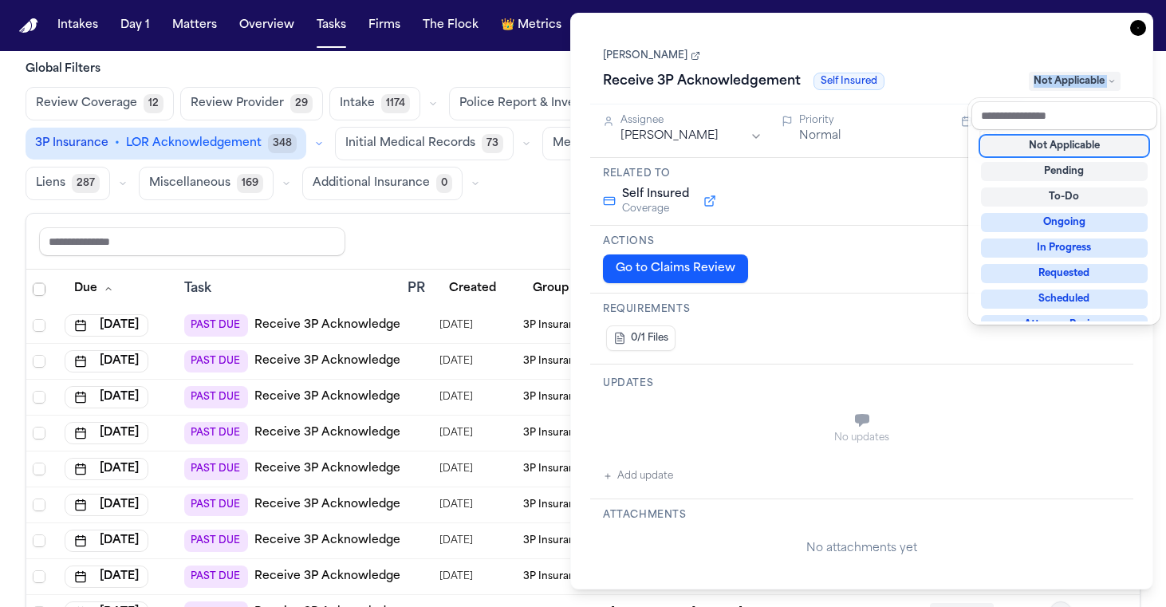
click at [1135, 35] on div "Task Details Daisy Delgado Receive 3P Acknowledgement Self Insured Not Applicab…" at bounding box center [861, 301] width 583 height 577
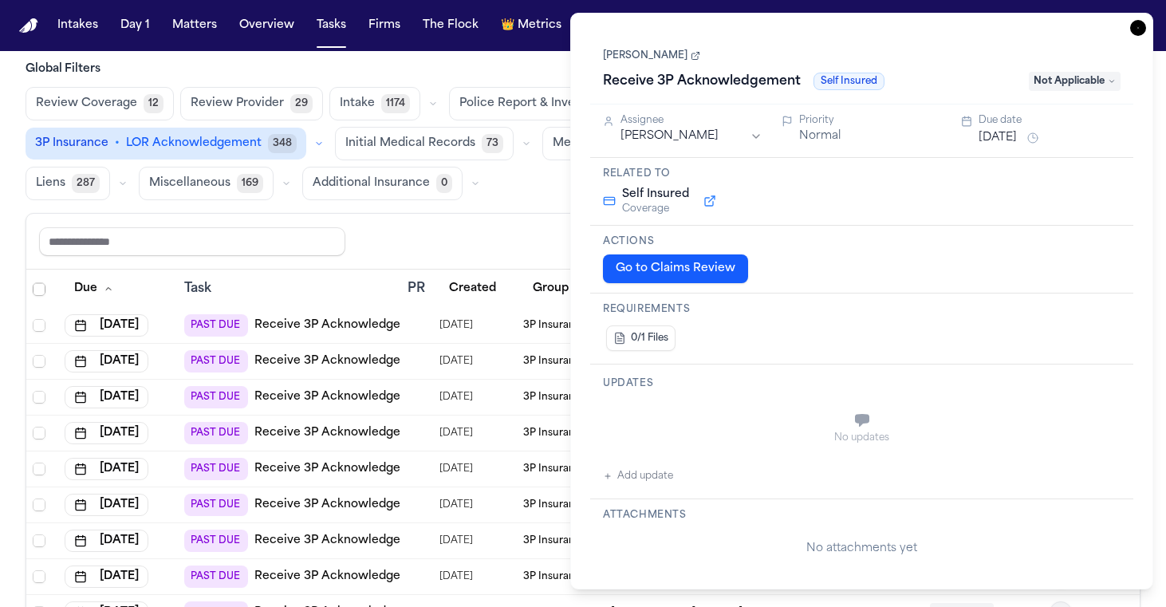
drag, startPoint x: 528, startPoint y: 209, endPoint x: 558, endPoint y: 191, distance: 34.3
click at [528, 209] on div "Global Filters Review Coverage 12 Review Provider 29 Intake 1174 Police Report …" at bounding box center [583, 381] width 1115 height 640
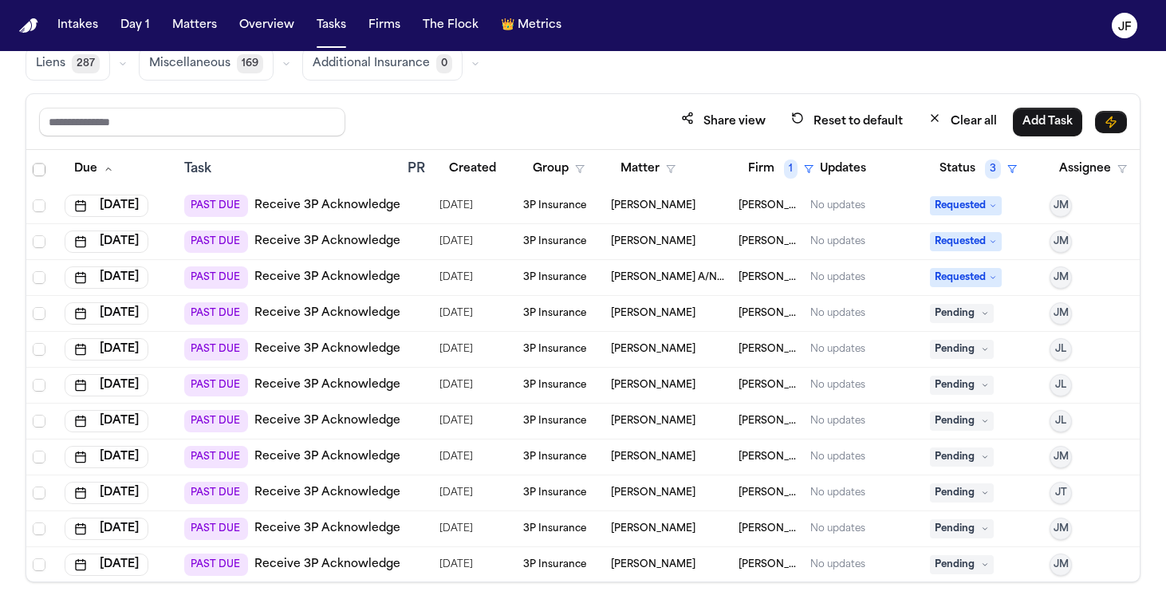
scroll to position [327, 0]
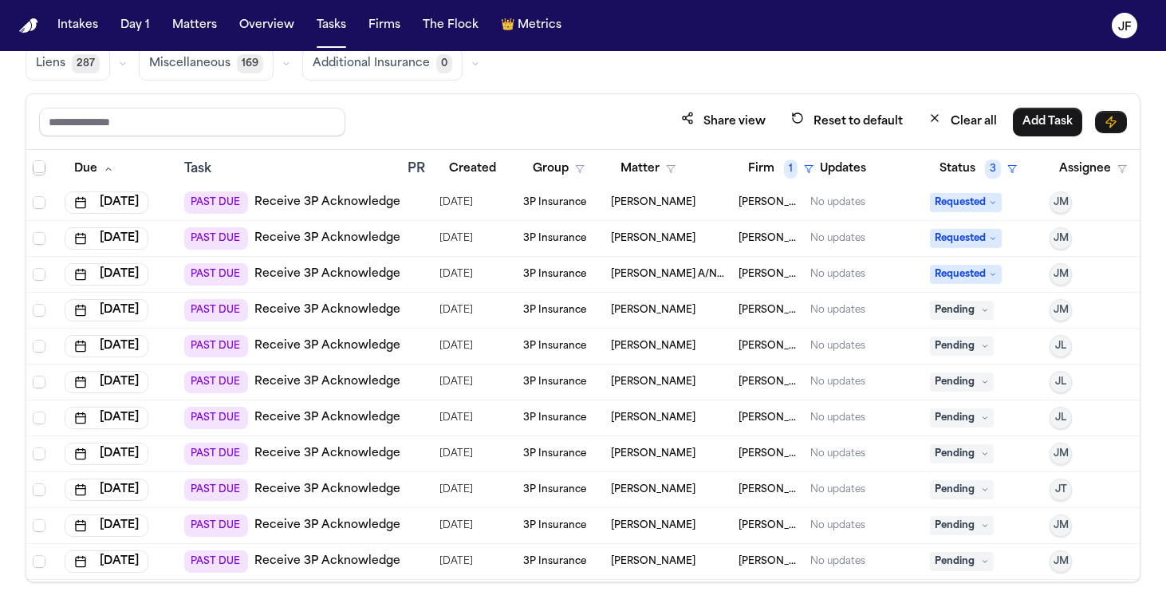
click at [352, 309] on link "Receive 3P Acknowledgement" at bounding box center [342, 310] width 176 height 16
click at [976, 310] on span "Pending" at bounding box center [962, 310] width 64 height 19
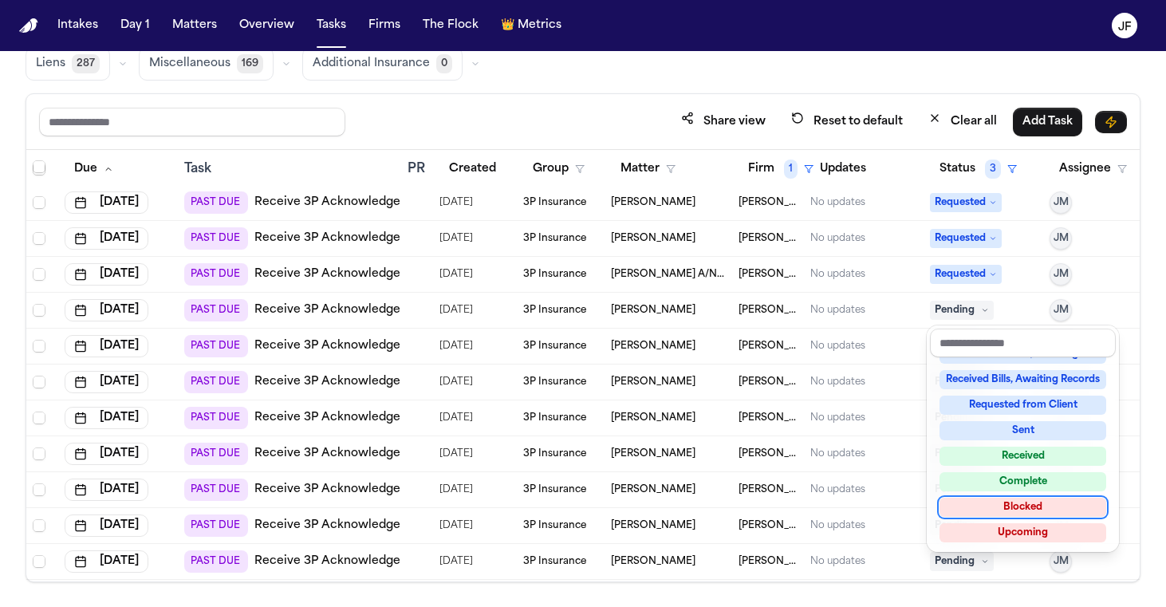
click at [995, 510] on div "Blocked" at bounding box center [1023, 507] width 167 height 19
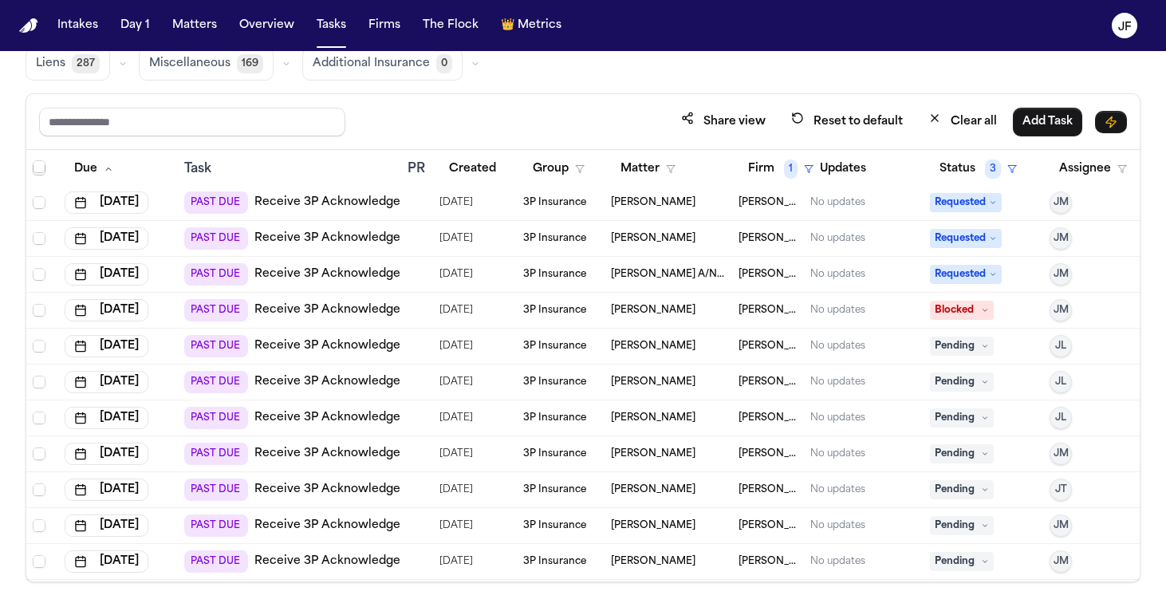
click at [670, 60] on div "Review Coverage 12 Review Provider 29 Intake 1174 Police Report & Investigation…" at bounding box center [583, 23] width 1115 height 113
click at [380, 340] on link "Receive 3P Acknowledgement" at bounding box center [342, 346] width 176 height 16
click at [945, 345] on span "Pending" at bounding box center [962, 346] width 64 height 19
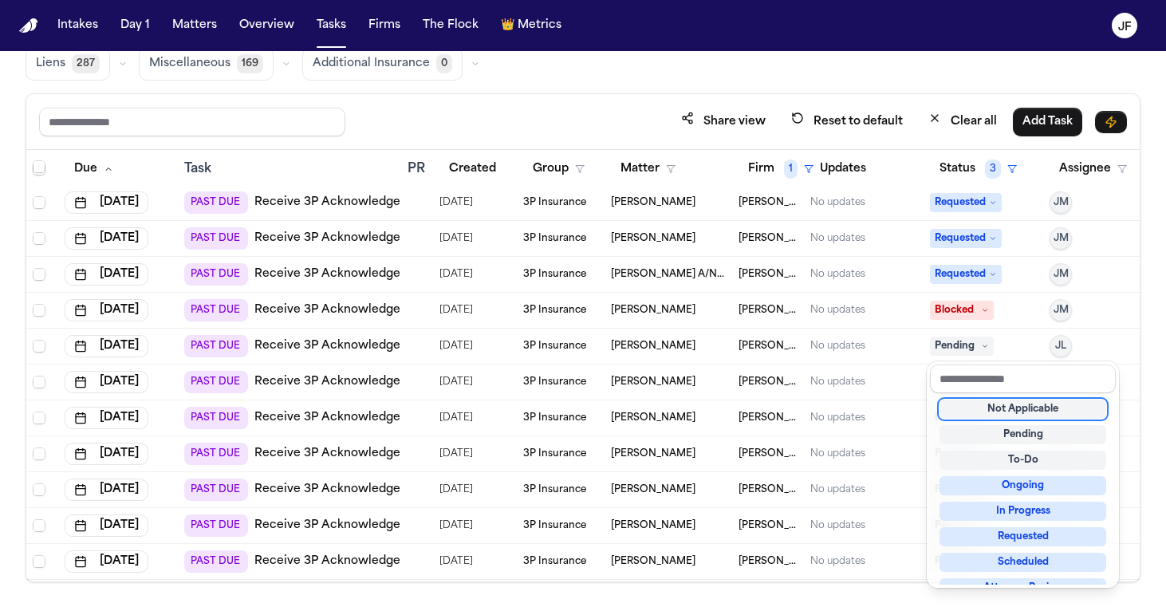
click at [721, 345] on table "Due Task PR Created Group Matter Firm 1 Updates Status 3 Assignee Jul 12, 2025 …" at bounding box center [590, 363] width 1129 height 1080
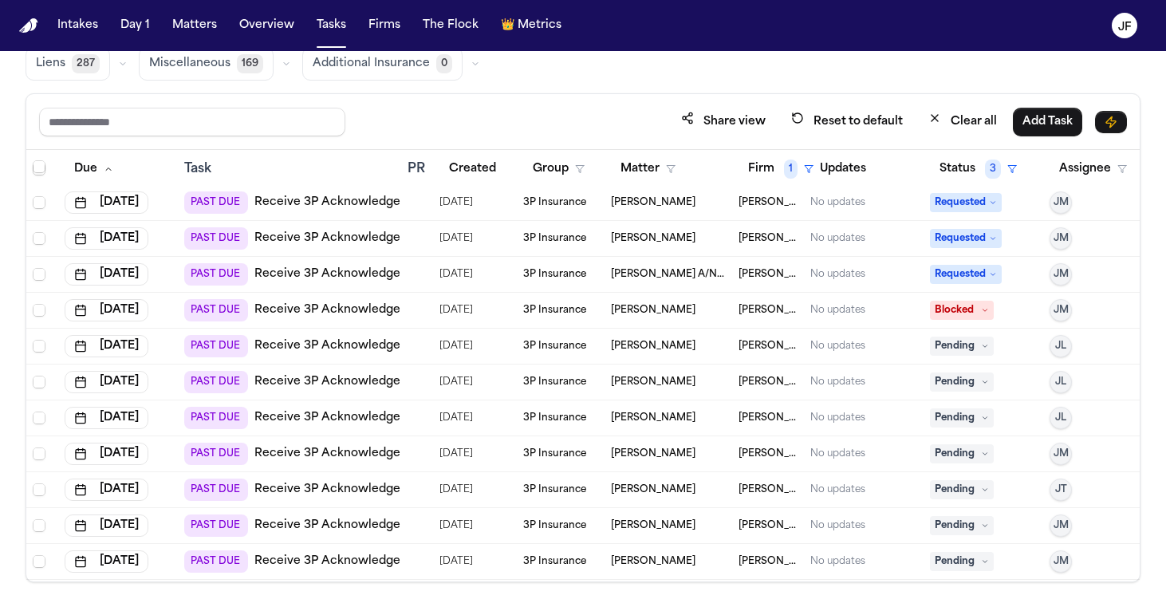
click at [723, 345] on div "Jaquon Christopher" at bounding box center [668, 346] width 115 height 13
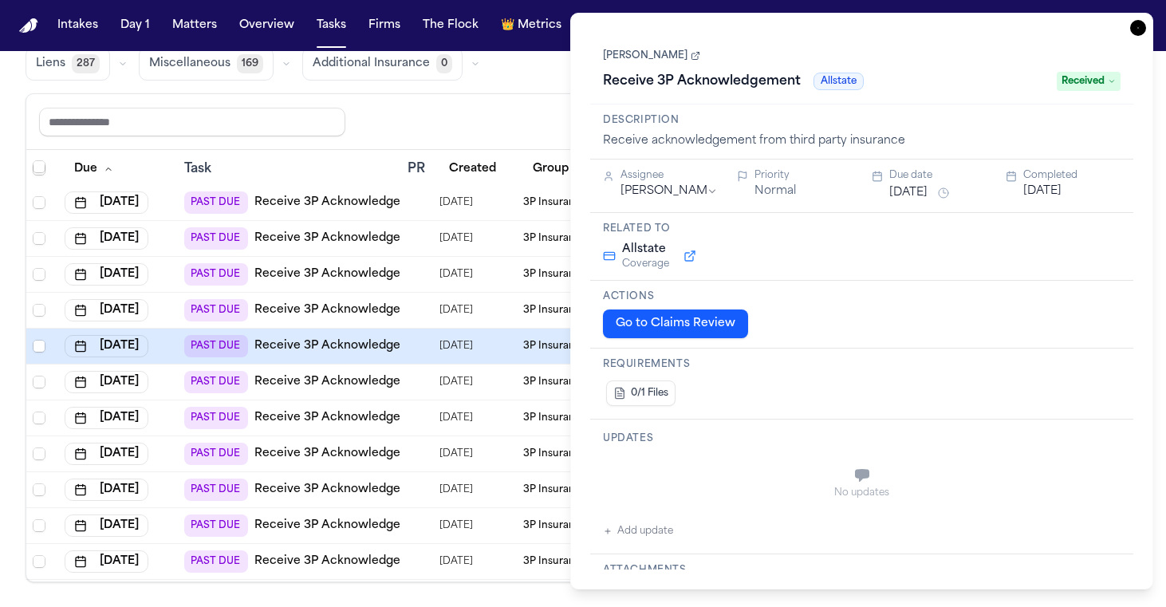
click at [1106, 83] on span "Received" at bounding box center [1089, 81] width 64 height 19
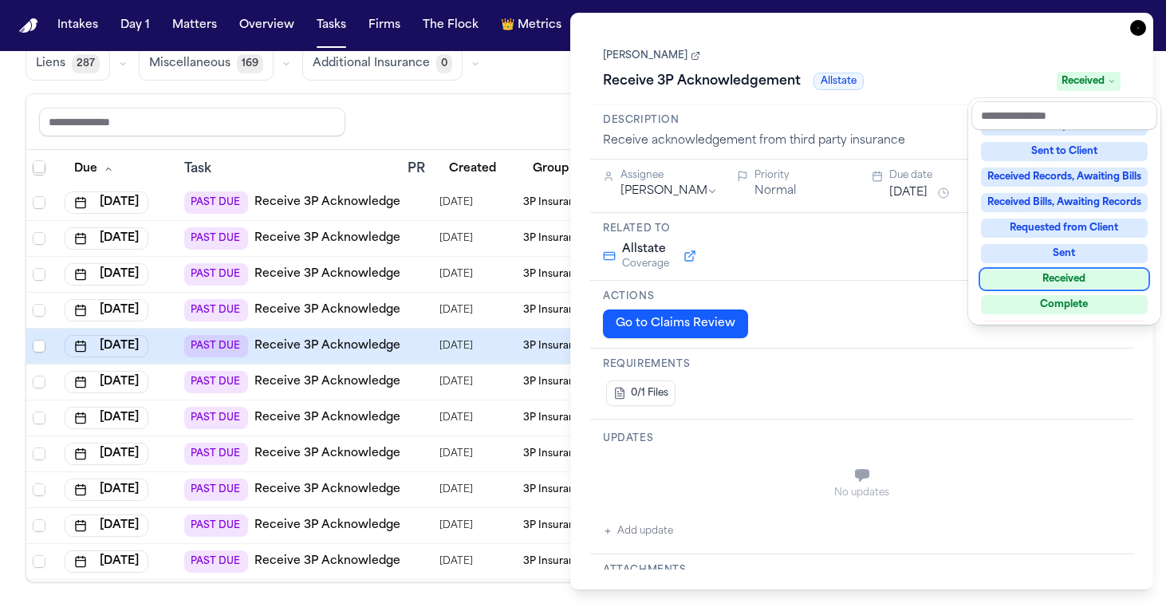
click at [1060, 280] on div "Received" at bounding box center [1064, 279] width 167 height 19
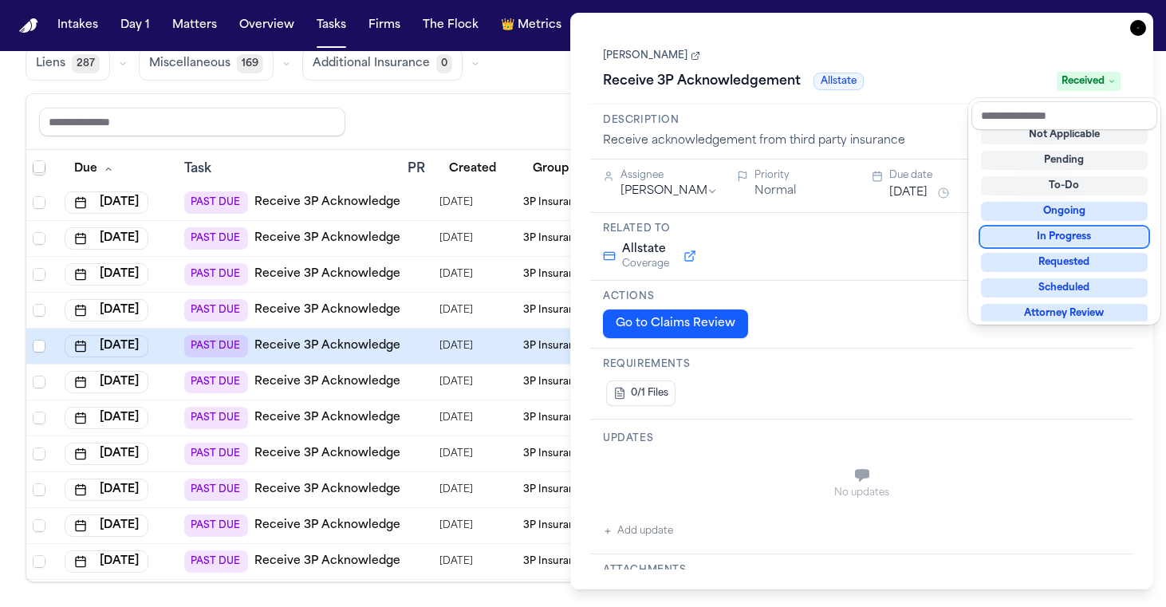
scroll to position [6, 0]
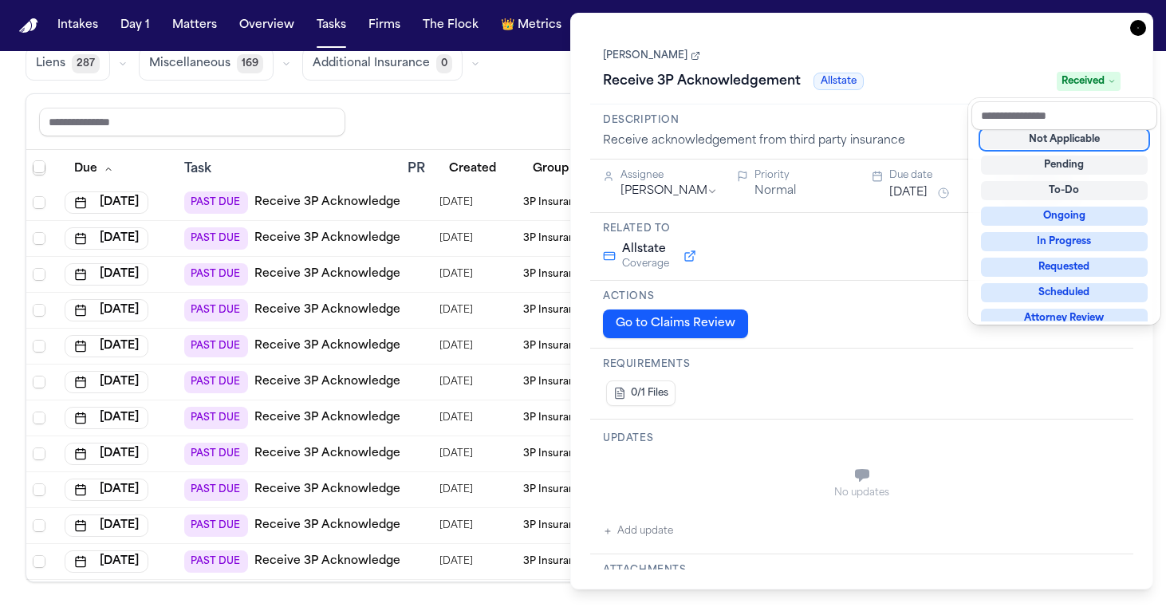
click at [1133, 21] on div "**********" at bounding box center [861, 301] width 583 height 577
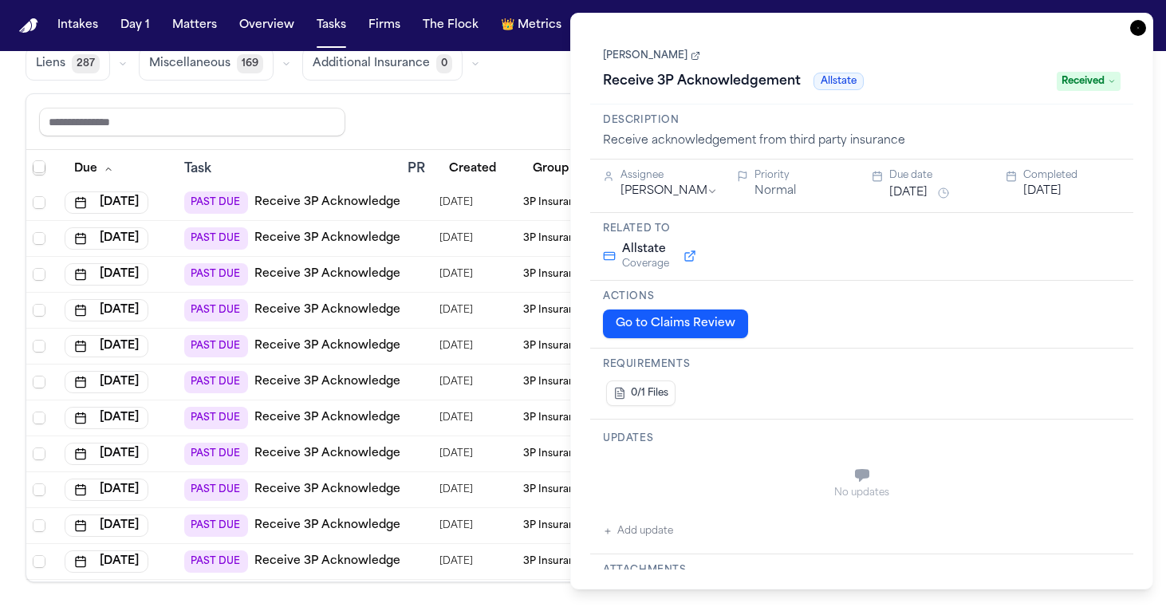
click at [1133, 22] on icon "button" at bounding box center [1138, 28] width 16 height 16
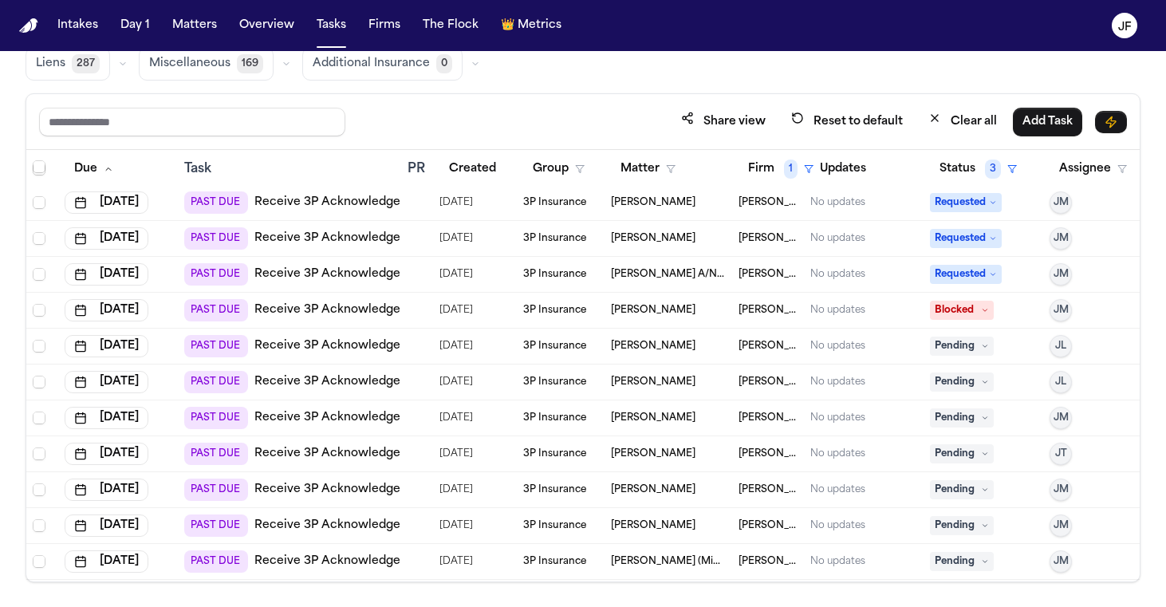
click at [367, 343] on link "Receive 3P Acknowledgement" at bounding box center [342, 346] width 176 height 16
click at [944, 348] on span "Pending" at bounding box center [962, 346] width 64 height 19
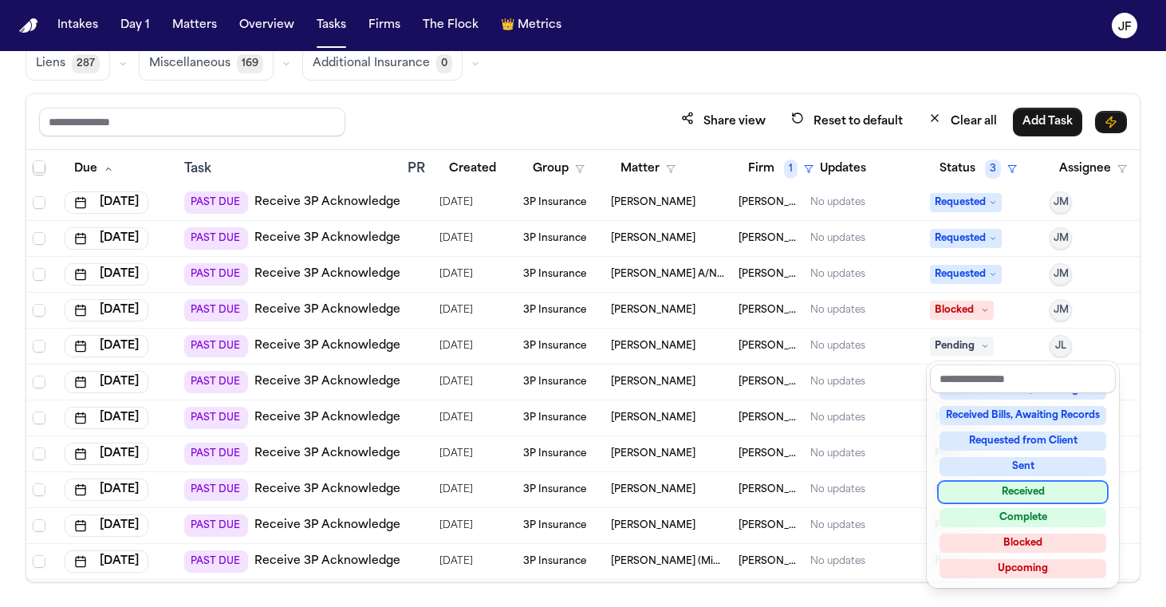
click at [997, 495] on div "Received" at bounding box center [1023, 492] width 167 height 19
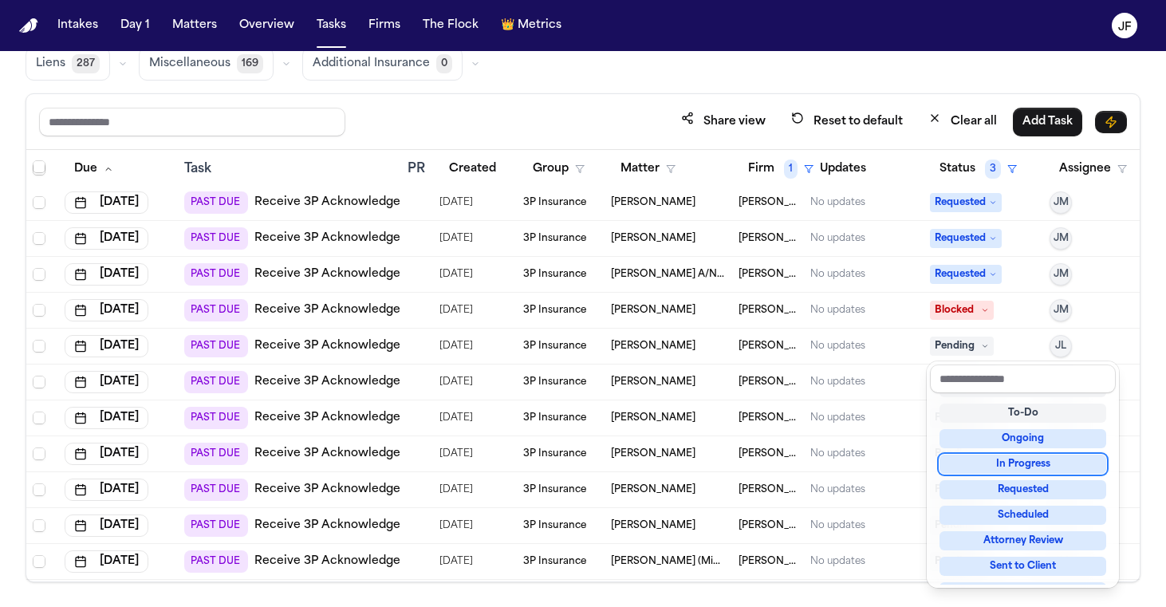
scroll to position [14, 0]
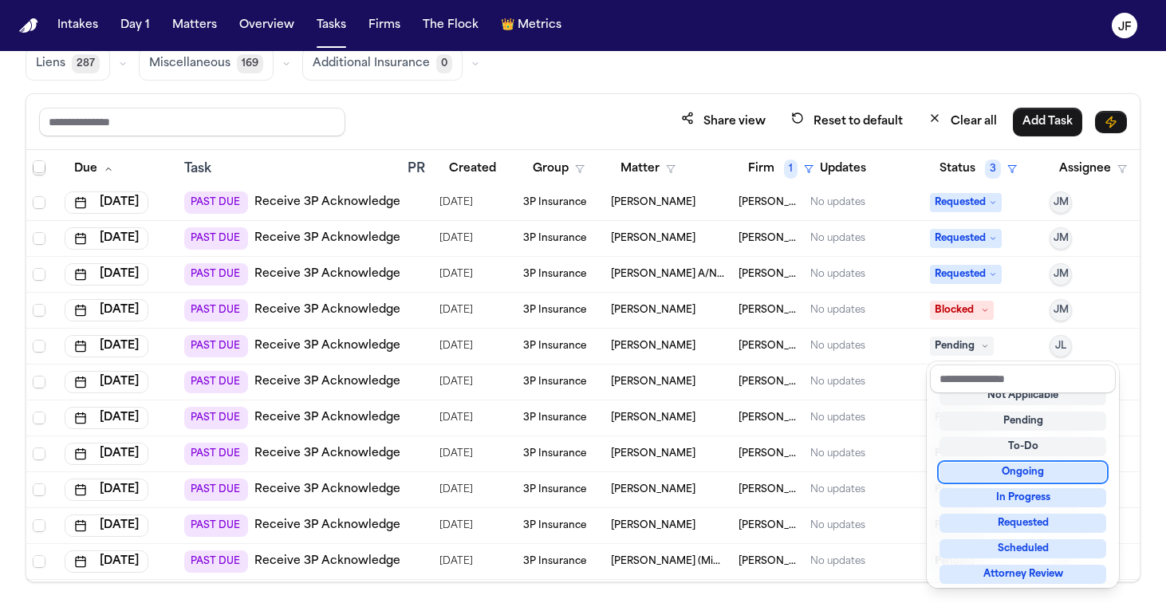
click at [871, 93] on div "Share view Reset to default Clear all Add Task Due Task PR Created Group Matter…" at bounding box center [583, 337] width 1115 height 489
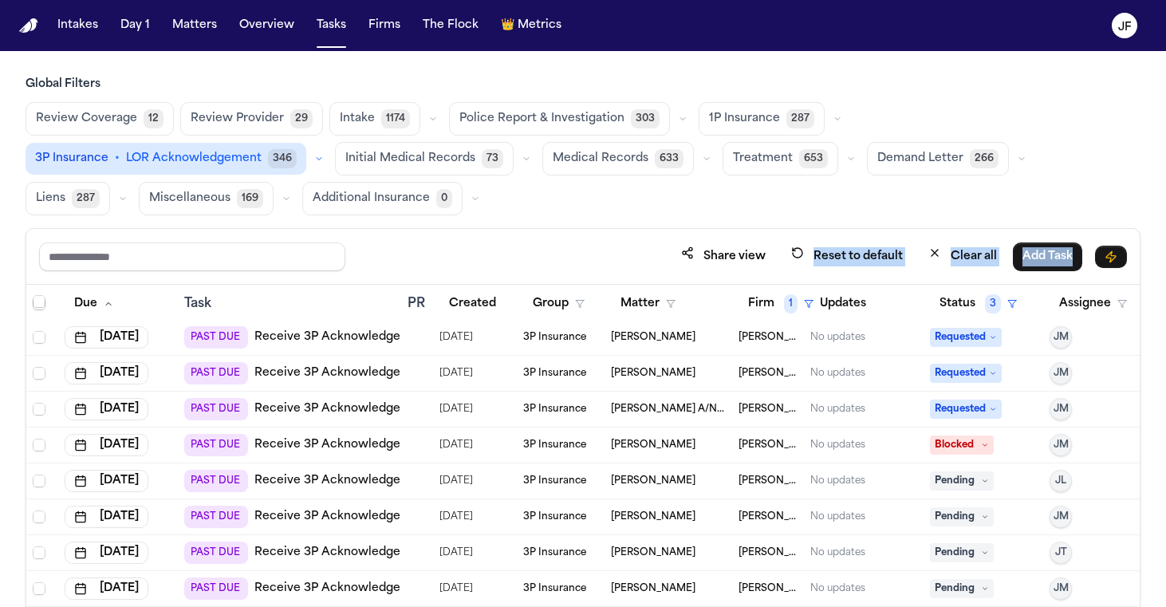
scroll to position [0, 0]
click at [560, 181] on div "Review Coverage 12 Review Provider 29 Intake 1174 Police Report & Investigation…" at bounding box center [583, 158] width 1115 height 113
click at [833, 119] on icon "button" at bounding box center [838, 119] width 10 height 10
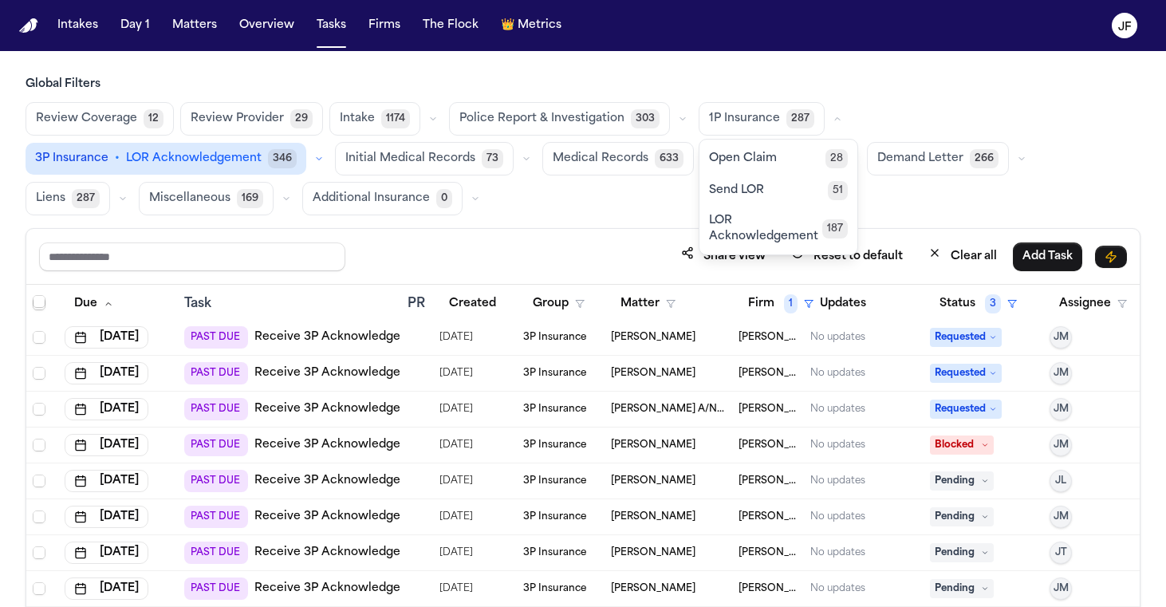
click at [1005, 194] on div "Review Coverage 12 Review Provider 29 Intake 1174 Police Report & Investigation…" at bounding box center [583, 158] width 1115 height 113
click at [1005, 193] on div "Review Coverage 12 Review Provider 29 Intake 1174 Police Report & Investigation…" at bounding box center [583, 158] width 1115 height 113
click at [833, 116] on icon "button" at bounding box center [838, 119] width 10 height 10
click at [329, 149] on button "button" at bounding box center [318, 158] width 19 height 19
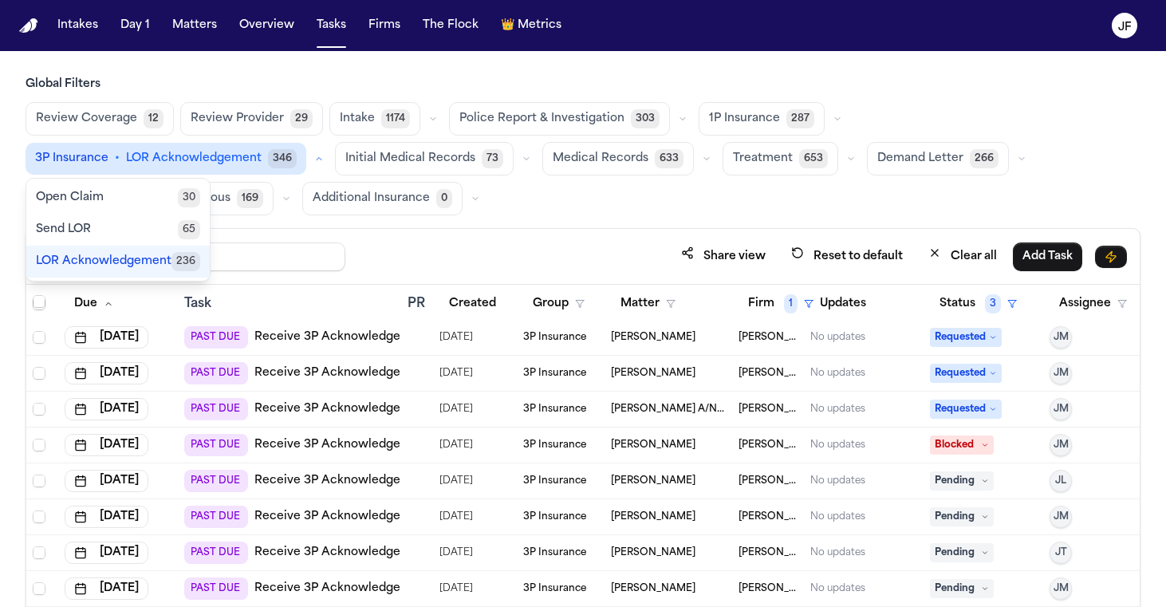
click at [329, 149] on button "button" at bounding box center [318, 158] width 19 height 19
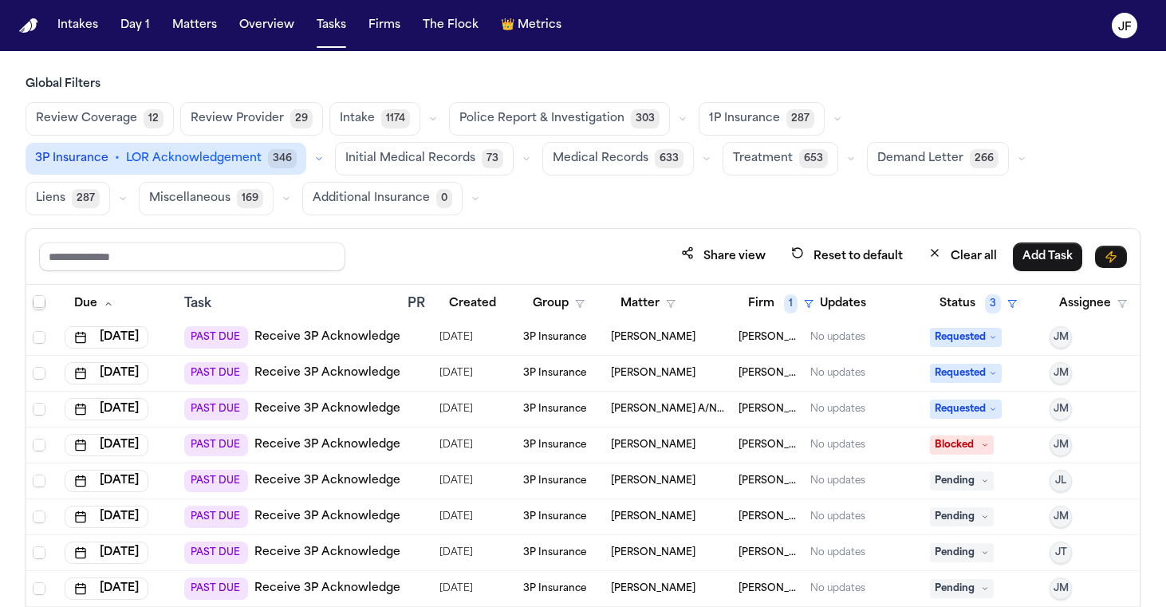
click at [1118, 166] on div "Review Coverage 12 Review Provider 29 Intake 1174 Police Report & Investigation…" at bounding box center [583, 158] width 1115 height 113
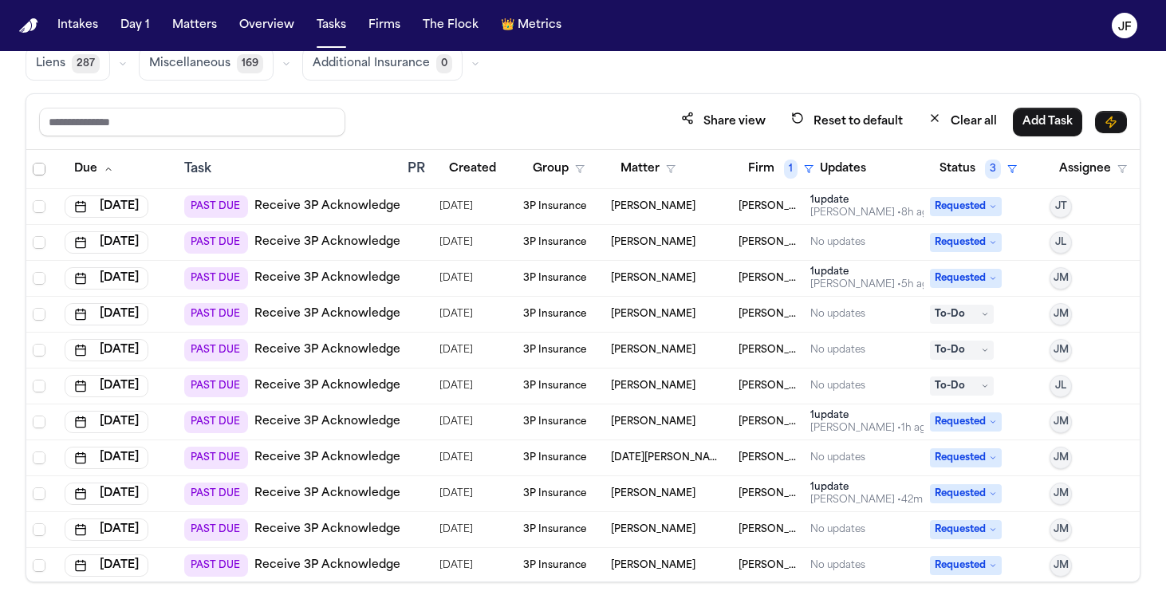
click at [41, 167] on span "Select all" at bounding box center [39, 169] width 13 height 13
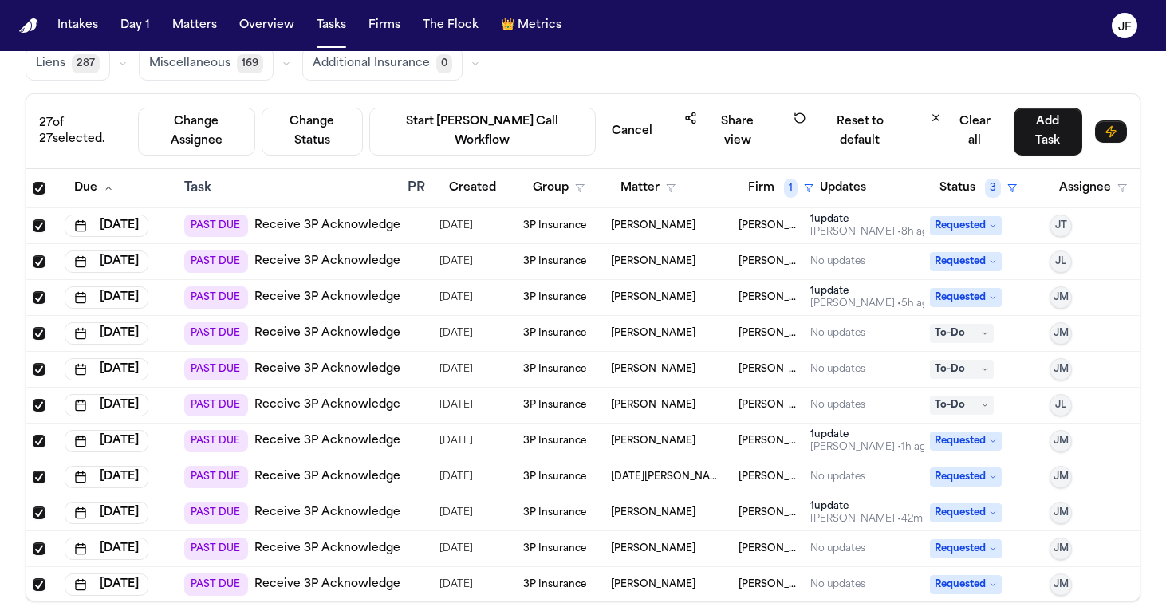
click at [41, 182] on span "Select all" at bounding box center [39, 188] width 13 height 13
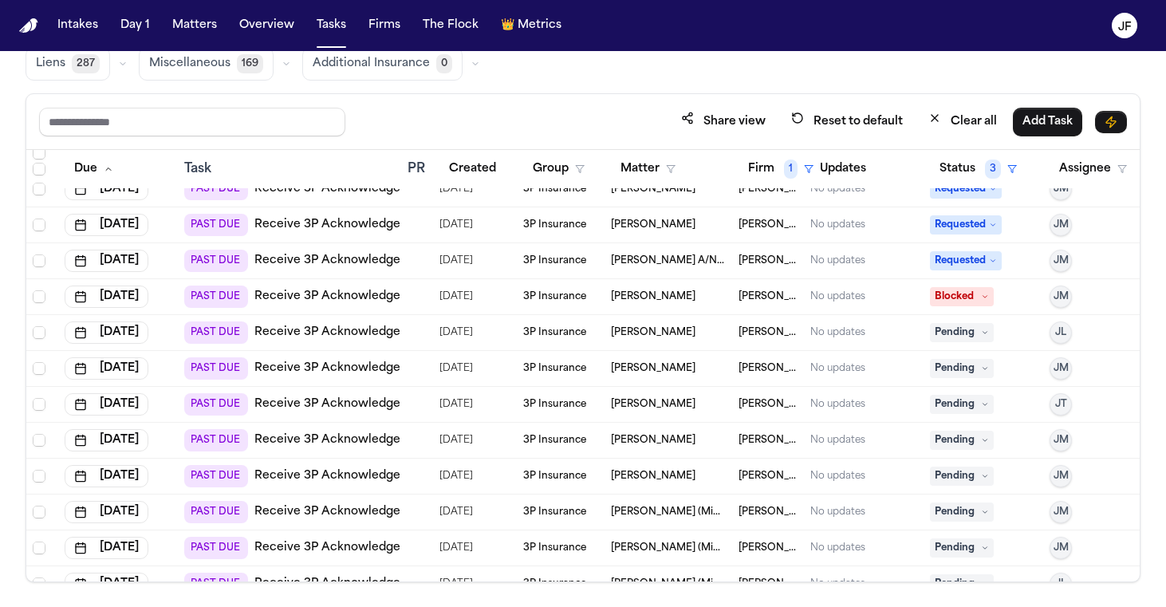
scroll to position [334, 0]
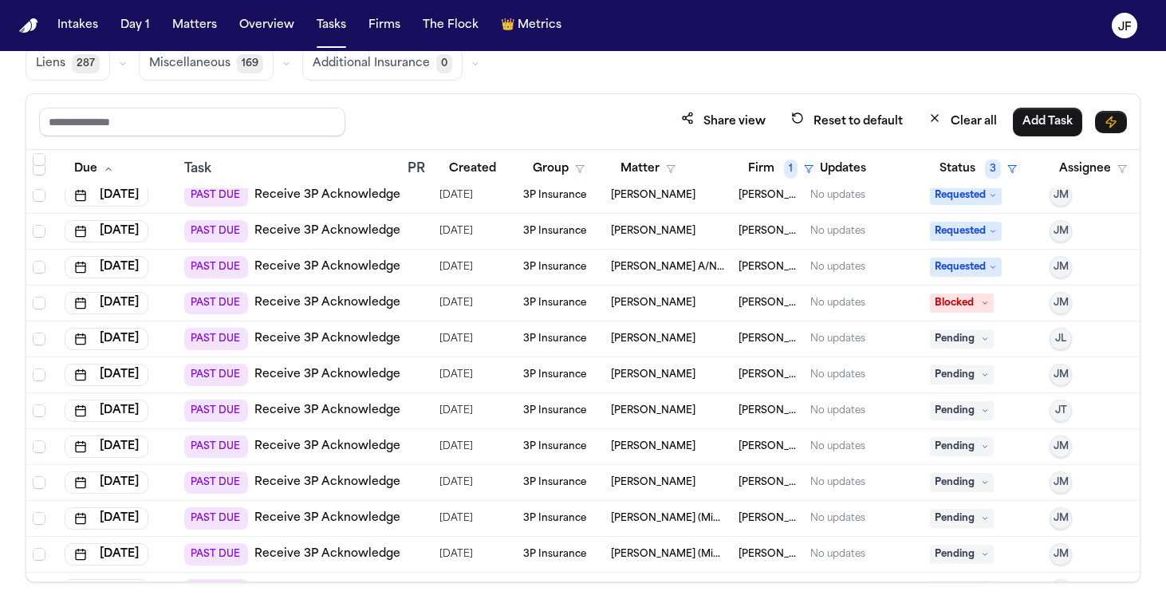
click at [375, 333] on link "Receive 3P Acknowledgement" at bounding box center [342, 339] width 176 height 16
click at [952, 335] on span "Pending" at bounding box center [962, 338] width 64 height 19
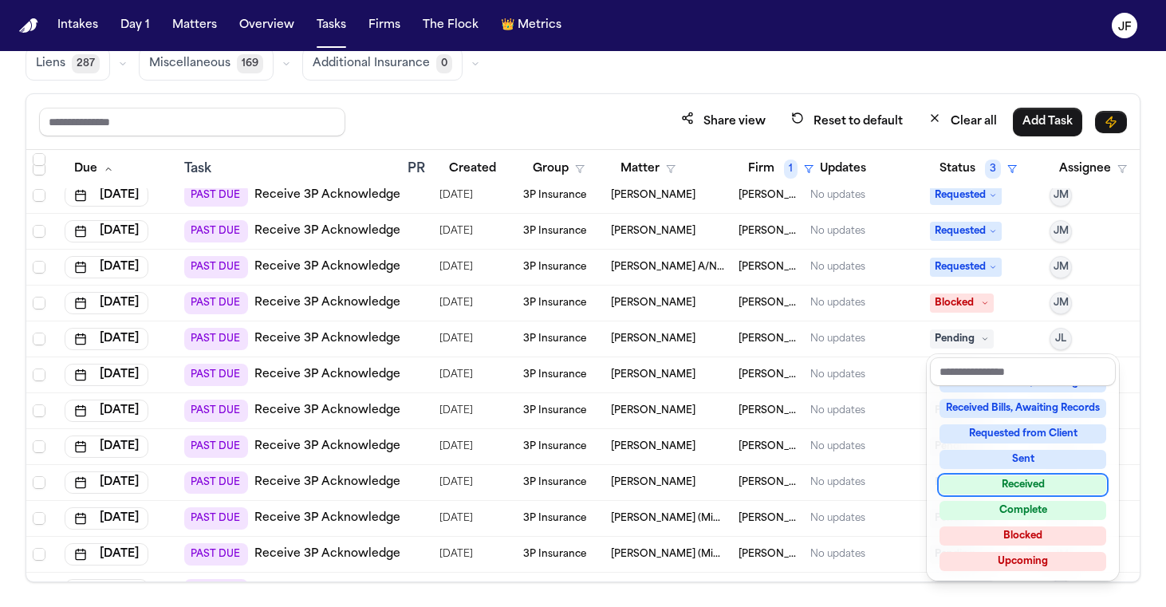
click at [995, 482] on div "Received" at bounding box center [1023, 484] width 167 height 19
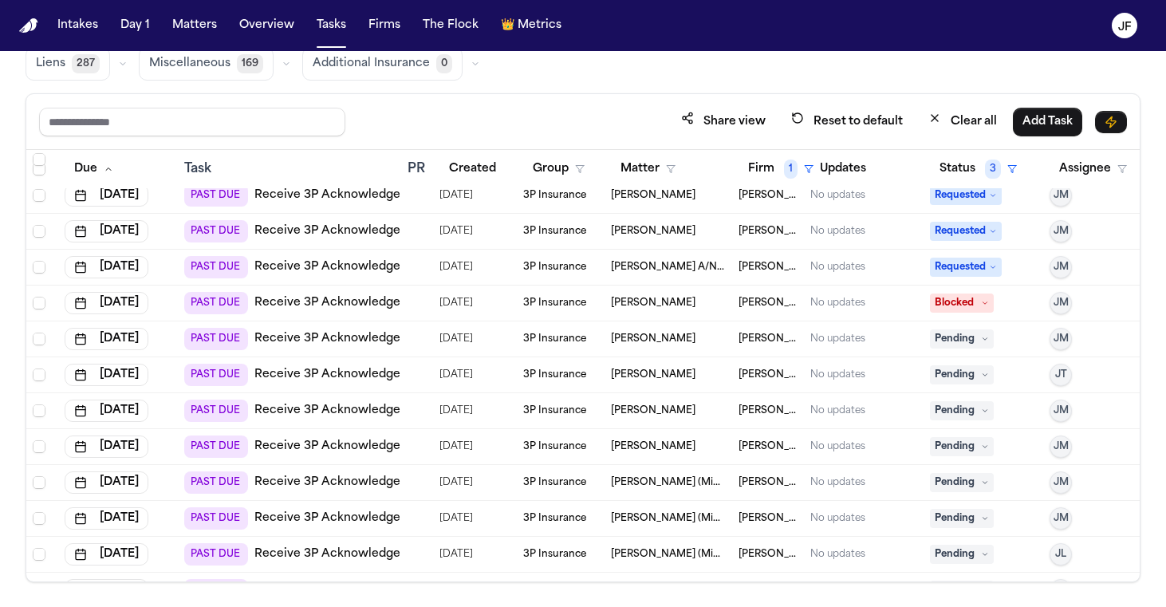
click at [817, 76] on div "Review Coverage 12 Review Provider 29 Intake 1174 Police Report & Investigation…" at bounding box center [583, 23] width 1115 height 113
click at [341, 334] on link "Receive 3P Acknowledgement" at bounding box center [342, 339] width 176 height 16
click at [343, 377] on link "Receive 3P Acknowledgement" at bounding box center [342, 375] width 176 height 16
click at [896, 337] on div "No updates" at bounding box center [863, 339] width 107 height 13
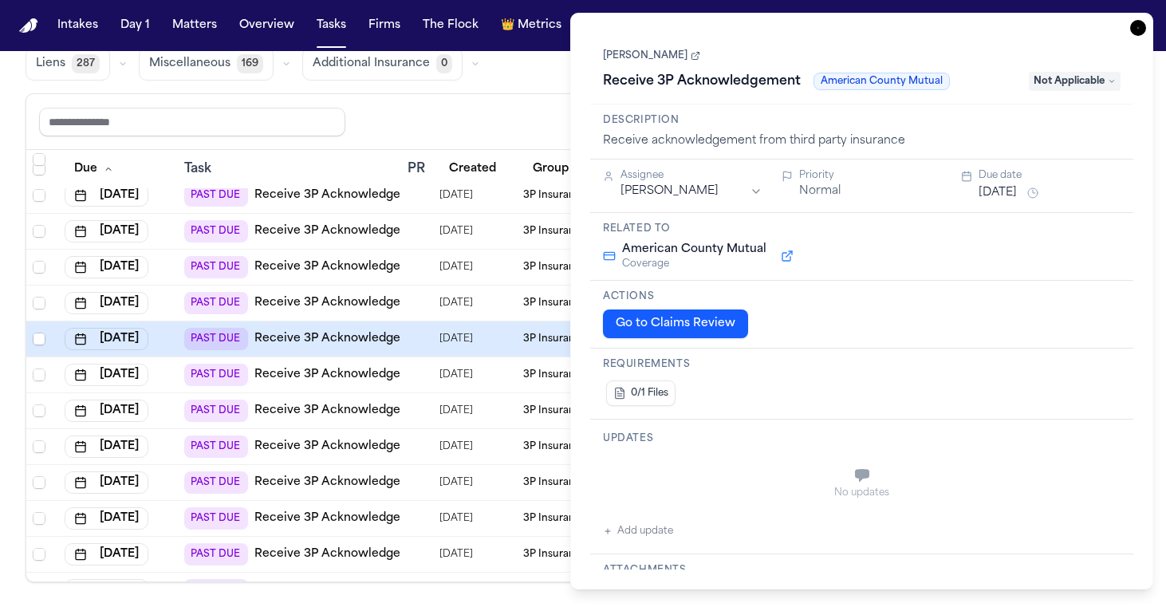
click at [1082, 81] on span "Not Applicable" at bounding box center [1075, 81] width 92 height 19
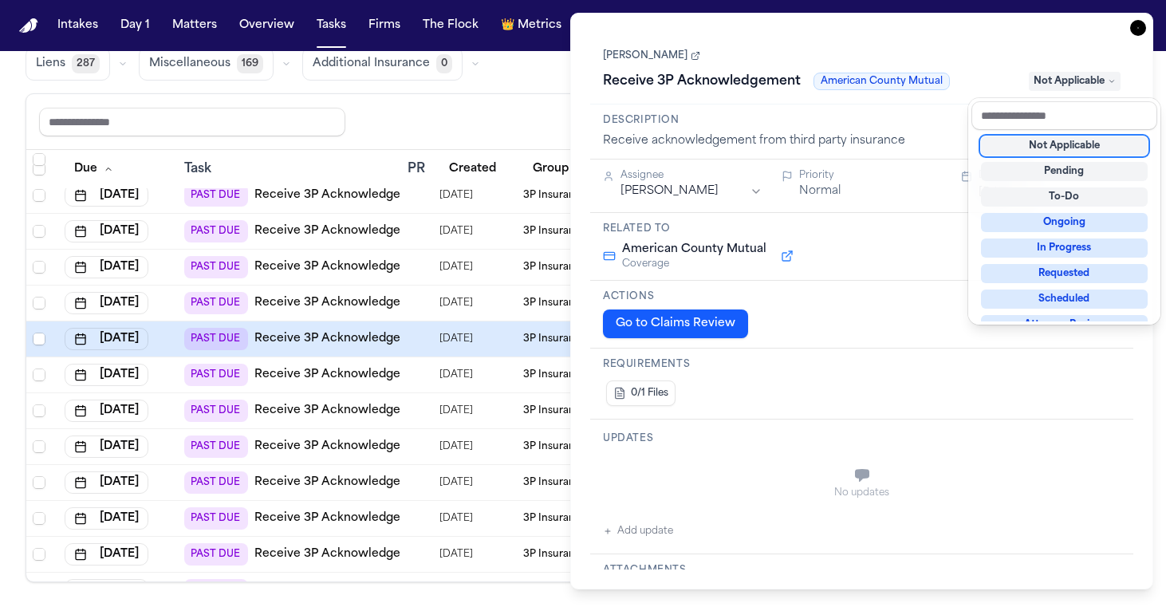
click at [1052, 148] on div "Not Applicable" at bounding box center [1064, 145] width 167 height 19
click at [1135, 24] on div "**********" at bounding box center [861, 301] width 583 height 577
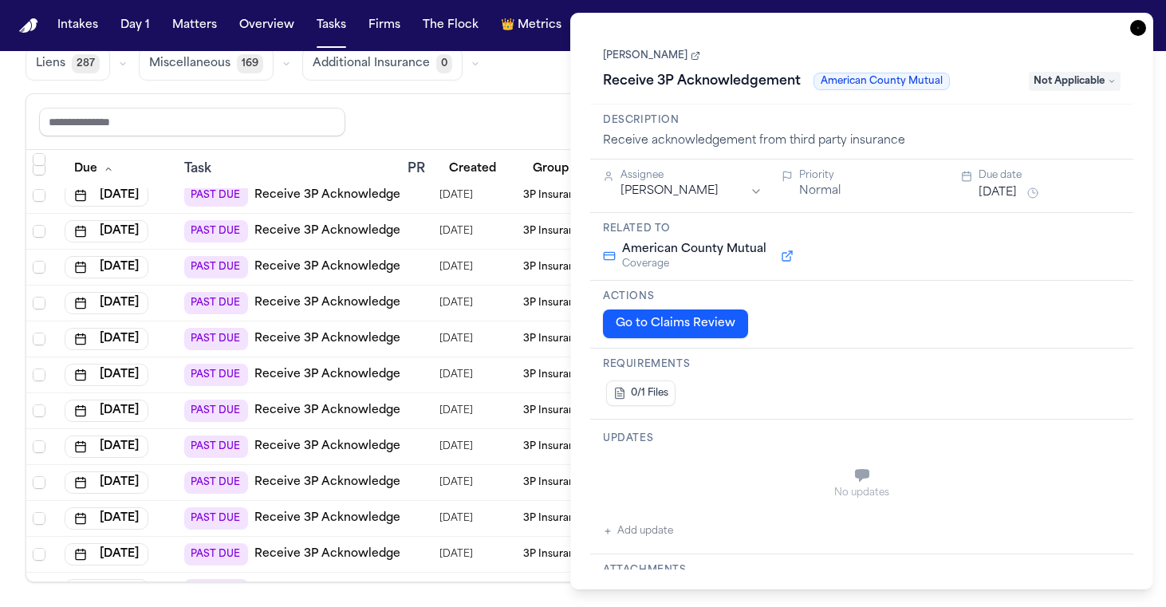
click at [1135, 30] on icon "button" at bounding box center [1138, 28] width 16 height 16
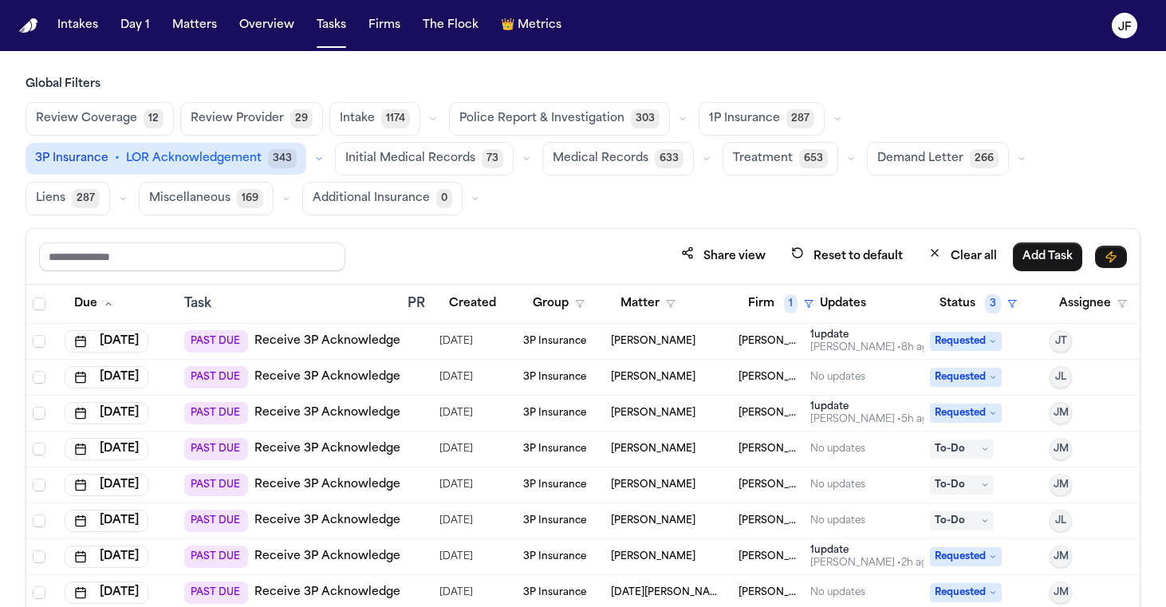
click at [324, 154] on icon "button" at bounding box center [319, 159] width 10 height 10
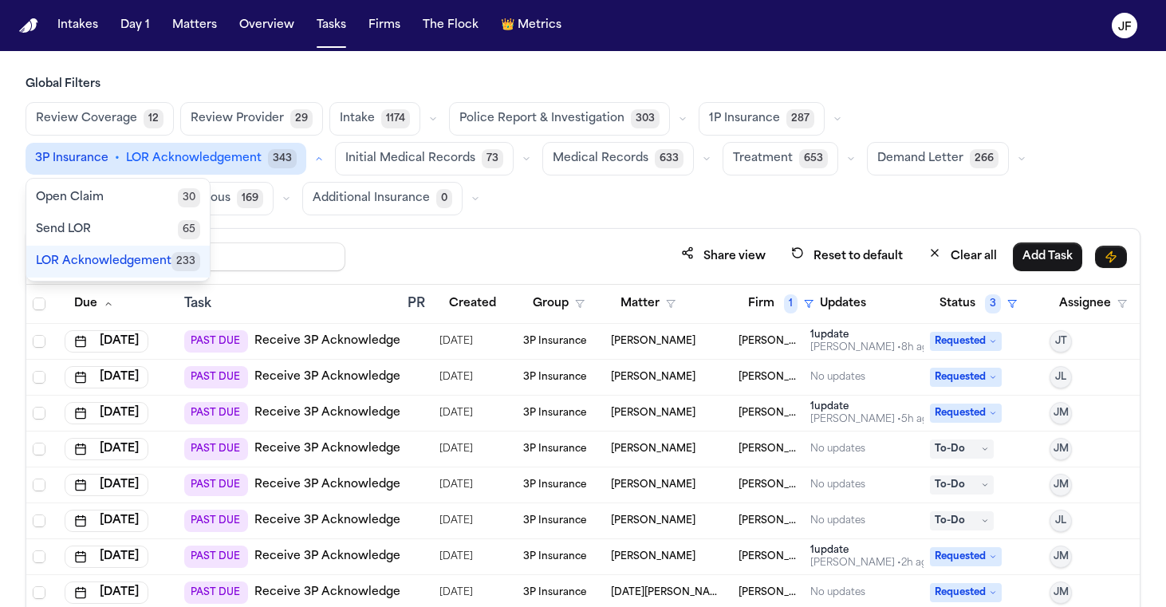
click at [324, 154] on icon "button" at bounding box center [319, 159] width 10 height 10
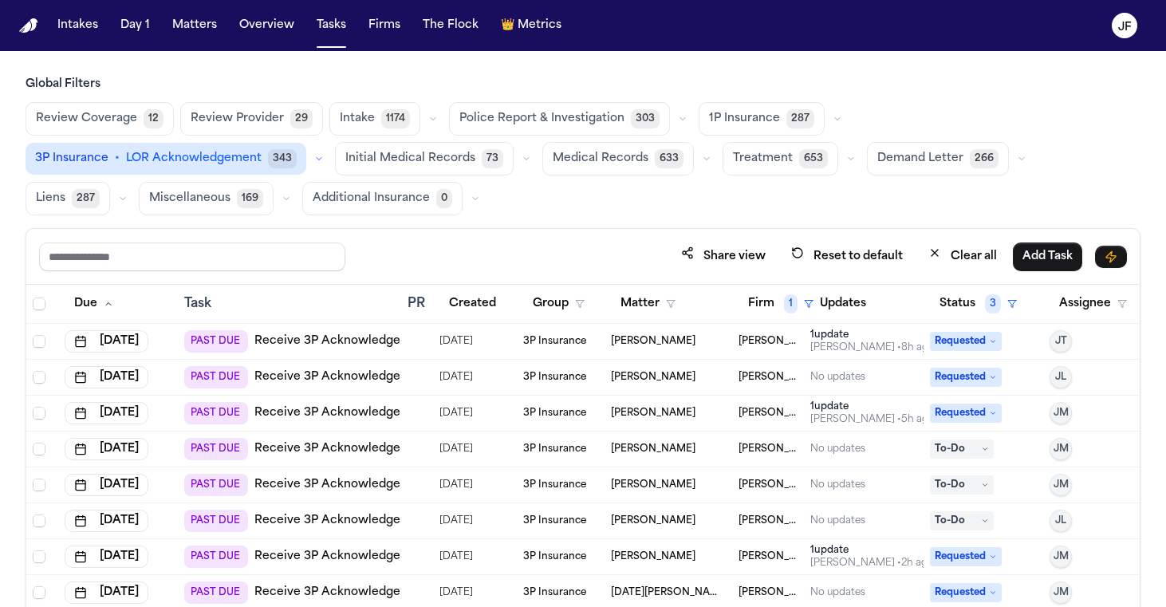
click at [833, 122] on icon "button" at bounding box center [838, 119] width 10 height 10
click at [917, 208] on div "Review Coverage 12 Review Provider 29 Intake 1174 Police Report & Investigation…" at bounding box center [583, 158] width 1115 height 113
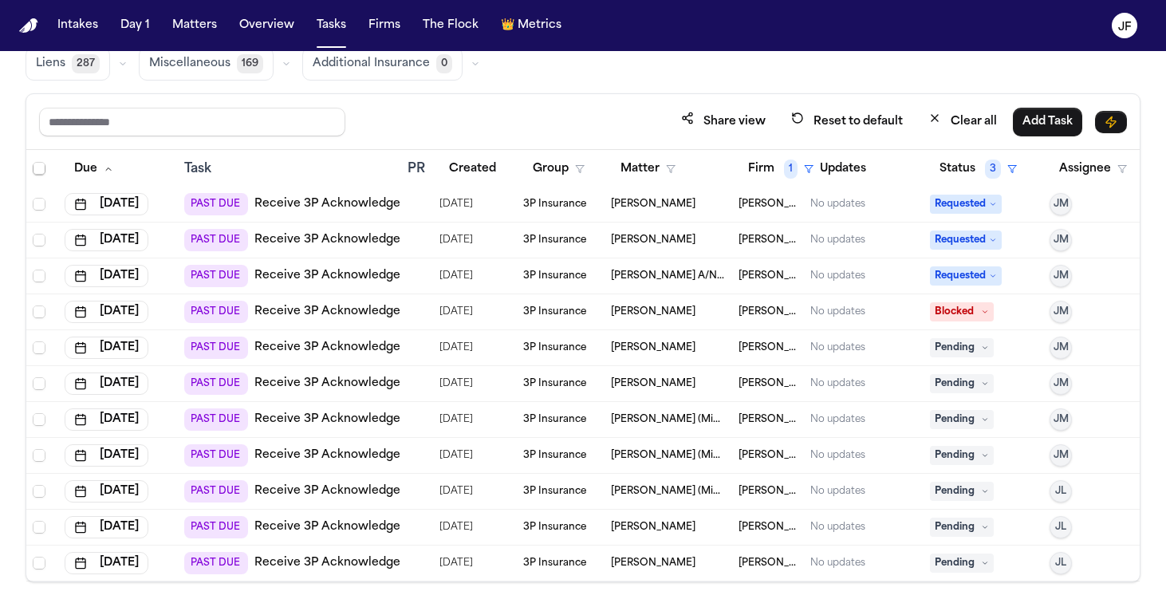
scroll to position [313, 0]
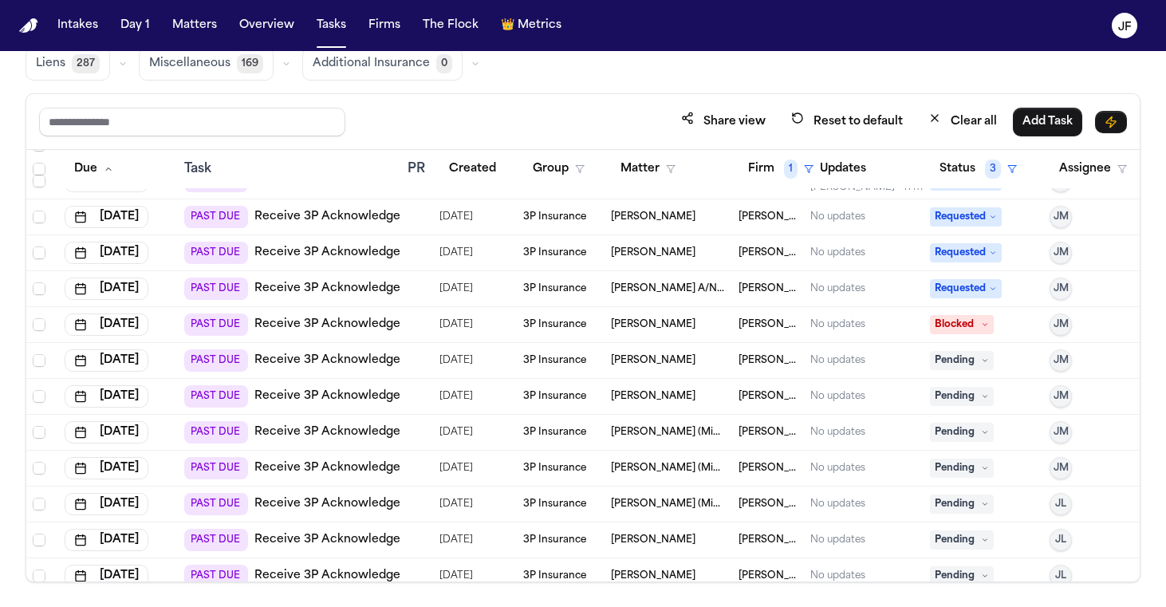
click at [344, 368] on div "PAST DUE Receive 3P Acknowledgement" at bounding box center [307, 360] width 246 height 22
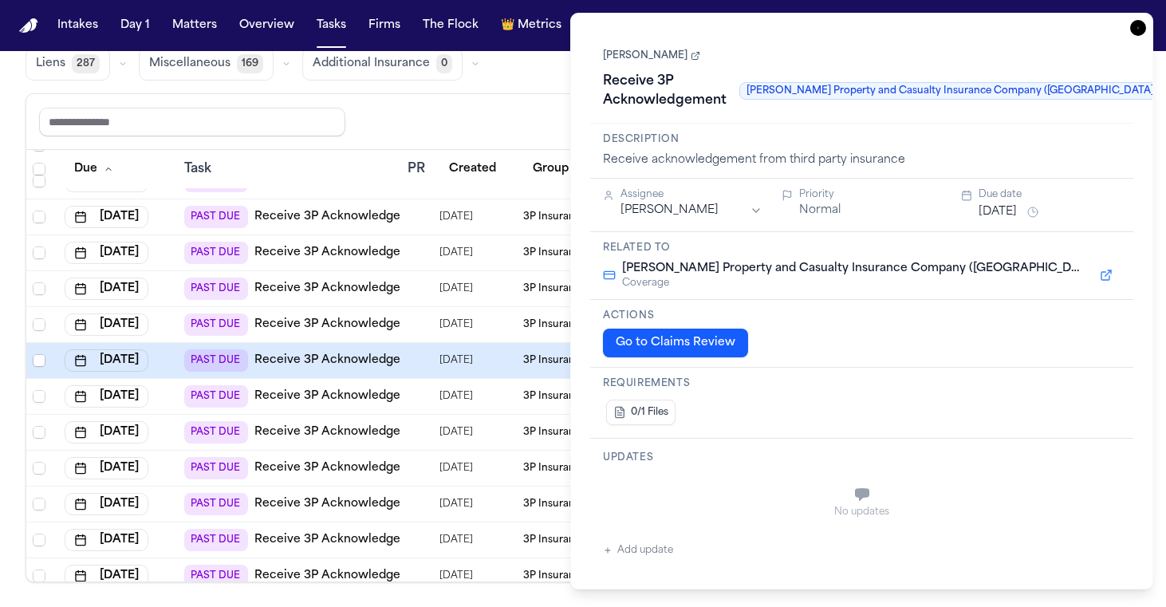
click at [1138, 26] on icon "button" at bounding box center [1138, 28] width 16 height 16
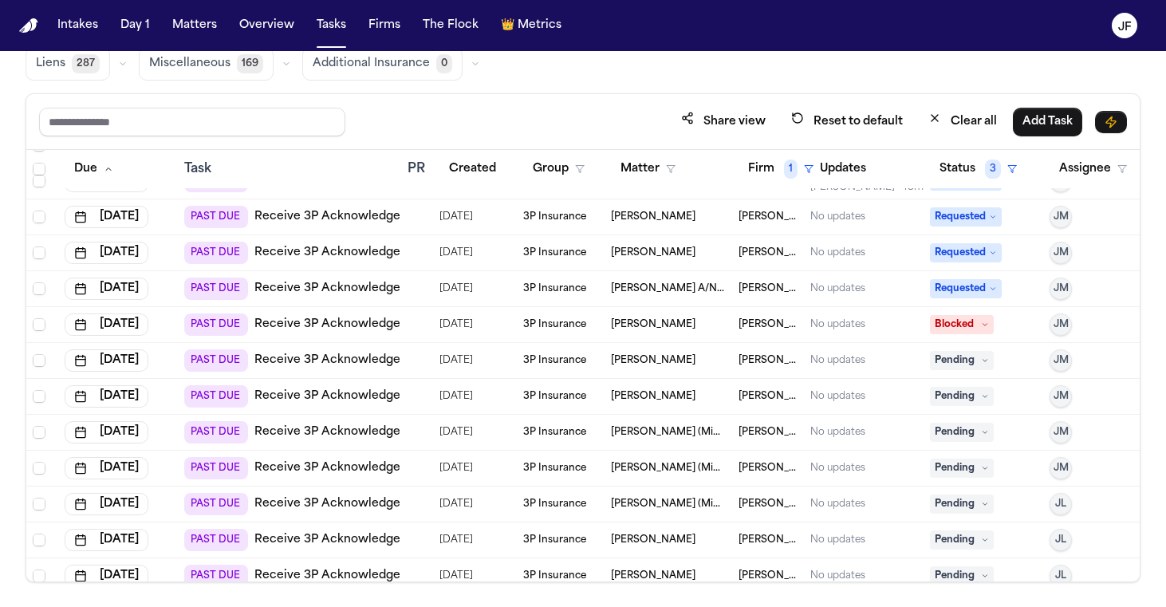
click at [352, 364] on link "Receive 3P Acknowledgement" at bounding box center [342, 361] width 176 height 16
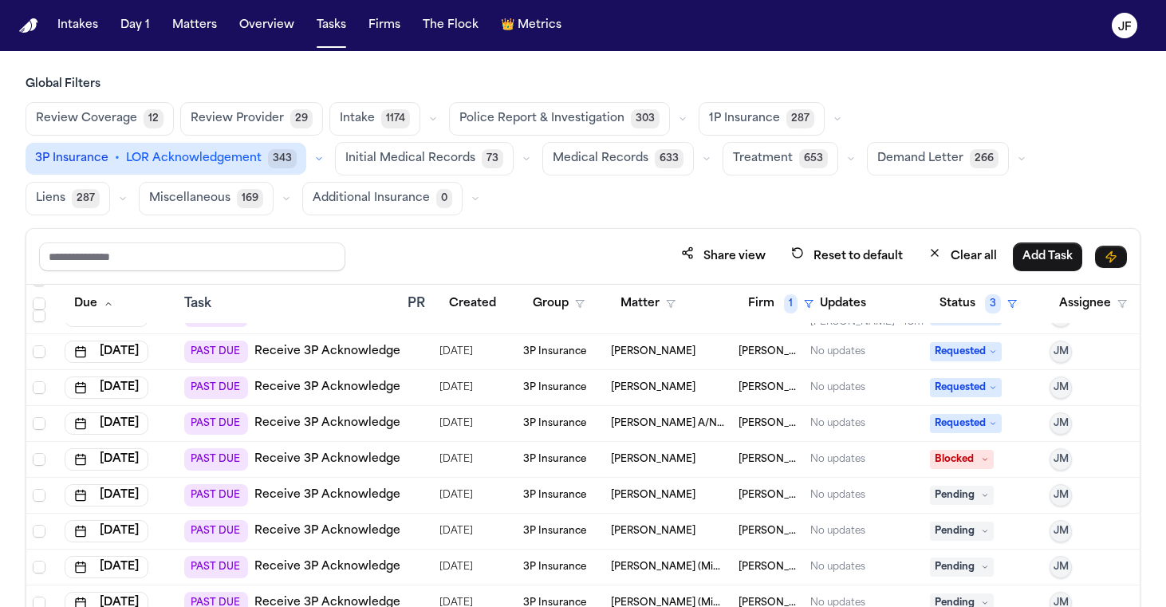
click at [428, 116] on icon "button" at bounding box center [433, 119] width 10 height 10
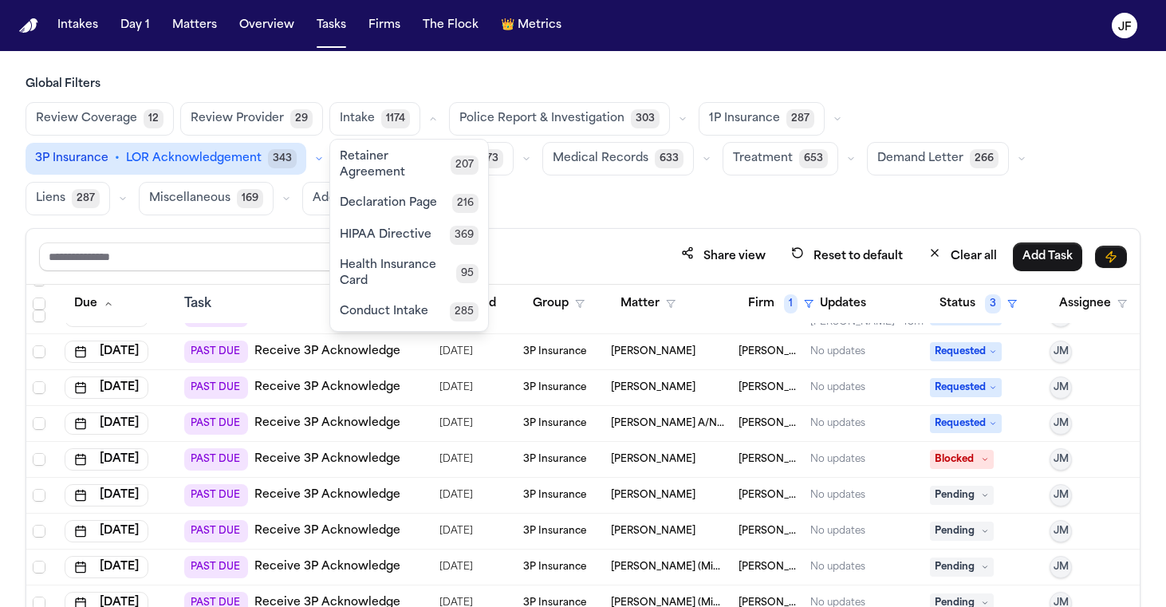
click at [612, 208] on div "Review Coverage 12 Review Provider 29 Intake 1174 Retainer Agreement 207 Declar…" at bounding box center [583, 158] width 1115 height 113
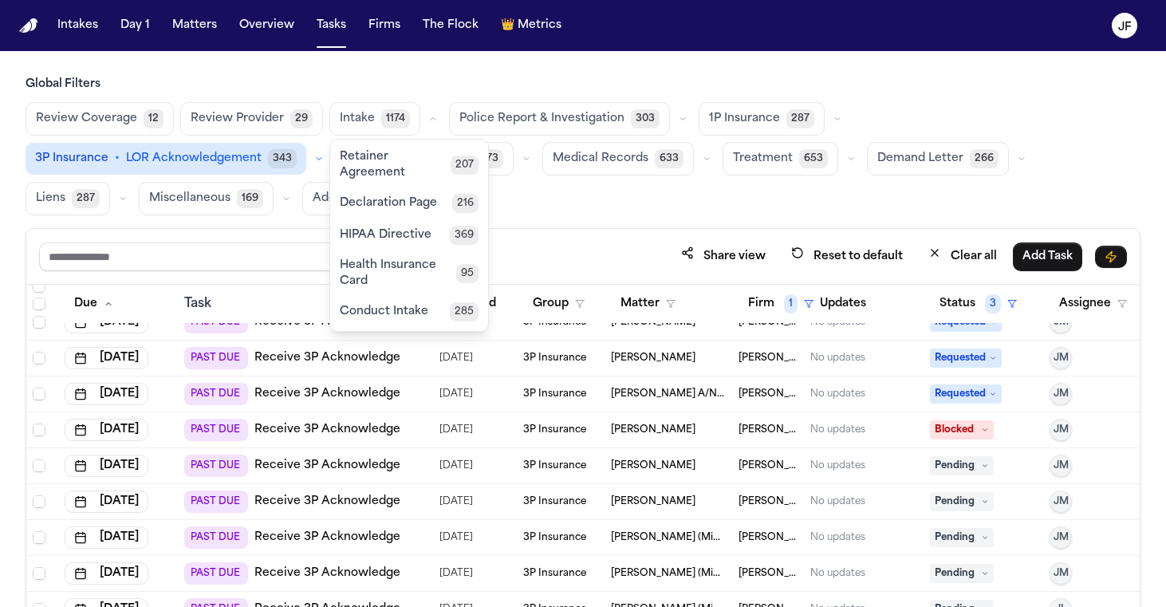
scroll to position [355, 0]
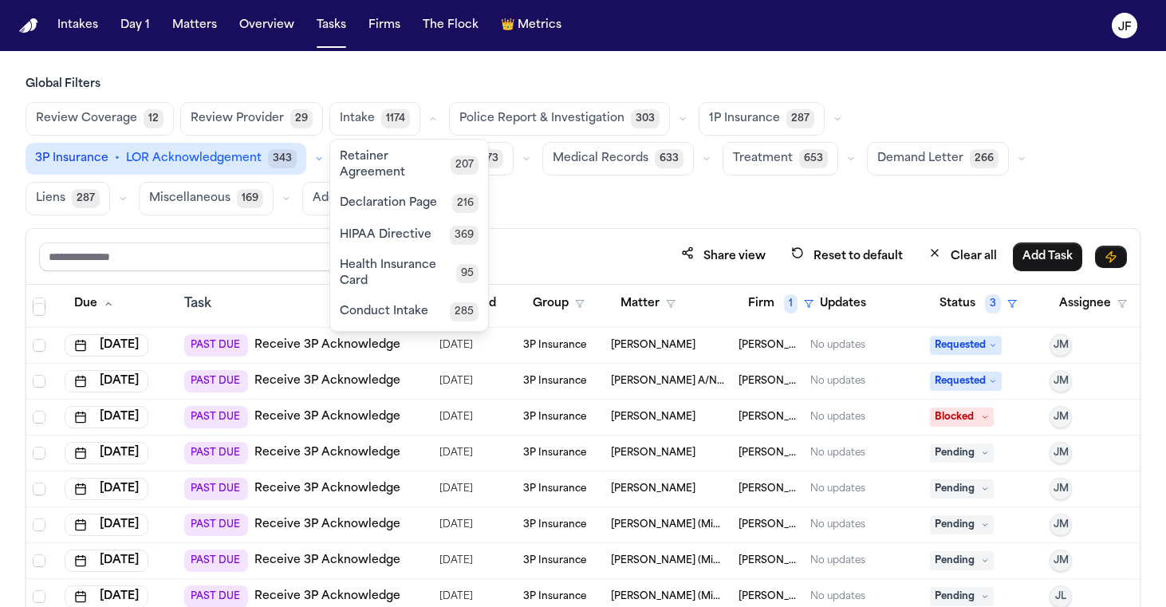
click at [861, 188] on div "Review Coverage 12 Review Provider 29 Intake 1174 Retainer Agreement 207 Declar…" at bounding box center [583, 158] width 1115 height 113
click at [428, 116] on icon "button" at bounding box center [433, 119] width 10 height 10
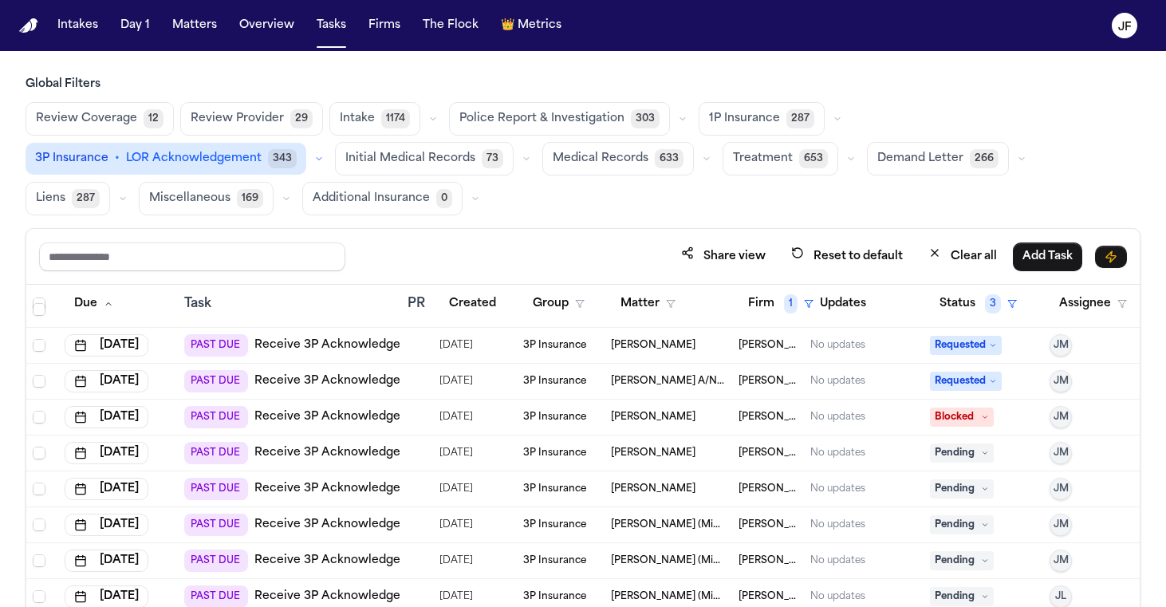
click at [525, 231] on div "Share view Reset to default Clear all Add Task" at bounding box center [582, 257] width 1113 height 56
click at [329, 149] on button "button" at bounding box center [318, 158] width 19 height 19
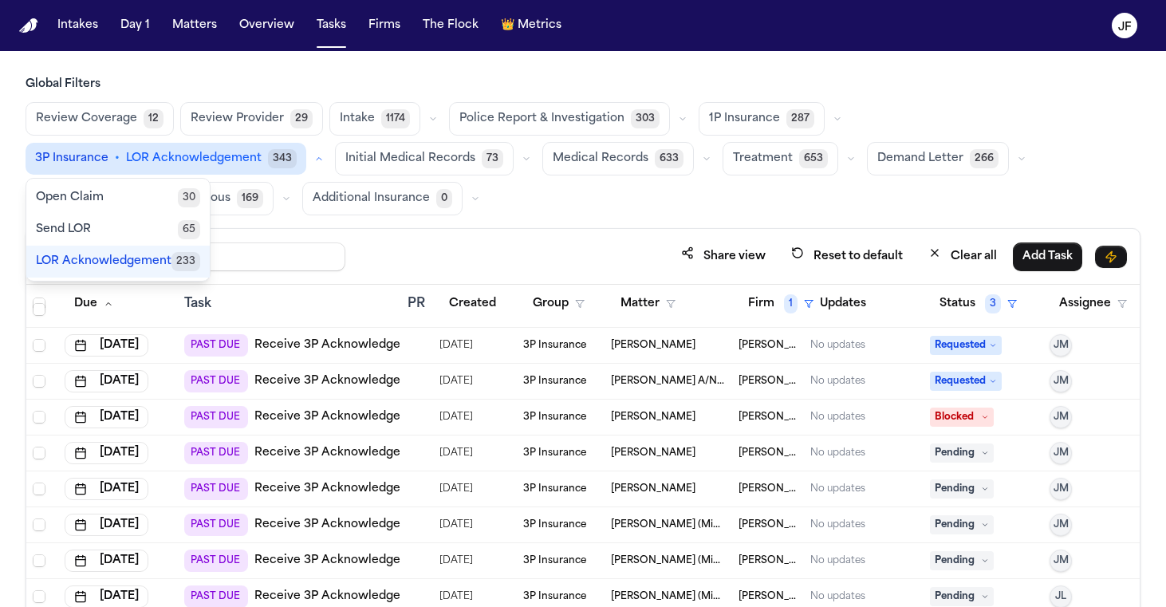
click at [324, 154] on icon "button" at bounding box center [319, 159] width 10 height 10
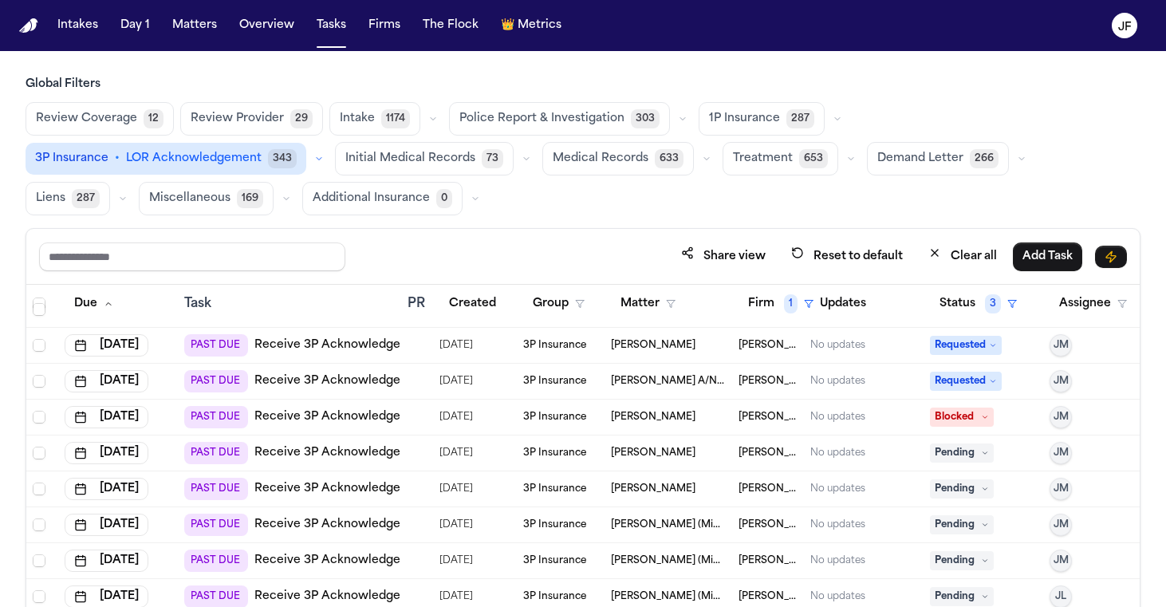
click at [833, 123] on icon "button" at bounding box center [838, 119] width 10 height 10
click at [672, 242] on div "Share view Reset to default Clear all Add Task" at bounding box center [583, 257] width 1088 height 30
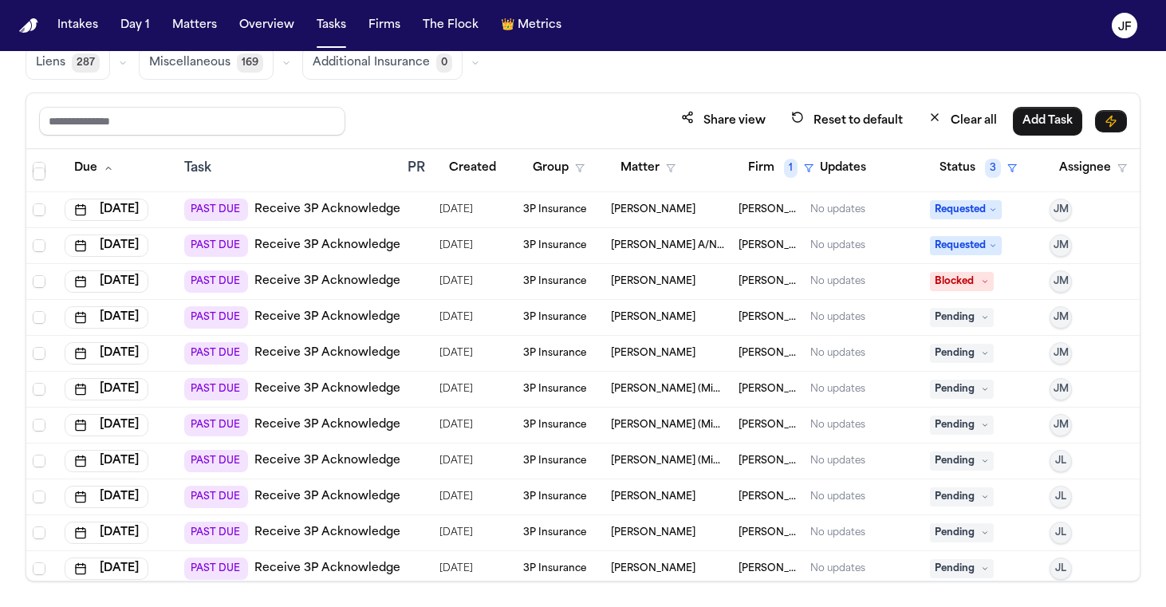
scroll to position [135, 0]
click at [958, 325] on span "Pending" at bounding box center [962, 318] width 64 height 19
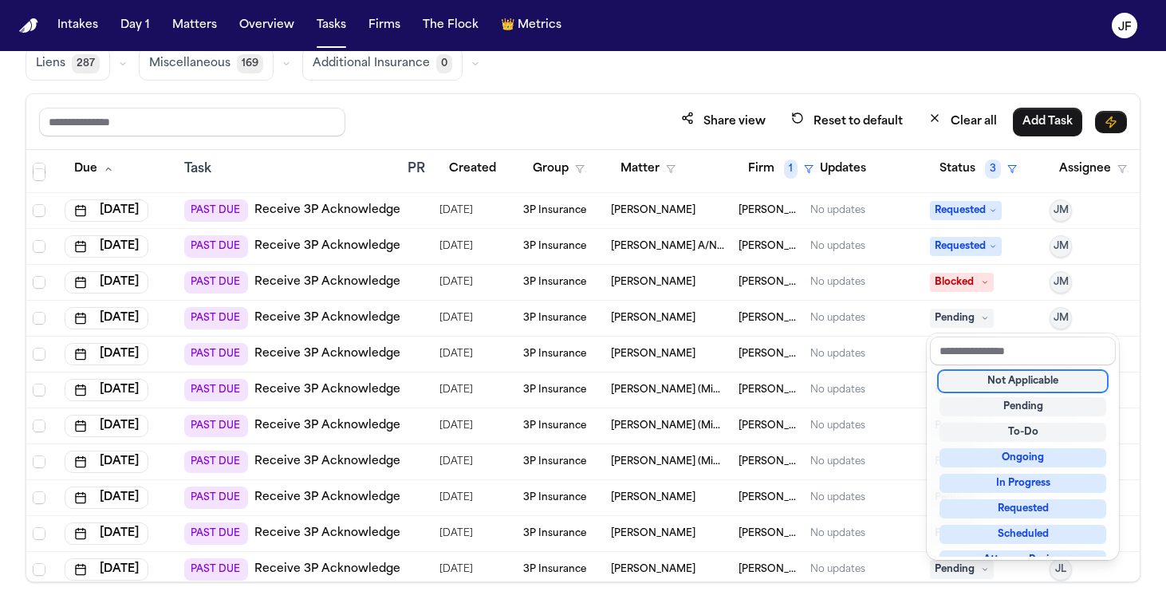
click at [873, 323] on table "Due Task PR Created Group Matter Firm 1 Updates Status 3 Assignee Jul 12, 2025 …" at bounding box center [590, 245] width 1129 height 901
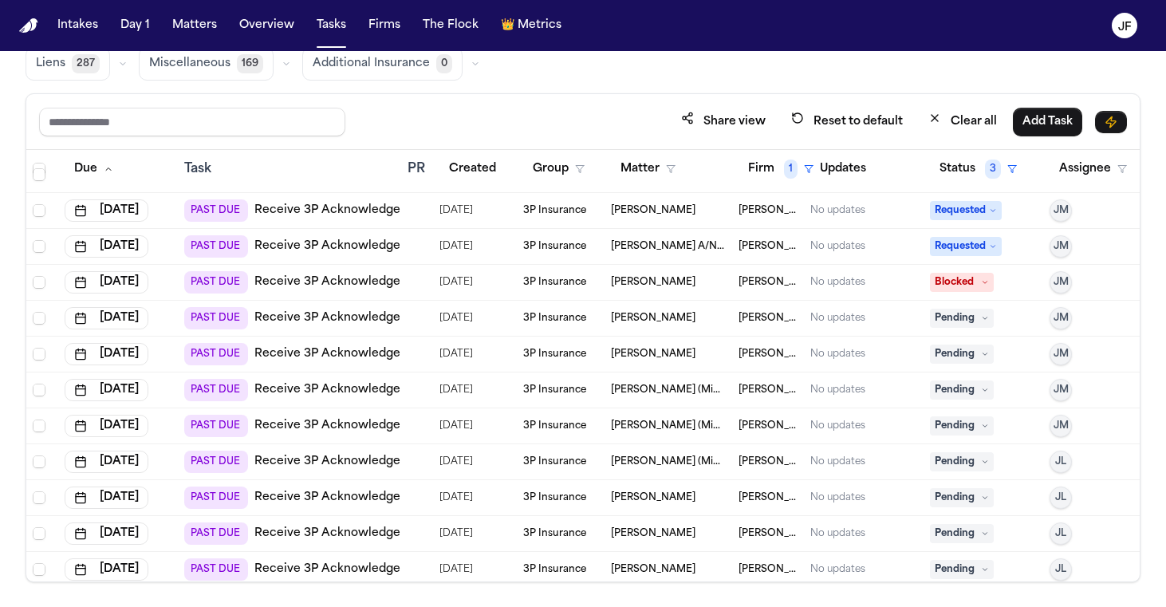
click at [894, 323] on div "No updates" at bounding box center [863, 318] width 107 height 13
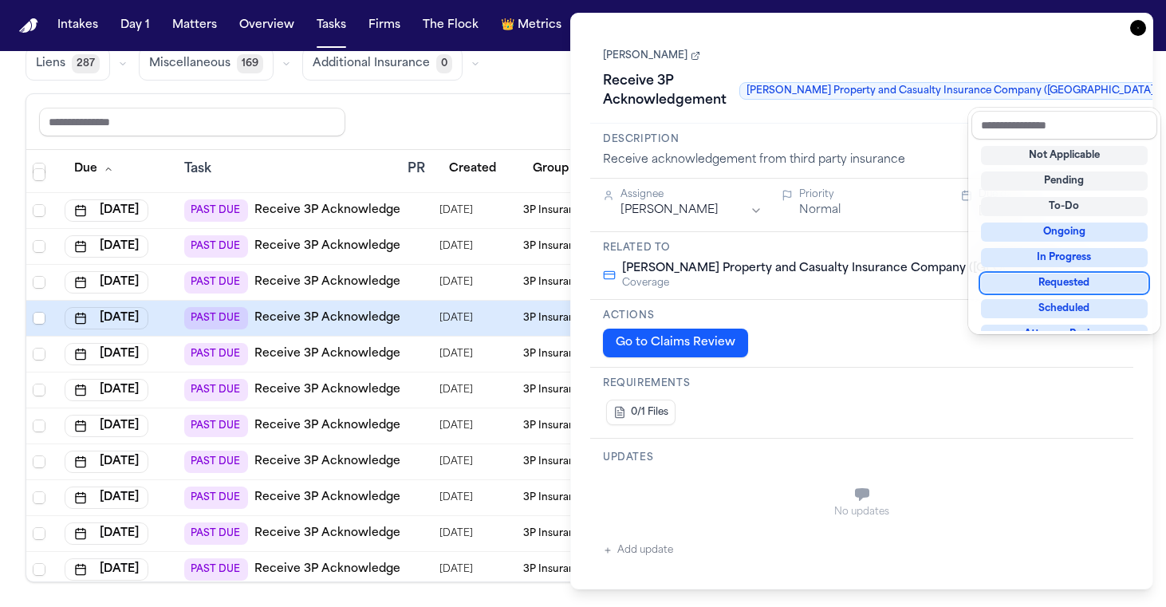
click at [1044, 285] on div "Requested" at bounding box center [1064, 283] width 167 height 19
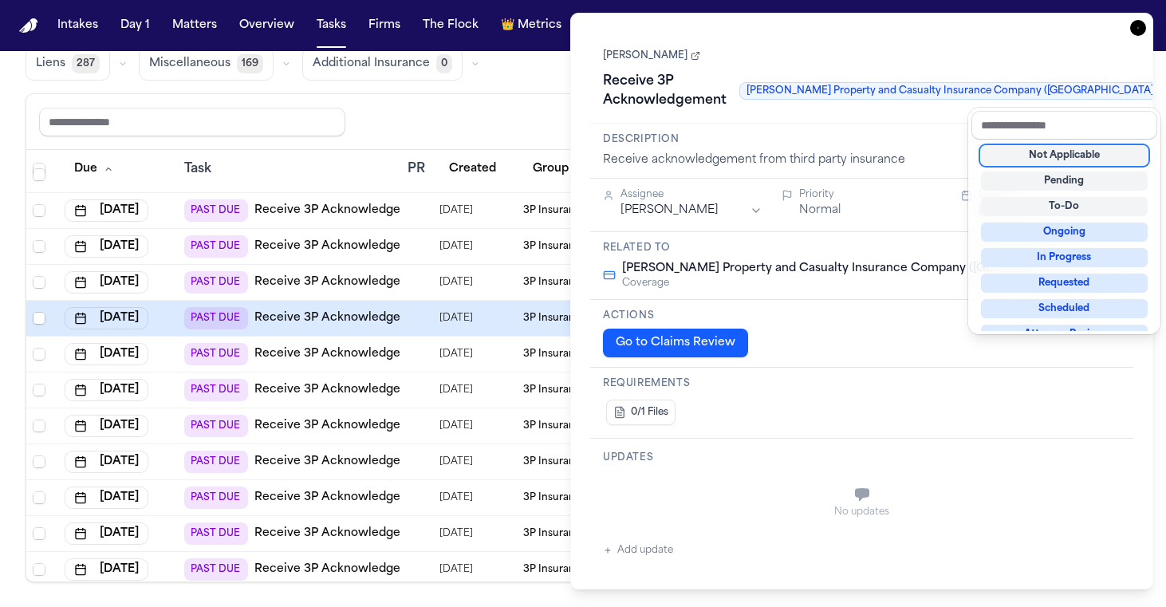
click at [1133, 36] on div "**********" at bounding box center [861, 301] width 583 height 577
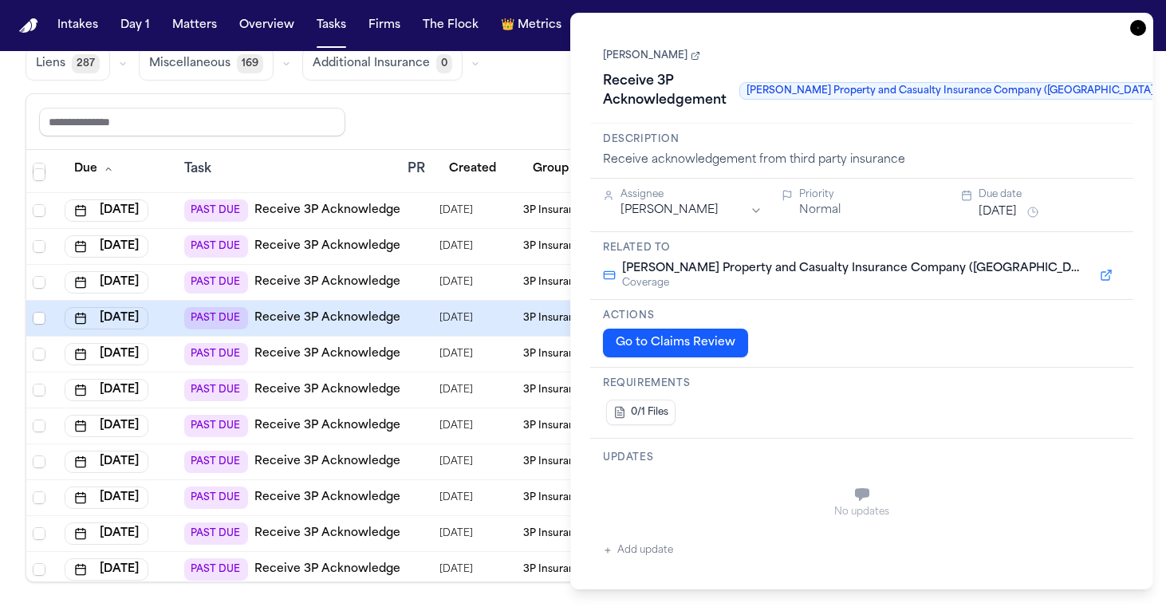
click at [1137, 34] on icon "button" at bounding box center [1138, 28] width 16 height 16
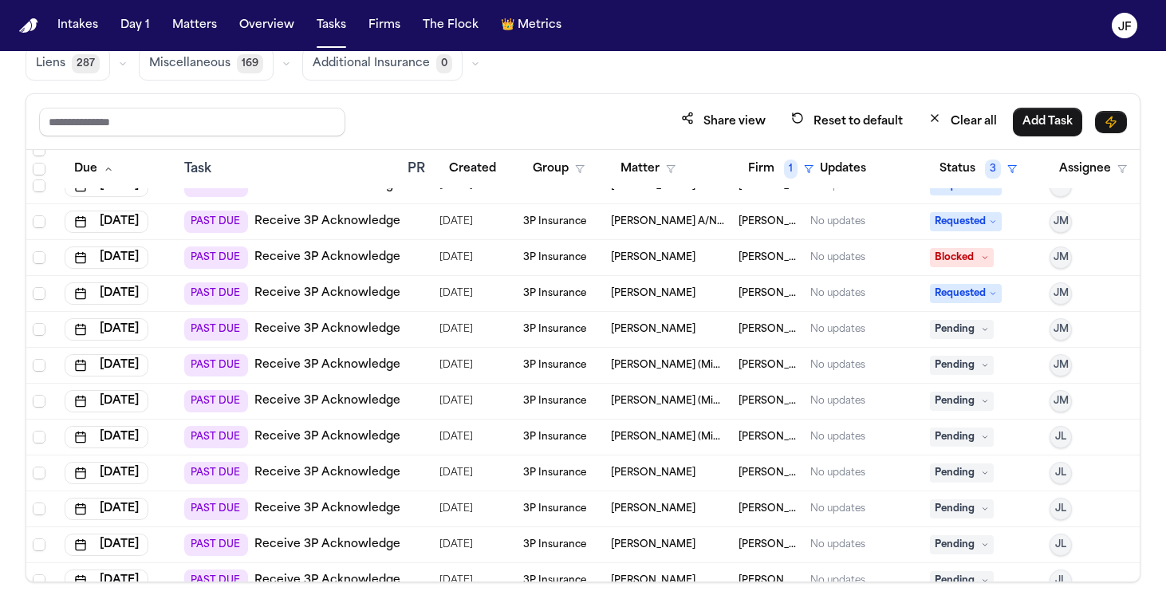
scroll to position [403, 0]
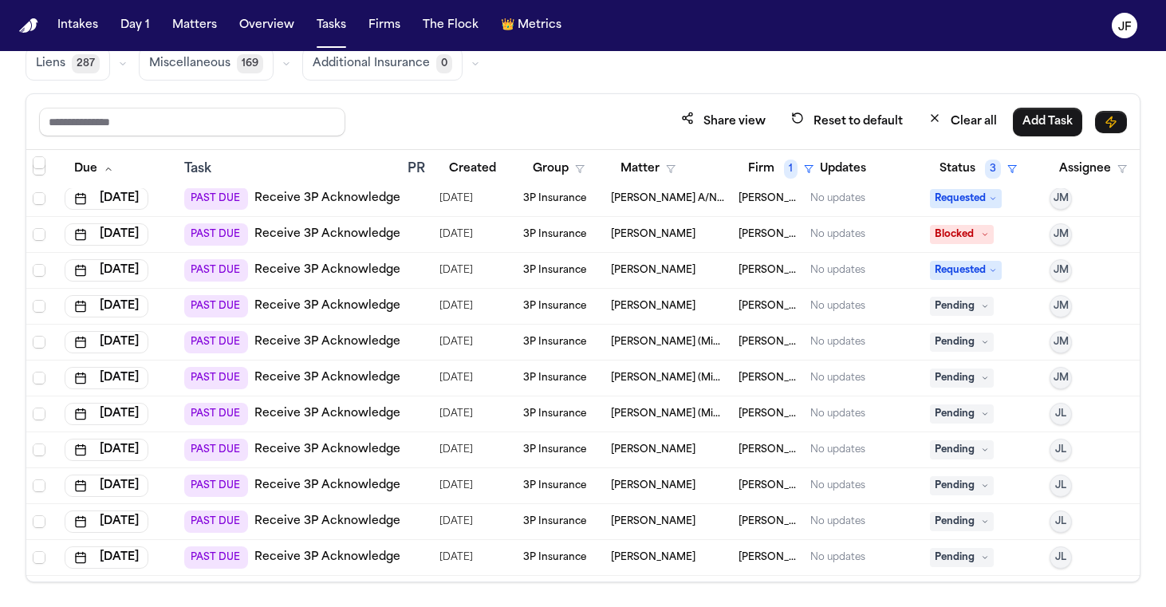
click at [353, 301] on link "Receive 3P Acknowledgement" at bounding box center [342, 306] width 176 height 16
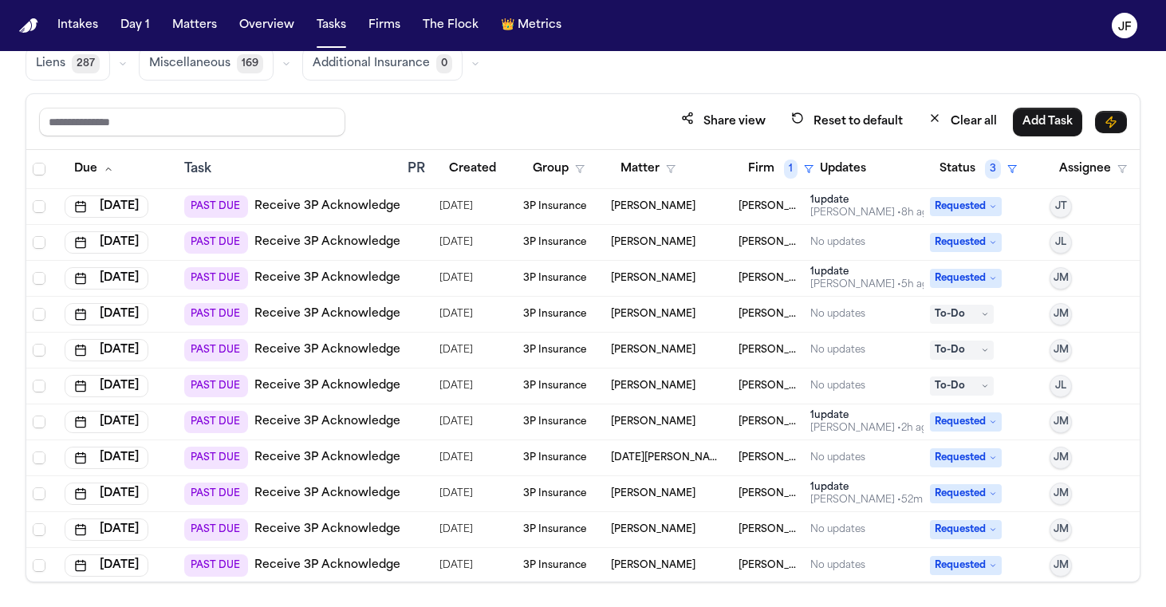
scroll to position [0, 0]
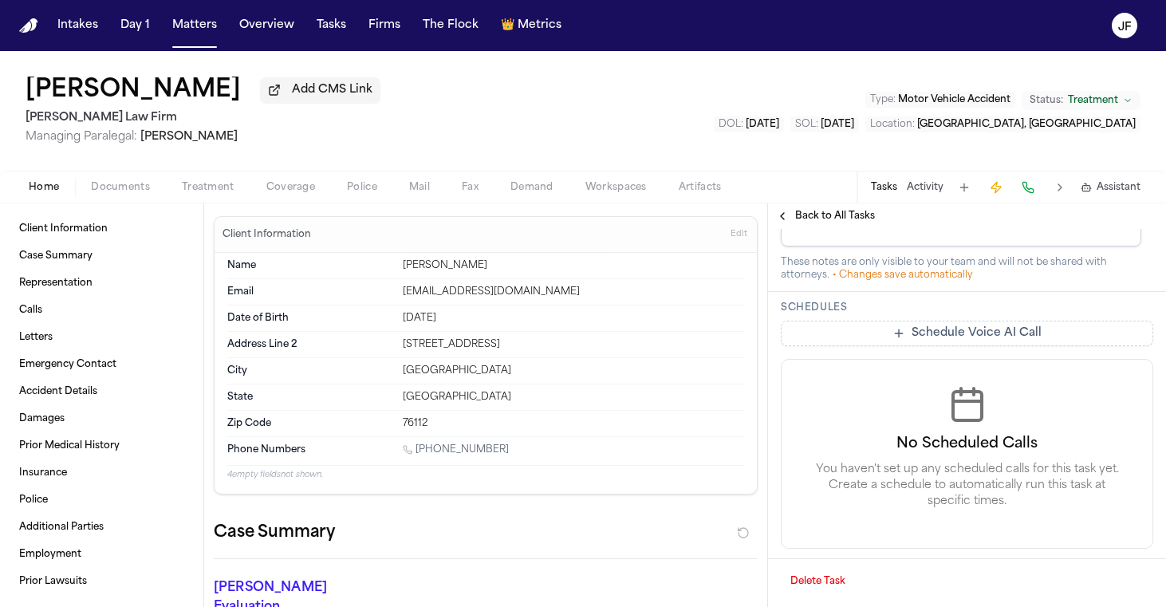
scroll to position [754, 0]
click at [104, 201] on div "Home Documents Treatment Coverage Police Mail Fax Demand Workspaces Artifacts T…" at bounding box center [583, 187] width 1166 height 32
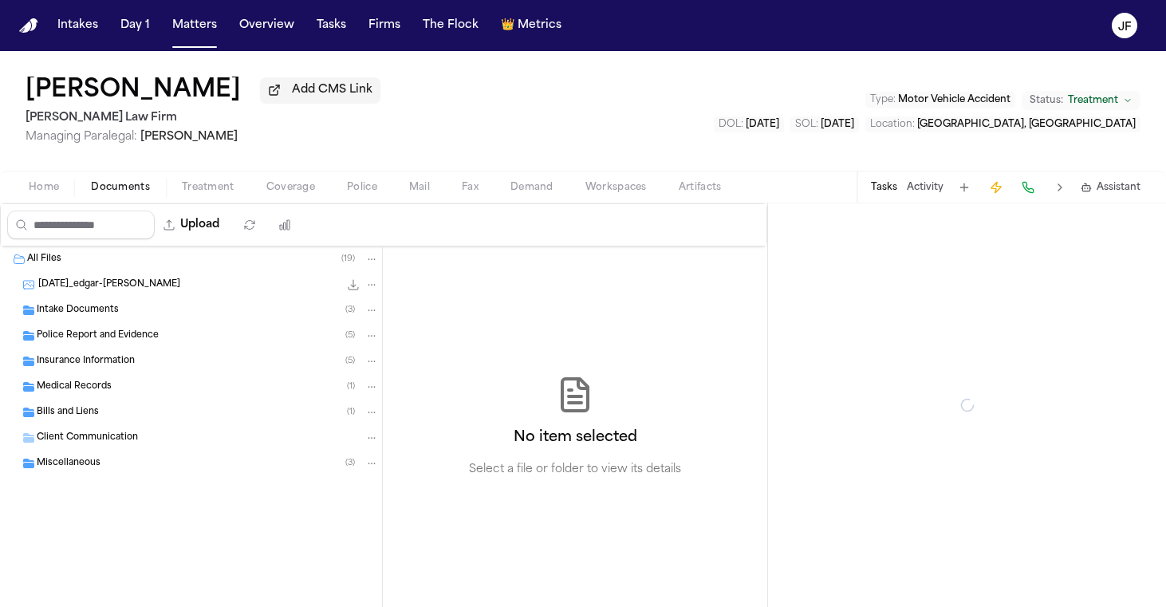
click at [117, 191] on span "Documents" at bounding box center [120, 187] width 59 height 13
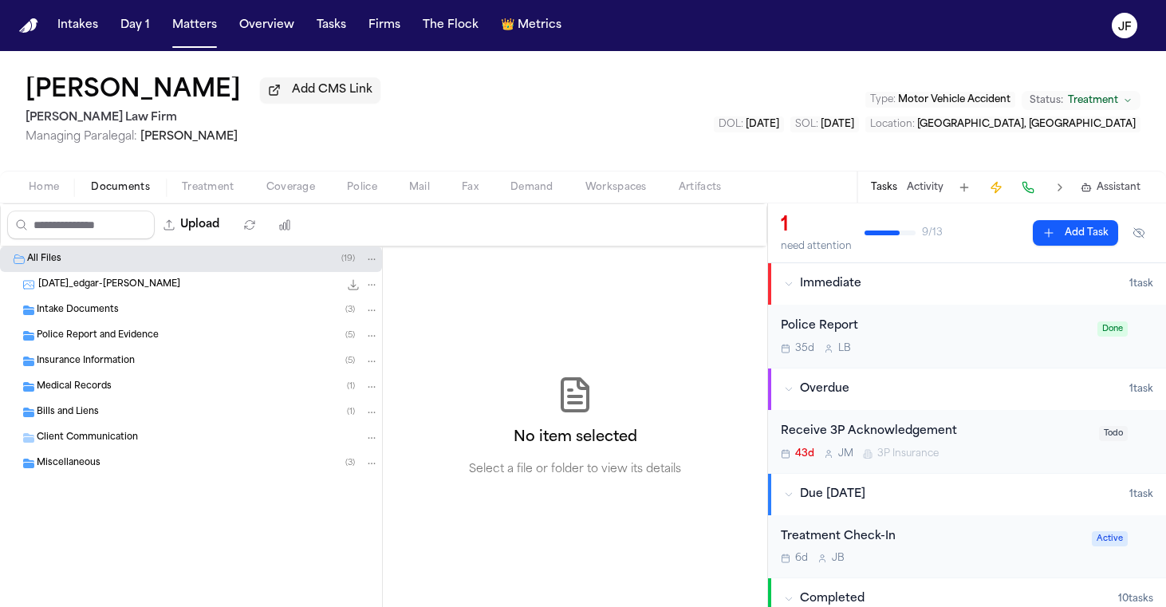
click at [105, 359] on span "Insurance Information" at bounding box center [86, 362] width 98 height 14
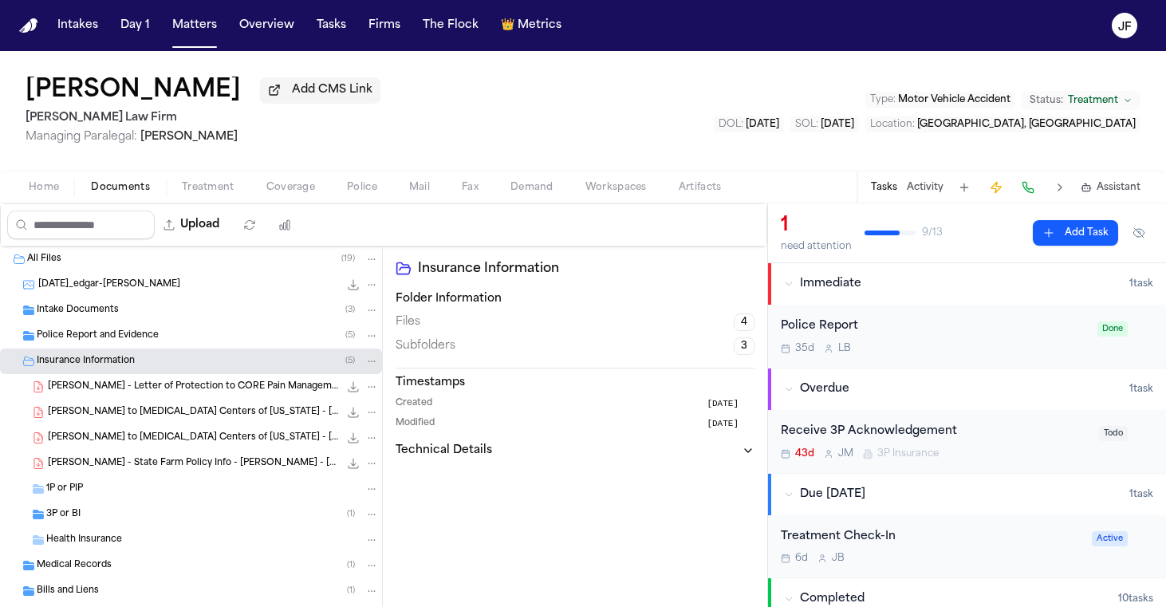
click at [114, 514] on div "3P or BI ( 1 )" at bounding box center [212, 514] width 333 height 14
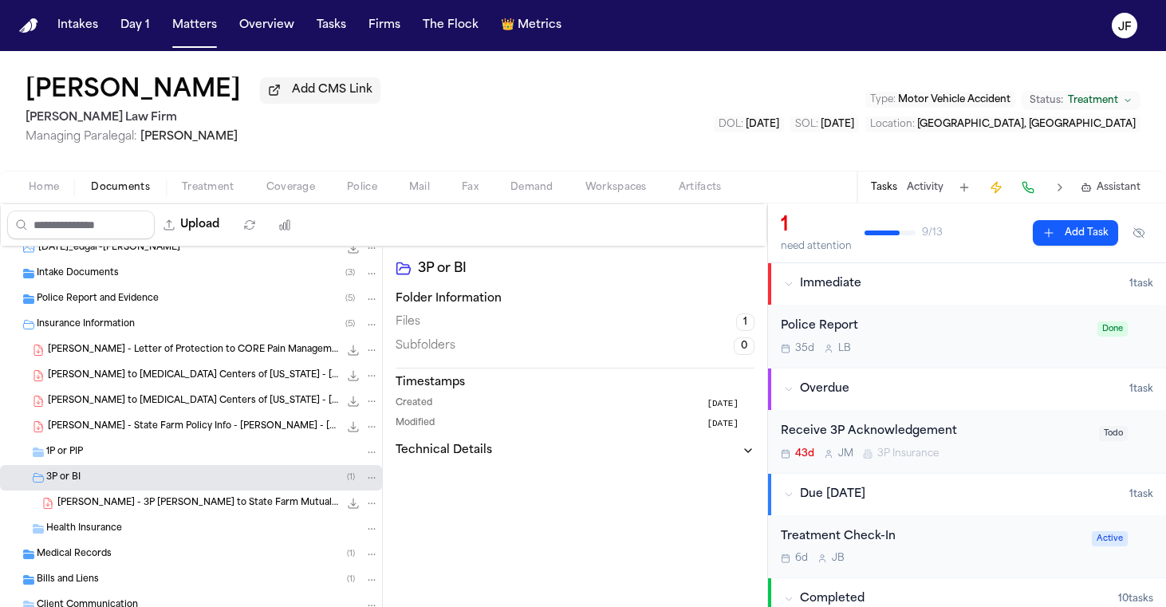
scroll to position [56, 0]
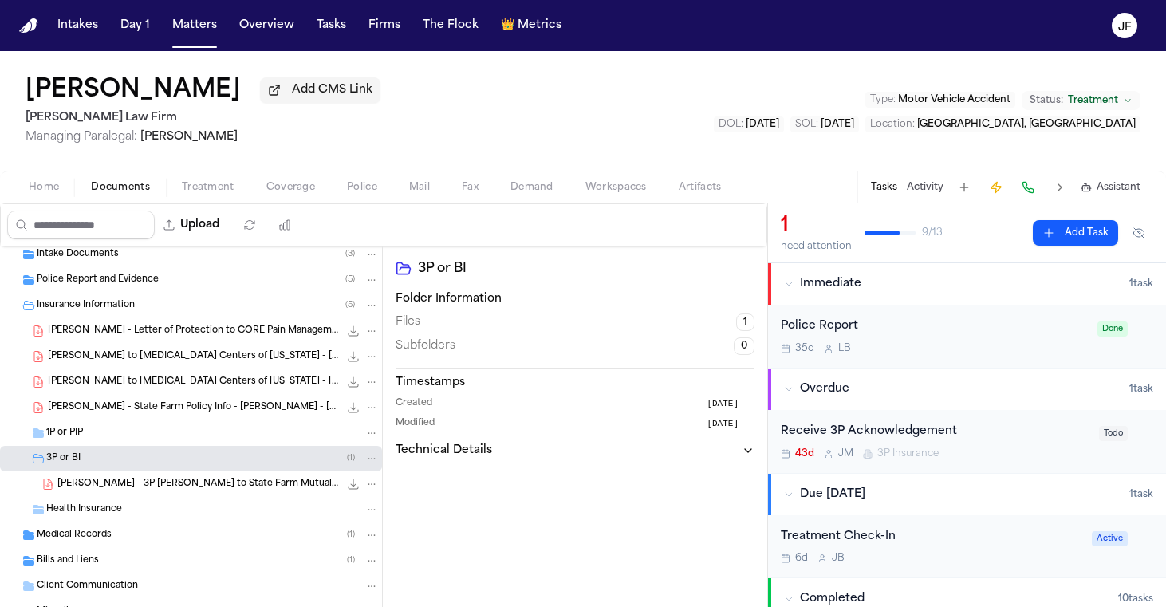
click at [147, 496] on div "[PERSON_NAME] - 3P [PERSON_NAME] to State Farm Mutual Automobile Insurance Comp…" at bounding box center [191, 484] width 382 height 26
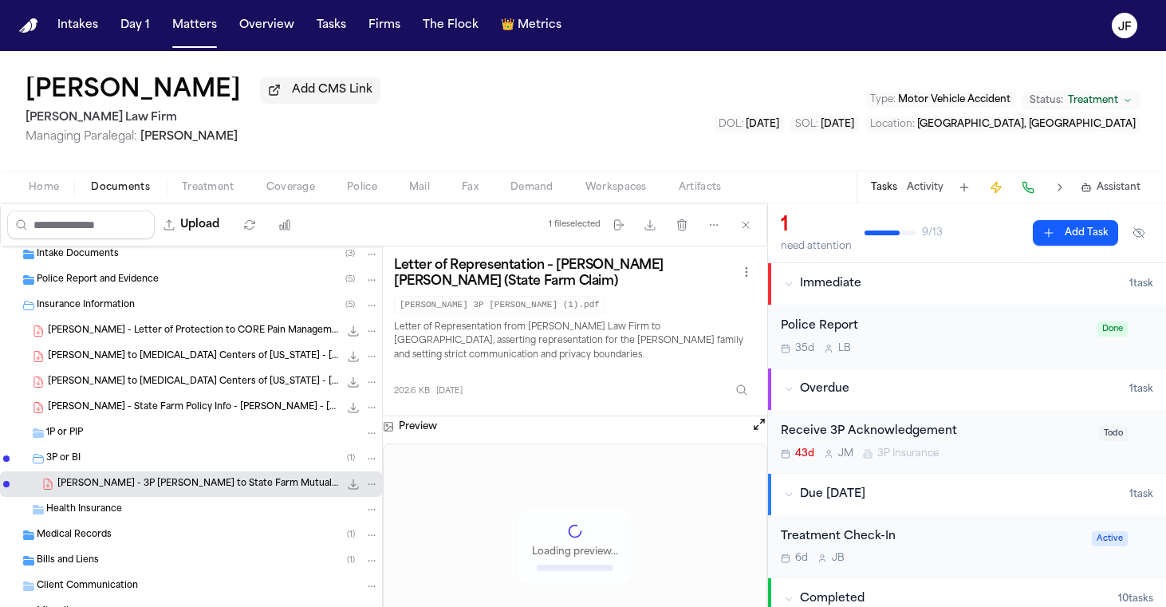
click at [347, 487] on icon "File: E. Lucio - 3P LOR to State Farm Mutual Automobile Insurance Company - 8.1…" at bounding box center [353, 484] width 13 height 13
click at [292, 98] on span "Add CMS Link" at bounding box center [332, 90] width 81 height 16
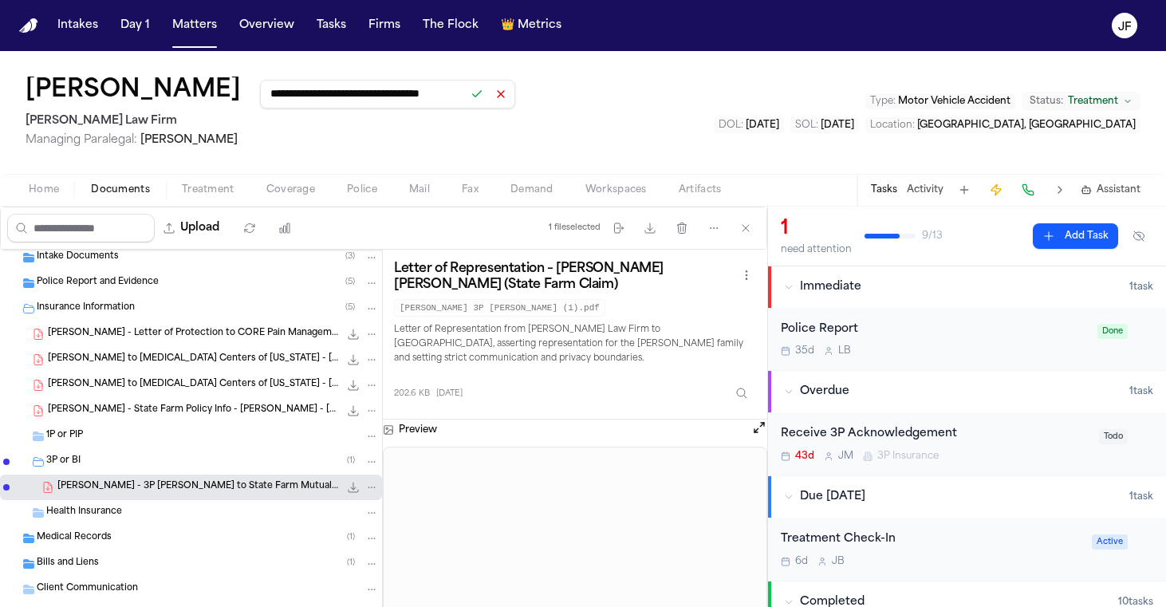
type input "**********"
click at [466, 92] on button at bounding box center [477, 94] width 22 height 22
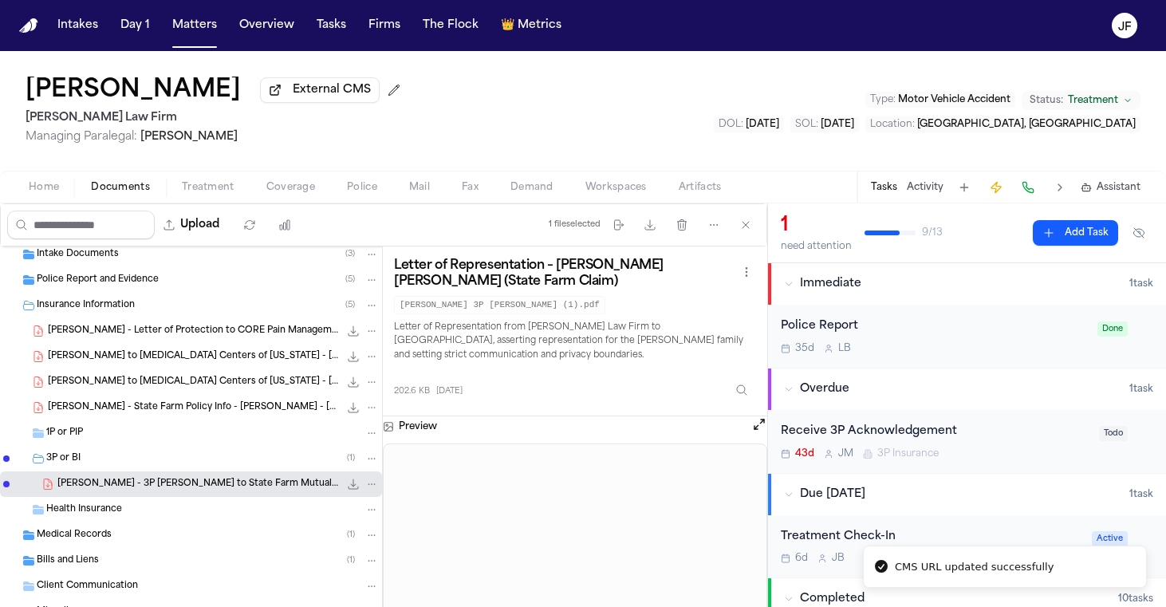
click at [1068, 0] on nav "Intakes Day 1 Matters Overview Tasks Firms The Flock 👑 Metrics JF" at bounding box center [583, 25] width 1166 height 51
click at [988, 1] on nav "Intakes Day 1 Matters Overview Tasks Firms The Flock 👑 Metrics JF" at bounding box center [583, 25] width 1166 height 51
click at [248, 411] on span "[PERSON_NAME] - State Farm Policy Info - [PERSON_NAME] - [DATE]" at bounding box center [193, 408] width 291 height 14
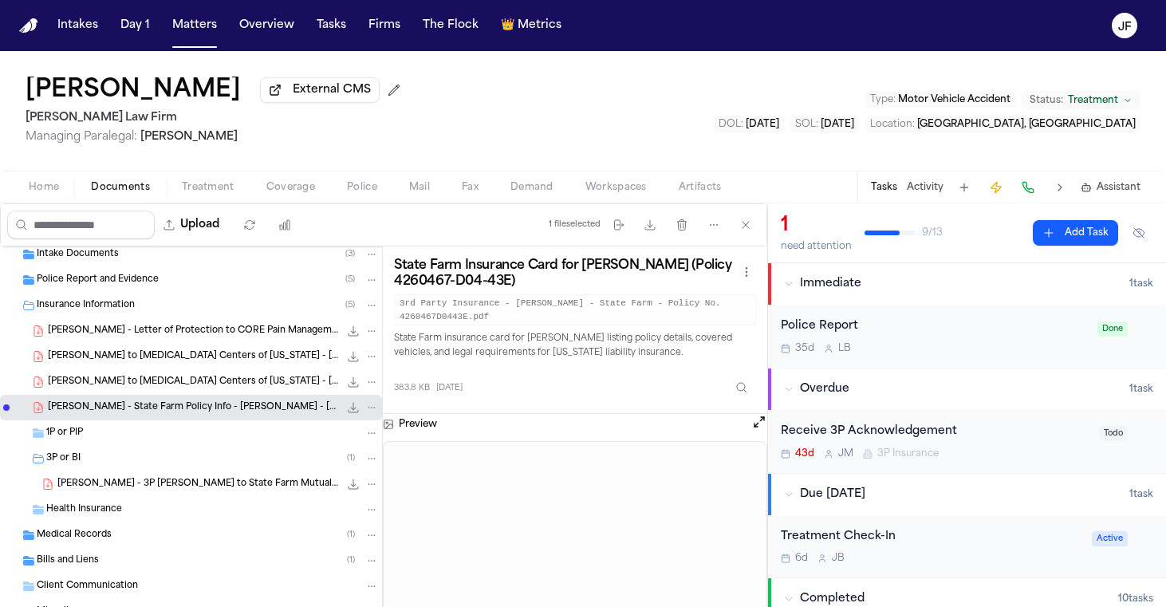
click at [898, 437] on div "Receive 3P Acknowledgement" at bounding box center [935, 432] width 309 height 18
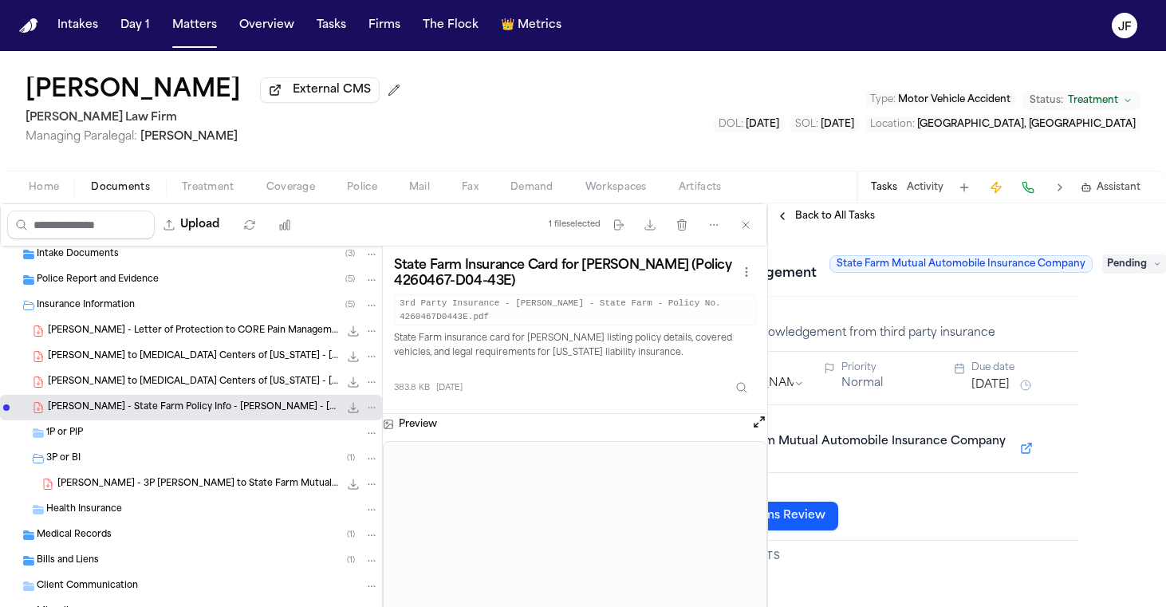
click at [1111, 261] on span "Pending" at bounding box center [1134, 263] width 64 height 19
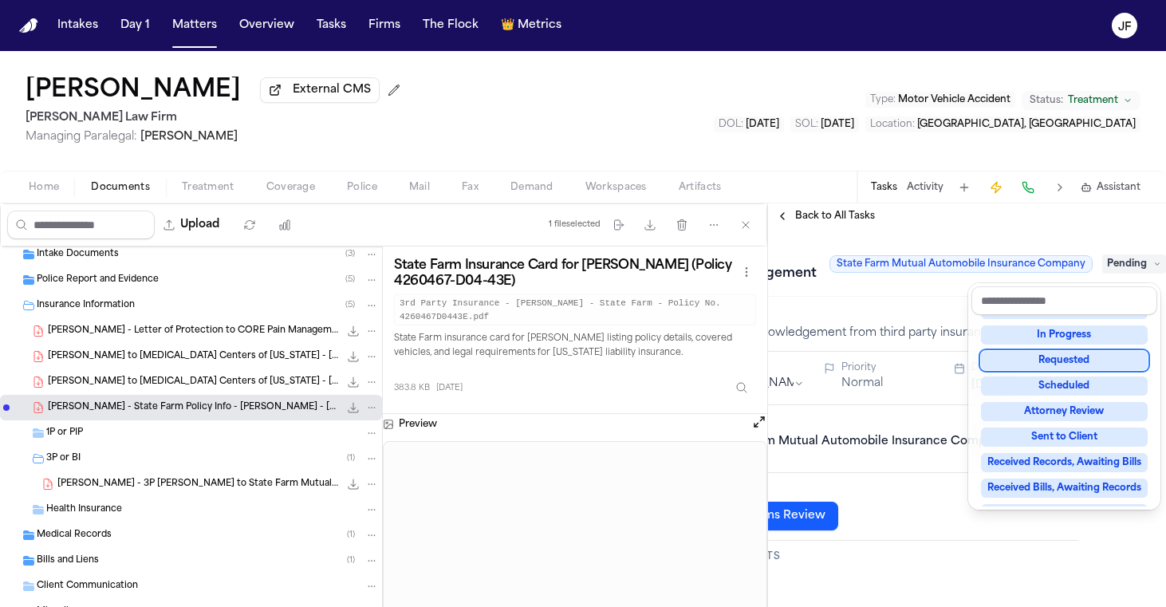
click at [1048, 361] on div "Requested" at bounding box center [1064, 360] width 167 height 19
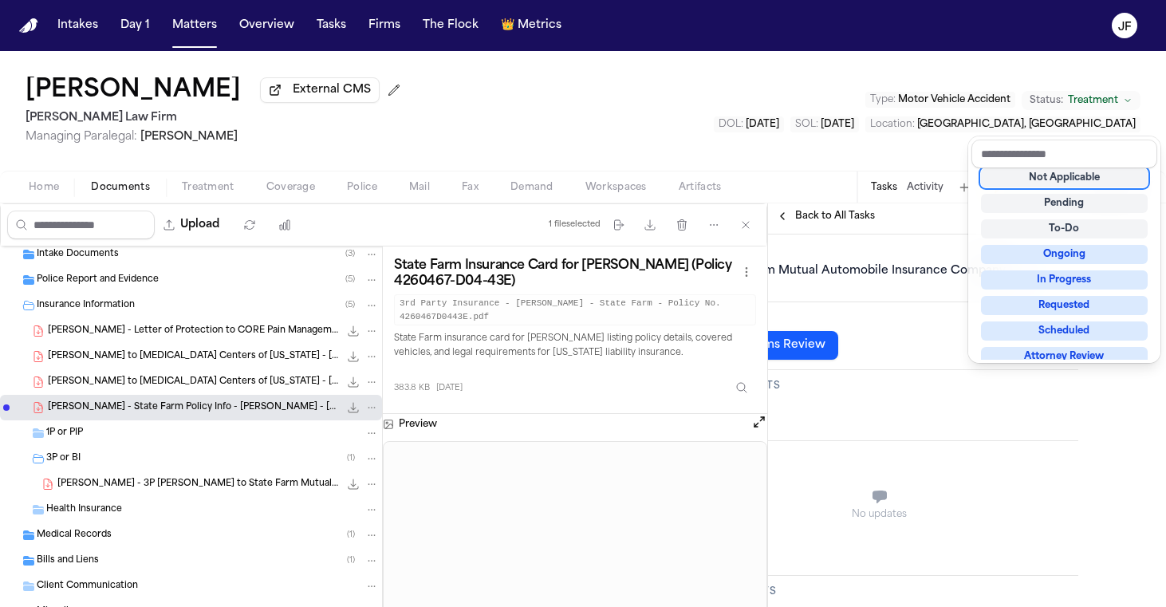
scroll to position [171, 97]
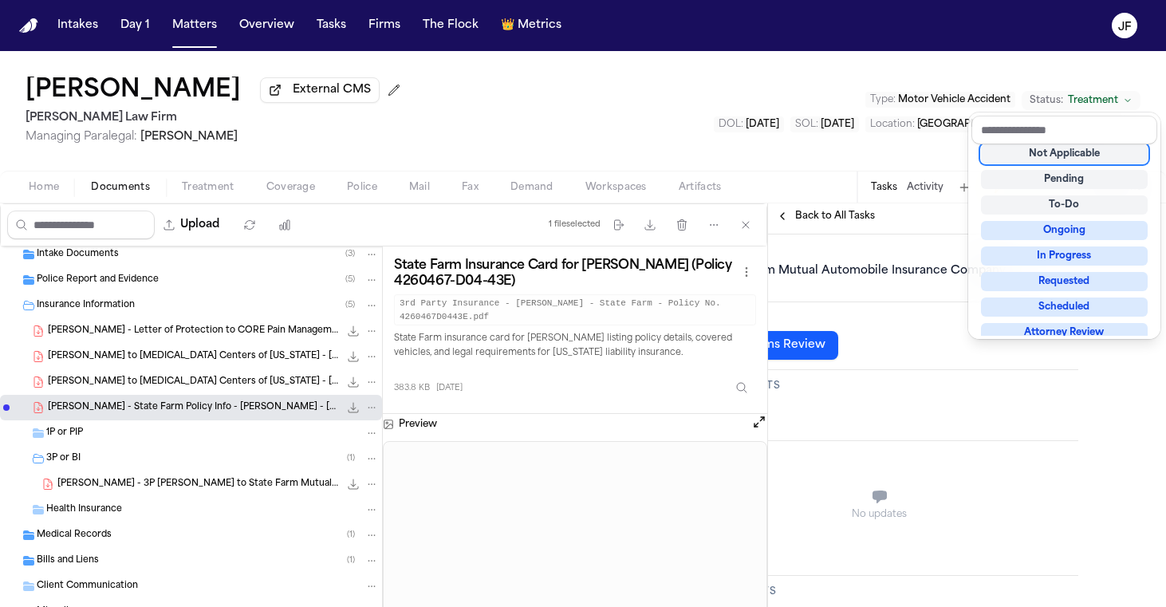
click at [944, 424] on div "**********" at bounding box center [879, 618] width 398 height 1121
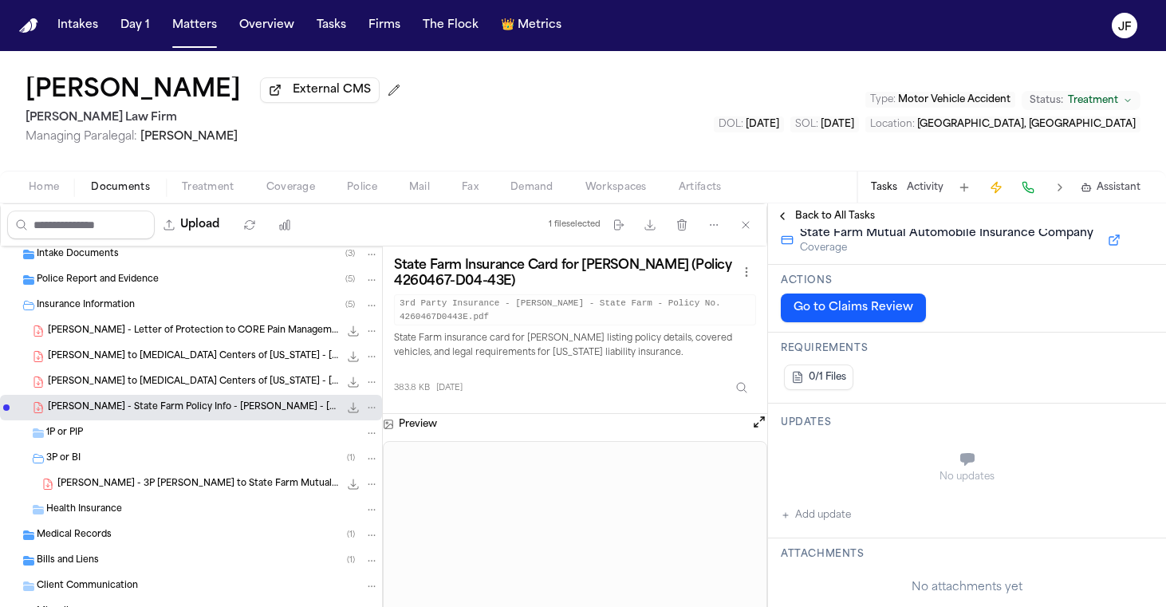
scroll to position [263, 0]
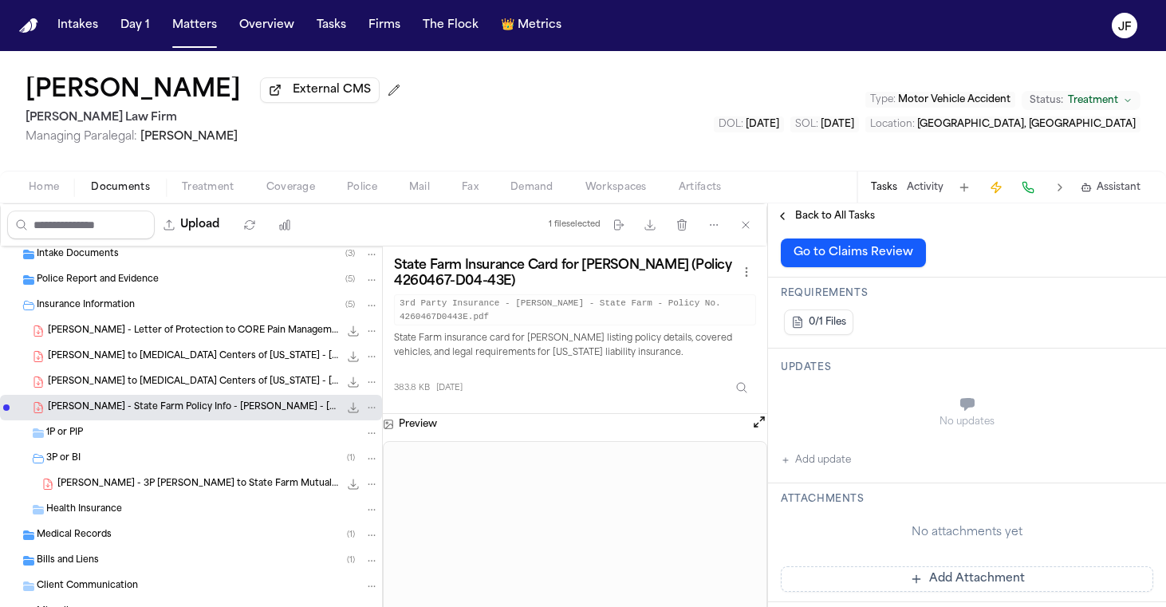
click at [830, 468] on button "Add update" at bounding box center [816, 460] width 70 height 19
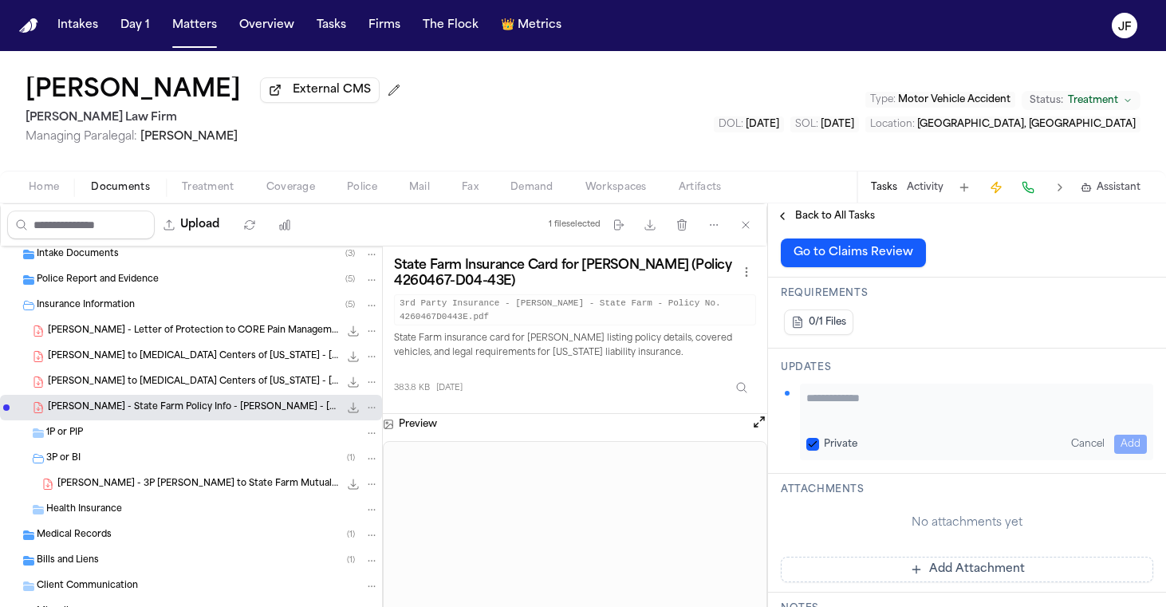
click at [848, 417] on textarea "Add your update" at bounding box center [976, 406] width 341 height 32
type textarea "*"
type textarea "**********"
click at [1115, 445] on button "Add" at bounding box center [1130, 444] width 33 height 19
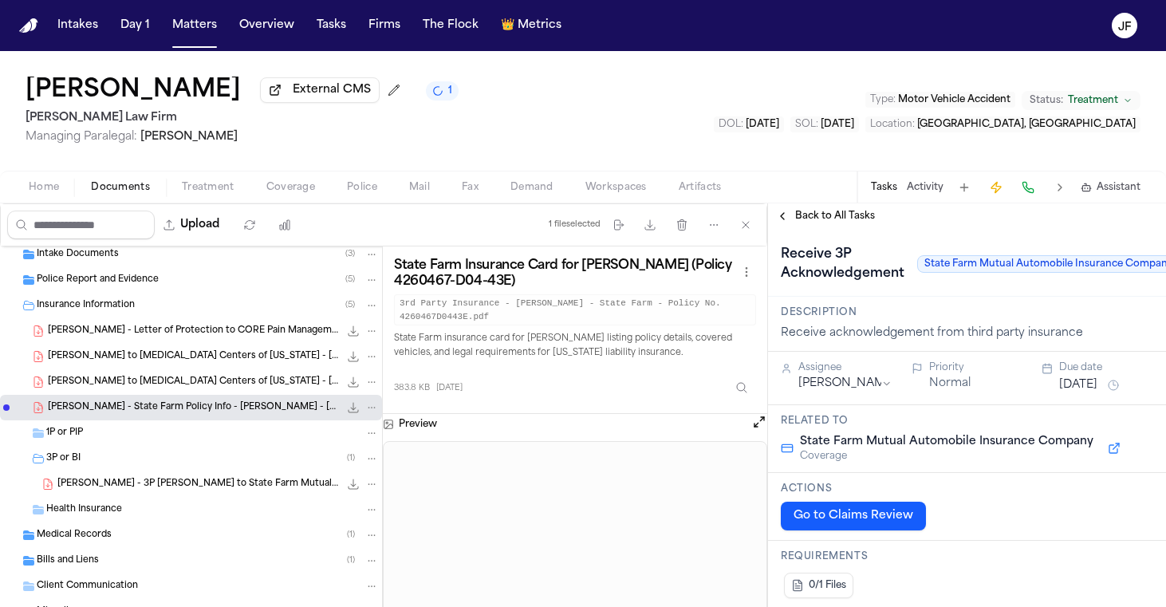
scroll to position [0, 0]
click at [843, 232] on div "Receive 3P Acknowledgement State Farm Mutual Automobile Insurance Company Reque…" at bounding box center [967, 263] width 398 height 68
click at [847, 223] on span "Back to All Tasks" at bounding box center [835, 216] width 80 height 13
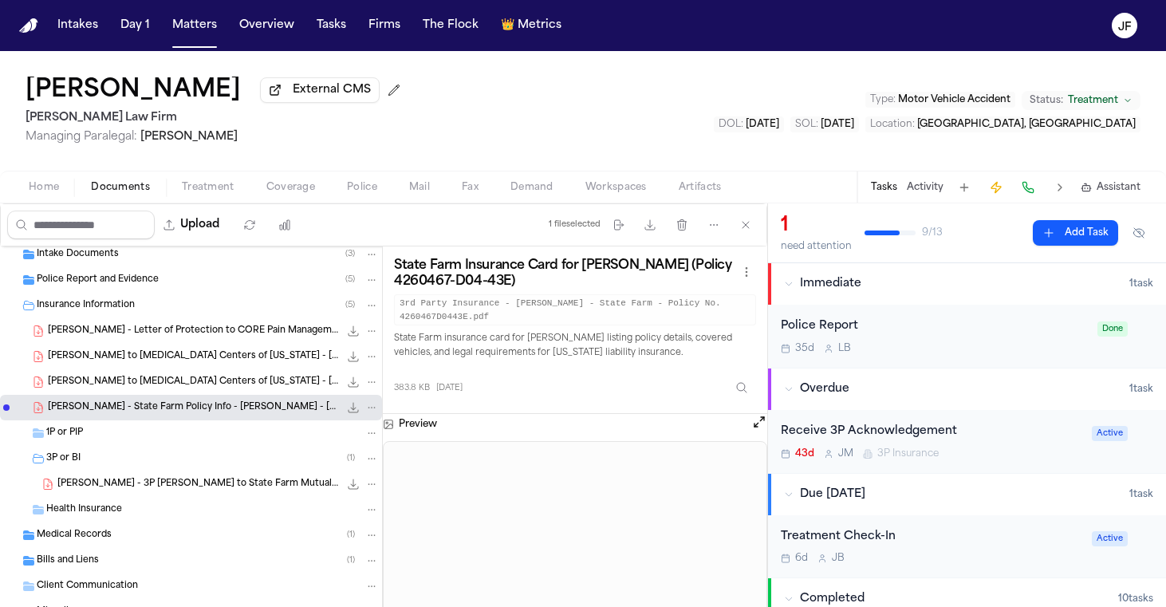
click at [219, 492] on div "[PERSON_NAME] - 3P [PERSON_NAME] to State Farm Mutual Automobile Insurance Comp…" at bounding box center [217, 484] width 321 height 16
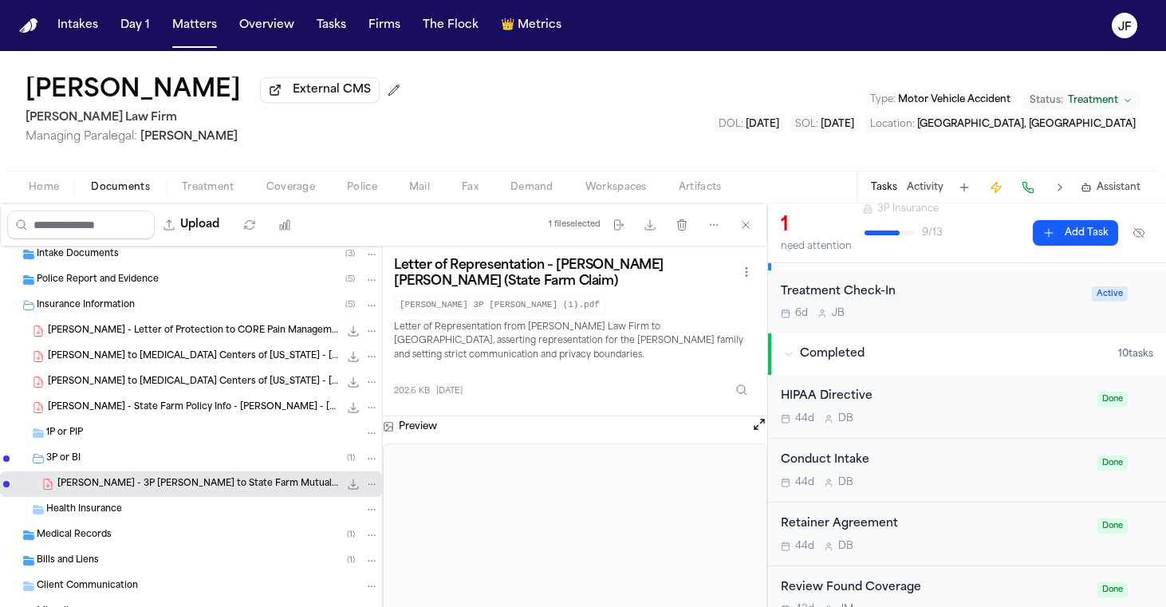
scroll to position [248, 0]
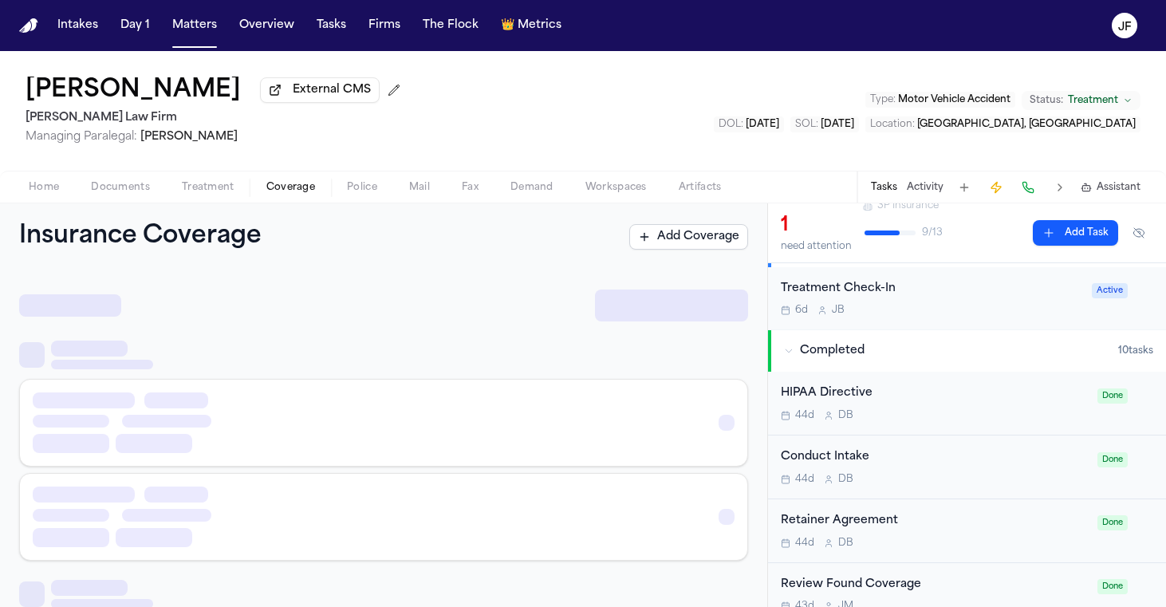
click at [298, 194] on span "Coverage" at bounding box center [290, 187] width 49 height 13
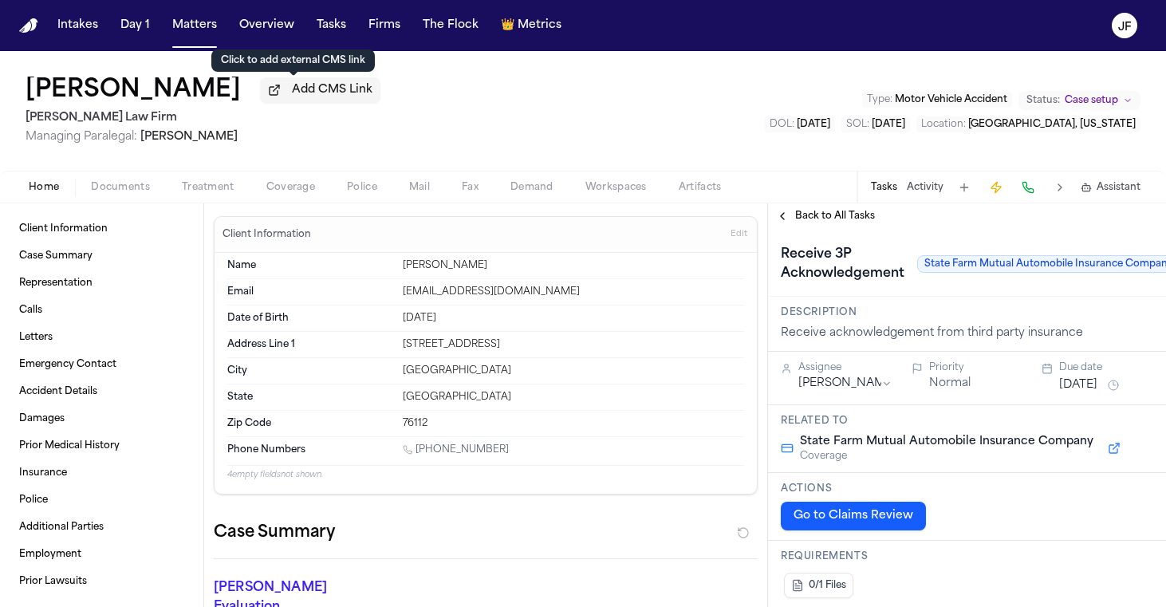
click at [323, 95] on span "Add CMS Link" at bounding box center [332, 90] width 81 height 16
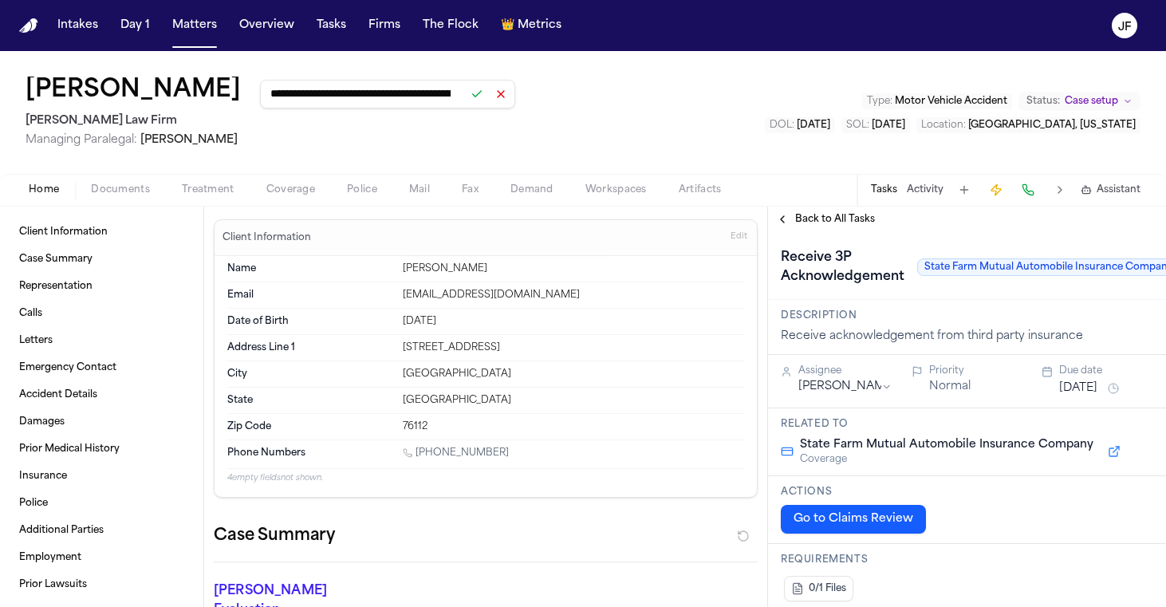
type input "**********"
click at [466, 97] on button at bounding box center [477, 94] width 22 height 22
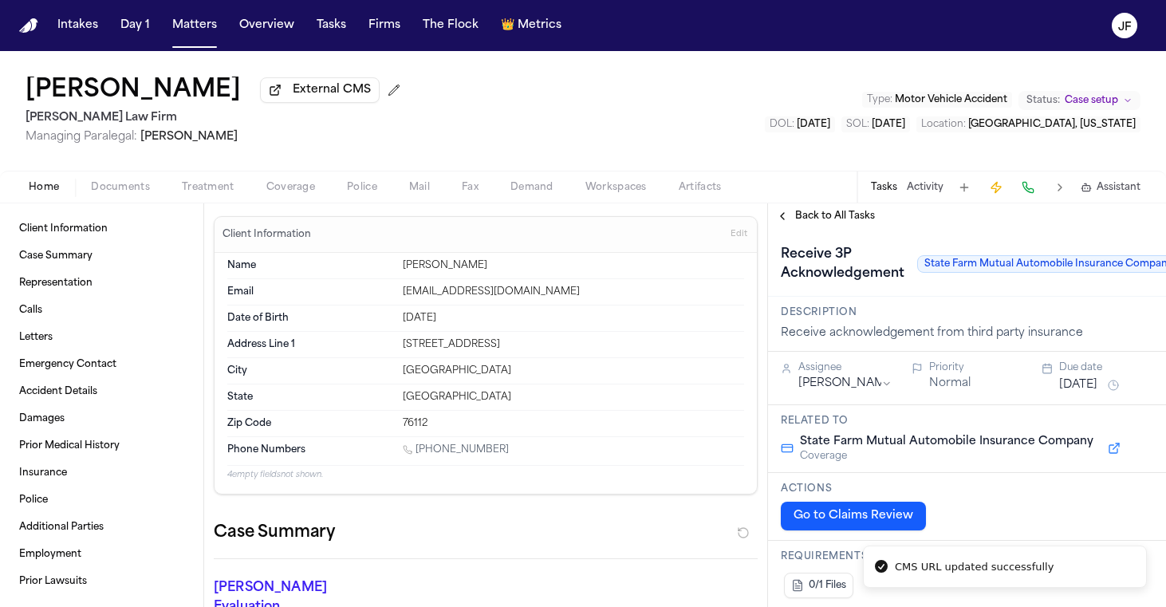
click at [103, 191] on span "Documents" at bounding box center [120, 187] width 59 height 13
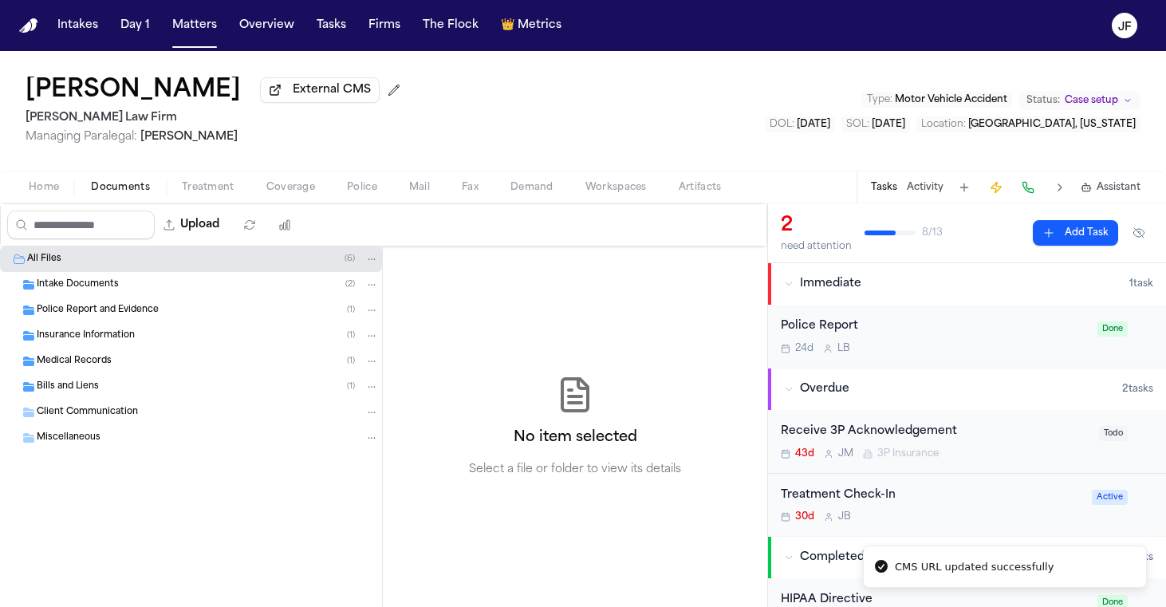
click at [130, 349] on div "Insurance Information ( 1 )" at bounding box center [191, 336] width 382 height 26
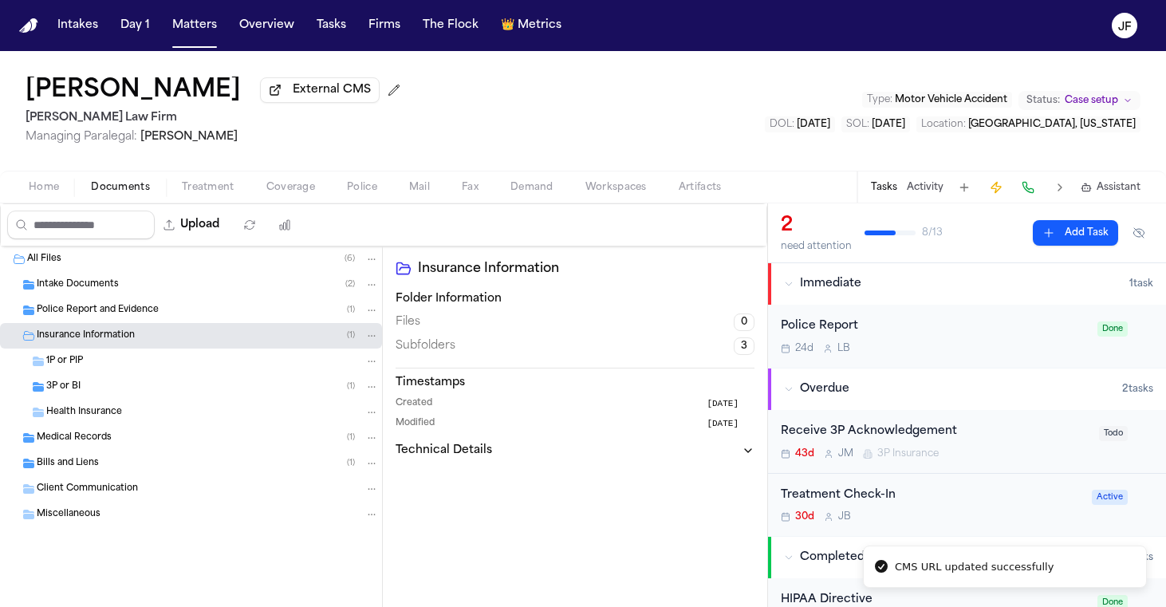
click at [130, 394] on div "3P or BI ( 1 )" at bounding box center [212, 387] width 333 height 14
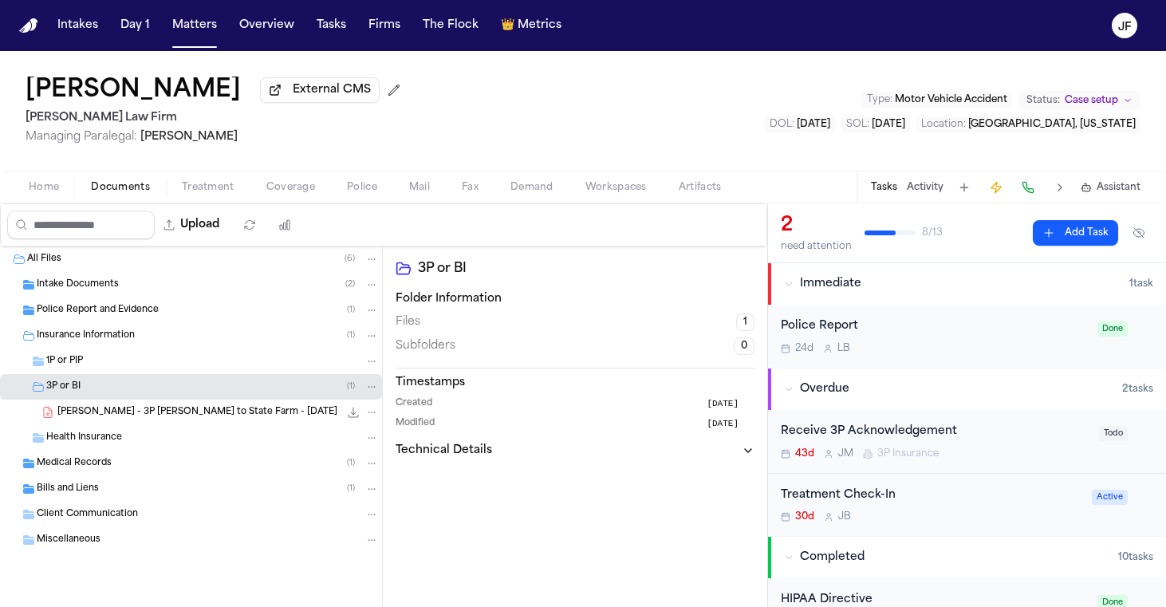
click at [156, 414] on span "[PERSON_NAME] - 3P [PERSON_NAME] to State Farm - [DATE]" at bounding box center [197, 413] width 280 height 14
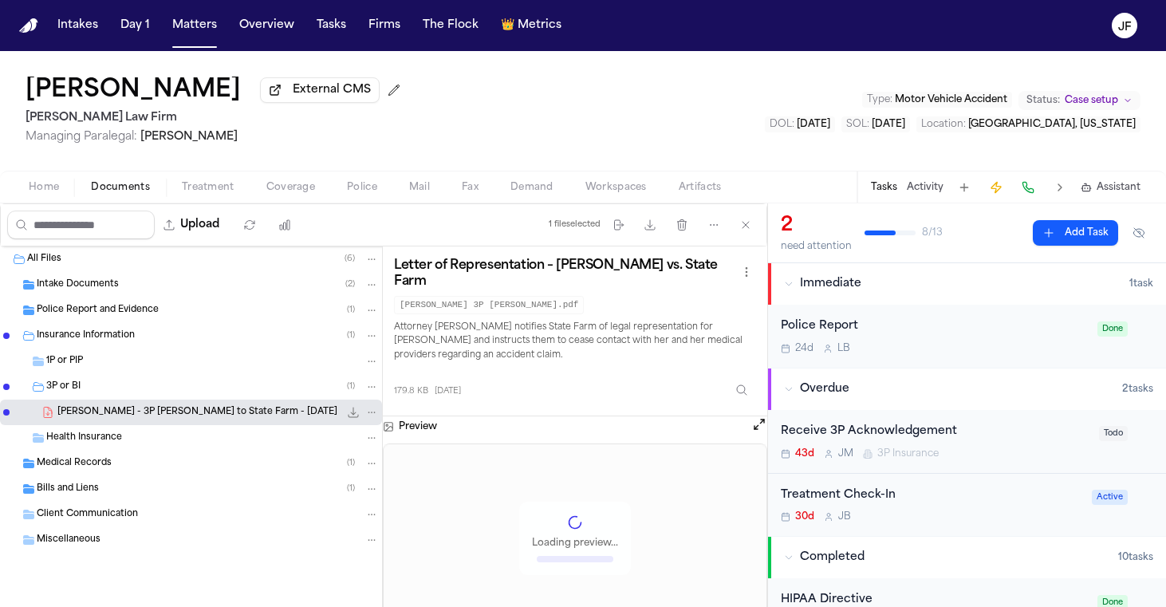
click at [357, 414] on icon "File: L. Cardenas - 3P LOR to State Farm - 8.14.25" at bounding box center [353, 412] width 13 height 13
click at [912, 444] on div "Receive 3P Acknowledgement 43d [PERSON_NAME] 3P Insurance" at bounding box center [935, 441] width 309 height 37
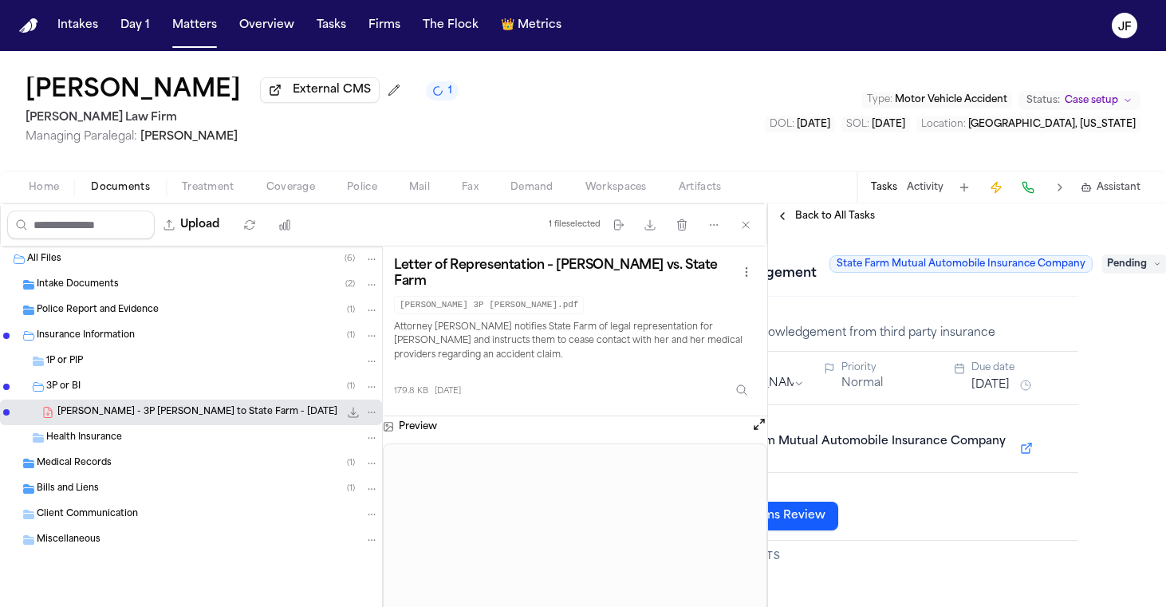
scroll to position [0, 97]
click at [1123, 267] on span "Pending" at bounding box center [1134, 263] width 64 height 19
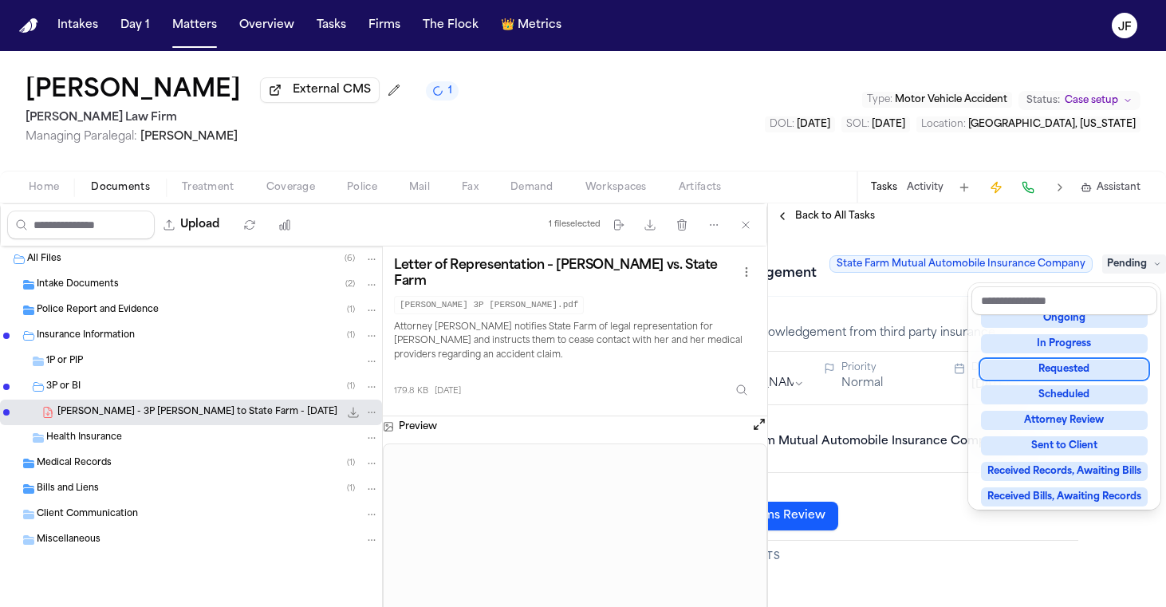
click at [1051, 368] on div "Requested" at bounding box center [1064, 369] width 167 height 19
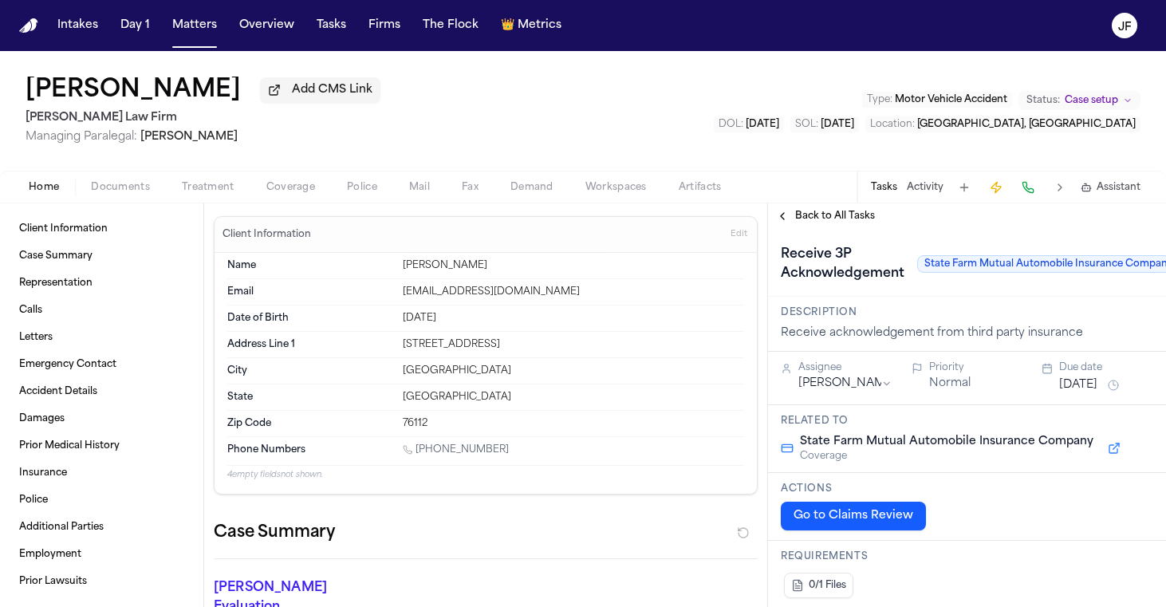
click at [123, 189] on span "Documents" at bounding box center [120, 187] width 59 height 13
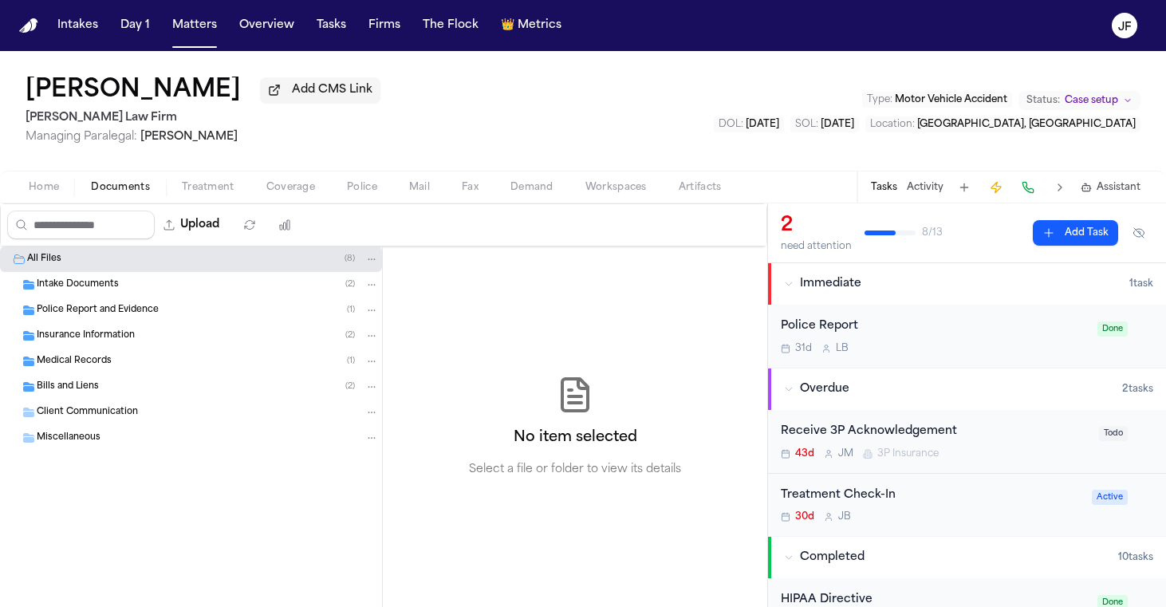
click at [198, 337] on div "Insurance Information ( 2 )" at bounding box center [208, 336] width 342 height 14
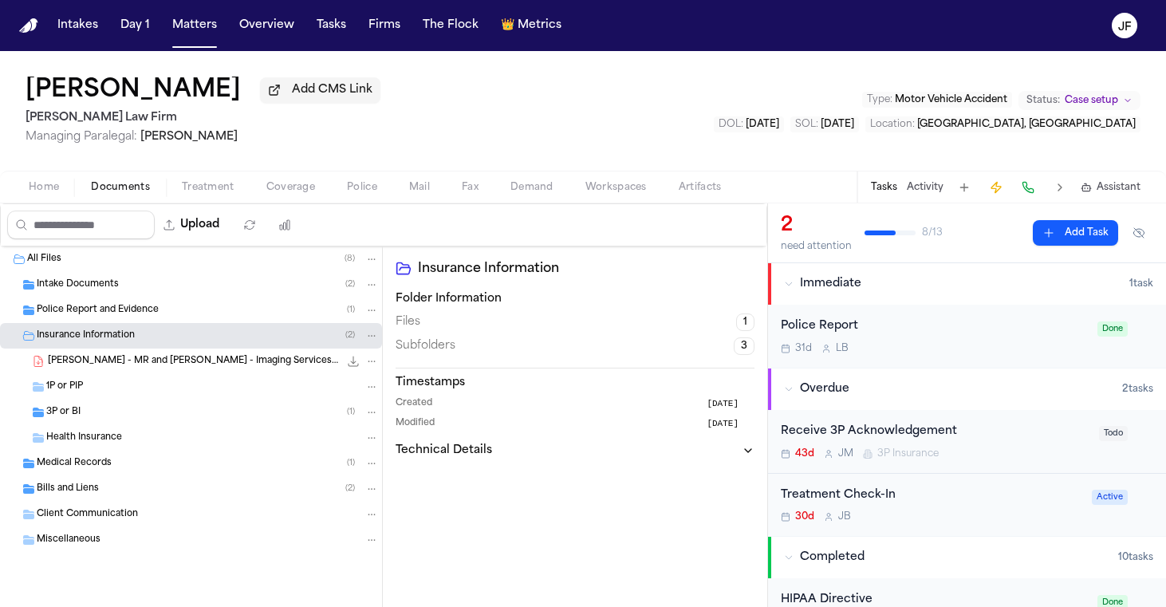
click at [207, 423] on div "3P or BI ( 1 )" at bounding box center [191, 413] width 382 height 26
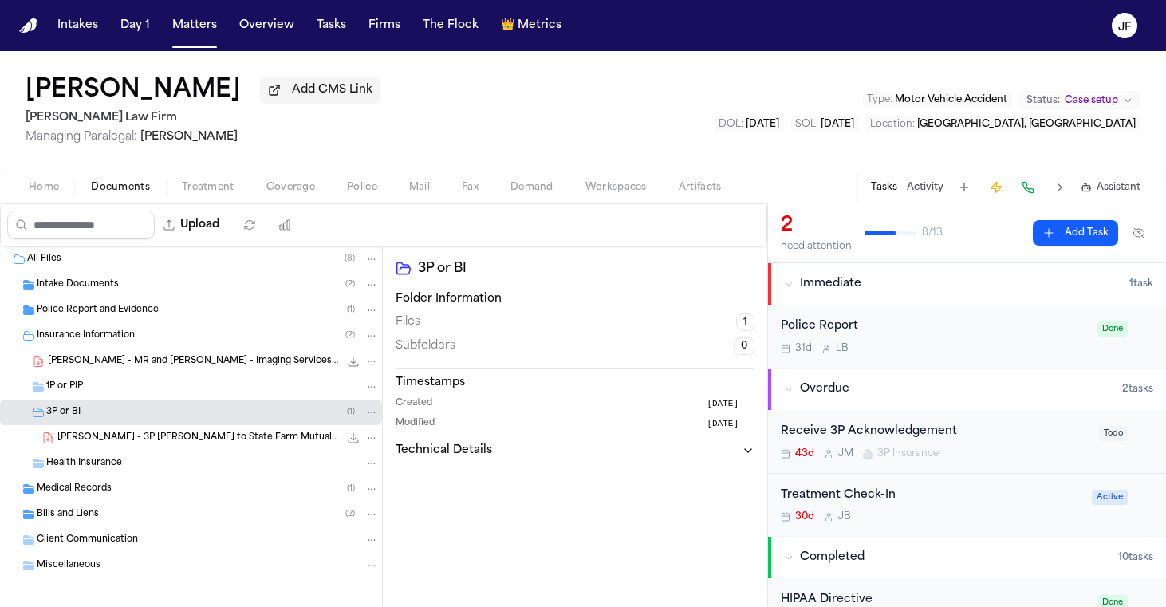
click at [254, 439] on span "R. Gonzalez - 3P LOR to State Farm Mutual Automobile Insurance Company - 8.14.25" at bounding box center [198, 439] width 282 height 14
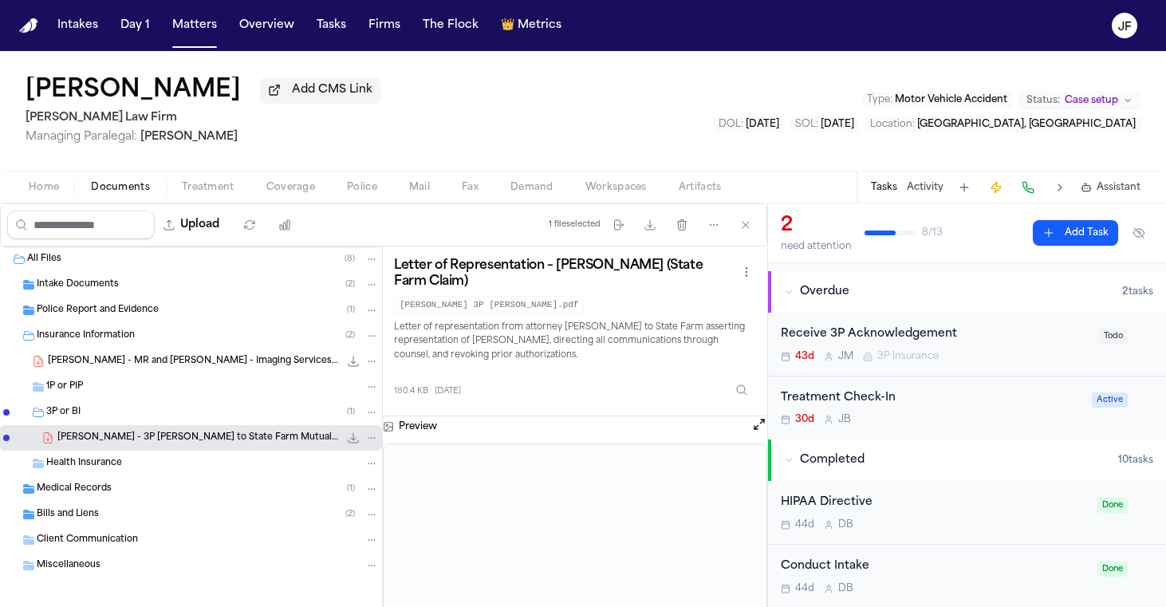
scroll to position [95, 0]
click at [940, 338] on div "Receive 3P Acknowledgement" at bounding box center [935, 337] width 309 height 18
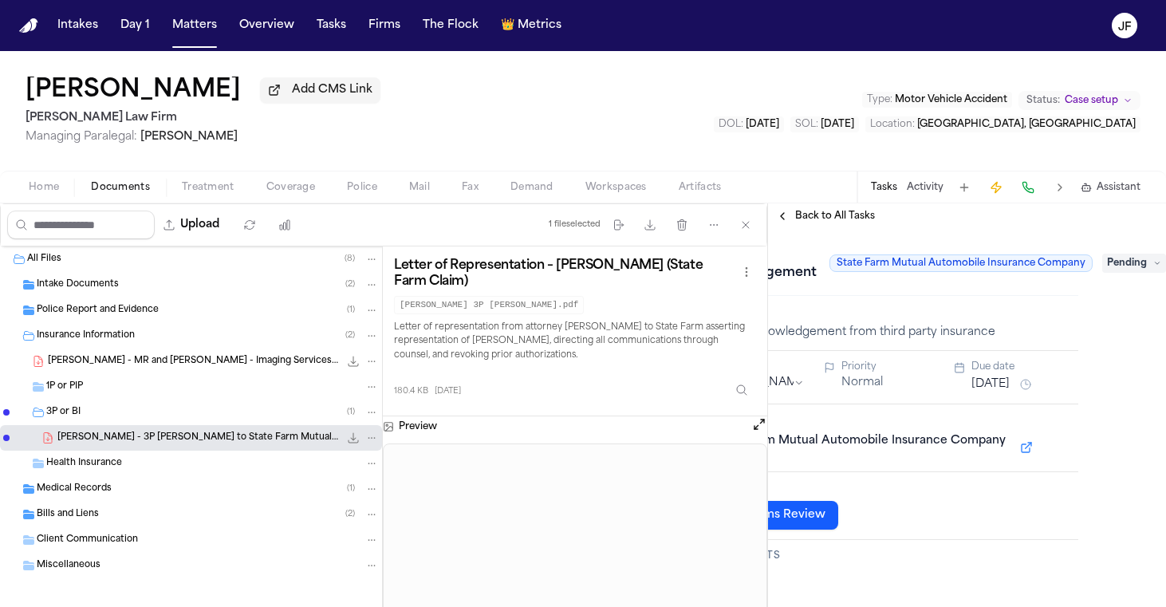
scroll to position [1, 97]
click at [1131, 255] on div "**********" at bounding box center [967, 418] width 398 height 378
click at [1138, 261] on span "Pending" at bounding box center [1134, 263] width 64 height 19
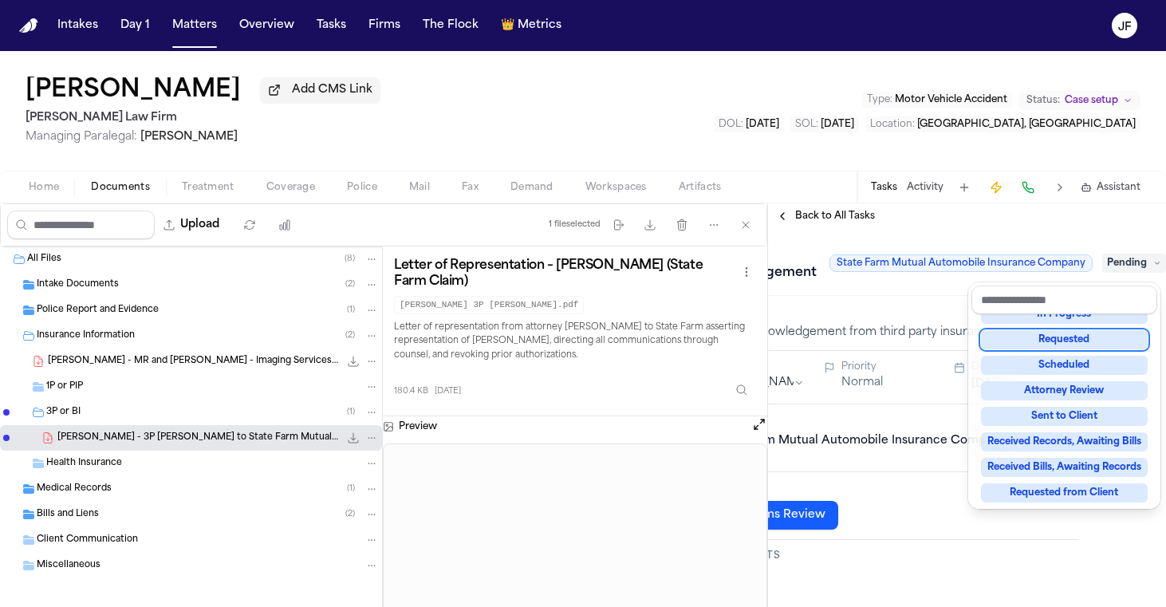
click at [1101, 333] on div "Requested" at bounding box center [1064, 339] width 167 height 19
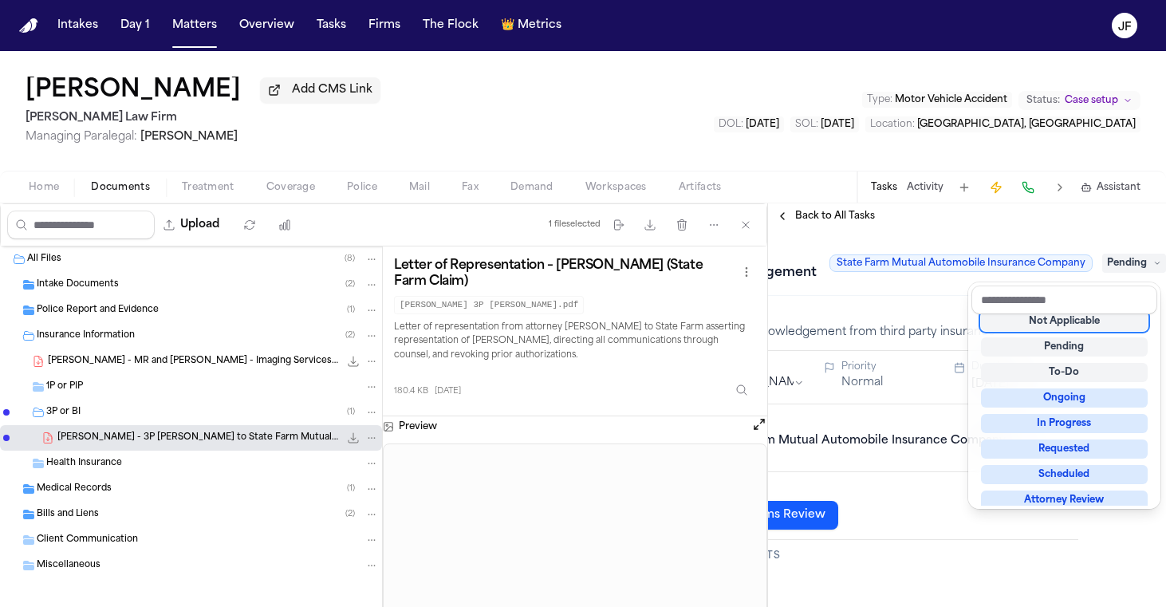
scroll to position [6, 0]
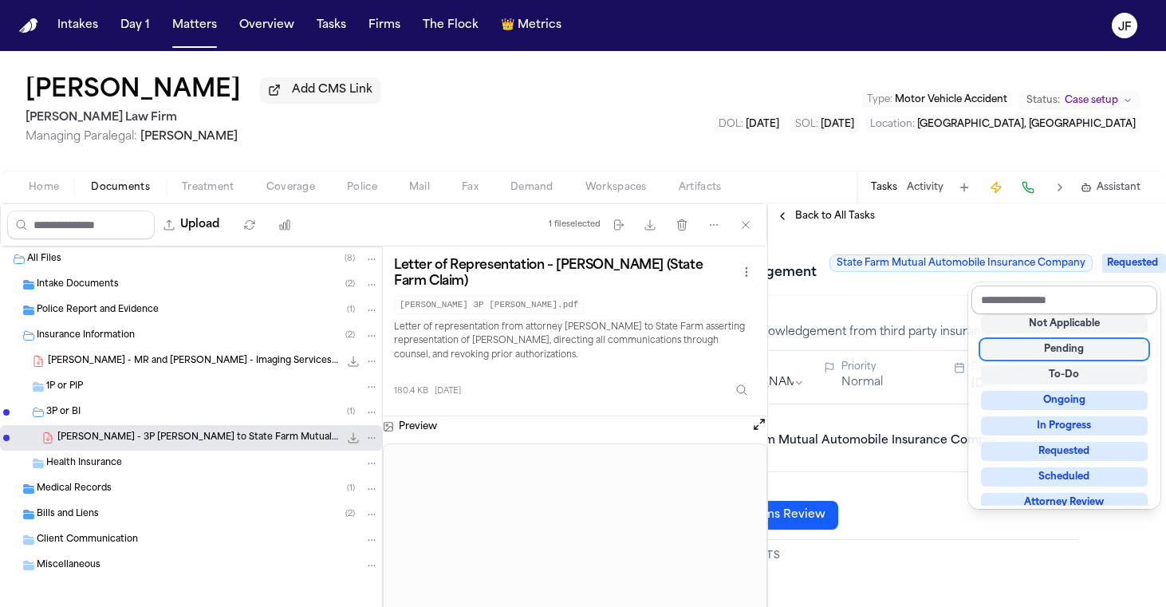
click at [964, 198] on div "Rosalinda Gonzalez Add CMS Link Ruy Mireles Law Firm Managing Paralegal: Jessic…" at bounding box center [583, 329] width 1166 height 556
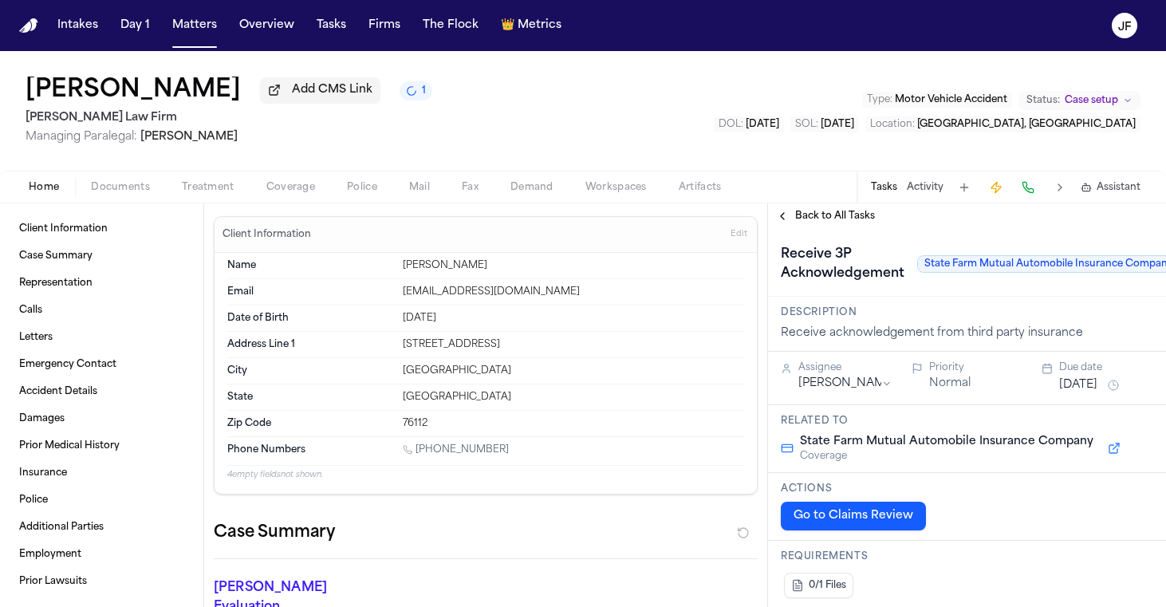
click at [336, 95] on span "Add CMS Link" at bounding box center [332, 90] width 81 height 16
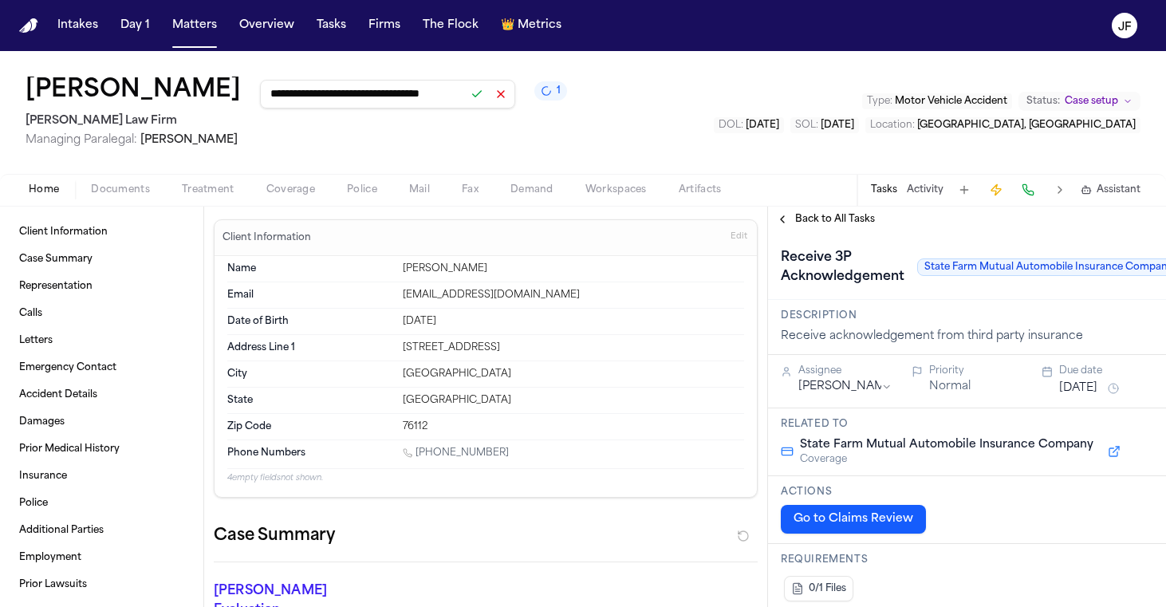
type input "**********"
click at [488, 105] on button at bounding box center [477, 94] width 22 height 22
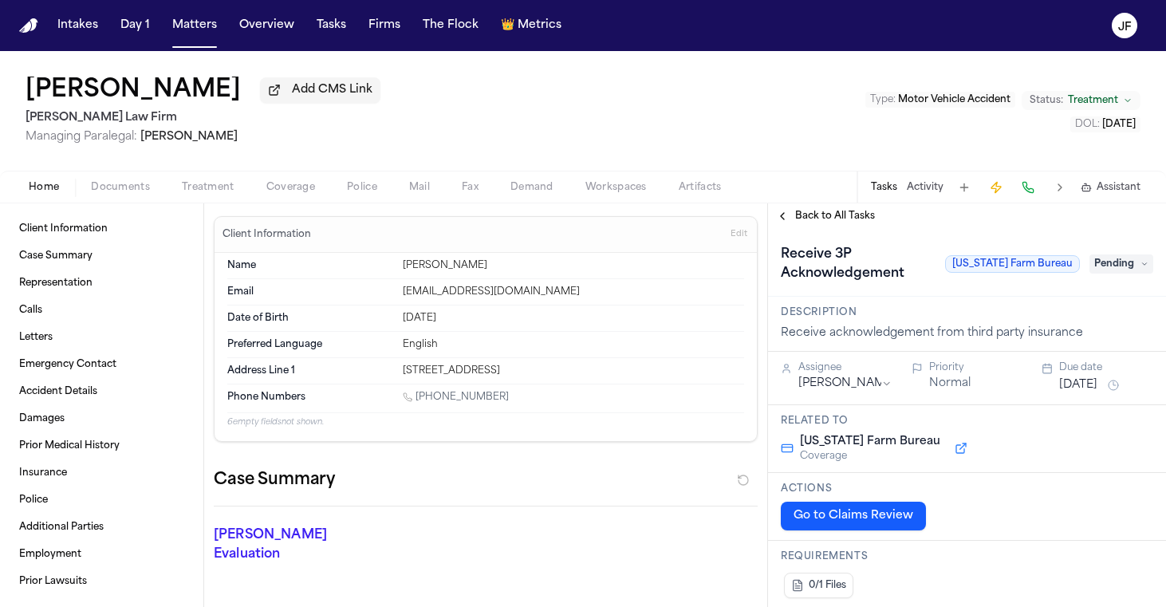
click at [140, 209] on div "Client Information Case Summary Representation Calls Letters Emergency Contact …" at bounding box center [101, 405] width 203 height 404
click at [140, 187] on span "Documents" at bounding box center [120, 187] width 59 height 13
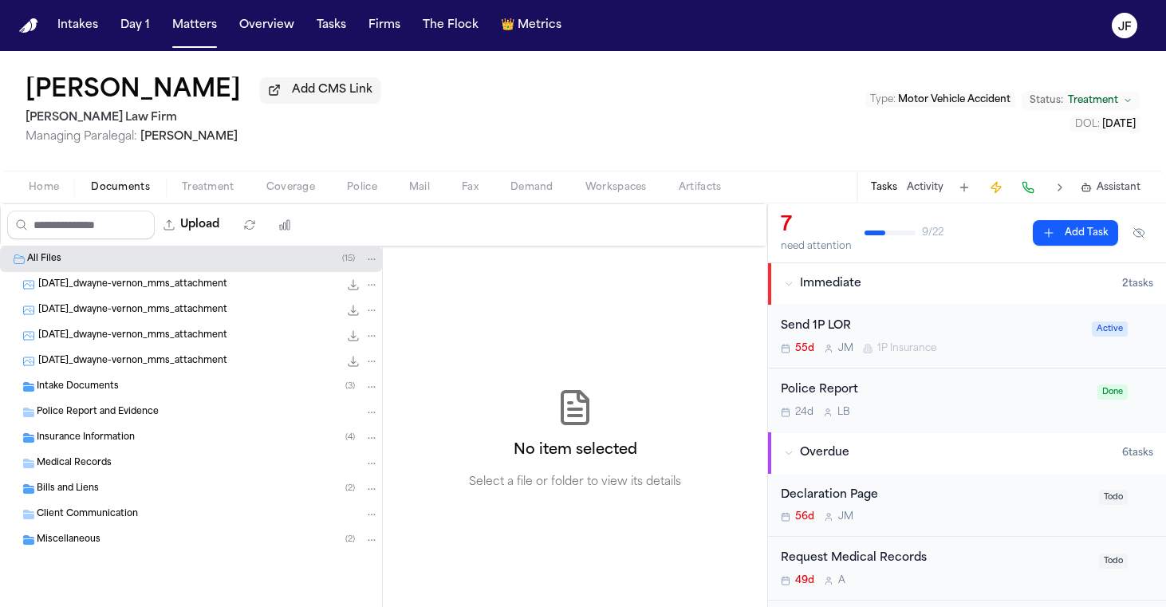
click at [122, 439] on span "Insurance Information" at bounding box center [86, 439] width 98 height 14
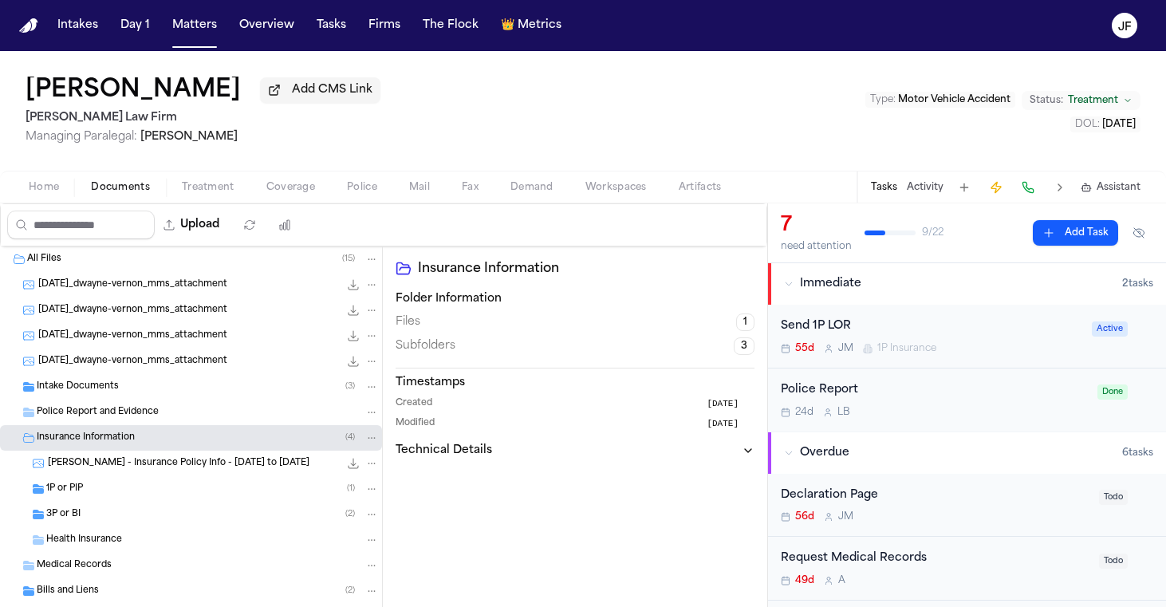
click at [139, 500] on div "1P or PIP ( 1 )" at bounding box center [191, 489] width 382 height 26
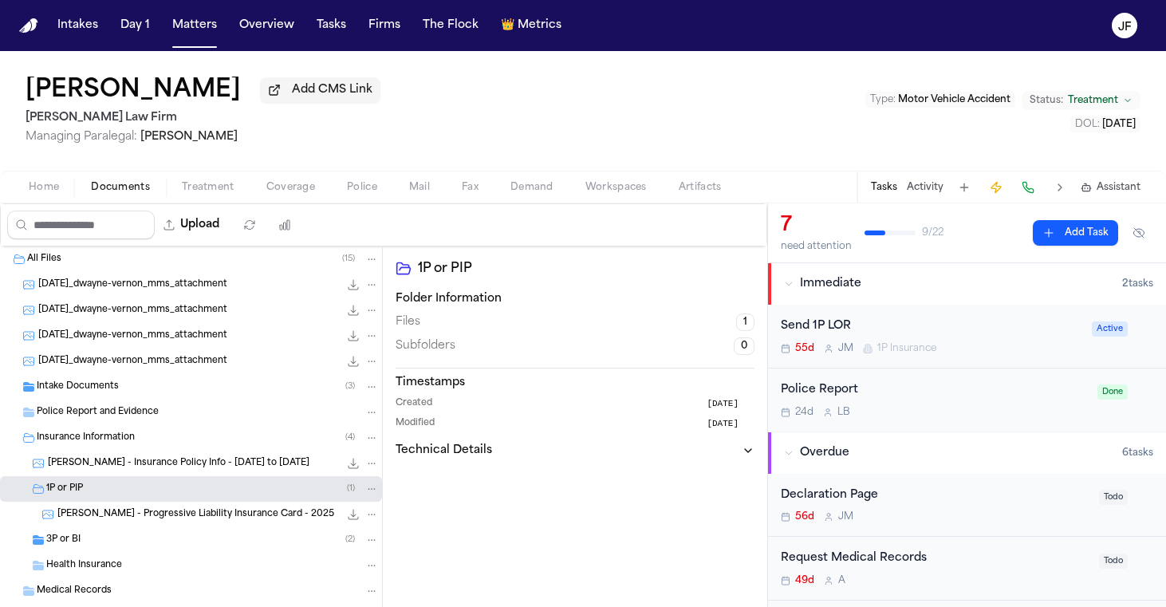
click at [137, 541] on div "3P or BI ( 2 )" at bounding box center [212, 540] width 333 height 14
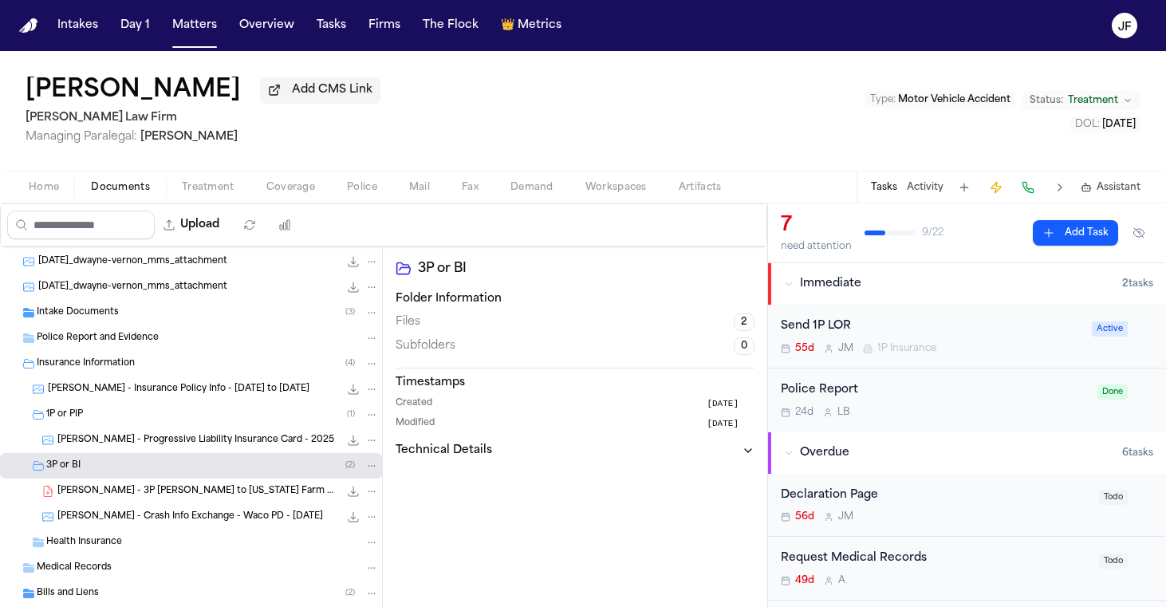
scroll to position [97, 0]
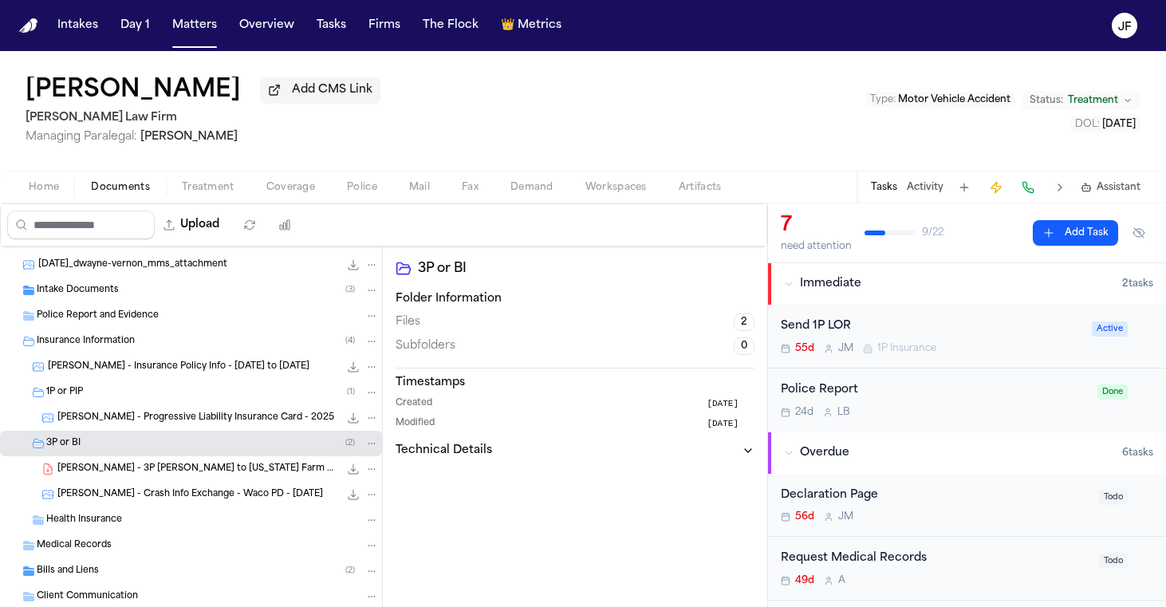
click at [186, 481] on div "[PERSON_NAME] - 3P [PERSON_NAME] to [US_STATE] Farm Bureau - [DATE] 212.0 KB • …" at bounding box center [191, 469] width 382 height 26
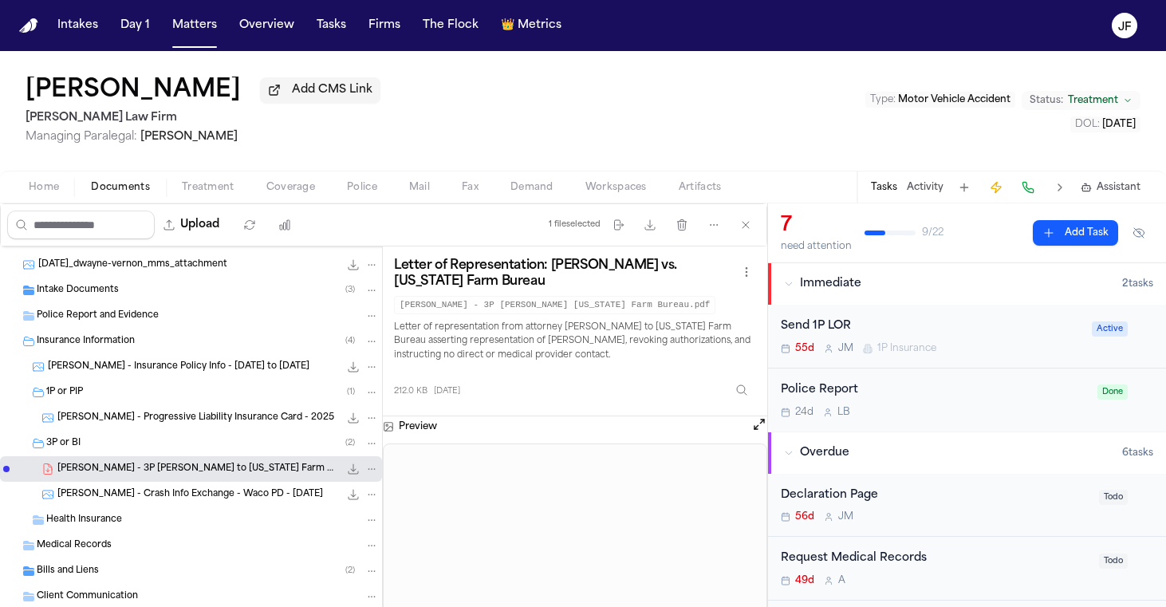
click at [347, 471] on icon "File: C. Vernon - 3P LOR to Texas Farm Bureau - 8.4.25" at bounding box center [353, 469] width 13 height 13
click at [215, 420] on span "[PERSON_NAME] - Progressive Liability Insurance Card - 2025" at bounding box center [195, 419] width 277 height 14
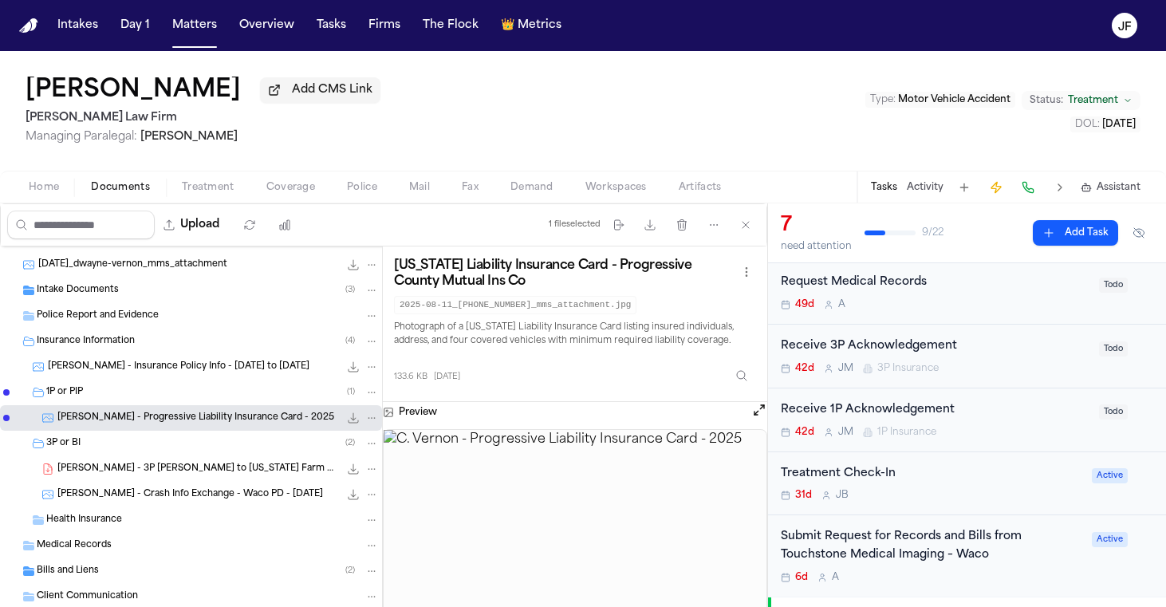
scroll to position [278, 0]
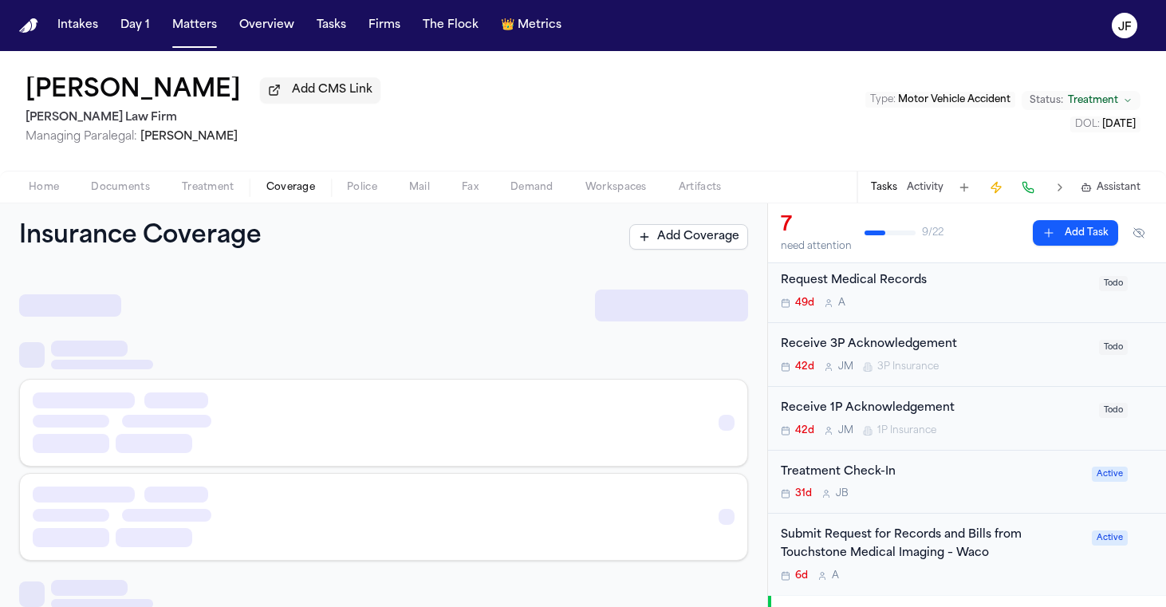
click at [293, 186] on span "Coverage" at bounding box center [290, 187] width 49 height 13
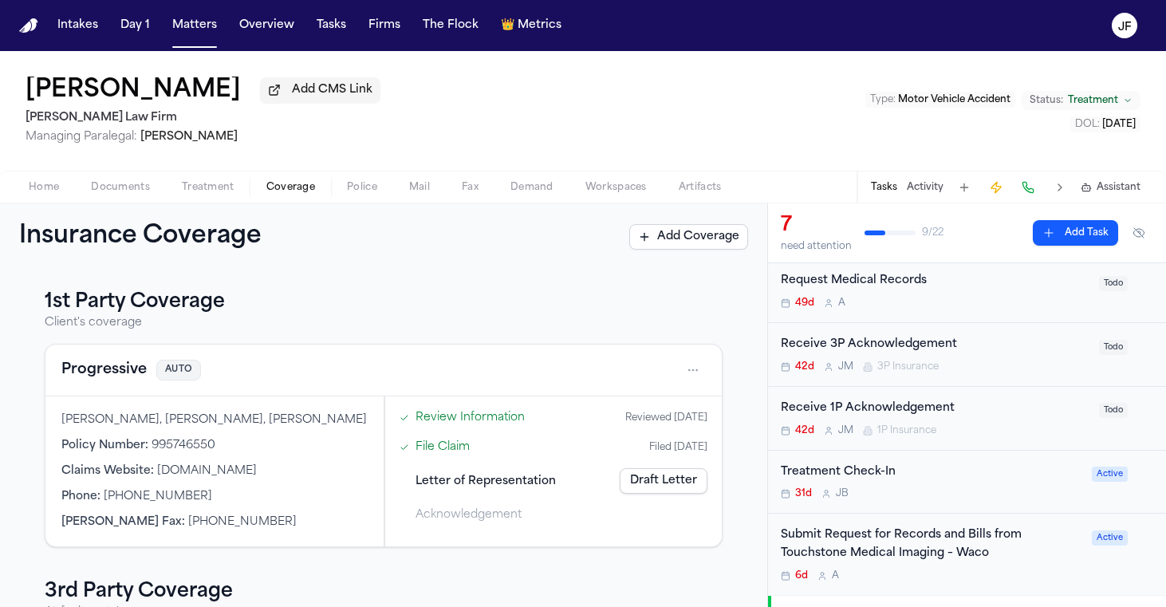
scroll to position [4, 0]
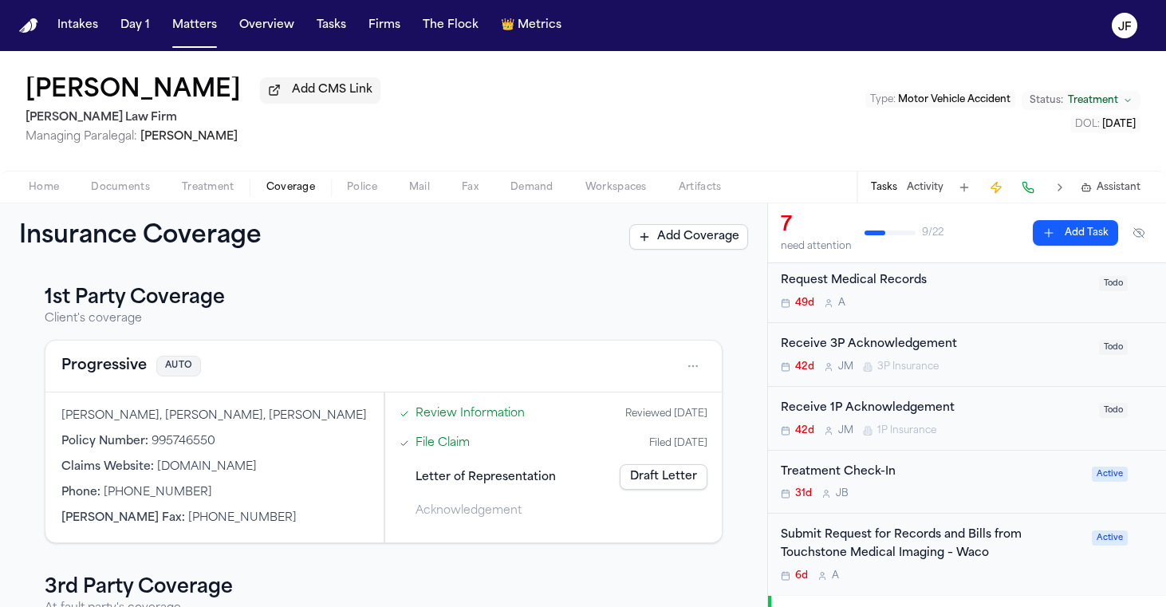
click at [115, 364] on button "Progressive" at bounding box center [103, 366] width 85 height 22
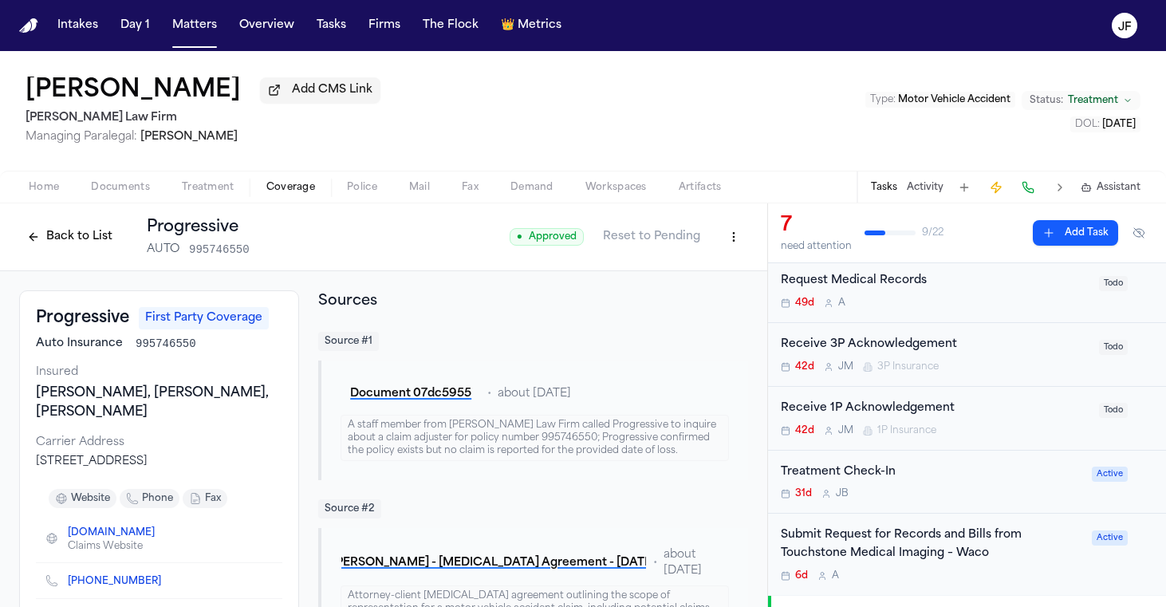
click at [61, 219] on div "Back to List Progressive AUTO 995746550" at bounding box center [134, 236] width 231 height 41
click at [63, 236] on button "Back to List" at bounding box center [69, 237] width 101 height 26
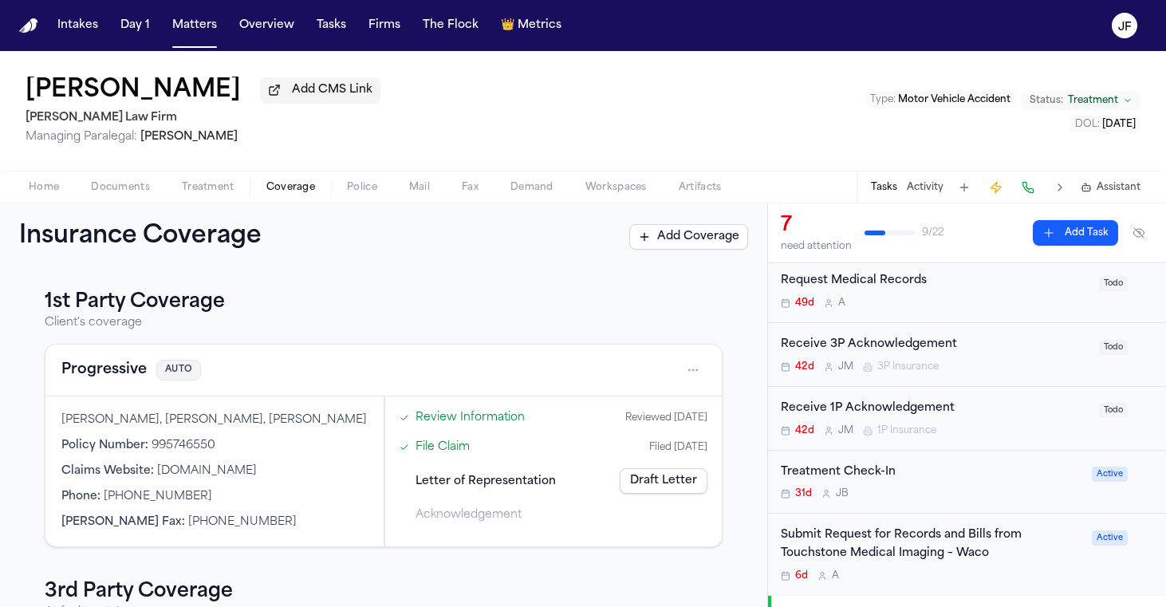
click at [100, 381] on button "Progressive" at bounding box center [103, 370] width 85 height 22
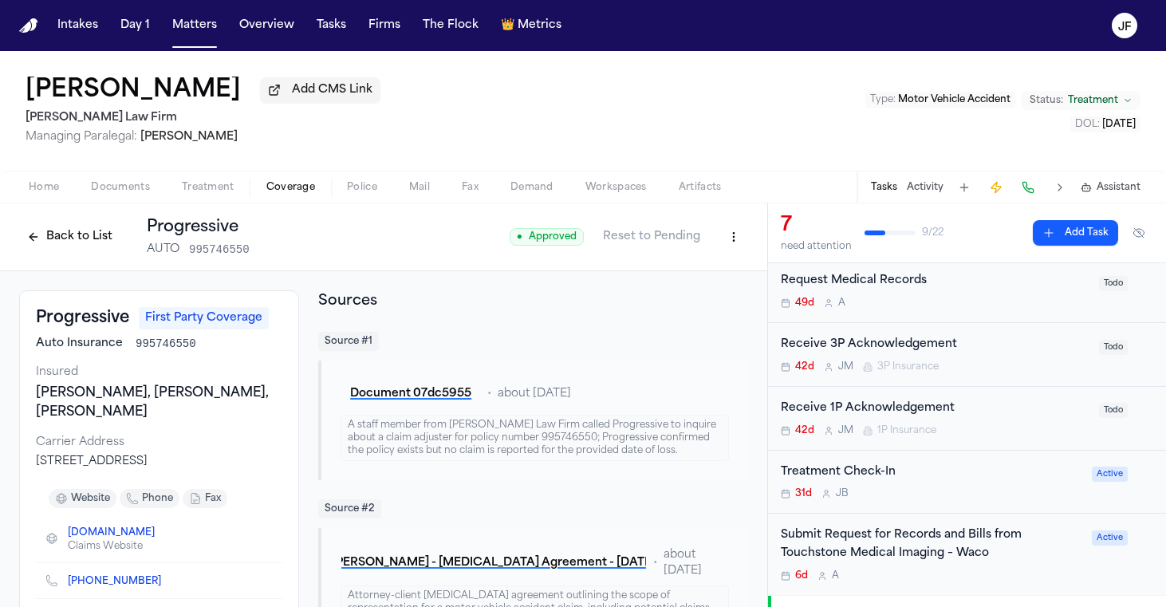
click at [120, 184] on span "Documents" at bounding box center [120, 187] width 59 height 13
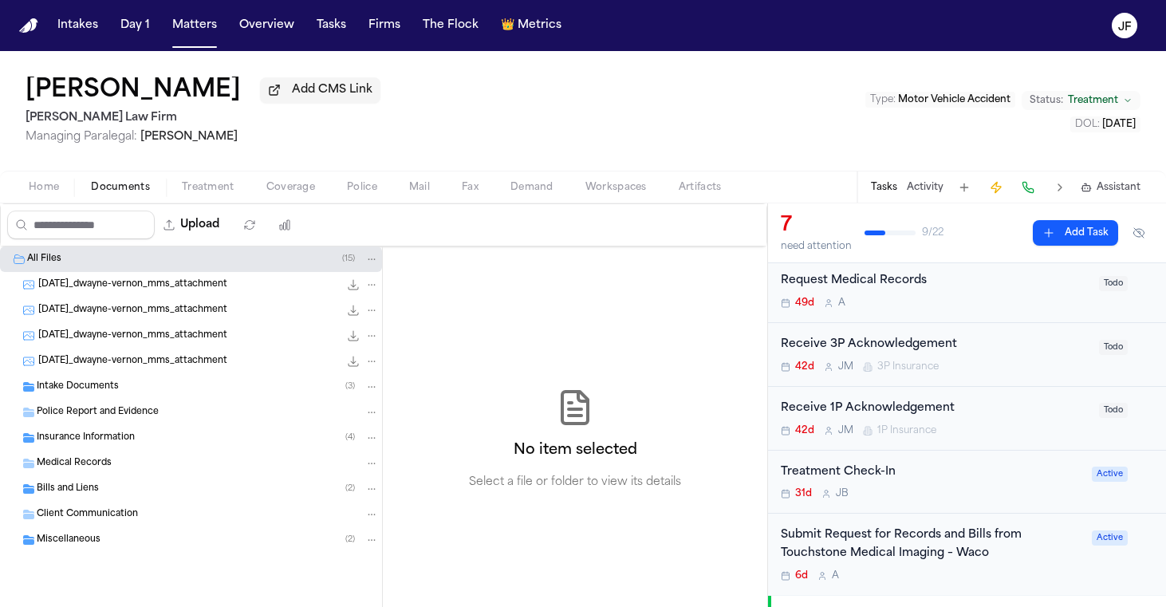
click at [312, 200] on div "Home Documents Treatment Coverage Police Mail Fax Demand Workspaces Artifacts T…" at bounding box center [583, 187] width 1166 height 32
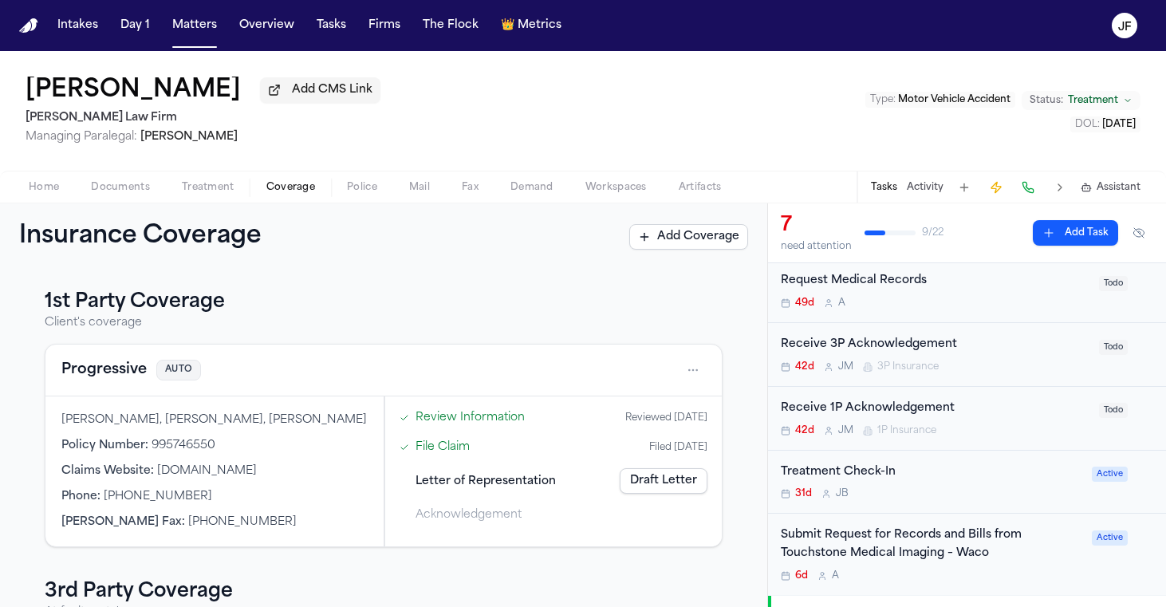
click at [298, 191] on span "Coverage" at bounding box center [290, 187] width 49 height 13
click at [651, 483] on link "Draft Letter" at bounding box center [664, 481] width 88 height 26
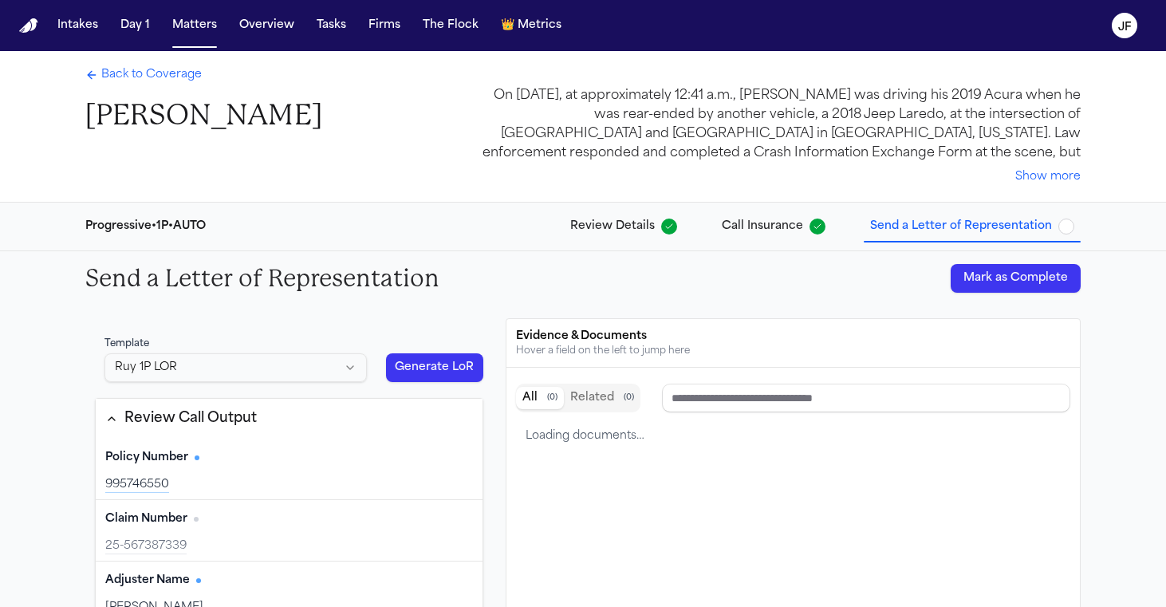
click at [1032, 271] on button "Mark as Complete" at bounding box center [1016, 278] width 130 height 29
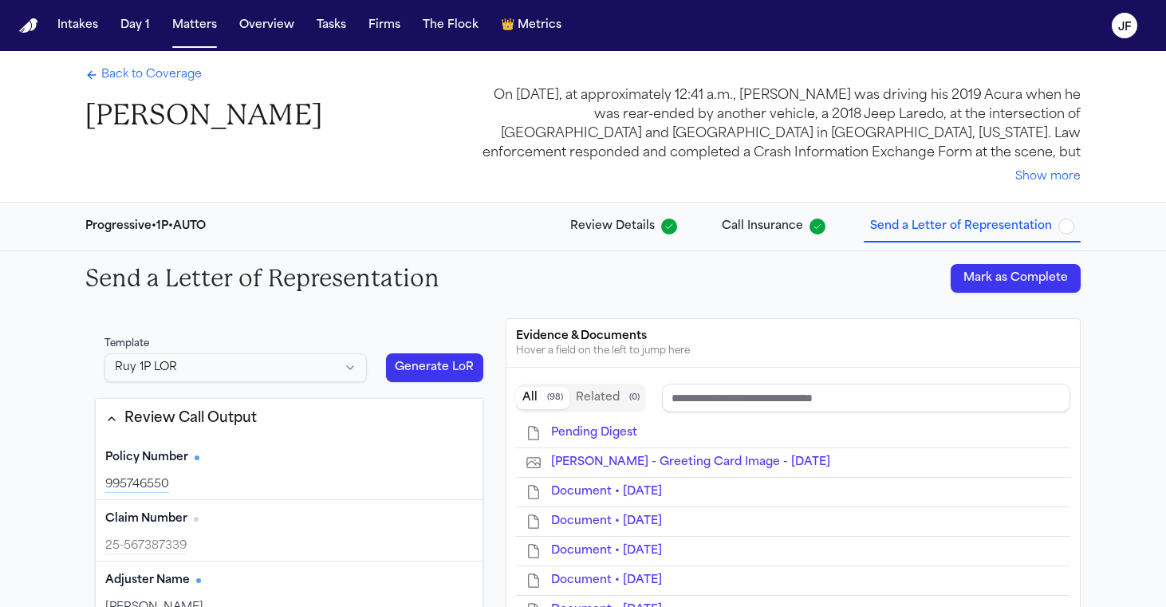
click at [169, 86] on div "Back to Coverage Calvin Vernon" at bounding box center [203, 100] width 237 height 66
click at [172, 78] on span "Back to Coverage" at bounding box center [151, 75] width 100 height 16
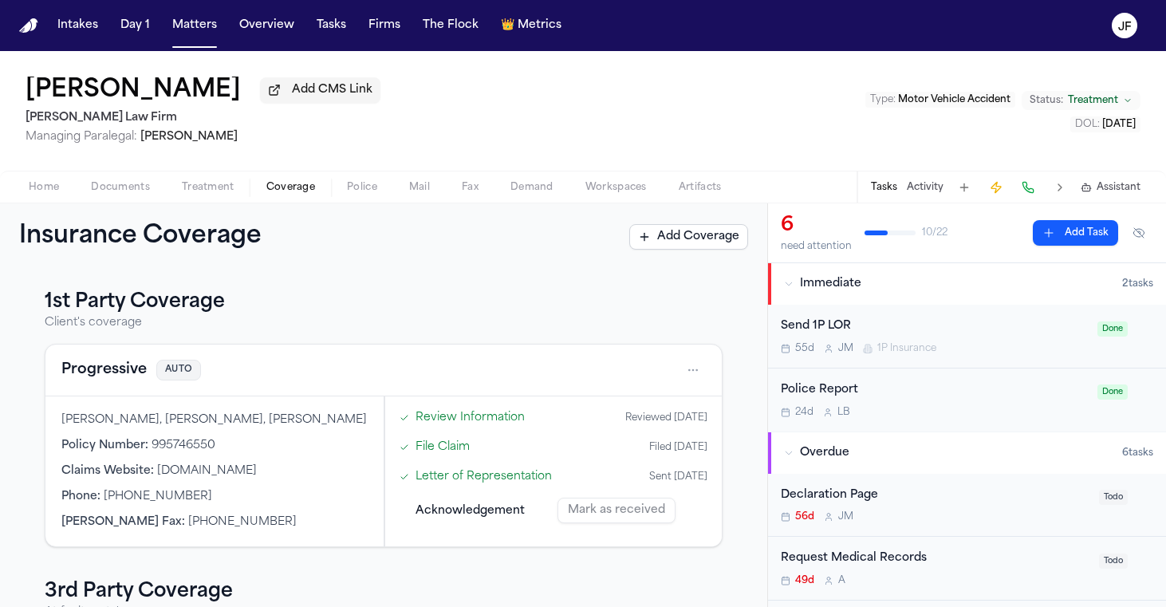
click at [105, 207] on div "Insurance Coverage Add Coverage" at bounding box center [383, 236] width 767 height 67
click at [120, 191] on span "Documents" at bounding box center [120, 187] width 59 height 13
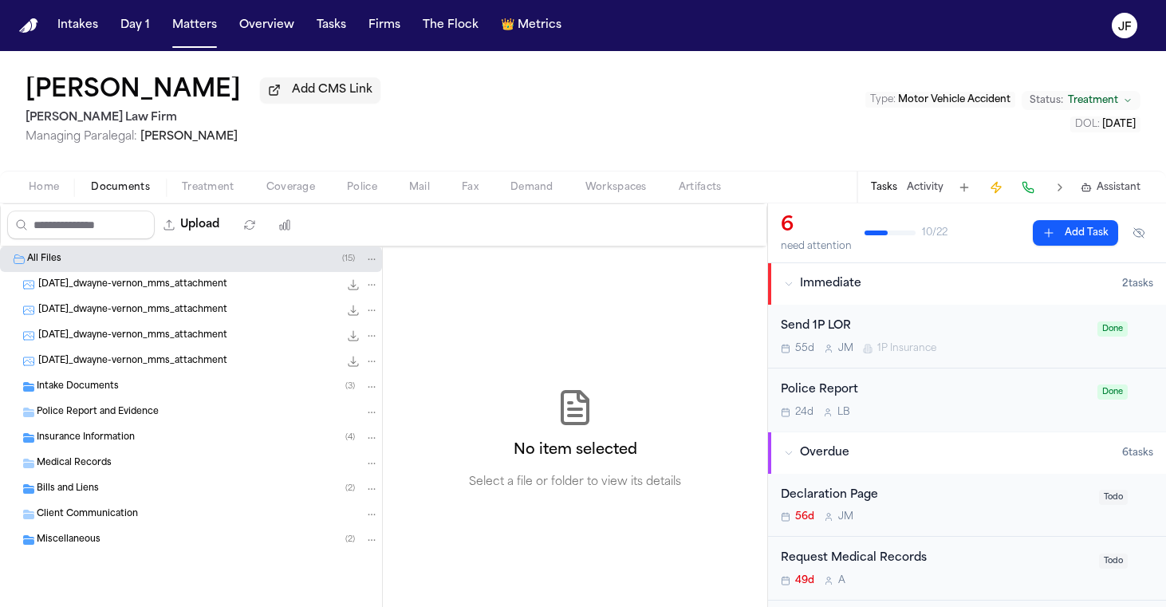
click at [133, 393] on div "Intake Documents ( 3 )" at bounding box center [208, 387] width 342 height 14
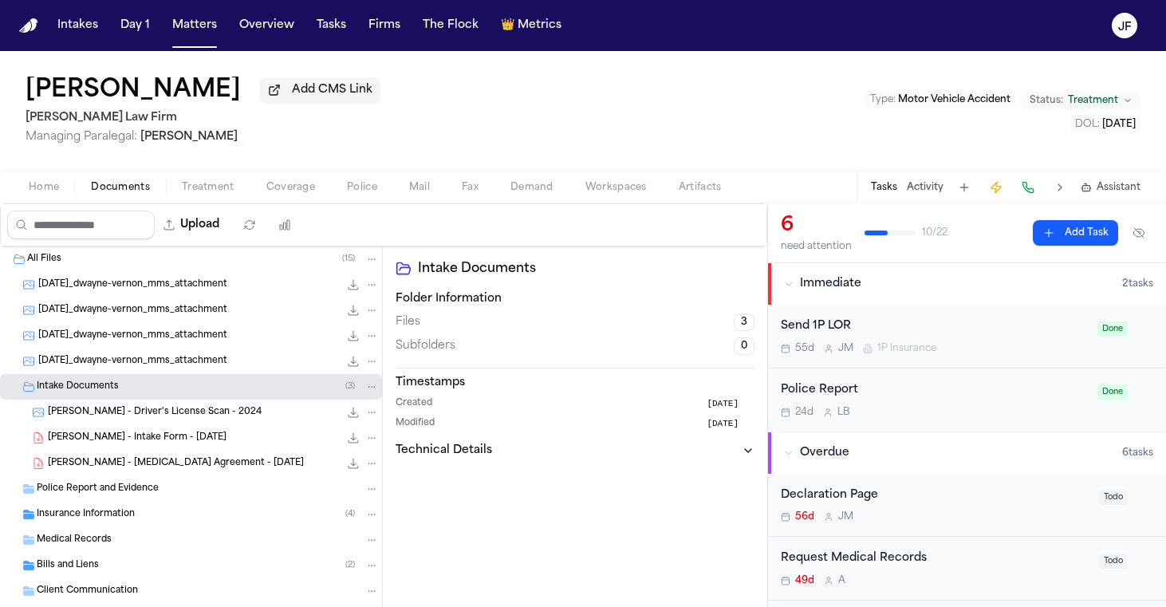
click at [122, 515] on span "Insurance Information" at bounding box center [86, 515] width 98 height 14
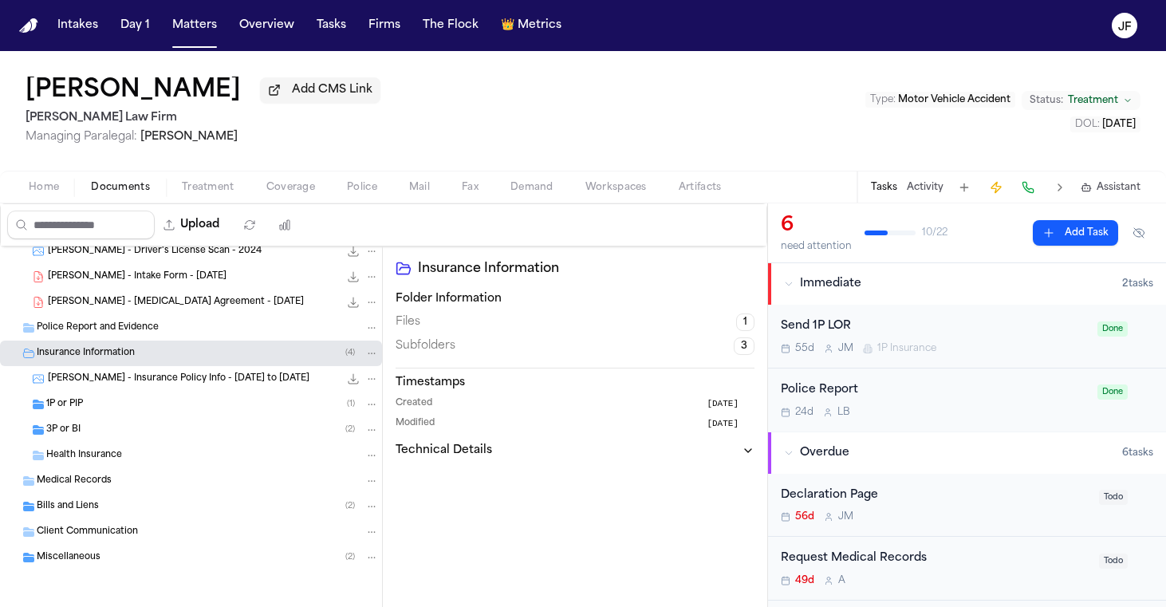
click at [145, 550] on div "Miscellaneous ( 2 )" at bounding box center [191, 558] width 382 height 26
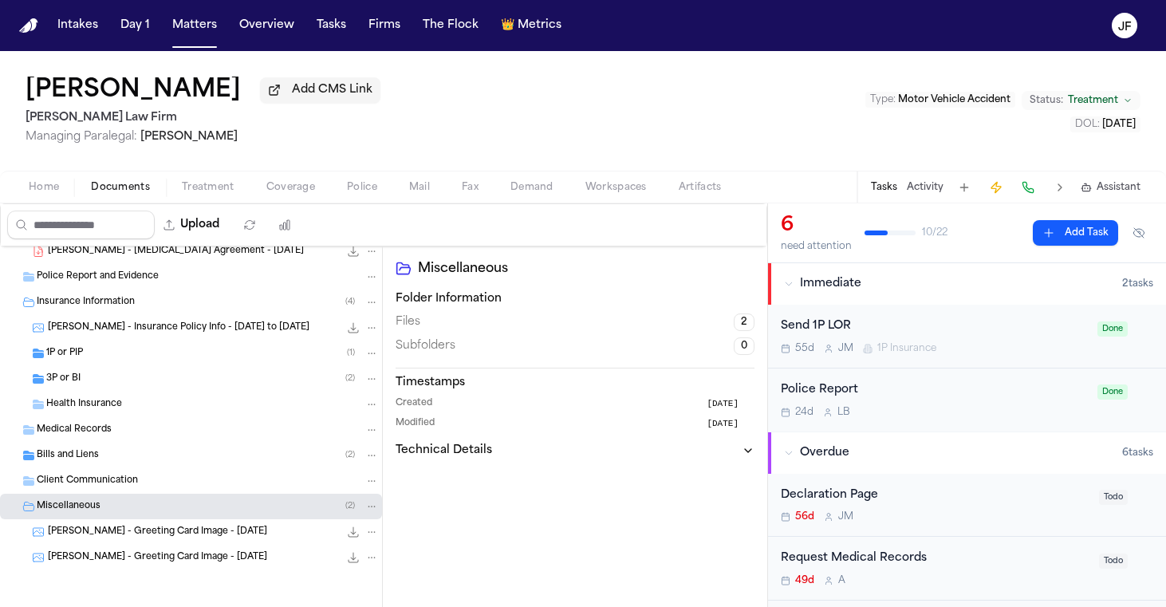
scroll to position [215, 0]
click at [164, 463] on div "Bills and Liens ( 2 )" at bounding box center [191, 456] width 382 height 26
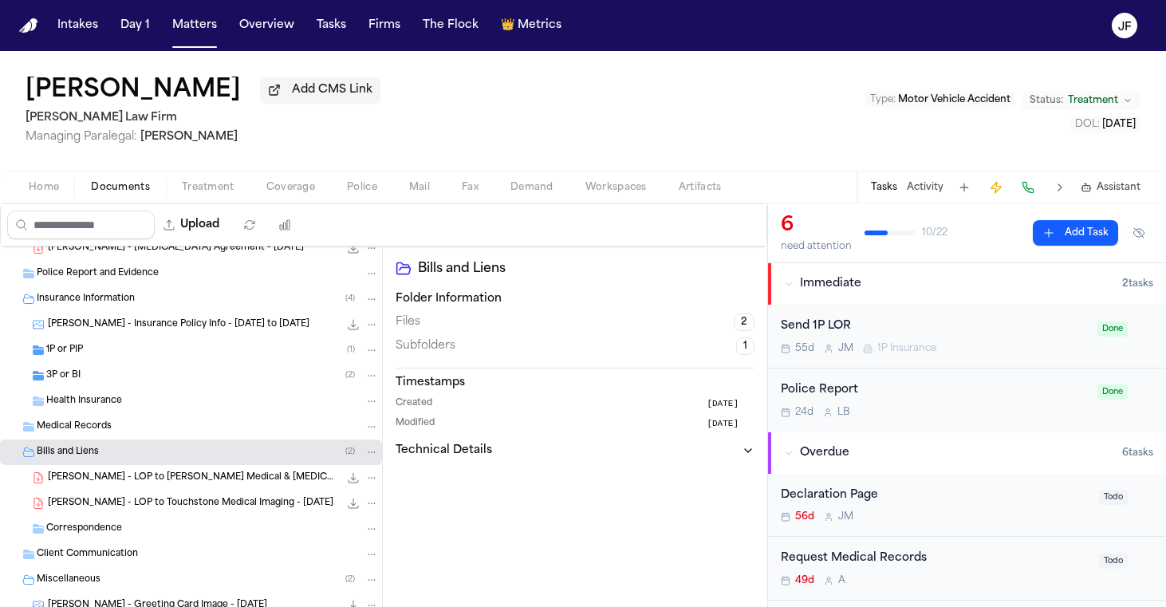
click at [148, 552] on div "Client Communication" at bounding box center [208, 554] width 342 height 14
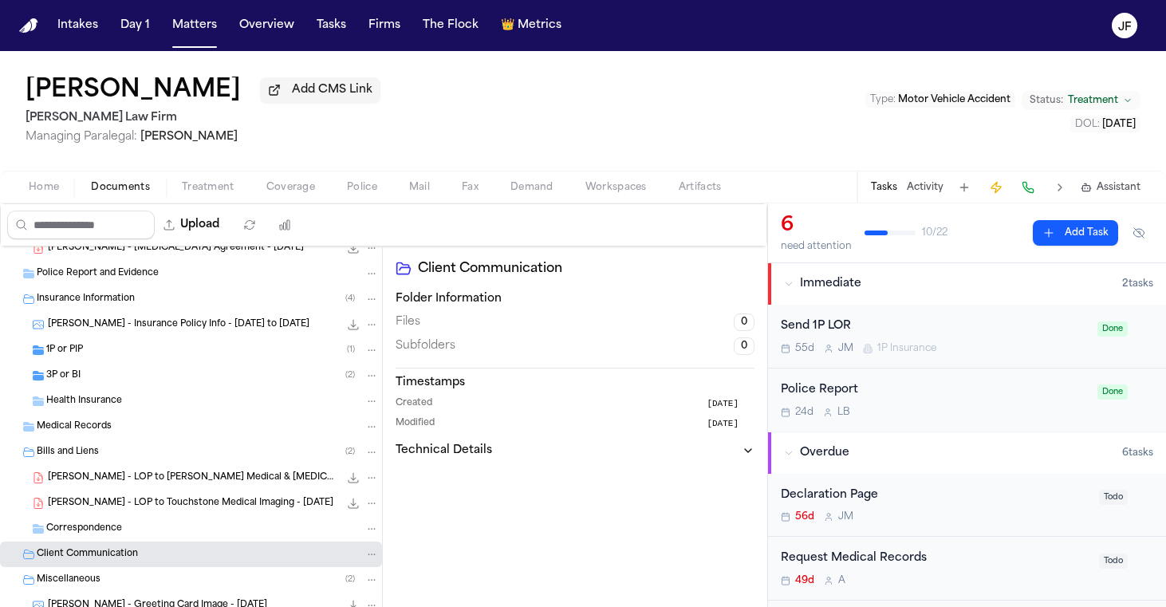
click at [195, 385] on div "3P or BI ( 2 )" at bounding box center [191, 376] width 382 height 26
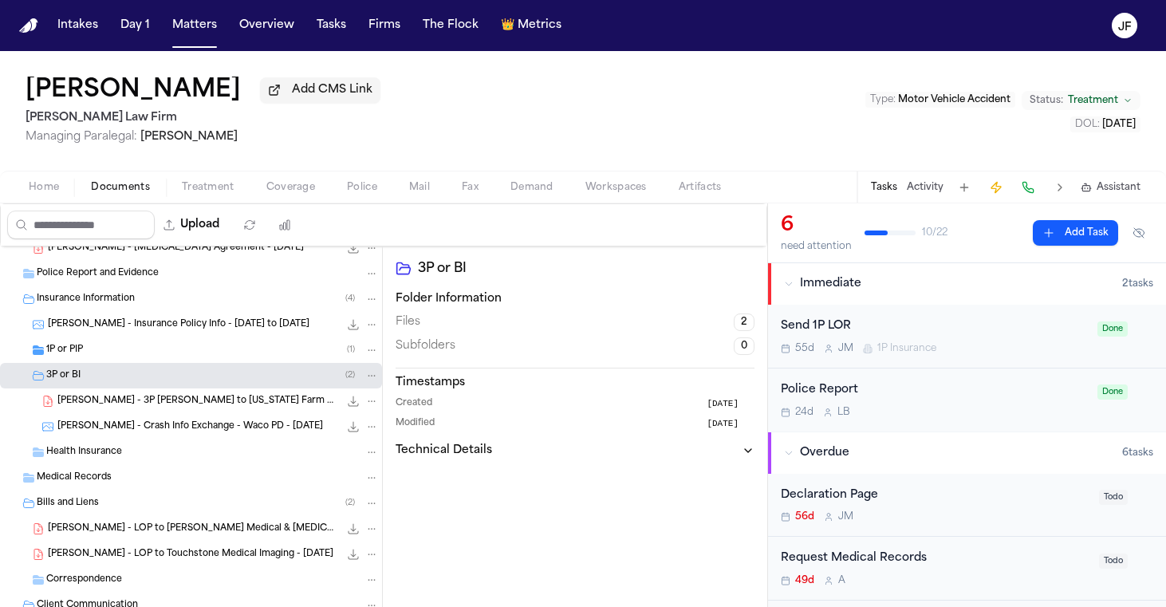
click at [212, 357] on div "1P or PIP ( 1 )" at bounding box center [212, 350] width 333 height 14
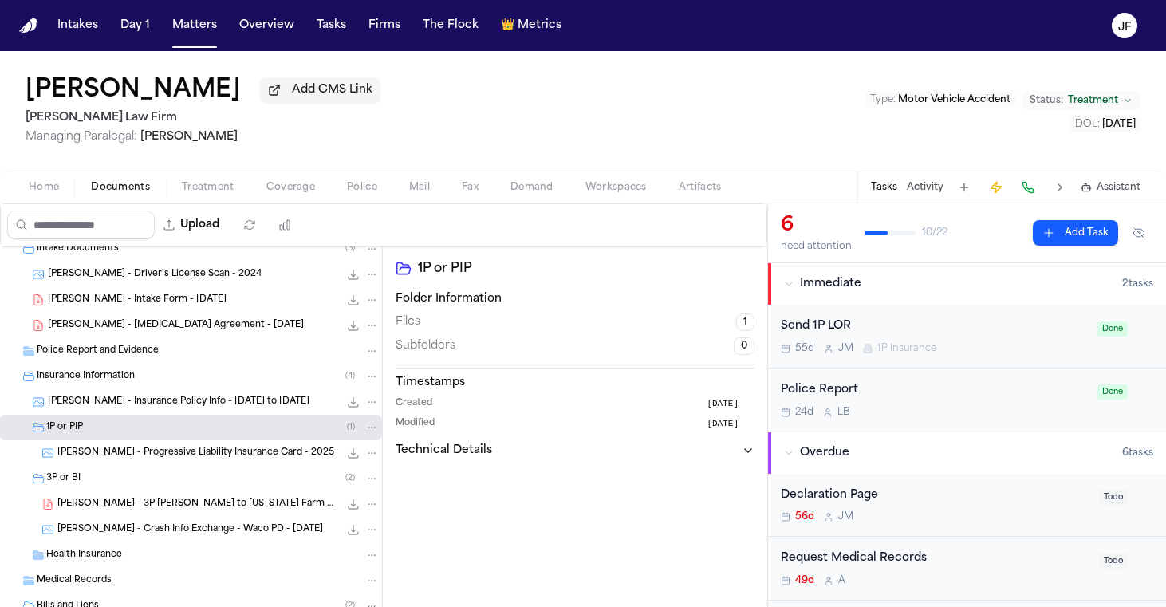
scroll to position [114, 0]
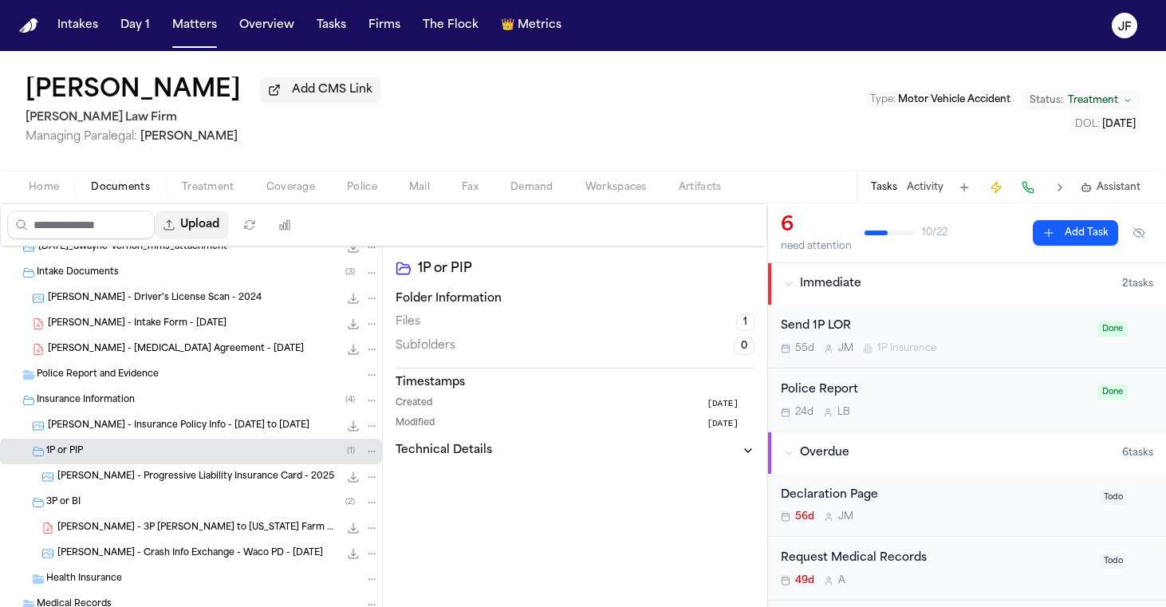
click at [229, 222] on button "Upload" at bounding box center [192, 225] width 74 height 29
select select "**********"
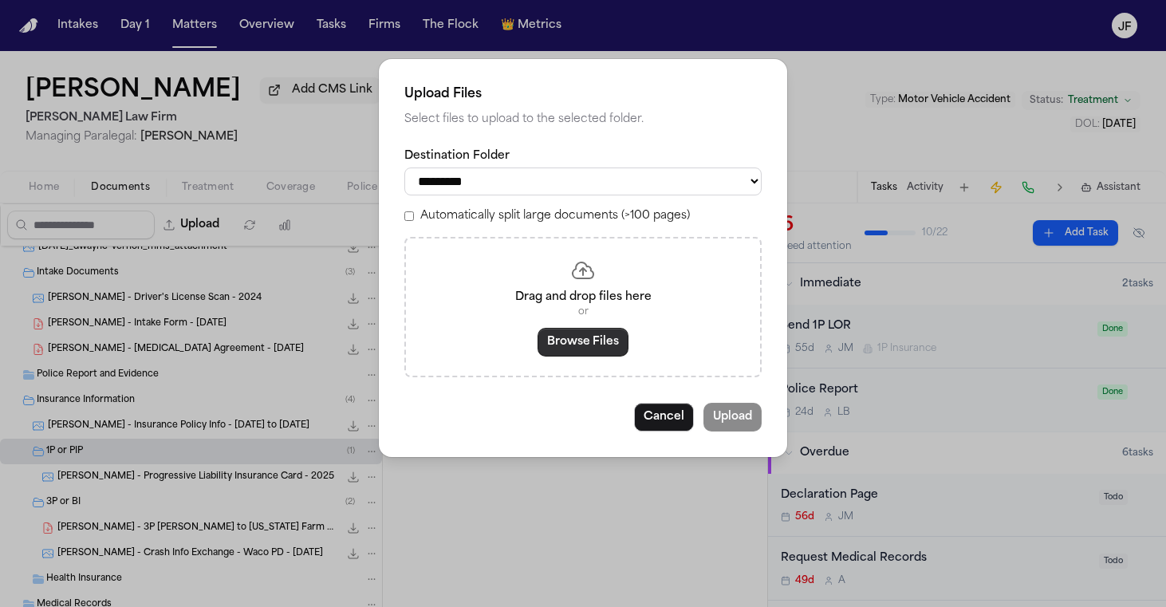
click at [585, 329] on button "Browse Files" at bounding box center [583, 342] width 91 height 29
click at [579, 354] on div "Drag and drop files here or Browse Files" at bounding box center [582, 307] width 357 height 140
click at [580, 339] on button "Browse Files" at bounding box center [583, 342] width 91 height 29
click at [608, 330] on button "Browse Files" at bounding box center [583, 342] width 91 height 29
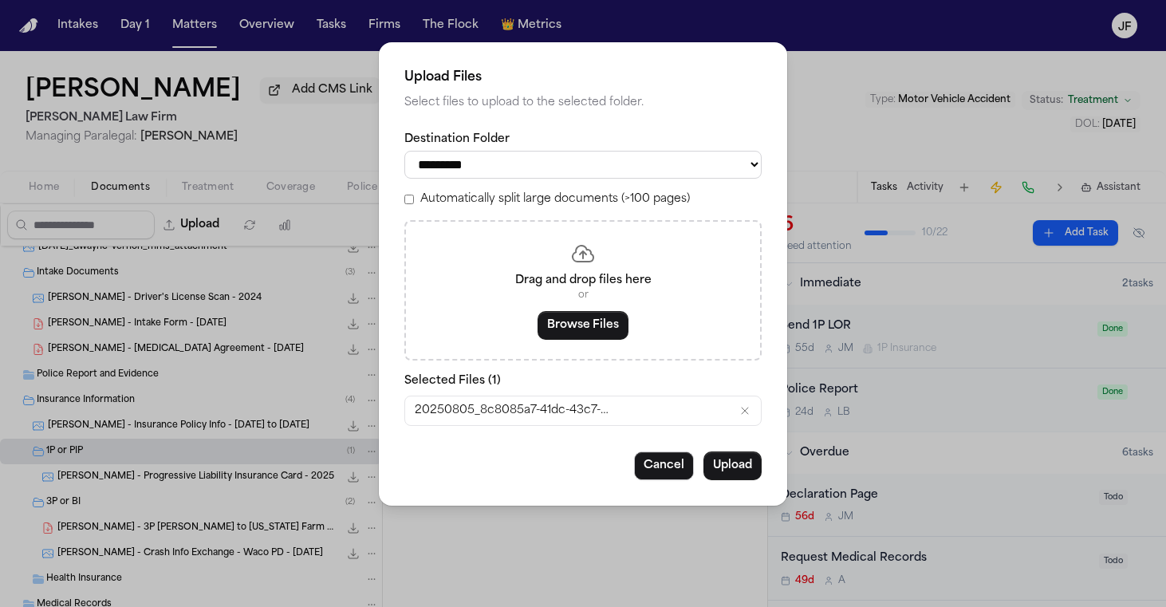
click at [639, 177] on div "**********" at bounding box center [582, 279] width 357 height 294
click at [747, 401] on div "20250805_8c8085a7-41dc-43c7-ab0d-6f533b28ab19_C._Vernon_-_3P_LOR_texas_Farm_Bur…" at bounding box center [583, 410] width 356 height 29
click at [747, 405] on icon "Remove 20250805_8c8085a7-41dc-43c7-ab0d-6f533b28ab19_C._Vernon_-_3P_LOR_texas_F…" at bounding box center [745, 410] width 13 height 13
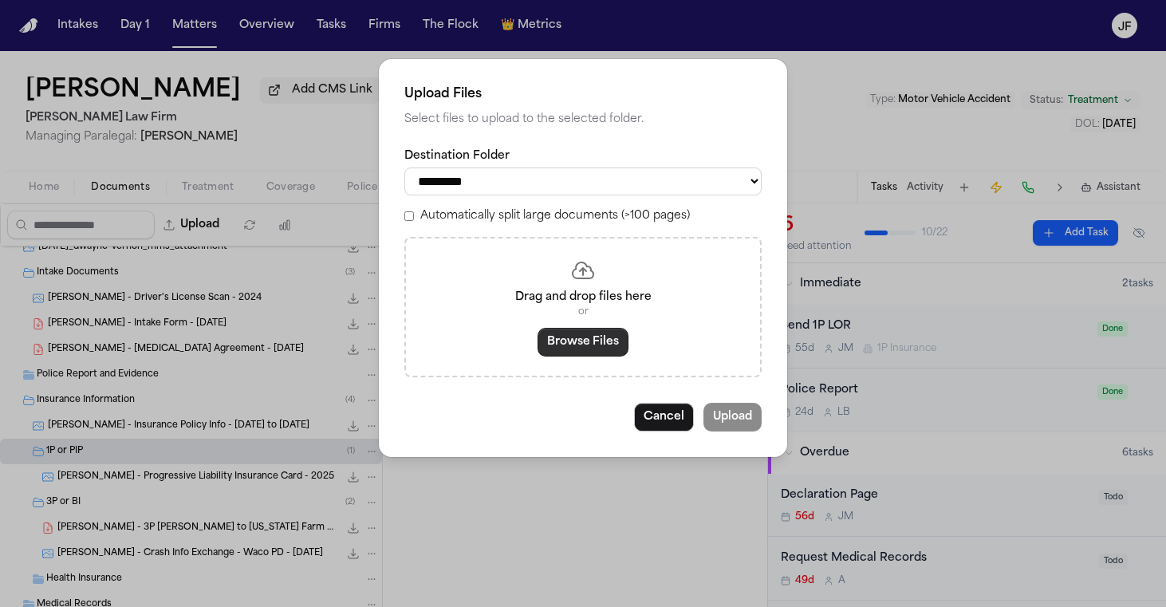
click at [552, 329] on button "Browse Files" at bounding box center [583, 342] width 91 height 29
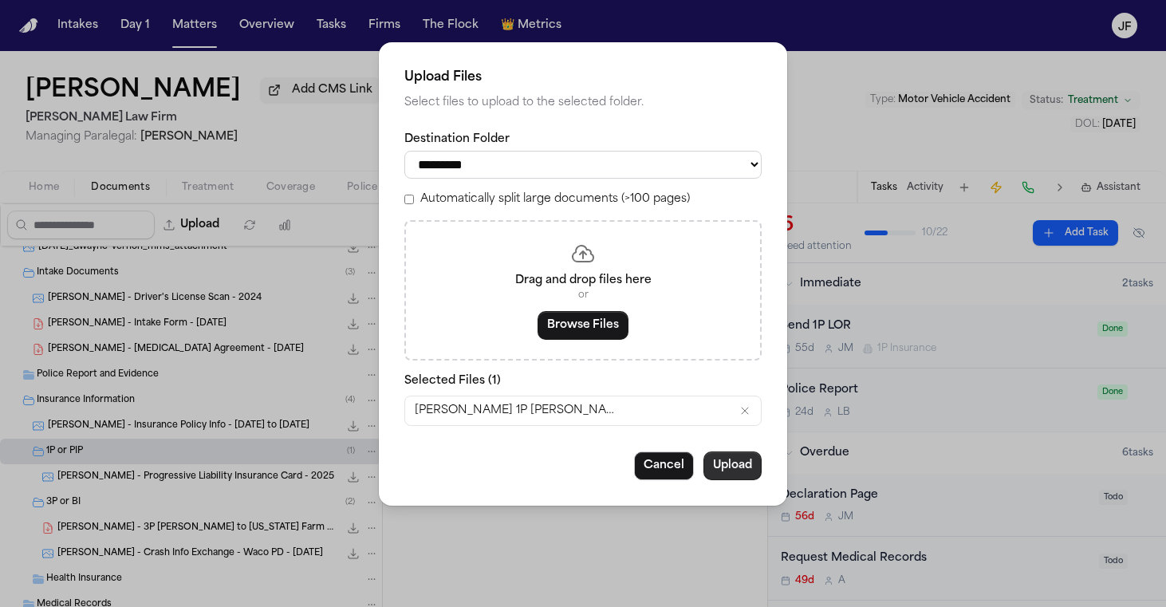
click at [736, 471] on button "Upload" at bounding box center [732, 465] width 58 height 29
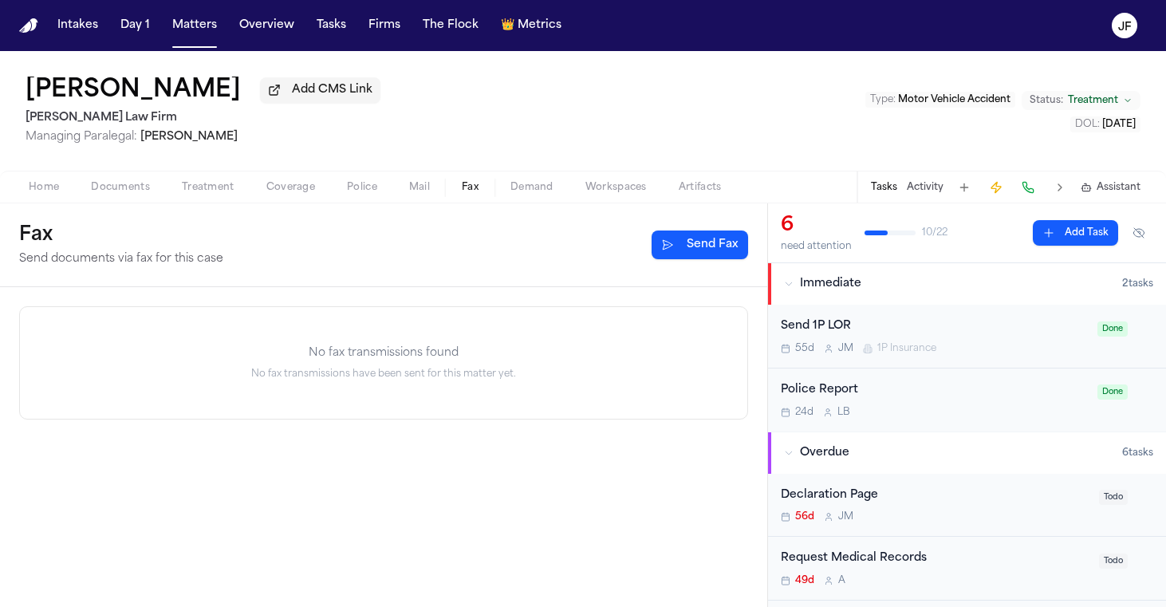
click at [468, 183] on span "Fax" at bounding box center [470, 187] width 17 height 13
click at [705, 255] on button "Send Fax" at bounding box center [700, 245] width 97 height 29
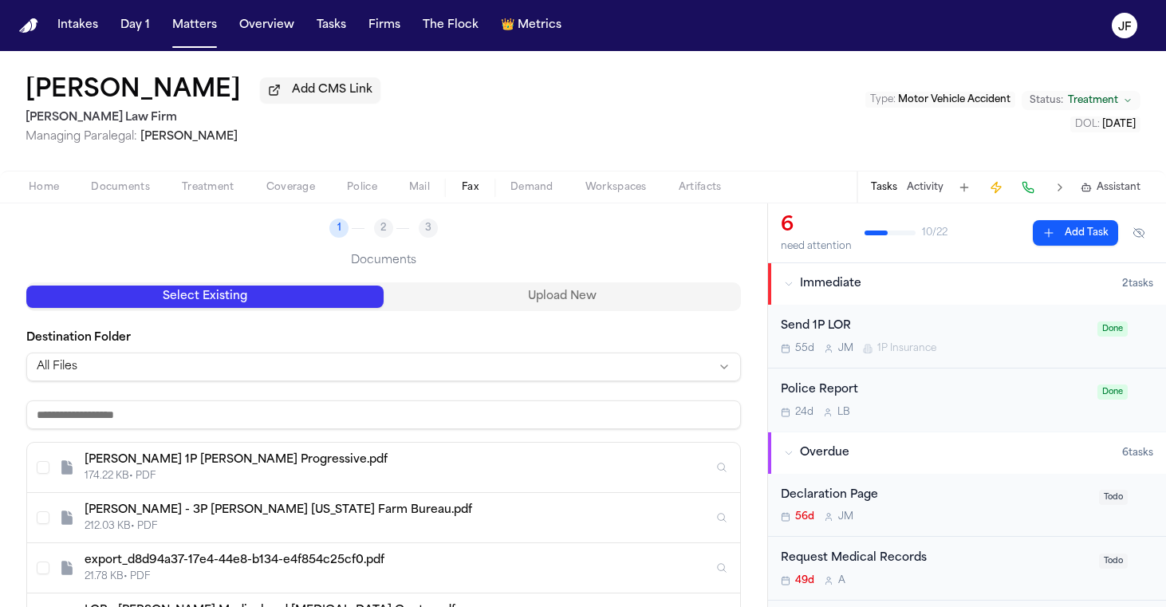
click at [321, 477] on div "174.22 KB • PDF" at bounding box center [399, 476] width 629 height 13
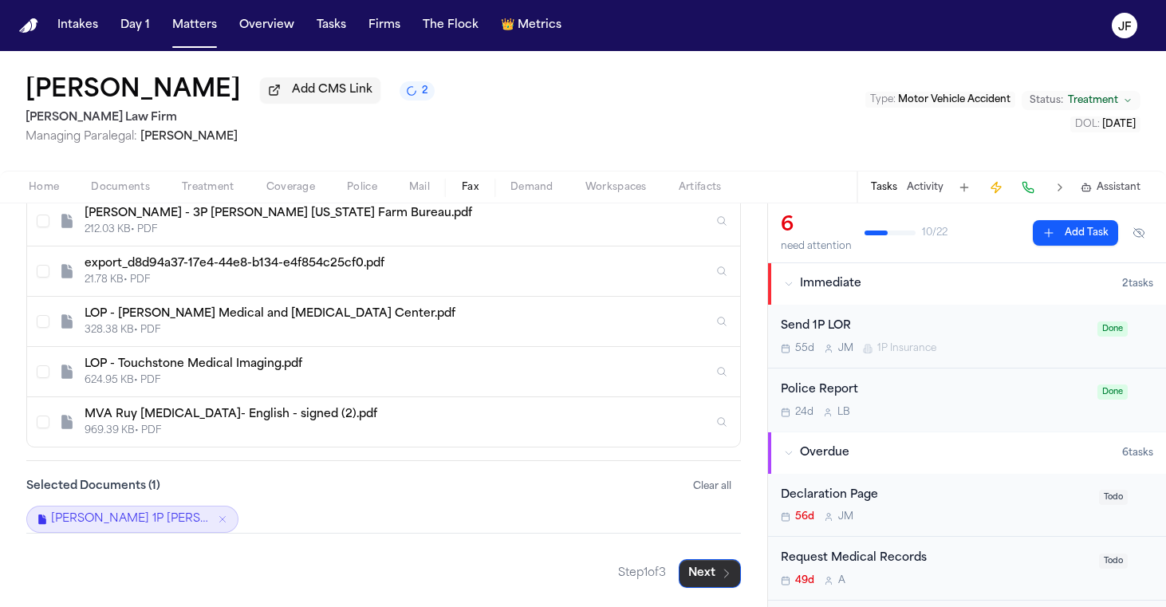
click at [692, 566] on button "Next" at bounding box center [710, 573] width 62 height 29
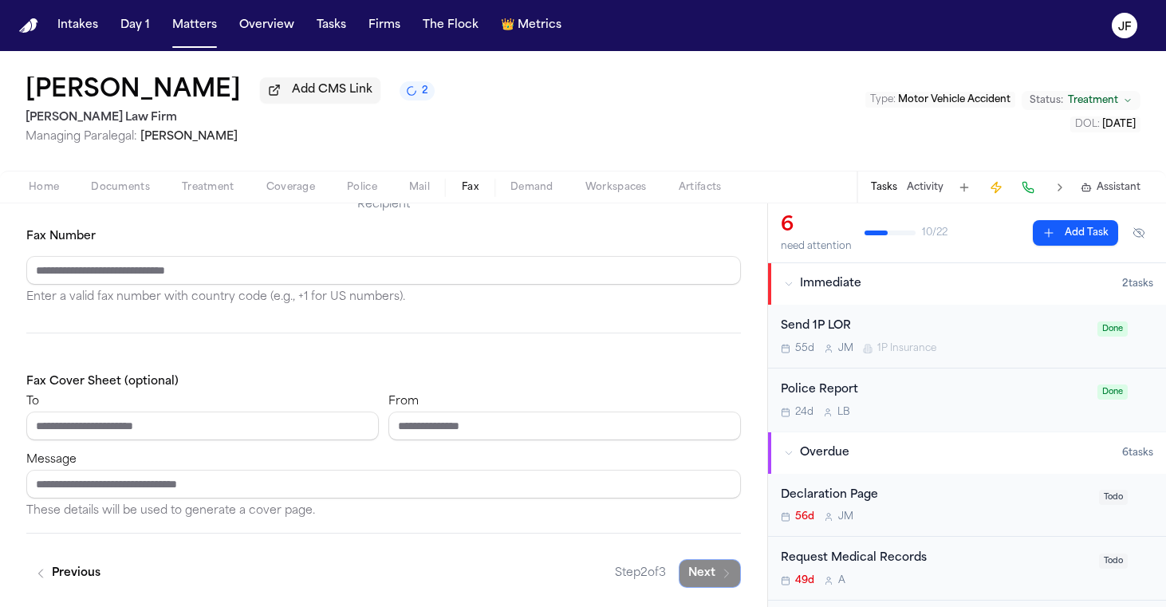
click at [301, 449] on div "Fax Cover Sheet (optional) To From Message These details will be used to genera…" at bounding box center [383, 446] width 715 height 149
paste input "**********"
type input "**********"
paste input "**********"
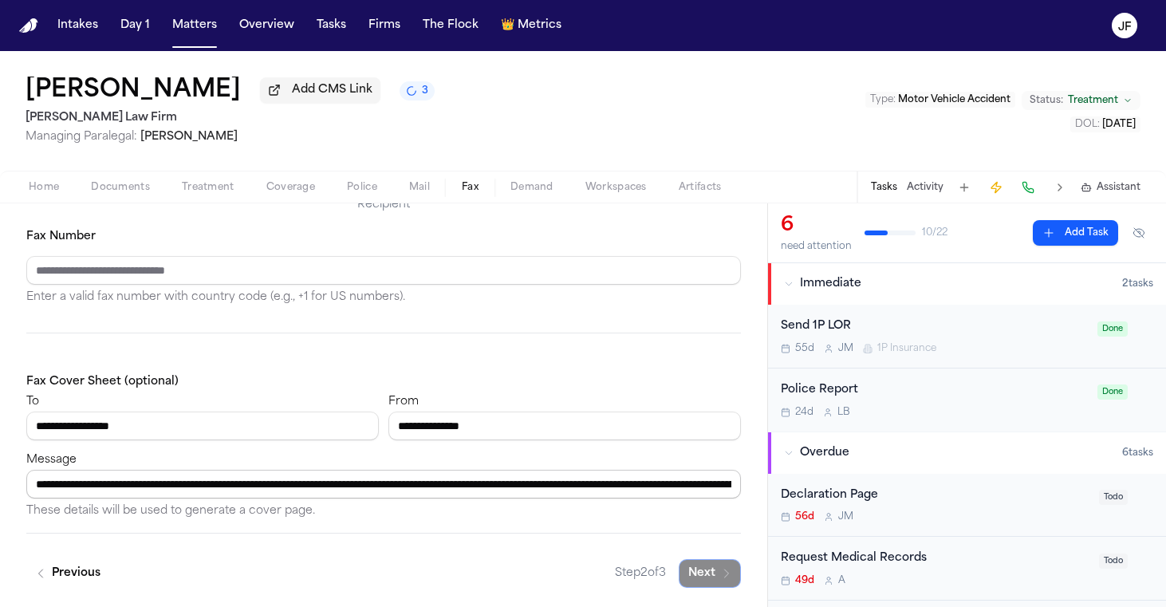
click at [252, 484] on input "**********" at bounding box center [383, 484] width 715 height 29
type input "**********"
paste input "**********"
type input "**********"
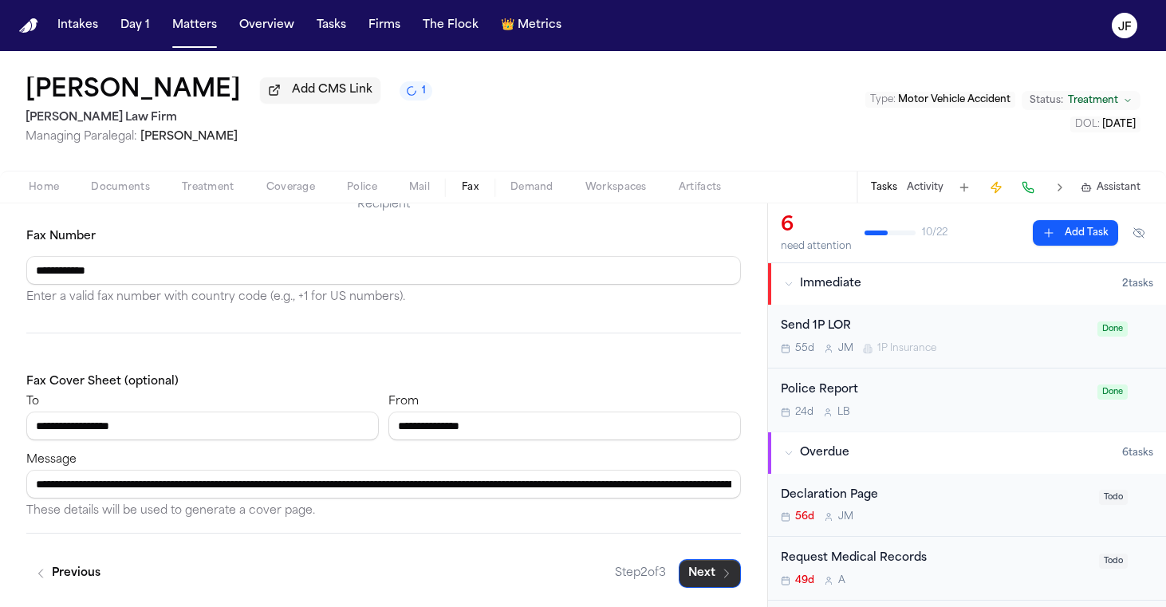
click at [698, 570] on button "Next" at bounding box center [710, 573] width 62 height 29
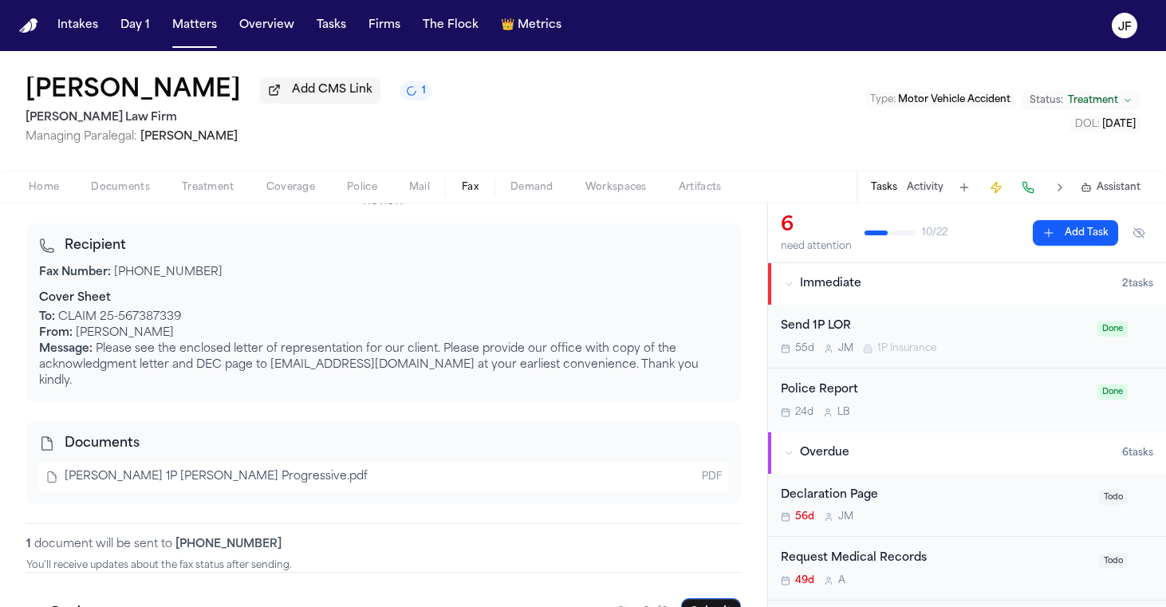
click at [851, 499] on div "Declaration Page" at bounding box center [935, 496] width 309 height 18
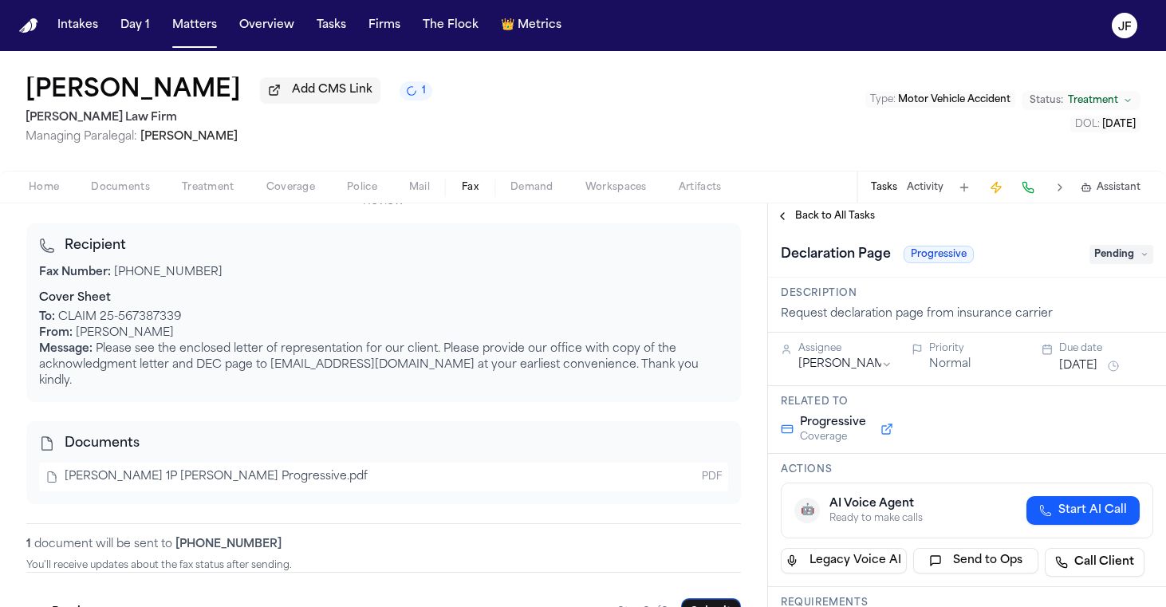
drag, startPoint x: 1121, startPoint y: 250, endPoint x: 1121, endPoint y: 260, distance: 9.6
click at [1121, 250] on span "Pending" at bounding box center [1122, 254] width 64 height 19
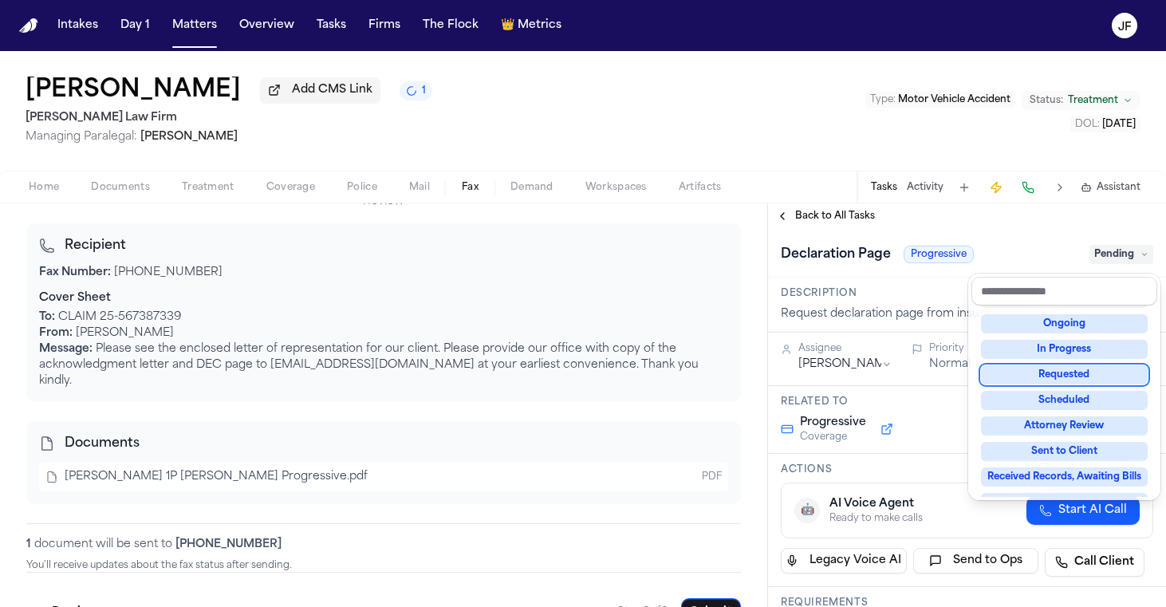
click at [1084, 379] on div "Requested" at bounding box center [1064, 374] width 167 height 19
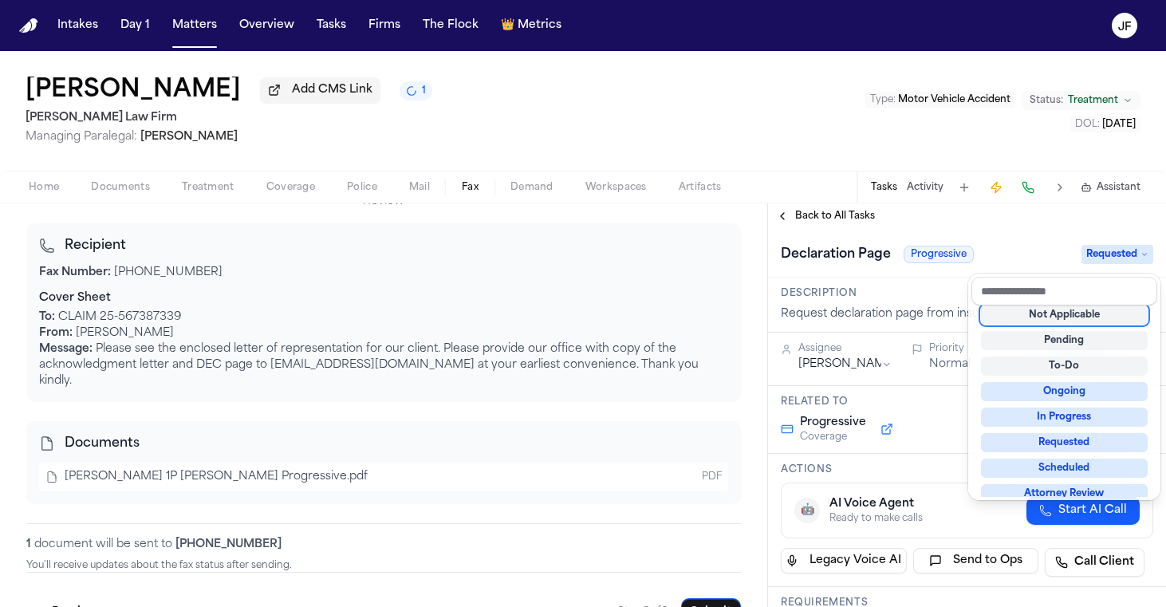
click at [1001, 213] on div "**********" at bounding box center [967, 405] width 398 height 404
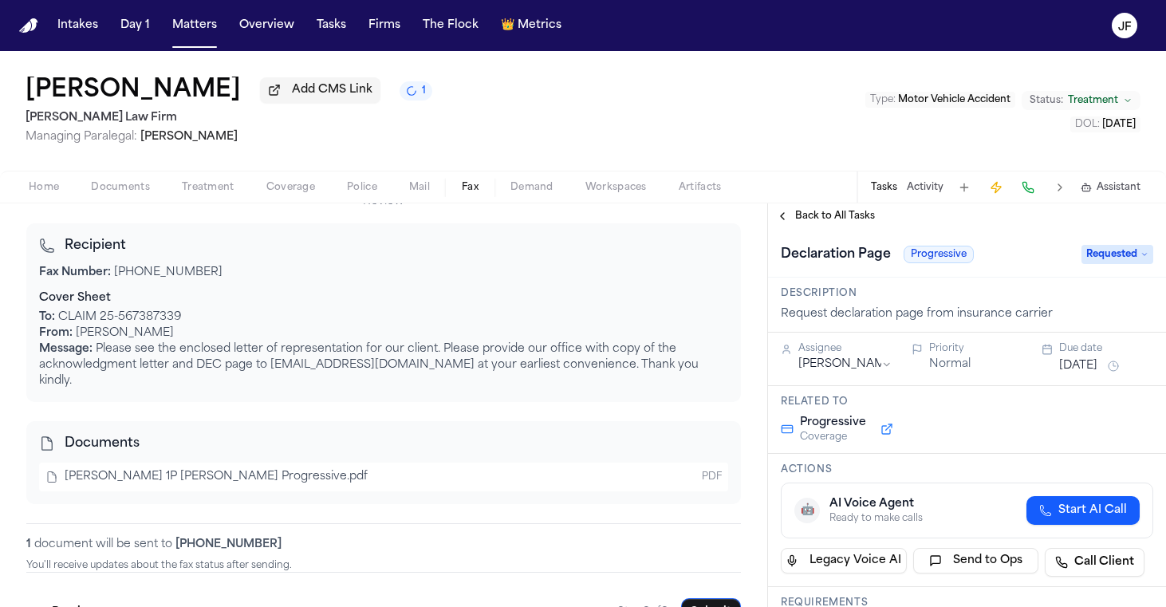
click at [845, 216] on span "Back to All Tasks" at bounding box center [835, 216] width 80 height 13
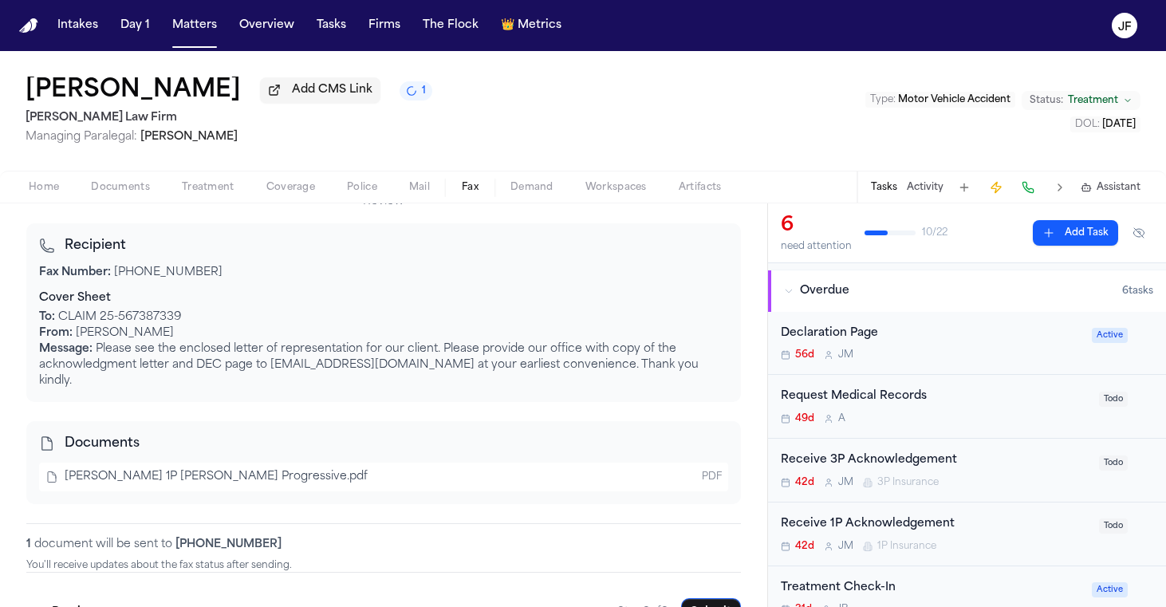
scroll to position [163, 0]
click at [932, 471] on div "Receive 3P Acknowledgement 42d J M 3P Insurance" at bounding box center [935, 469] width 309 height 37
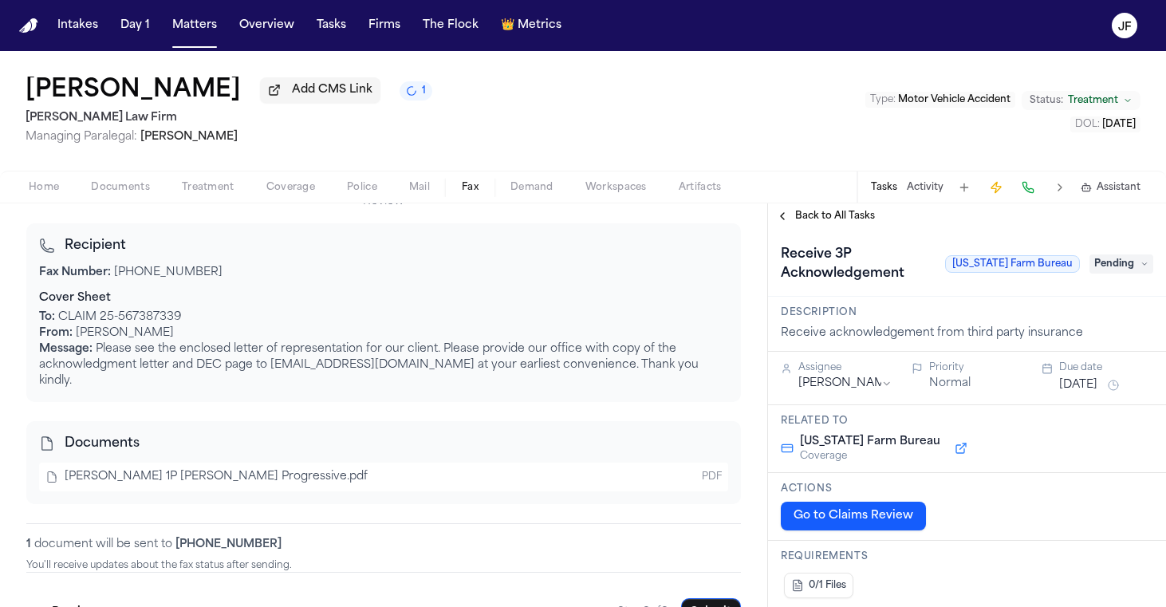
click at [856, 219] on span "Back to All Tasks" at bounding box center [835, 216] width 80 height 13
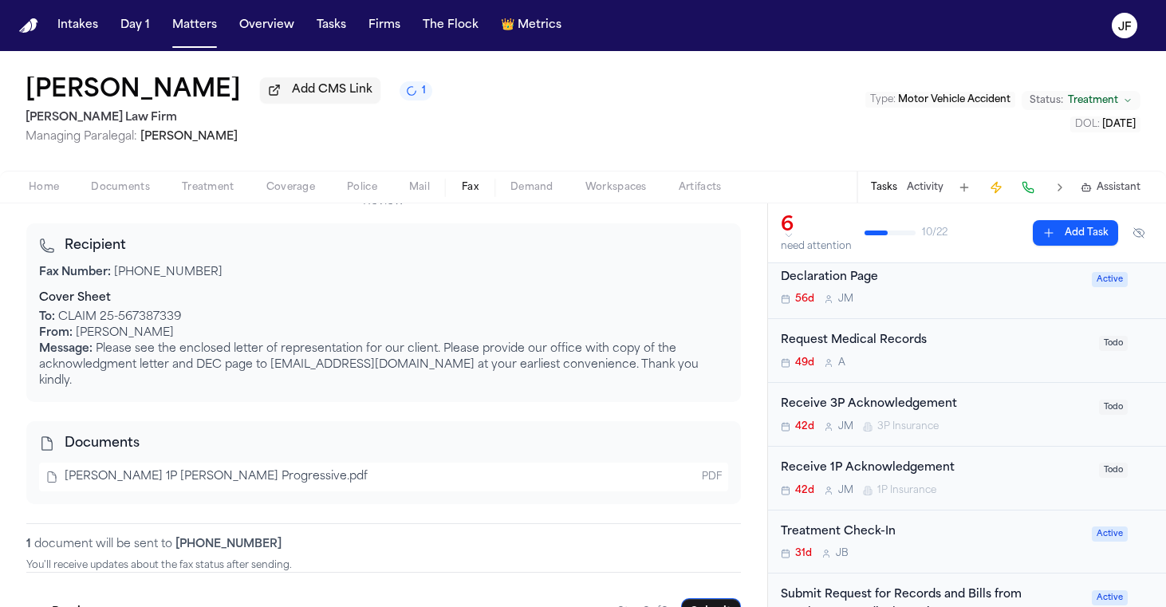
scroll to position [231, 0]
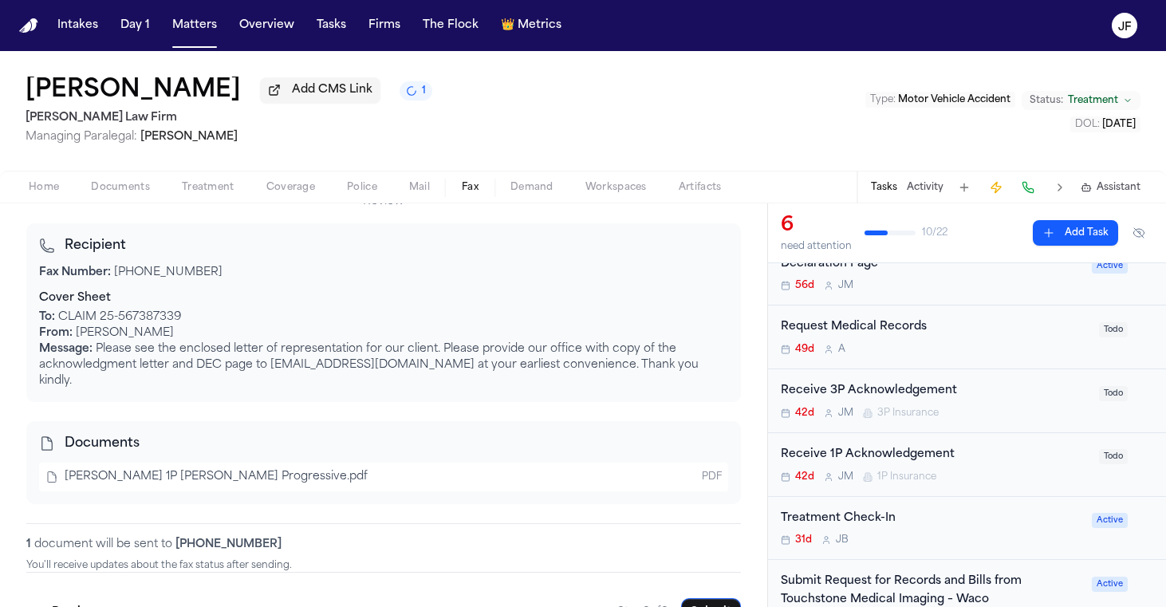
click at [889, 460] on div "Receive 1P Acknowledgement" at bounding box center [935, 455] width 309 height 18
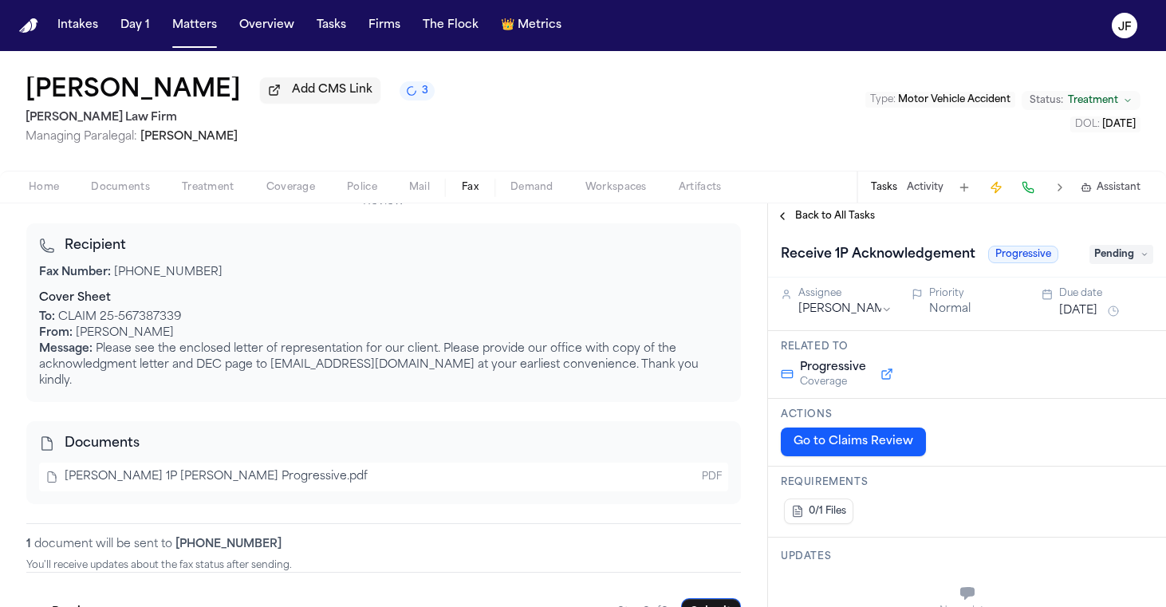
click at [1125, 258] on span "Pending" at bounding box center [1122, 254] width 64 height 19
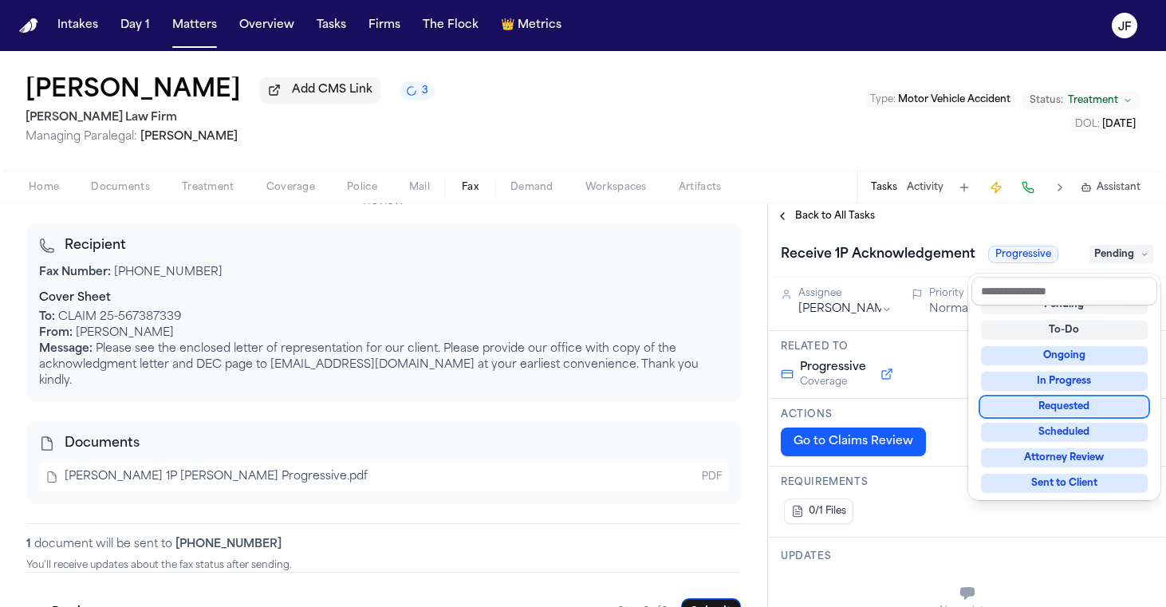
click at [1077, 406] on div "Requested" at bounding box center [1064, 406] width 167 height 19
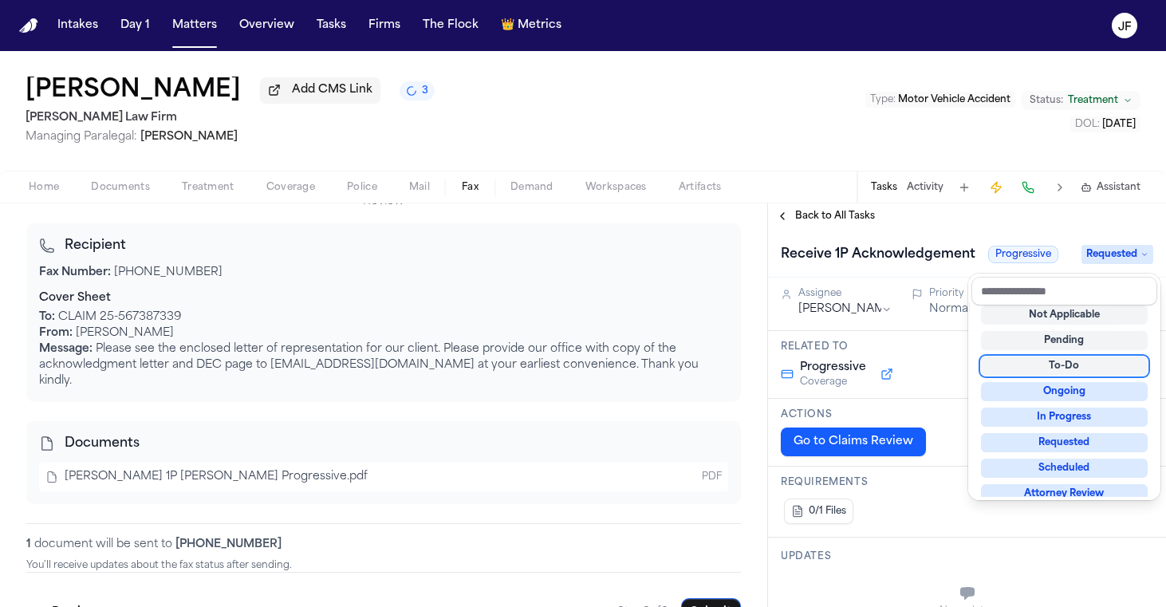
click at [859, 213] on div "Back to All Tasks Receive 1P Acknowledgement Progressive Requested Assignee Jac…" at bounding box center [967, 405] width 398 height 404
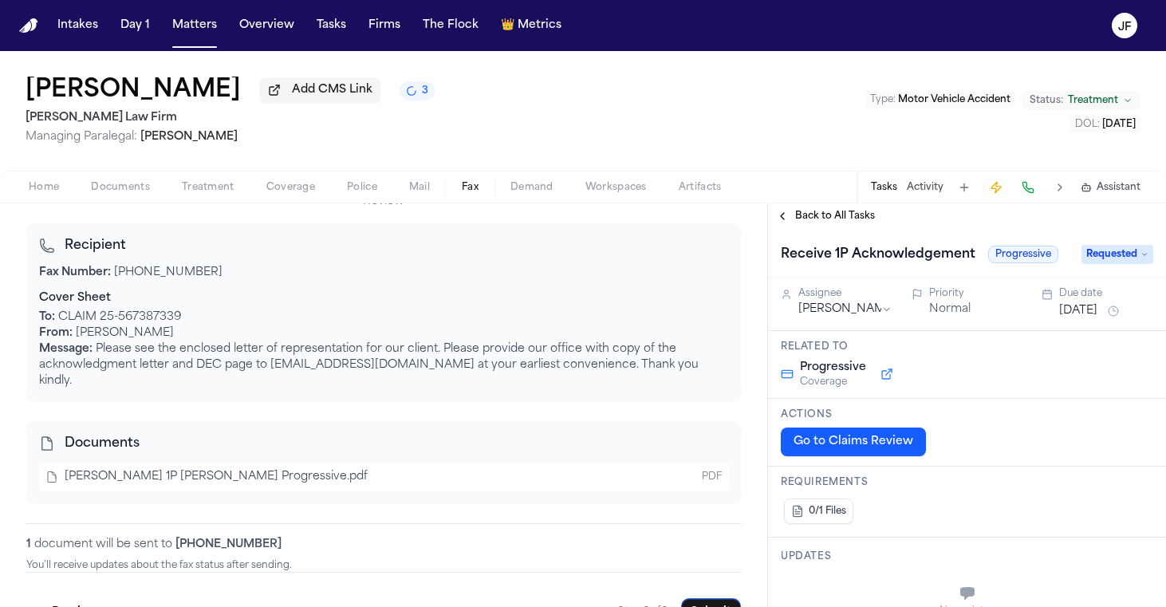
click at [859, 213] on span "Back to All Tasks" at bounding box center [835, 216] width 80 height 13
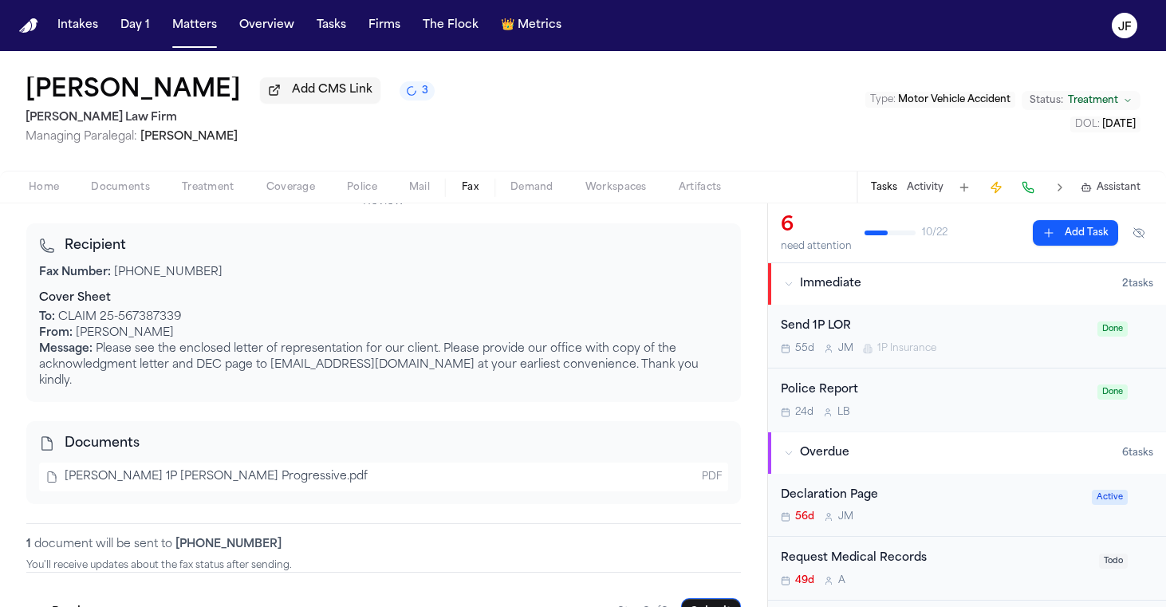
click at [975, 354] on div "55d J M 1P Insurance" at bounding box center [934, 348] width 307 height 13
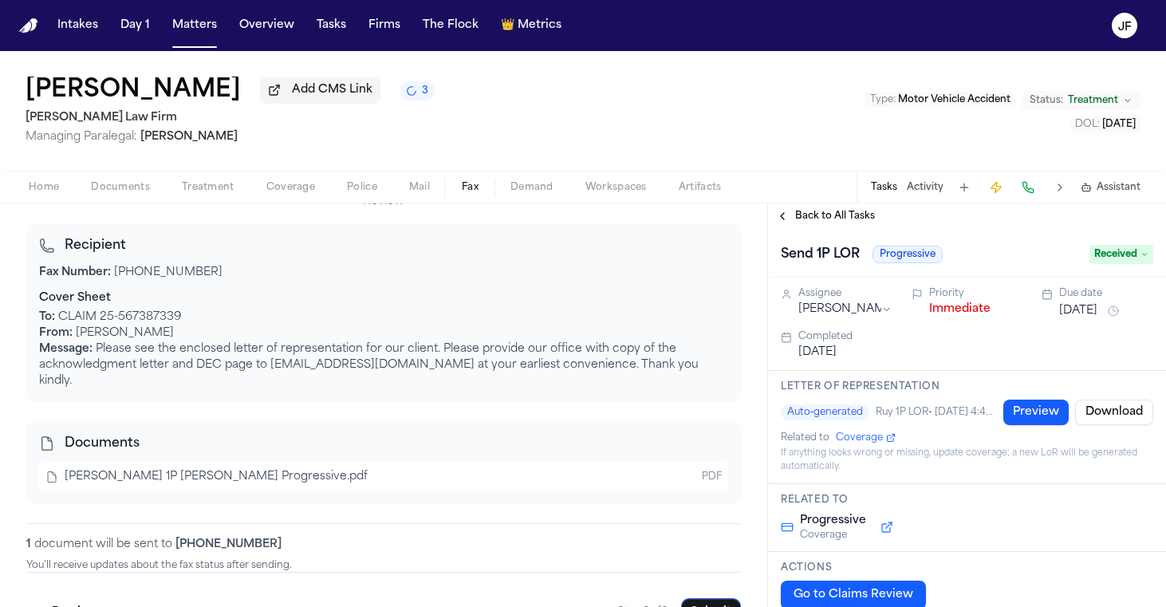
click at [948, 314] on button "Immediate" at bounding box center [959, 309] width 61 height 16
click at [817, 213] on span "Back to All Tasks" at bounding box center [835, 216] width 80 height 13
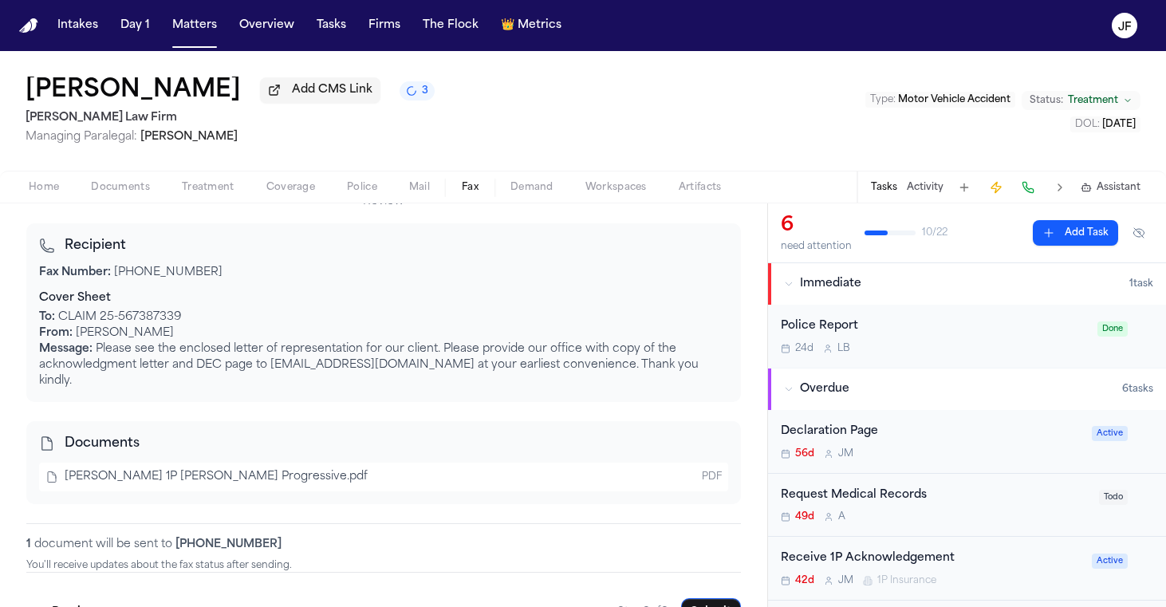
click at [936, 346] on div "24d L B" at bounding box center [934, 348] width 307 height 13
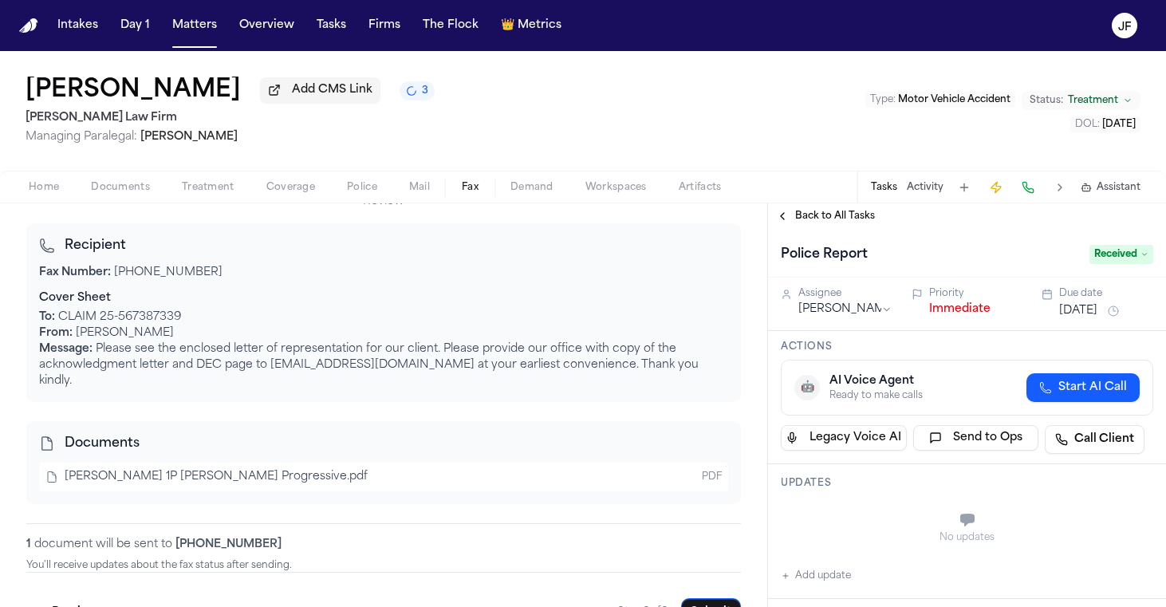
click at [963, 317] on button "Immediate" at bounding box center [959, 309] width 61 height 16
click at [833, 217] on span "Back to All Tasks" at bounding box center [835, 216] width 80 height 13
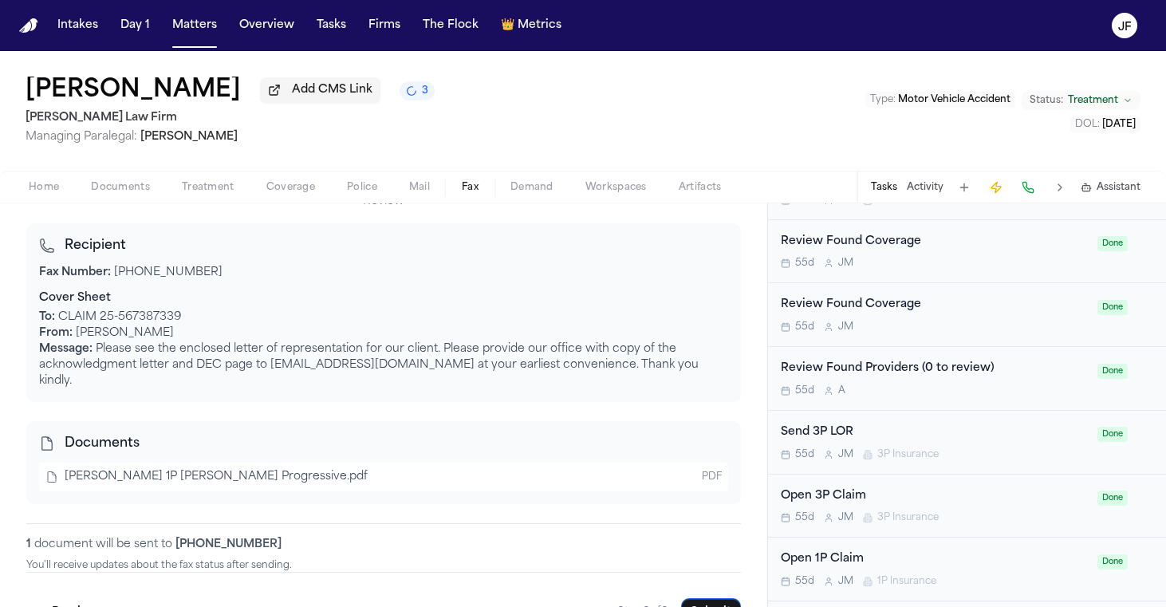
scroll to position [726, 0]
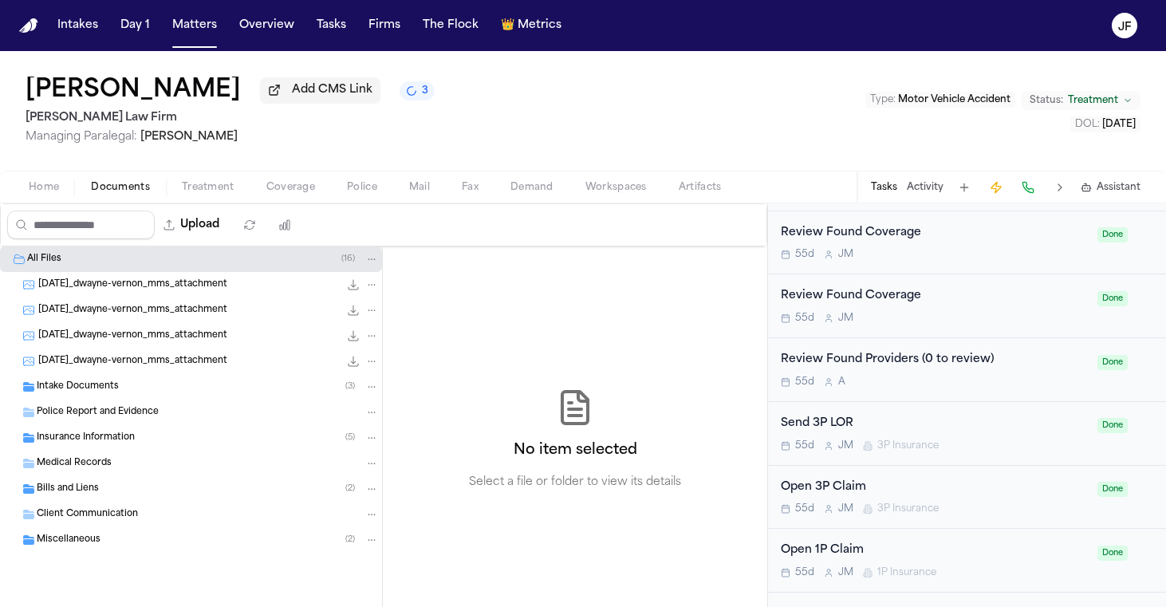
click at [125, 182] on span "Documents" at bounding box center [120, 187] width 59 height 13
click at [171, 420] on div "Police Report and Evidence" at bounding box center [208, 412] width 342 height 14
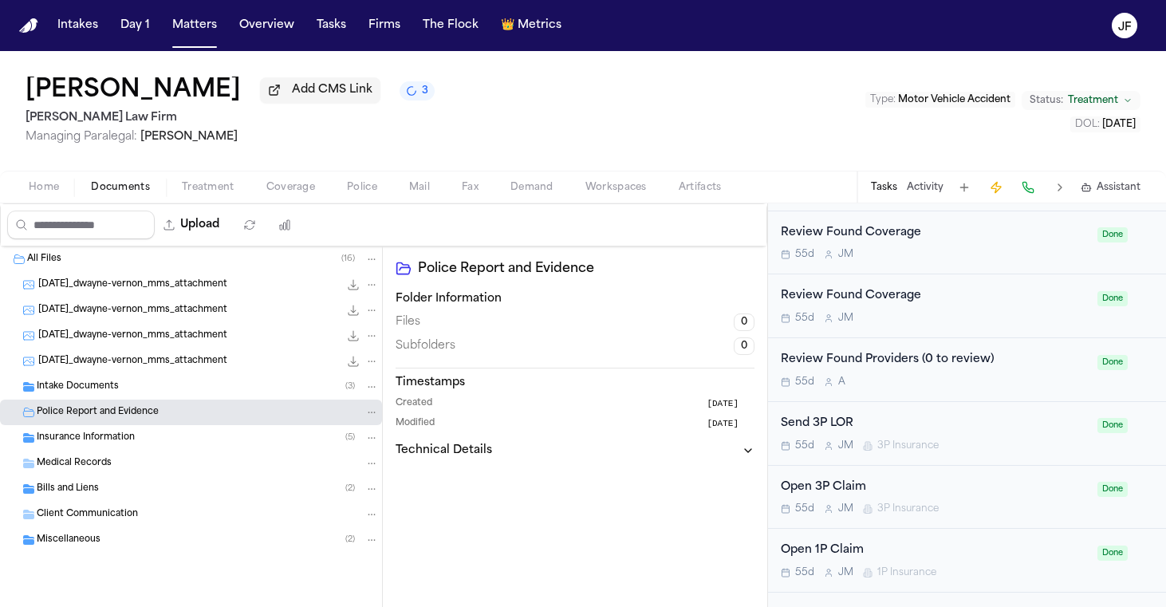
click at [171, 442] on div "Insurance Information ( 5 )" at bounding box center [208, 438] width 342 height 14
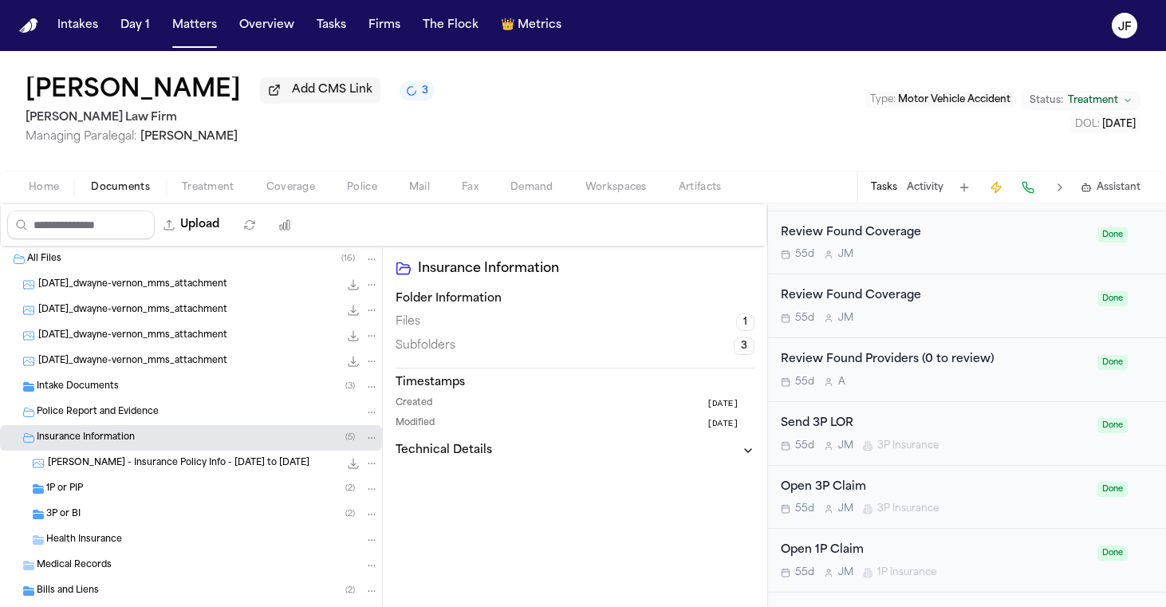
click at [163, 522] on div "3P or BI ( 2 )" at bounding box center [212, 514] width 333 height 14
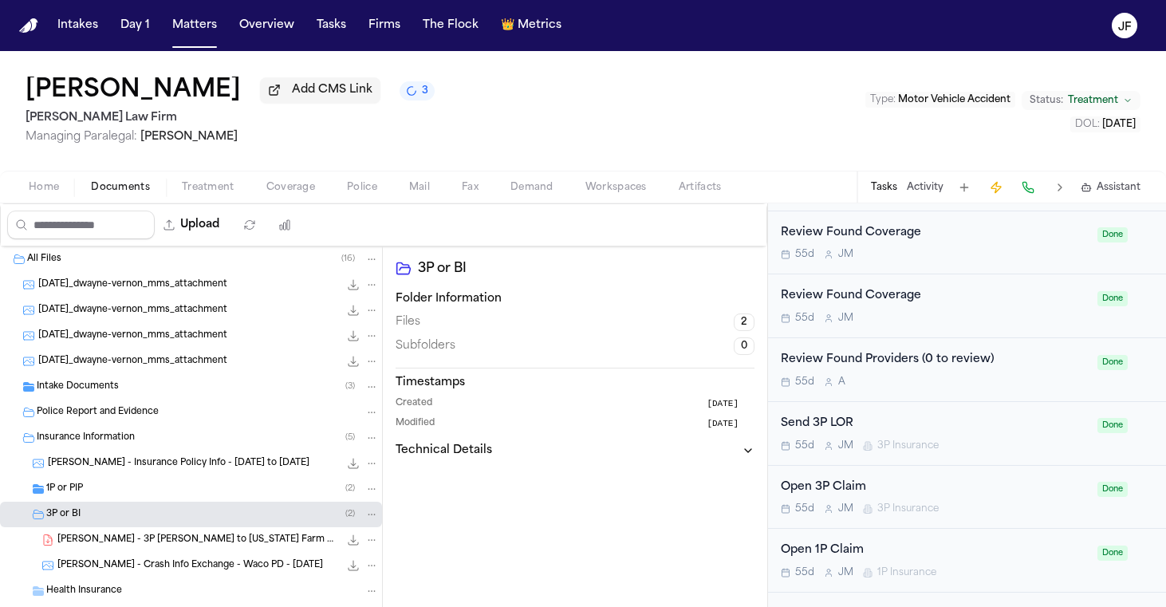
click at [177, 540] on span "C. Vernon - 3P LOR to Texas Farm Bureau - 8.4.25" at bounding box center [198, 541] width 282 height 14
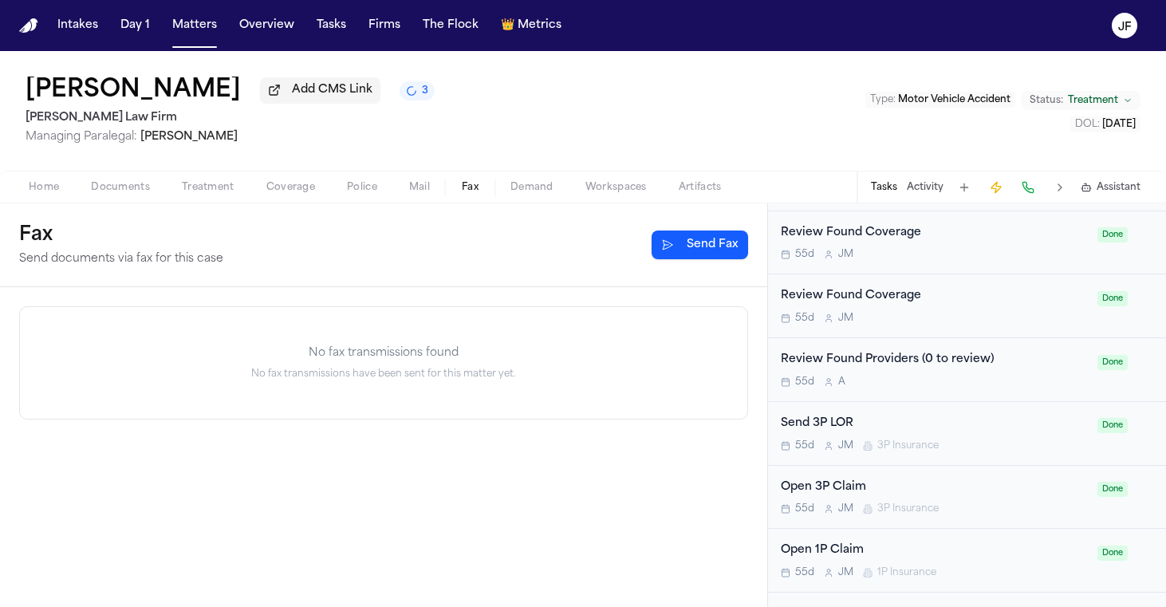
click at [463, 197] on span "button" at bounding box center [470, 196] width 36 height 2
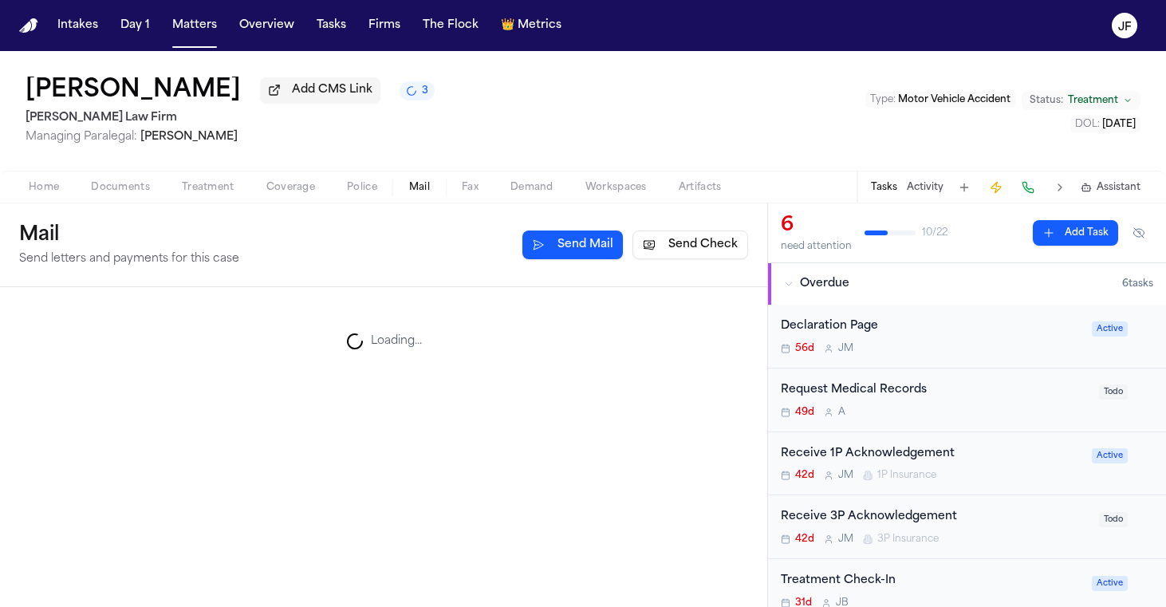
click at [415, 197] on span "button" at bounding box center [420, 196] width 40 height 2
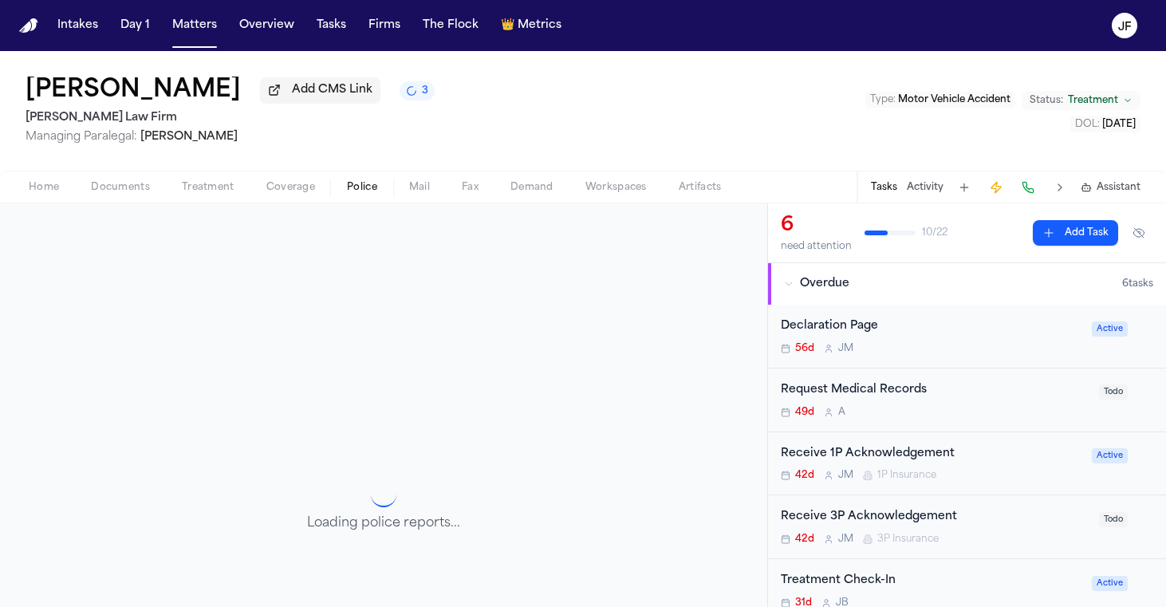
click at [354, 194] on span "Police" at bounding box center [362, 187] width 30 height 13
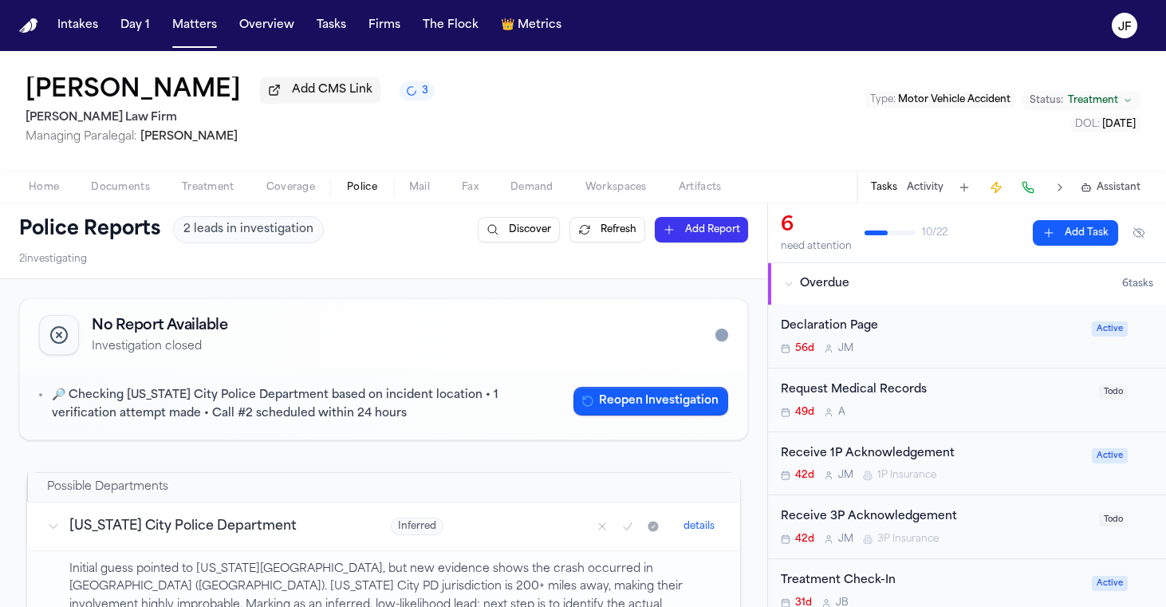
click at [475, 190] on span "Fax" at bounding box center [470, 187] width 17 height 13
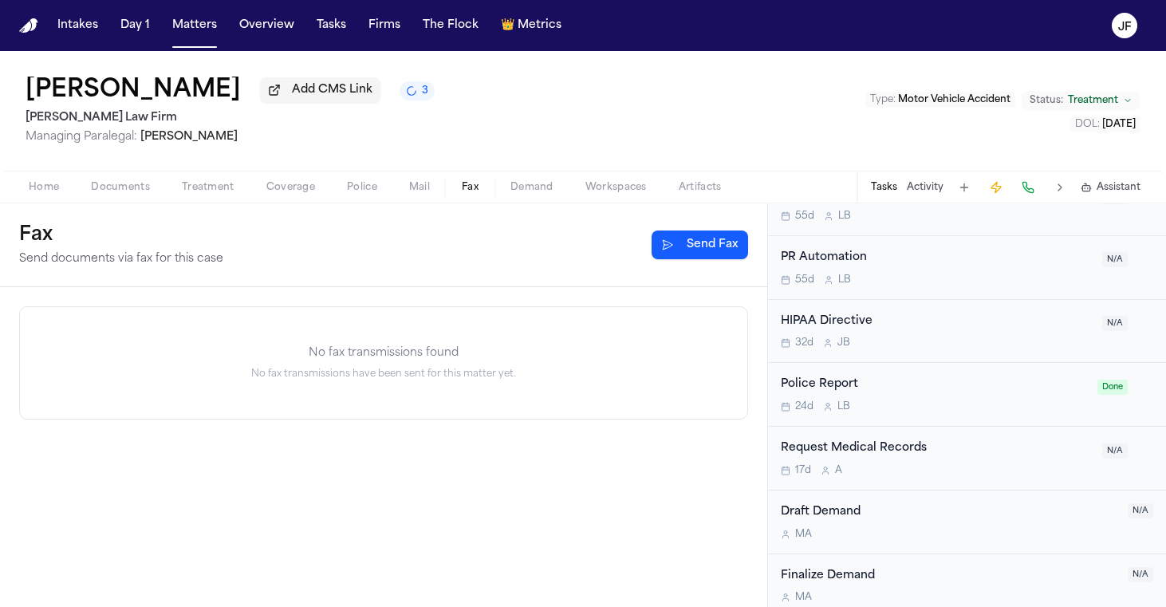
scroll to position [1145, 0]
click at [400, 89] on button "3" at bounding box center [417, 90] width 35 height 19
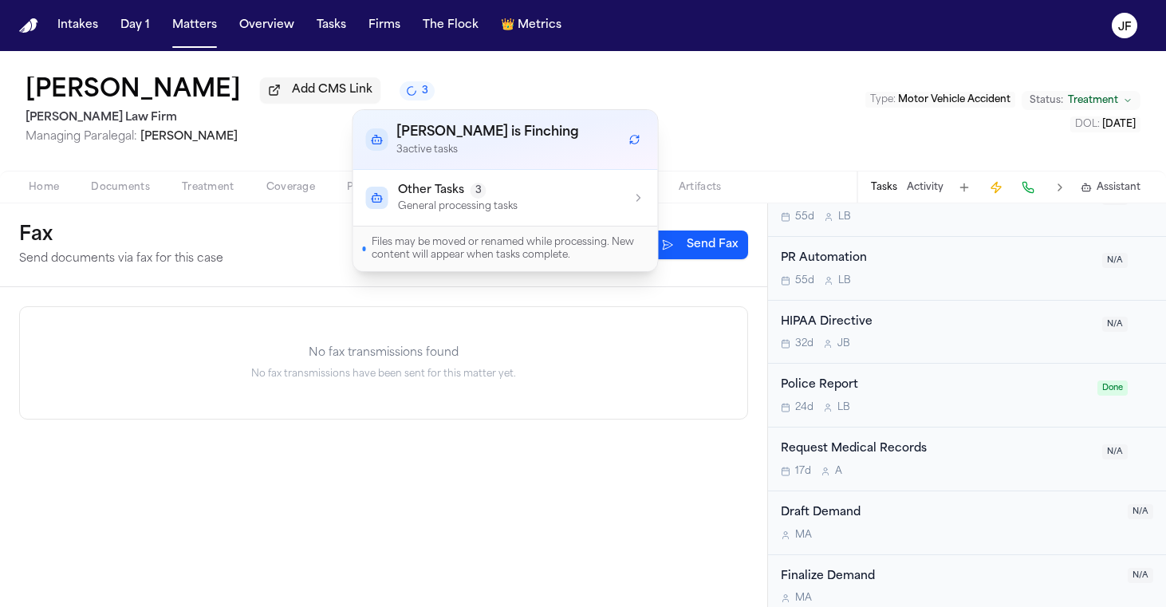
click at [593, 140] on div "[PERSON_NAME] is Finching 3 active task s" at bounding box center [505, 139] width 279 height 33
click at [618, 199] on div "Other Tasks 3 General processing tasks" at bounding box center [505, 198] width 279 height 30
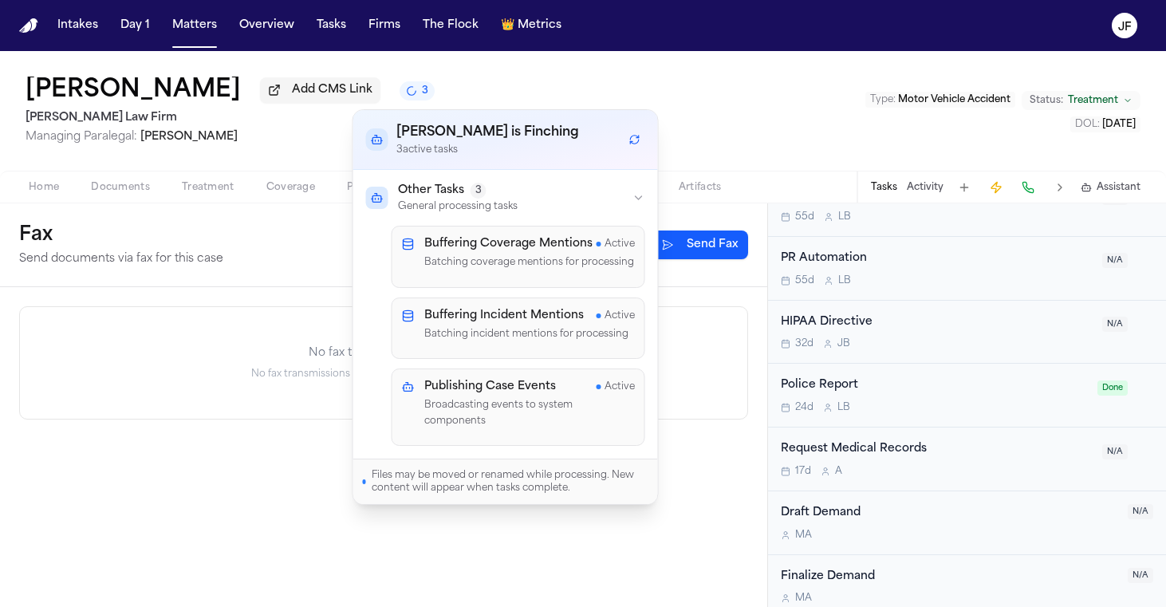
click at [618, 199] on div "Other Tasks 3 General processing tasks" at bounding box center [505, 198] width 279 height 30
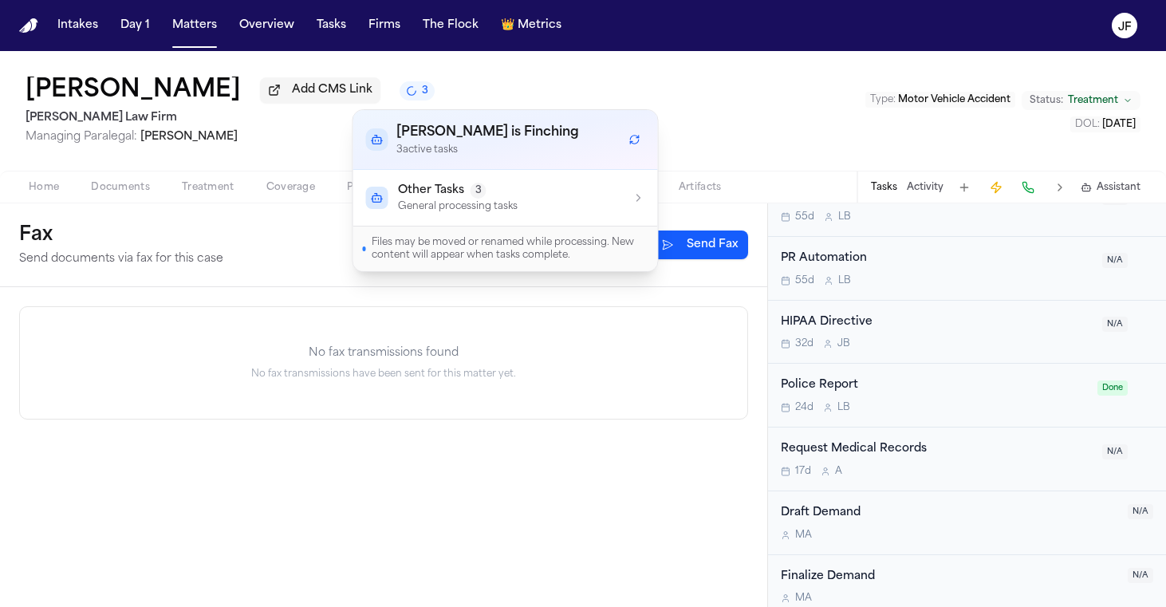
click at [618, 199] on div "Other Tasks 3 General processing tasks" at bounding box center [505, 198] width 279 height 30
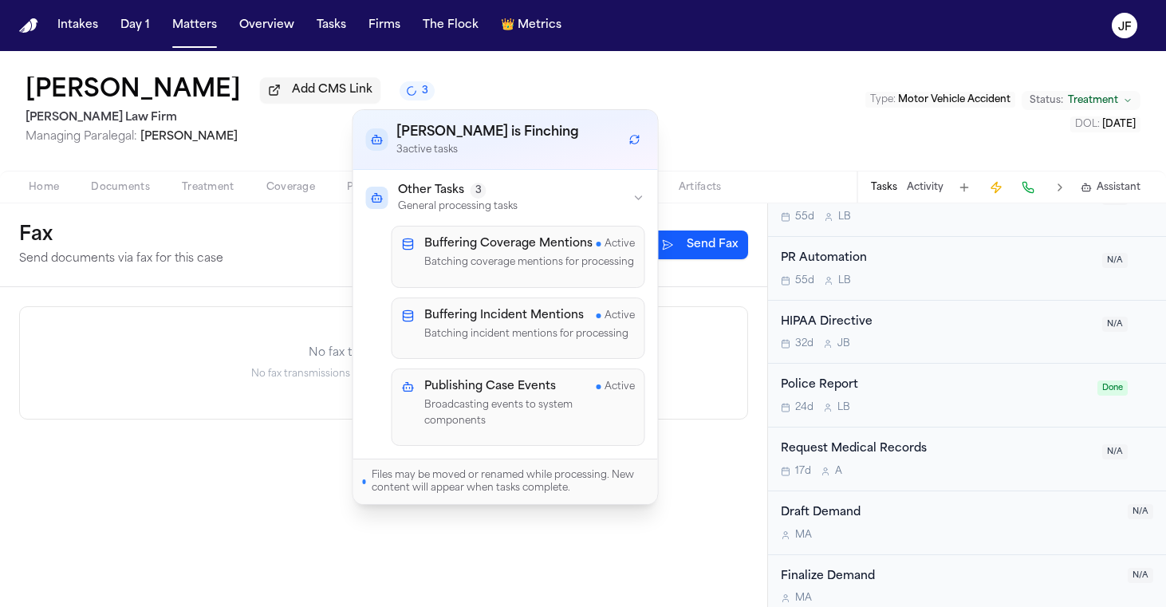
click at [618, 199] on div "Other Tasks 3 General processing tasks" at bounding box center [505, 198] width 279 height 30
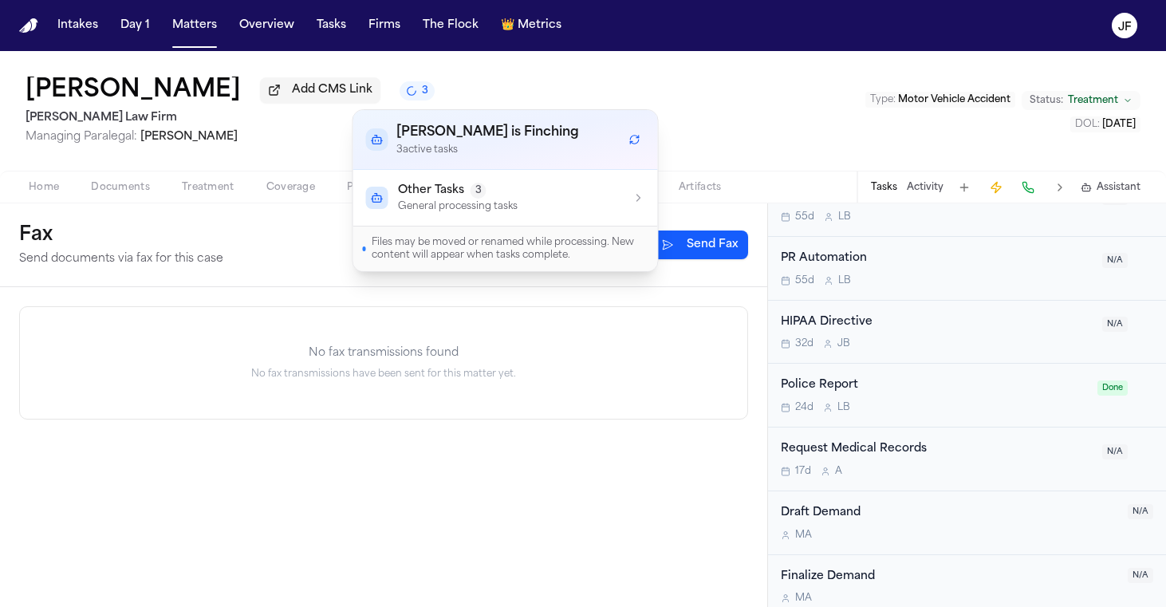
click at [704, 106] on div "[PERSON_NAME] Add CMS Link 3 [PERSON_NAME] Law Firm Managing Paralegal: [PERSON…" at bounding box center [583, 111] width 1166 height 120
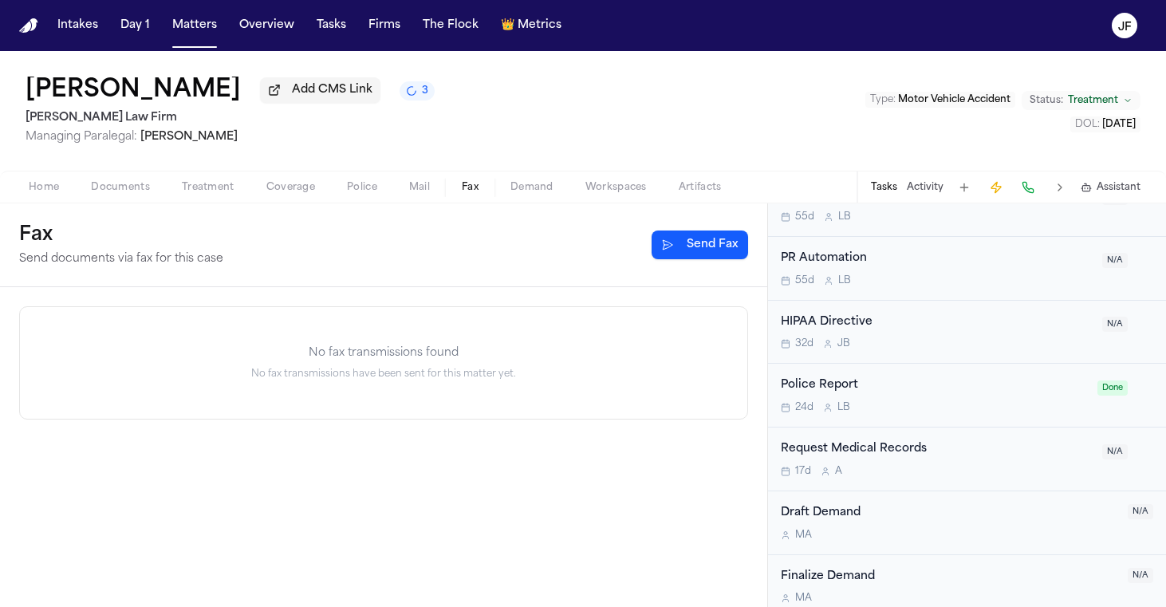
click at [676, 242] on button "Send Fax" at bounding box center [700, 245] width 97 height 29
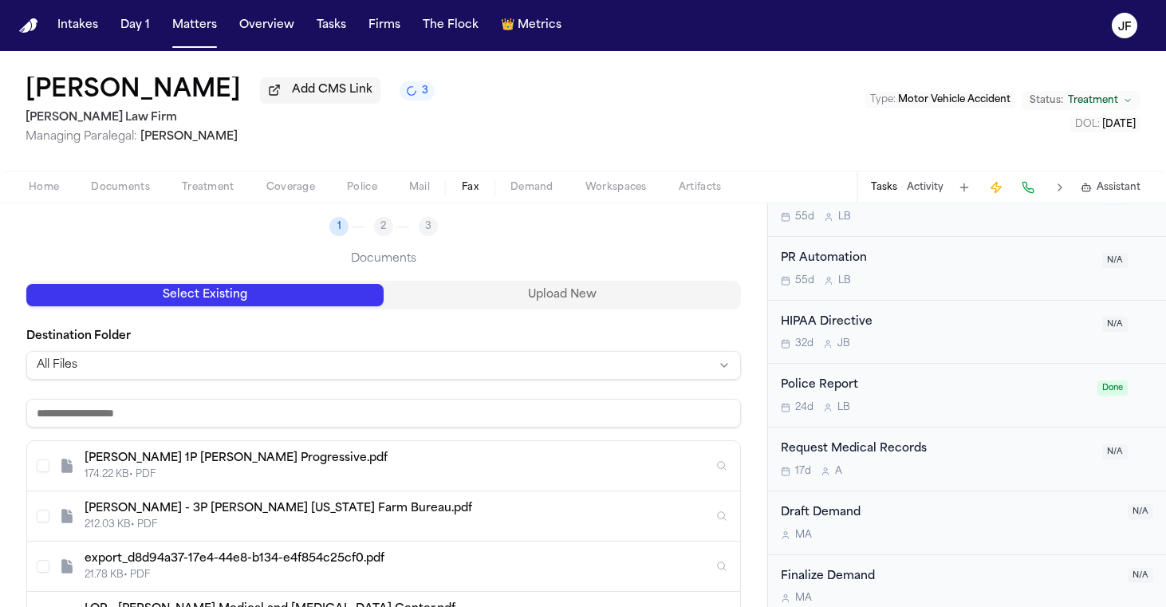
click at [367, 510] on div "[PERSON_NAME] - 3P [PERSON_NAME] [US_STATE] Farm Bureau.pdf" at bounding box center [399, 509] width 629 height 16
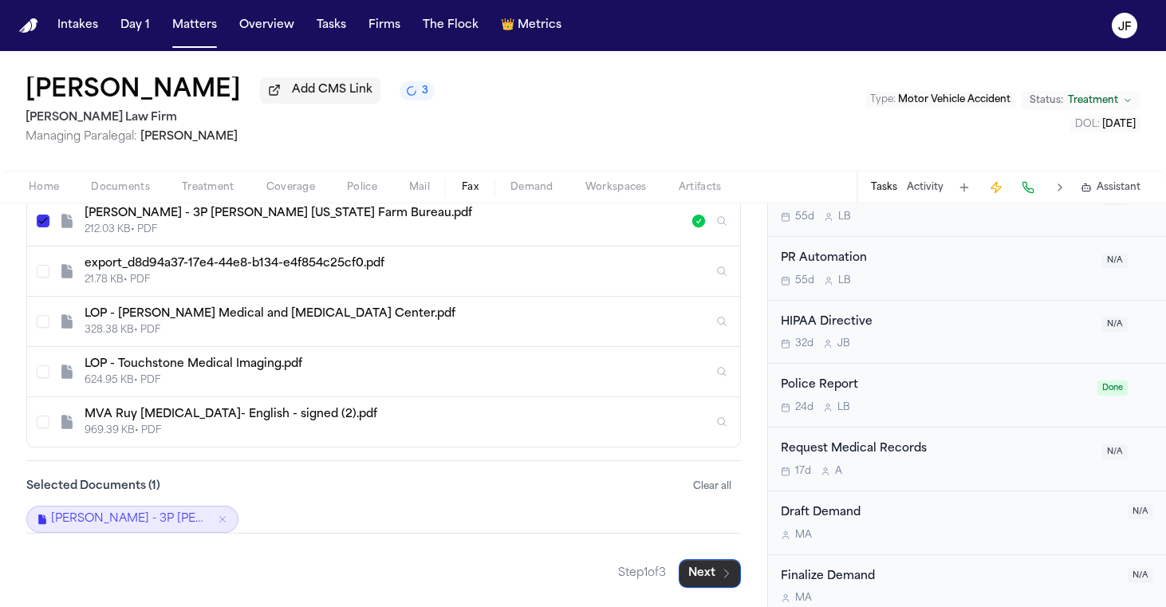
click at [713, 569] on button "Next" at bounding box center [710, 573] width 62 height 29
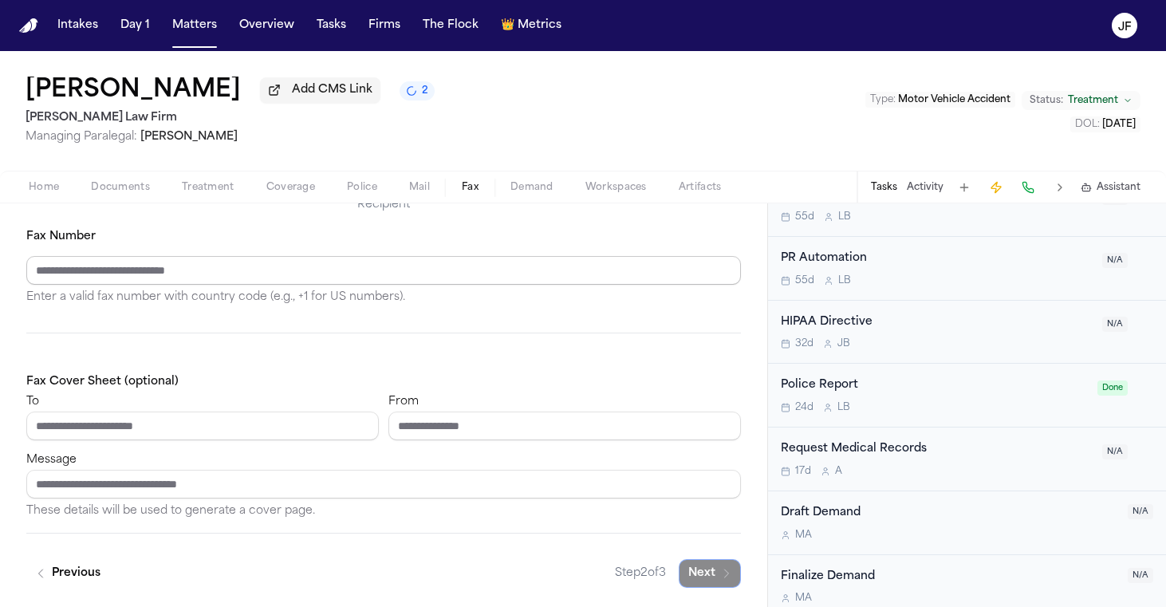
paste input "**********"
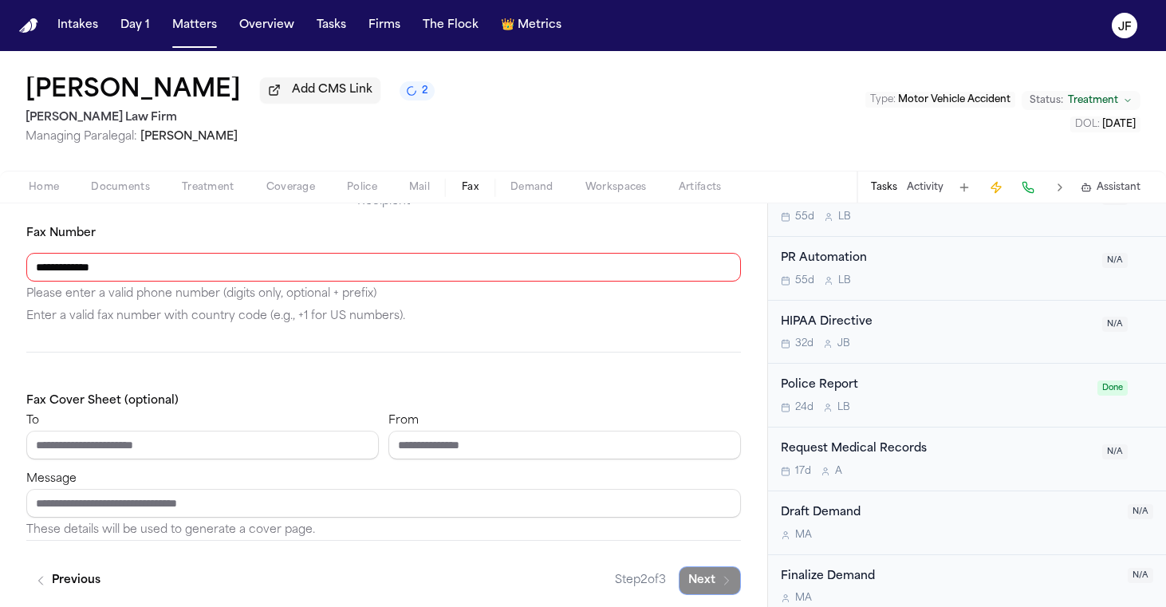
click at [77, 274] on input "**********" at bounding box center [383, 267] width 715 height 29
click at [81, 274] on input "**********" at bounding box center [383, 267] width 715 height 29
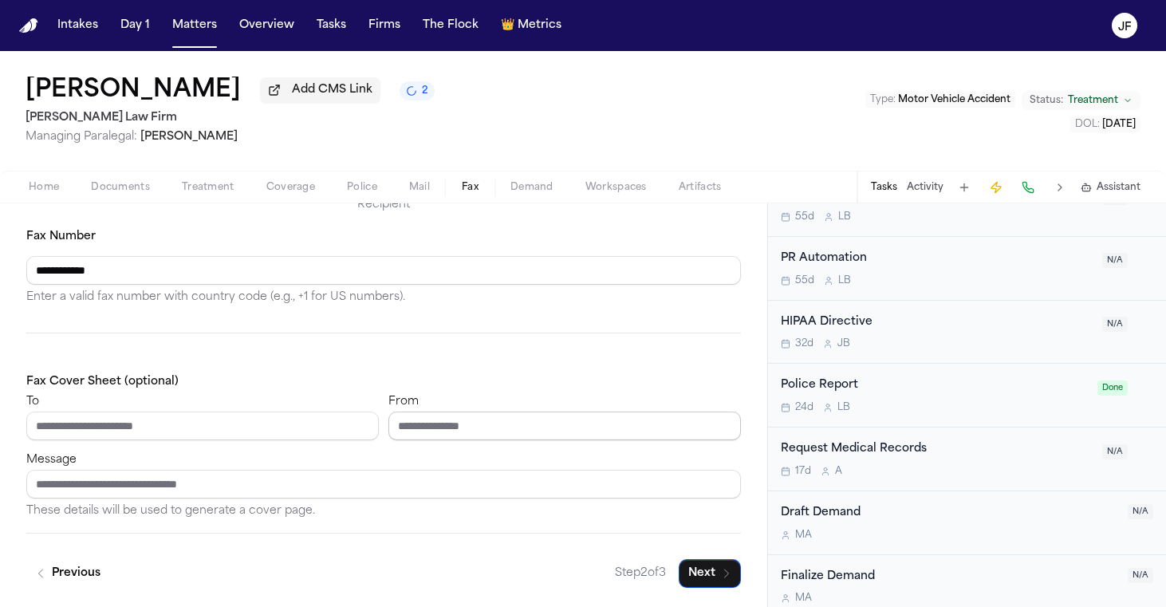
type input "**********"
paste input "*********"
type input "**********"
paste input "**********"
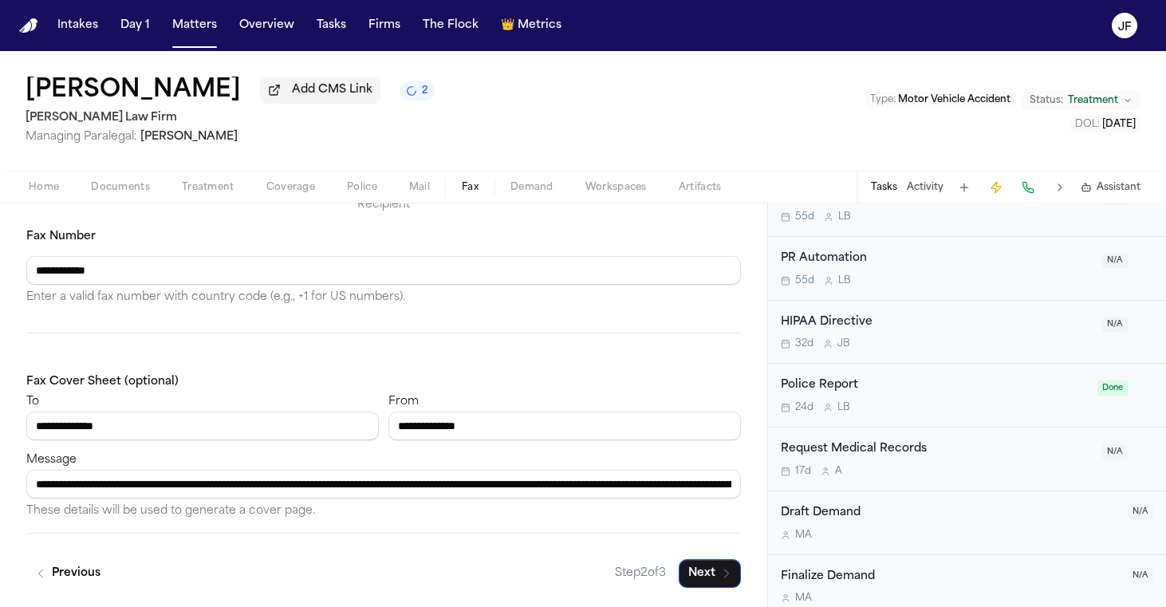
type input "**********"
click at [720, 574] on icon "button" at bounding box center [726, 573] width 13 height 13
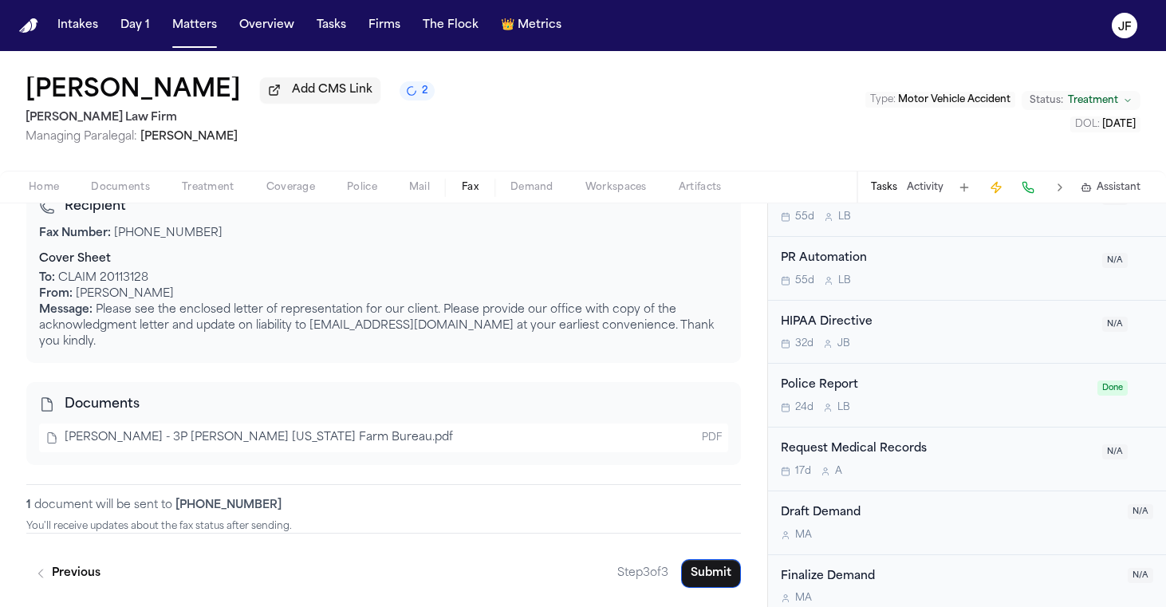
scroll to position [214, 0]
click at [700, 576] on button "Submit" at bounding box center [711, 573] width 60 height 29
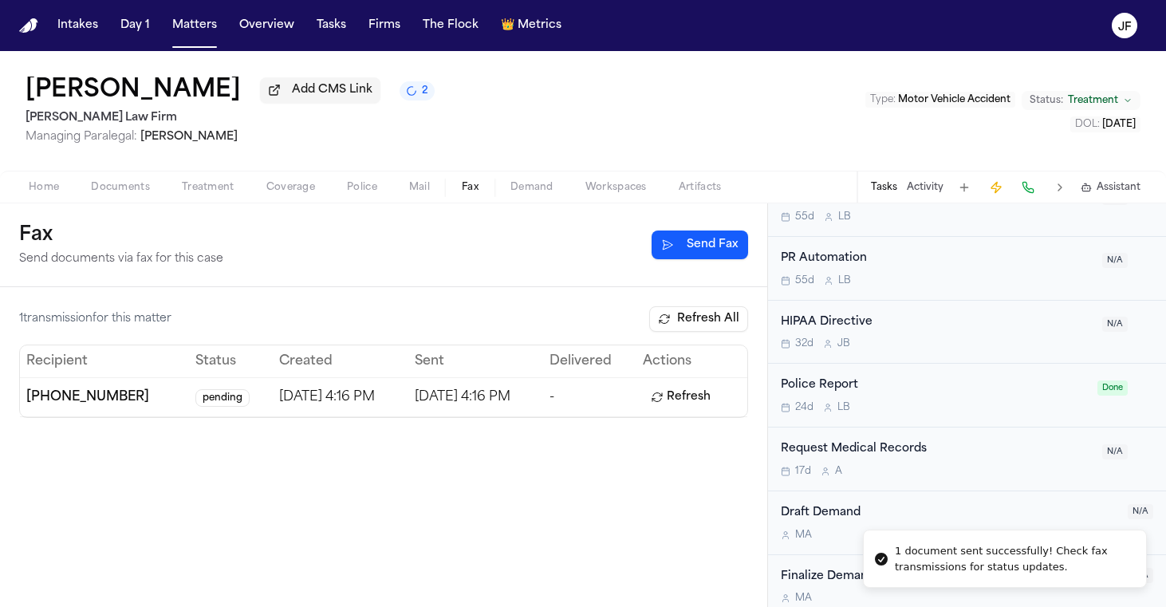
click at [49, 194] on span "Home" at bounding box center [44, 187] width 30 height 13
click at [467, 190] on span "Fax" at bounding box center [470, 187] width 17 height 13
click at [706, 245] on button "Send Fax" at bounding box center [700, 245] width 97 height 29
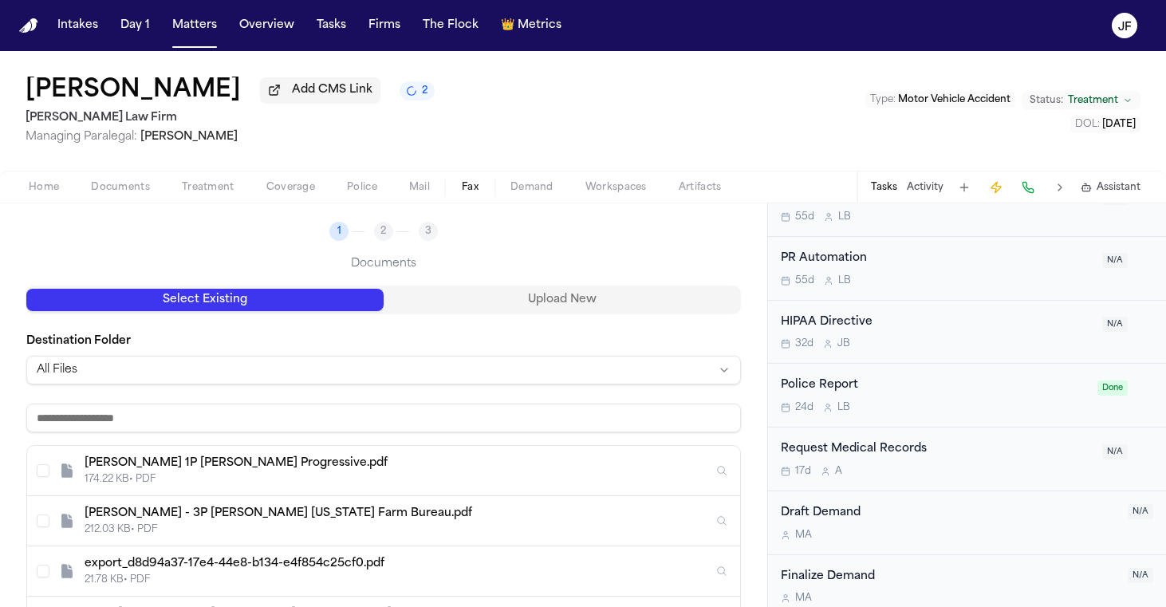
scroll to position [155, 0]
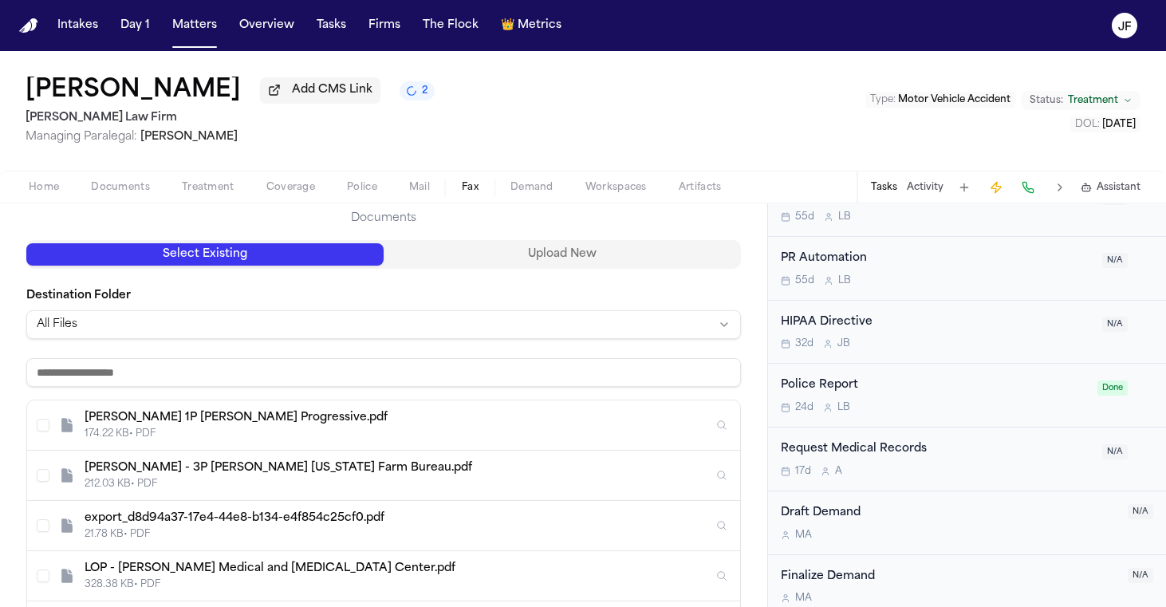
click at [384, 426] on div "[PERSON_NAME] 1P [PERSON_NAME] Progressive.pdf" at bounding box center [399, 418] width 629 height 16
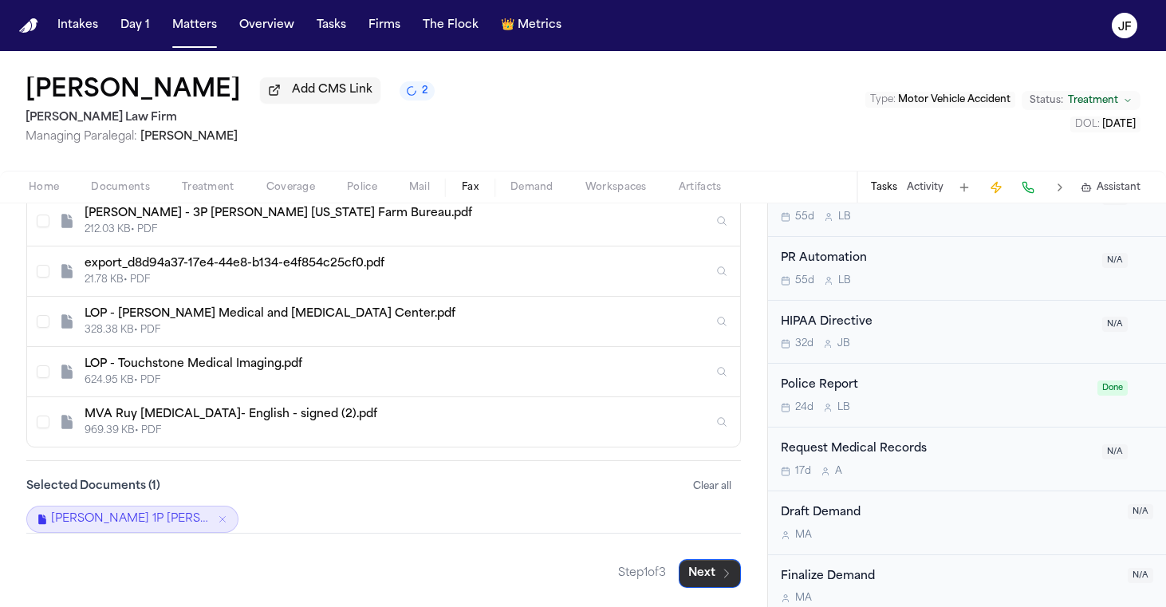
click at [698, 567] on button "Next" at bounding box center [710, 573] width 62 height 29
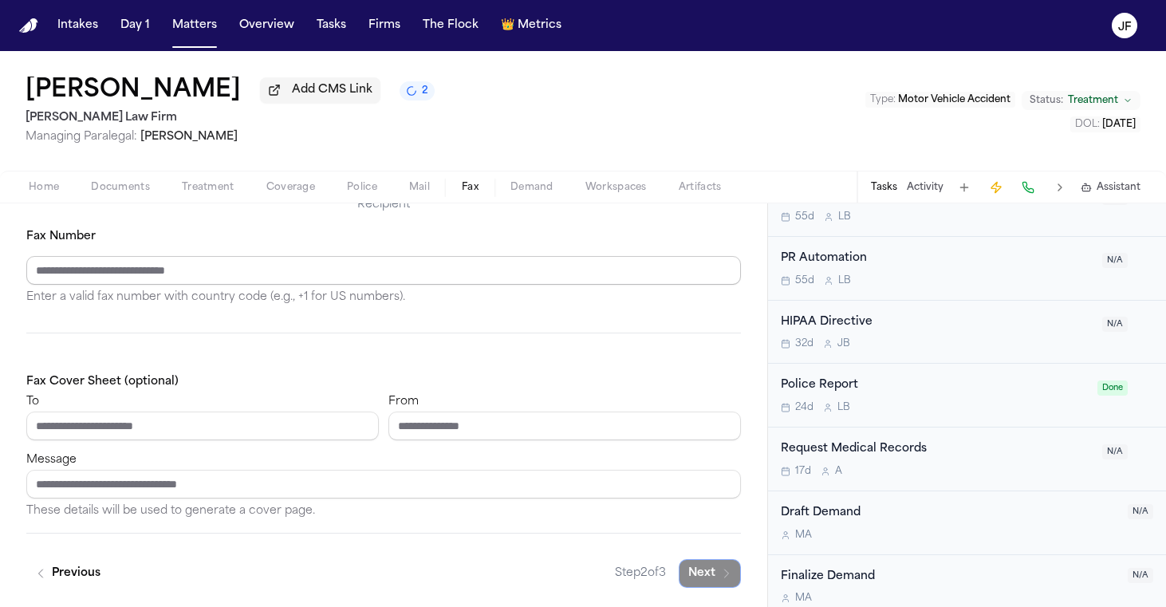
click at [171, 286] on div "Fax Number Enter a valid fax number with country code (e.g., +1 for US numbers)." at bounding box center [383, 267] width 715 height 81
paste input "**********"
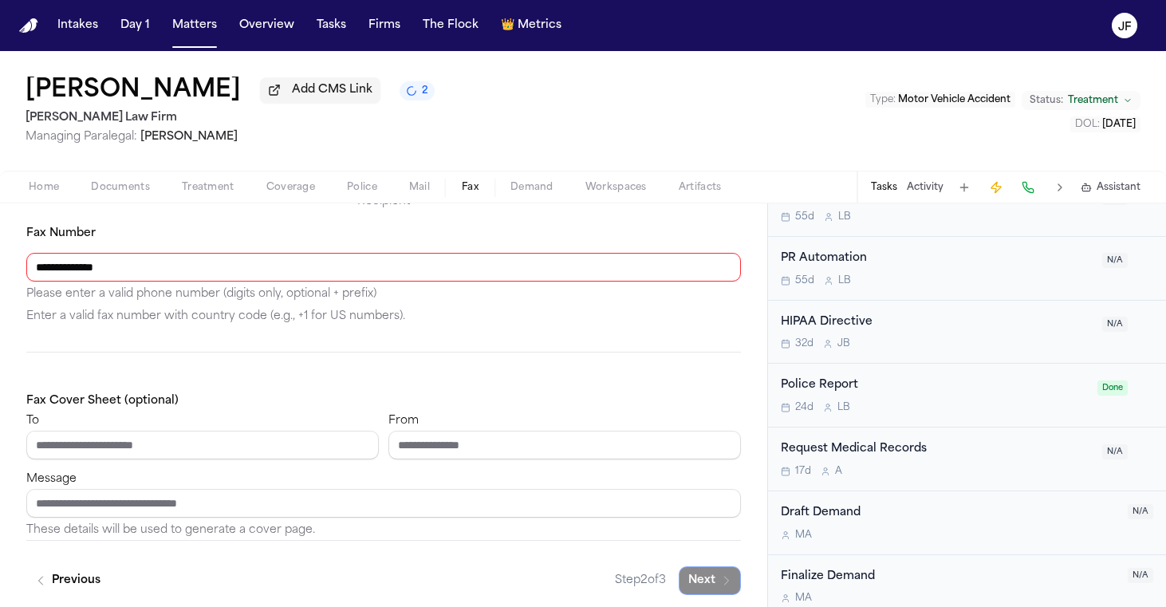
click at [85, 273] on input "**********" at bounding box center [383, 267] width 715 height 29
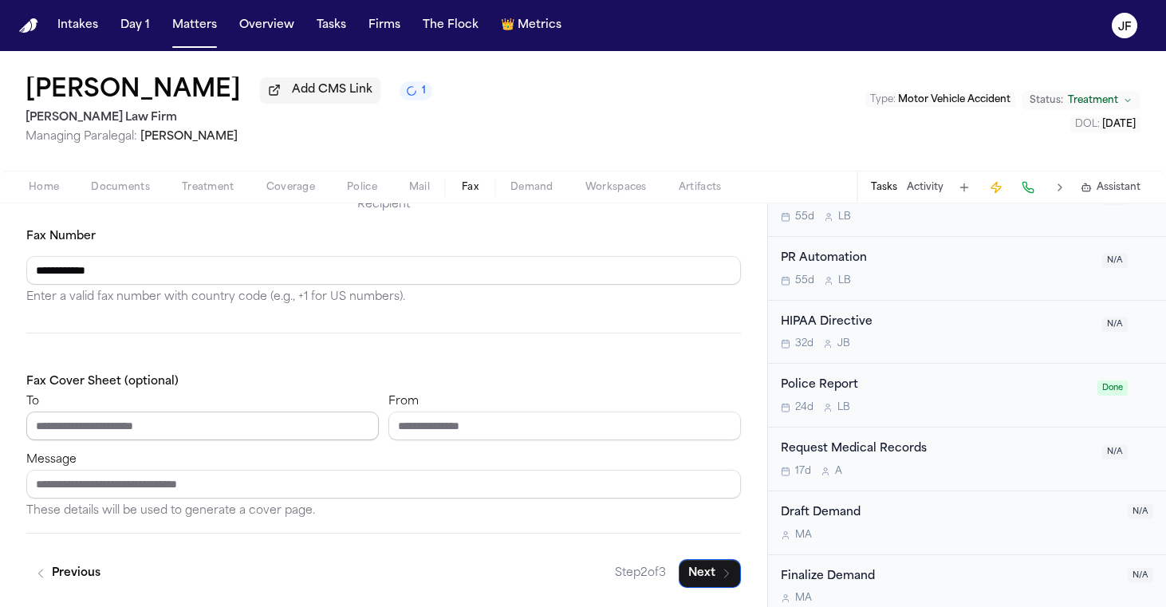
type input "**********"
type input "*****"
type input "**********"
click at [321, 484] on input "Message" at bounding box center [383, 484] width 715 height 29
paste input "**********"
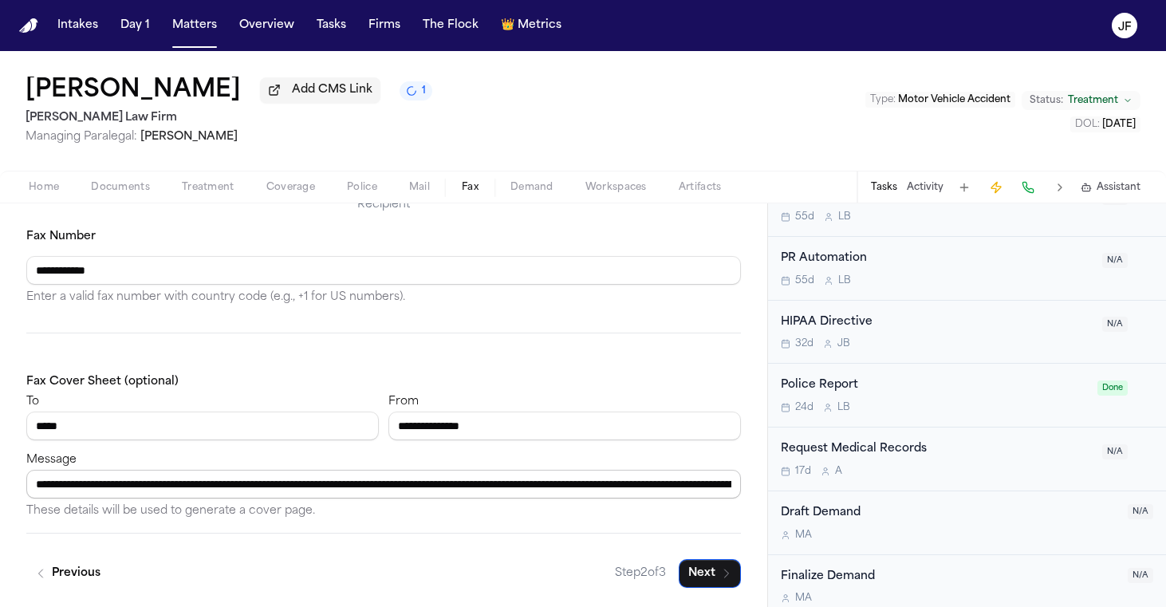
drag, startPoint x: 253, startPoint y: 491, endPoint x: 155, endPoint y: 483, distance: 98.4
click at [155, 483] on input "**********" at bounding box center [383, 484] width 715 height 29
paste input "**********"
type input "**********"
click at [264, 432] on input "*****" at bounding box center [202, 426] width 353 height 29
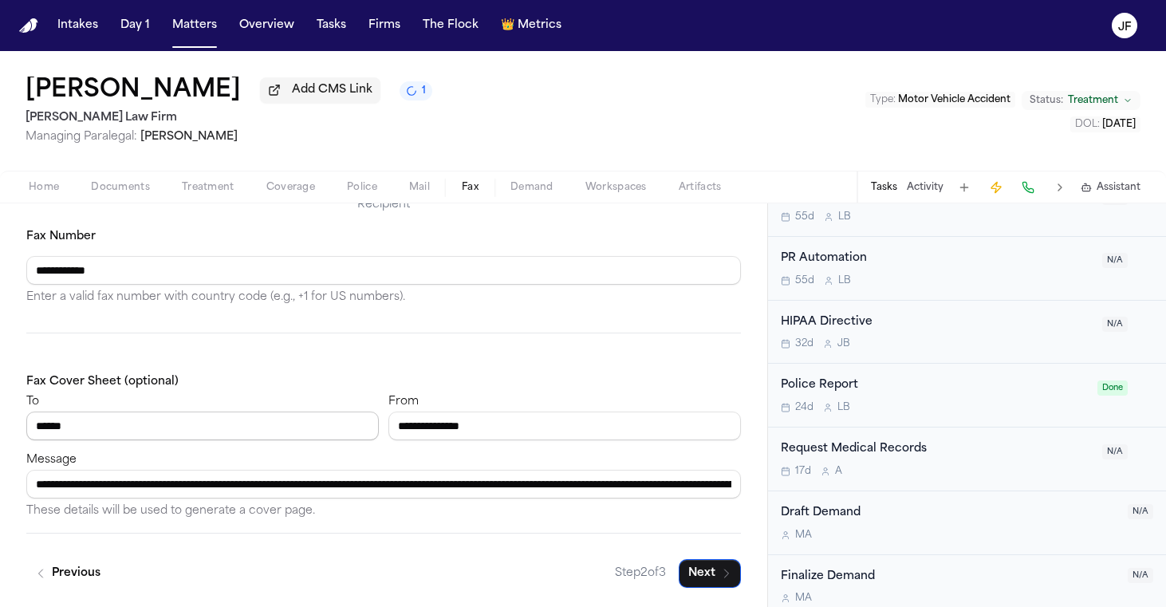
paste input "**********"
type input "**********"
click at [471, 351] on div "**********" at bounding box center [383, 374] width 715 height 294
click at [707, 567] on button "Next" at bounding box center [710, 573] width 62 height 29
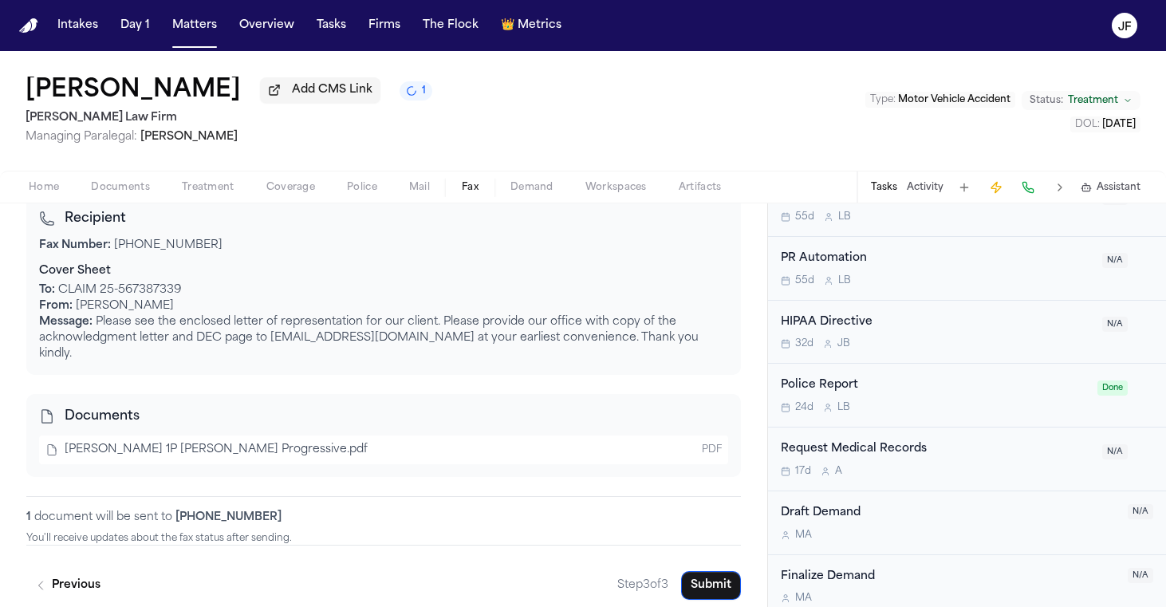
scroll to position [198, 0]
click at [715, 574] on button "Submit" at bounding box center [711, 586] width 60 height 29
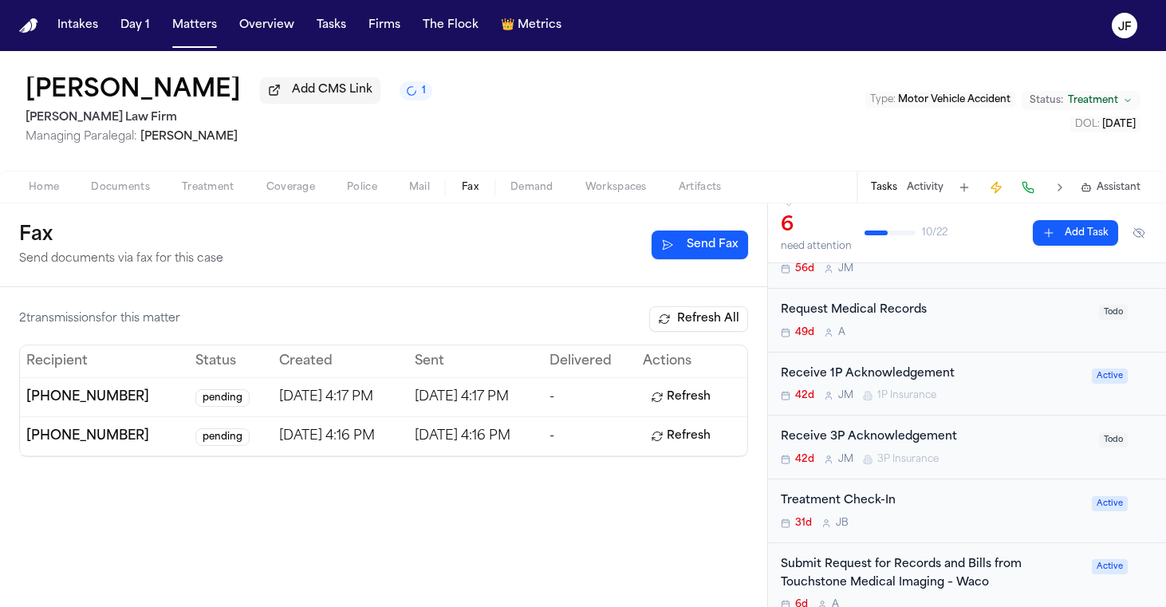
scroll to position [86, 0]
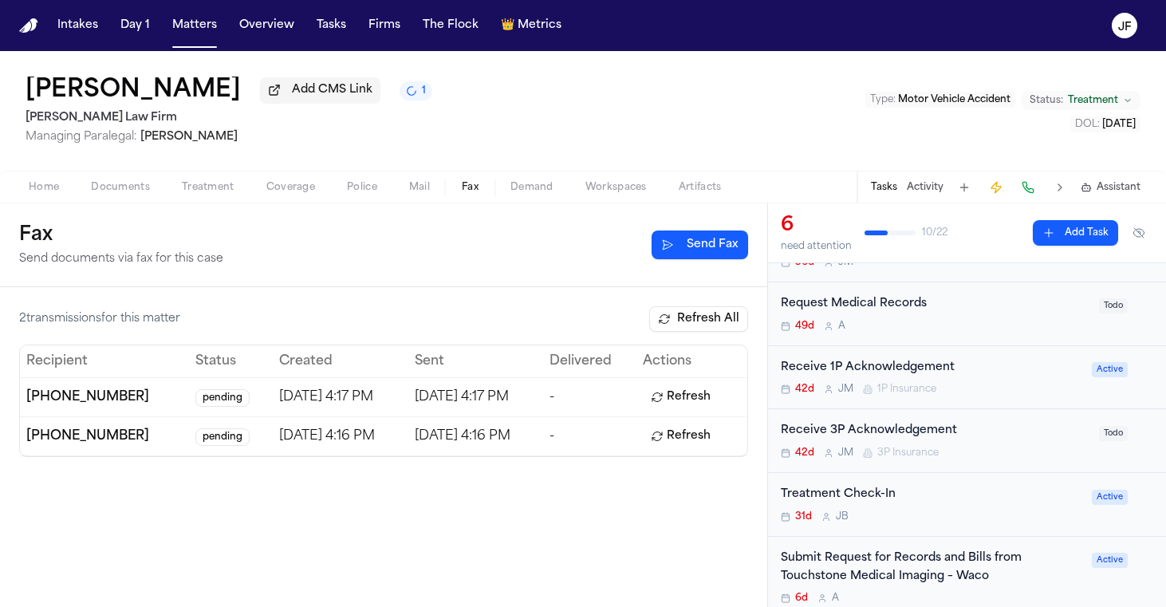
click at [935, 433] on div "Receive 3P Acknowledgement" at bounding box center [935, 431] width 309 height 18
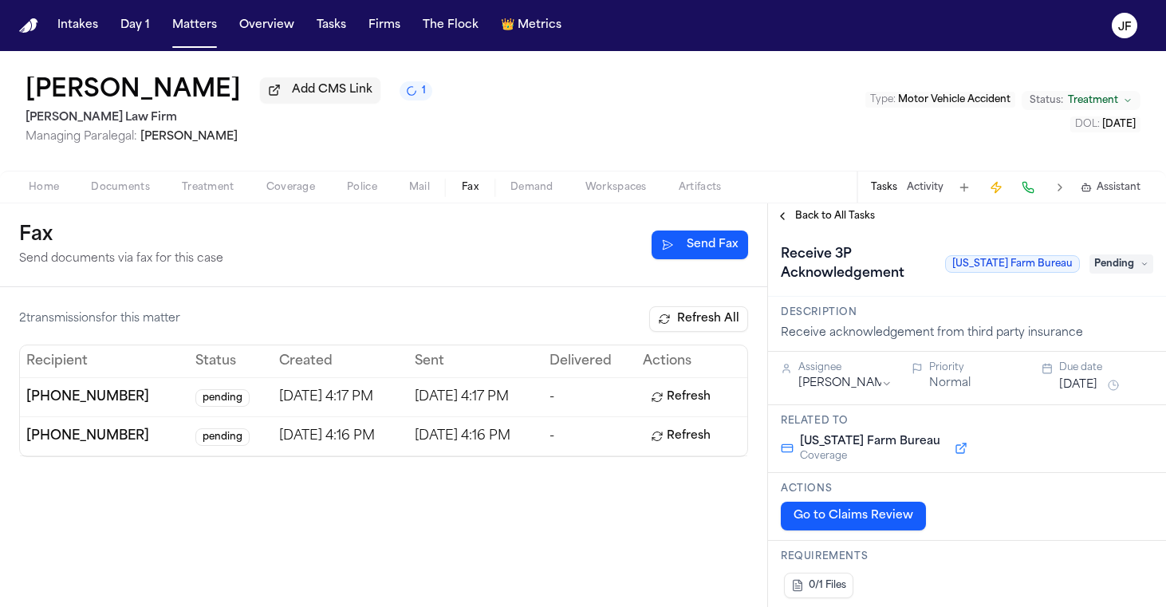
click at [1125, 256] on div "Receive 3P Acknowledgement [US_STATE] Farm Bureau Pending" at bounding box center [967, 264] width 372 height 45
click at [1119, 271] on span "Pending" at bounding box center [1122, 263] width 64 height 19
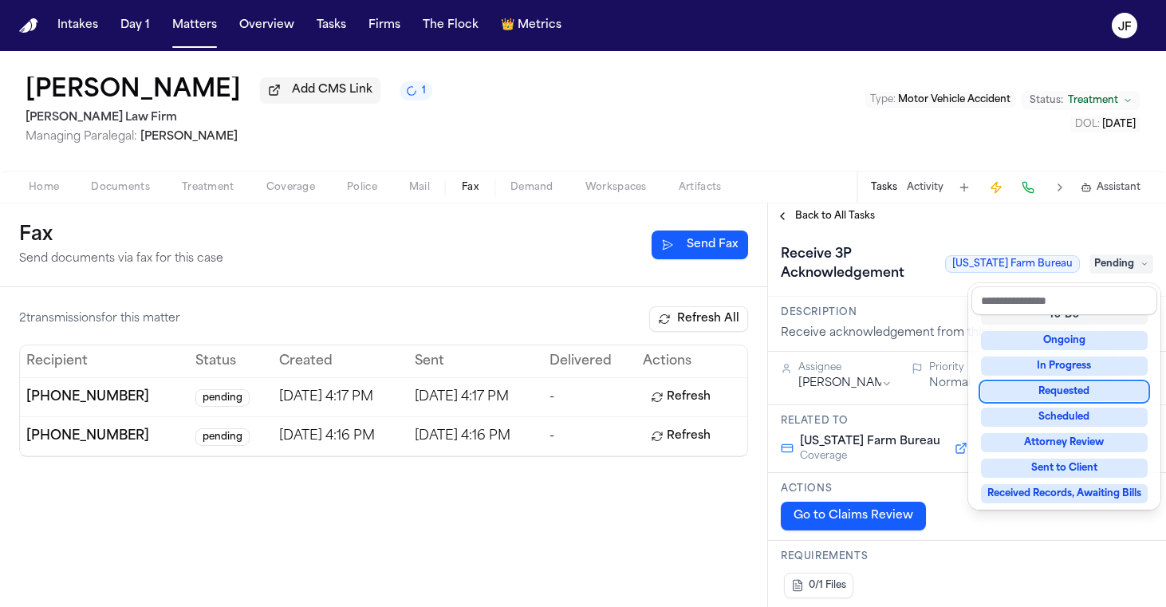
click at [1078, 384] on div "Requested" at bounding box center [1064, 391] width 167 height 19
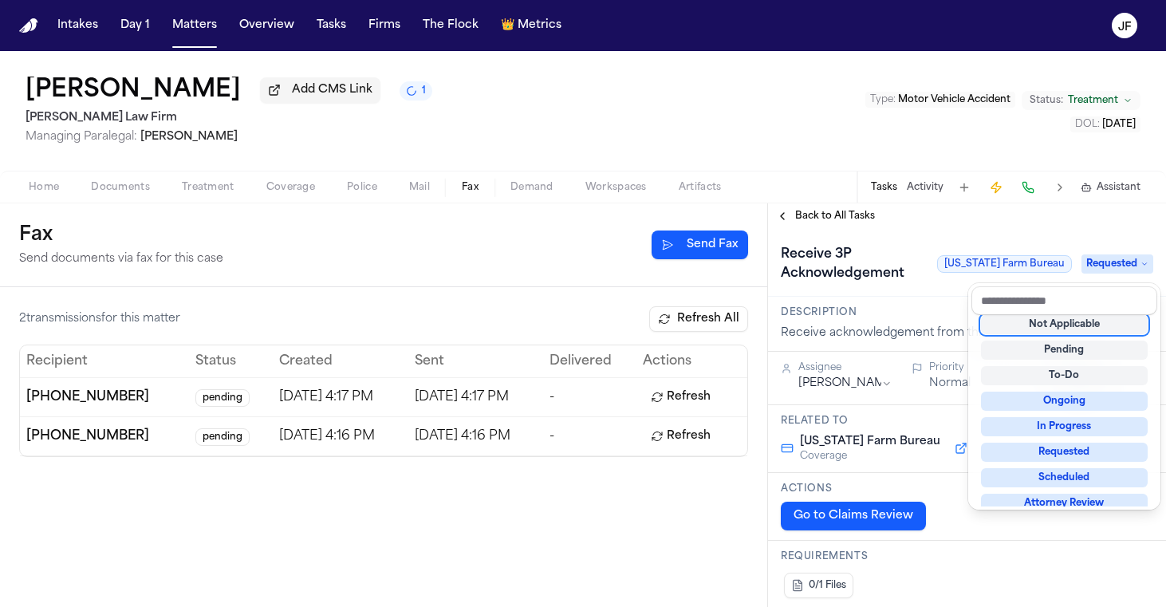
click at [929, 249] on div "Receive 3P Acknowledgement [US_STATE] Farm Bureau Requested" at bounding box center [967, 264] width 372 height 45
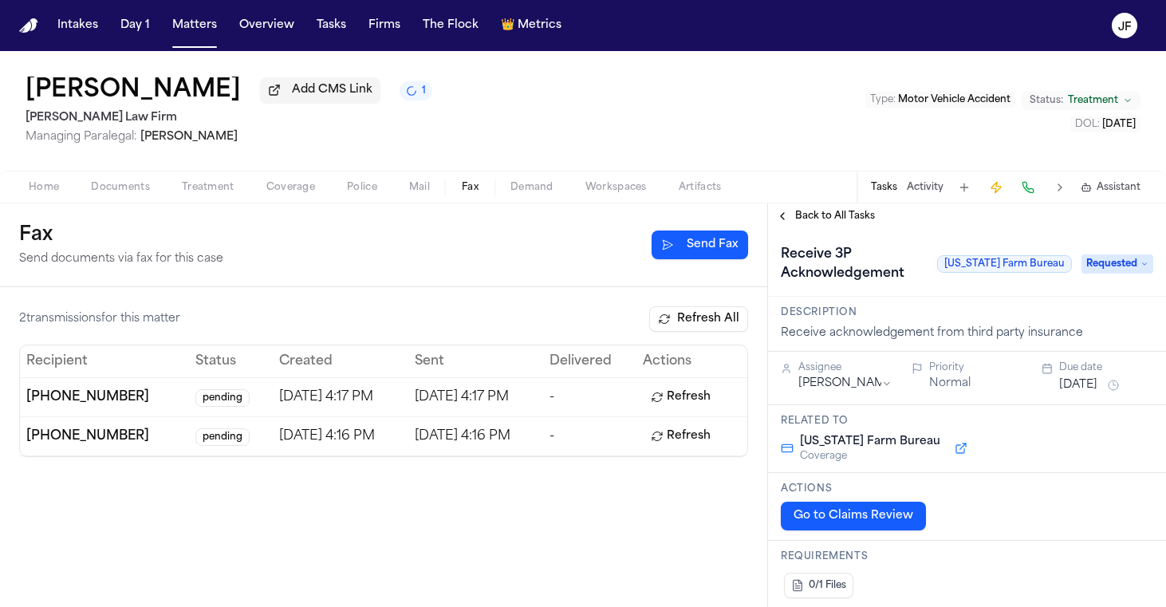
click at [869, 234] on div "Receive 3P Acknowledgement [US_STATE] Farm Bureau Requested" at bounding box center [967, 263] width 398 height 68
click at [856, 214] on span "Back to All Tasks" at bounding box center [835, 216] width 80 height 13
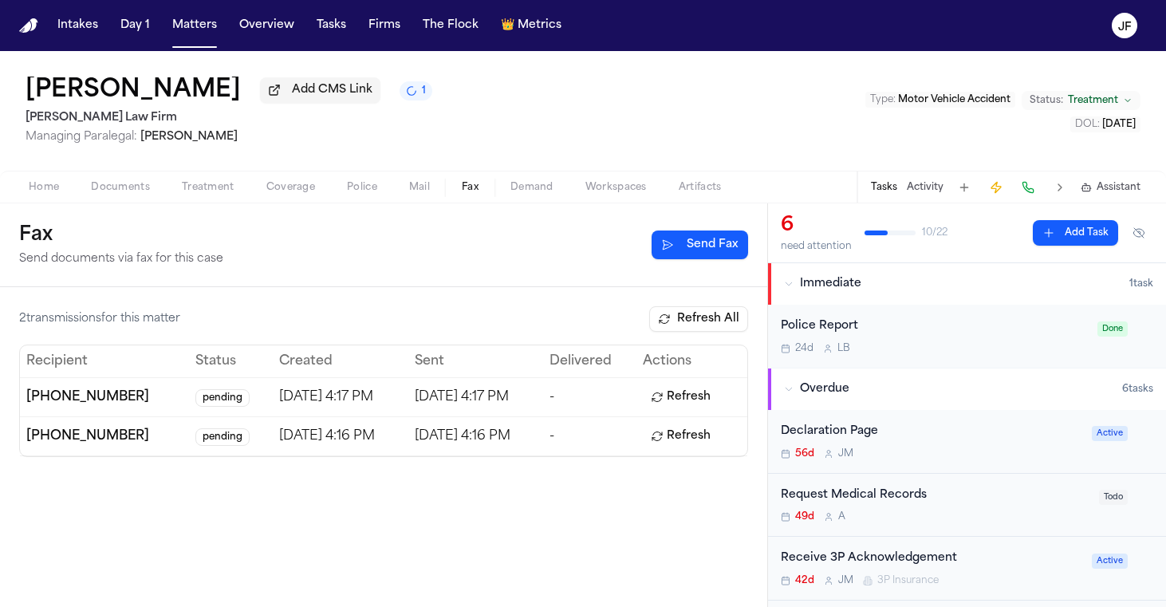
click at [683, 401] on button "Refresh" at bounding box center [681, 397] width 76 height 26
click at [686, 437] on button "Refresh" at bounding box center [681, 437] width 76 height 26
click at [680, 502] on div "2 transmission s for this matter Refresh All Recipient Status Created Sent Deli…" at bounding box center [383, 447] width 767 height 320
click at [302, 194] on span "Coverage" at bounding box center [290, 187] width 49 height 13
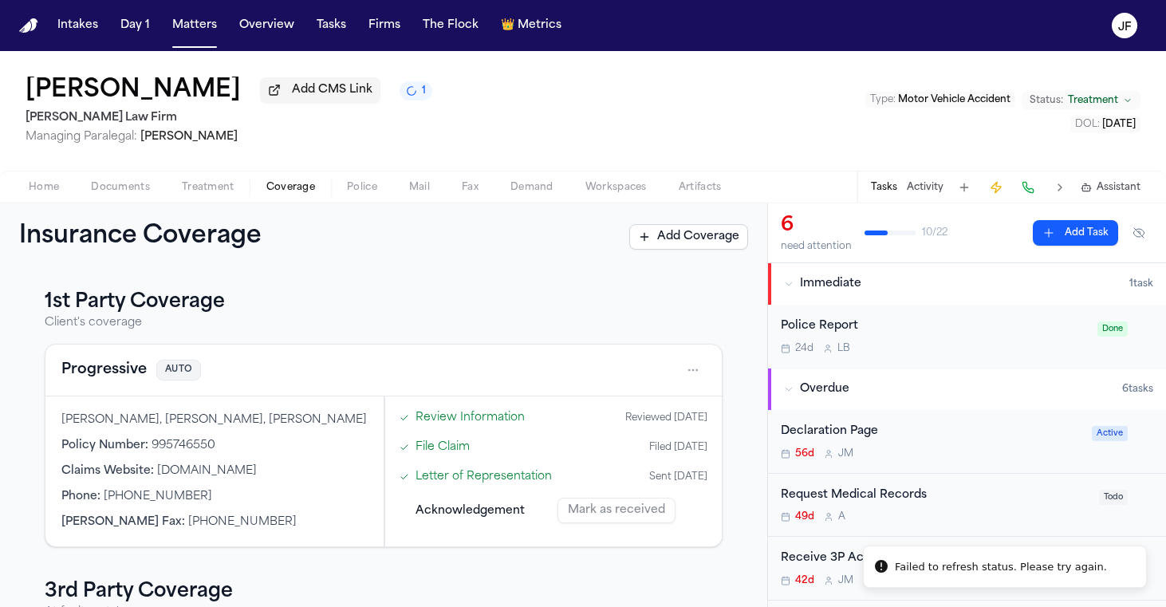
click at [467, 193] on span "Fax" at bounding box center [470, 187] width 17 height 13
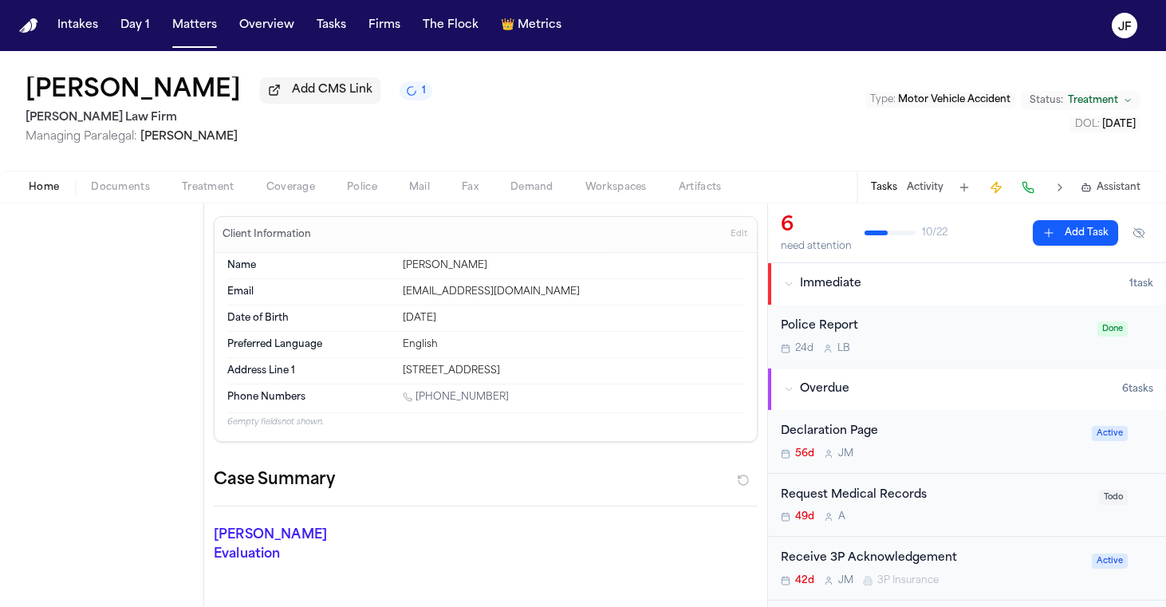
click at [43, 181] on button "Home" at bounding box center [44, 187] width 62 height 19
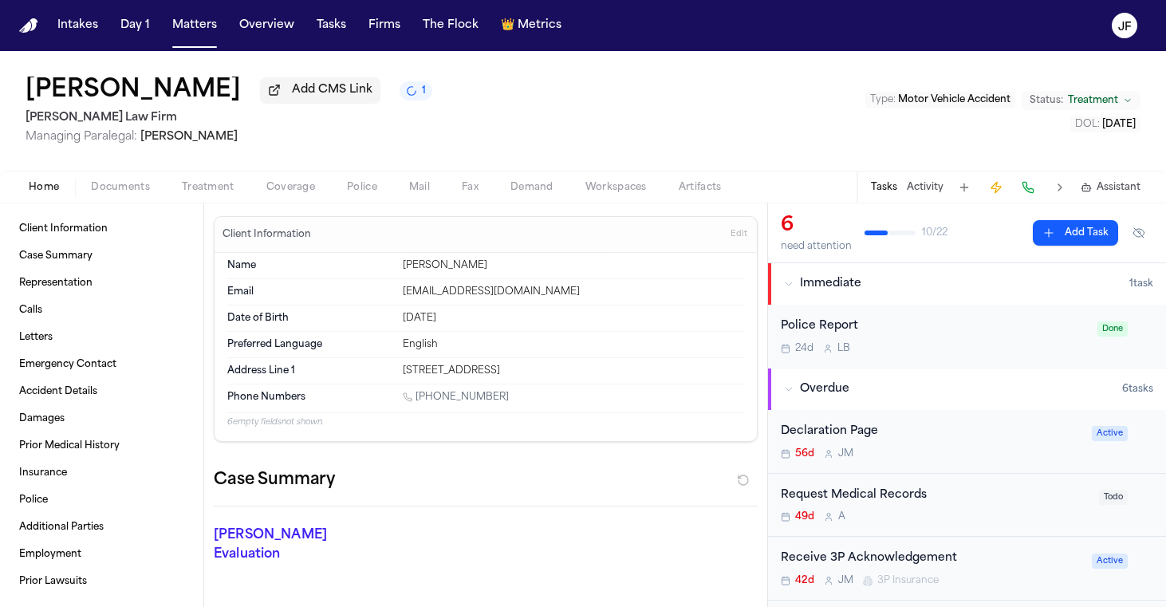
scroll to position [-1, 0]
click at [991, 325] on div "Police Report" at bounding box center [934, 326] width 307 height 18
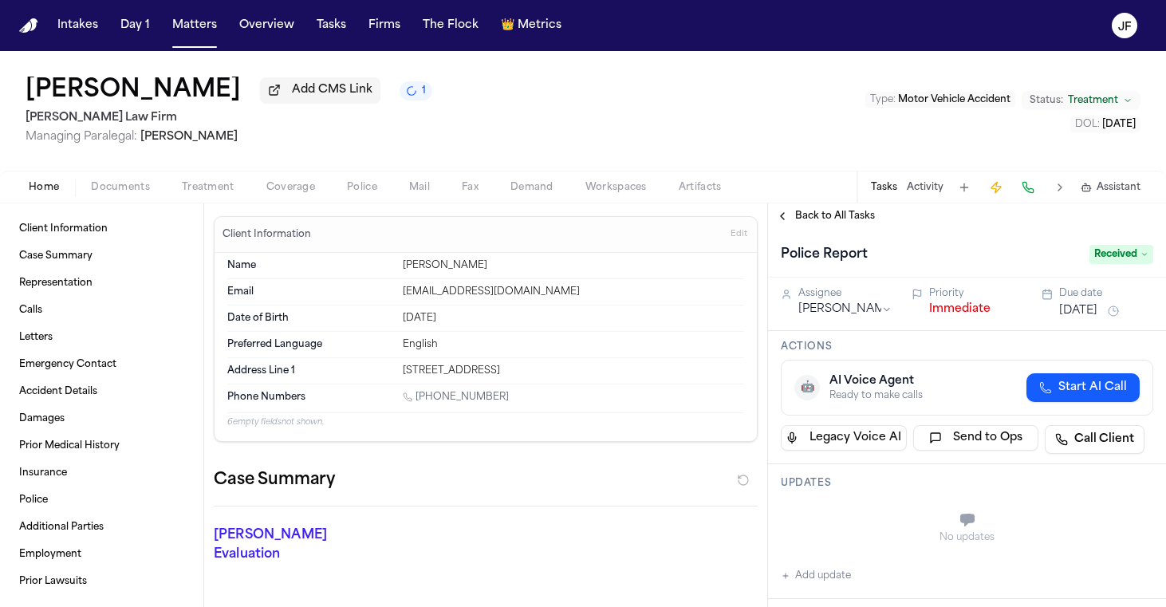
click at [964, 304] on button "Immediate" at bounding box center [959, 309] width 61 height 16
click at [964, 312] on button "Normal" at bounding box center [949, 309] width 41 height 16
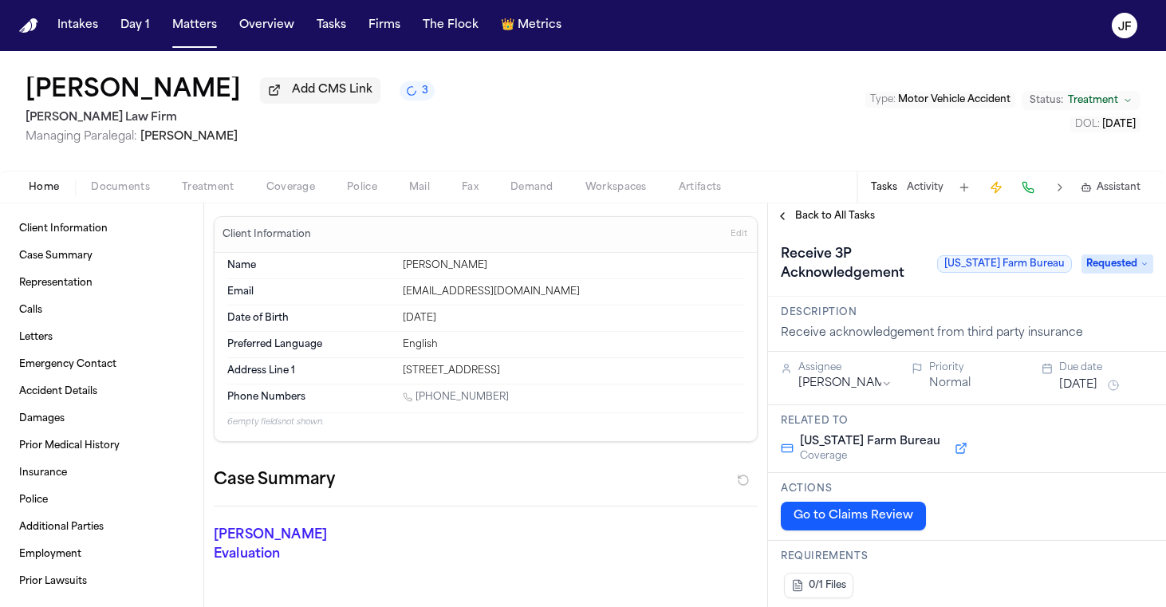
click at [257, 82] on div "[PERSON_NAME] Add CMS Link 3" at bounding box center [230, 91] width 409 height 29
click at [292, 93] on span "Add CMS Link" at bounding box center [332, 90] width 81 height 16
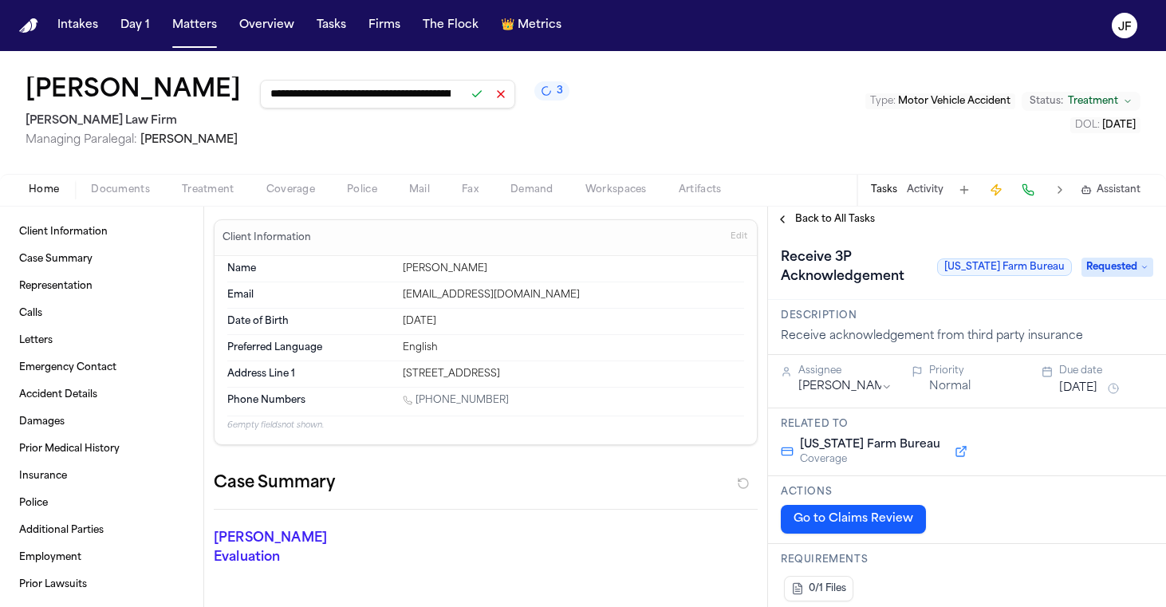
type input "**********"
click at [466, 96] on button at bounding box center [477, 94] width 22 height 22
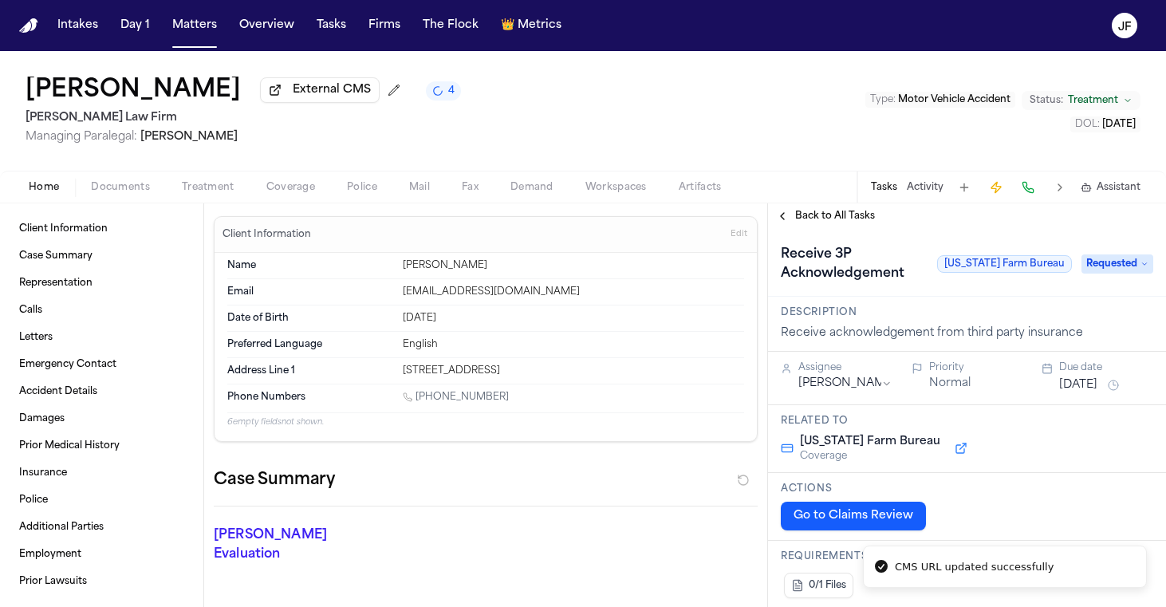
click at [851, 219] on span "Back to All Tasks" at bounding box center [835, 216] width 80 height 13
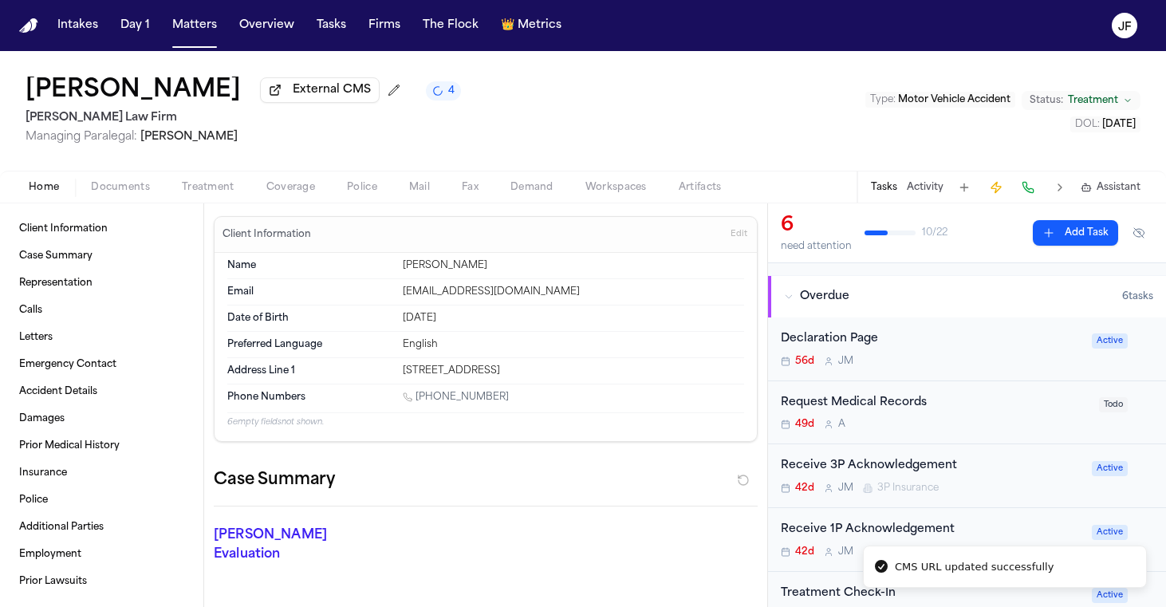
scroll to position [103, 0]
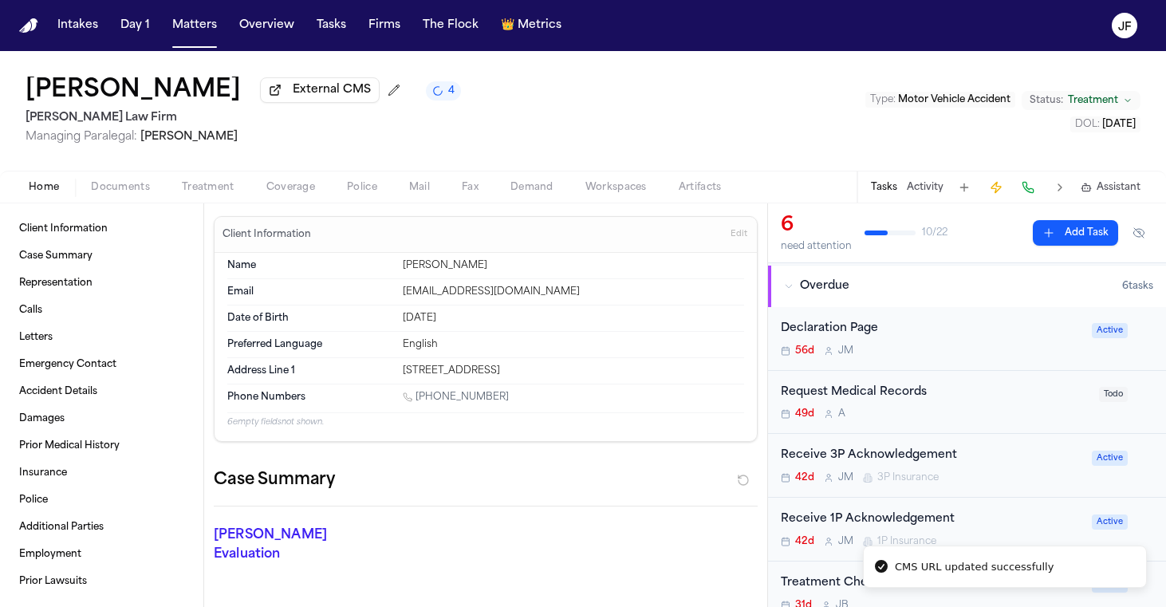
click at [845, 332] on div "Declaration Page" at bounding box center [931, 329] width 301 height 18
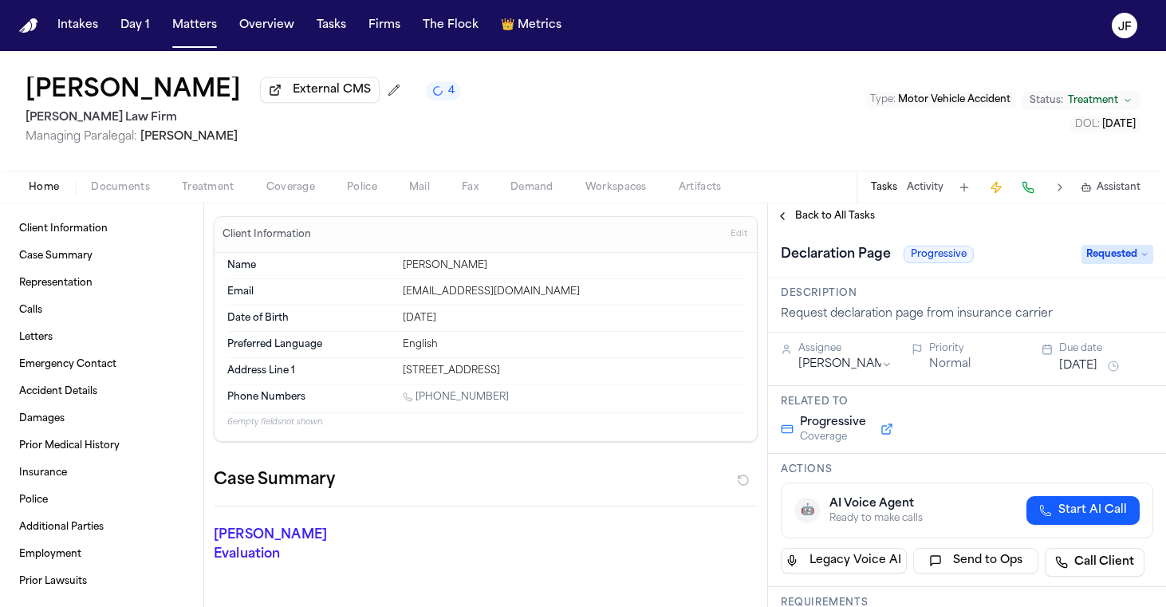
click at [1121, 263] on span "Requested" at bounding box center [1118, 254] width 72 height 19
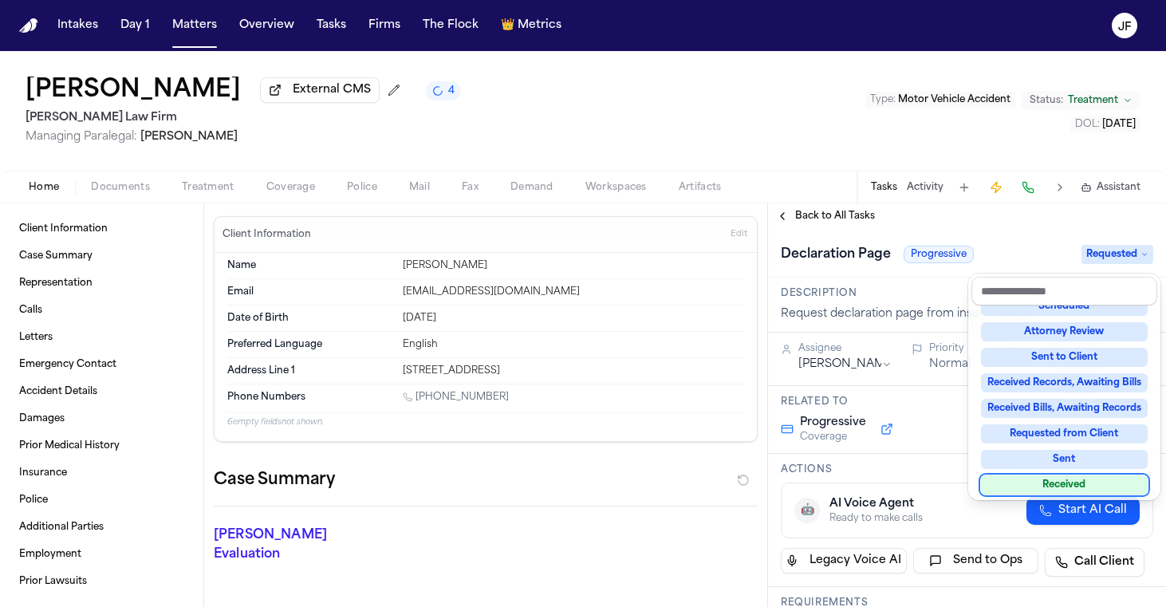
click at [1029, 483] on div "Received" at bounding box center [1064, 484] width 167 height 19
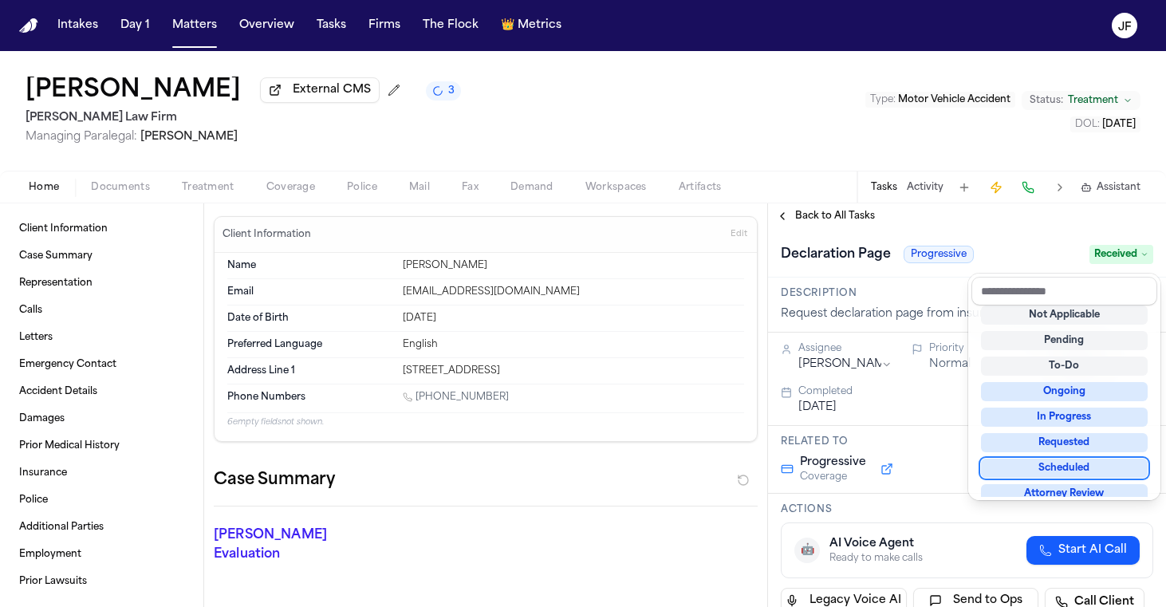
click at [841, 221] on div "**********" at bounding box center [967, 405] width 398 height 404
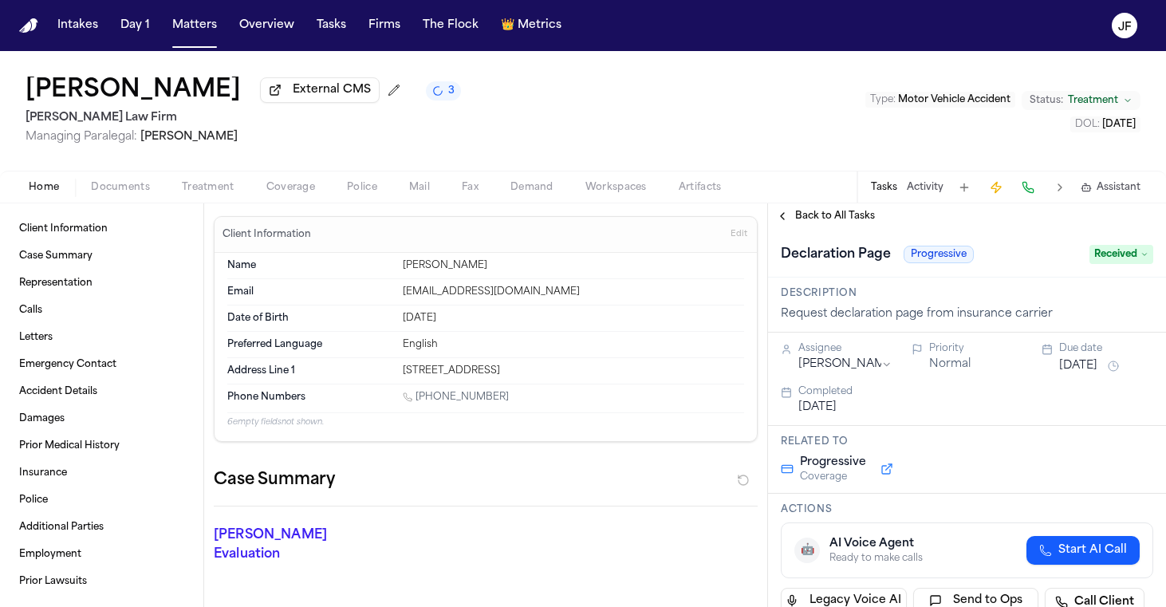
click at [841, 221] on span "Back to All Tasks" at bounding box center [835, 216] width 80 height 13
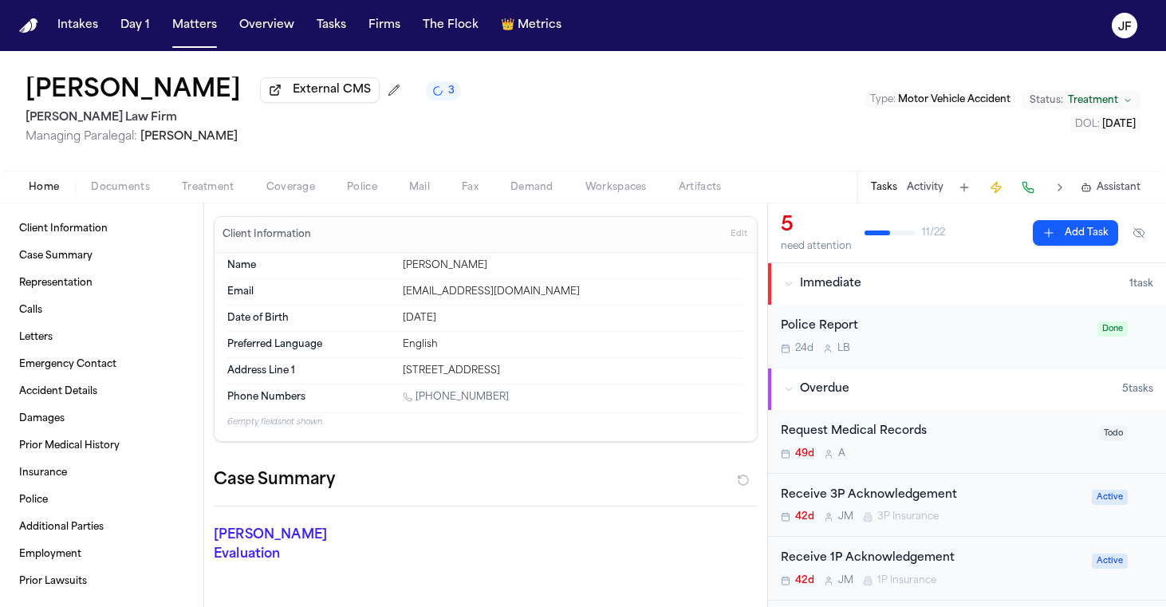
click at [916, 487] on div "Receive 3P Acknowledgement" at bounding box center [931, 496] width 301 height 18
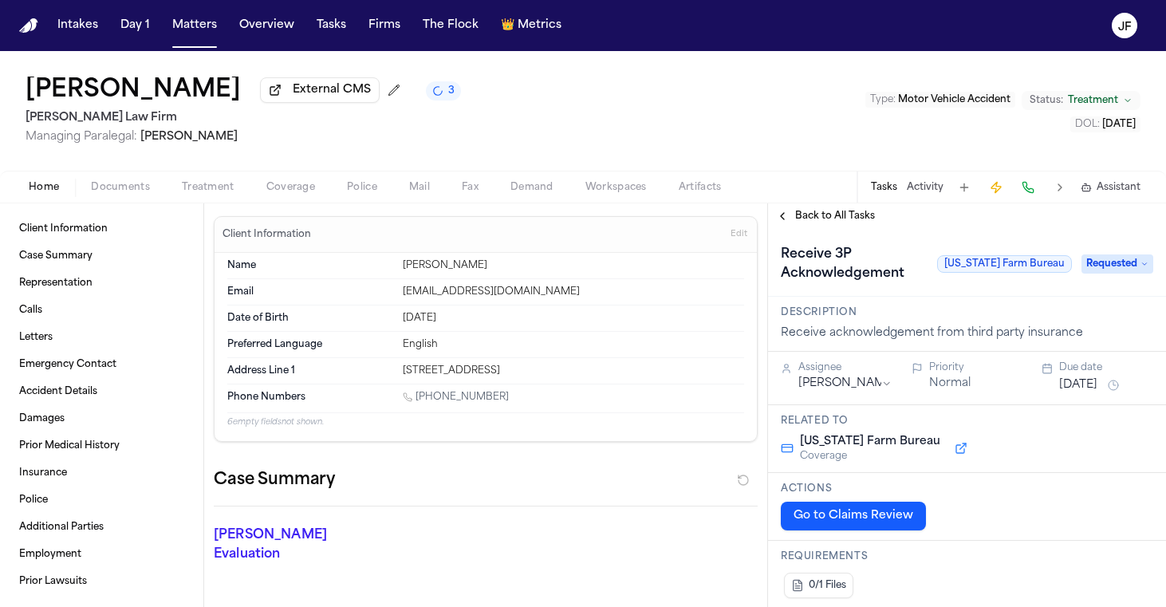
click at [1116, 264] on span "Requested" at bounding box center [1118, 263] width 72 height 19
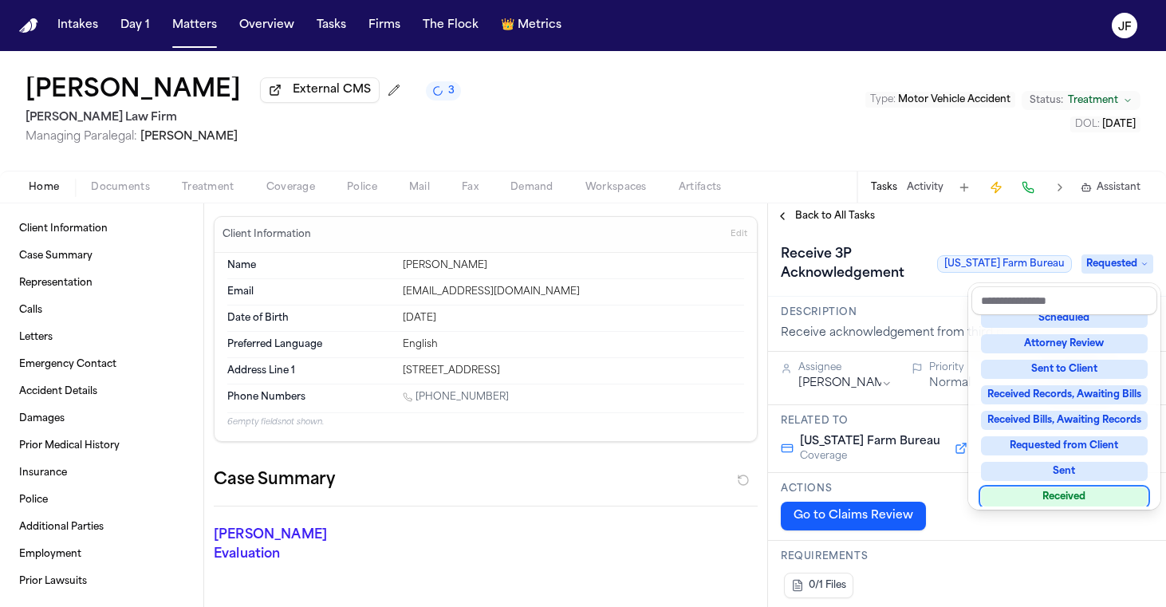
click at [1051, 500] on div "Received" at bounding box center [1064, 496] width 167 height 19
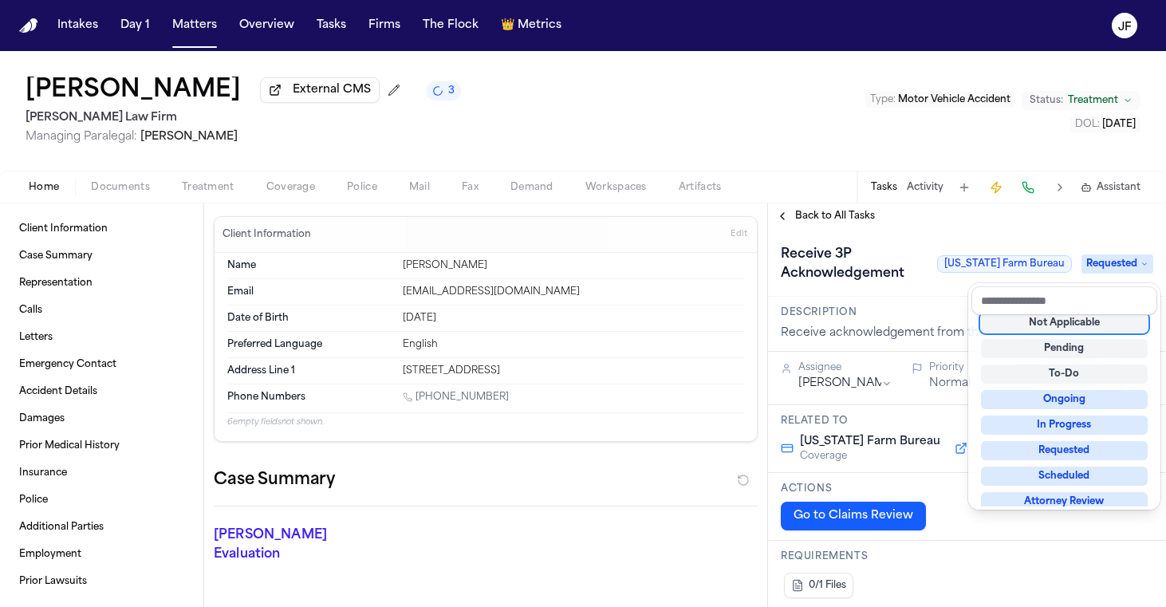
scroll to position [13, 0]
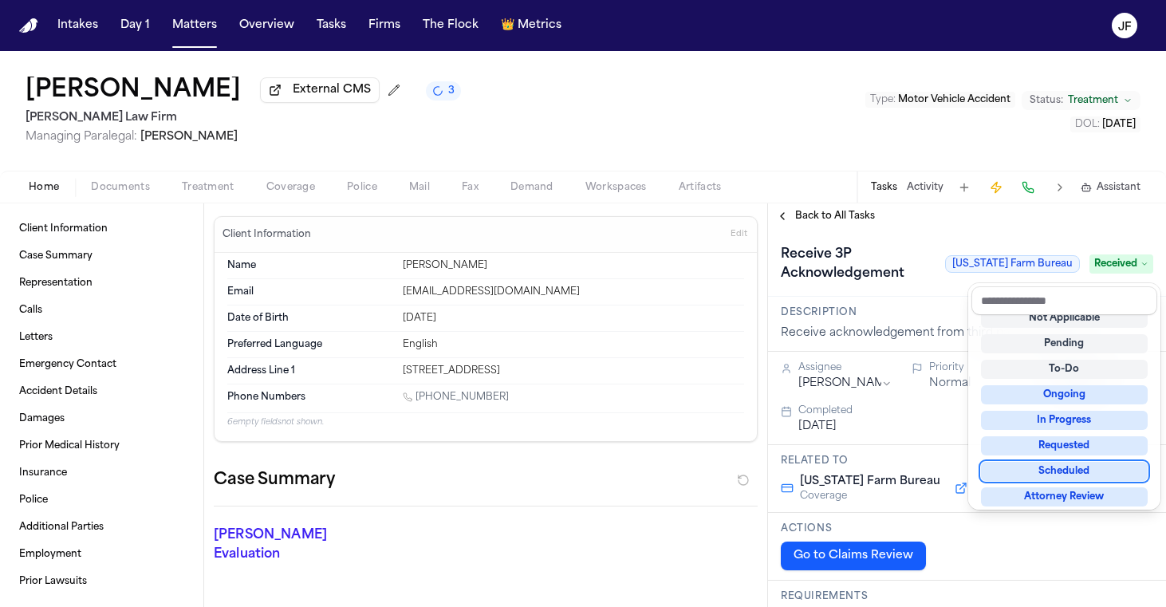
click at [837, 238] on div "Receive 3P Acknowledgement Texas Farm Bureau Received" at bounding box center [967, 263] width 398 height 68
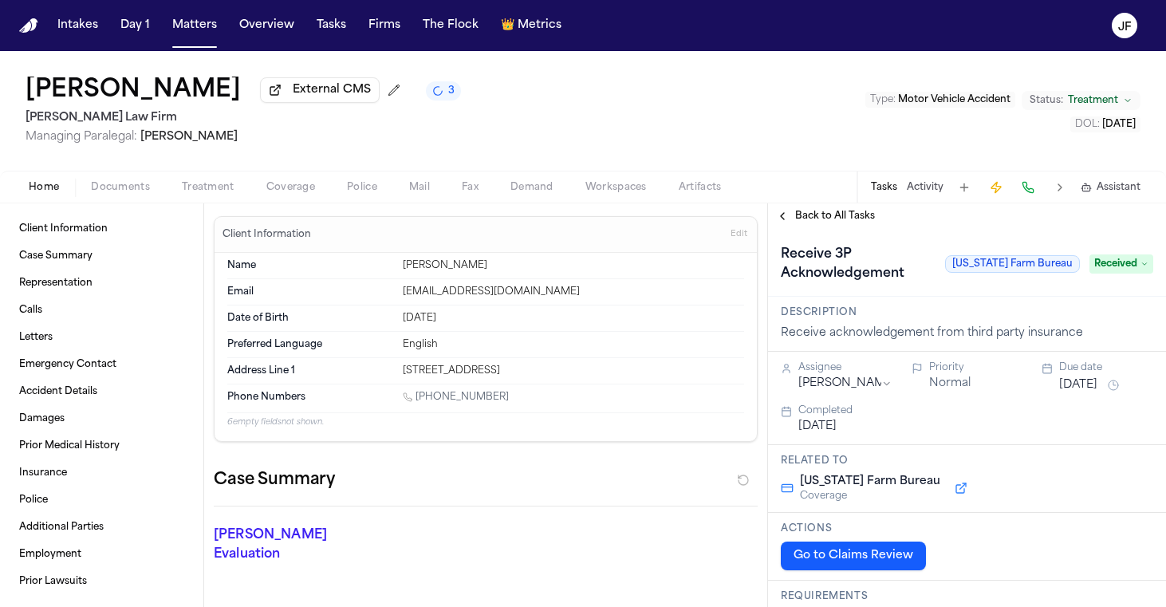
click at [848, 223] on span "Back to All Tasks" at bounding box center [835, 216] width 80 height 13
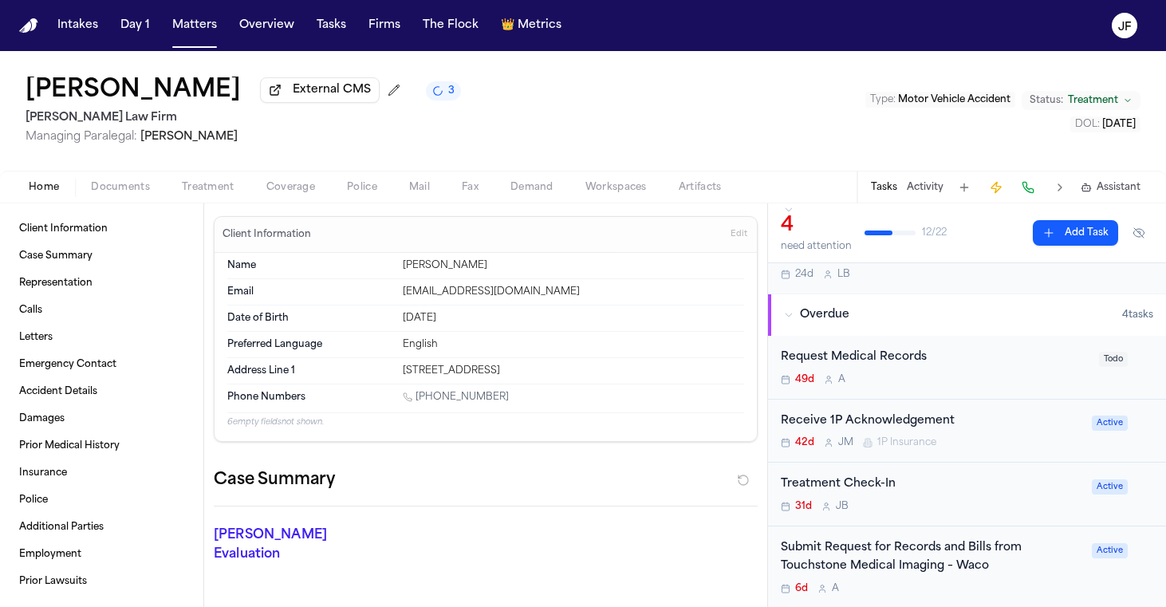
scroll to position [108, 0]
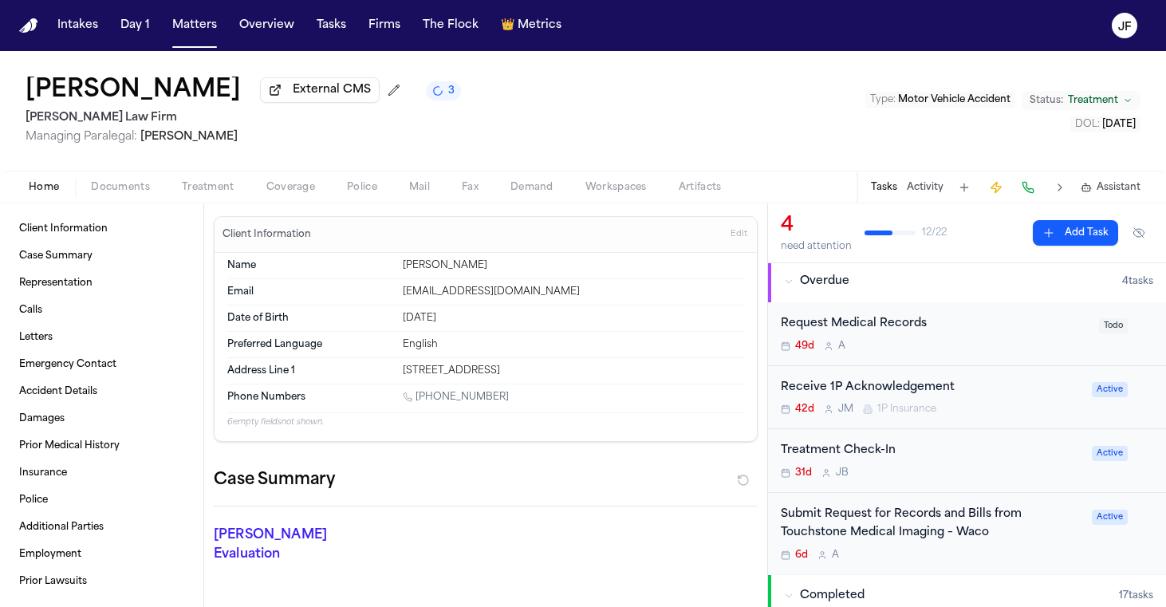
click at [894, 385] on div "Receive 1P Acknowledgement" at bounding box center [931, 388] width 301 height 18
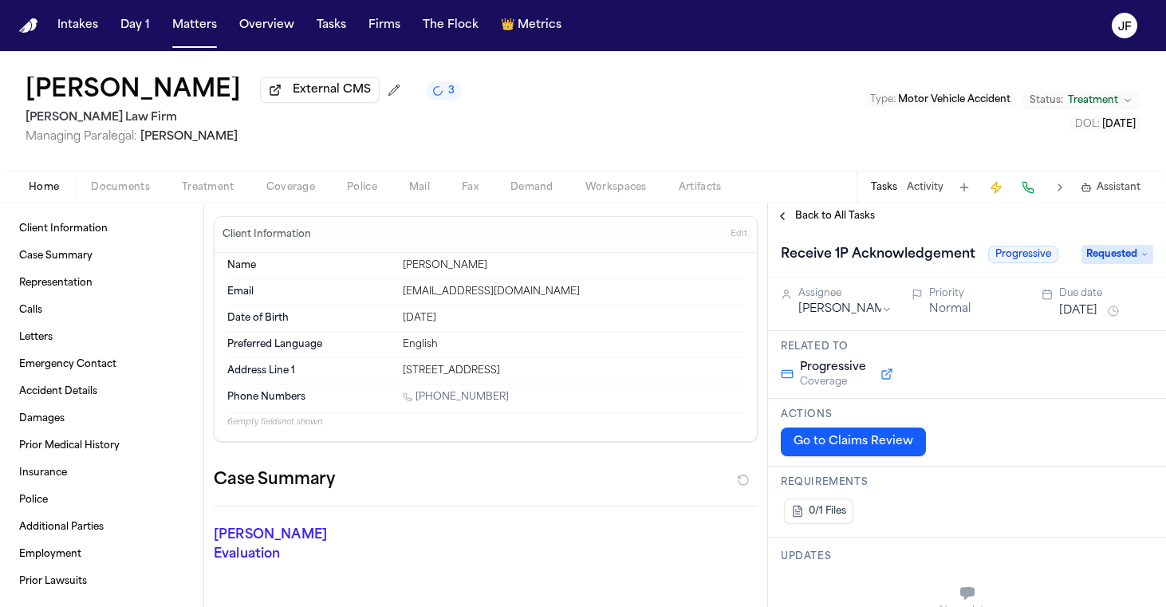
click at [1123, 260] on span "Requested" at bounding box center [1118, 254] width 72 height 19
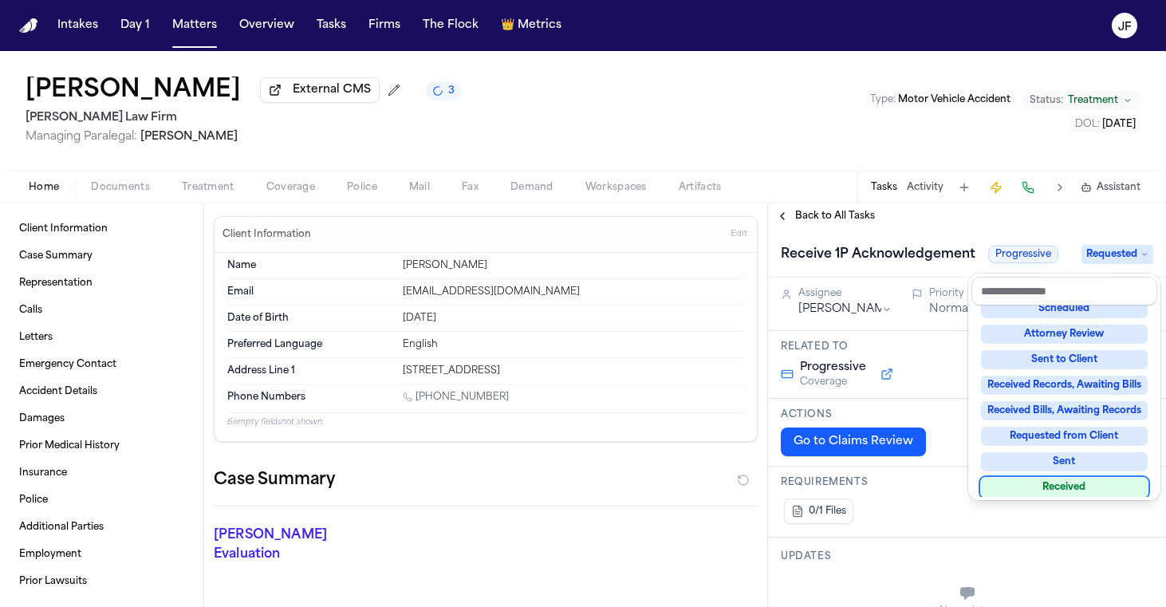
click at [1035, 488] on div "Received" at bounding box center [1064, 487] width 167 height 19
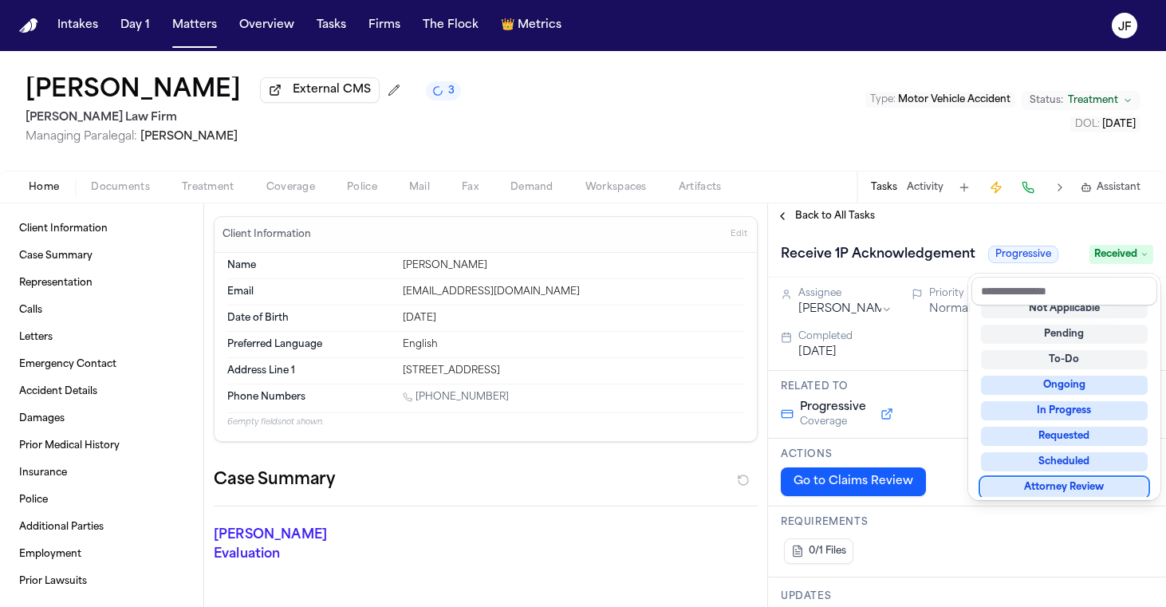
click at [900, 205] on div "Calvin Vernon External CMS 3 Ruy Mireles Law Firm Managing Paralegal: Jessica B…" at bounding box center [583, 329] width 1166 height 556
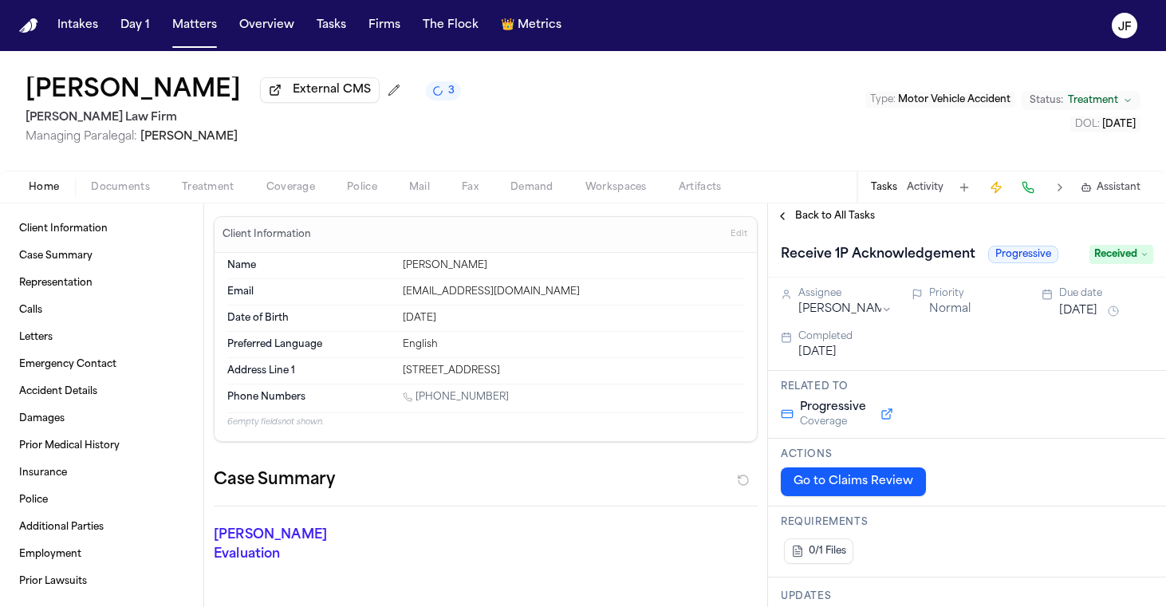
click at [839, 235] on div "Receive 1P Acknowledgement Progressive Received" at bounding box center [967, 253] width 398 height 49
click at [839, 223] on span "Back to All Tasks" at bounding box center [835, 216] width 80 height 13
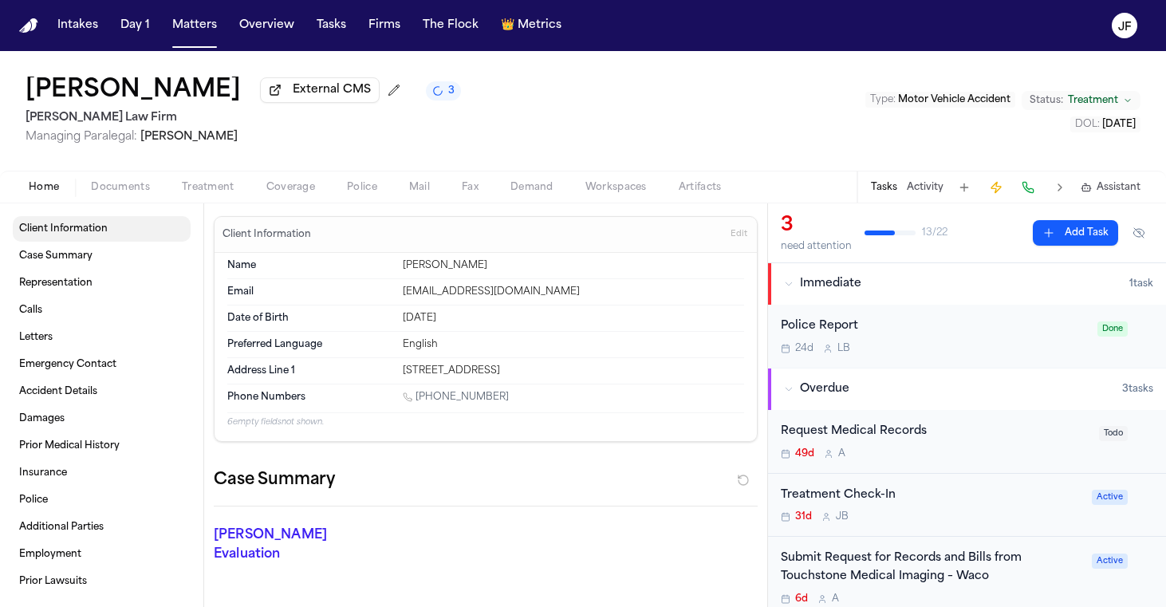
click at [103, 203] on div "Home Documents Treatment Coverage Police Mail Fax Demand Workspaces Artifacts T…" at bounding box center [583, 187] width 1166 height 32
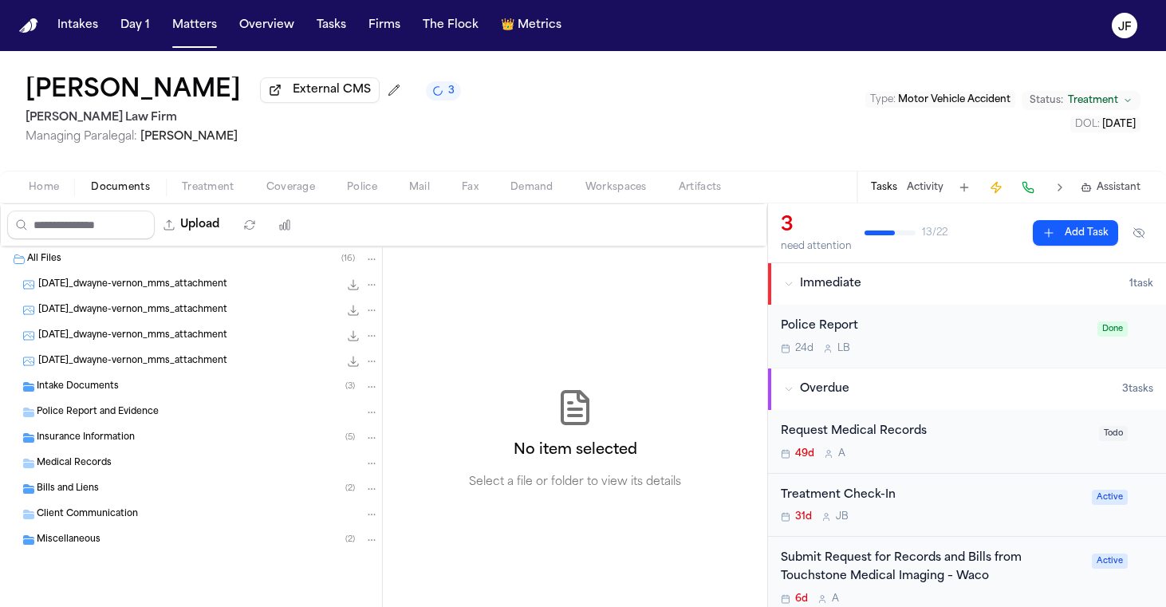
click at [112, 187] on span "Documents" at bounding box center [120, 187] width 59 height 13
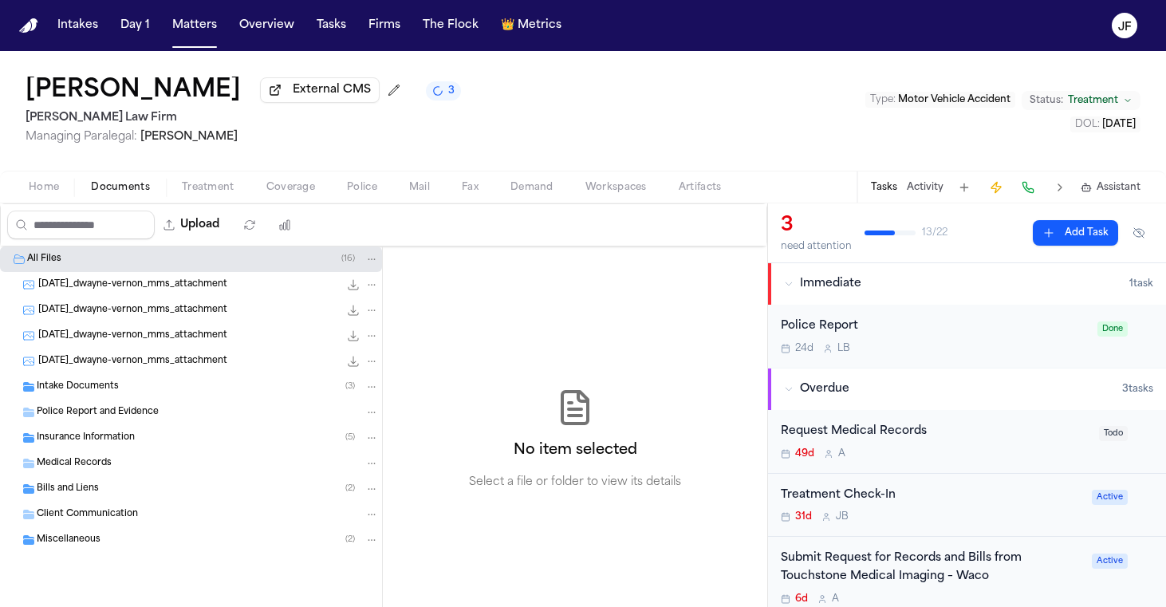
click at [90, 441] on span "Insurance Information" at bounding box center [86, 439] width 98 height 14
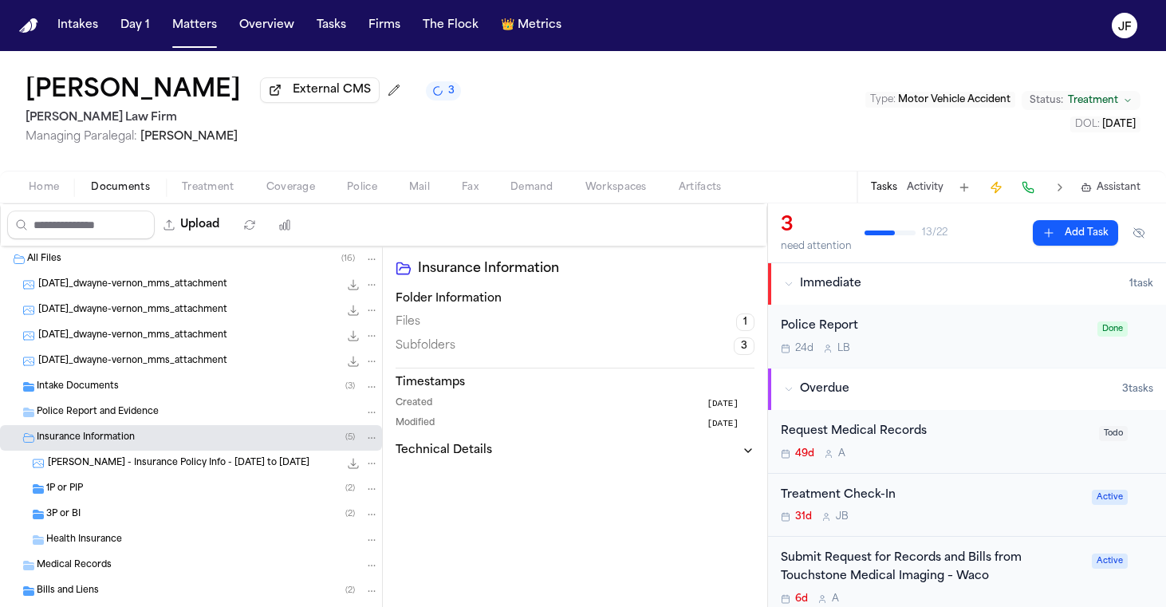
click at [91, 392] on span "Intake Documents" at bounding box center [78, 387] width 82 height 14
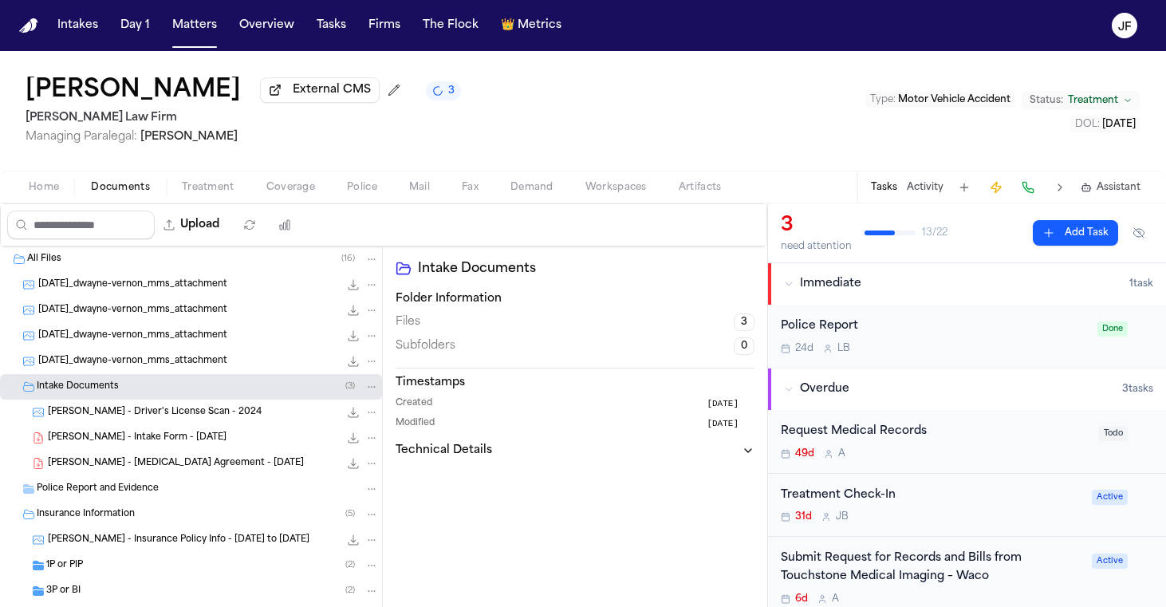
click at [101, 392] on span "Intake Documents" at bounding box center [78, 387] width 82 height 14
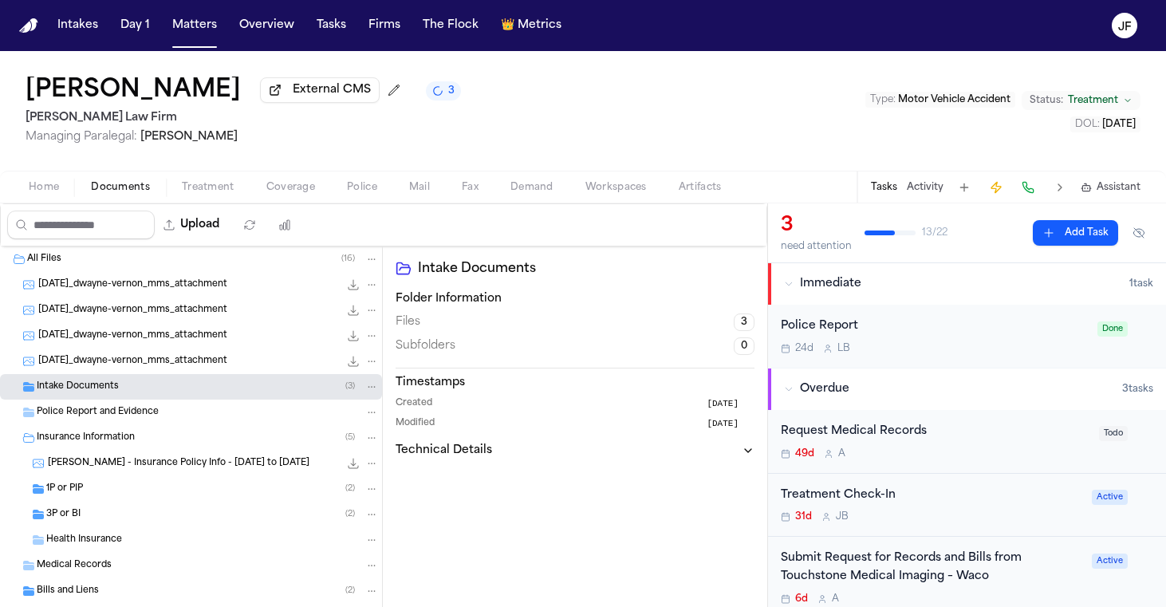
click at [85, 500] on div "1P or PIP ( 2 )" at bounding box center [191, 489] width 382 height 26
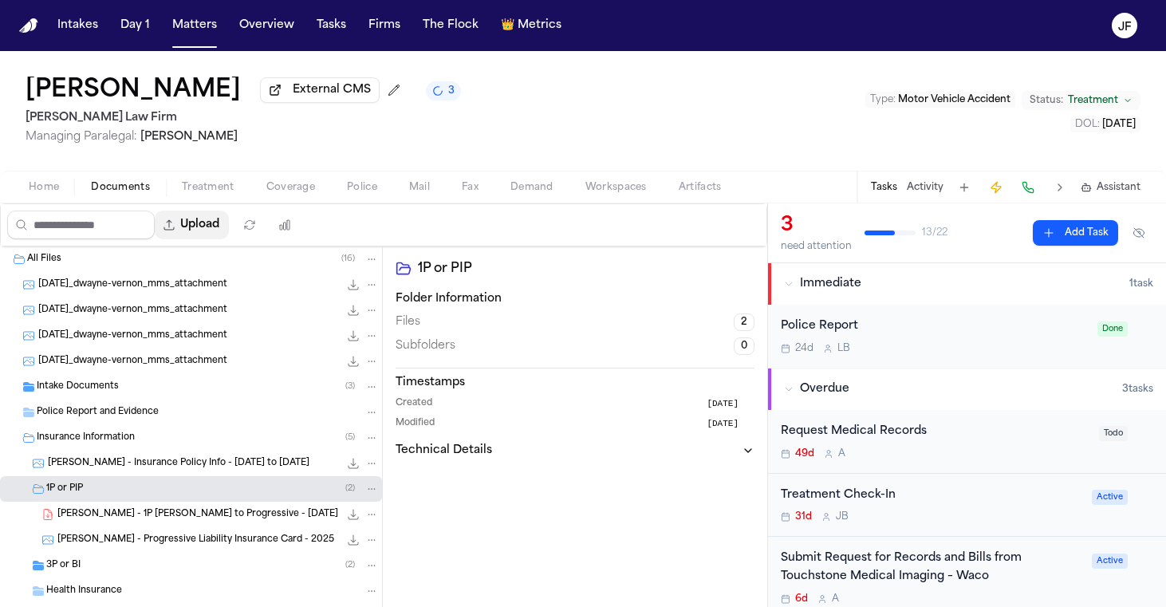
click at [229, 225] on button "Upload" at bounding box center [192, 225] width 74 height 29
select select "**********"
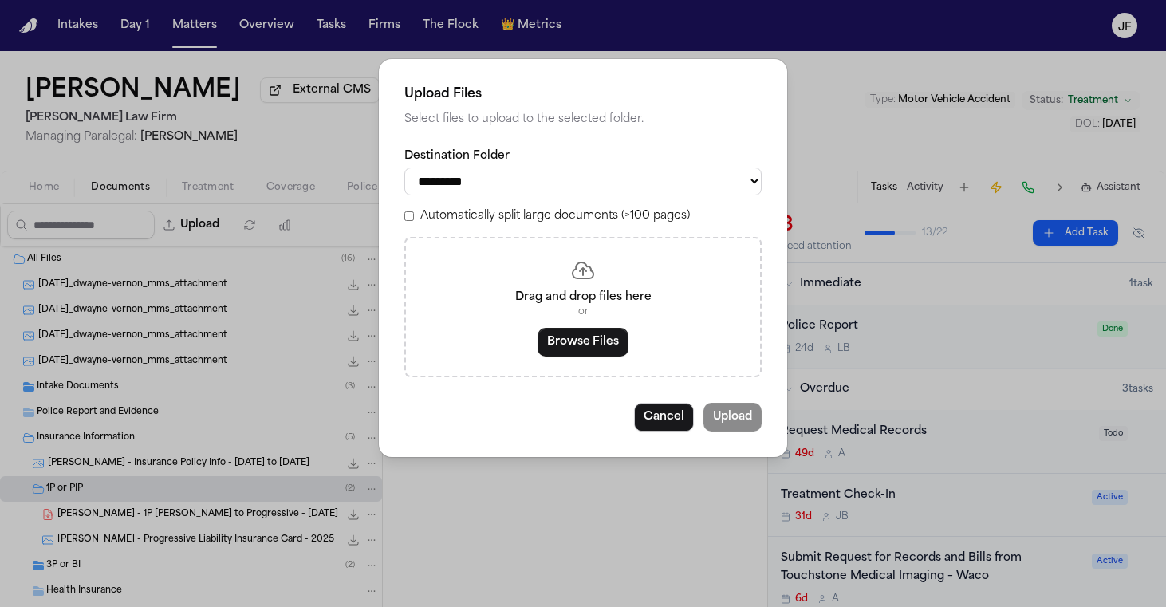
click at [588, 336] on button "Browse Files" at bounding box center [583, 342] width 91 height 29
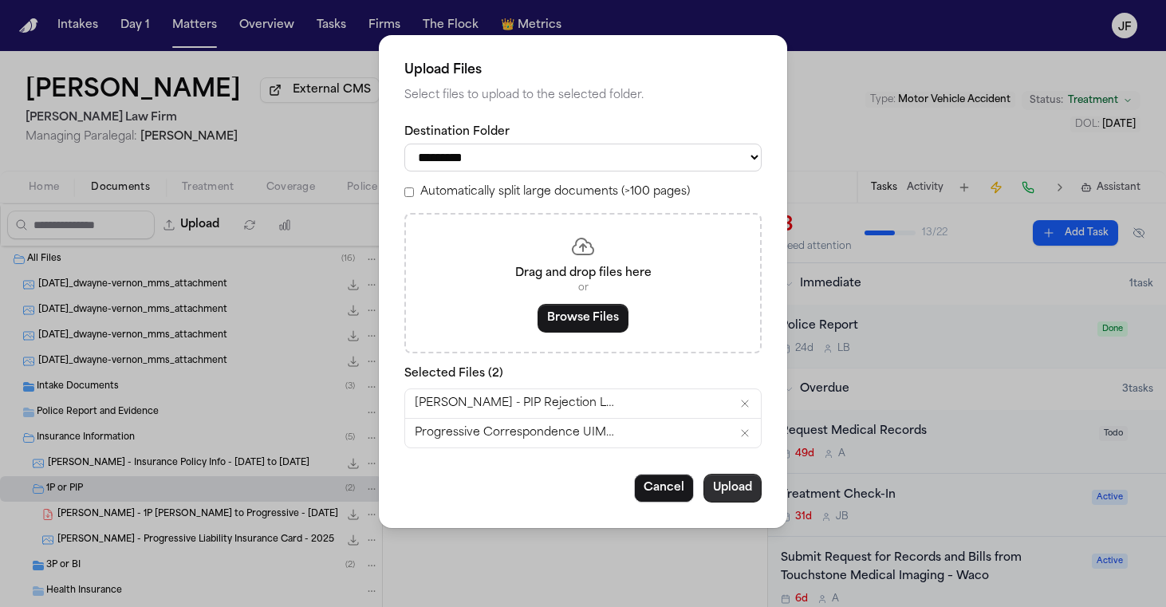
click at [728, 483] on button "Upload" at bounding box center [732, 488] width 58 height 29
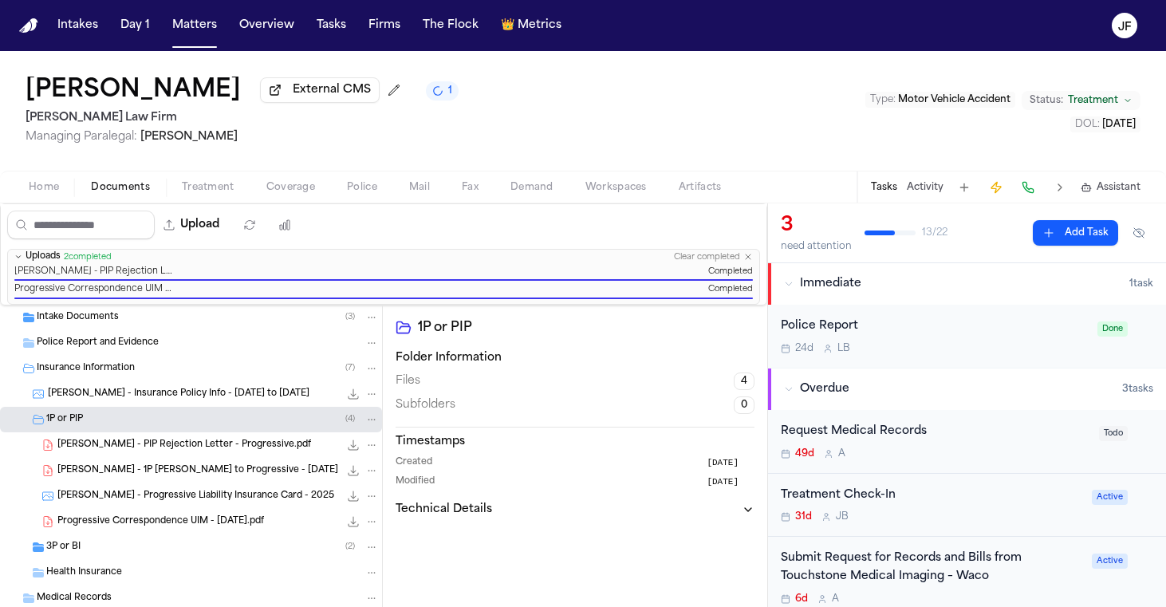
scroll to position [142, 0]
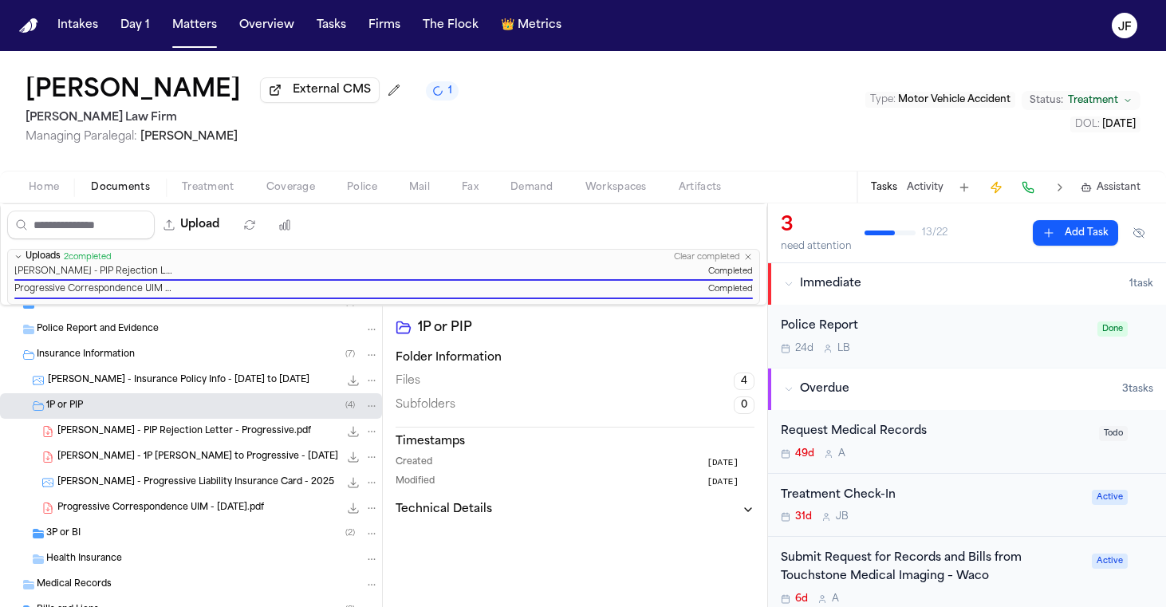
click at [160, 521] on div "Progressive Correspondence UIM - 9.16.25.pdf 75.7 KB • PDF" at bounding box center [191, 508] width 382 height 26
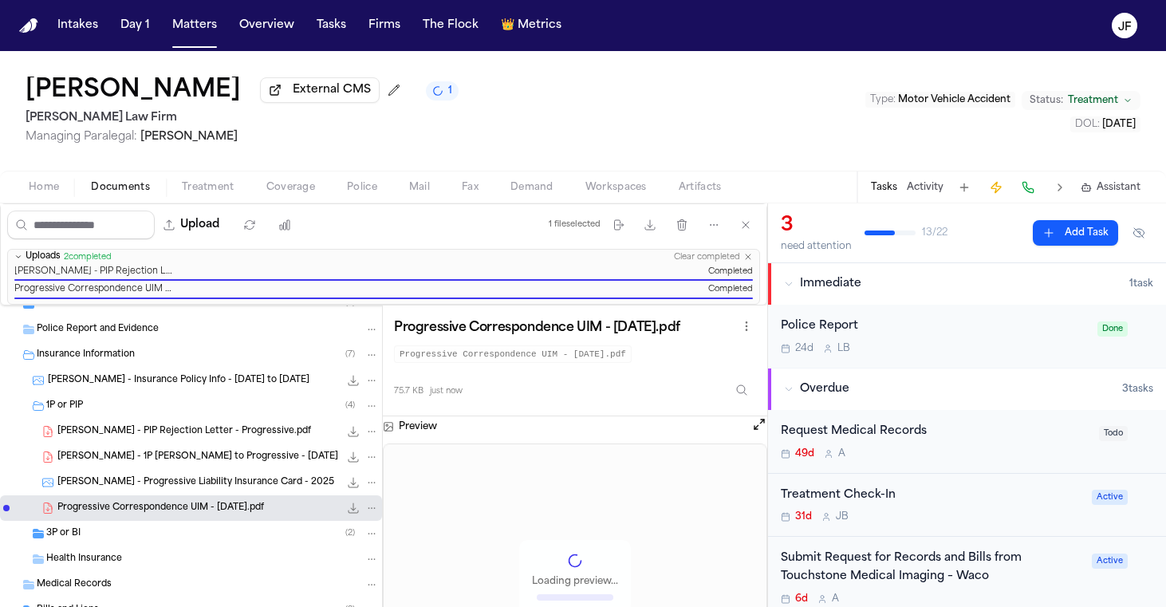
click at [156, 538] on div "3P or BI ( 2 )" at bounding box center [212, 533] width 333 height 14
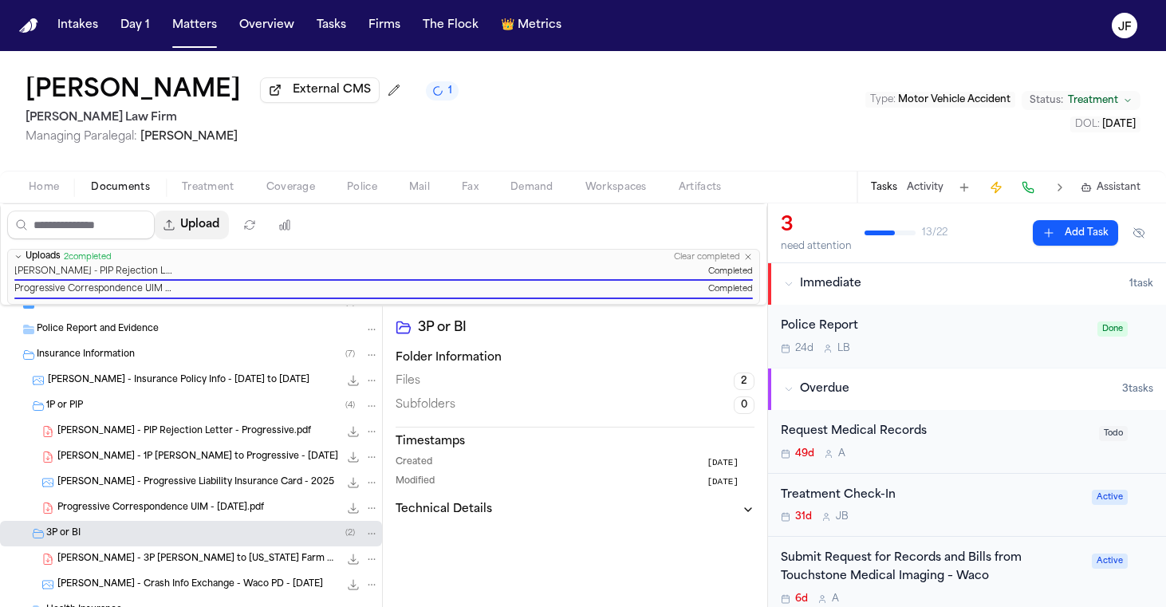
click at [229, 233] on button "Upload" at bounding box center [192, 225] width 74 height 29
select select "**********"
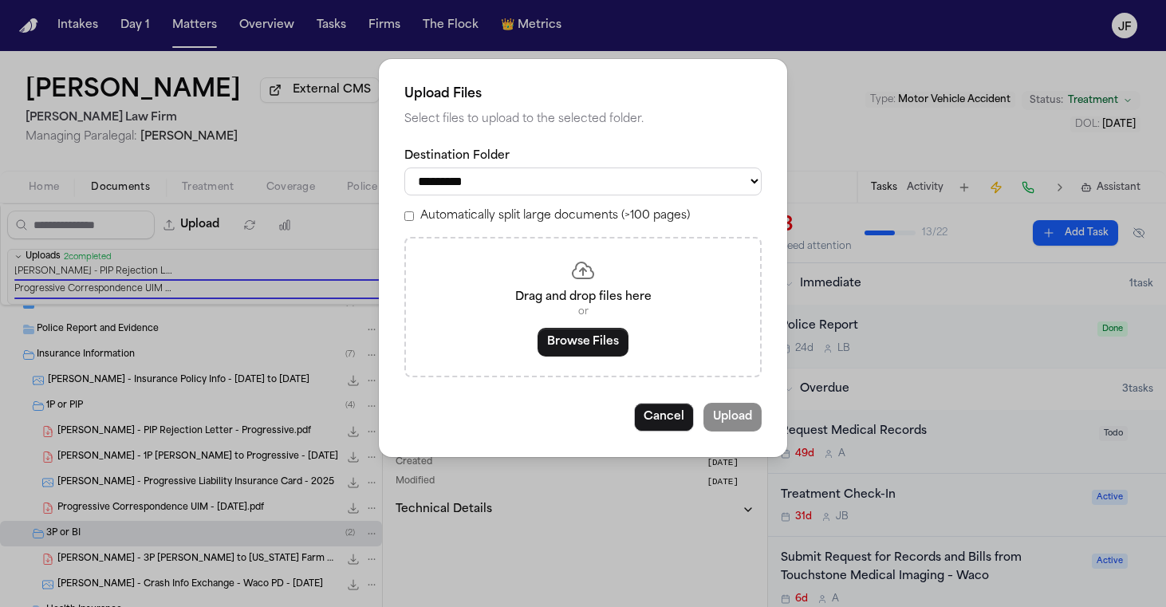
click at [597, 334] on button "Browse Files" at bounding box center [583, 342] width 91 height 29
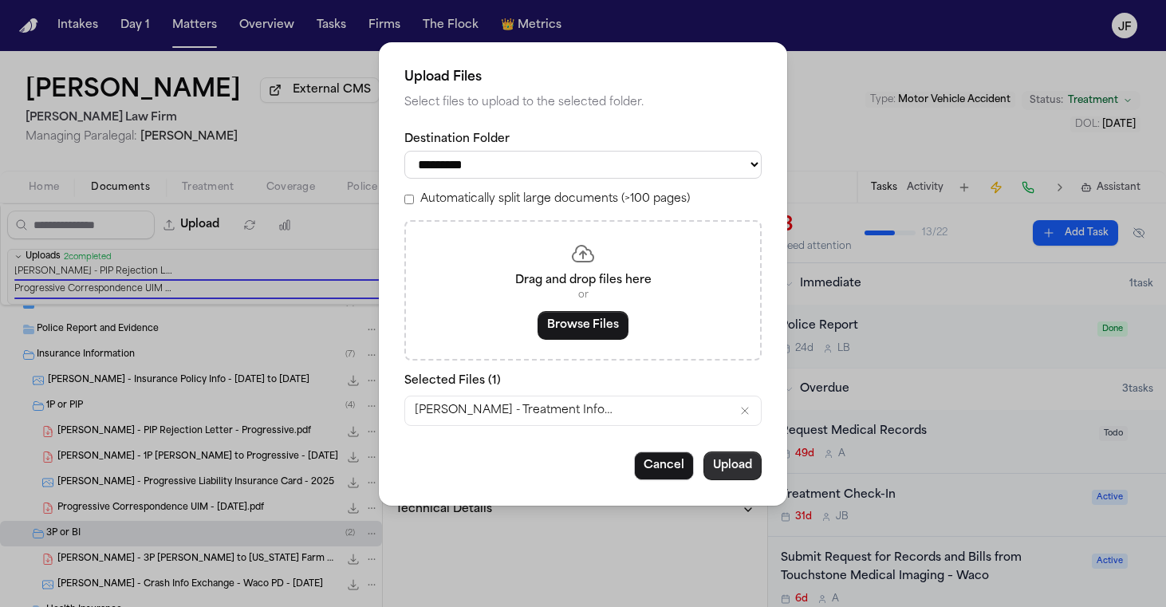
click at [721, 464] on button "Upload" at bounding box center [732, 465] width 58 height 29
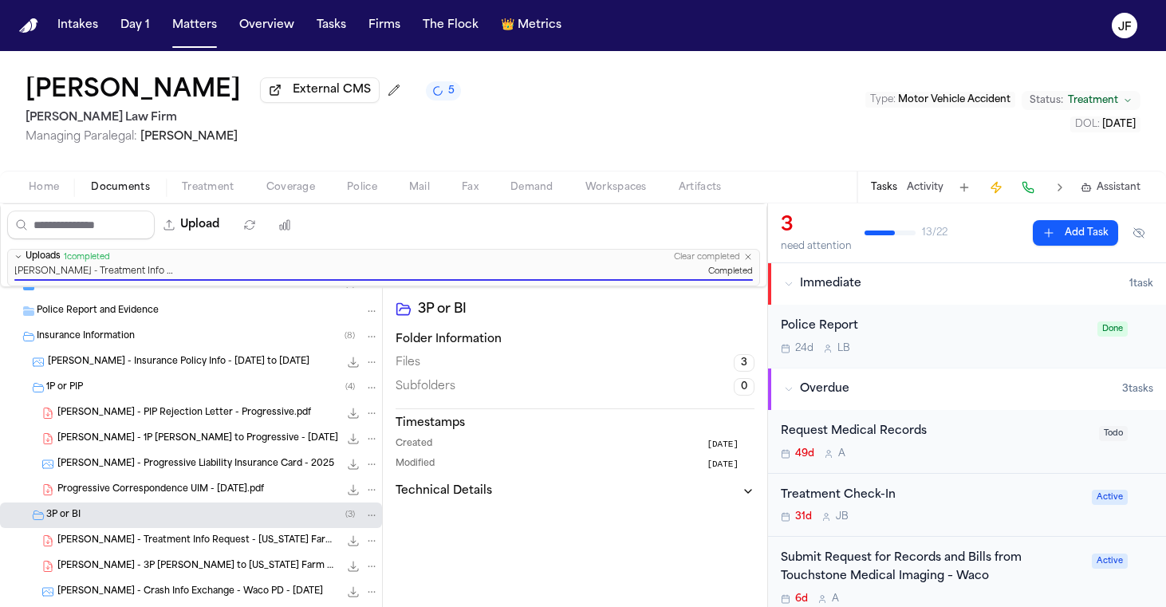
click at [742, 124] on div "Calvin Vernon External CMS 5 Ruy Mireles Law Firm Managing Paralegal: Jessica B…" at bounding box center [583, 111] width 1166 height 120
click at [916, 336] on div "Police Report" at bounding box center [934, 326] width 307 height 18
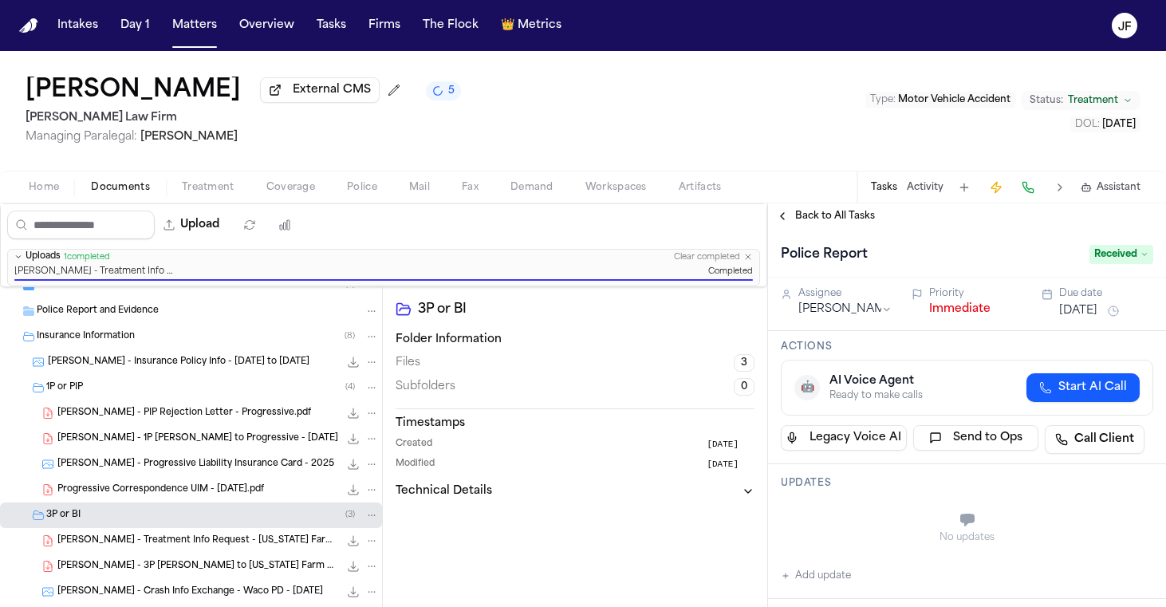
click at [945, 314] on button "Immediate" at bounding box center [959, 309] width 61 height 16
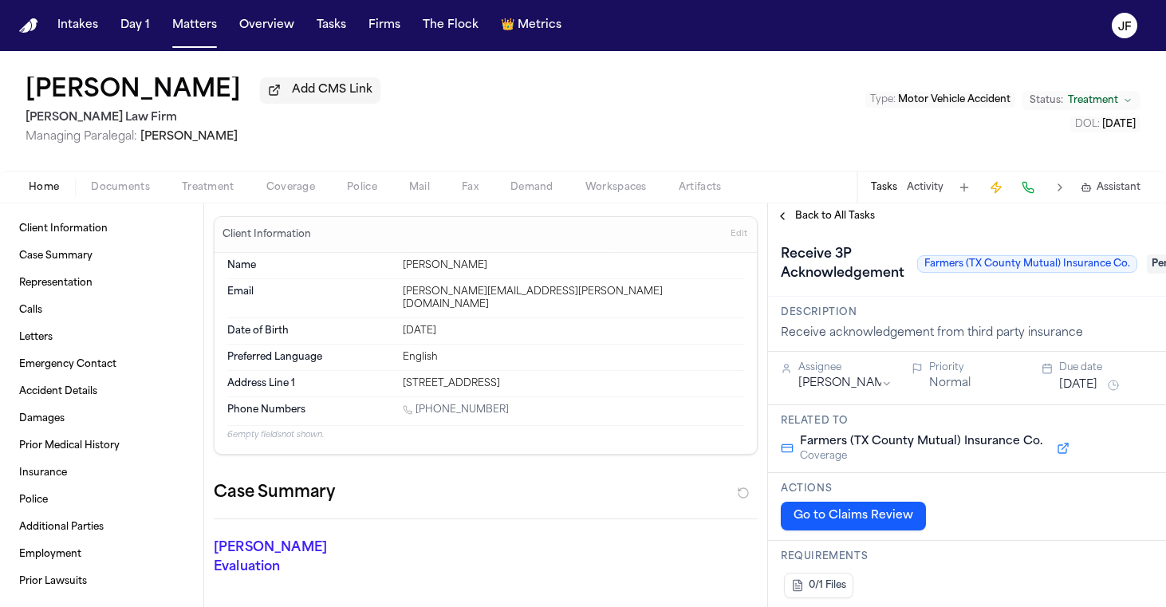
click at [317, 103] on button "Add CMS Link" at bounding box center [320, 90] width 120 height 26
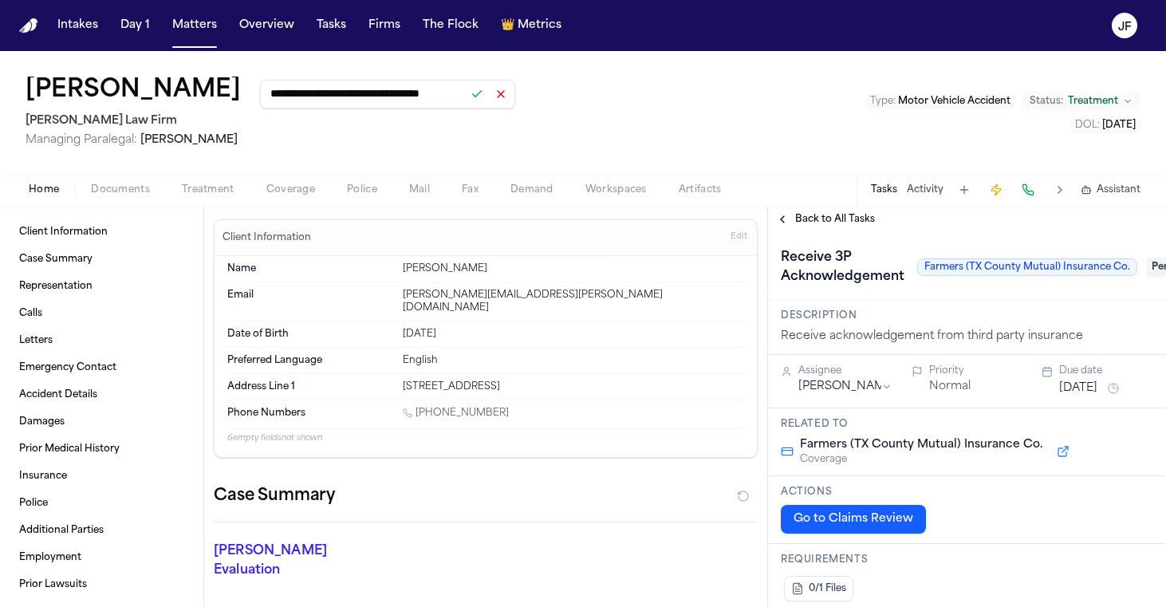
type input "**********"
click at [488, 96] on button at bounding box center [477, 94] width 22 height 22
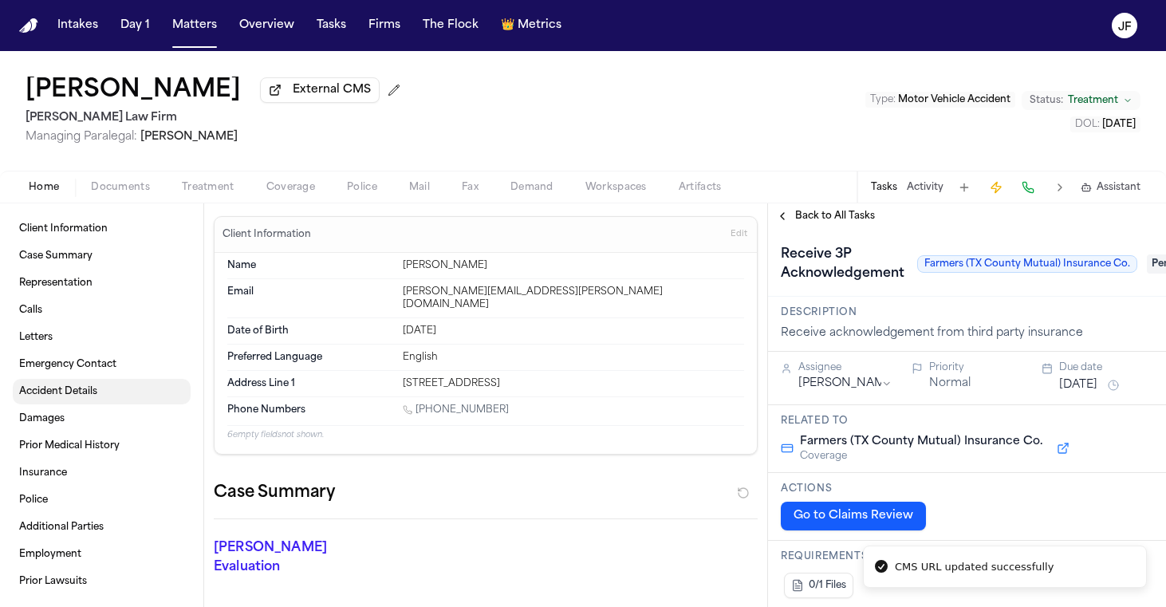
scroll to position [3, 0]
click at [112, 180] on div "Home Documents Treatment Coverage Police Mail Fax Demand Workspaces Artifacts T…" at bounding box center [583, 187] width 1166 height 32
click at [113, 194] on span "Documents" at bounding box center [120, 187] width 59 height 13
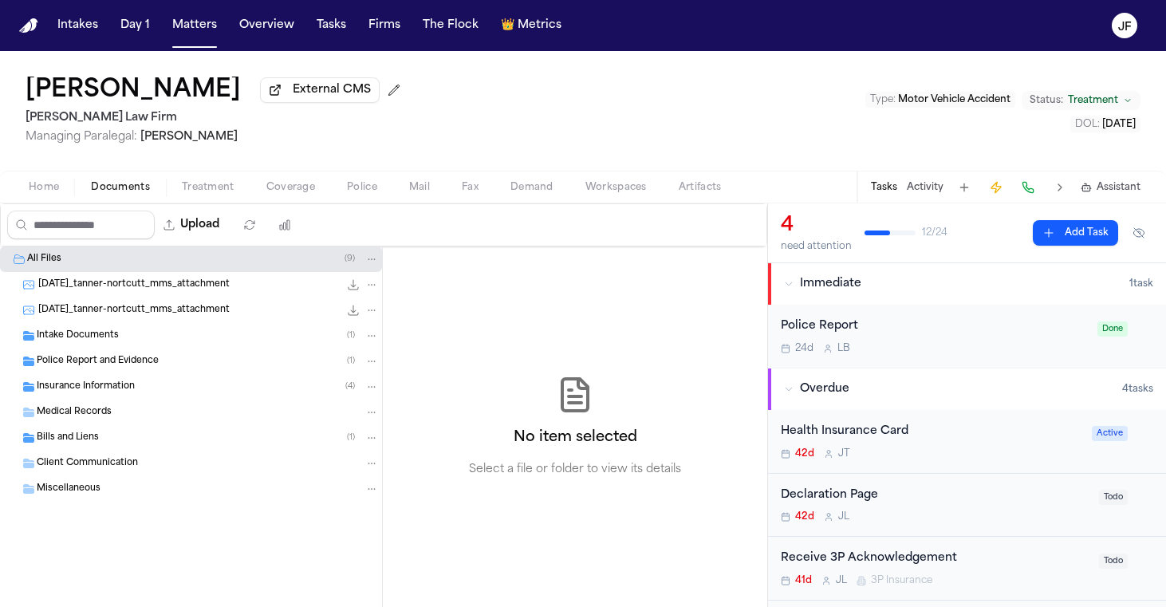
click at [100, 400] on div "Insurance Information ( 4 )" at bounding box center [191, 387] width 382 height 26
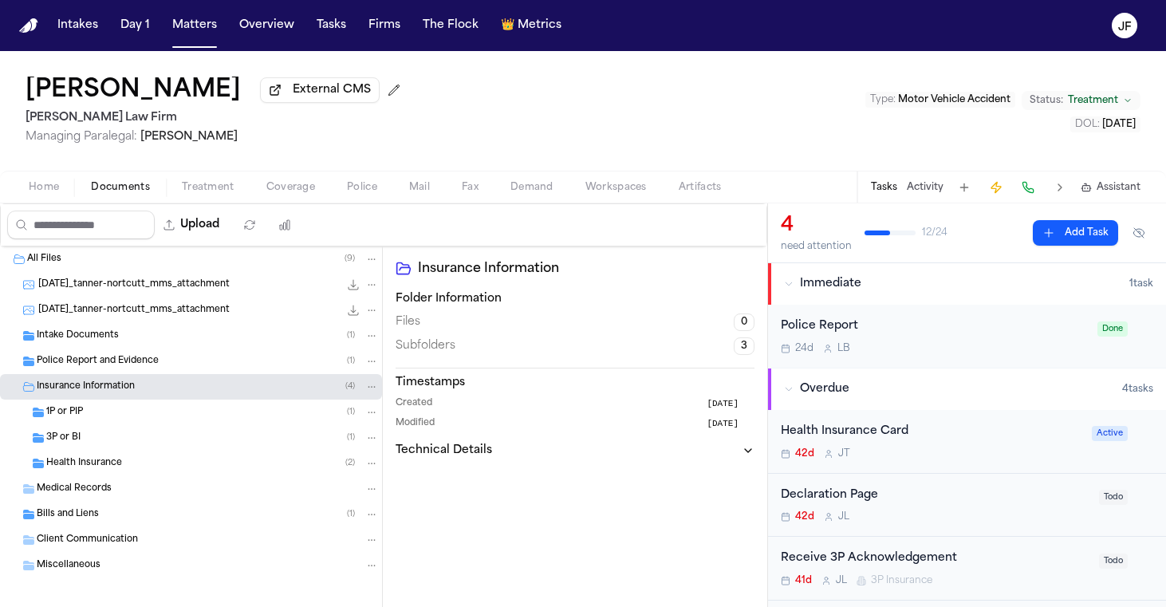
click at [99, 437] on div "3P or BI ( 1 )" at bounding box center [212, 438] width 333 height 14
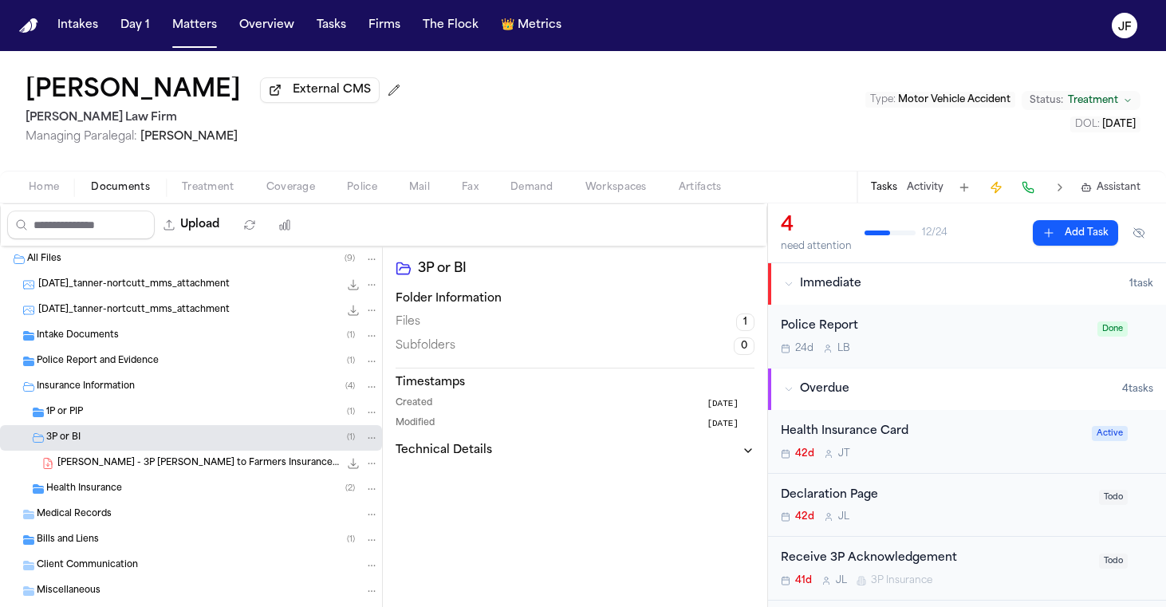
click at [99, 424] on div "1P or PIP ( 1 )" at bounding box center [191, 413] width 382 height 26
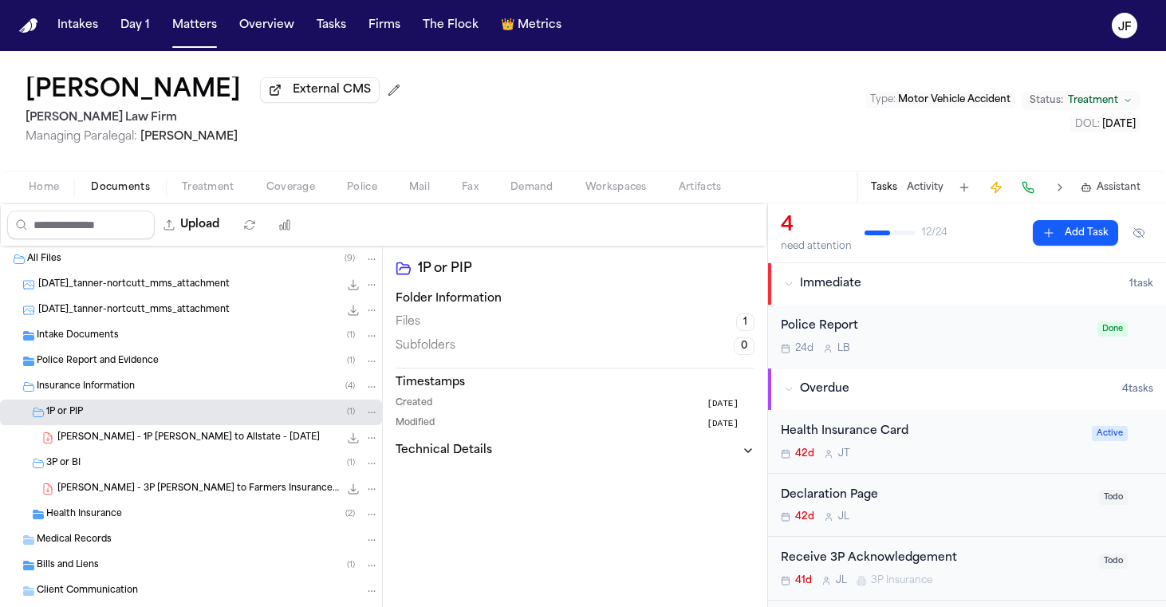
scroll to position [53, 0]
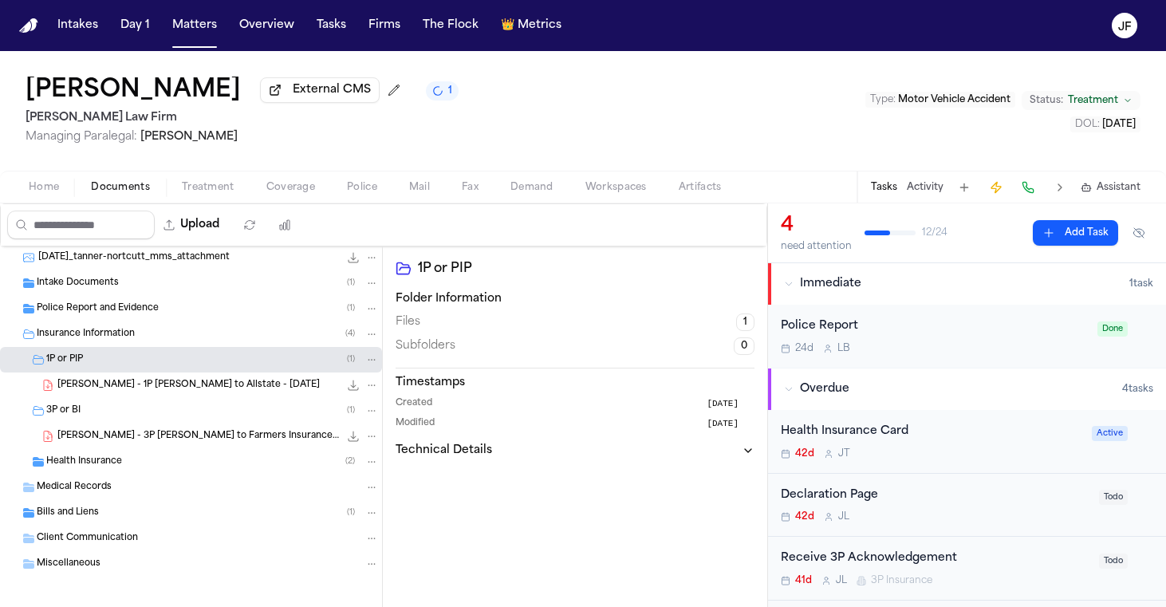
click at [167, 389] on span "[PERSON_NAME] - 1P [PERSON_NAME] to Allstate - [DATE]" at bounding box center [188, 386] width 262 height 14
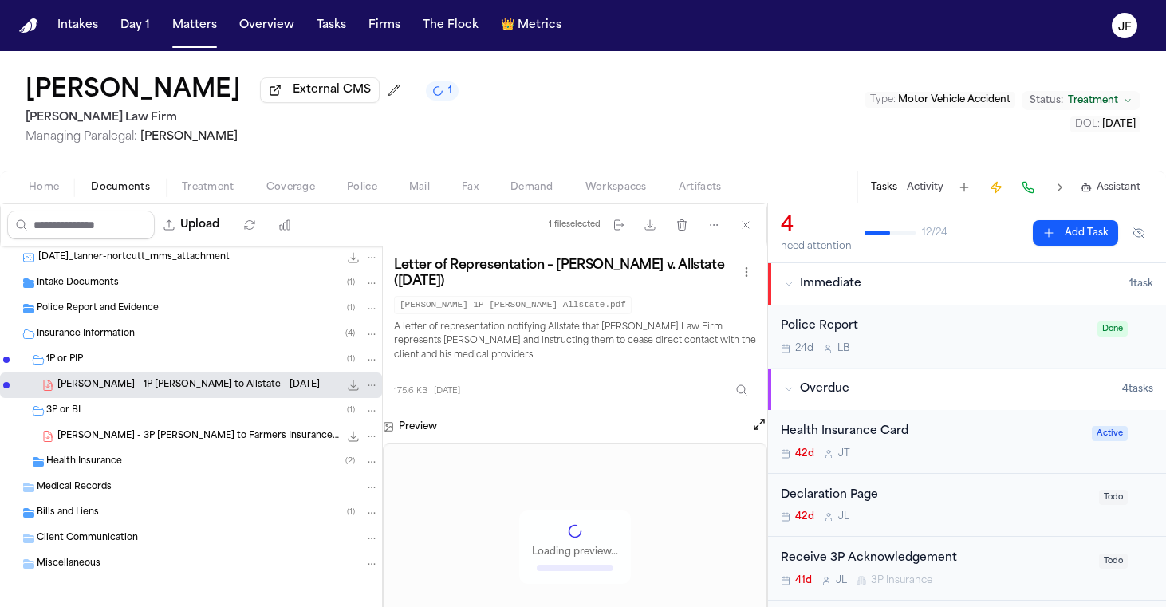
click at [229, 239] on button "Upload" at bounding box center [192, 225] width 74 height 29
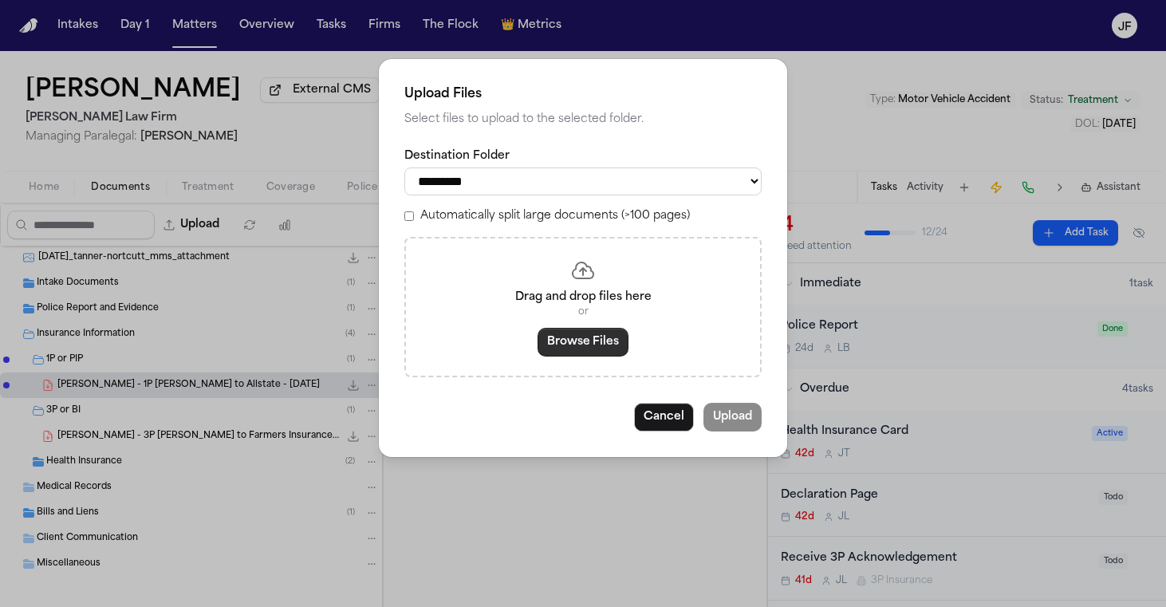
click at [578, 346] on button "Browse Files" at bounding box center [583, 342] width 91 height 29
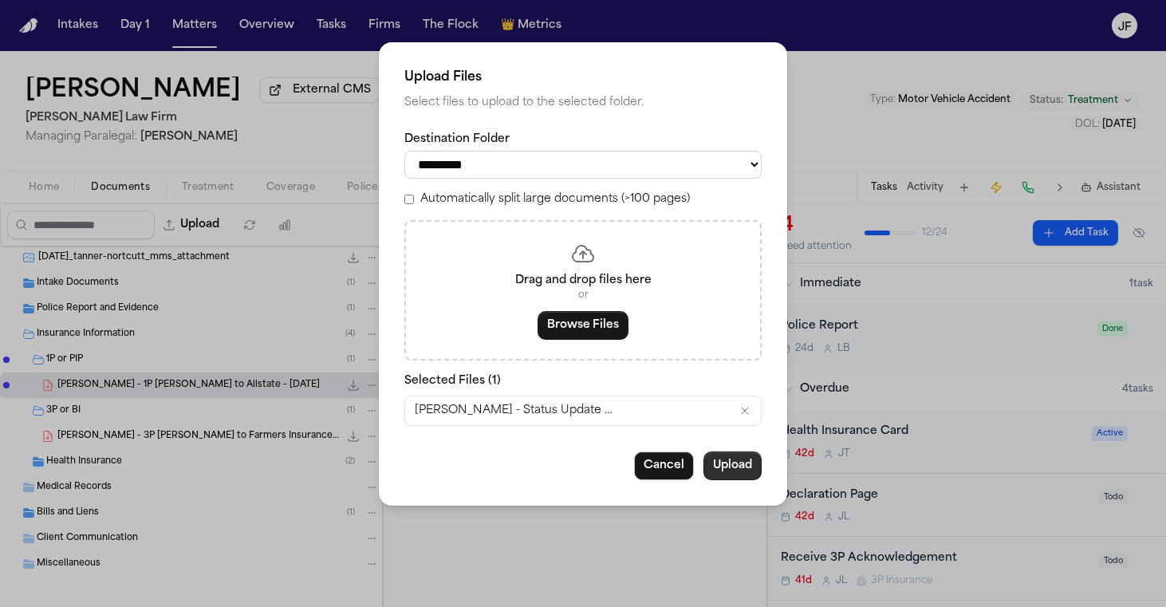
click at [738, 463] on button "Upload" at bounding box center [732, 465] width 58 height 29
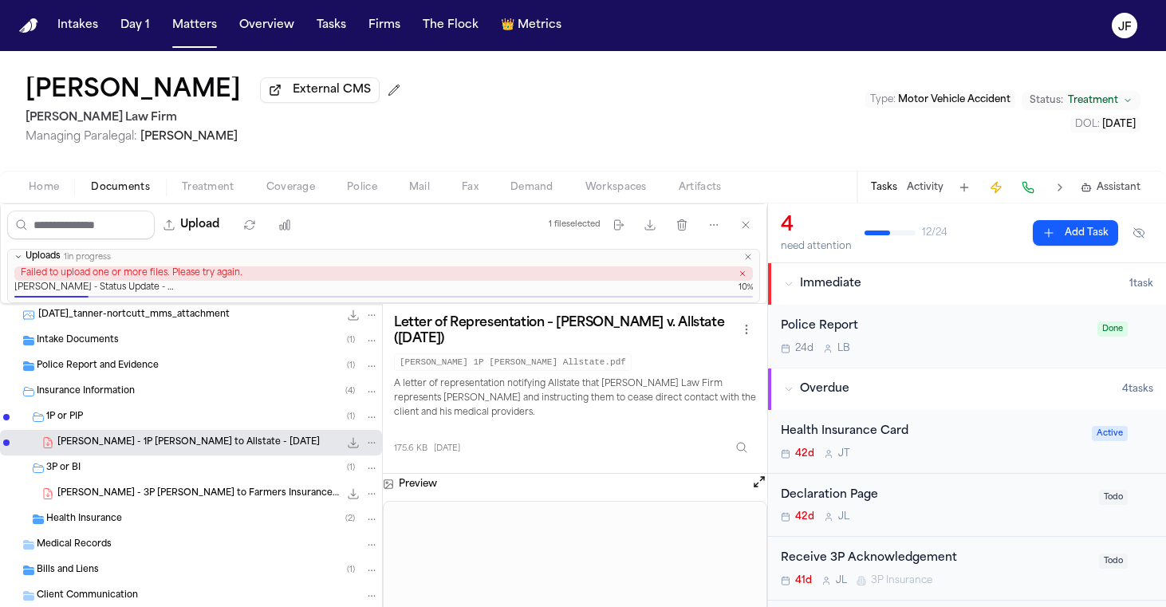
click at [159, 500] on span "[PERSON_NAME] - 3P [PERSON_NAME] to Farmers Insurance - [DATE]" at bounding box center [198, 494] width 282 height 14
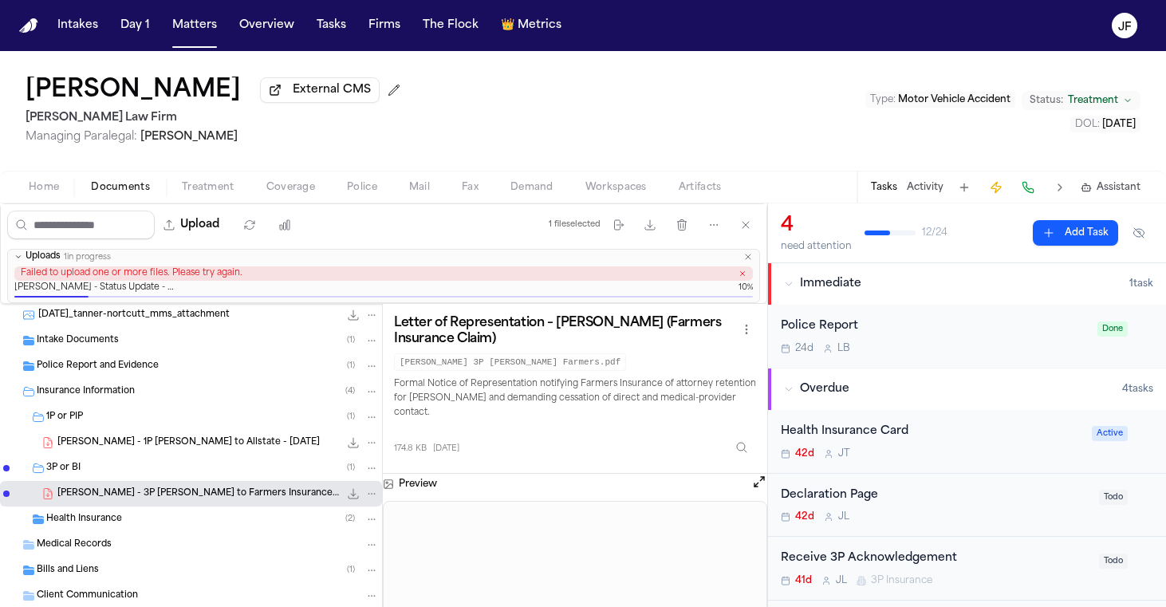
click at [229, 238] on button "Upload" at bounding box center [192, 225] width 74 height 29
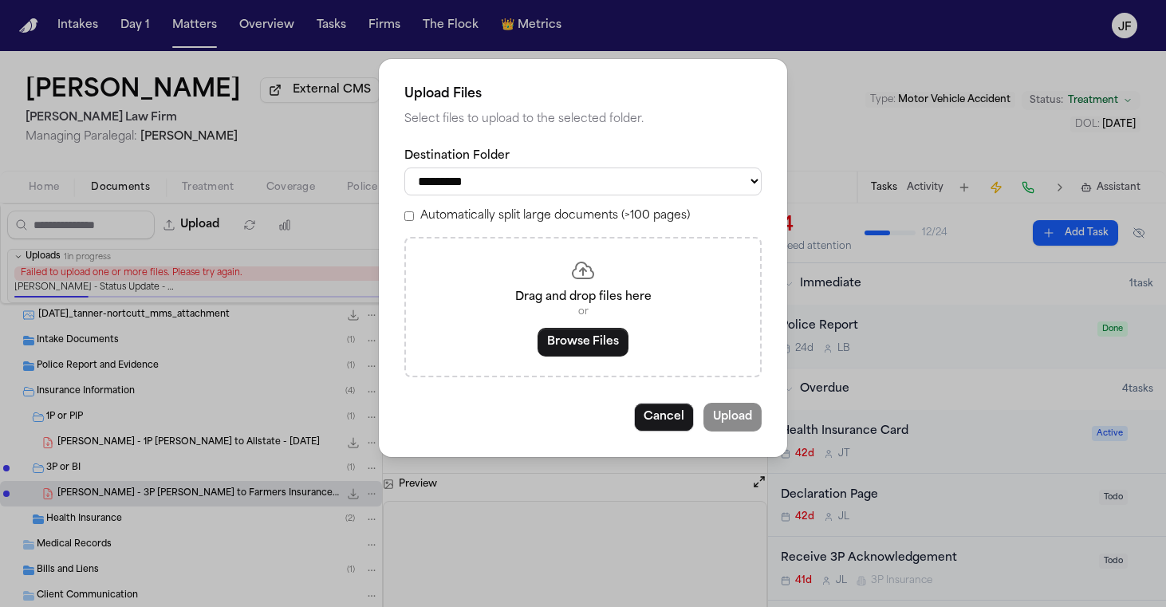
select select "**********"
click at [588, 351] on button "Browse Files" at bounding box center [583, 342] width 91 height 29
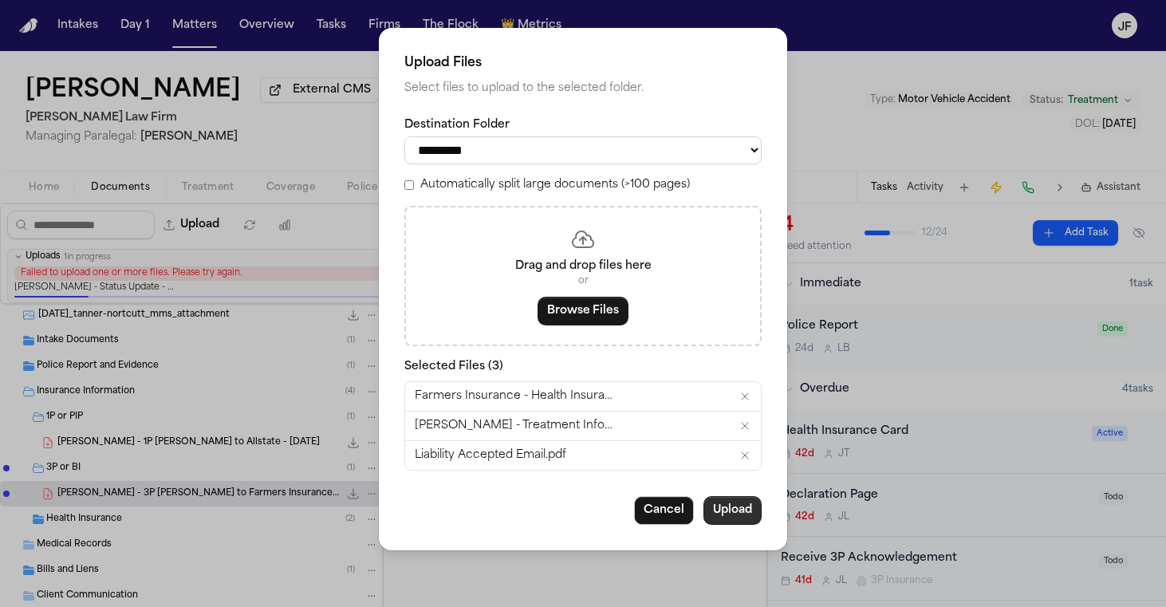
click at [725, 499] on button "Upload" at bounding box center [732, 510] width 58 height 29
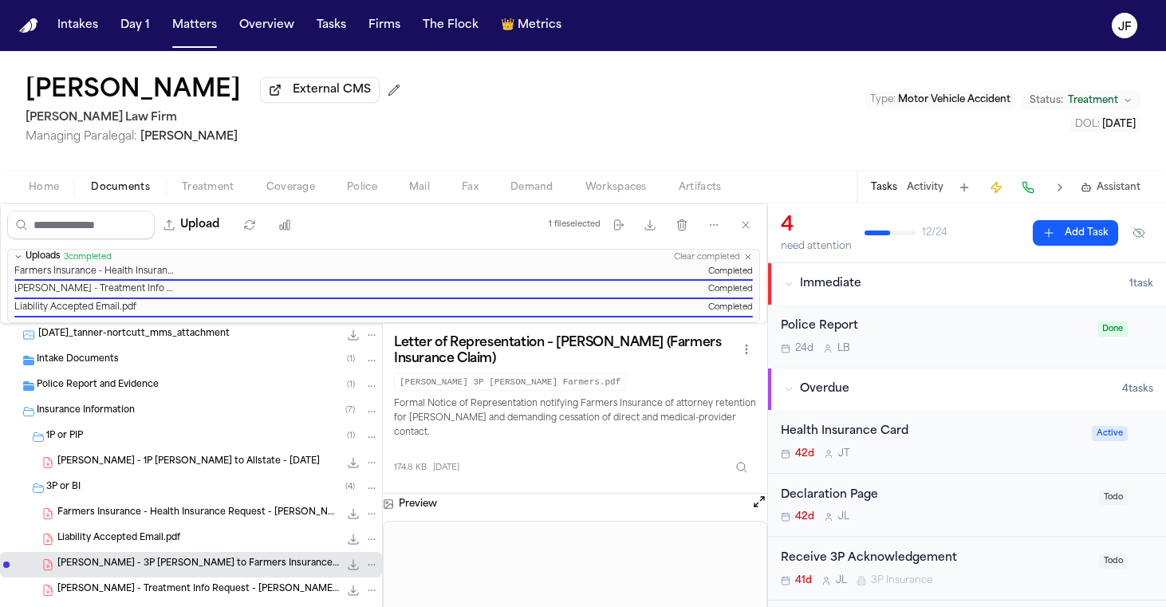
click at [104, 432] on div "1P or PIP ( 1 )" at bounding box center [212, 437] width 333 height 14
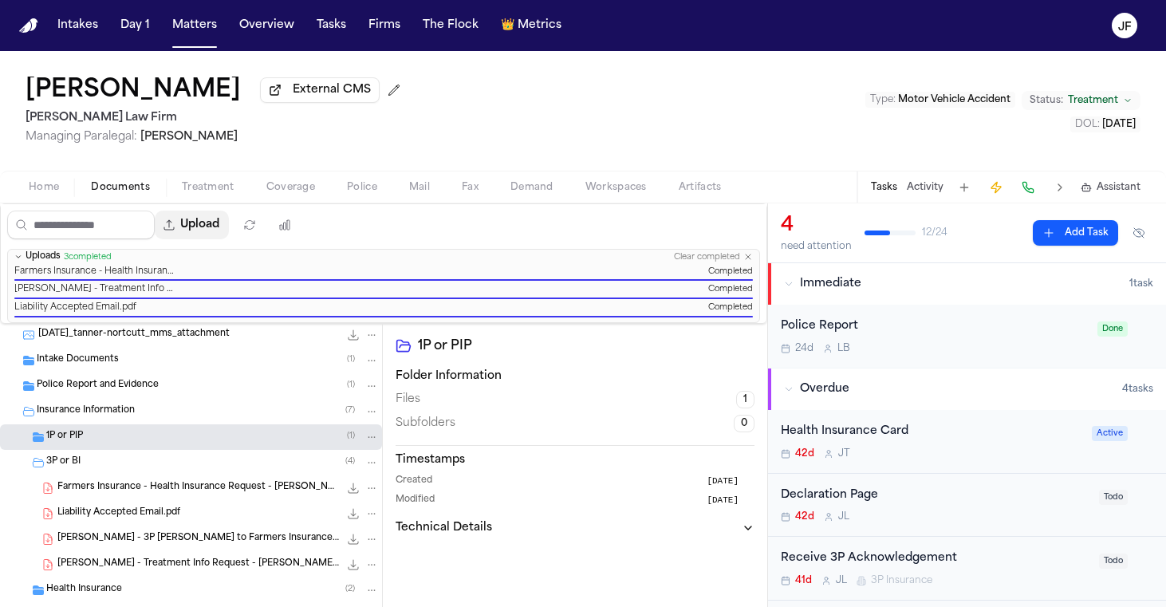
click at [229, 235] on button "Upload" at bounding box center [192, 225] width 74 height 29
select select "**********"
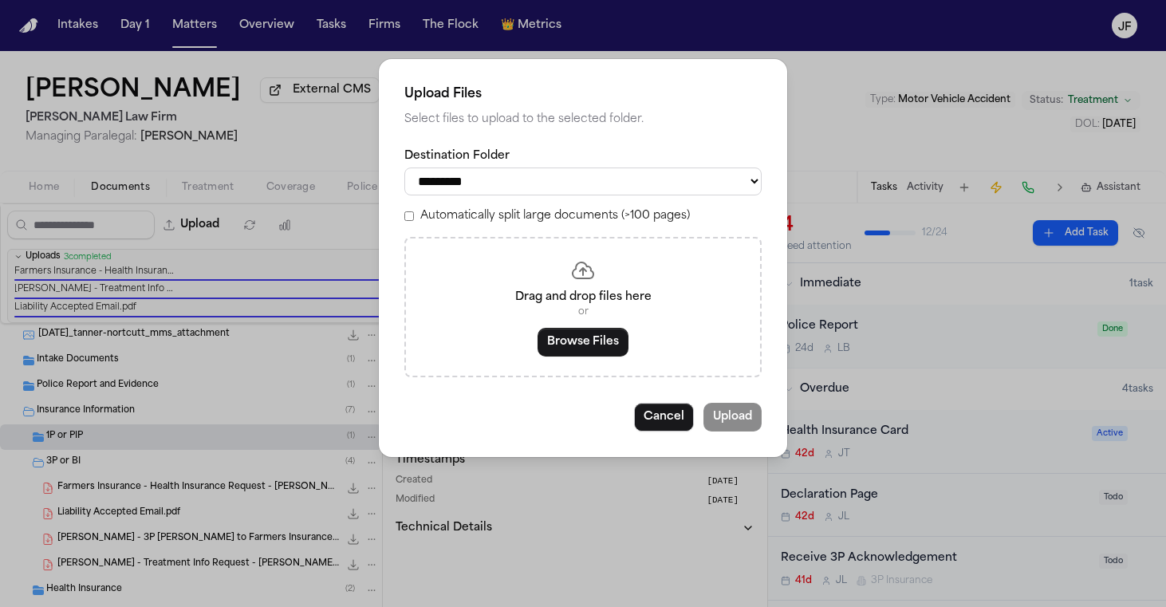
click at [583, 343] on button "Browse Files" at bounding box center [583, 342] width 91 height 29
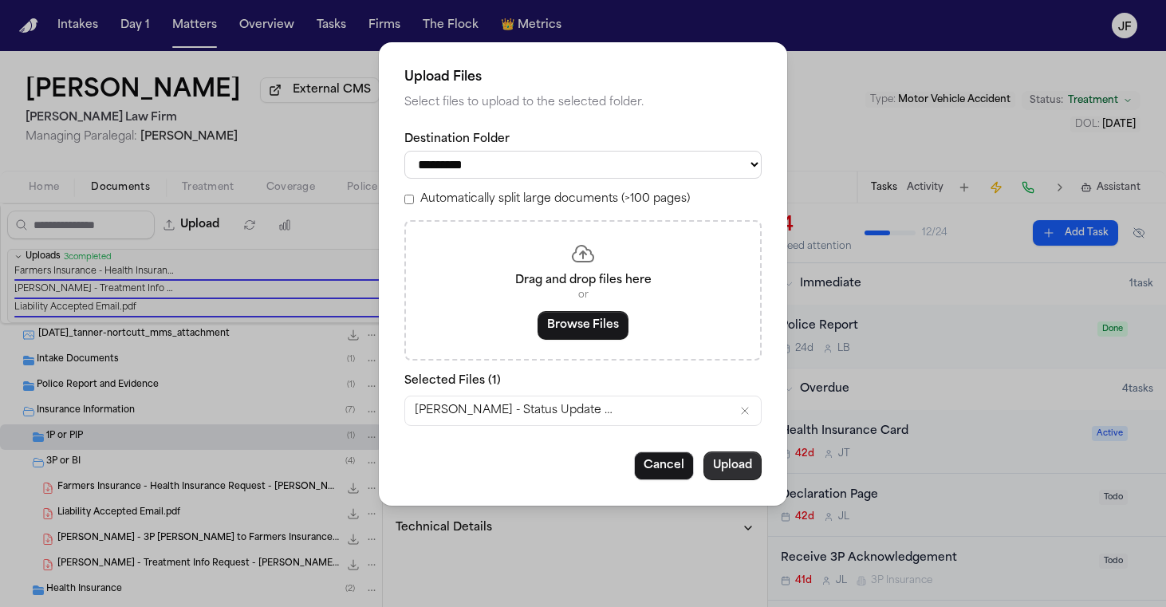
click at [752, 451] on button "Upload" at bounding box center [732, 465] width 58 height 29
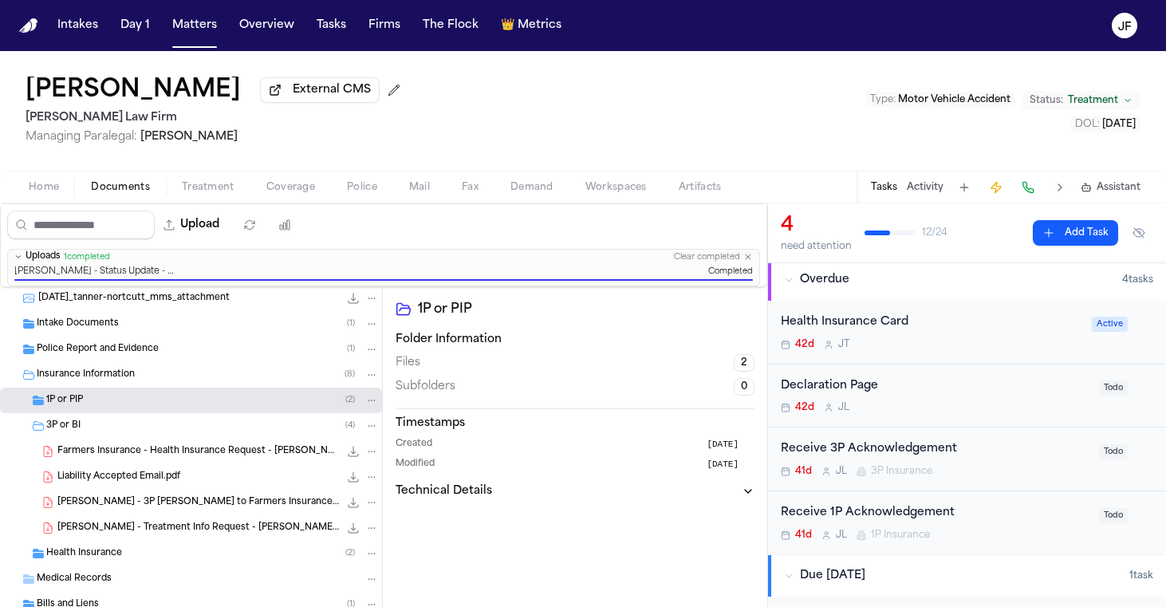
scroll to position [111, 0]
click at [886, 512] on div "Receive 1P Acknowledgement" at bounding box center [935, 511] width 309 height 18
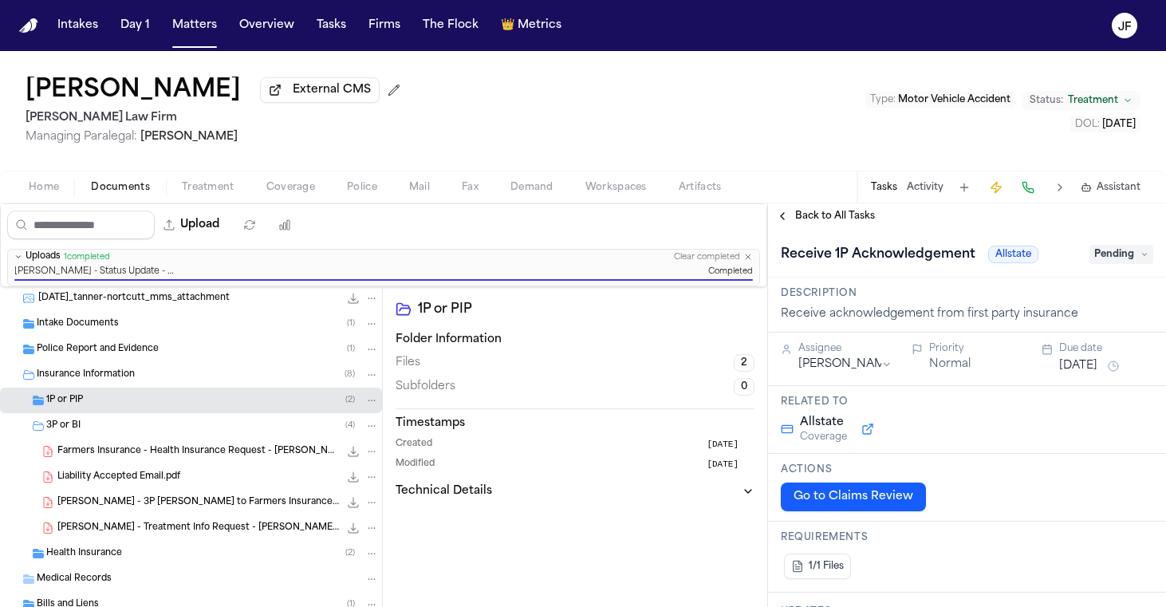
click at [1077, 267] on div "Receive 1P Acknowledgement Allstate Pending" at bounding box center [967, 255] width 372 height 26
click at [1091, 264] on span "Pending" at bounding box center [1122, 254] width 64 height 19
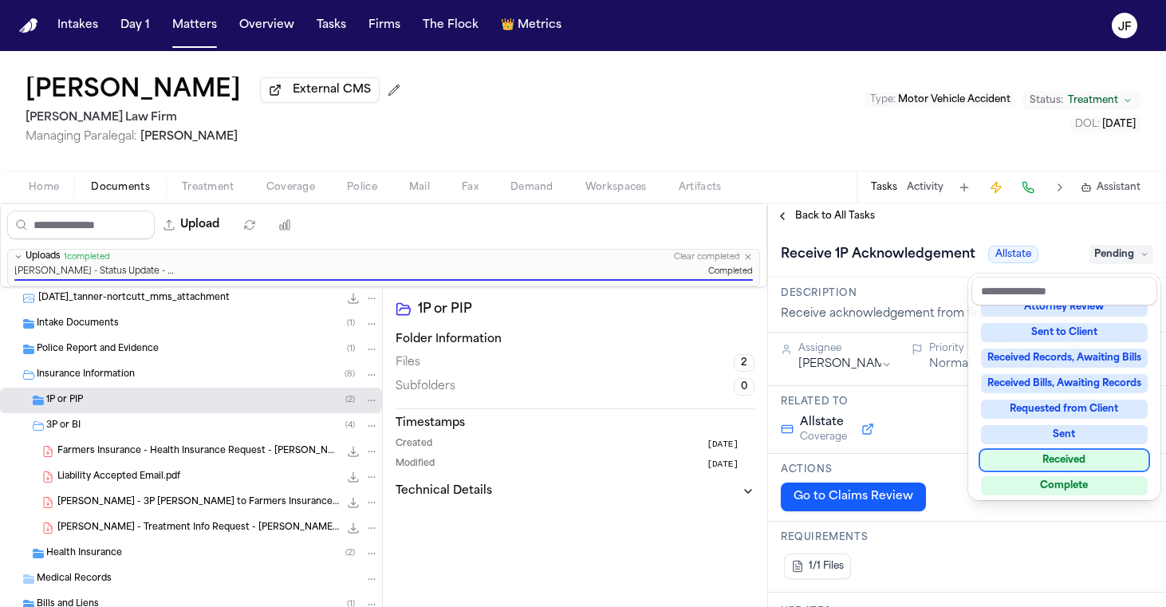
click at [1040, 467] on div "Received" at bounding box center [1064, 460] width 167 height 19
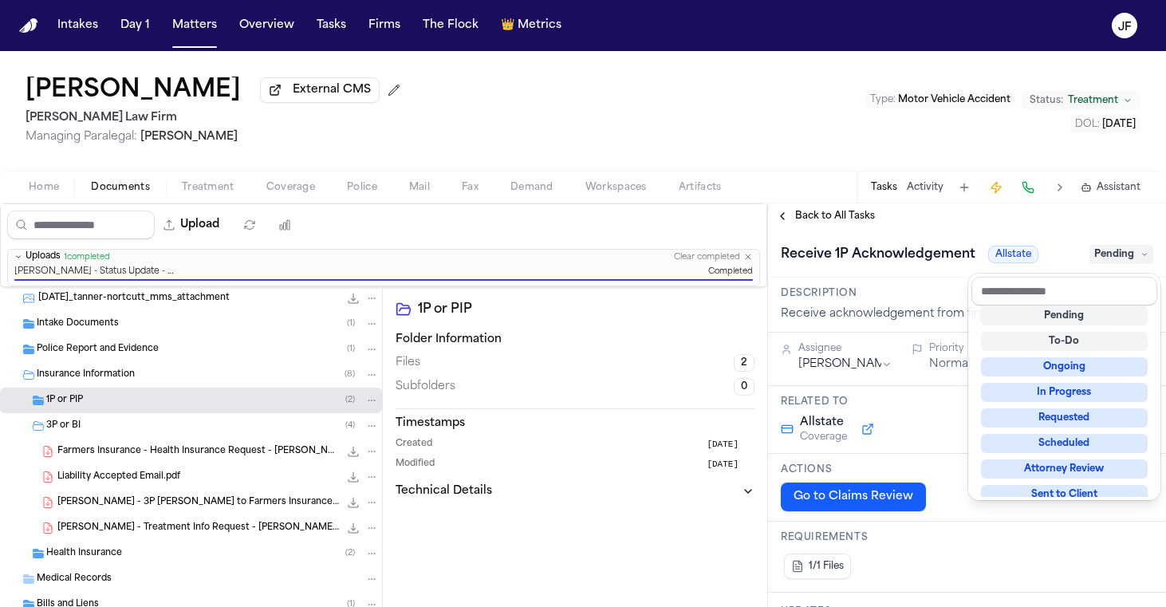
scroll to position [6, 0]
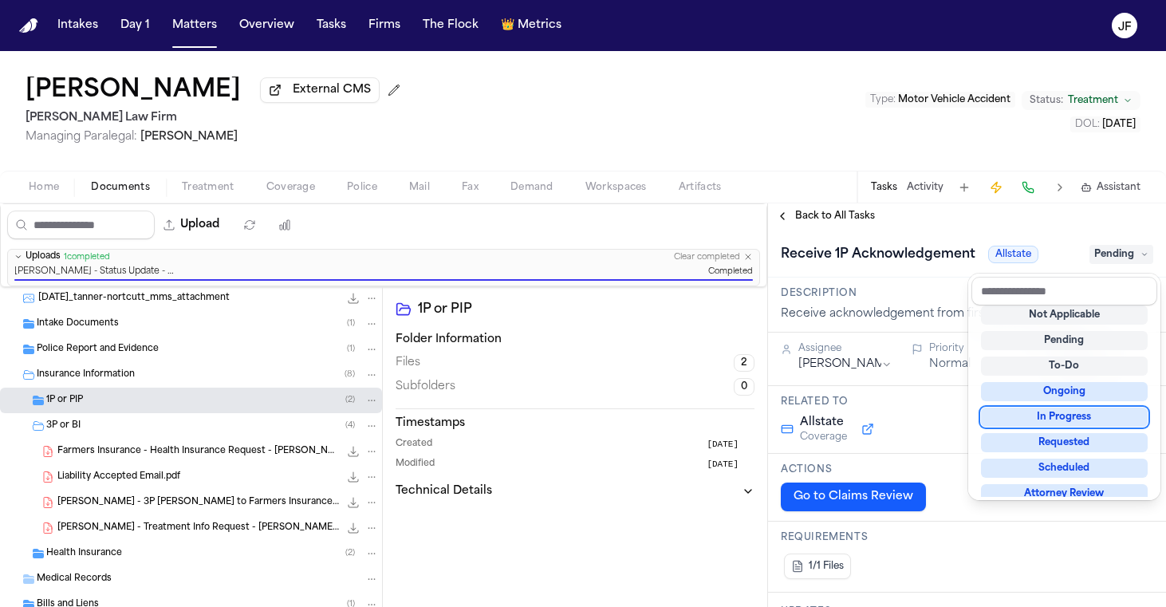
click at [953, 207] on div "**********" at bounding box center [967, 405] width 398 height 404
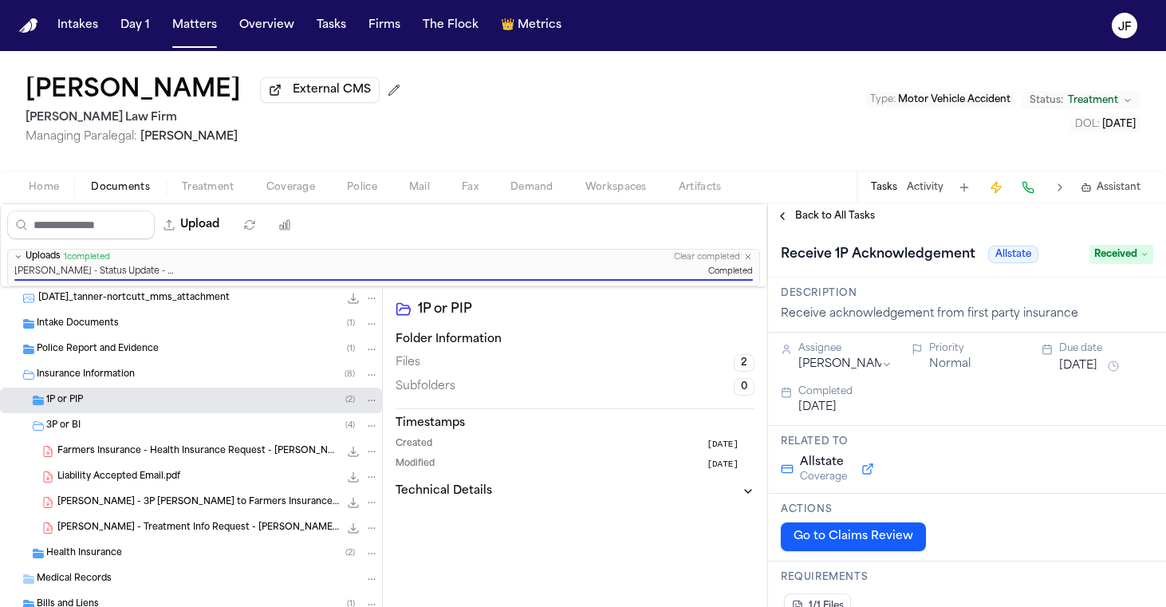
click at [853, 218] on span "Back to All Tasks" at bounding box center [835, 216] width 80 height 13
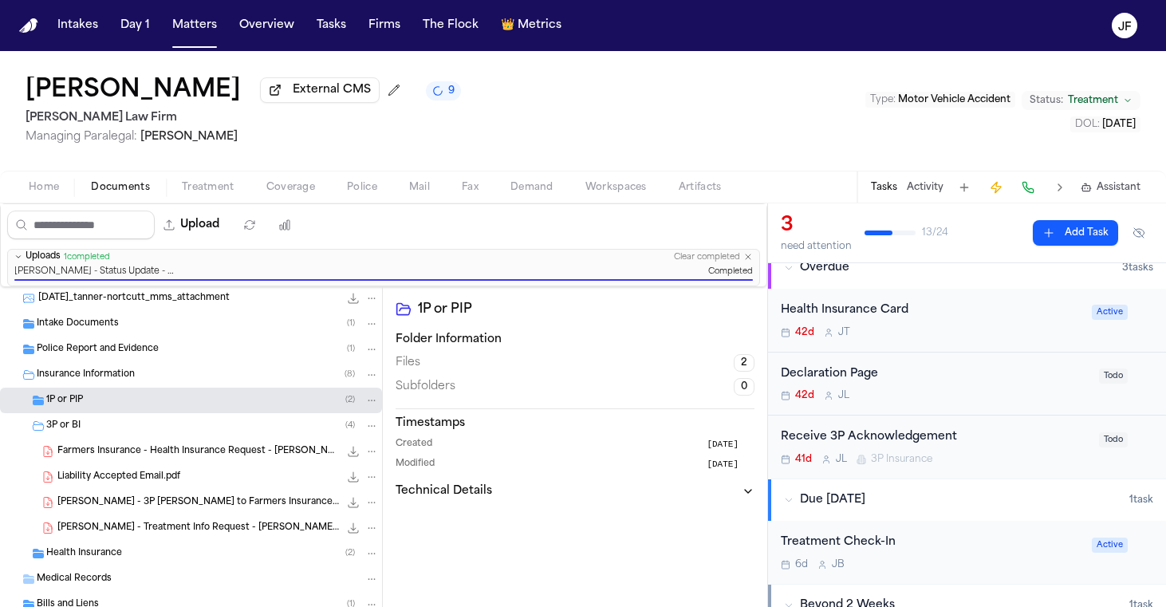
scroll to position [124, 0]
click at [885, 434] on div "Receive 3P Acknowledgement" at bounding box center [935, 435] width 309 height 18
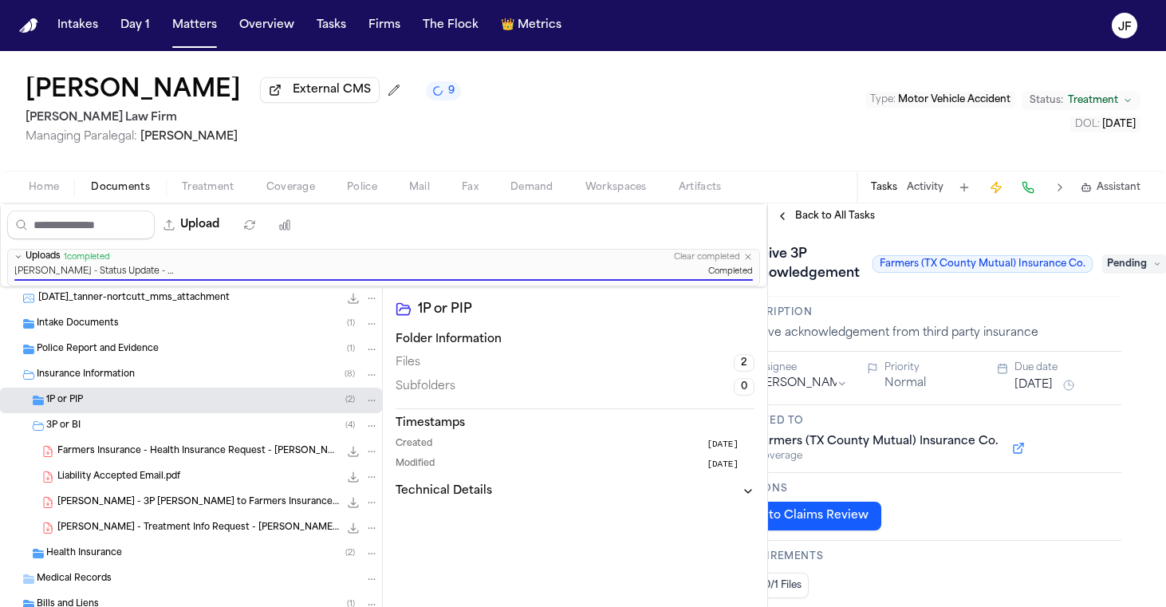
click at [1117, 268] on span "Pending" at bounding box center [1134, 263] width 64 height 19
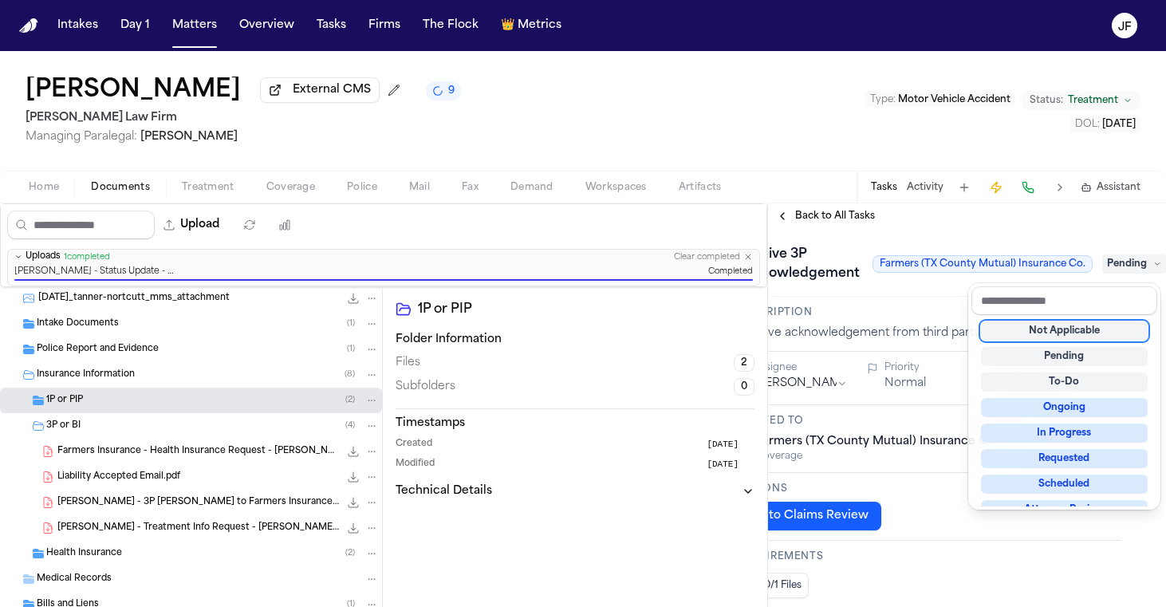
scroll to position [0, 53]
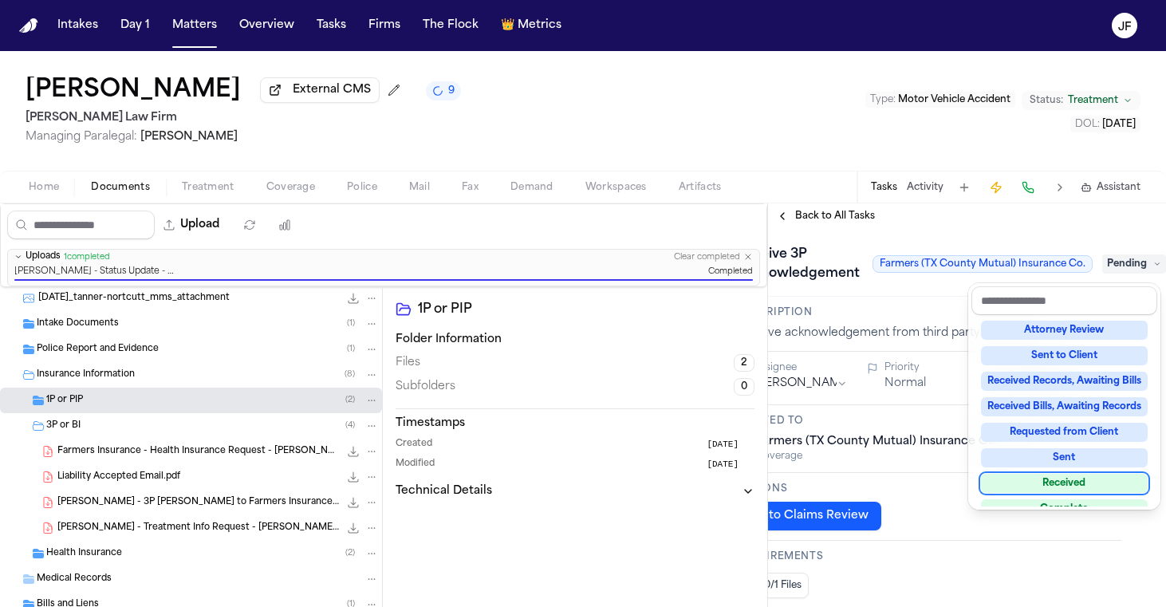
click at [1057, 490] on div "Received" at bounding box center [1064, 483] width 167 height 19
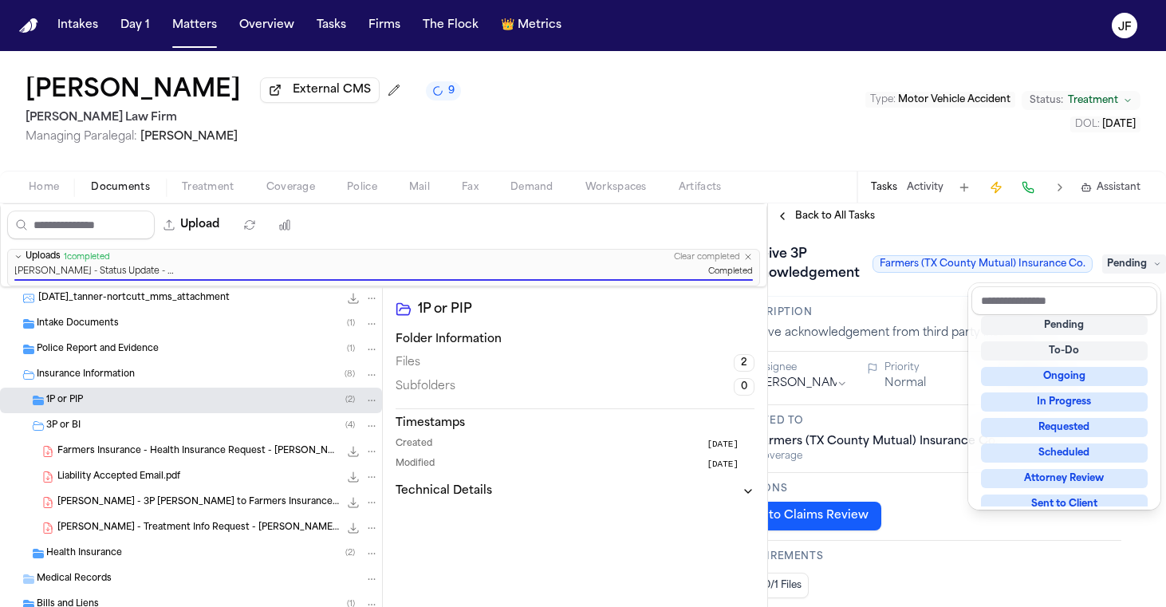
scroll to position [6, 0]
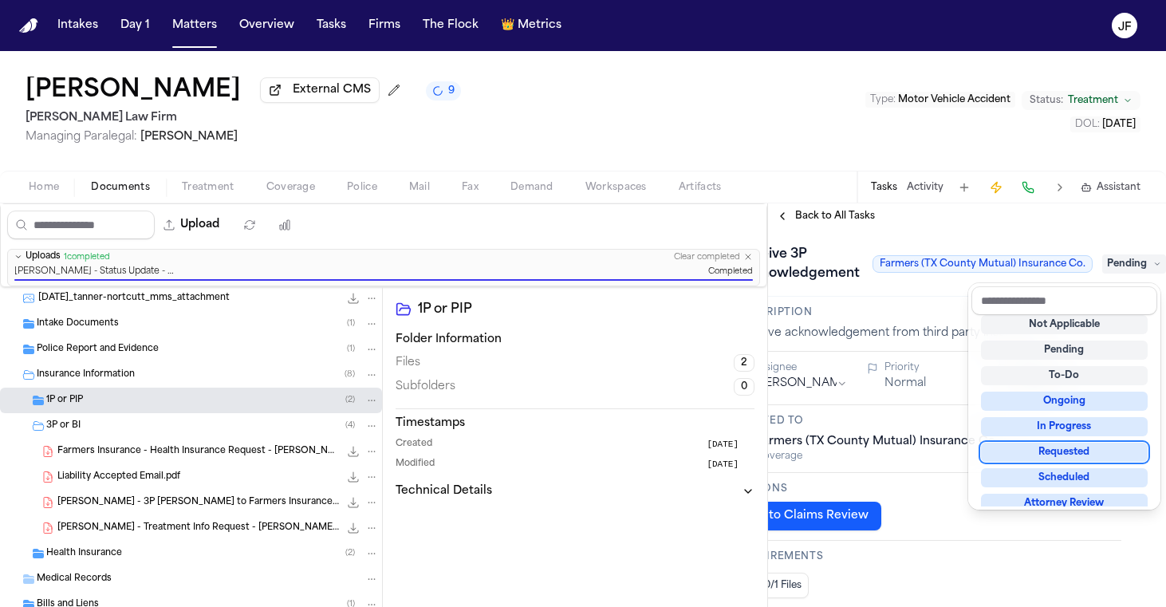
click at [894, 202] on div "Ronald T Northcutt External CMS 9 Ruy Mireles Law Firm Managing Paralegal: Jess…" at bounding box center [583, 329] width 1166 height 556
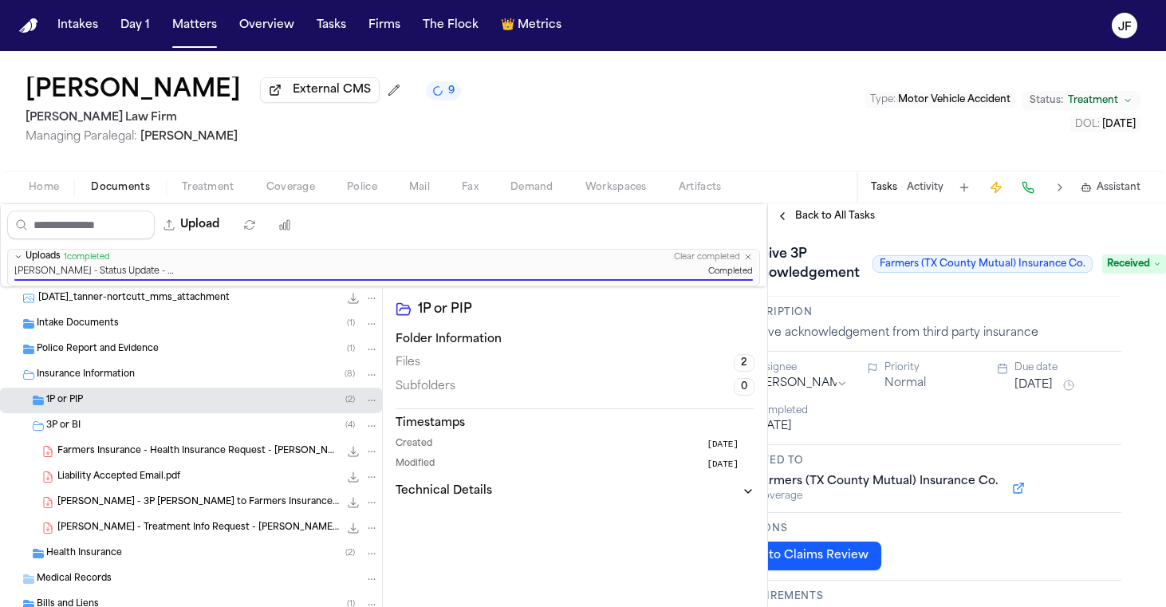
click at [861, 211] on div "Back to All Tasks" at bounding box center [967, 216] width 398 height 26
click at [861, 214] on span "Back to All Tasks" at bounding box center [835, 216] width 80 height 13
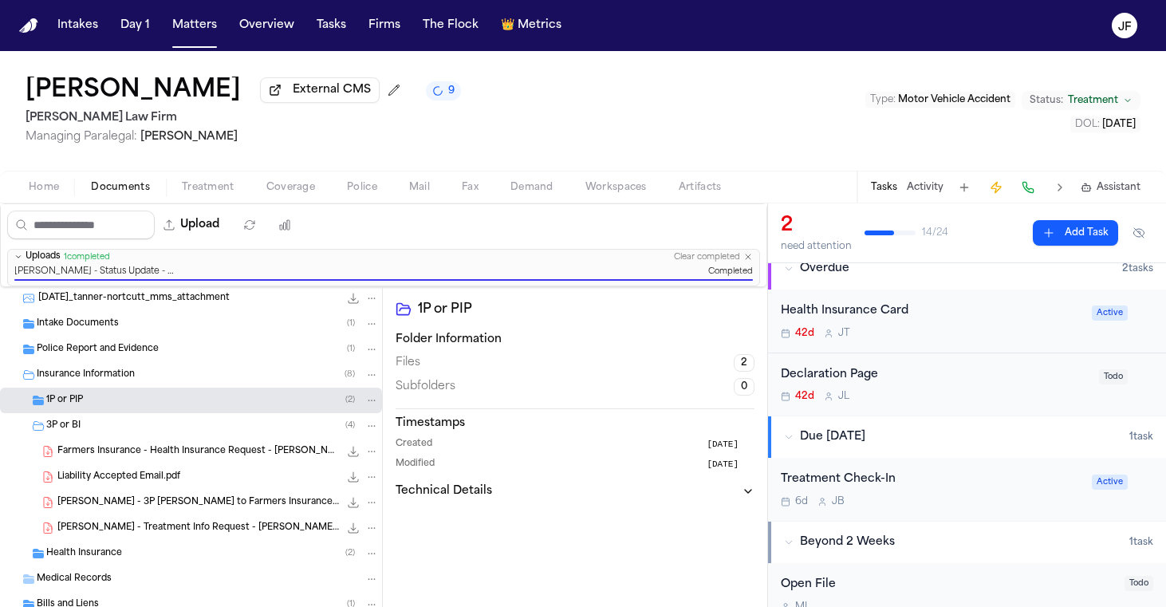
scroll to position [123, 0]
click at [818, 0] on nav "Intakes Day 1 Matters Overview Tasks Firms The Flock 👑 Metrics JF" at bounding box center [583, 25] width 1166 height 51
click at [845, 380] on div "Declaration Page" at bounding box center [935, 373] width 309 height 18
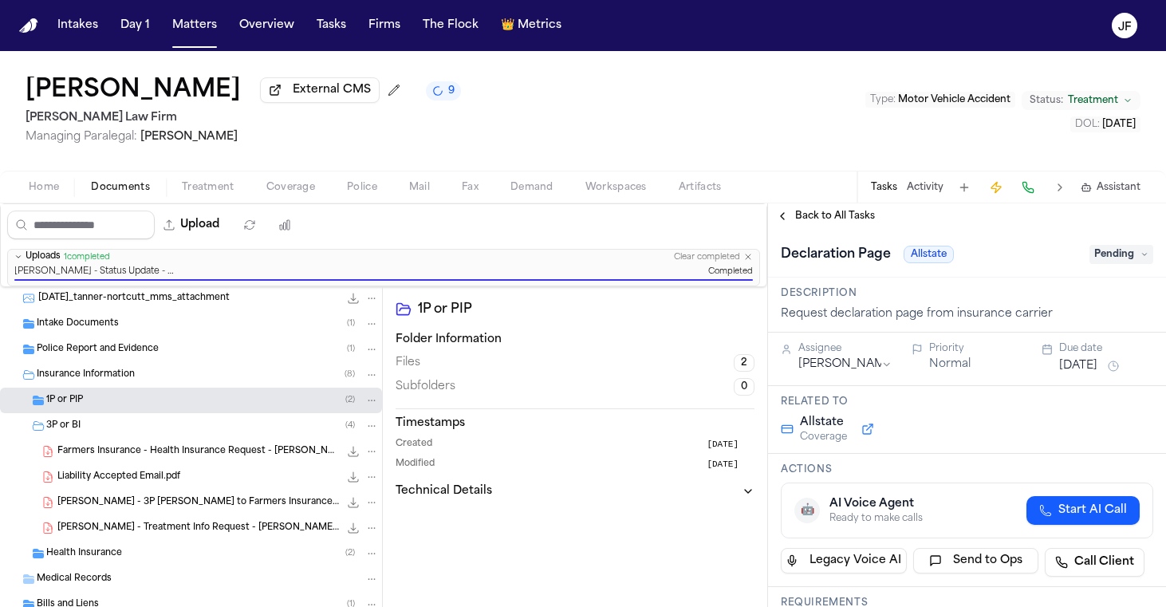
click at [1125, 252] on span "Pending" at bounding box center [1122, 254] width 64 height 19
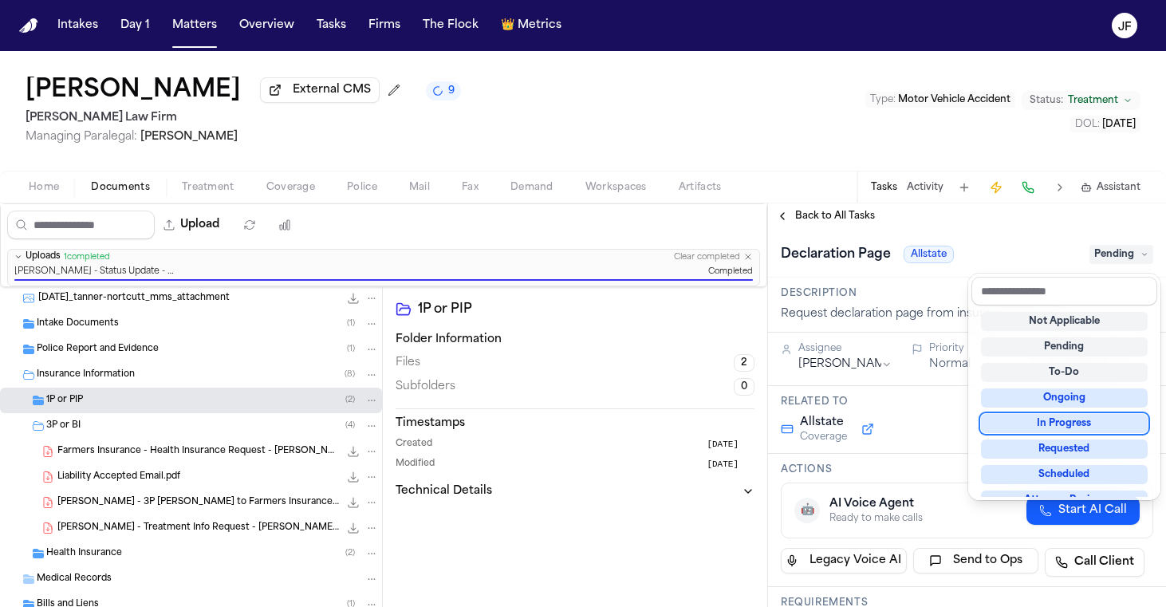
click at [1049, 420] on div "In Progress" at bounding box center [1064, 423] width 167 height 19
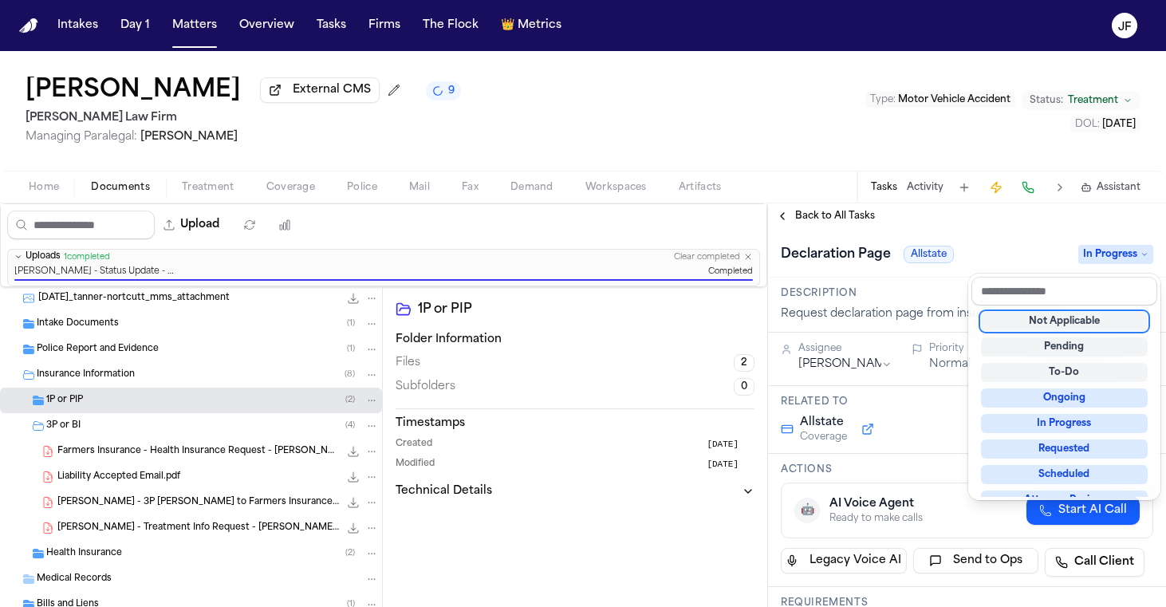
click at [879, 225] on div "**********" at bounding box center [967, 405] width 398 height 404
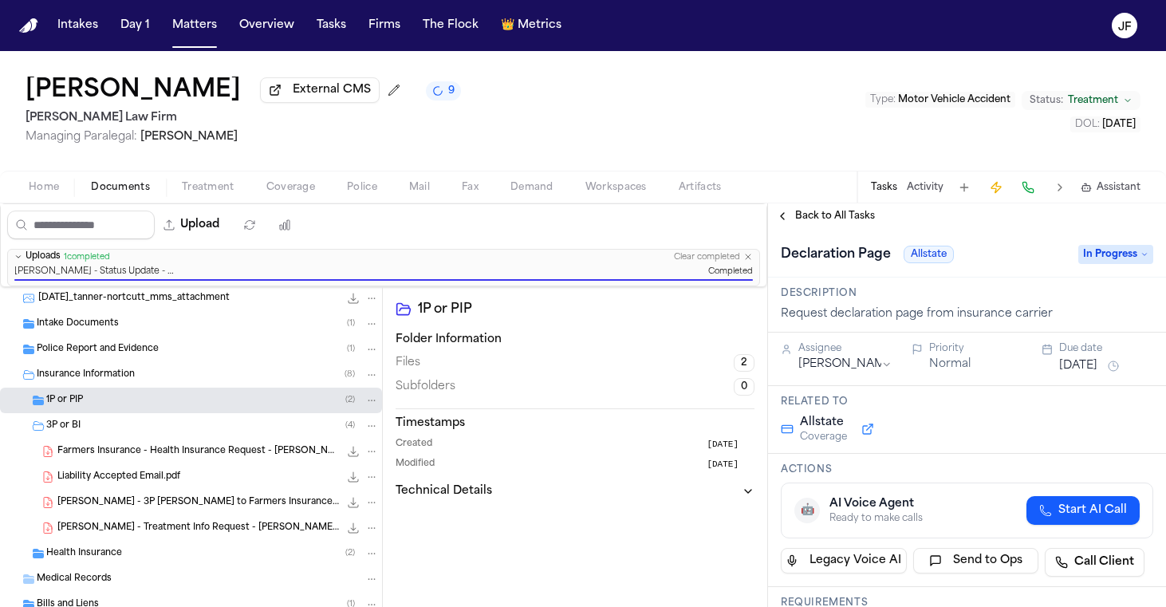
click at [849, 217] on span "Back to All Tasks" at bounding box center [835, 216] width 80 height 13
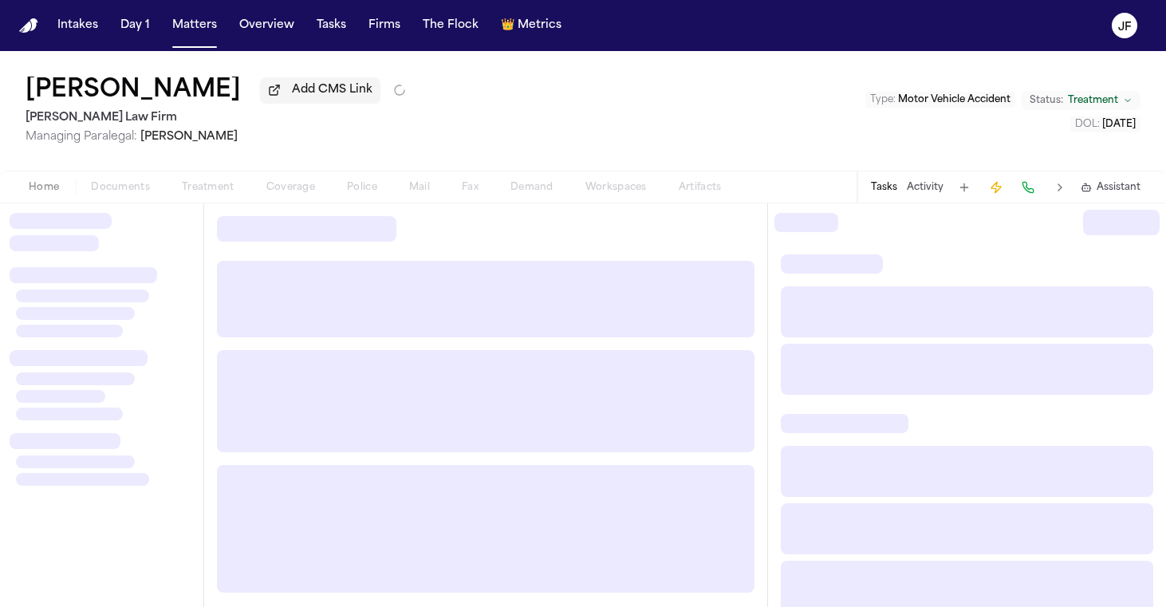
click at [778, 2] on nav "Intakes Day 1 Matters Overview Tasks Firms The Flock 👑 Metrics JF" at bounding box center [583, 25] width 1166 height 51
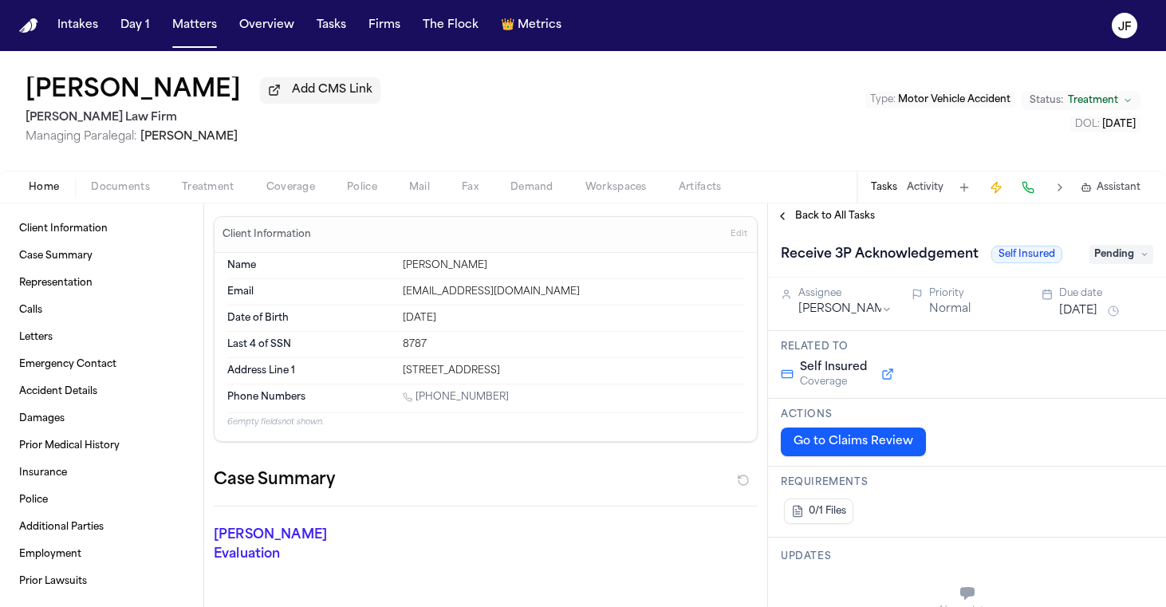
click at [922, 113] on div "Type : Motor Vehicle Accident Status: Treatment DOL : [DATE]" at bounding box center [1002, 111] width 275 height 42
click at [286, 85] on button "Add CMS Link" at bounding box center [320, 90] width 120 height 26
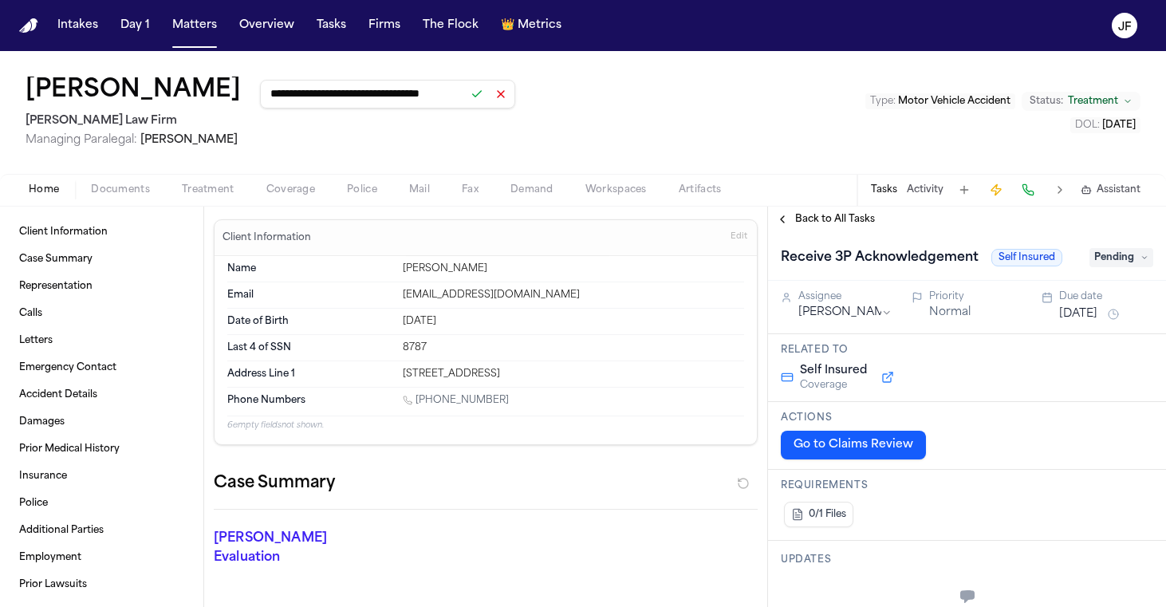
type input "**********"
click at [466, 94] on button at bounding box center [477, 94] width 22 height 22
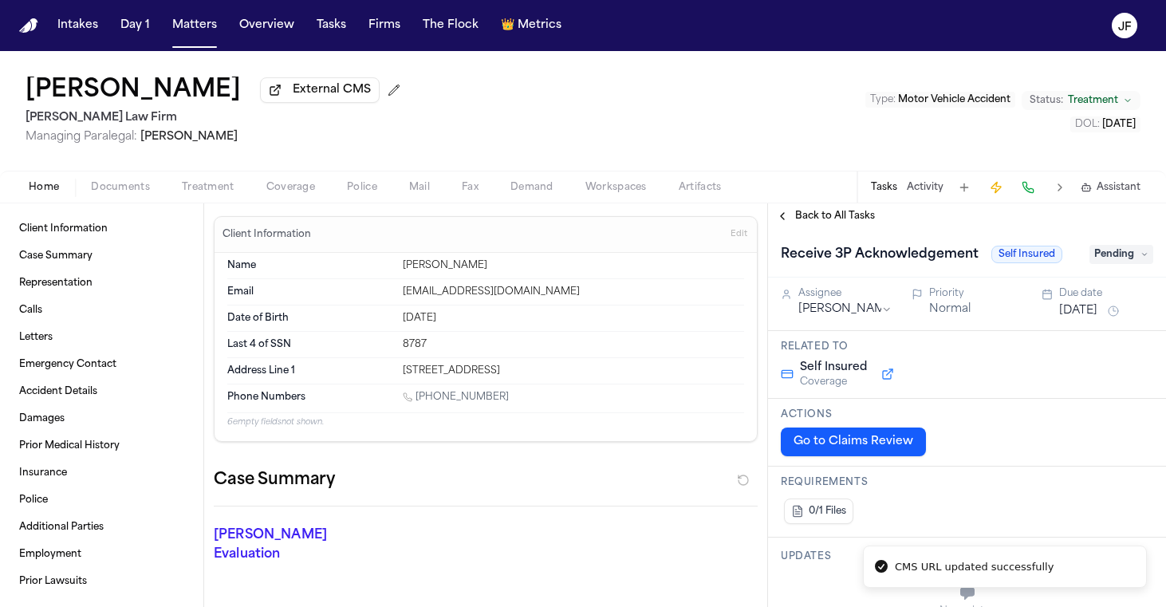
click at [114, 193] on span "Documents" at bounding box center [120, 187] width 59 height 13
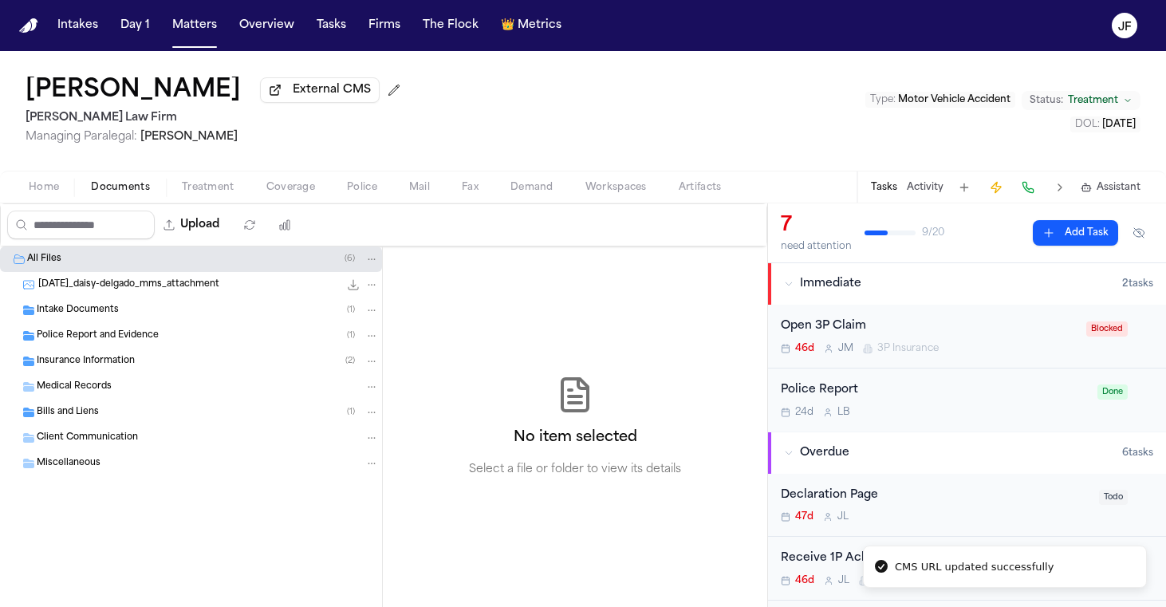
click at [167, 366] on div "Insurance Information ( 2 )" at bounding box center [208, 361] width 342 height 14
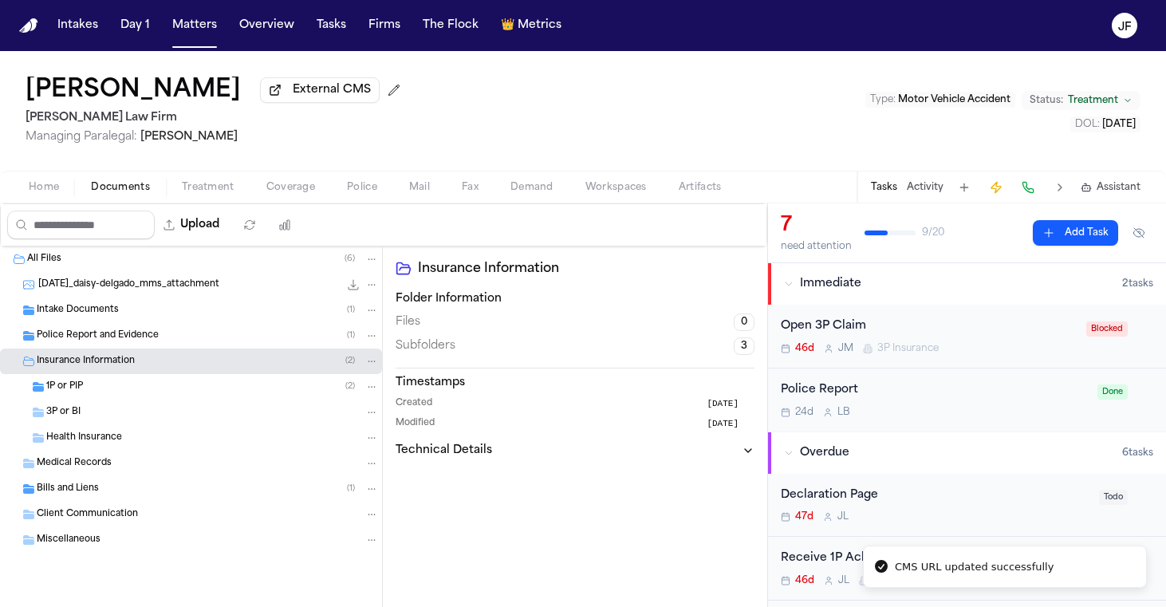
click at [184, 390] on div "1P or PIP ( 2 )" at bounding box center [212, 387] width 333 height 14
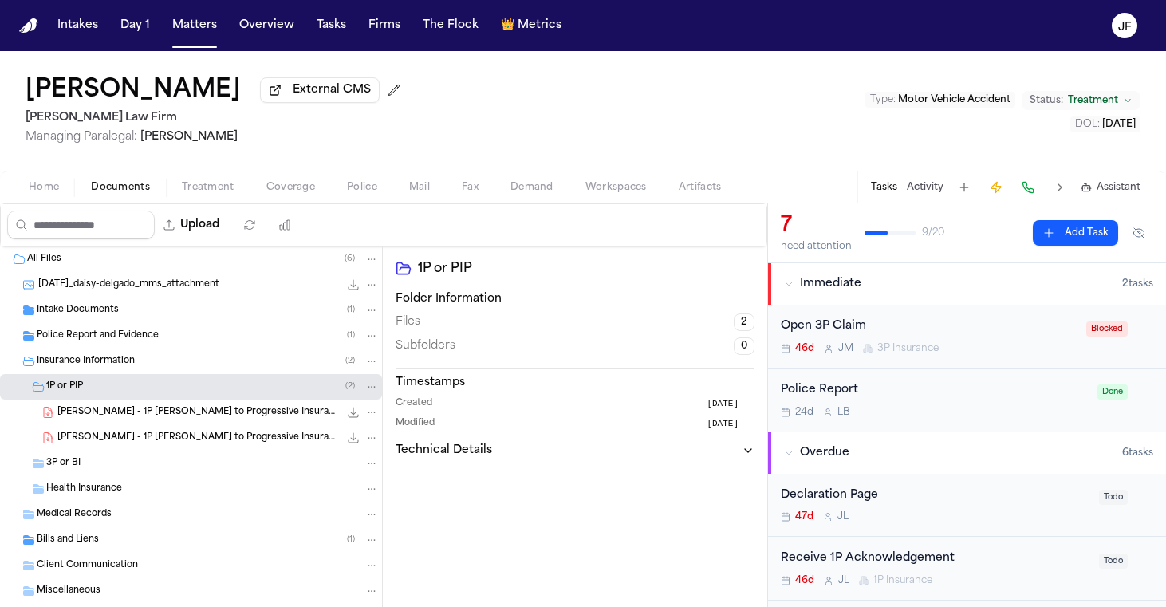
click at [234, 424] on div "[PERSON_NAME] - 1P [PERSON_NAME] to Progressive Insurance - [DATE] 213.9 KB • P…" at bounding box center [191, 413] width 382 height 26
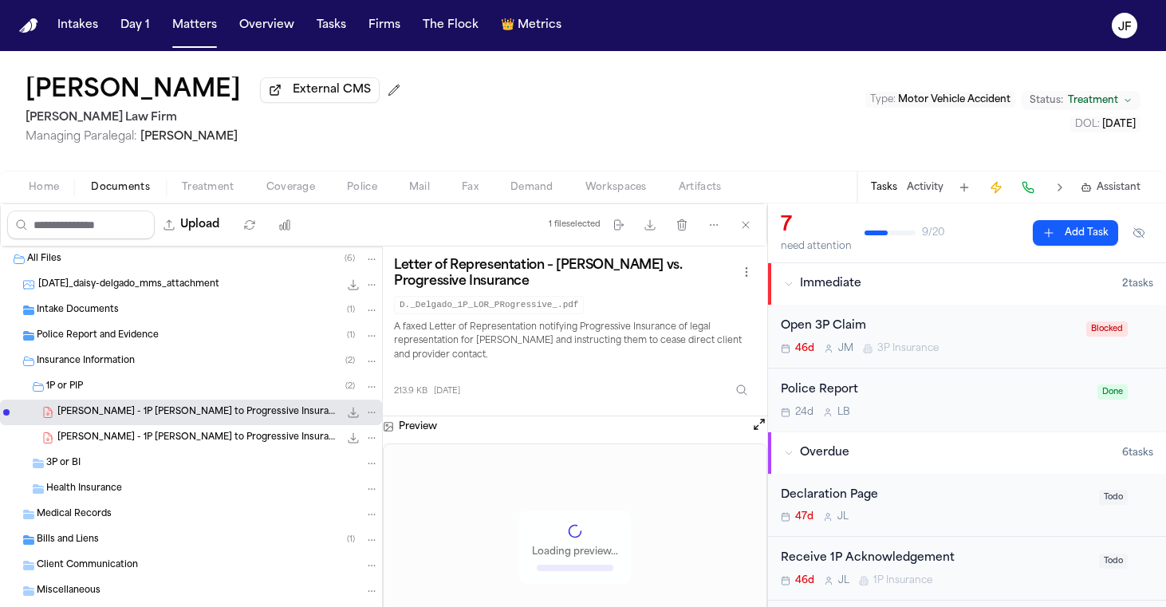
click at [347, 419] on icon "File: D. Delgado - 1P LOR to Progressive Insurance - 6.22.25" at bounding box center [353, 412] width 13 height 13
click at [225, 439] on span "[PERSON_NAME] - 1P [PERSON_NAME] to Progressive Insurance - [DATE]" at bounding box center [198, 439] width 282 height 14
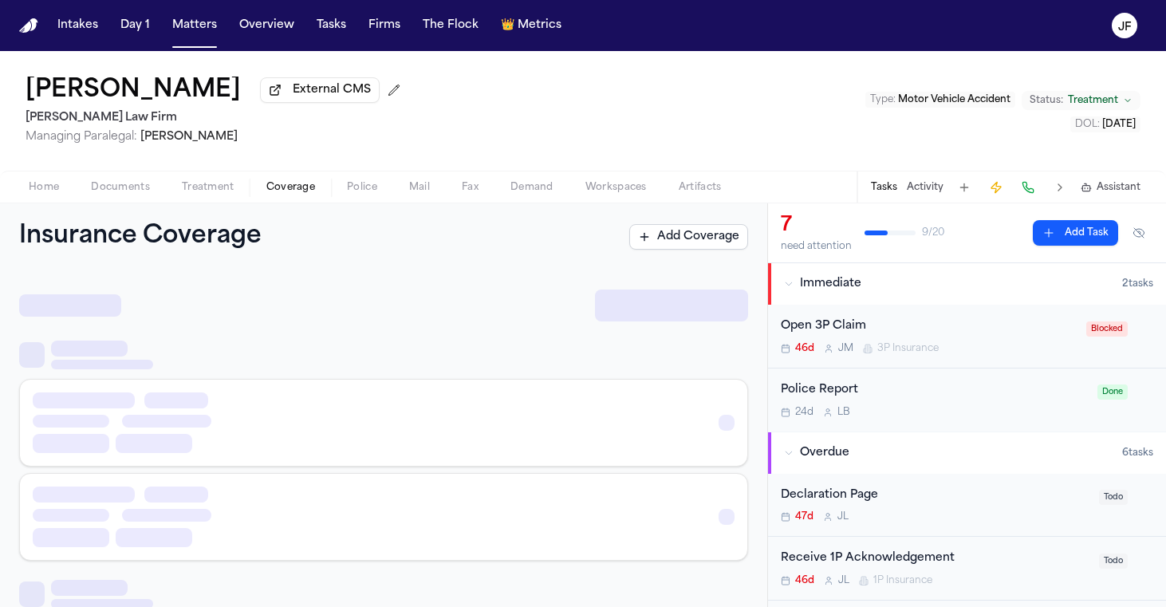
click at [290, 194] on span "Coverage" at bounding box center [290, 187] width 49 height 13
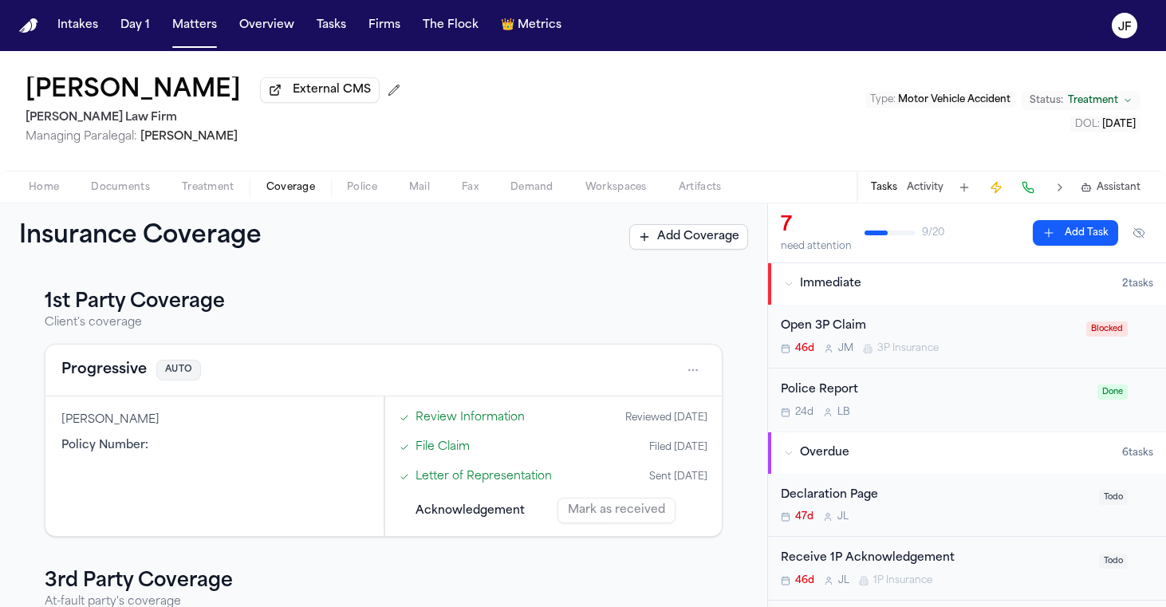
click at [951, 343] on div "Open 3P Claim 46d [PERSON_NAME] 3P Insurance" at bounding box center [929, 335] width 296 height 37
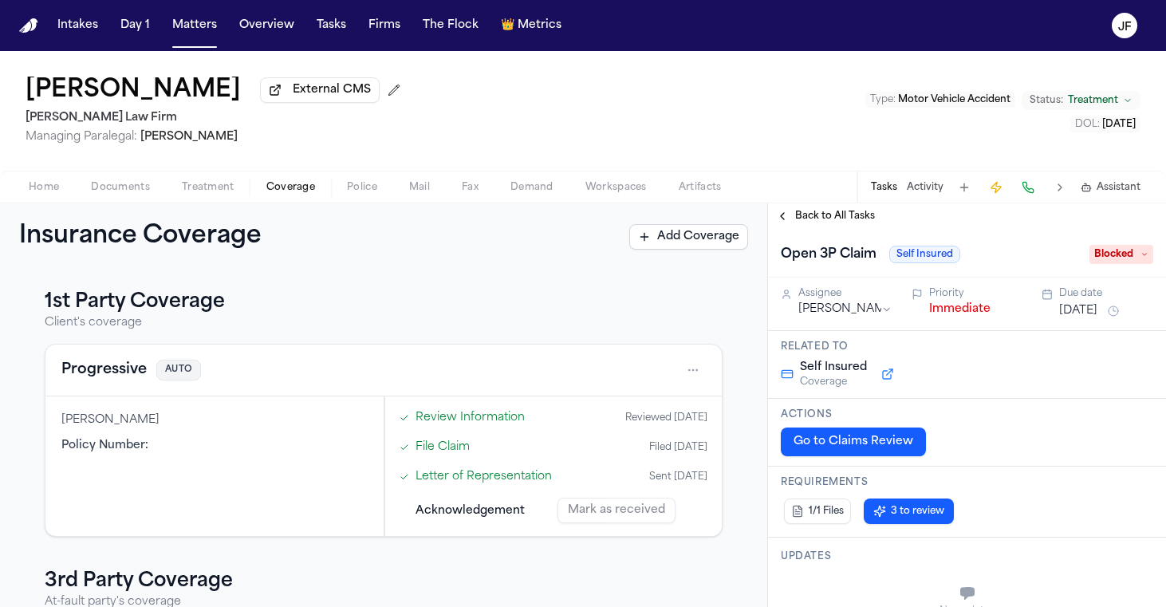
click at [851, 227] on div "Back to All Tasks" at bounding box center [967, 216] width 398 height 26
click at [853, 216] on span "Back to All Tasks" at bounding box center [835, 216] width 80 height 13
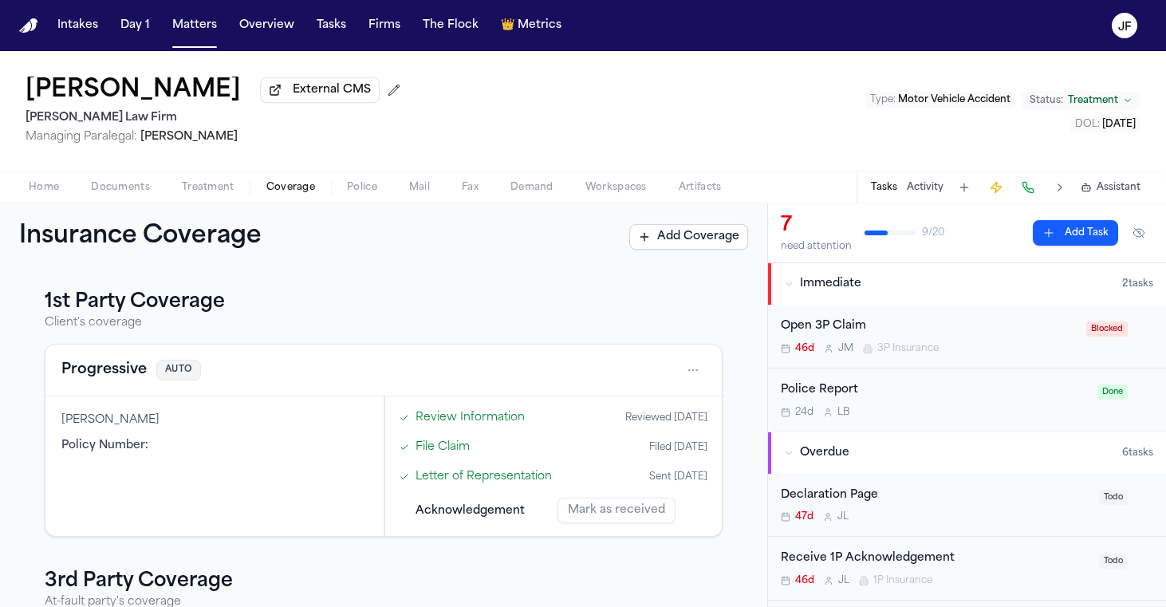
click at [360, 197] on span "button" at bounding box center [361, 196] width 49 height 2
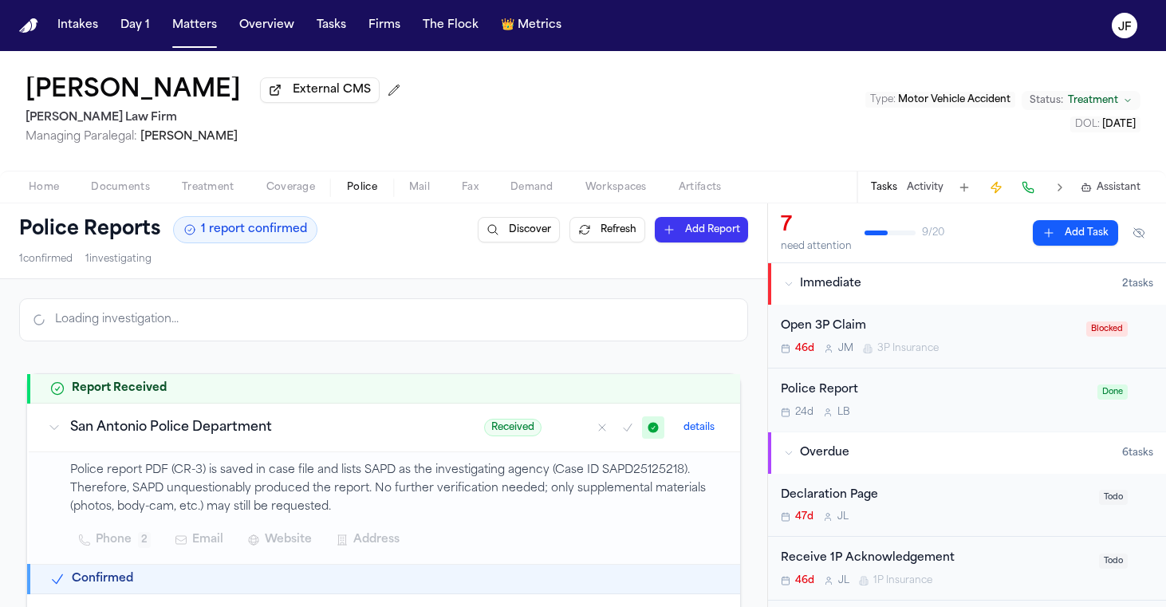
click at [466, 190] on span "Fax" at bounding box center [470, 187] width 17 height 13
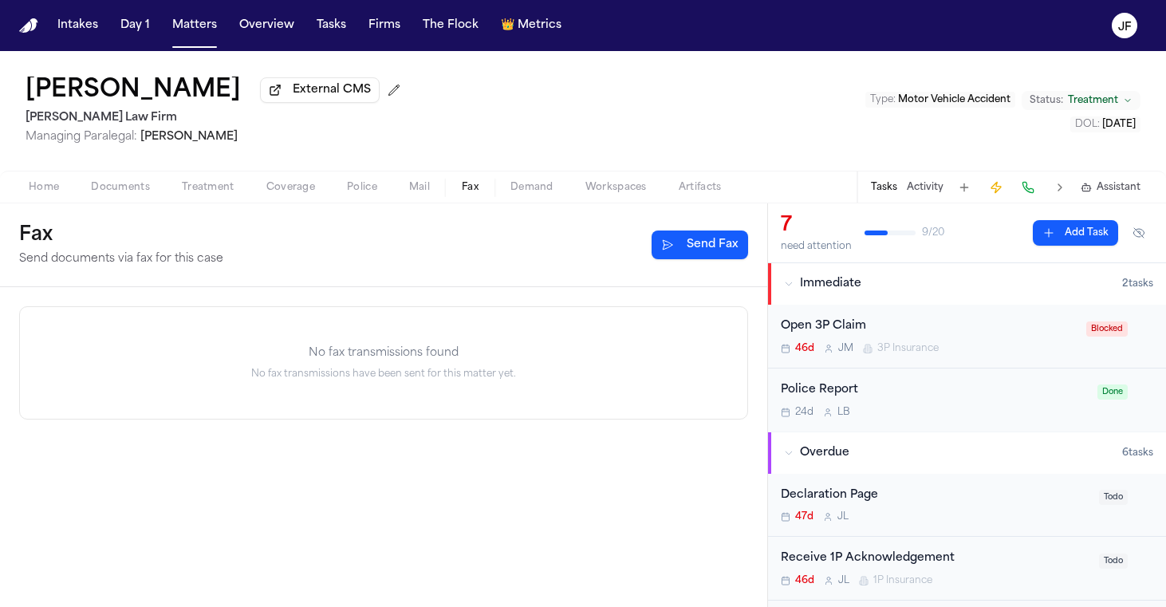
click at [719, 246] on button "Send Fax" at bounding box center [700, 245] width 97 height 29
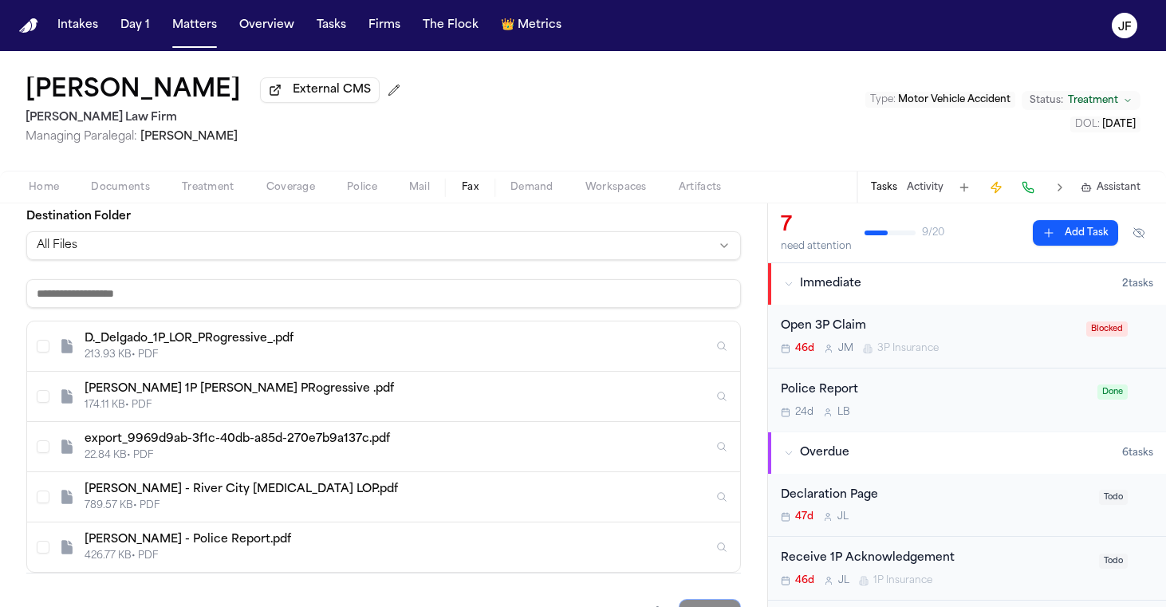
scroll to position [267, 0]
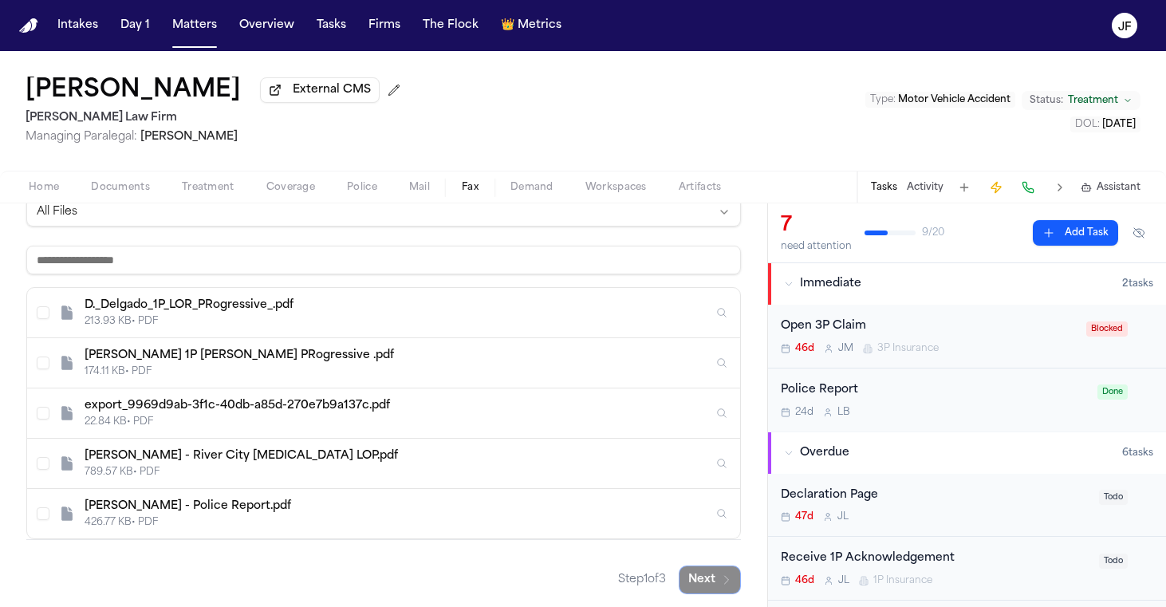
click at [435, 321] on div "213.93 KB • PDF" at bounding box center [399, 321] width 629 height 13
click at [433, 318] on div "213.93 KB • PDF" at bounding box center [388, 321] width 606 height 13
click at [433, 318] on div "213.93 KB • PDF" at bounding box center [399, 321] width 629 height 13
click at [220, 356] on div "[PERSON_NAME] 1P [PERSON_NAME] PRogressive .pdf" at bounding box center [399, 356] width 629 height 16
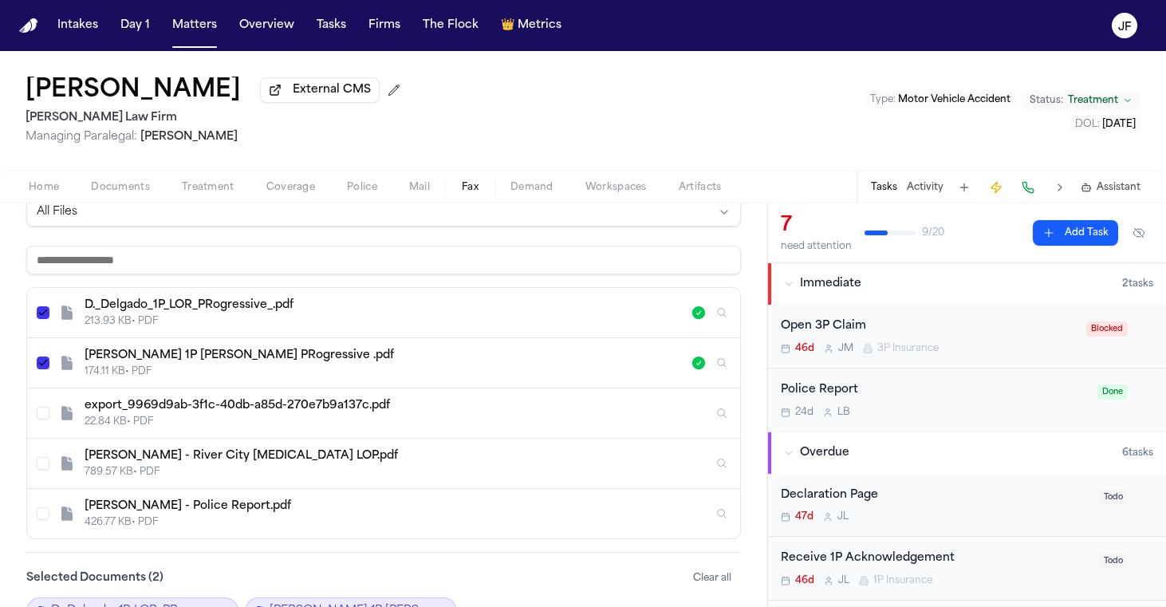
click at [423, 328] on div "213.93 KB • PDF" at bounding box center [388, 321] width 606 height 13
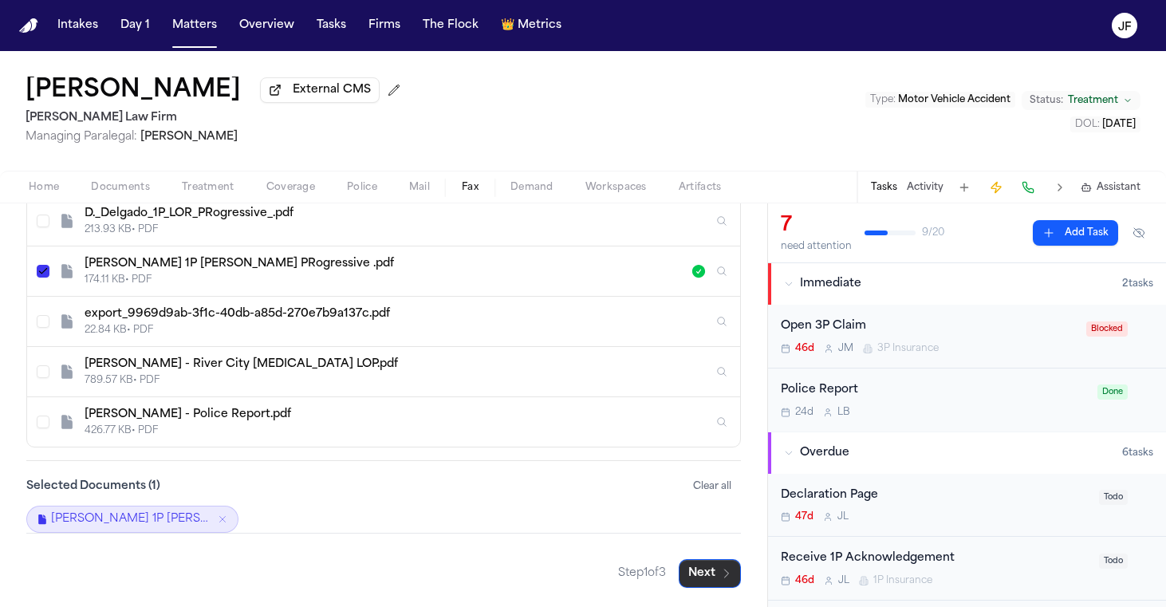
click at [699, 582] on button "Next" at bounding box center [710, 573] width 62 height 29
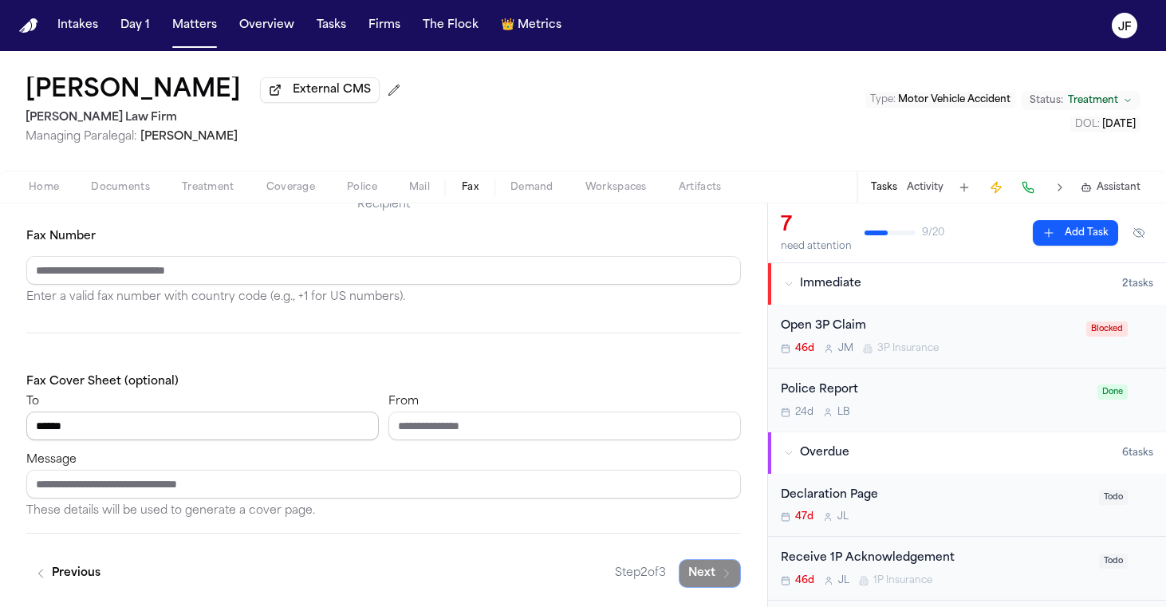
paste input "**********"
type input "**********"
paste input "**********"
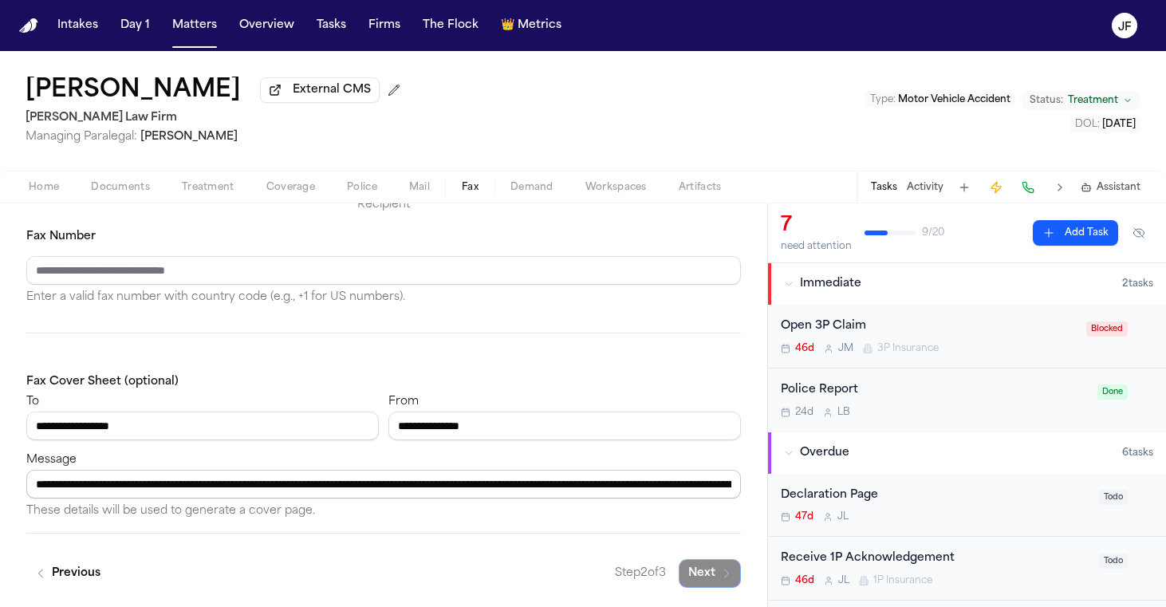
drag, startPoint x: 156, startPoint y: 491, endPoint x: 253, endPoint y: 491, distance: 97.3
click at [253, 491] on input "**********" at bounding box center [383, 484] width 715 height 29
type input "**********"
click at [204, 268] on input "Fax Number" at bounding box center [383, 270] width 715 height 29
paste input "**********"
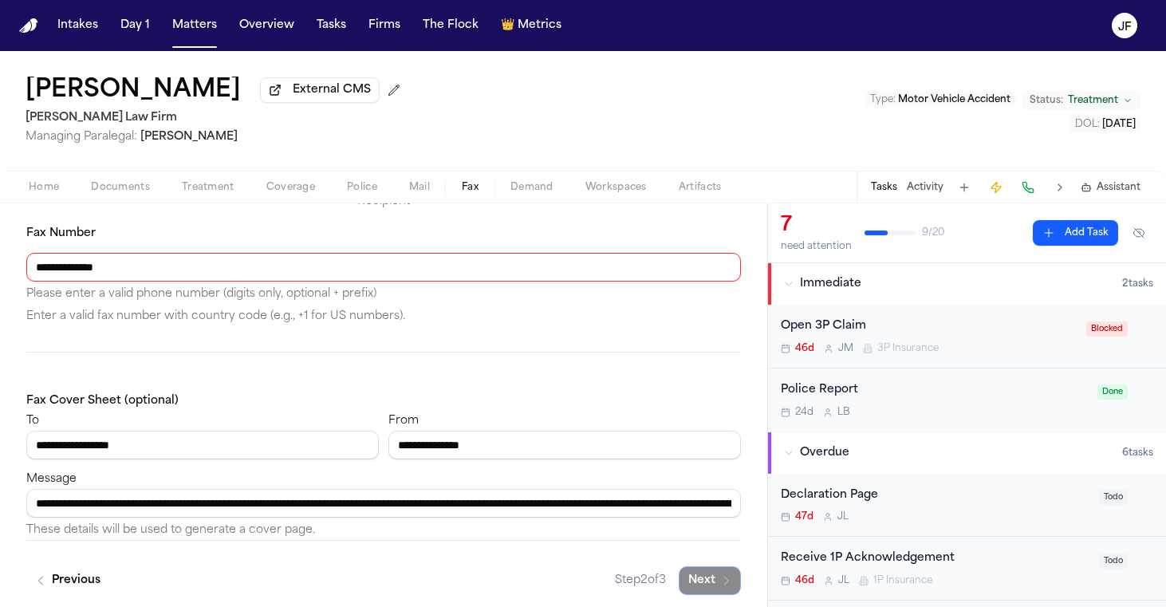
click at [92, 275] on input "**********" at bounding box center [383, 267] width 715 height 29
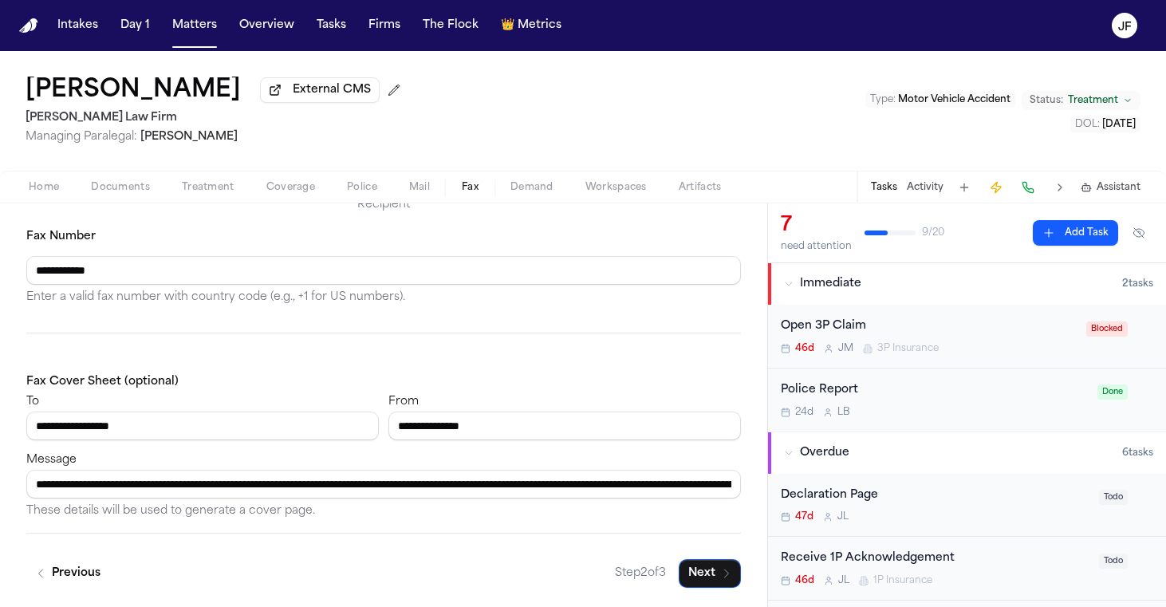
type input "**********"
click at [180, 307] on p "Enter a valid fax number with country code (e.g., +1 for US numbers)." at bounding box center [383, 297] width 715 height 19
click at [707, 569] on button "Next" at bounding box center [710, 573] width 62 height 29
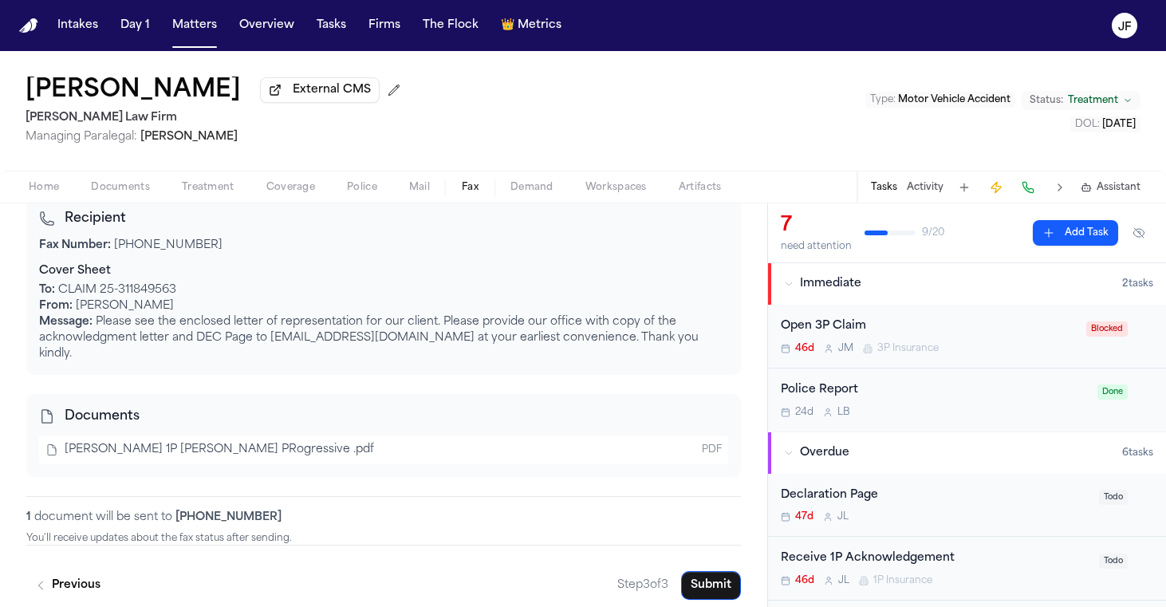
scroll to position [198, 0]
click at [691, 575] on button "Submit" at bounding box center [711, 586] width 60 height 29
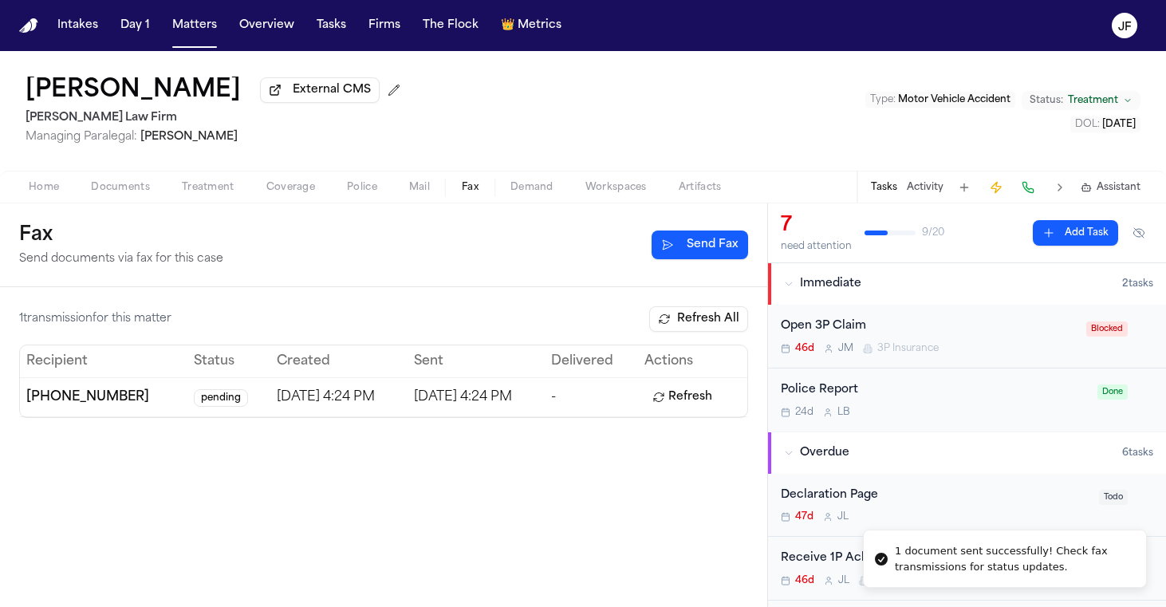
click at [840, 550] on div "Receive 1P Acknowledgement" at bounding box center [935, 559] width 309 height 18
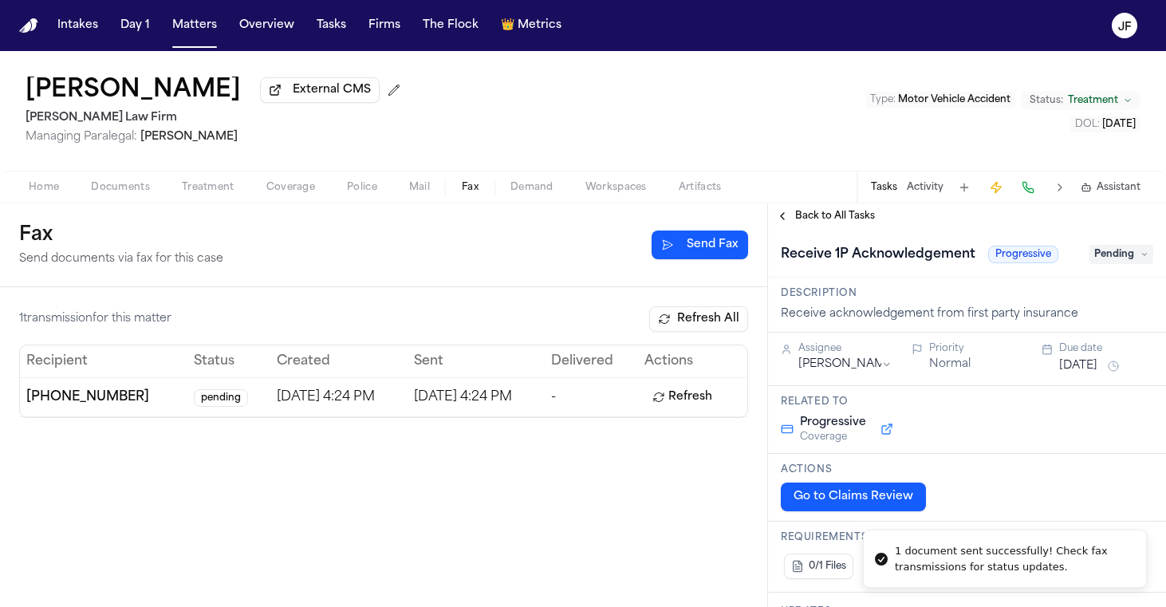
click at [1120, 253] on span "Pending" at bounding box center [1122, 254] width 64 height 19
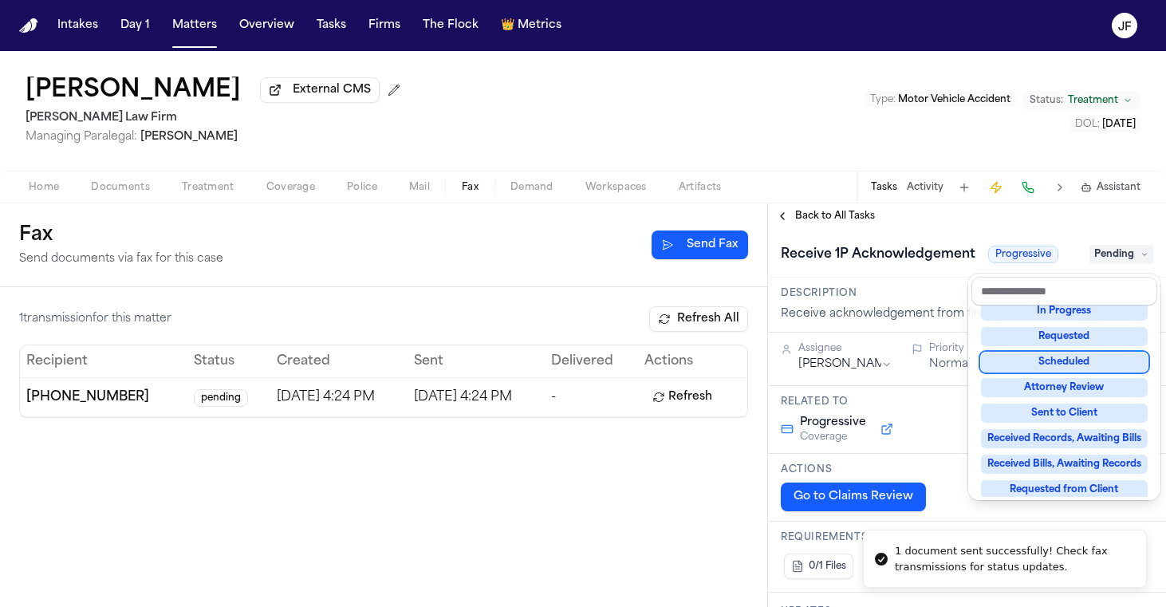
click at [1095, 343] on div "Requested" at bounding box center [1064, 336] width 167 height 19
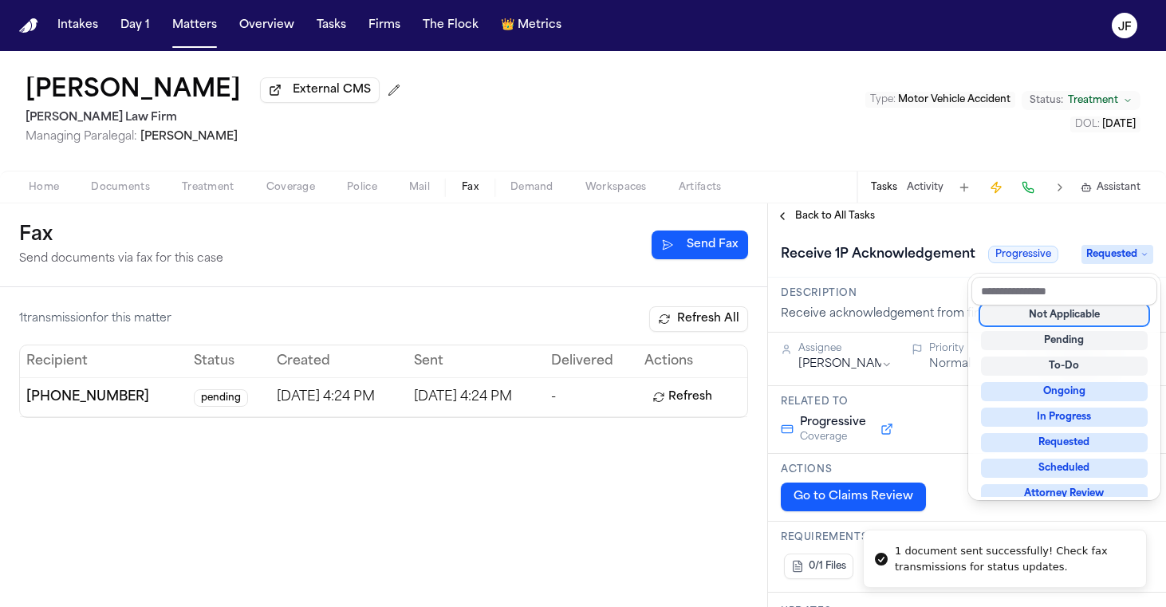
click at [1027, 235] on div "Receive 1P Acknowledgement Progressive Requested" at bounding box center [967, 253] width 398 height 49
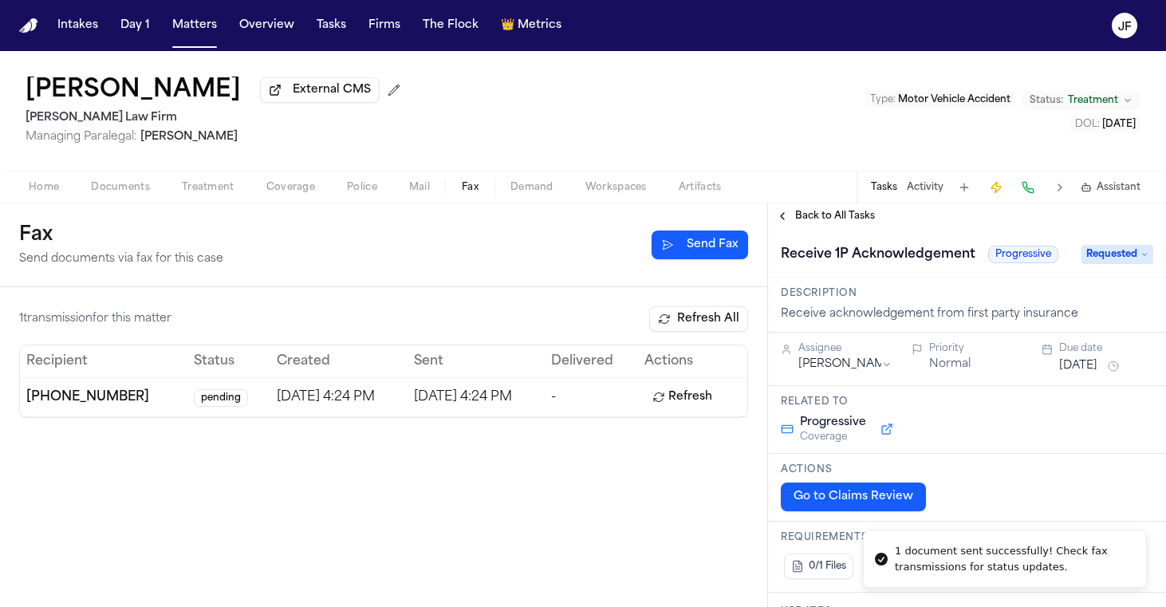
click at [853, 214] on span "Back to All Tasks" at bounding box center [835, 216] width 80 height 13
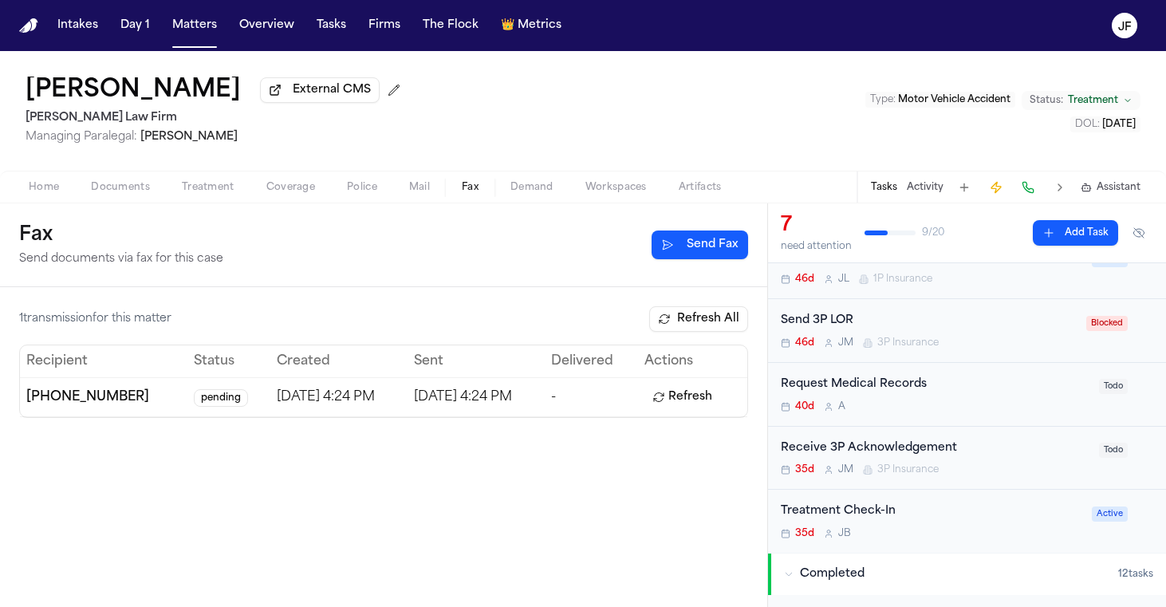
scroll to position [303, 0]
click at [936, 440] on div "Receive 3P Acknowledgement" at bounding box center [935, 447] width 309 height 18
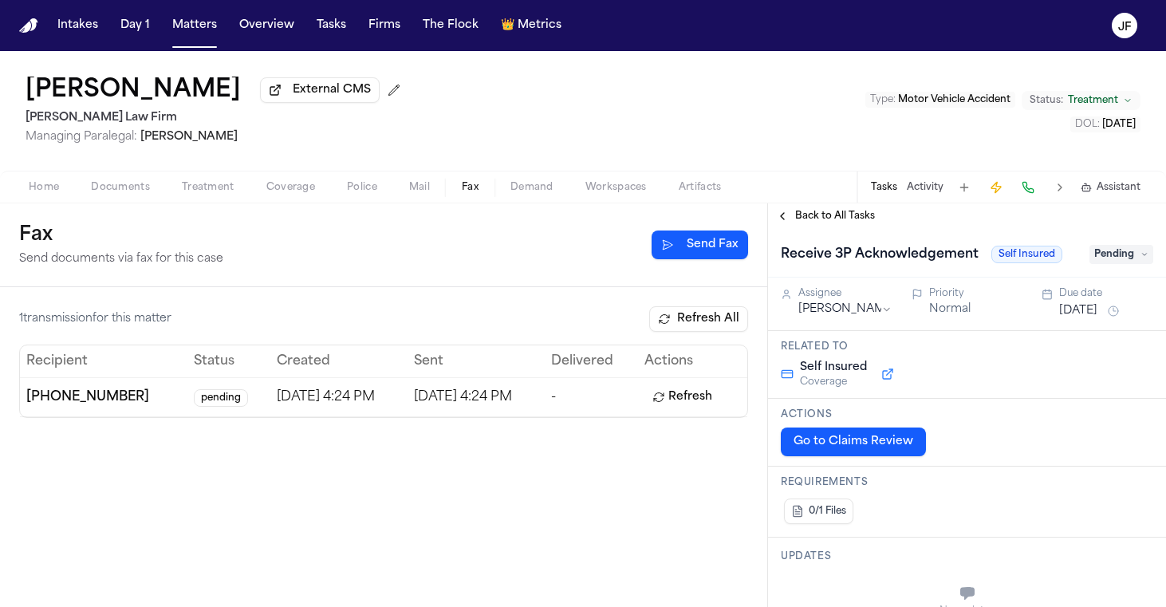
click at [1133, 244] on div "Receive 3P Acknowledgement Self Insured Pending" at bounding box center [967, 253] width 398 height 49
click at [1141, 256] on icon at bounding box center [1145, 254] width 8 height 8
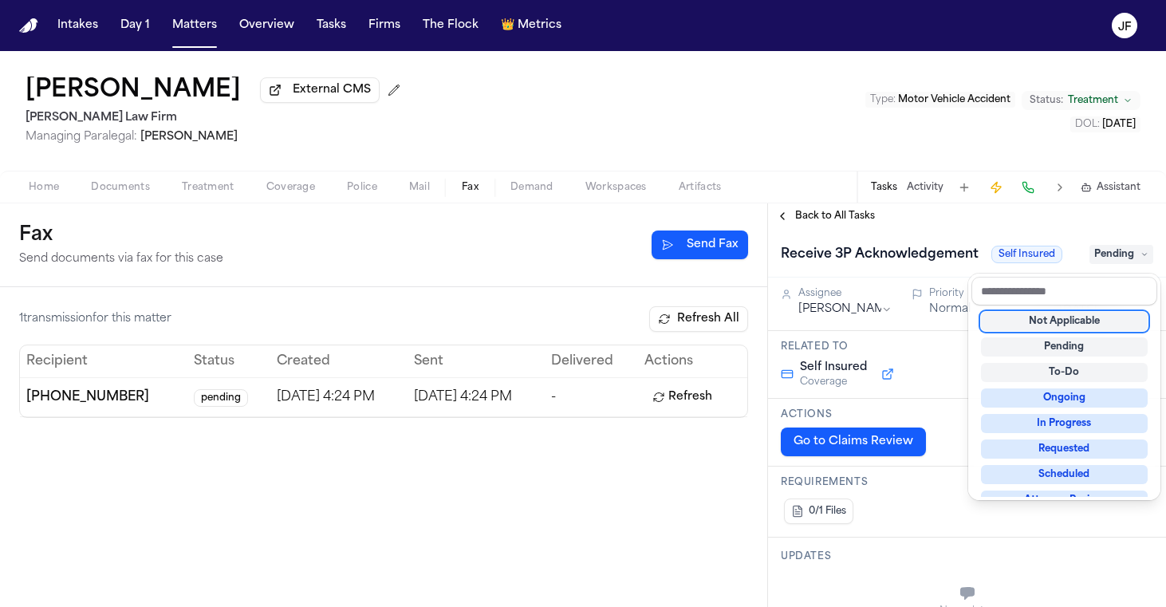
click at [1084, 316] on div "Not Applicable" at bounding box center [1064, 321] width 167 height 19
click at [866, 226] on div "Back to All Tasks Receive 3P Acknowledgement Self Insured Pending Assignee Jacq…" at bounding box center [967, 405] width 398 height 404
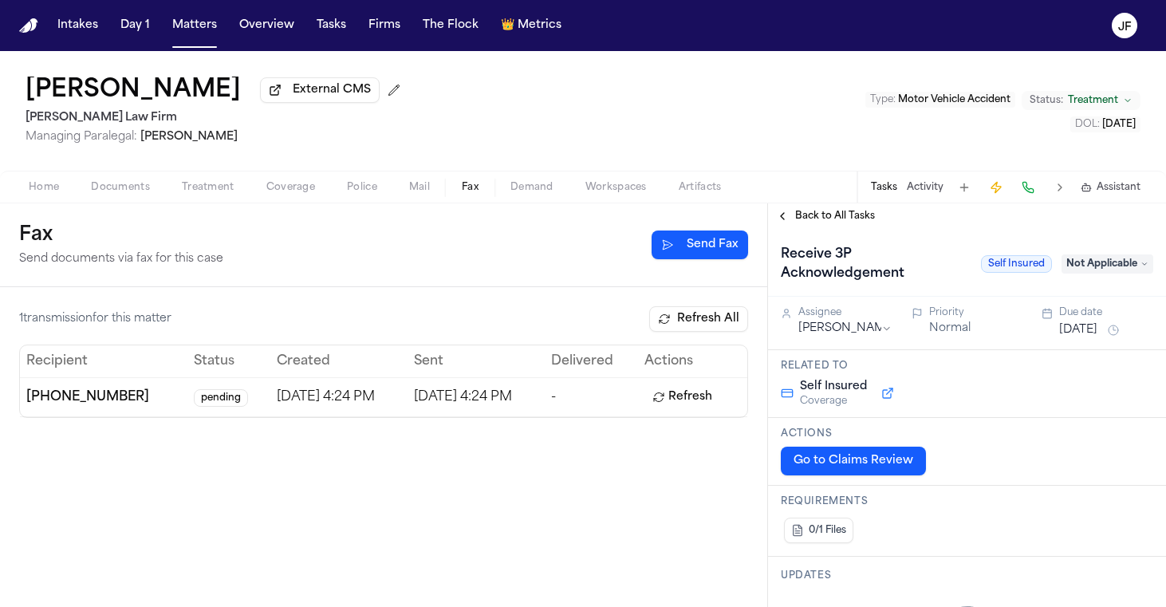
click at [857, 223] on span "Back to All Tasks" at bounding box center [835, 216] width 80 height 13
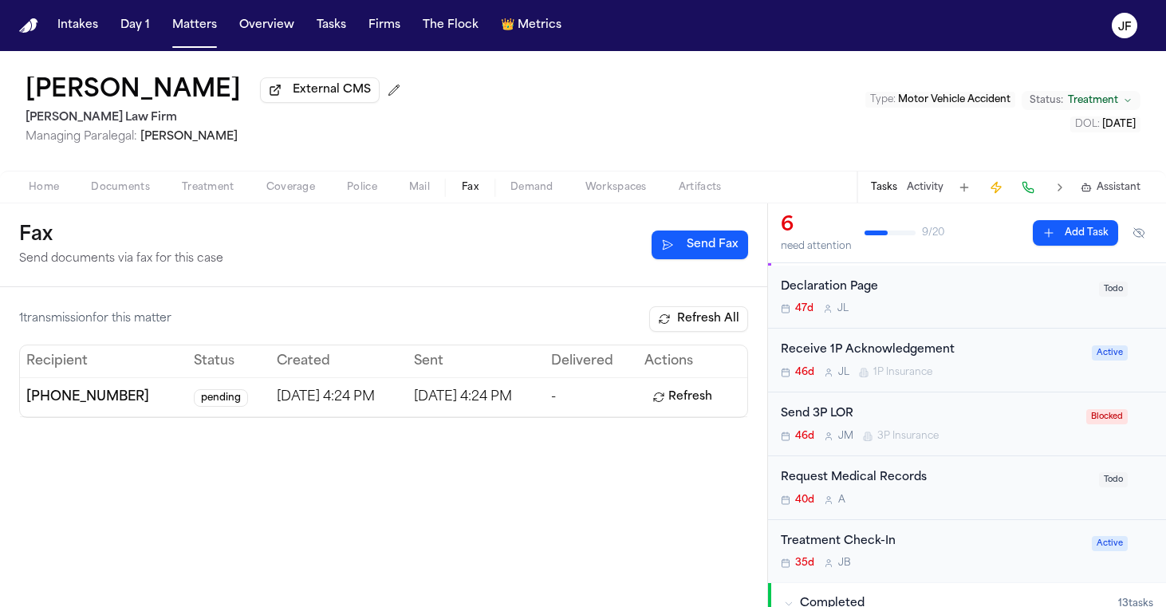
scroll to position [230, 0]
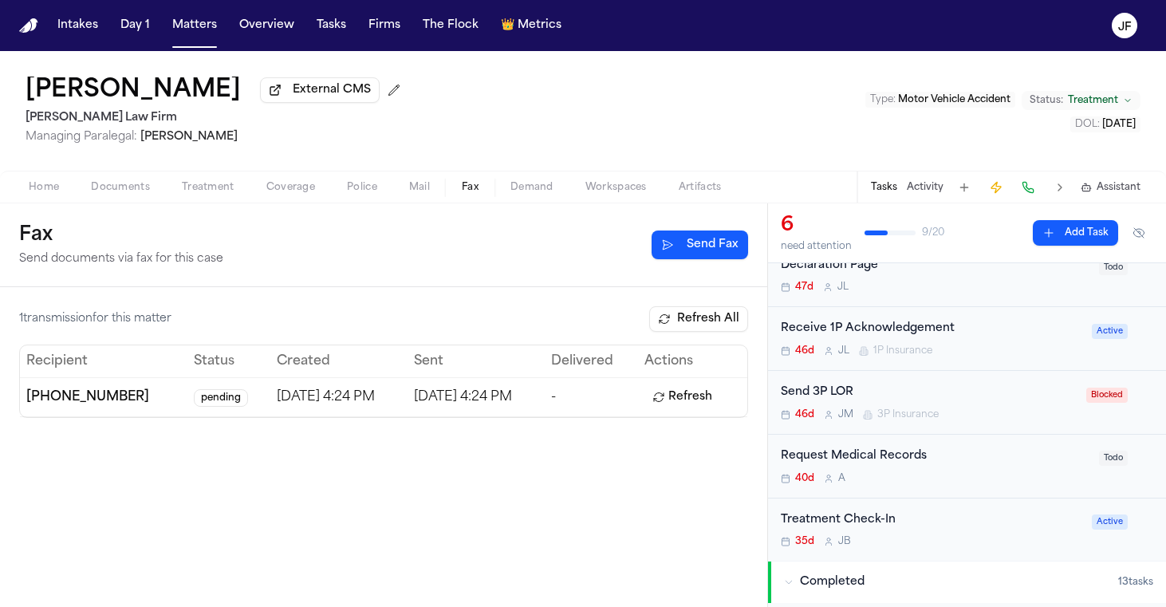
click at [843, 395] on div "Send 3P LOR" at bounding box center [929, 393] width 296 height 18
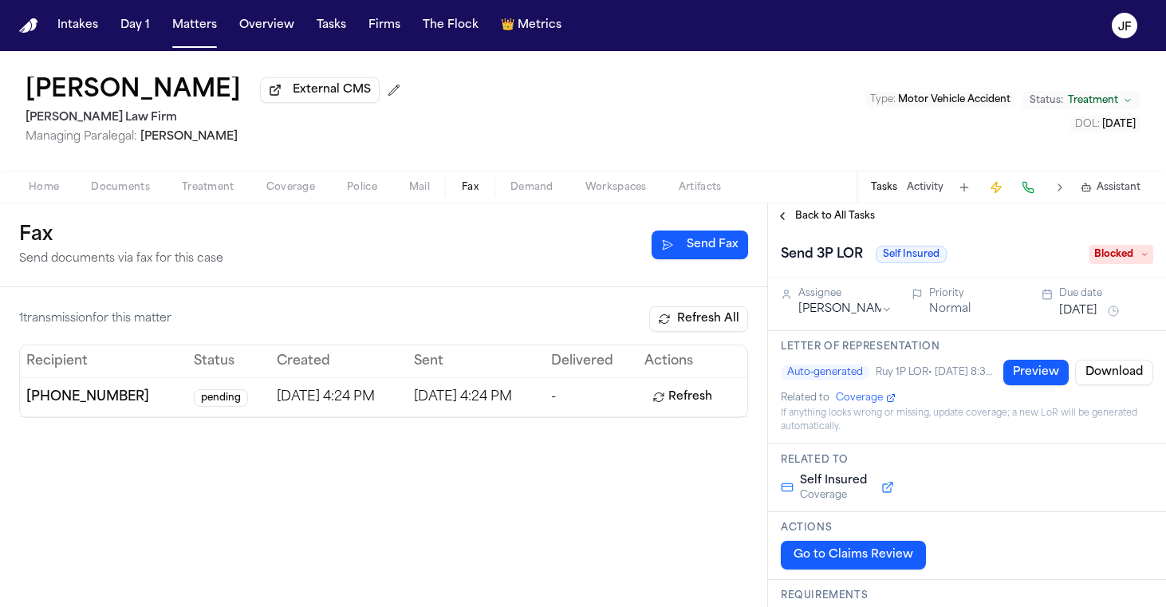
click at [1108, 254] on span "Blocked" at bounding box center [1122, 254] width 64 height 19
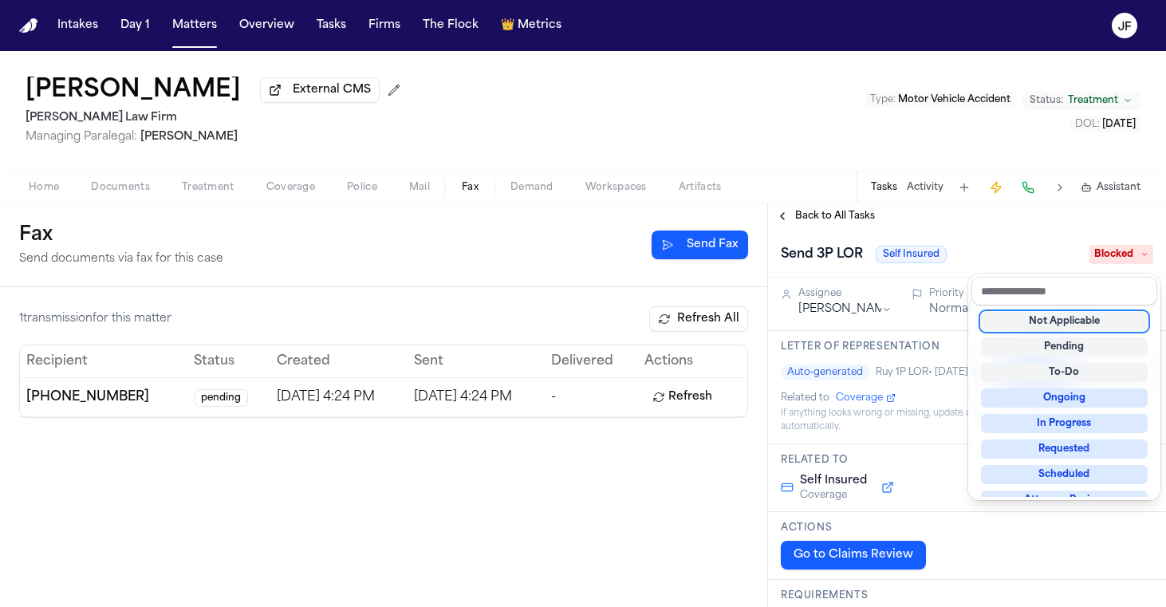
click at [1078, 321] on div "Not Applicable" at bounding box center [1064, 321] width 167 height 19
click at [1001, 242] on div "Send 3P LOR Self Insured Not Applicable" at bounding box center [967, 253] width 398 height 49
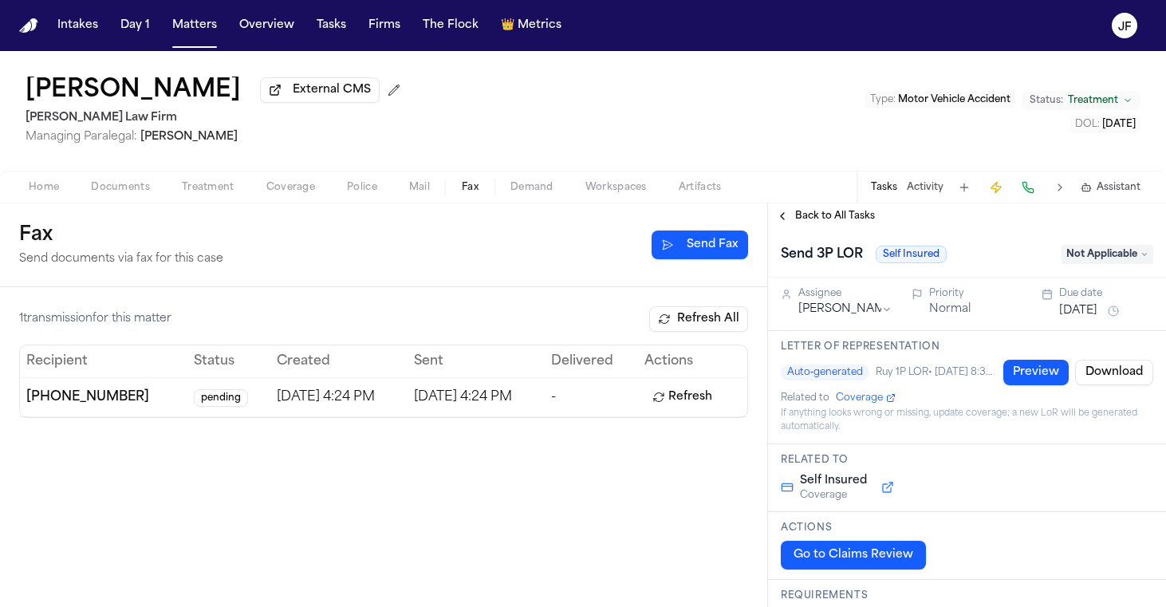
click at [841, 223] on span "Back to All Tasks" at bounding box center [835, 216] width 80 height 13
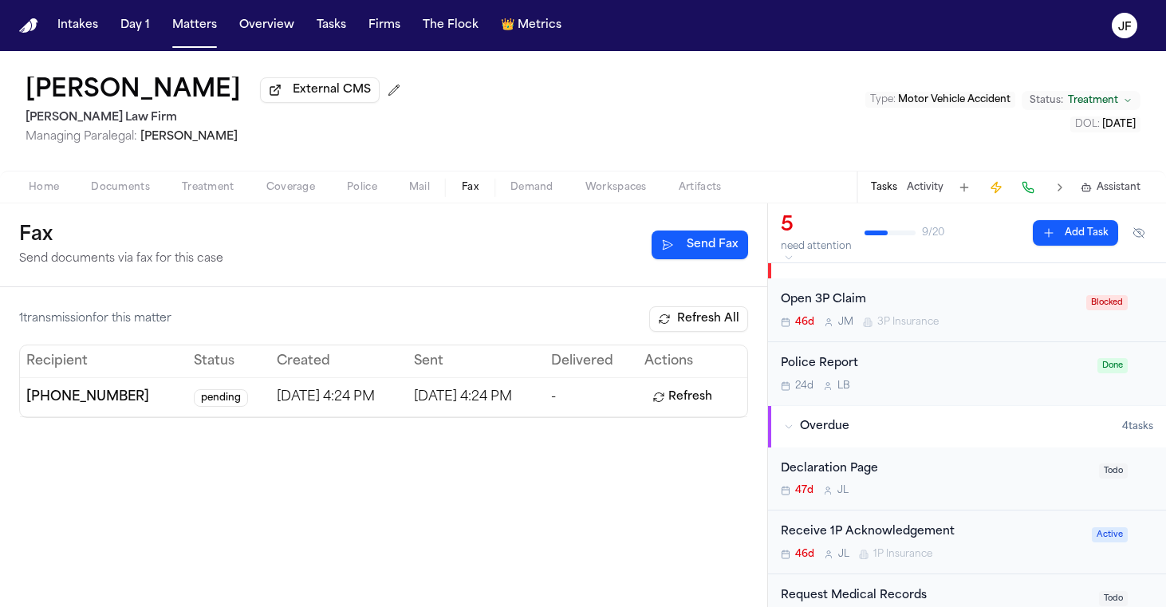
scroll to position [18, 0]
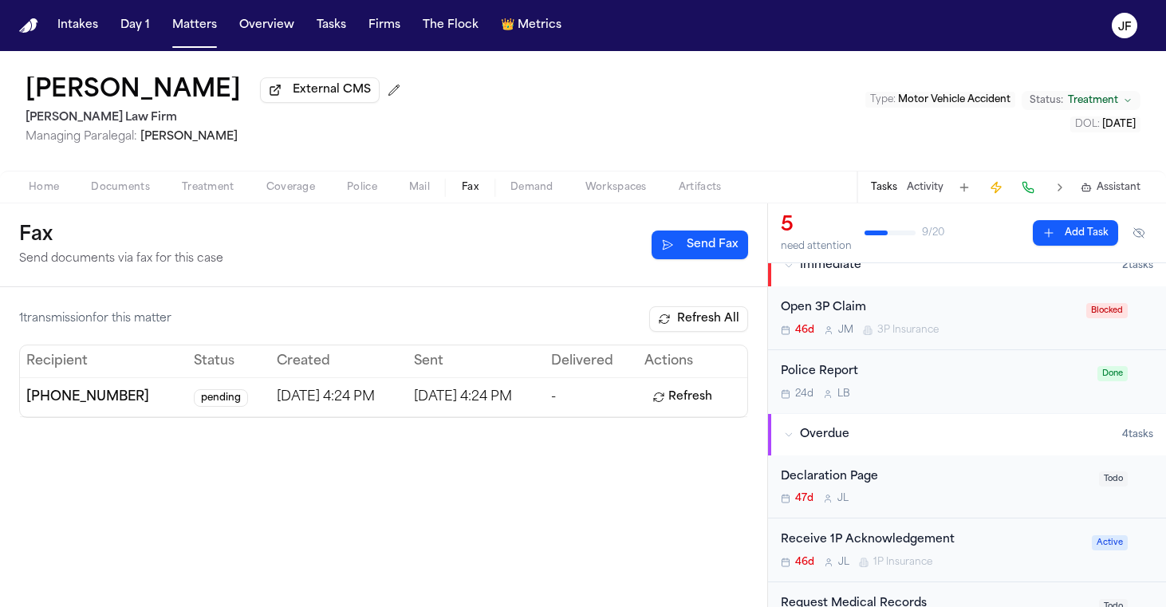
click at [841, 479] on div "Declaration Page" at bounding box center [935, 477] width 309 height 18
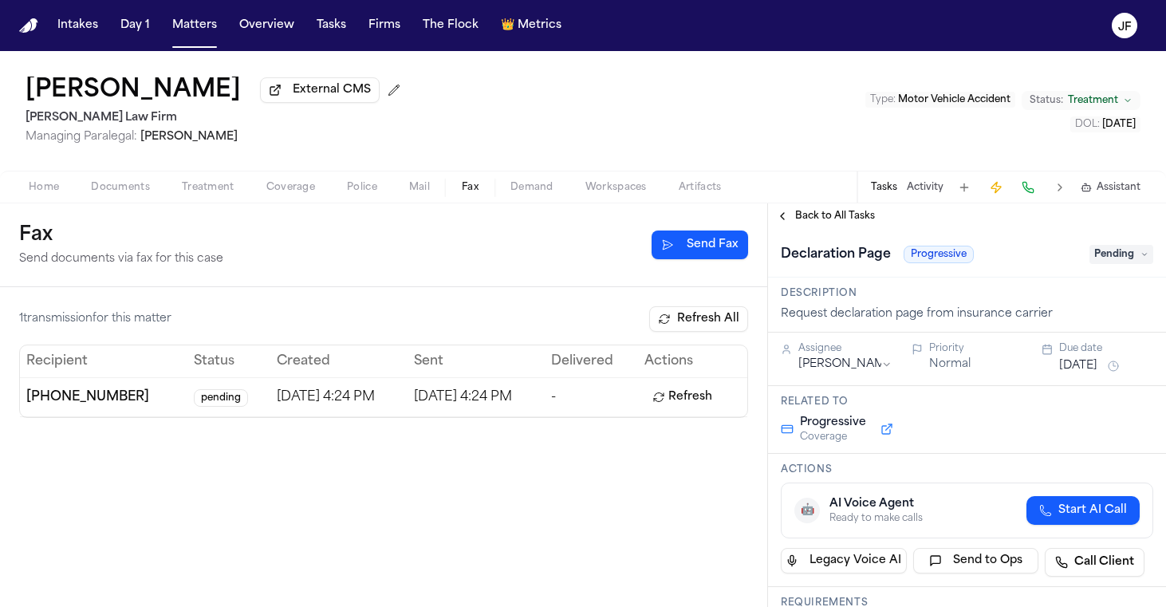
click at [1121, 250] on span "Pending" at bounding box center [1122, 254] width 64 height 19
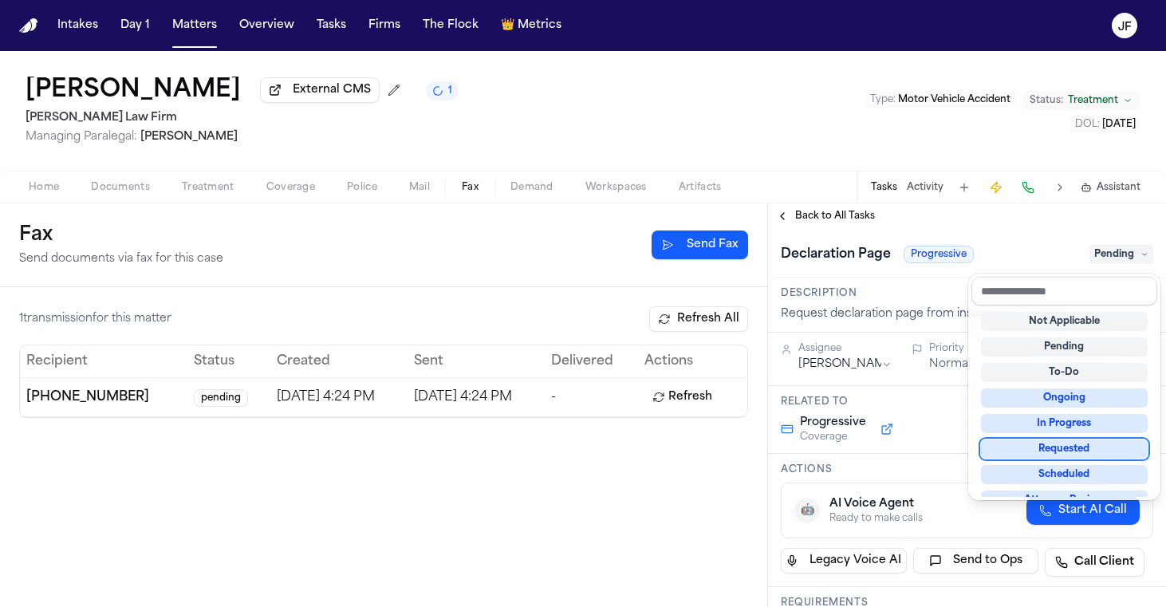
click at [1050, 446] on div "Requested" at bounding box center [1064, 448] width 167 height 19
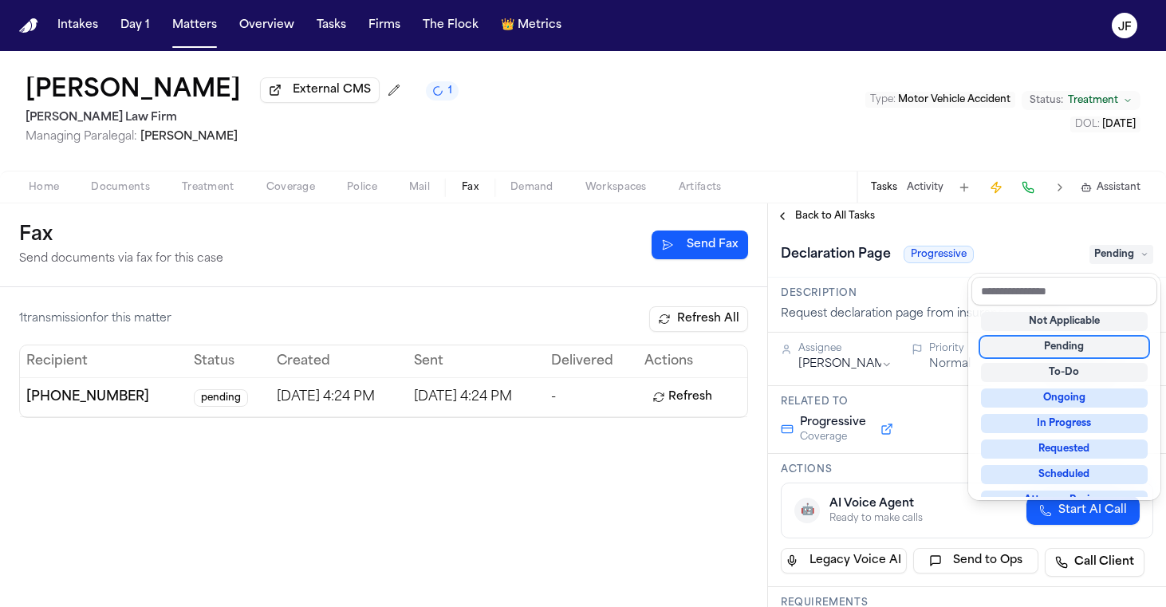
click at [892, 234] on div "Declaration Page Progressive Pending" at bounding box center [967, 253] width 398 height 49
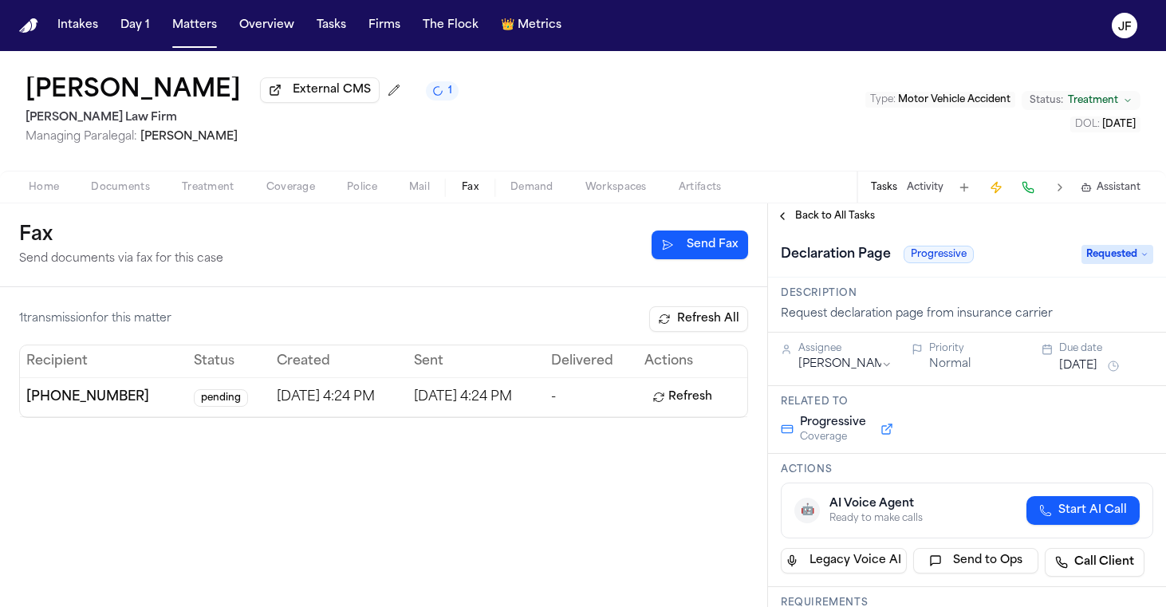
click at [841, 227] on div "Back to All Tasks" at bounding box center [967, 216] width 398 height 26
click at [841, 221] on span "Back to All Tasks" at bounding box center [835, 216] width 80 height 13
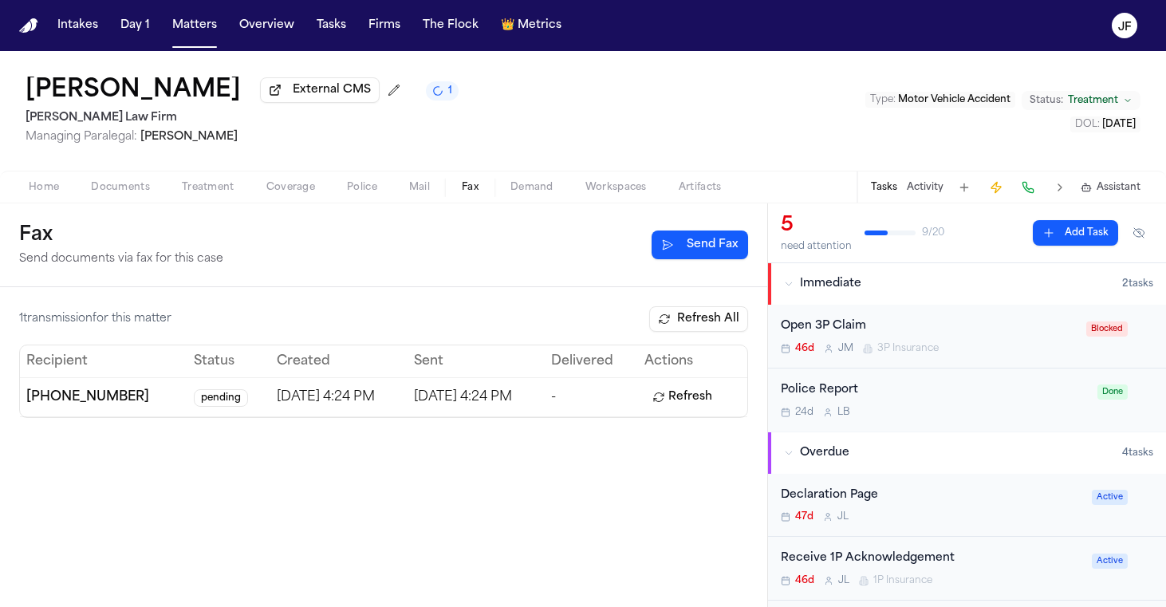
scroll to position [-1, 0]
click at [981, 401] on div "Police Report 24d L B" at bounding box center [934, 399] width 307 height 37
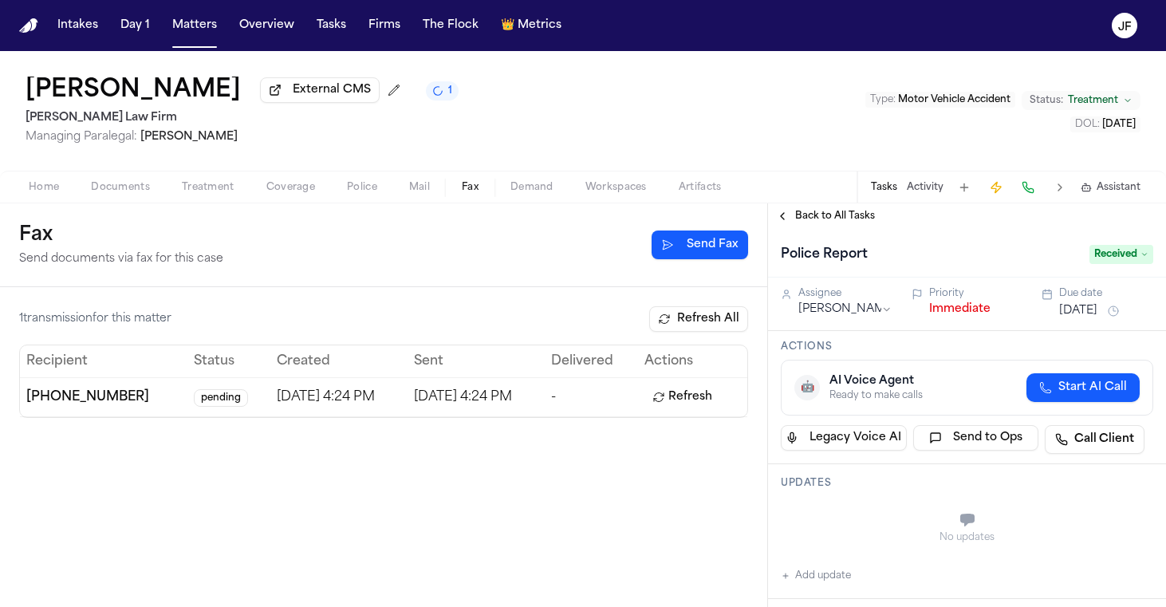
click at [961, 307] on button "Immediate" at bounding box center [959, 309] width 61 height 16
click at [845, 217] on span "Back to All Tasks" at bounding box center [835, 216] width 80 height 13
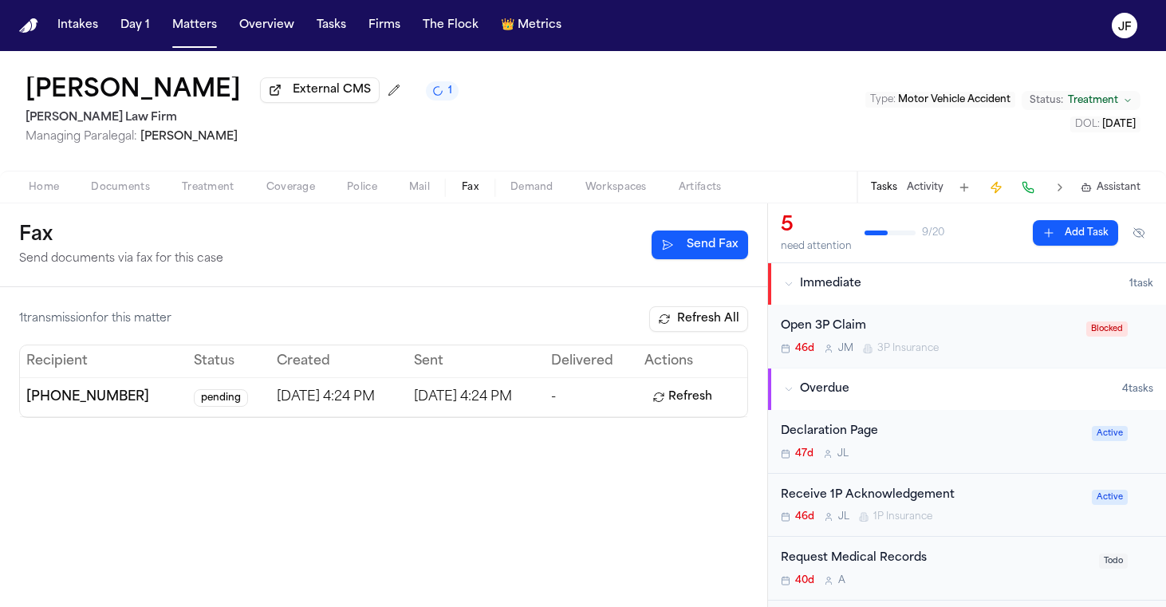
click at [89, 185] on button "Documents" at bounding box center [120, 187] width 91 height 19
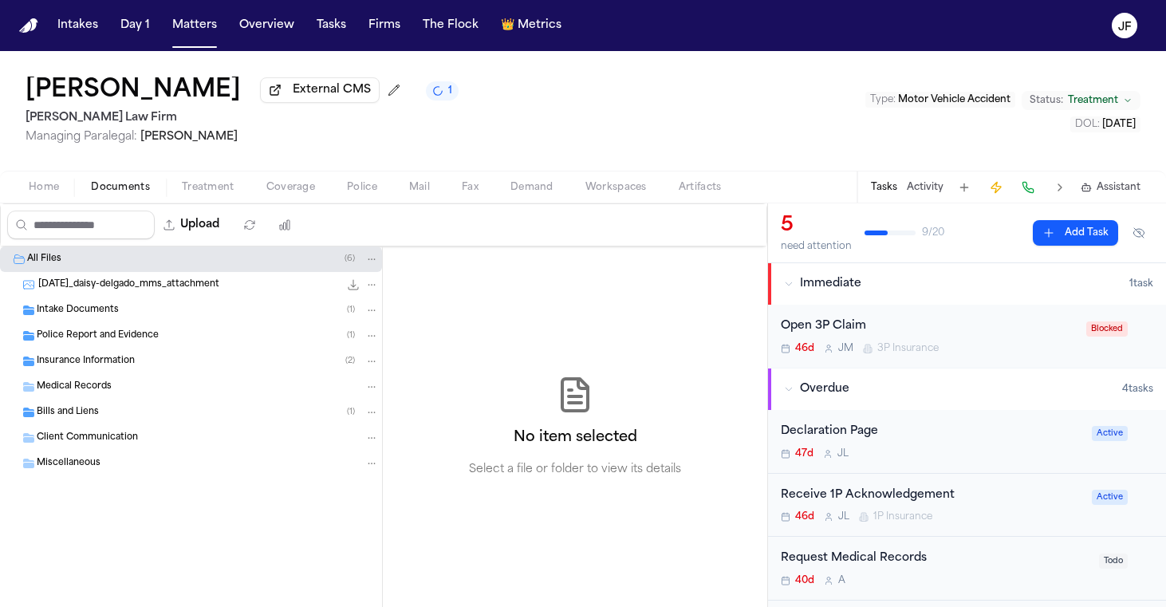
click at [112, 336] on span "Police Report and Evidence" at bounding box center [98, 336] width 122 height 14
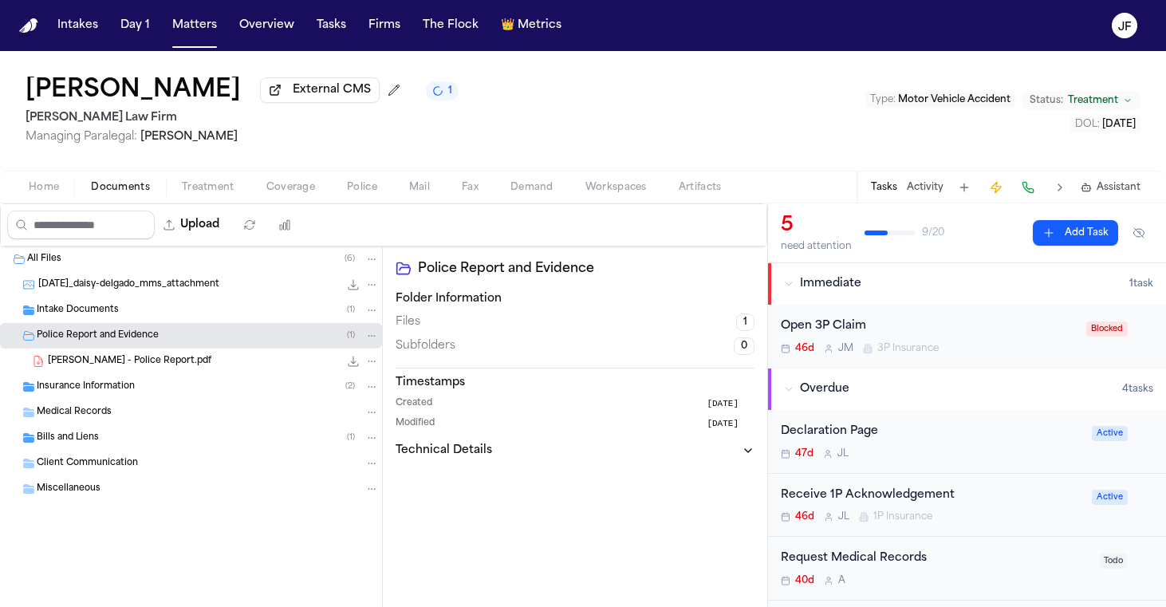
click at [119, 379] on div "Insurance Information ( 2 )" at bounding box center [191, 387] width 382 height 26
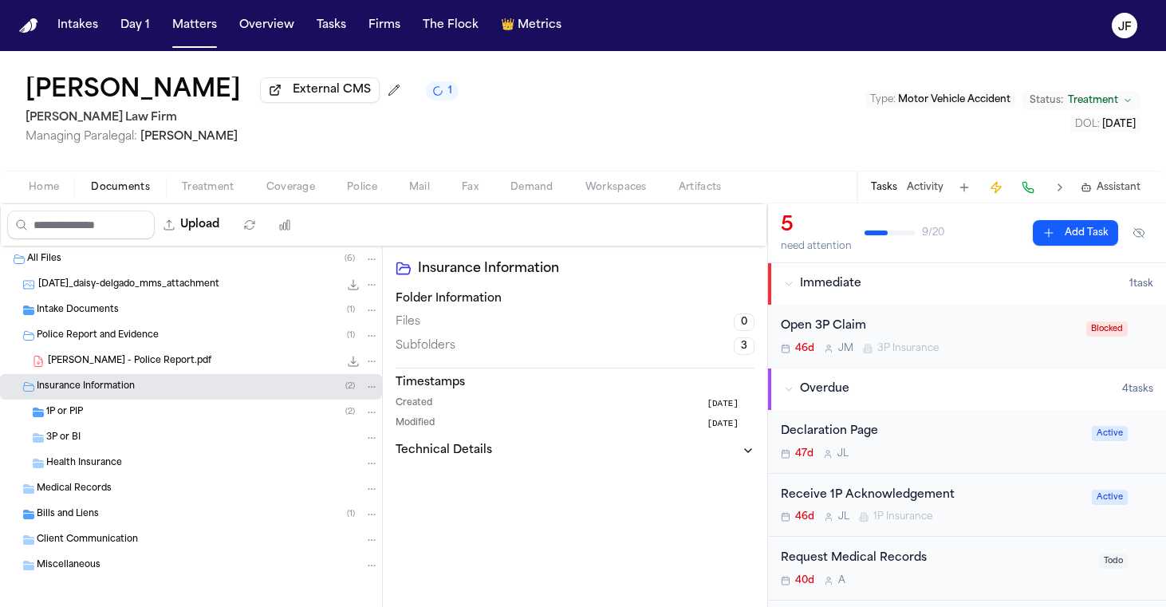
click at [126, 373] on div "Delgado, Daisy - Police Report.pdf 426.8 KB • PDF" at bounding box center [191, 362] width 382 height 26
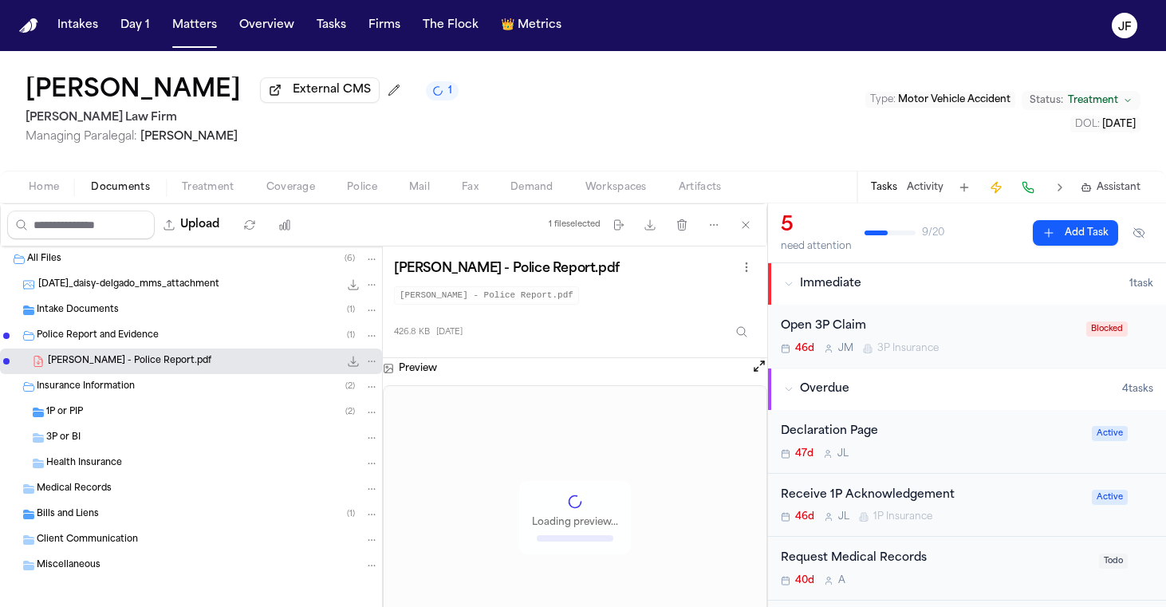
click at [349, 367] on icon "File: Delgado, Daisy - Police Report.pdf" at bounding box center [354, 362] width 10 height 10
click at [853, 332] on div "Open 3P Claim" at bounding box center [929, 326] width 296 height 18
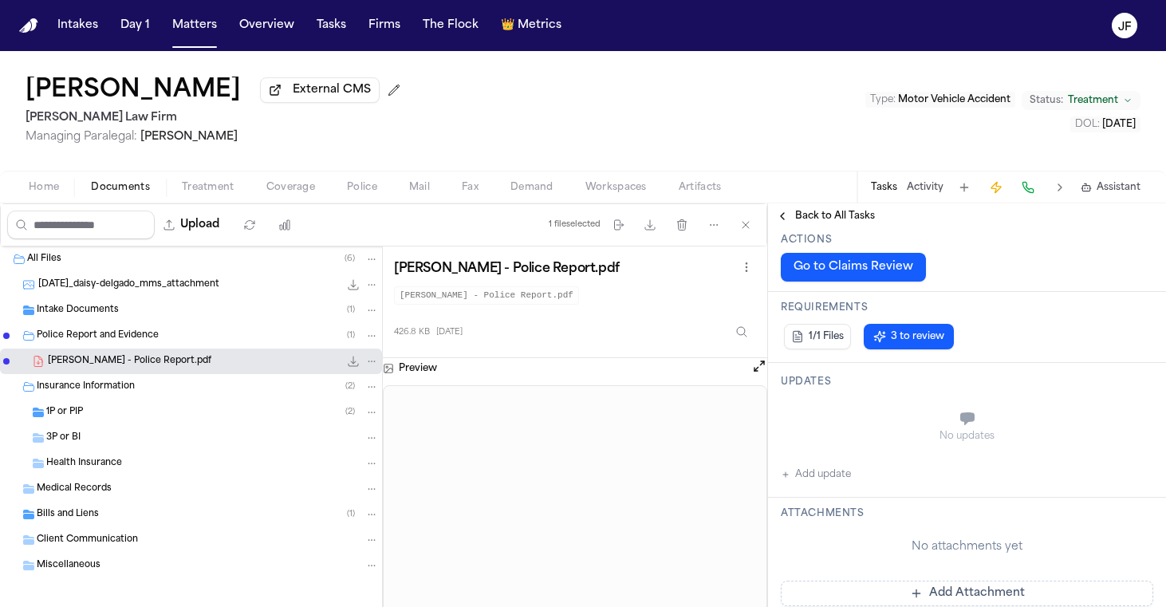
scroll to position [191, 0]
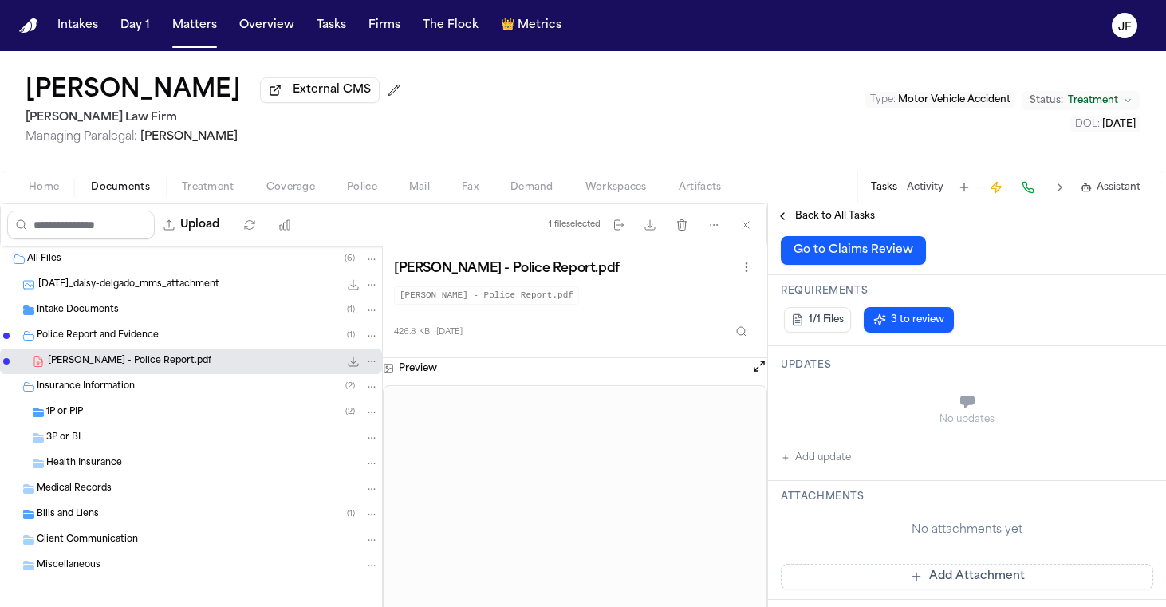
click at [843, 456] on button "Add update" at bounding box center [816, 457] width 70 height 19
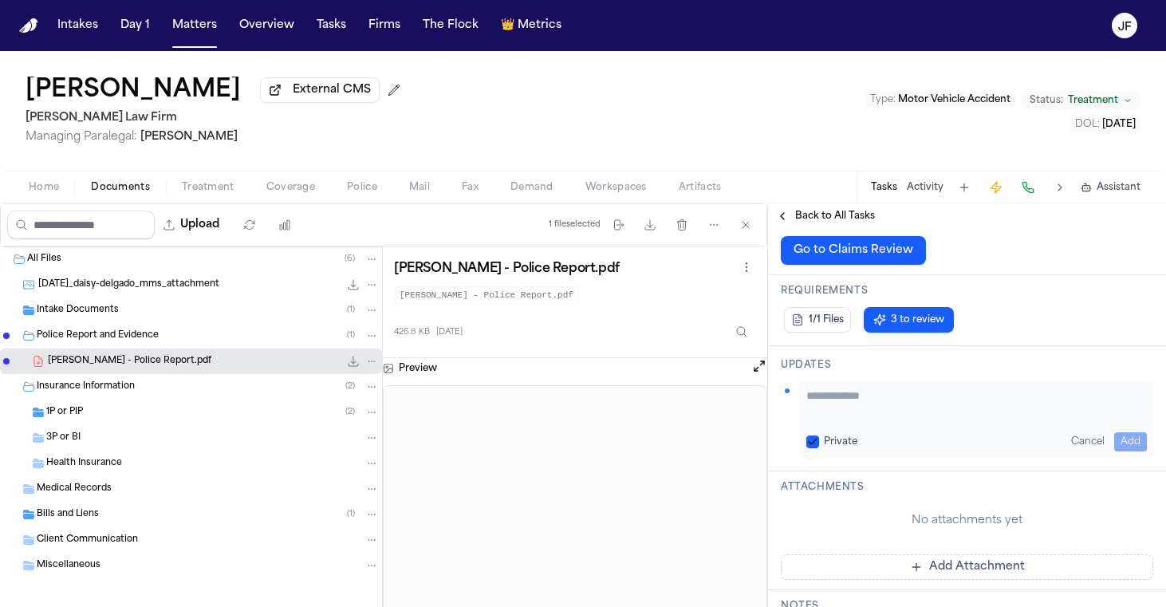
click at [883, 407] on textarea "Add your update" at bounding box center [976, 404] width 341 height 32
paste textarea "**********"
type textarea "**********"
click at [1118, 445] on button "Add" at bounding box center [1130, 441] width 33 height 19
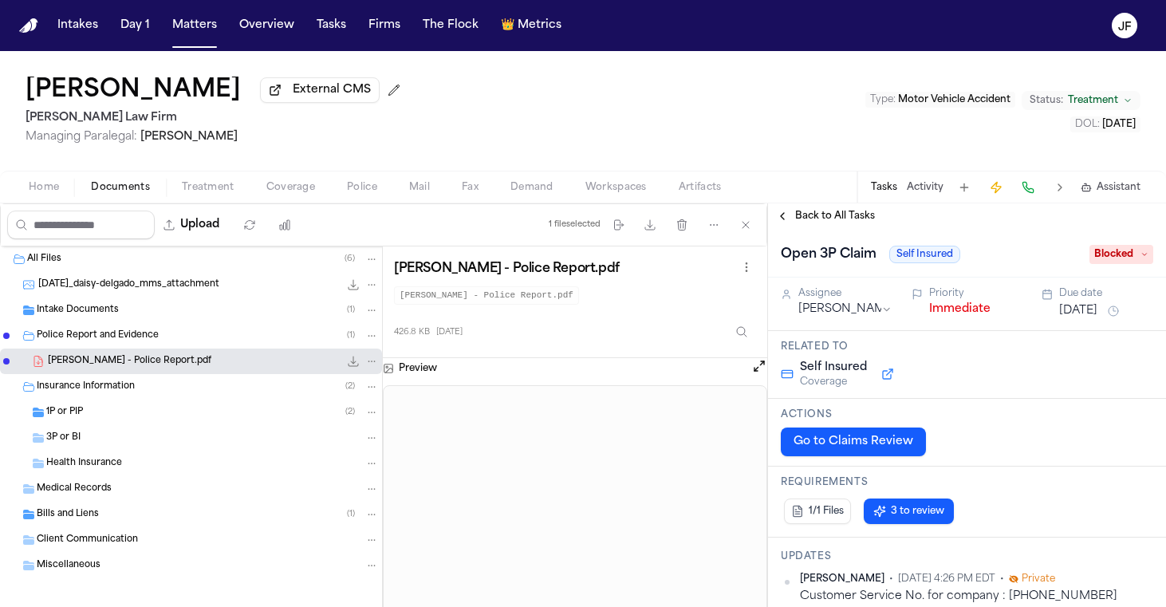
scroll to position [0, 0]
click at [850, 317] on html "Intakes Day 1 Matters Overview Tasks Firms The Flock 👑 Metrics JF Daisy Delgado…" at bounding box center [583, 303] width 1166 height 607
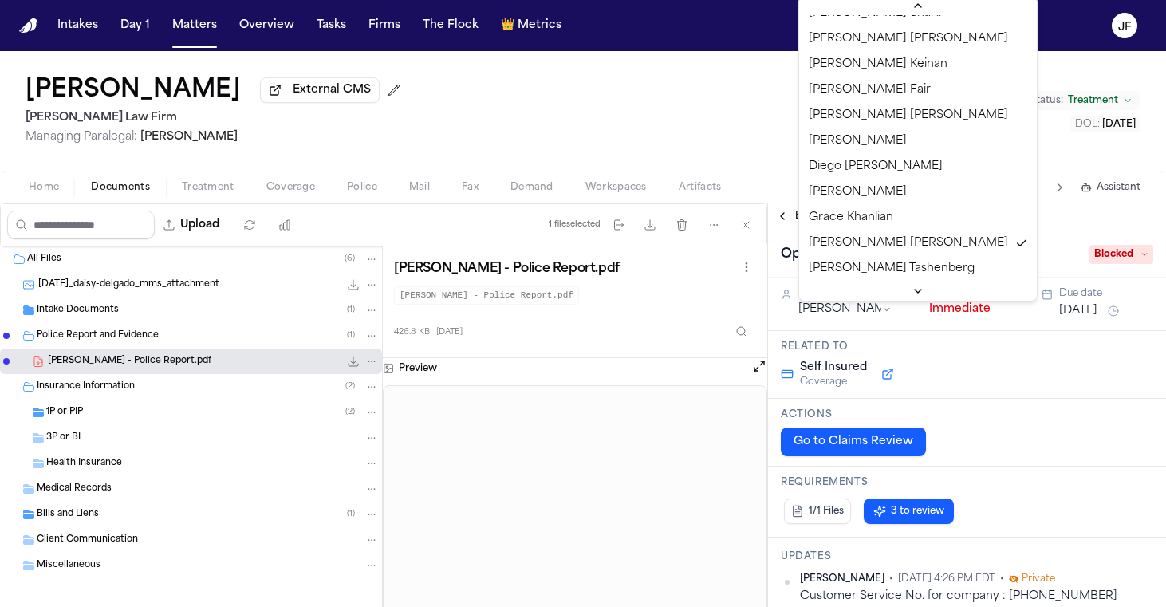
scroll to position [595, 0]
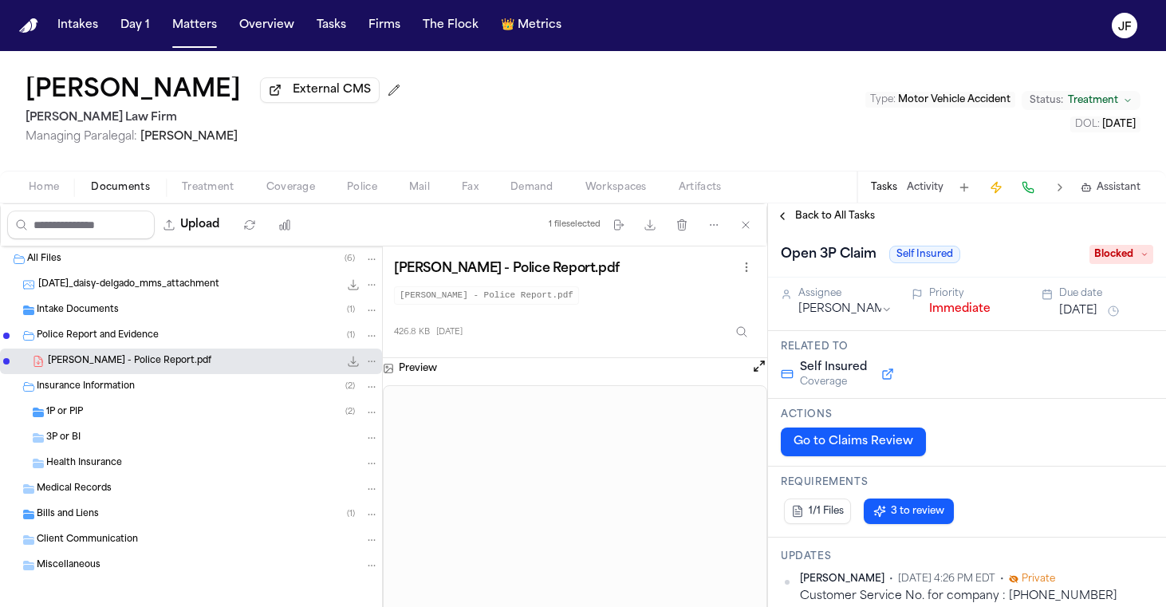
click at [1112, 262] on span "Blocked" at bounding box center [1122, 254] width 64 height 19
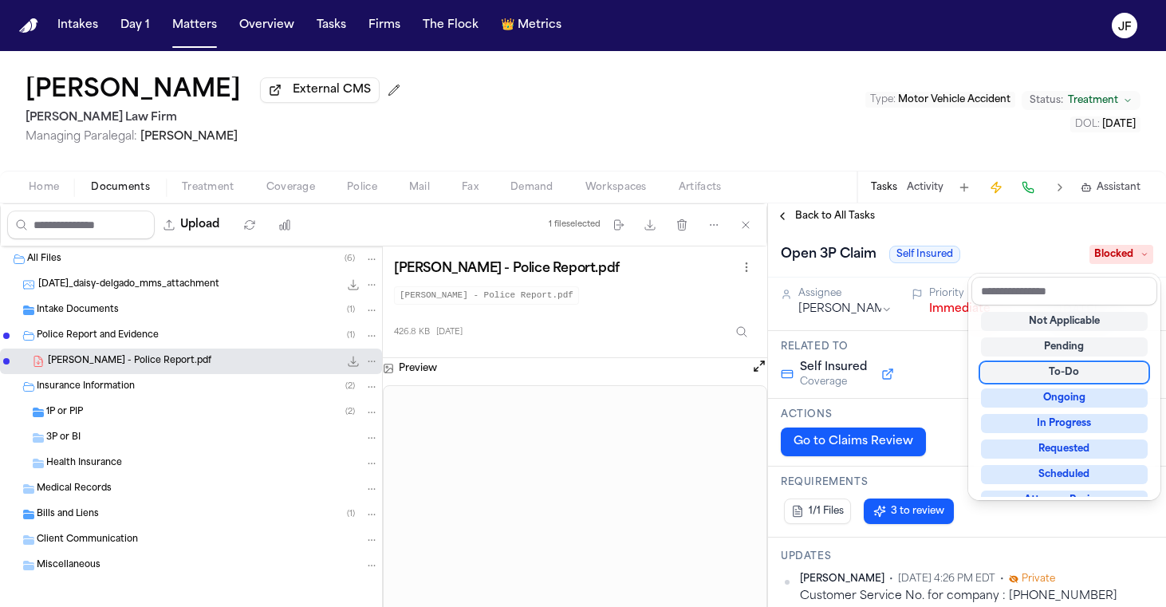
click at [1016, 374] on div "To-Do" at bounding box center [1064, 372] width 167 height 19
click at [984, 215] on div "Back to All Tasks Open 3P Claim Self Insured Blocked Assignee Jennifer Tashenbe…" at bounding box center [967, 405] width 398 height 404
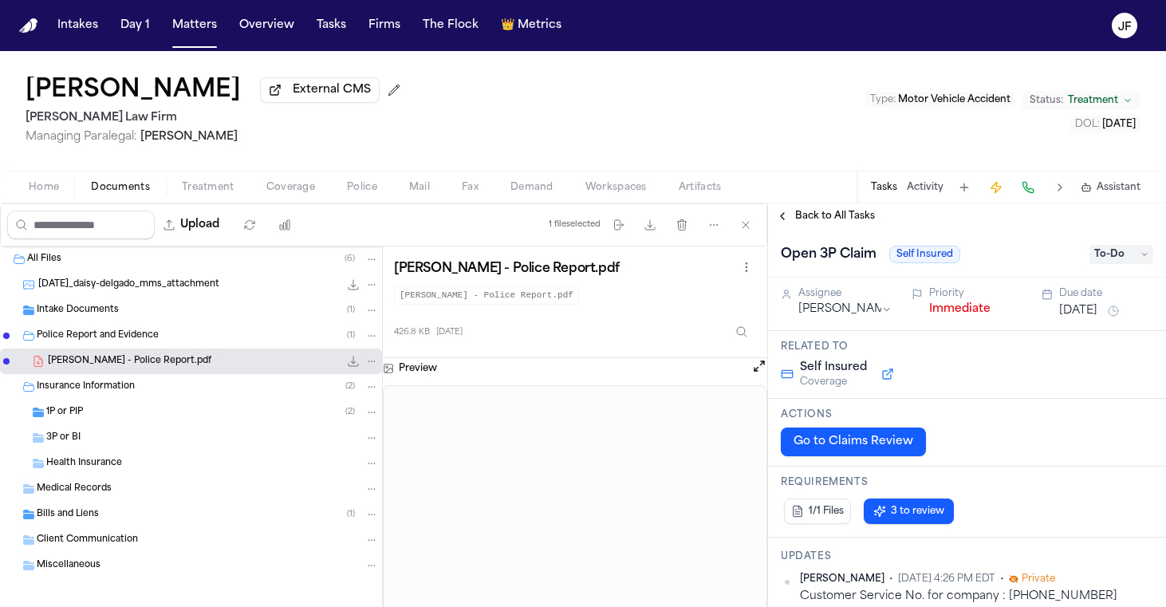
click at [814, 223] on span "Back to All Tasks" at bounding box center [835, 216] width 80 height 13
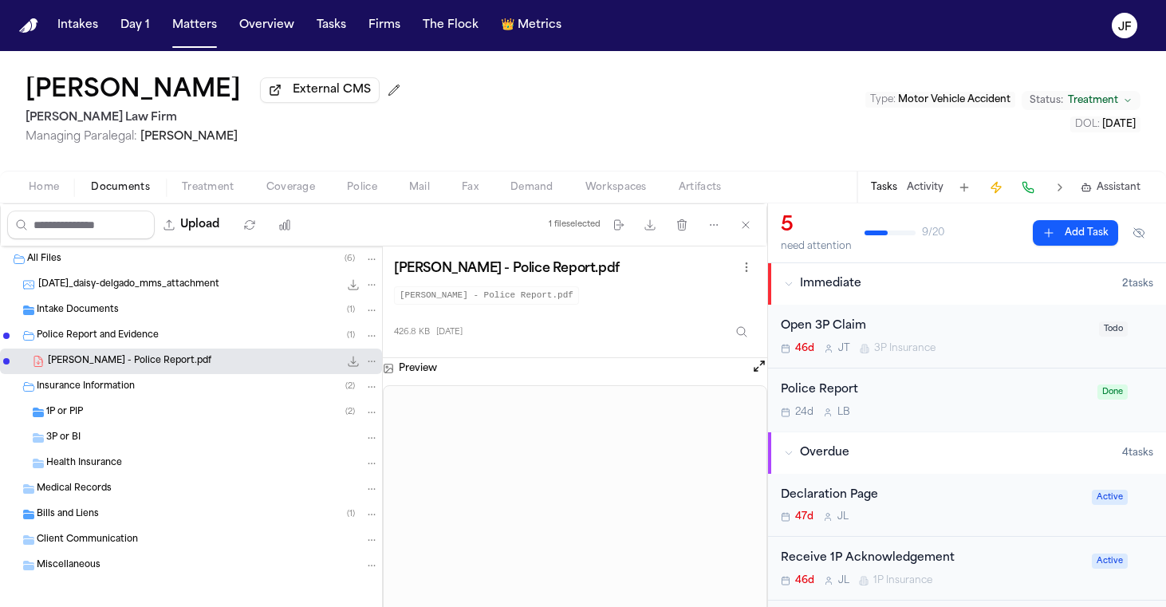
click at [787, 120] on div "Daisy Delgado External CMS Ruy Mireles Law Firm Managing Paralegal: Jessica Bar…" at bounding box center [583, 111] width 1166 height 120
click at [934, 384] on div "Police Report" at bounding box center [934, 390] width 307 height 18
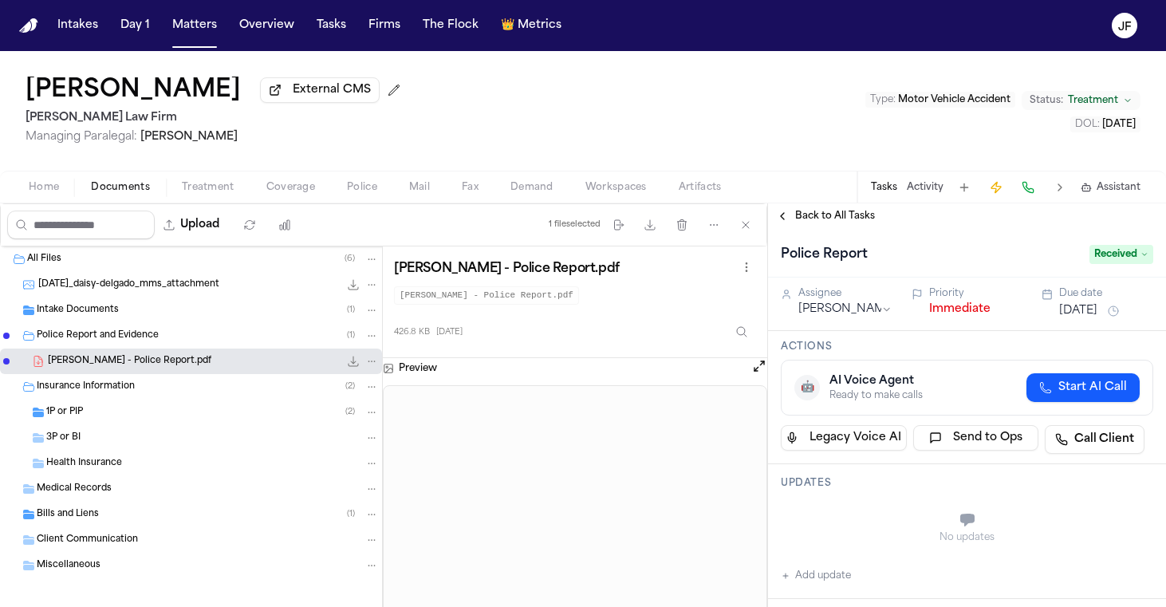
click at [947, 317] on button "Immediate" at bounding box center [959, 309] width 61 height 16
click at [898, 249] on div "Police Report" at bounding box center [930, 255] width 299 height 26
click at [853, 223] on span "Back to All Tasks" at bounding box center [835, 216] width 80 height 13
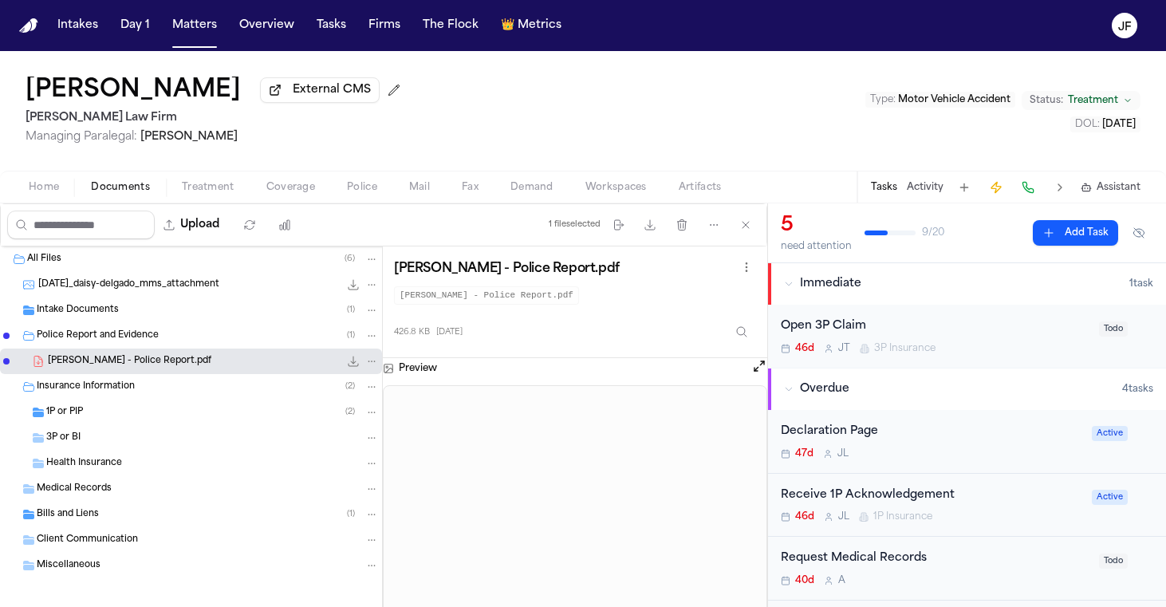
click at [735, 69] on div "Daisy Delgado External CMS Ruy Mireles Law Firm Managing Paralegal: Jessica Bar…" at bounding box center [583, 111] width 1166 height 120
click at [851, 329] on div "Open 3P Claim" at bounding box center [935, 326] width 309 height 18
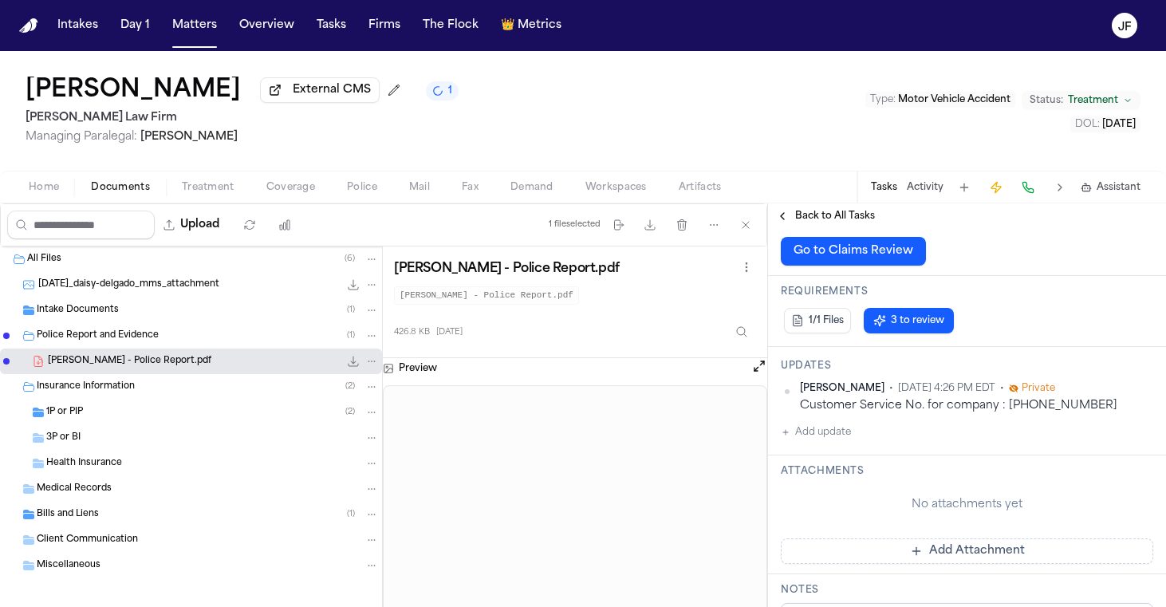
scroll to position [234, 0]
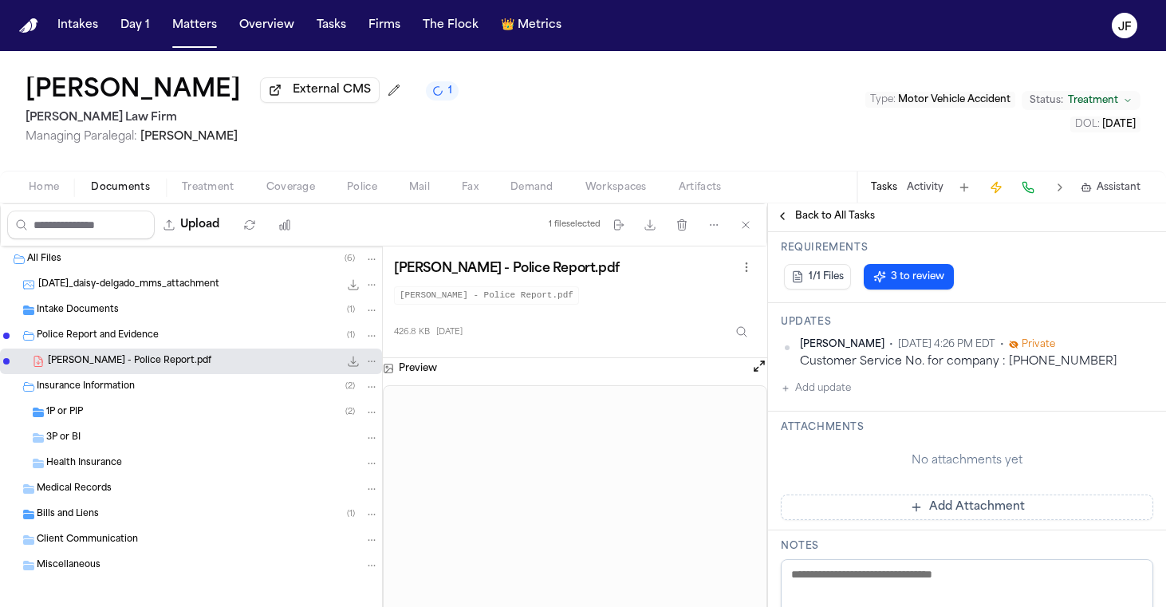
click at [836, 397] on button "Add update" at bounding box center [816, 388] width 70 height 19
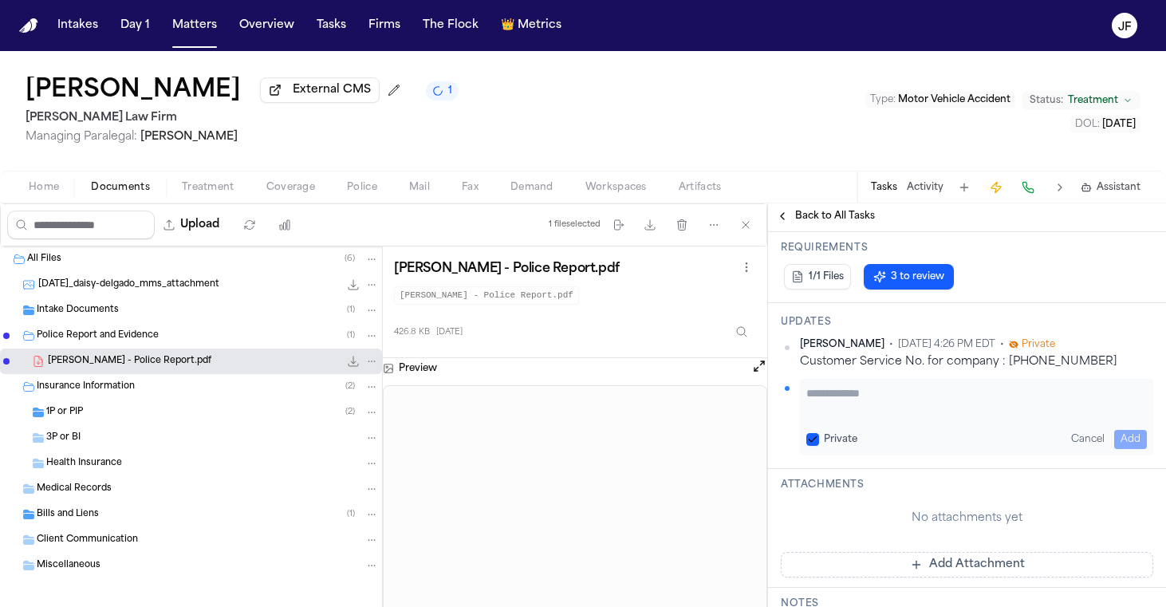
click at [966, 391] on textarea "Add your update" at bounding box center [976, 401] width 341 height 32
paste textarea "**********"
type textarea "**********"
click at [1119, 432] on button "Add" at bounding box center [1130, 439] width 33 height 19
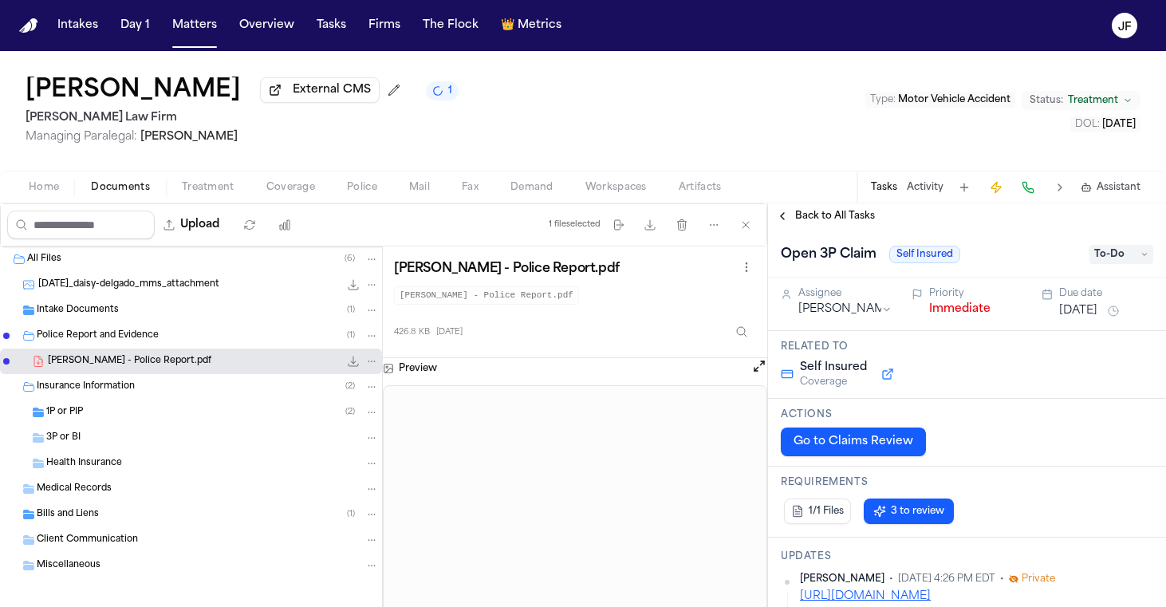
scroll to position [0, 0]
click at [841, 223] on span "Back to All Tasks" at bounding box center [835, 216] width 80 height 13
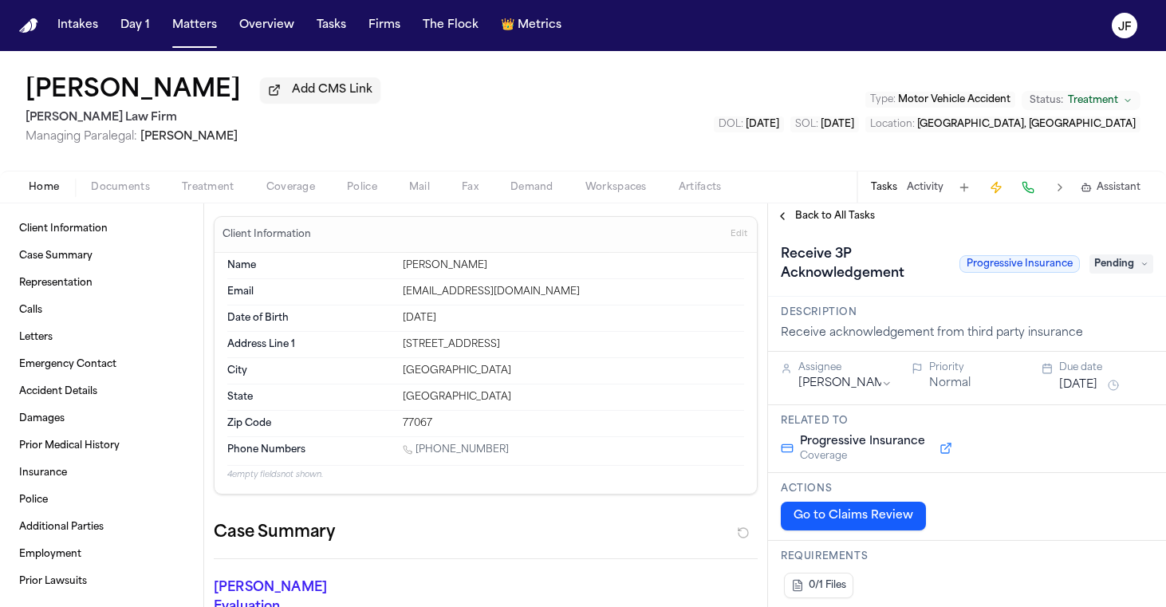
click at [292, 97] on span "Add CMS Link" at bounding box center [332, 90] width 81 height 16
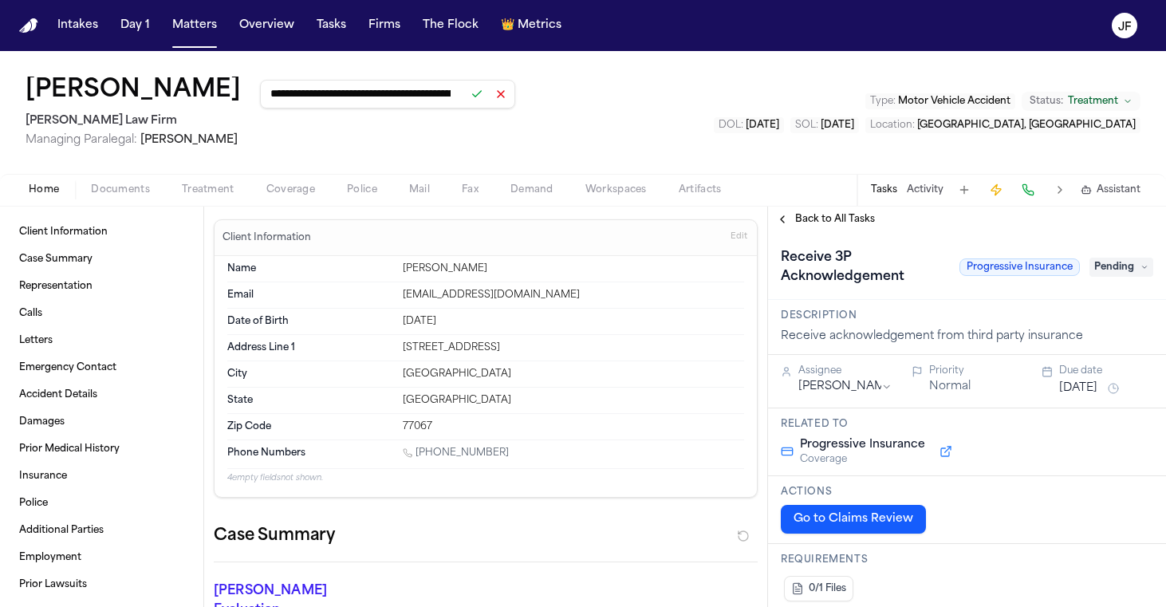
type input "**********"
click at [466, 99] on button at bounding box center [477, 94] width 22 height 22
click at [526, 109] on div "**********" at bounding box center [583, 112] width 1166 height 123
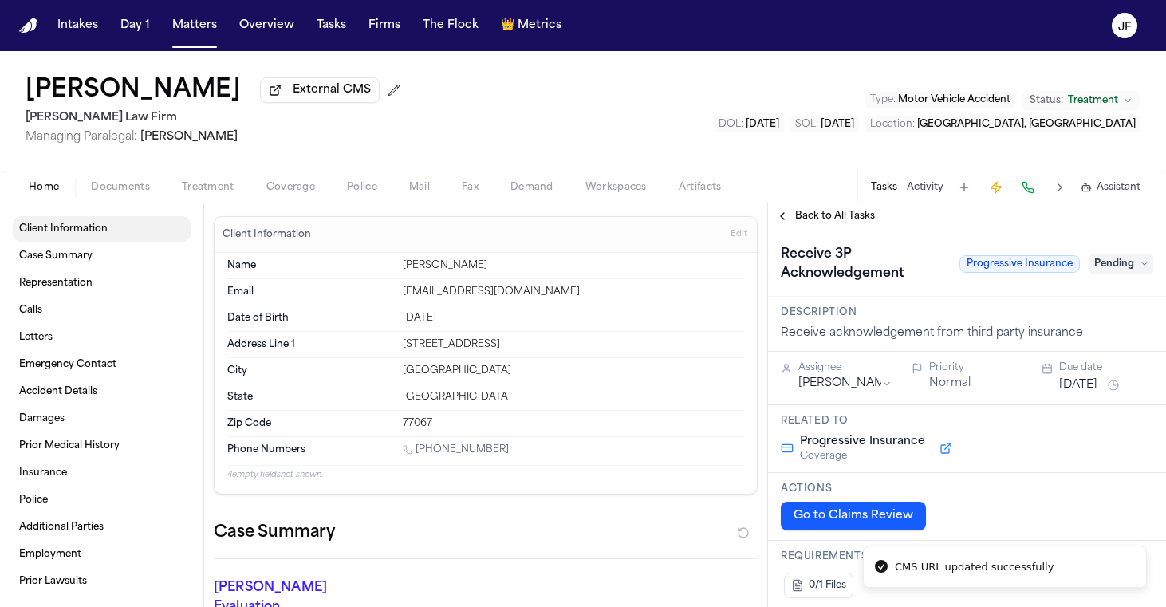
scroll to position [3, 0]
click at [136, 209] on div "Client Information Case Summary Representation Calls Letters Emergency Contact …" at bounding box center [101, 405] width 203 height 404
click at [136, 182] on span "Documents" at bounding box center [120, 187] width 59 height 13
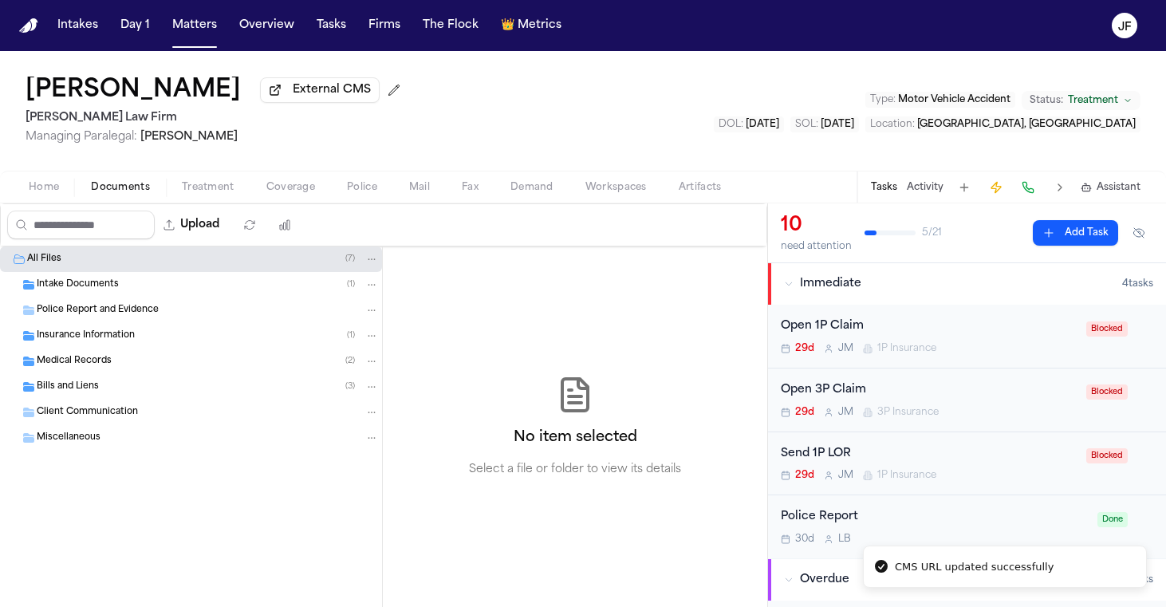
click at [125, 337] on span "Insurance Information" at bounding box center [86, 336] width 98 height 14
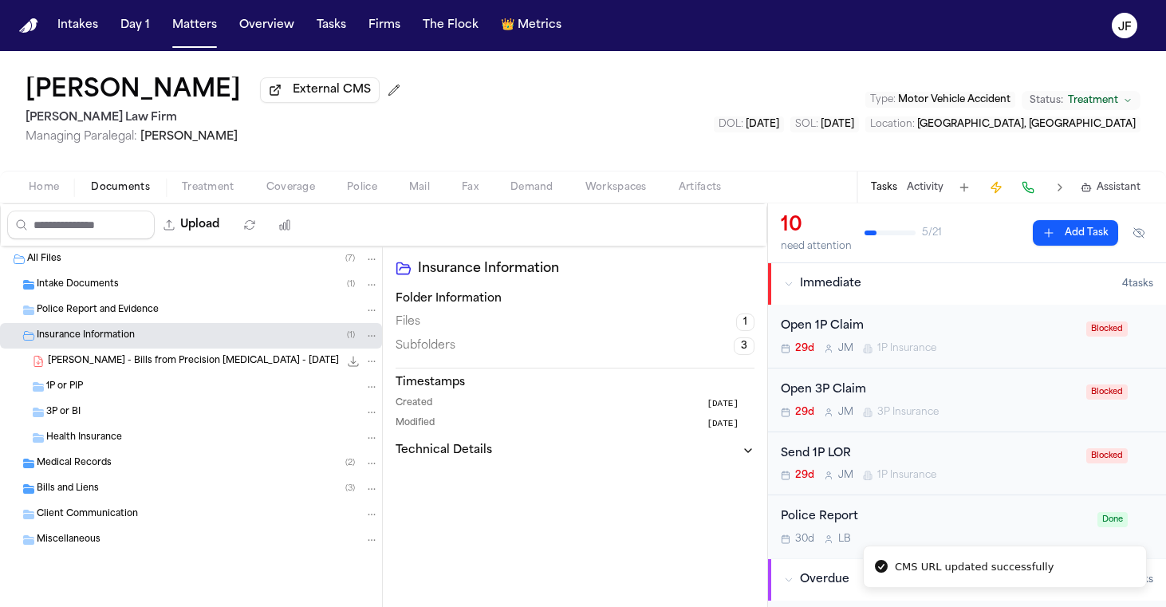
click at [129, 365] on span "[PERSON_NAME] - Bills from Precision [MEDICAL_DATA] - [DATE]" at bounding box center [193, 362] width 291 height 14
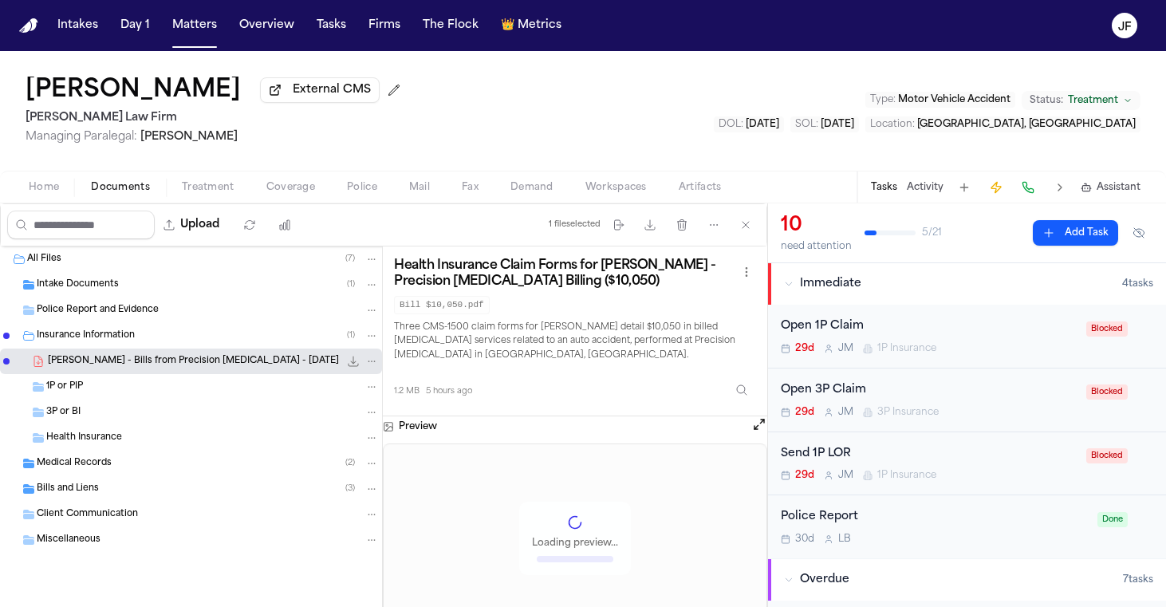
click at [279, 188] on span "Coverage" at bounding box center [290, 187] width 49 height 13
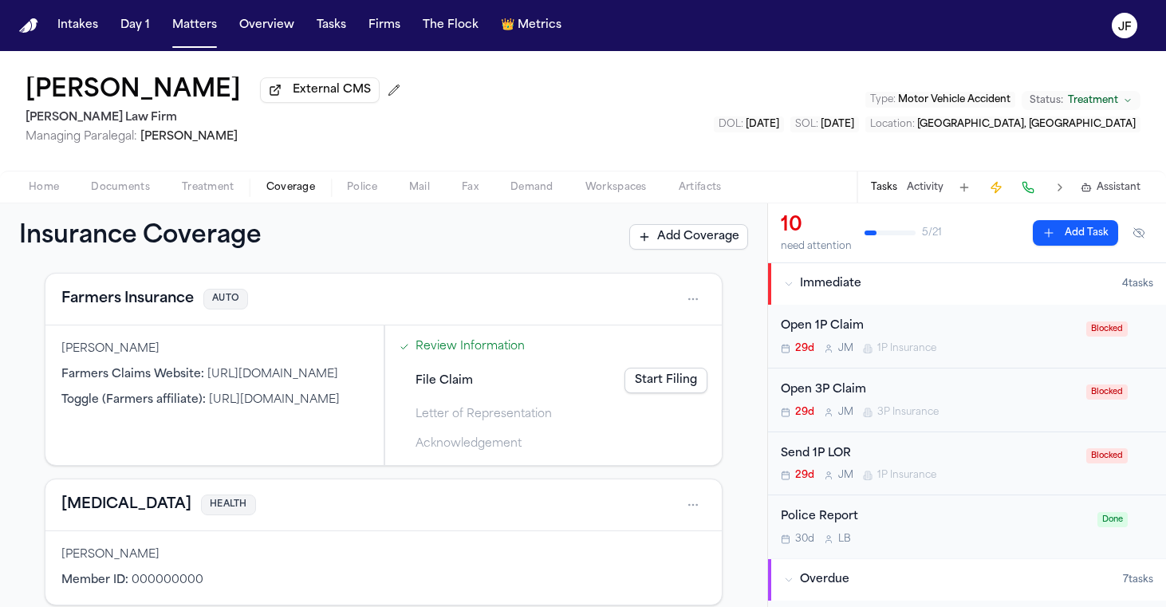
scroll to position [100, 0]
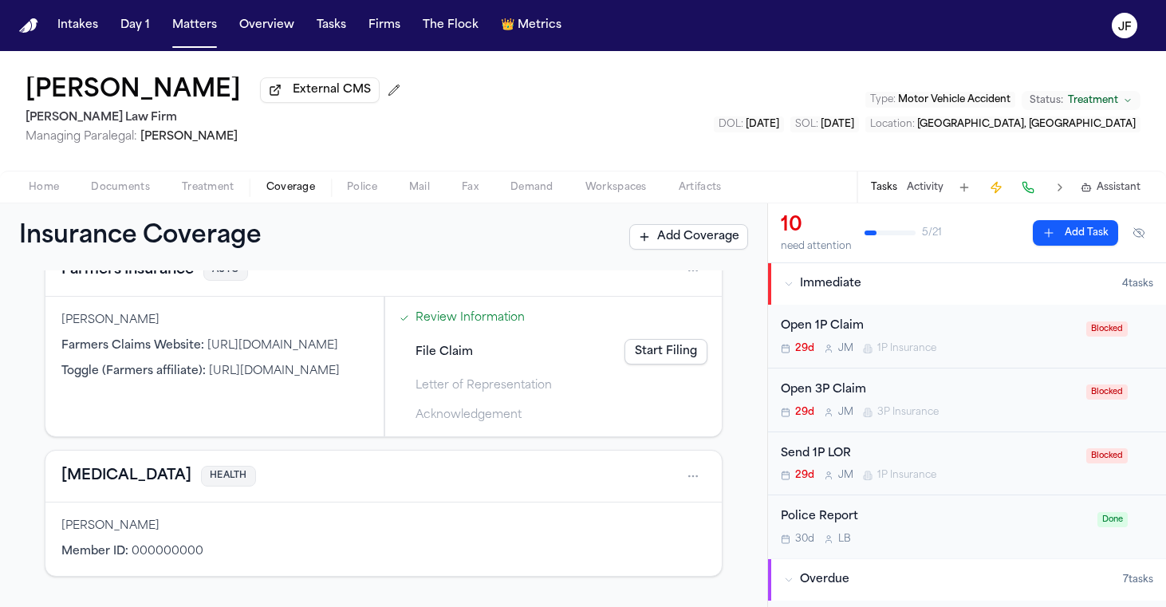
click at [143, 270] on div "Insurance Coverage Add Coverage" at bounding box center [383, 236] width 767 height 67
click at [144, 290] on div "Farmers Insurance AUTO" at bounding box center [383, 271] width 676 height 52
click at [144, 287] on div "Farmers Insurance AUTO" at bounding box center [383, 271] width 676 height 52
click at [149, 276] on button "Farmers Insurance" at bounding box center [127, 270] width 132 height 22
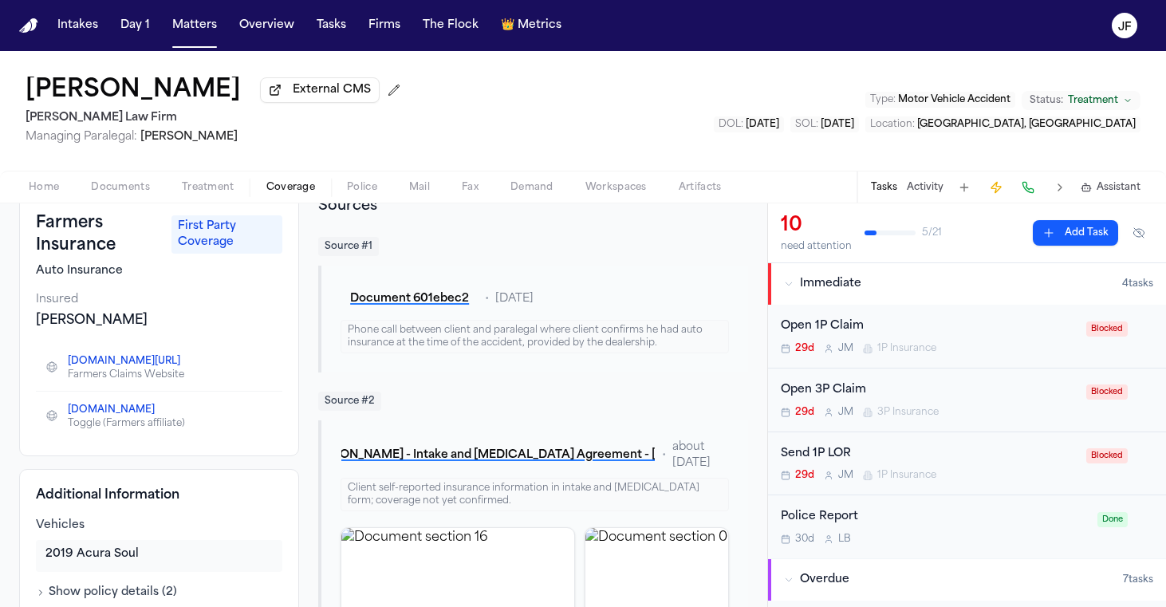
scroll to position [82, 0]
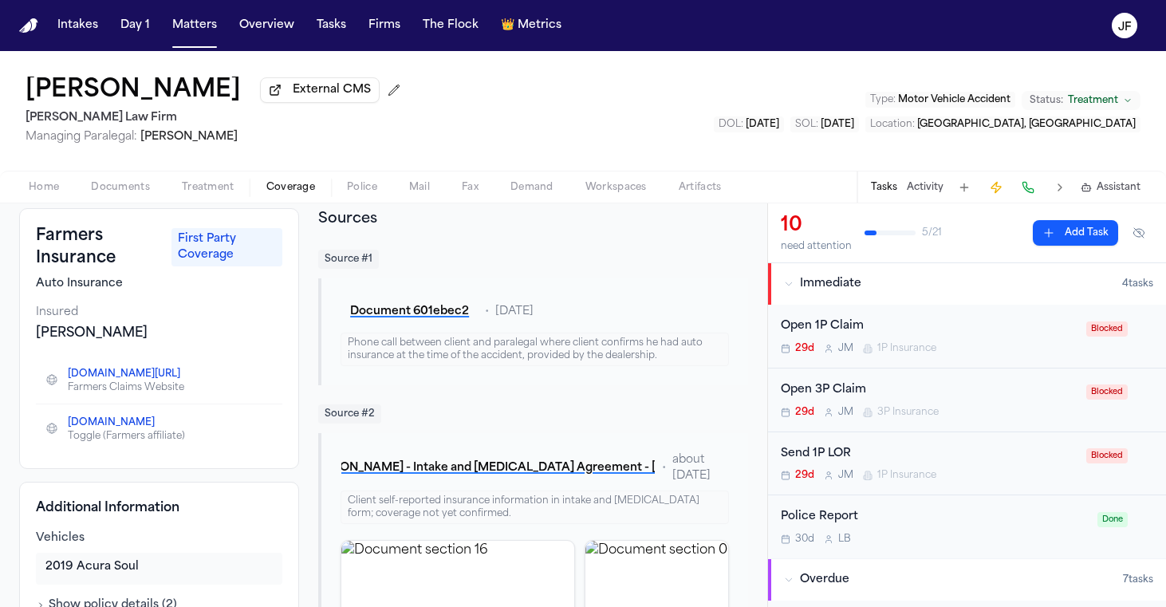
click at [856, 332] on div "Open 1P Claim" at bounding box center [929, 326] width 296 height 18
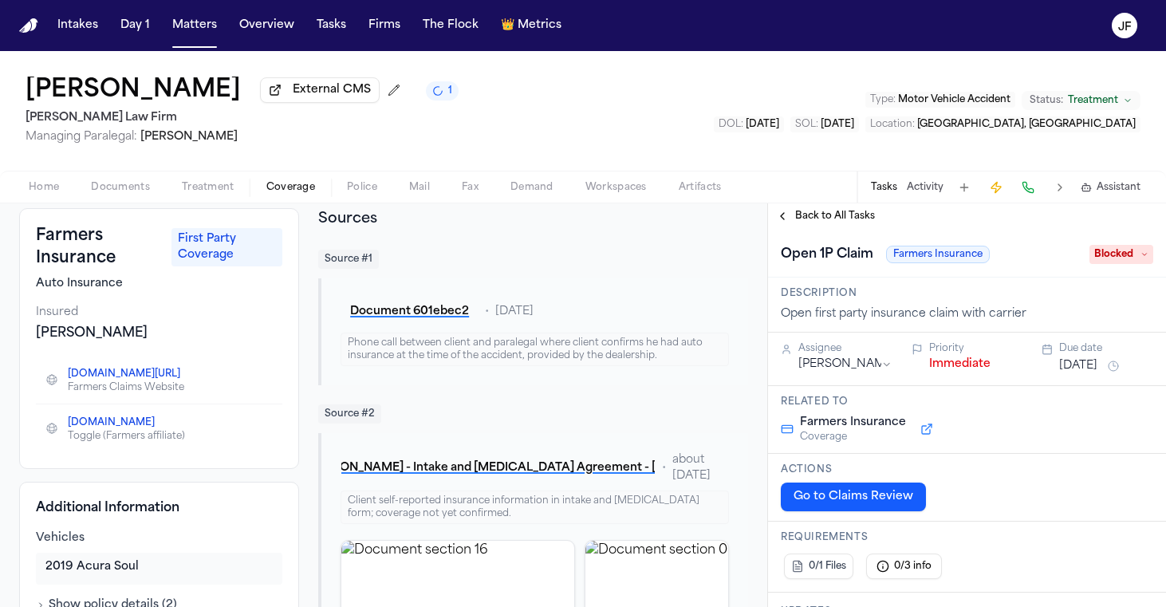
click at [121, 203] on div "Home Documents Treatment Coverage Police Mail Fax Demand Workspaces Artifacts T…" at bounding box center [583, 187] width 1166 height 32
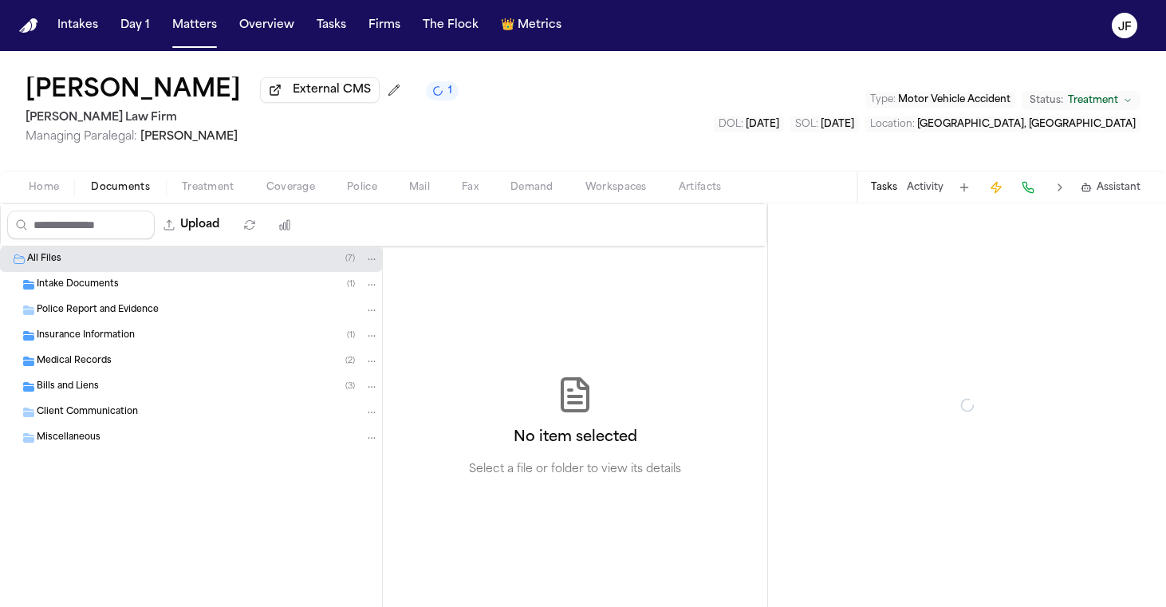
click at [121, 194] on span "Documents" at bounding box center [120, 187] width 59 height 13
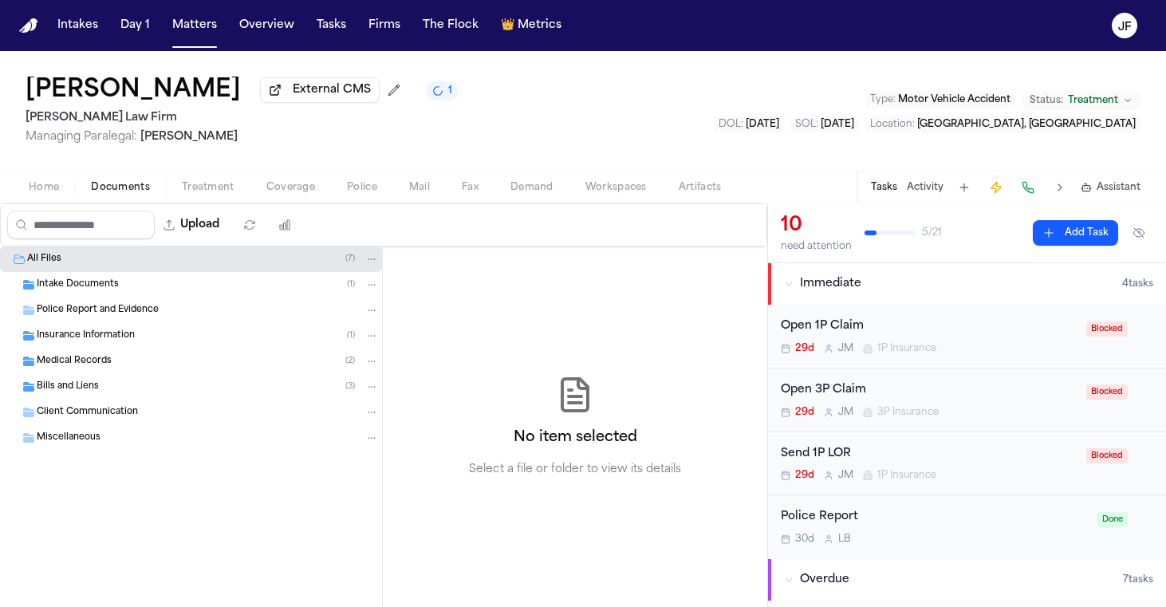
click at [89, 312] on span "Police Report and Evidence" at bounding box center [98, 311] width 122 height 14
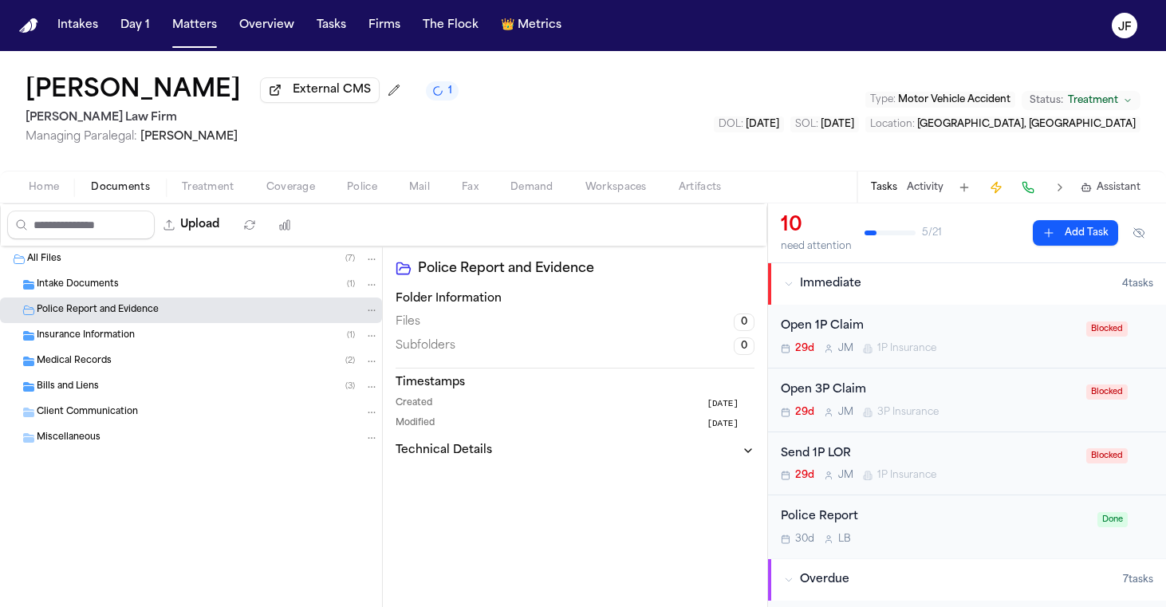
click at [121, 289] on div "Intake Documents ( 1 )" at bounding box center [208, 285] width 342 height 14
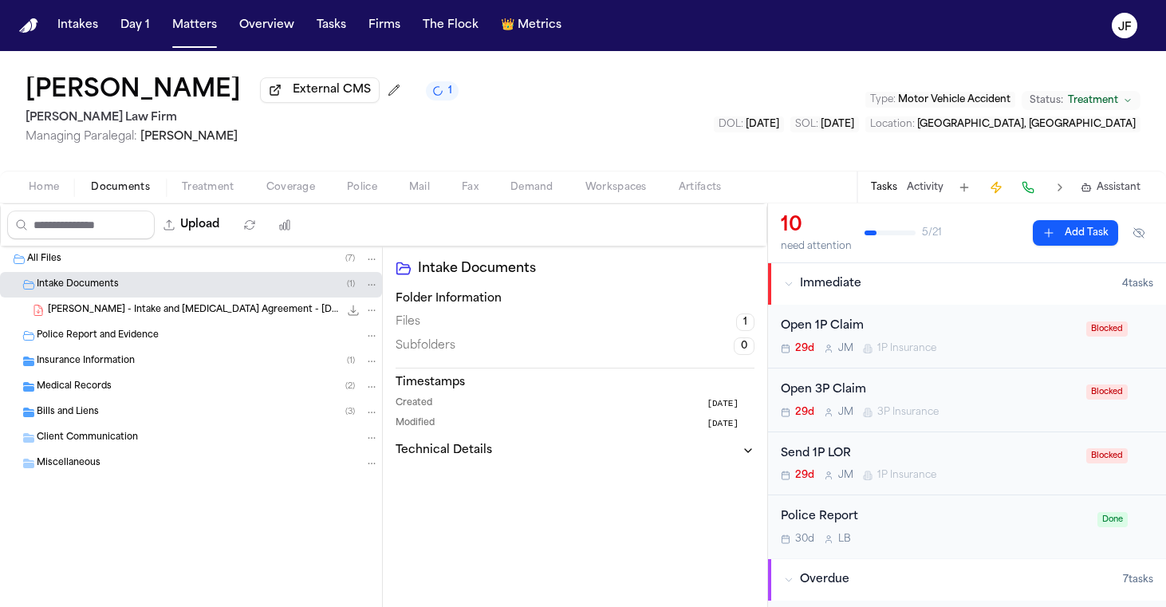
click at [138, 317] on span "[PERSON_NAME] - Intake and [MEDICAL_DATA] Agreement - [DATE]" at bounding box center [193, 311] width 291 height 14
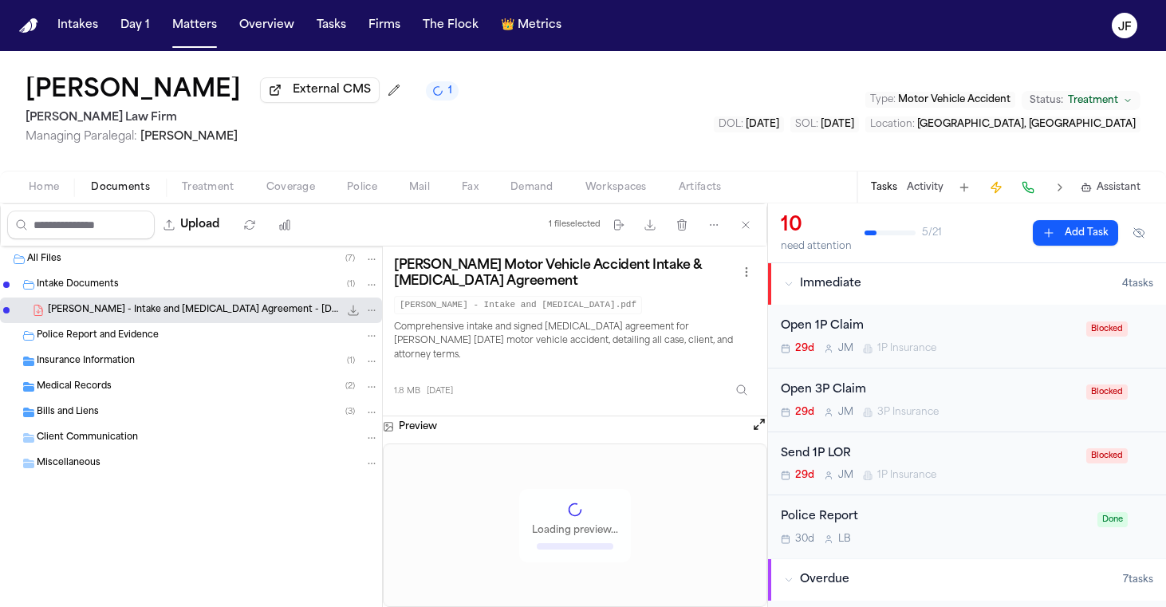
click at [357, 316] on icon "File: M. Mena - Intake and Retainer Agreement - 8.25.25" at bounding box center [353, 310] width 13 height 13
click at [1045, 3] on nav "Intakes Day 1 Matters Overview Tasks Firms The Flock 👑 Metrics JF" at bounding box center [583, 25] width 1166 height 51
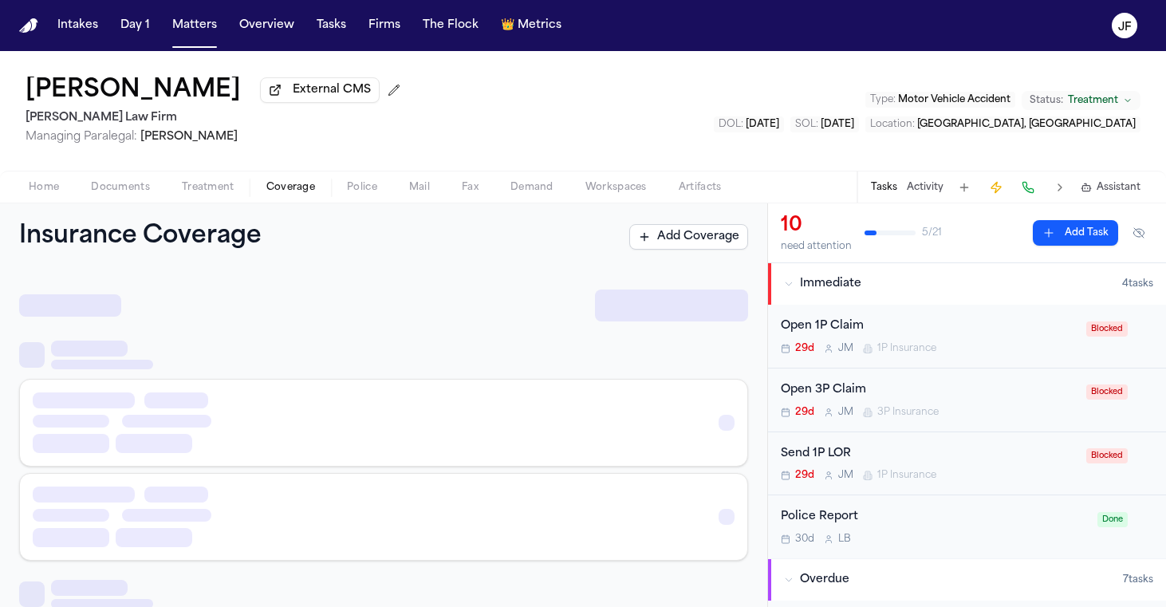
click at [300, 194] on span "Coverage" at bounding box center [290, 187] width 49 height 13
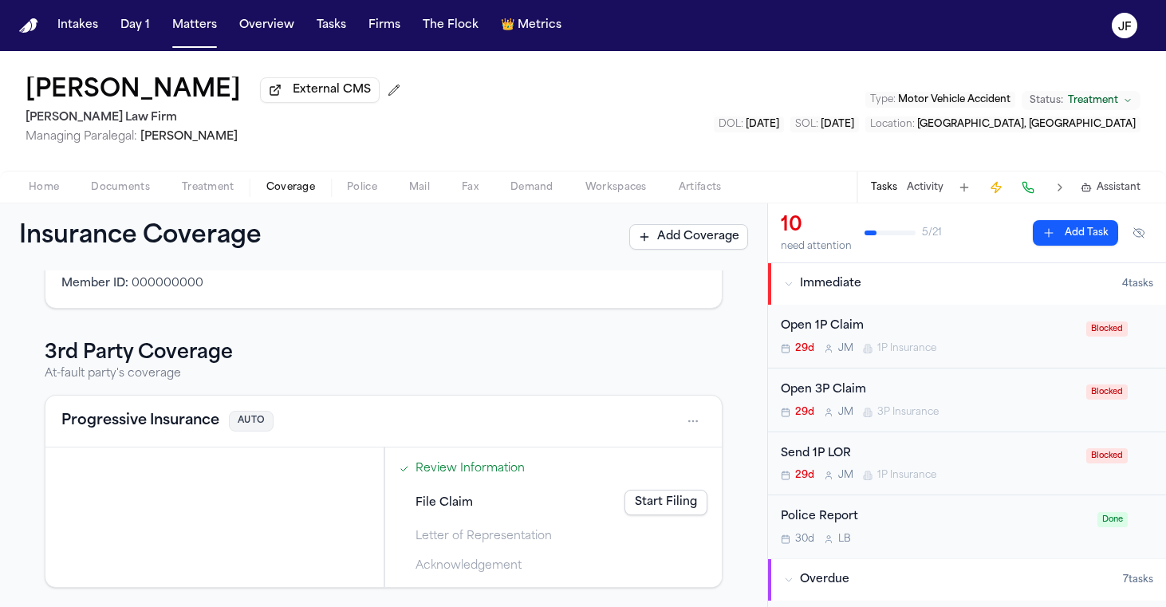
scroll to position [371, 0]
click at [932, 188] on button "Activity" at bounding box center [925, 187] width 37 height 13
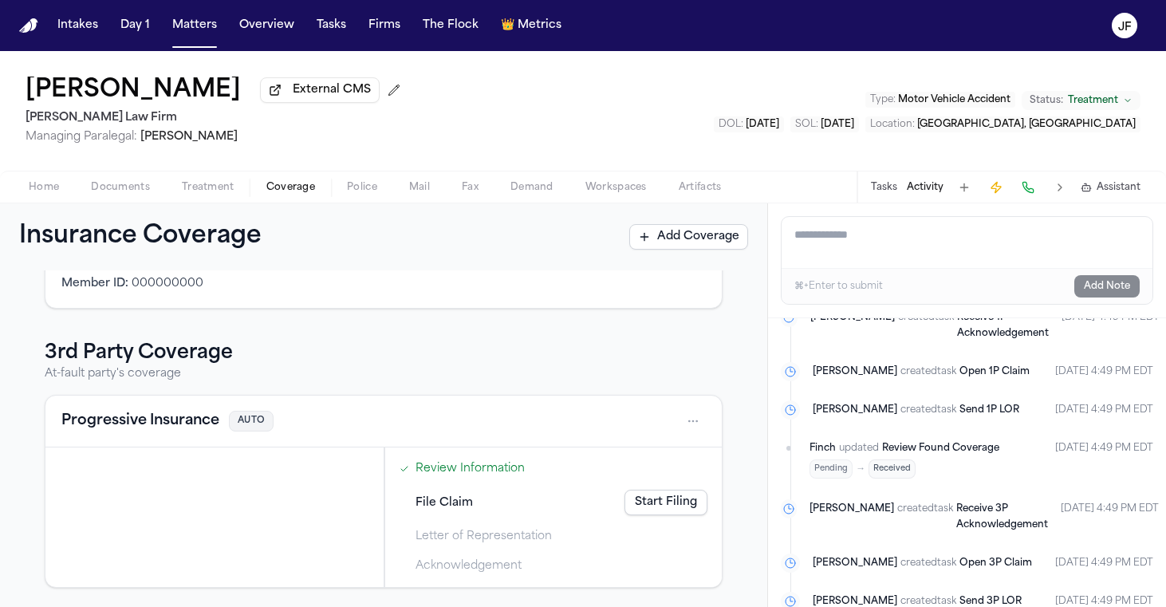
scroll to position [1525, 0]
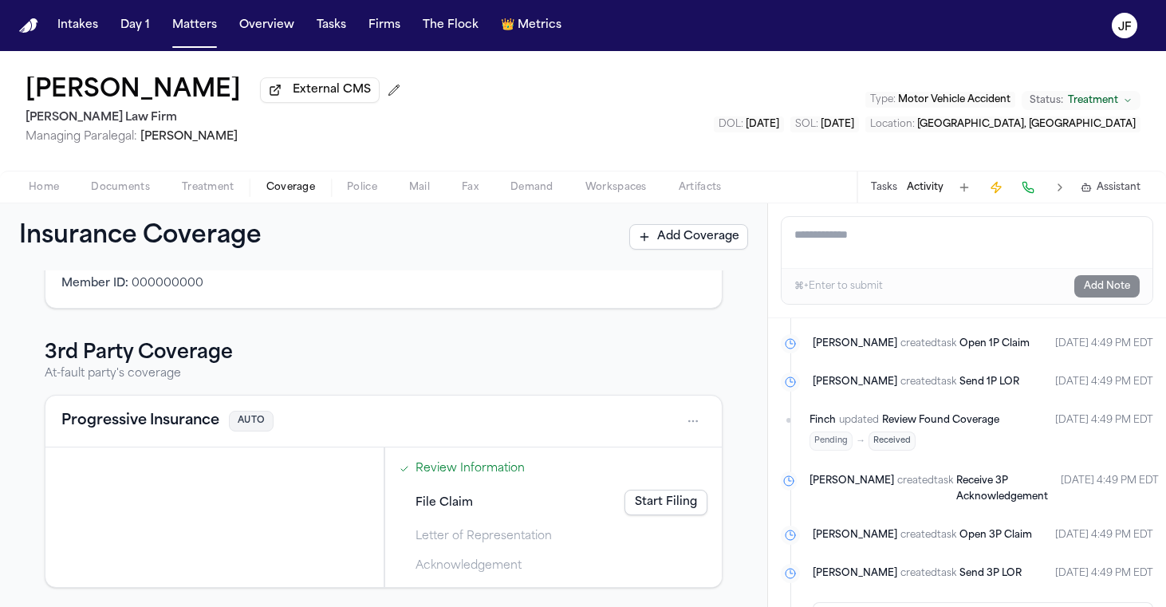
click at [364, 197] on button "Police" at bounding box center [362, 187] width 62 height 19
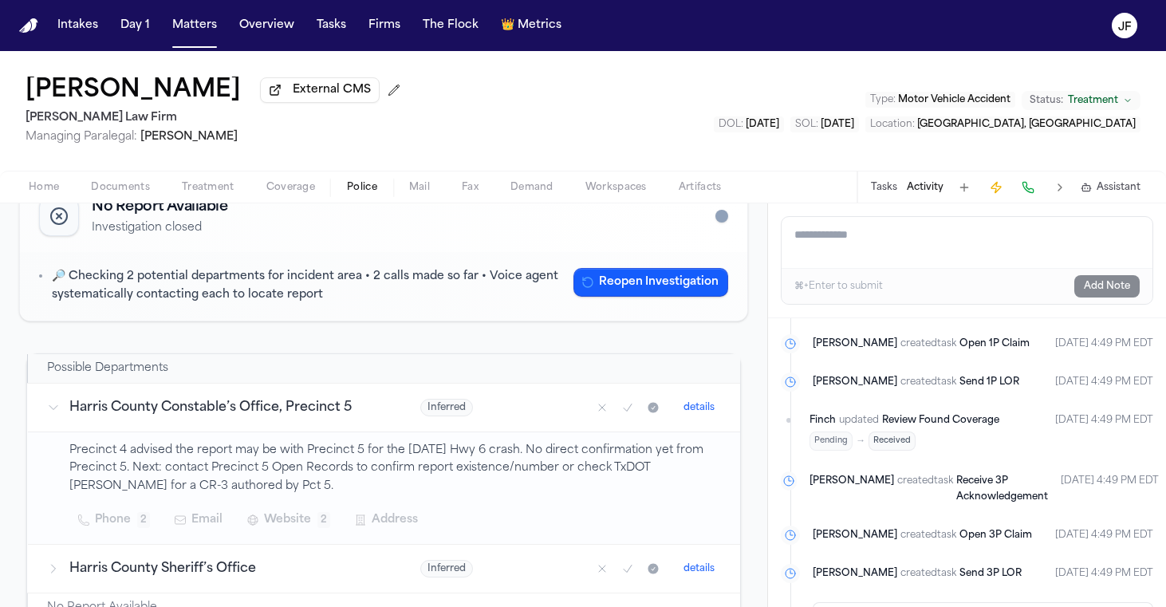
scroll to position [175, 0]
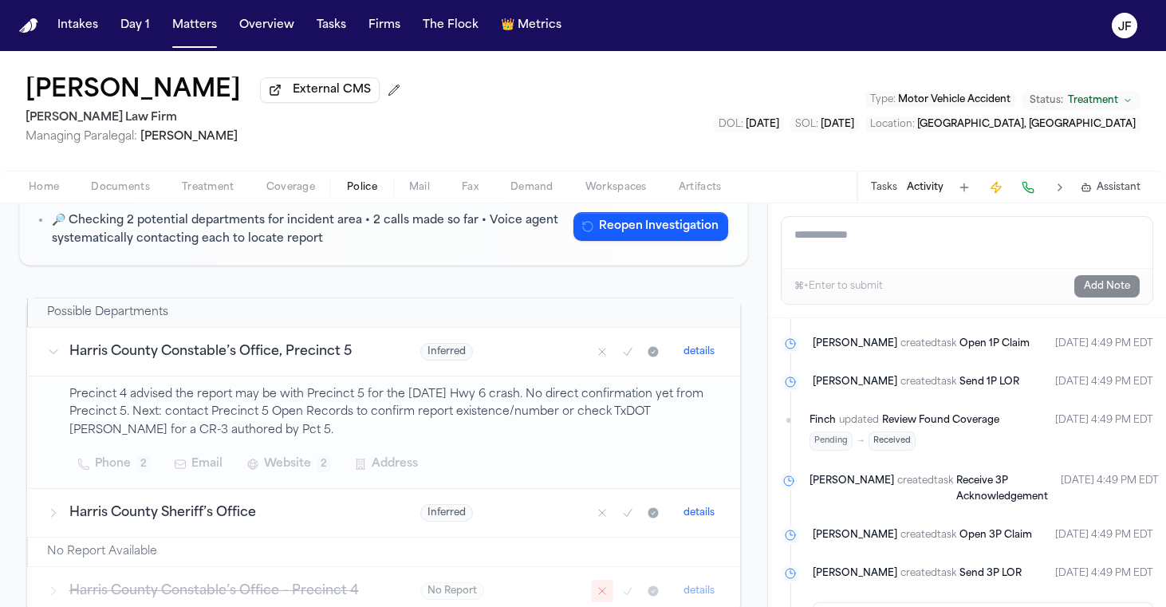
click at [893, 192] on button "Tasks" at bounding box center [884, 187] width 26 height 13
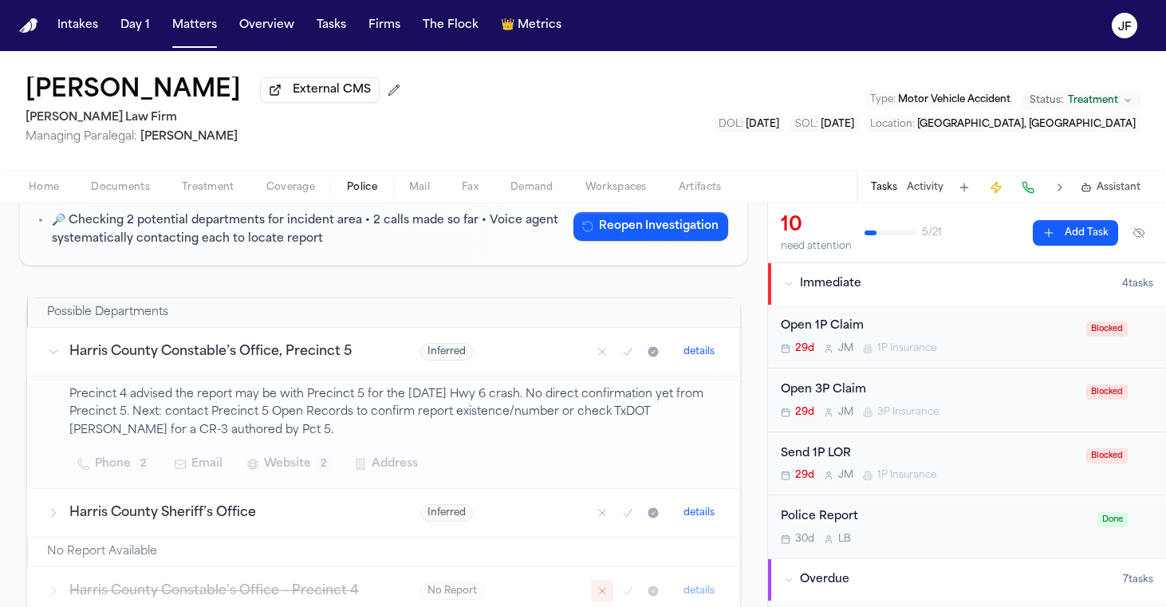
click at [906, 524] on div "Police Report" at bounding box center [934, 517] width 307 height 18
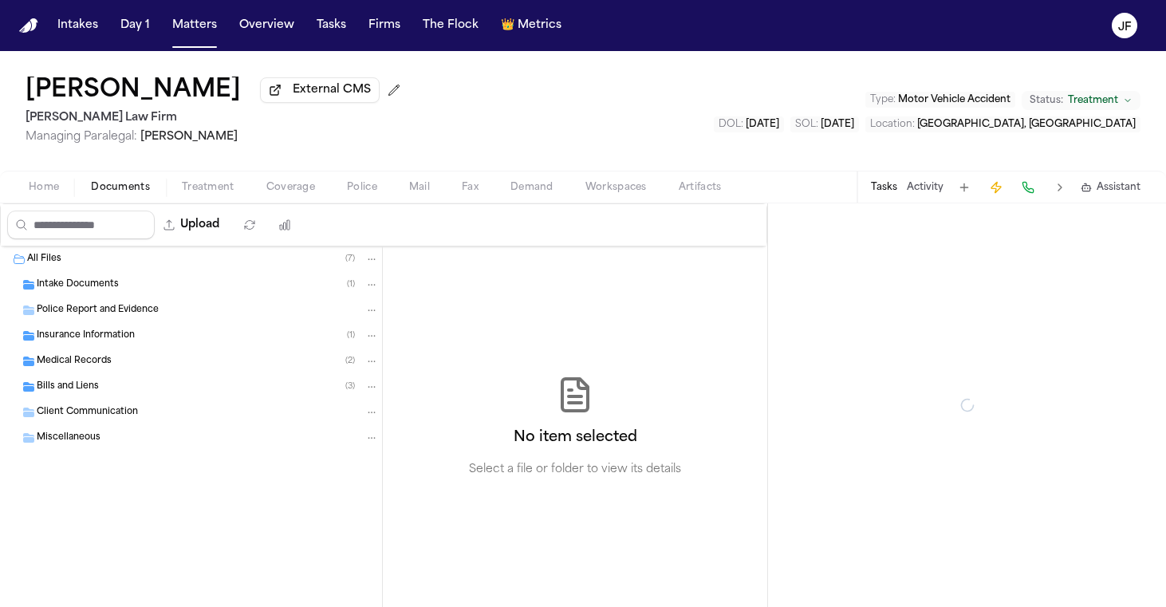
click at [128, 188] on span "Documents" at bounding box center [120, 187] width 59 height 13
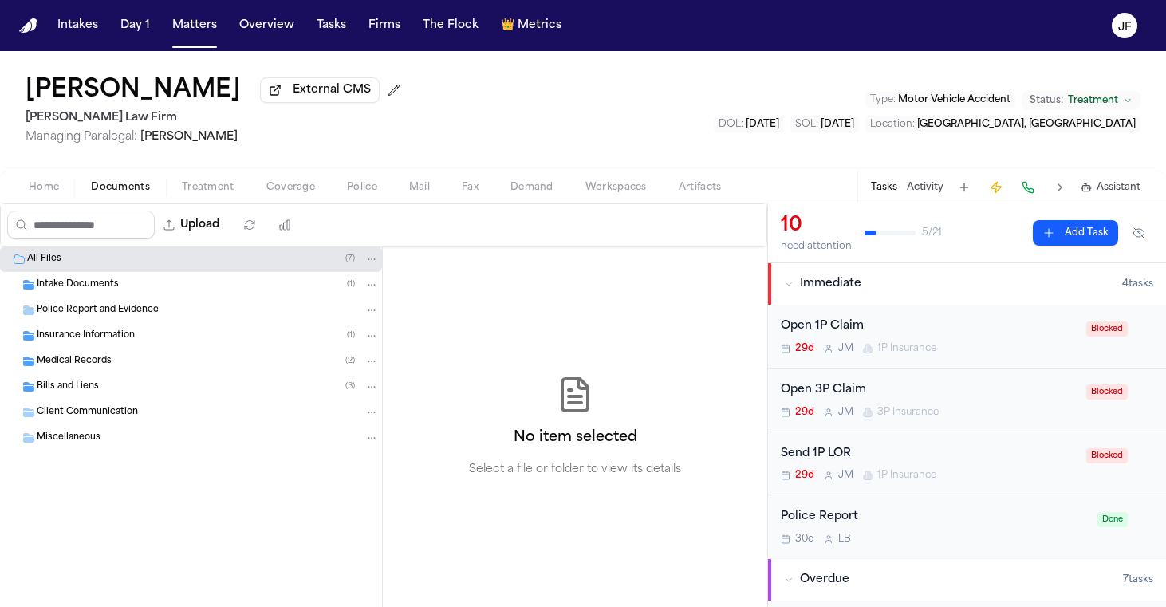
click at [104, 305] on div "Police Report and Evidence" at bounding box center [191, 311] width 382 height 26
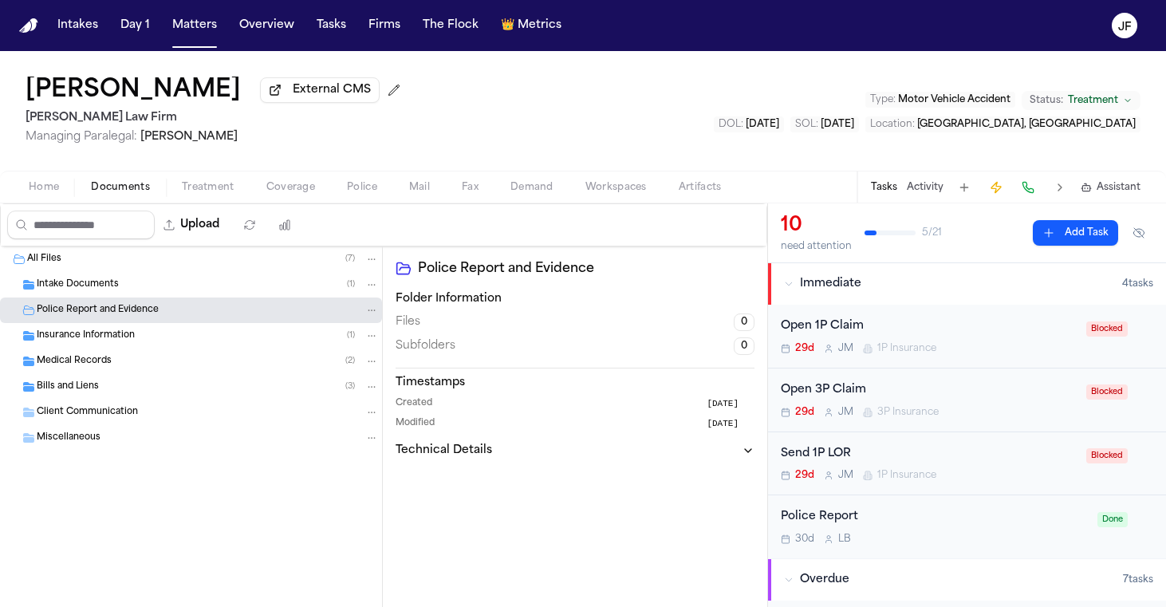
click at [835, 522] on div "Police Report" at bounding box center [934, 517] width 307 height 18
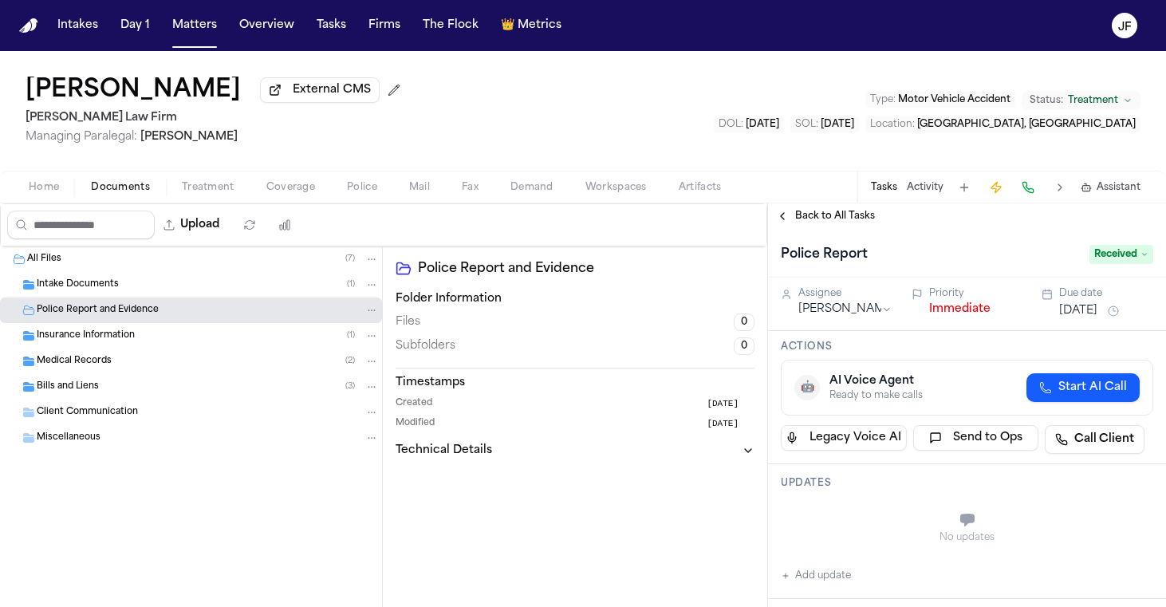
click at [1102, 259] on span "Received" at bounding box center [1122, 254] width 64 height 19
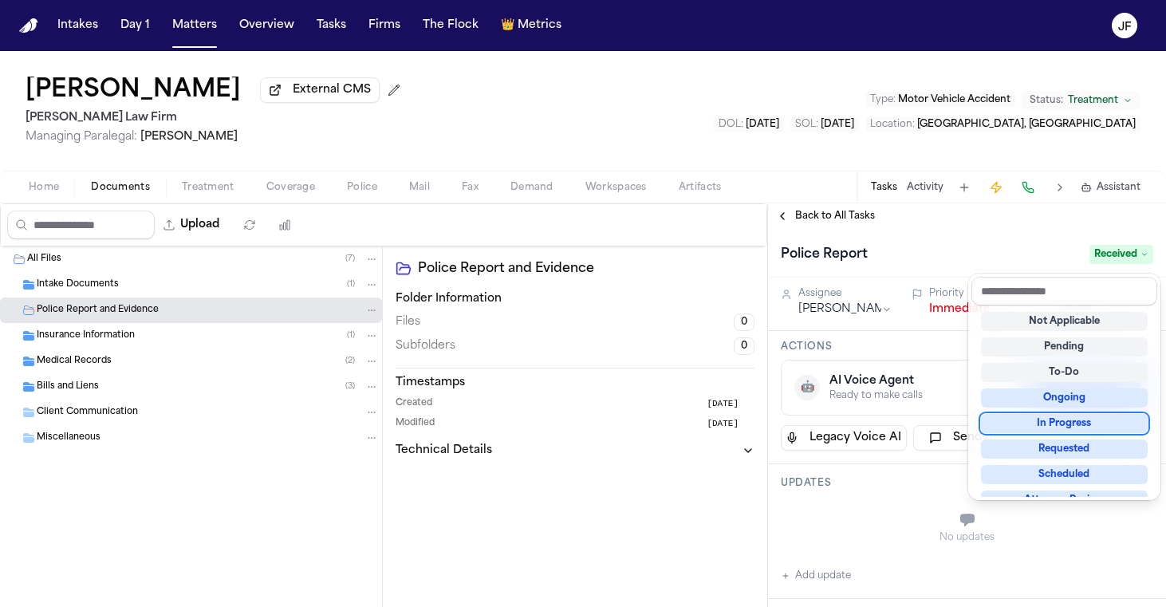
click at [89, 290] on div "Upload 0 files selected Move files Download files Delete files More actions Cle…" at bounding box center [583, 405] width 1166 height 404
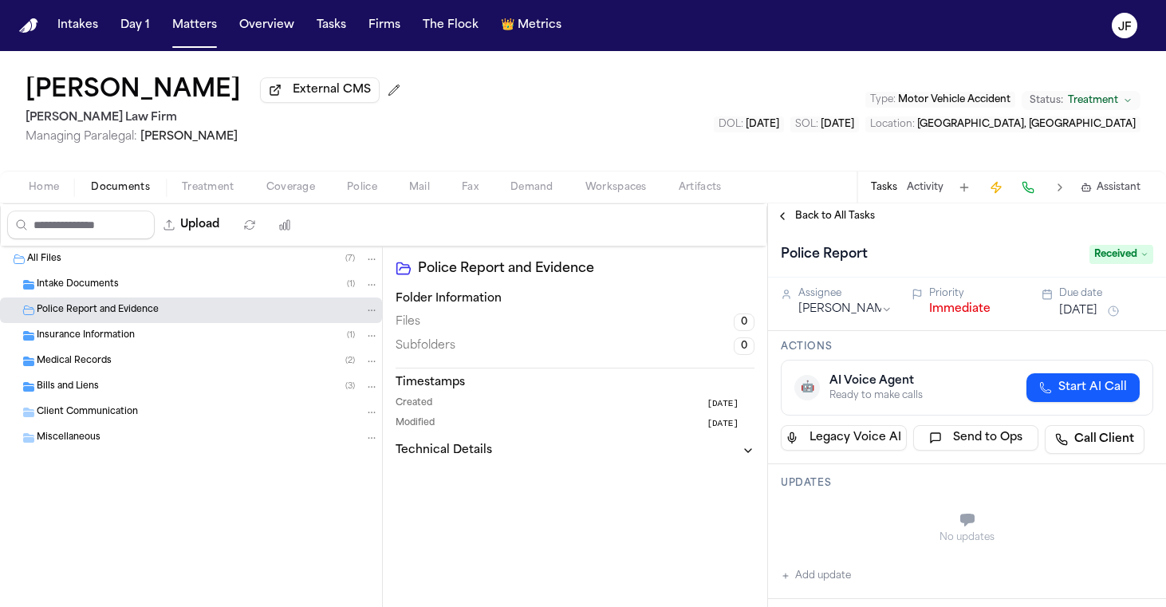
click at [89, 289] on span "Intake Documents" at bounding box center [78, 285] width 82 height 14
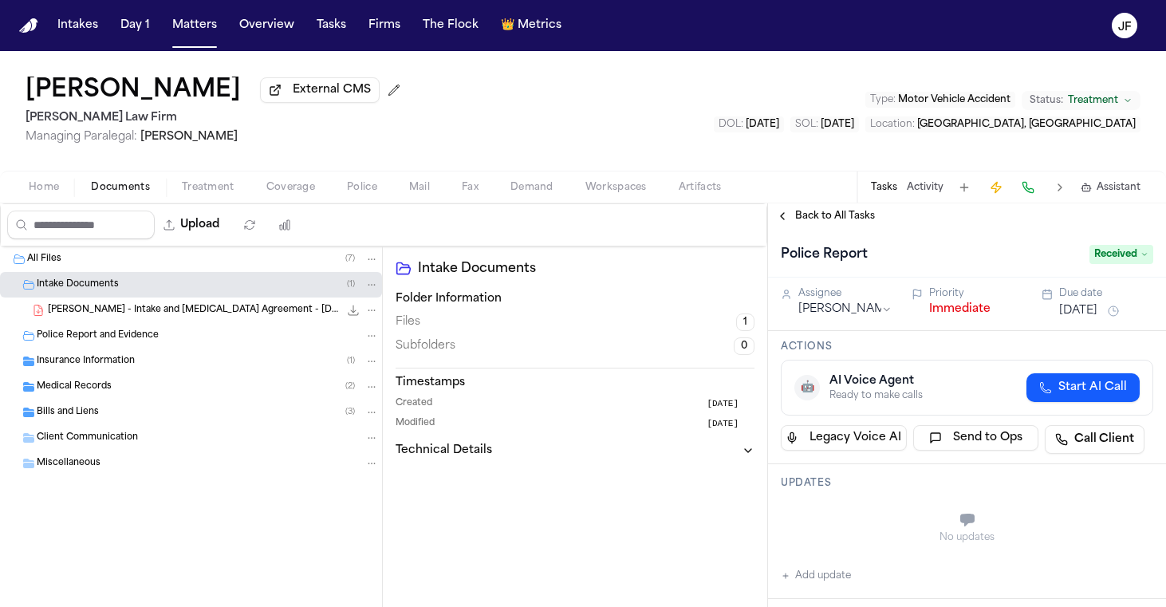
click at [88, 410] on span "Bills and Liens" at bounding box center [68, 413] width 62 height 14
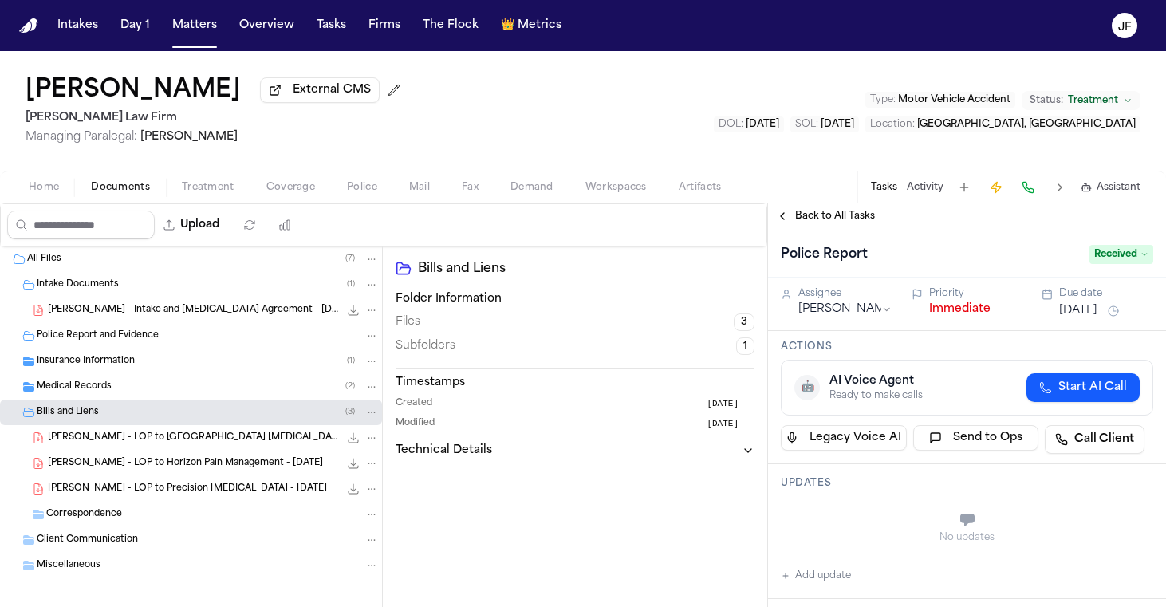
click at [89, 399] on div "Medical Records ( 2 )" at bounding box center [191, 387] width 382 height 26
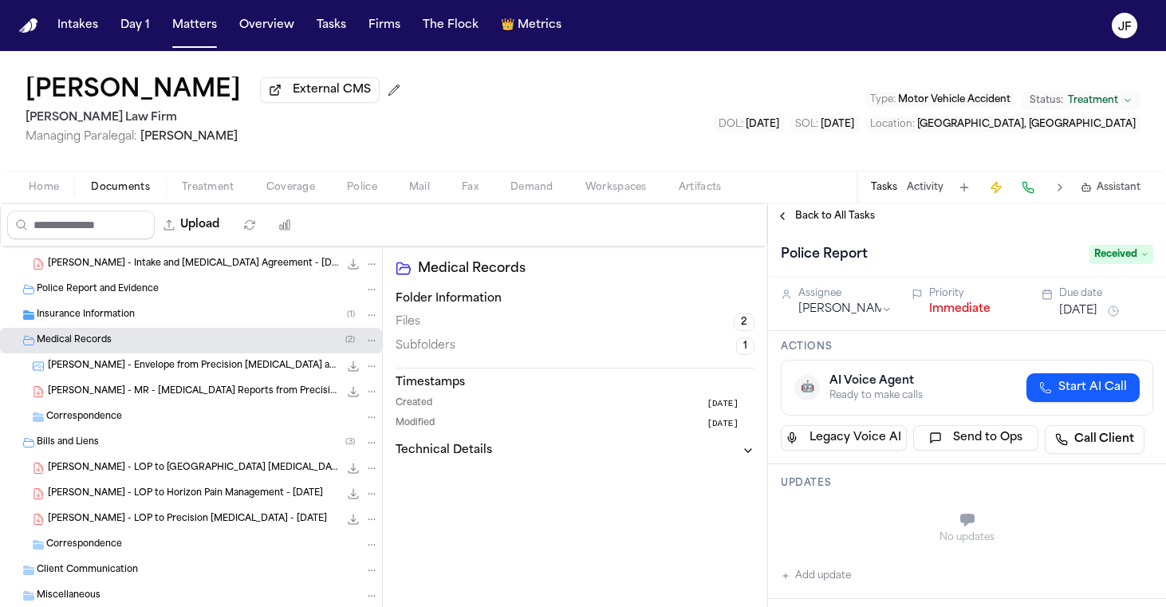
scroll to position [45, 0]
click at [869, 3] on nav "Intakes Day 1 Matters Overview Tasks Firms The Flock 👑 Metrics JF" at bounding box center [583, 25] width 1166 height 51
click at [1113, 261] on span "Received" at bounding box center [1122, 254] width 64 height 19
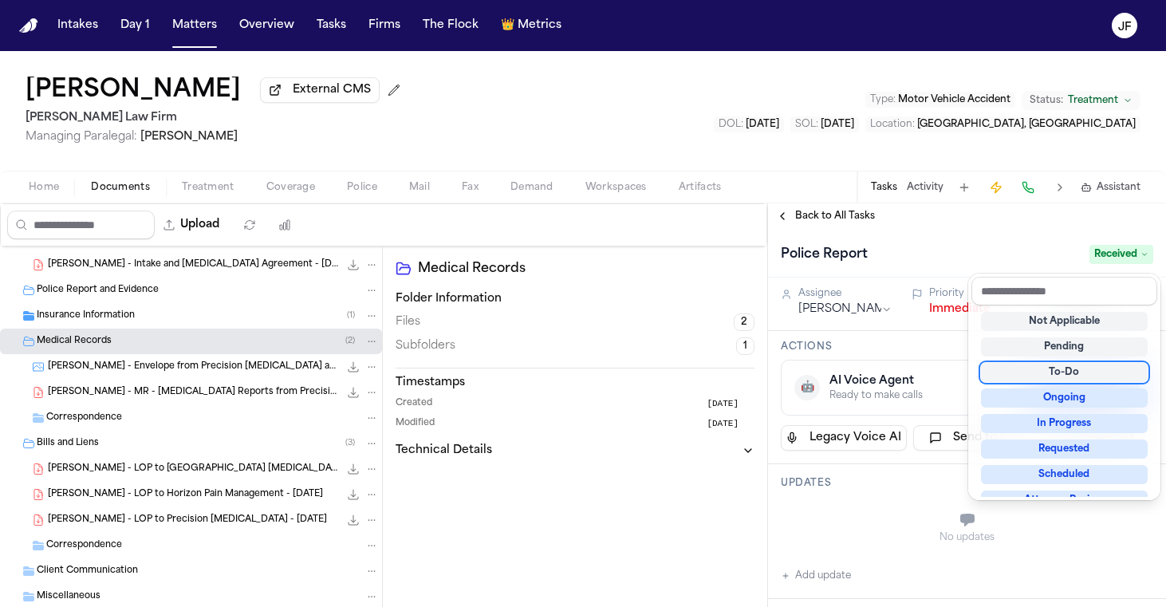
click at [1056, 372] on div "To-Do" at bounding box center [1064, 372] width 167 height 19
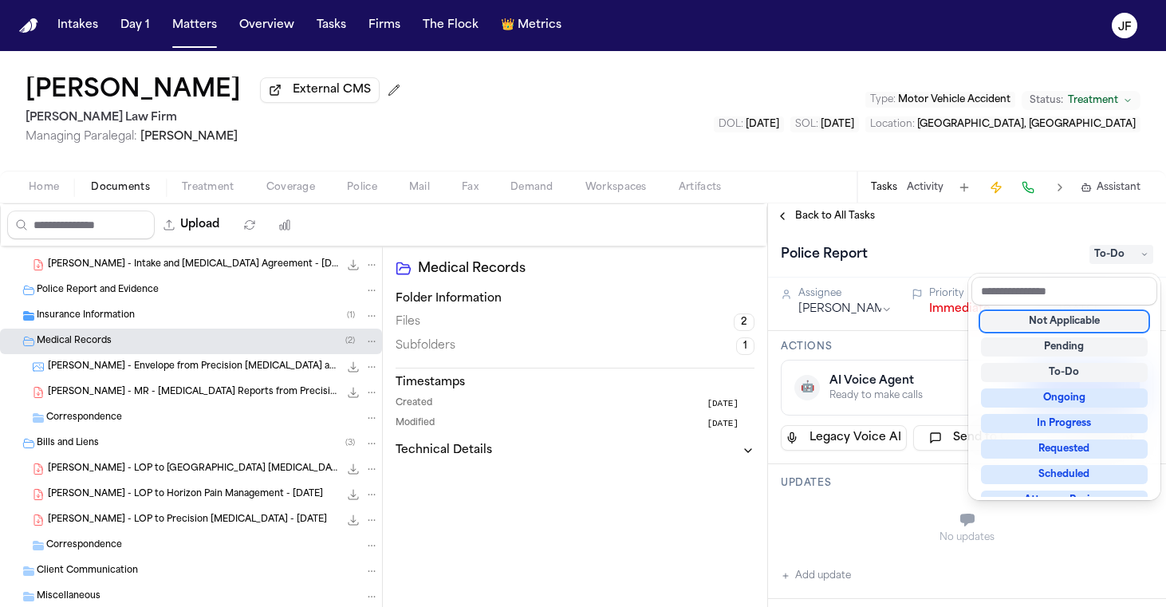
click at [965, 260] on div "Police Report To-Do" at bounding box center [967, 255] width 372 height 26
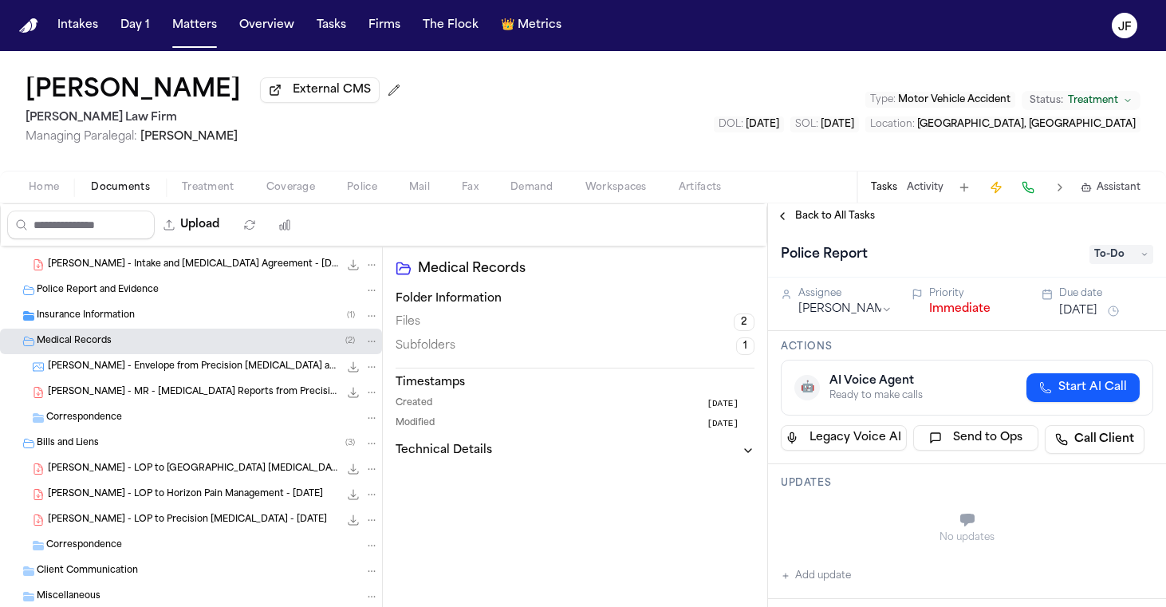
click at [850, 222] on span "Back to All Tasks" at bounding box center [835, 216] width 80 height 13
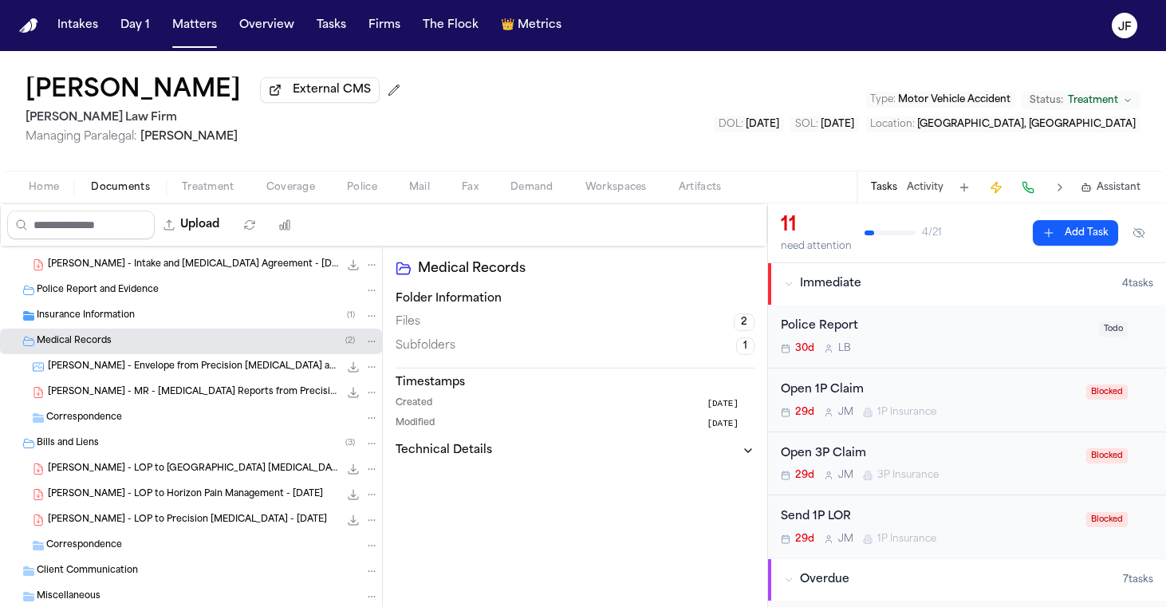
click at [625, 94] on div "Marco Mena External CMS Ruy Mireles Law Firm Managing Paralegal: Jessica Barret…" at bounding box center [583, 111] width 1166 height 120
click at [49, 192] on span "Home" at bounding box center [44, 187] width 30 height 13
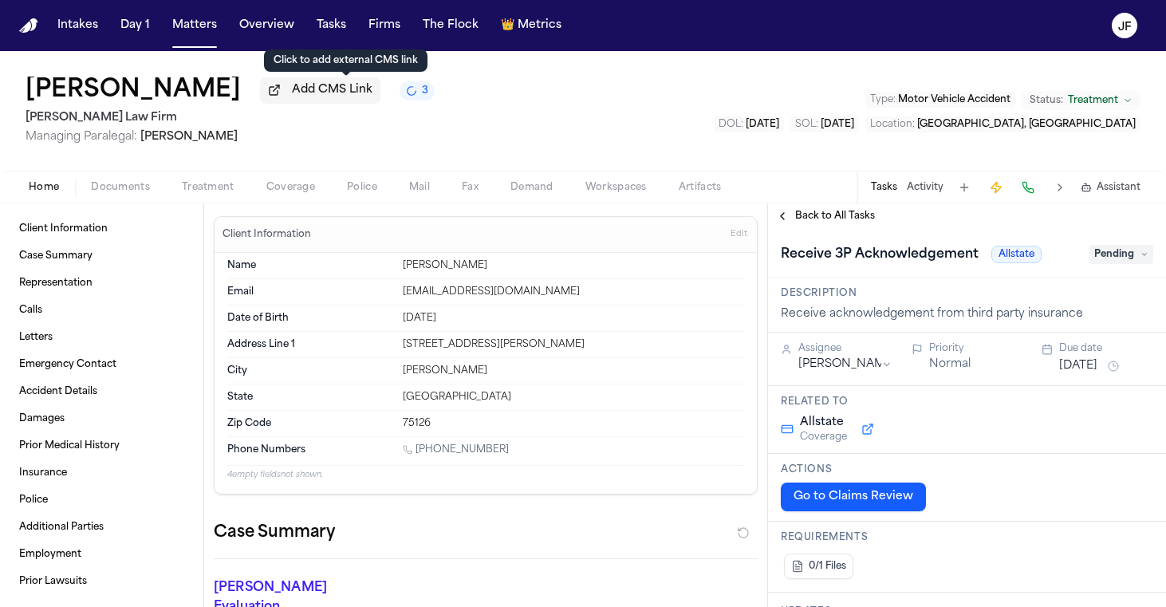
click at [363, 98] on span "Add CMS Link" at bounding box center [332, 90] width 81 height 16
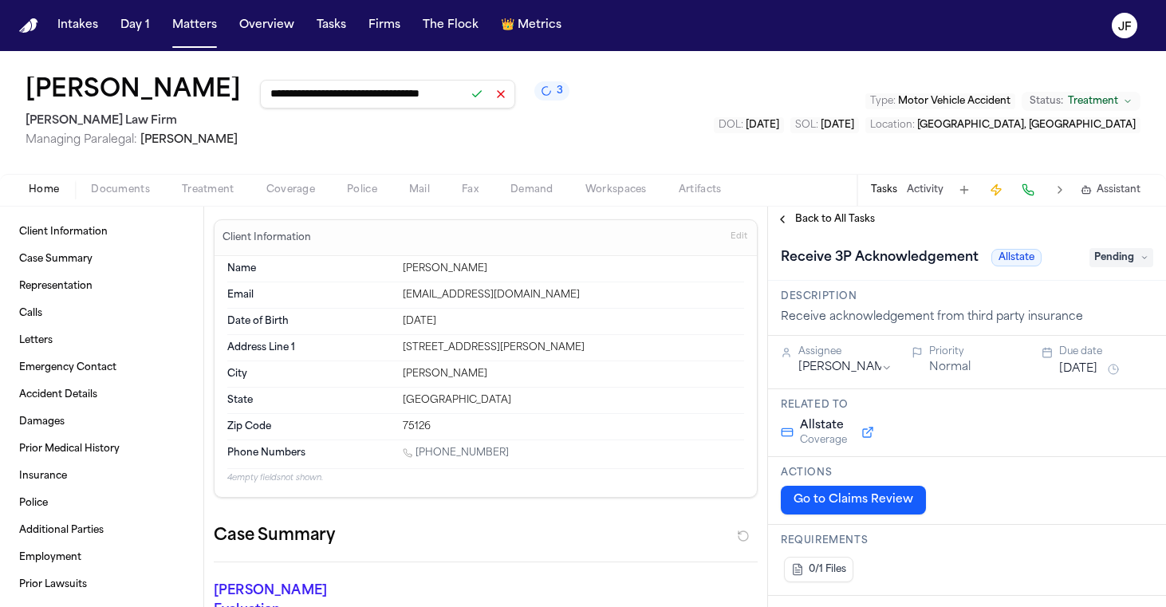
type input "**********"
click at [488, 96] on button at bounding box center [477, 94] width 22 height 22
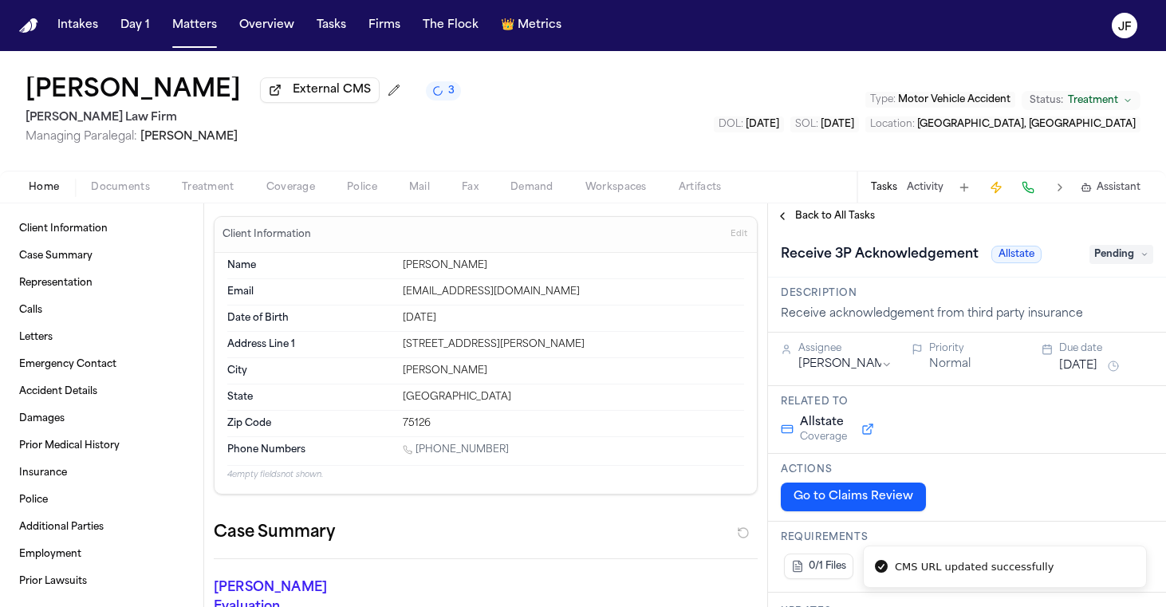
click at [372, 154] on div "Jaquon Christopher External CMS 3 Ruy Mireles Law Firm Managing Paralegal: Jess…" at bounding box center [583, 111] width 1166 height 120
click at [97, 200] on div "Home Documents Treatment Coverage Police Mail Fax Demand Workspaces Artifacts T…" at bounding box center [583, 187] width 1166 height 32
click at [109, 197] on span "button" at bounding box center [120, 196] width 78 height 2
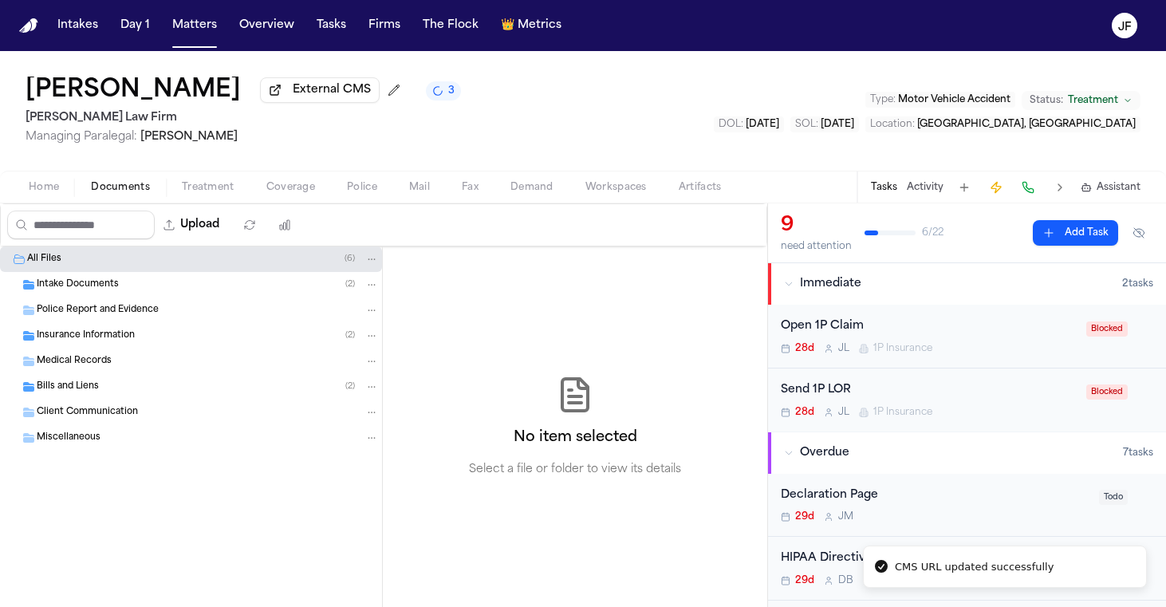
click at [114, 343] on span "Insurance Information" at bounding box center [86, 336] width 98 height 14
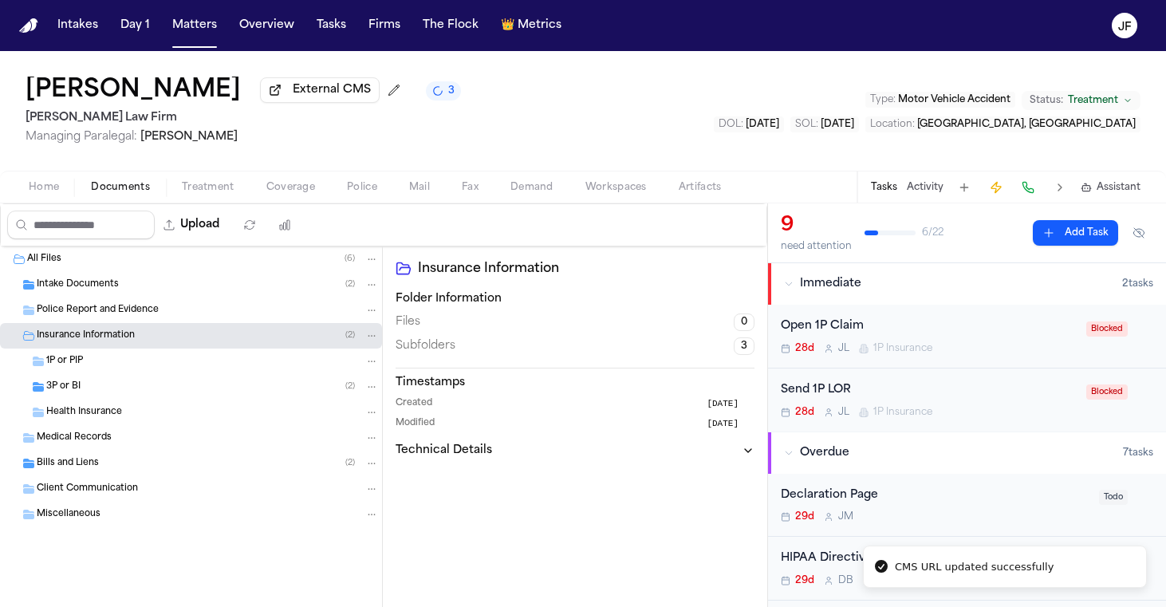
click at [112, 385] on div "3P or BI ( 2 )" at bounding box center [212, 387] width 333 height 14
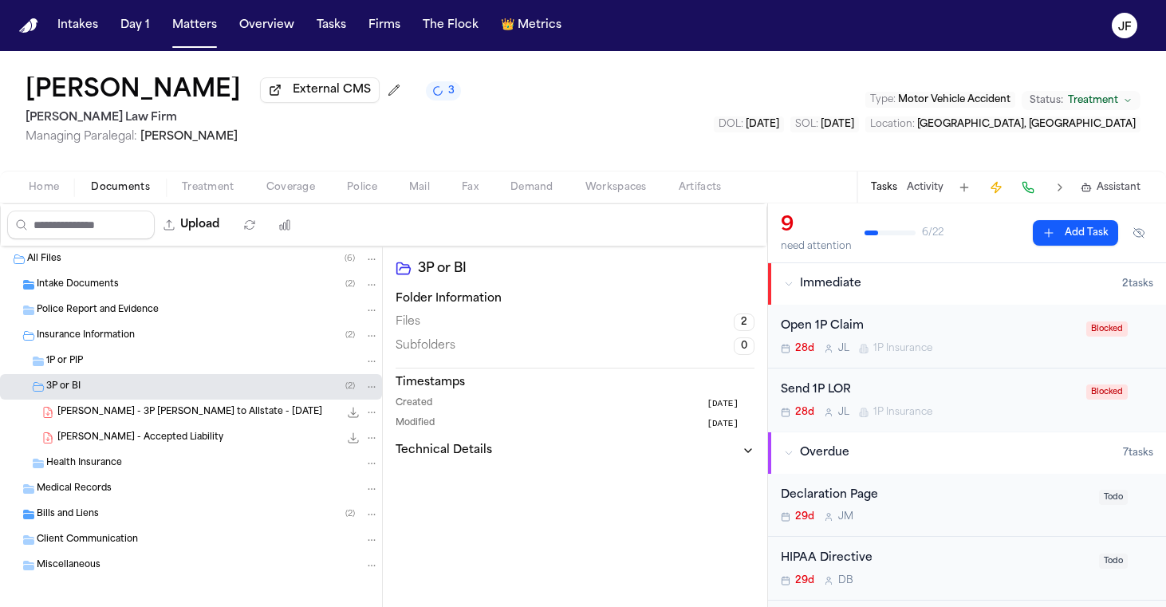
click at [160, 445] on span "J. Christopher - Accepted Liability" at bounding box center [140, 439] width 166 height 14
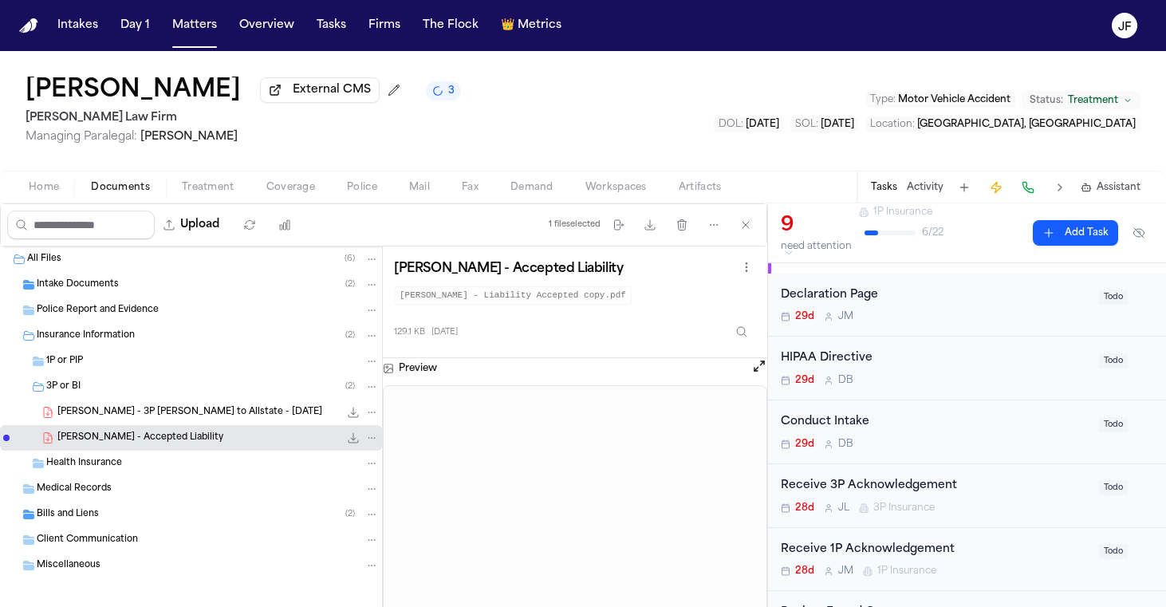
scroll to position [264, 0]
click at [940, 436] on div "Receive 3P Acknowledgement 28d J L 3P Insurance" at bounding box center [935, 431] width 309 height 37
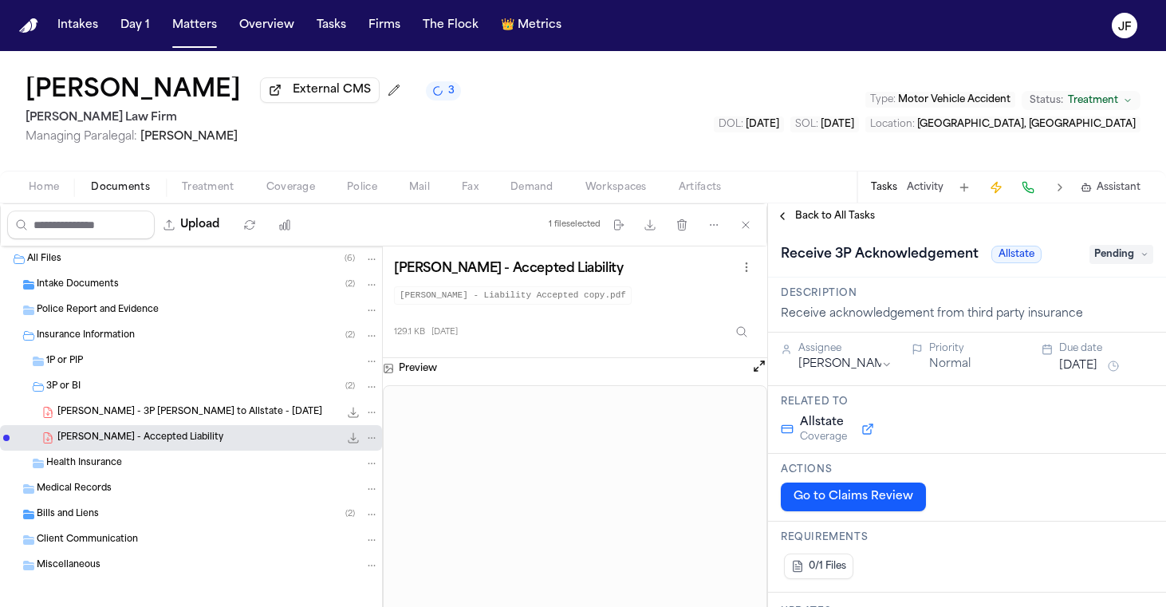
click at [1112, 263] on span "Pending" at bounding box center [1122, 254] width 64 height 19
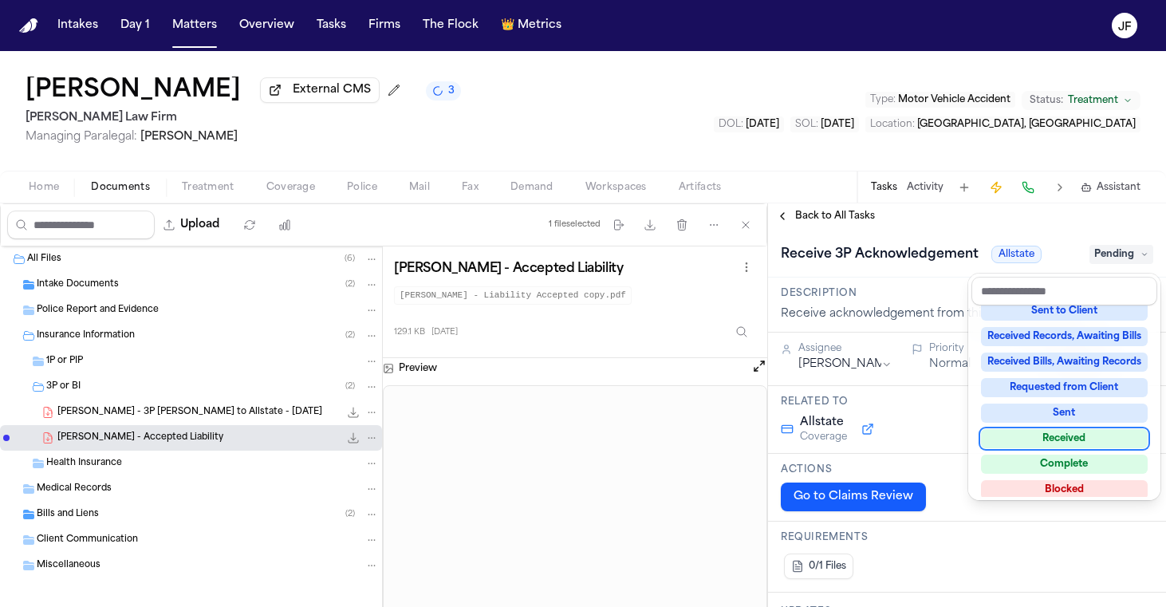
click at [1071, 436] on div "Received" at bounding box center [1064, 438] width 167 height 19
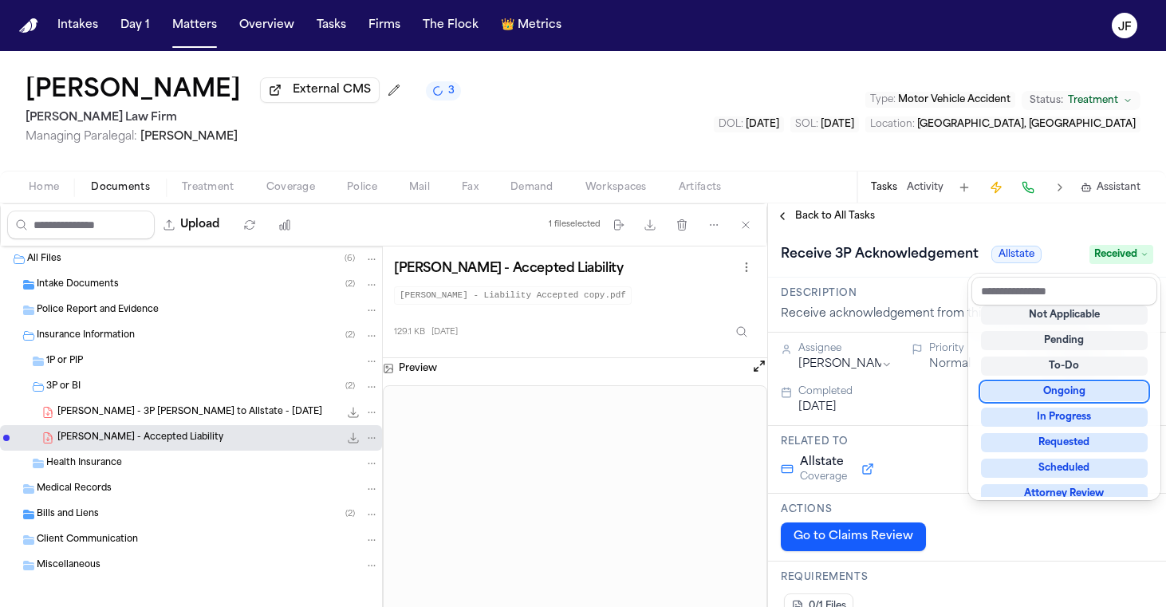
click at [979, 234] on div "Receive 3P Acknowledgement Allstate Received" at bounding box center [967, 253] width 398 height 49
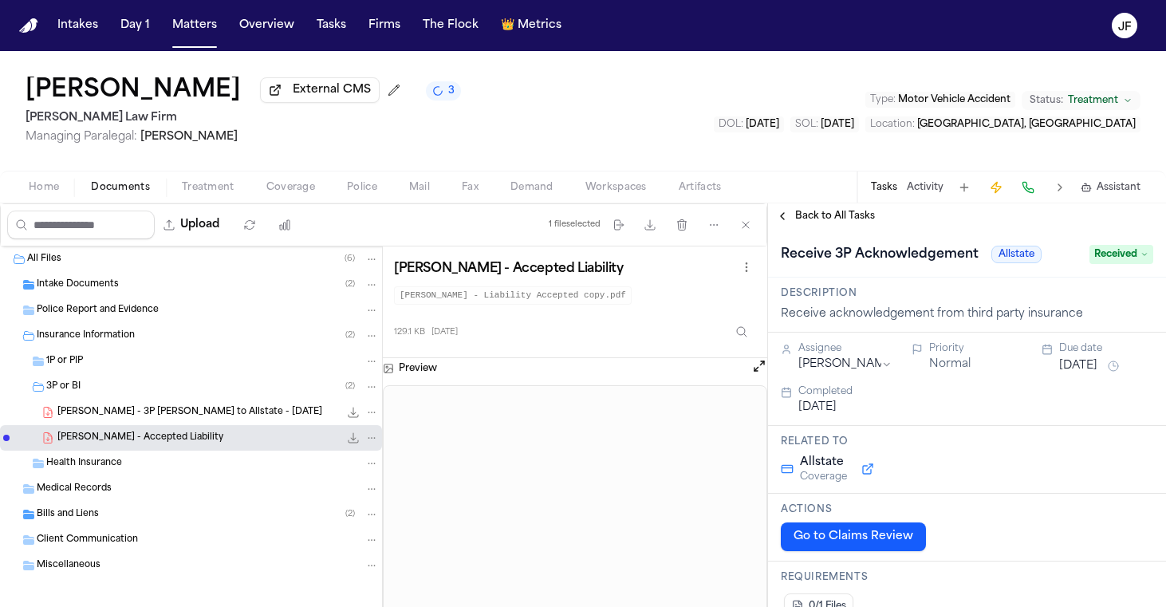
click at [835, 202] on div "Home Documents Treatment Coverage Police Mail Fax Demand Workspaces Artifacts T…" at bounding box center [583, 187] width 1166 height 32
click at [835, 217] on span "Back to All Tasks" at bounding box center [835, 216] width 80 height 13
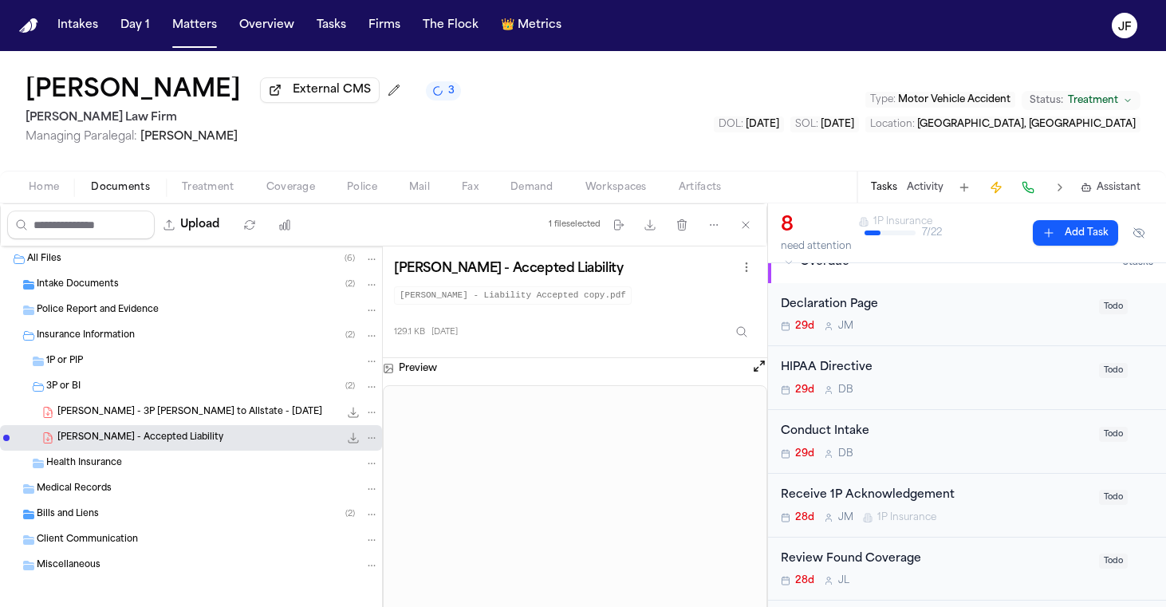
scroll to position [200, 0]
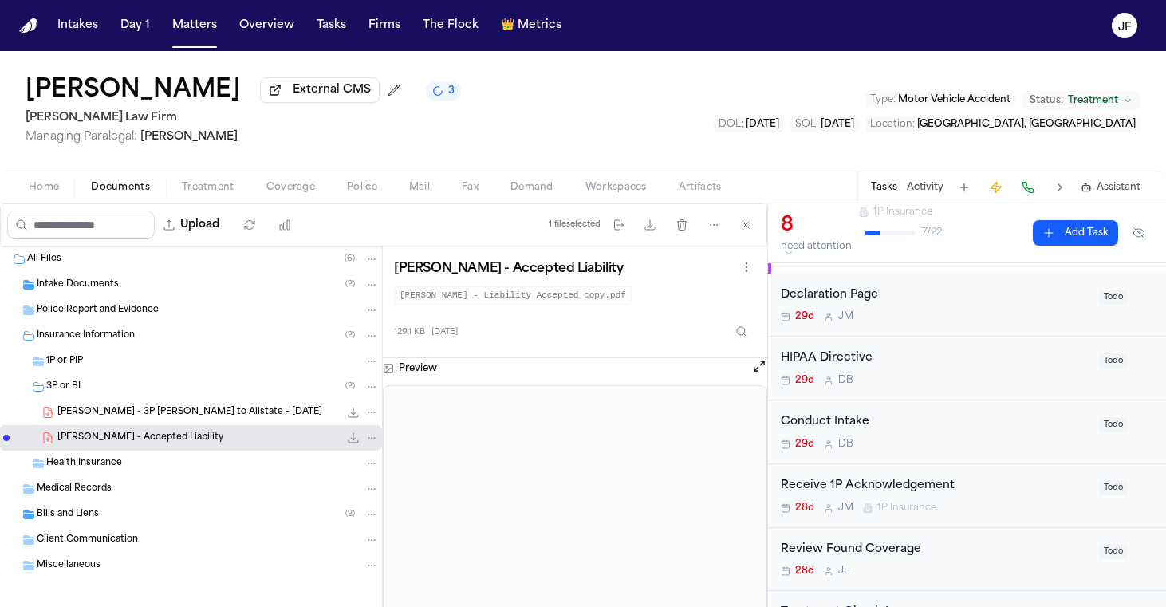
click at [74, 366] on span "1P or PIP" at bounding box center [64, 362] width 37 height 14
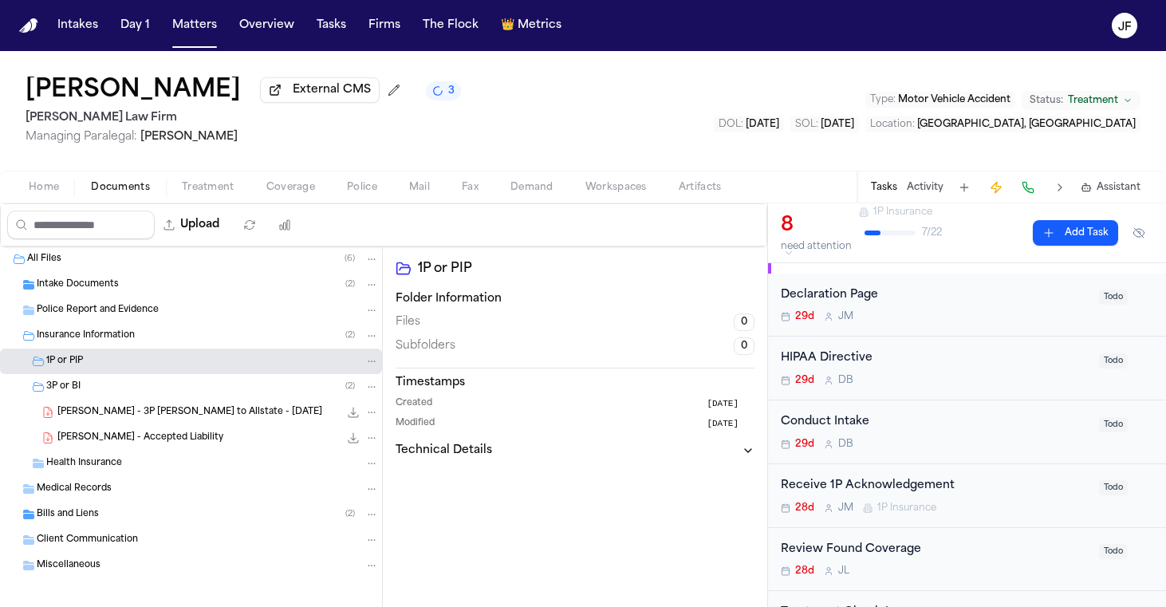
click at [315, 200] on div "Home Documents Treatment Coverage Police Mail Fax Demand Workspaces Artifacts T…" at bounding box center [583, 187] width 1166 height 32
click at [298, 194] on span "Coverage" at bounding box center [290, 187] width 49 height 13
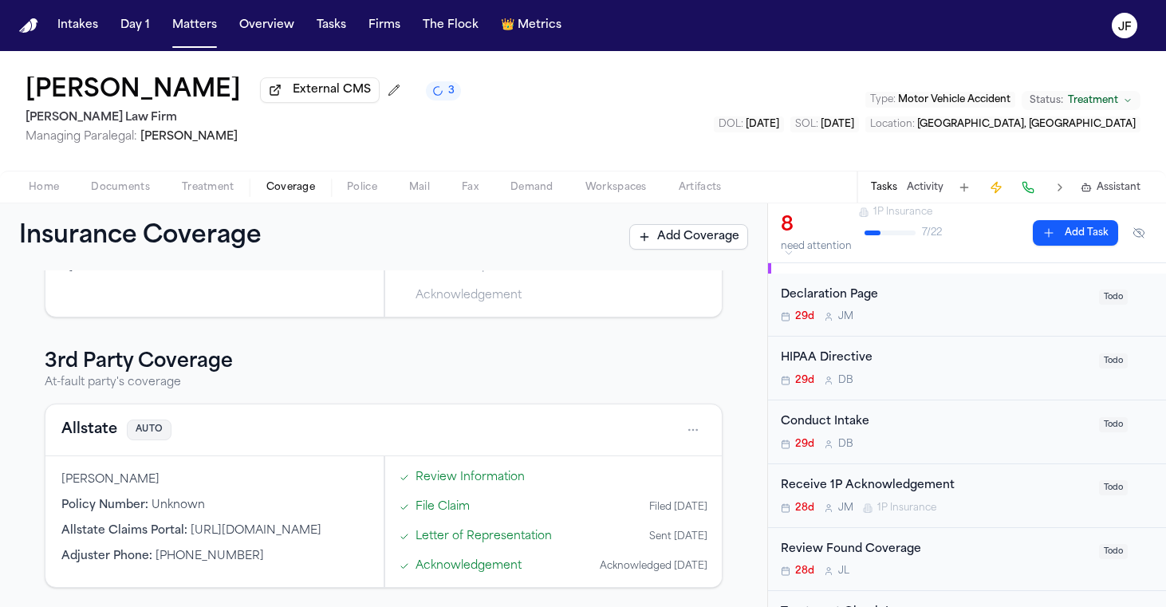
scroll to position [428, 0]
click at [103, 430] on button "Allstate" at bounding box center [89, 430] width 56 height 22
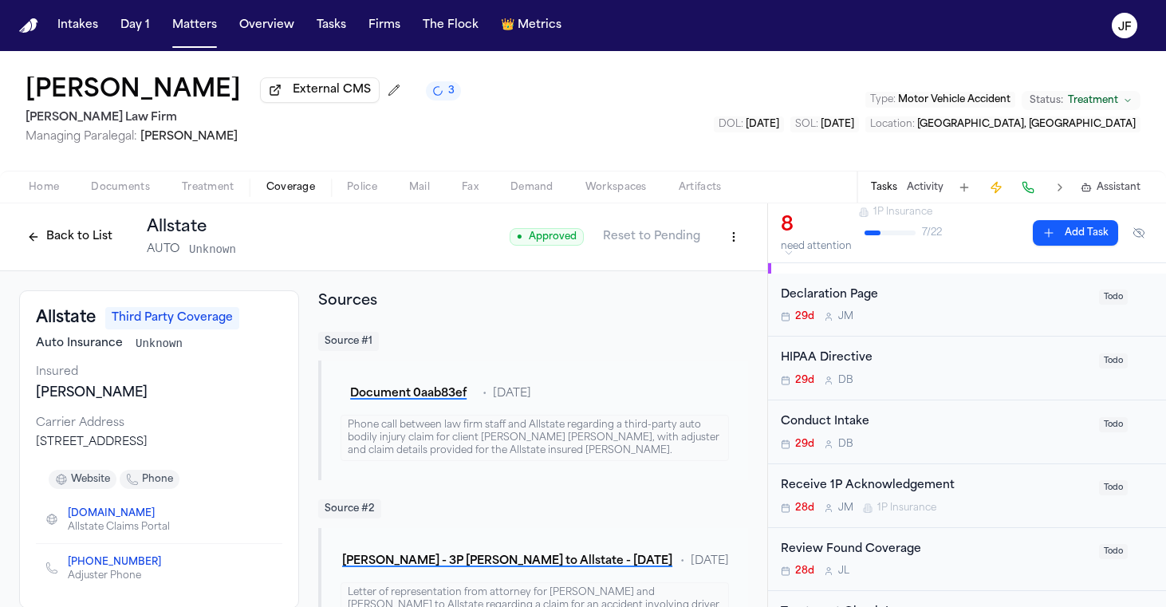
click at [30, 246] on button "Back to List" at bounding box center [69, 237] width 101 height 26
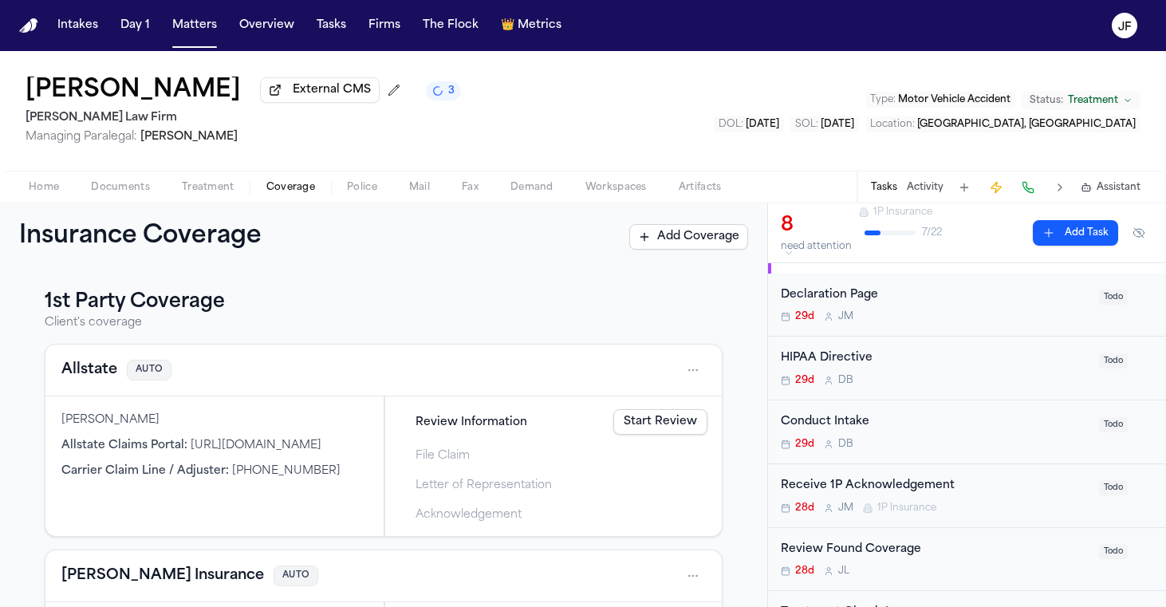
click at [74, 381] on button "Allstate" at bounding box center [89, 370] width 56 height 22
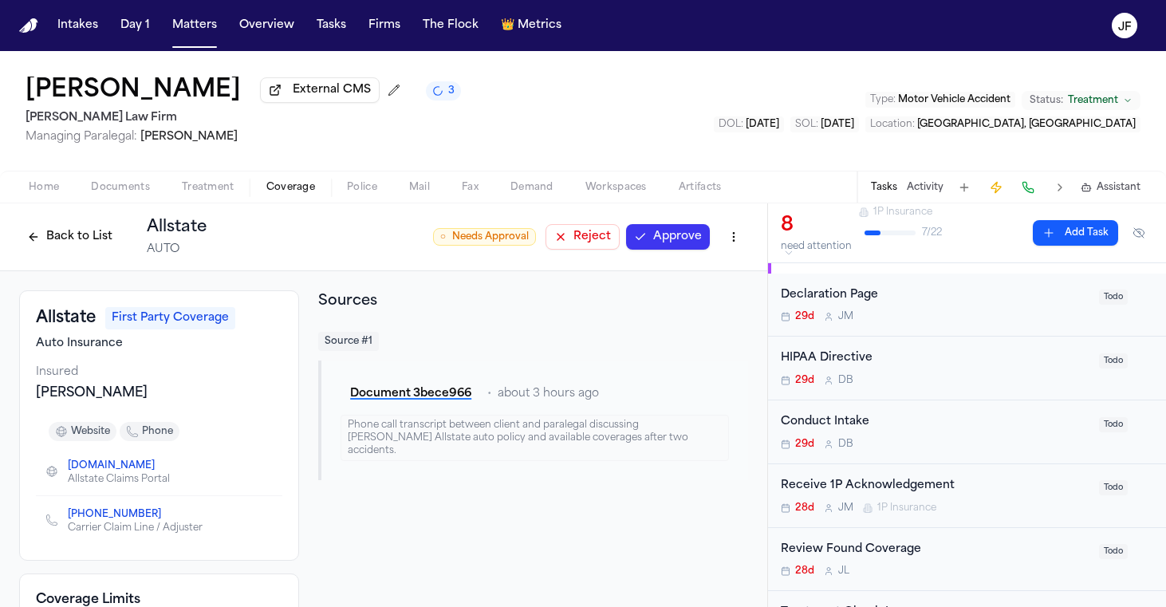
click at [37, 189] on span "Home" at bounding box center [44, 187] width 30 height 13
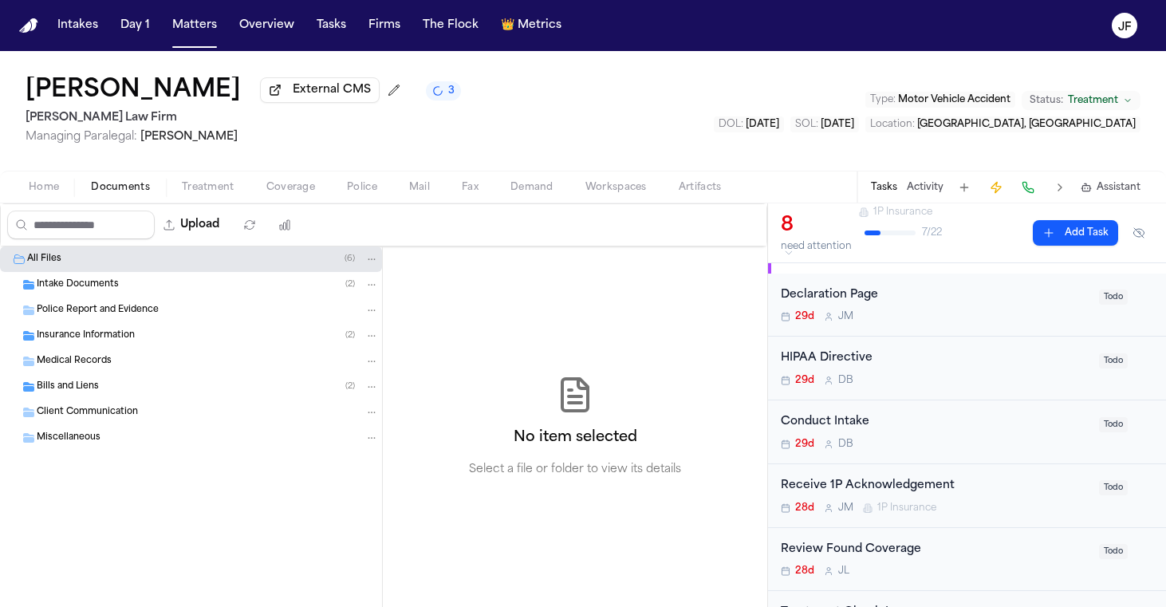
click at [101, 193] on span "Documents" at bounding box center [120, 187] width 59 height 13
click at [108, 286] on span "Intake Documents" at bounding box center [78, 285] width 82 height 14
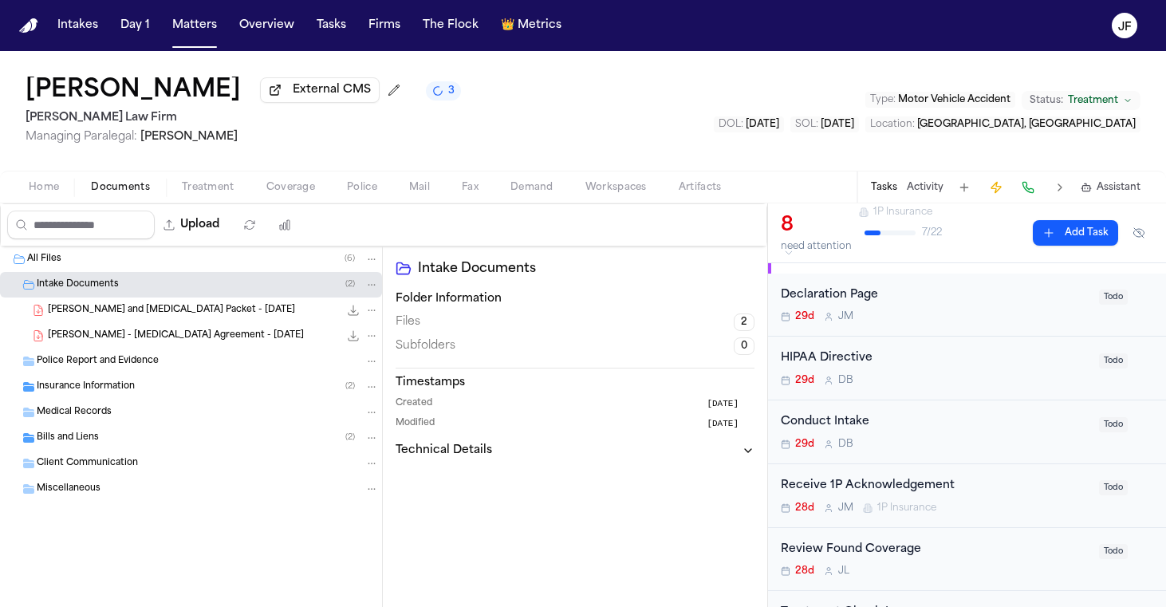
click at [149, 322] on div "J. Christopher - Intake and Retainer Packet - 8.18.25 7.1 MB • PDF" at bounding box center [191, 311] width 382 height 26
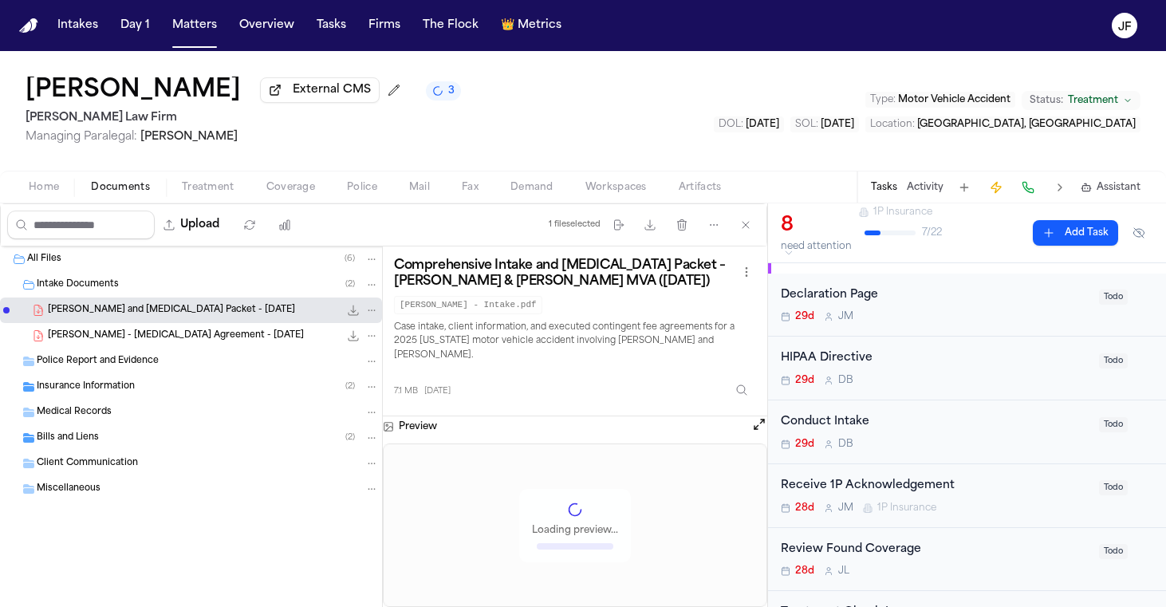
click at [357, 315] on icon "File: J. Christopher - Intake and Retainer Packet - 8.18.25" at bounding box center [353, 310] width 13 height 13
click at [865, 491] on div "Receive 1P Acknowledgement" at bounding box center [935, 486] width 309 height 18
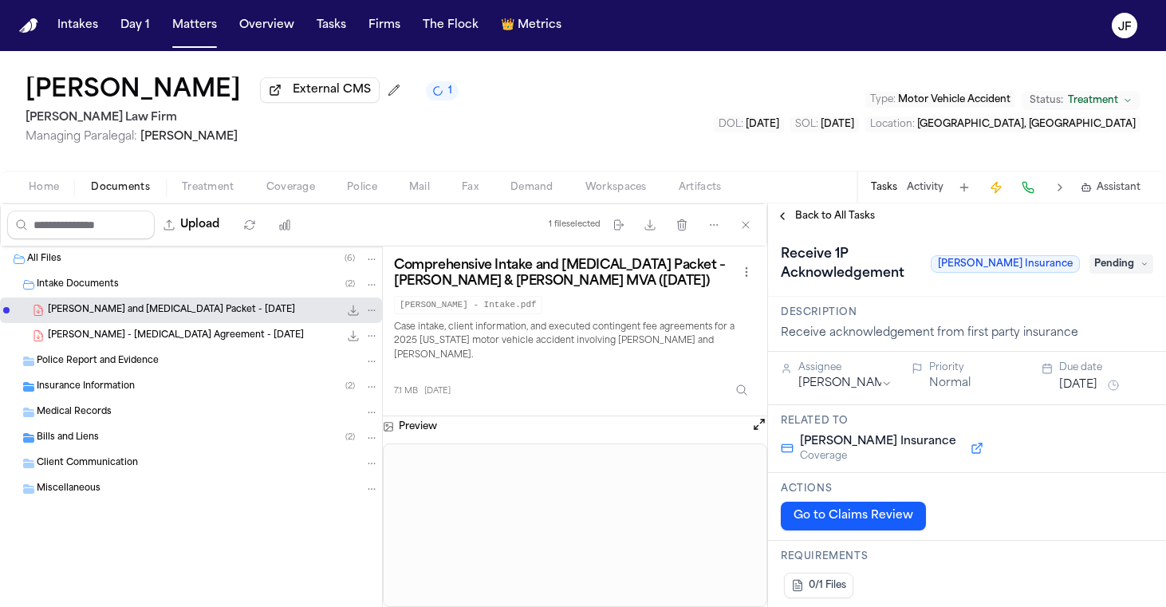
click at [1108, 261] on span "Pending" at bounding box center [1122, 263] width 64 height 19
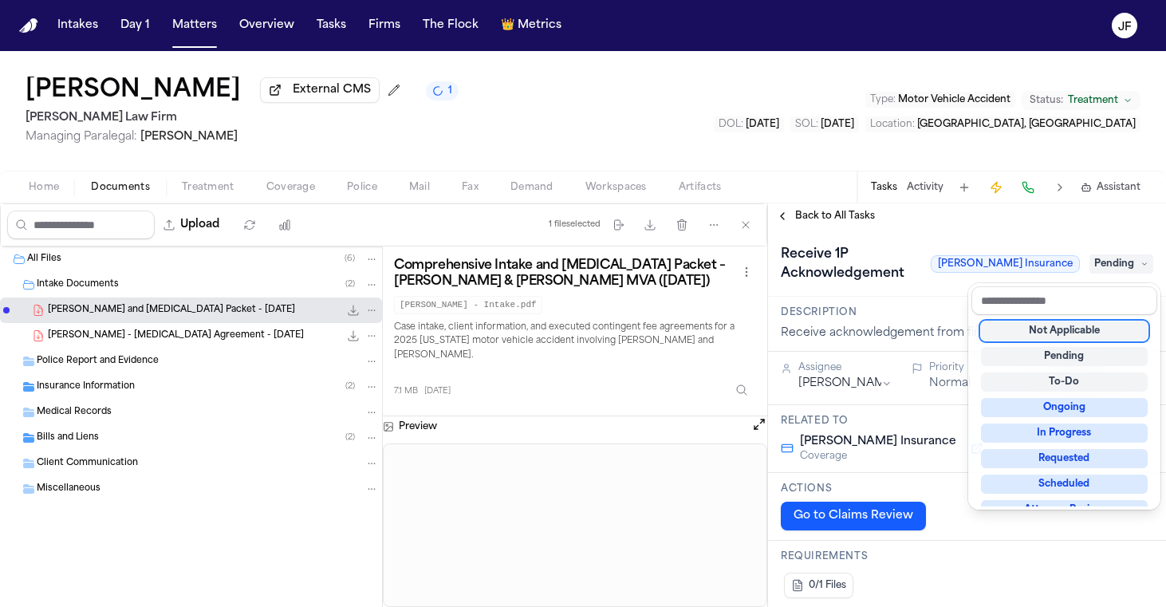
click at [1112, 247] on div "Receive 1P Acknowledgement Fred Loya Insurance Pending" at bounding box center [967, 264] width 372 height 45
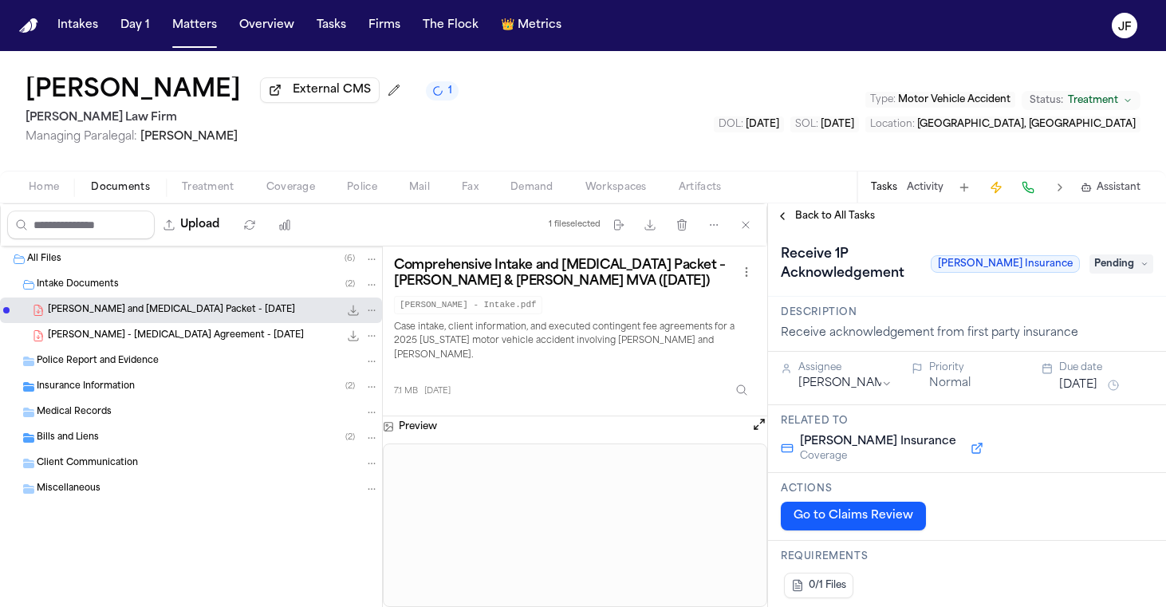
click at [271, 185] on span "Coverage" at bounding box center [290, 187] width 49 height 13
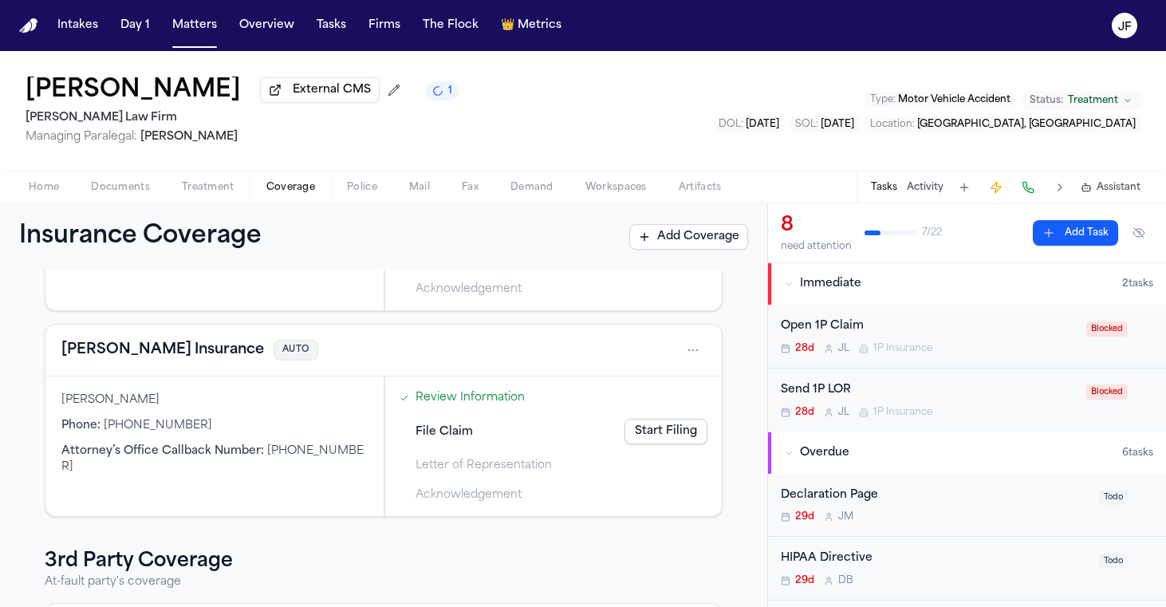
scroll to position [225, 0]
click at [164, 349] on button "Fred Loya Insurance" at bounding box center [162, 351] width 203 height 22
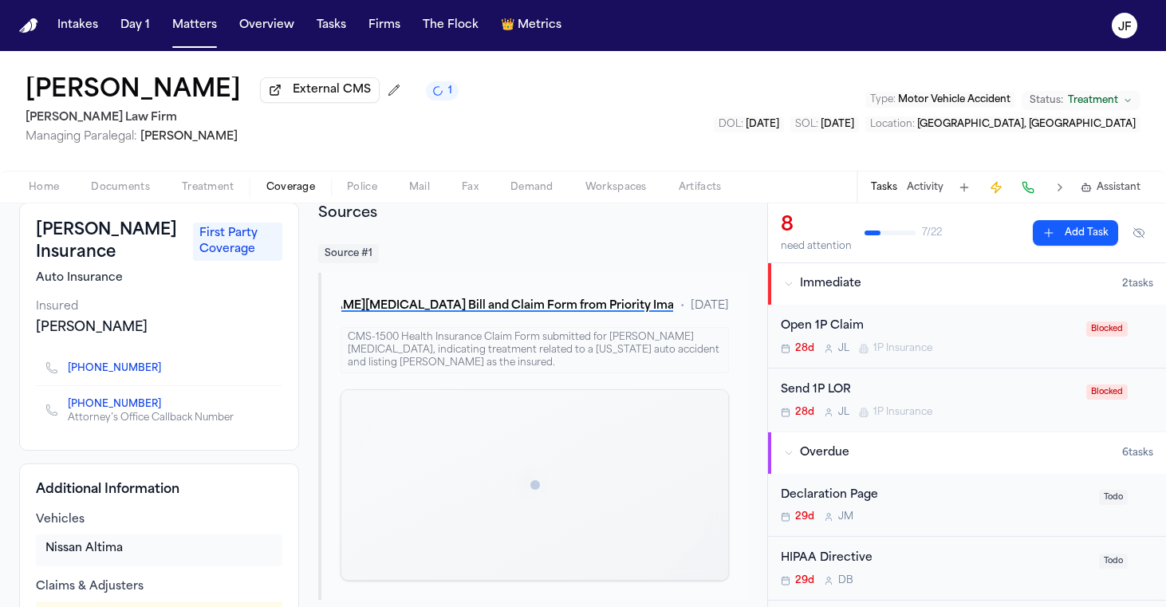
scroll to position [97, 0]
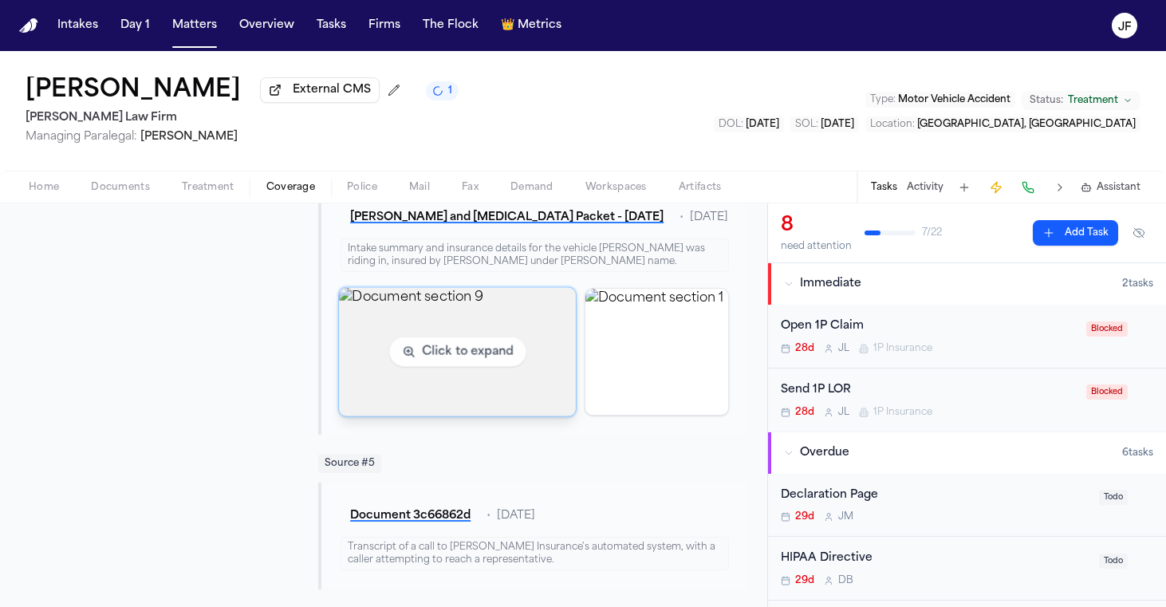
click at [365, 344] on img "View document section 9" at bounding box center [457, 351] width 237 height 128
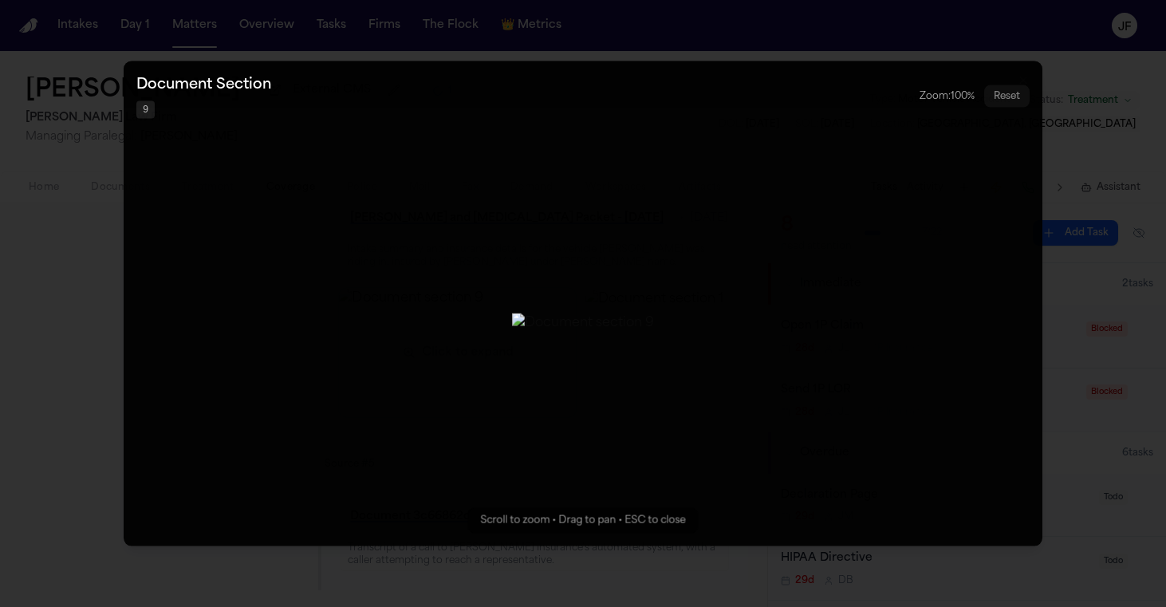
scroll to position [885, 0]
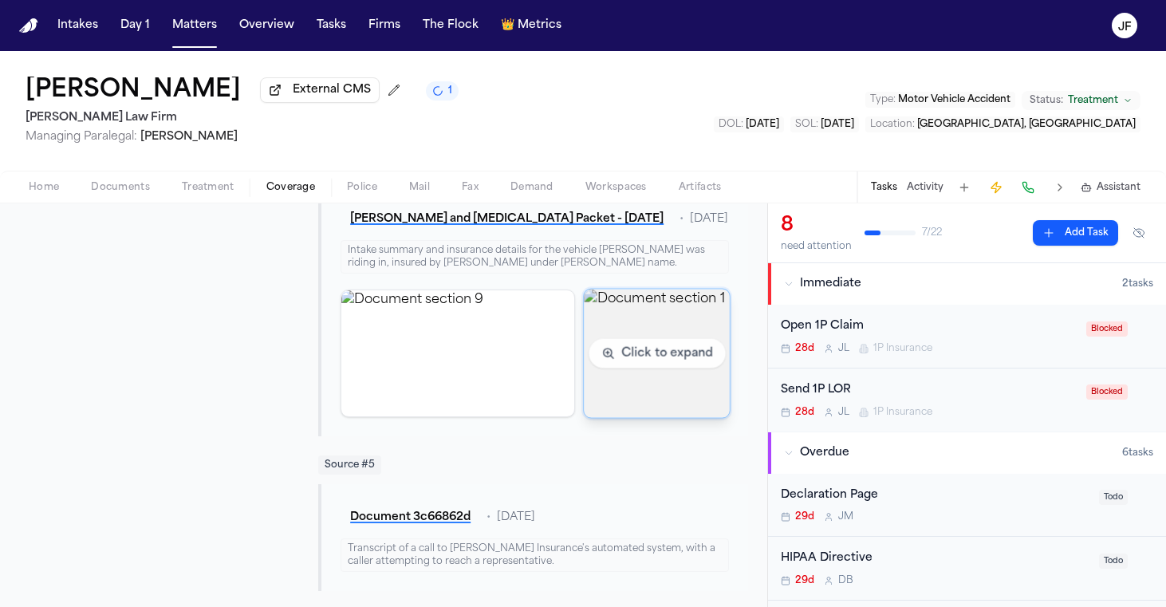
click at [660, 329] on img "View document section 1" at bounding box center [657, 353] width 146 height 128
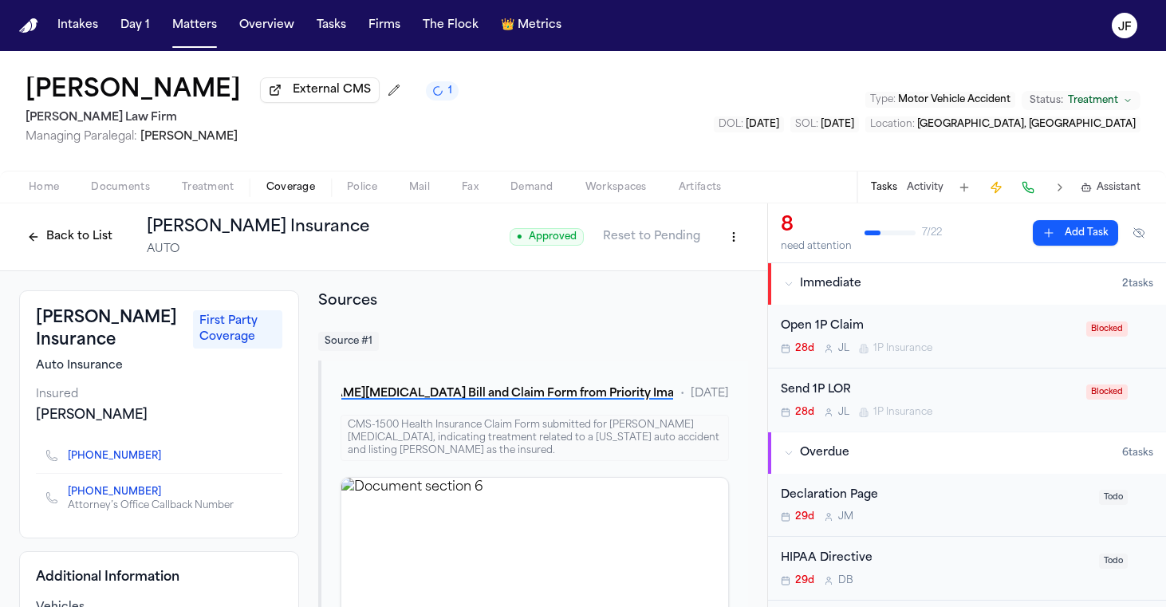
scroll to position [0, 0]
click at [63, 237] on button "Back to List" at bounding box center [69, 237] width 101 height 26
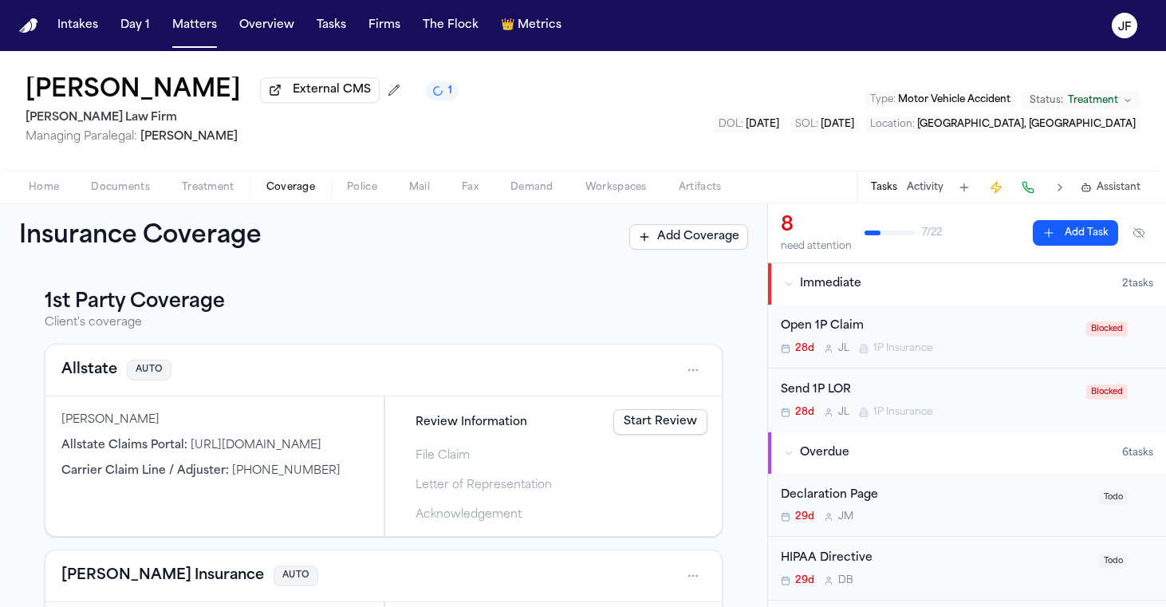
click at [987, 388] on div "Send 1P LOR" at bounding box center [929, 390] width 296 height 18
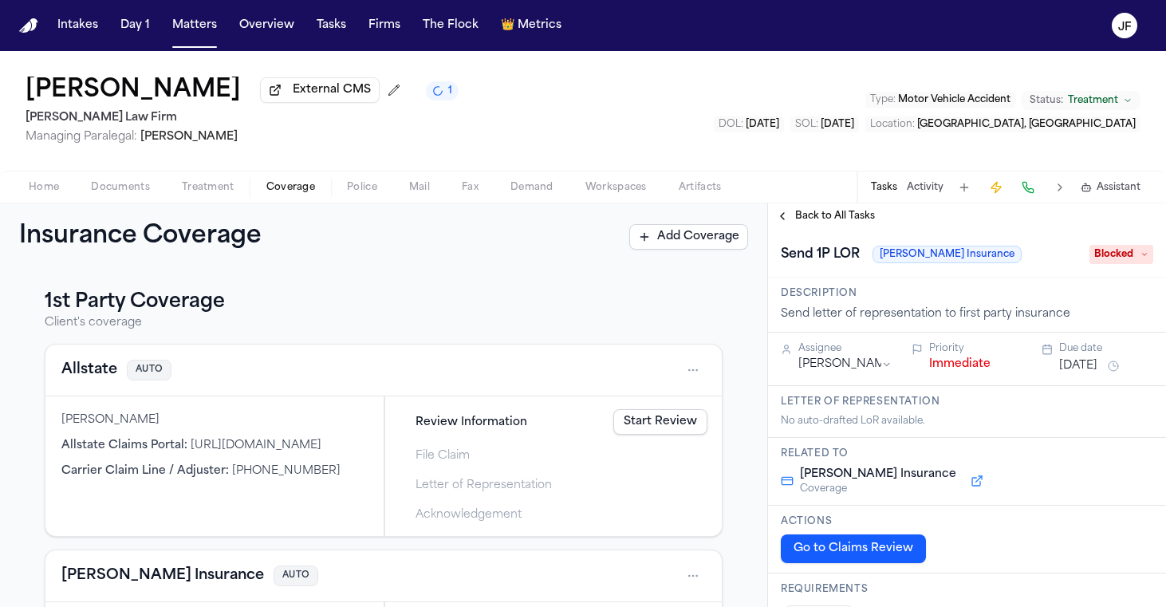
click at [813, 234] on div "Send 1P LOR Fred Loya Insurance Blocked" at bounding box center [967, 253] width 398 height 49
click at [813, 229] on div "Back to All Tasks" at bounding box center [967, 216] width 398 height 26
click at [831, 213] on span "Back to All Tasks" at bounding box center [835, 216] width 80 height 13
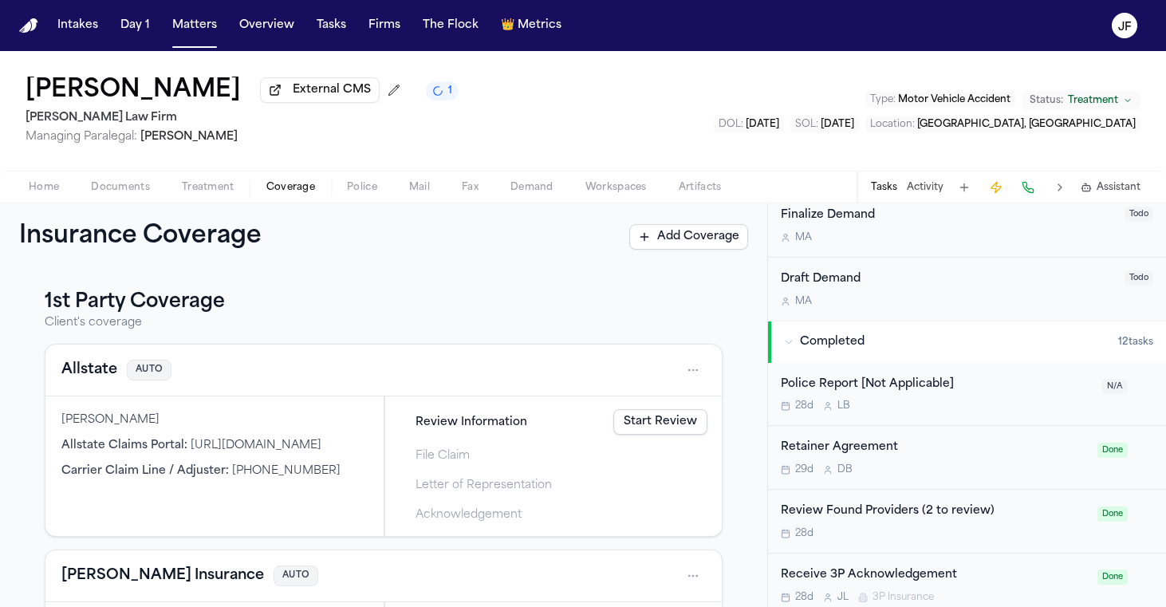
scroll to position [703, 0]
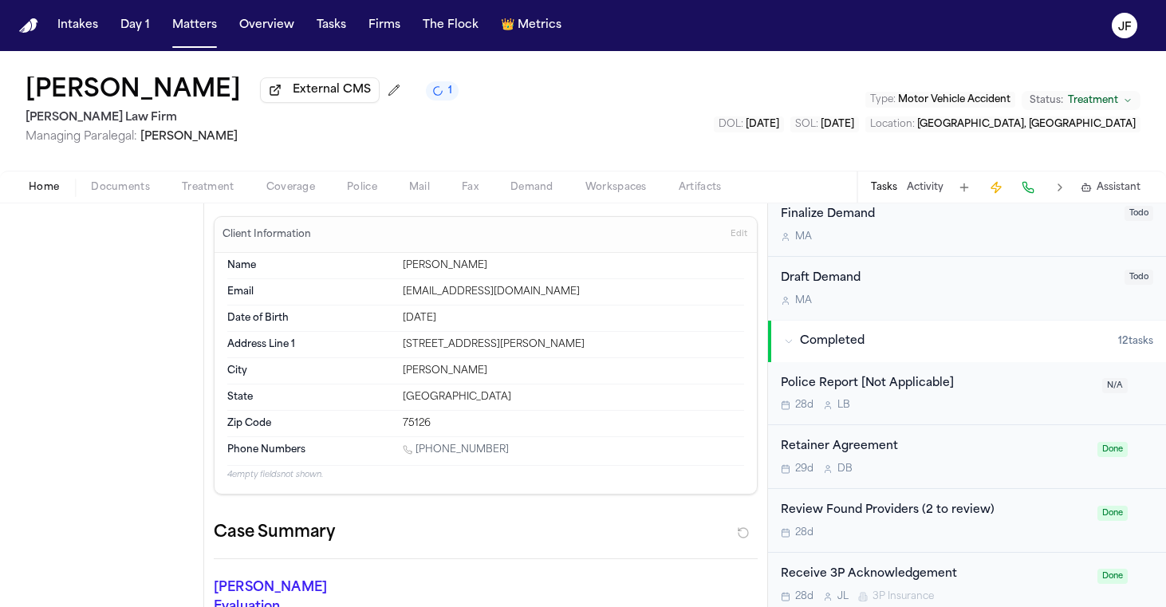
click at [35, 186] on span "Home" at bounding box center [44, 187] width 30 height 13
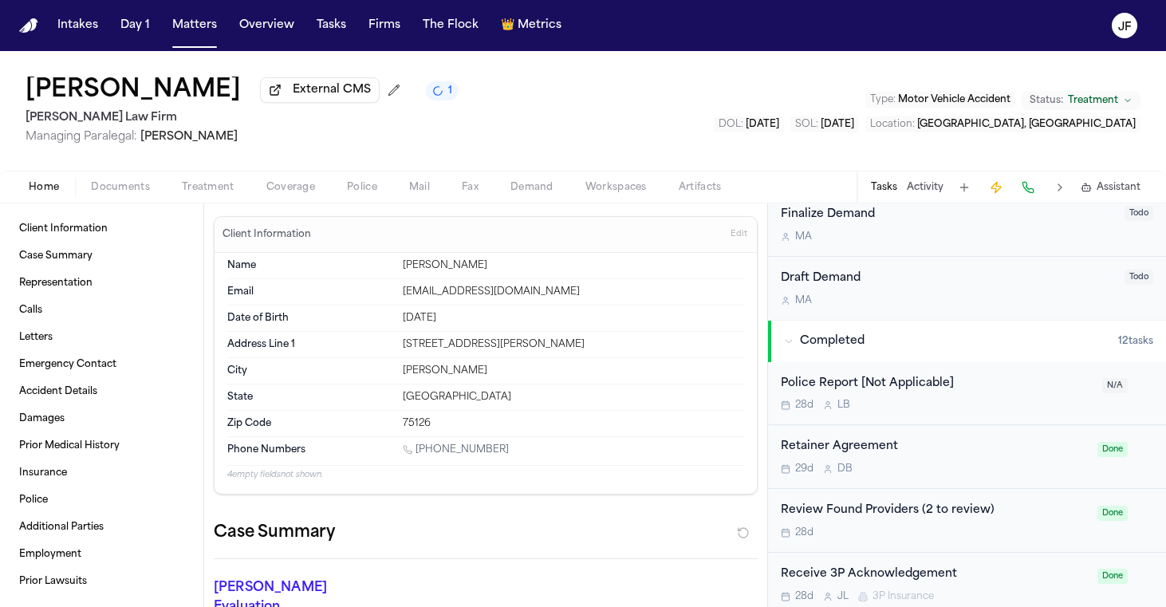
click at [122, 203] on div "Home Documents Treatment Coverage Police Mail Fax Demand Workspaces Artifacts T…" at bounding box center [583, 187] width 1166 height 32
click at [122, 194] on span "Documents" at bounding box center [120, 187] width 59 height 13
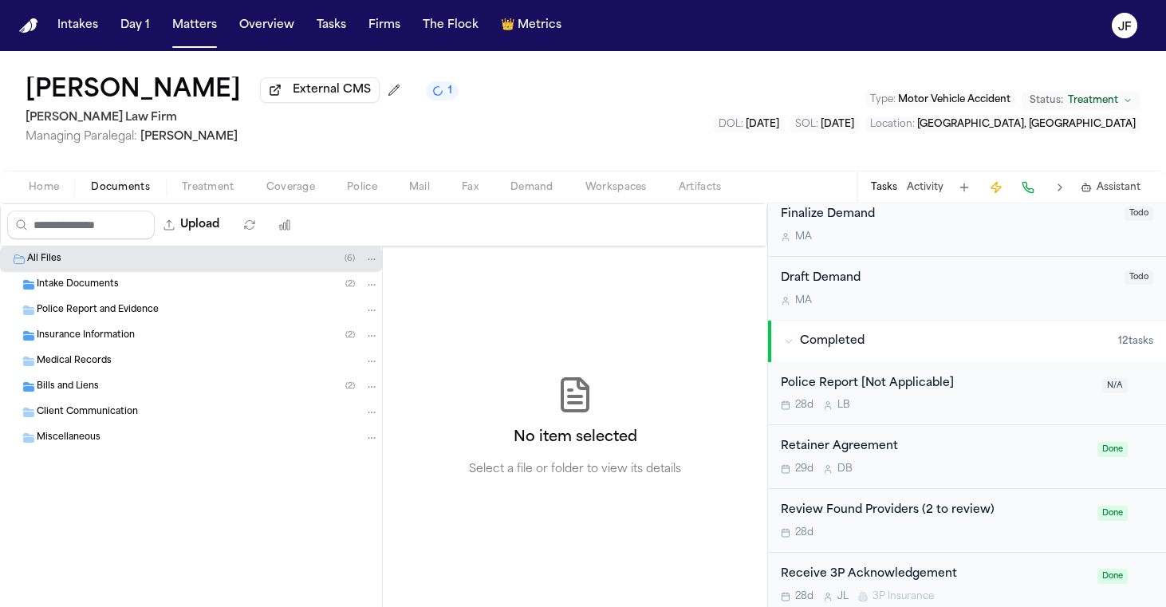
click at [383, 182] on button "Police" at bounding box center [362, 187] width 62 height 19
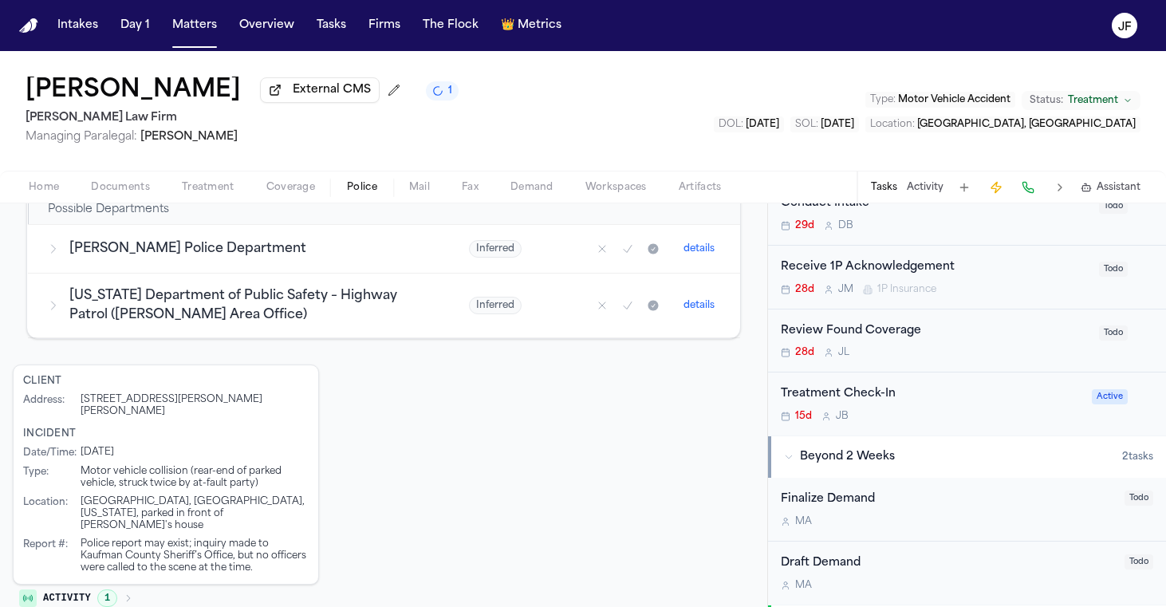
scroll to position [10, 0]
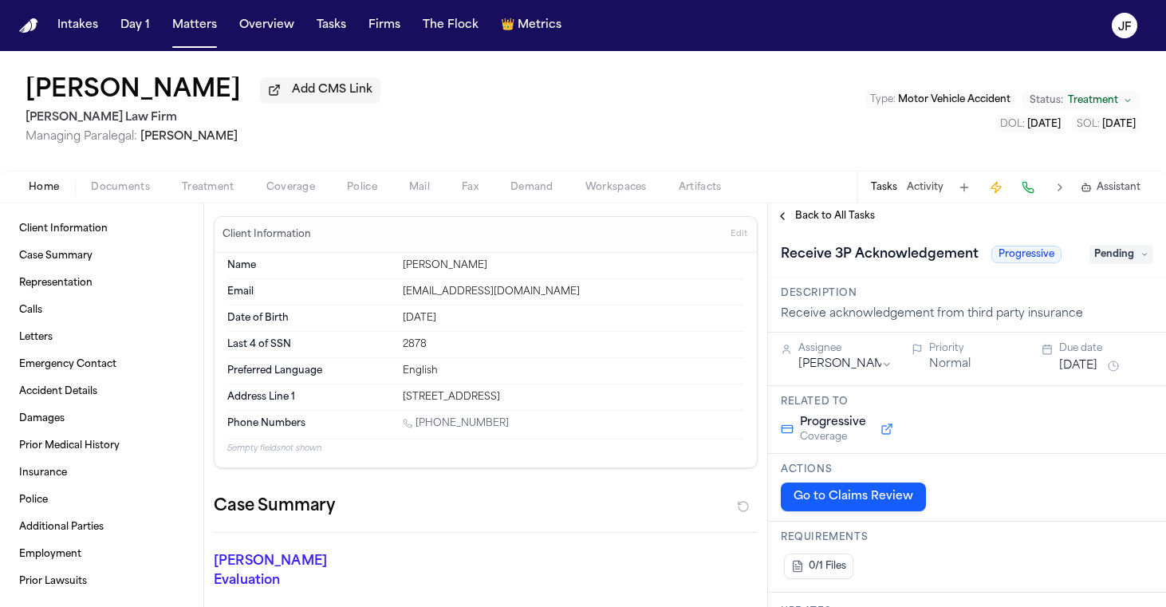
drag, startPoint x: 104, startPoint y: 193, endPoint x: 104, endPoint y: 203, distance: 9.6
click at [104, 193] on span "Documents" at bounding box center [120, 187] width 59 height 13
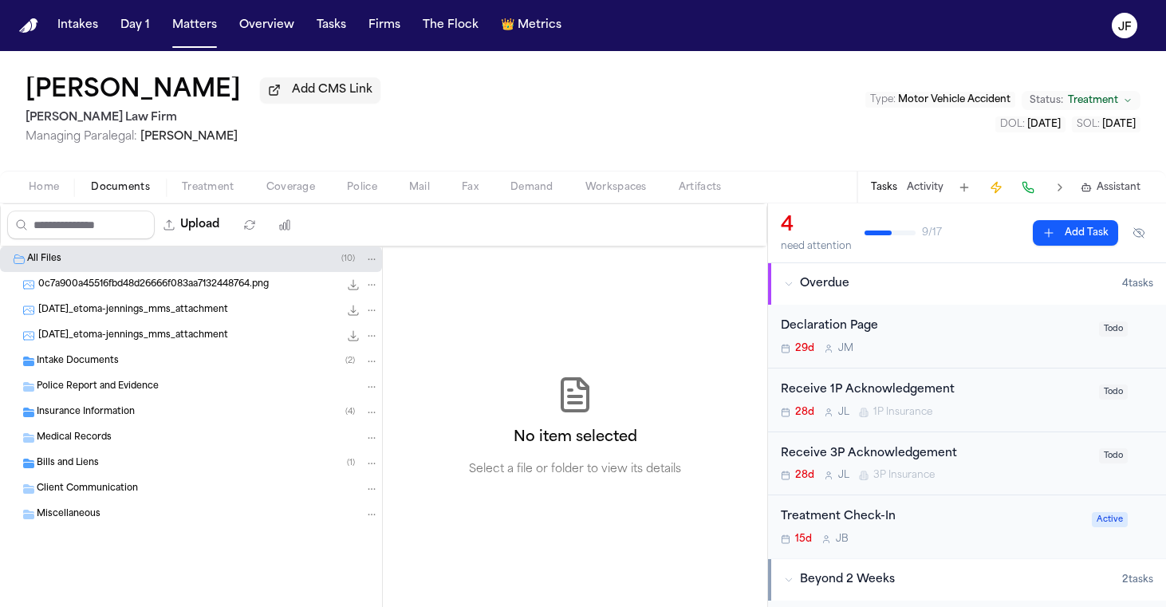
click at [74, 414] on span "Insurance Information" at bounding box center [86, 413] width 98 height 14
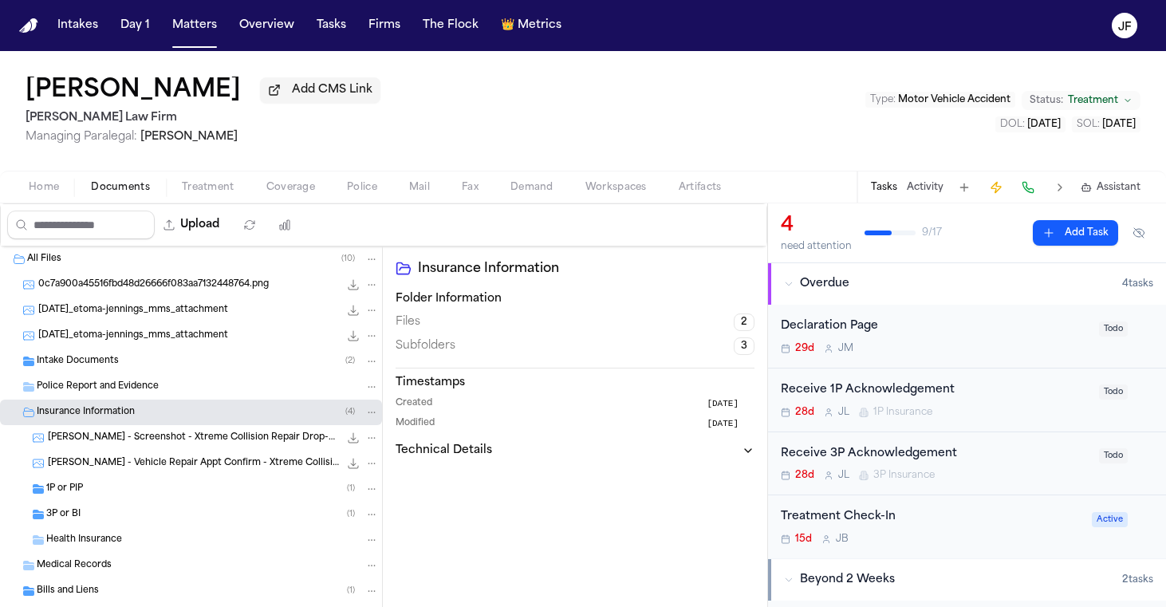
click at [72, 507] on div "3P or BI ( 1 )" at bounding box center [191, 515] width 382 height 26
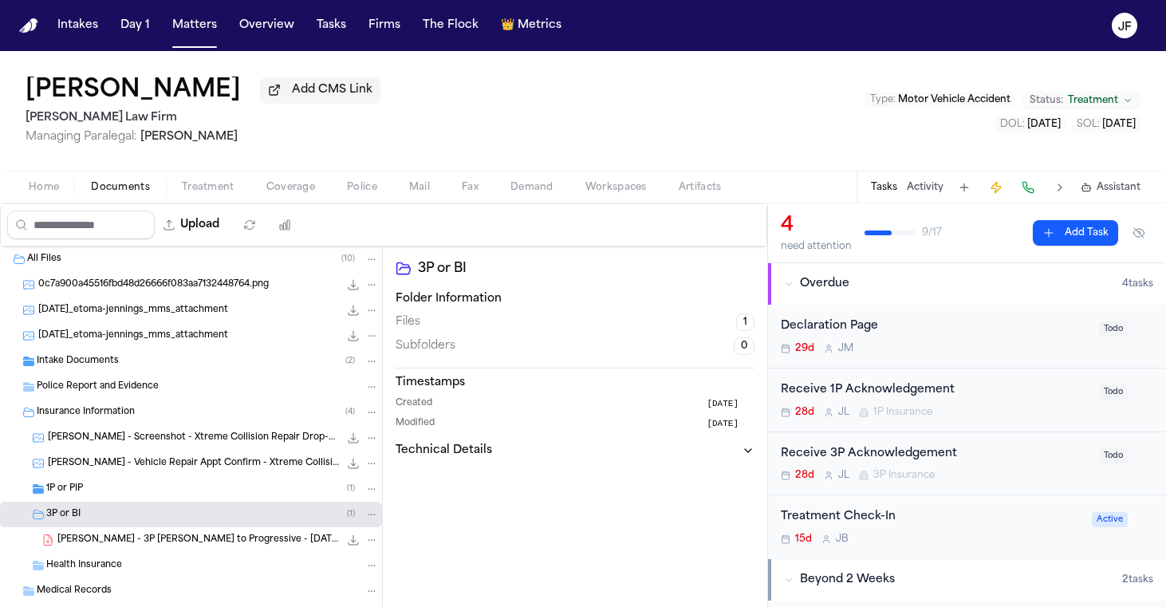
click at [83, 476] on div "E. Jennings - Vehicle Repair Appt Confirm - Xtreme Collision - 9.8.25 174.6 KB …" at bounding box center [191, 464] width 382 height 26
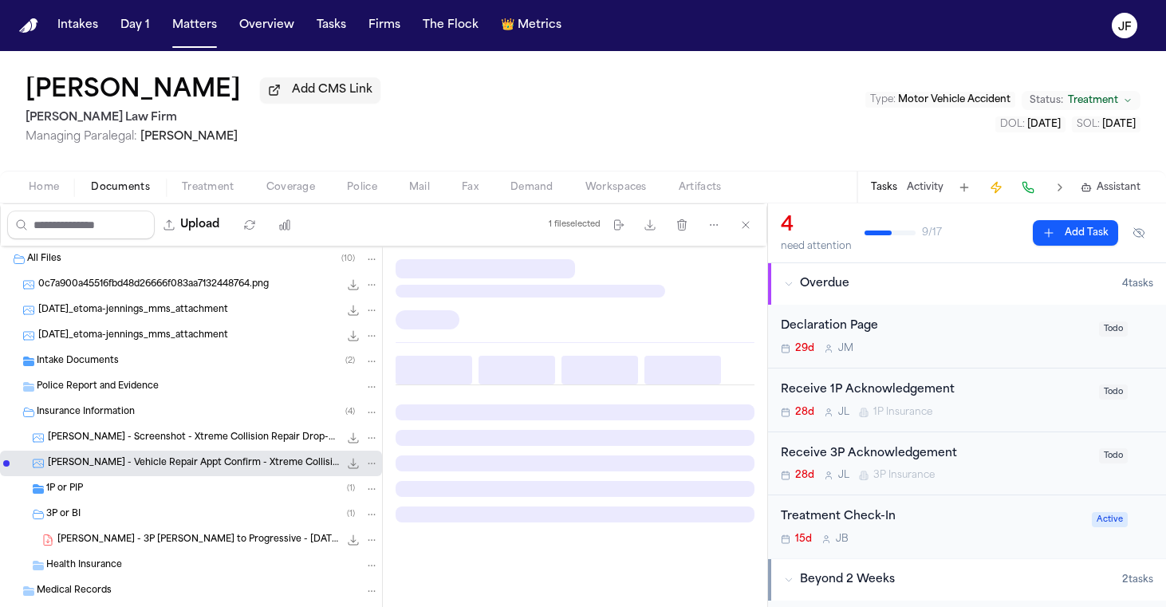
click at [83, 493] on span "1P or PIP" at bounding box center [64, 490] width 37 height 14
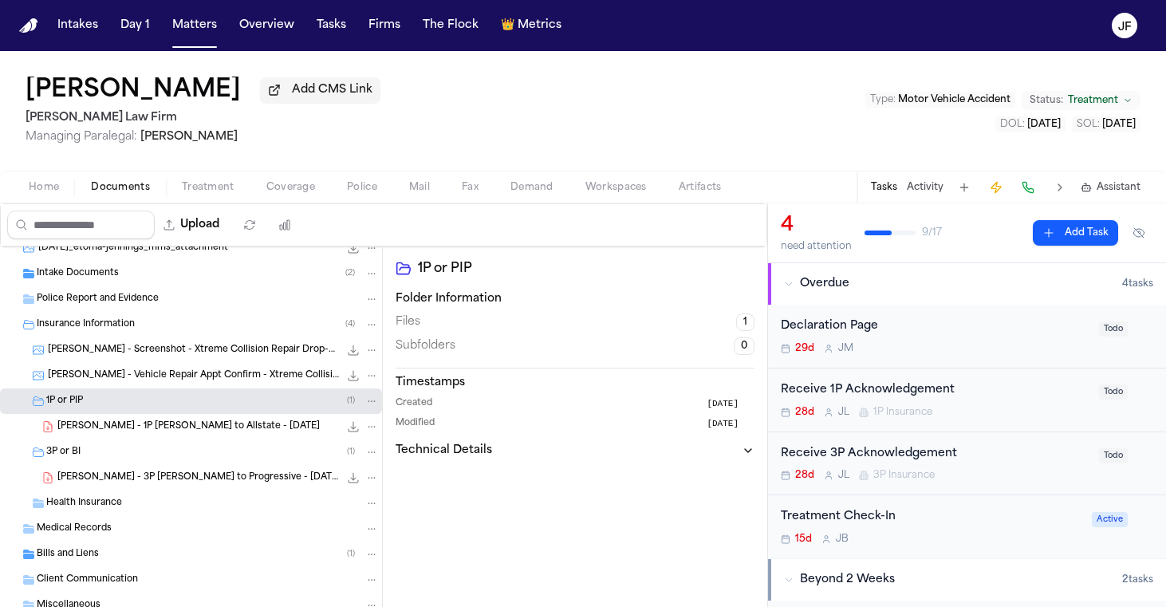
scroll to position [89, 0]
click at [229, 234] on button "Upload" at bounding box center [192, 225] width 74 height 29
select select "**********"
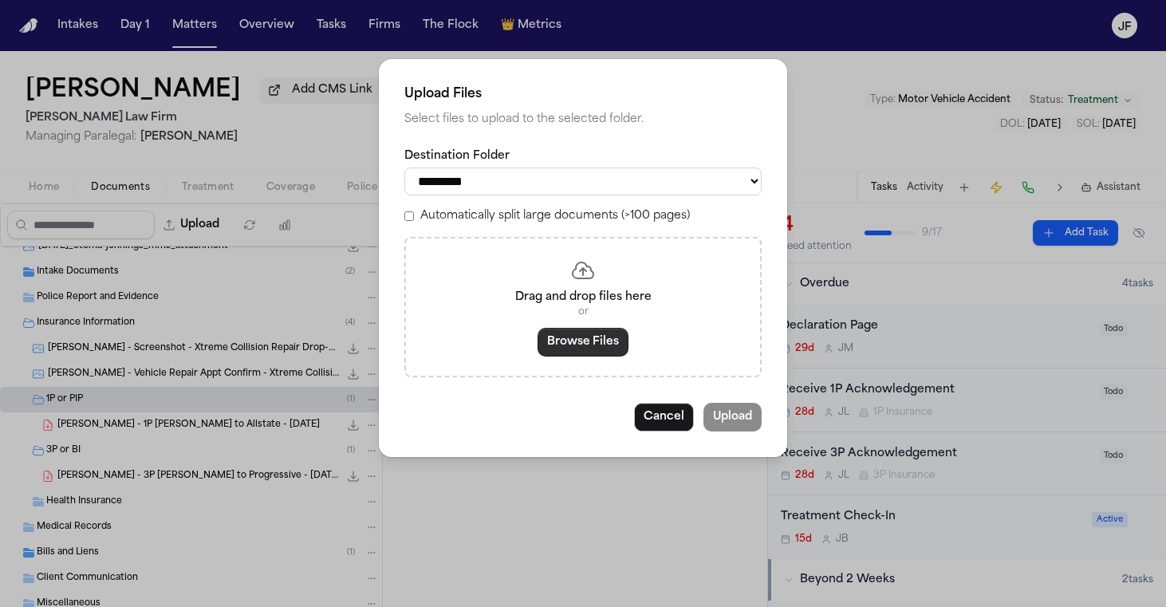
click at [573, 346] on button "Browse Files" at bounding box center [583, 342] width 91 height 29
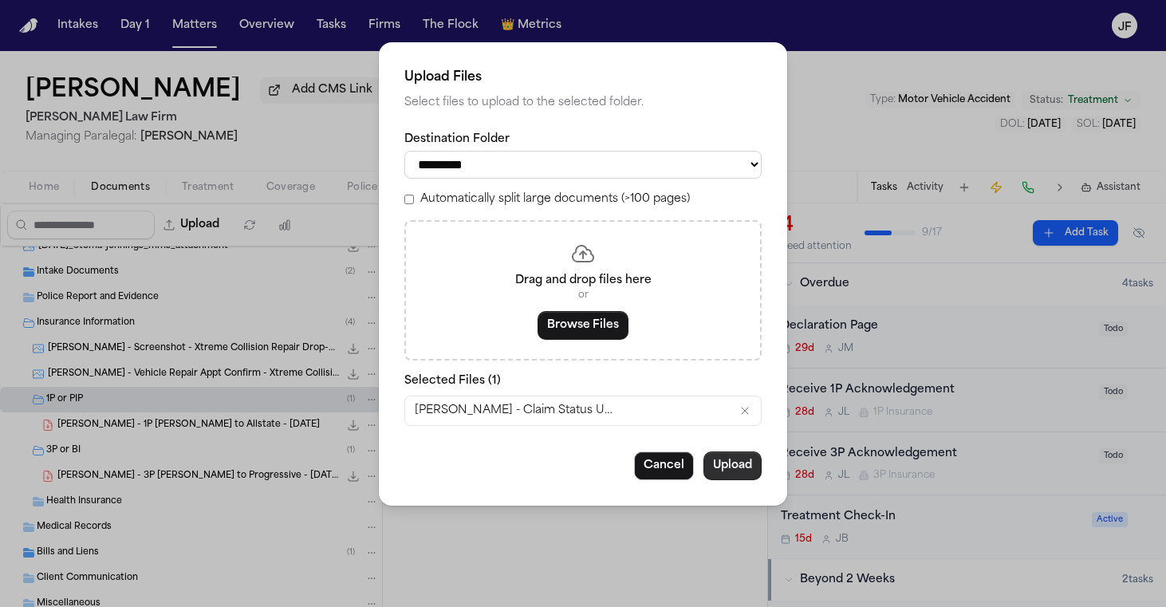
click at [727, 462] on button "Upload" at bounding box center [732, 465] width 58 height 29
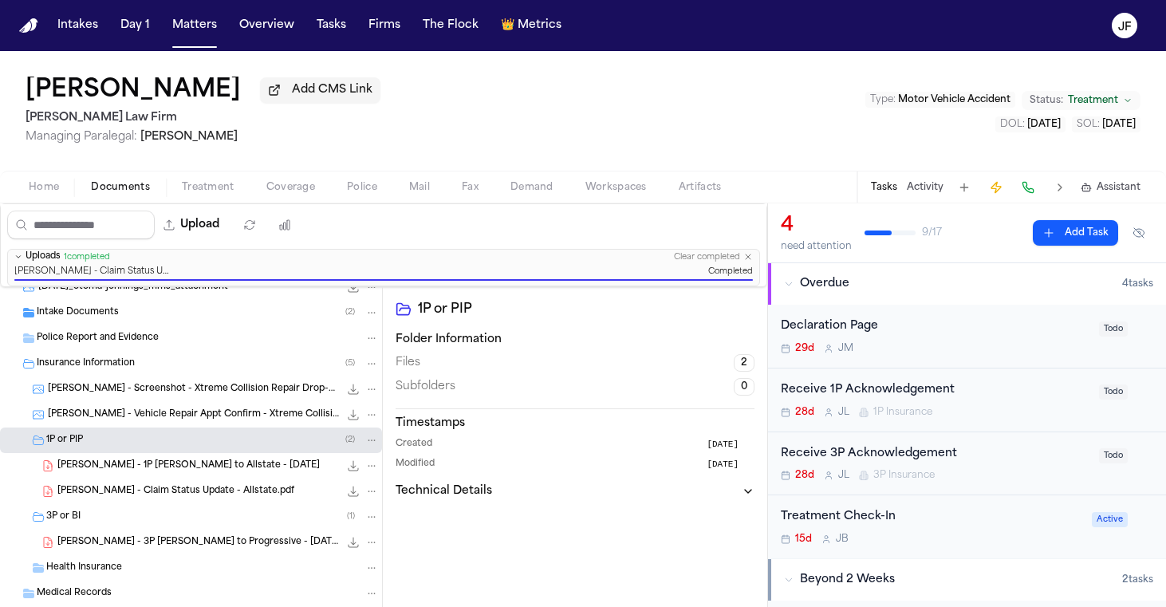
click at [148, 514] on div "3P or BI ( 1 )" at bounding box center [212, 517] width 333 height 14
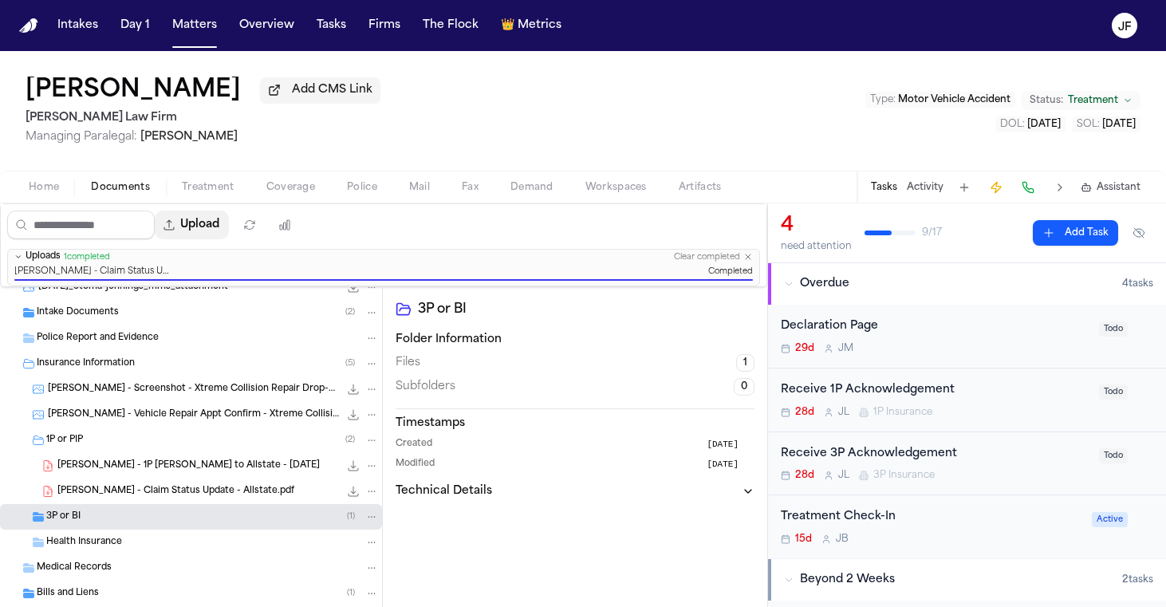
click at [229, 219] on button "Upload" at bounding box center [192, 225] width 74 height 29
select select "**********"
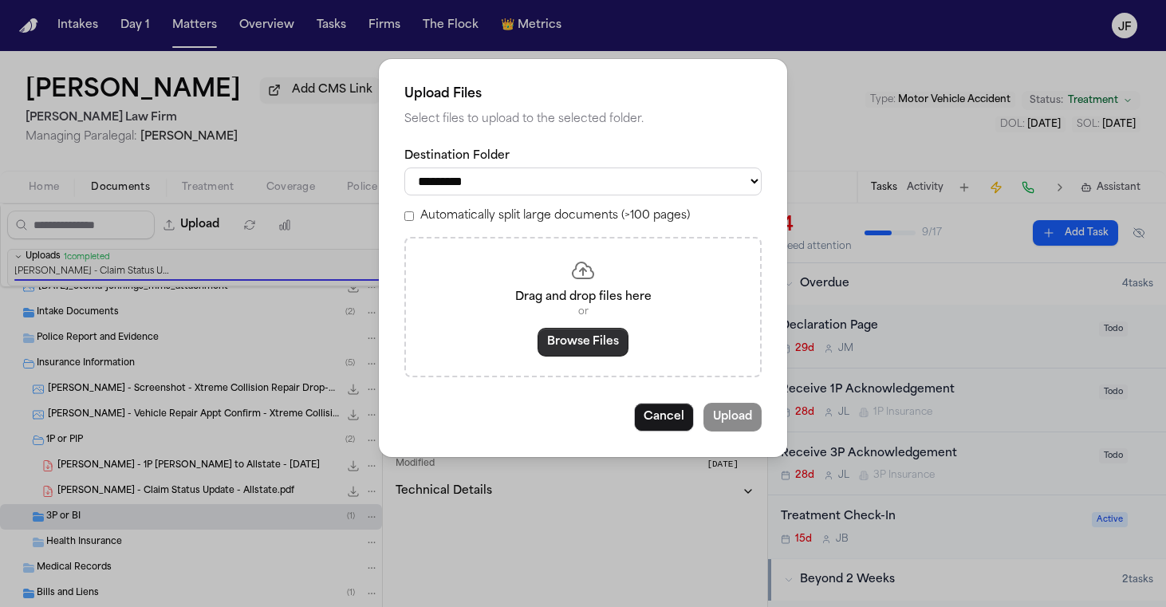
click at [562, 345] on button "Browse Files" at bounding box center [583, 342] width 91 height 29
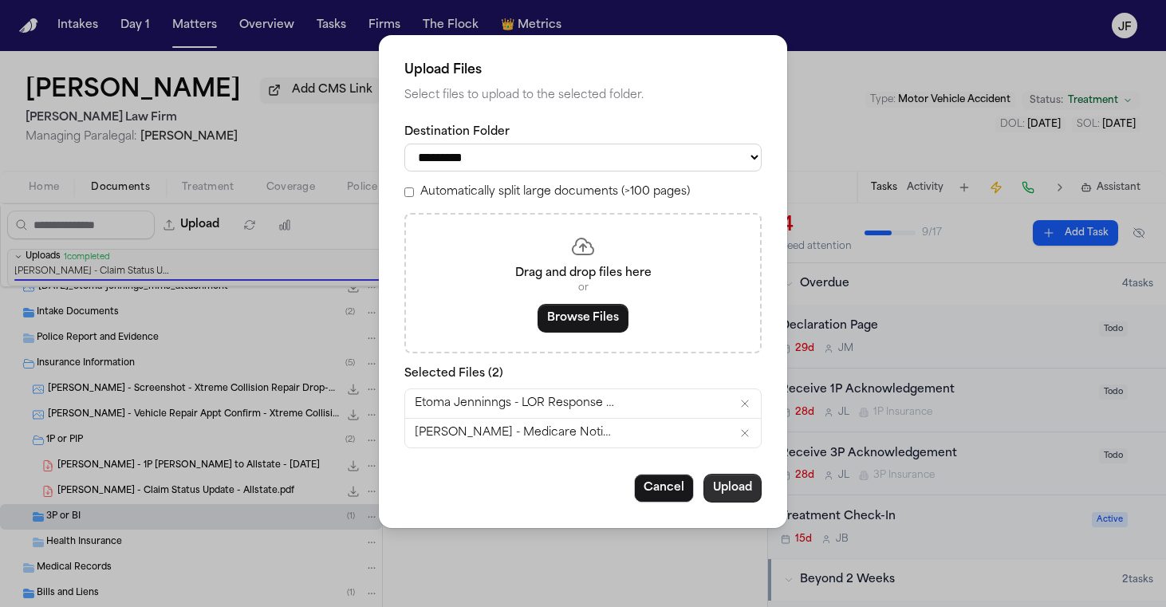
click at [732, 484] on button "Upload" at bounding box center [732, 488] width 58 height 29
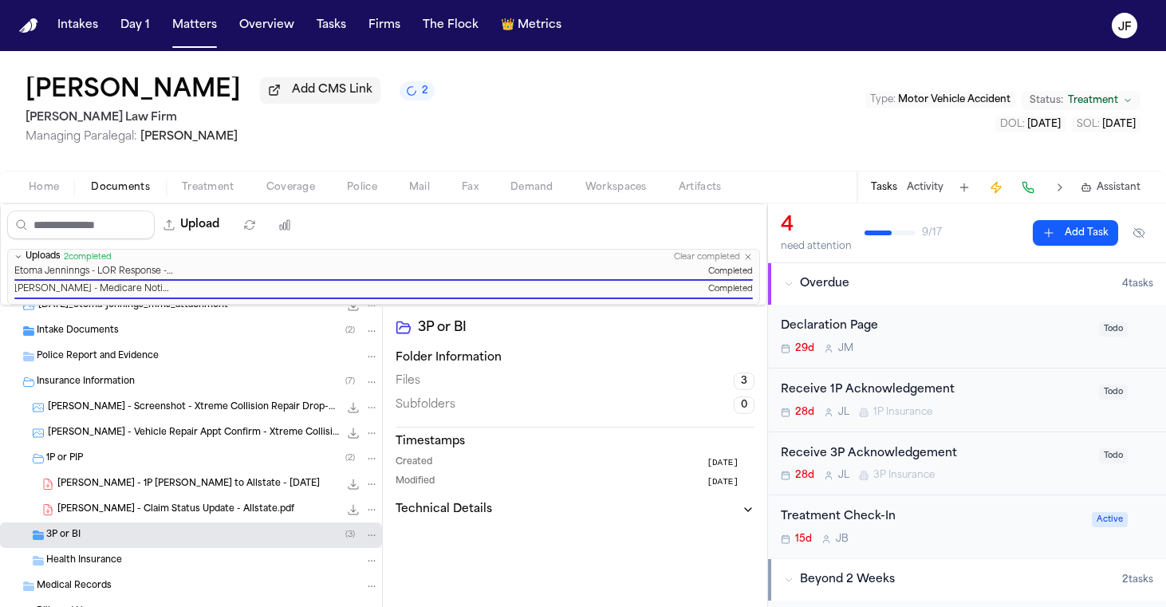
click at [928, 393] on div "Receive 1P Acknowledgement" at bounding box center [935, 390] width 309 height 18
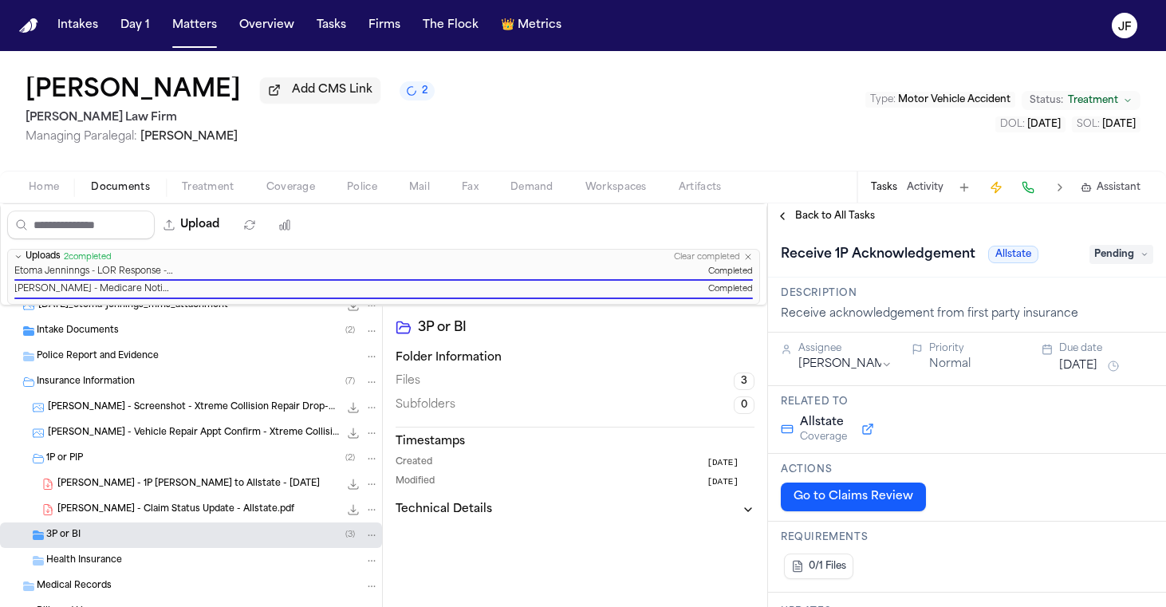
click at [1096, 258] on span "Pending" at bounding box center [1122, 254] width 64 height 19
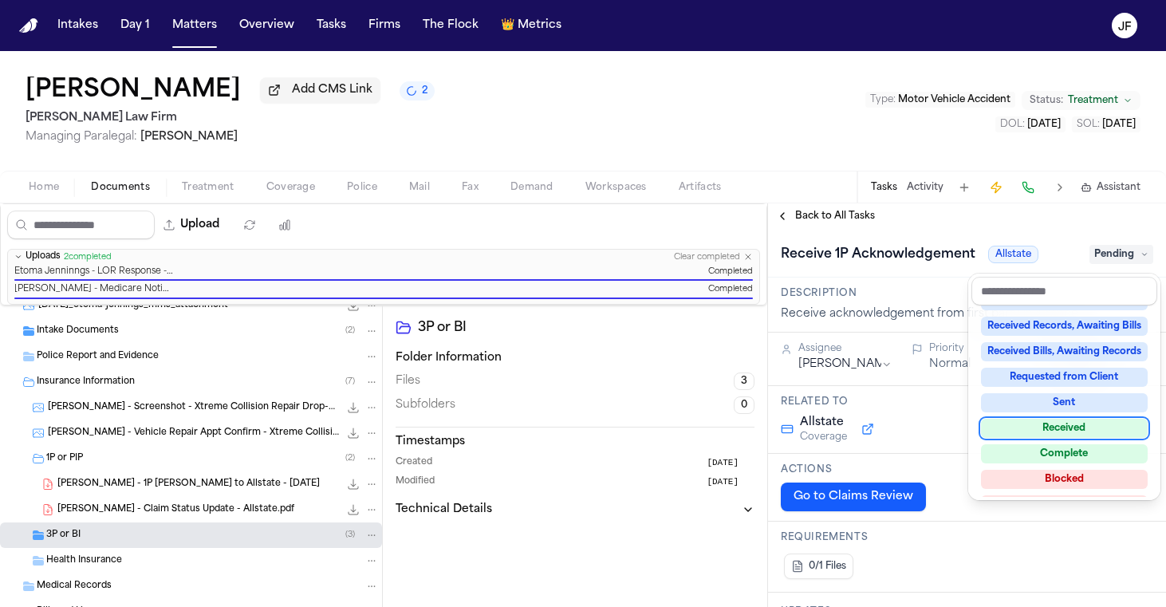
click at [1052, 427] on div "Received" at bounding box center [1064, 428] width 167 height 19
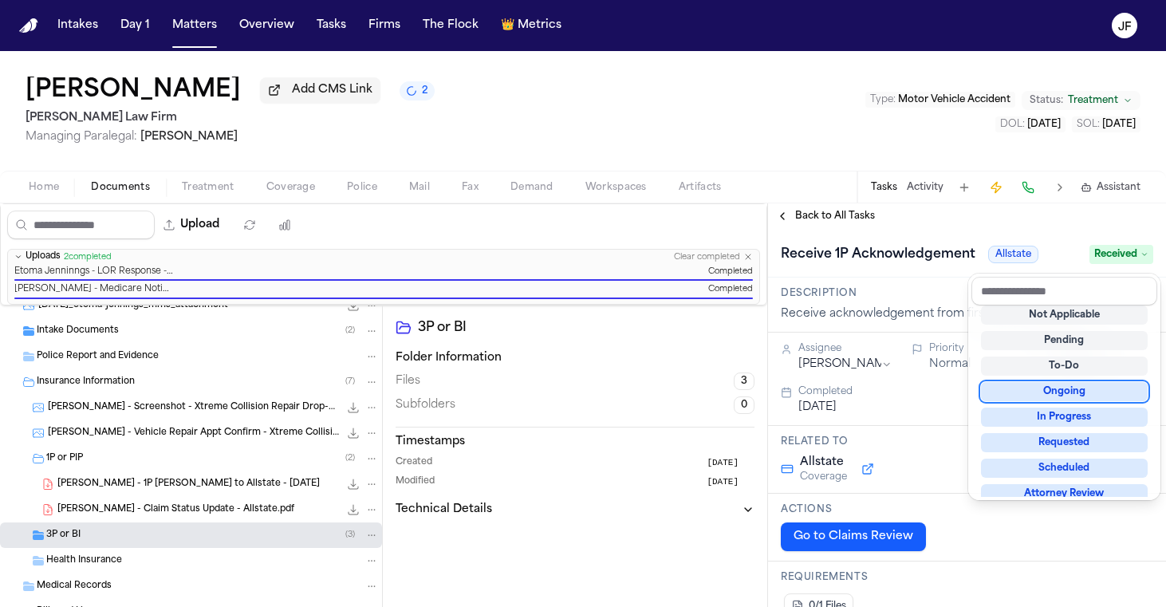
click at [917, 236] on div "Receive 1P Acknowledgement Allstate Received" at bounding box center [967, 253] width 398 height 49
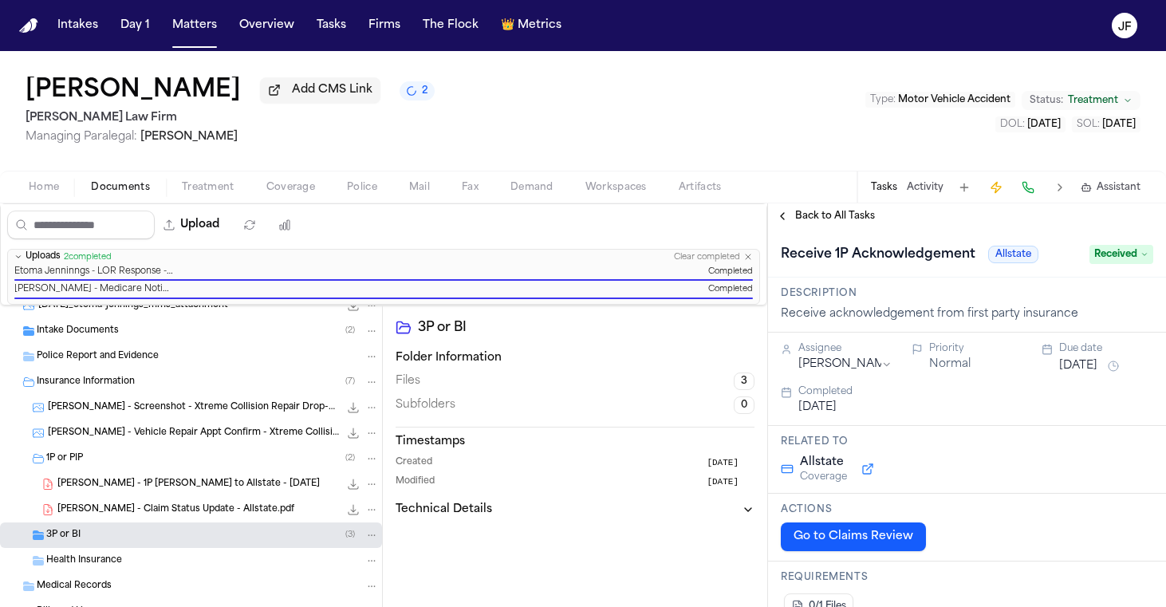
click at [848, 219] on span "Back to All Tasks" at bounding box center [835, 216] width 80 height 13
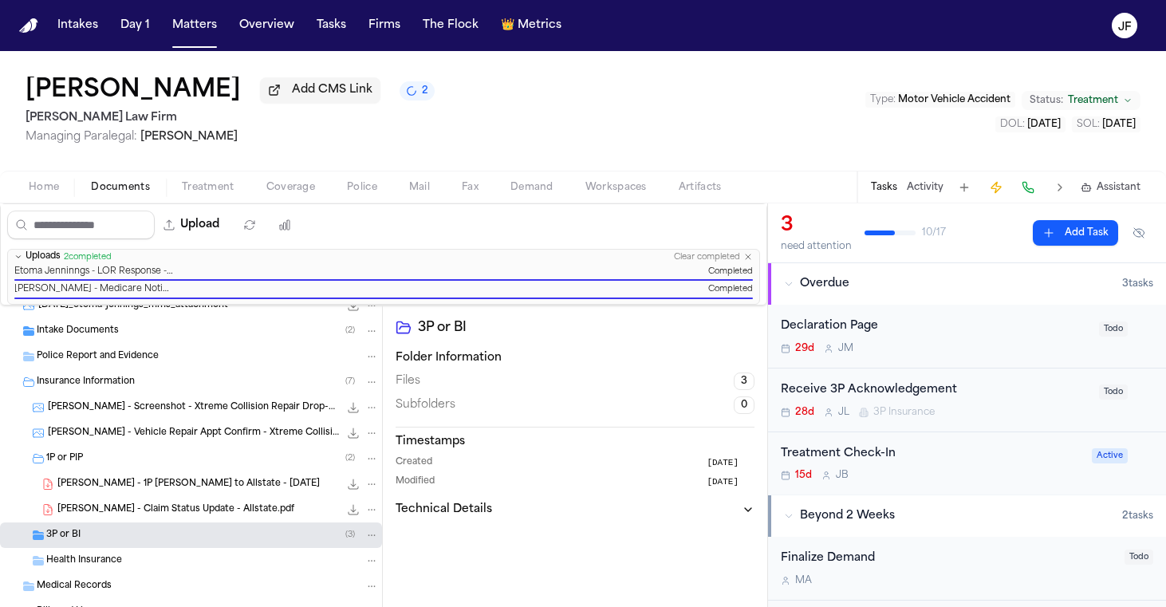
click at [885, 402] on div "Receive 3P Acknowledgement 28d J L 3P Insurance" at bounding box center [935, 399] width 309 height 37
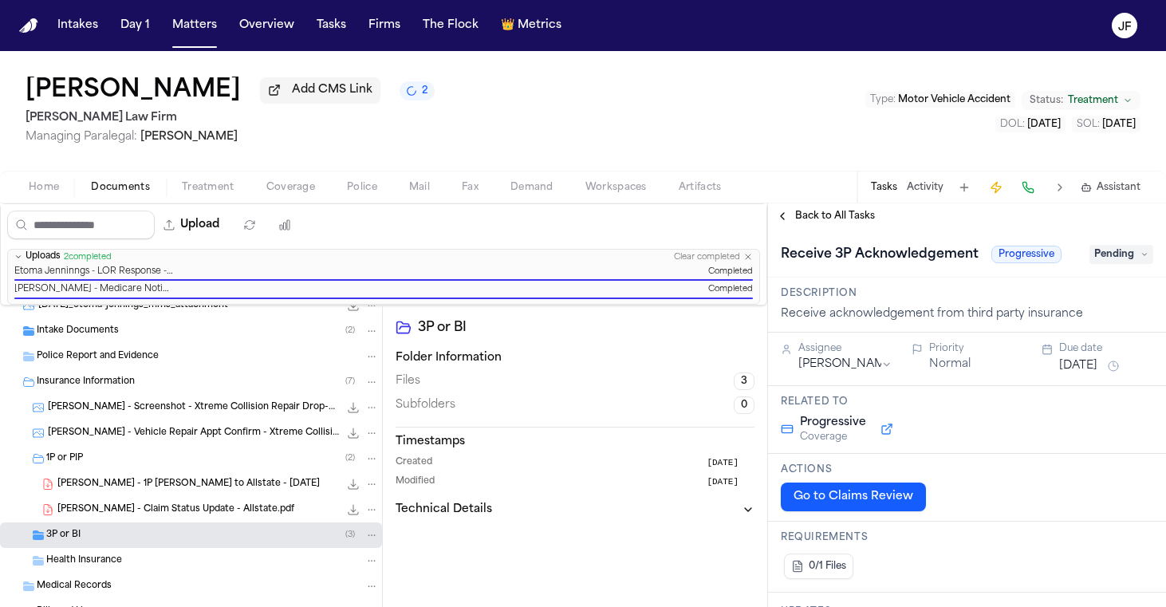
click at [1098, 260] on span "Pending" at bounding box center [1122, 254] width 64 height 19
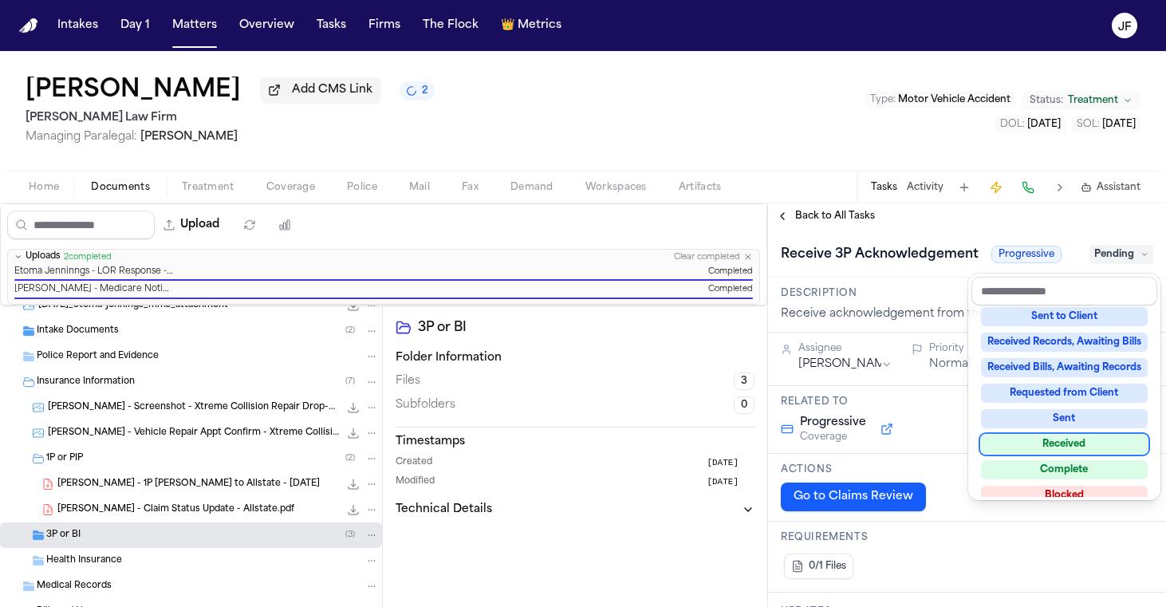
click at [1038, 452] on div "Received" at bounding box center [1064, 444] width 167 height 19
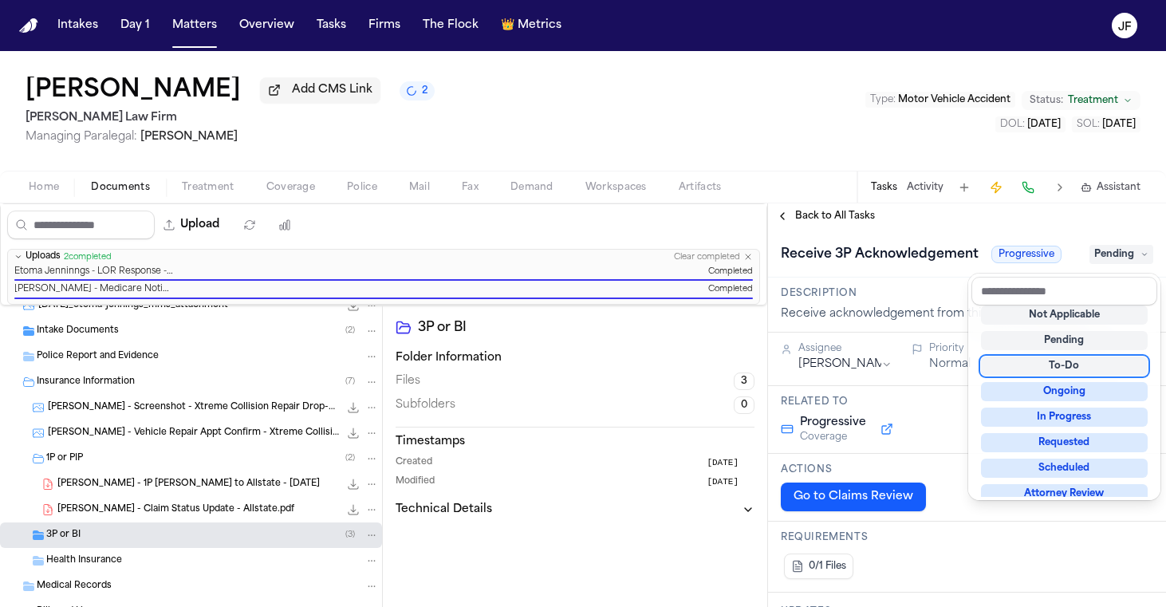
click at [932, 231] on div "**********" at bounding box center [967, 405] width 398 height 404
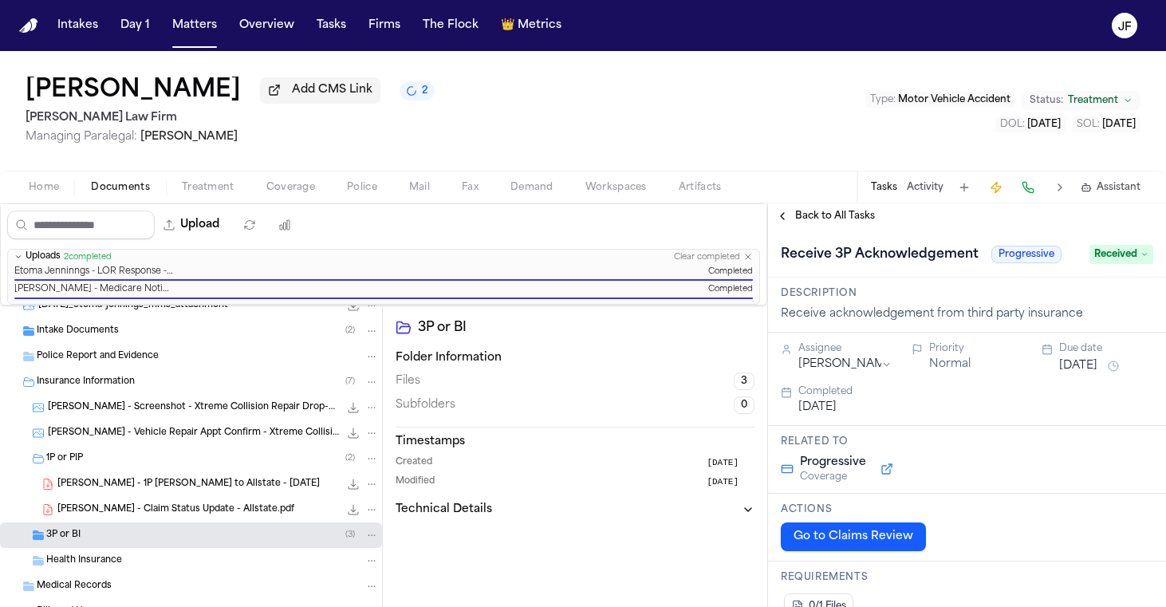
click at [861, 214] on span "Back to All Tasks" at bounding box center [835, 216] width 80 height 13
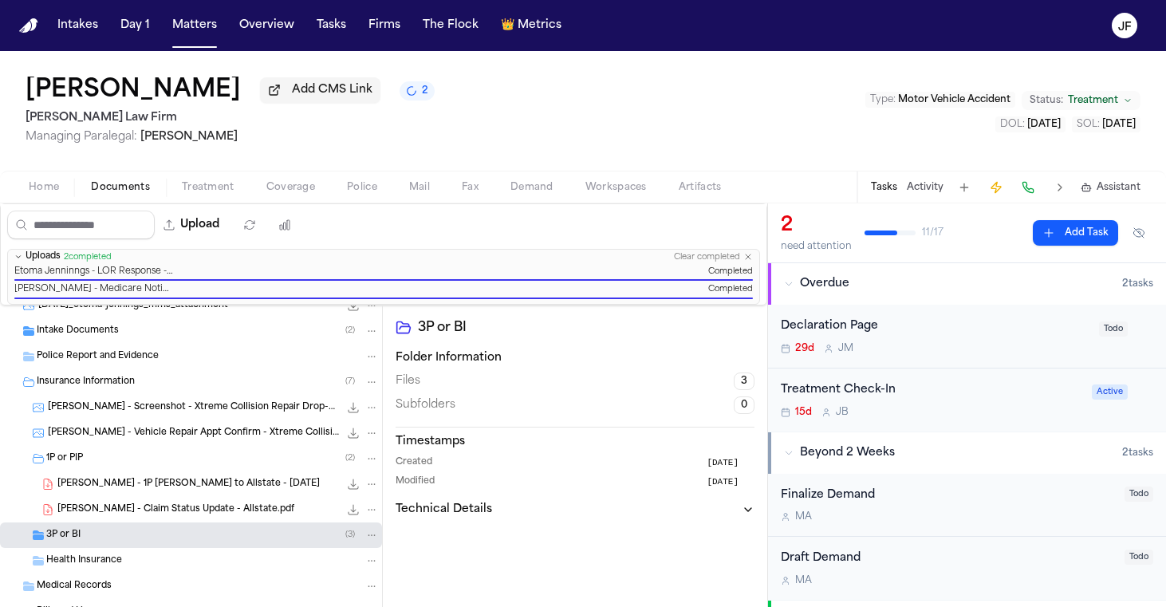
click at [881, 330] on div "Declaration Page" at bounding box center [935, 326] width 309 height 18
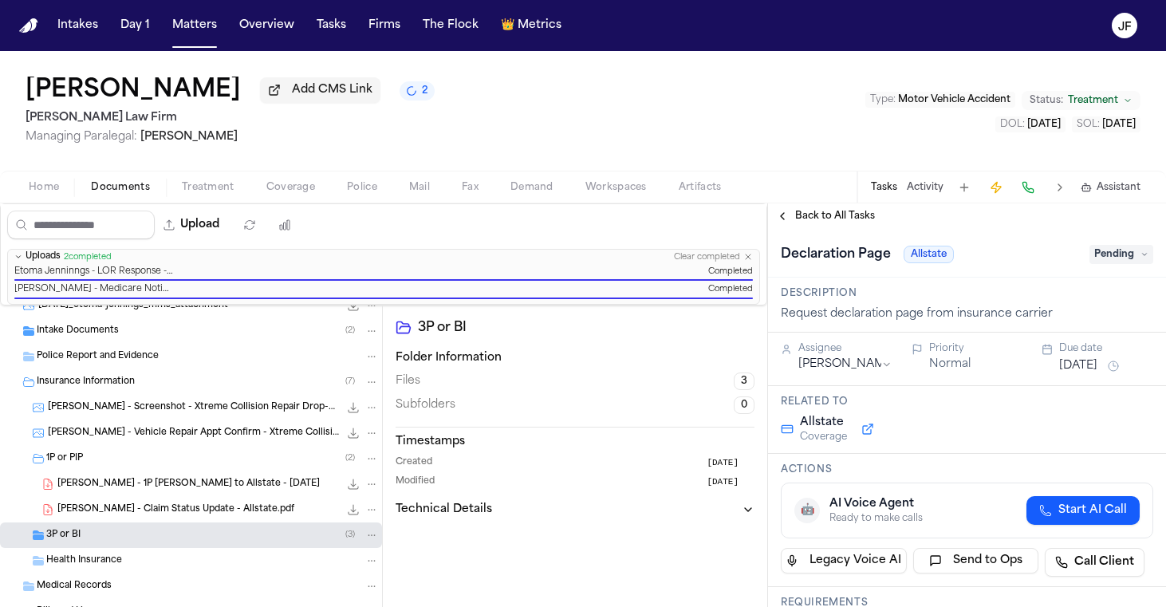
click at [1121, 254] on span "Pending" at bounding box center [1122, 254] width 64 height 19
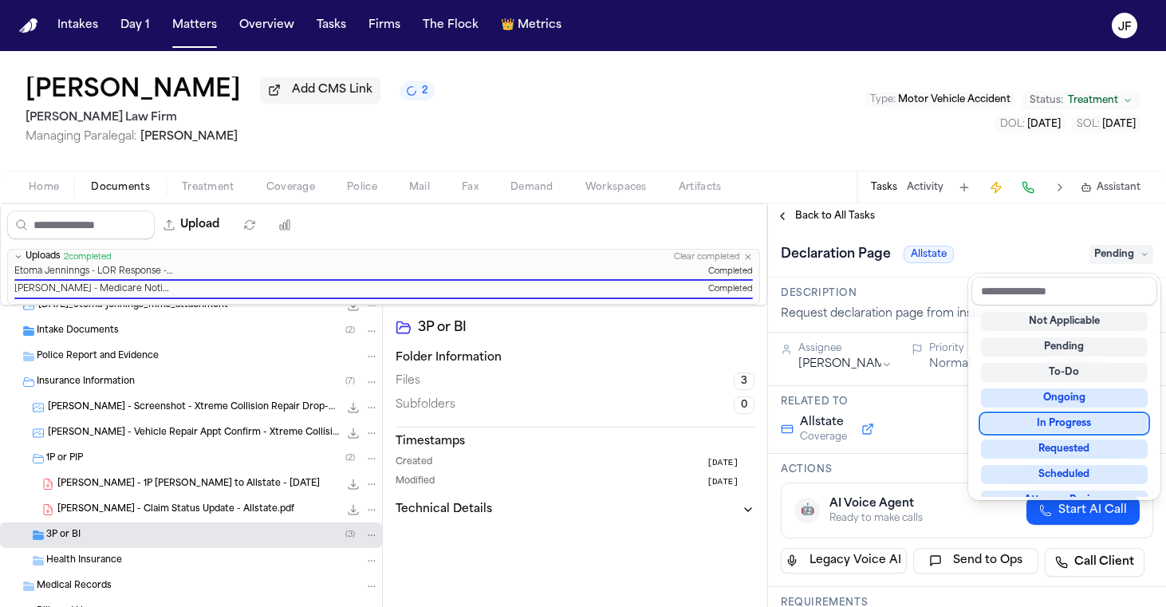
click at [1032, 422] on div "In Progress" at bounding box center [1064, 423] width 167 height 19
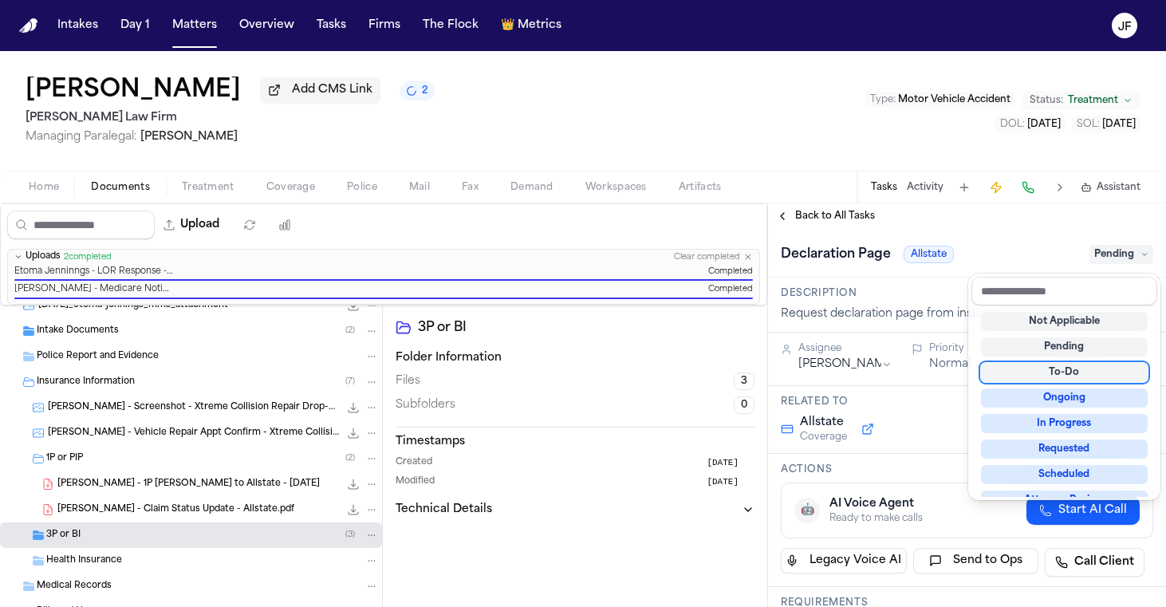
click at [919, 247] on div "Declaration Page Allstate Pending" at bounding box center [967, 255] width 372 height 26
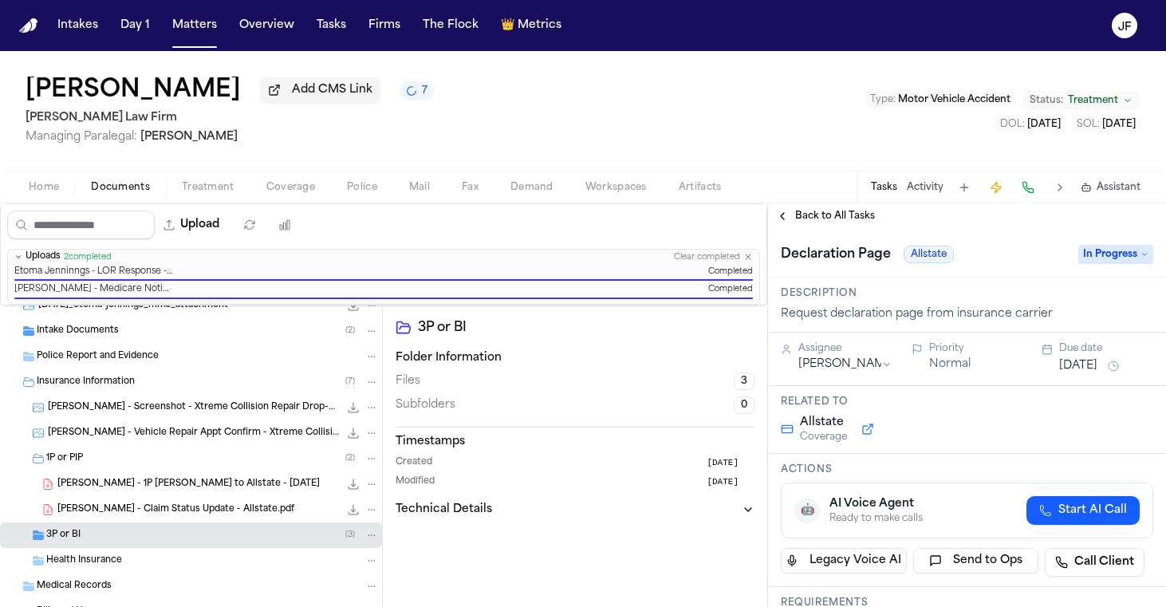
click at [201, 506] on span "Etoma Jennings - Claim Status Update - Allstate.pdf" at bounding box center [175, 510] width 237 height 14
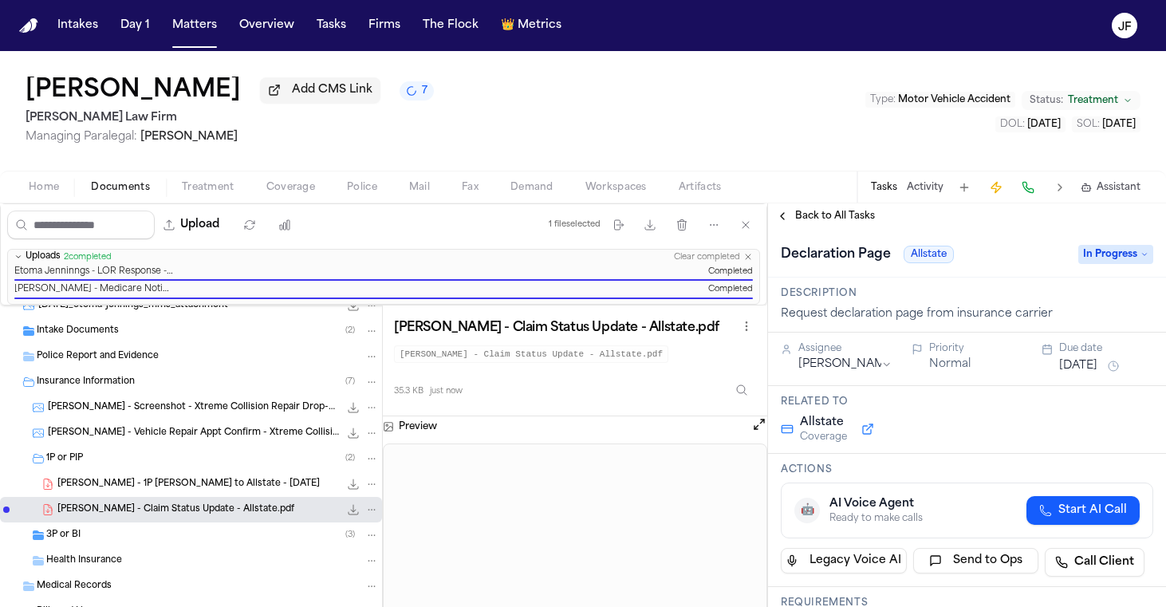
click at [861, 223] on span "Back to All Tasks" at bounding box center [835, 216] width 80 height 13
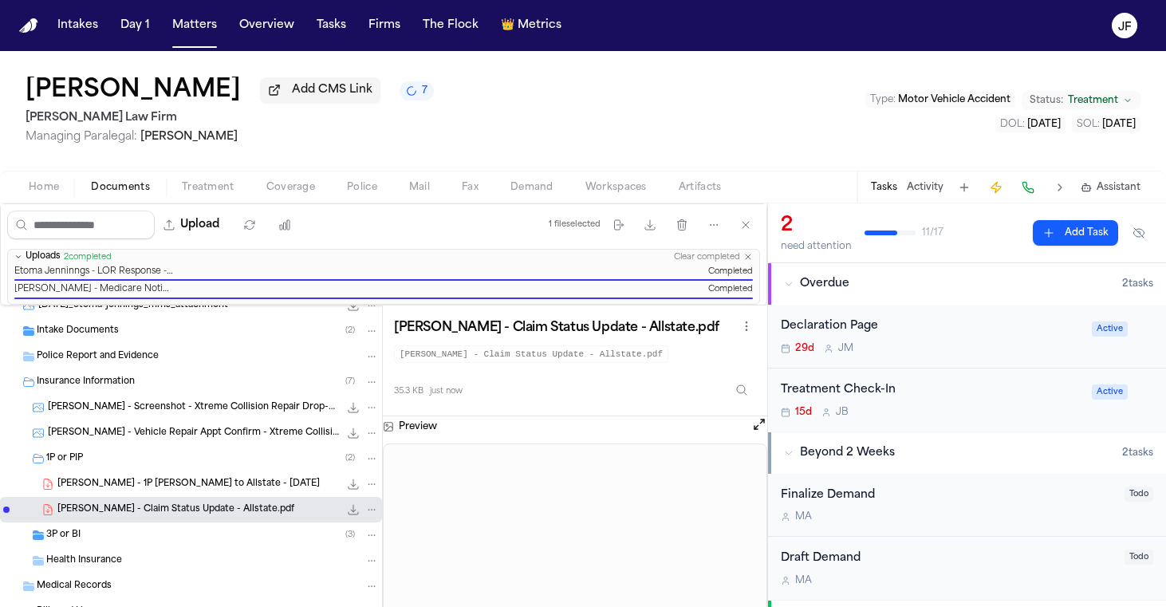
click at [834, 86] on div "Etoma Jennings Add CMS Link 7 Ruy Mireles Law Firm Managing Paralegal: Jessica …" at bounding box center [583, 111] width 1166 height 120
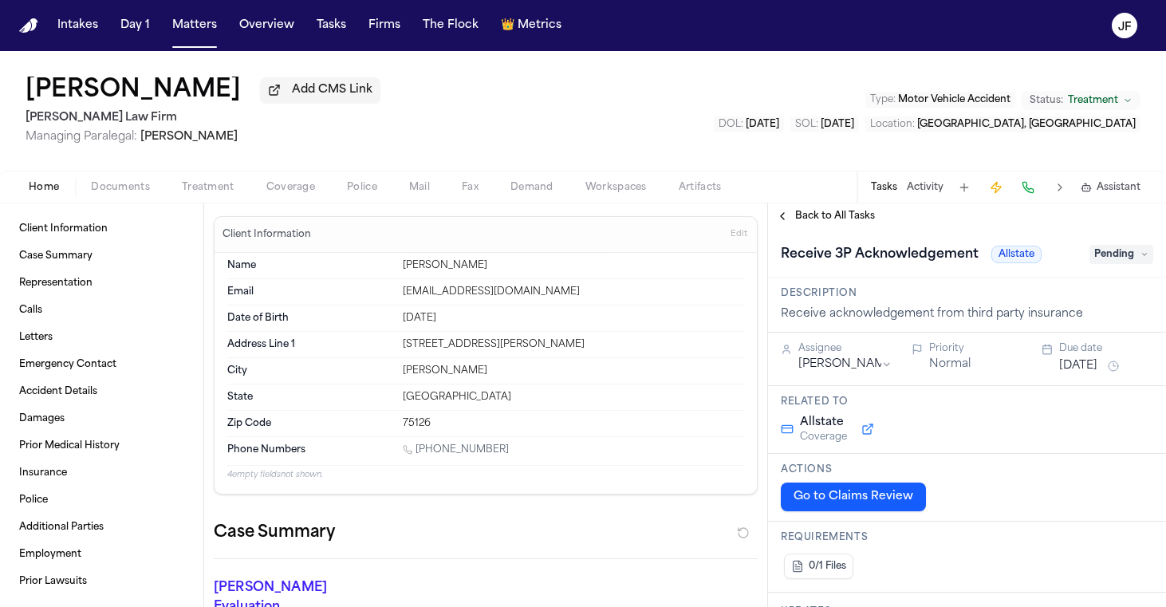
click at [124, 191] on span "Documents" at bounding box center [120, 187] width 59 height 13
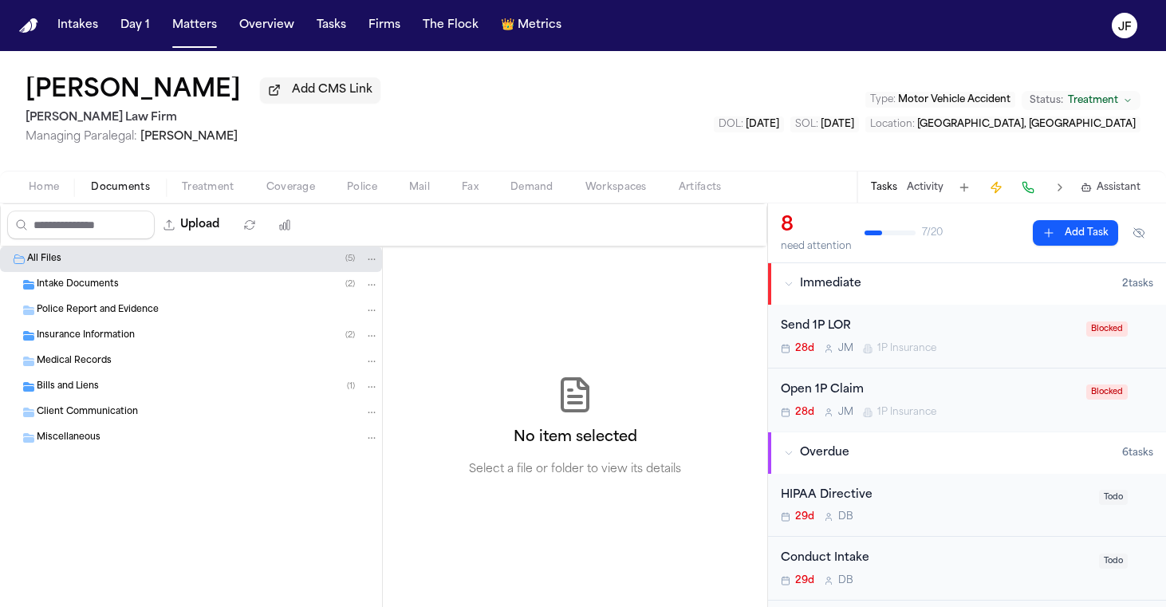
click at [119, 352] on div "Medical Records" at bounding box center [191, 362] width 382 height 26
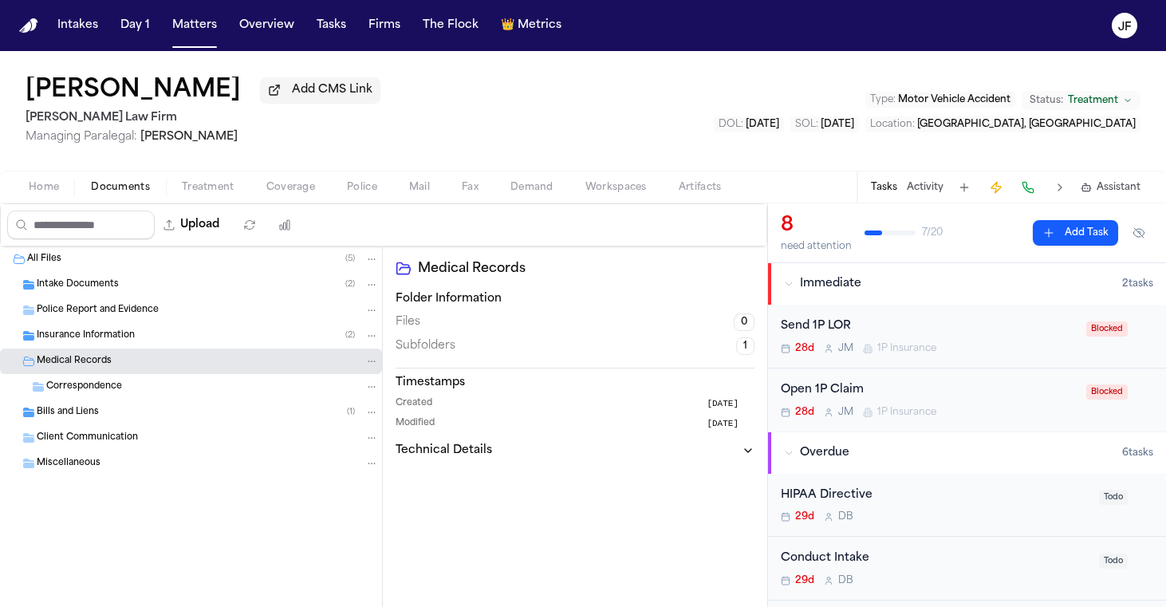
click at [127, 335] on span "Insurance Information" at bounding box center [86, 336] width 98 height 14
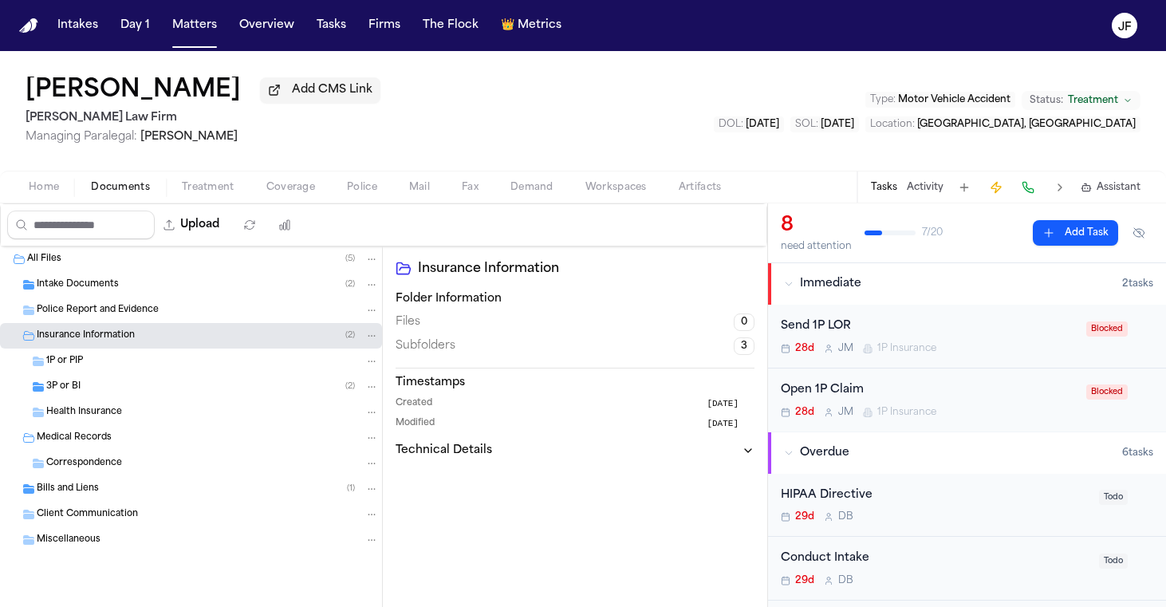
click at [127, 383] on div "3P or BI ( 2 )" at bounding box center [212, 387] width 333 height 14
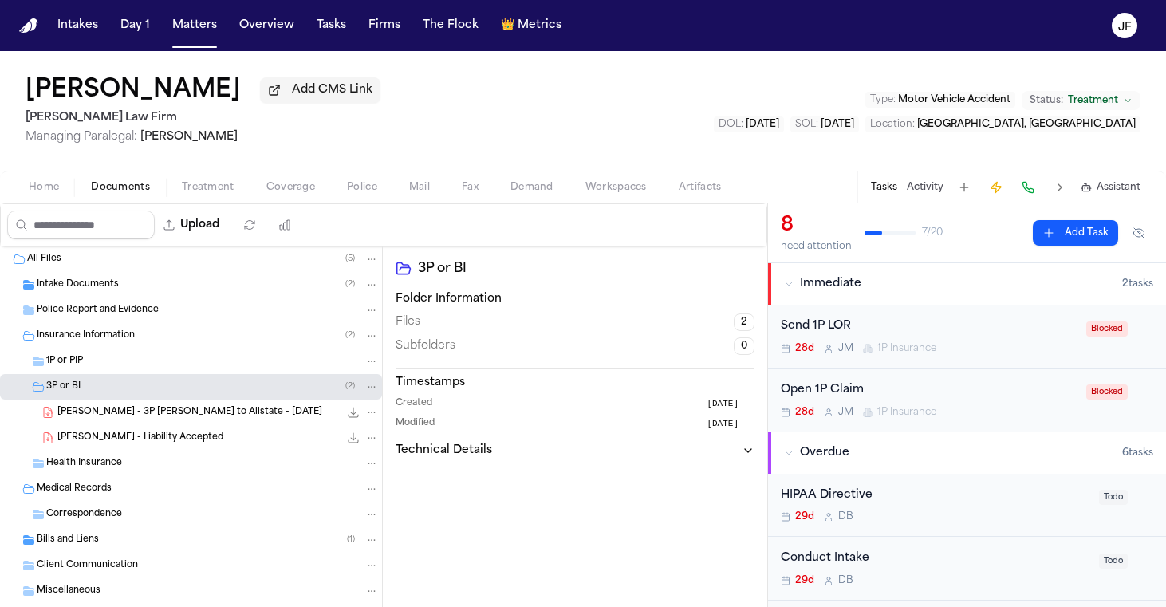
click at [134, 424] on div "[PERSON_NAME] - 3P [PERSON_NAME] to Allstate - [DATE] 174.9 KB • PDF" at bounding box center [191, 413] width 382 height 26
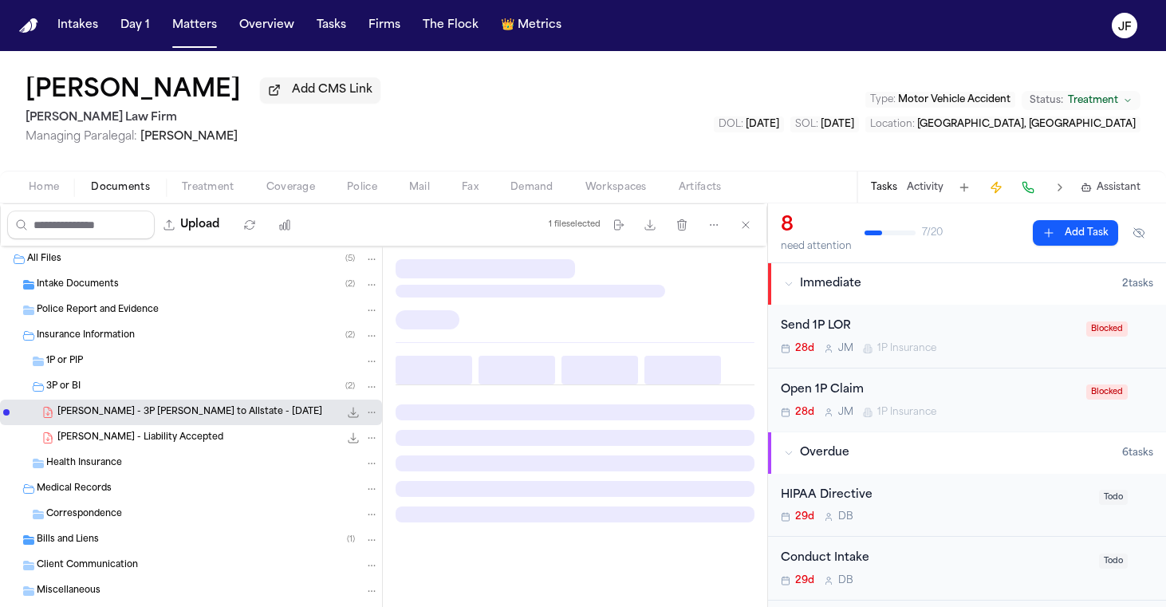
click at [134, 459] on div "Health Insurance" at bounding box center [191, 464] width 382 height 26
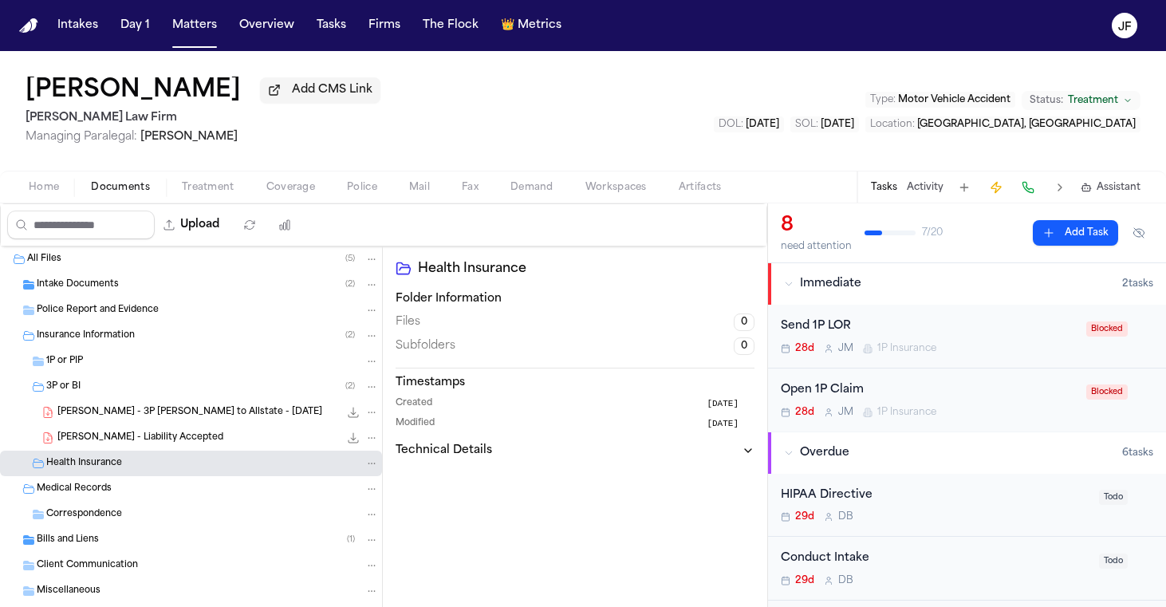
click at [137, 446] on div "[PERSON_NAME] - Liability Accepted 129.1 KB • PDF" at bounding box center [217, 438] width 321 height 16
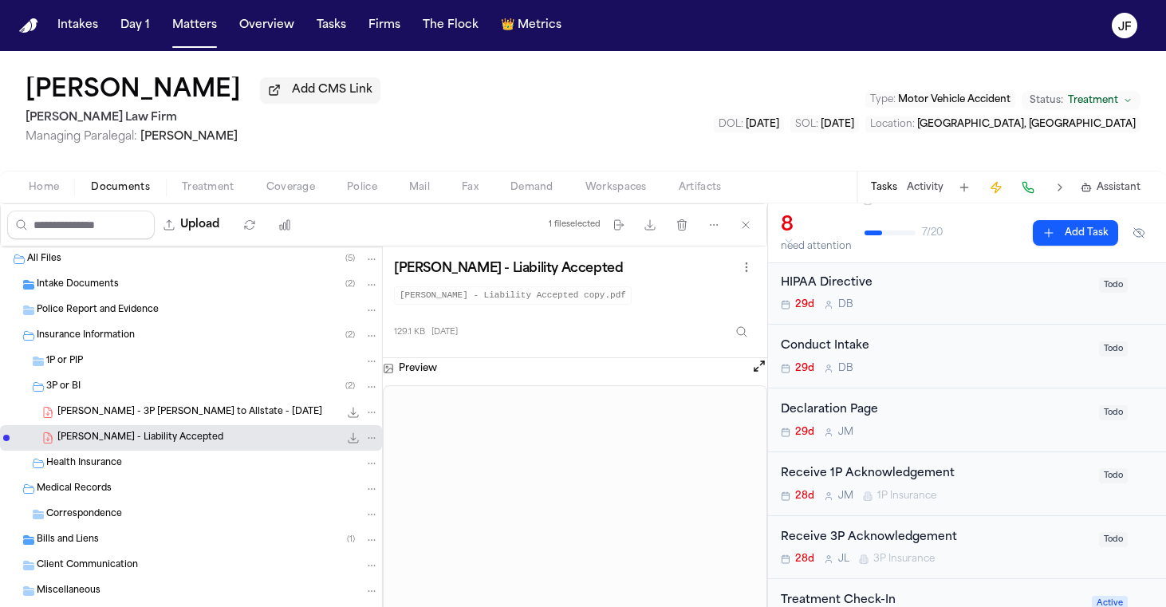
scroll to position [216, 0]
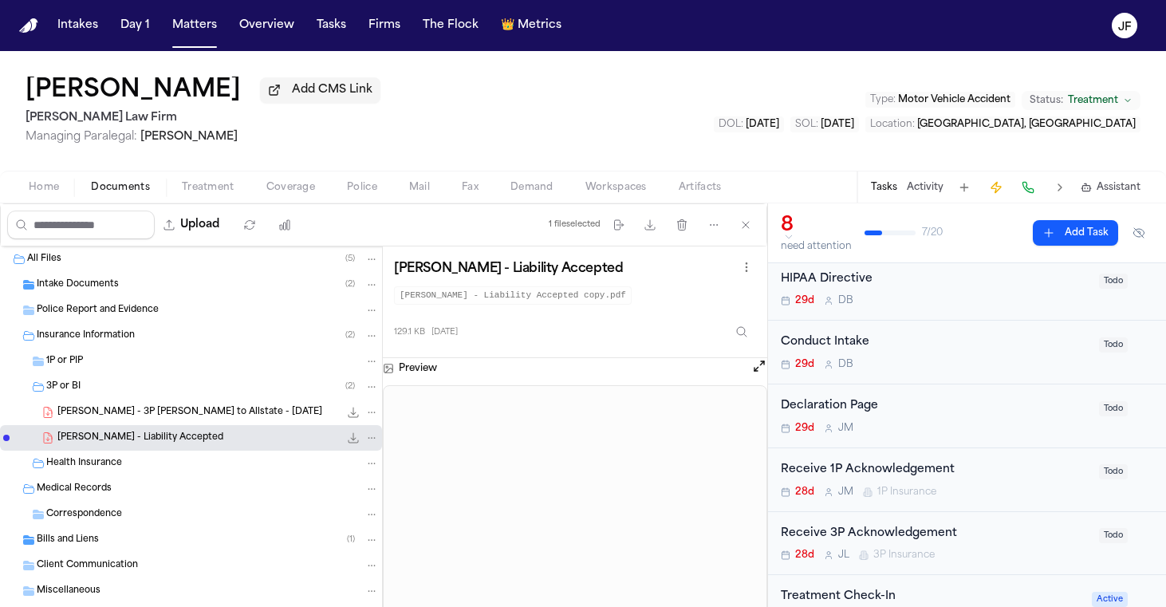
click at [858, 465] on div "Receive 1P Acknowledgement" at bounding box center [935, 470] width 309 height 18
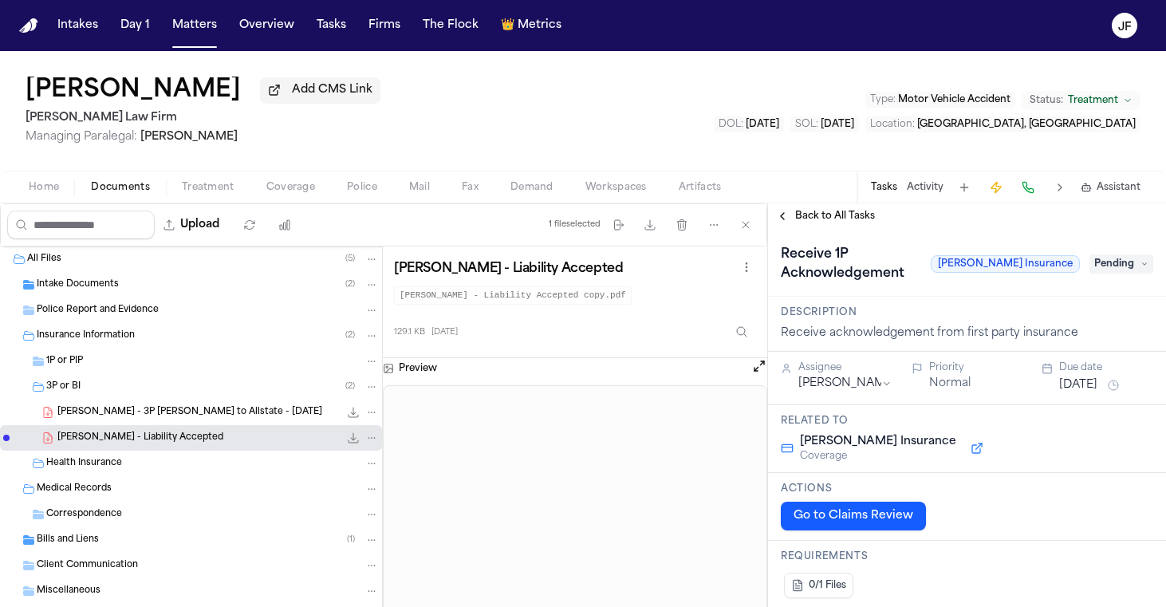
click at [815, 219] on span "Back to All Tasks" at bounding box center [835, 216] width 80 height 13
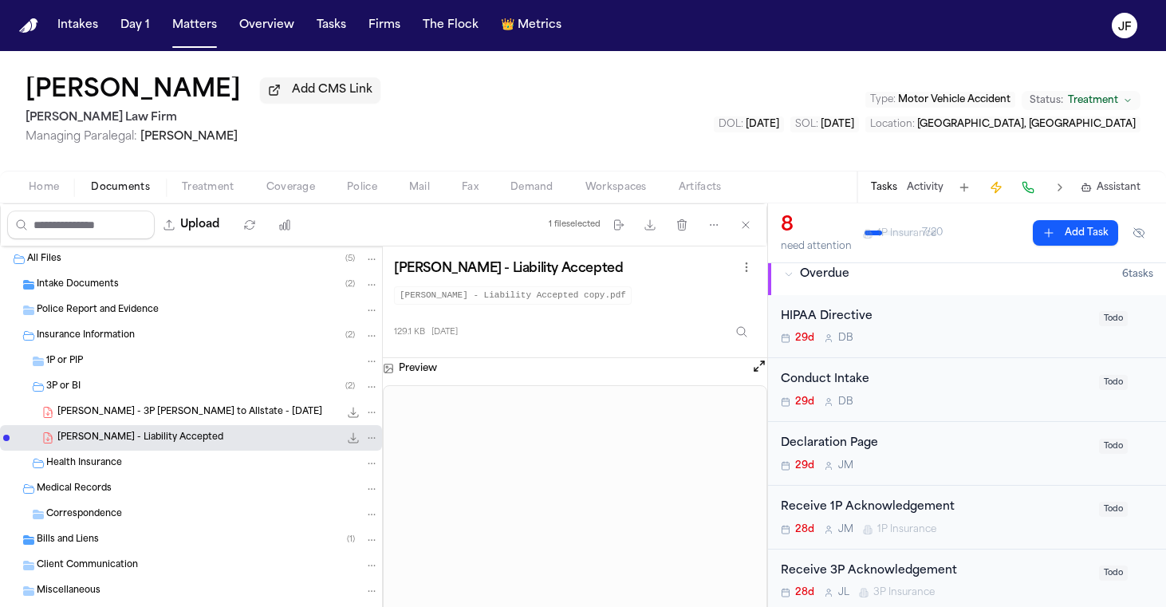
scroll to position [231, 0]
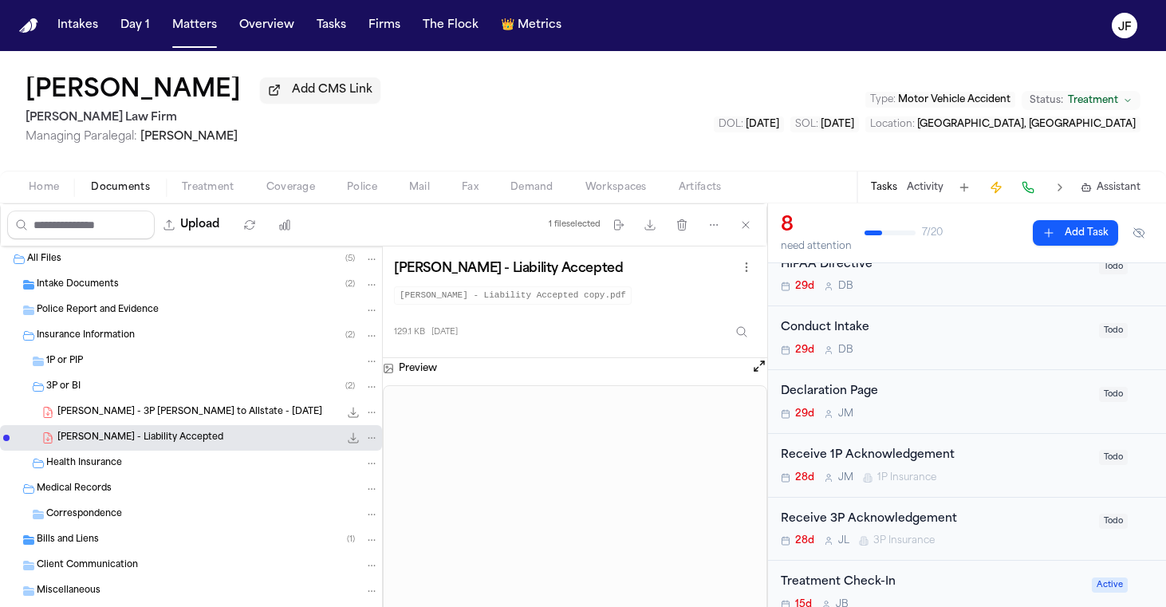
click at [882, 520] on div "Receive 3P Acknowledgement" at bounding box center [935, 519] width 309 height 18
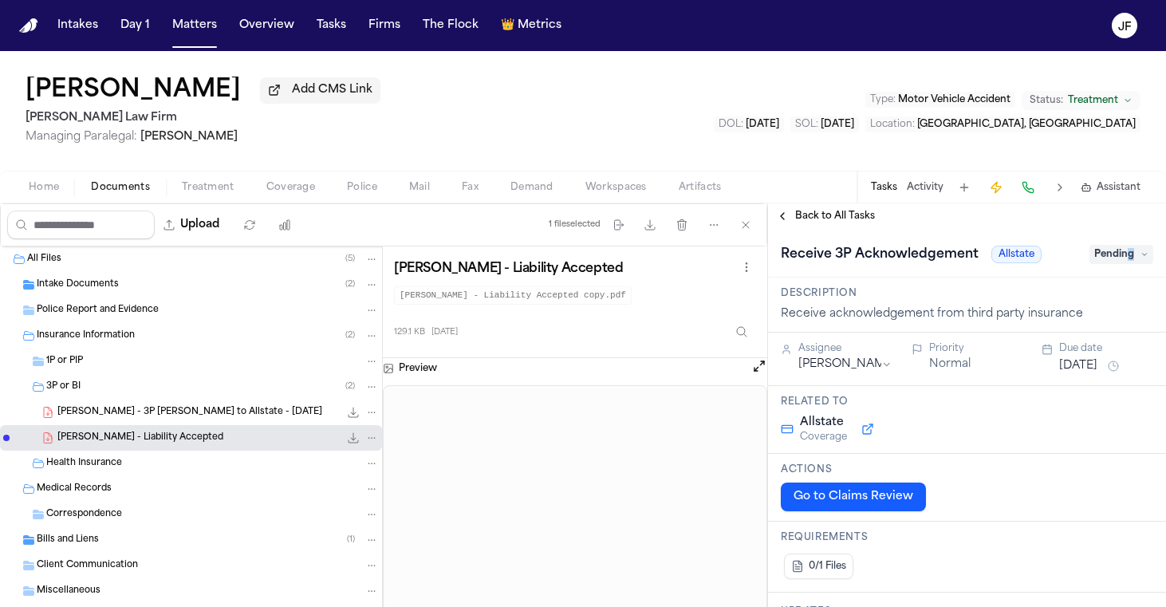
click at [1119, 254] on span "Pending" at bounding box center [1122, 254] width 64 height 19
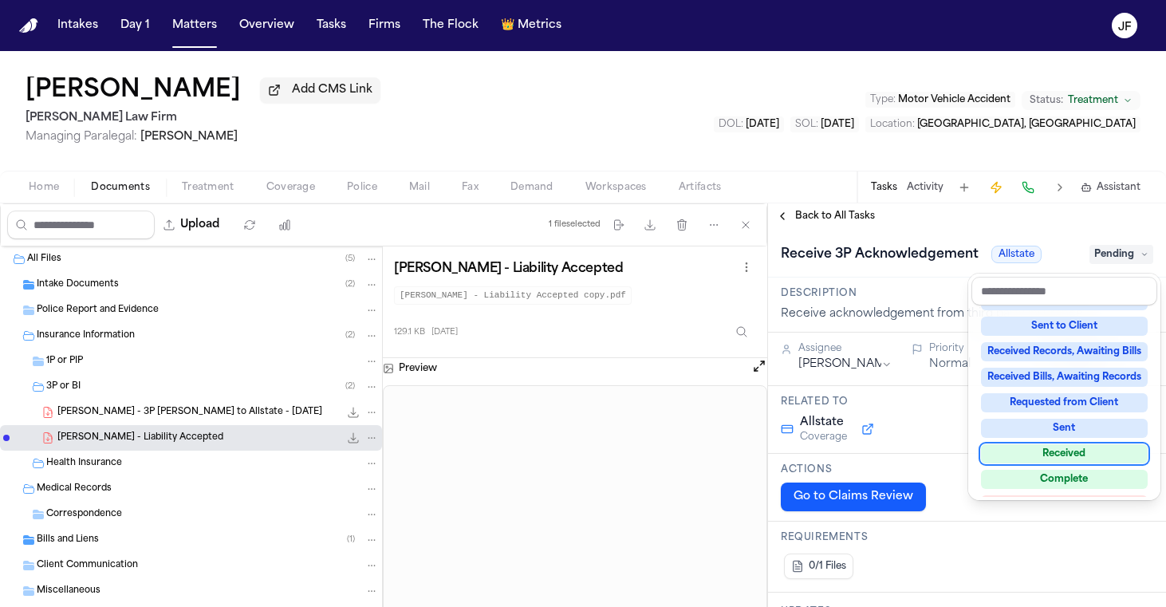
click at [1038, 454] on div "Received" at bounding box center [1064, 453] width 167 height 19
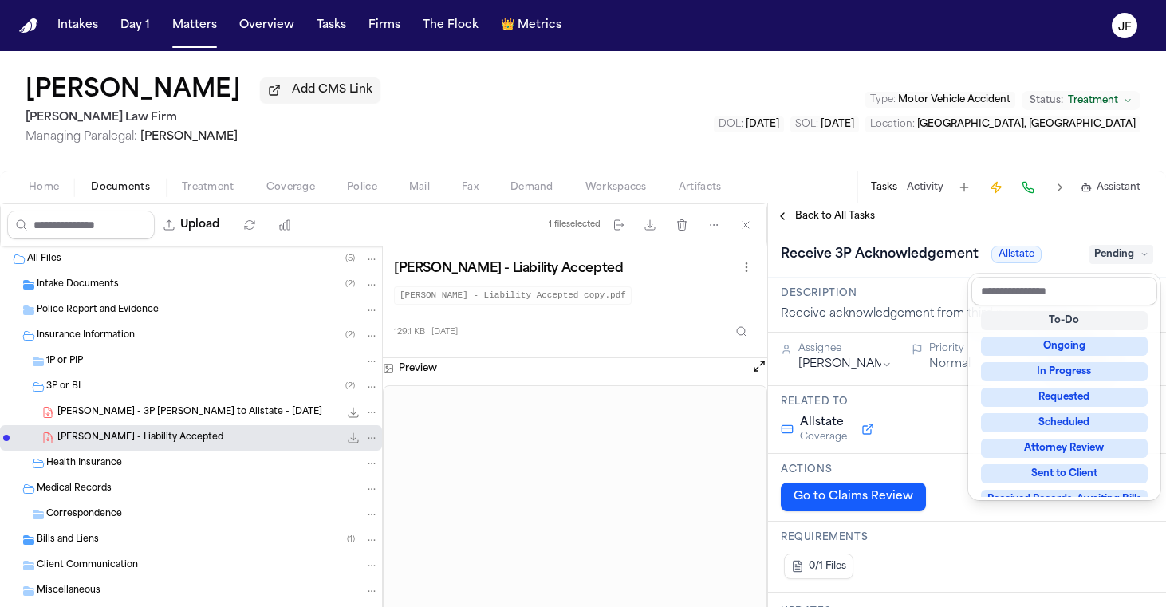
scroll to position [6, 0]
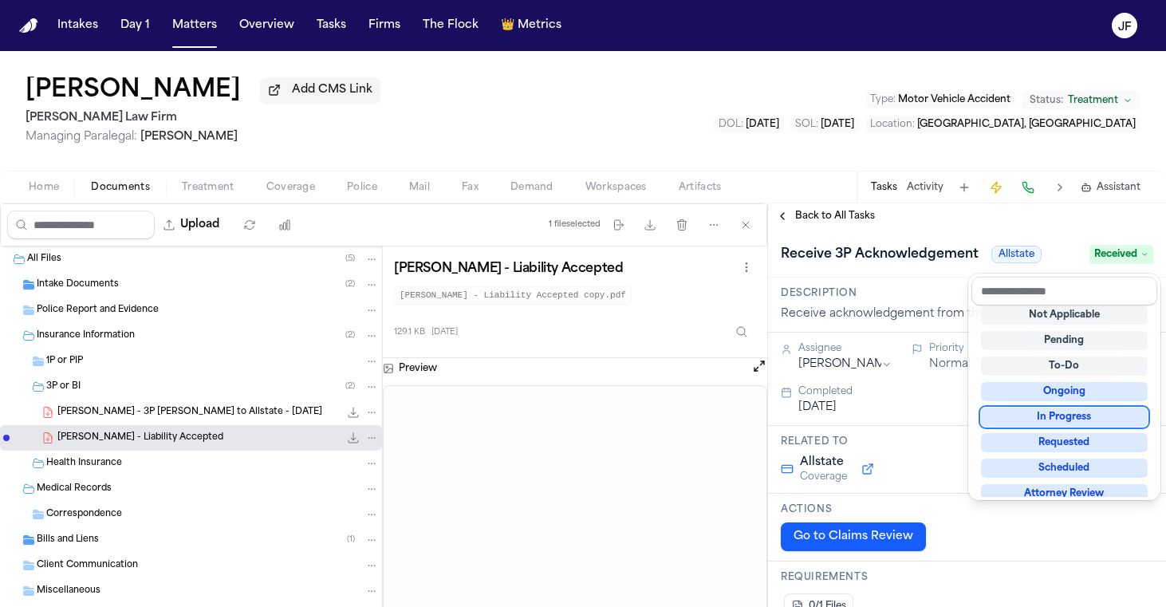
click at [856, 214] on div "**********" at bounding box center [967, 405] width 398 height 404
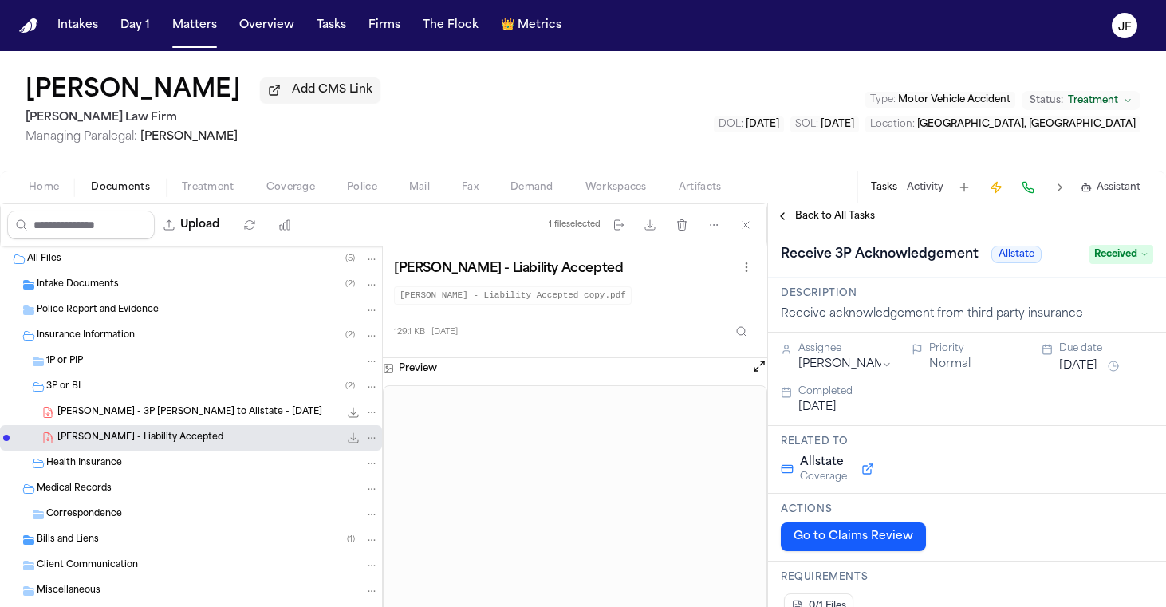
click at [856, 216] on span "Back to All Tasks" at bounding box center [835, 216] width 80 height 13
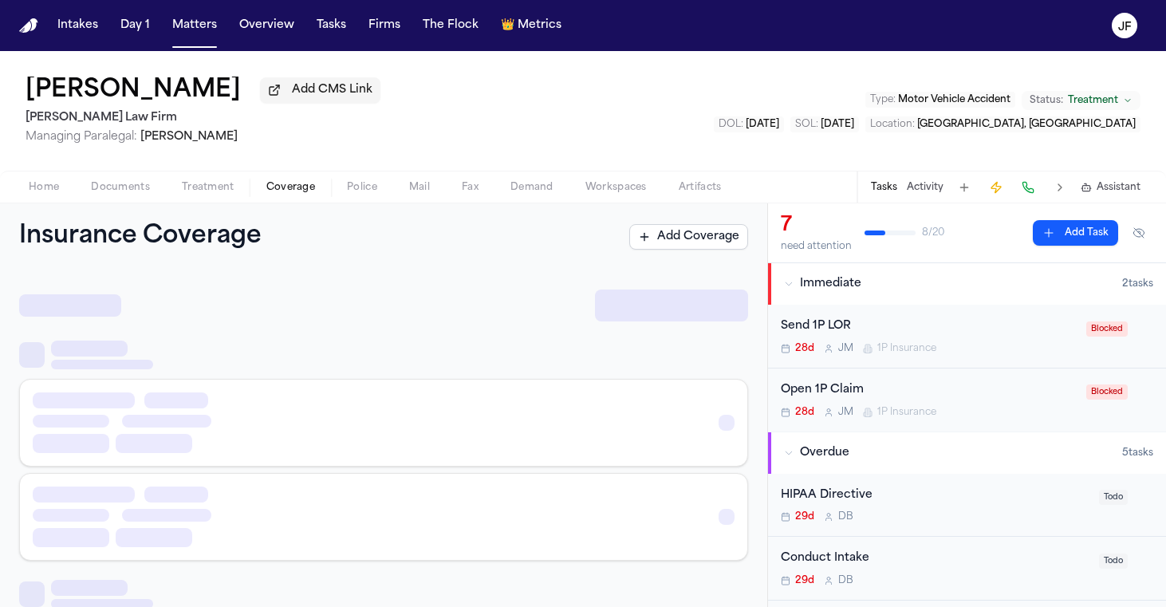
click at [306, 187] on span "Coverage" at bounding box center [290, 187] width 49 height 13
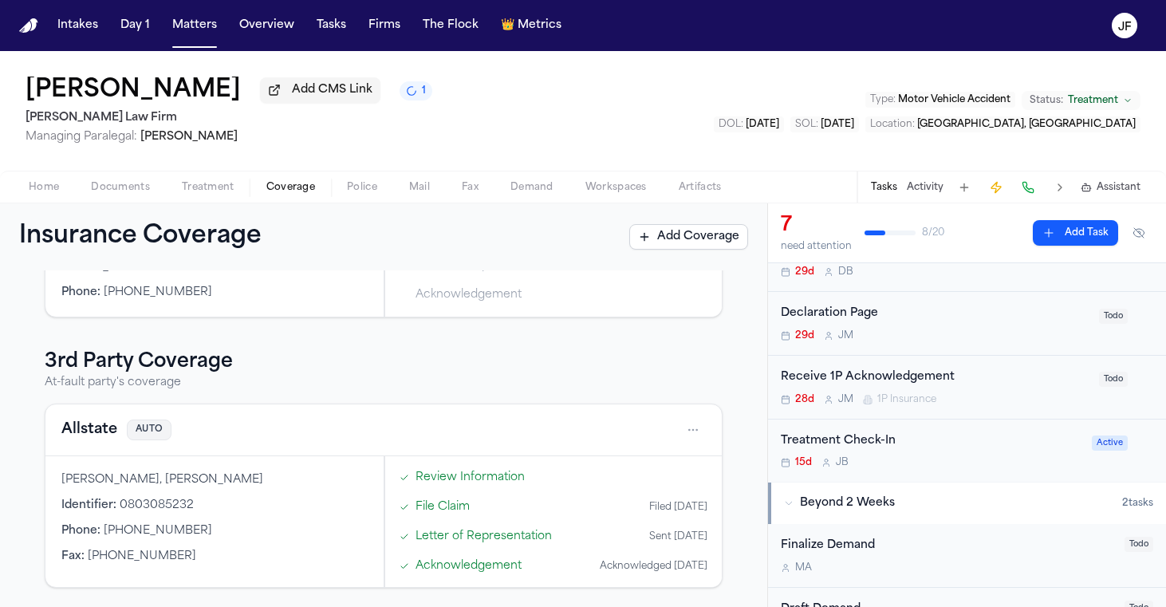
scroll to position [380, 0]
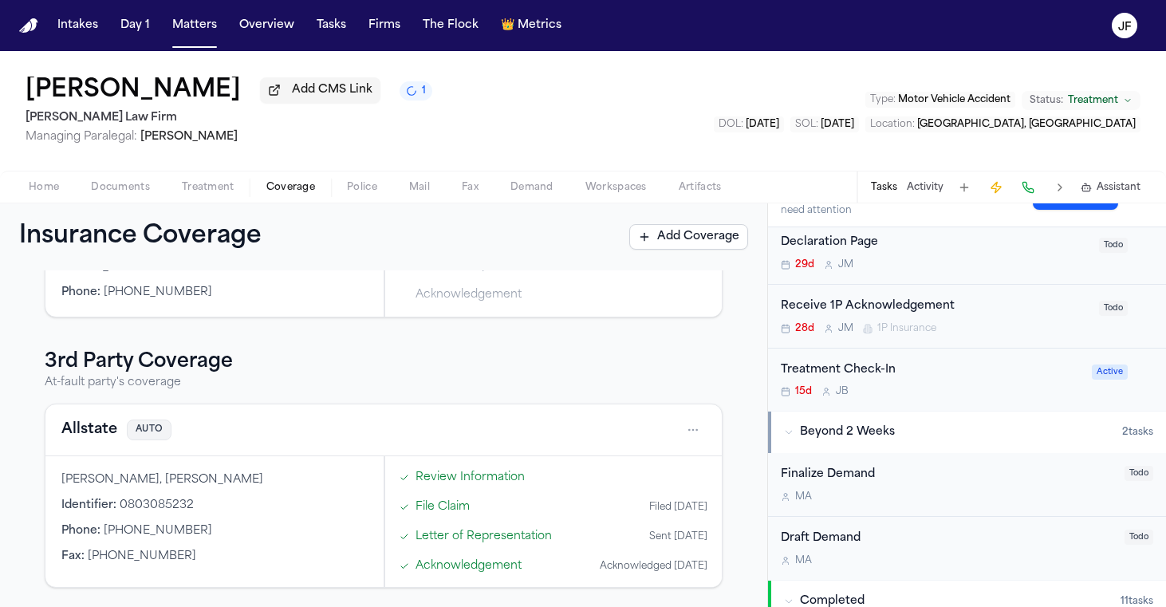
click at [940, 304] on div "Receive 1P Acknowledgement" at bounding box center [935, 307] width 309 height 18
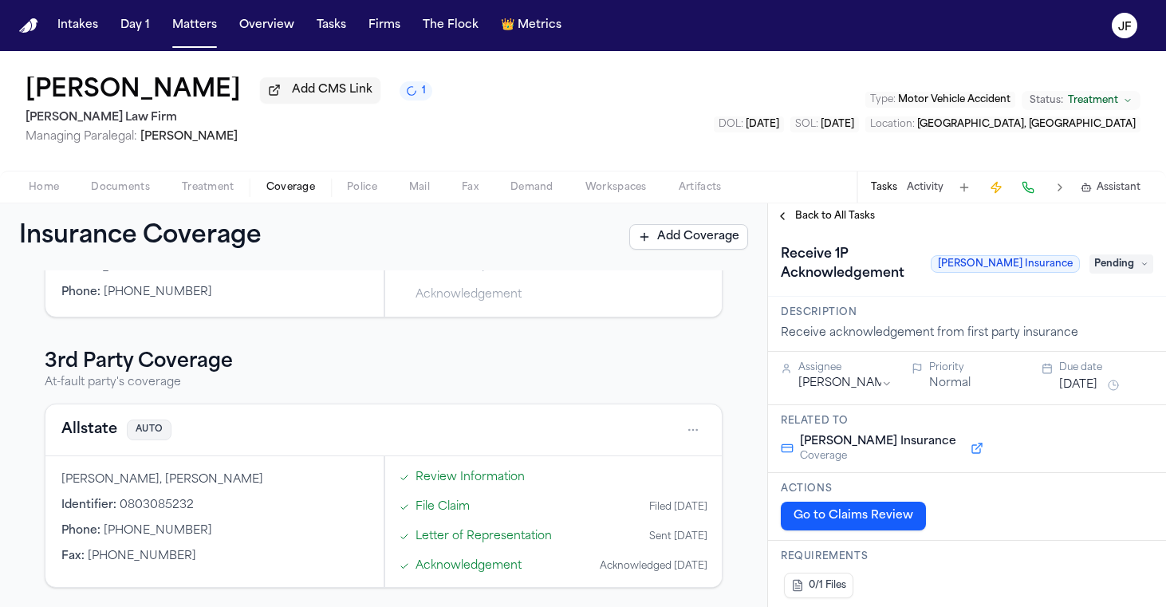
click at [1106, 274] on span "Pending" at bounding box center [1122, 263] width 64 height 19
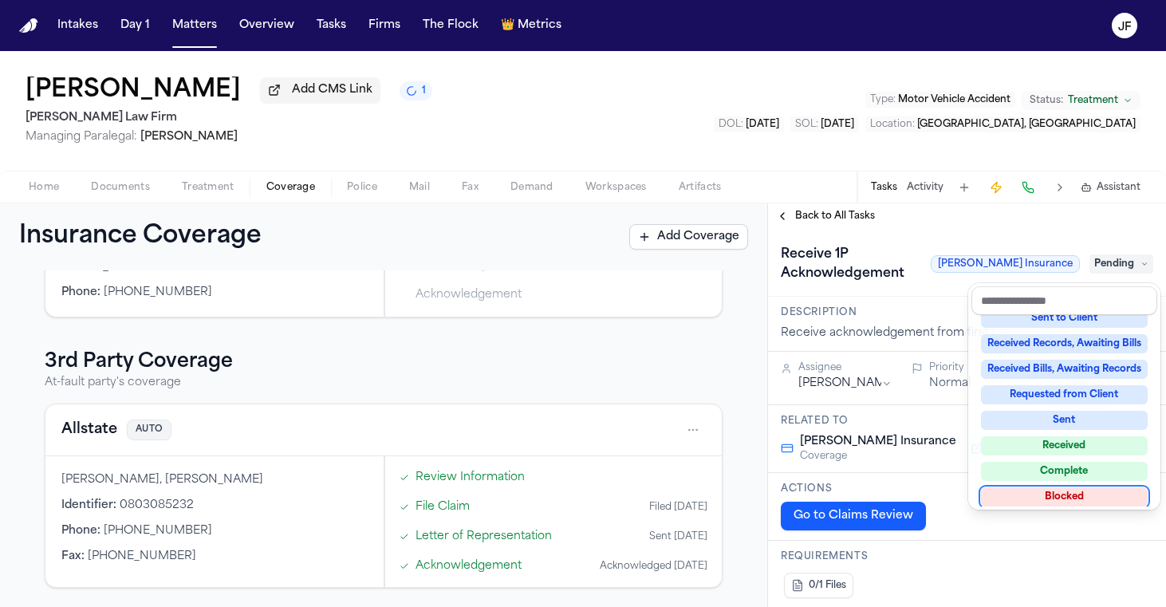
click at [1044, 502] on div "Blocked" at bounding box center [1064, 496] width 167 height 19
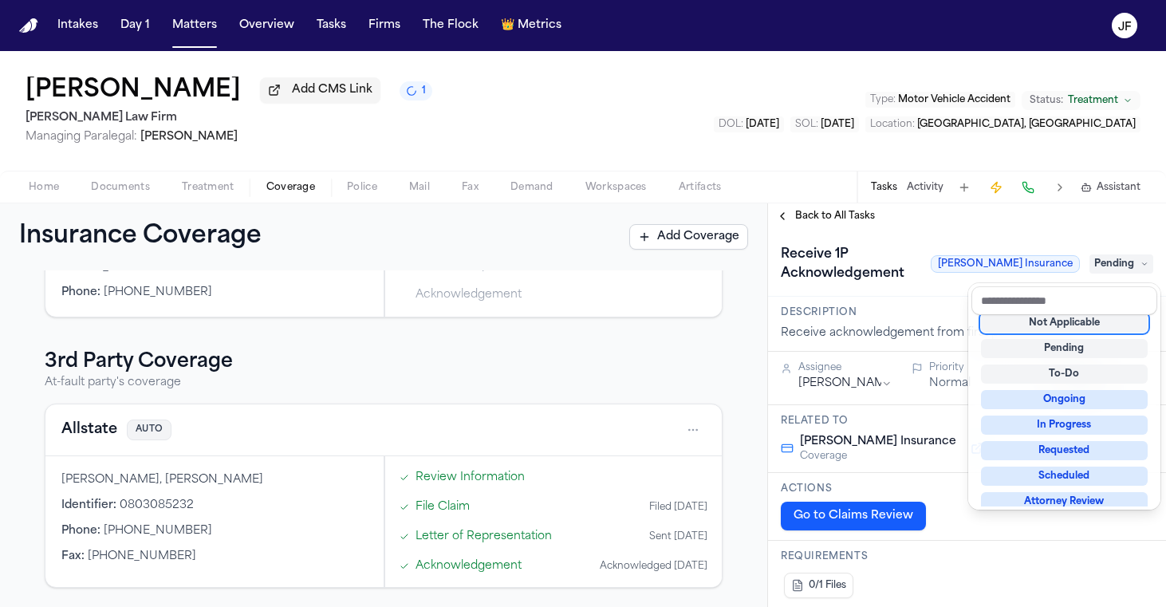
scroll to position [13, 0]
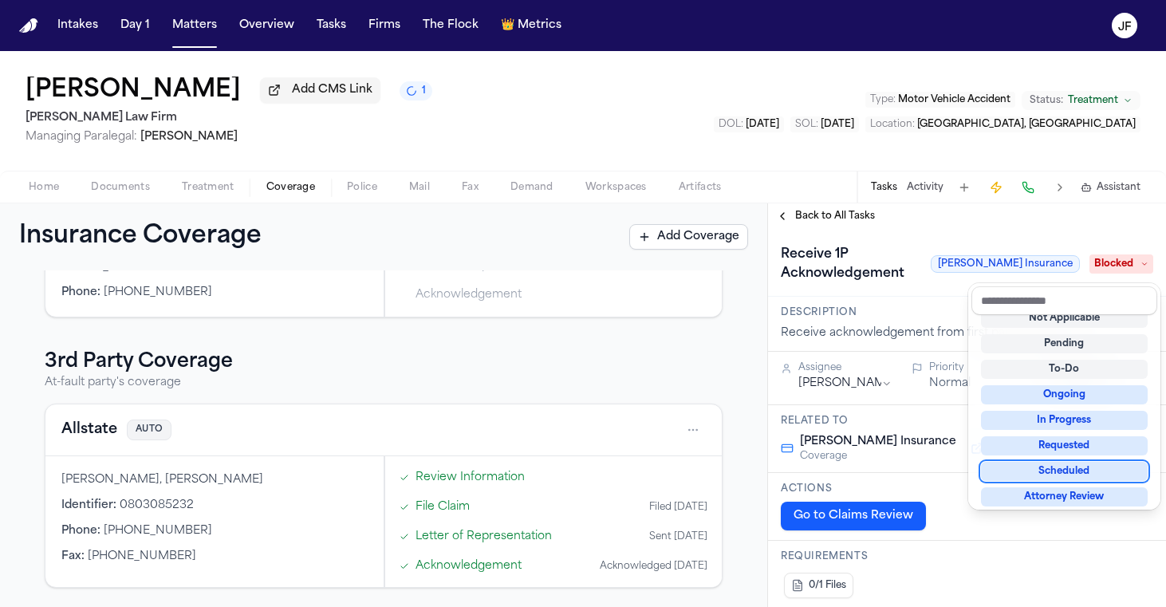
click at [821, 217] on div "**********" at bounding box center [967, 405] width 398 height 404
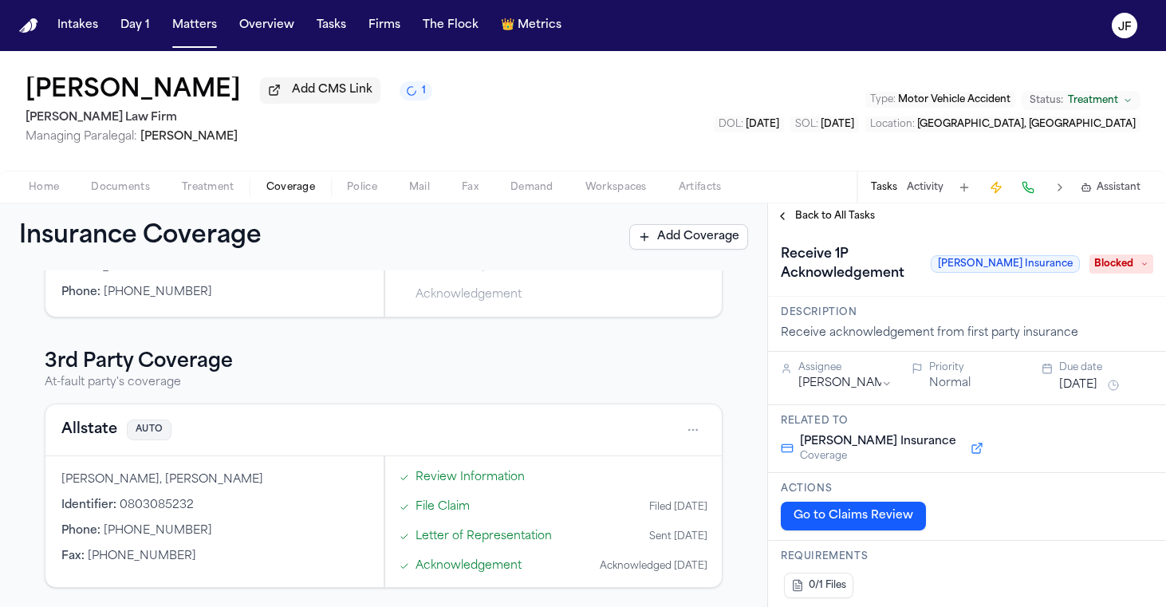
click at [822, 217] on span "Back to All Tasks" at bounding box center [835, 216] width 80 height 13
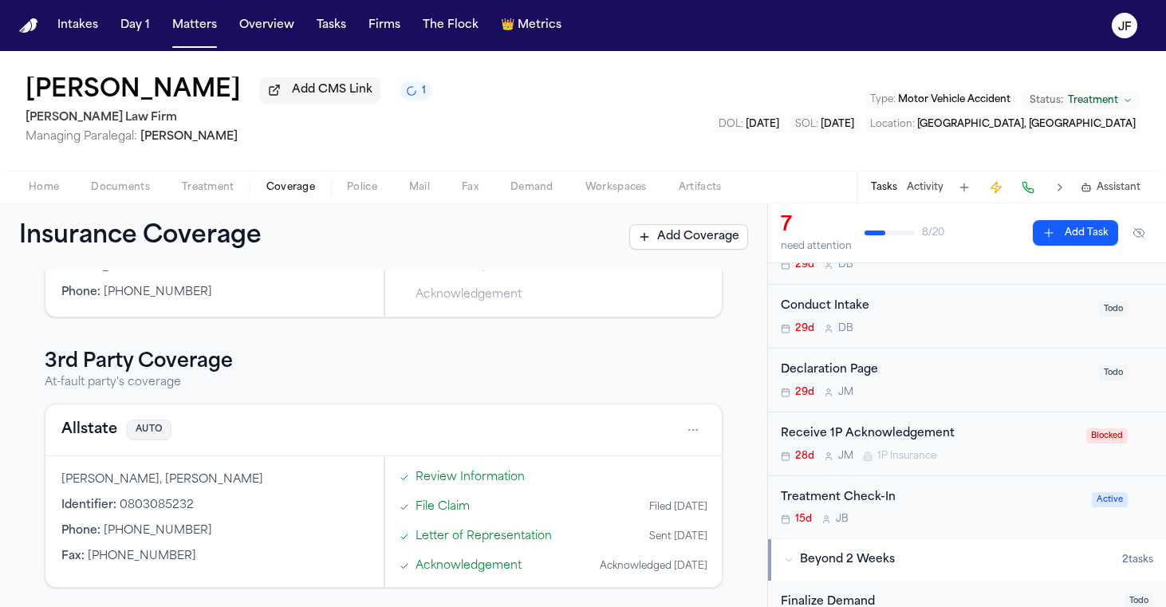
scroll to position [258, 0]
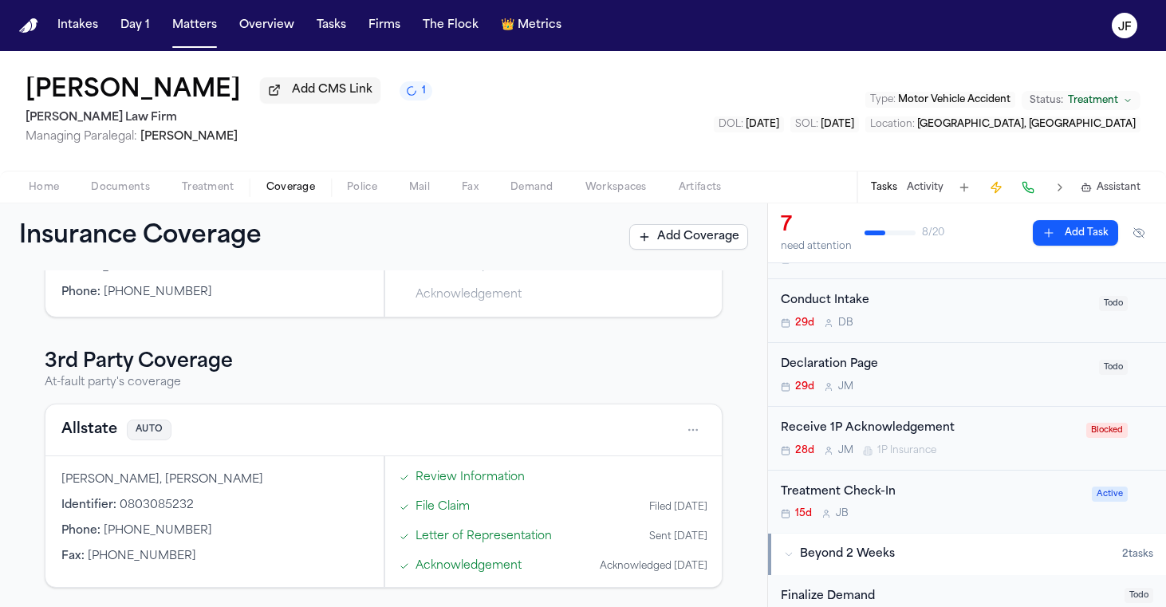
click at [865, 369] on div "Declaration Page" at bounding box center [935, 365] width 309 height 18
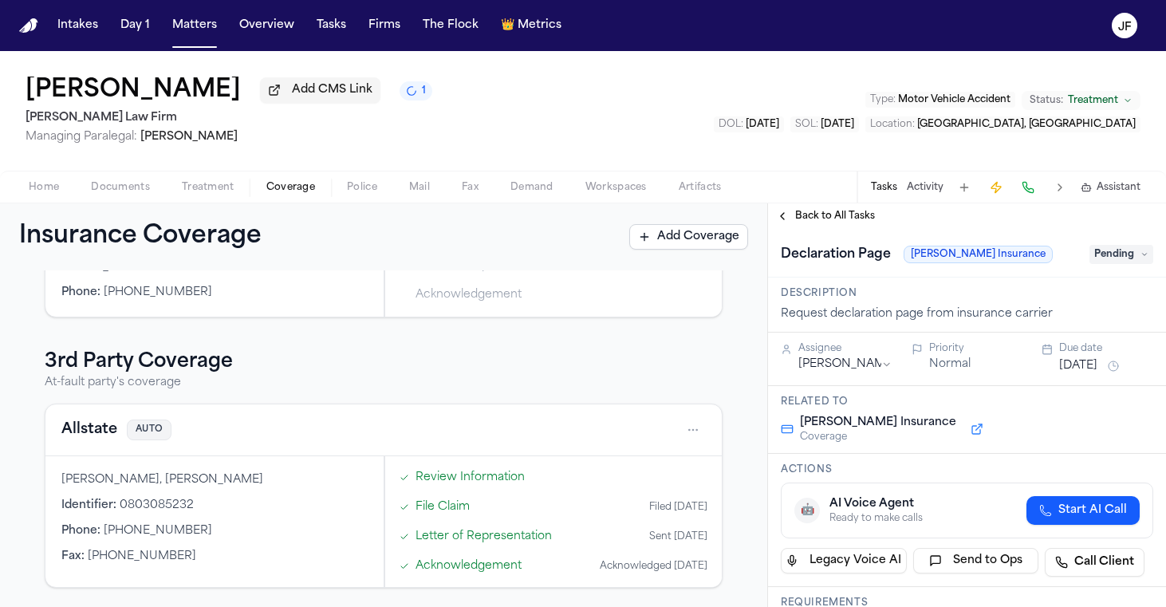
click at [1121, 262] on span "Pending" at bounding box center [1122, 254] width 64 height 19
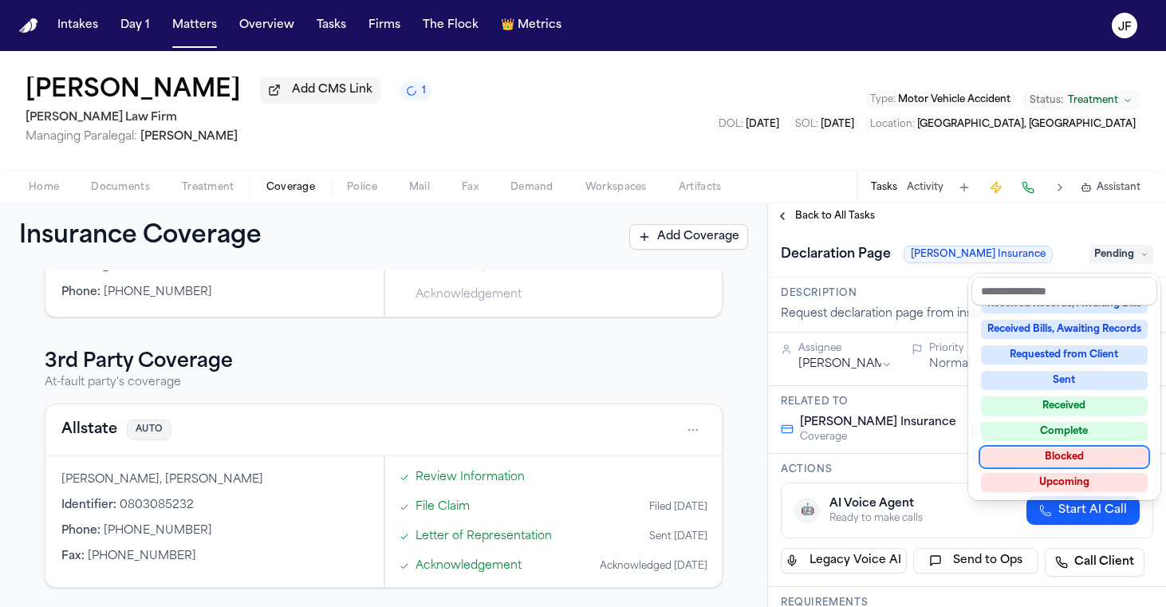
click at [1041, 450] on div "Blocked" at bounding box center [1064, 456] width 167 height 19
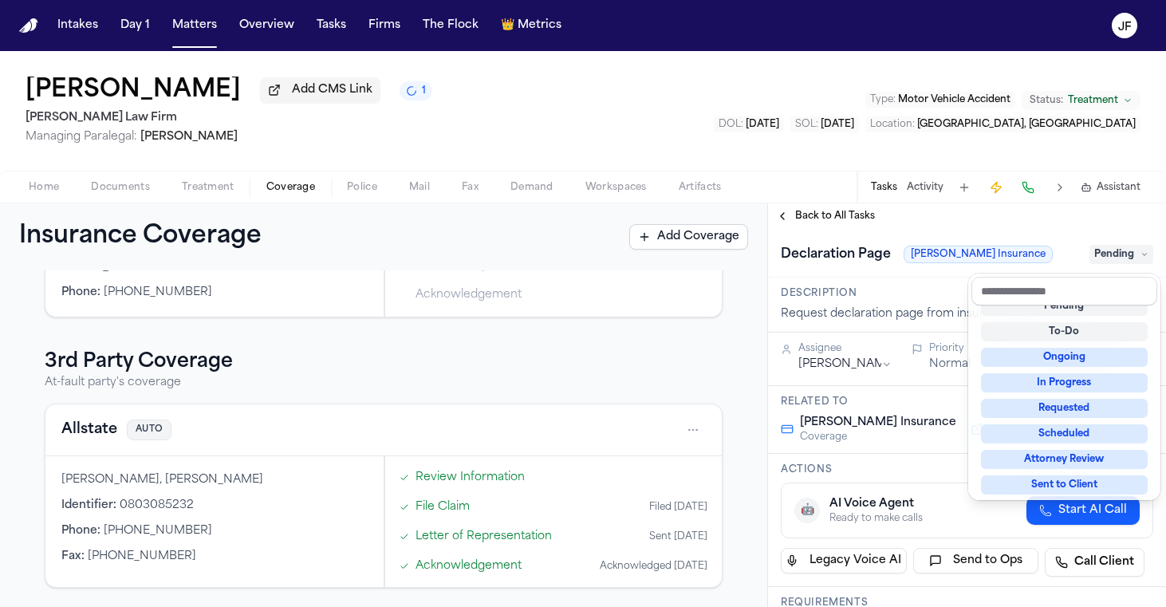
scroll to position [6, 0]
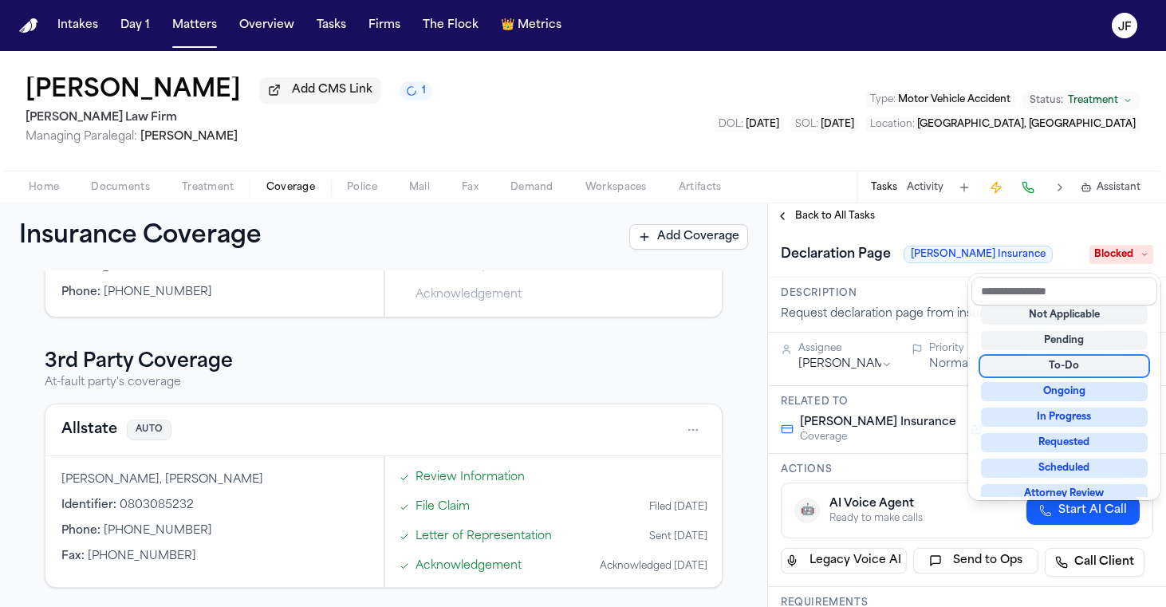
click at [943, 232] on div "Declaration Page [PERSON_NAME] Insurance Blocked" at bounding box center [967, 253] width 398 height 49
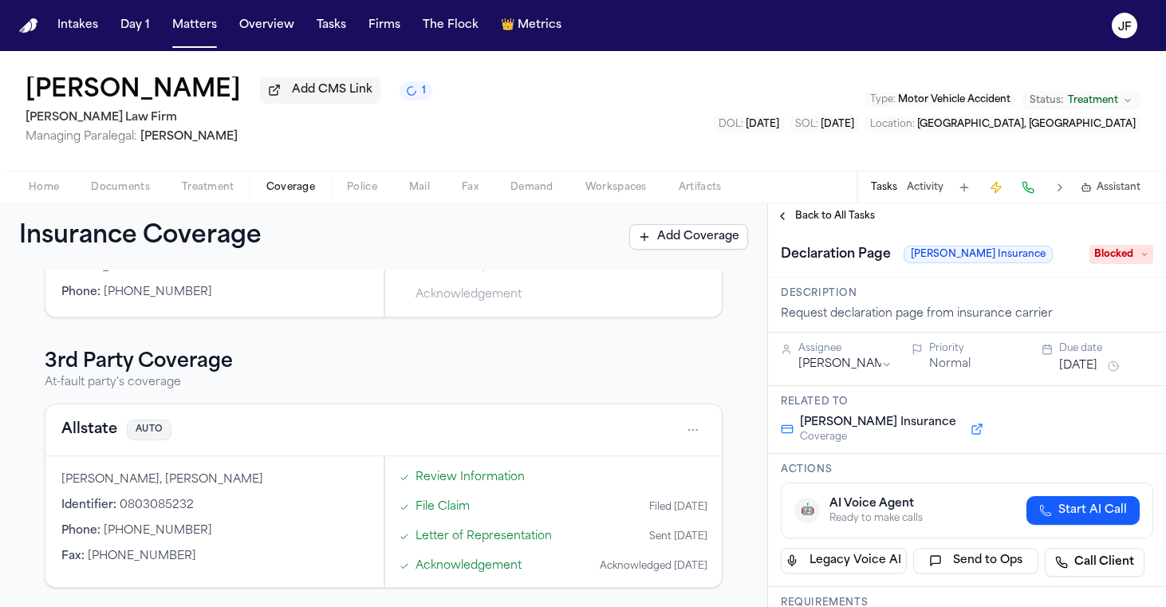
click at [829, 223] on span "Back to All Tasks" at bounding box center [835, 216] width 80 height 13
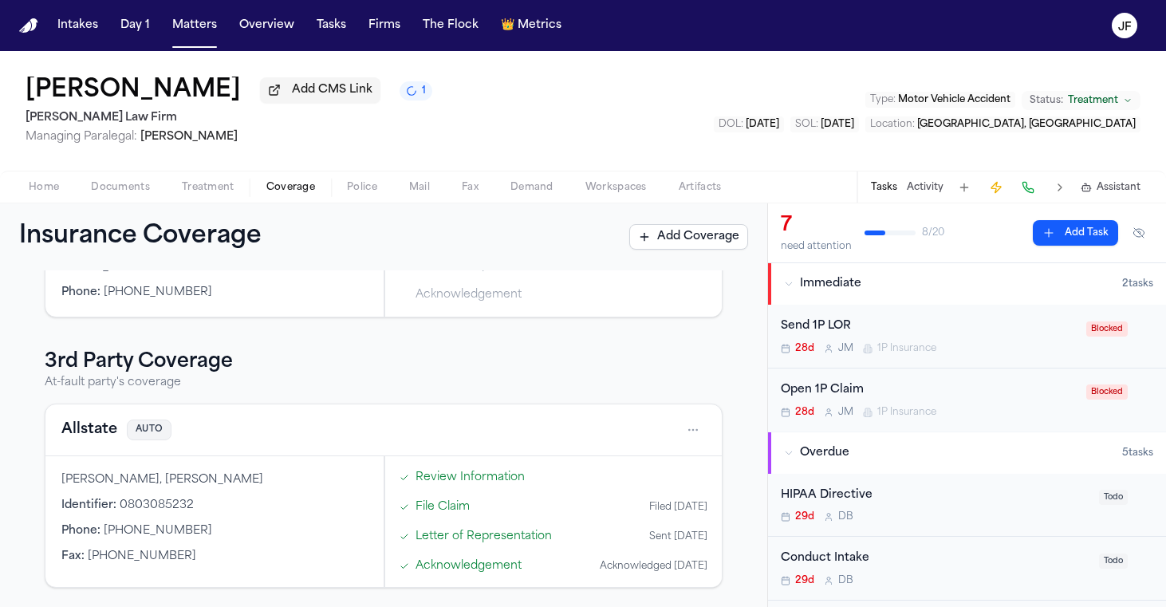
click at [753, 123] on div "Vereeka [PERSON_NAME] Add CMS Link 1 [PERSON_NAME] Law Firm Managing Paralegal:…" at bounding box center [583, 111] width 1166 height 120
click at [298, 95] on span "Add CMS Link" at bounding box center [332, 90] width 81 height 16
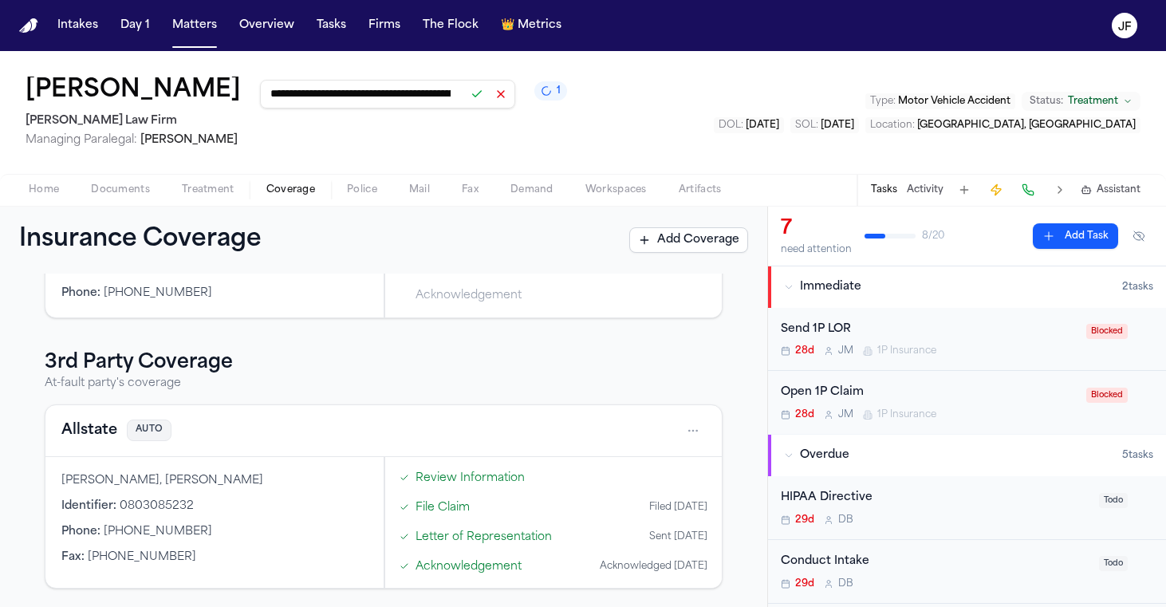
type input "**********"
click at [466, 102] on button at bounding box center [477, 94] width 22 height 22
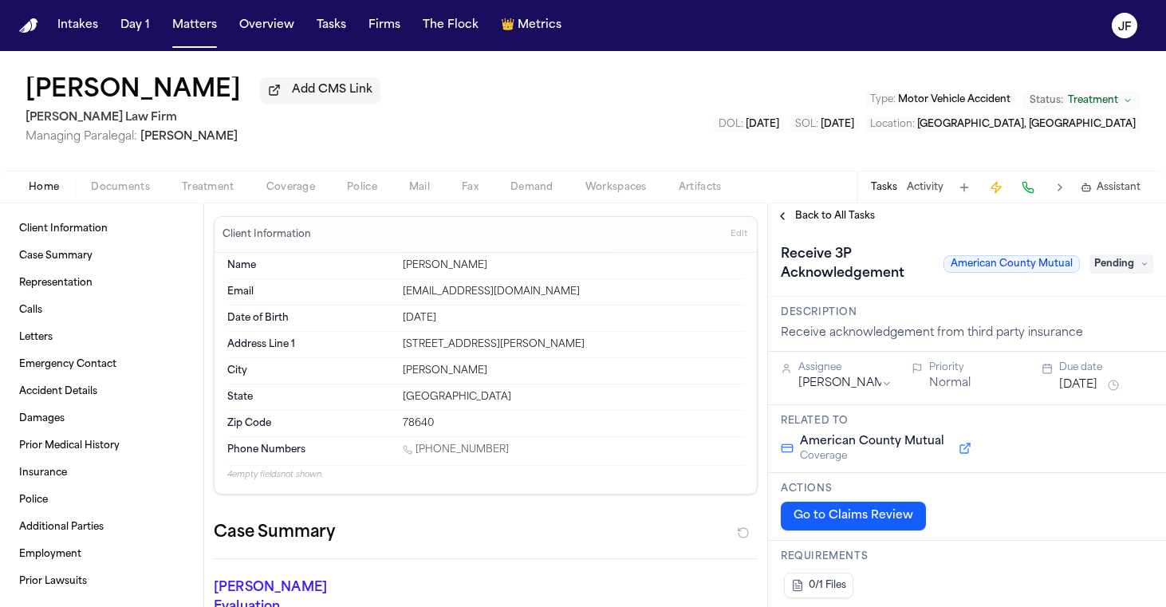
click at [895, 1] on nav "Intakes Day 1 Matters Overview Tasks Firms The Flock 👑 Metrics JF" at bounding box center [583, 25] width 1166 height 51
click at [862, 174] on div "Home Documents Treatment Coverage Police Mail Fax Demand Workspaces Artifacts T…" at bounding box center [583, 187] width 1166 height 32
click at [346, 93] on span "Add CMS Link" at bounding box center [332, 90] width 81 height 16
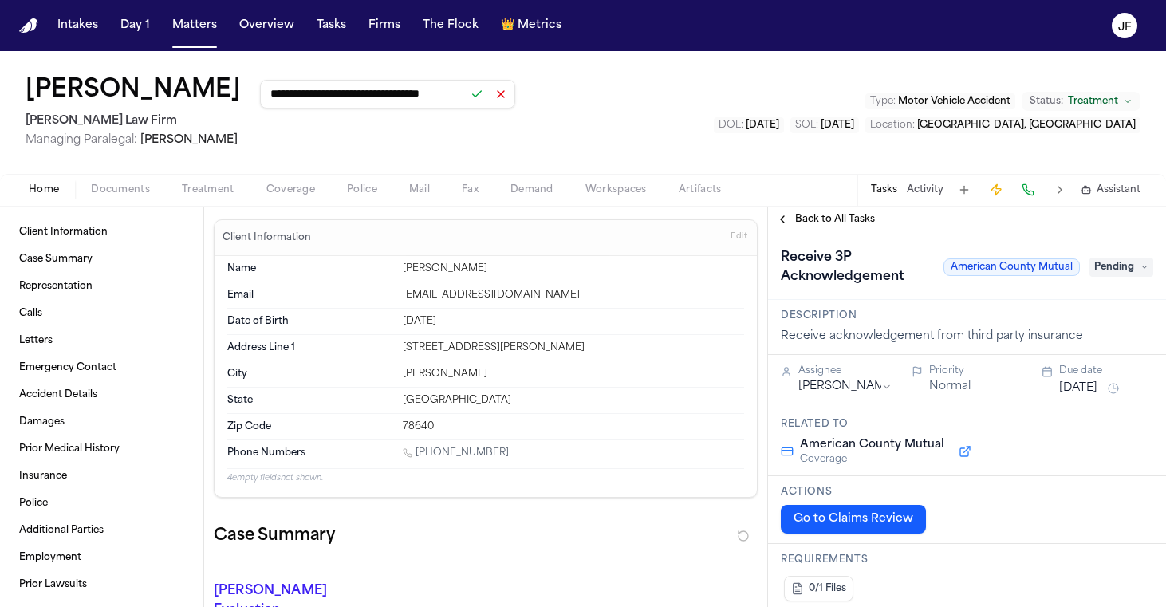
type input "**********"
click at [488, 101] on button at bounding box center [477, 94] width 22 height 22
click at [673, 106] on div "**********" at bounding box center [583, 112] width 1166 height 123
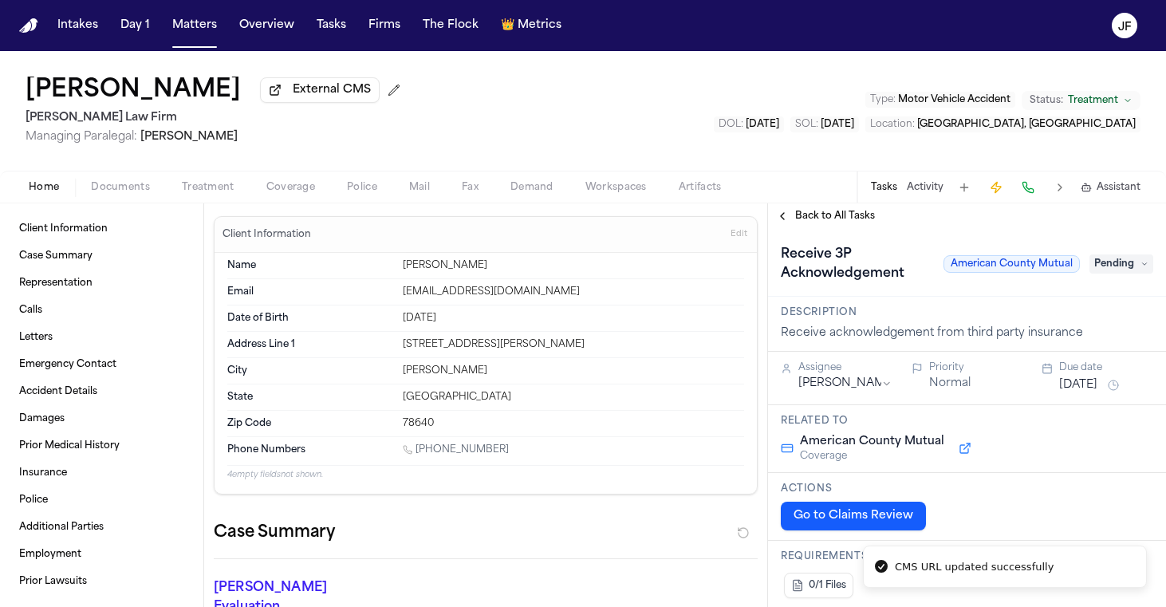
click at [103, 192] on span "Documents" at bounding box center [120, 187] width 59 height 13
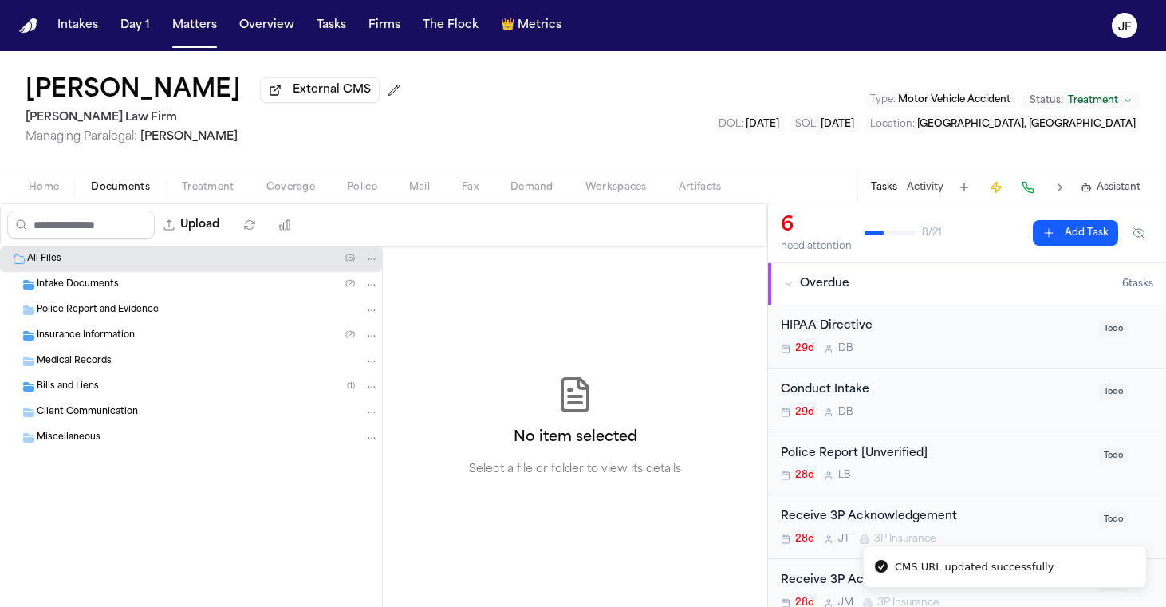
click at [116, 328] on div "Insurance Information ( 2 )" at bounding box center [191, 336] width 382 height 26
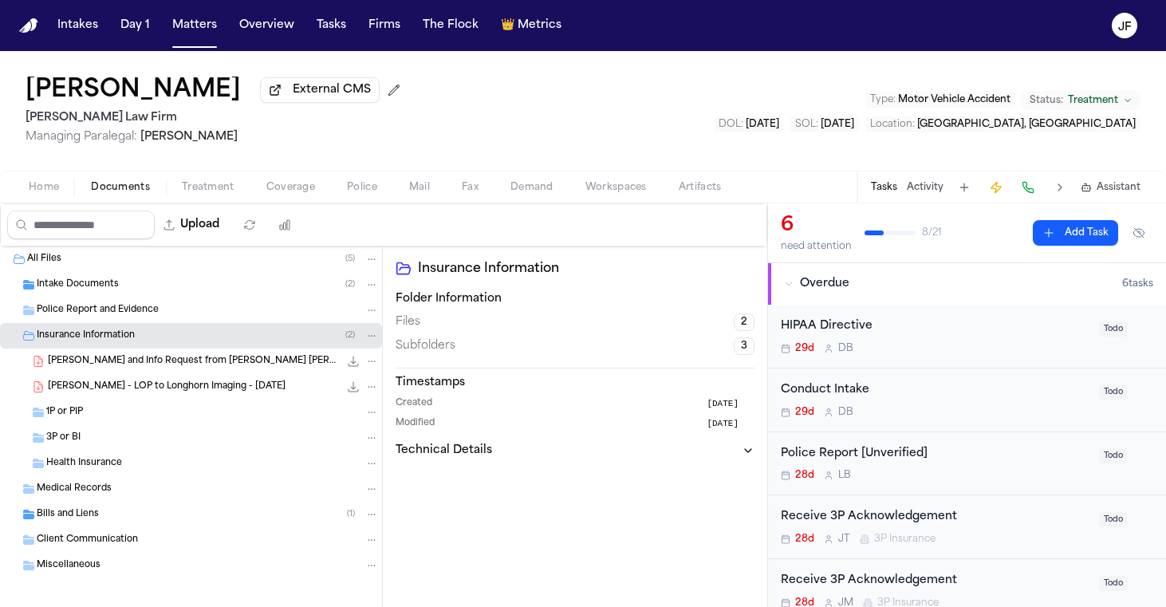
click at [172, 367] on span "J. Figueroa - Ack and Info Request from Gallagher Bassett - 8.24.25" at bounding box center [193, 362] width 291 height 14
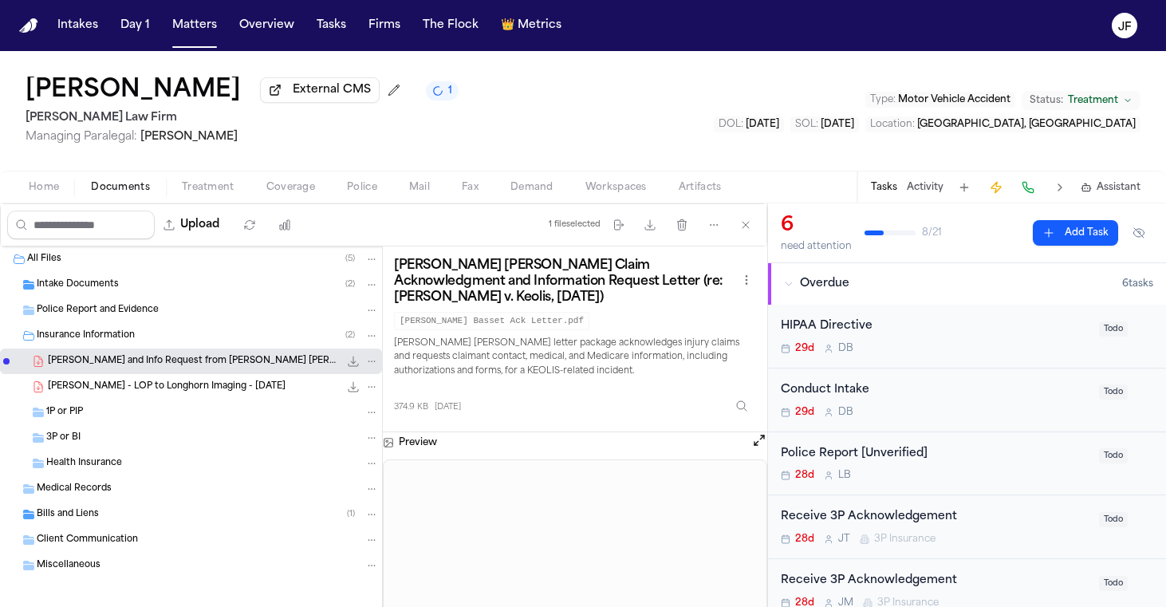
click at [845, 522] on div "Receive 3P Acknowledgement" at bounding box center [935, 517] width 309 height 18
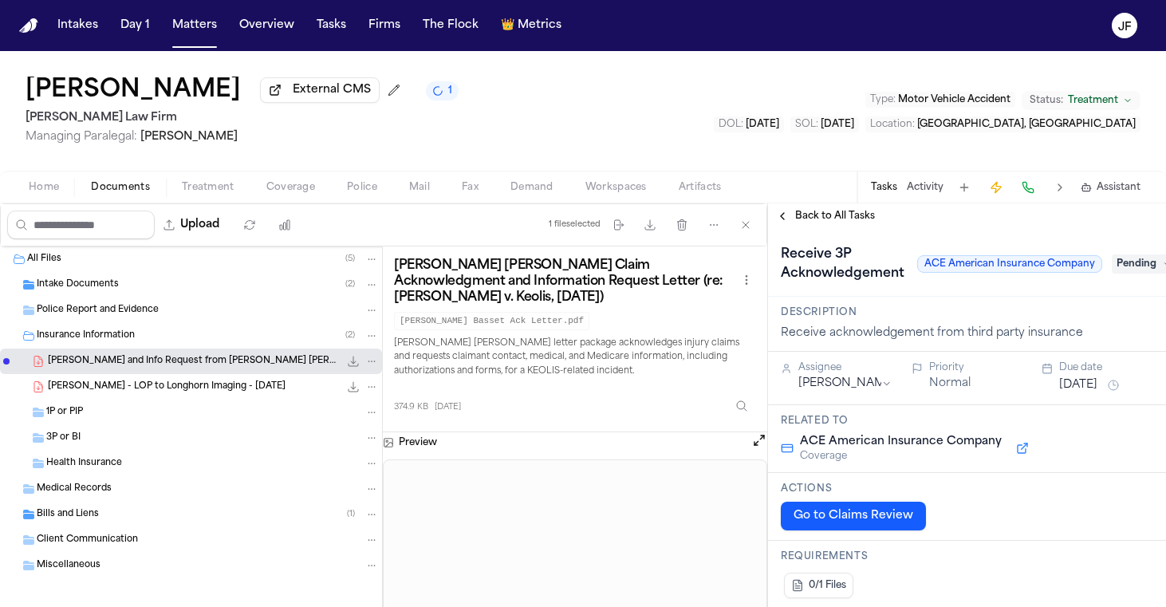
click at [1133, 272] on span "Pending" at bounding box center [1144, 263] width 64 height 19
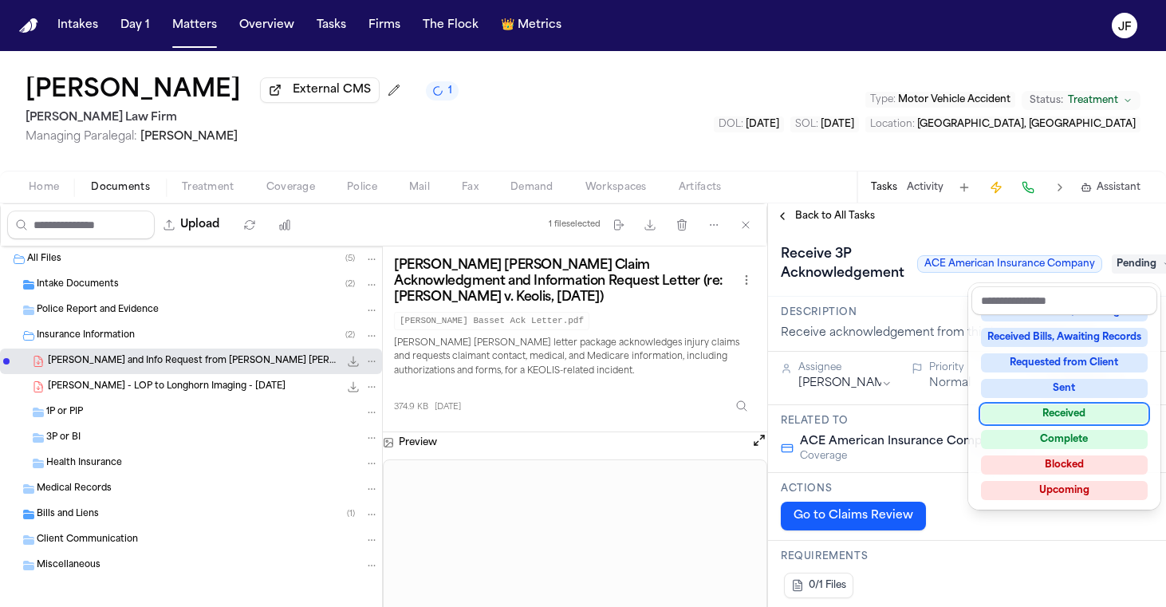
click at [1045, 416] on div "Received" at bounding box center [1064, 413] width 167 height 19
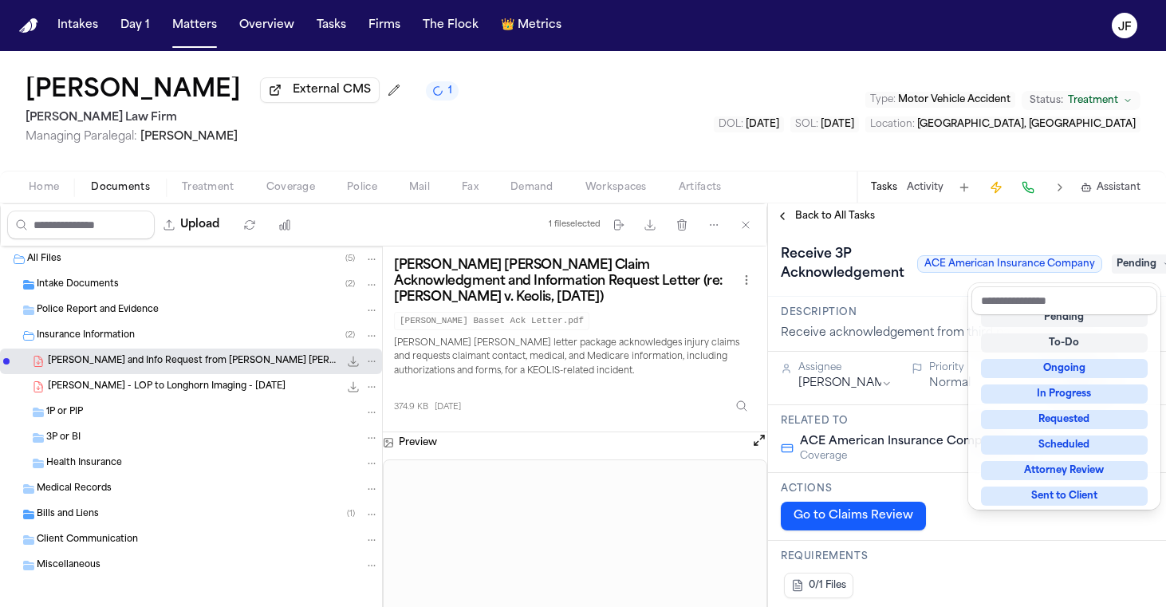
scroll to position [6, 0]
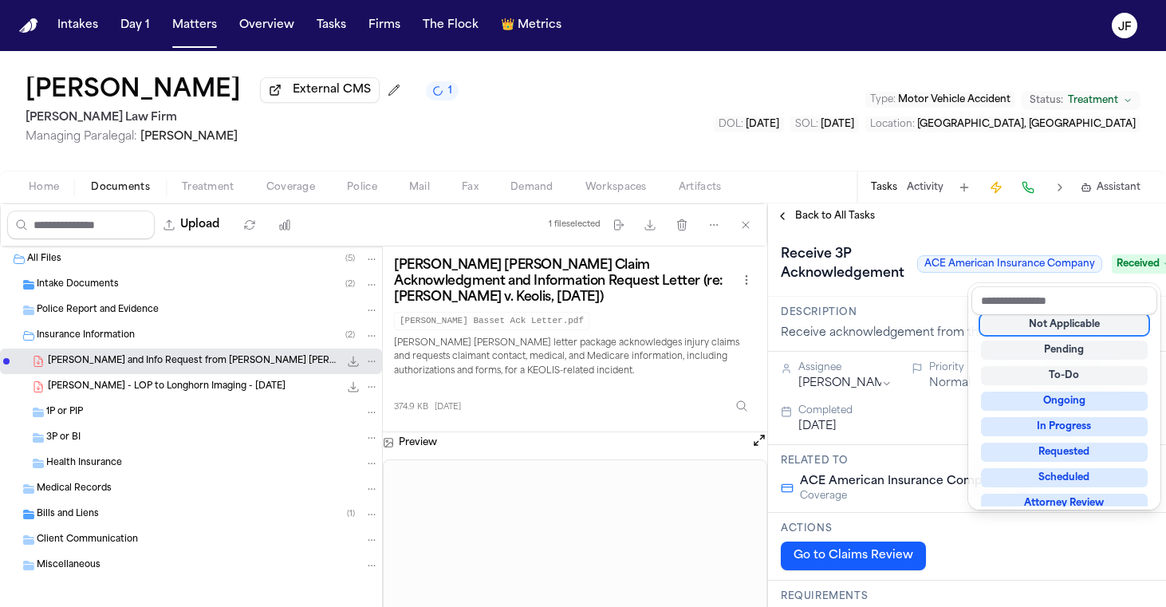
click at [366, 361] on div "Upload 1 file selected Move files Download files Delete files More actions Clea…" at bounding box center [583, 405] width 1166 height 404
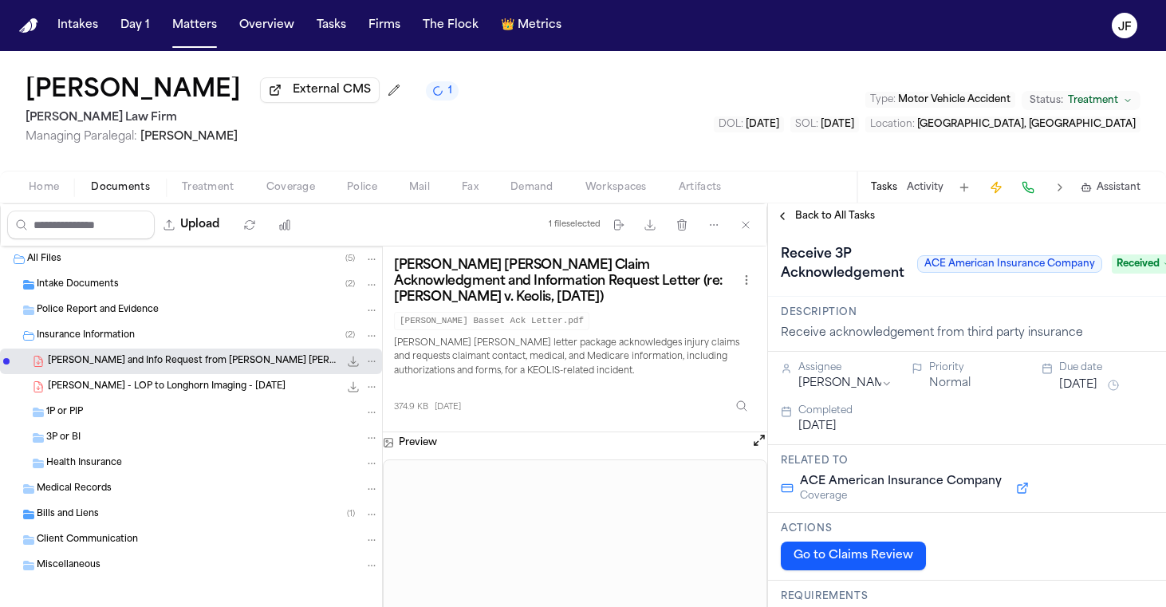
click at [366, 361] on icon "File: J. Figueroa - Ack and Info Request from Gallagher Bassett - 8.24.25" at bounding box center [371, 361] width 11 height 11
click at [365, 425] on button "Move" at bounding box center [359, 424] width 109 height 29
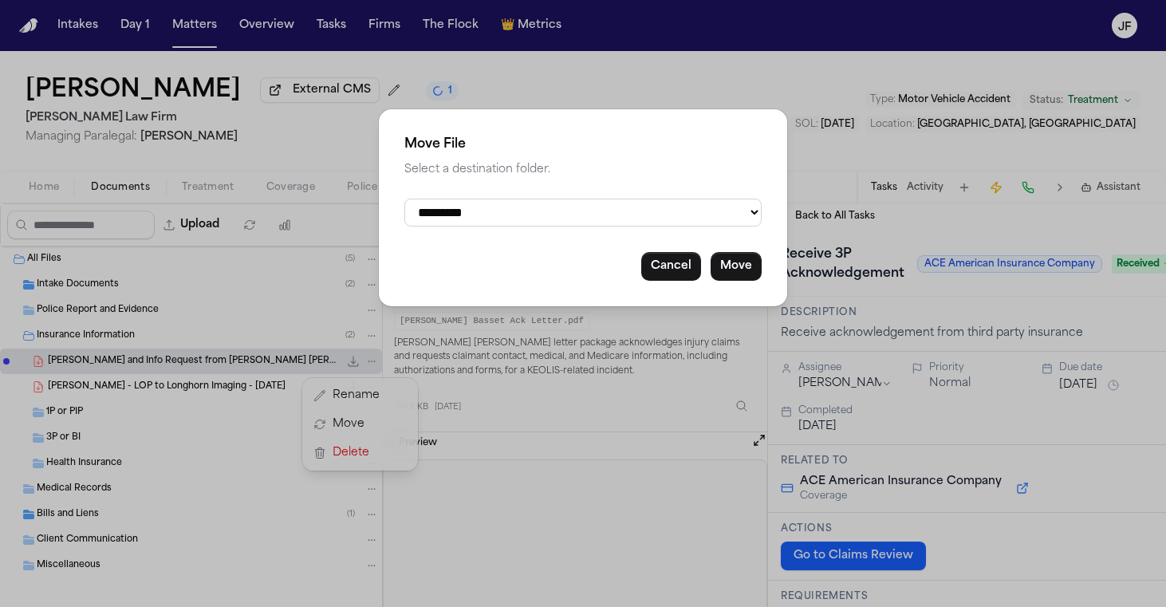
select select "**********"
click at [747, 260] on button "Move" at bounding box center [736, 266] width 51 height 29
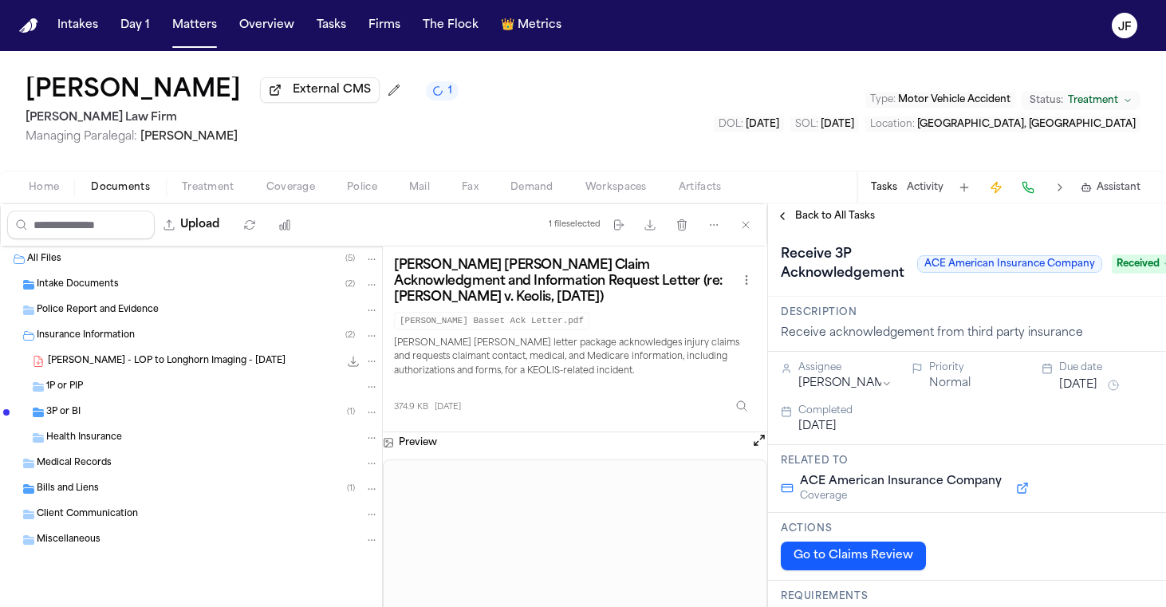
click at [838, 217] on span "Back to All Tasks" at bounding box center [835, 216] width 80 height 13
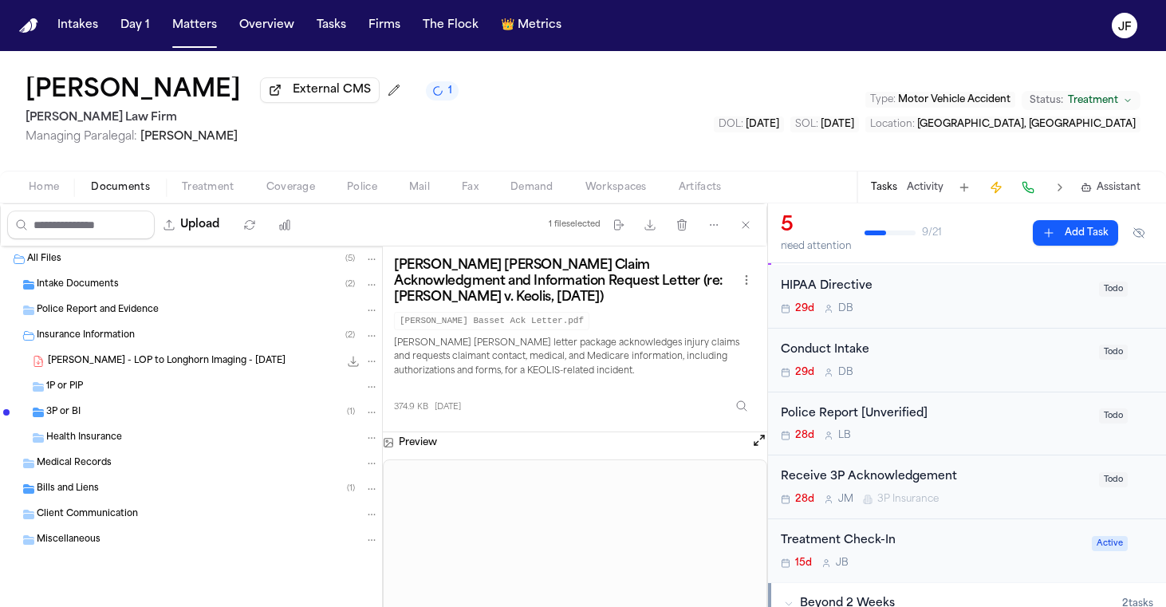
scroll to position [65, 0]
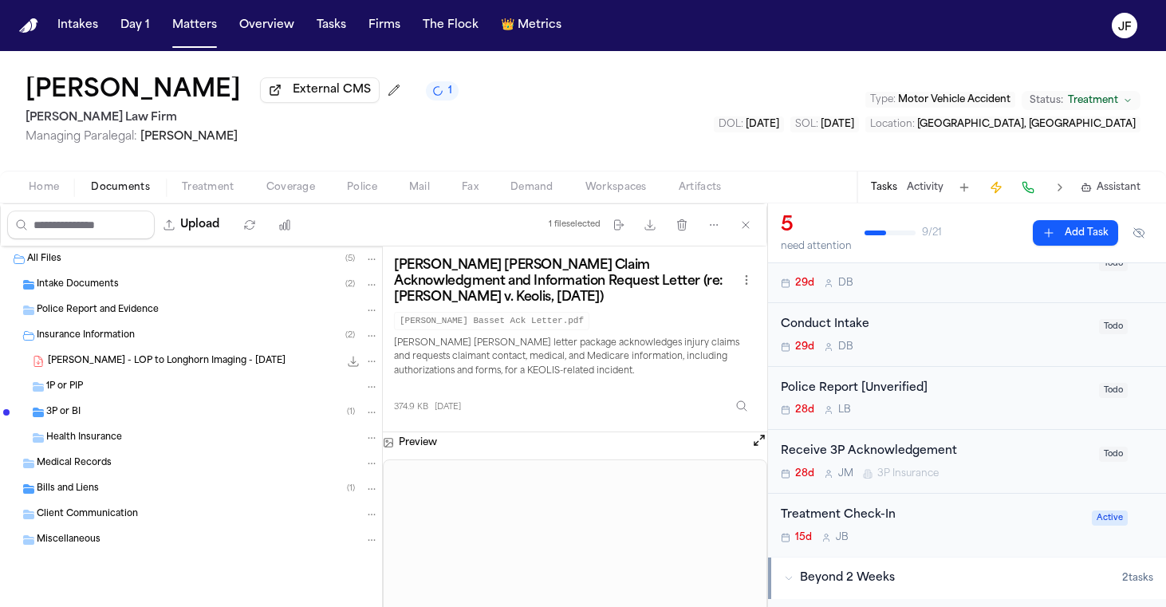
click at [885, 467] on span "3P Insurance" at bounding box center [907, 473] width 61 height 13
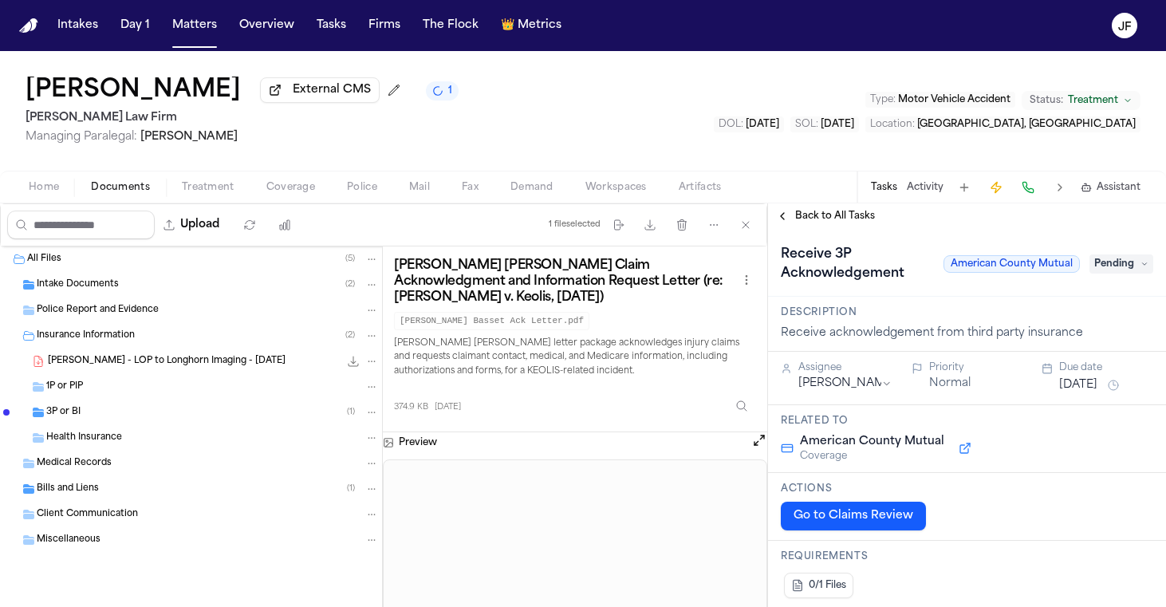
click at [796, 203] on div "Joseph Figueroa Jr. External CMS 1 Ruy Mireles Law Firm Managing Paralegal: Jes…" at bounding box center [583, 127] width 1166 height 152
click at [798, 214] on span "Back to All Tasks" at bounding box center [835, 216] width 80 height 13
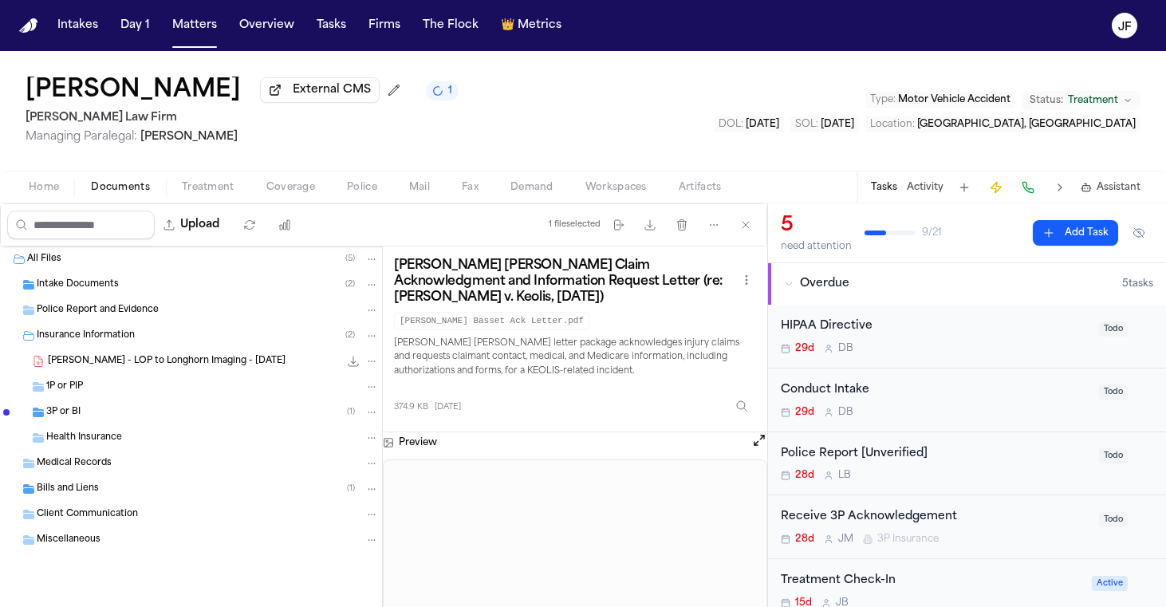
click at [282, 194] on span "Coverage" at bounding box center [290, 187] width 49 height 13
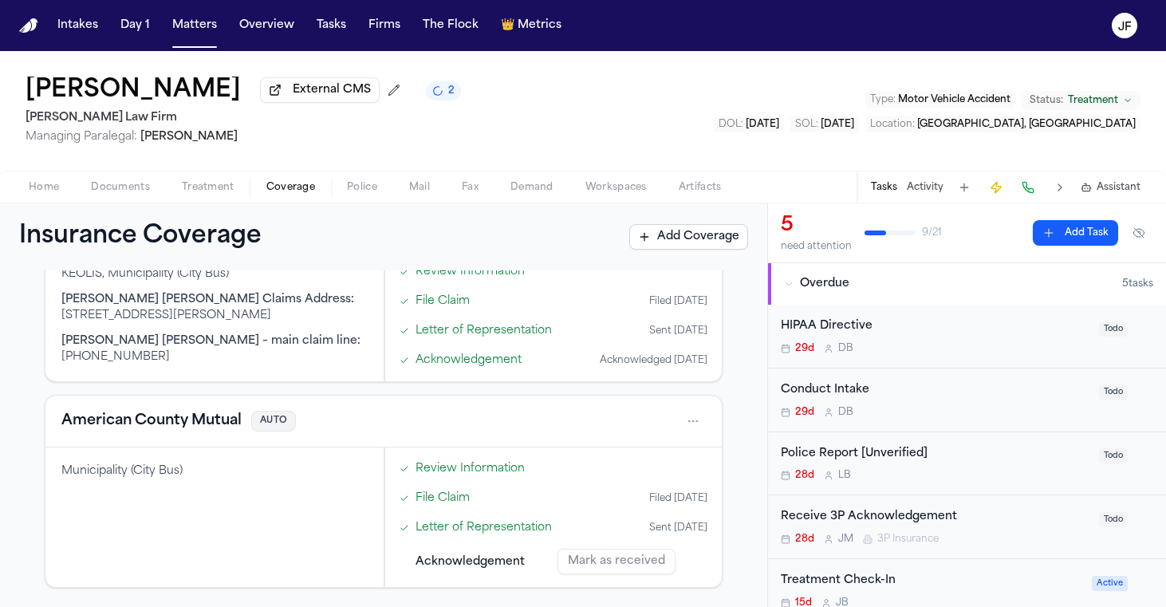
scroll to position [353, 0]
click at [223, 416] on button "American County Mutual" at bounding box center [151, 421] width 180 height 22
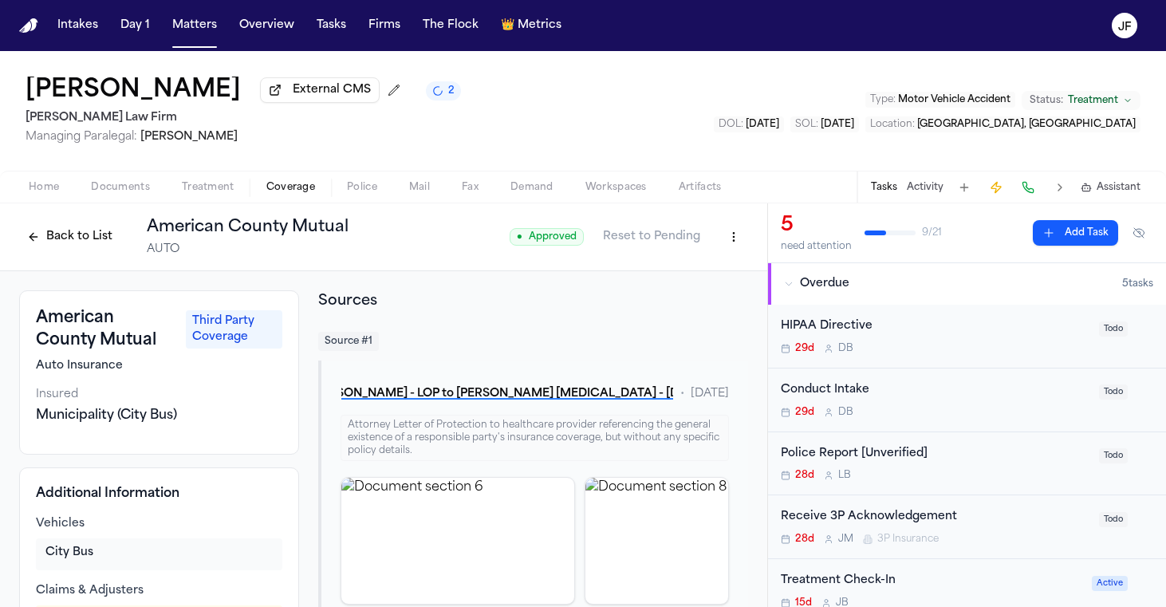
click at [73, 245] on button "Back to List" at bounding box center [69, 237] width 101 height 26
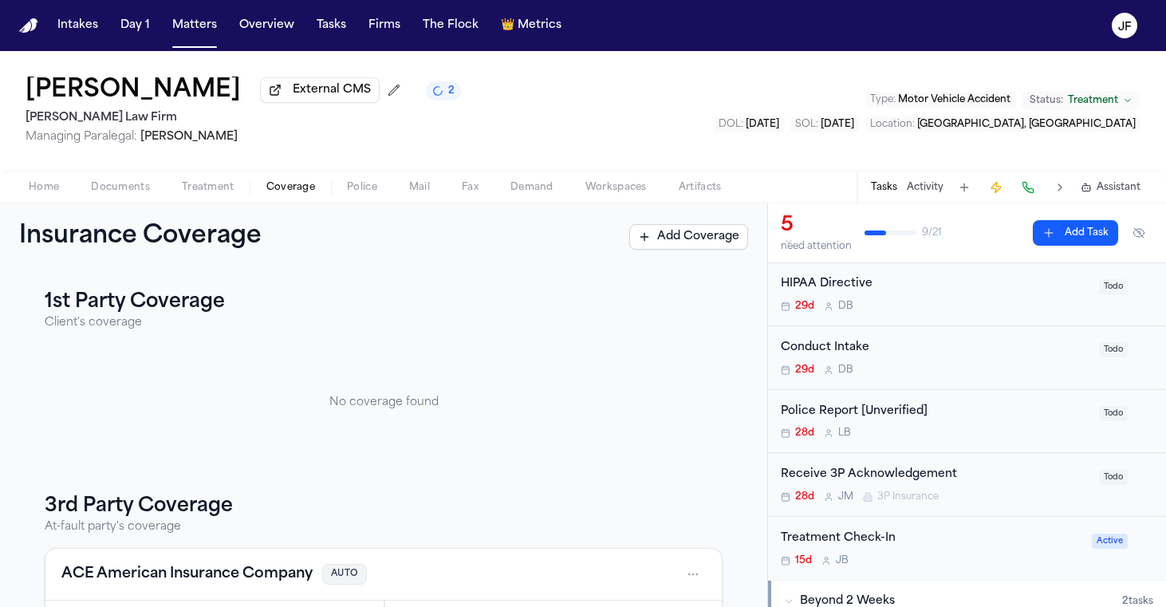
click at [46, 188] on span "Home" at bounding box center [44, 187] width 30 height 13
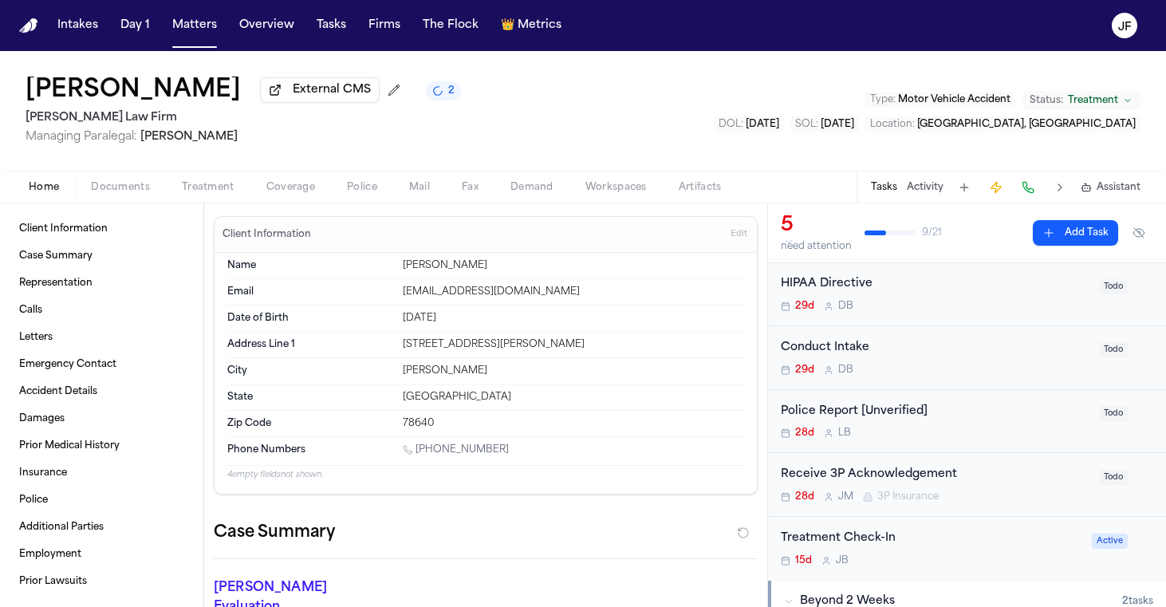
click at [122, 181] on button "Documents" at bounding box center [120, 187] width 91 height 19
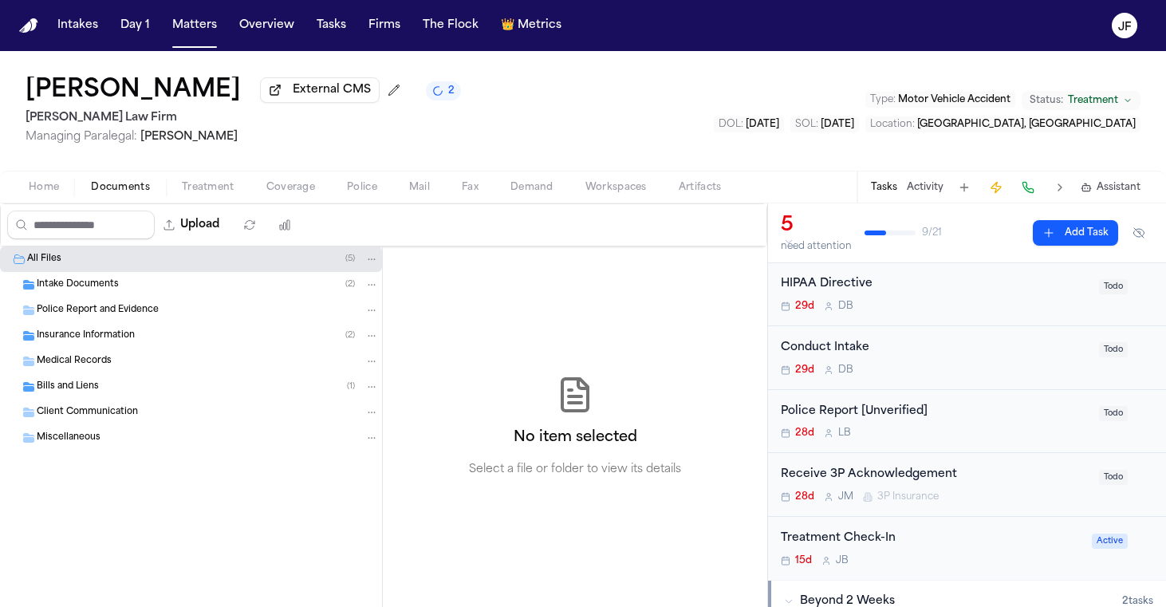
click at [160, 343] on div "Insurance Information ( 2 )" at bounding box center [208, 336] width 342 height 14
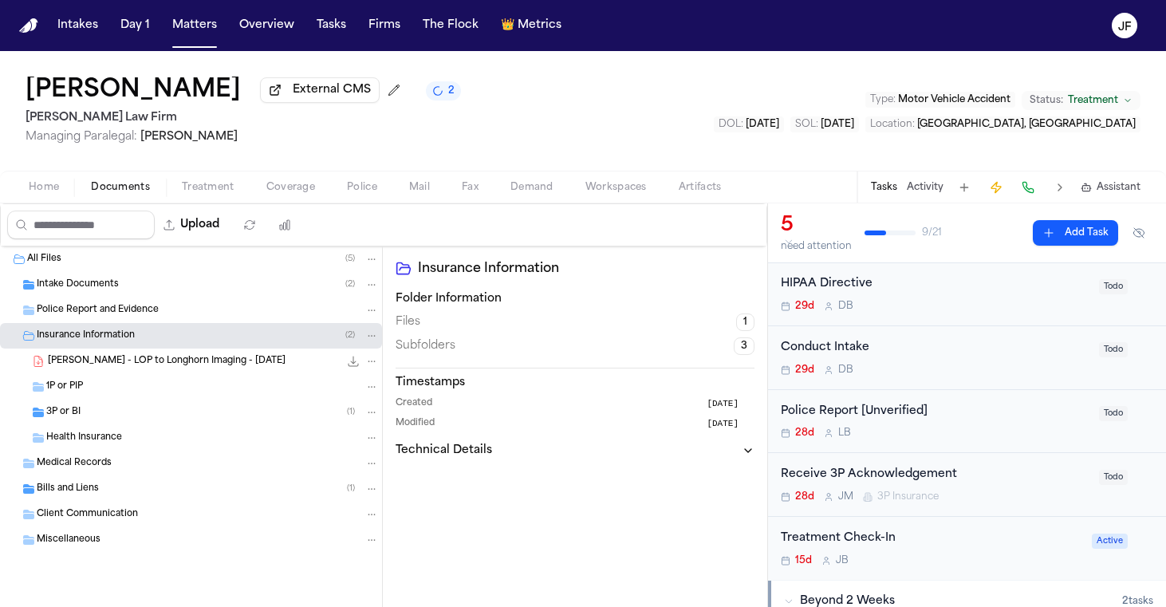
click at [167, 366] on span "J. Figueroa Jr. - LOP to Longhorn Imaging - 9.15.25" at bounding box center [167, 362] width 238 height 14
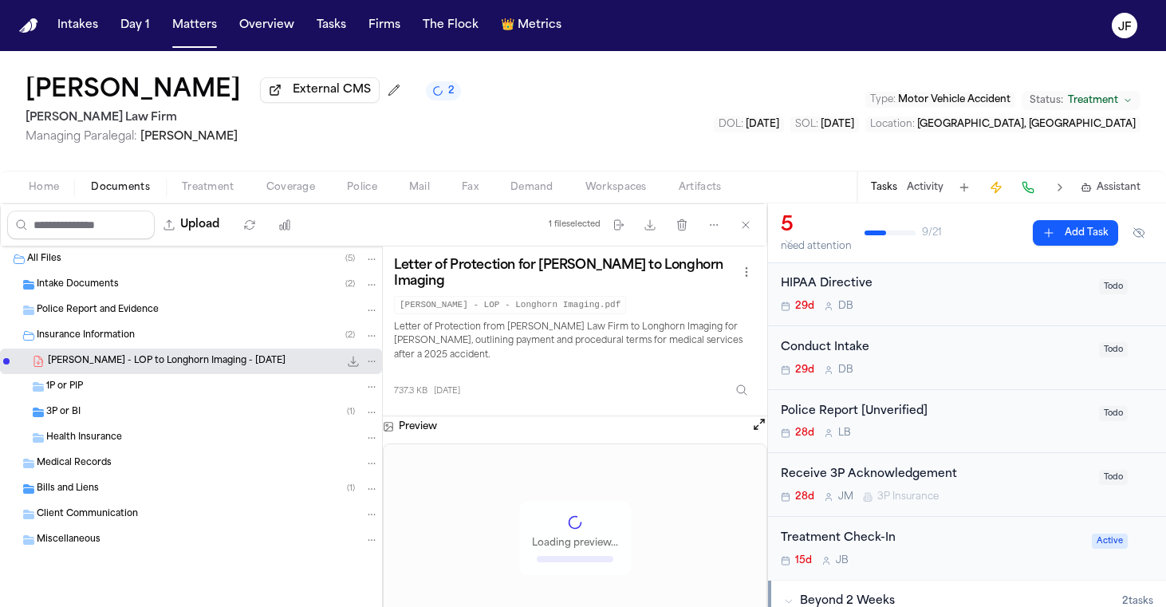
click at [367, 360] on icon "File: J. Figueroa Jr. - LOP to Longhorn Imaging - 9.15.25" at bounding box center [371, 361] width 11 height 11
click at [372, 420] on button "Move" at bounding box center [371, 424] width 109 height 29
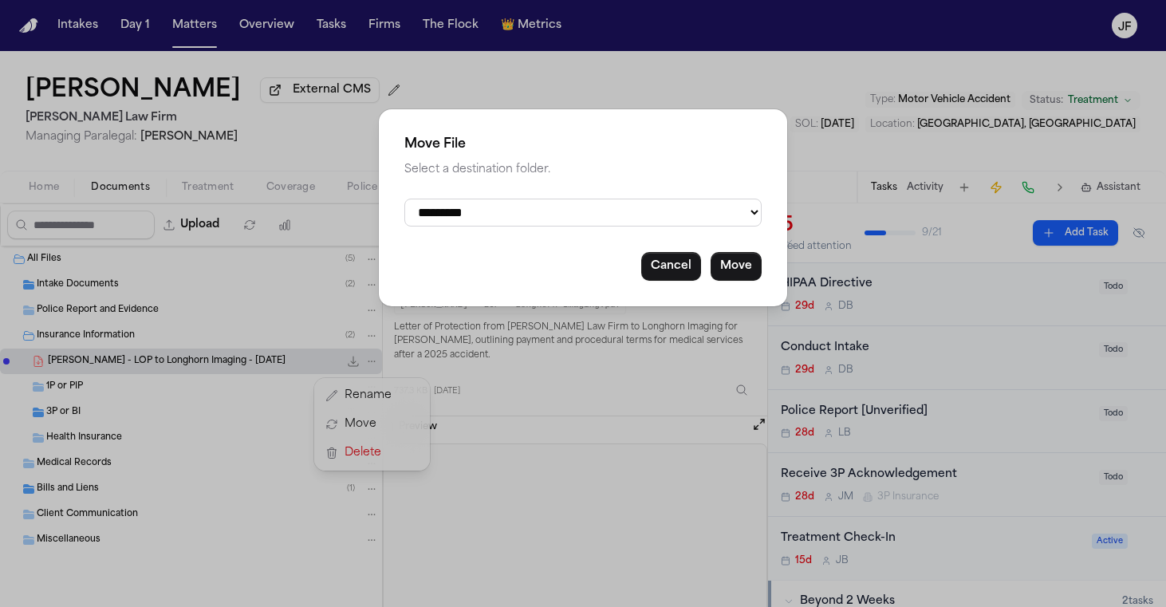
select select "**********"
click at [734, 262] on button "Move" at bounding box center [736, 266] width 51 height 29
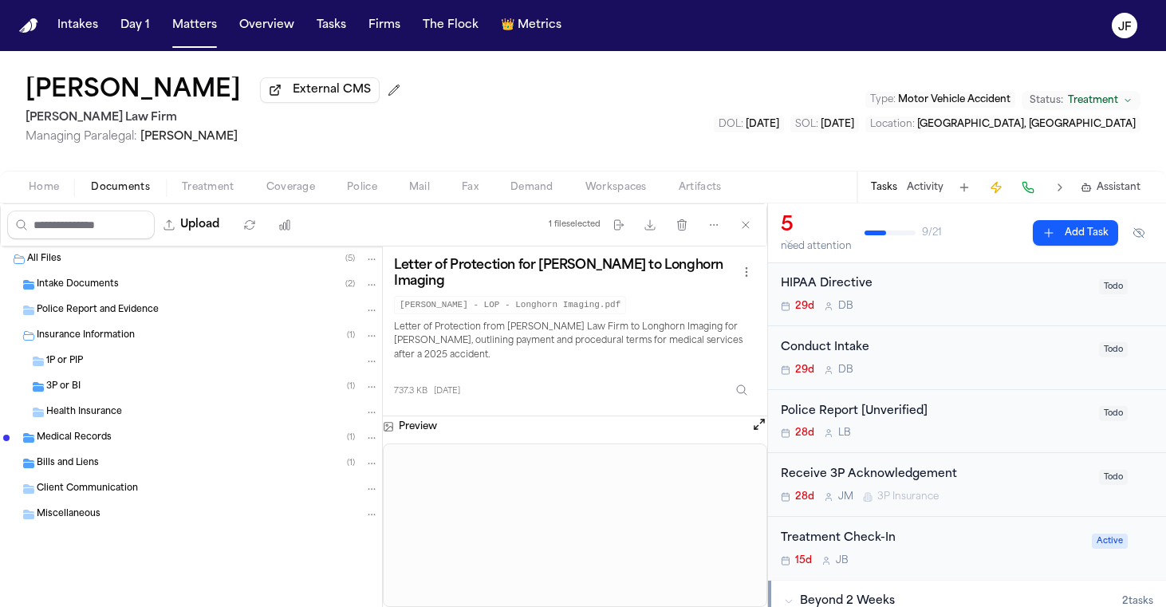
click at [52, 291] on span "Intake Documents" at bounding box center [78, 285] width 82 height 14
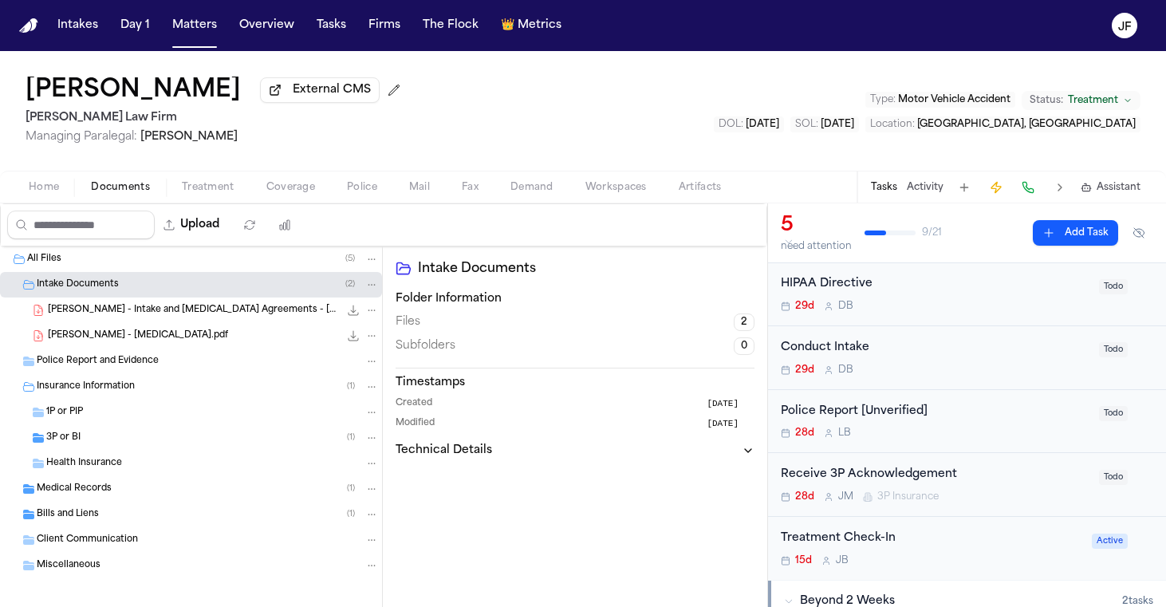
click at [108, 318] on div "J. Figueroa - Intake and Retainer Agreements - 8.24.25 5.4 MB • PDF" at bounding box center [213, 310] width 331 height 16
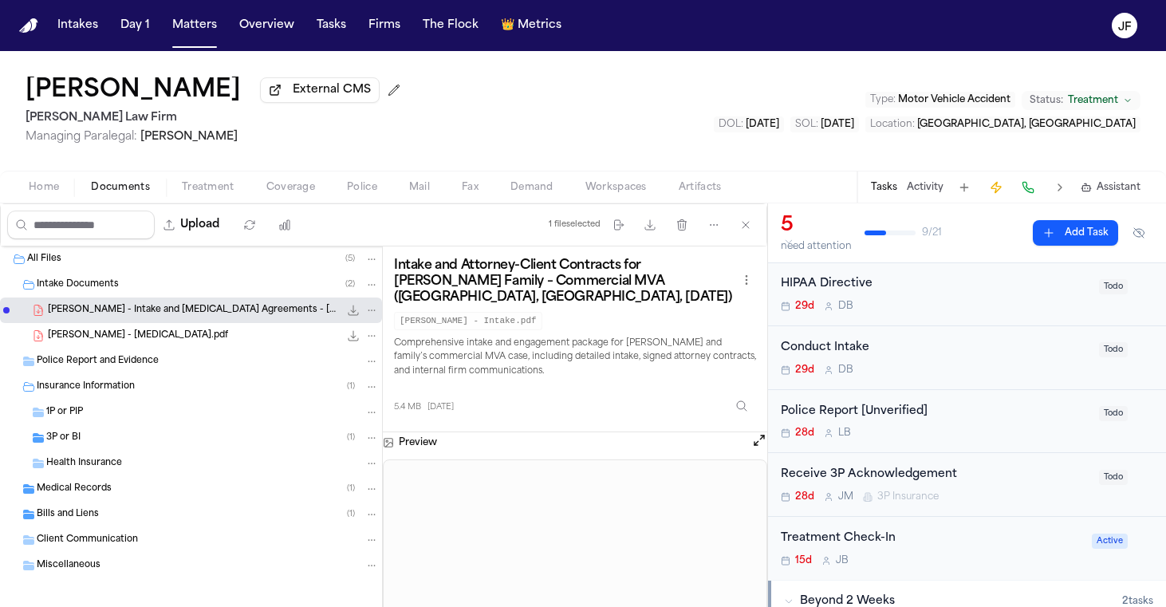
click at [918, 467] on div "Receive 3P Acknowledgement" at bounding box center [935, 475] width 309 height 18
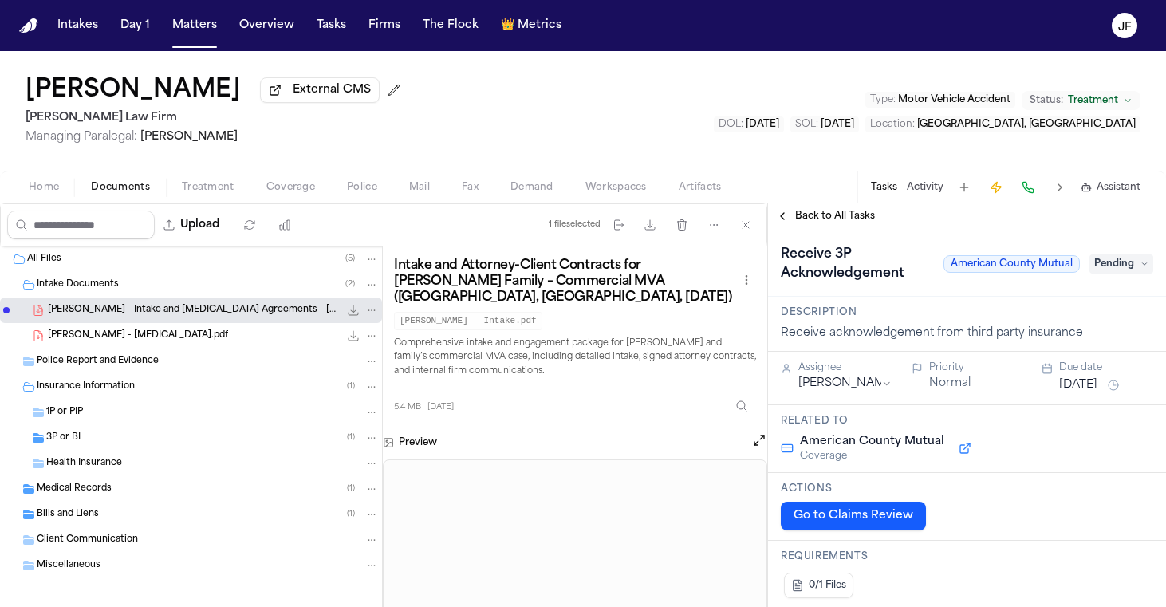
click at [1125, 258] on span "Pending" at bounding box center [1122, 263] width 64 height 19
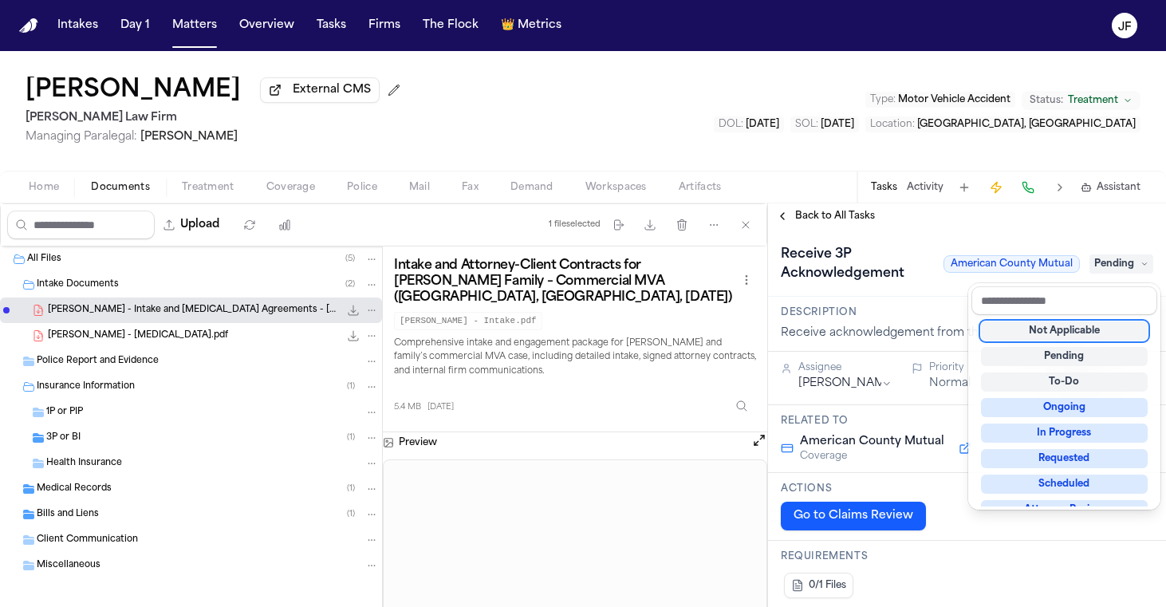
click at [1076, 332] on div "Not Applicable" at bounding box center [1064, 330] width 167 height 19
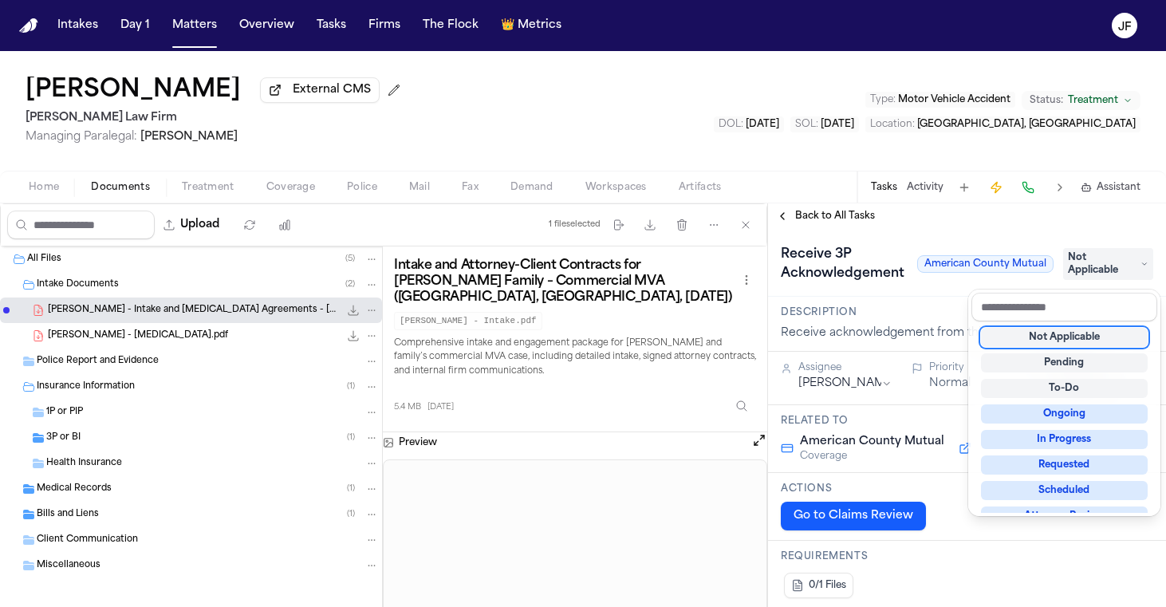
click at [821, 215] on div "**********" at bounding box center [967, 405] width 398 height 404
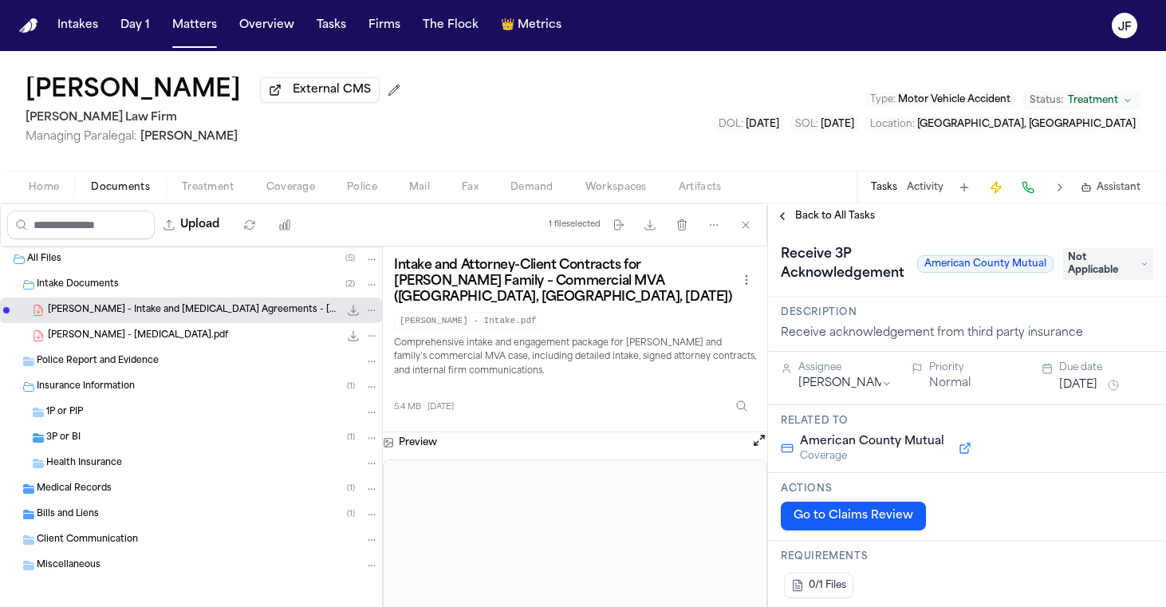
click at [821, 215] on span "Back to All Tasks" at bounding box center [835, 216] width 80 height 13
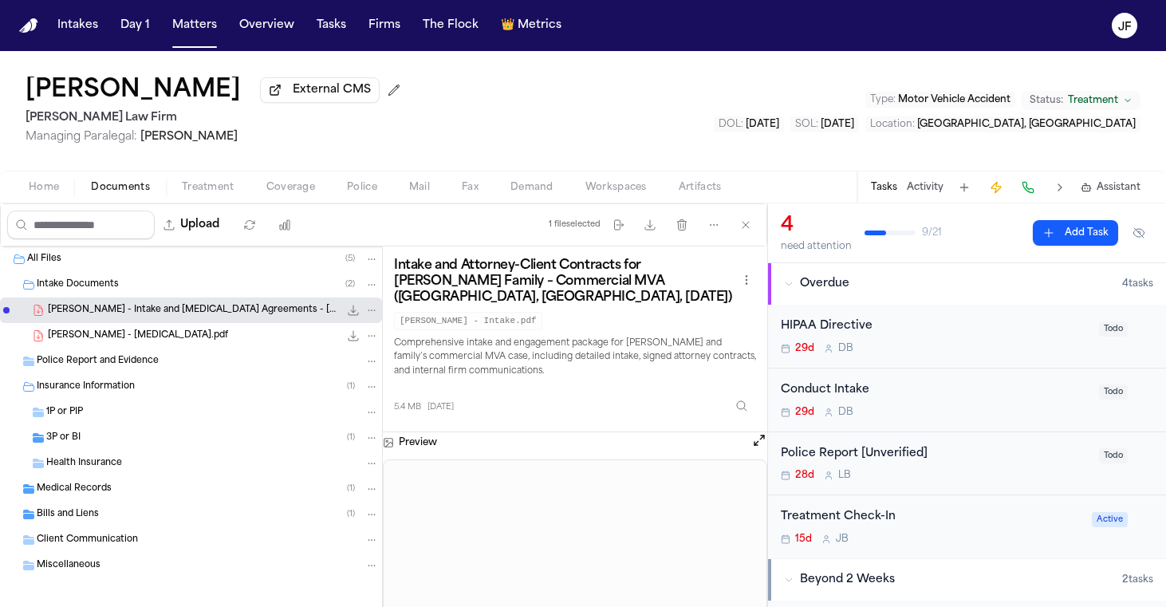
click at [319, 187] on button "Coverage" at bounding box center [290, 187] width 81 height 19
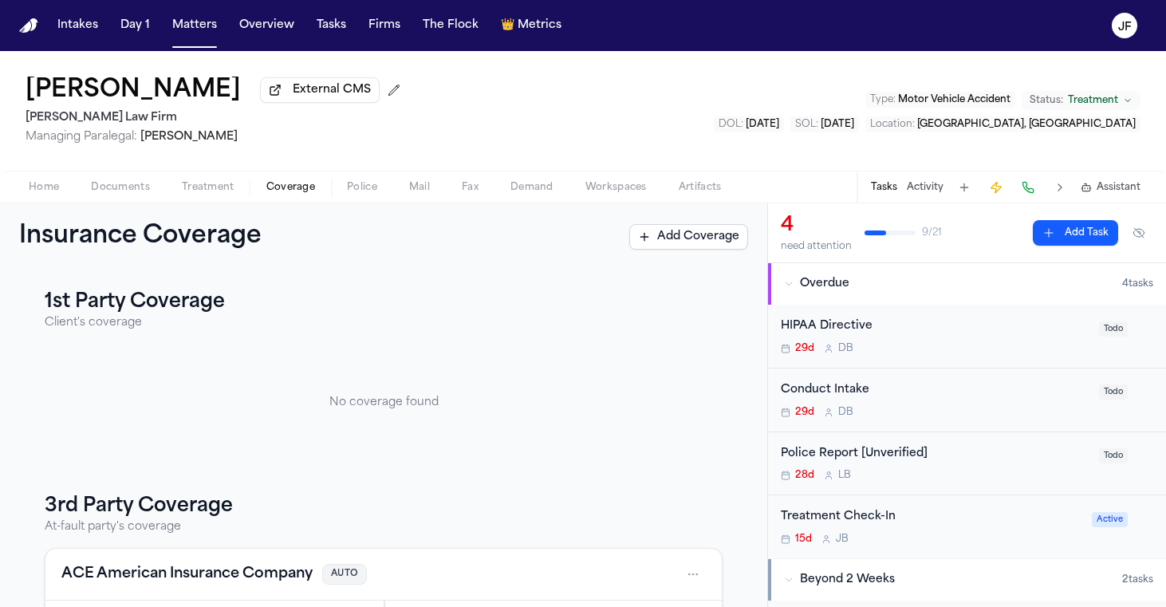
click at [361, 203] on div "Home Documents Treatment Coverage Police Mail Fax Demand Workspaces Artifacts T…" at bounding box center [583, 187] width 1166 height 32
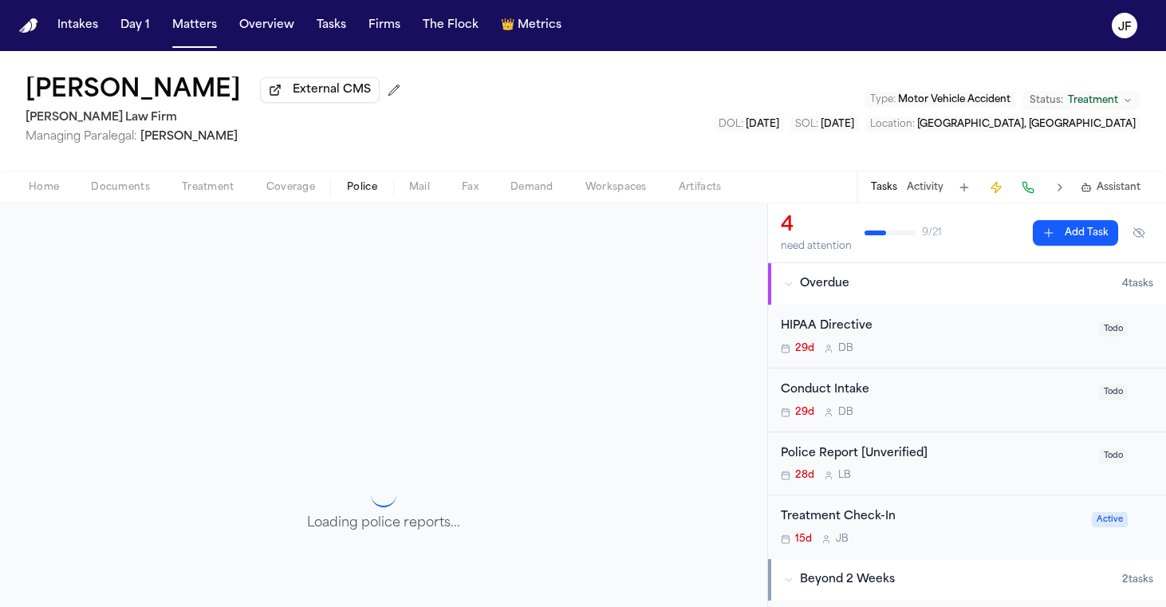
click at [362, 187] on span "Police" at bounding box center [362, 187] width 30 height 13
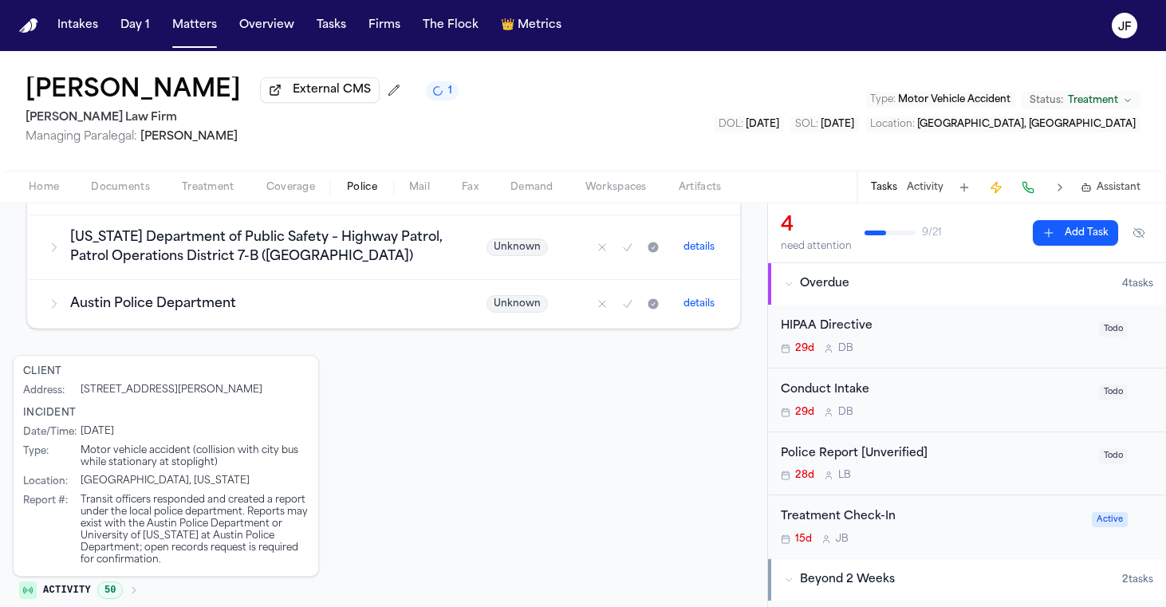
scroll to position [626, 0]
click at [665, 2] on nav "Intakes Day 1 Matters Overview Tasks Firms The Flock 👑 Metrics JF" at bounding box center [583, 25] width 1166 height 51
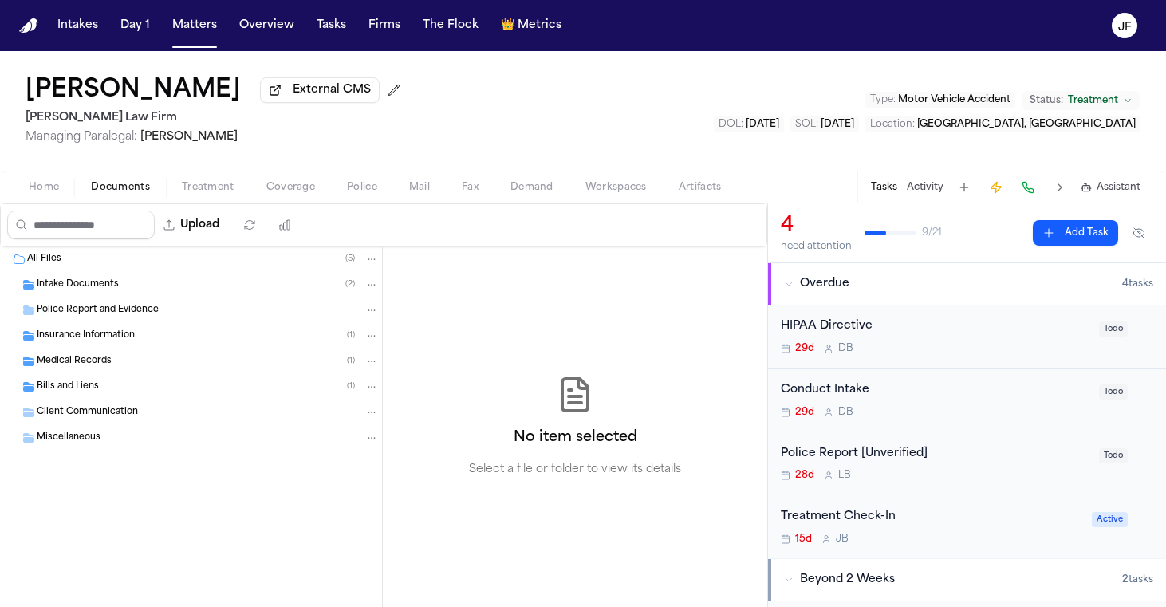
click at [129, 189] on span "Documents" at bounding box center [120, 187] width 59 height 13
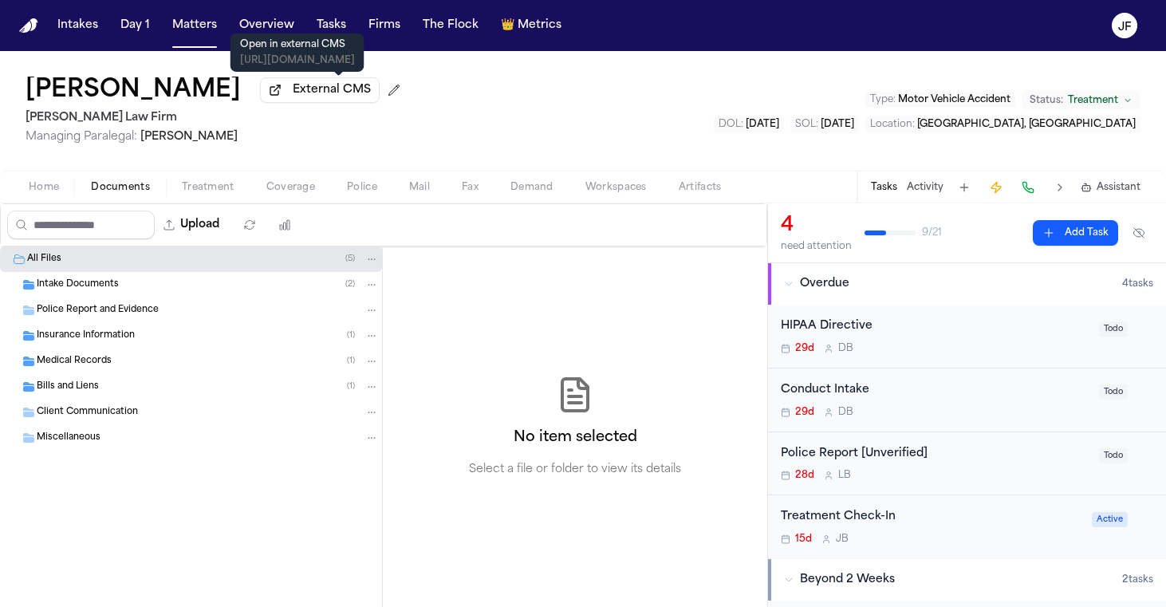
click at [335, 77] on span at bounding box center [339, 76] width 8 height 8
click at [146, 353] on div "Medical Records ( 1 )" at bounding box center [191, 362] width 382 height 26
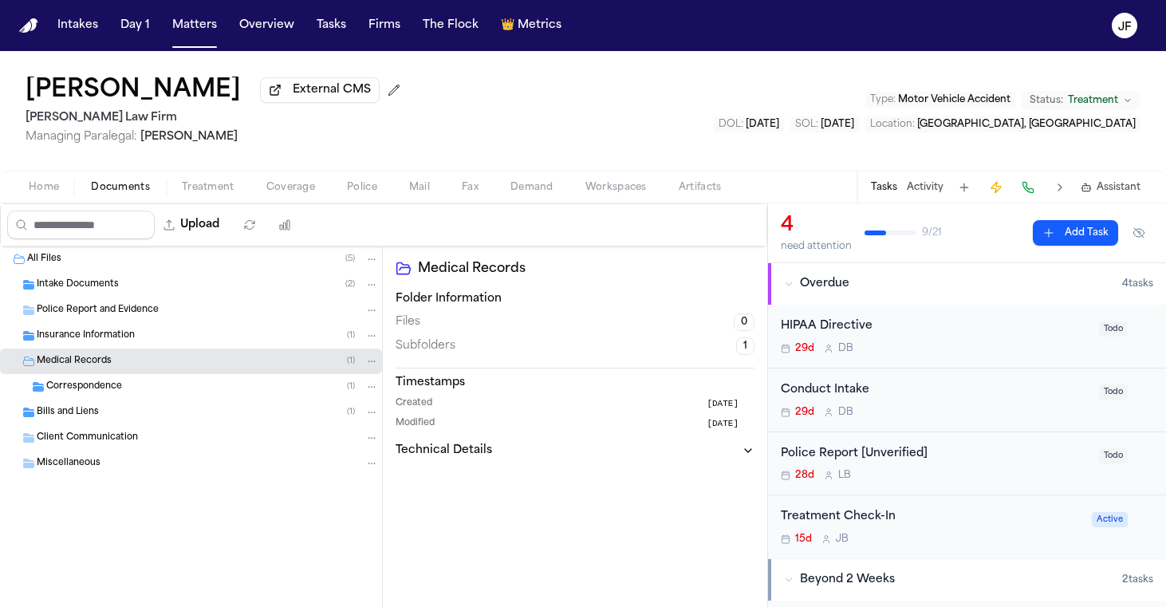
click at [146, 347] on div "Insurance Information ( 1 )" at bounding box center [191, 336] width 382 height 26
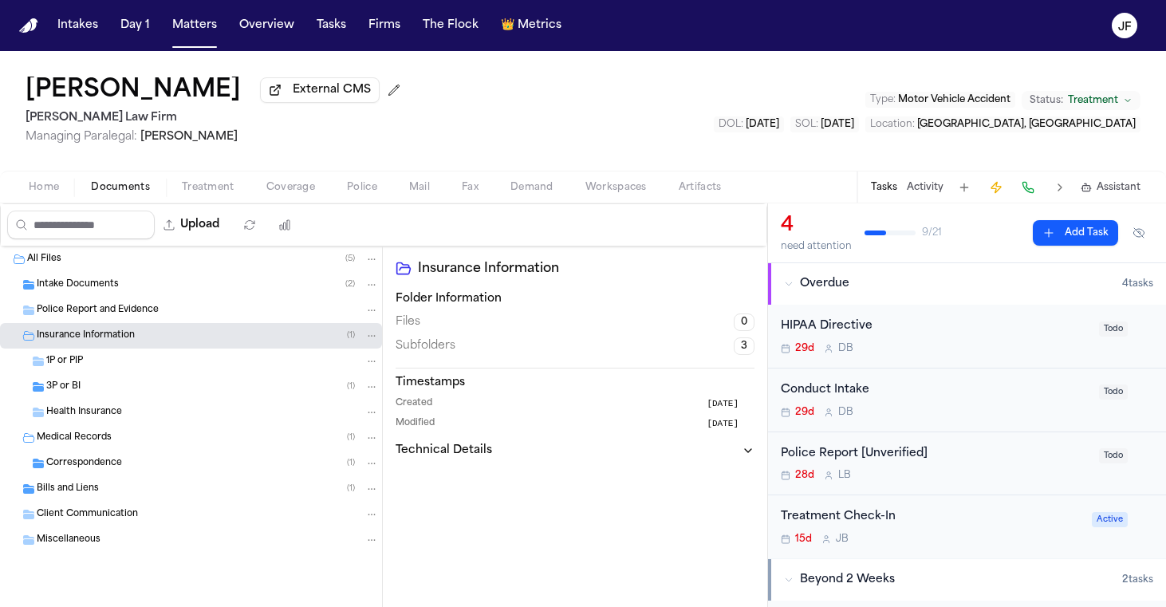
click at [157, 393] on div "3P or BI ( 1 )" at bounding box center [212, 387] width 333 height 14
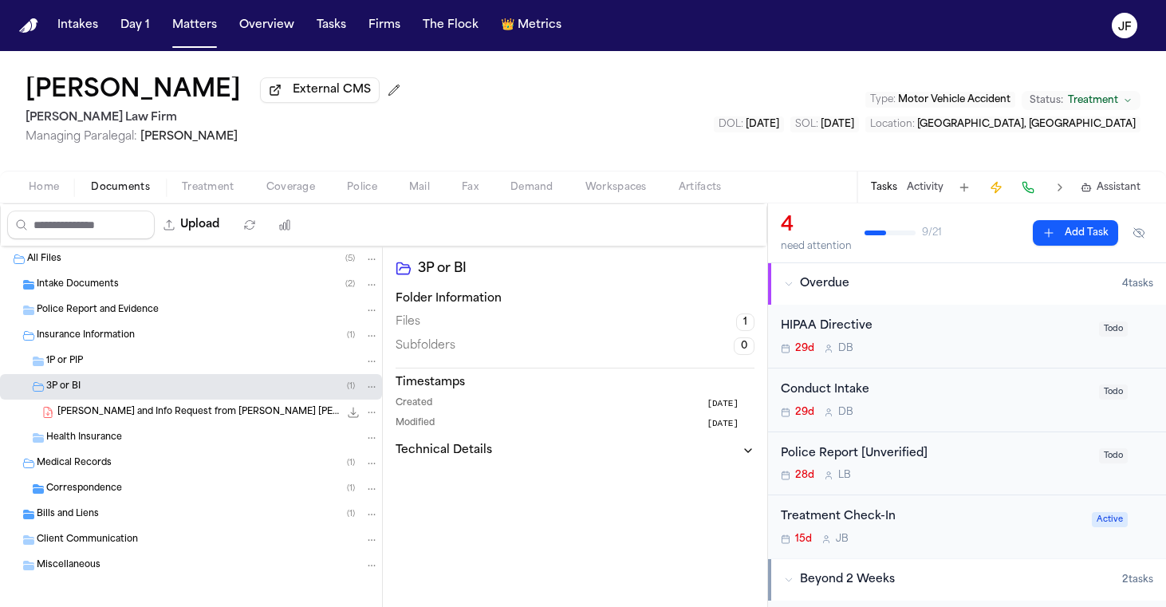
click at [166, 417] on span "J. Figueroa - Ack and Info Request from Gallagher Bassett - 8.24.25" at bounding box center [198, 413] width 282 height 14
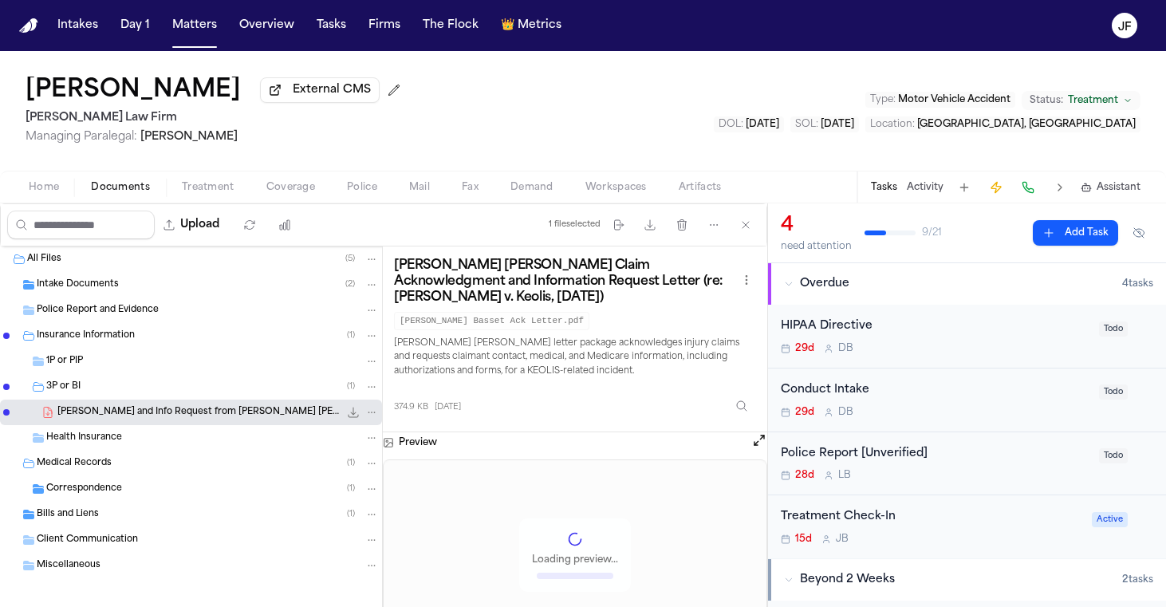
click at [349, 416] on icon "File: J. Figueroa - Ack and Info Request from Gallagher Bassett - 8.24.25" at bounding box center [354, 413] width 10 height 10
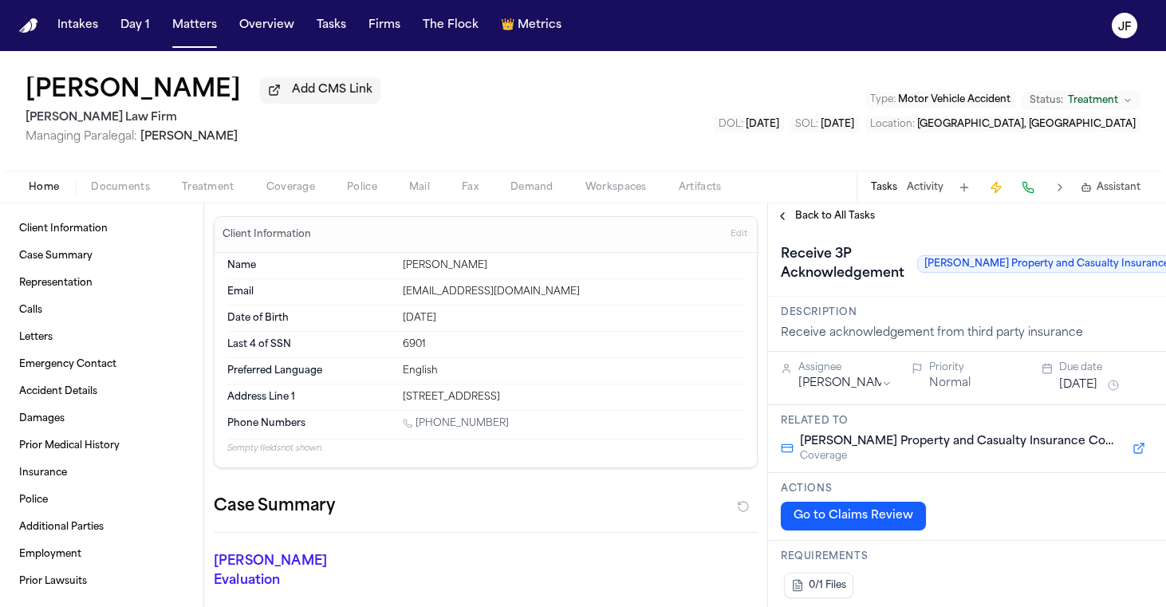
click at [119, 189] on span "Documents" at bounding box center [120, 187] width 59 height 13
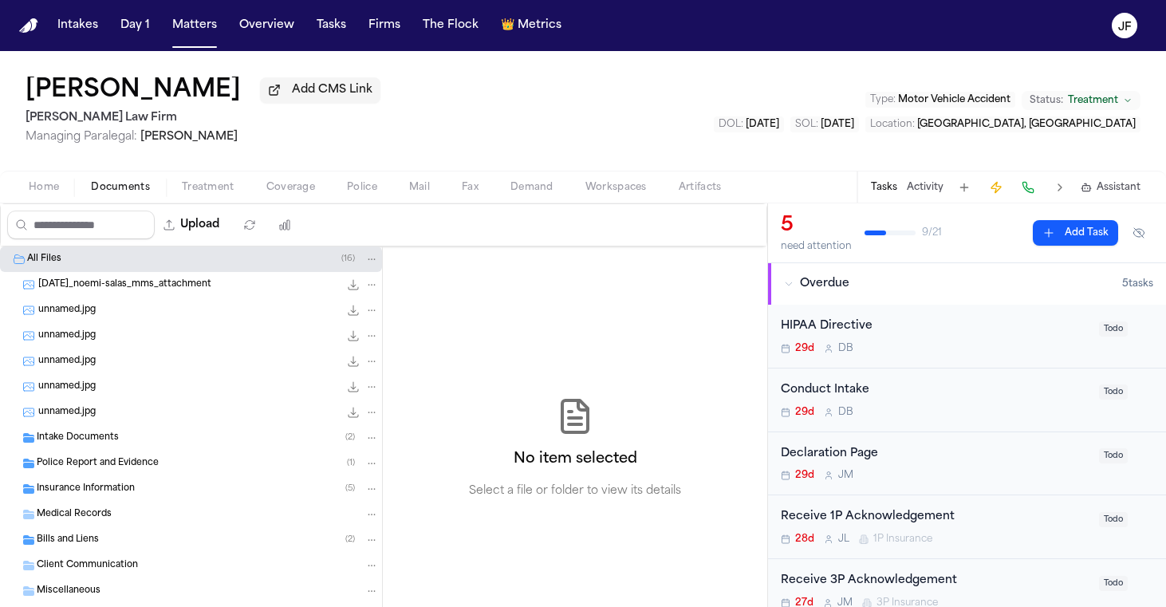
click at [133, 495] on span "Insurance Information" at bounding box center [86, 490] width 98 height 14
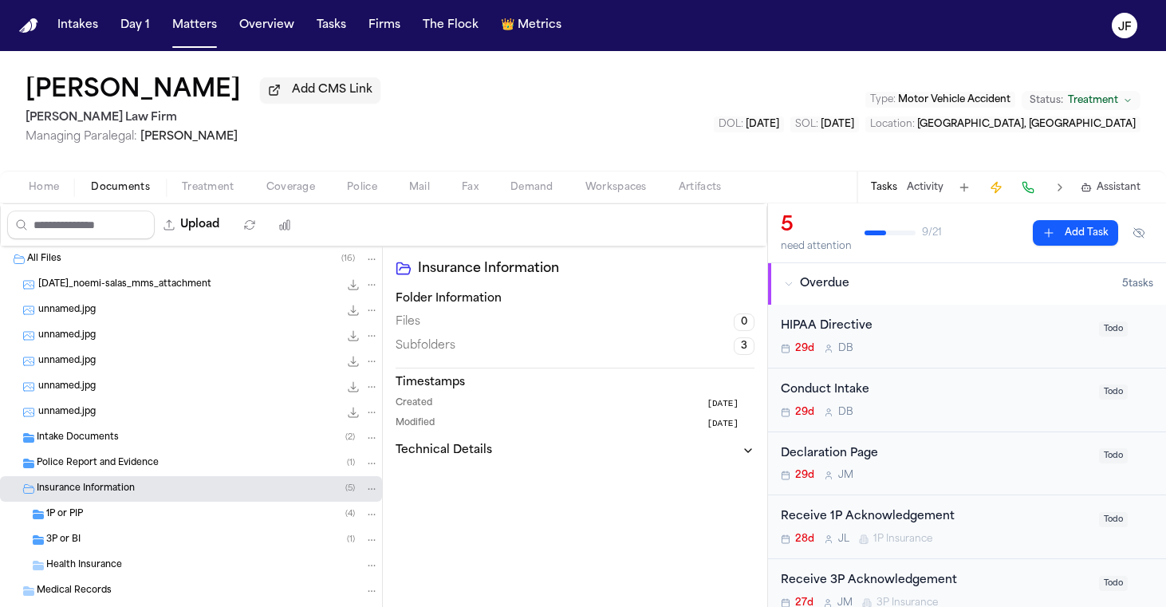
click at [134, 527] on div "1P or PIP ( 4 )" at bounding box center [191, 515] width 382 height 26
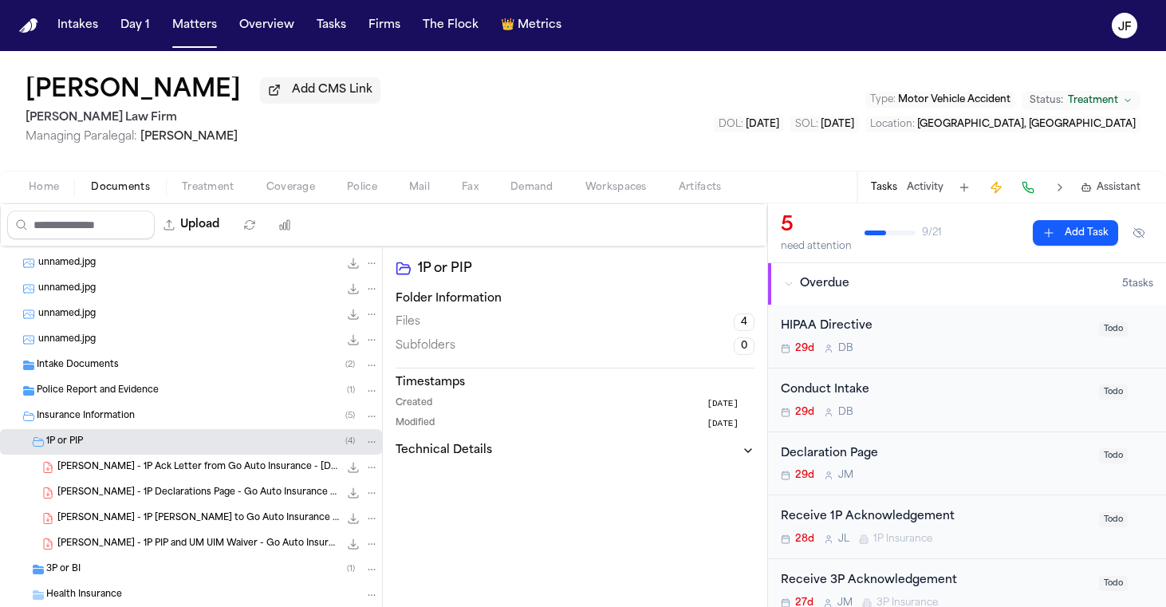
scroll to position [79, 0]
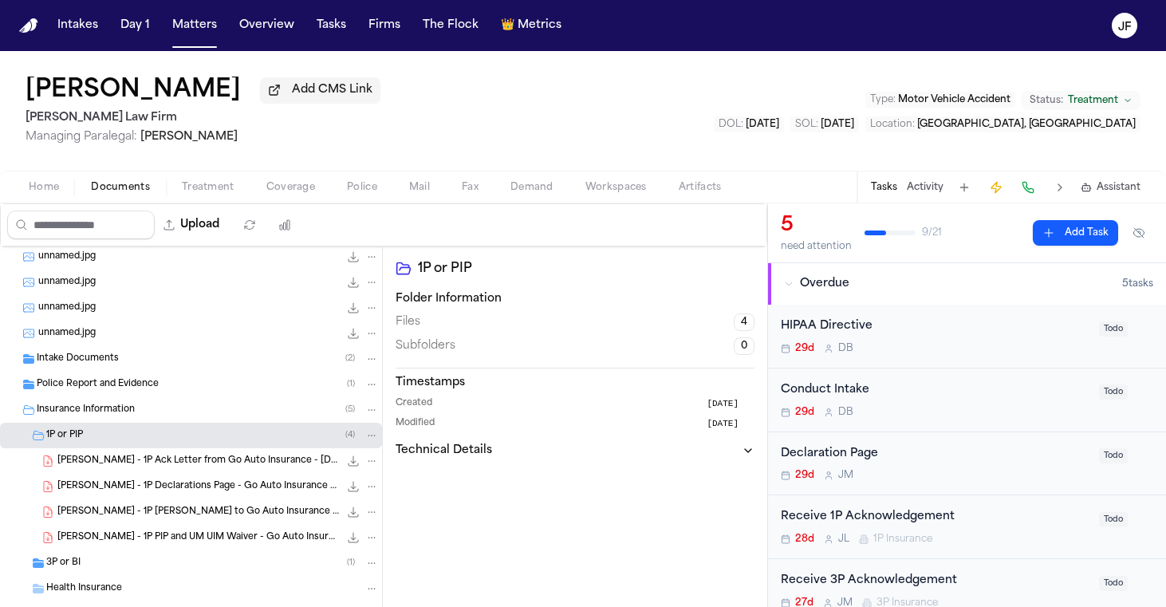
click at [135, 562] on div "3P or BI ( 1 )" at bounding box center [212, 563] width 333 height 14
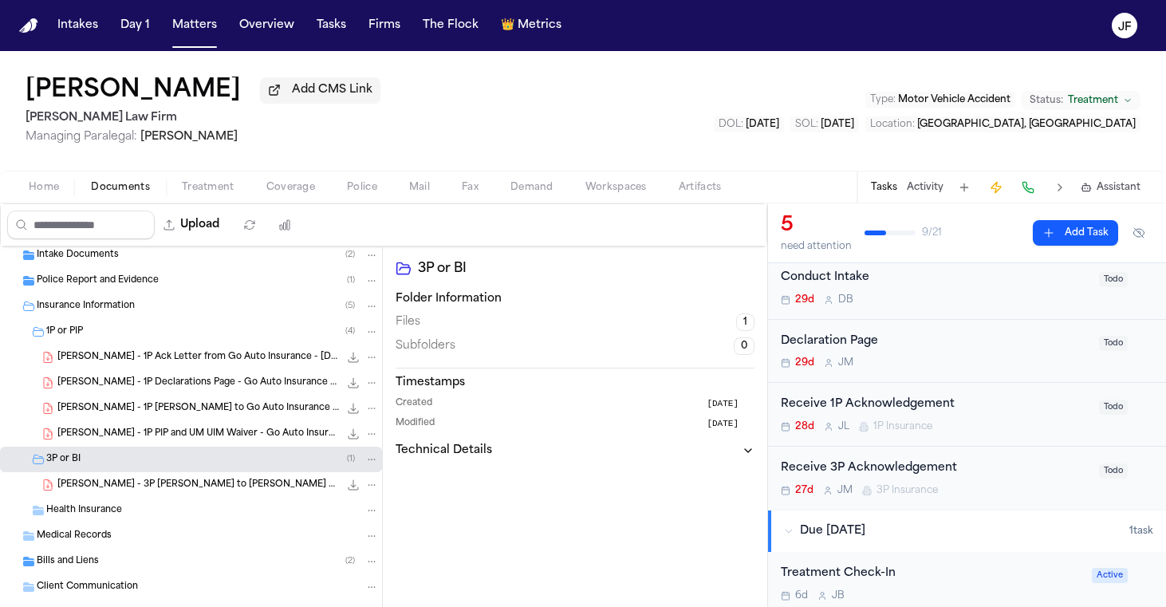
scroll to position [122, 0]
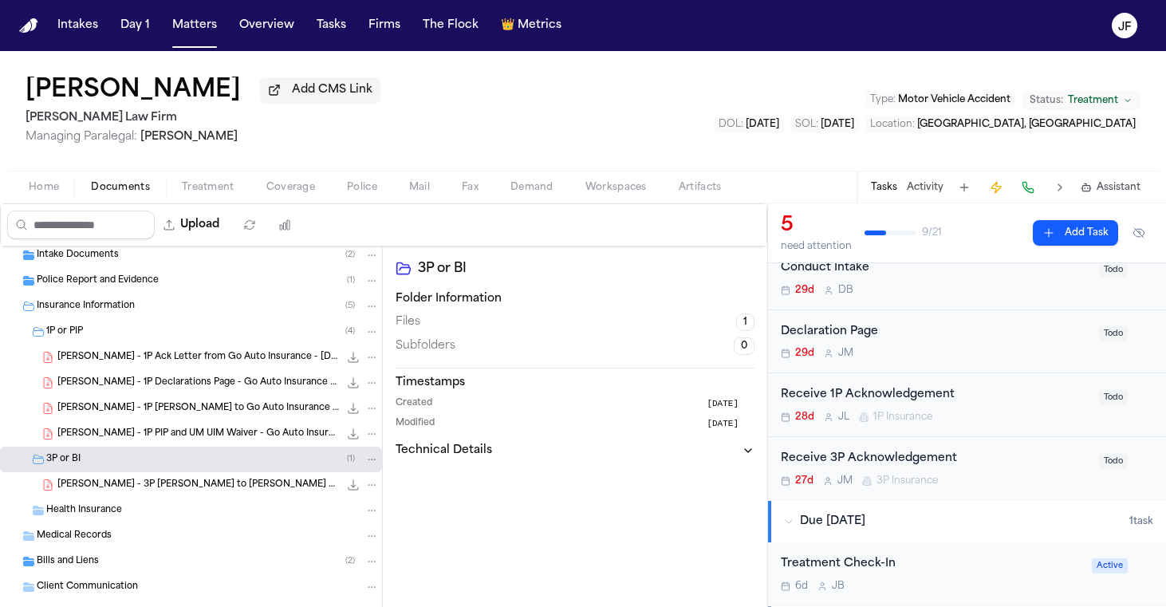
click at [922, 400] on div "Receive 1P Acknowledgement" at bounding box center [935, 395] width 309 height 18
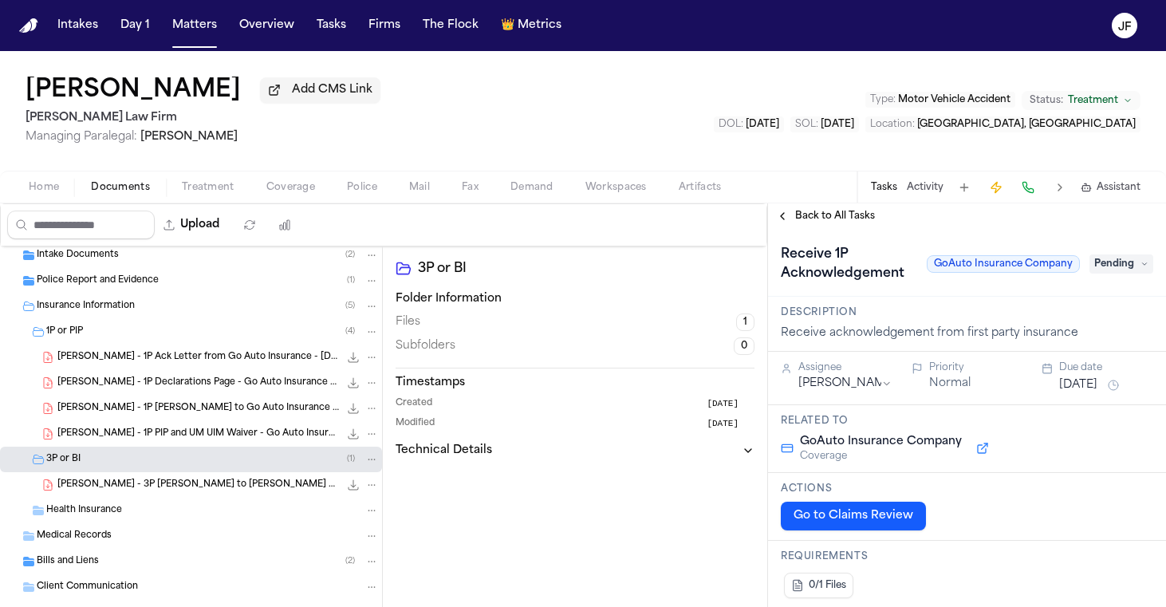
click at [1123, 266] on span "Pending" at bounding box center [1122, 263] width 64 height 19
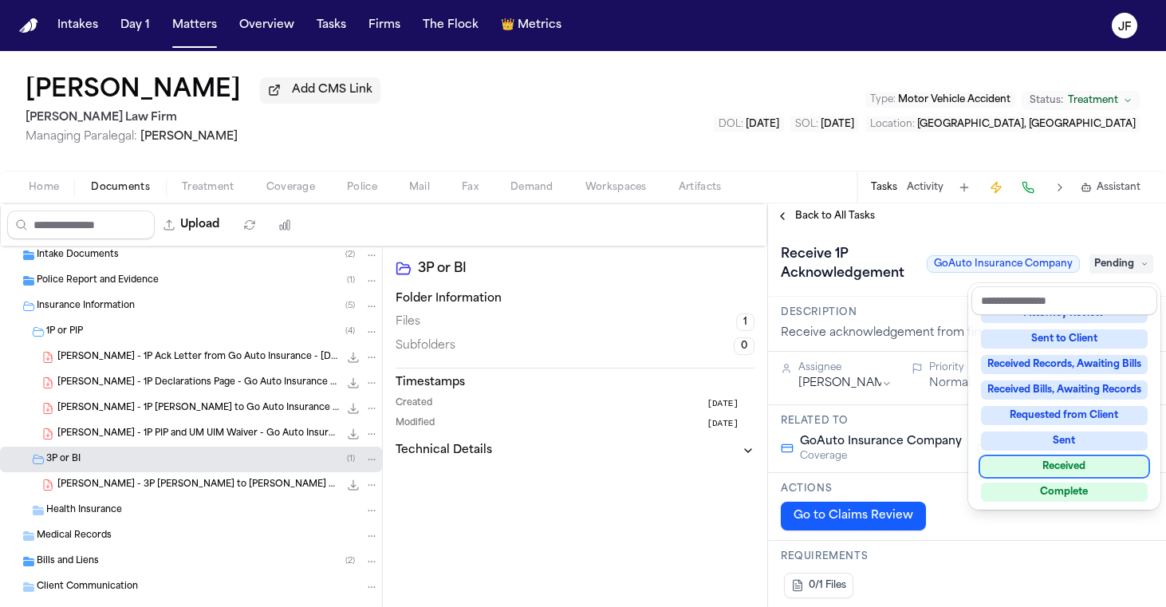
click at [1018, 473] on div "Received" at bounding box center [1064, 466] width 167 height 19
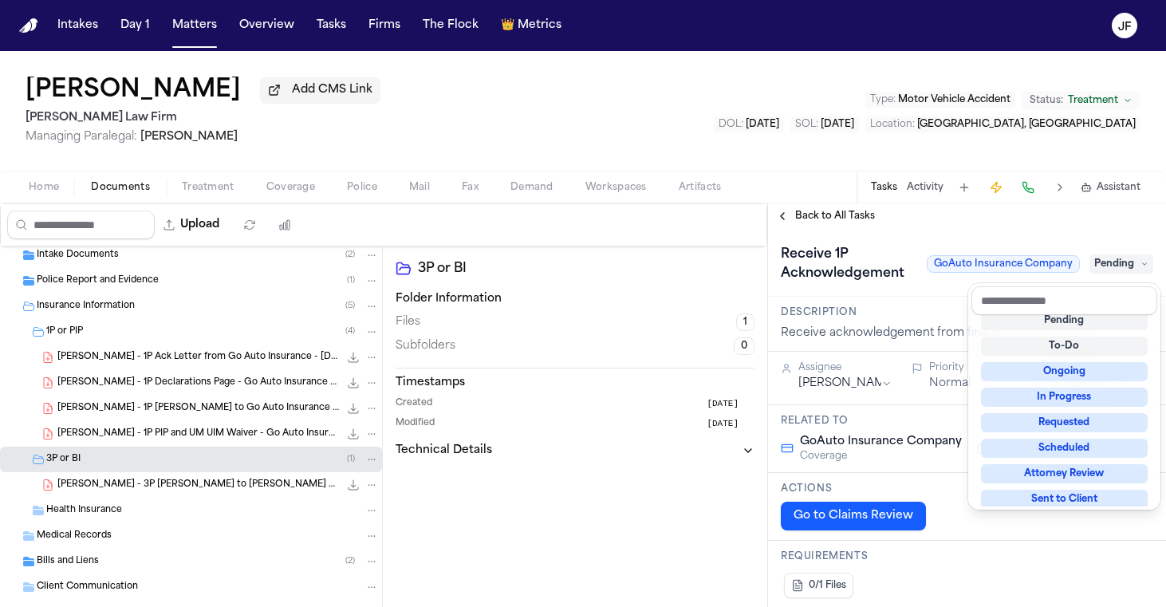
scroll to position [6, 0]
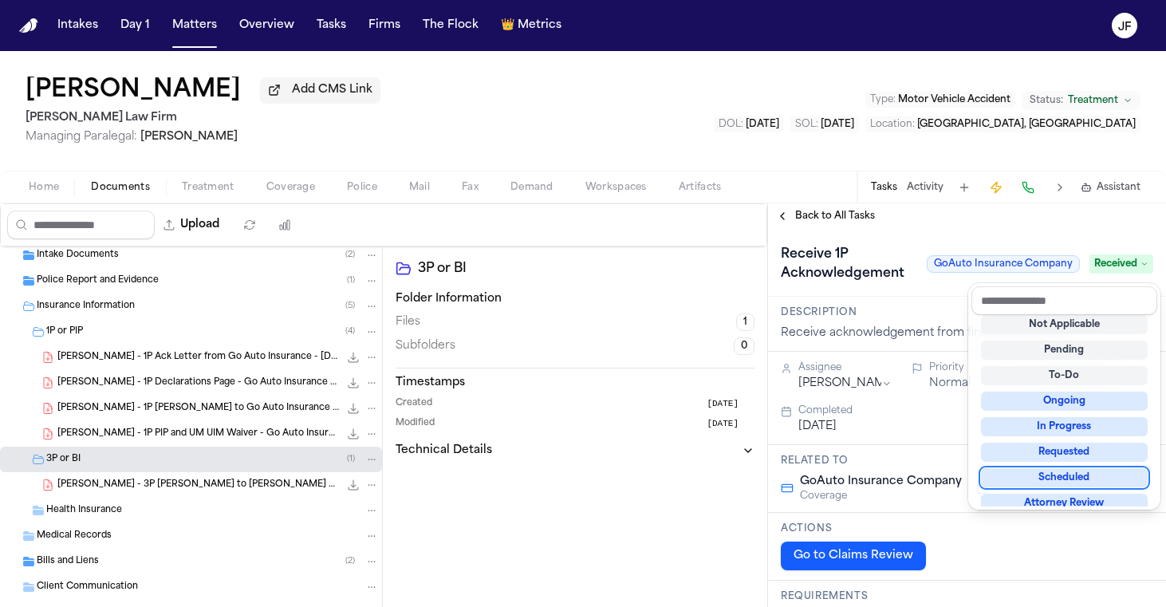
click at [904, 223] on div "**********" at bounding box center [967, 405] width 398 height 404
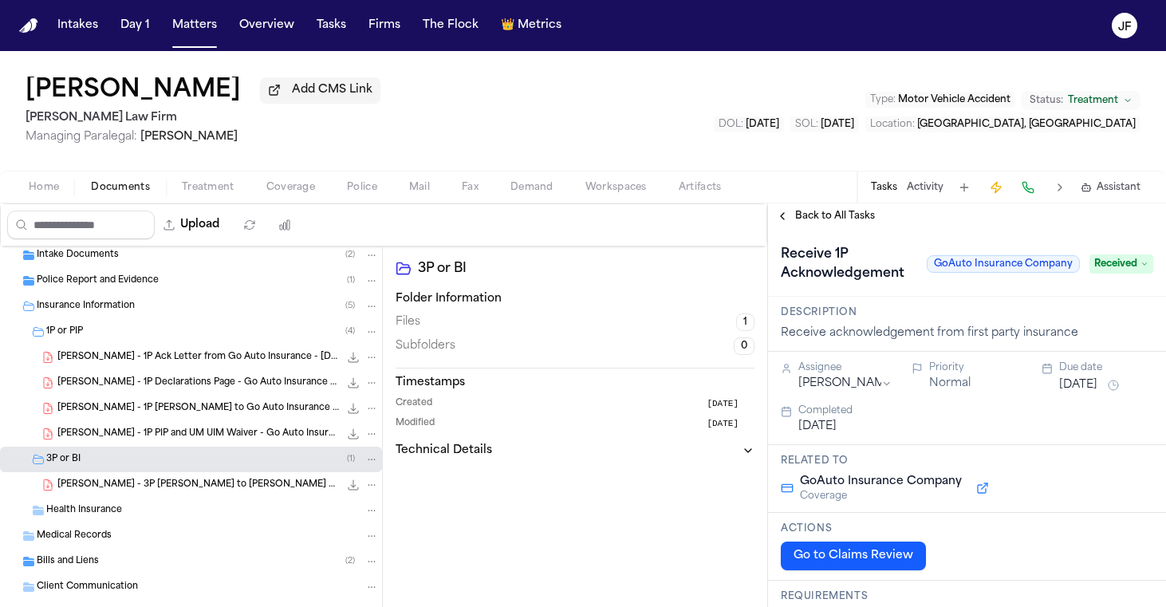
click at [847, 219] on span "Back to All Tasks" at bounding box center [835, 216] width 80 height 13
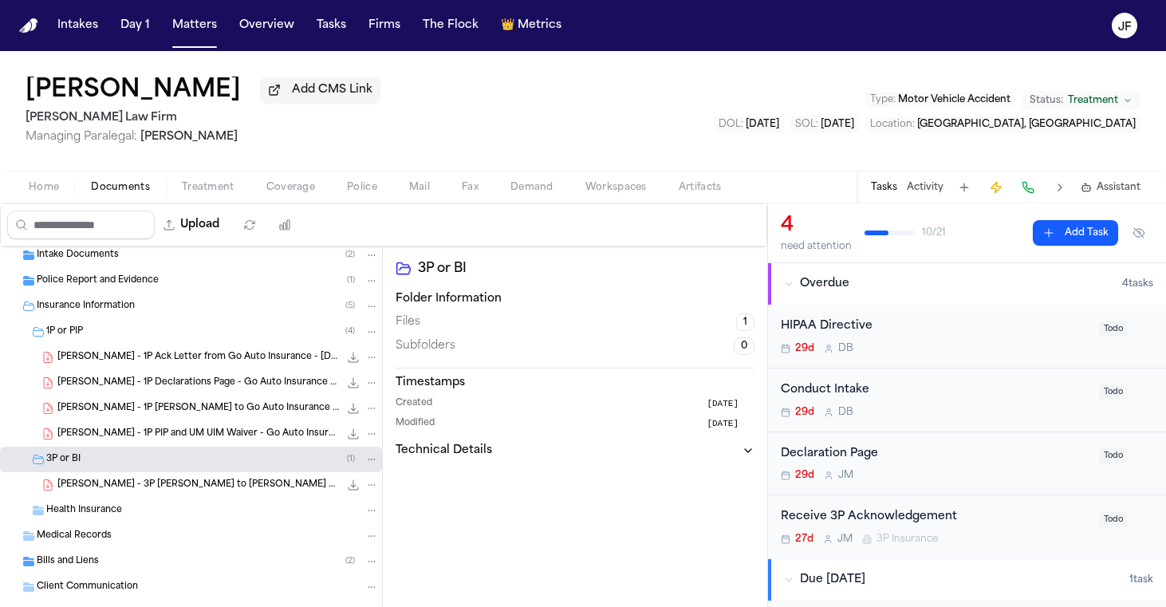
click at [836, 436] on div "Declaration Page 29d J M Todo" at bounding box center [967, 464] width 398 height 64
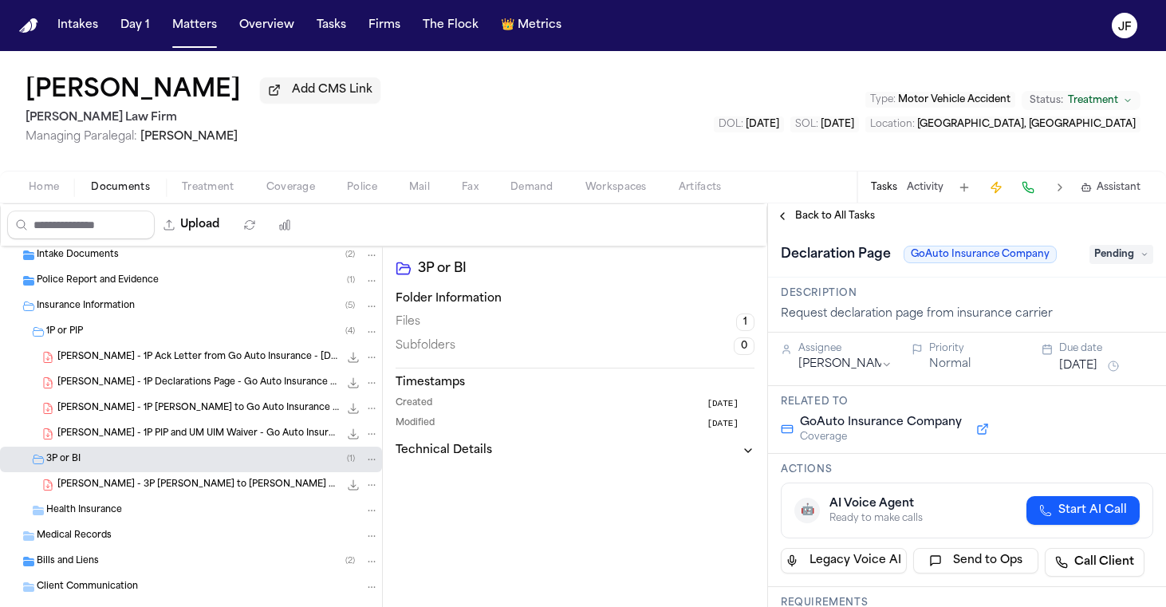
click at [1110, 242] on div "Declaration Page GoAuto Insurance Company Pending" at bounding box center [967, 253] width 398 height 49
click at [1110, 252] on span "Pending" at bounding box center [1122, 254] width 64 height 19
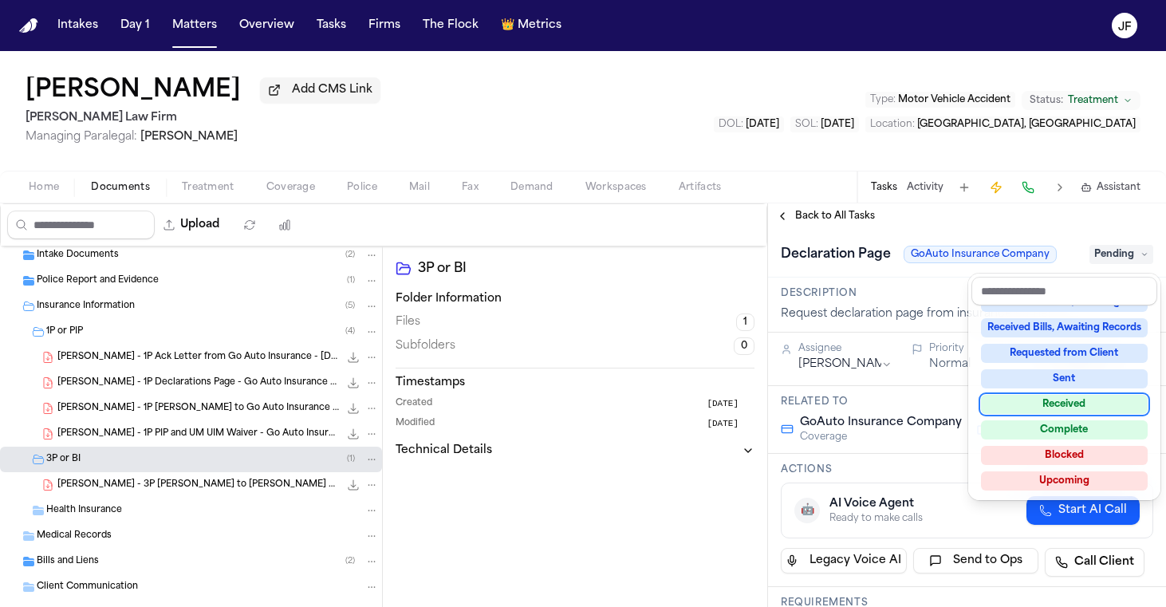
click at [1058, 405] on div "Received" at bounding box center [1064, 404] width 167 height 19
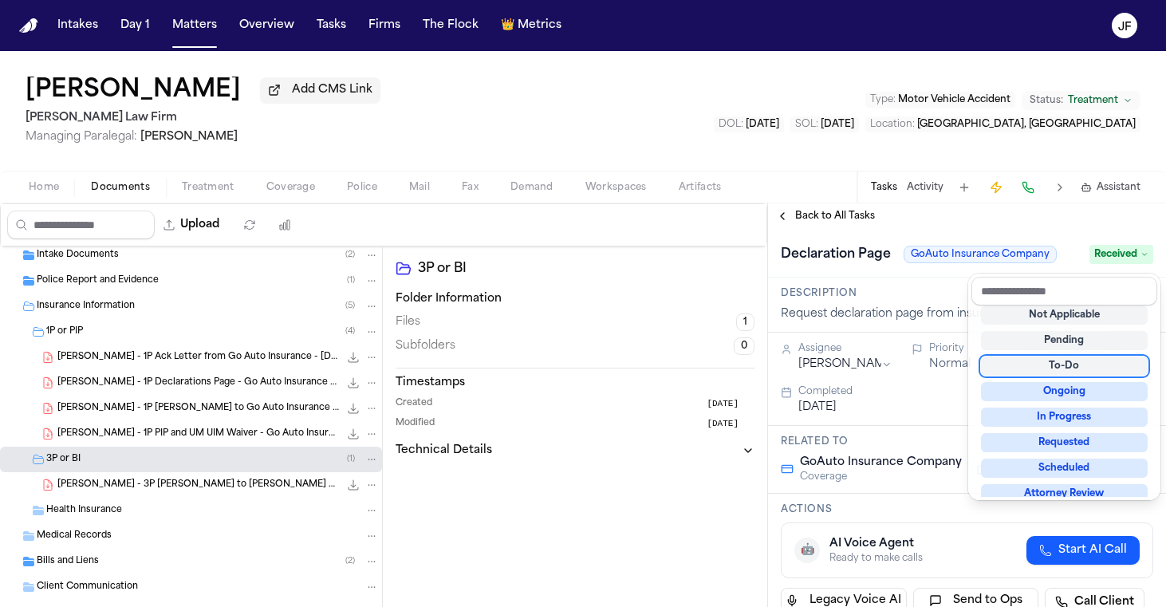
click at [933, 224] on div "**********" at bounding box center [967, 405] width 398 height 404
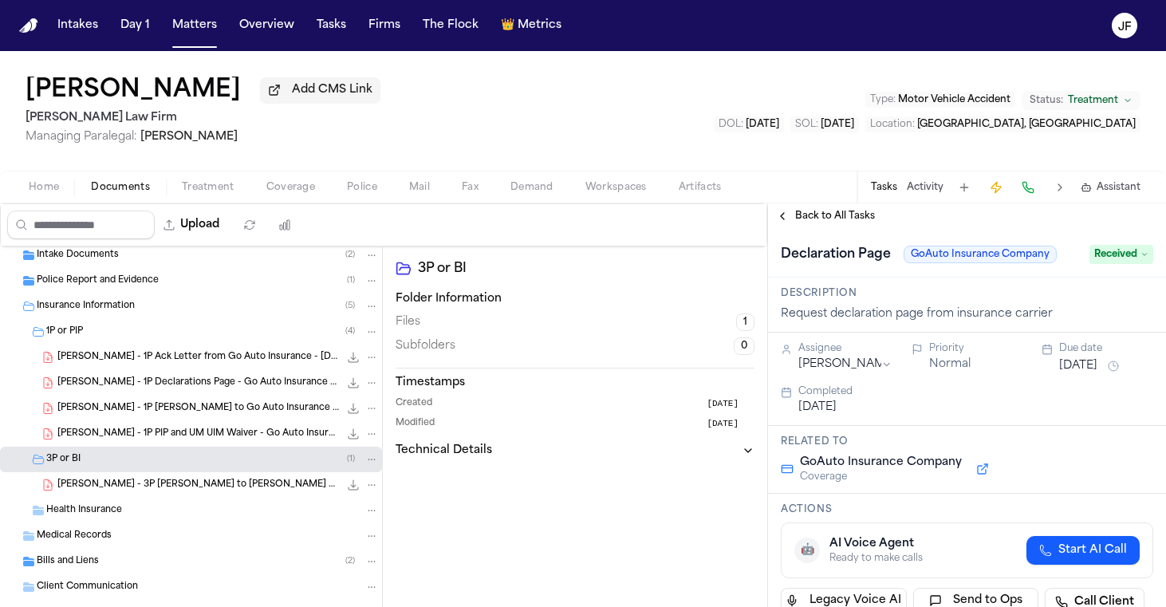
click at [834, 211] on div "Back to All Tasks" at bounding box center [967, 216] width 398 height 26
click at [834, 221] on span "Back to All Tasks" at bounding box center [835, 216] width 80 height 13
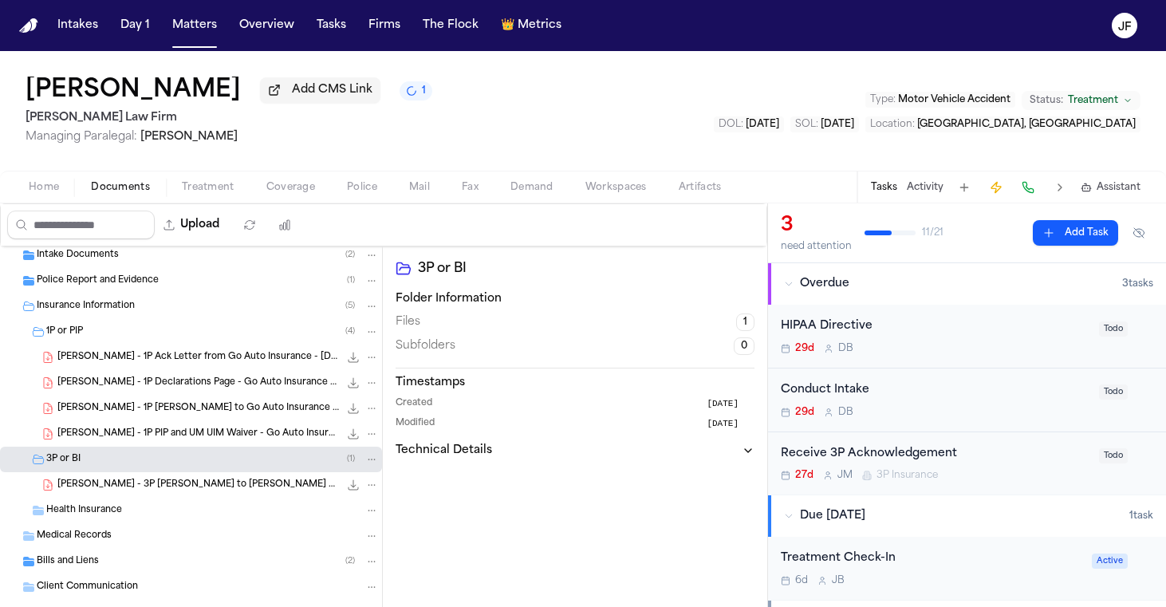
click at [188, 485] on span "N. Salas - 3P LOR to Garrison Property and Casualty Insurance Company (USAA) - …" at bounding box center [198, 486] width 282 height 14
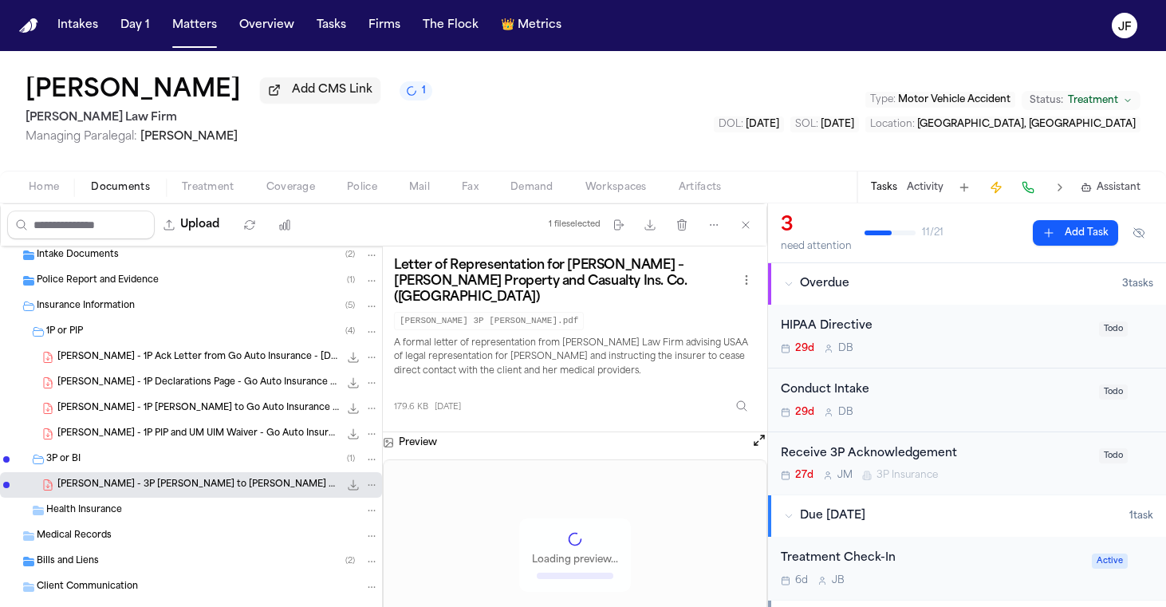
click at [347, 483] on icon "File: N. Salas - 3P LOR to Garrison Property and Casualty Insurance Company (US…" at bounding box center [353, 485] width 13 height 13
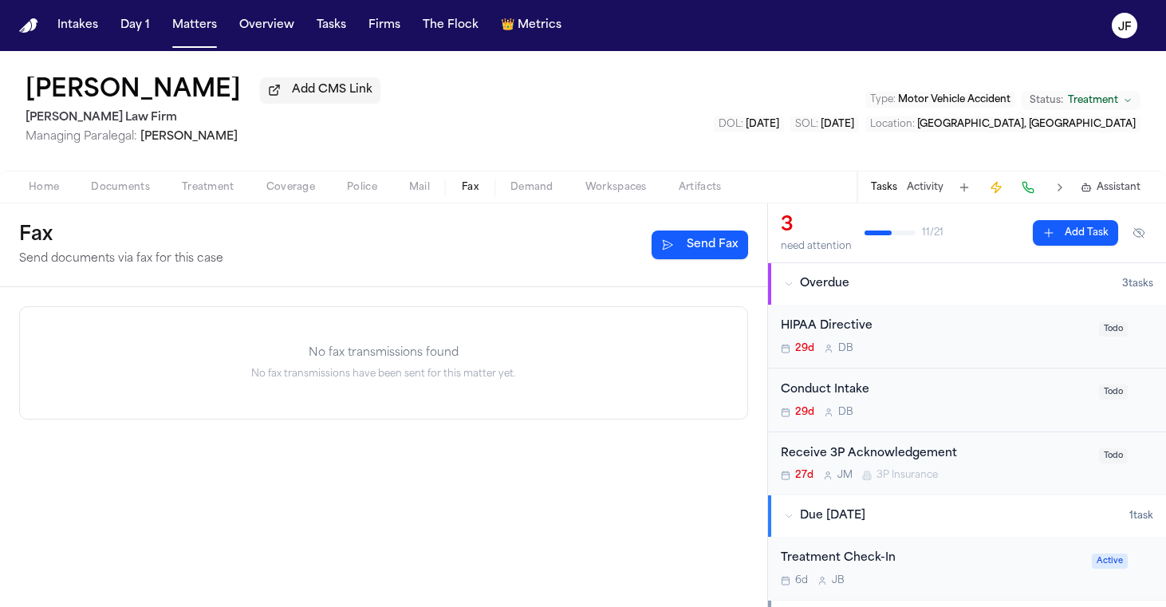
click at [478, 189] on span "Fax" at bounding box center [470, 187] width 17 height 13
click at [707, 258] on button "Send Fax" at bounding box center [700, 245] width 97 height 29
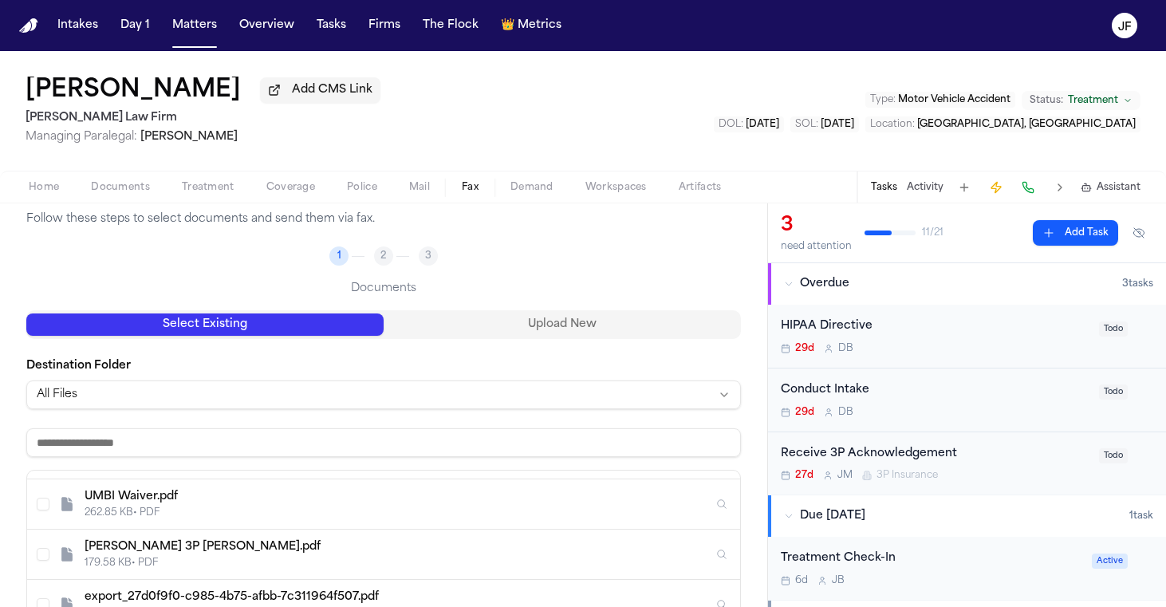
scroll to position [152, 0]
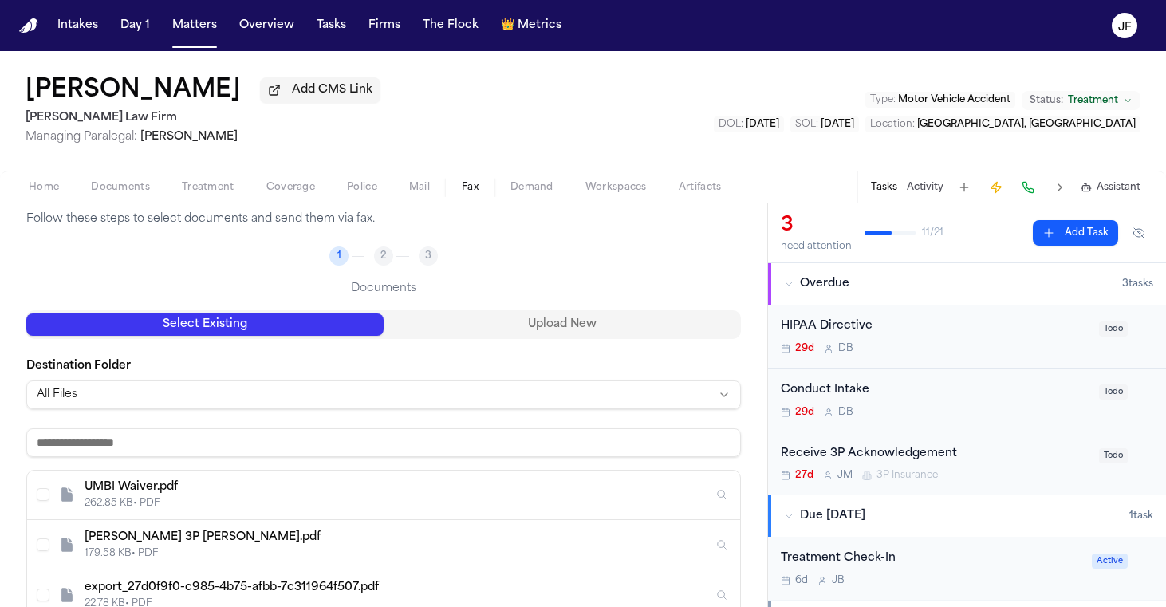
click at [376, 408] on html "Intakes Day 1 Matters Overview Tasks Firms The Flock 👑 Metrics JF Noemi Salas A…" at bounding box center [583, 303] width 1166 height 607
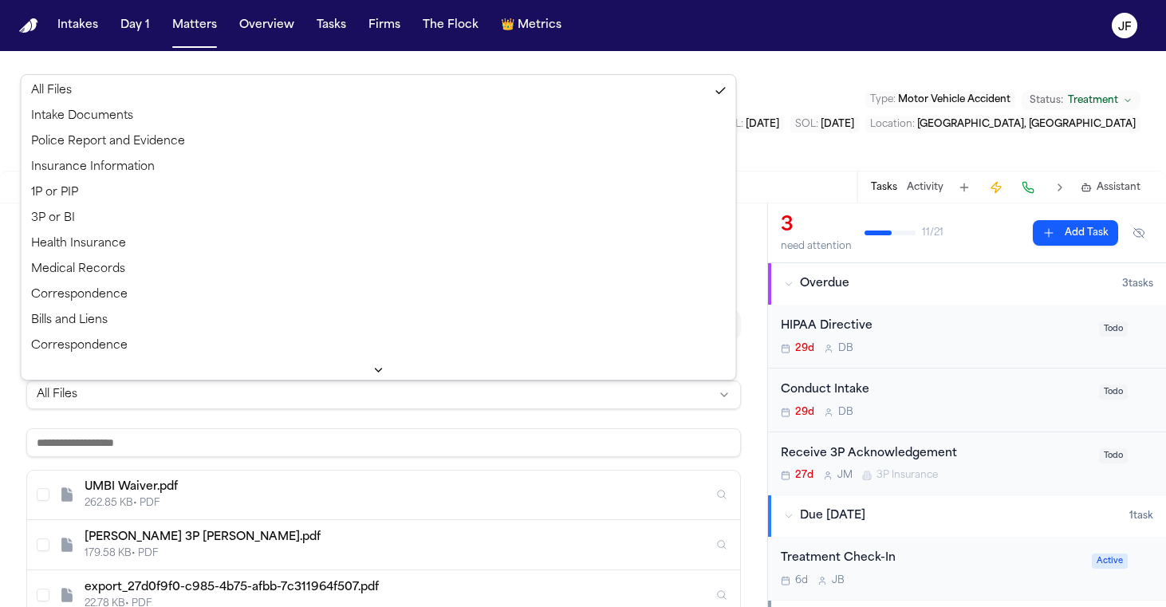
scroll to position [0, 0]
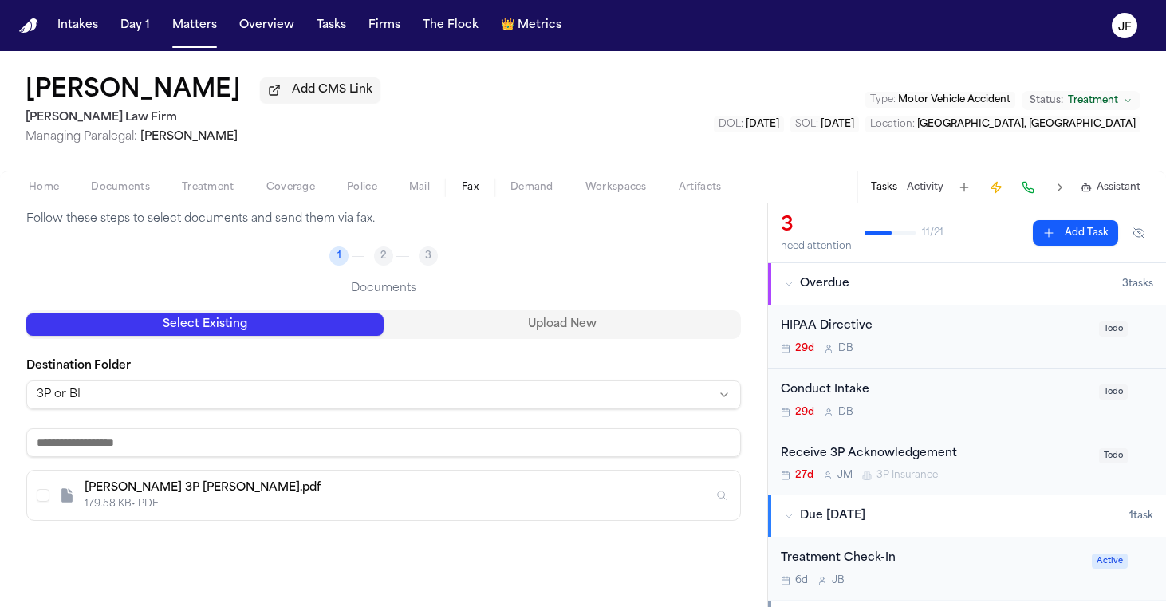
click at [292, 504] on div "179.58 KB • PDF" at bounding box center [399, 504] width 629 height 13
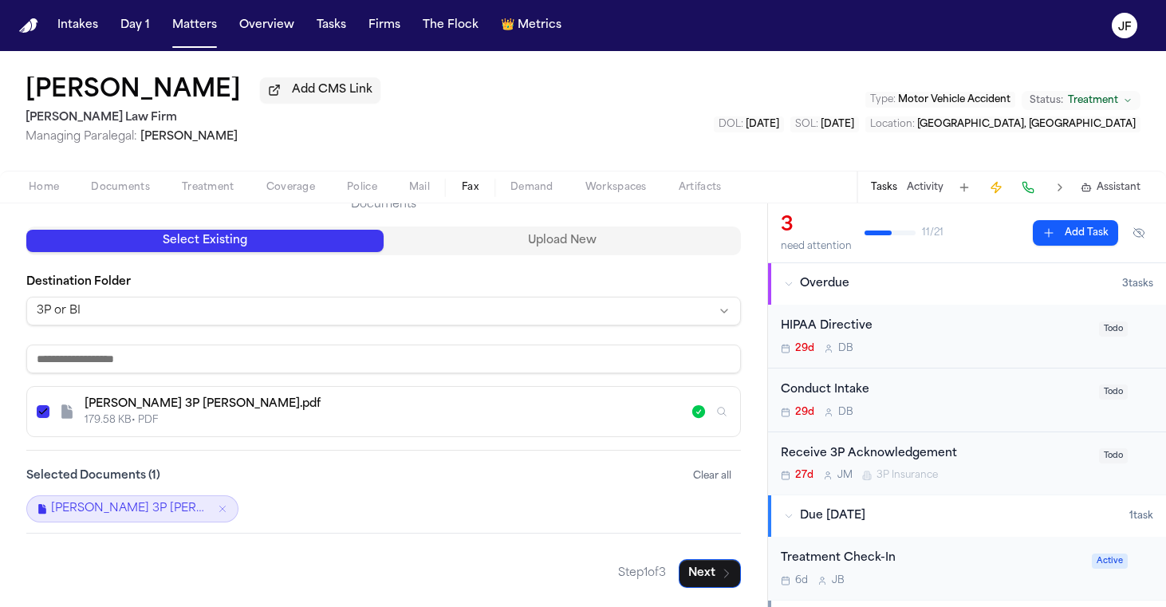
scroll to position [171, 0]
click at [697, 569] on button "Next" at bounding box center [710, 573] width 62 height 29
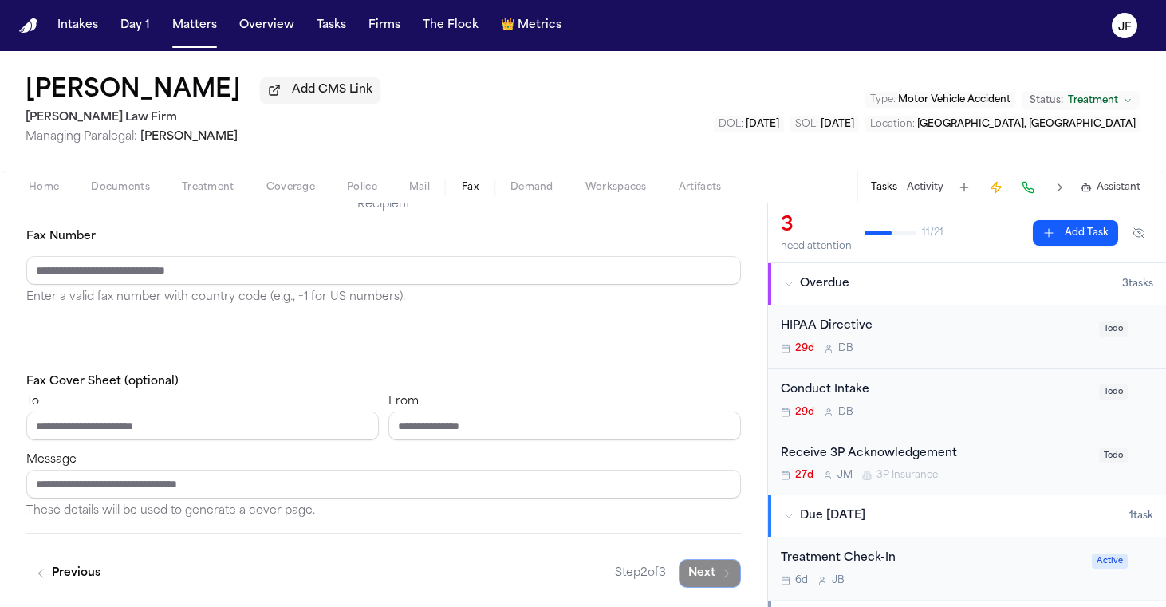
click at [518, 403] on div "From" at bounding box center [564, 416] width 353 height 49
type input "**********"
paste input "**********"
type input "**********"
click at [322, 340] on div at bounding box center [383, 340] width 715 height 14
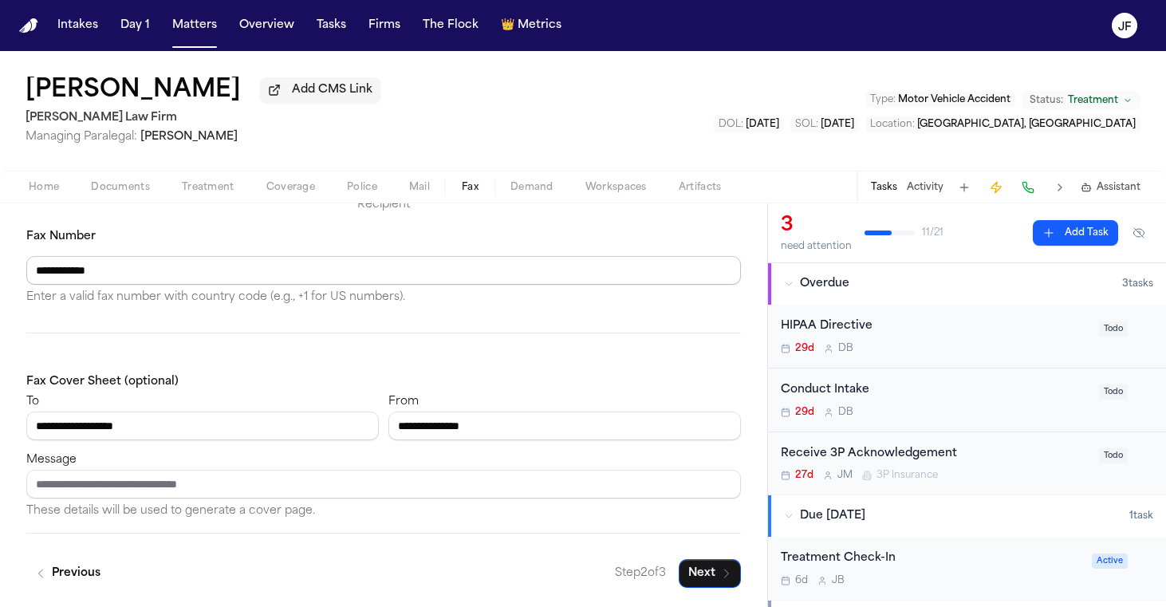
click at [47, 274] on input "**********" at bounding box center [383, 270] width 715 height 29
type input "**********"
click at [156, 325] on div "**********" at bounding box center [383, 374] width 715 height 294
paste input "**********"
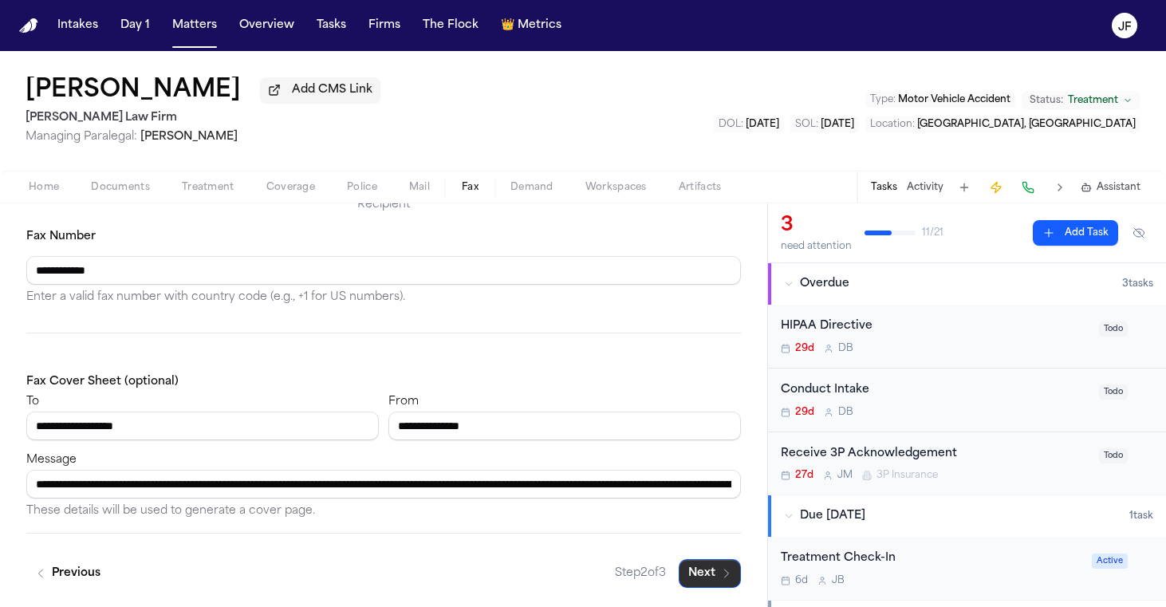
type input "**********"
click at [706, 573] on button "Next" at bounding box center [710, 573] width 62 height 29
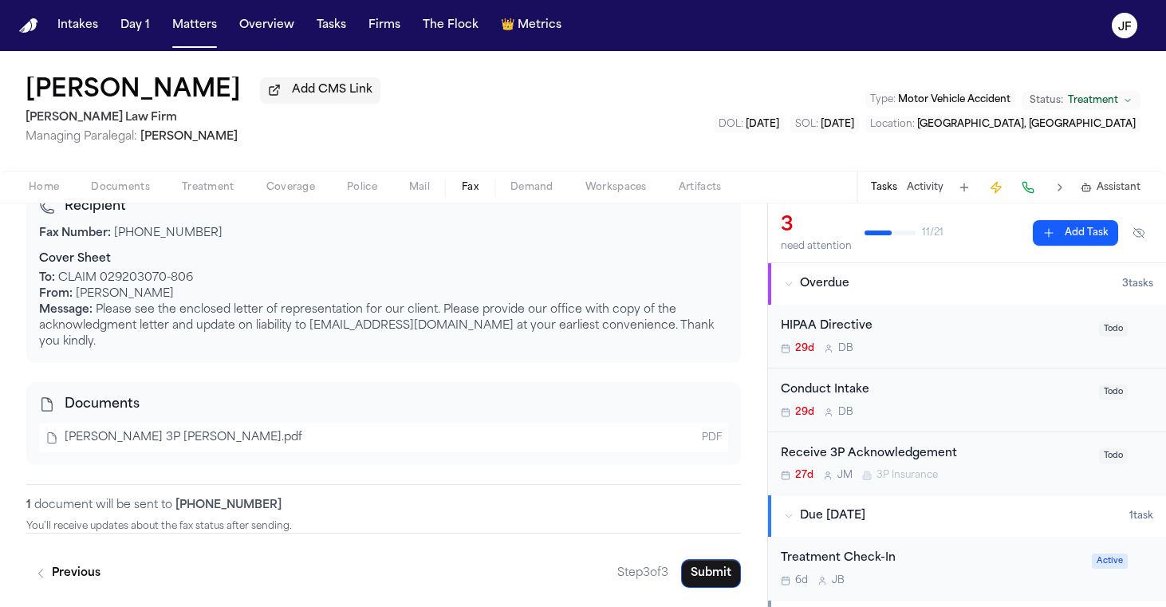
scroll to position [0, 0]
click at [711, 578] on button "Submit" at bounding box center [711, 573] width 60 height 29
click at [865, 463] on div "Receive 3P Acknowledgement" at bounding box center [935, 454] width 309 height 18
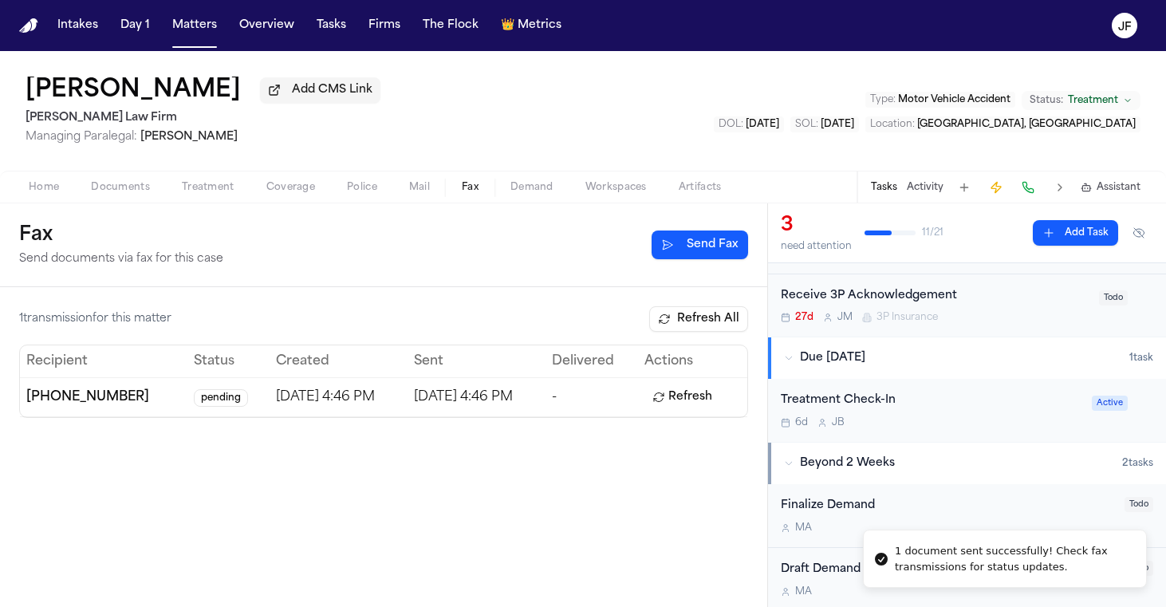
scroll to position [159, 0]
click at [692, 400] on button "Refresh" at bounding box center [682, 397] width 76 height 26
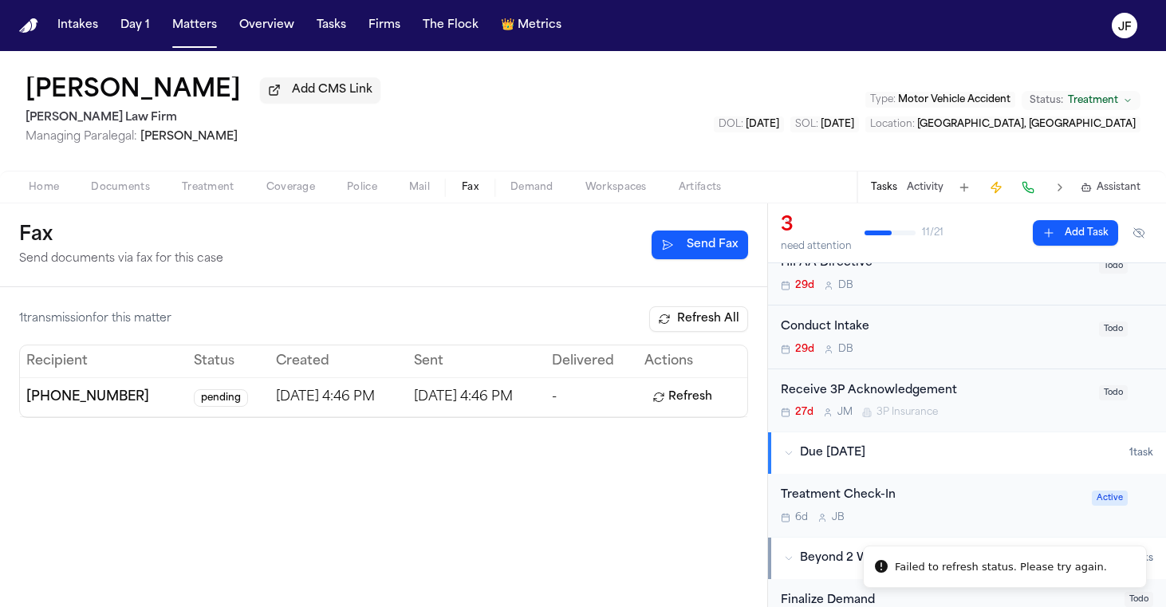
scroll to position [49, 0]
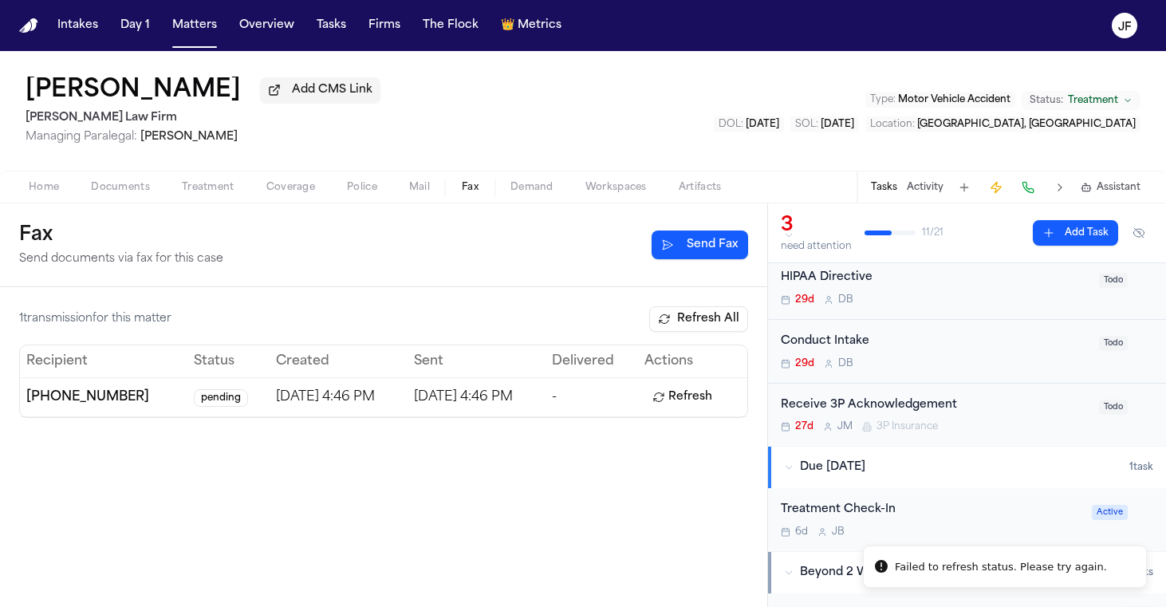
click at [911, 404] on div "Receive 3P Acknowledgement" at bounding box center [935, 405] width 309 height 18
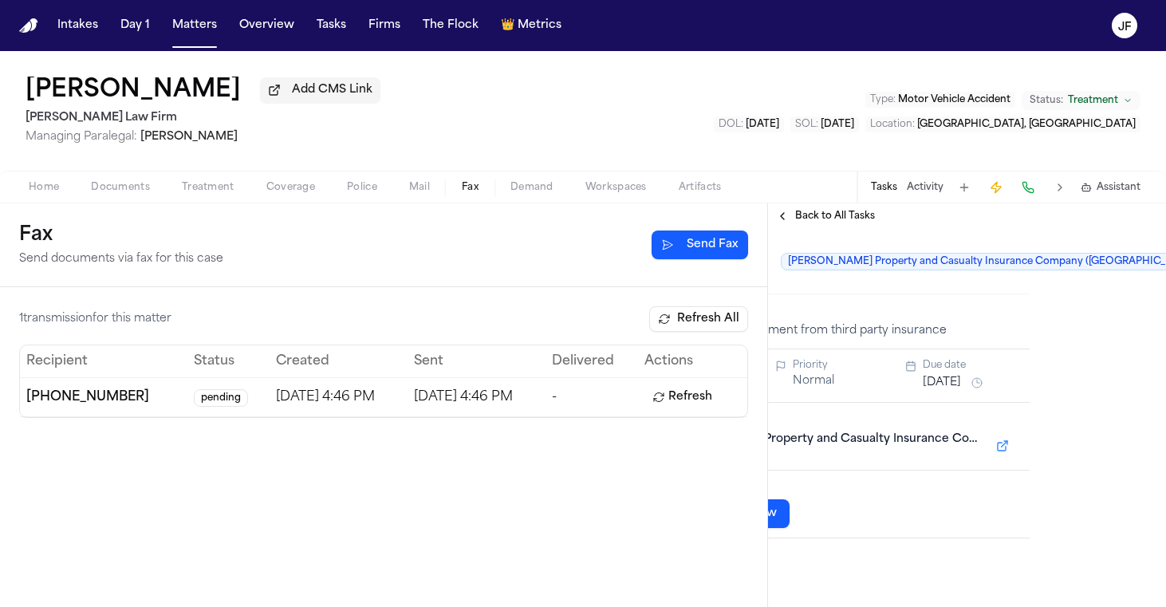
click at [1112, 254] on div "**********" at bounding box center [967, 418] width 398 height 378
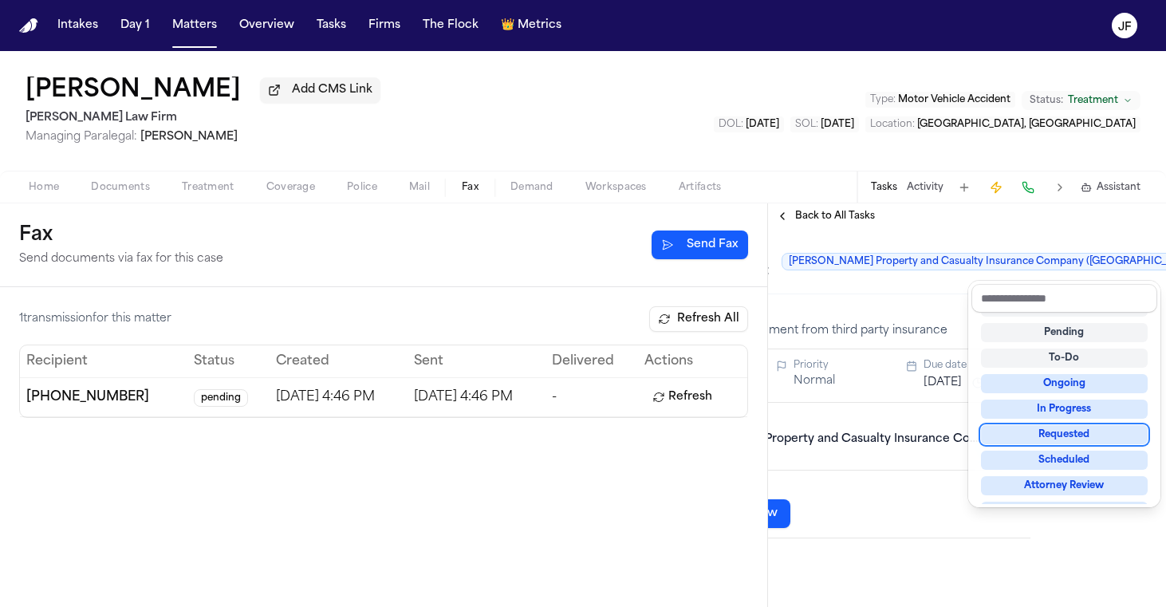
click at [1019, 435] on div "Requested" at bounding box center [1064, 434] width 167 height 19
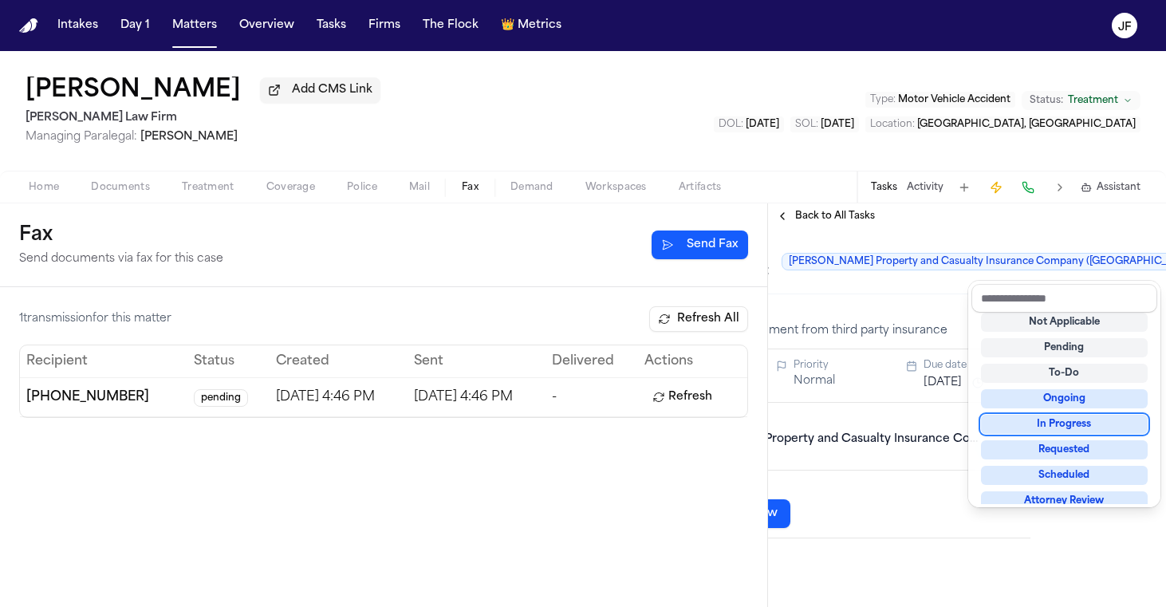
click at [885, 246] on div "Receive 3P Acknowledgement Garrison Property and Casualty Insurance Company (US…" at bounding box center [831, 261] width 372 height 45
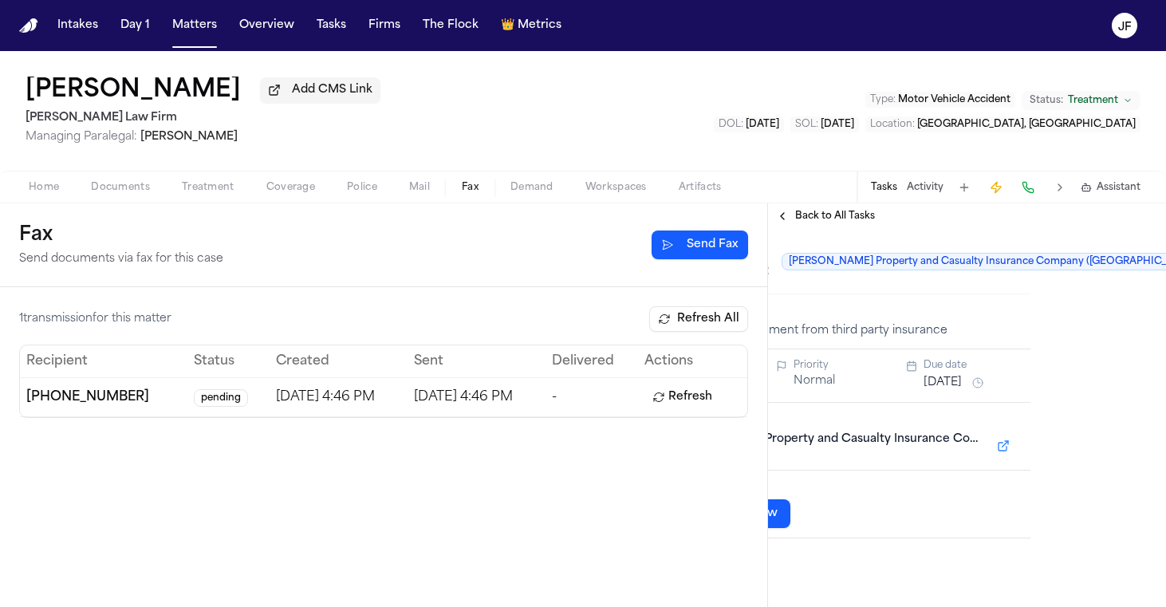
click at [833, 219] on span "Back to All Tasks" at bounding box center [835, 216] width 80 height 13
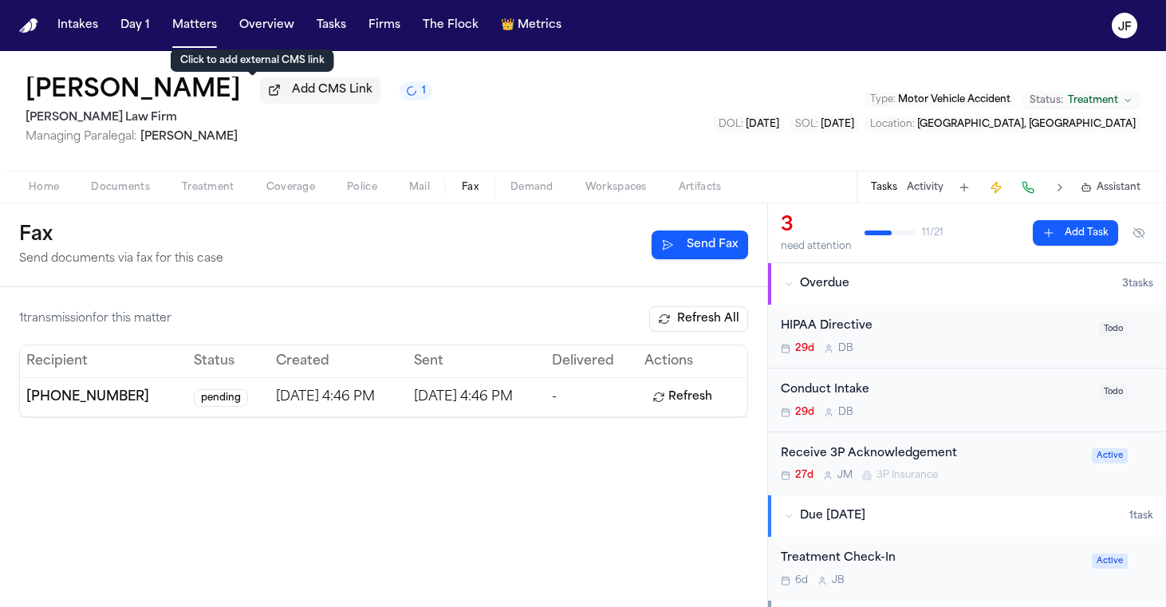
click at [260, 103] on button "Add CMS Link" at bounding box center [320, 90] width 120 height 26
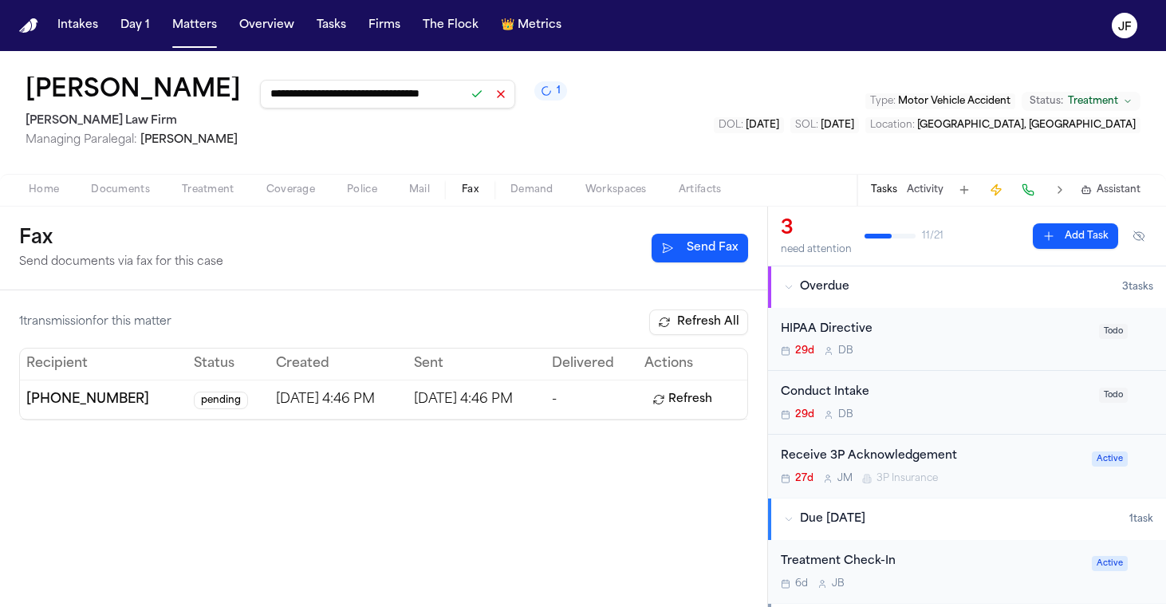
type input "**********"
click at [466, 100] on button at bounding box center [477, 94] width 22 height 22
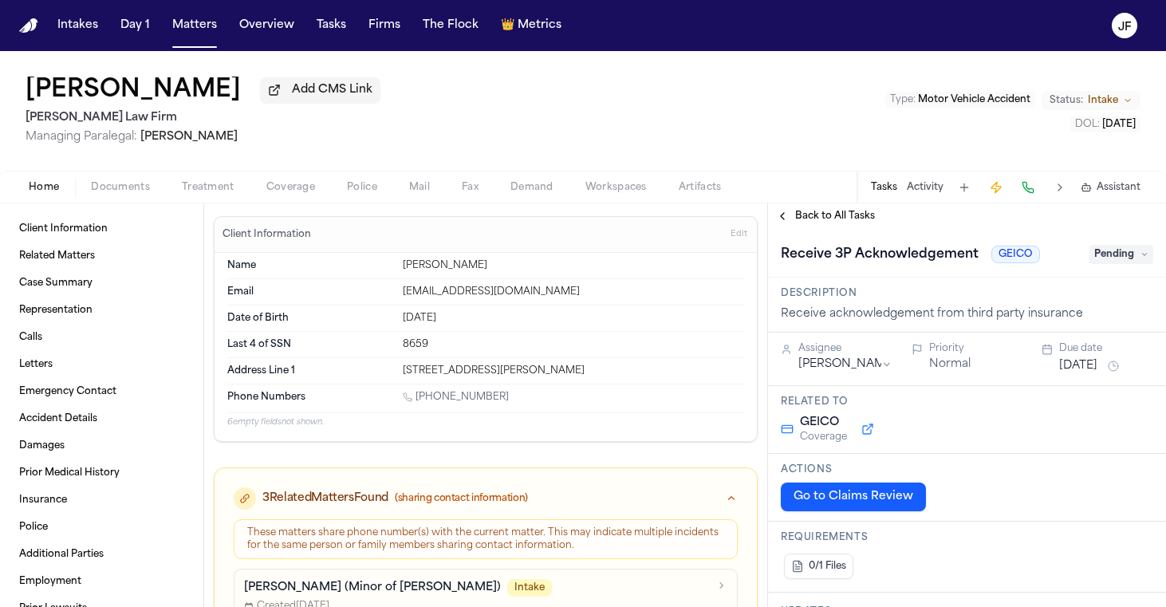
click at [116, 197] on span "button" at bounding box center [120, 196] width 78 height 2
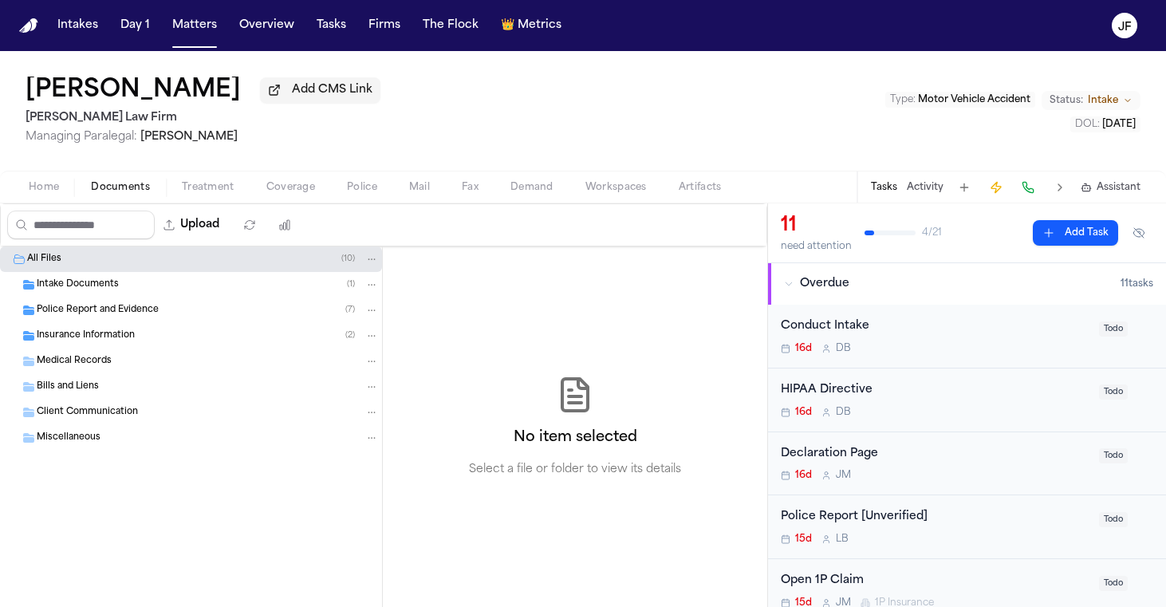
click at [99, 343] on span "Insurance Information" at bounding box center [86, 336] width 98 height 14
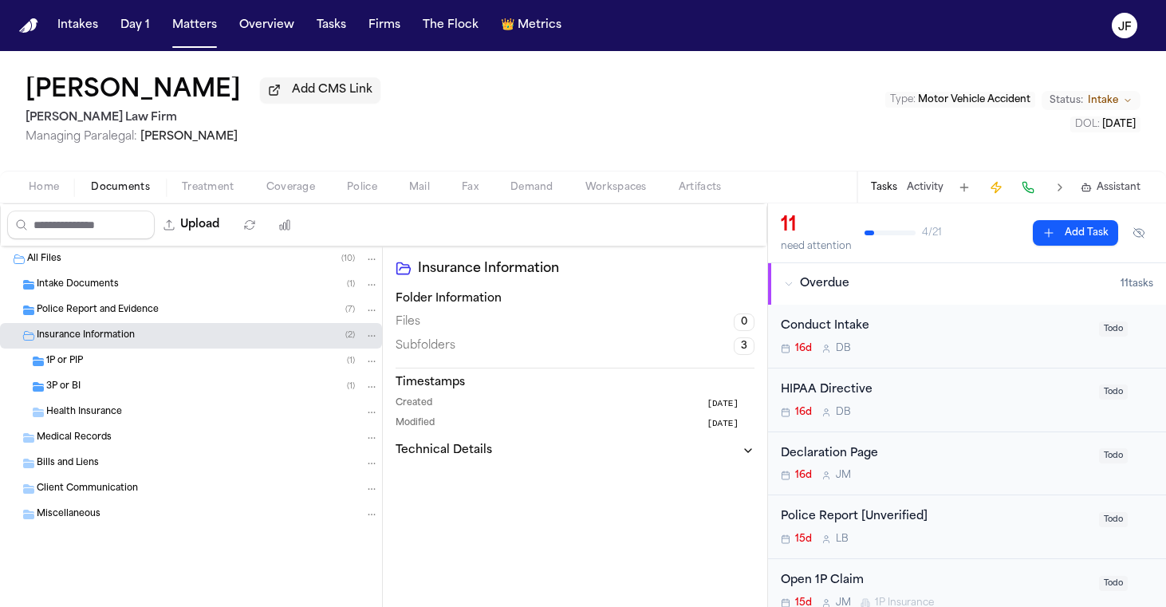
click at [97, 392] on div "3P or BI ( 1 )" at bounding box center [212, 387] width 333 height 14
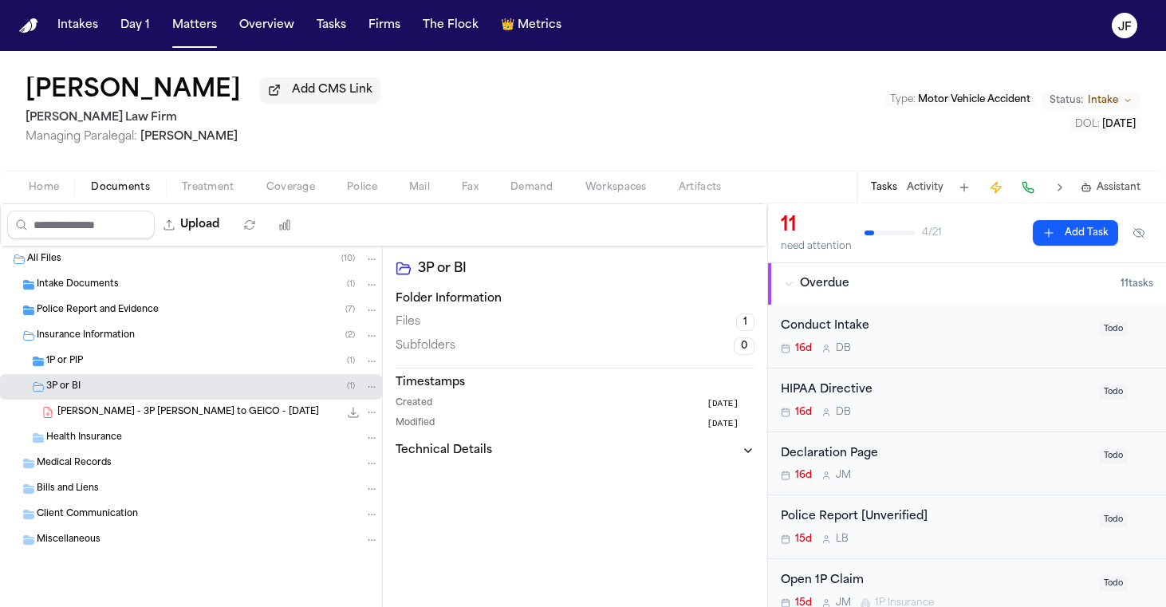
click at [99, 368] on div "1P or PIP ( 1 )" at bounding box center [212, 361] width 333 height 14
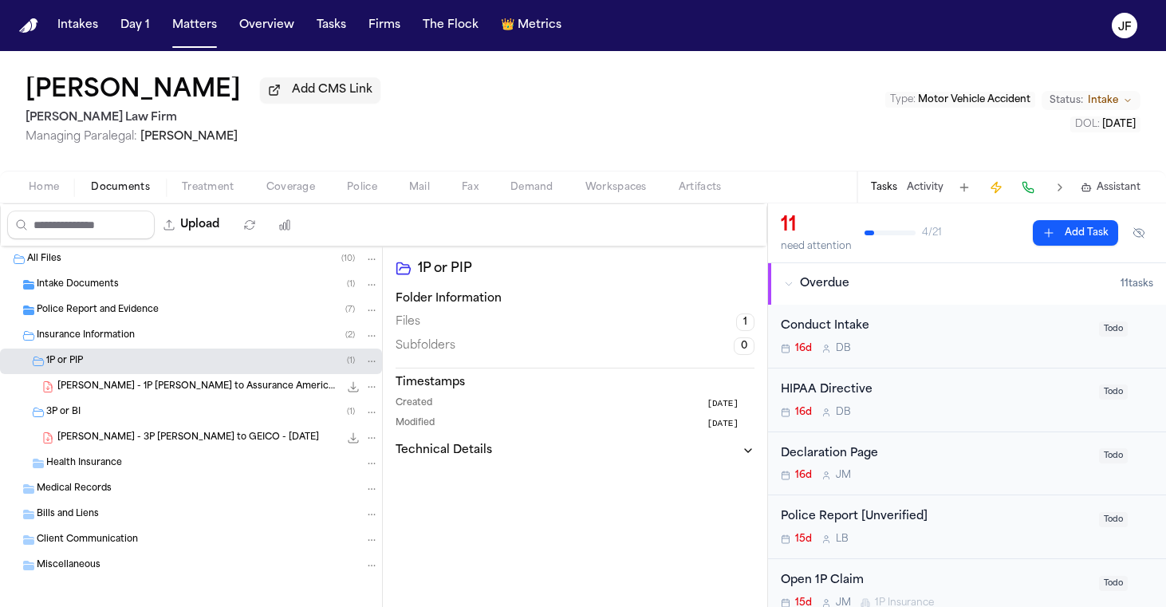
click at [110, 394] on span "[PERSON_NAME] - 1P [PERSON_NAME] to Assurance America Insurance Company - [DATE]" at bounding box center [198, 387] width 282 height 14
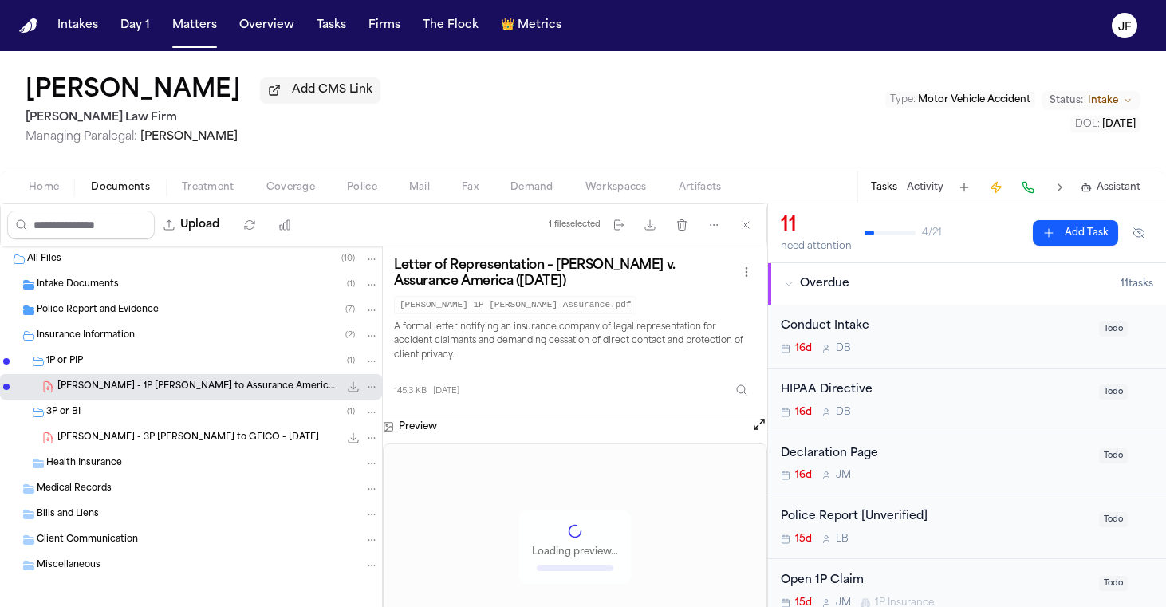
click at [347, 390] on icon "File: C. Jones - 1P LOR to Assurance America Insurance Company - 9.17.25" at bounding box center [353, 386] width 13 height 13
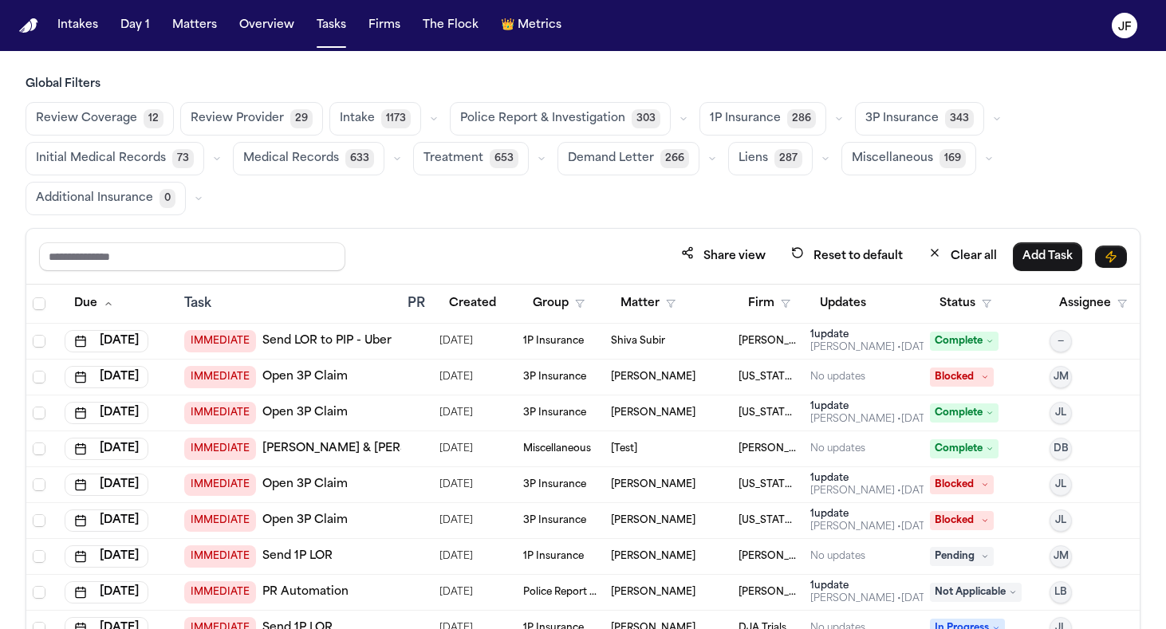
click at [834, 116] on icon "button" at bounding box center [839, 119] width 10 height 10
click at [1025, 108] on div "Review Coverage 12 Review Provider 29 Intake 1173 Police Report & Investigation…" at bounding box center [583, 158] width 1115 height 113
click at [992, 116] on icon "button" at bounding box center [997, 119] width 10 height 10
click at [992, 101] on div "Global Filters Review Coverage 12 Review Provider 29 Intake 1173 Police Report …" at bounding box center [583, 146] width 1115 height 139
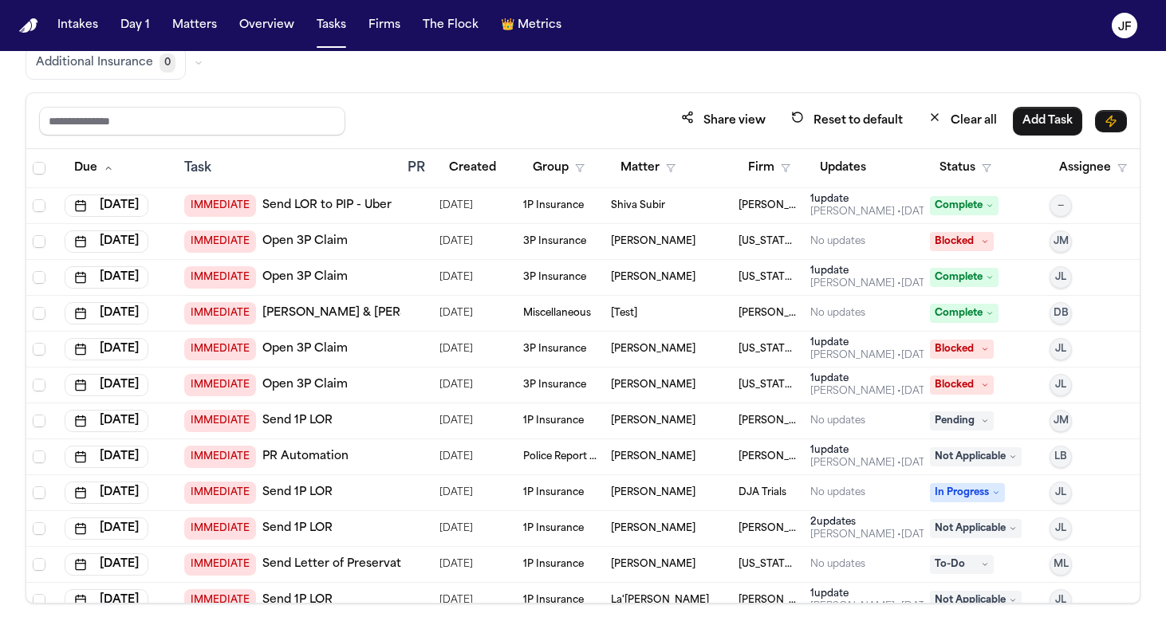
scroll to position [135, 0]
click at [960, 160] on button "Status" at bounding box center [965, 169] width 71 height 29
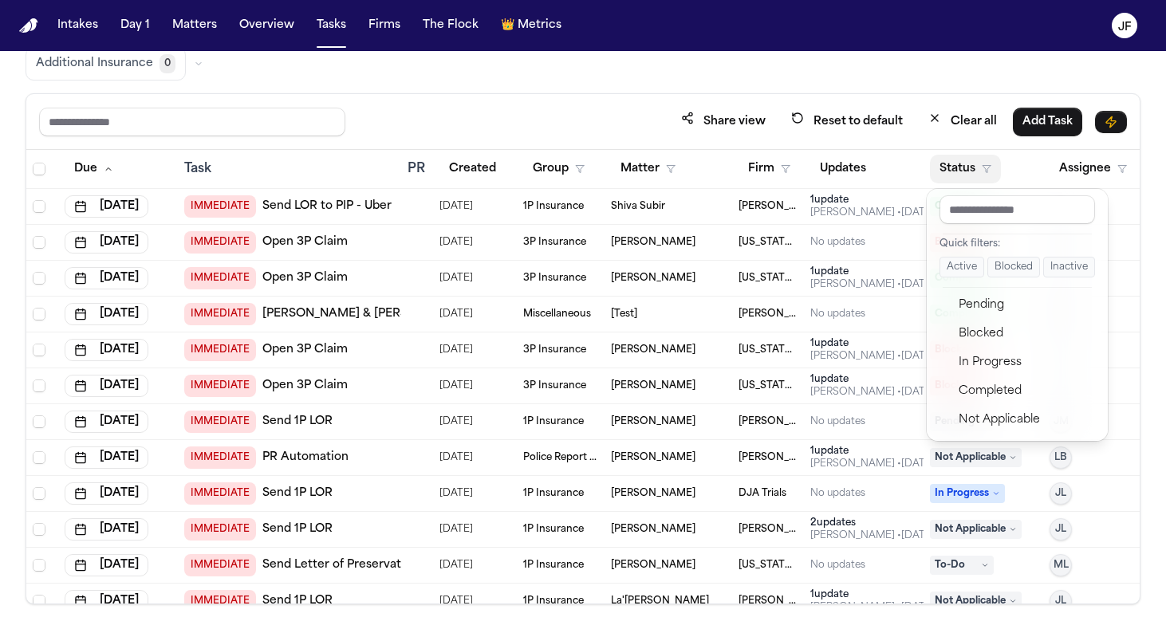
click at [963, 102] on div "Share view Reset to default Clear all Add Task Due Task PR Created Group Matter…" at bounding box center [583, 348] width 1115 height 511
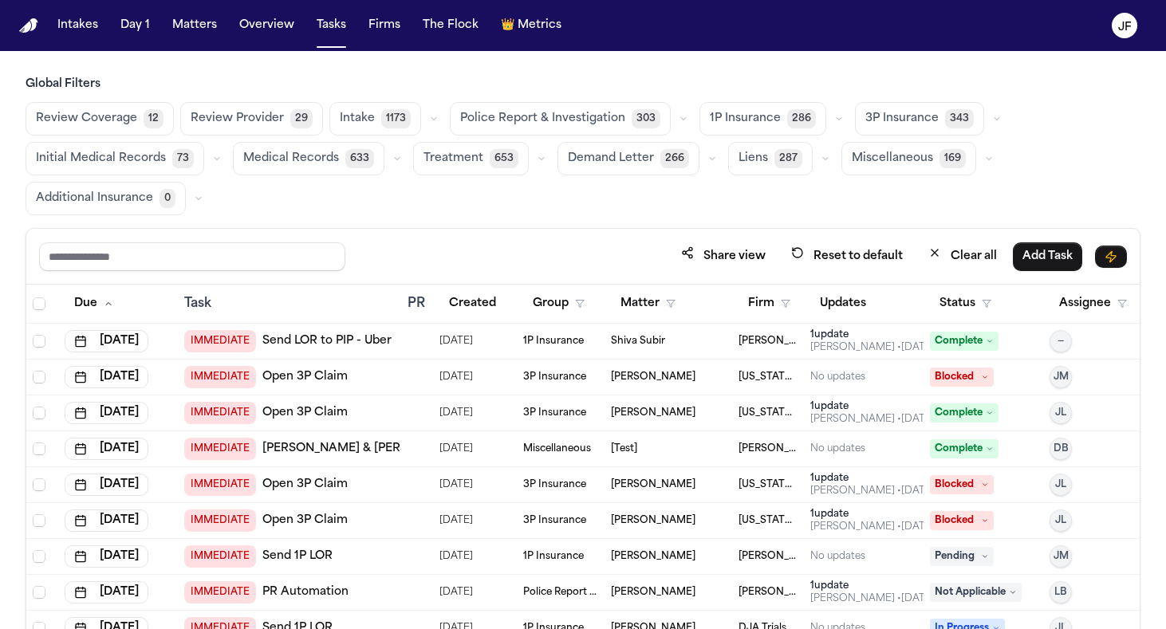
scroll to position [0, 0]
click at [987, 113] on button "button" at bounding box center [996, 118] width 19 height 19
click at [834, 117] on icon "button" at bounding box center [839, 119] width 10 height 10
click at [987, 124] on button "button" at bounding box center [996, 118] width 19 height 19
click at [837, 118] on icon "button" at bounding box center [839, 119] width 5 height 2
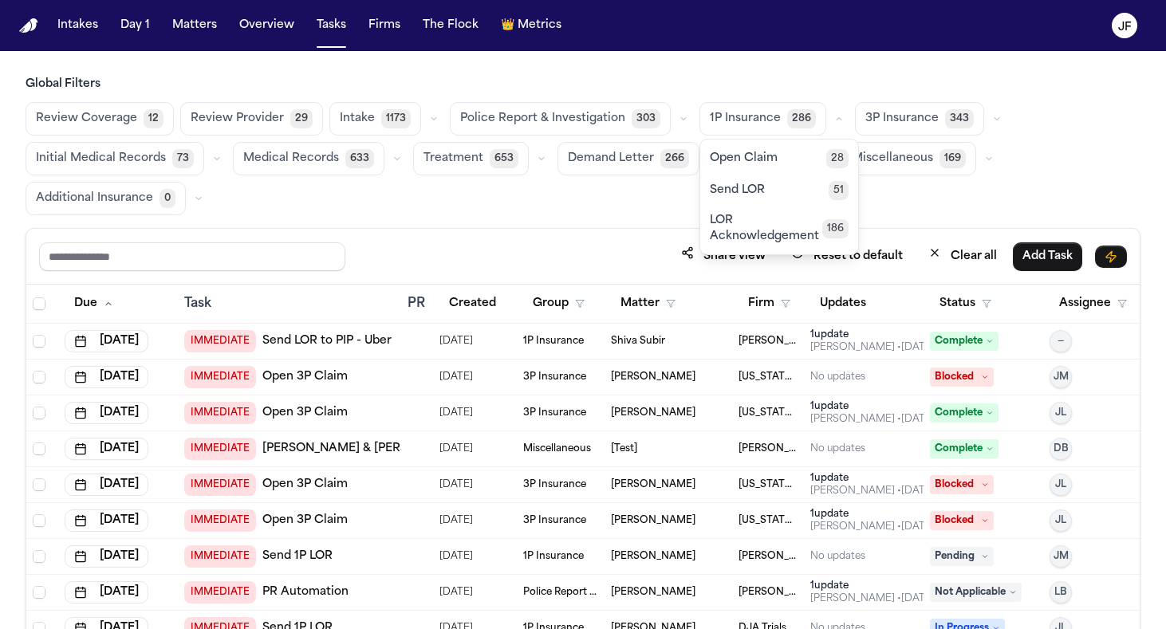
click at [1007, 111] on div "Review Coverage 12 Review Provider 29 Intake 1173 Police Report & Investigation…" at bounding box center [583, 158] width 1115 height 113
click at [989, 113] on button "button" at bounding box center [996, 118] width 19 height 19
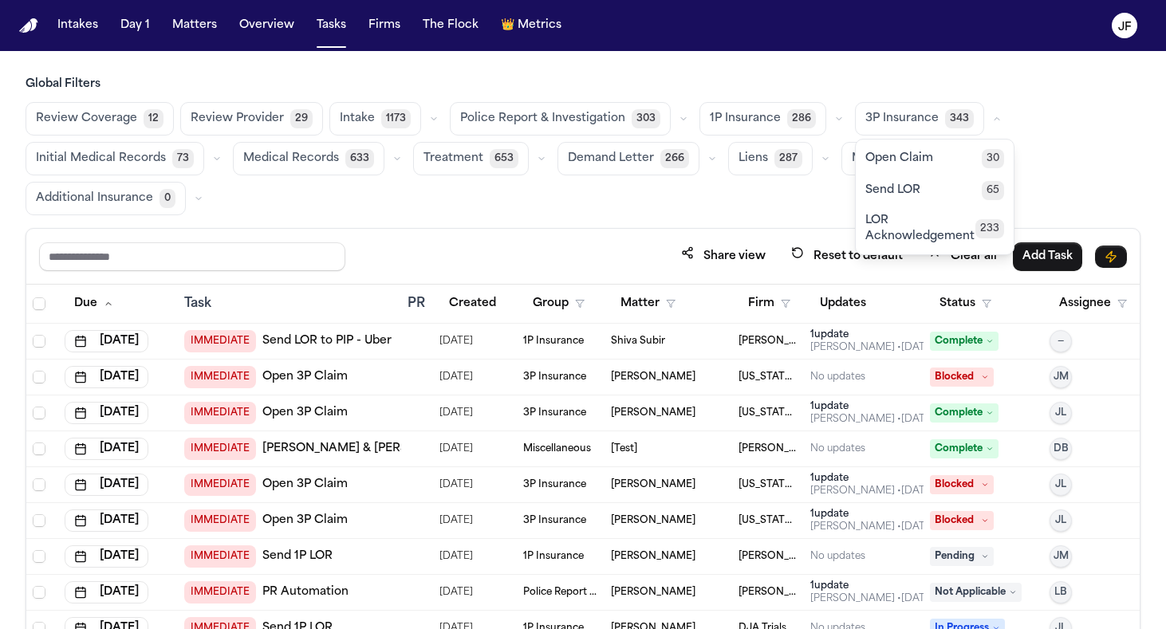
click at [1062, 101] on div "Global Filters Review Coverage 12 Review Provider 29 Intake 1173 Police Report …" at bounding box center [583, 146] width 1115 height 139
